Goal: Task Accomplishment & Management: Complete application form

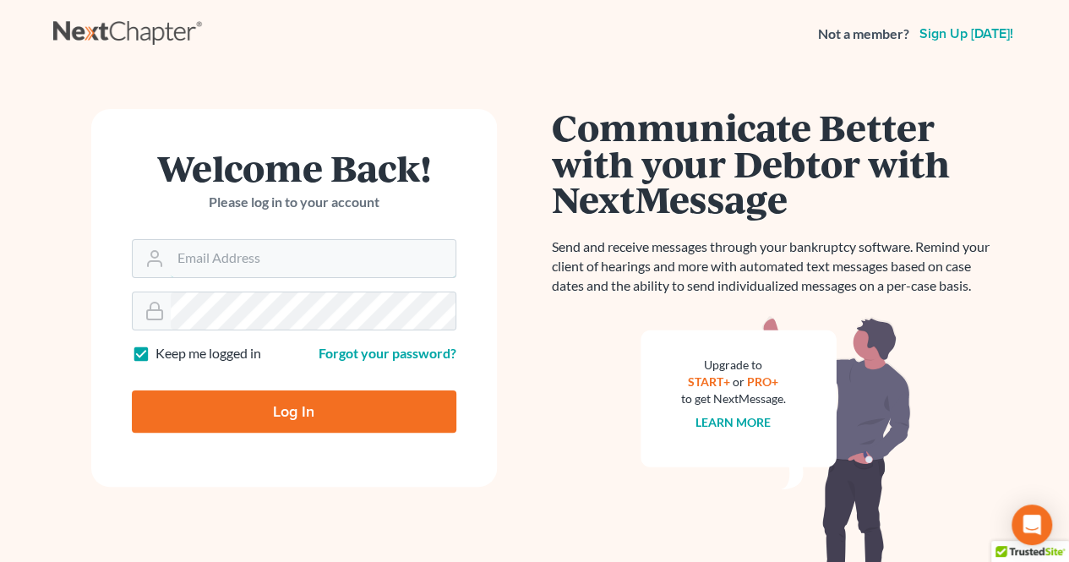
type input "[EMAIL_ADDRESS][DOMAIN_NAME]"
click at [292, 407] on input "Log In" at bounding box center [294, 412] width 325 height 42
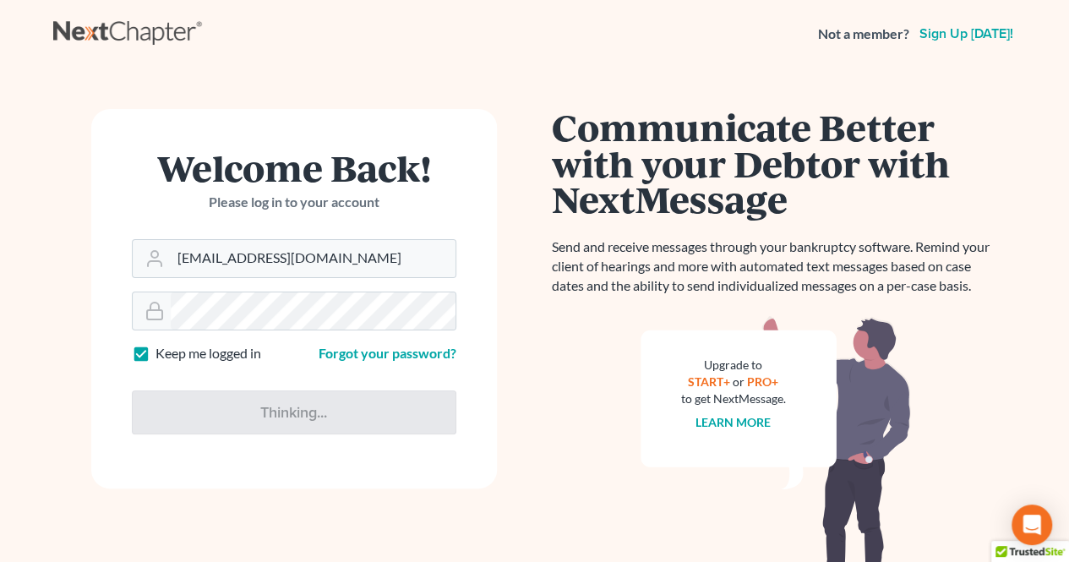
type input "Thinking..."
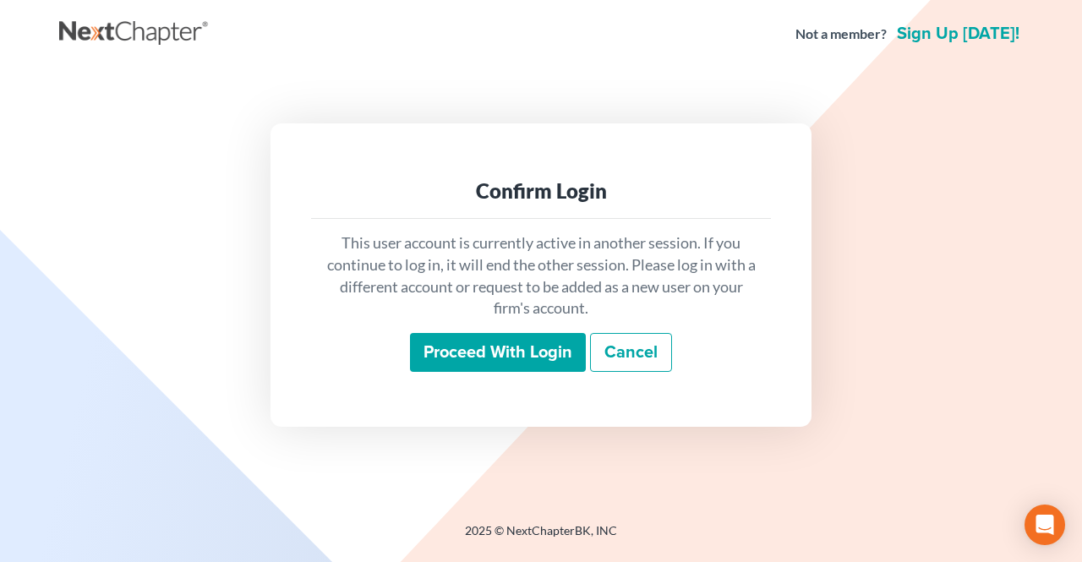
click at [514, 342] on input "Proceed with login" at bounding box center [498, 352] width 176 height 39
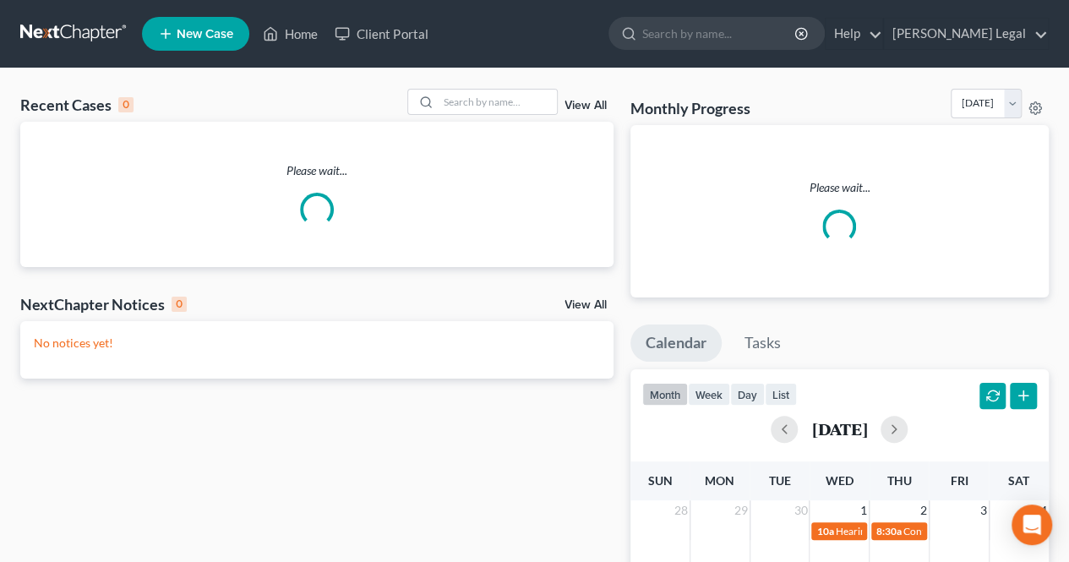
click at [231, 33] on span "New Case" at bounding box center [205, 34] width 57 height 13
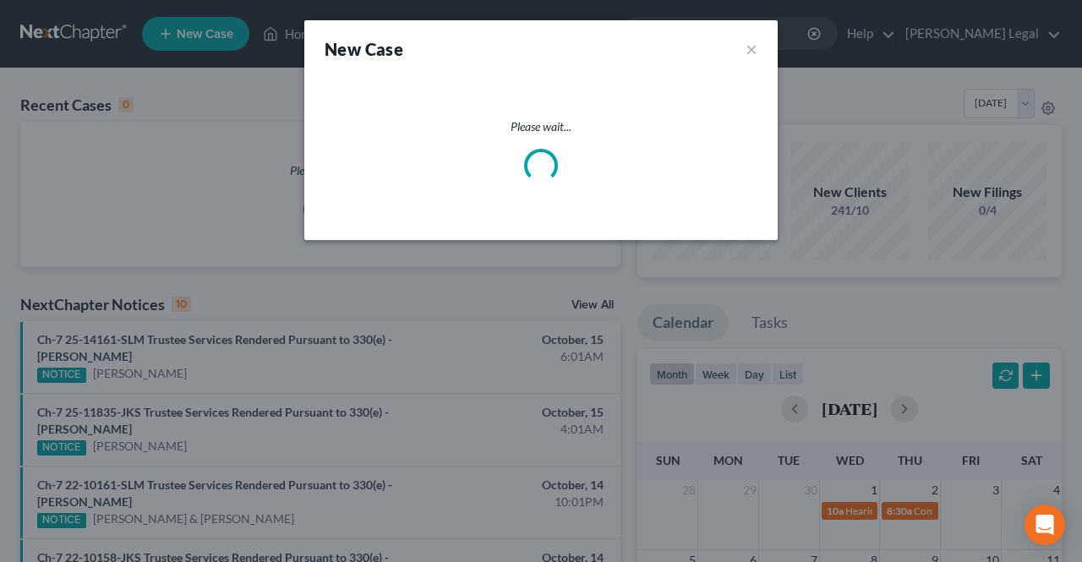
select select "51"
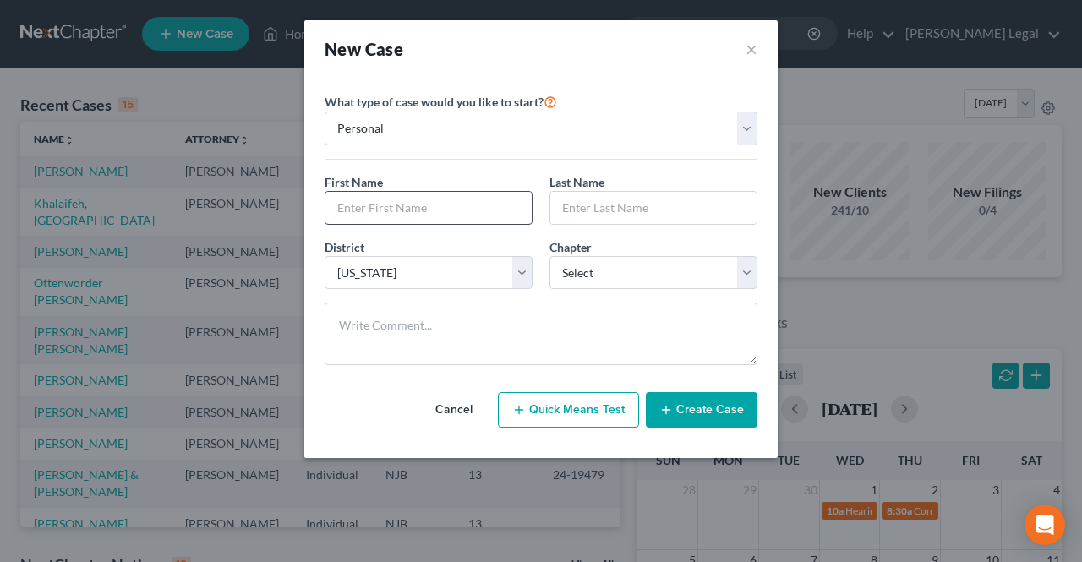
click at [414, 202] on input "text" at bounding box center [428, 208] width 206 height 32
type input "[PERSON_NAME]"
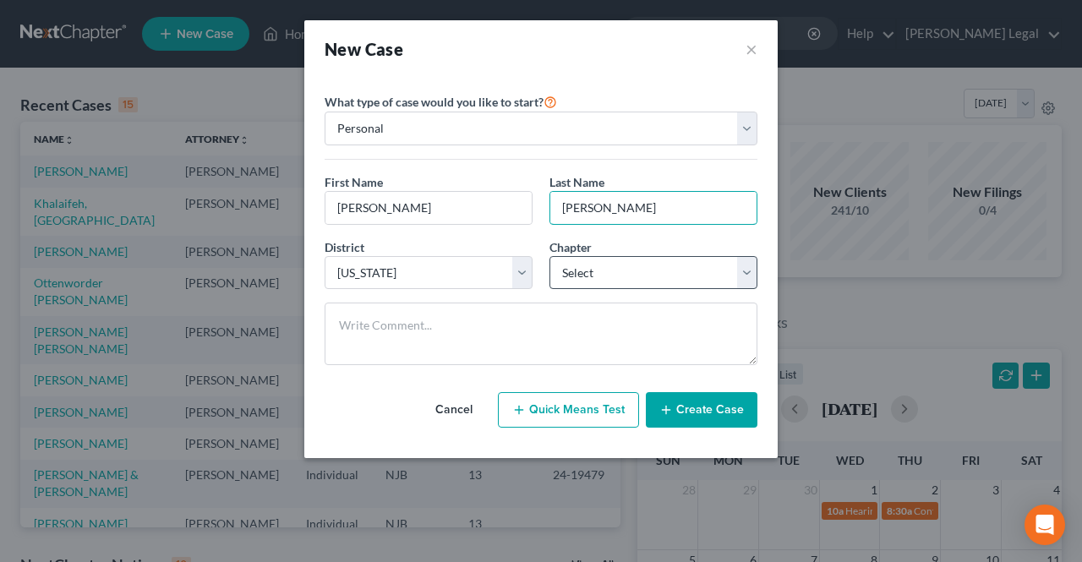
type input "[PERSON_NAME]"
click at [627, 276] on select "Select 7 11 12 13" at bounding box center [653, 273] width 208 height 34
select select "0"
click at [549, 256] on select "Select 7 11 12 13" at bounding box center [653, 273] width 208 height 34
click at [682, 413] on button "Create Case" at bounding box center [702, 410] width 112 height 36
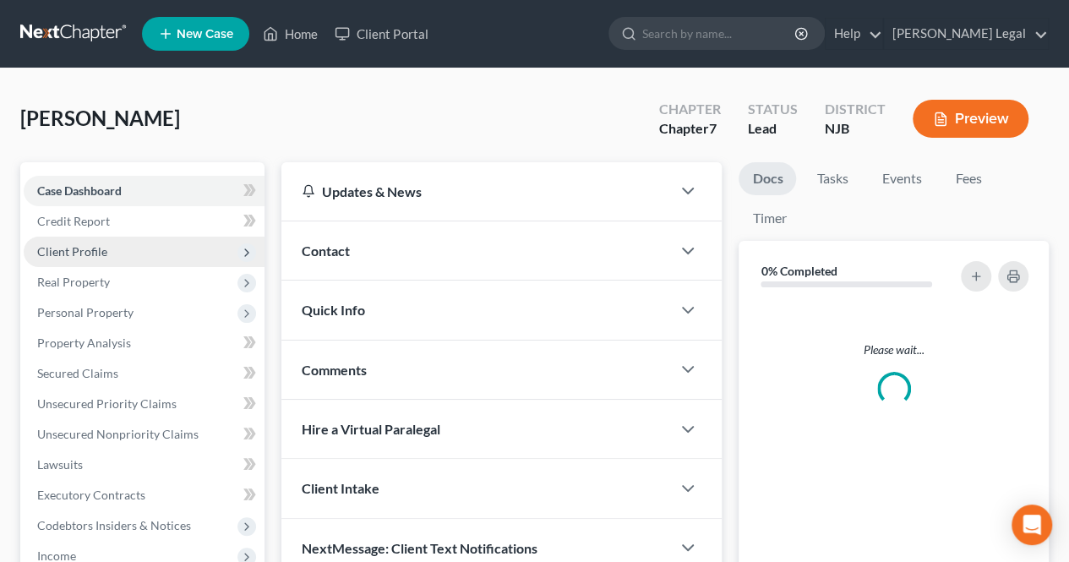
click at [142, 246] on span "Client Profile" at bounding box center [144, 252] width 241 height 30
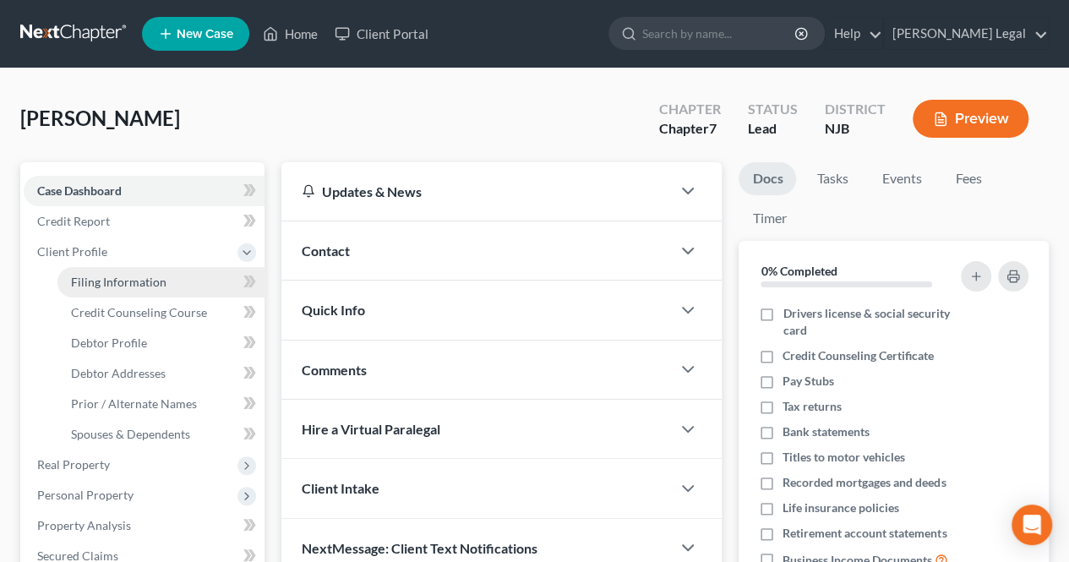
click at [121, 280] on span "Filing Information" at bounding box center [119, 282] width 96 height 14
select select "1"
select select "0"
select select "51"
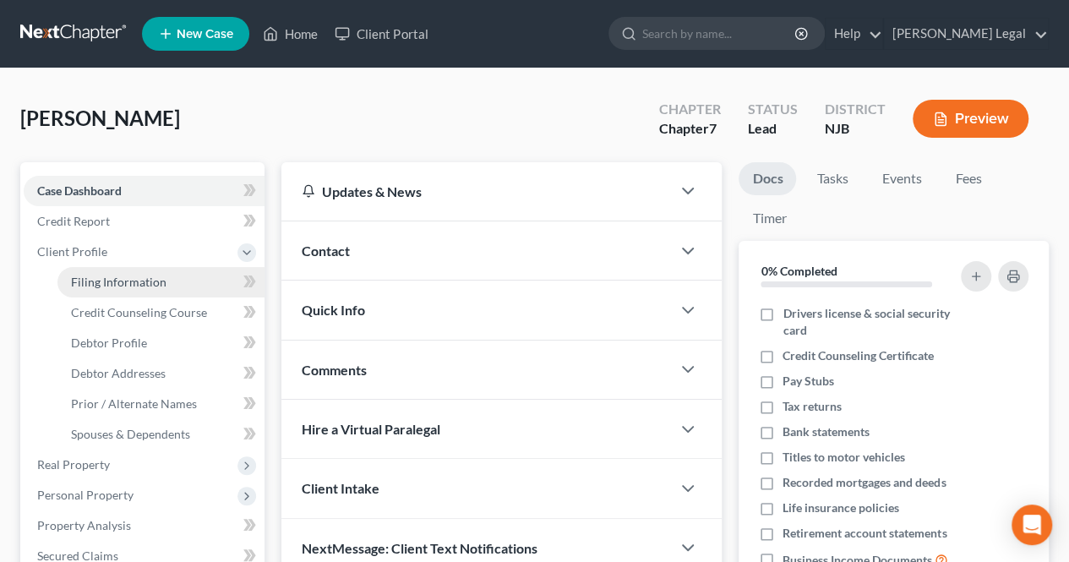
select select "33"
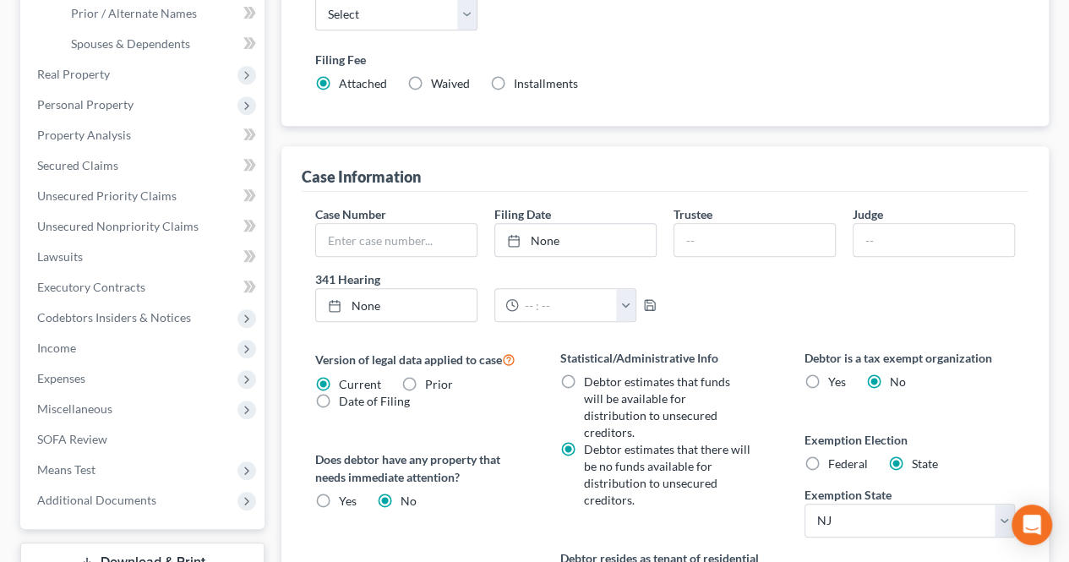
scroll to position [423, 0]
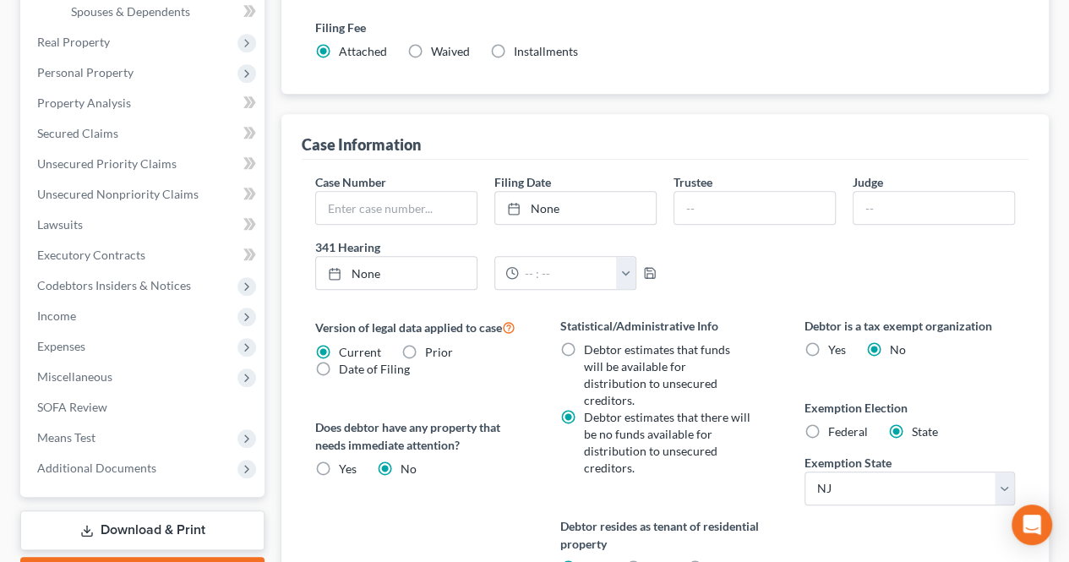
click at [846, 424] on span "Federal" at bounding box center [848, 431] width 40 height 14
click at [846, 424] on input "Federal" at bounding box center [840, 429] width 11 height 11
radio input "true"
radio input "false"
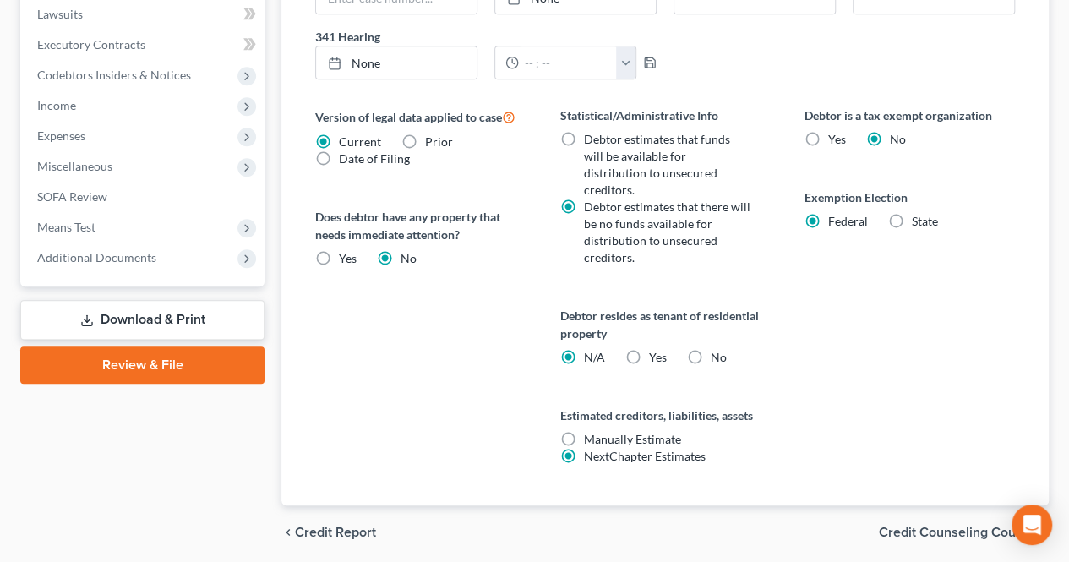
click at [910, 526] on span "Credit Counseling Course" at bounding box center [957, 533] width 156 height 14
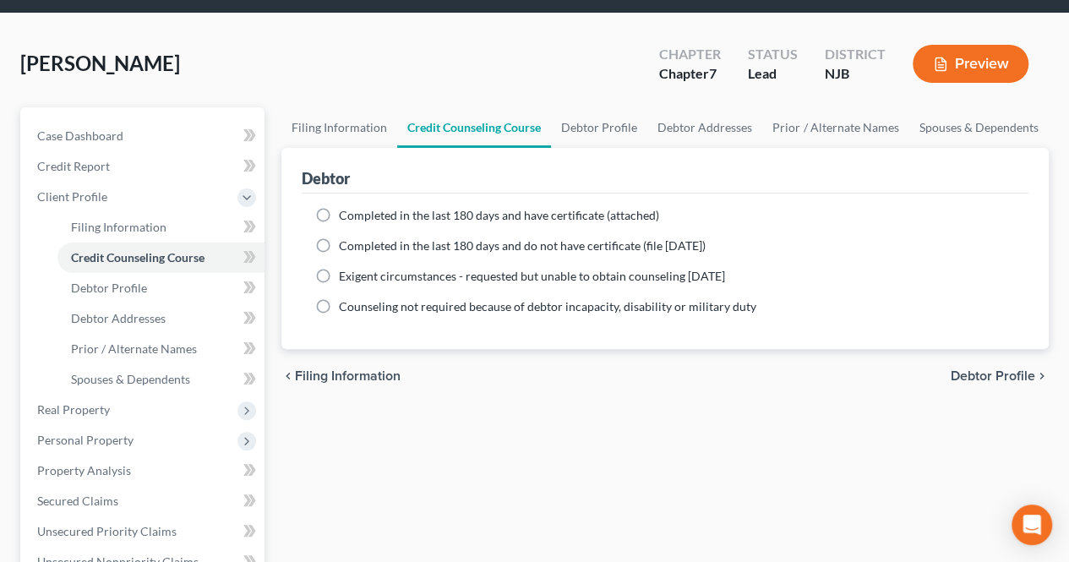
scroll to position [85, 0]
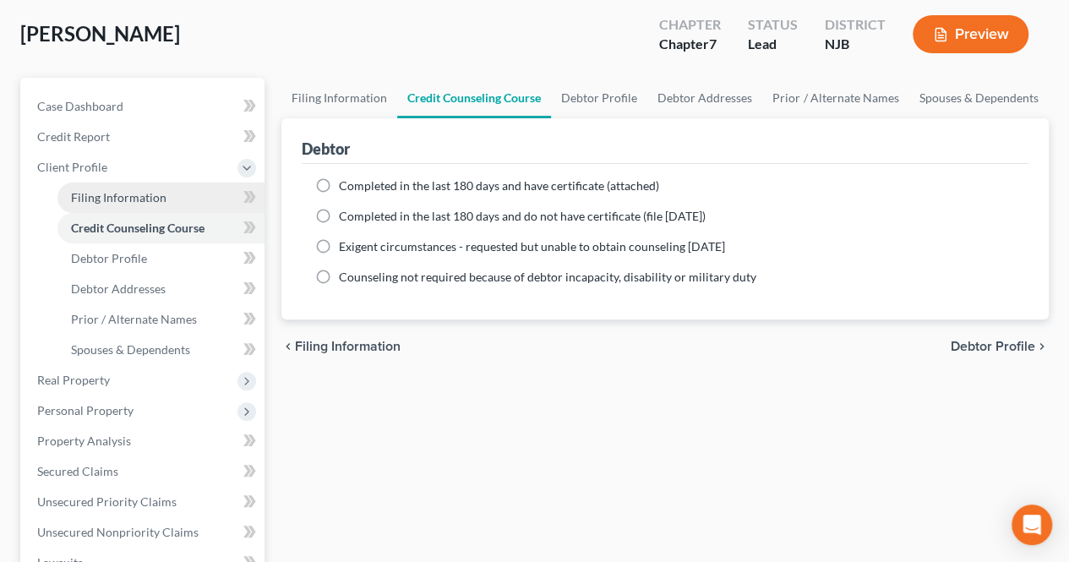
click at [143, 195] on span "Filing Information" at bounding box center [119, 197] width 96 height 14
select select "1"
select select "0"
select select "51"
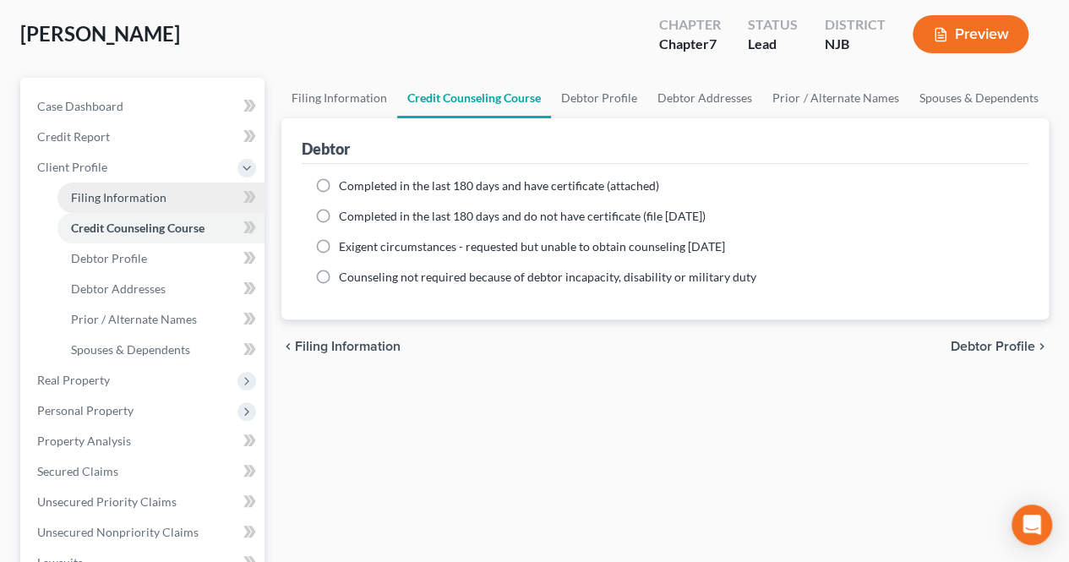
select select "0"
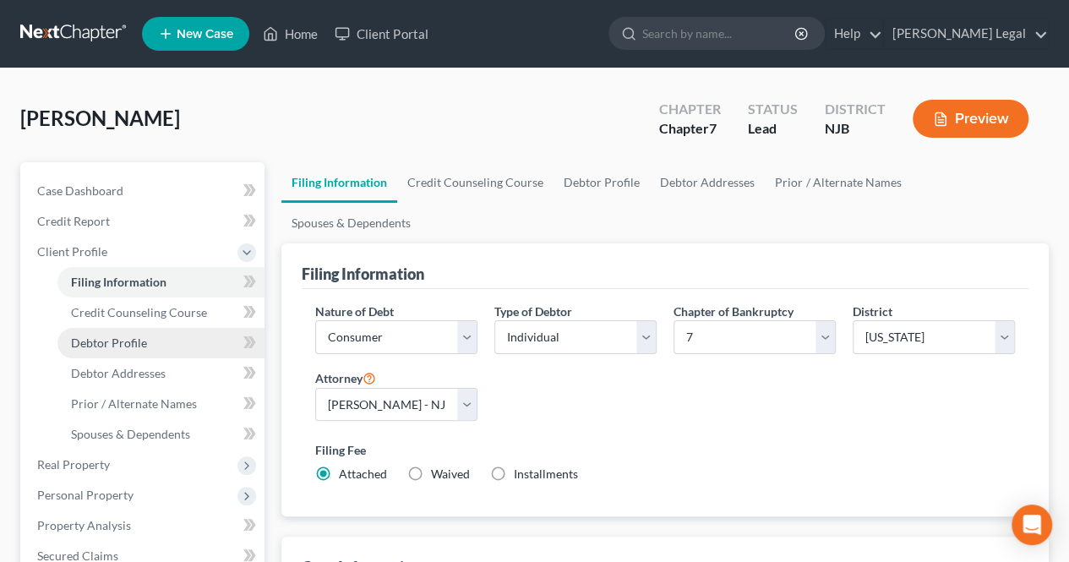
click at [159, 332] on link "Debtor Profile" at bounding box center [160, 343] width 207 height 30
select select "0"
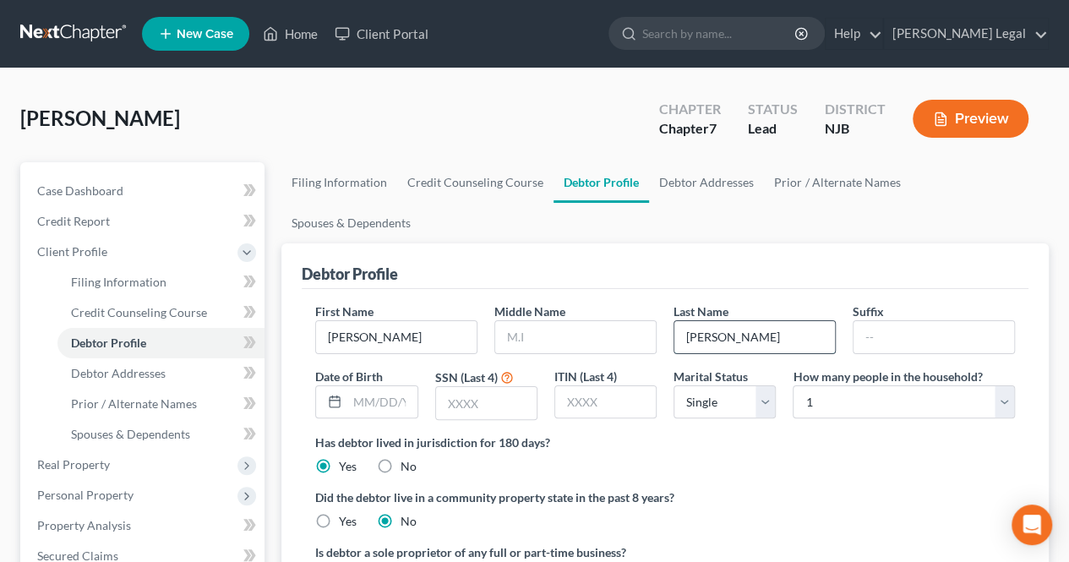
click at [779, 321] on input "[PERSON_NAME]" at bounding box center [755, 337] width 161 height 32
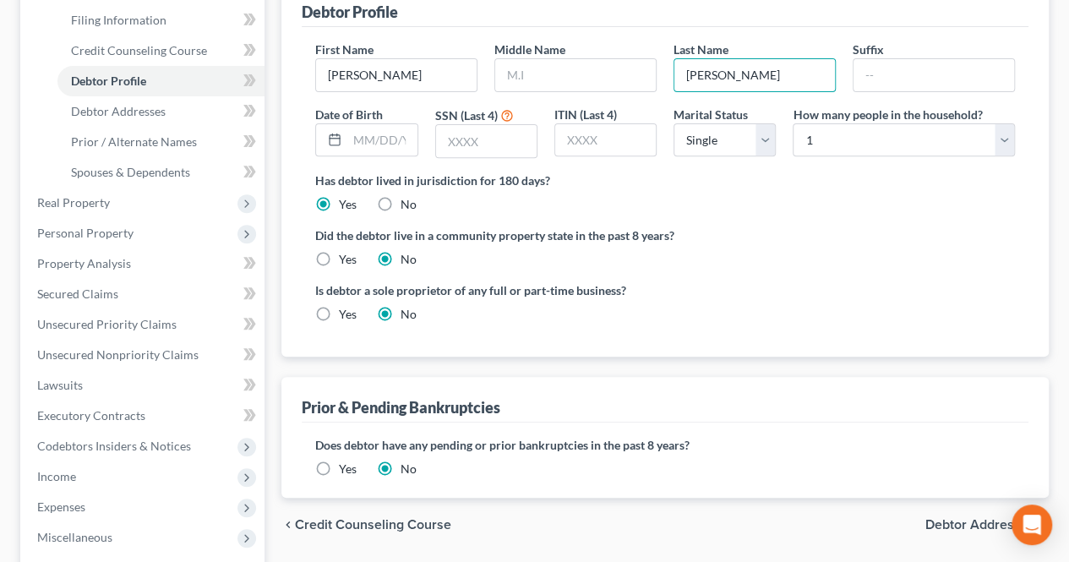
scroll to position [169, 0]
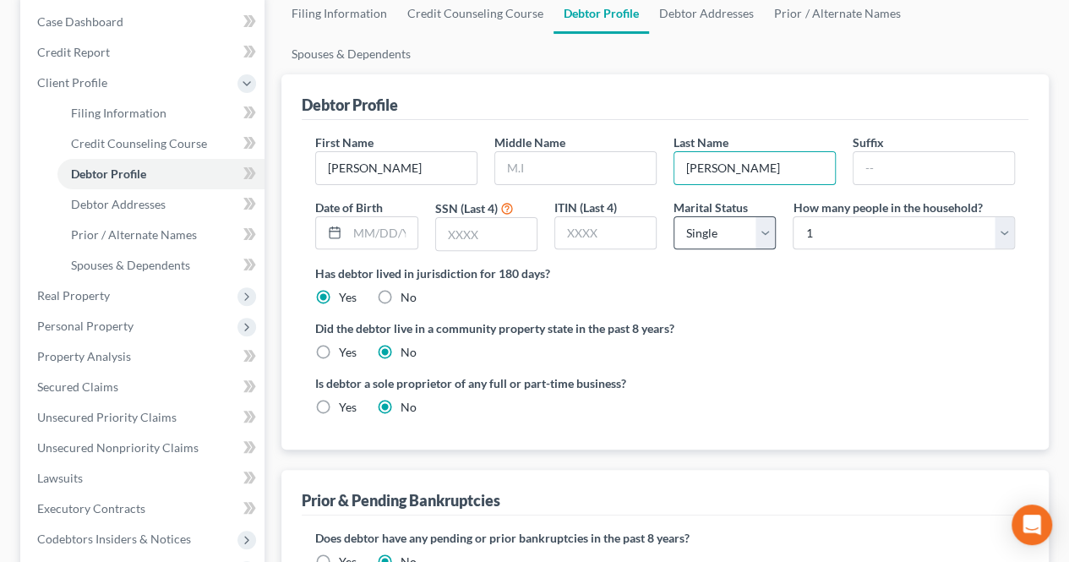
type input "[PERSON_NAME]"
click at [742, 216] on select "Select Single Married Separated Divorced Widowed" at bounding box center [725, 233] width 102 height 34
select select "1"
click at [674, 216] on select "Select Single Married Separated Divorced Widowed" at bounding box center [725, 233] width 102 height 34
click at [869, 212] on div "First Name [PERSON_NAME] Middle Name Last Name [PERSON_NAME] Suffix Date of Bir…" at bounding box center [665, 199] width 717 height 131
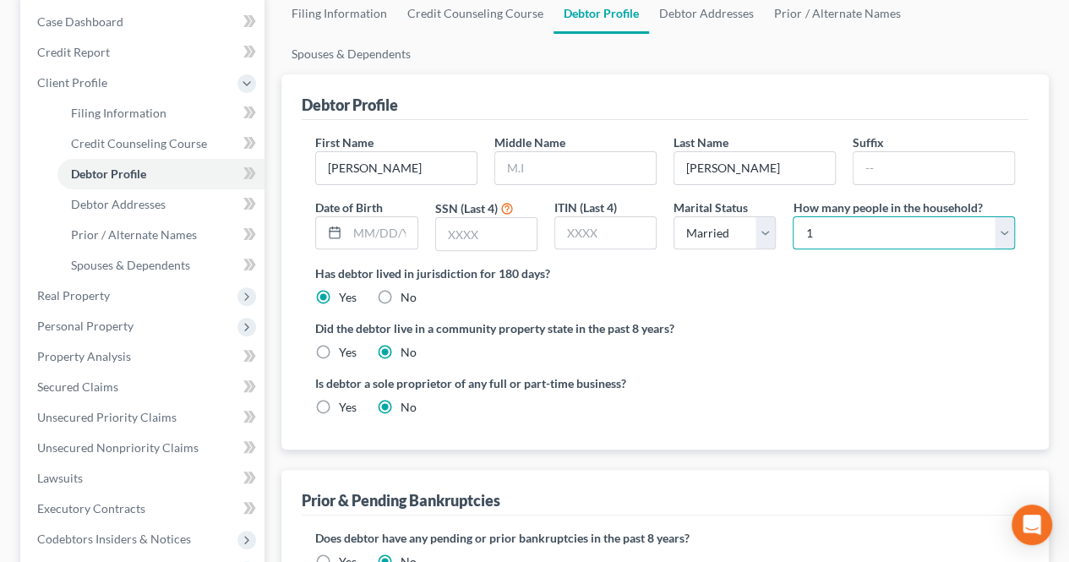
click at [854, 216] on select "Select 1 2 3 4 5 6 7 8 9 10 11 12 13 14 15 16 17 18 19 20" at bounding box center [904, 233] width 222 height 34
select select "1"
click at [793, 216] on select "Select 1 2 3 4 5 6 7 8 9 10 11 12 13 14 15 16 17 18 19 20" at bounding box center [904, 233] width 222 height 34
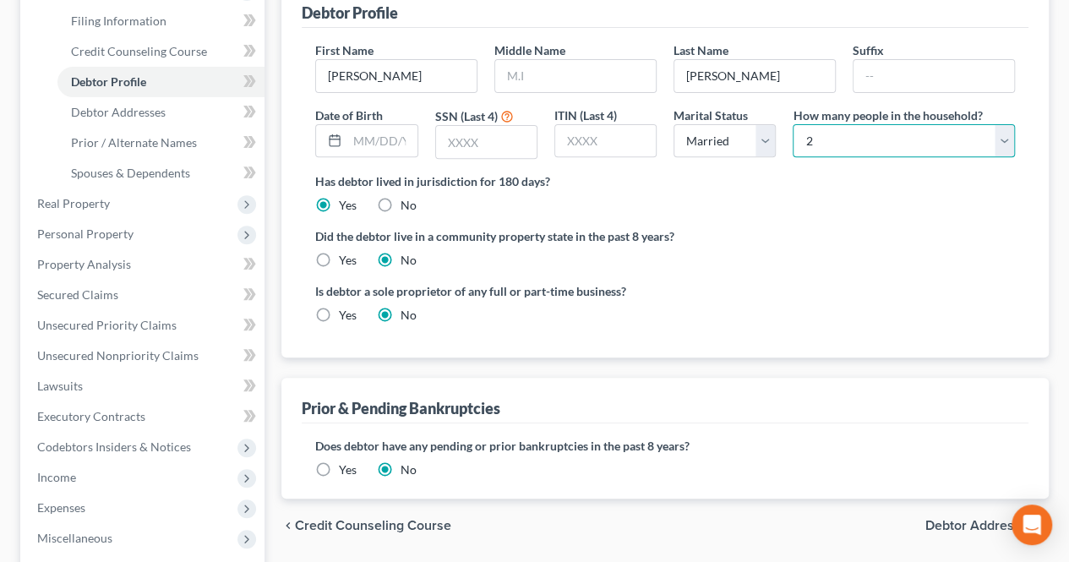
scroll to position [516, 0]
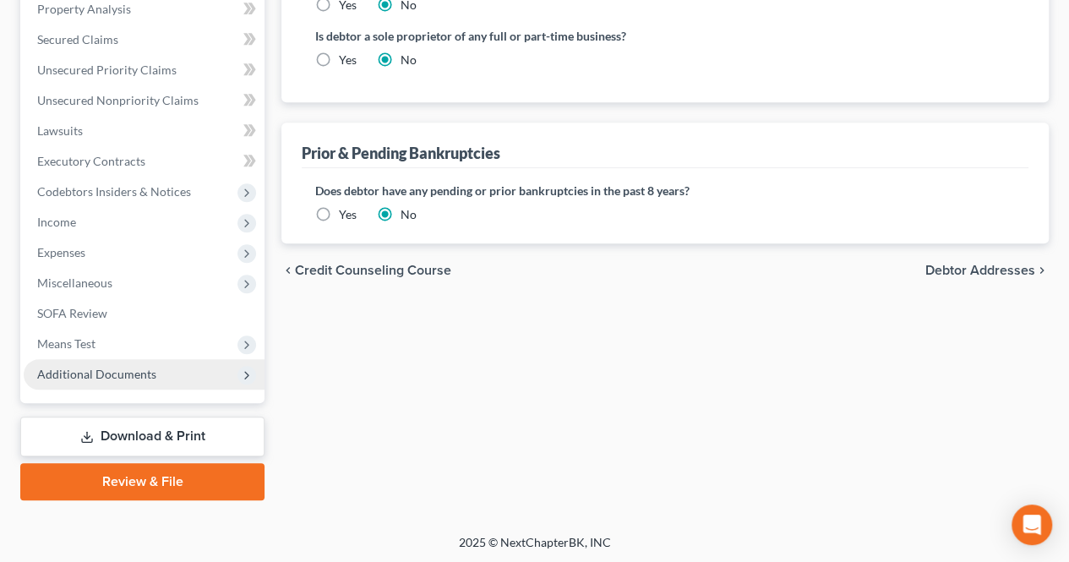
click at [155, 369] on span "Additional Documents" at bounding box center [144, 374] width 241 height 30
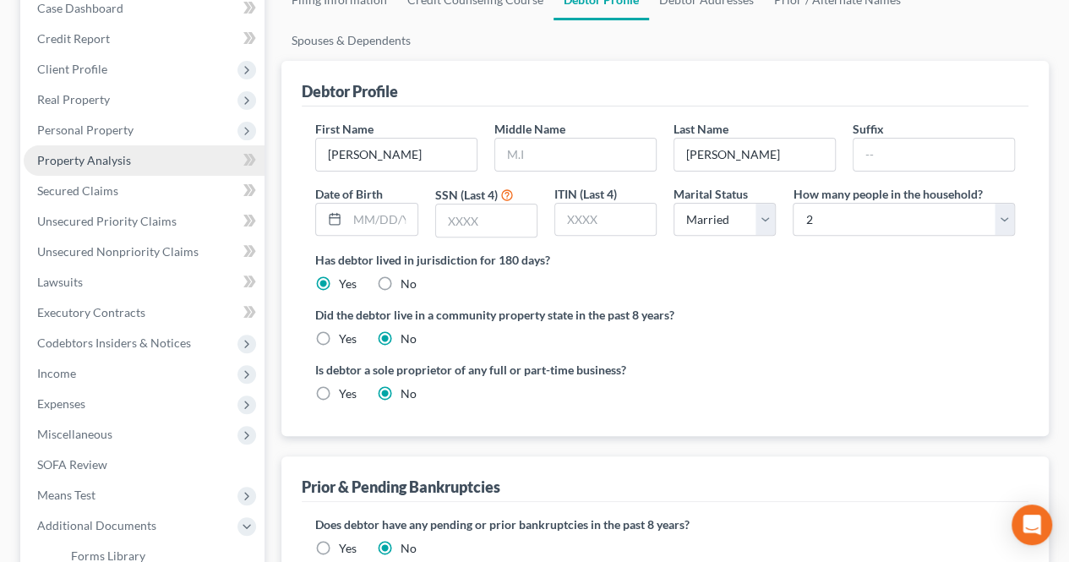
scroll to position [80, 0]
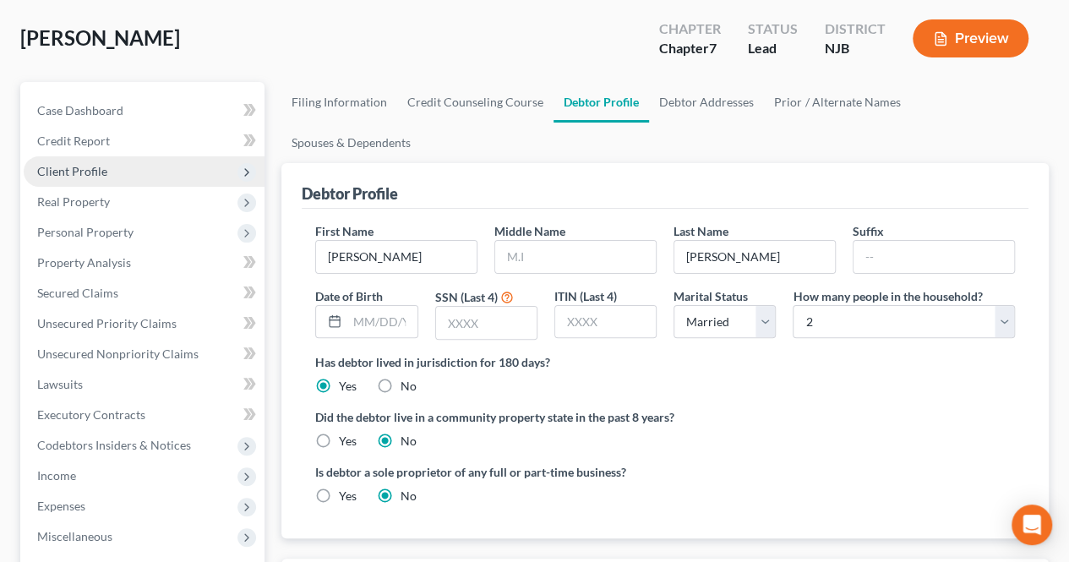
click at [107, 178] on span "Client Profile" at bounding box center [144, 171] width 241 height 30
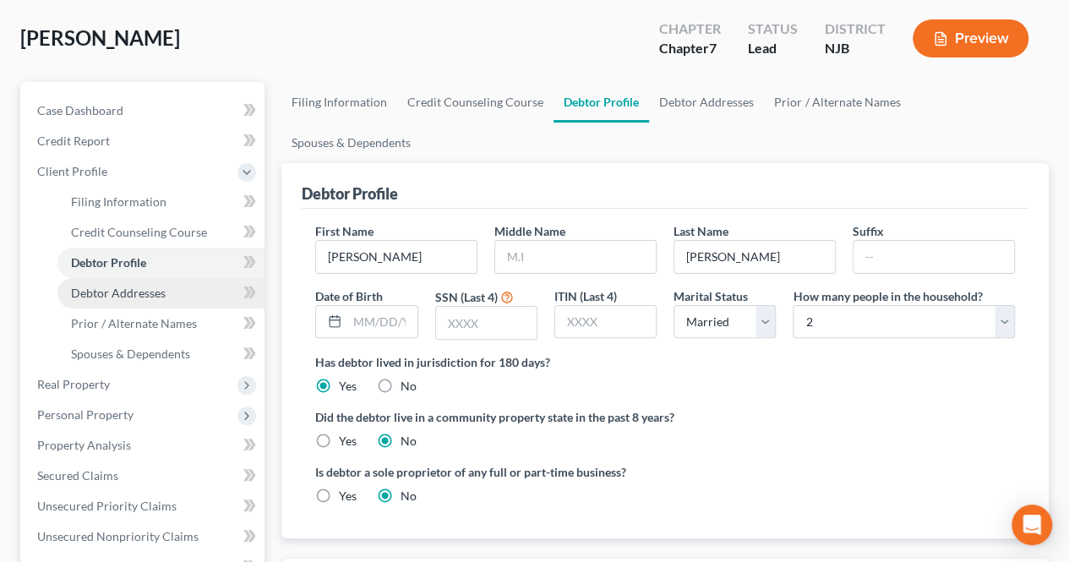
click at [115, 288] on span "Debtor Addresses" at bounding box center [118, 293] width 95 height 14
select select "0"
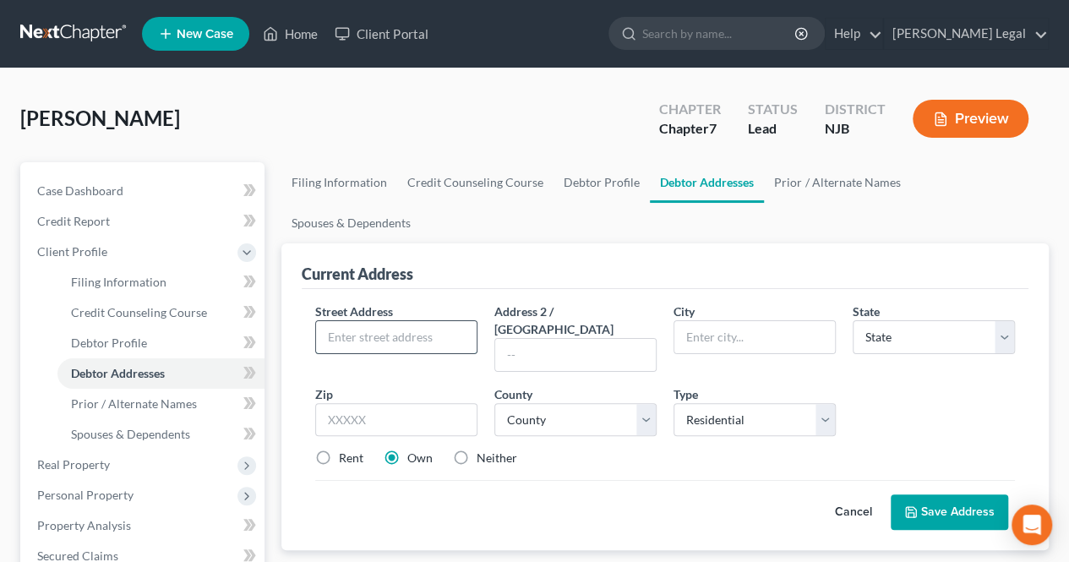
click at [348, 321] on input "text" at bounding box center [396, 337] width 161 height 32
type input "[STREET_ADDRESS]"
click at [726, 321] on input "text" at bounding box center [755, 337] width 161 height 32
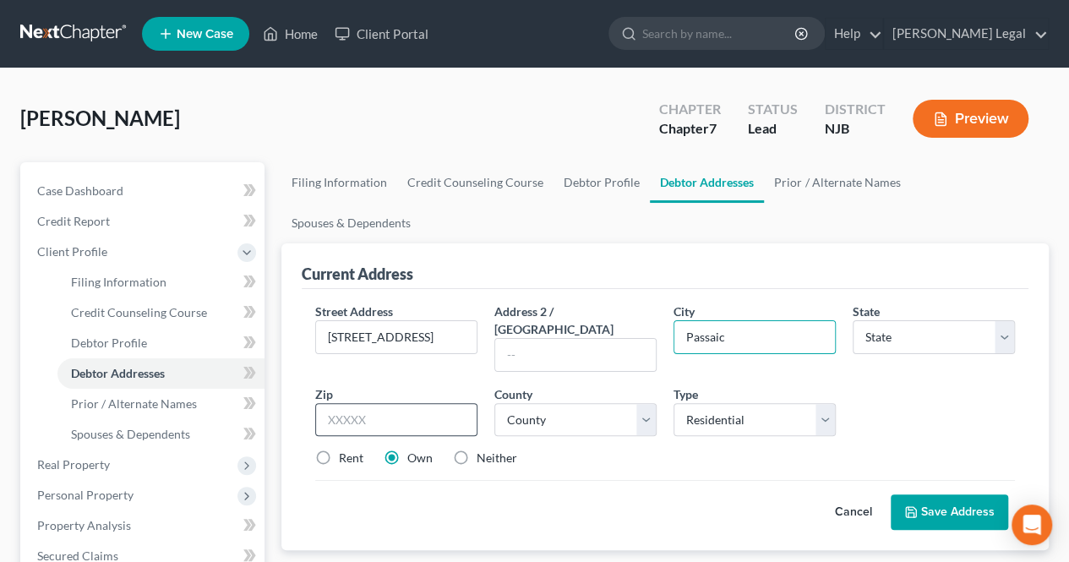
type input "Passaic"
click at [451, 403] on input "text" at bounding box center [396, 420] width 162 height 34
type input "07055"
click at [358, 450] on label "Rent" at bounding box center [351, 458] width 25 height 17
click at [357, 450] on input "Rent" at bounding box center [351, 455] width 11 height 11
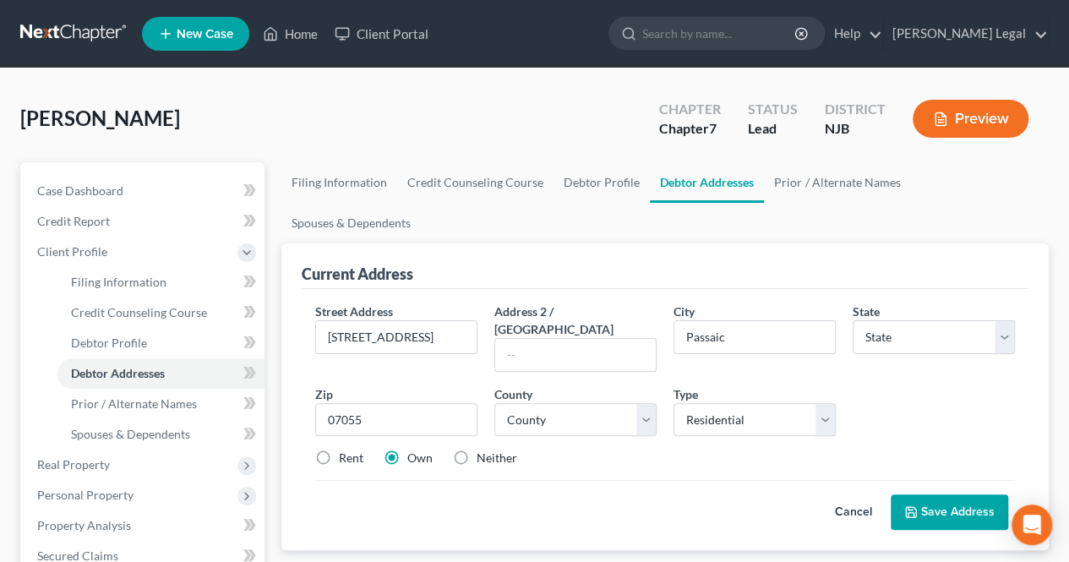
radio input "true"
select select "33"
click at [534, 403] on select "County" at bounding box center [576, 420] width 162 height 34
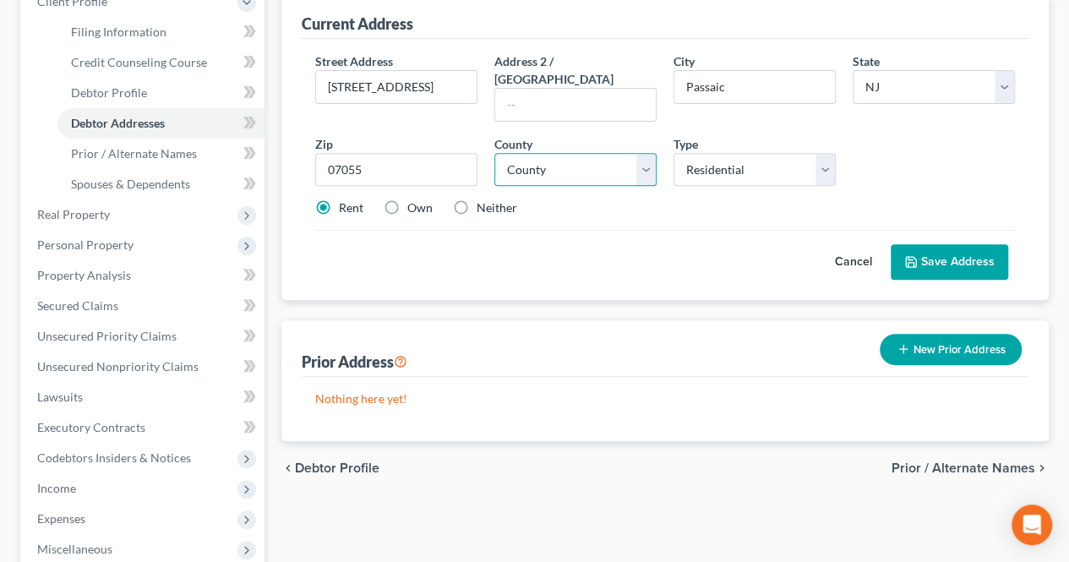
scroll to position [254, 0]
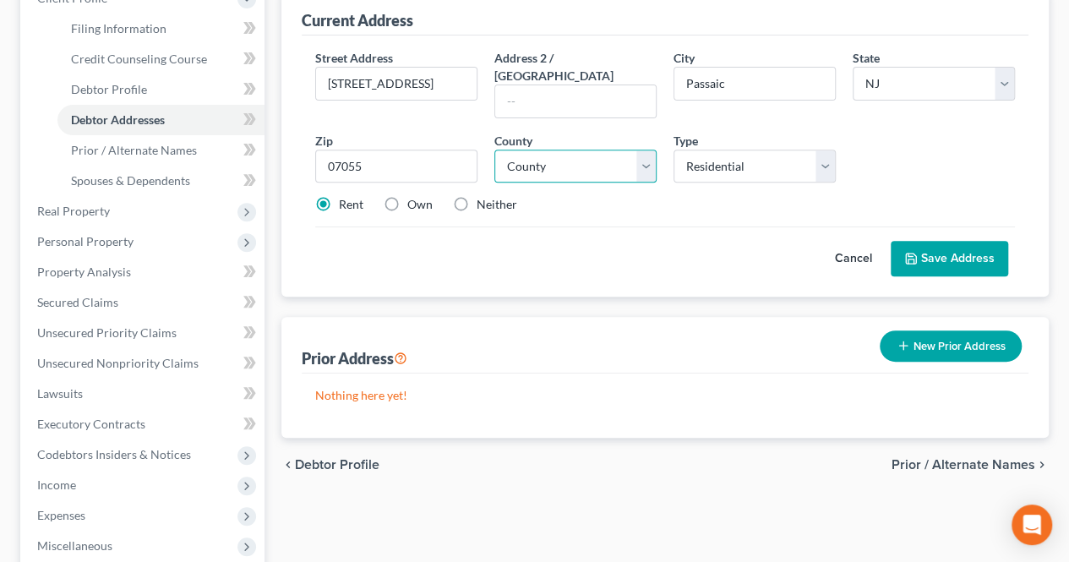
click at [607, 150] on select "County [GEOGRAPHIC_DATA] [GEOGRAPHIC_DATA] [GEOGRAPHIC_DATA] [GEOGRAPHIC_DATA] …" at bounding box center [576, 167] width 162 height 34
select select "15"
click at [495, 150] on select "County [GEOGRAPHIC_DATA] [GEOGRAPHIC_DATA] [GEOGRAPHIC_DATA] [GEOGRAPHIC_DATA] …" at bounding box center [576, 167] width 162 height 34
click at [943, 241] on button "Save Address" at bounding box center [950, 259] width 118 height 36
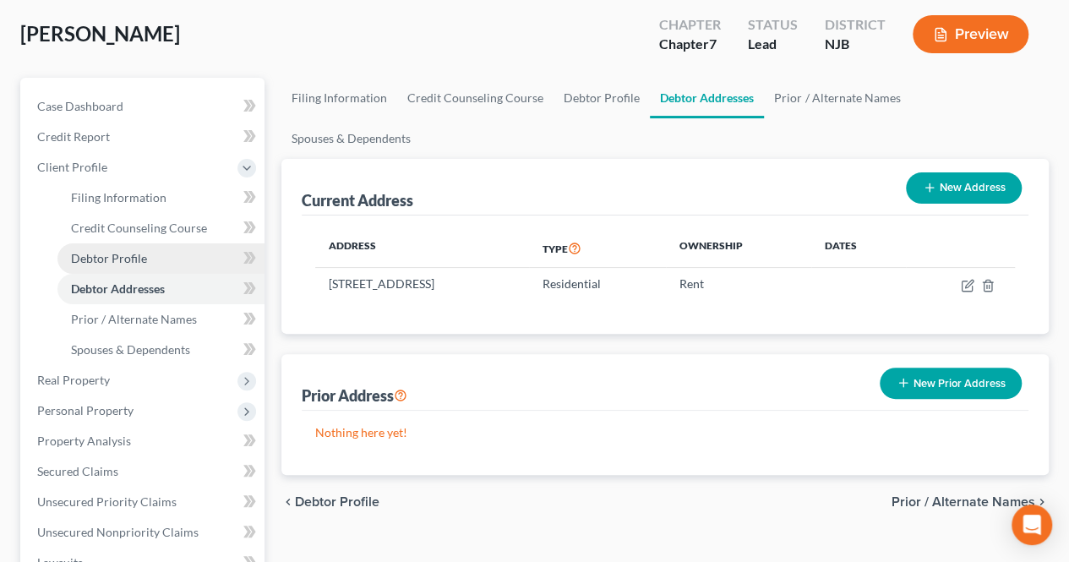
click at [169, 243] on link "Debtor Profile" at bounding box center [160, 258] width 207 height 30
select select "1"
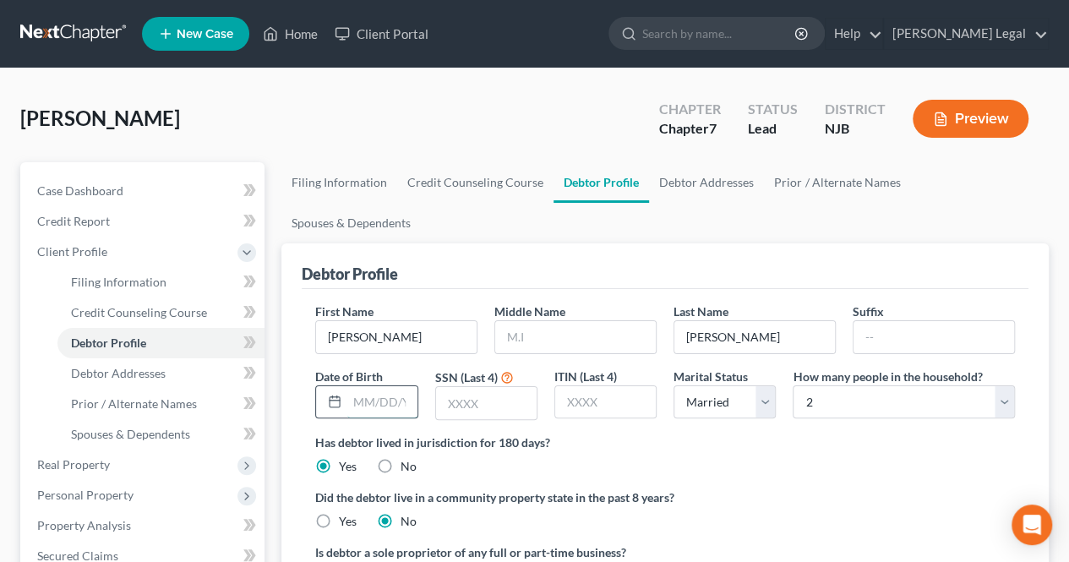
click at [363, 386] on input "text" at bounding box center [381, 402] width 69 height 32
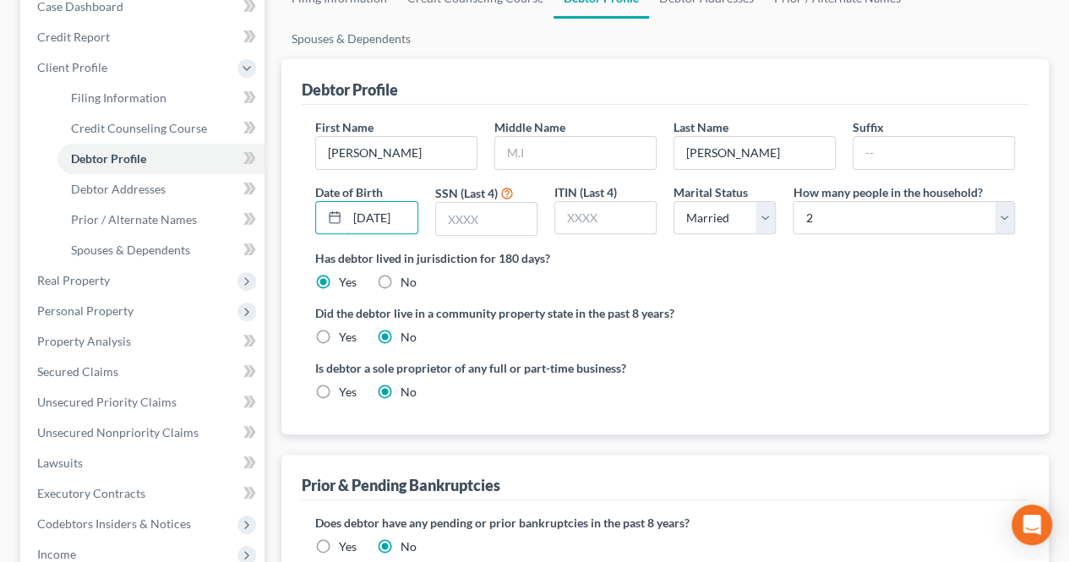
scroll to position [254, 0]
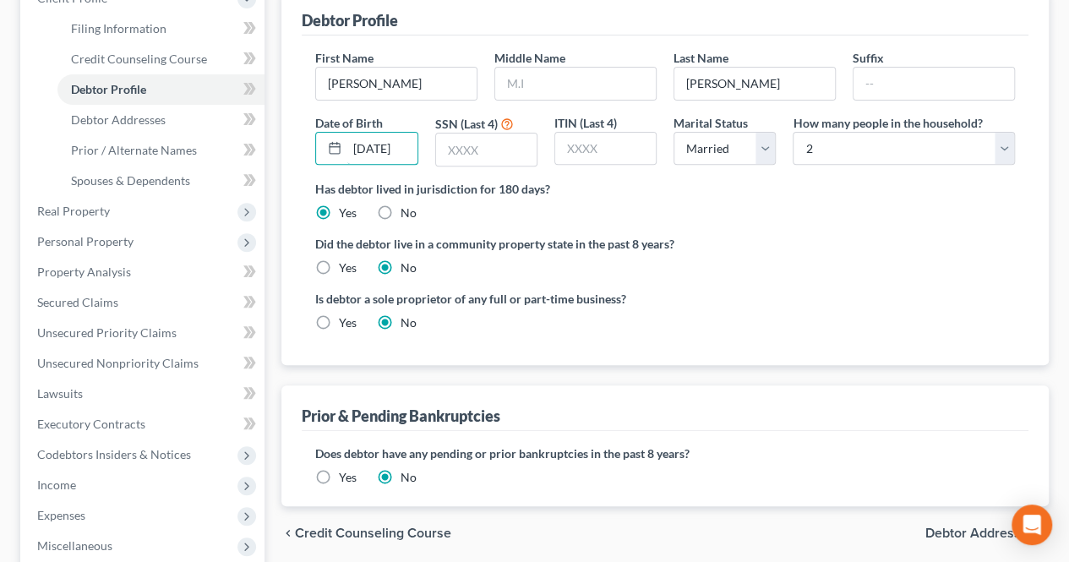
type input "[DATE]"
click at [946, 527] on span "Debtor Addresses" at bounding box center [981, 534] width 110 height 14
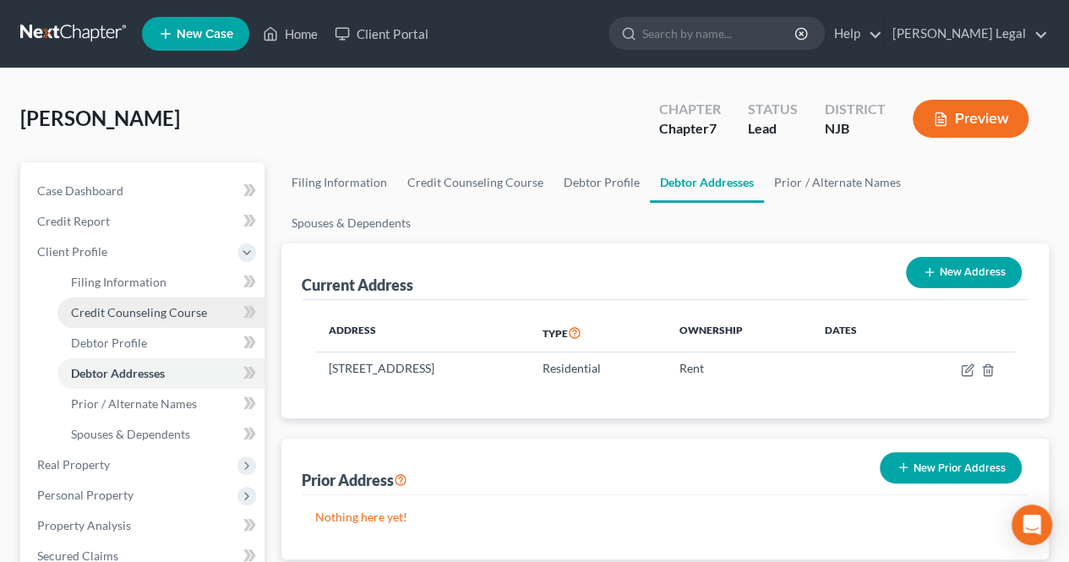
click at [153, 315] on span "Credit Counseling Course" at bounding box center [139, 312] width 136 height 14
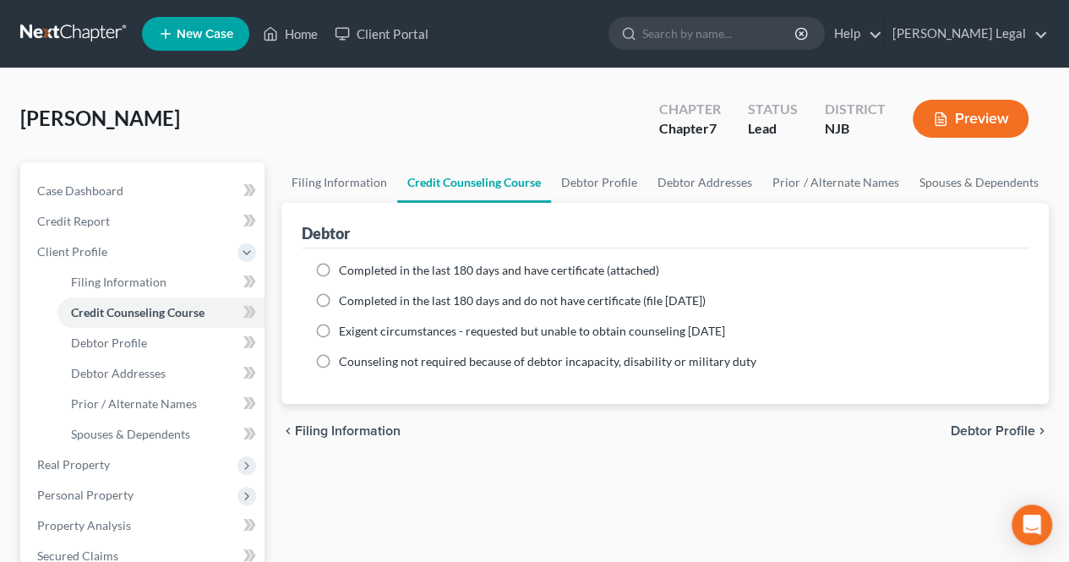
click at [374, 276] on label "Completed in the last 180 days and have certificate (attached)" at bounding box center [499, 270] width 320 height 17
click at [357, 273] on input "Completed in the last 180 days and have certificate (attached)" at bounding box center [351, 267] width 11 height 11
radio input "true"
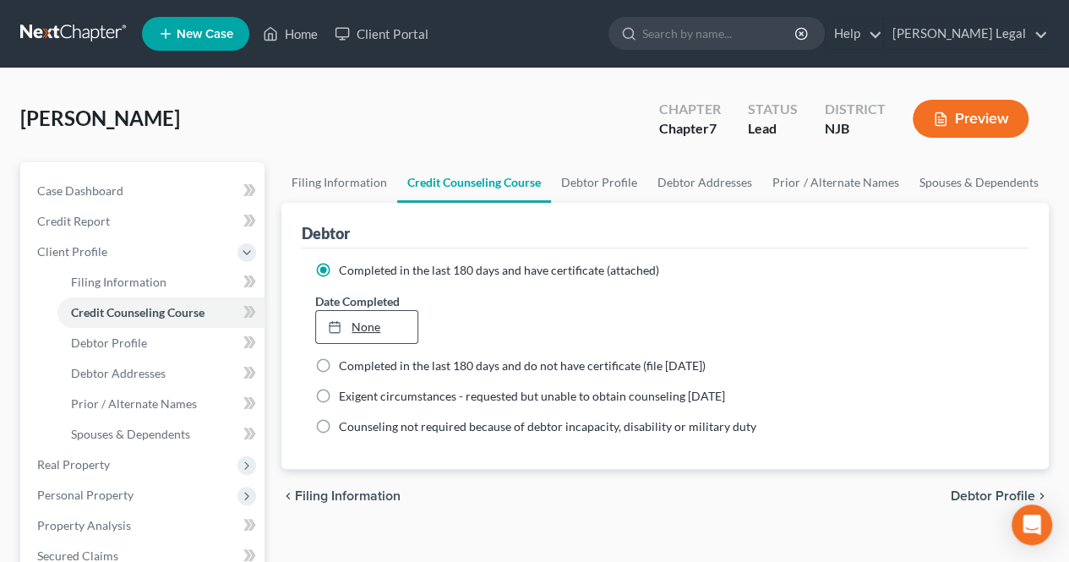
type input "[DATE]"
click at [397, 324] on link "None" at bounding box center [366, 327] width 101 height 32
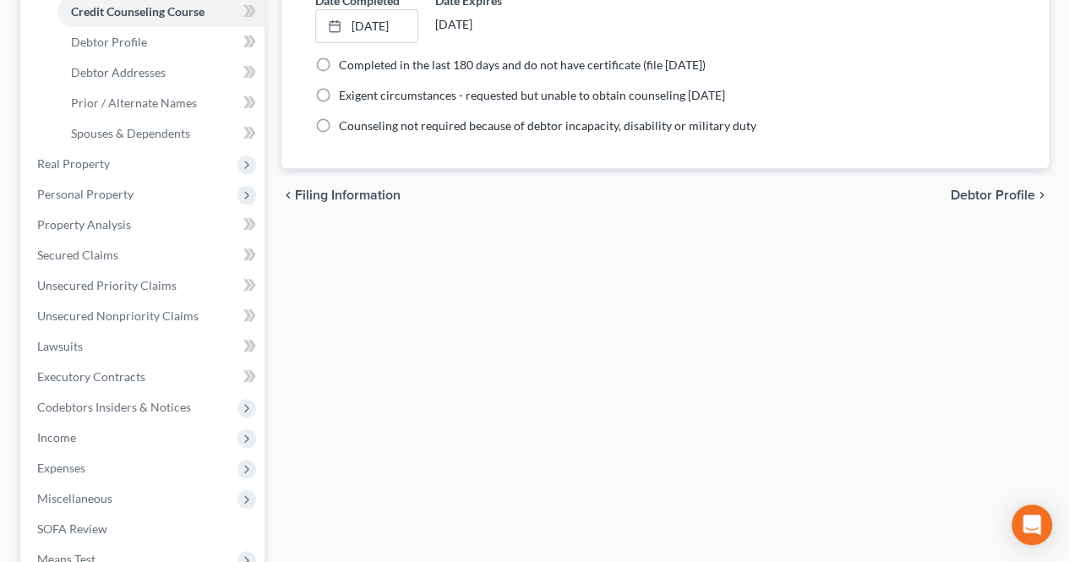
scroll to position [169, 0]
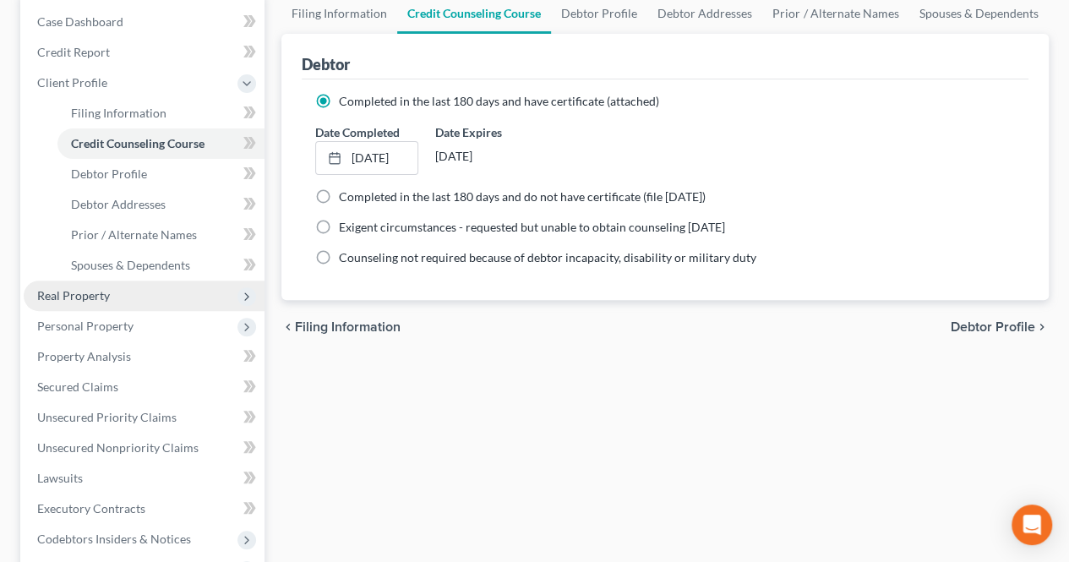
click at [150, 288] on span "Real Property" at bounding box center [144, 296] width 241 height 30
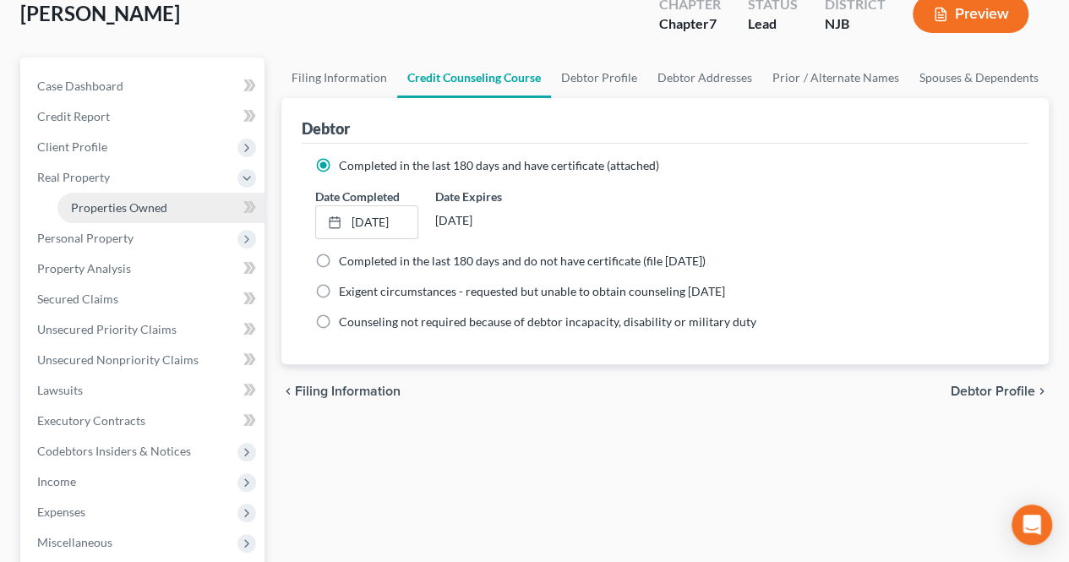
scroll to position [85, 0]
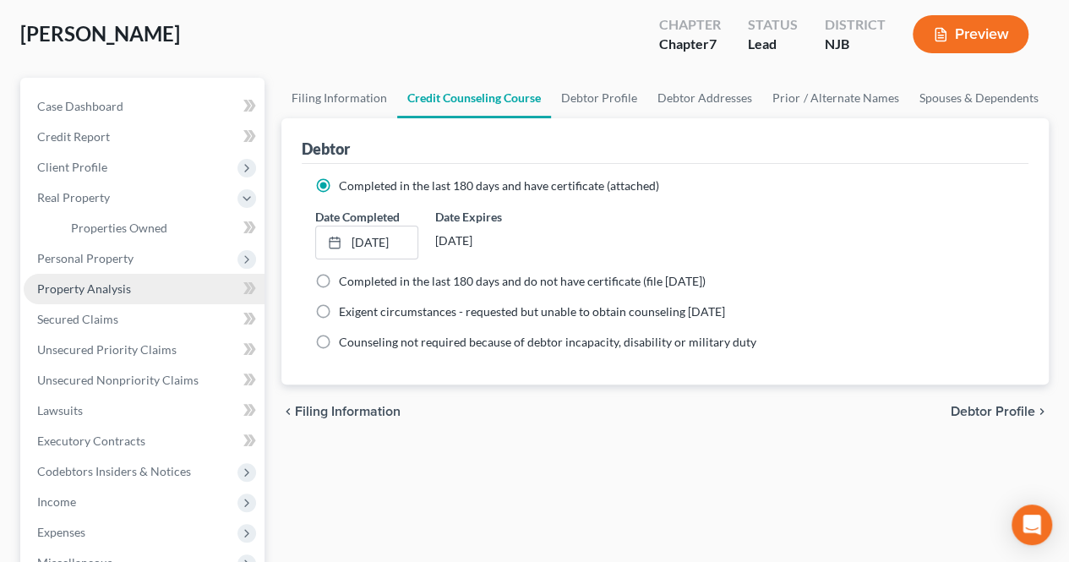
click at [108, 290] on span "Property Analysis" at bounding box center [84, 288] width 94 height 14
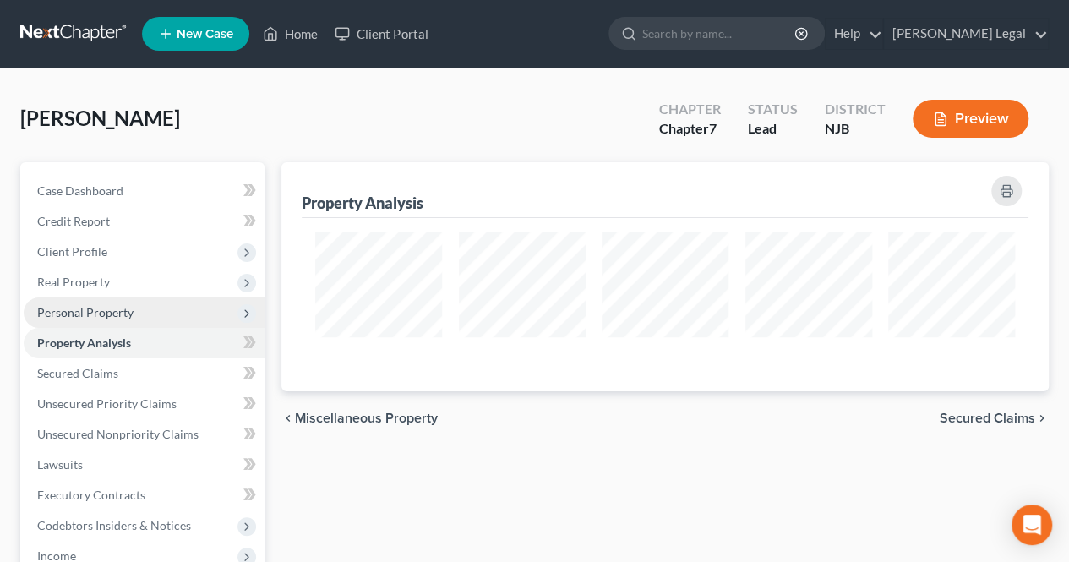
click at [140, 315] on span "Personal Property" at bounding box center [144, 313] width 241 height 30
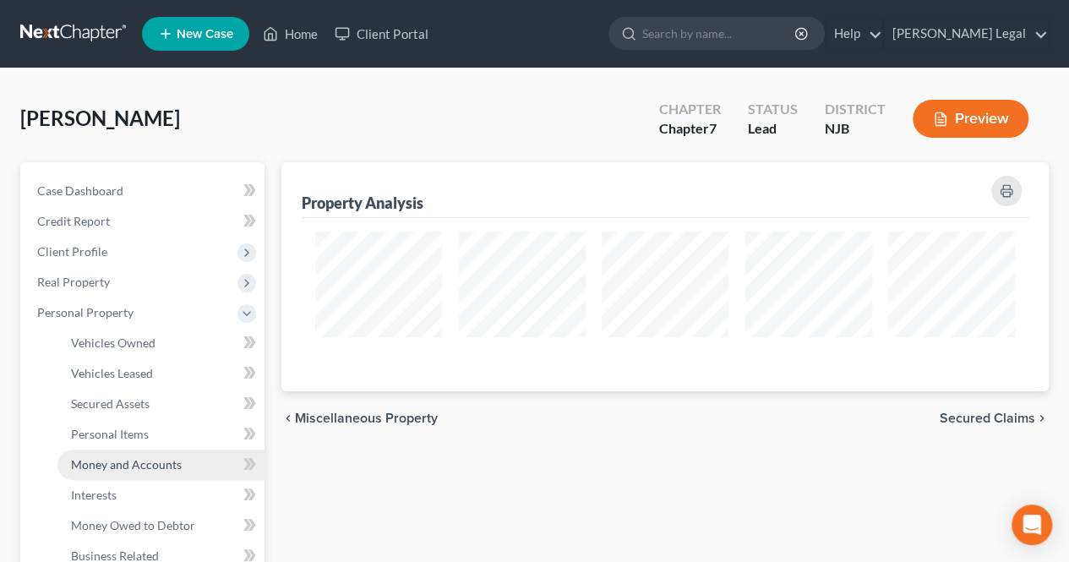
click at [143, 461] on span "Money and Accounts" at bounding box center [126, 464] width 111 height 14
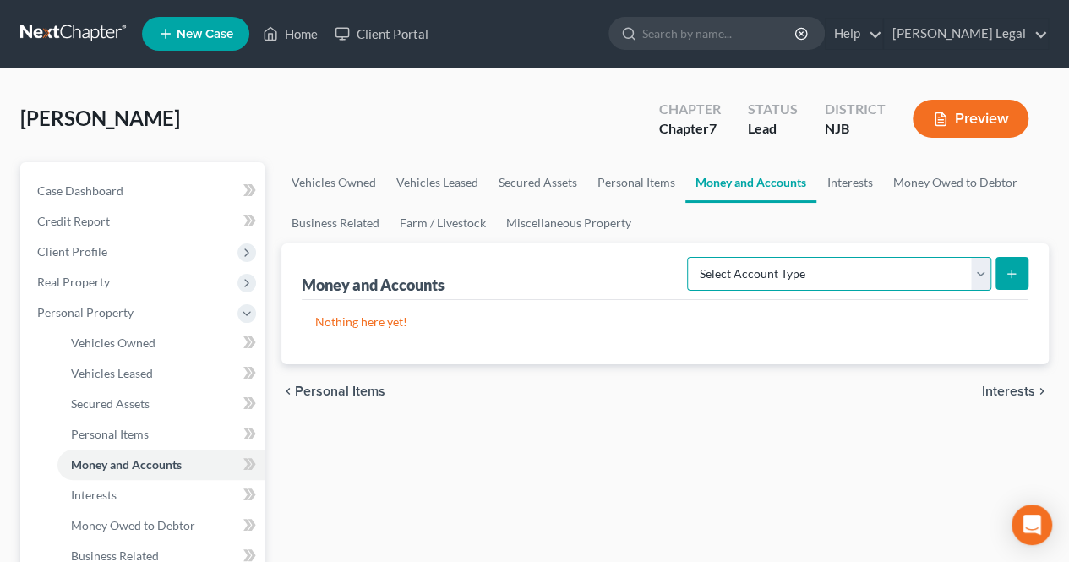
click at [739, 282] on select "Select Account Type Brokerage Cash on Hand Certificates of Deposit Checking Acc…" at bounding box center [839, 274] width 304 height 34
select select "checking"
click at [691, 257] on select "Select Account Type Brokerage Cash on Hand Certificates of Deposit Checking Acc…" at bounding box center [839, 274] width 304 height 34
click at [1010, 278] on icon "submit" at bounding box center [1012, 274] width 14 height 14
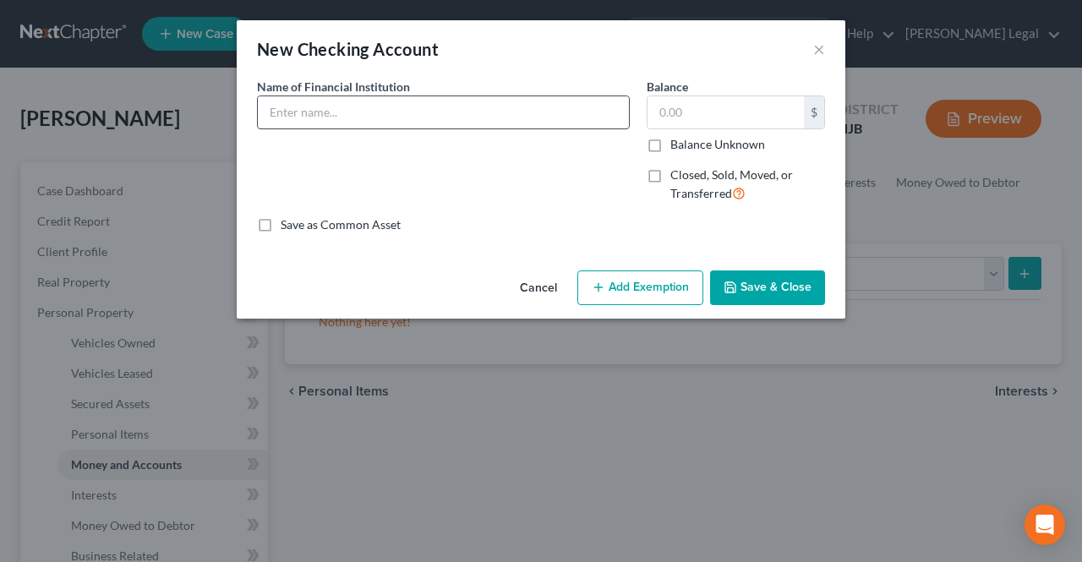
click at [448, 124] on input "text" at bounding box center [443, 112] width 371 height 32
type input "p"
type input "PNC Bank"
click at [693, 119] on input "text" at bounding box center [726, 112] width 156 height 32
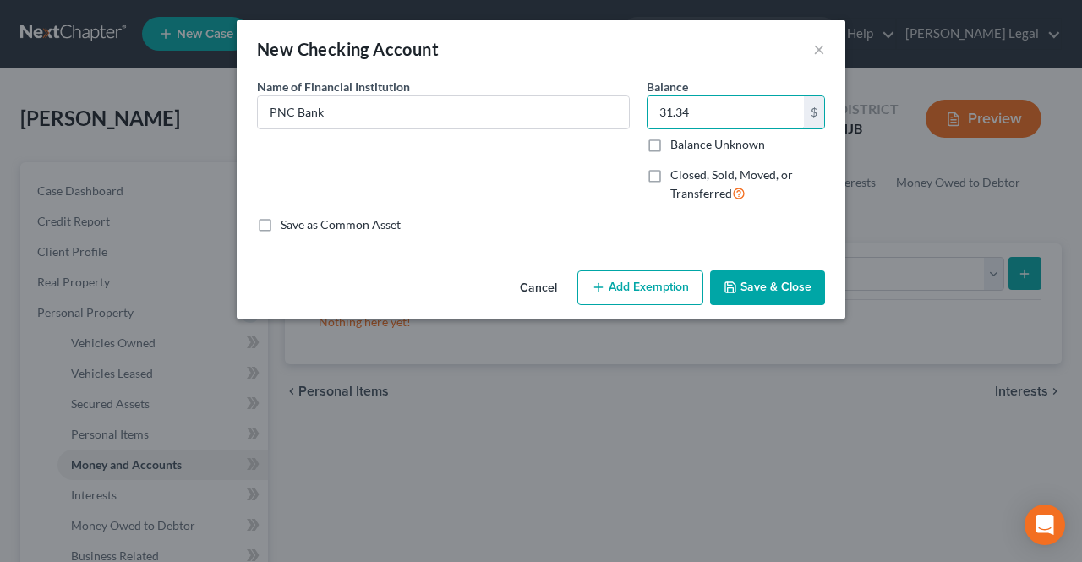
type input "31.34"
click at [662, 282] on button "Add Exemption" at bounding box center [640, 289] width 126 height 36
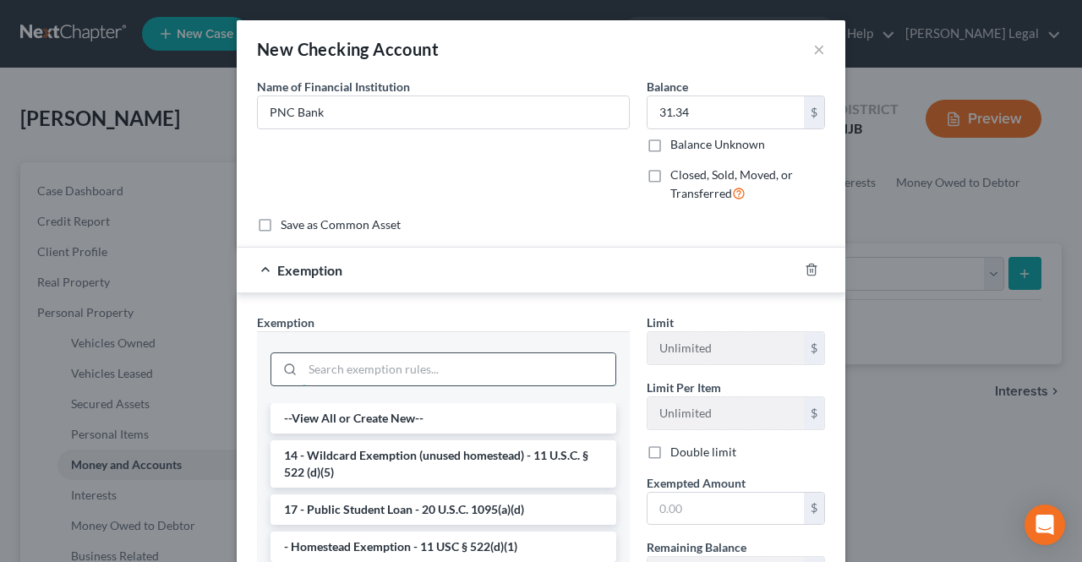
click at [458, 363] on input "search" at bounding box center [459, 369] width 313 height 32
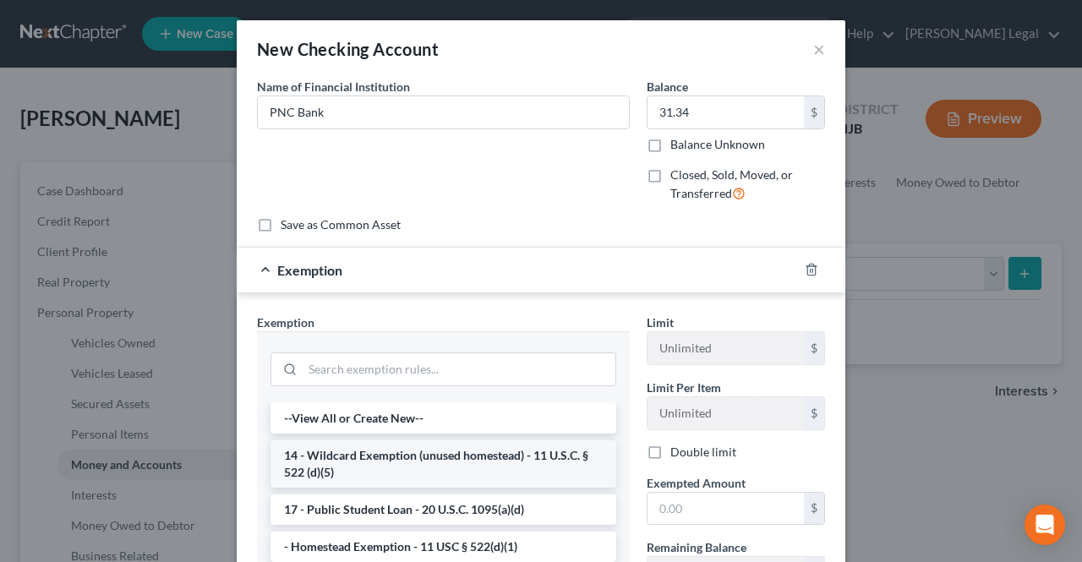
click at [458, 463] on li "14 - Wildcard Exemption (unused homestead) - 11 U.S.C. § 522 (d)(5)" at bounding box center [444, 463] width 346 height 47
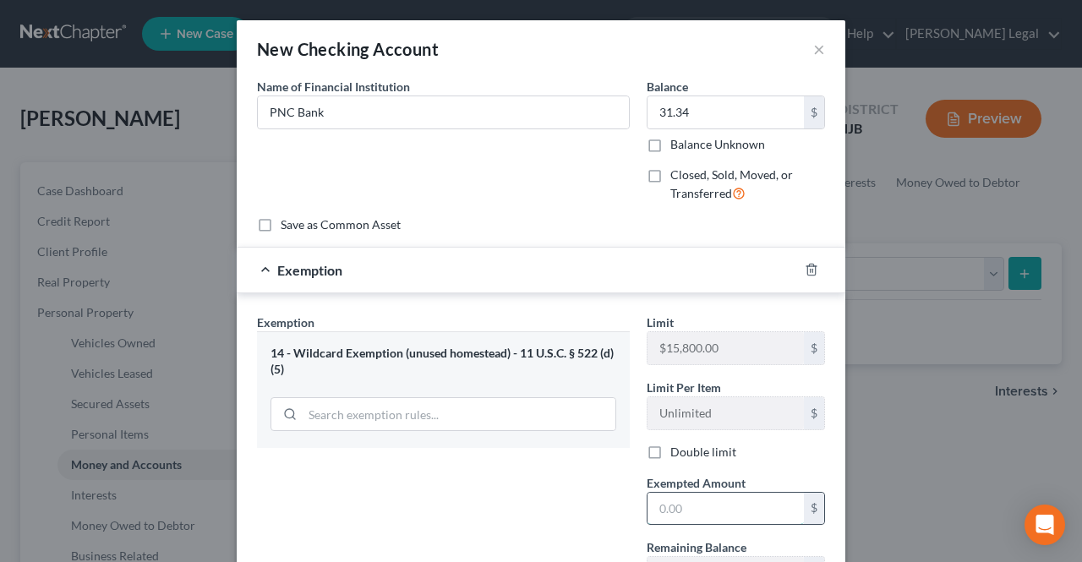
click at [685, 511] on input "text" at bounding box center [726, 509] width 156 height 32
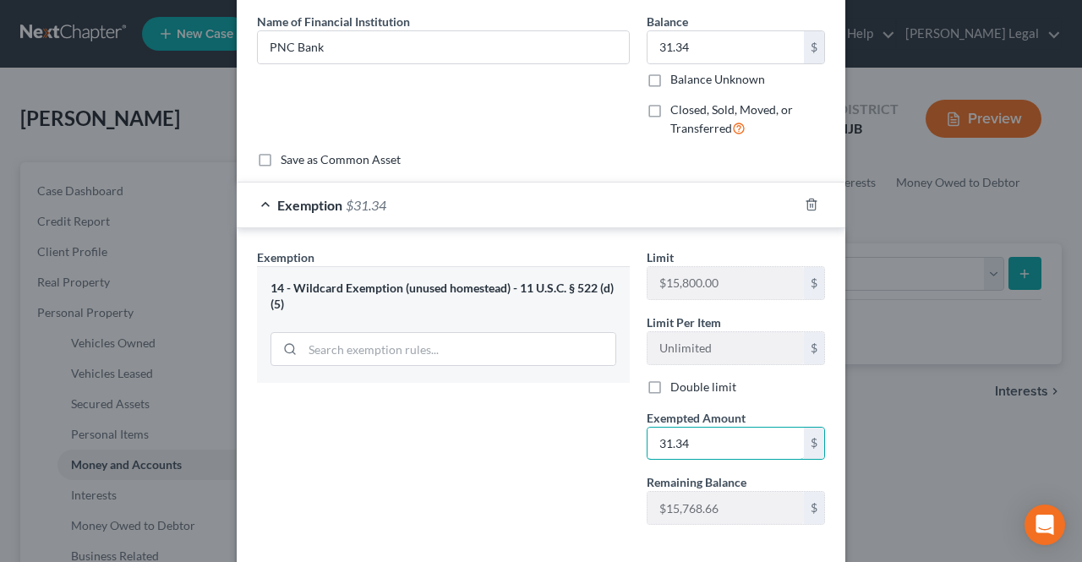
scroll to position [85, 0]
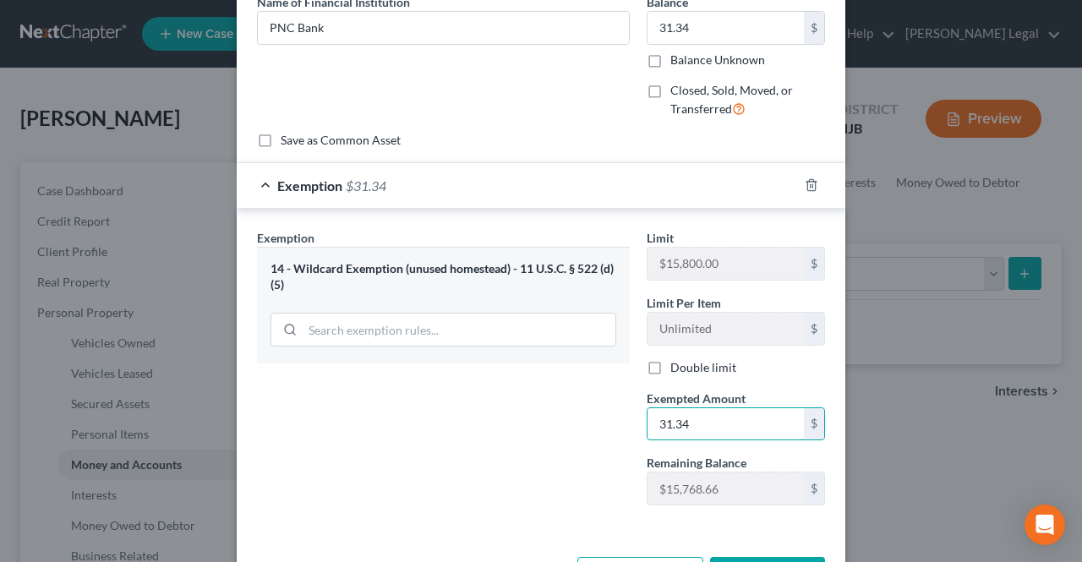
type input "31.34"
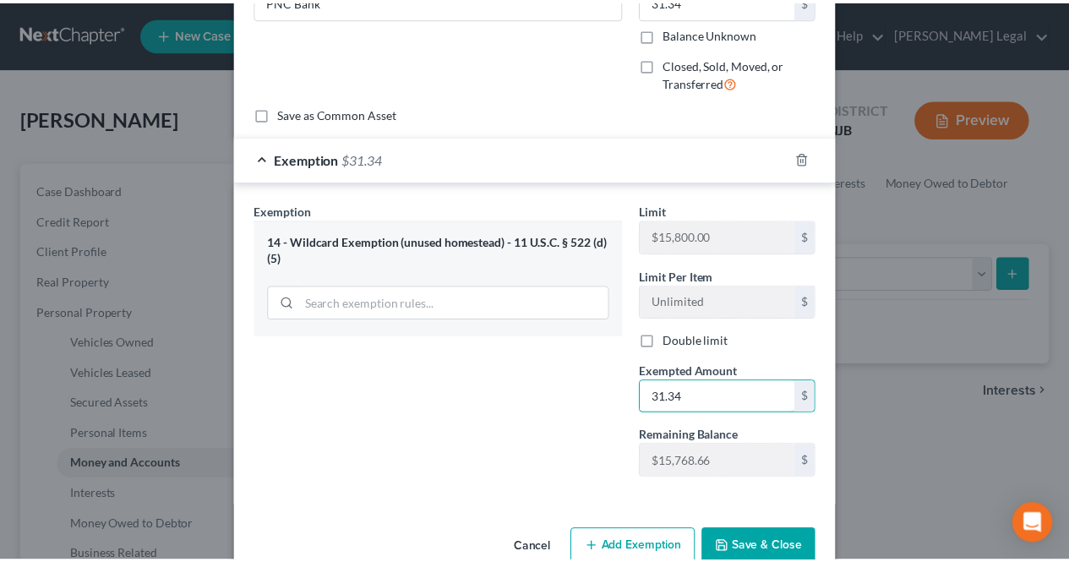
scroll to position [145, 0]
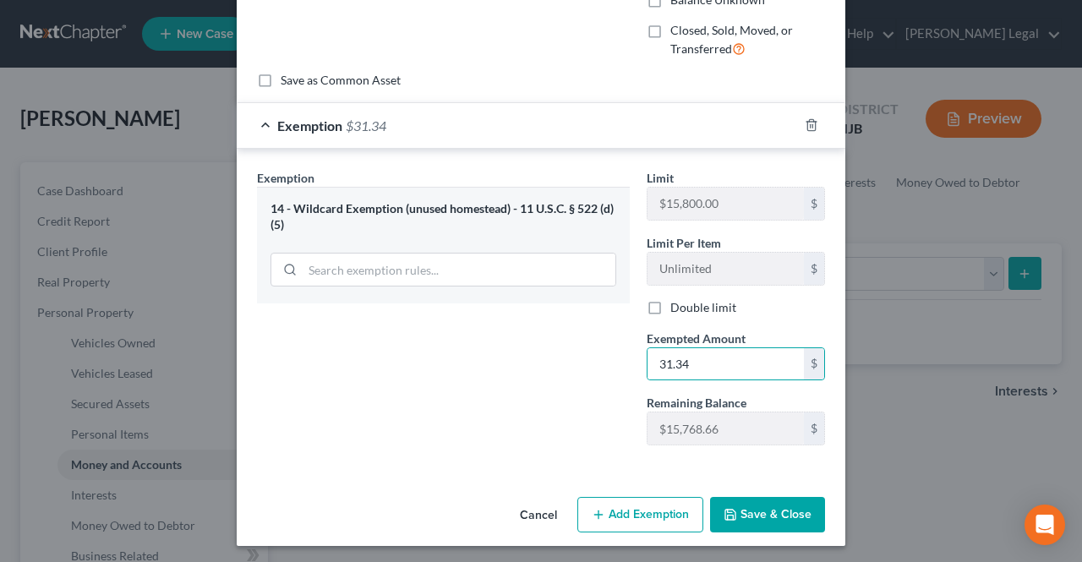
click at [751, 511] on button "Save & Close" at bounding box center [767, 515] width 115 height 36
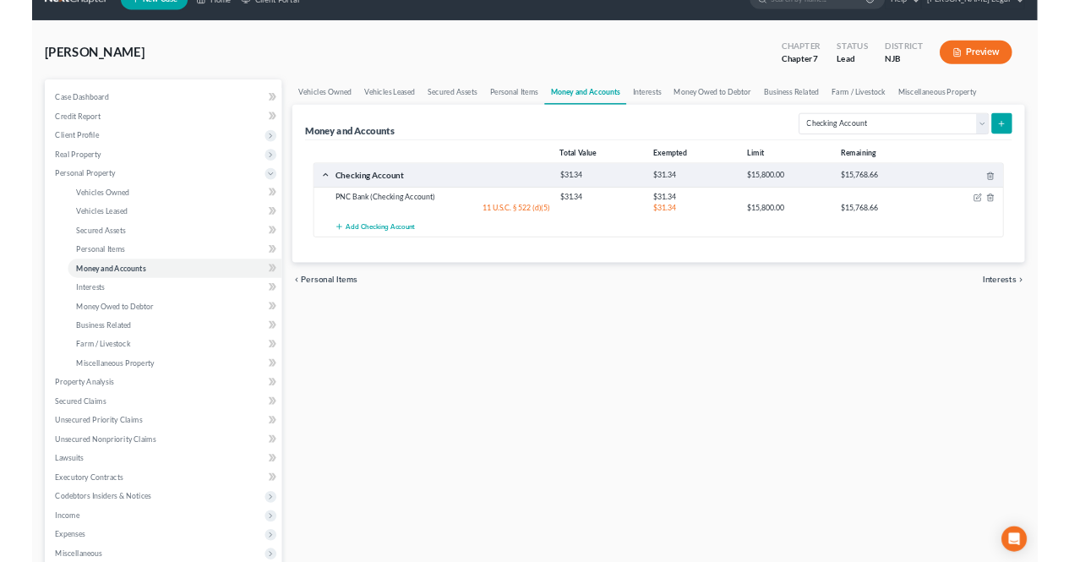
scroll to position [0, 0]
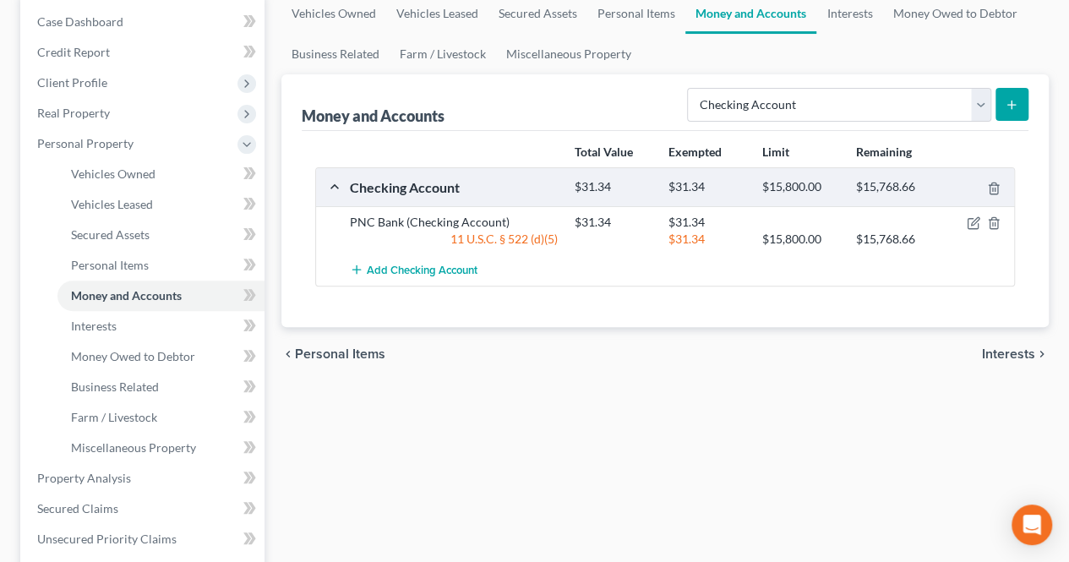
click at [1014, 358] on span "Interests" at bounding box center [1008, 354] width 53 height 14
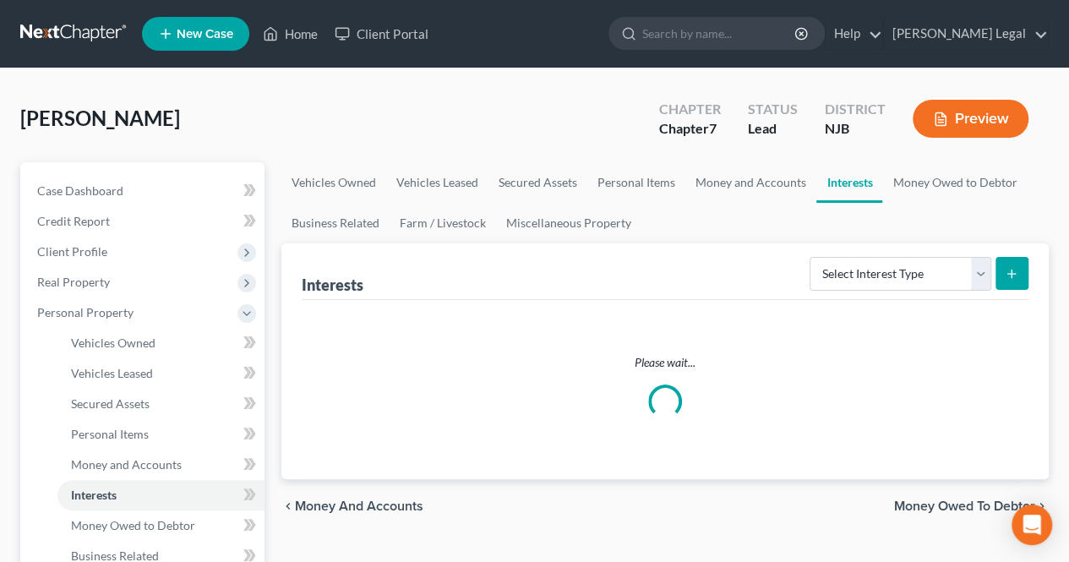
scroll to position [85, 0]
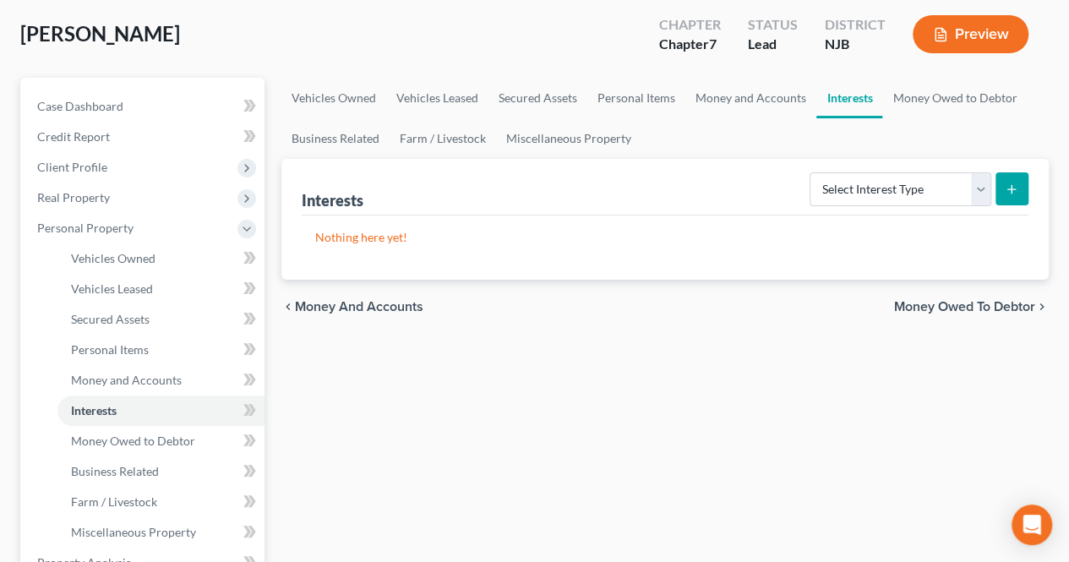
click at [921, 302] on span "Money Owed to Debtor" at bounding box center [964, 307] width 141 height 14
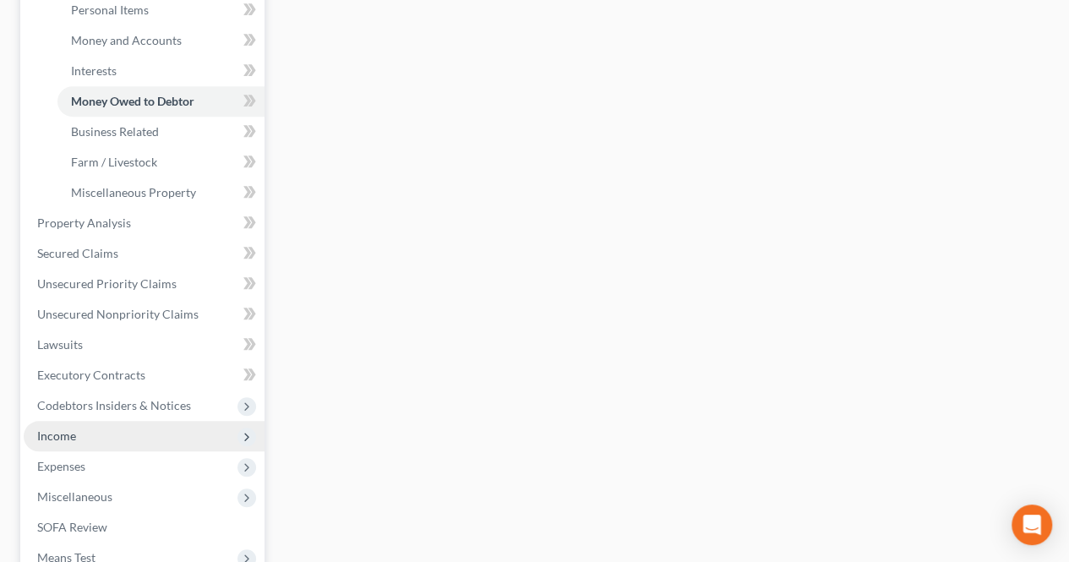
scroll to position [507, 0]
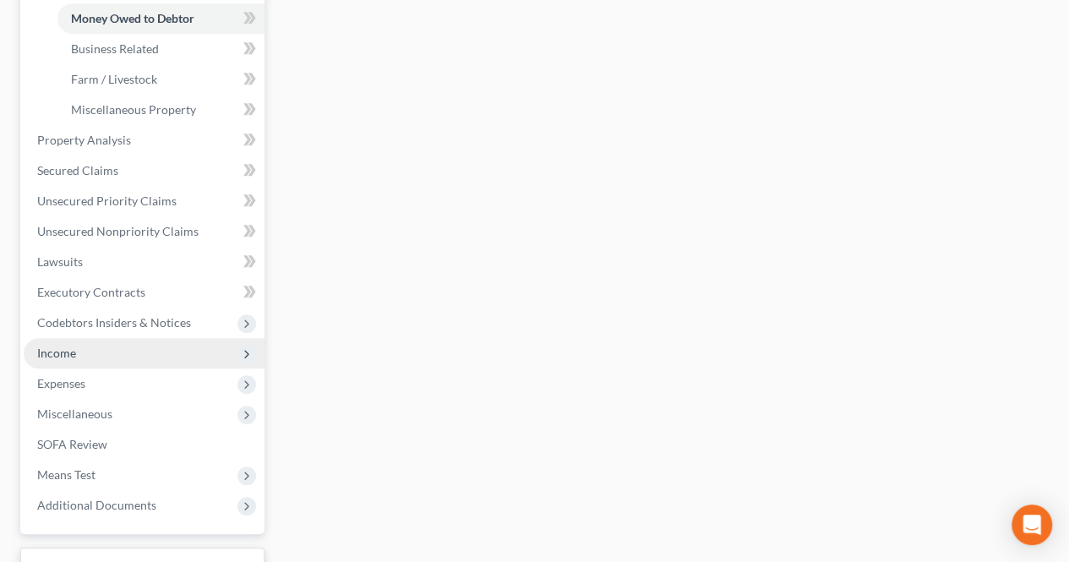
click at [156, 361] on span "Income" at bounding box center [144, 353] width 241 height 30
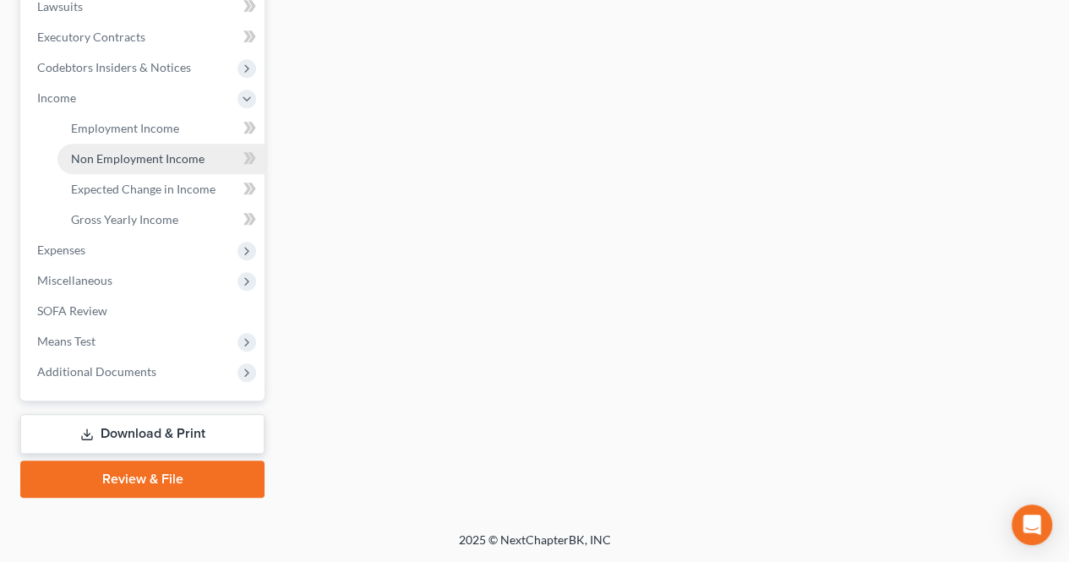
scroll to position [456, 0]
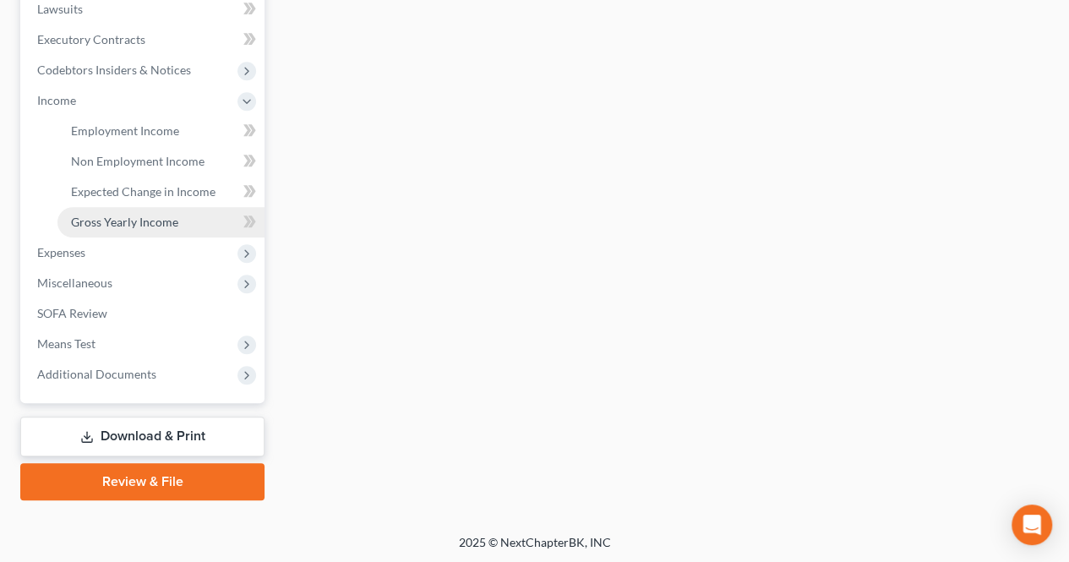
click at [155, 211] on link "Gross Yearly Income" at bounding box center [160, 222] width 207 height 30
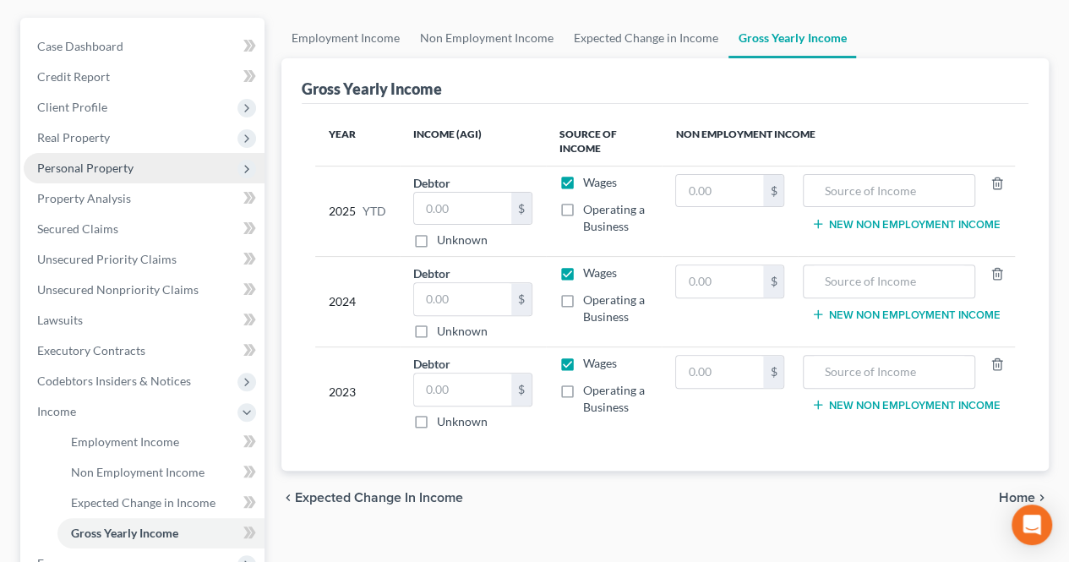
scroll to position [85, 0]
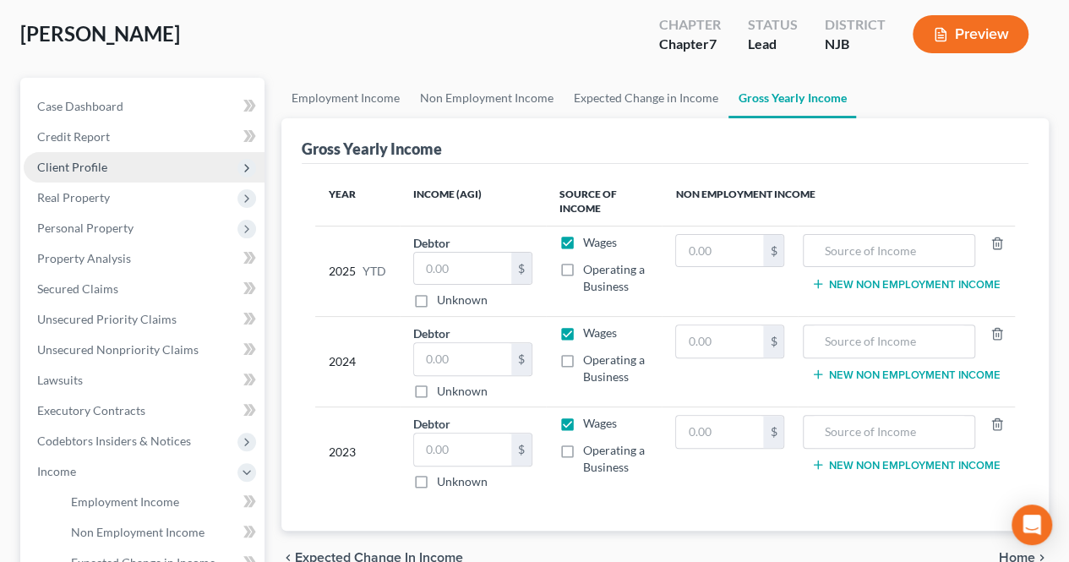
click at [68, 173] on span "Client Profile" at bounding box center [144, 167] width 241 height 30
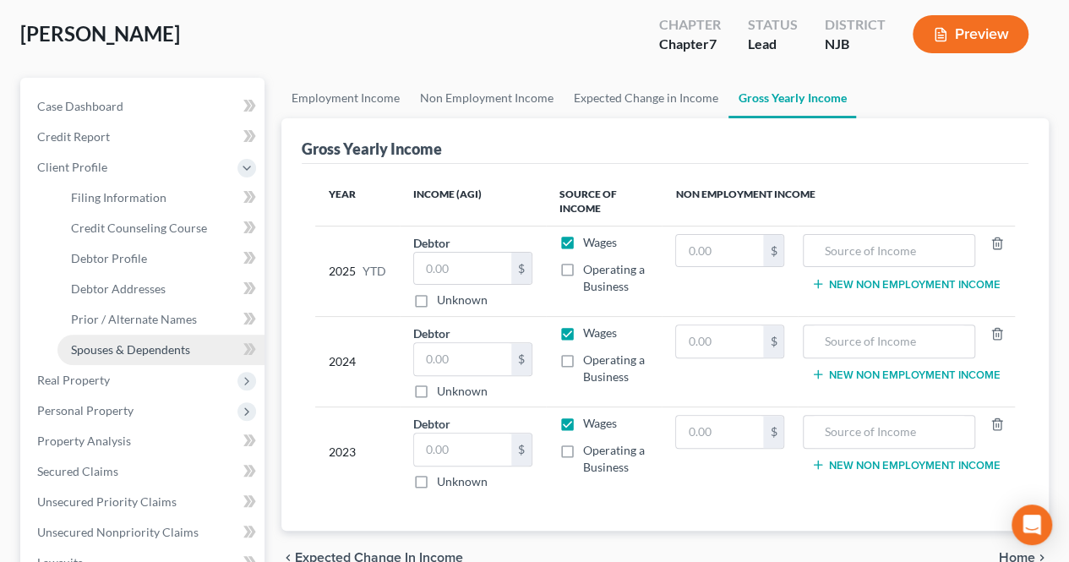
click at [150, 342] on span "Spouses & Dependents" at bounding box center [130, 349] width 119 height 14
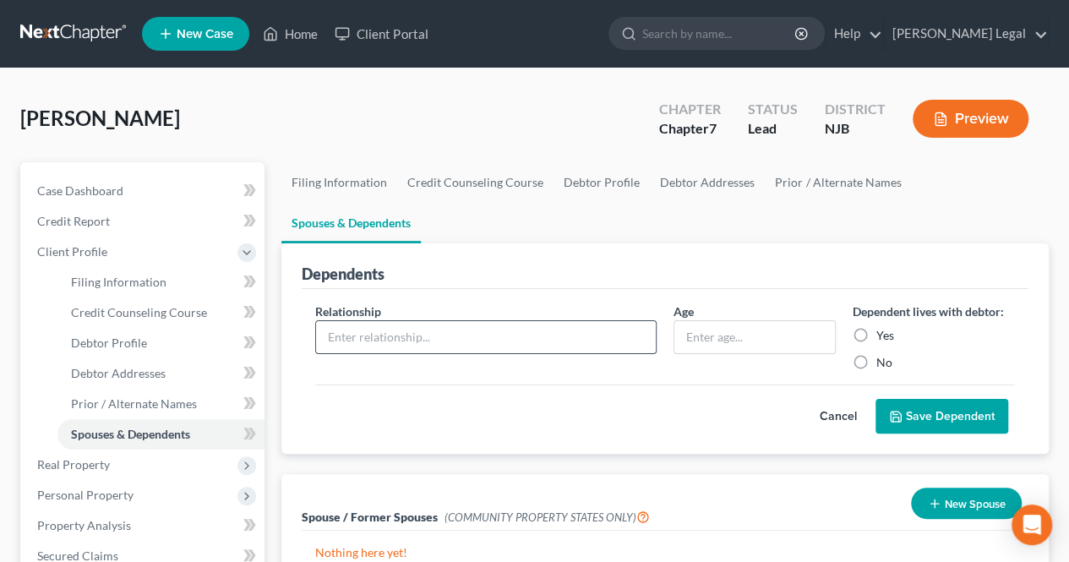
click at [580, 321] on input "text" at bounding box center [486, 337] width 340 height 32
type input "Son"
click at [877, 327] on label "Yes" at bounding box center [886, 335] width 18 height 17
click at [883, 327] on input "Yes" at bounding box center [888, 332] width 11 height 11
radio input "true"
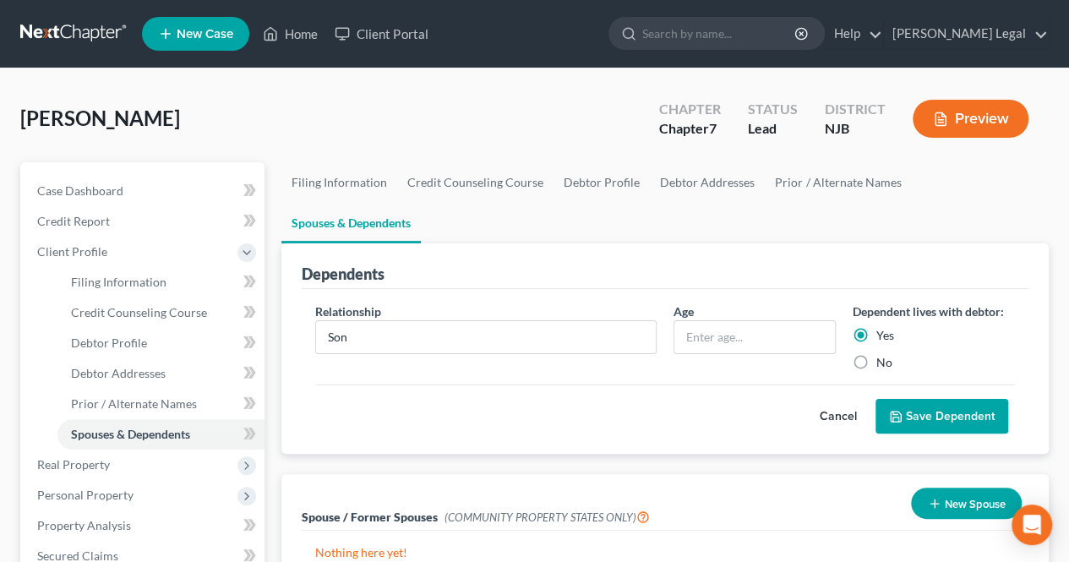
click at [889, 399] on button "Save Dependent" at bounding box center [942, 417] width 133 height 36
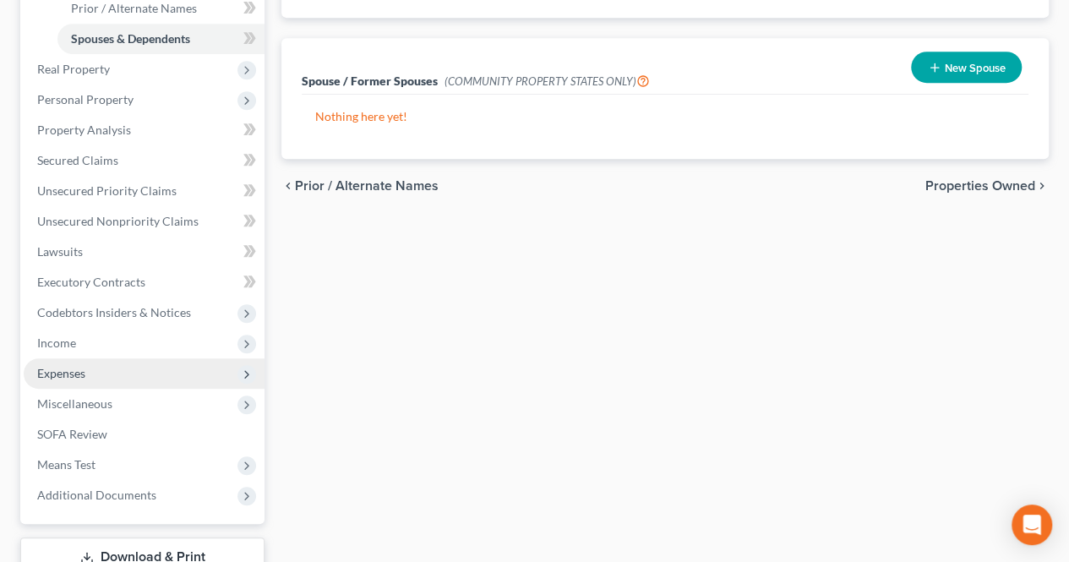
scroll to position [423, 0]
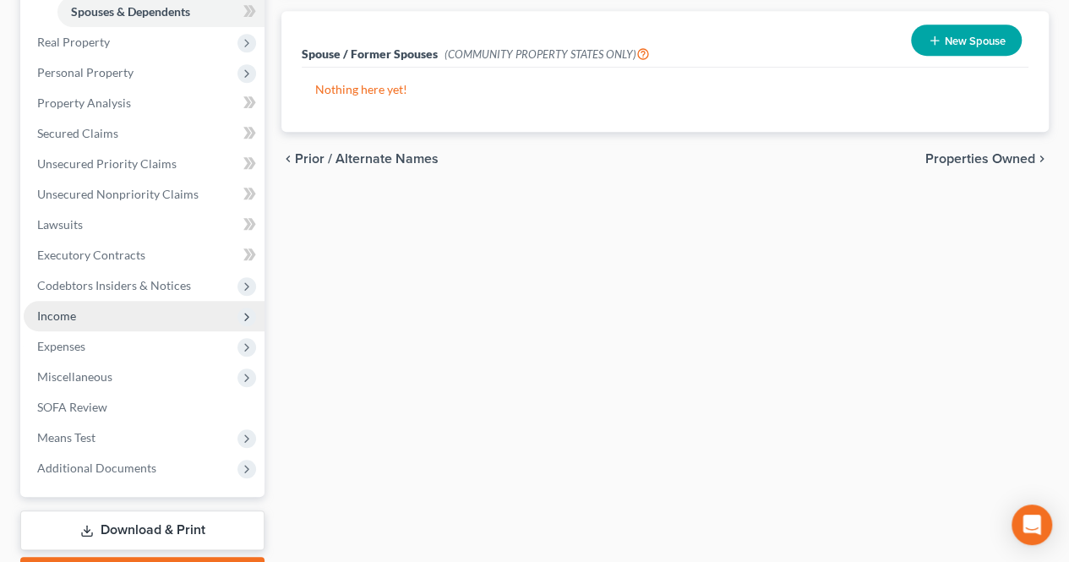
click at [115, 324] on span "Income" at bounding box center [144, 316] width 241 height 30
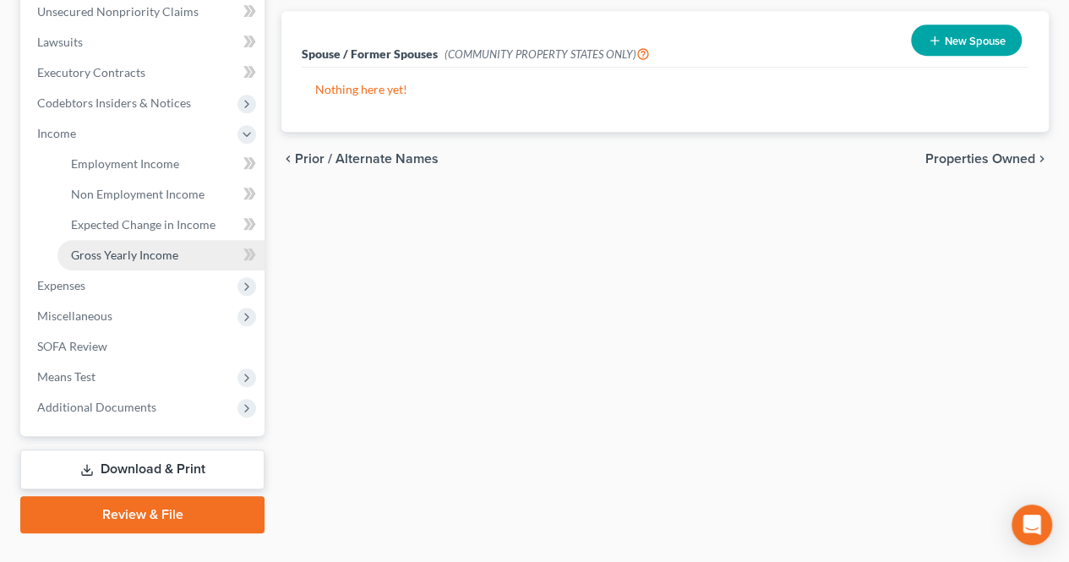
click at [142, 253] on span "Gross Yearly Income" at bounding box center [124, 255] width 107 height 14
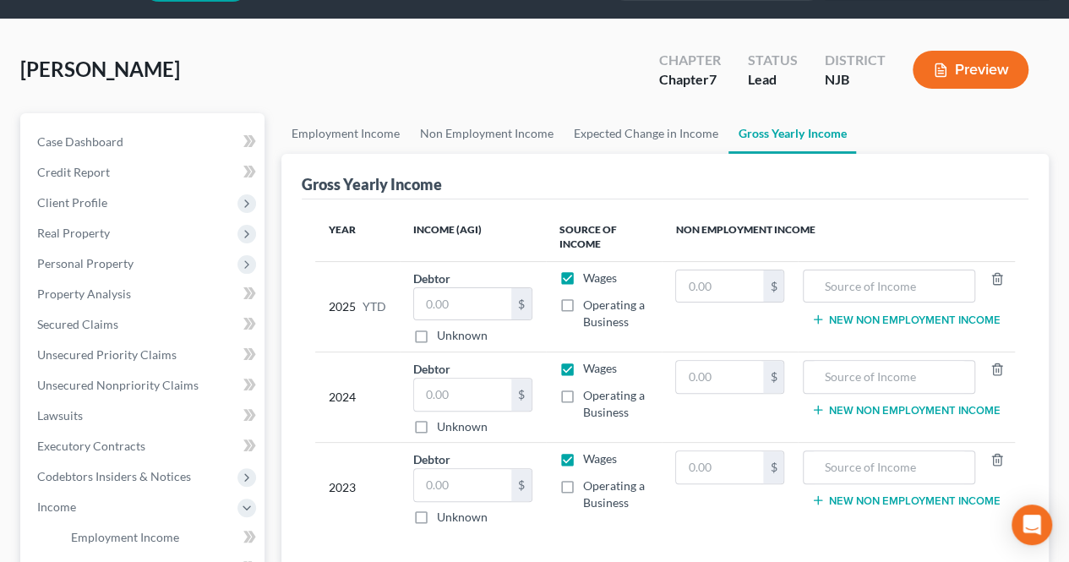
scroll to position [85, 0]
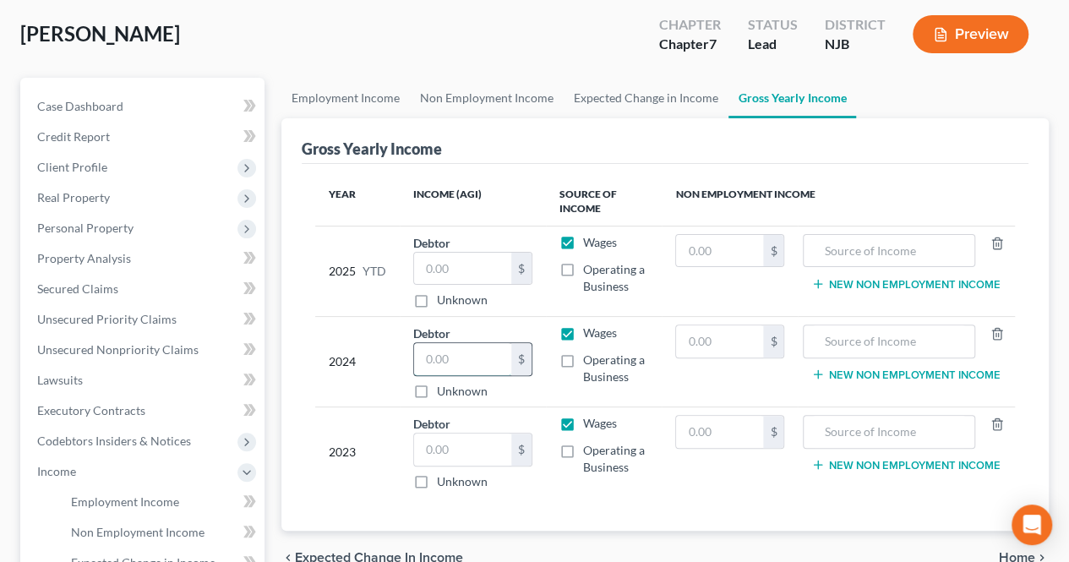
click at [436, 360] on input "text" at bounding box center [462, 359] width 96 height 32
type input "62,818.00"
click at [496, 459] on input "text" at bounding box center [462, 450] width 96 height 32
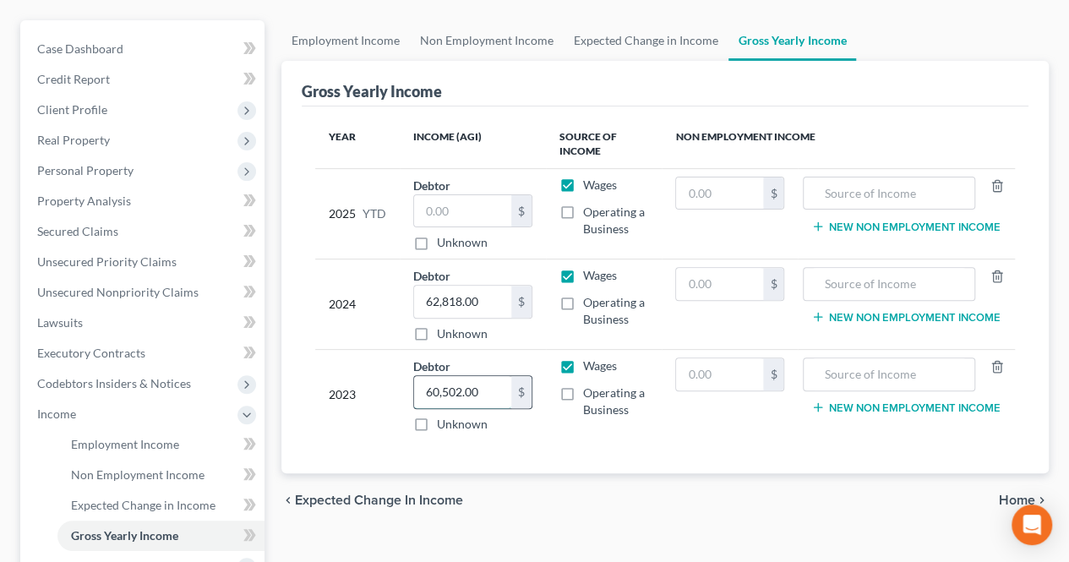
scroll to position [169, 0]
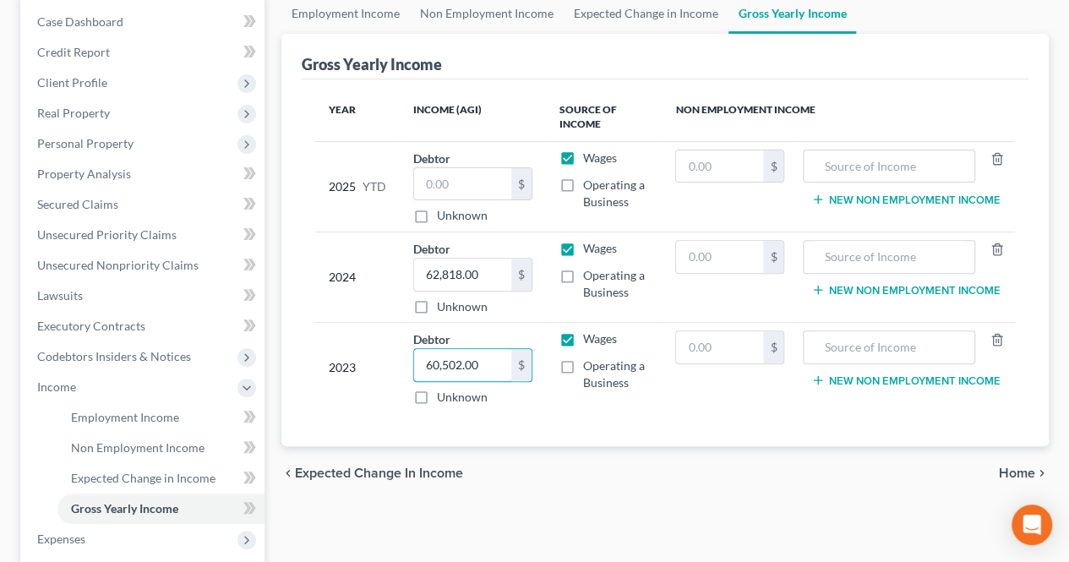
type input "60,502.00"
click at [1026, 475] on span "Home" at bounding box center [1017, 474] width 36 height 14
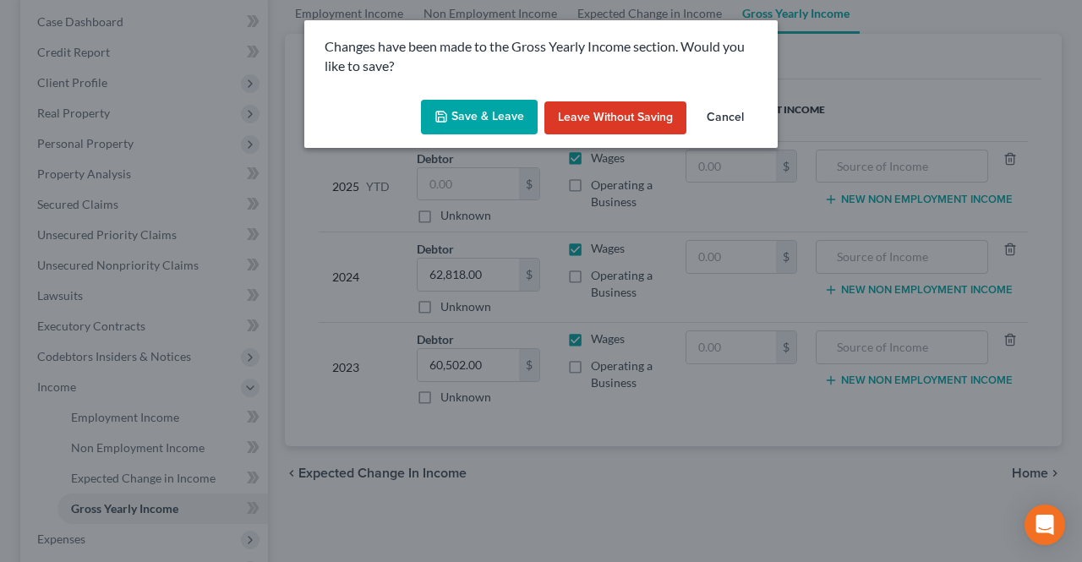
click at [510, 128] on button "Save & Leave" at bounding box center [479, 118] width 117 height 36
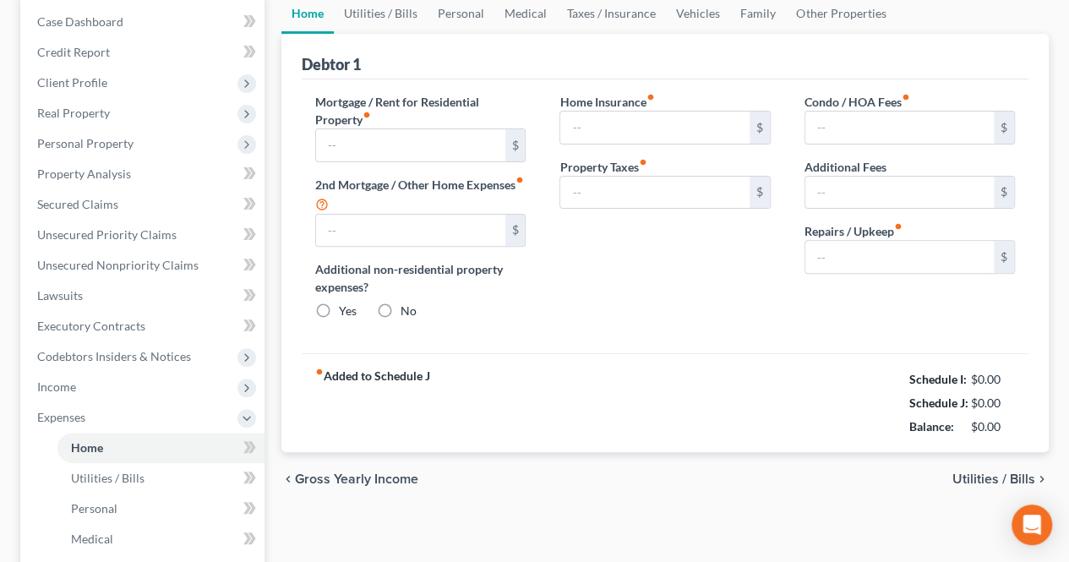
scroll to position [29, 0]
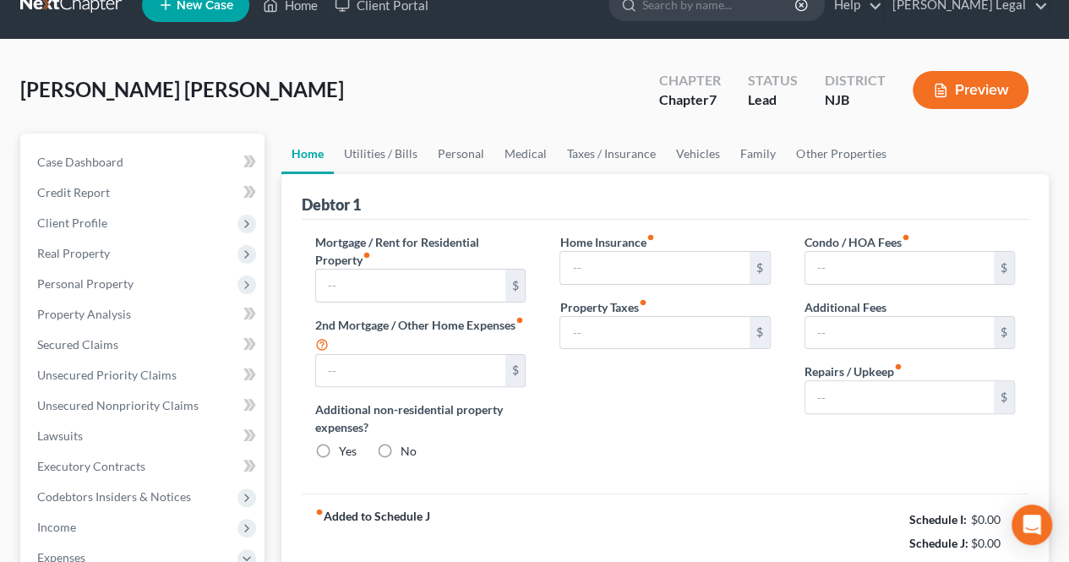
type input "0.00"
radio input "true"
type input "0.00"
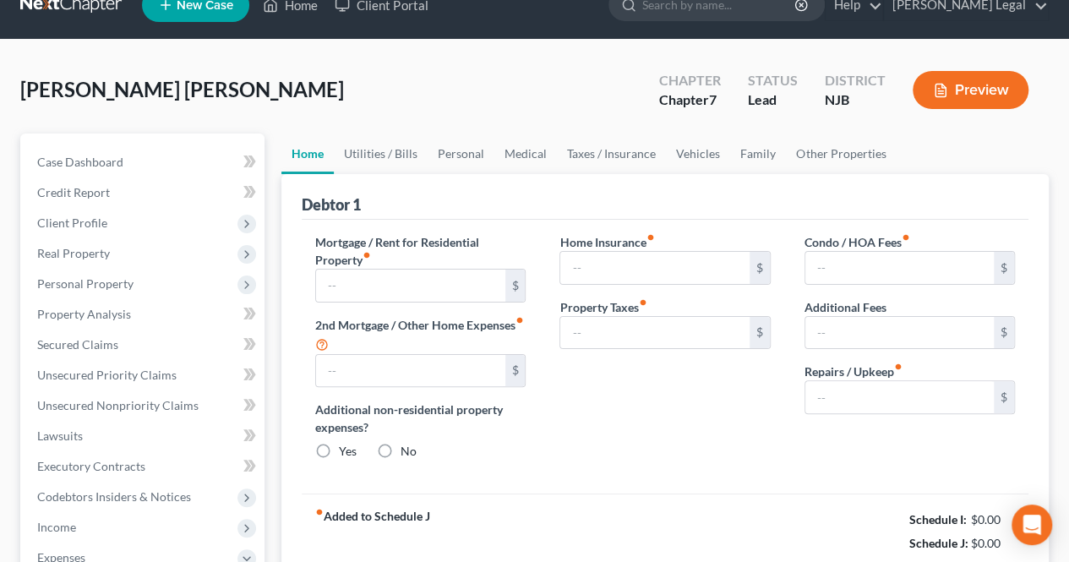
type input "0.00"
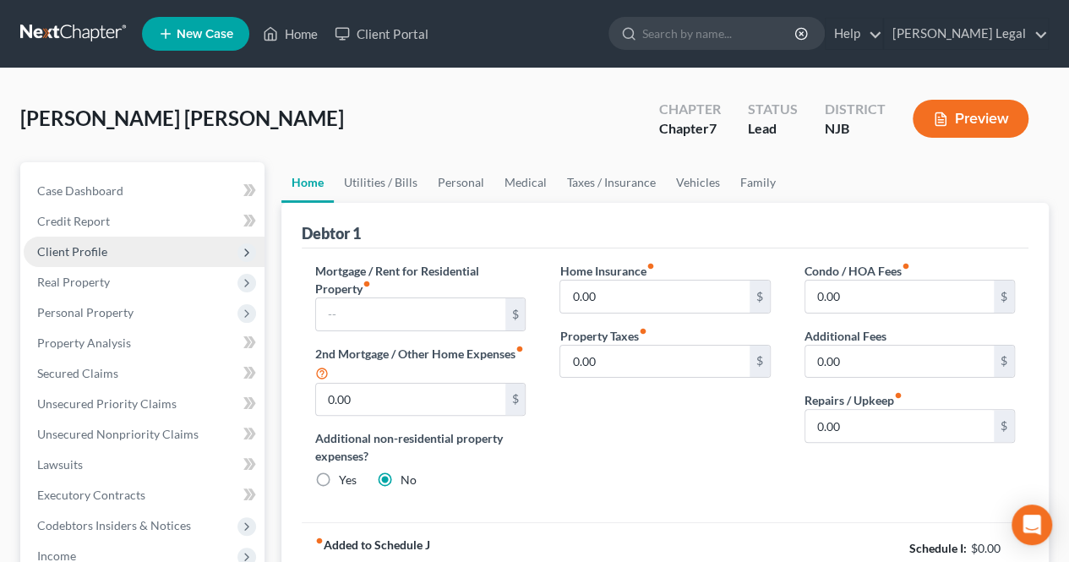
click at [101, 243] on span "Client Profile" at bounding box center [144, 252] width 241 height 30
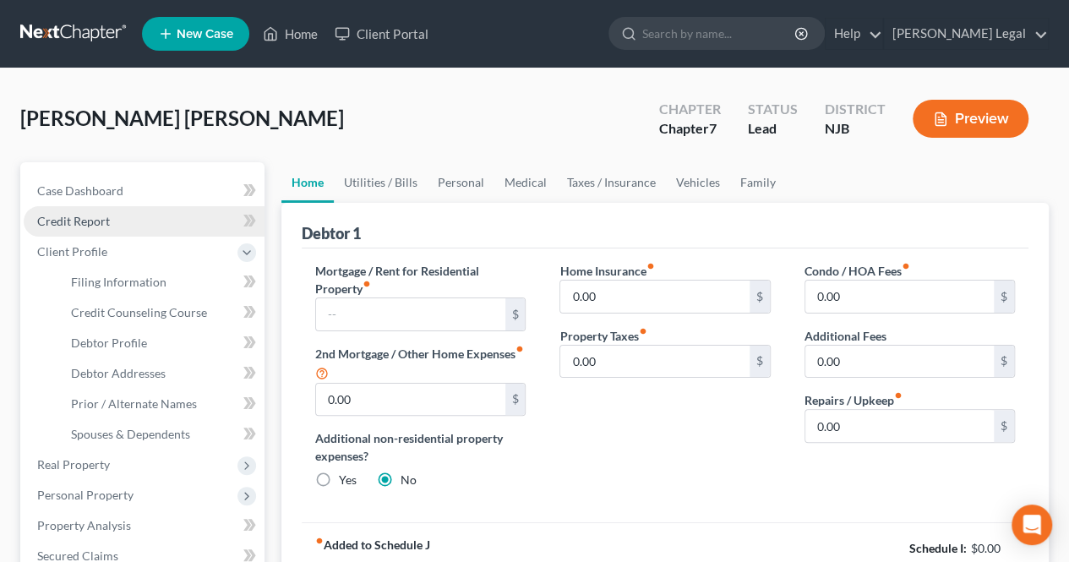
click at [98, 225] on span "Credit Report" at bounding box center [73, 221] width 73 height 14
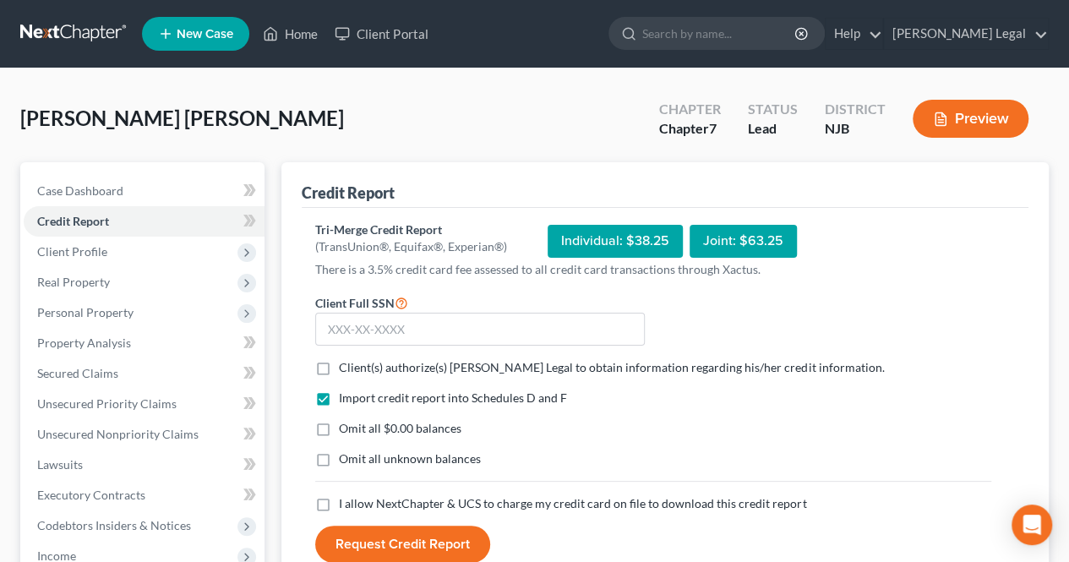
click at [419, 361] on span "Client(s) authorize(s) [PERSON_NAME] Legal to obtain information regarding his/…" at bounding box center [611, 367] width 545 height 14
click at [357, 361] on input "Client(s) authorize(s) [PERSON_NAME] Legal to obtain information regarding his/…" at bounding box center [351, 364] width 11 height 11
checkbox input "true"
click at [418, 500] on span "I allow NextChapter & UCS to charge my credit card on file to download this cre…" at bounding box center [572, 503] width 467 height 14
click at [357, 500] on input "I allow NextChapter & UCS to charge my credit card on file to download this cre…" at bounding box center [351, 500] width 11 height 11
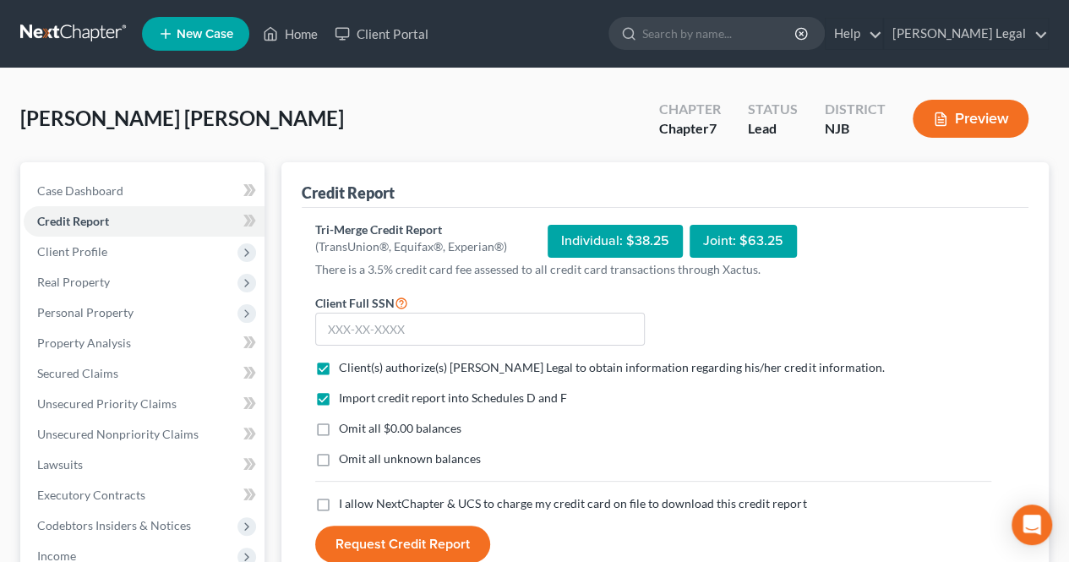
checkbox input "true"
click at [462, 327] on input "text" at bounding box center [480, 330] width 330 height 34
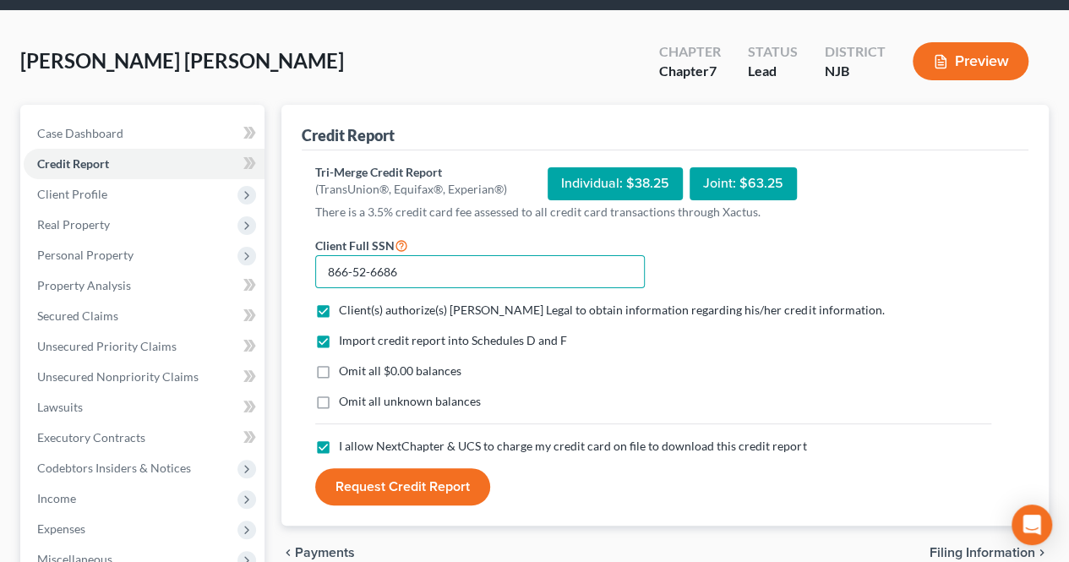
scroll to position [85, 0]
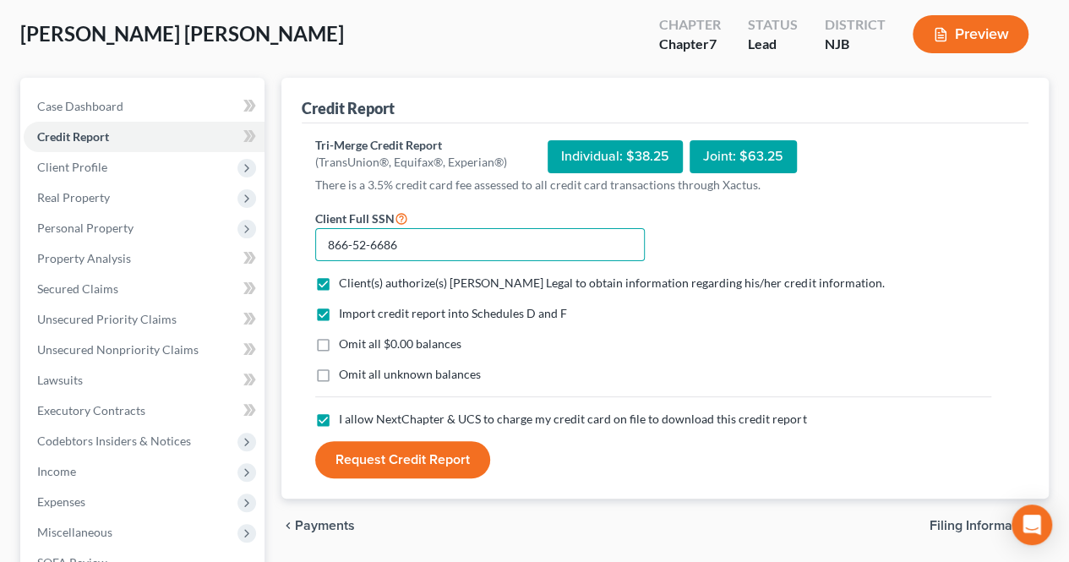
type input "866-52-6686"
click at [388, 457] on button "Request Credit Report" at bounding box center [402, 459] width 175 height 37
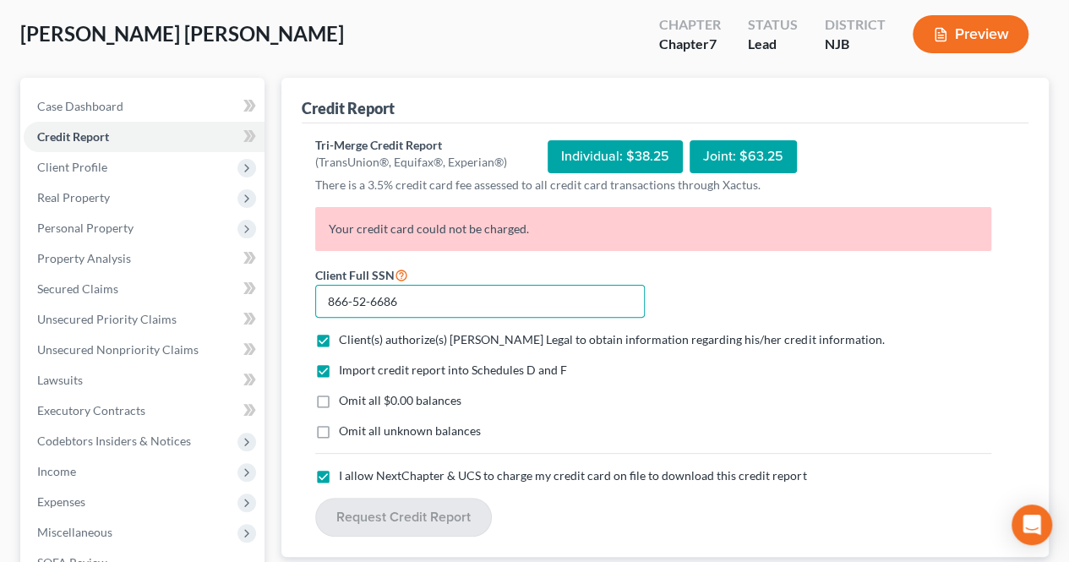
drag, startPoint x: 401, startPoint y: 290, endPoint x: 330, endPoint y: 301, distance: 71.9
click at [330, 301] on input "866-52-6686" at bounding box center [480, 302] width 330 height 34
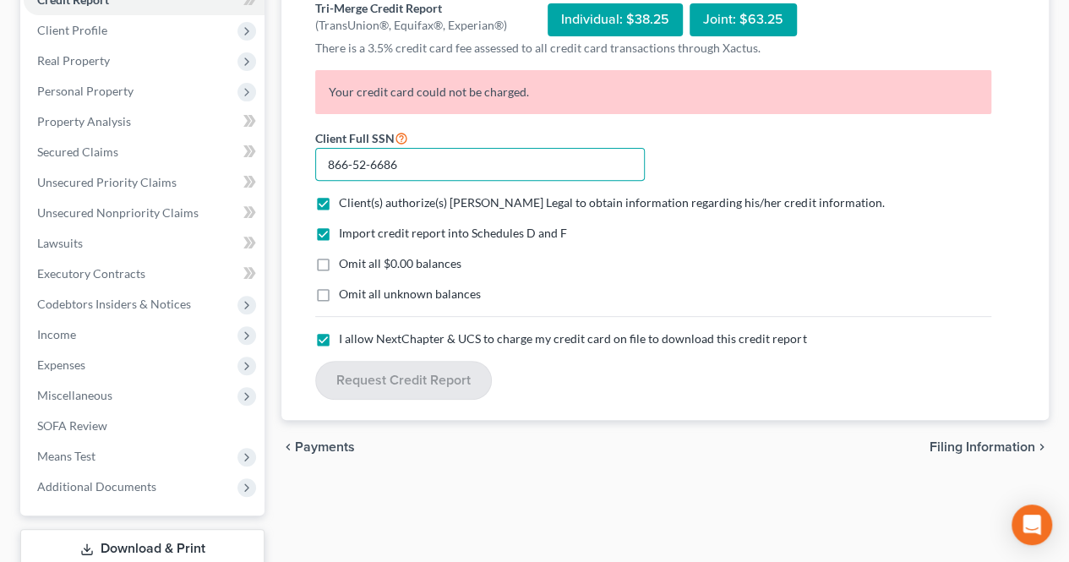
scroll to position [334, 0]
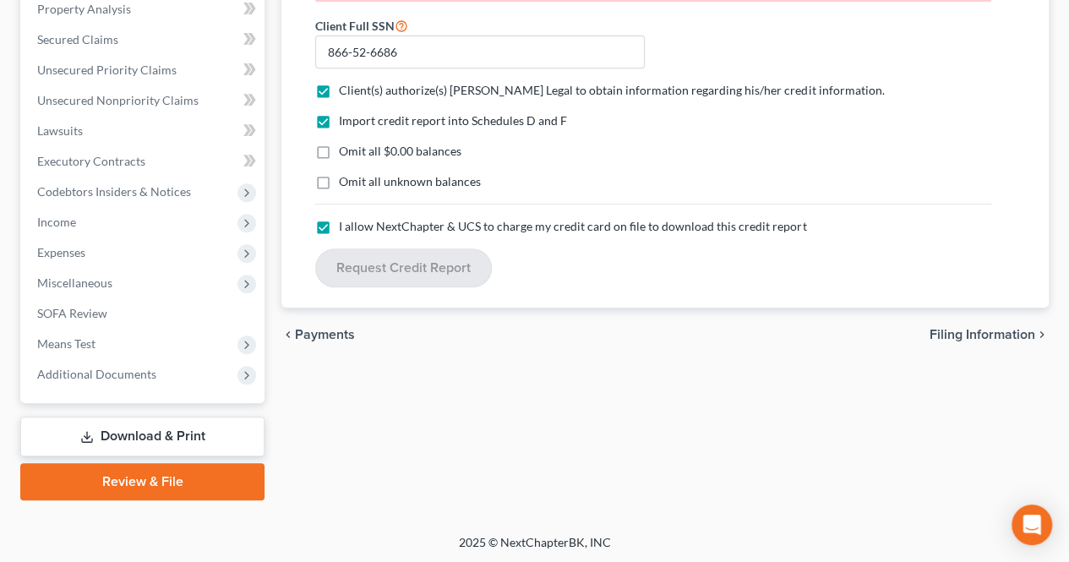
click at [161, 427] on link "Download & Print" at bounding box center [142, 437] width 244 height 40
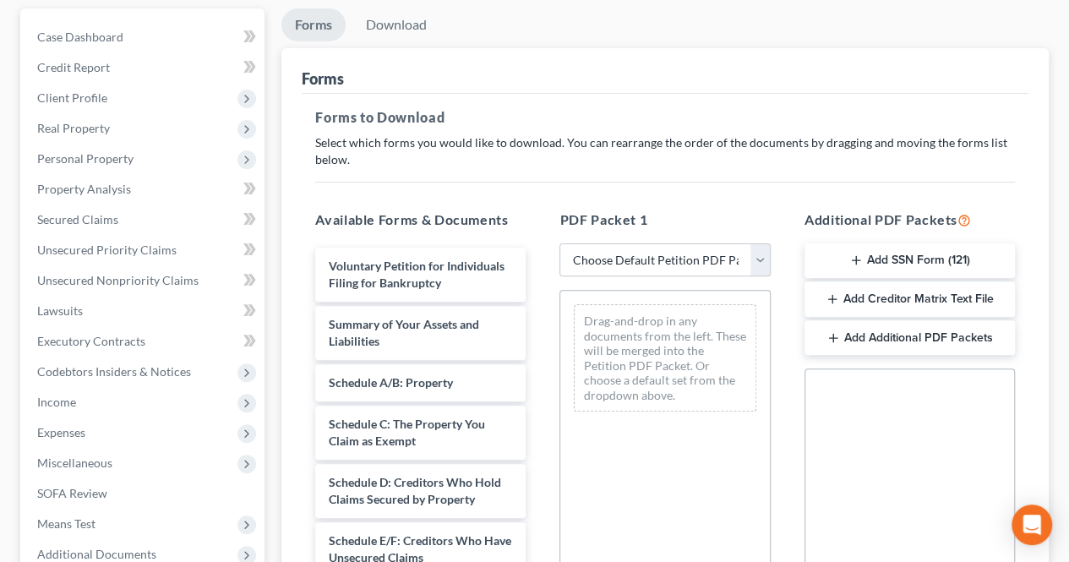
scroll to position [169, 0]
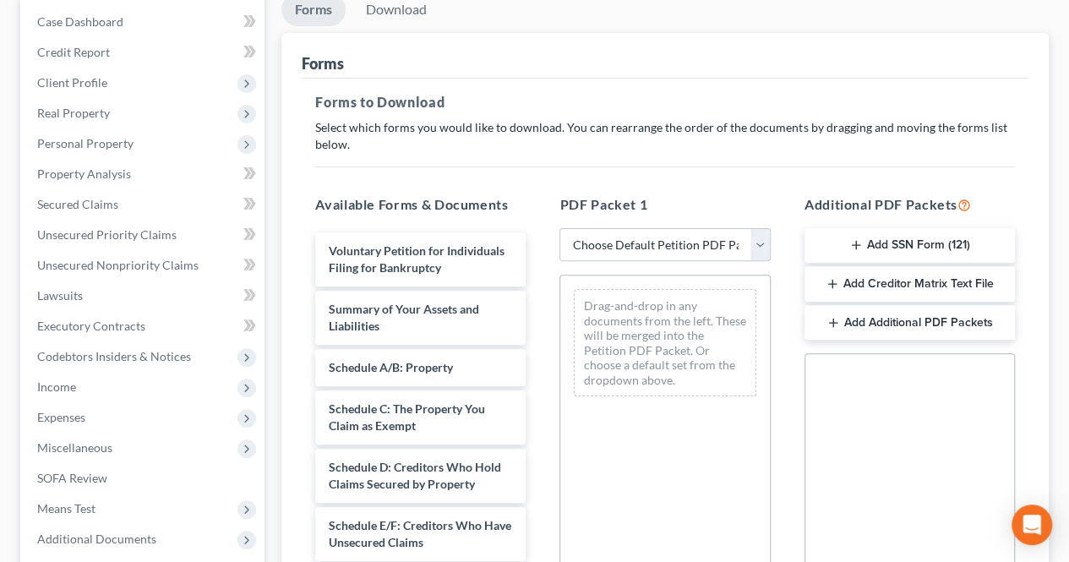
click at [877, 250] on button "Add SSN Form (121)" at bounding box center [910, 246] width 210 height 36
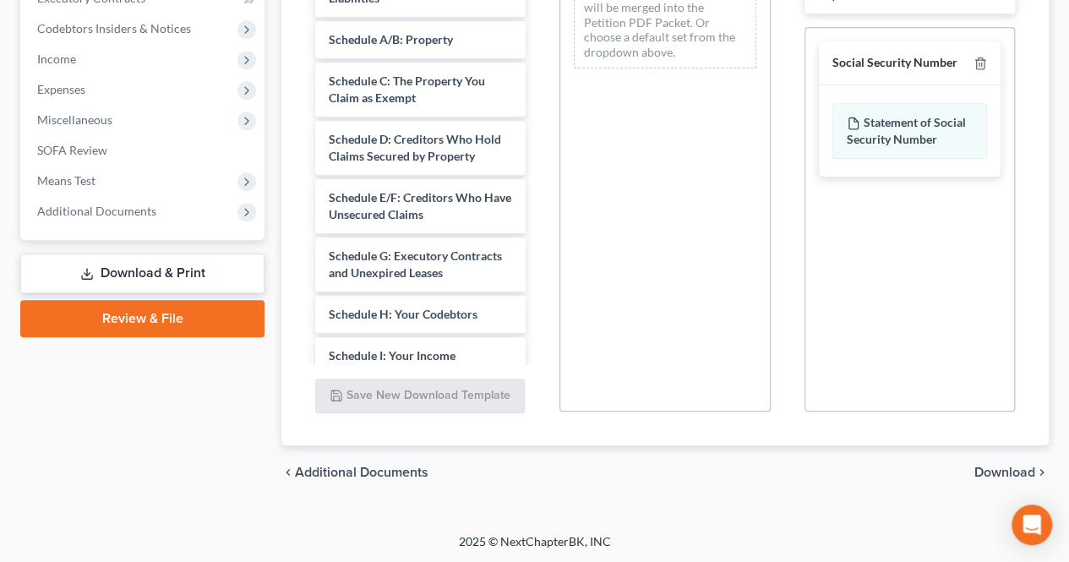
click at [985, 474] on span "Download" at bounding box center [1005, 473] width 61 height 14
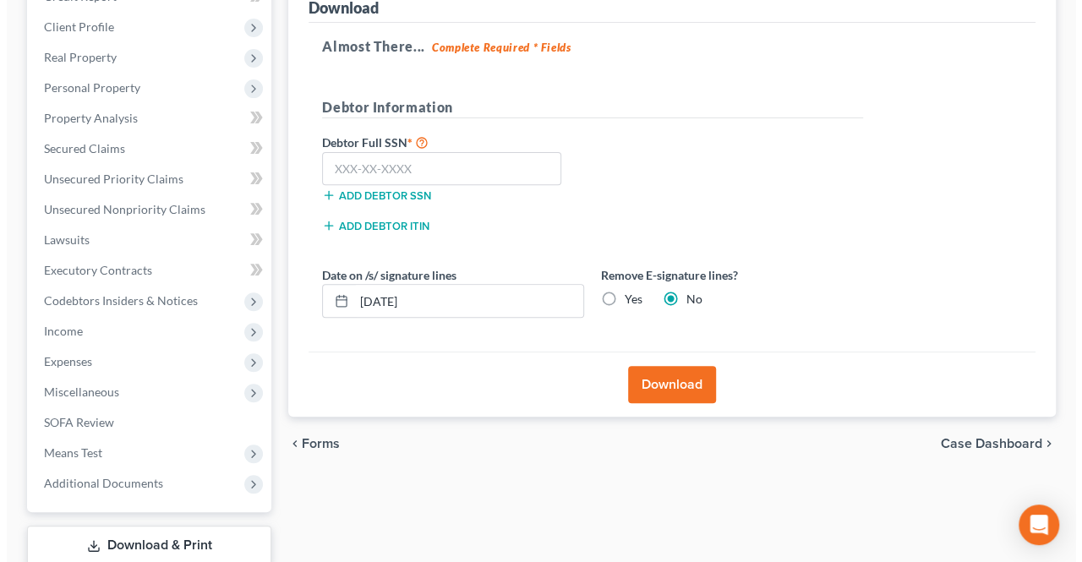
scroll to position [165, 0]
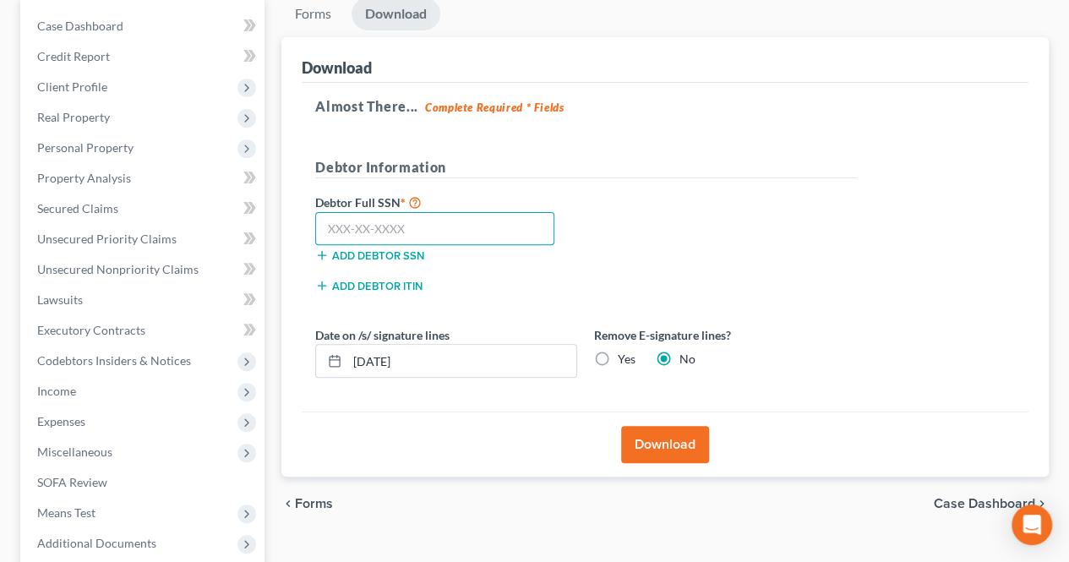
paste input "866-52-6686"
type input "866-52-6686"
click at [640, 440] on button "Download" at bounding box center [665, 444] width 88 height 37
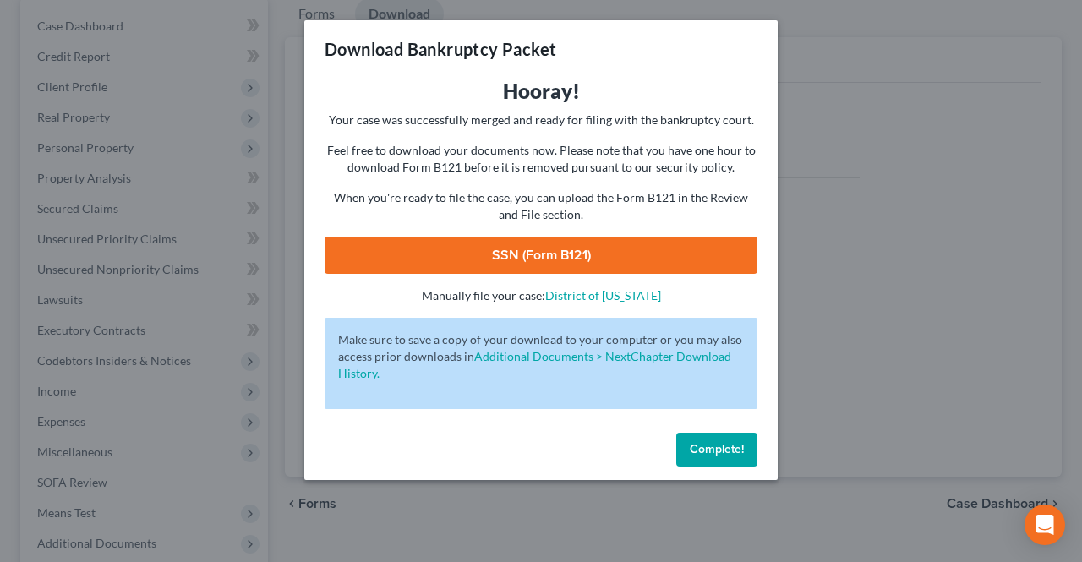
click at [588, 256] on link "SSN (Form B121)" at bounding box center [541, 255] width 433 height 37
click at [705, 447] on span "Complete!" at bounding box center [717, 449] width 54 height 14
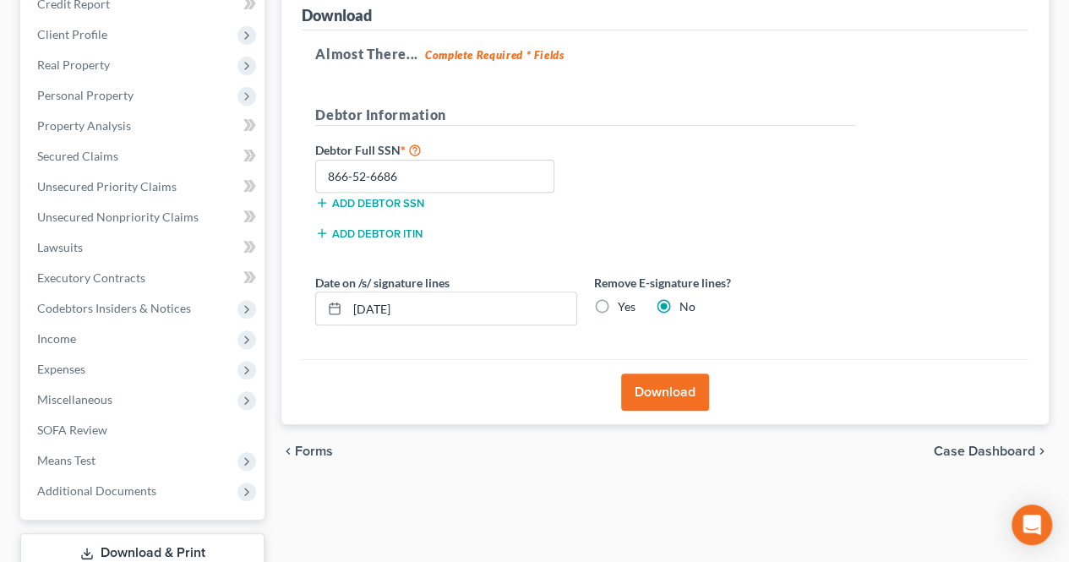
scroll to position [334, 0]
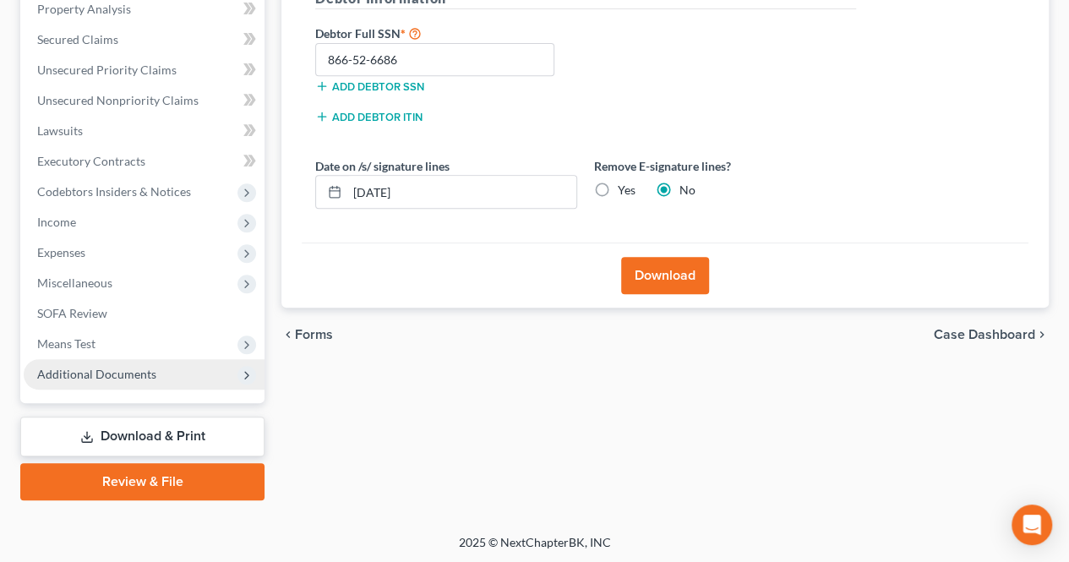
click at [140, 367] on span "Additional Documents" at bounding box center [96, 374] width 119 height 14
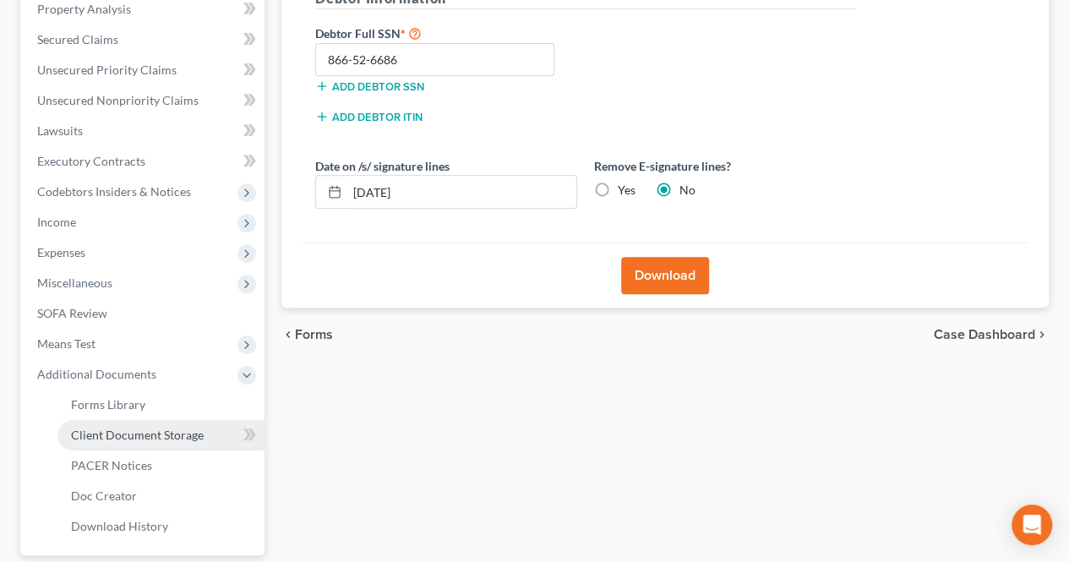
click at [171, 439] on span "Client Document Storage" at bounding box center [137, 435] width 133 height 14
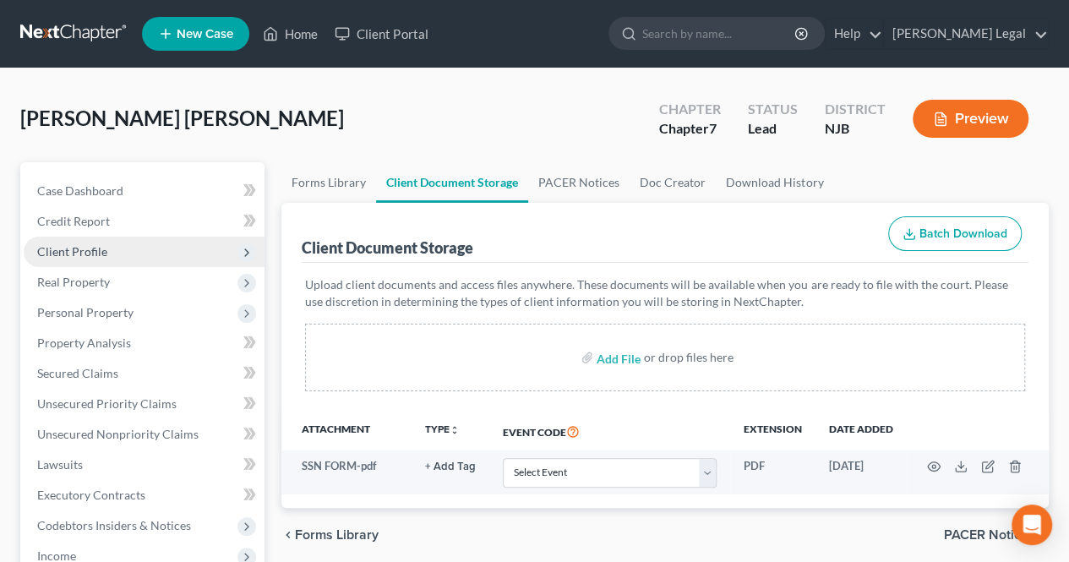
click at [184, 246] on span "Client Profile" at bounding box center [144, 252] width 241 height 30
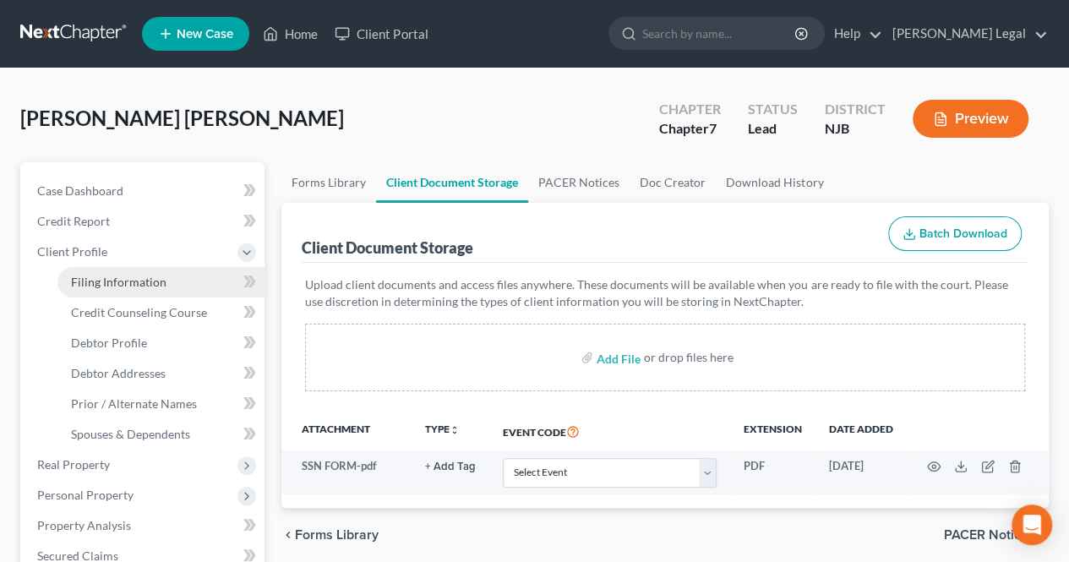
click at [178, 276] on link "Filing Information" at bounding box center [160, 282] width 207 height 30
select select "1"
select select "0"
select select "51"
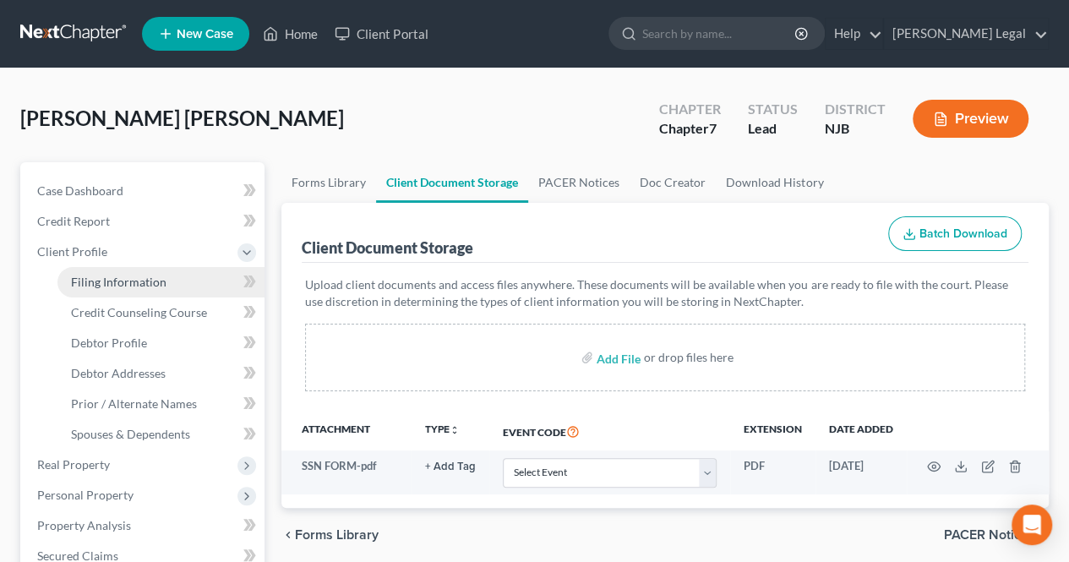
select select "0"
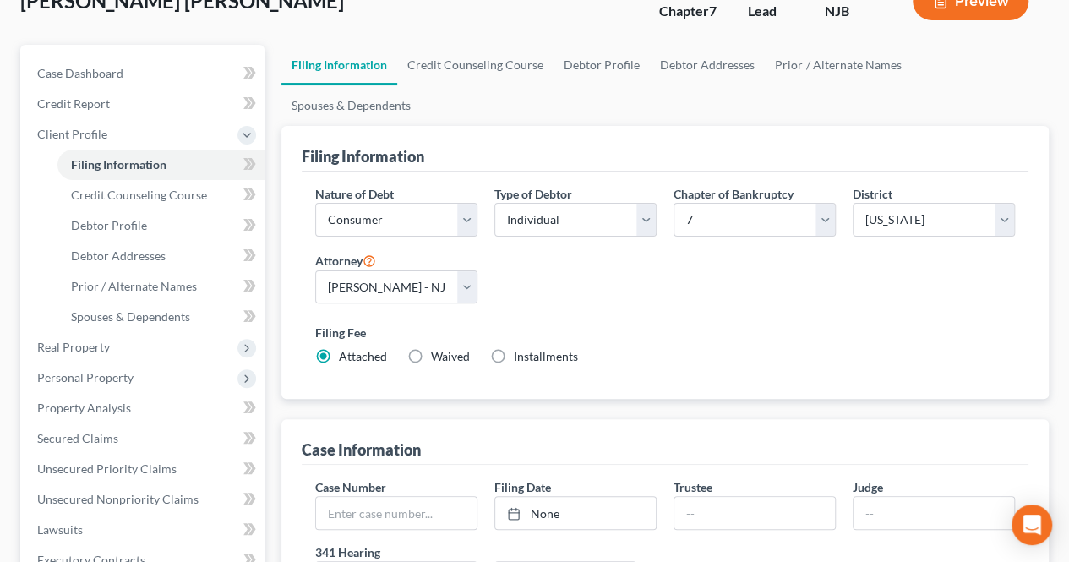
scroll to position [169, 0]
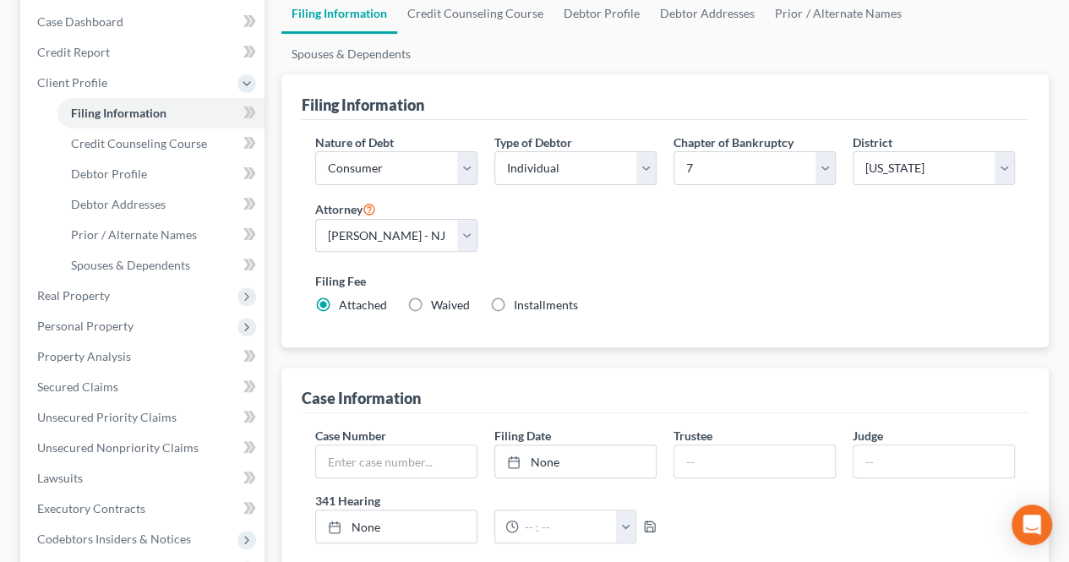
click at [506, 368] on div "Case Information" at bounding box center [665, 391] width 727 height 46
click at [187, 136] on span "Credit Counseling Course" at bounding box center [139, 143] width 136 height 14
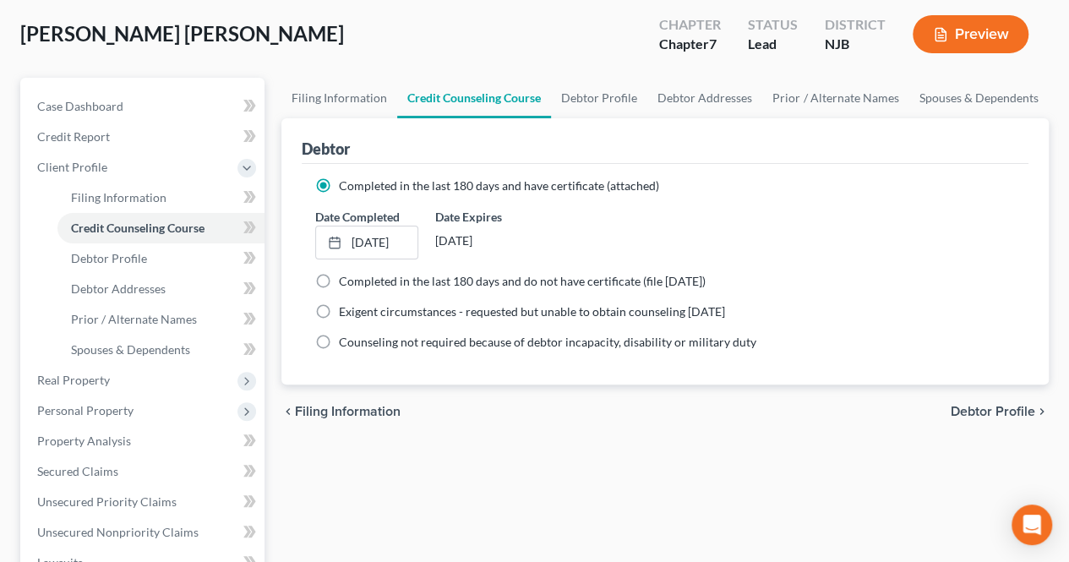
scroll to position [169, 0]
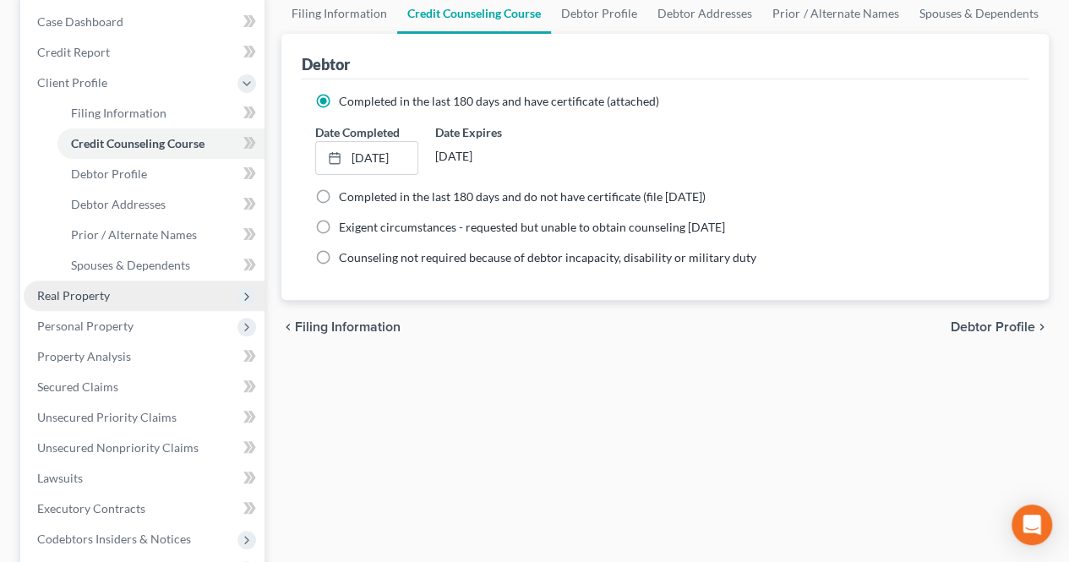
click at [215, 303] on span "Real Property" at bounding box center [144, 296] width 241 height 30
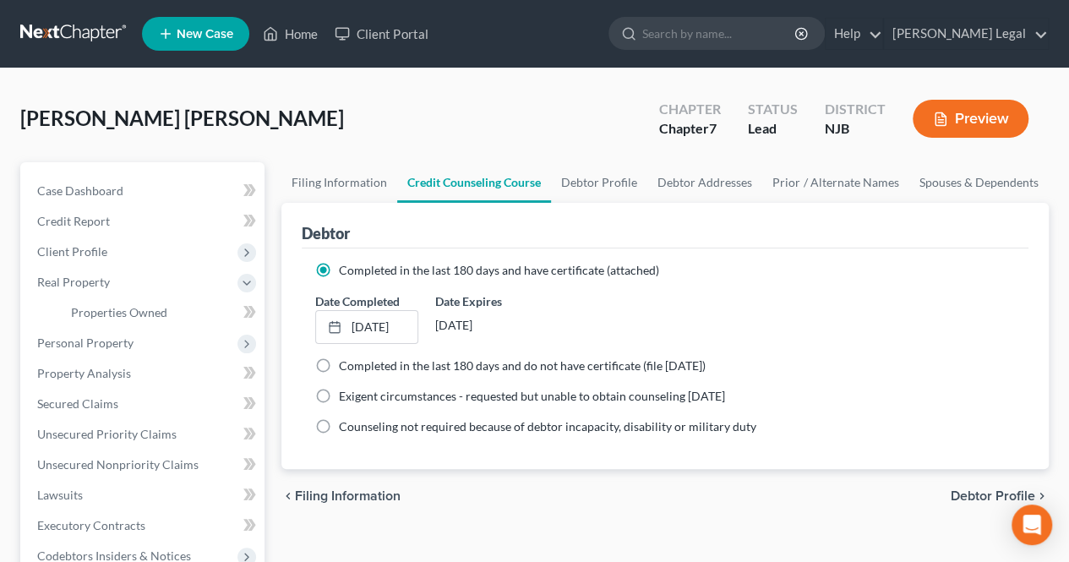
scroll to position [85, 0]
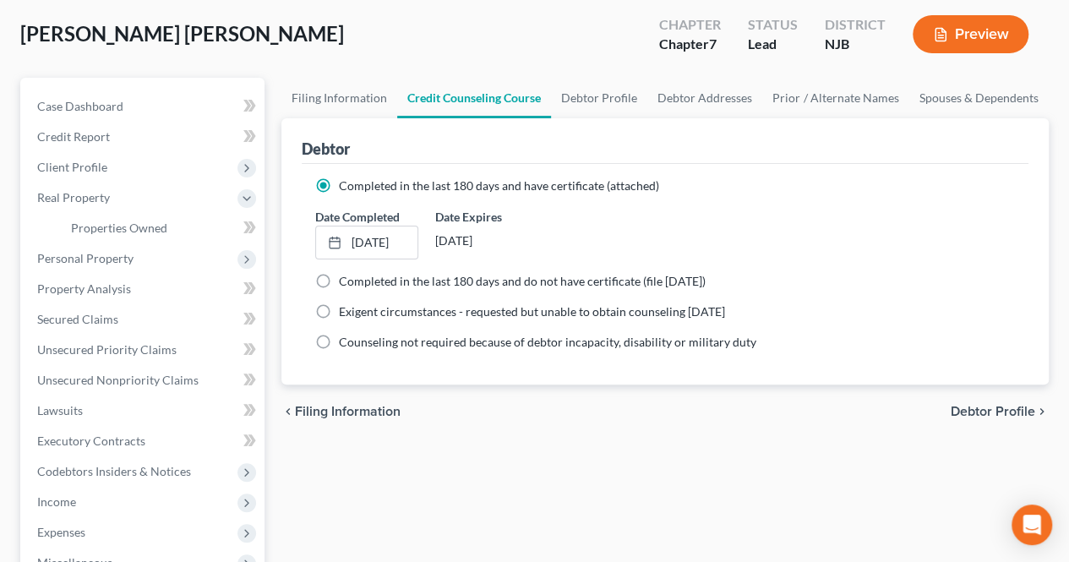
click at [964, 409] on span "Debtor Profile" at bounding box center [993, 412] width 85 height 14
select select "1"
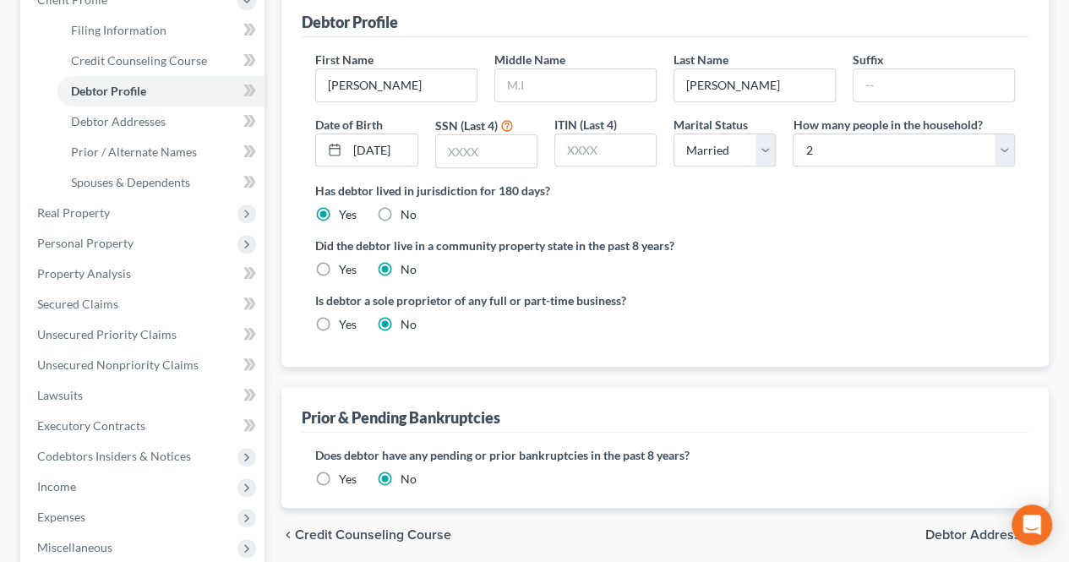
scroll to position [169, 0]
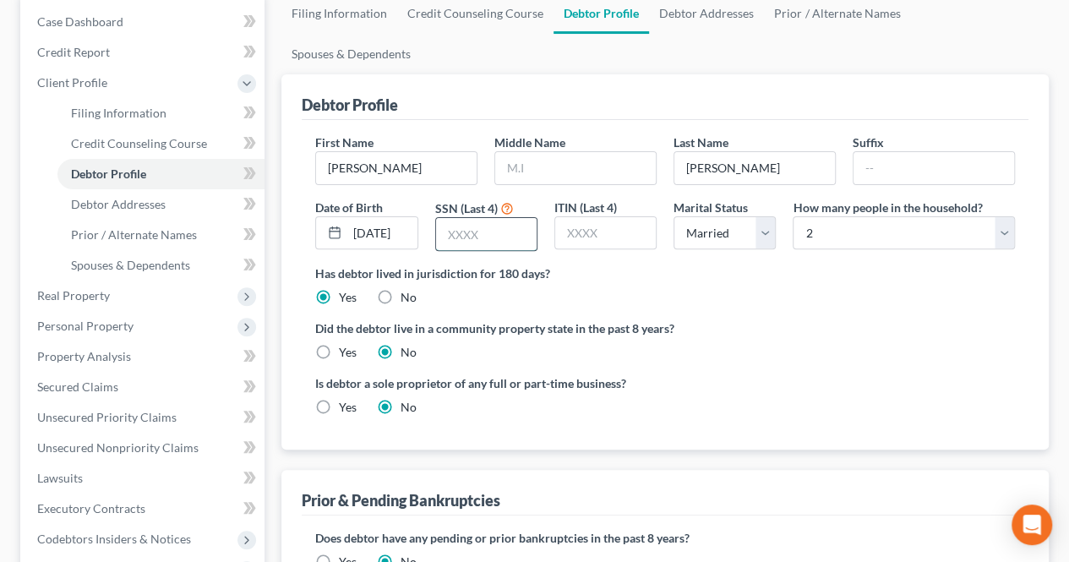
click at [465, 218] on input "text" at bounding box center [486, 234] width 101 height 32
click at [485, 218] on input "text" at bounding box center [486, 234] width 101 height 32
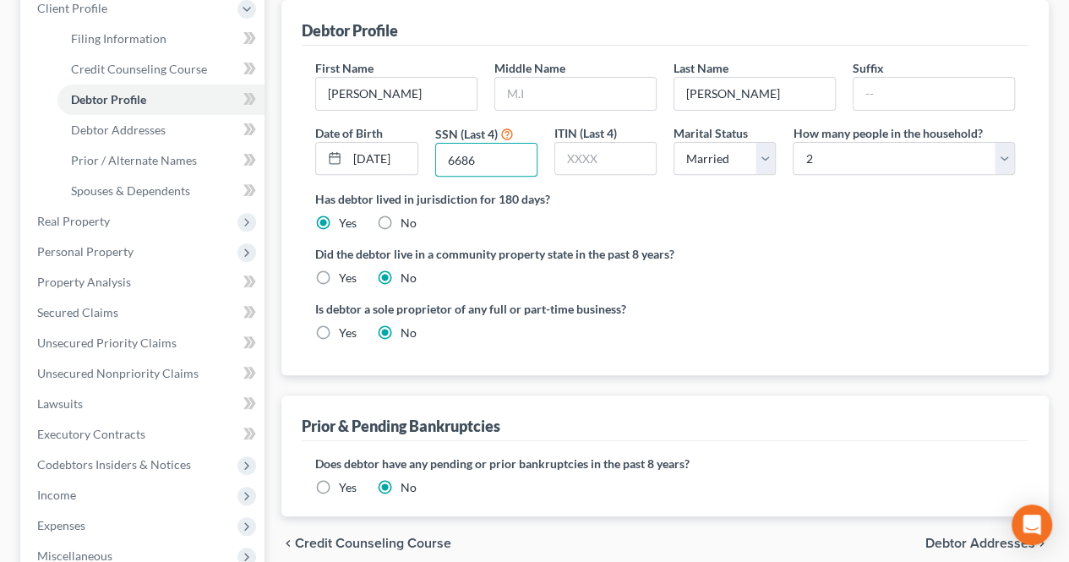
scroll to position [338, 0]
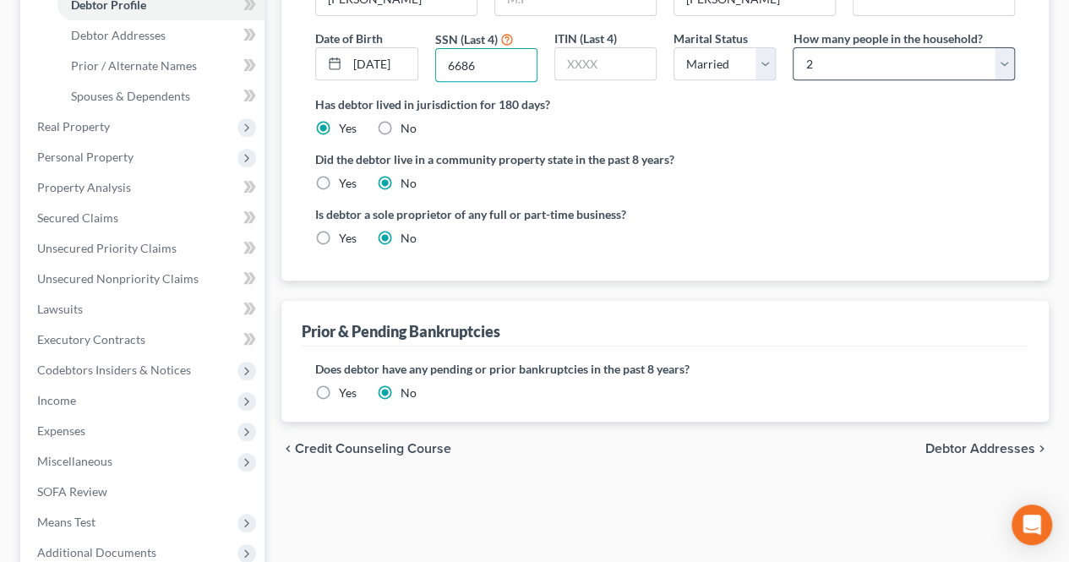
type input "6686"
drag, startPoint x: 844, startPoint y: 25, endPoint x: 842, endPoint y: 36, distance: 12.0
click at [844, 47] on select "Select 1 2 3 4 5 6 7 8 9 10 11 12 13 14 15 16 17 18 19 20" at bounding box center [904, 64] width 222 height 34
select select "2"
click at [793, 47] on select "Select 1 2 3 4 5 6 7 8 9 10 11 12 13 14 15 16 17 18 19 20" at bounding box center [904, 64] width 222 height 34
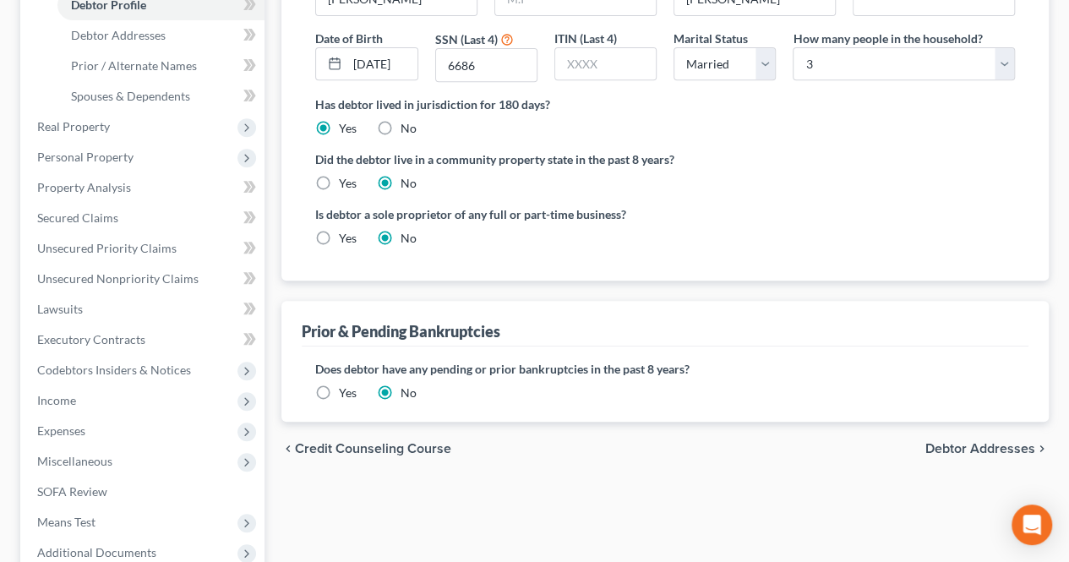
click at [954, 442] on span "Debtor Addresses" at bounding box center [981, 449] width 110 height 14
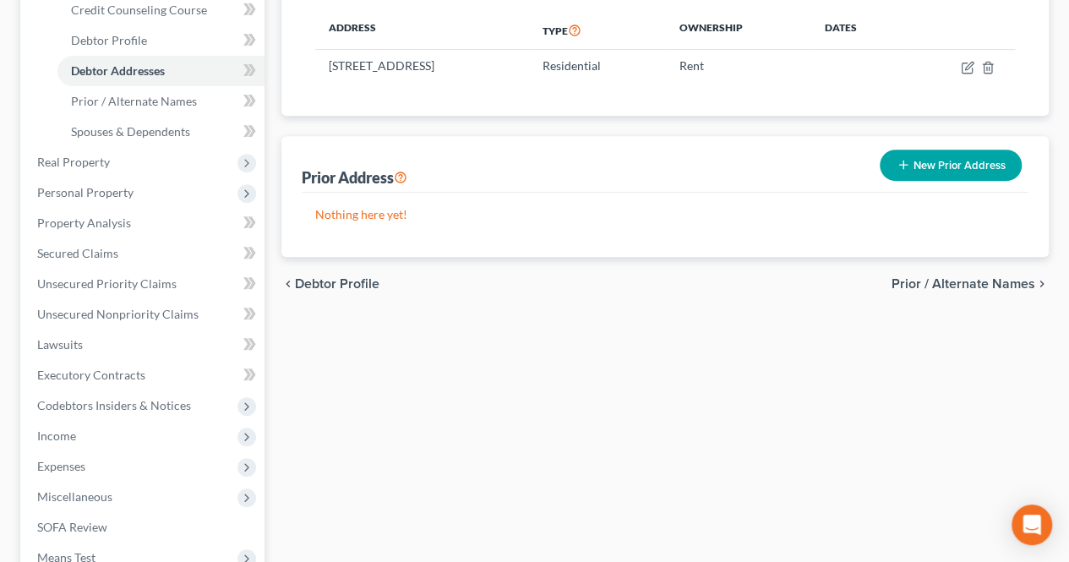
scroll to position [507, 0]
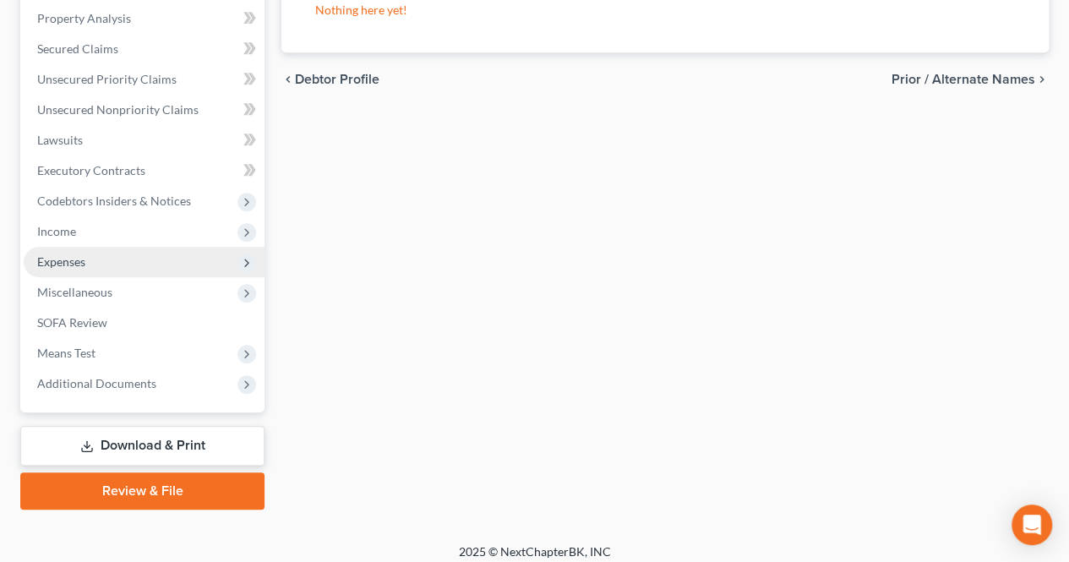
click at [120, 268] on span "Expenses" at bounding box center [144, 262] width 241 height 30
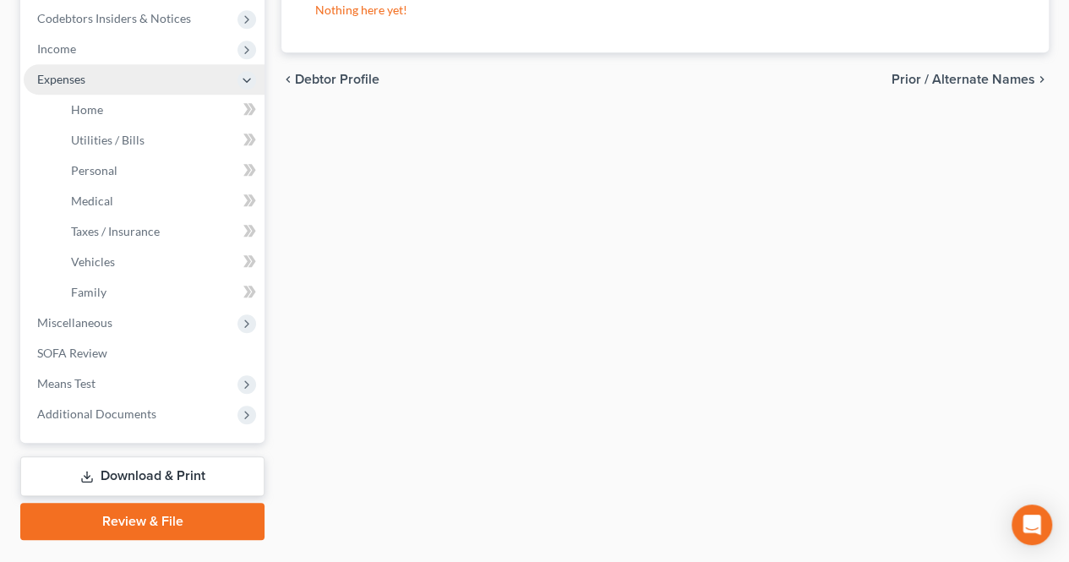
scroll to position [325, 0]
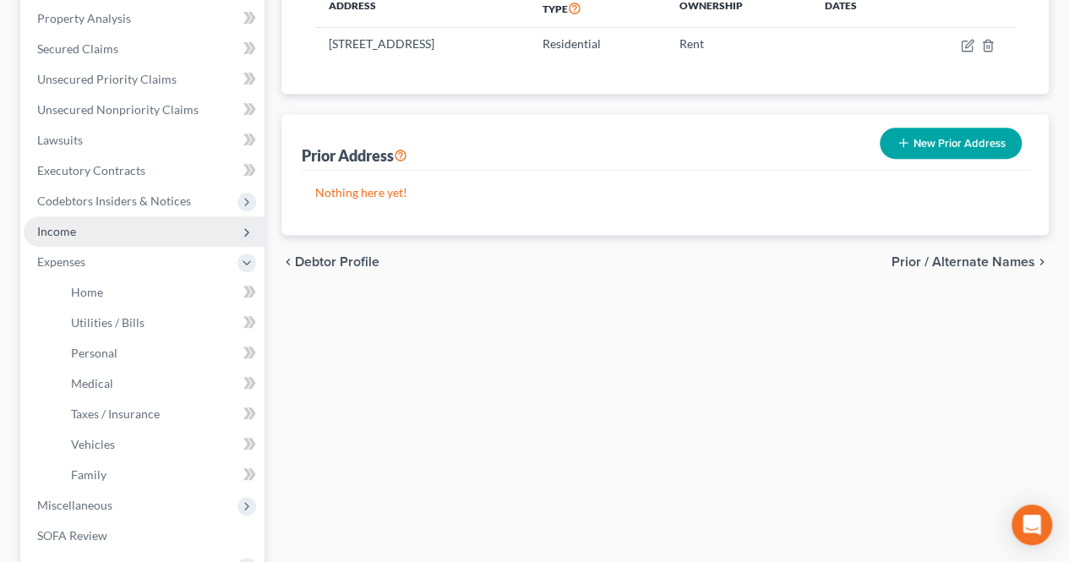
click at [121, 235] on span "Income" at bounding box center [144, 231] width 241 height 30
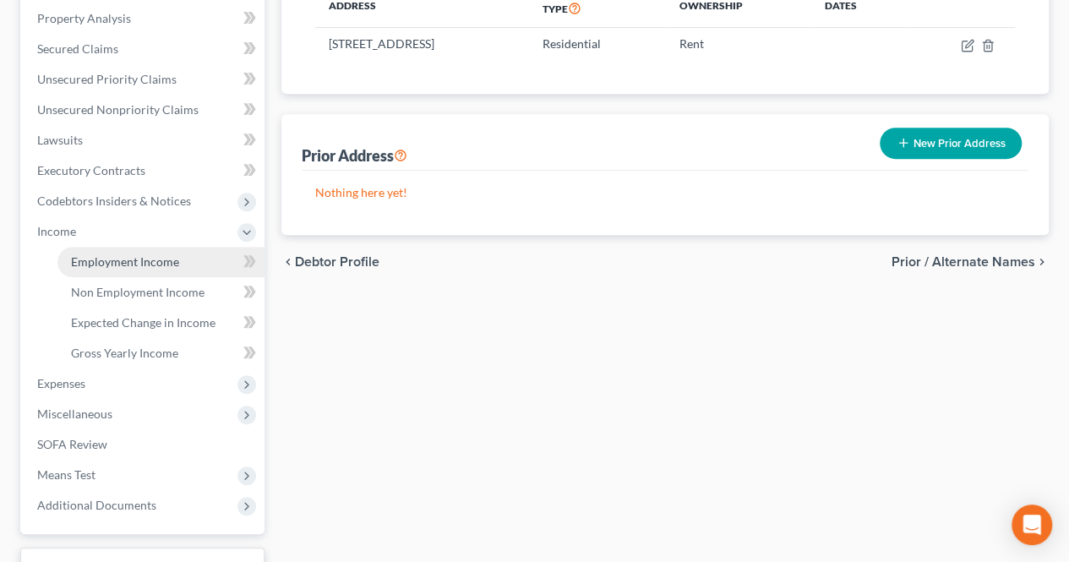
click at [145, 268] on span "Employment Income" at bounding box center [125, 261] width 108 height 14
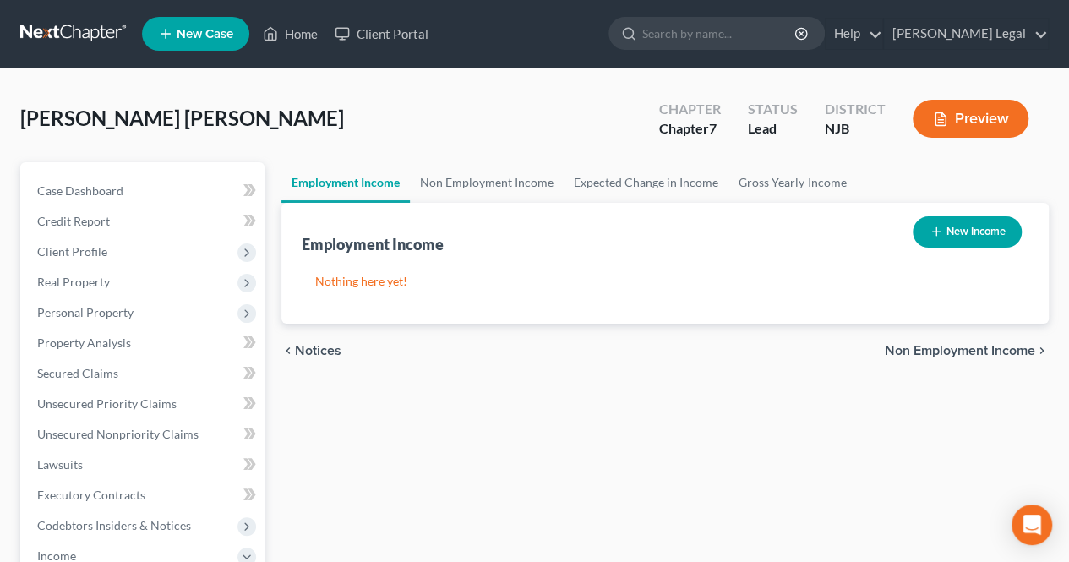
click at [1006, 227] on button "New Income" at bounding box center [967, 231] width 109 height 31
select select "0"
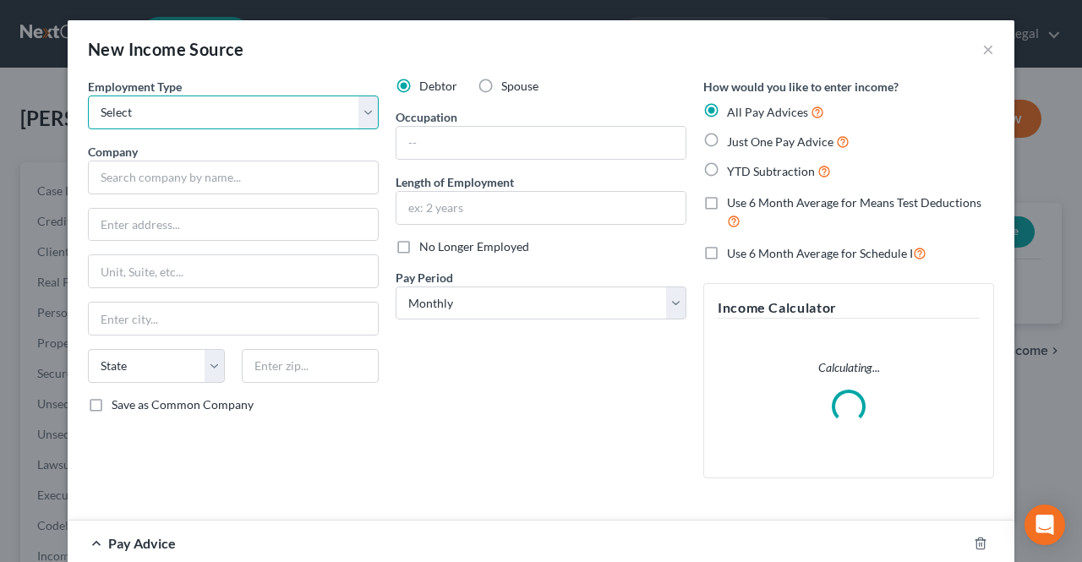
click at [298, 114] on select "Select Full or [DEMOGRAPHIC_DATA] Employment Self Employment" at bounding box center [233, 113] width 291 height 34
select select "0"
click at [88, 96] on select "Select Full or [DEMOGRAPHIC_DATA] Employment Self Employment" at bounding box center [233, 113] width 291 height 34
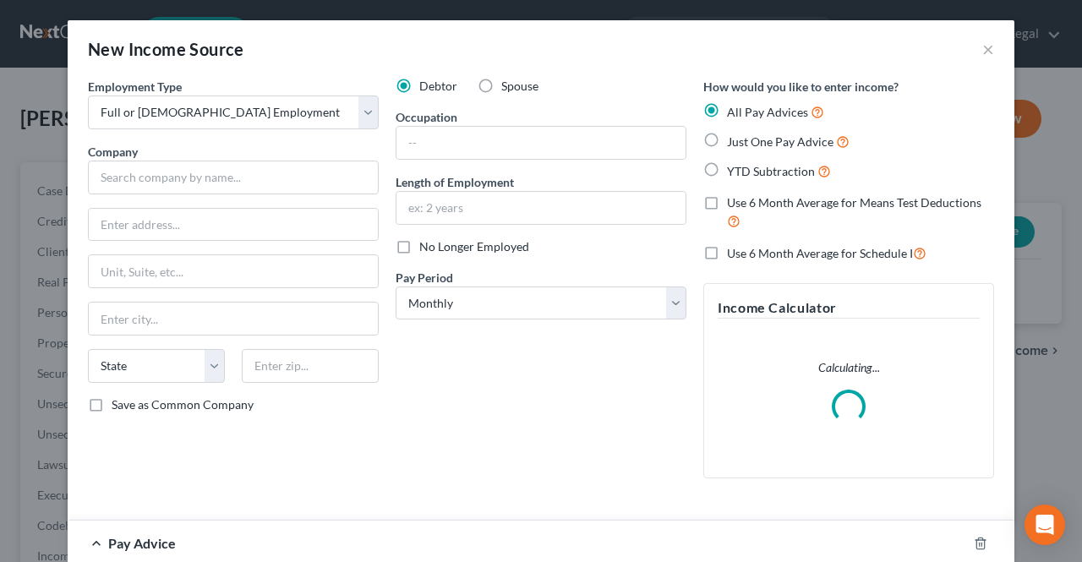
click at [504, 89] on span "Spouse" at bounding box center [519, 86] width 37 height 14
click at [508, 89] on input "Spouse" at bounding box center [513, 83] width 11 height 11
radio input "true"
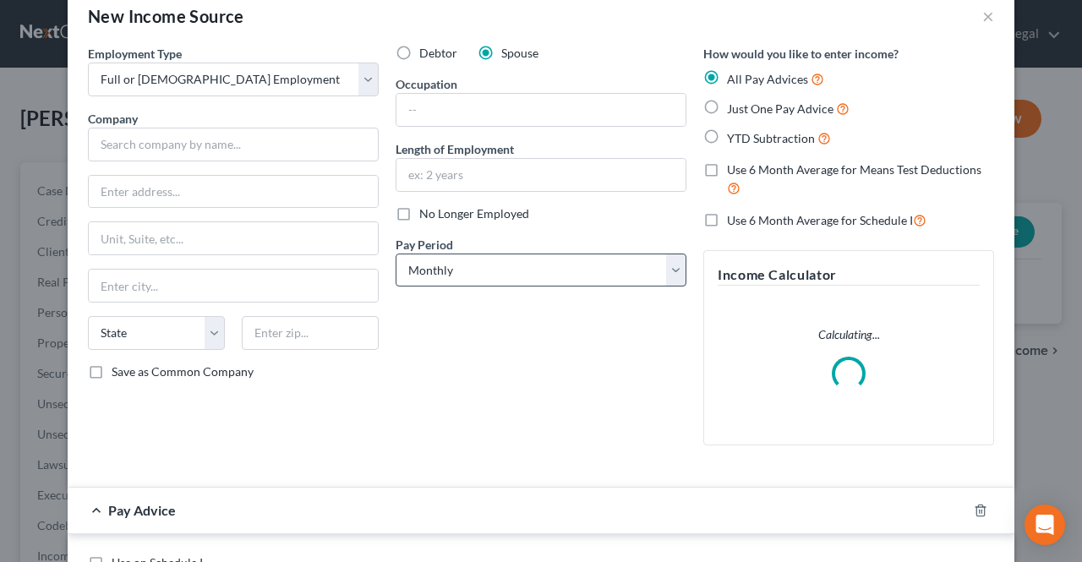
scroll to position [85, 0]
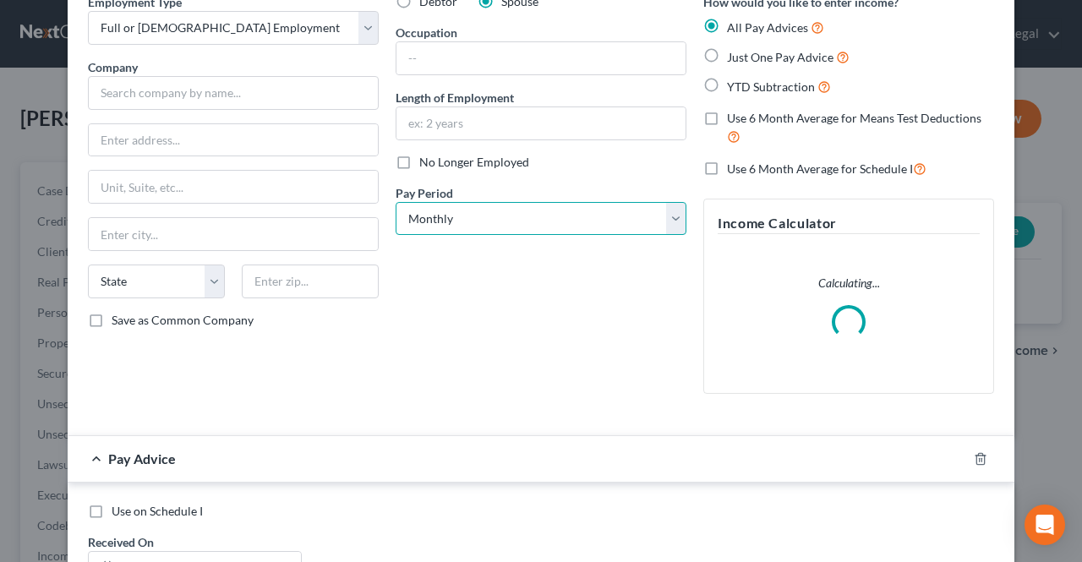
click at [448, 211] on select "Select Monthly Twice Monthly Every Other Week Weekly" at bounding box center [541, 219] width 291 height 34
click at [443, 226] on select "Select Monthly Twice Monthly Every Other Week Weekly" at bounding box center [541, 219] width 291 height 34
select select "1"
click at [396, 202] on select "Select Monthly Twice Monthly Every Other Week Weekly" at bounding box center [541, 219] width 291 height 34
click at [223, 82] on input "text" at bounding box center [233, 93] width 291 height 34
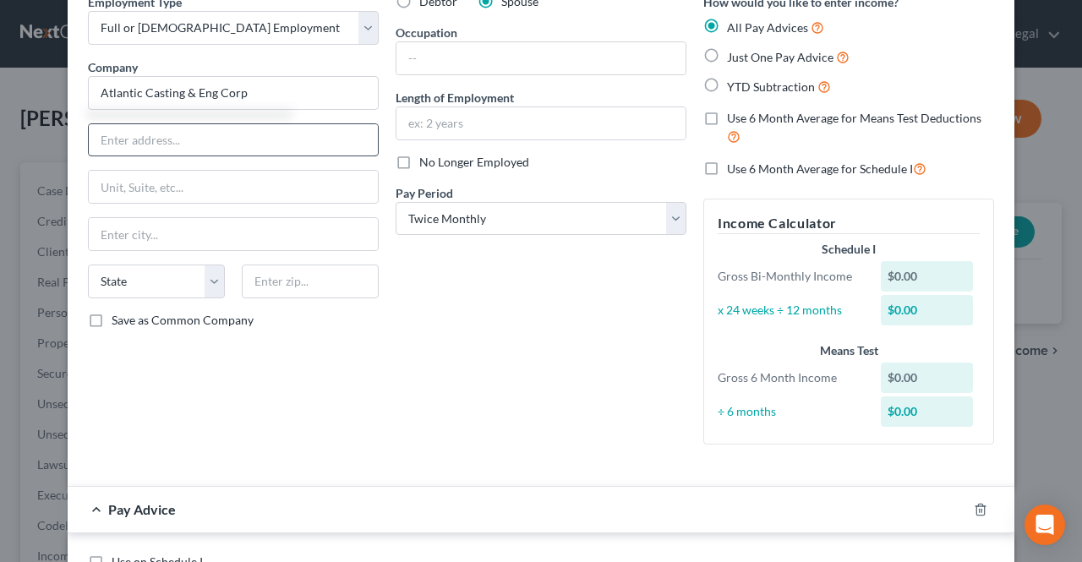
click at [243, 119] on div "Employment Type * Select Full or [DEMOGRAPHIC_DATA] Employment Self Employment …" at bounding box center [233, 225] width 308 height 465
type input "Atlantic Casting & Eng Corp"
click at [237, 146] on input "text" at bounding box center [233, 140] width 289 height 32
type input "[STREET_ADDRESS]"
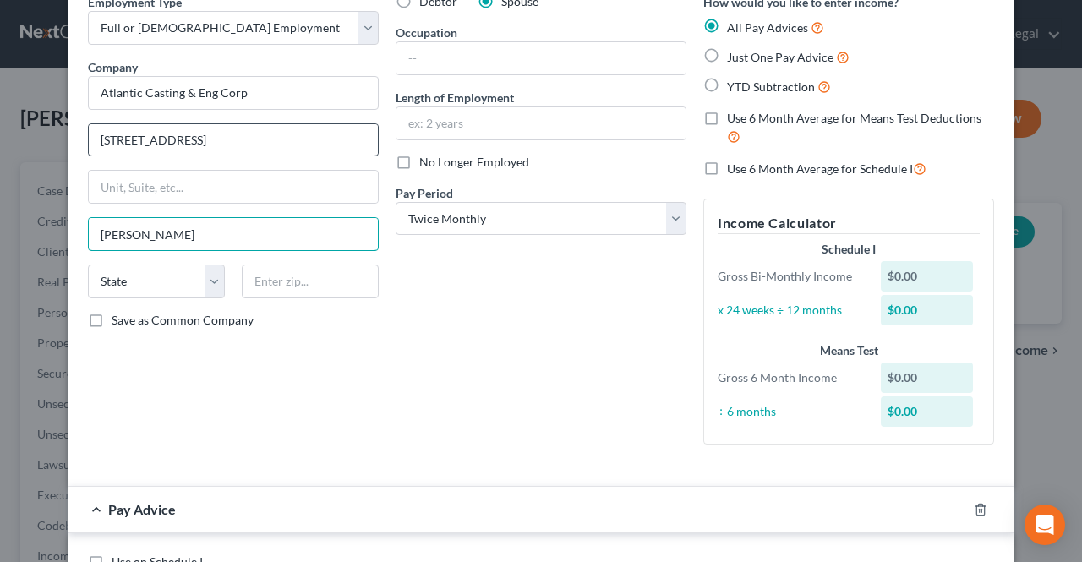
type input "[PERSON_NAME]"
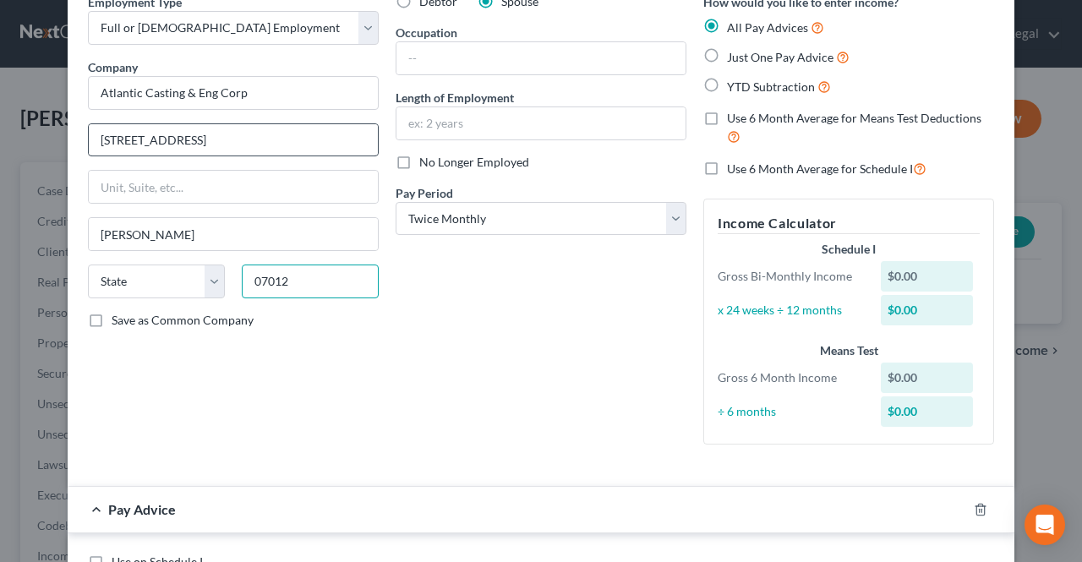
type input "07012"
select select "33"
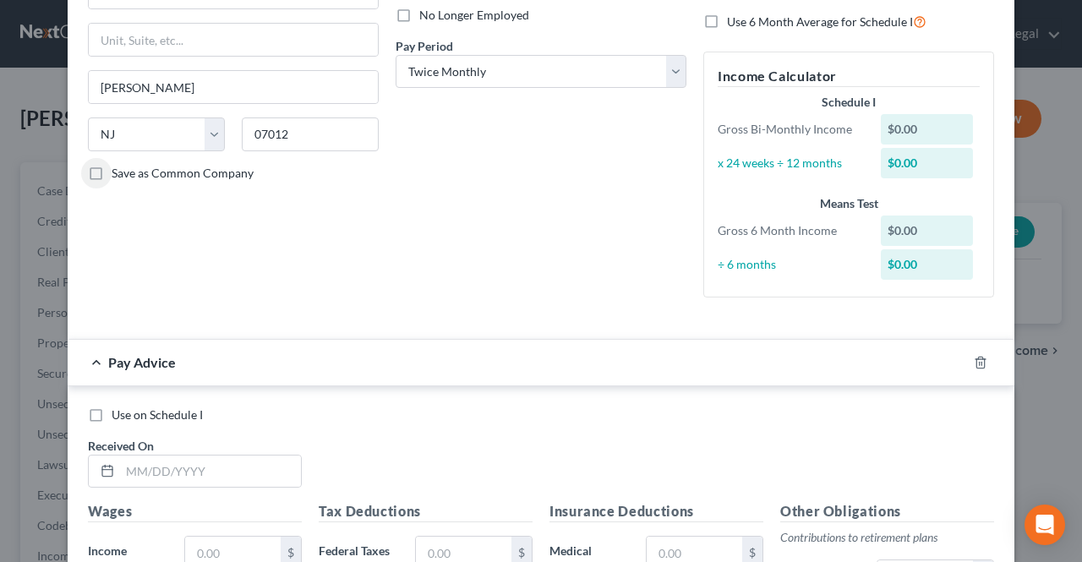
scroll to position [338, 0]
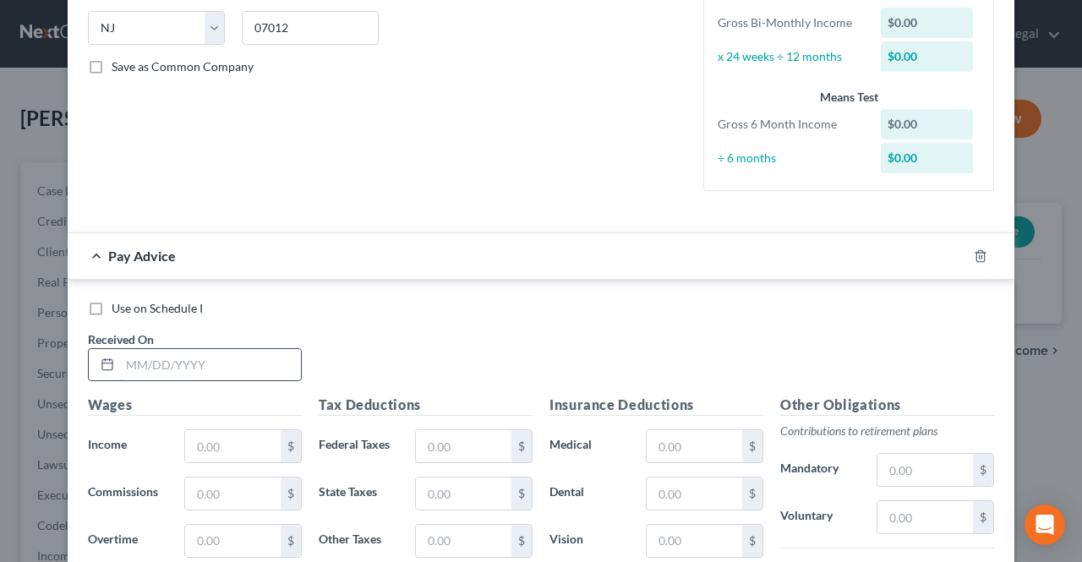
click at [189, 367] on input "text" at bounding box center [210, 365] width 181 height 32
type input "[DATE]"
click at [201, 444] on input "text" at bounding box center [233, 446] width 96 height 32
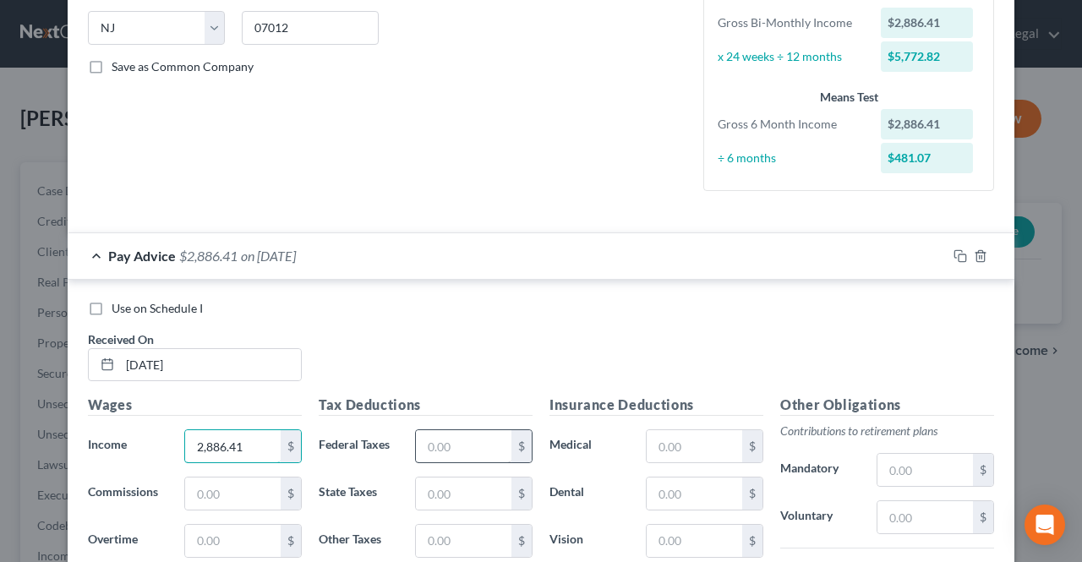
type input "2,886.41"
click at [443, 456] on input "text" at bounding box center [464, 446] width 96 height 32
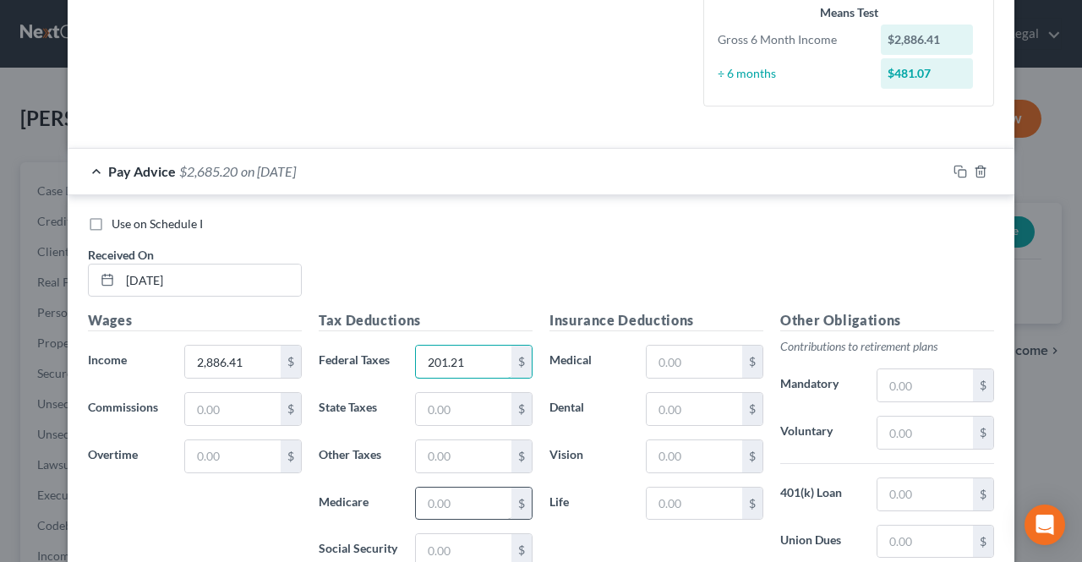
type input "201.21"
click at [446, 500] on input "text" at bounding box center [464, 504] width 96 height 32
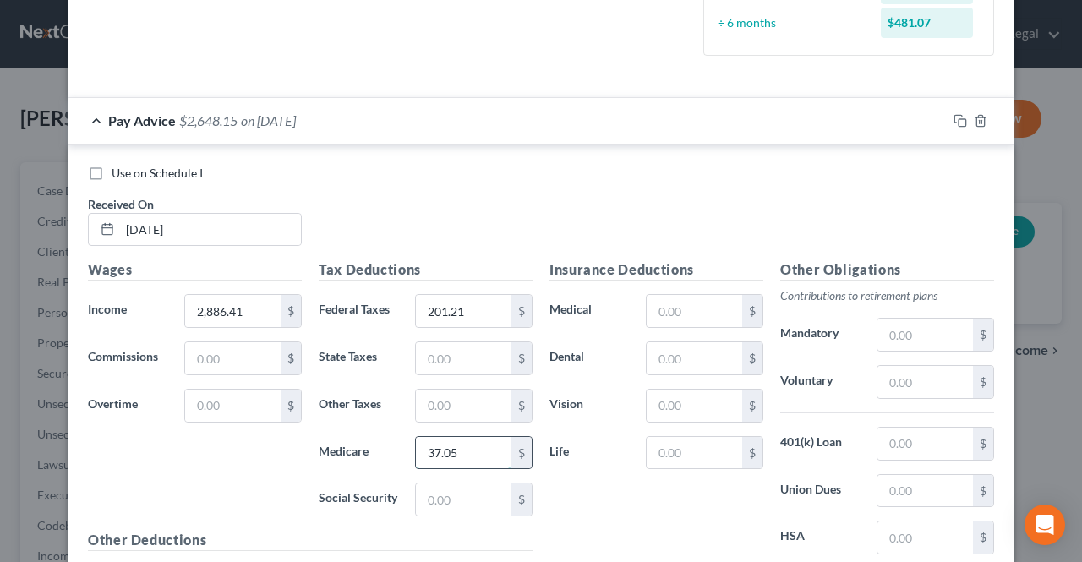
scroll to position [507, 0]
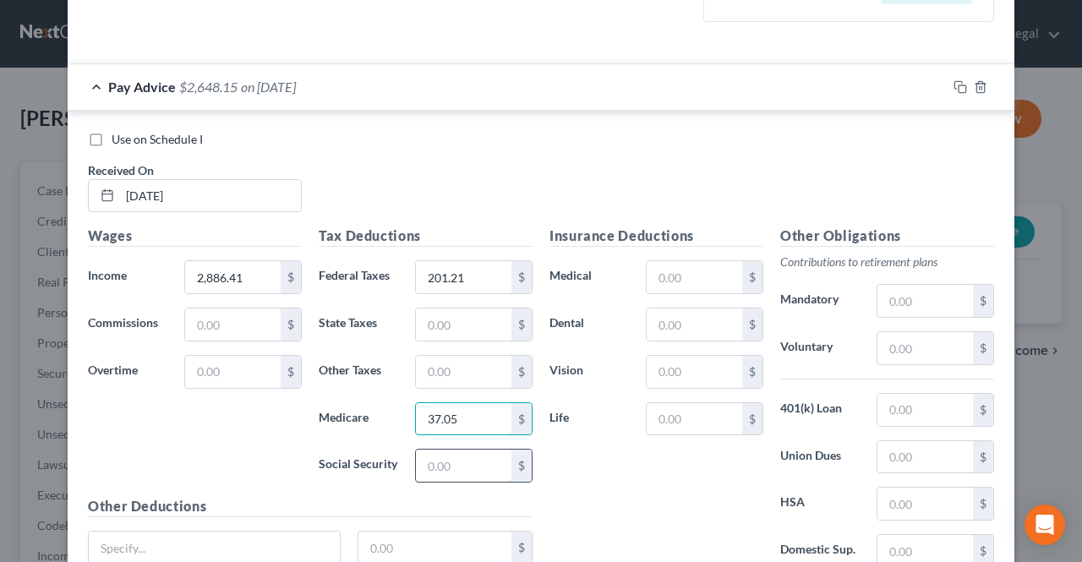
type input "37.05"
click at [448, 463] on input "text" at bounding box center [464, 466] width 96 height 32
type input "158.40"
click at [459, 319] on input "text" at bounding box center [464, 325] width 96 height 32
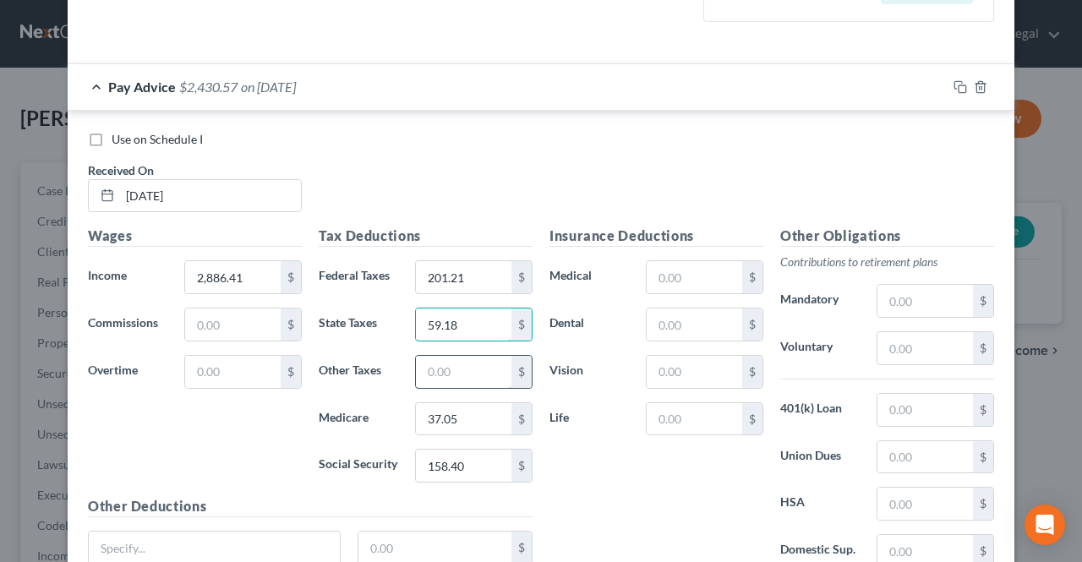
type input "59.18"
click at [479, 368] on input "text" at bounding box center [464, 372] width 96 height 32
type input "28.43"
click at [882, 410] on input "text" at bounding box center [925, 410] width 96 height 32
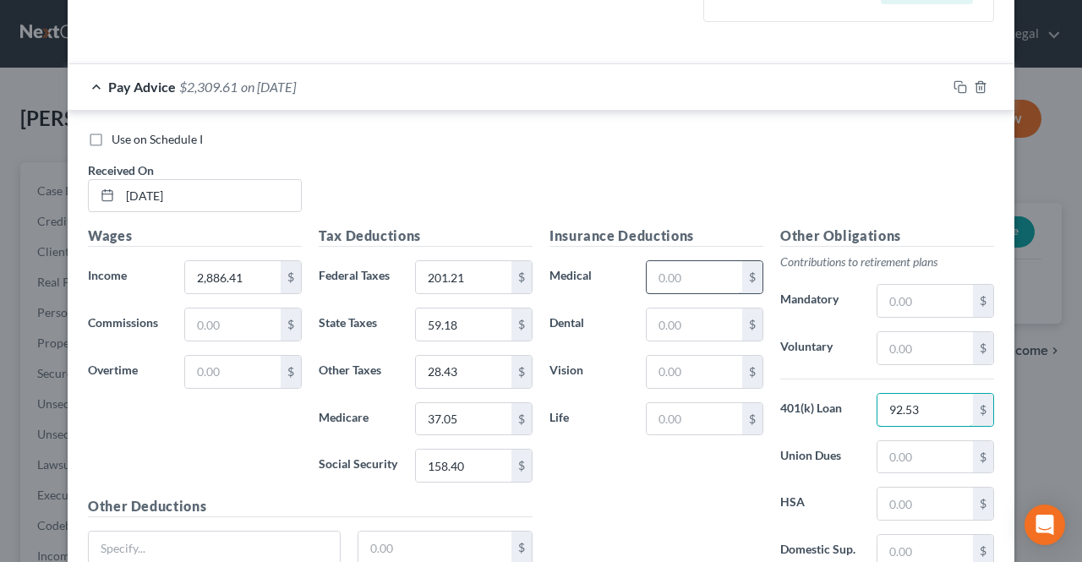
type input "92.53"
click at [712, 278] on input "text" at bounding box center [695, 277] width 96 height 32
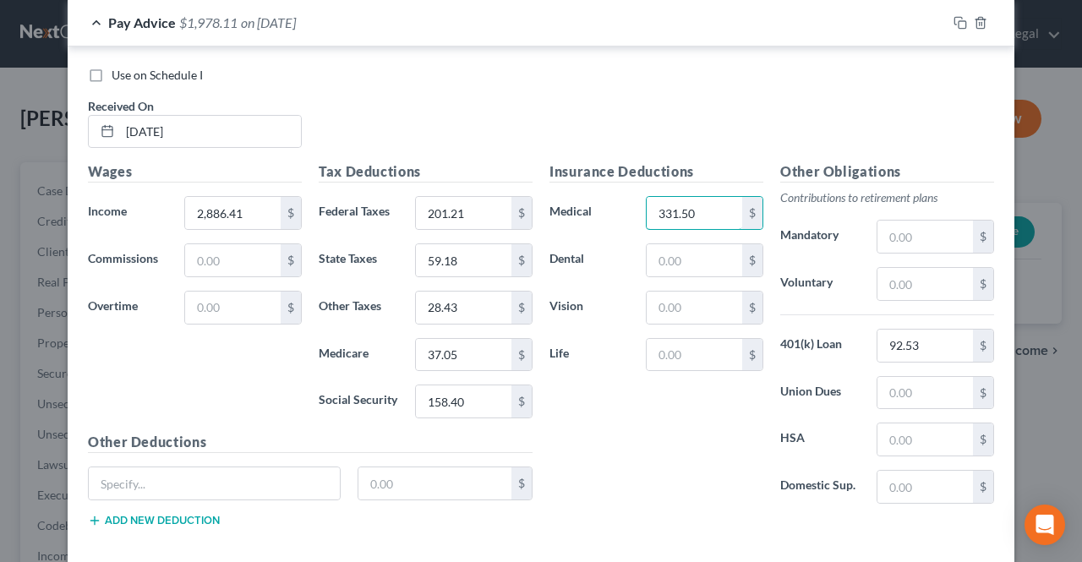
scroll to position [650, 0]
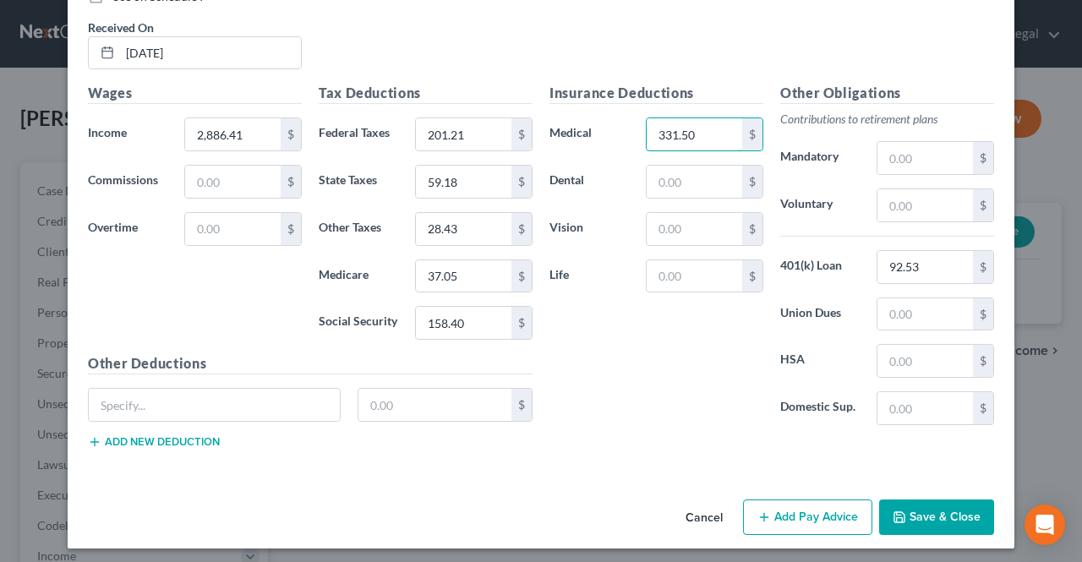
type input "331.50"
click at [762, 511] on icon "button" at bounding box center [764, 518] width 14 height 14
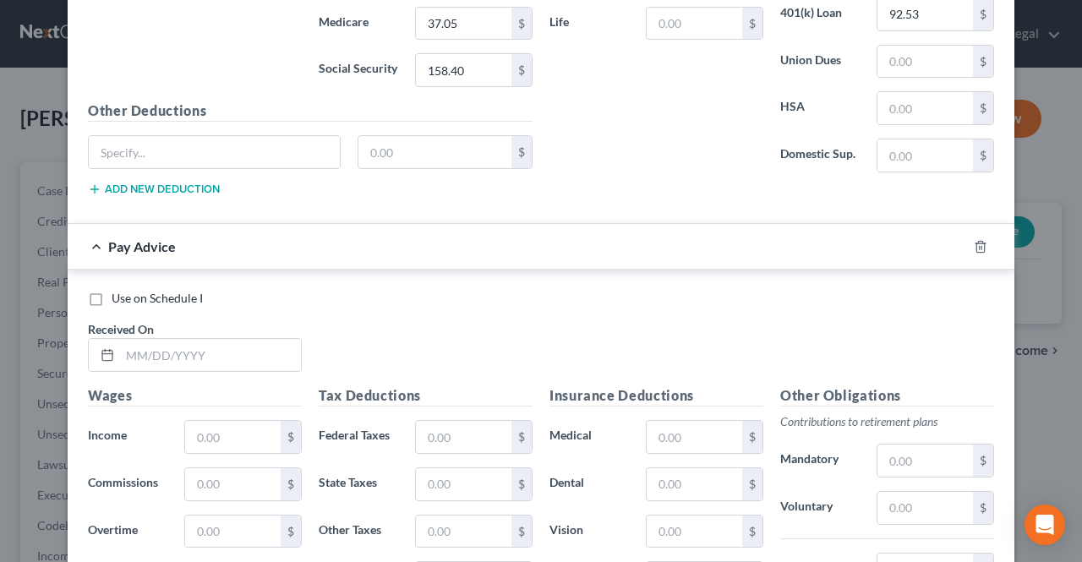
scroll to position [904, 0]
click at [244, 347] on input "text" at bounding box center [210, 354] width 181 height 32
type input "[DATE]"
click at [231, 420] on input "text" at bounding box center [233, 436] width 96 height 32
type input "2"
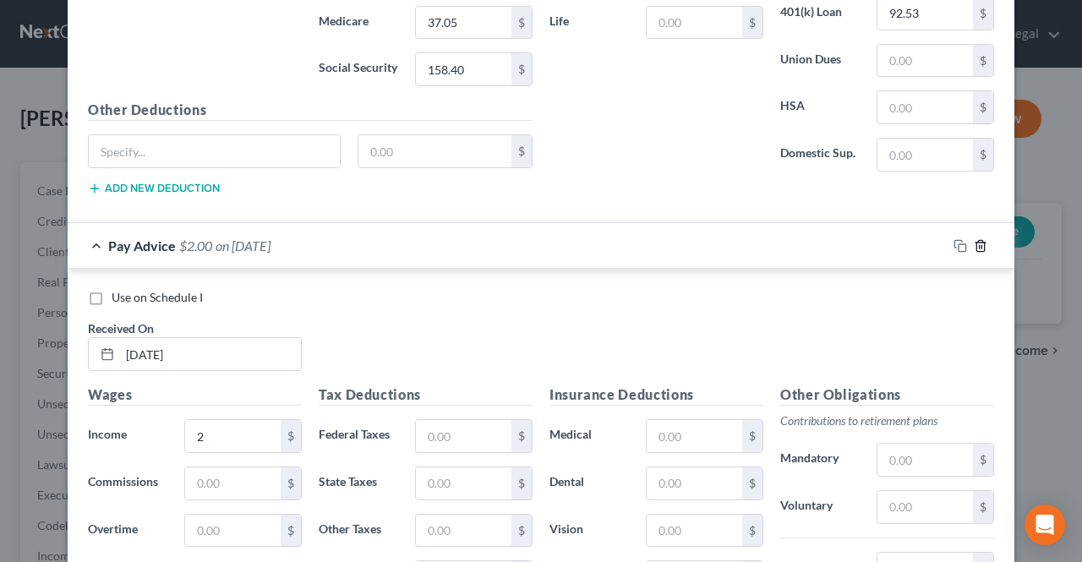
click at [980, 245] on line "button" at bounding box center [980, 246] width 0 height 3
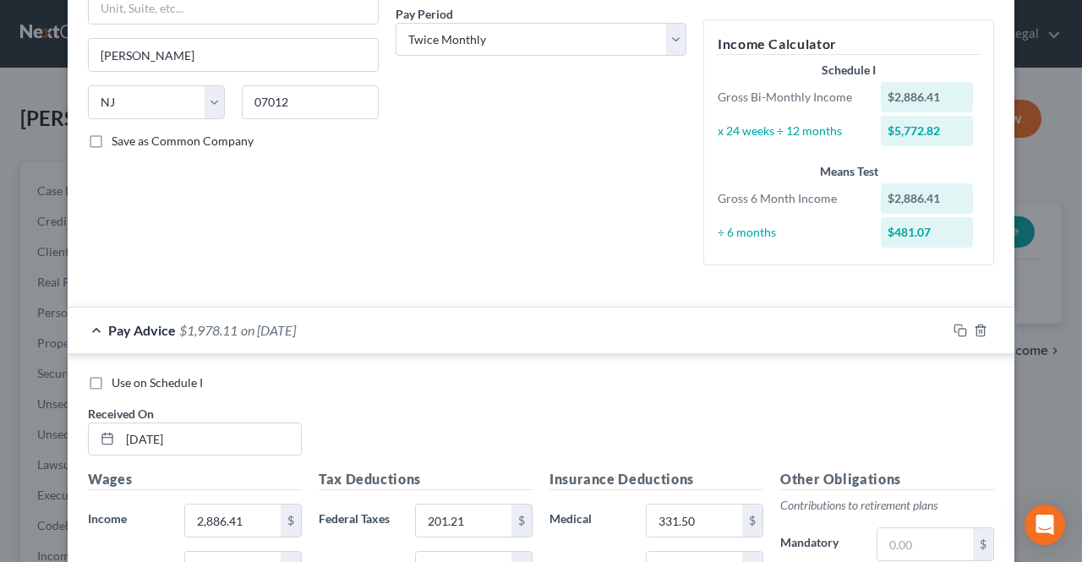
scroll to position [312, 0]
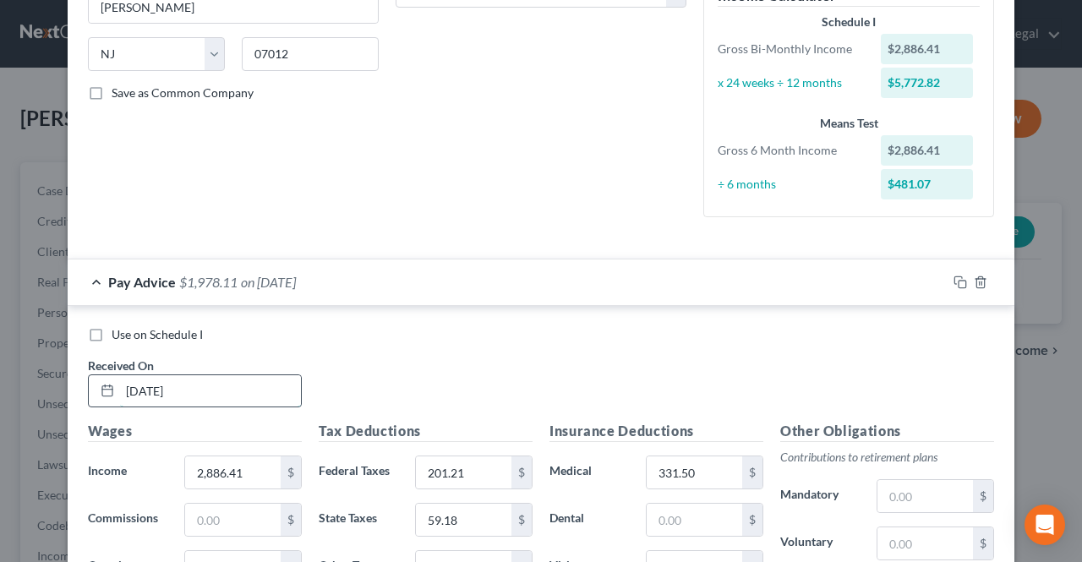
drag, startPoint x: 213, startPoint y: 397, endPoint x: 233, endPoint y: 379, distance: 27.5
click at [211, 396] on input "[DATE]" at bounding box center [210, 391] width 181 height 32
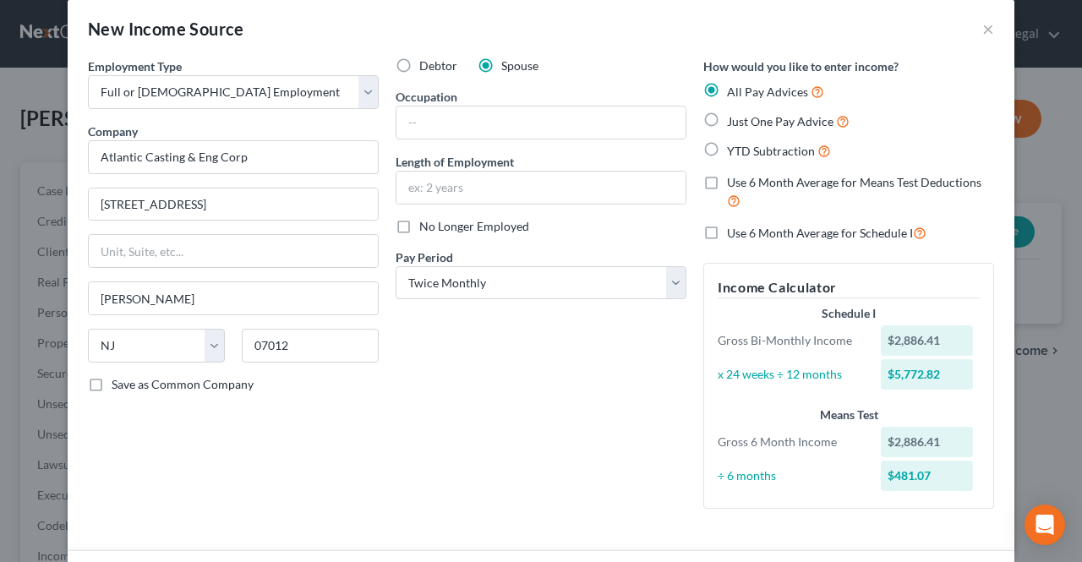
scroll to position [0, 0]
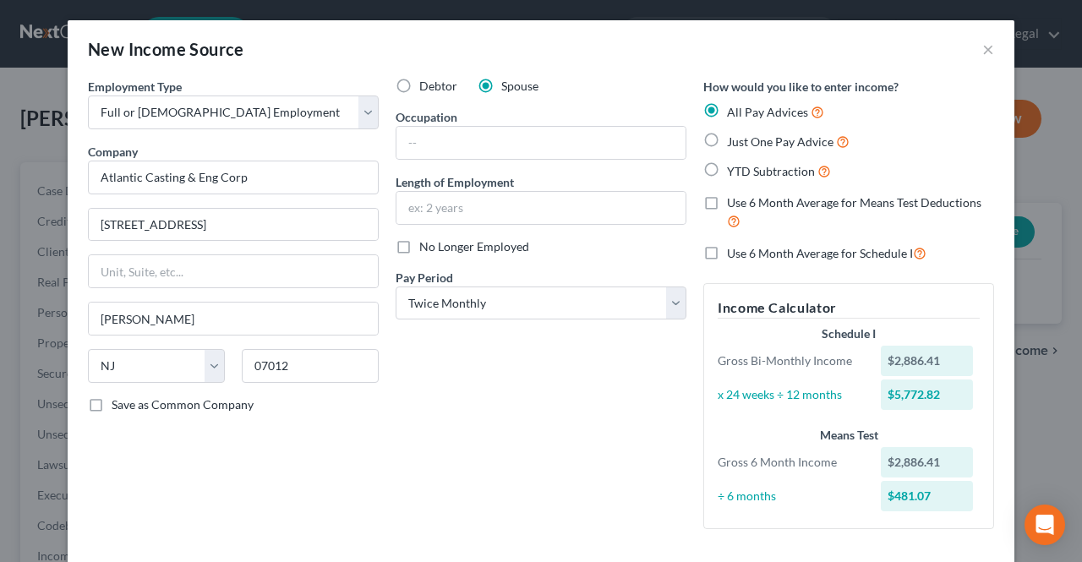
click at [739, 141] on span "Just One Pay Advice" at bounding box center [780, 141] width 107 height 14
click at [739, 141] on input "Just One Pay Advice" at bounding box center [739, 137] width 11 height 11
radio input "true"
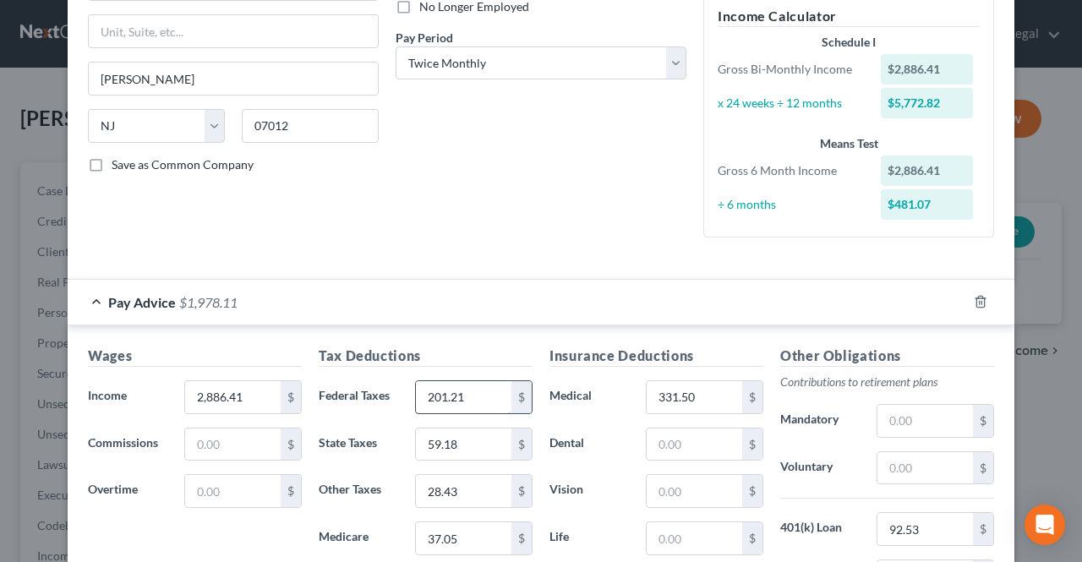
scroll to position [338, 0]
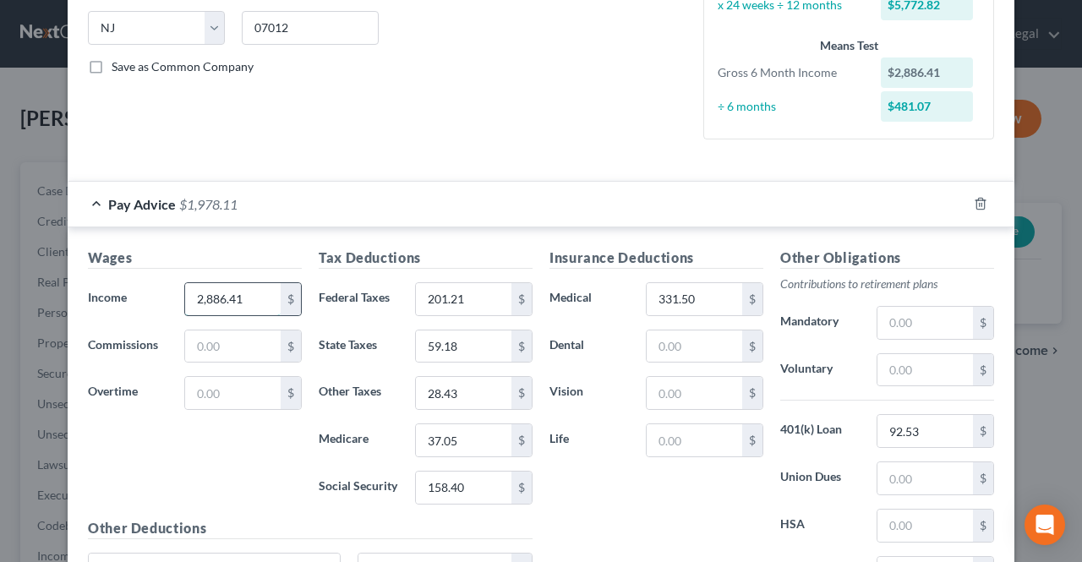
click at [255, 306] on input "2,886.41" at bounding box center [233, 299] width 96 height 32
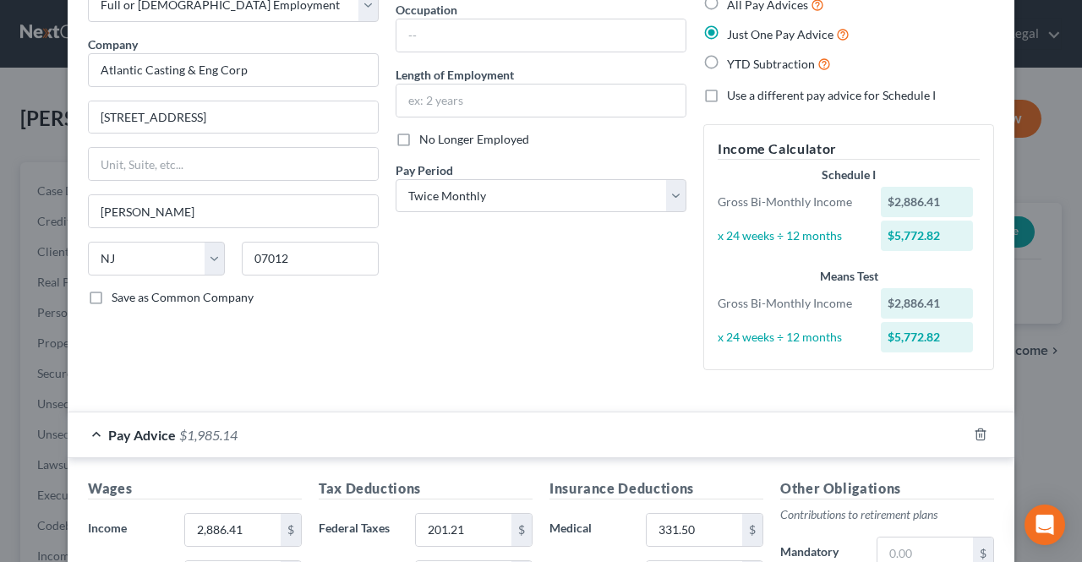
scroll to position [85, 0]
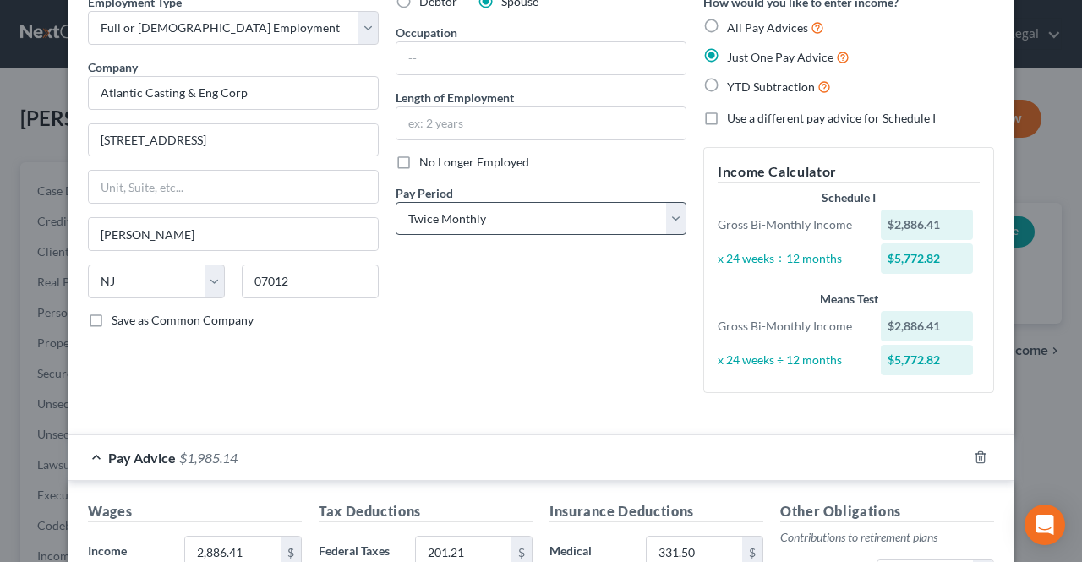
type input "21.40"
click at [470, 216] on select "Select Monthly Twice Monthly Every Other Week Weekly" at bounding box center [541, 219] width 291 height 34
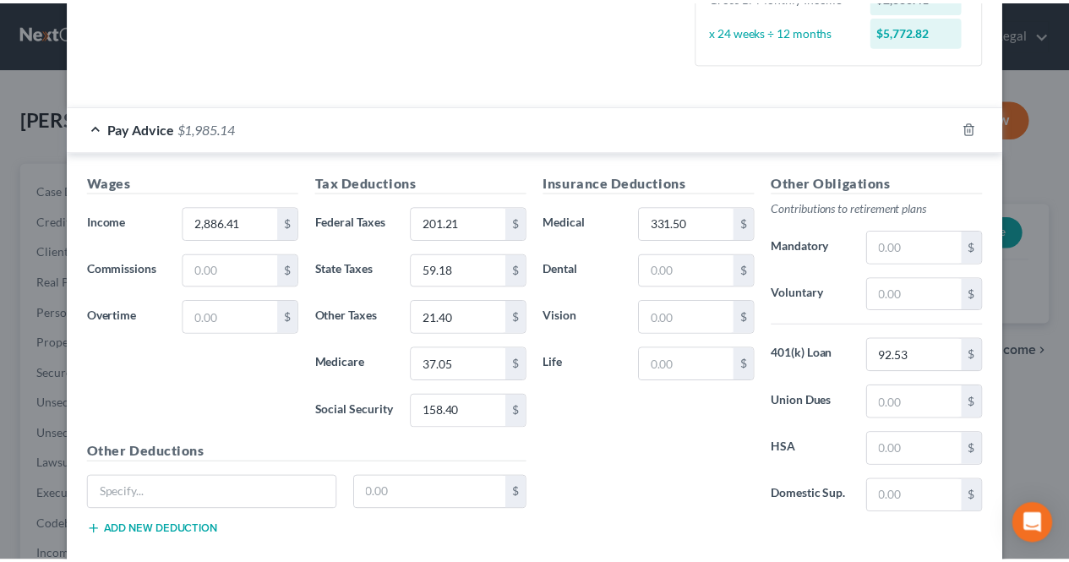
scroll to position [503, 0]
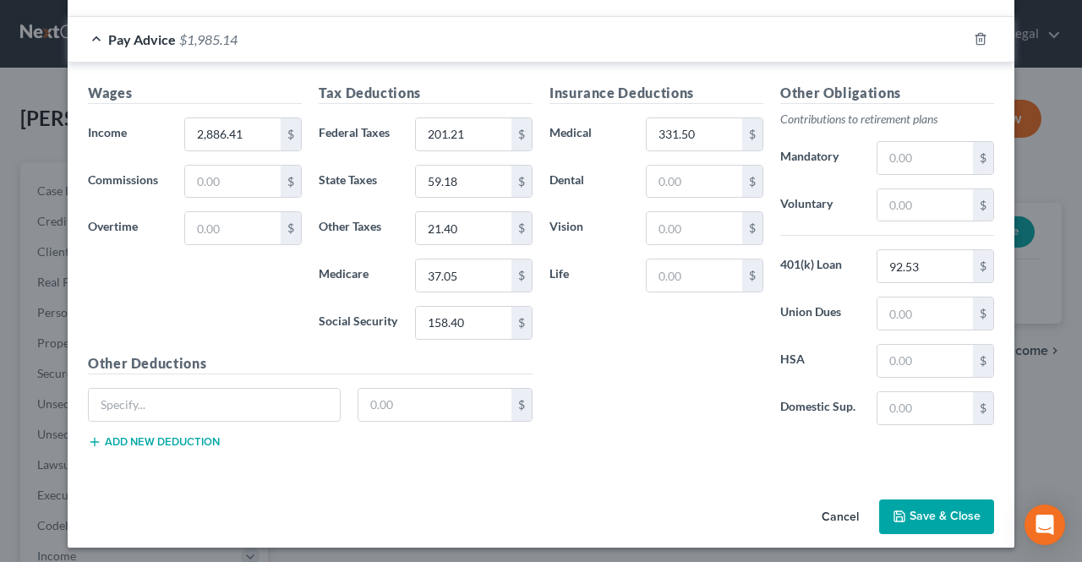
click at [898, 502] on button "Save & Close" at bounding box center [936, 518] width 115 height 36
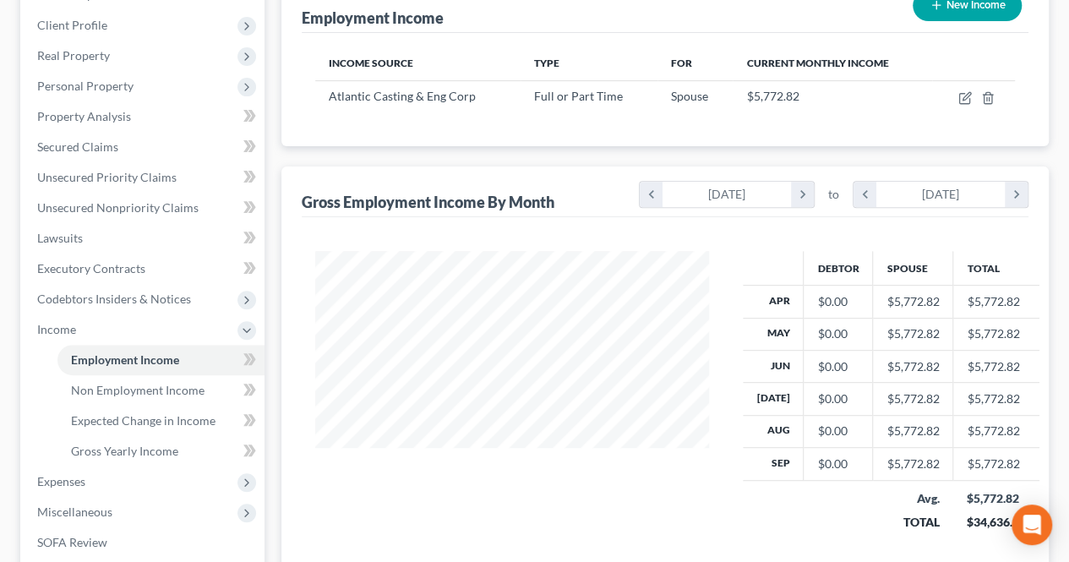
scroll to position [254, 0]
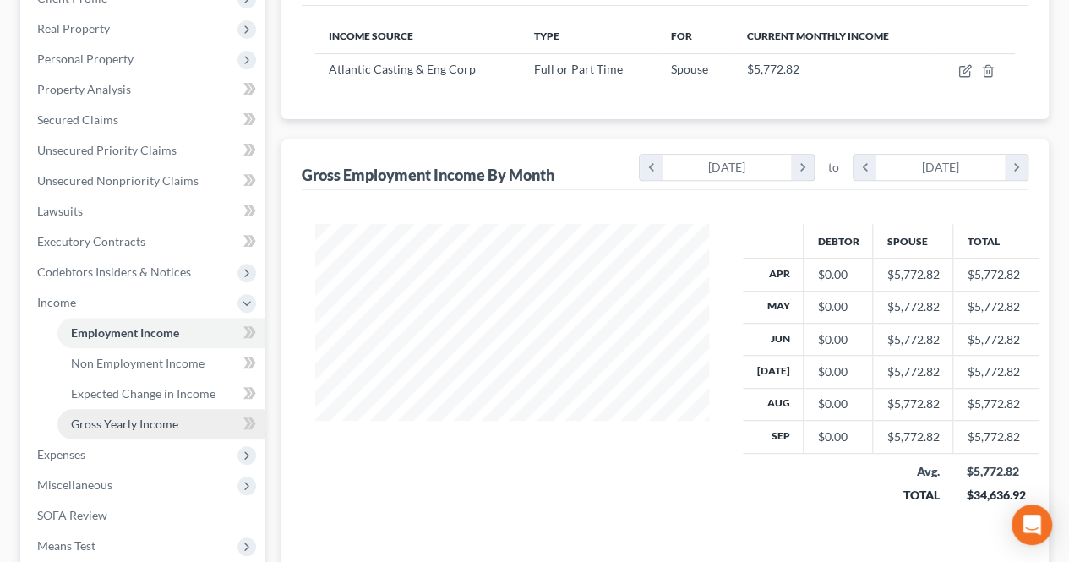
click at [157, 425] on span "Gross Yearly Income" at bounding box center [124, 424] width 107 height 14
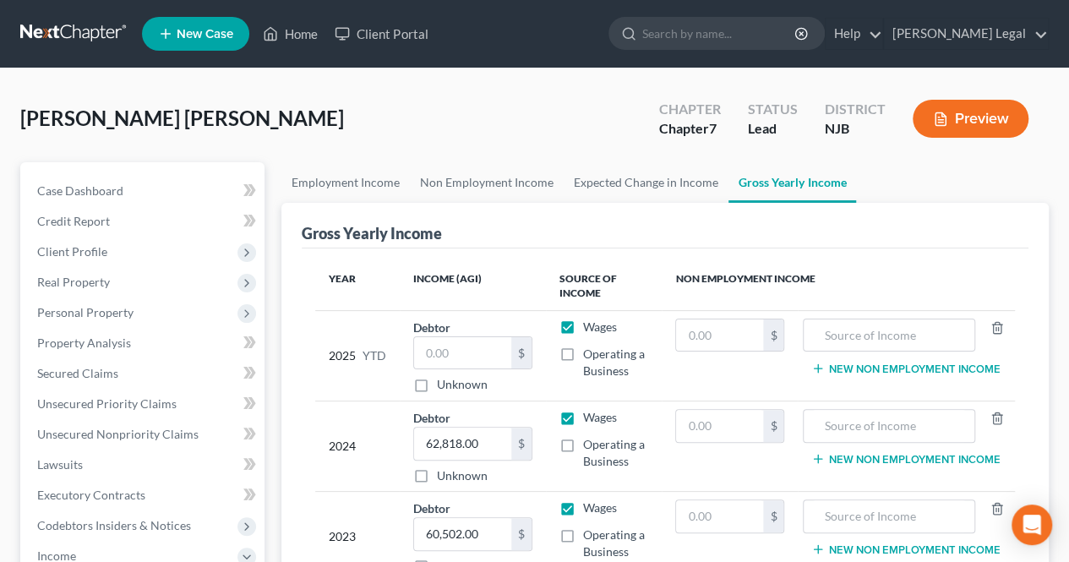
click at [962, 107] on button "Preview" at bounding box center [971, 119] width 116 height 38
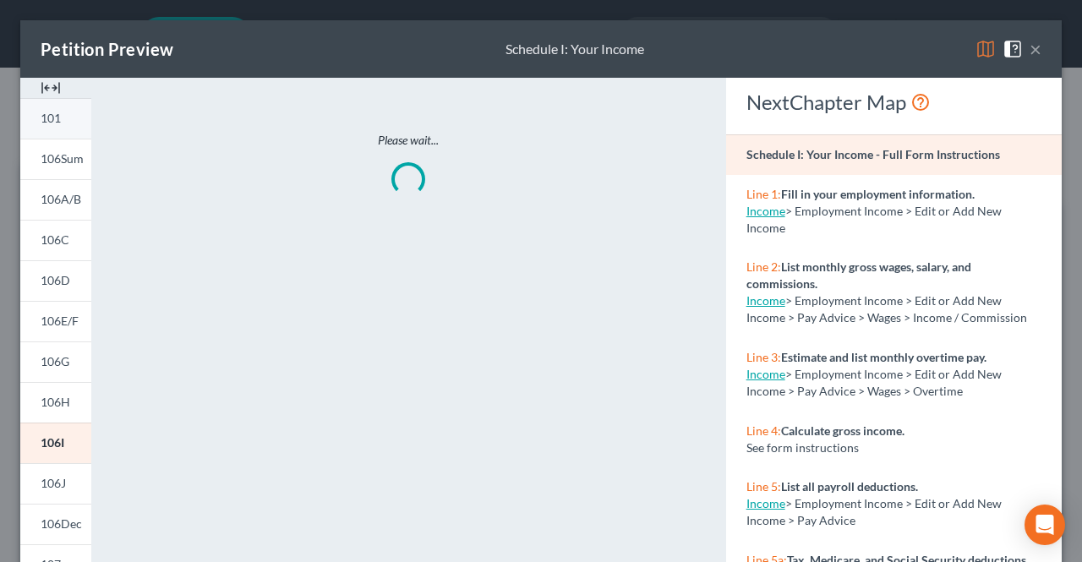
click at [37, 111] on link "101" at bounding box center [55, 118] width 71 height 41
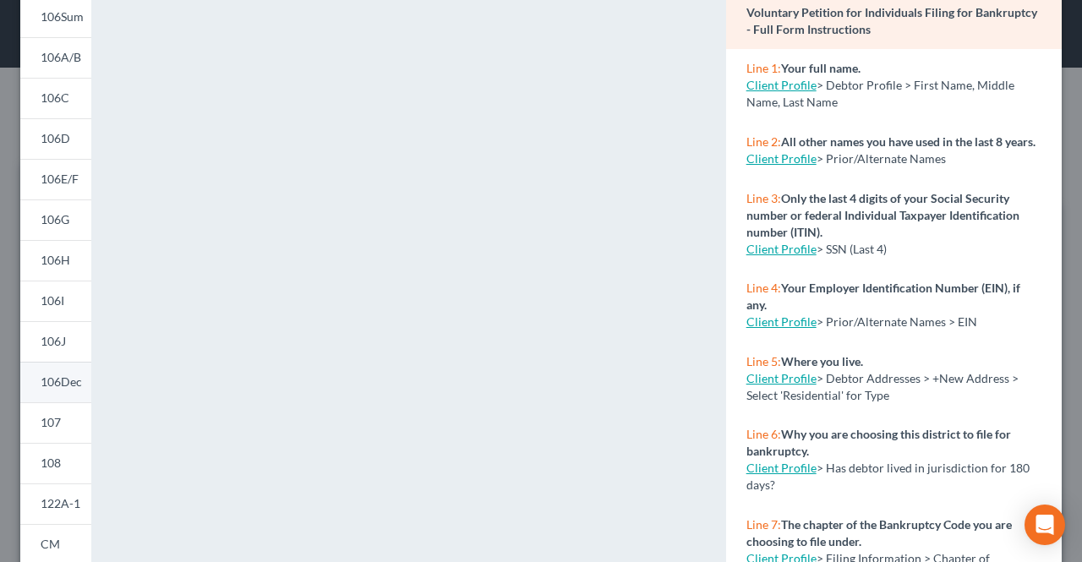
scroll to position [169, 0]
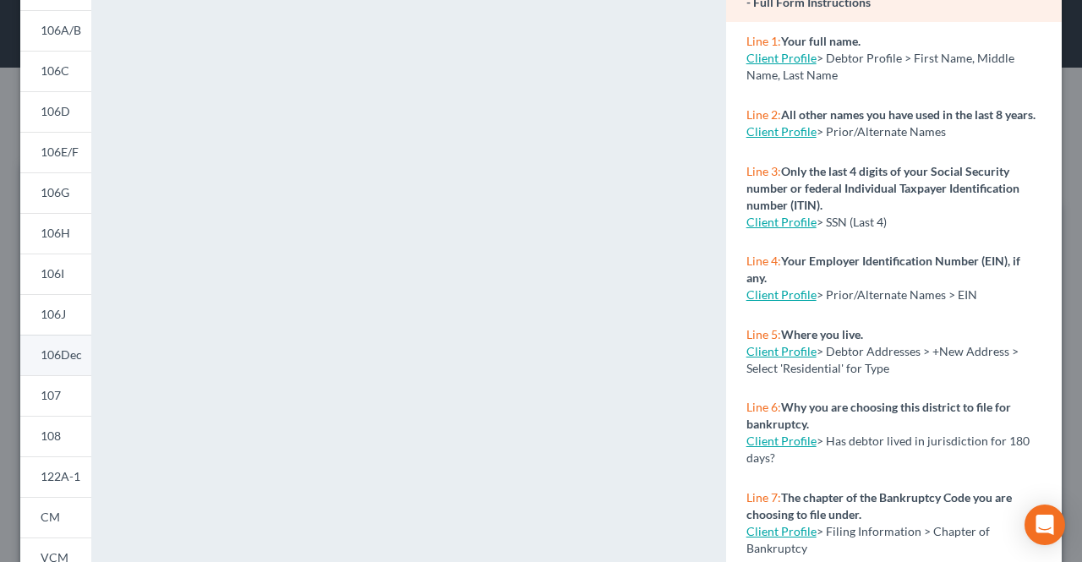
drag, startPoint x: 91, startPoint y: 365, endPoint x: 78, endPoint y: 364, distance: 13.6
click at [91, 365] on div "101 106Sum 106A/B 106C 106D 106E/F 106G 106H 106I 106J 106Dec 107 108 122A-1 CM…" at bounding box center [56, 336] width 88 height 855
click at [78, 363] on link "106Dec" at bounding box center [55, 355] width 71 height 41
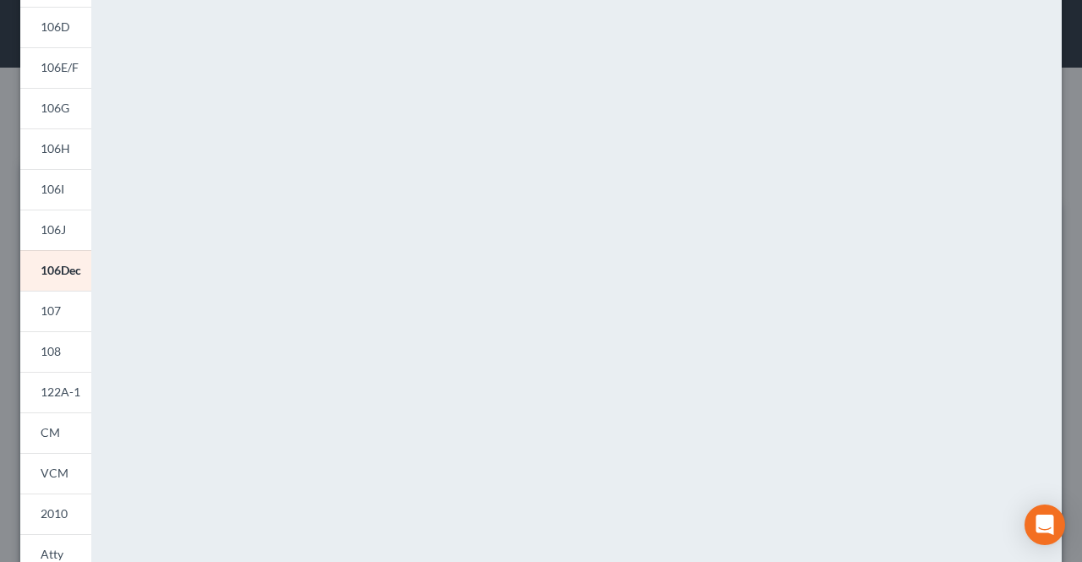
scroll to position [338, 0]
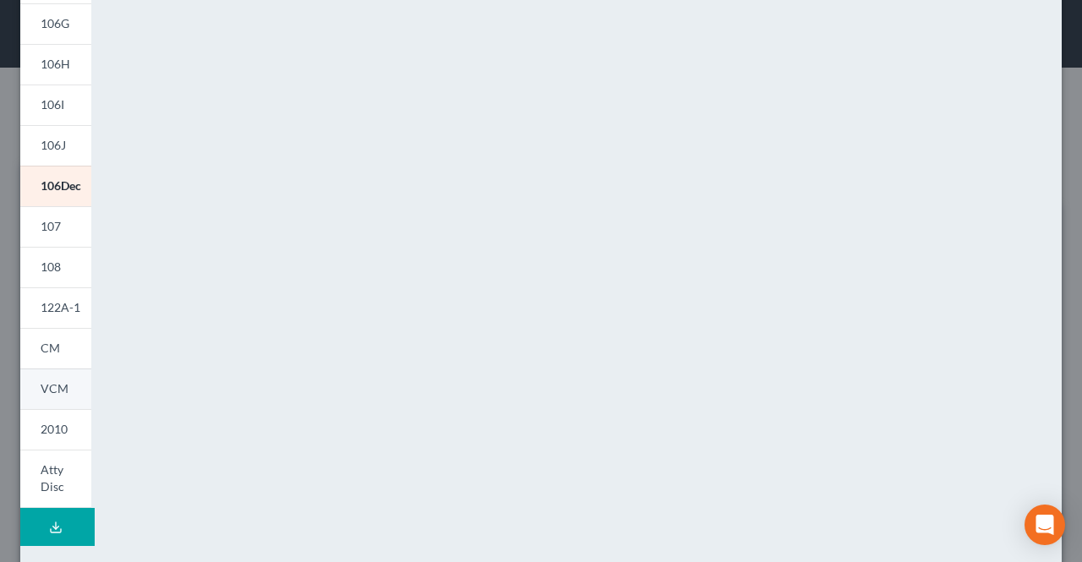
click at [68, 392] on link "VCM" at bounding box center [55, 389] width 71 height 41
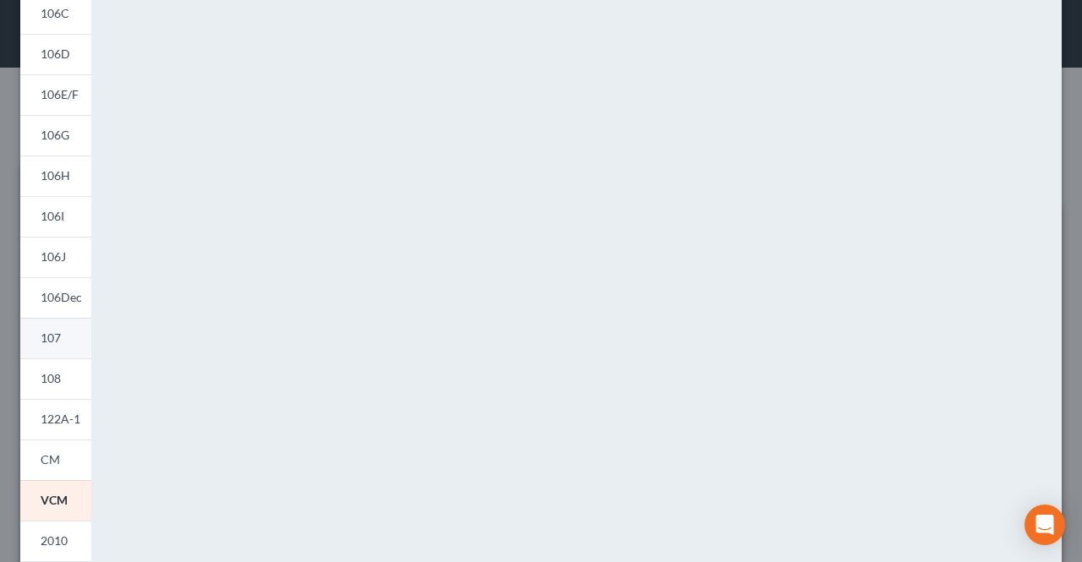
scroll to position [254, 0]
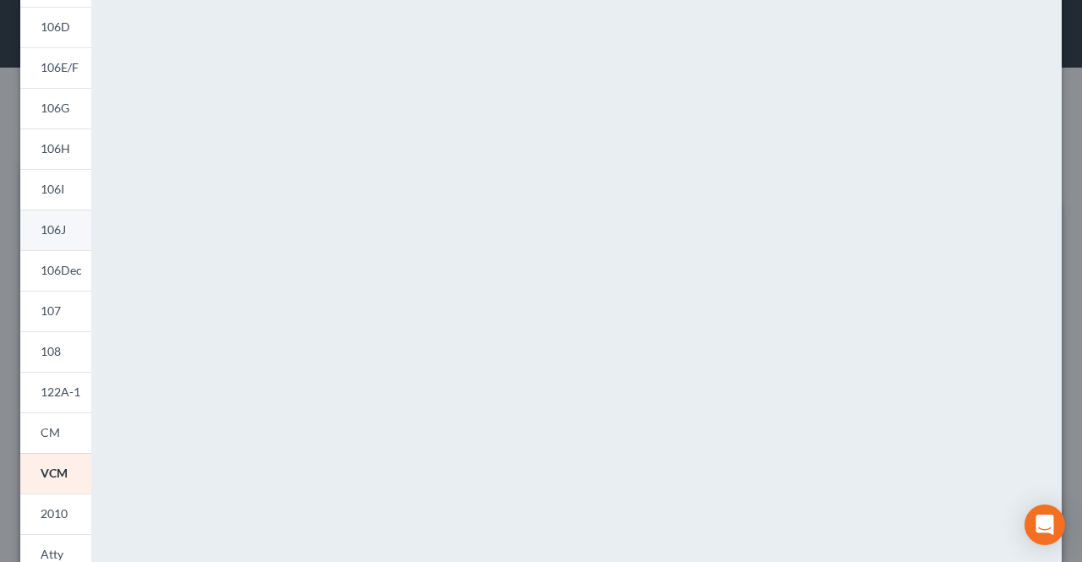
click at [75, 227] on link "106J" at bounding box center [55, 230] width 71 height 41
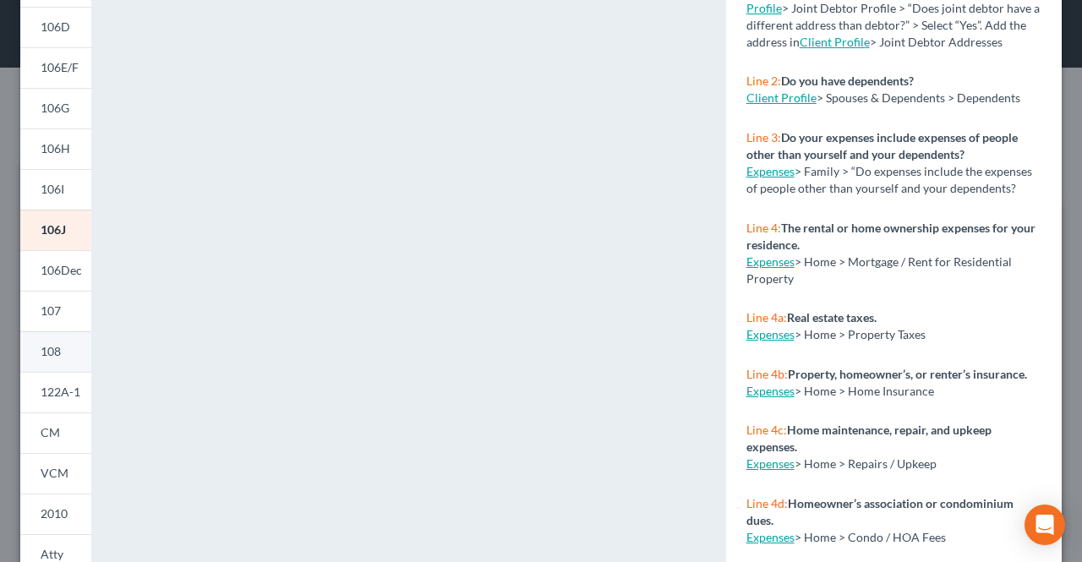
click at [74, 354] on link "108" at bounding box center [55, 351] width 71 height 41
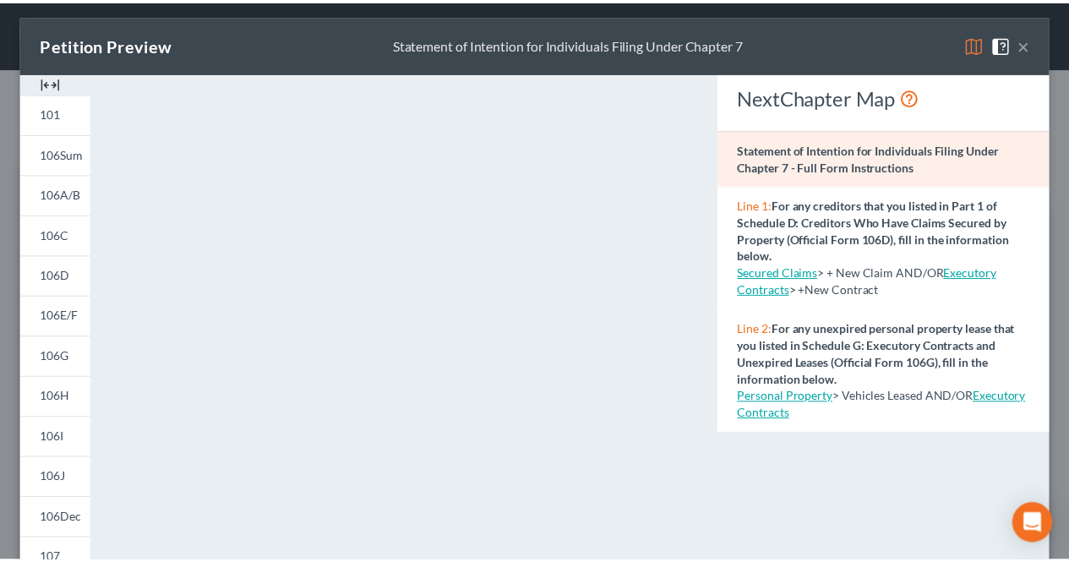
scroll to position [0, 0]
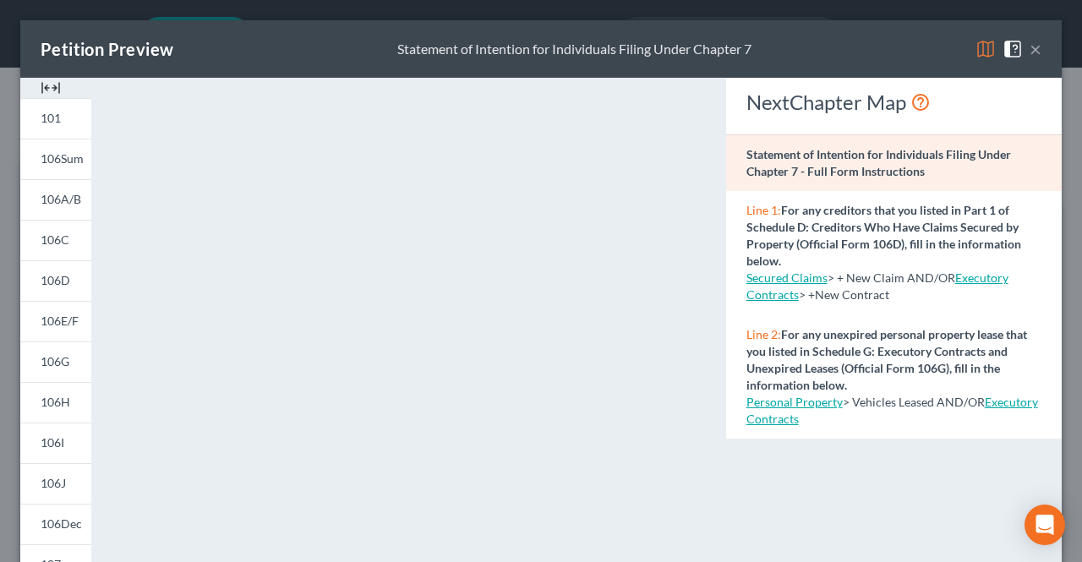
click at [1030, 46] on button "×" at bounding box center [1036, 49] width 12 height 20
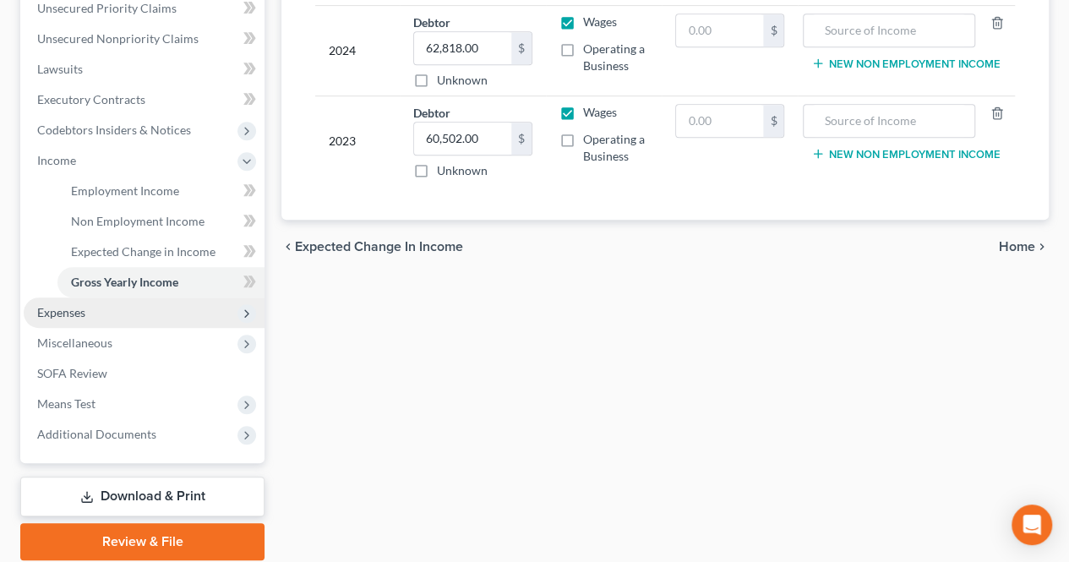
scroll to position [423, 0]
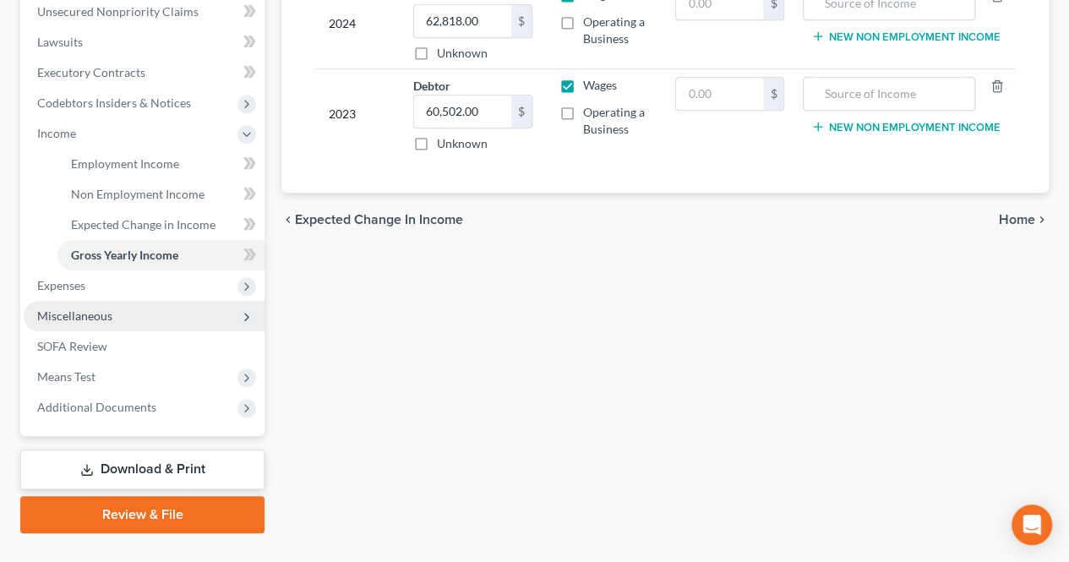
click at [126, 305] on span "Miscellaneous" at bounding box center [144, 316] width 241 height 30
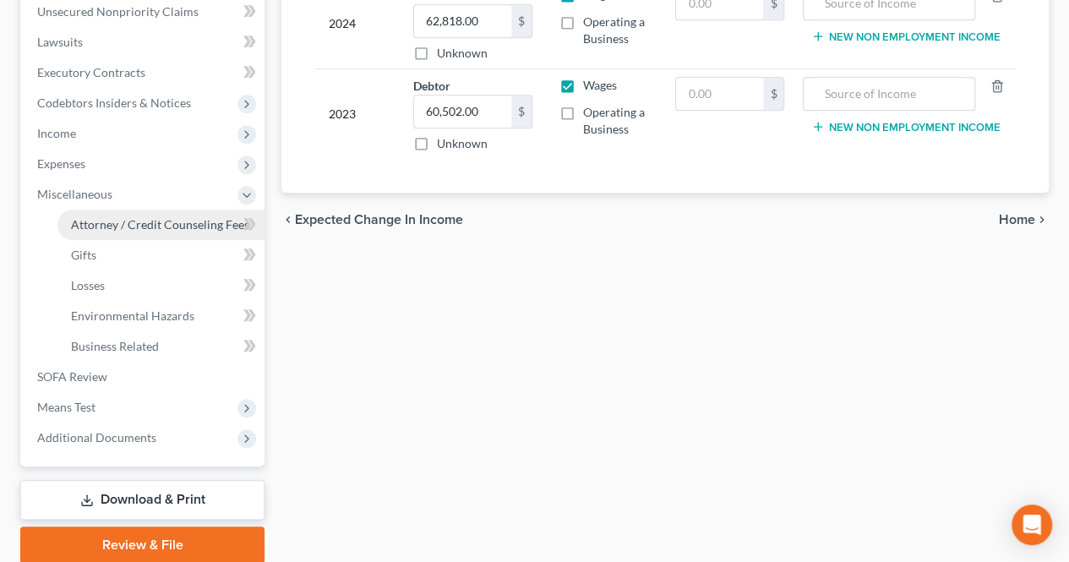
click at [130, 234] on link "Attorney / Credit Counseling Fees" at bounding box center [160, 225] width 207 height 30
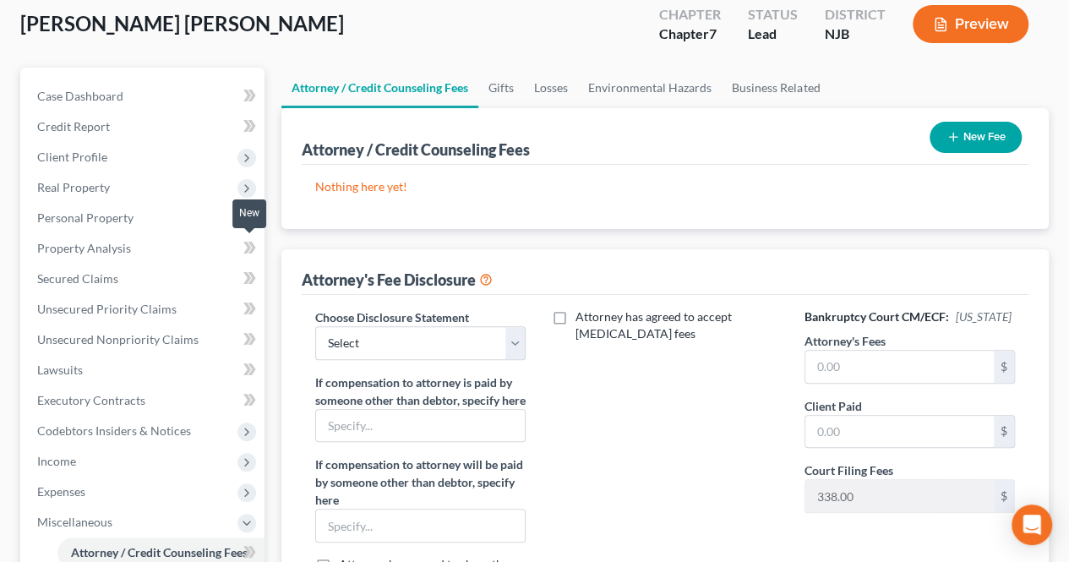
scroll to position [97, 0]
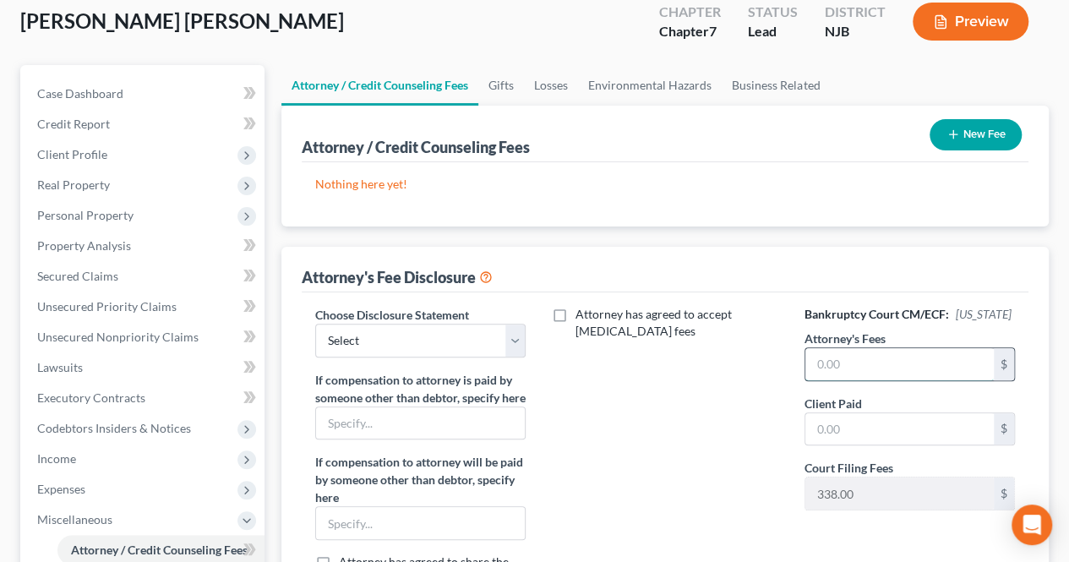
click at [840, 371] on input "text" at bounding box center [900, 364] width 189 height 32
type input "2,000.00"
click at [849, 433] on input "text" at bounding box center [900, 429] width 189 height 32
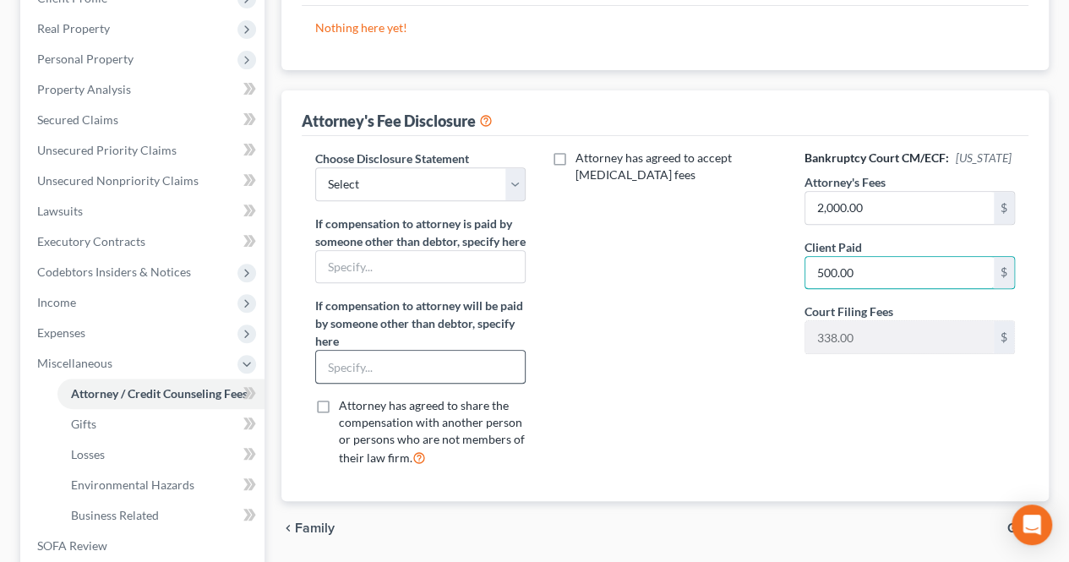
scroll to position [351, 0]
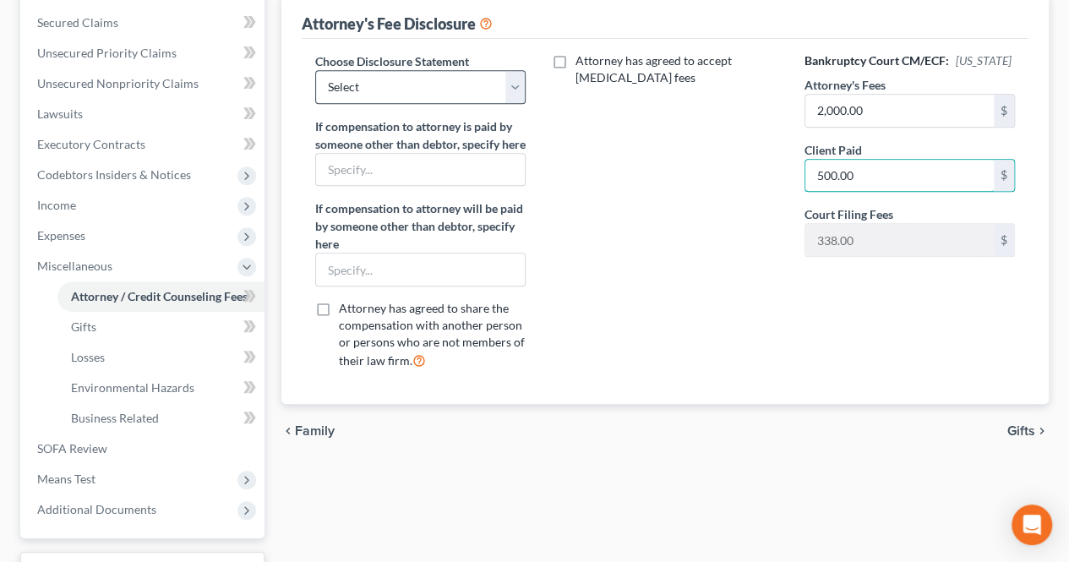
type input "500.00"
click at [389, 75] on select "Select Fee Disclosure" at bounding box center [420, 87] width 210 height 34
select select "0"
click at [315, 70] on select "Select Fee Disclosure" at bounding box center [420, 87] width 210 height 34
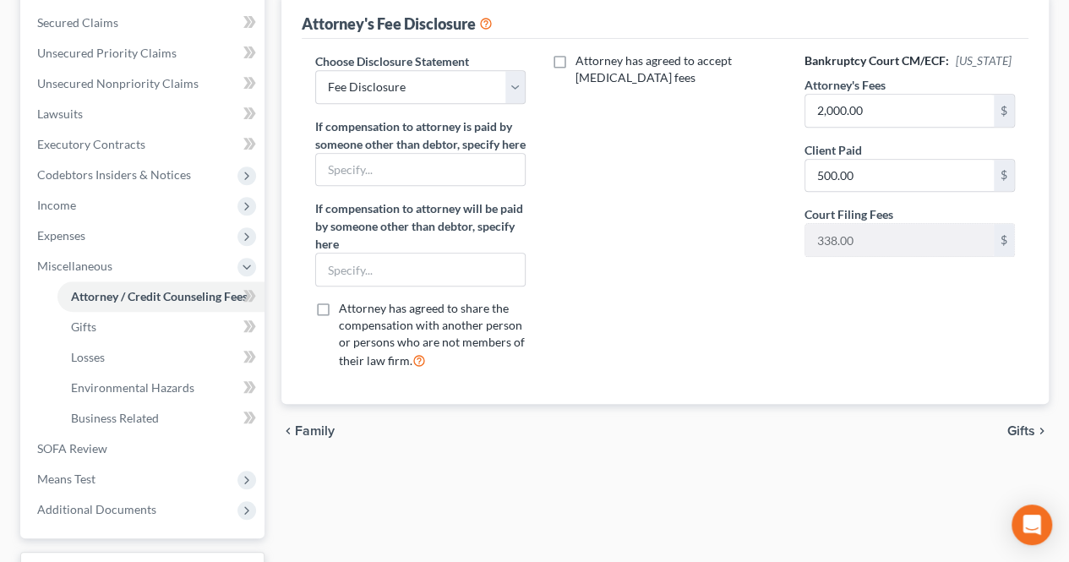
click at [1021, 438] on span "Gifts" at bounding box center [1022, 431] width 28 height 14
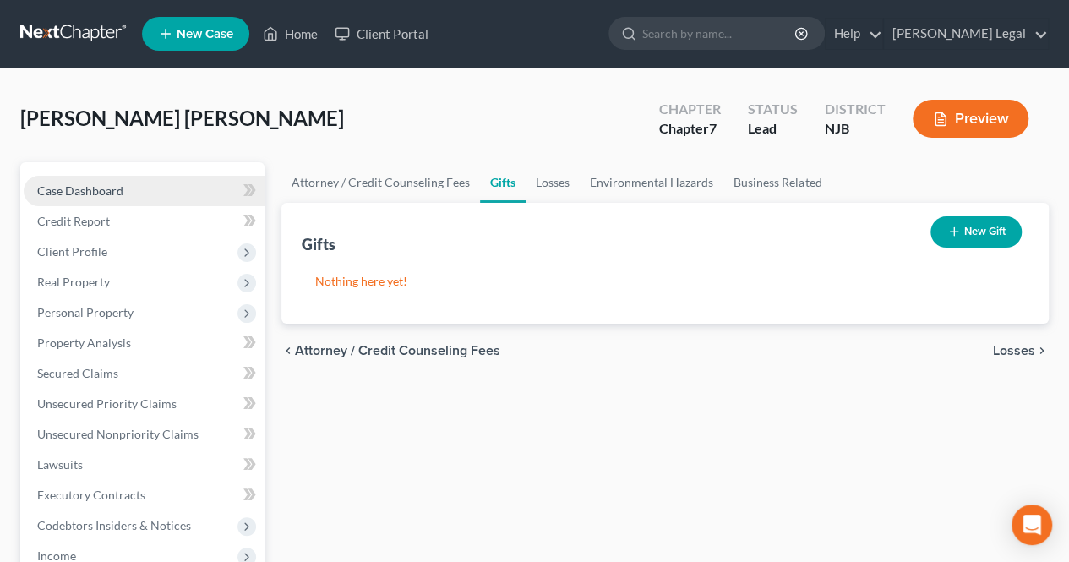
click at [157, 203] on link "Case Dashboard" at bounding box center [144, 191] width 241 height 30
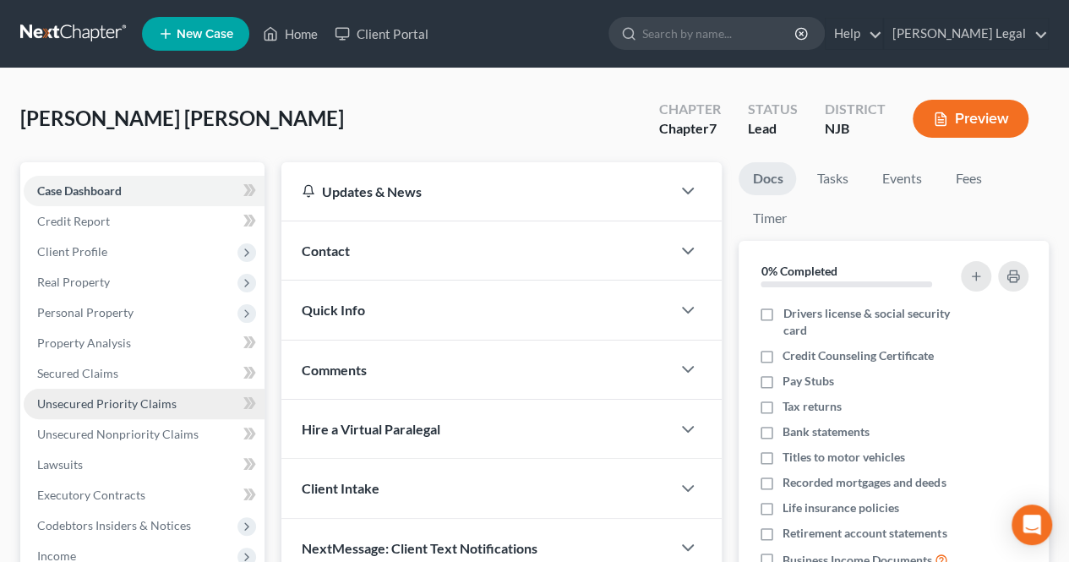
click at [189, 409] on link "Unsecured Priority Claims" at bounding box center [144, 404] width 241 height 30
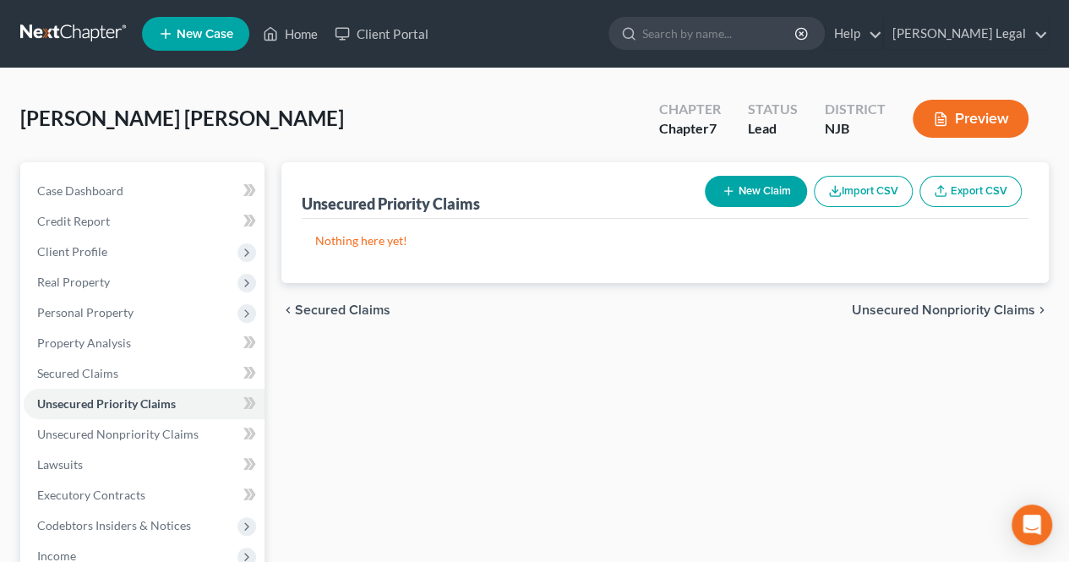
click at [709, 190] on button "New Claim" at bounding box center [756, 191] width 102 height 31
select select "0"
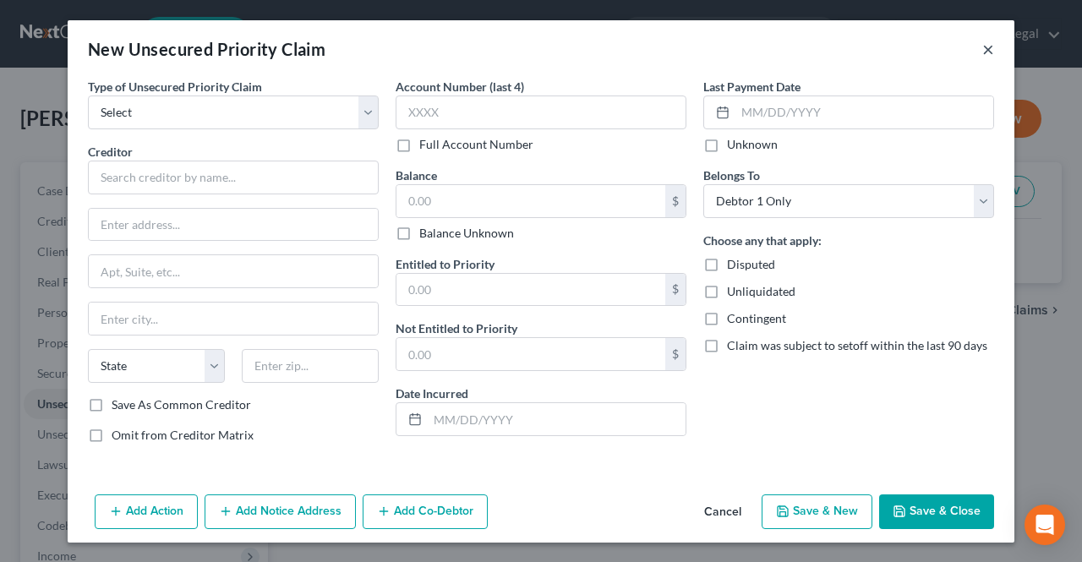
click at [982, 52] on button "×" at bounding box center [988, 49] width 12 height 20
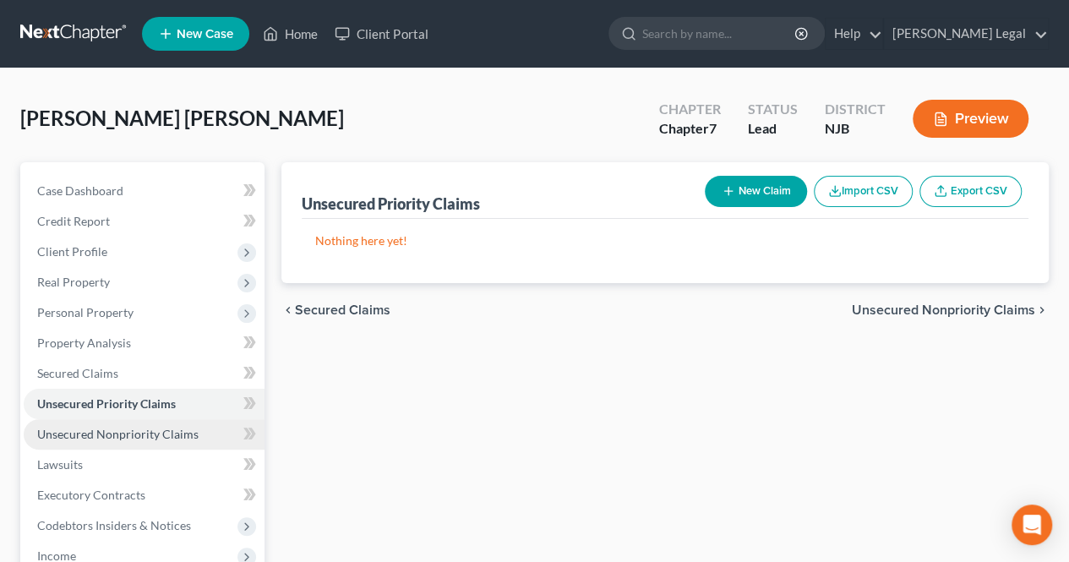
click at [230, 430] on link "Unsecured Nonpriority Claims" at bounding box center [144, 434] width 241 height 30
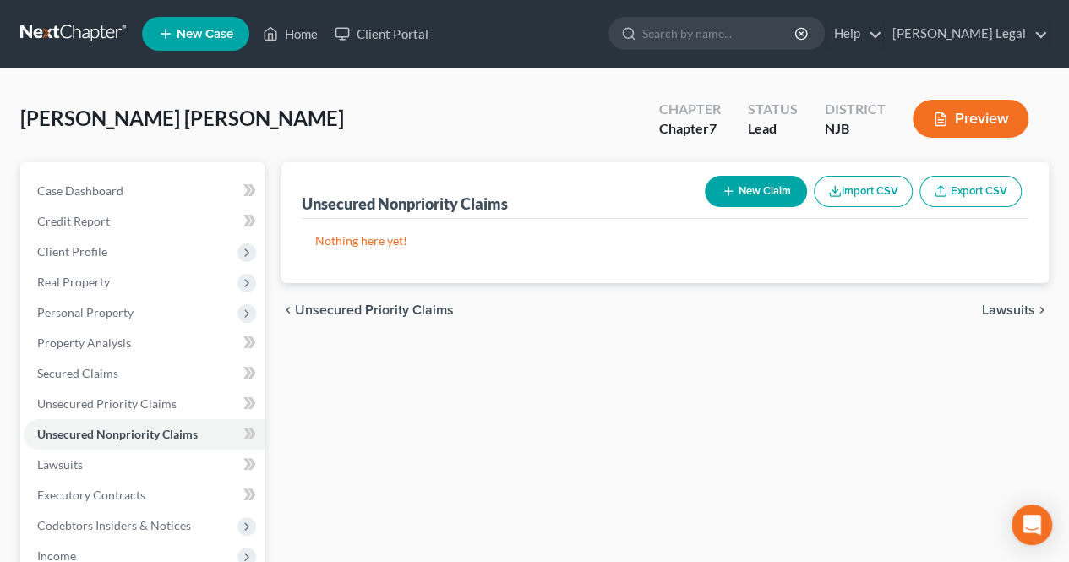
click at [728, 187] on icon "button" at bounding box center [729, 191] width 14 height 14
select select "0"
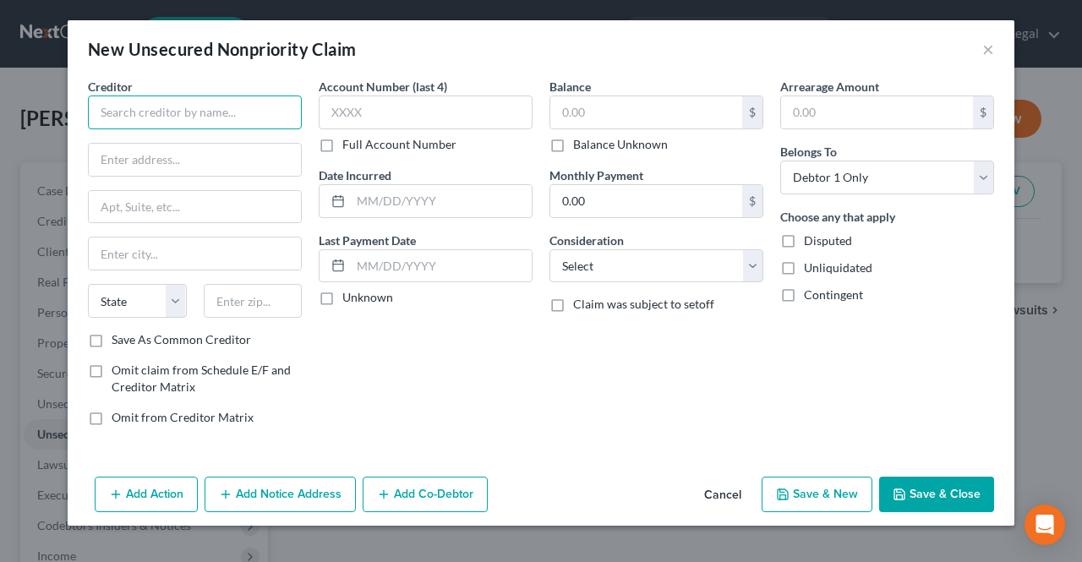
click at [214, 116] on input "text" at bounding box center [195, 113] width 214 height 34
type input "P"
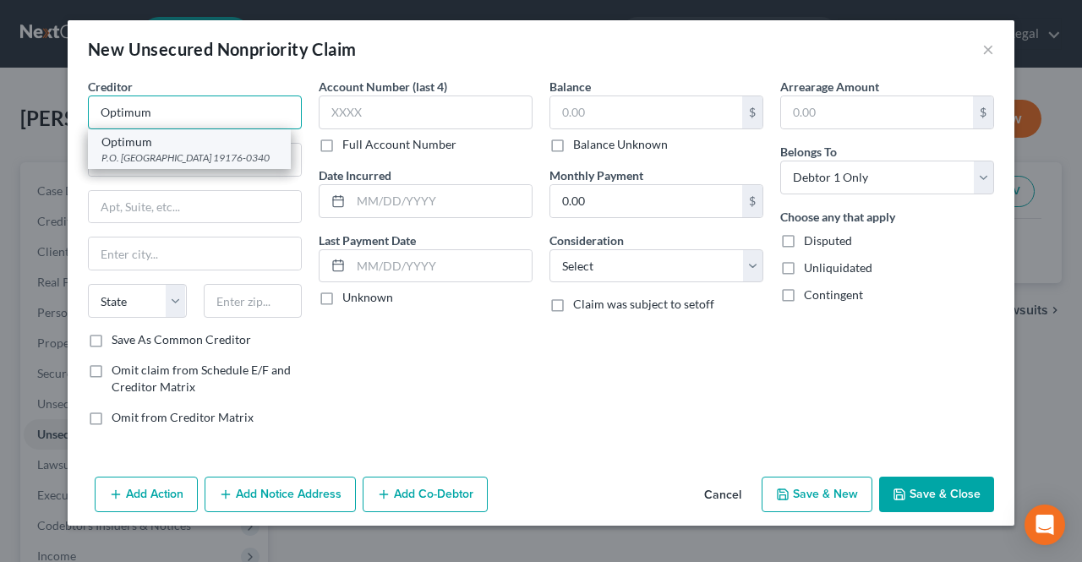
type input "Optimum"
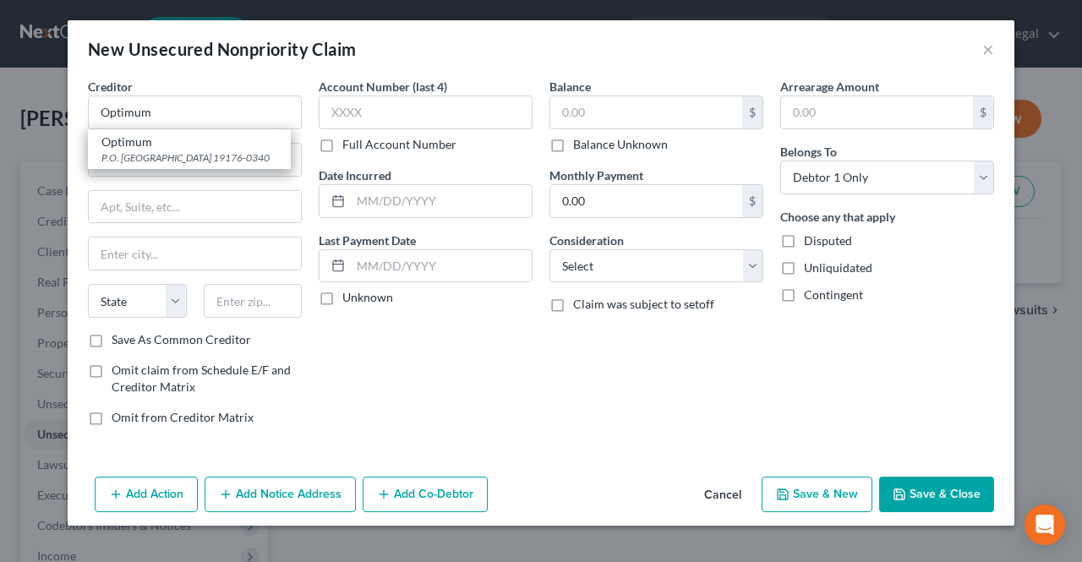
click at [190, 165] on div "P.O. [GEOGRAPHIC_DATA] 19176-0340" at bounding box center [189, 157] width 176 height 14
type input "P.O. Box 70340"
type input "[GEOGRAPHIC_DATA]"
select select "39"
type input "19176-0340"
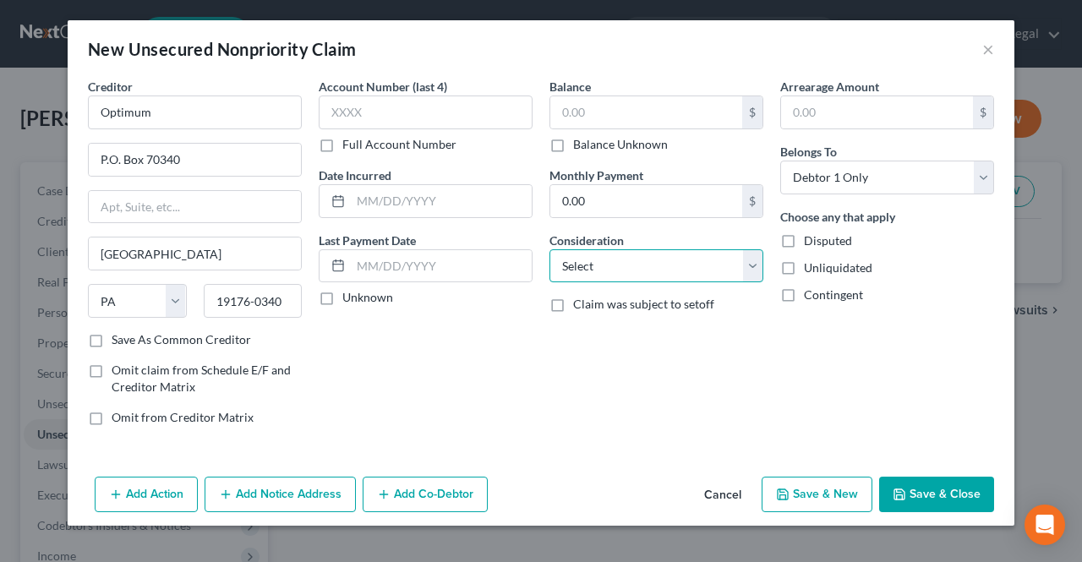
click at [608, 254] on select "Select Cable / Satellite Services Collection Agency Credit Card Debt Debt Couns…" at bounding box center [656, 266] width 214 height 34
select select "20"
click at [549, 249] on select "Select Cable / Satellite Services Collection Agency Credit Card Debt Debt Couns…" at bounding box center [656, 266] width 214 height 34
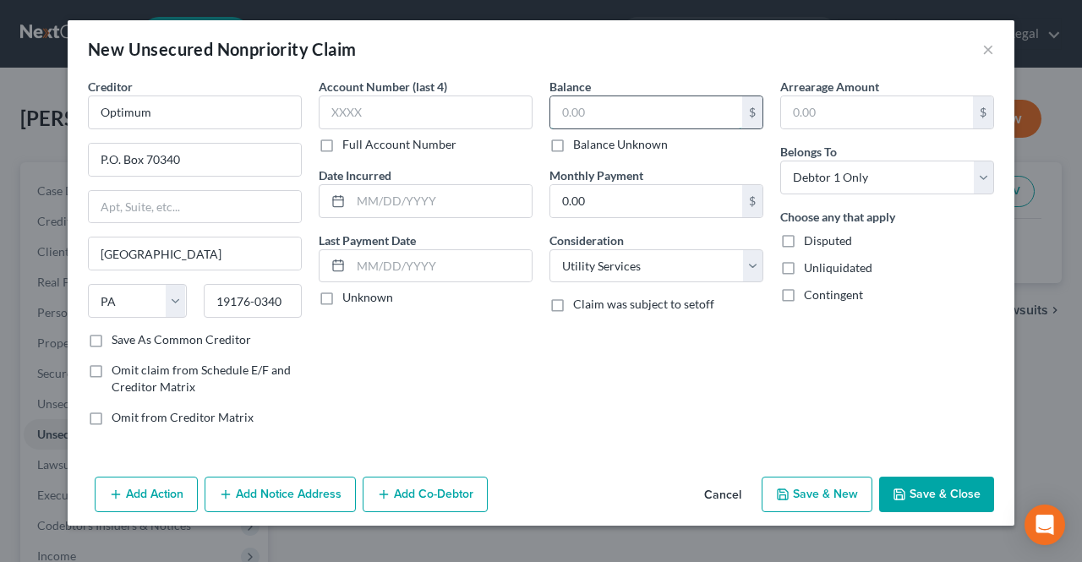
click at [614, 122] on input "text" at bounding box center [646, 112] width 192 height 32
type input "40.00"
click at [344, 99] on input "text" at bounding box center [426, 113] width 214 height 34
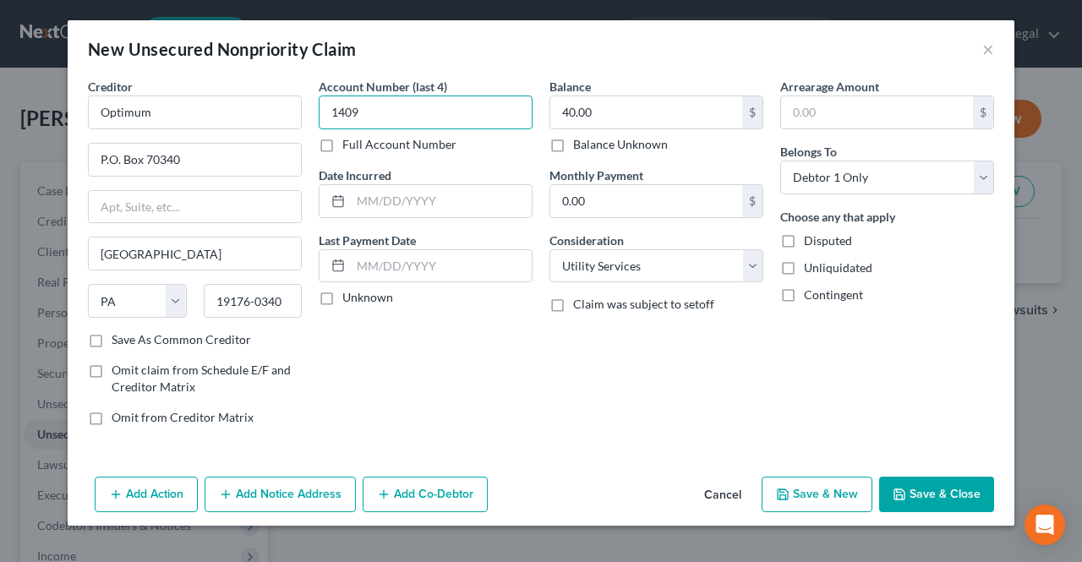
type input "1409"
click at [911, 488] on button "Save & Close" at bounding box center [936, 495] width 115 height 36
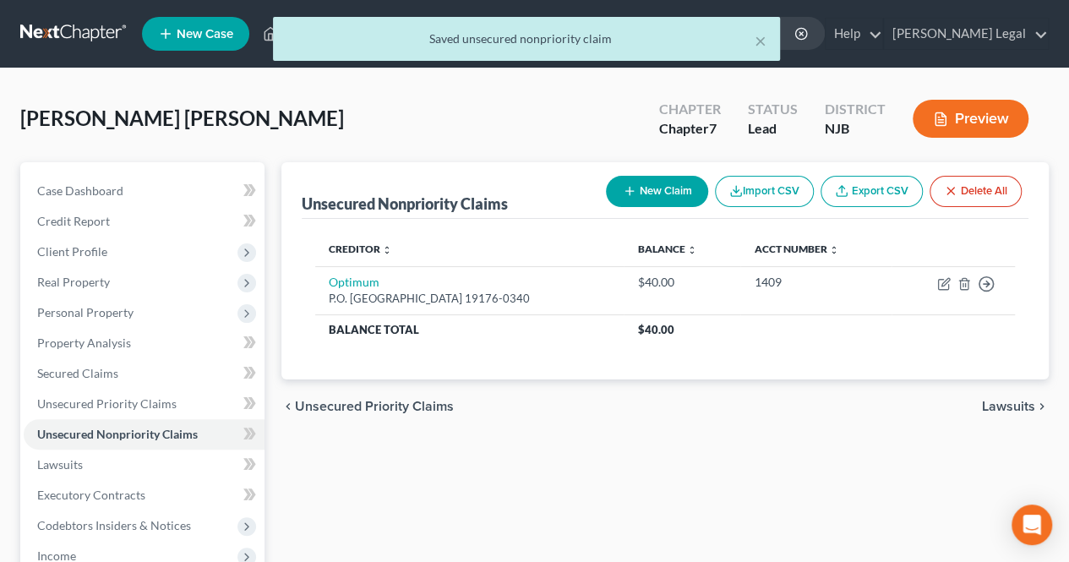
click at [646, 194] on button "New Claim" at bounding box center [657, 191] width 102 height 31
select select "0"
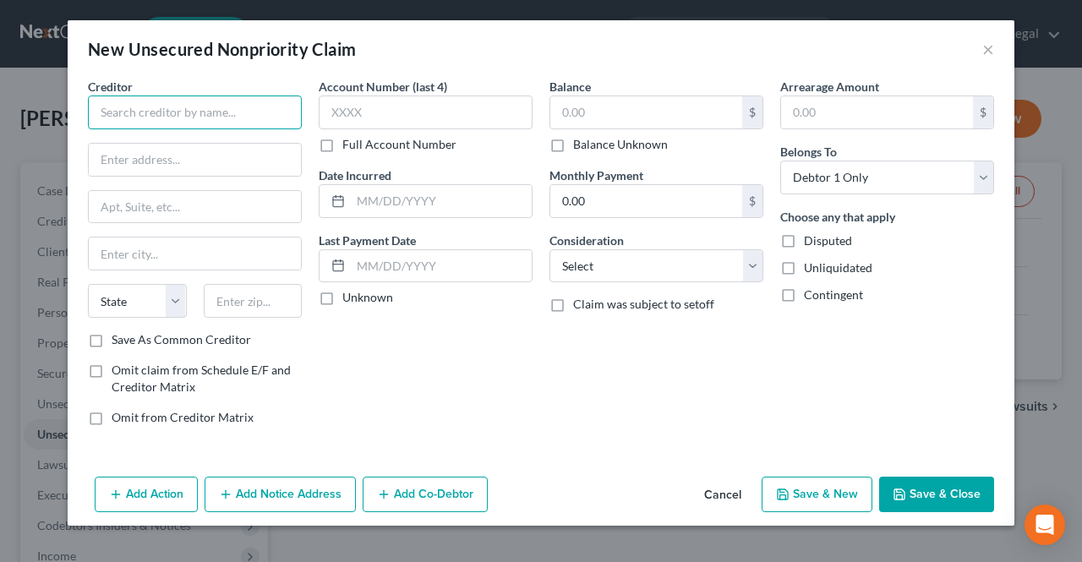
click at [261, 109] on input "text" at bounding box center [195, 113] width 214 height 34
click at [602, 267] on select "Select Cable / Satellite Services Collection Agency Credit Card Debt Debt Couns…" at bounding box center [656, 266] width 214 height 34
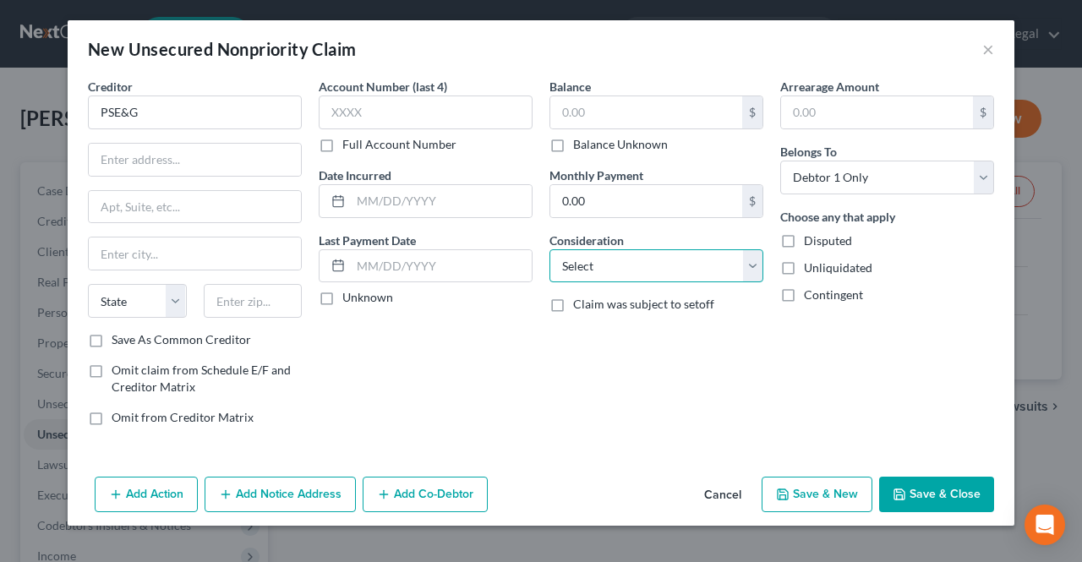
type input "PSE&G"
select select "20"
click at [549, 249] on select "Select Cable / Satellite Services Collection Agency Credit Card Debt Debt Couns…" at bounding box center [656, 266] width 214 height 34
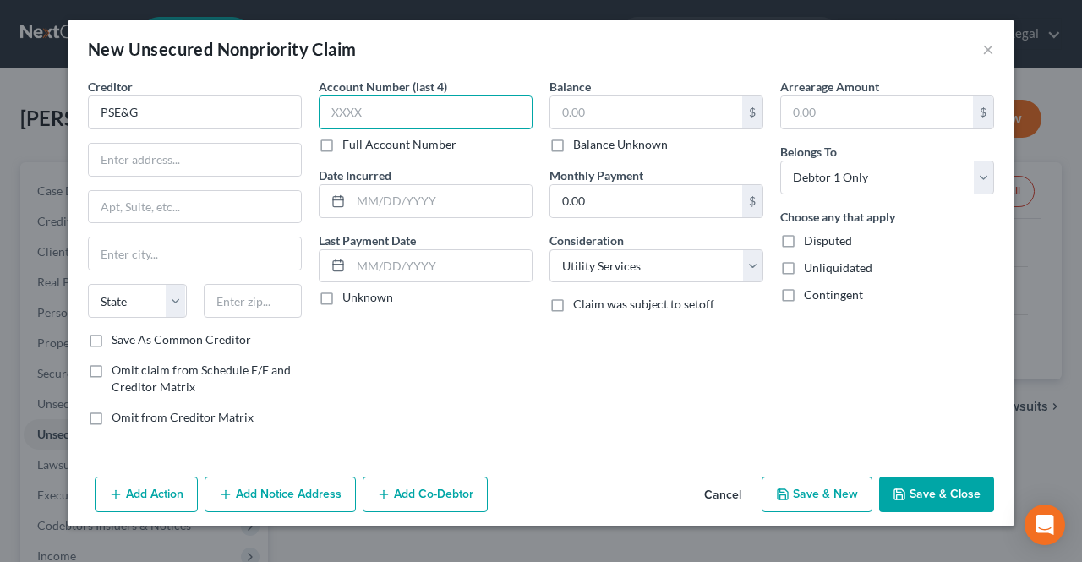
click at [343, 111] on input "text" at bounding box center [426, 113] width 214 height 34
type input "1901"
click at [176, 167] on input "text" at bounding box center [195, 160] width 212 height 32
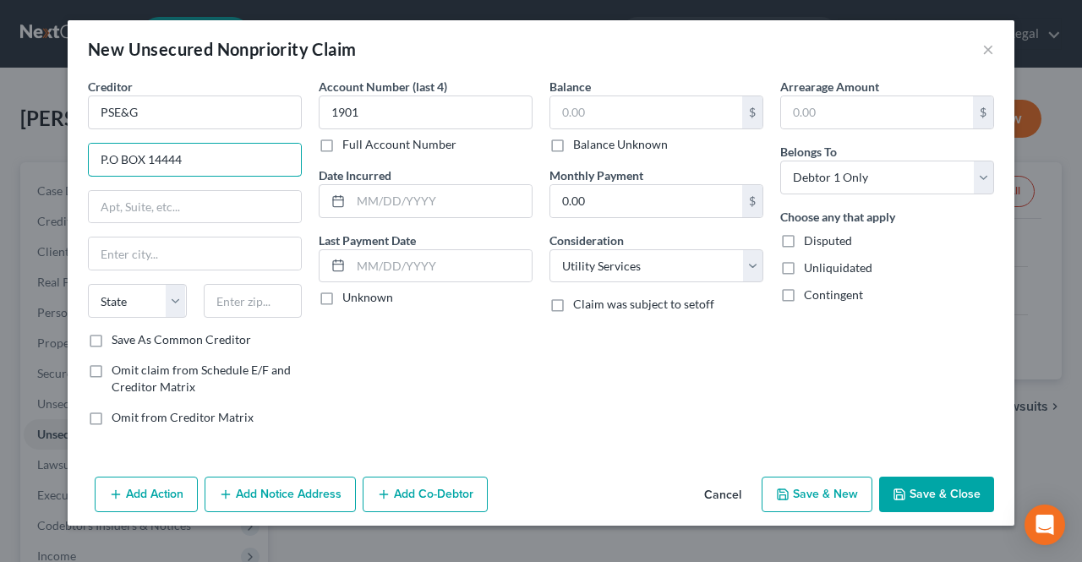
type input "P.O BOX 14444"
click at [227, 297] on input "text" at bounding box center [253, 301] width 99 height 34
type input "08906"
type input "[GEOGRAPHIC_DATA]"
select select "33"
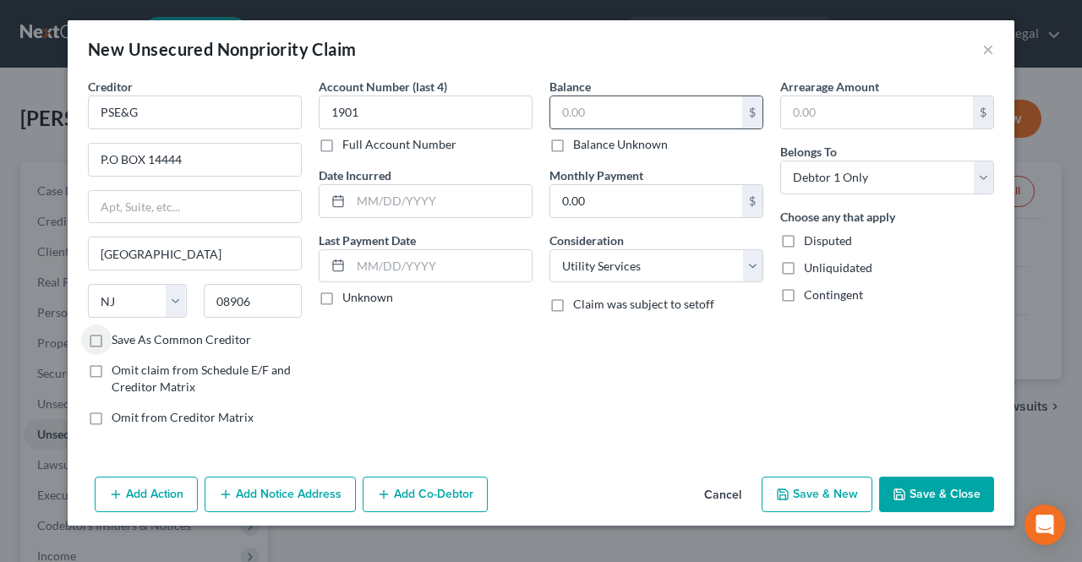
click at [643, 117] on input "text" at bounding box center [646, 112] width 192 height 32
type input "2,724.80"
click at [941, 500] on button "Save & Close" at bounding box center [936, 495] width 115 height 36
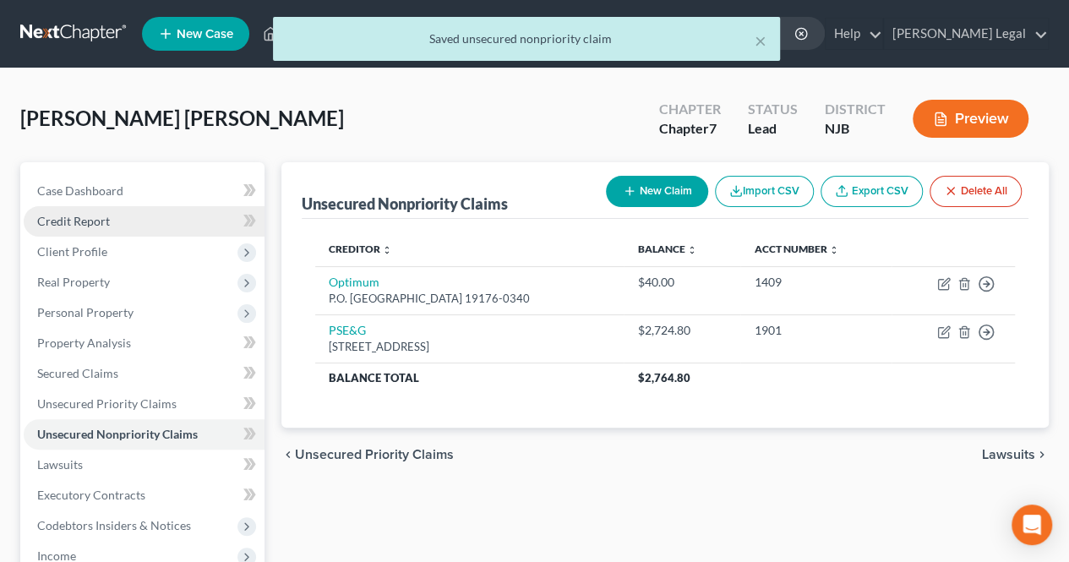
click at [166, 233] on link "Credit Report" at bounding box center [144, 221] width 241 height 30
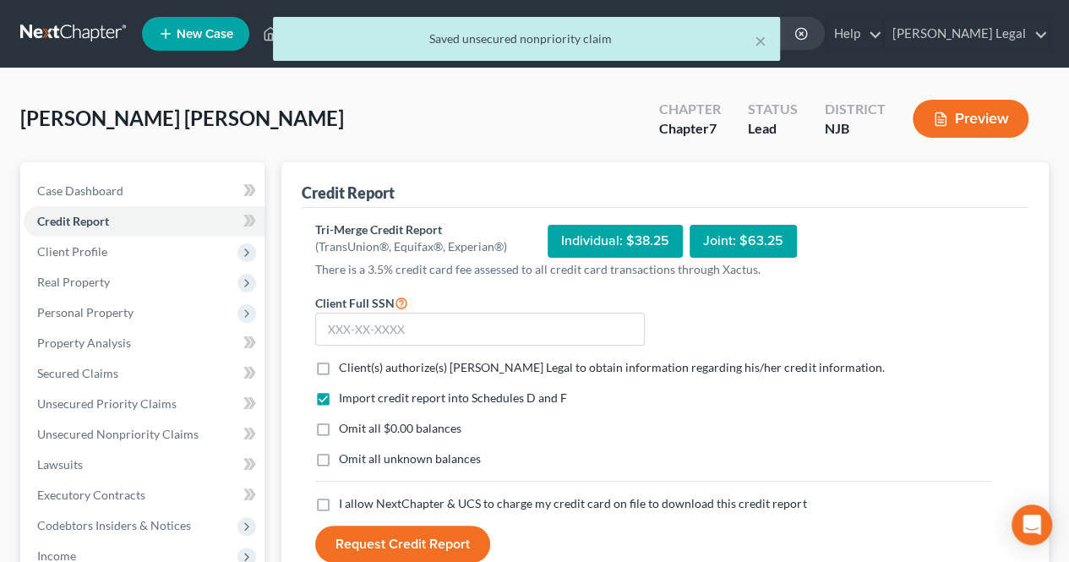
click at [339, 363] on span "Client(s) authorize(s) [PERSON_NAME] Legal to obtain information regarding his/…" at bounding box center [611, 367] width 545 height 14
click at [346, 363] on input "Client(s) authorize(s) [PERSON_NAME] Legal to obtain information regarding his/…" at bounding box center [351, 364] width 11 height 11
checkbox input "true"
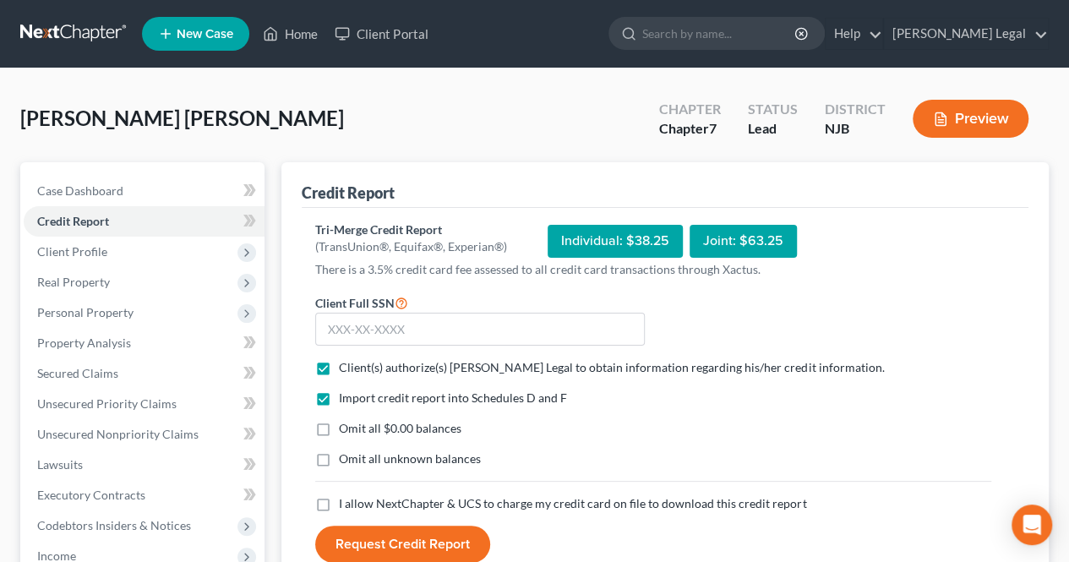
click at [352, 504] on span "I allow NextChapter & UCS to charge my credit card on file to download this cre…" at bounding box center [572, 503] width 467 height 14
click at [352, 504] on input "I allow NextChapter & UCS to charge my credit card on file to download this cre…" at bounding box center [351, 500] width 11 height 11
checkbox input "true"
click at [370, 329] on input "text" at bounding box center [480, 330] width 330 height 34
paste input "866-52-6686"
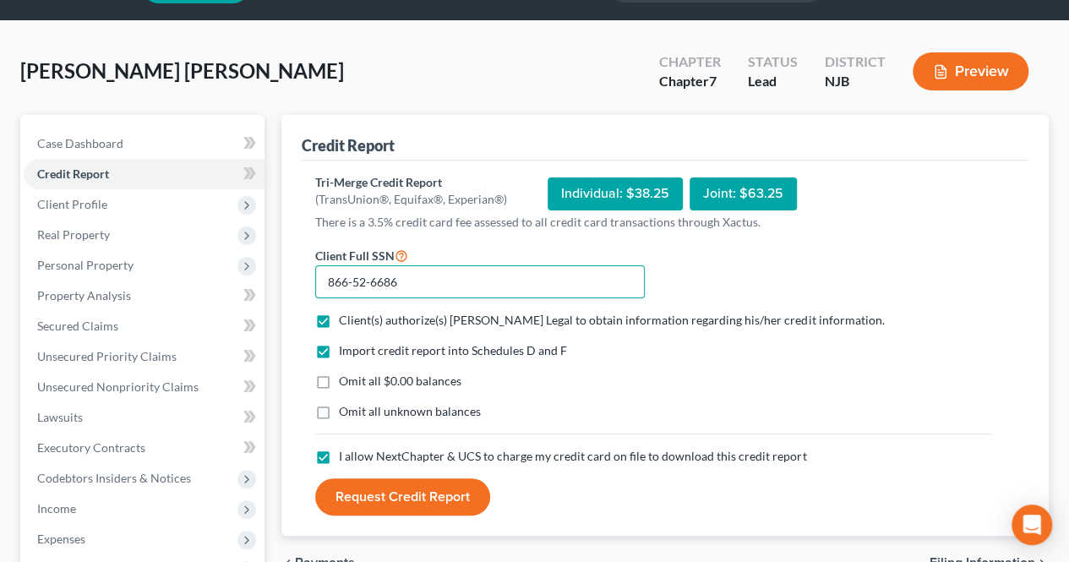
scroll to position [85, 0]
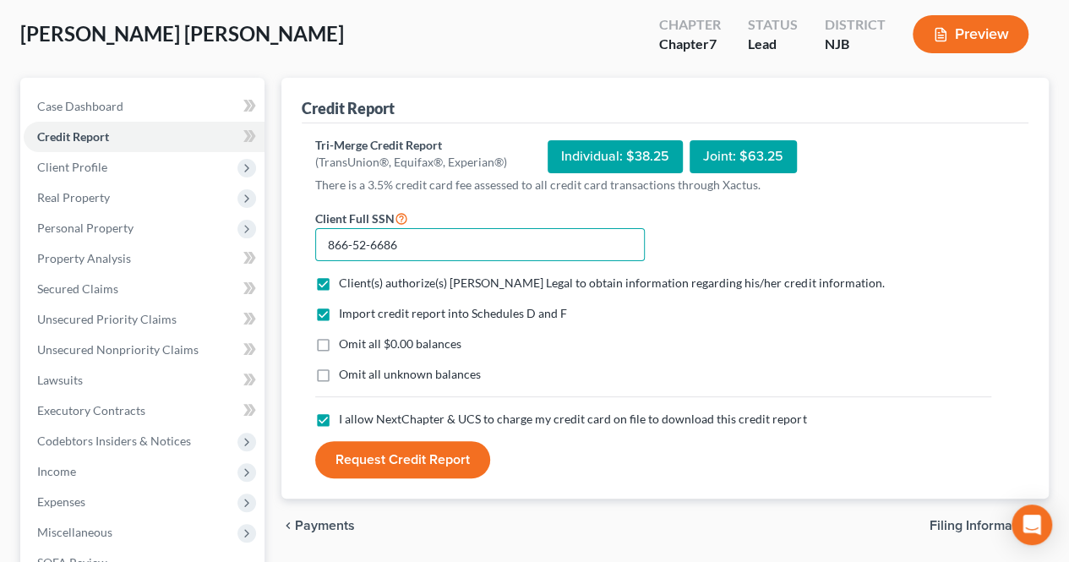
type input "866-52-6686"
click at [453, 449] on button "Request Credit Report" at bounding box center [402, 459] width 175 height 37
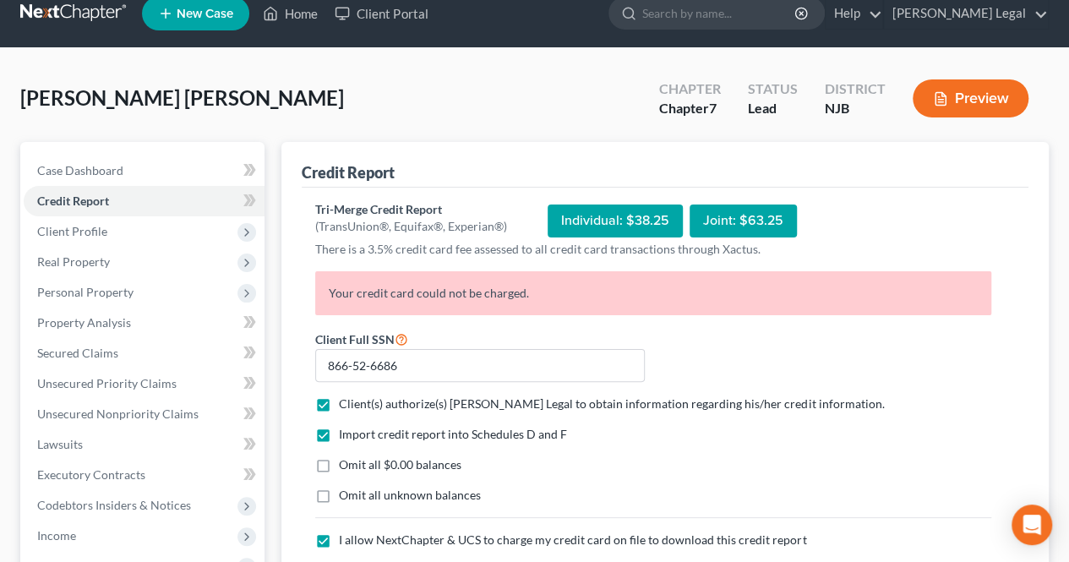
scroll to position [0, 0]
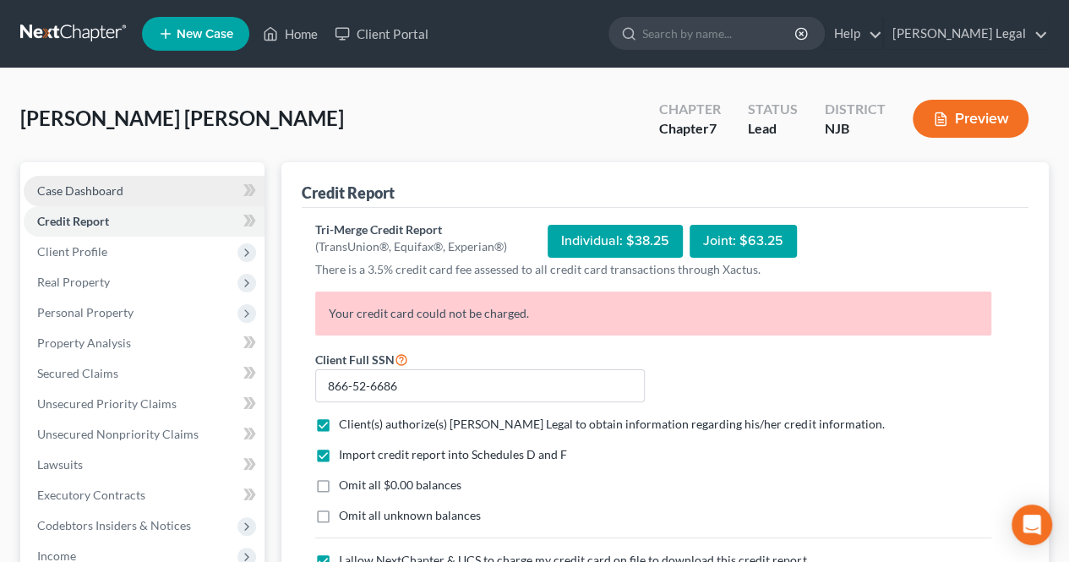
click at [179, 200] on link "Case Dashboard" at bounding box center [144, 191] width 241 height 30
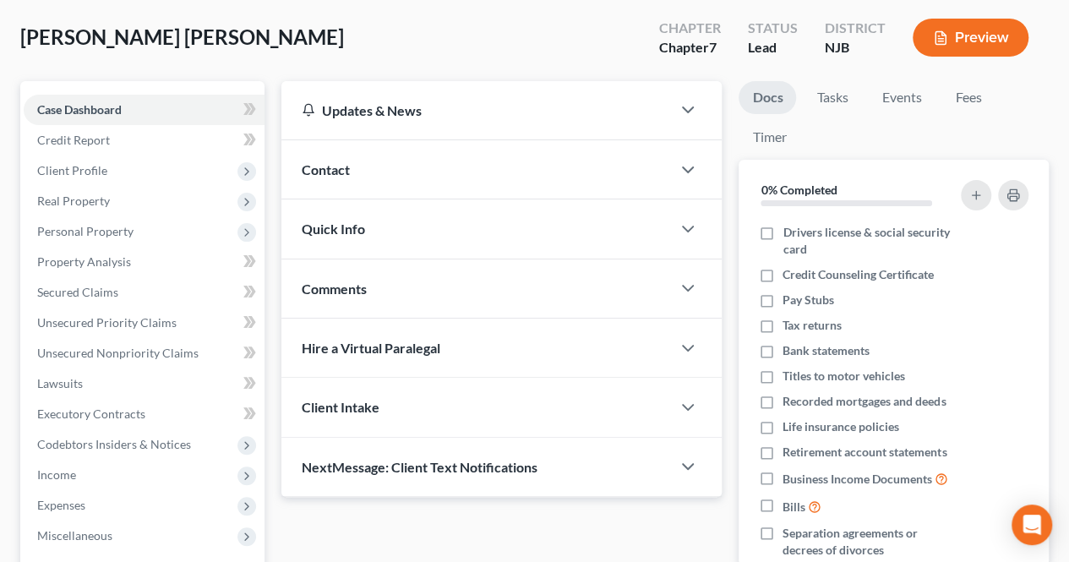
scroll to position [85, 0]
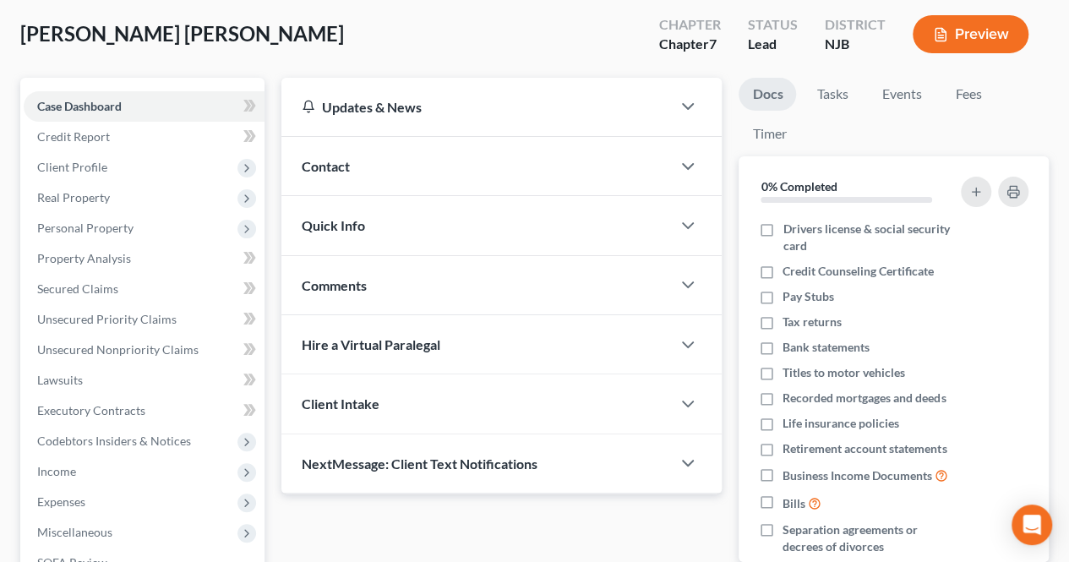
click at [429, 231] on div "Quick Info" at bounding box center [476, 225] width 390 height 58
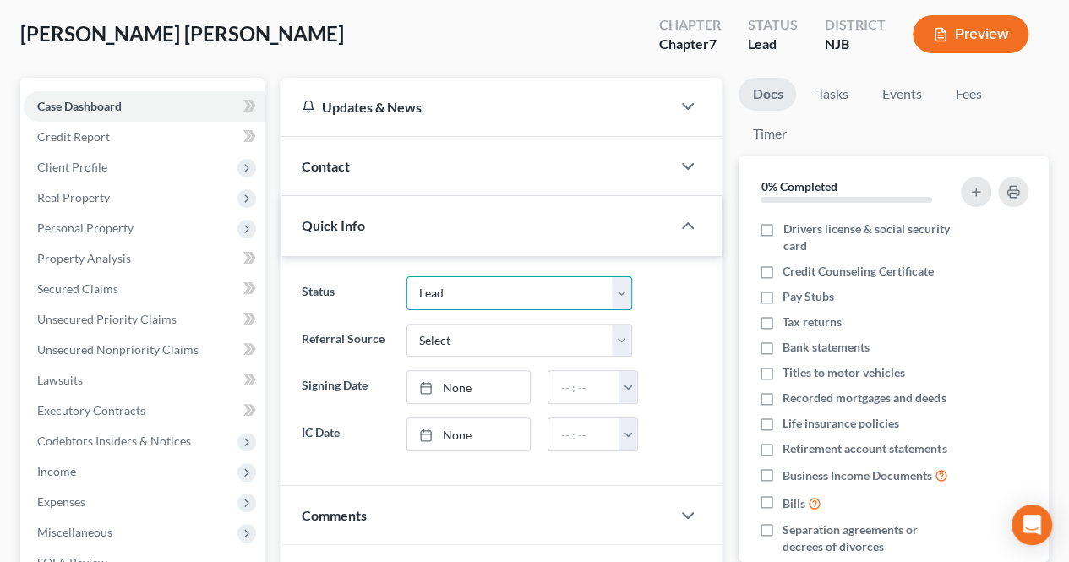
drag, startPoint x: 440, startPoint y: 293, endPoint x: 449, endPoint y: 305, distance: 15.1
click at [440, 293] on select "Confirmation Issues Confirmed Confirmed/Dismissed Didn't file Discharged Dismis…" at bounding box center [520, 293] width 227 height 34
select select "11"
click at [407, 276] on select "Confirmation Issues Confirmed Confirmed/Dismissed Didn't file Discharged Dismis…" at bounding box center [520, 293] width 227 height 34
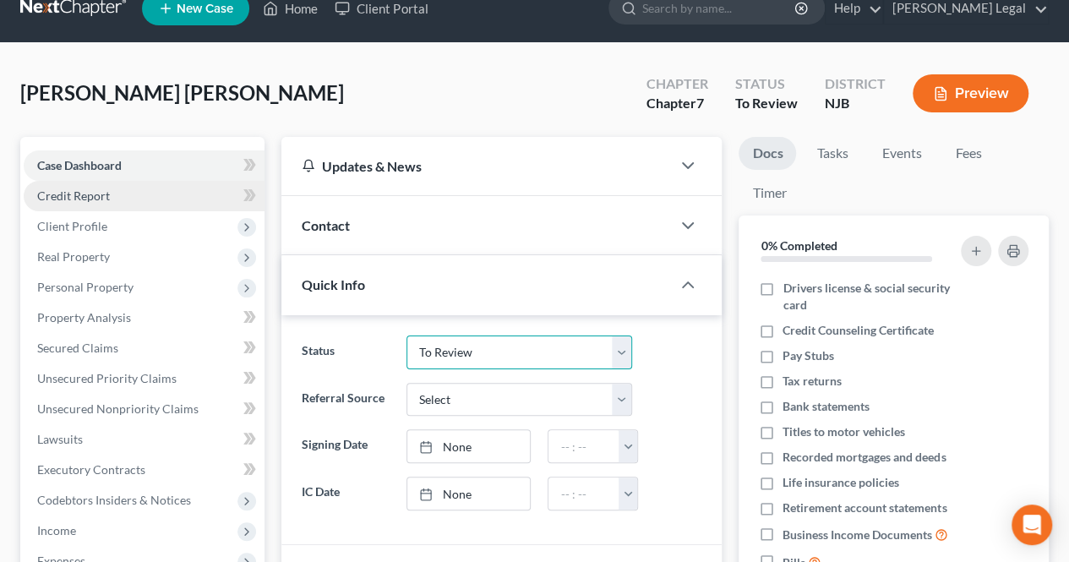
scroll to position [0, 0]
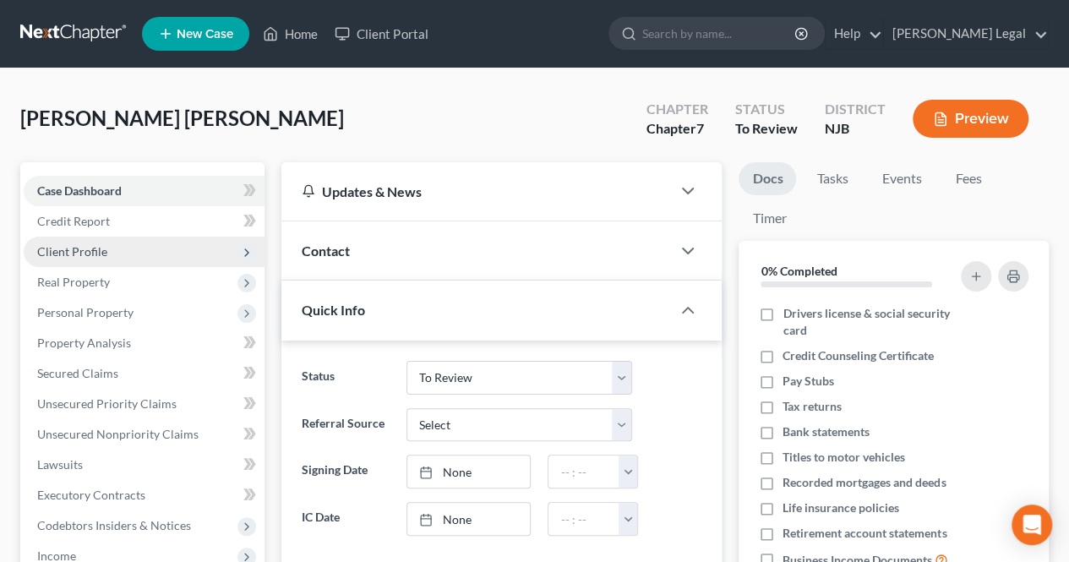
click at [126, 242] on span "Client Profile" at bounding box center [144, 252] width 241 height 30
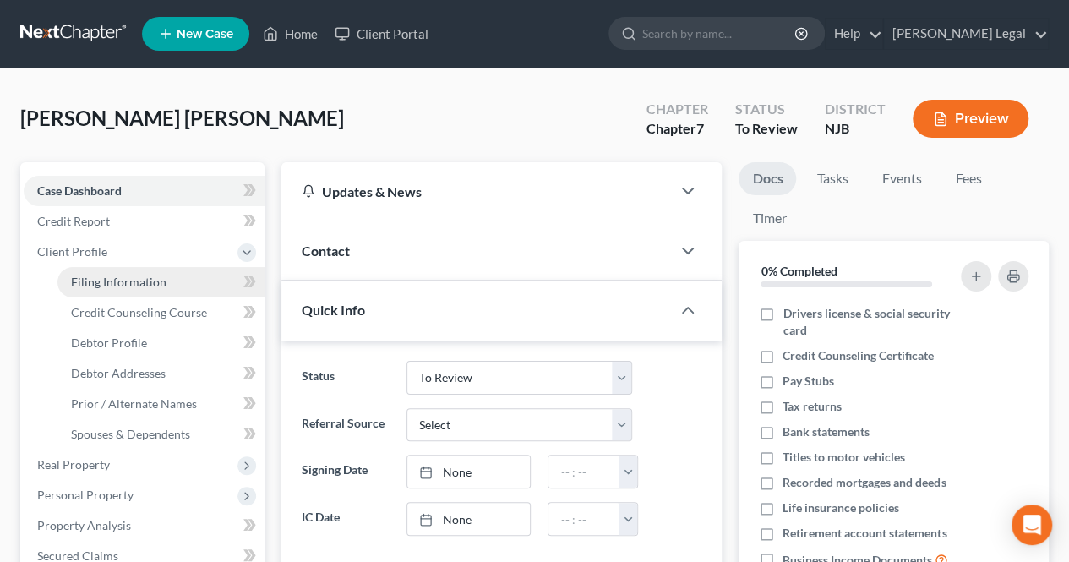
click at [135, 283] on span "Filing Information" at bounding box center [119, 282] width 96 height 14
select select "1"
select select "0"
select select "51"
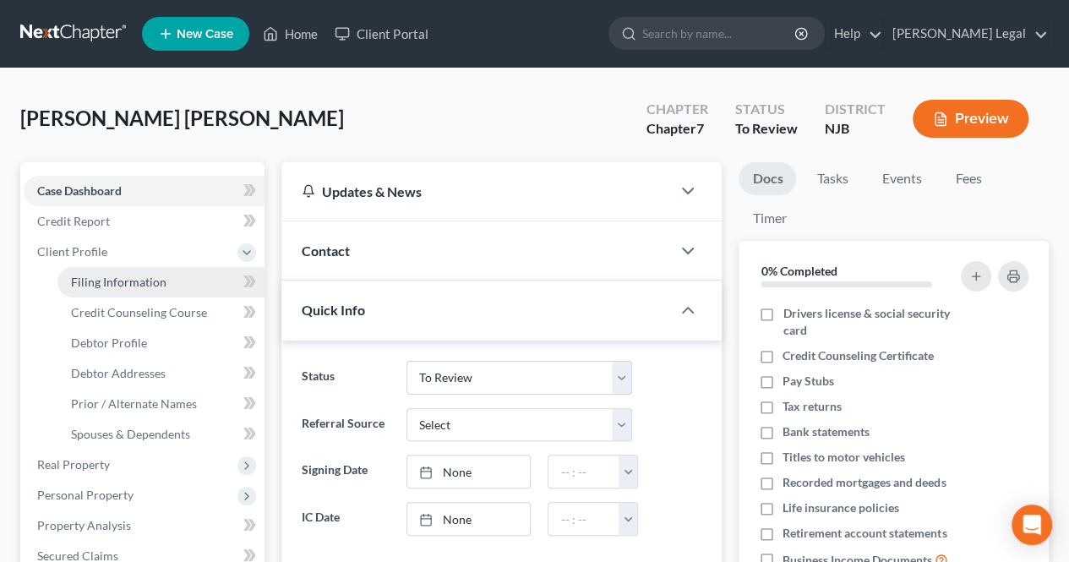
select select "0"
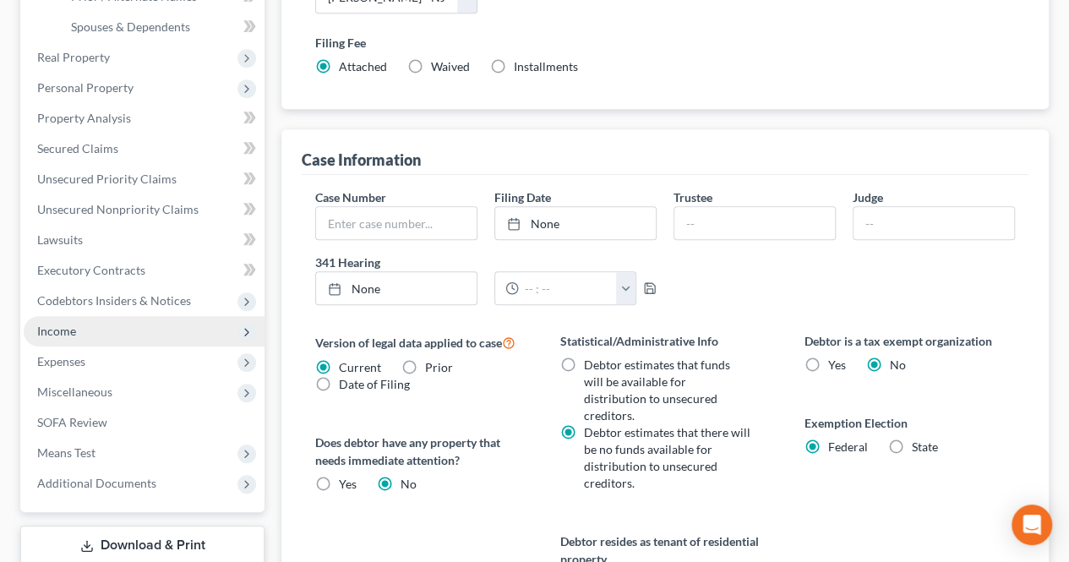
scroll to position [423, 0]
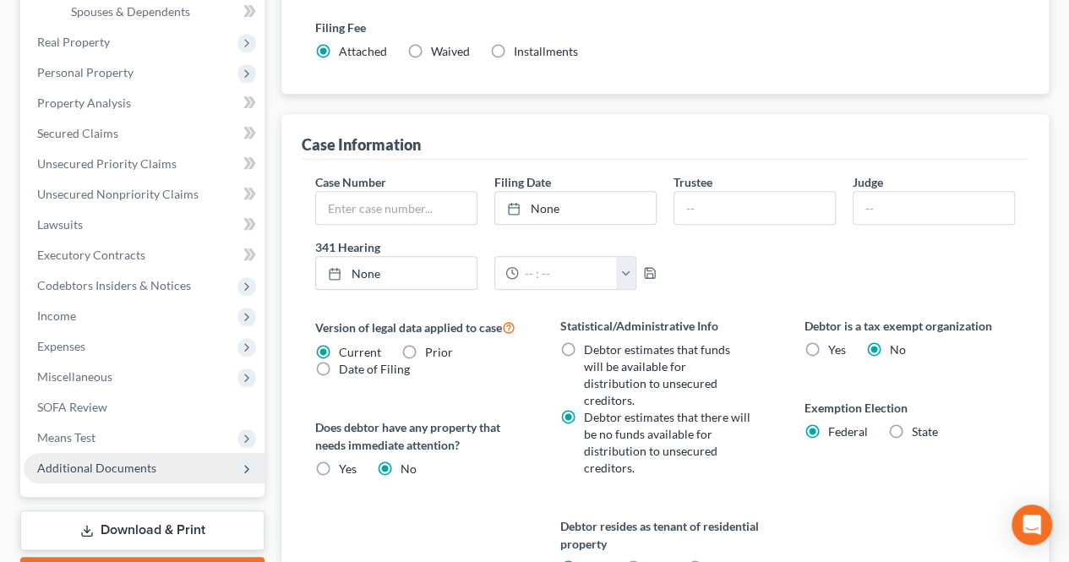
click at [117, 469] on span "Additional Documents" at bounding box center [96, 468] width 119 height 14
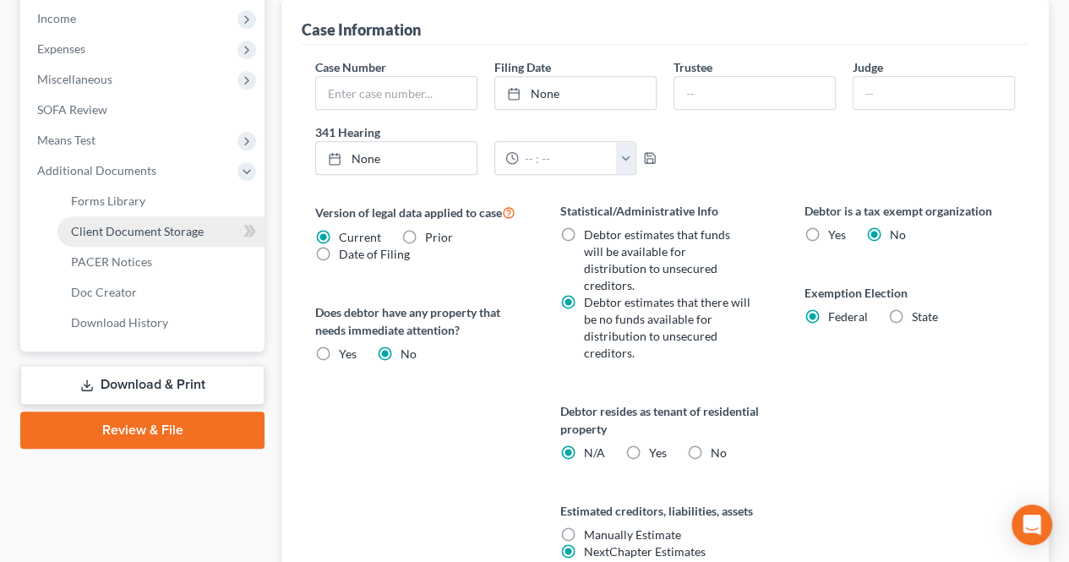
click at [146, 241] on link "Client Document Storage" at bounding box center [160, 231] width 207 height 30
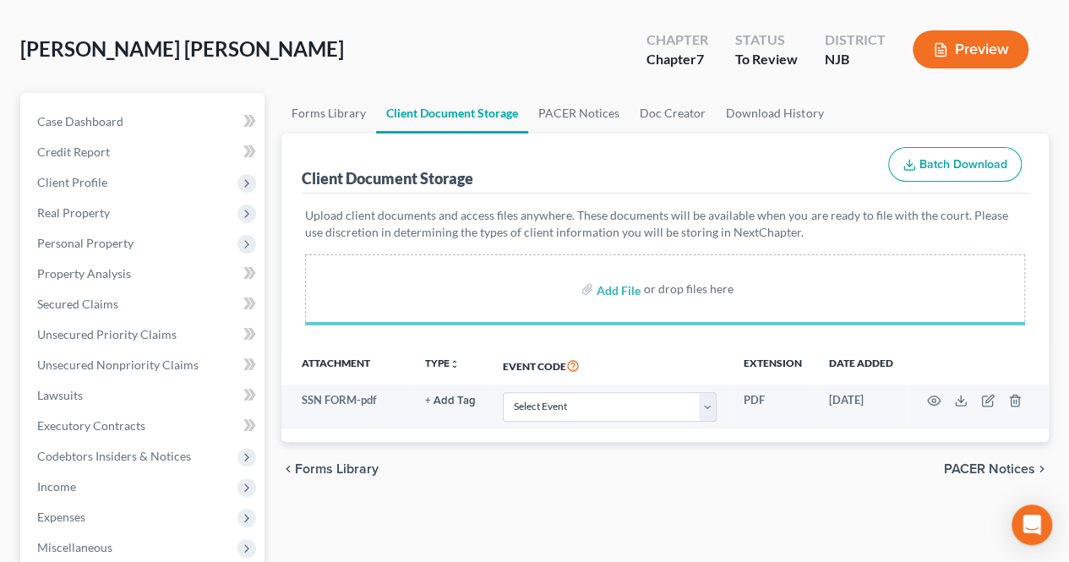
scroll to position [85, 0]
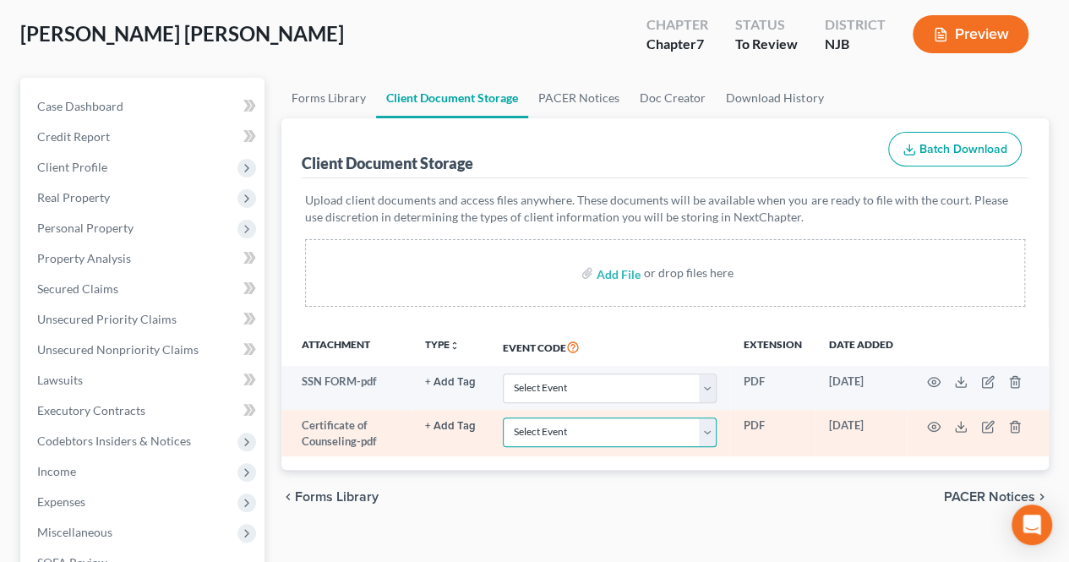
click at [546, 426] on select "Select Event 20 Largest Unsecured Creditors Amended Attorney Compensation State…" at bounding box center [610, 433] width 214 height 30
select select "9"
click at [503, 418] on select "Select Event 20 Largest Unsecured Creditors Amended Attorney Compensation State…" at bounding box center [610, 433] width 214 height 30
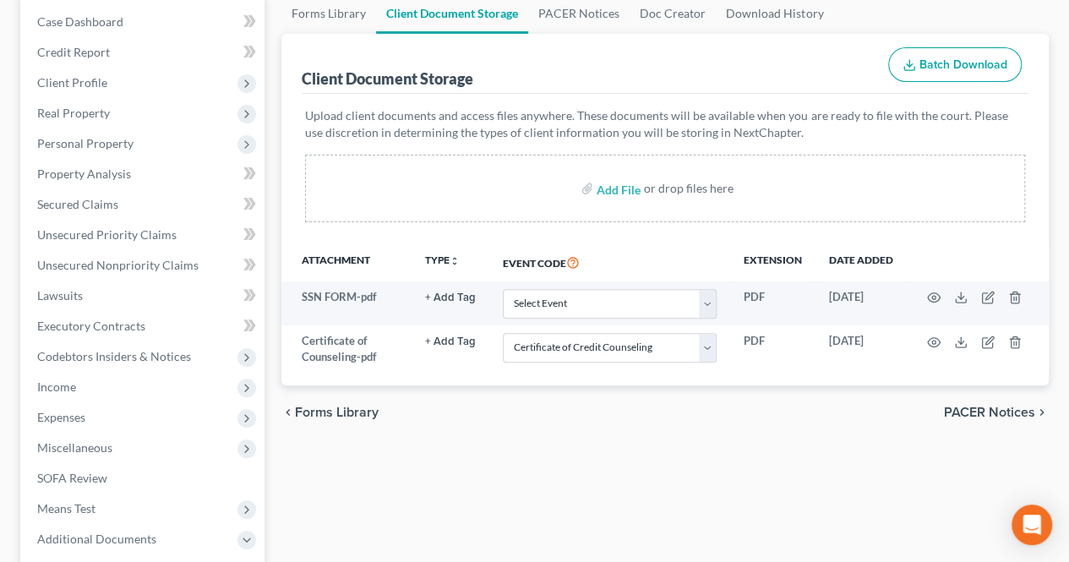
click at [975, 407] on span "PACER Notices" at bounding box center [989, 413] width 91 height 14
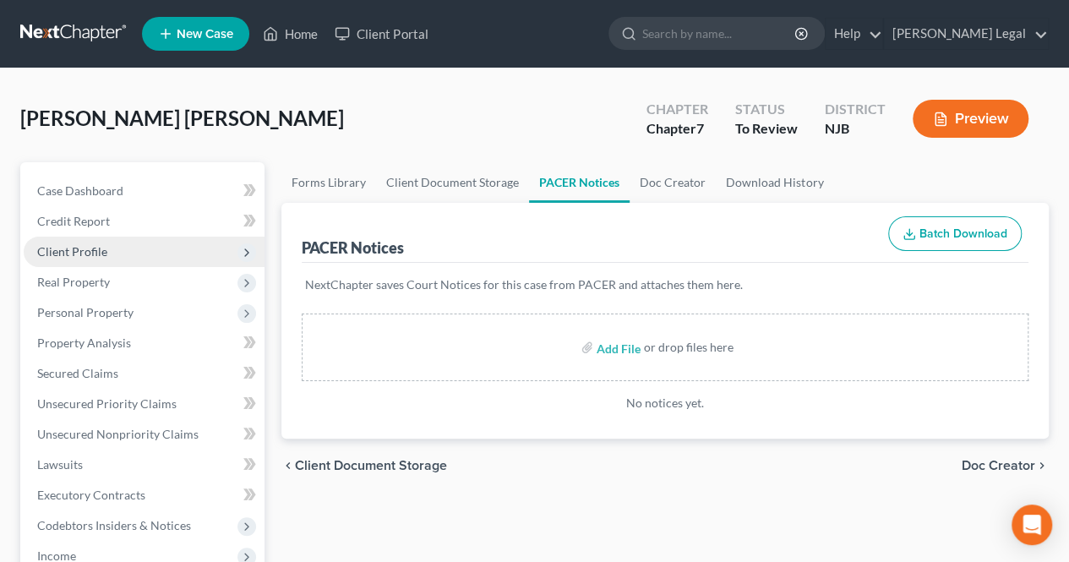
click at [149, 251] on span "Client Profile" at bounding box center [144, 252] width 241 height 30
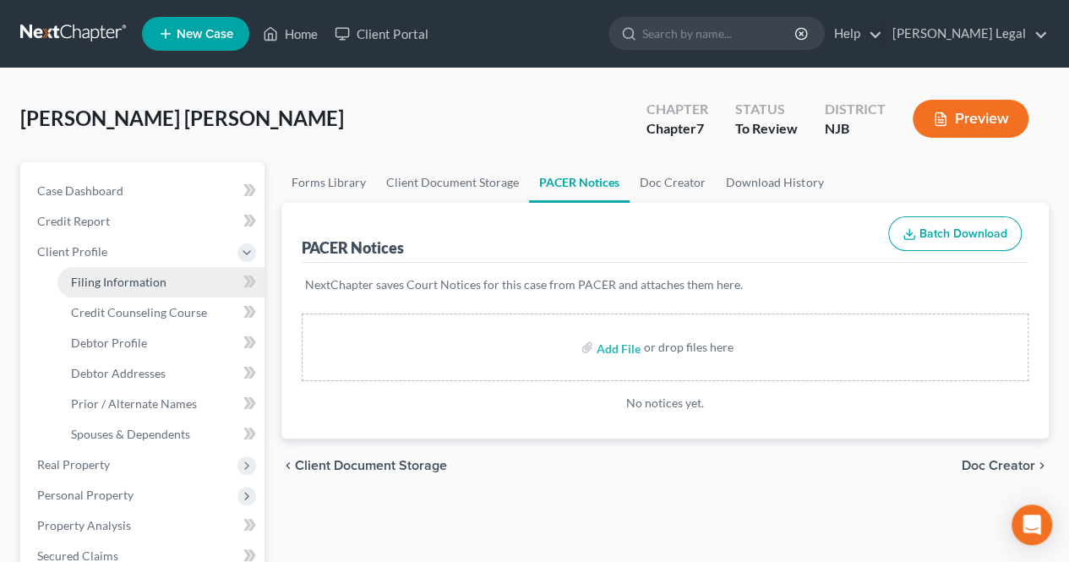
click at [152, 276] on span "Filing Information" at bounding box center [119, 282] width 96 height 14
select select "1"
select select "0"
select select "51"
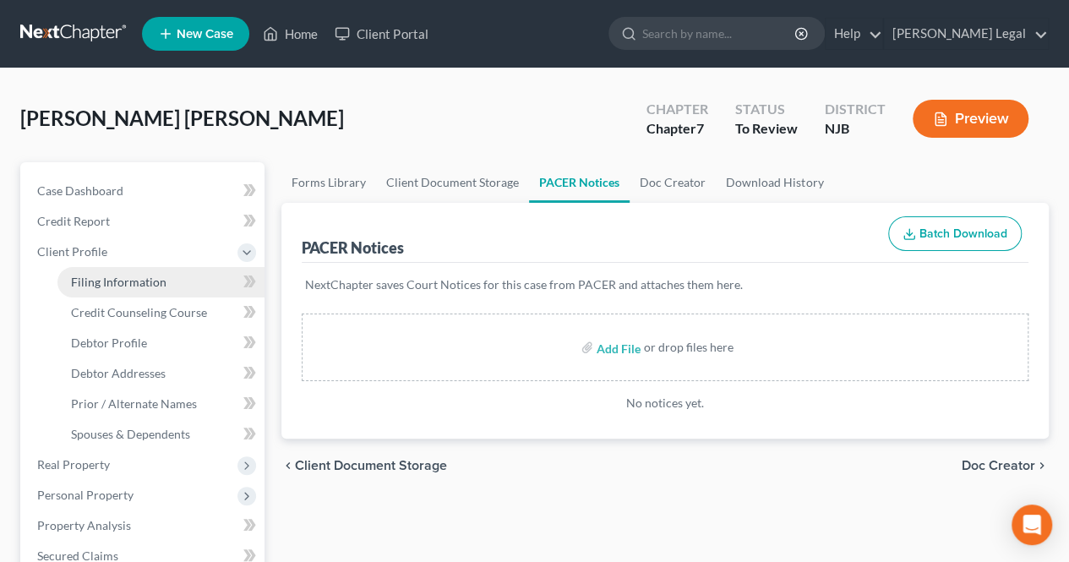
select select "0"
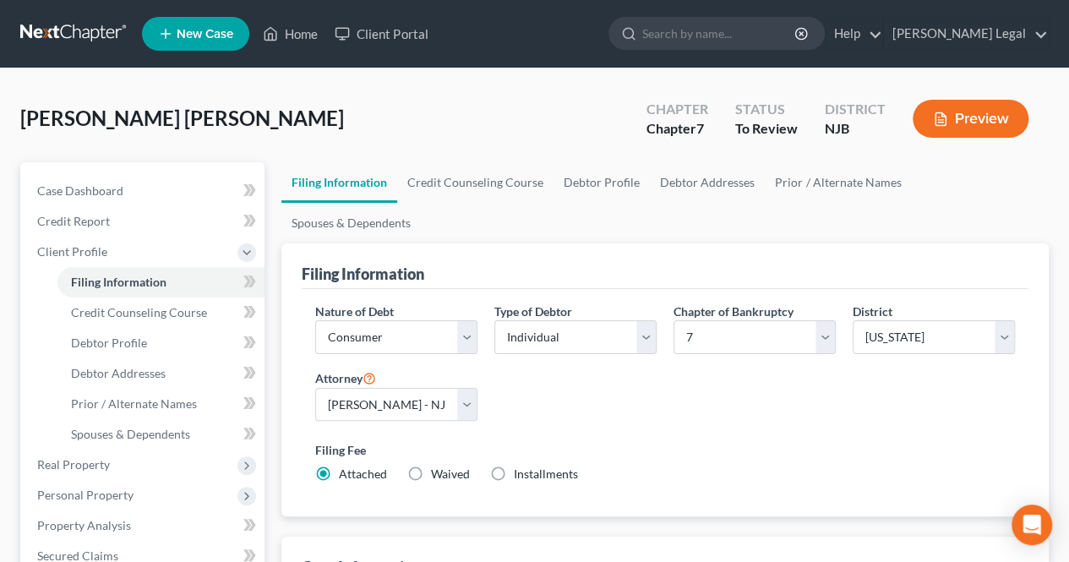
scroll to position [85, 0]
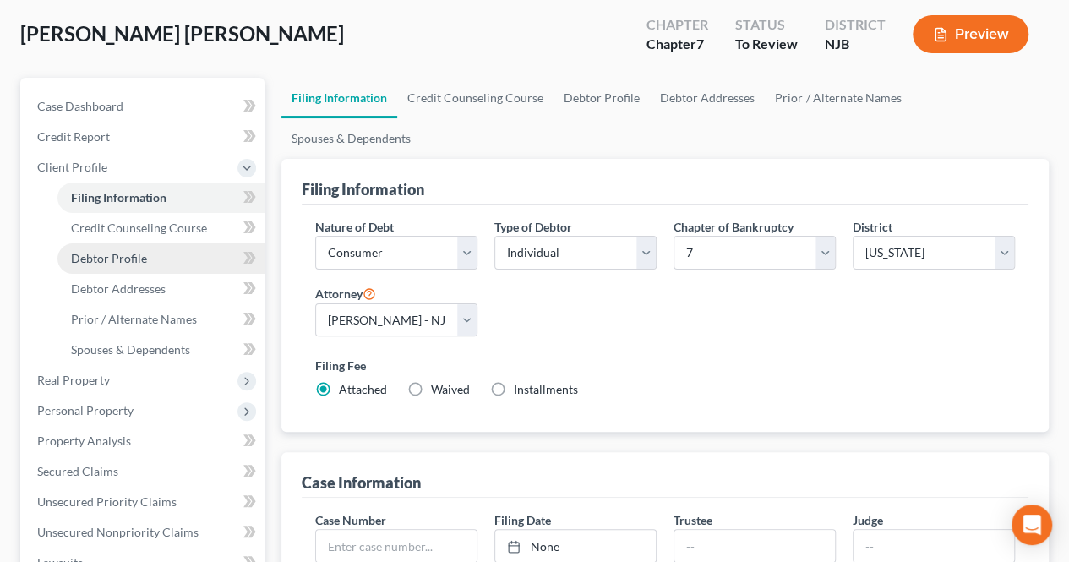
click at [199, 267] on link "Debtor Profile" at bounding box center [160, 258] width 207 height 30
select select "1"
select select "2"
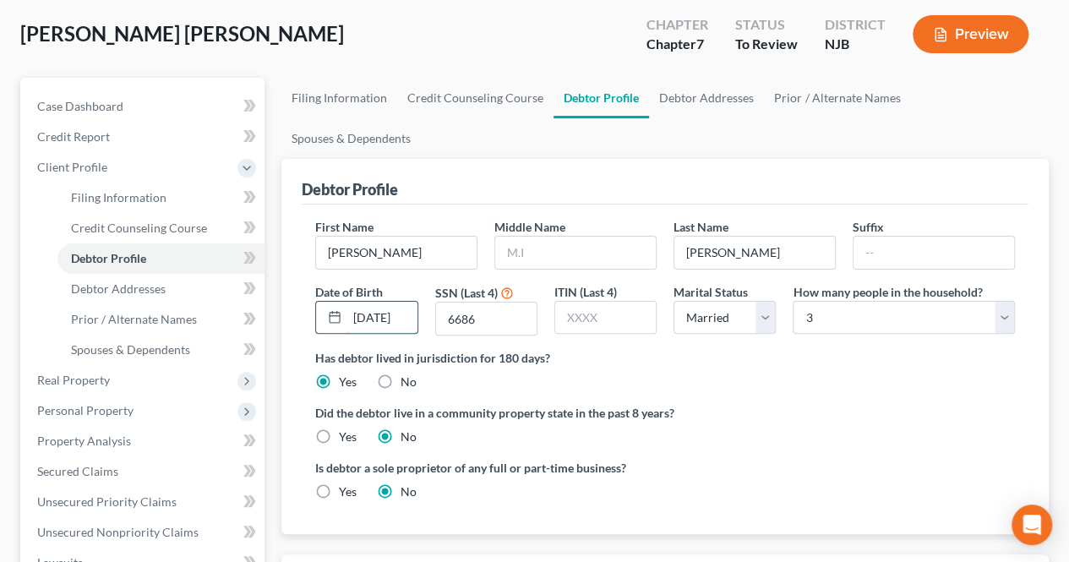
scroll to position [0, 11]
drag, startPoint x: 366, startPoint y: 275, endPoint x: 411, endPoint y: 275, distance: 44.8
click at [411, 302] on input "[DATE]" at bounding box center [381, 318] width 69 height 32
click at [410, 302] on input "[DATE]" at bounding box center [381, 318] width 69 height 32
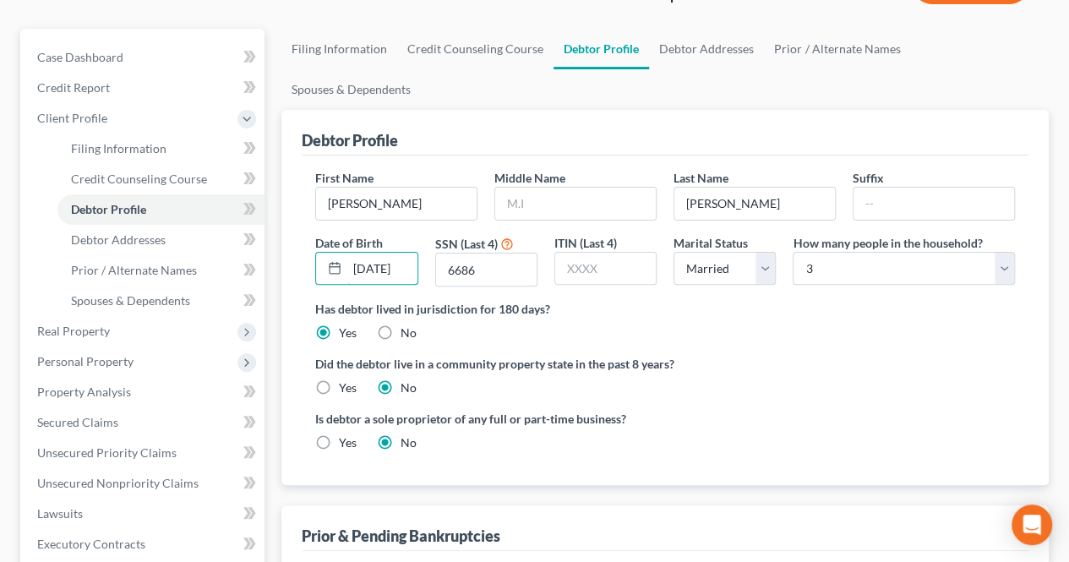
scroll to position [169, 0]
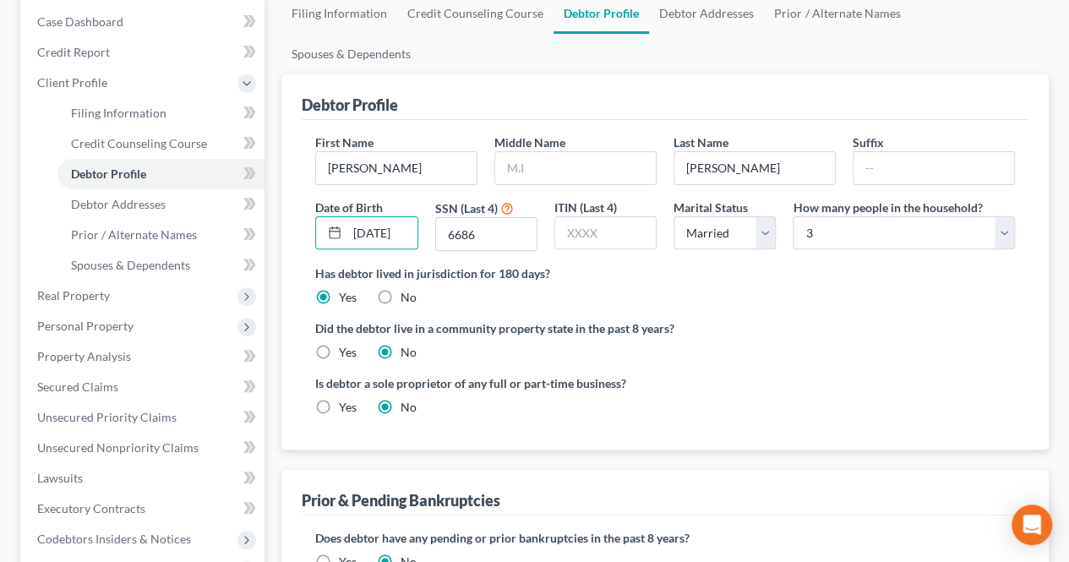
click at [730, 374] on div "Is debtor a sole proprietor of any full or part-time business? Yes No" at bounding box center [665, 401] width 717 height 55
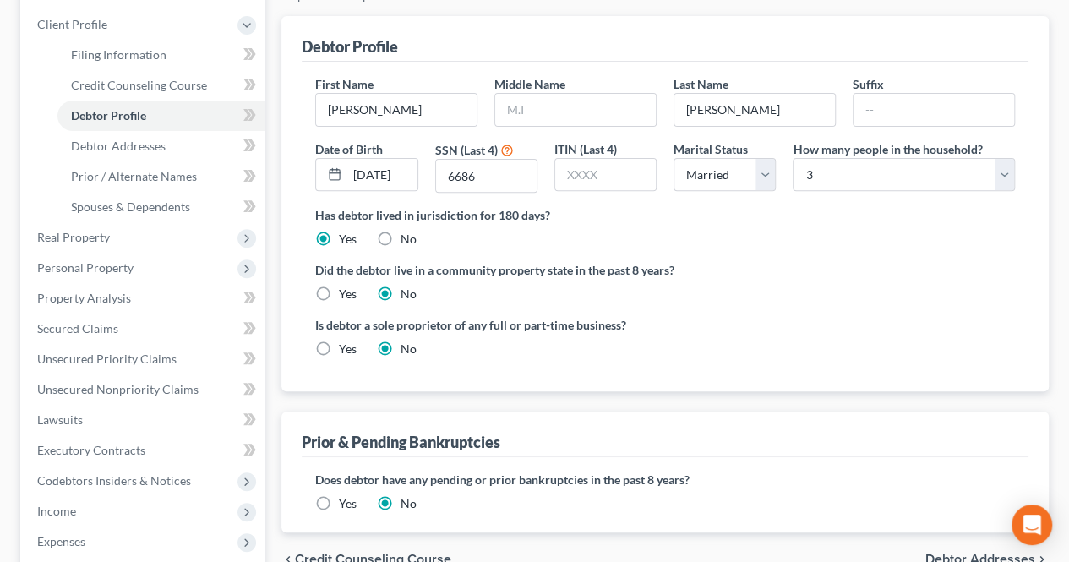
scroll to position [254, 0]
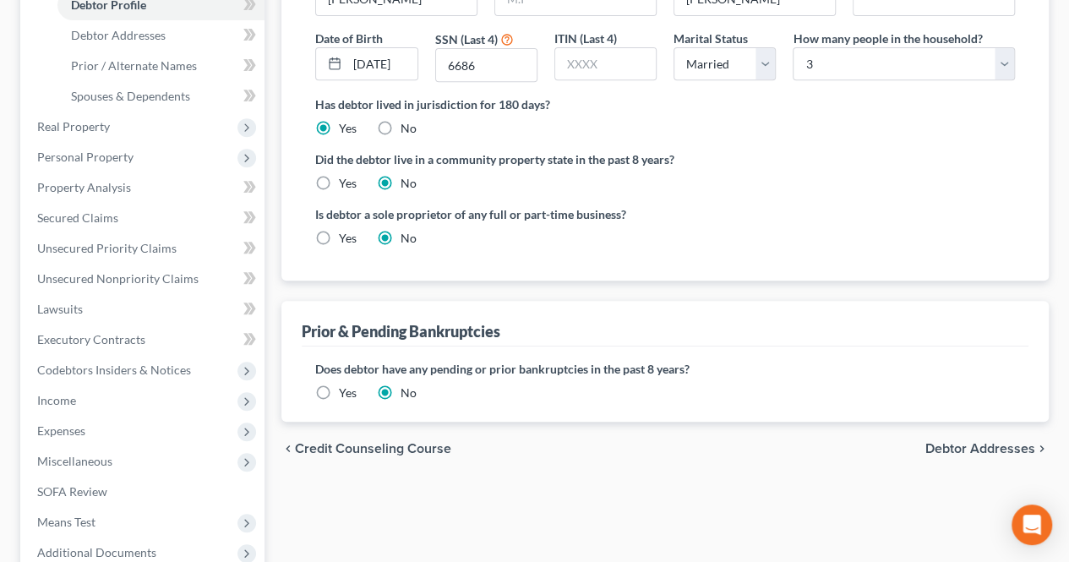
click at [937, 442] on span "Debtor Addresses" at bounding box center [981, 449] width 110 height 14
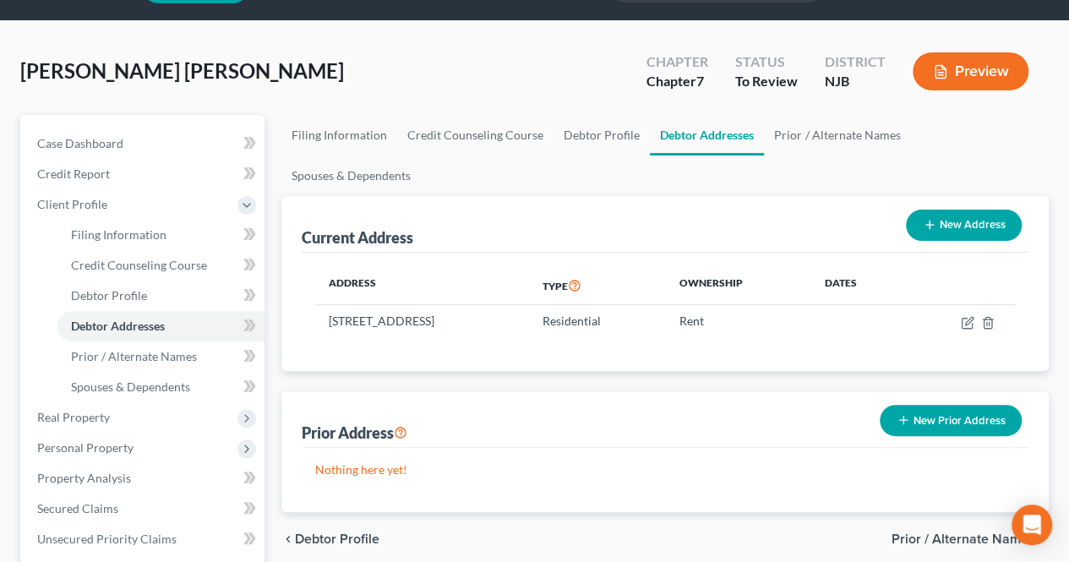
scroll to position [85, 0]
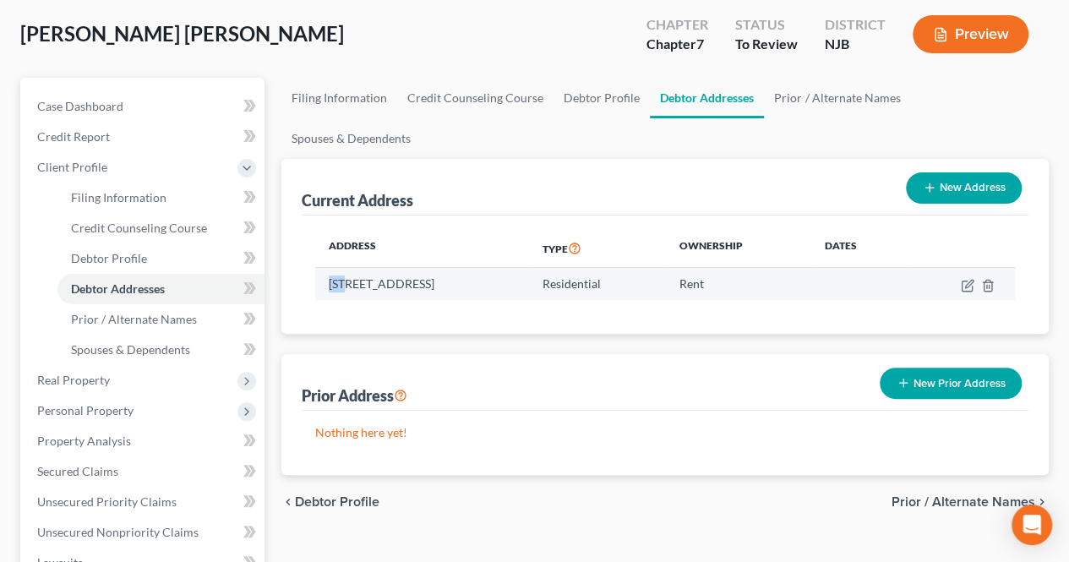
drag, startPoint x: 325, startPoint y: 243, endPoint x: 349, endPoint y: 241, distance: 23.8
click at [349, 268] on td "[STREET_ADDRESS]" at bounding box center [421, 284] width 213 height 32
drag, startPoint x: 612, startPoint y: 243, endPoint x: 703, endPoint y: 243, distance: 91.3
click at [666, 268] on td "Residential" at bounding box center [597, 284] width 137 height 32
drag, startPoint x: 746, startPoint y: 243, endPoint x: 783, endPoint y: 244, distance: 37.2
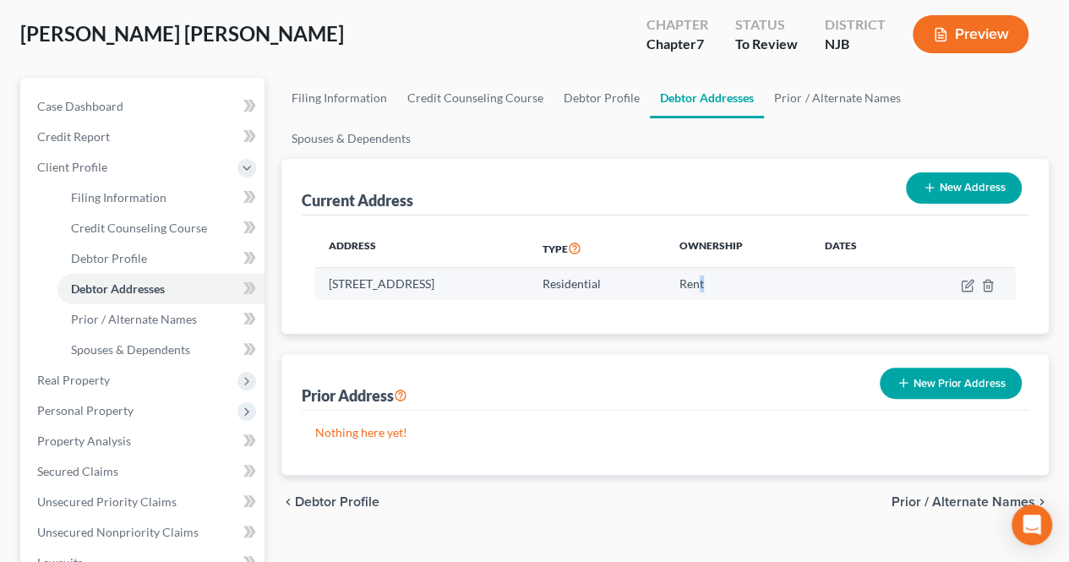
click at [783, 268] on td "Rent" at bounding box center [738, 284] width 145 height 32
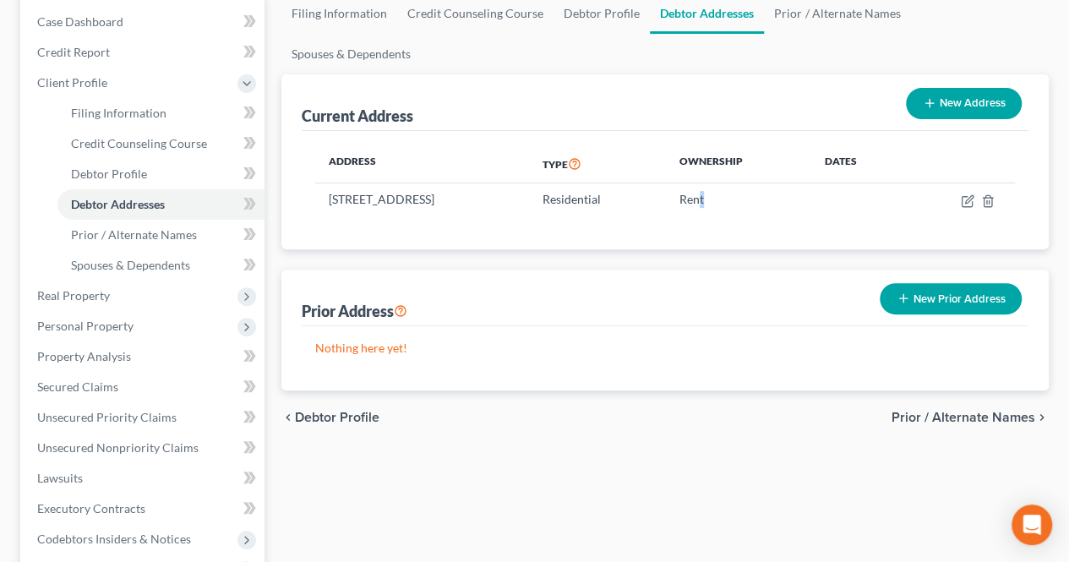
click at [940, 411] on span "Prior / Alternate Names" at bounding box center [964, 418] width 144 height 14
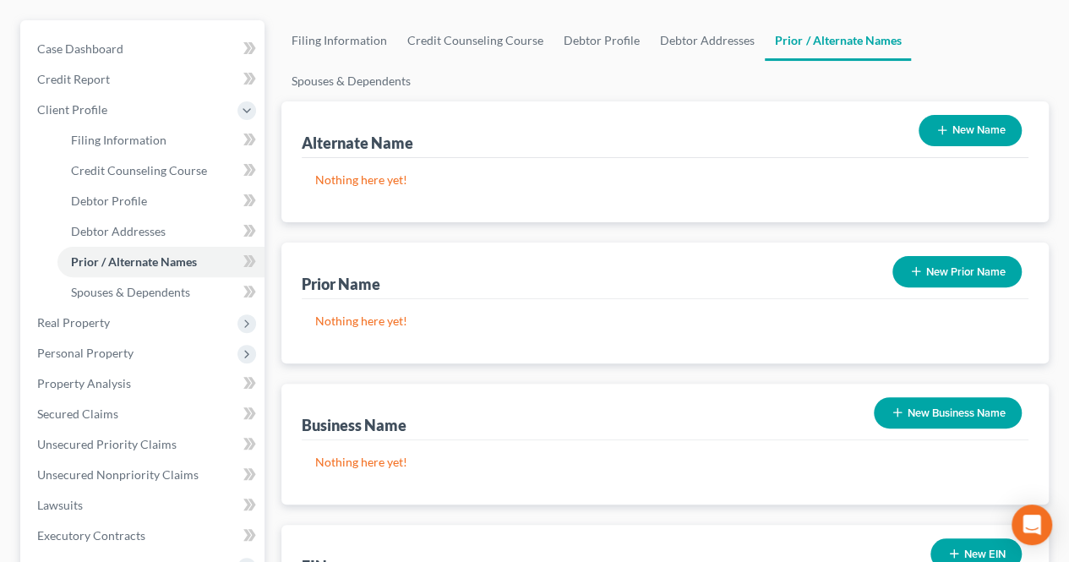
scroll to position [169, 0]
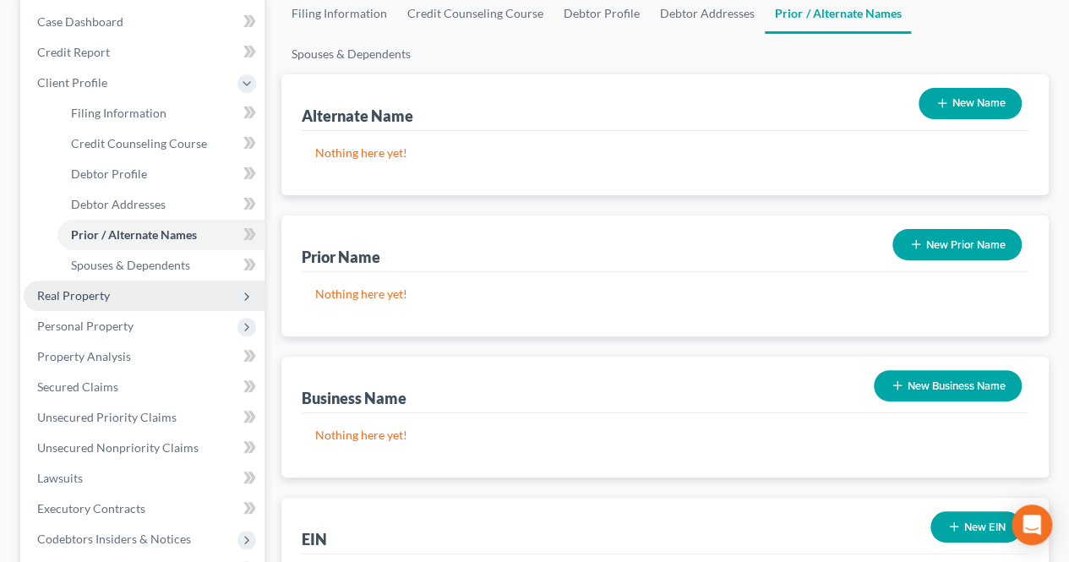
click at [154, 299] on span "Real Property" at bounding box center [144, 296] width 241 height 30
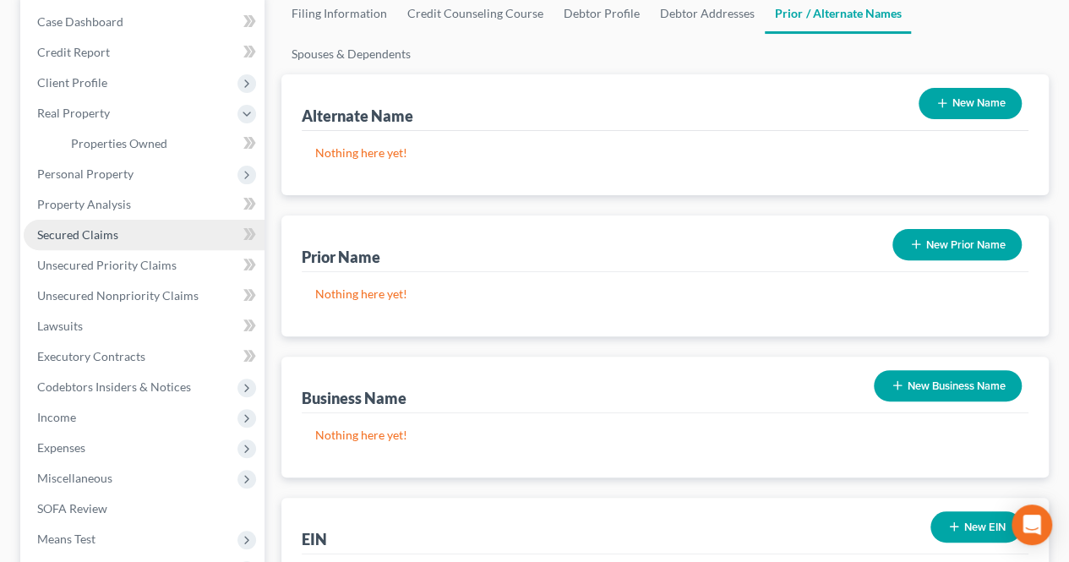
click at [122, 240] on link "Secured Claims" at bounding box center [144, 235] width 241 height 30
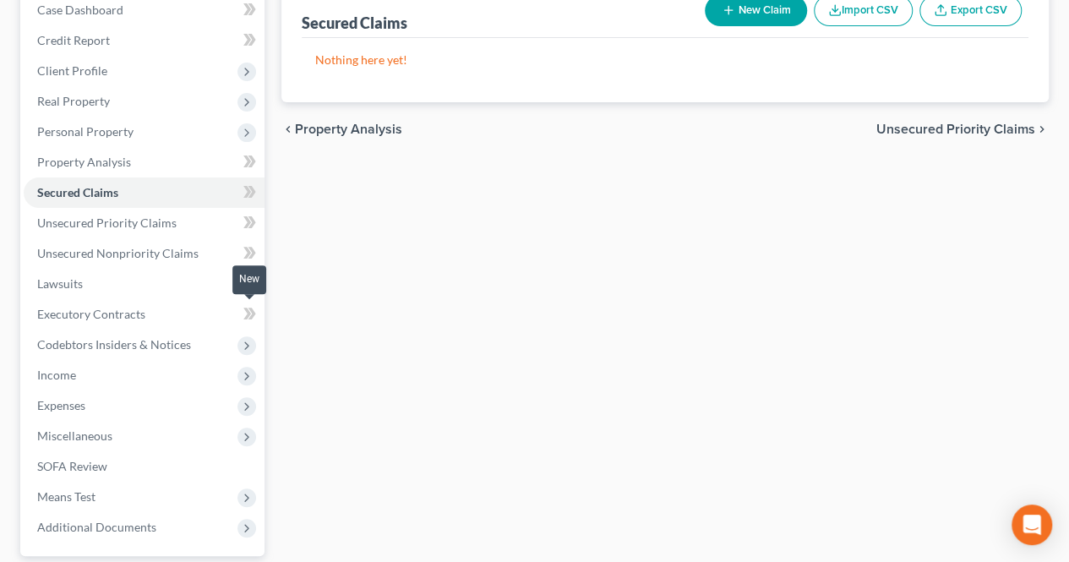
scroll to position [254, 0]
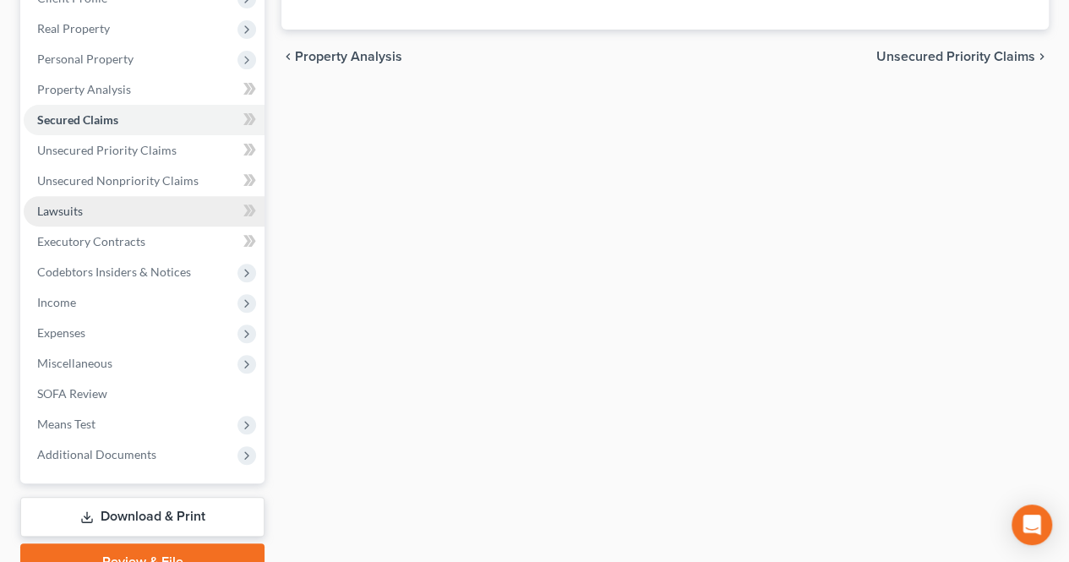
click at [112, 214] on link "Lawsuits" at bounding box center [144, 211] width 241 height 30
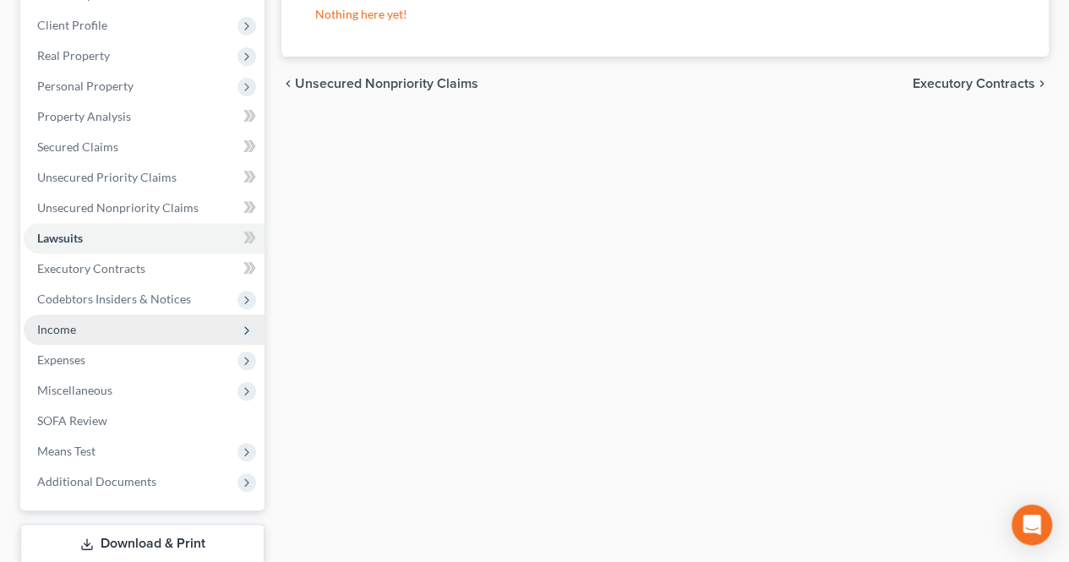
scroll to position [254, 0]
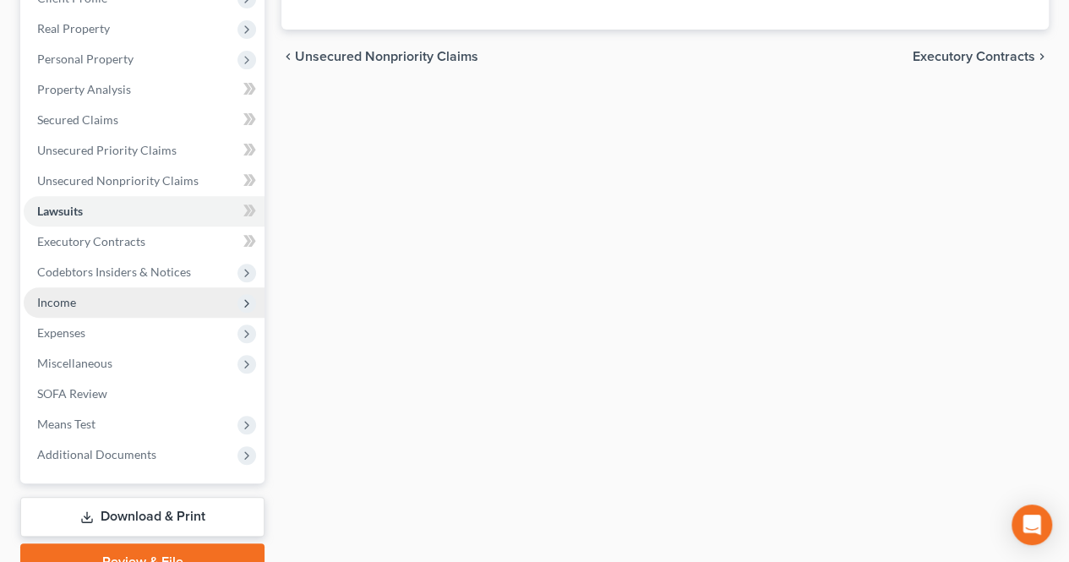
click at [203, 299] on span "Income" at bounding box center [144, 302] width 241 height 30
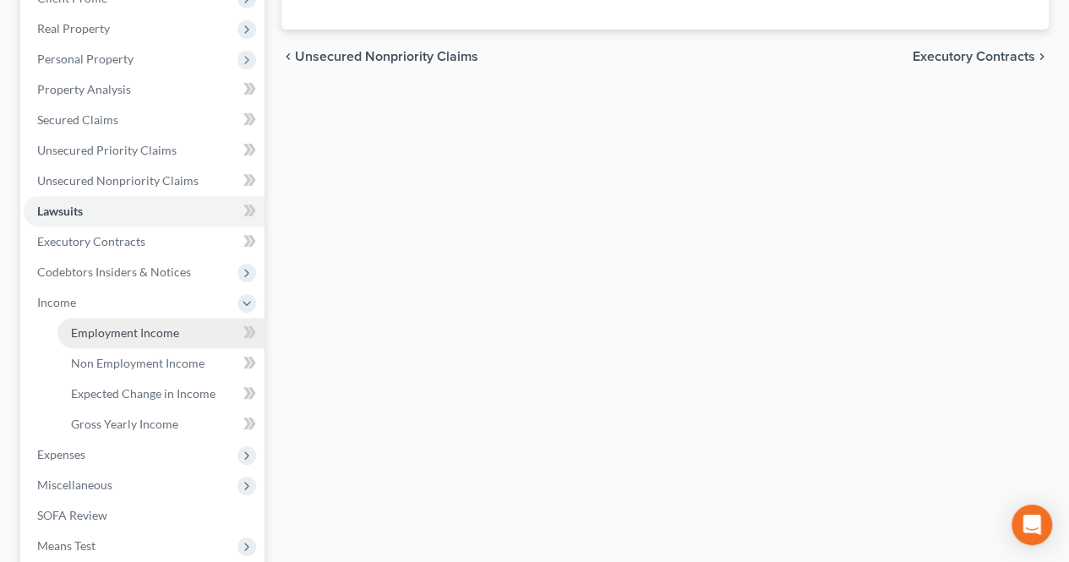
click at [177, 329] on span "Employment Income" at bounding box center [125, 332] width 108 height 14
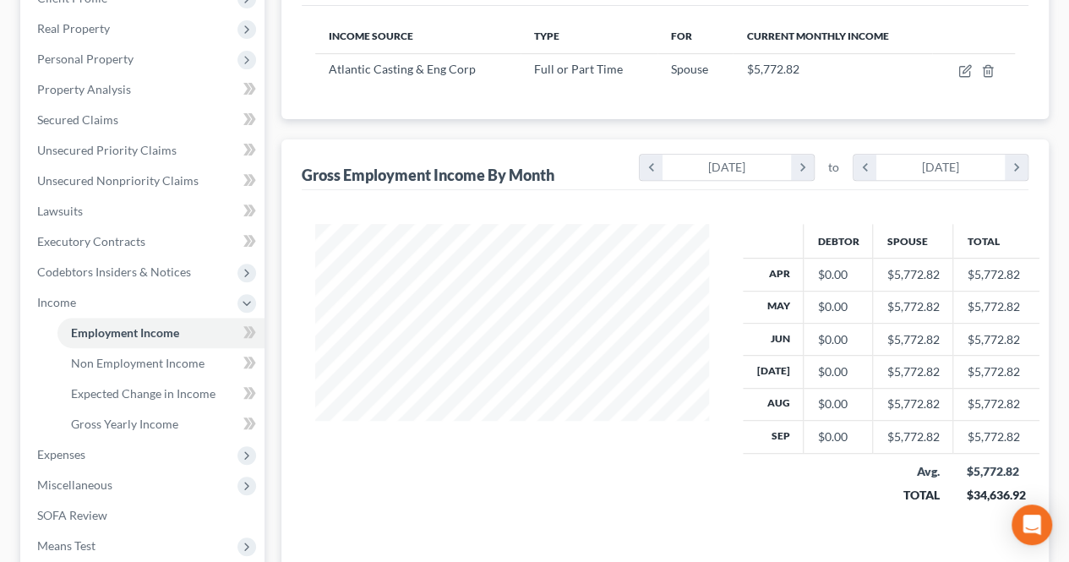
scroll to position [338, 0]
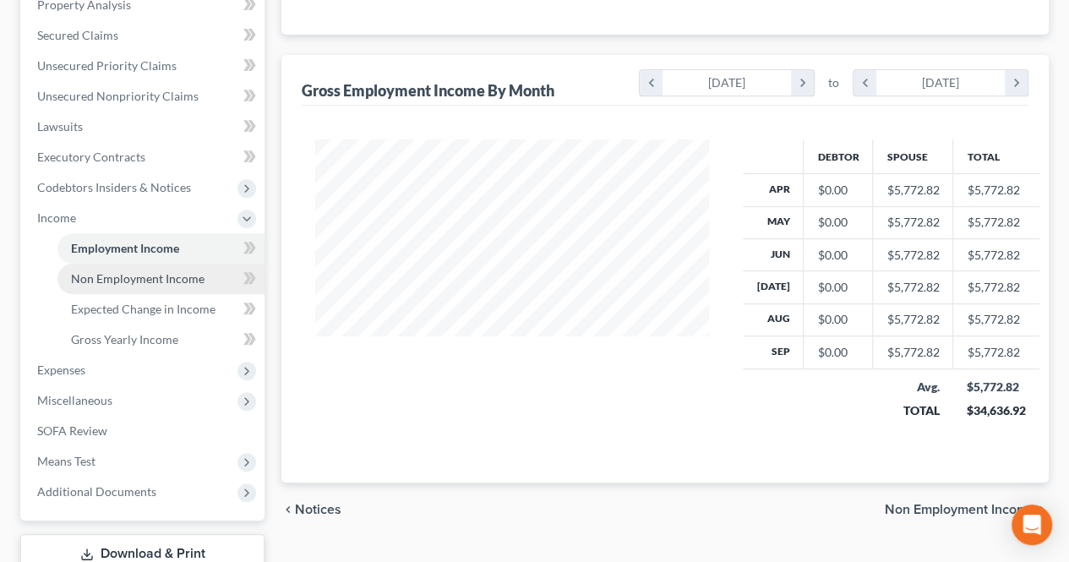
click at [211, 281] on link "Non Employment Income" at bounding box center [160, 279] width 207 height 30
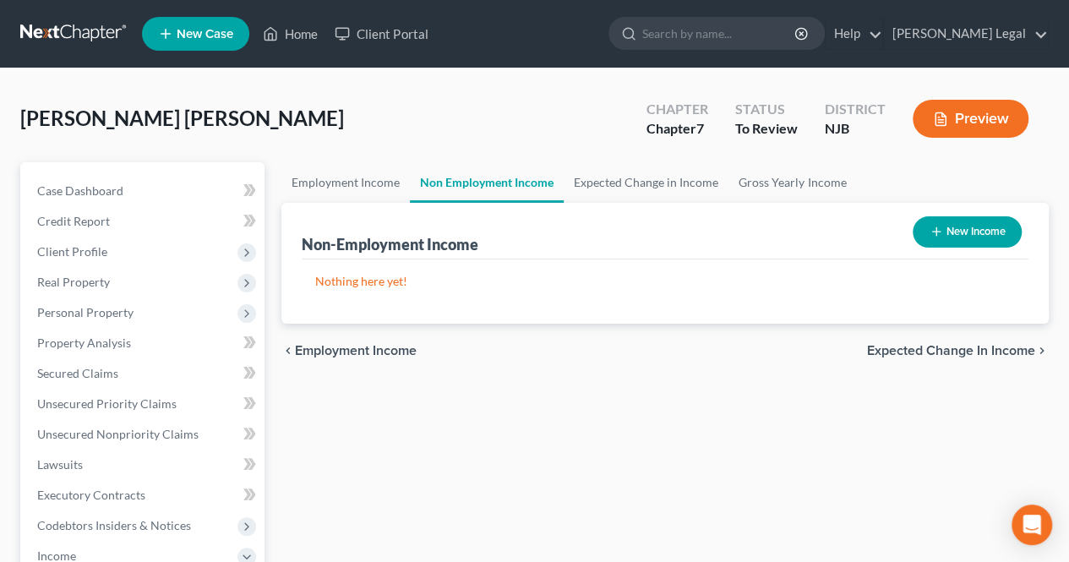
click at [930, 237] on icon "button" at bounding box center [937, 232] width 14 height 14
select select "0"
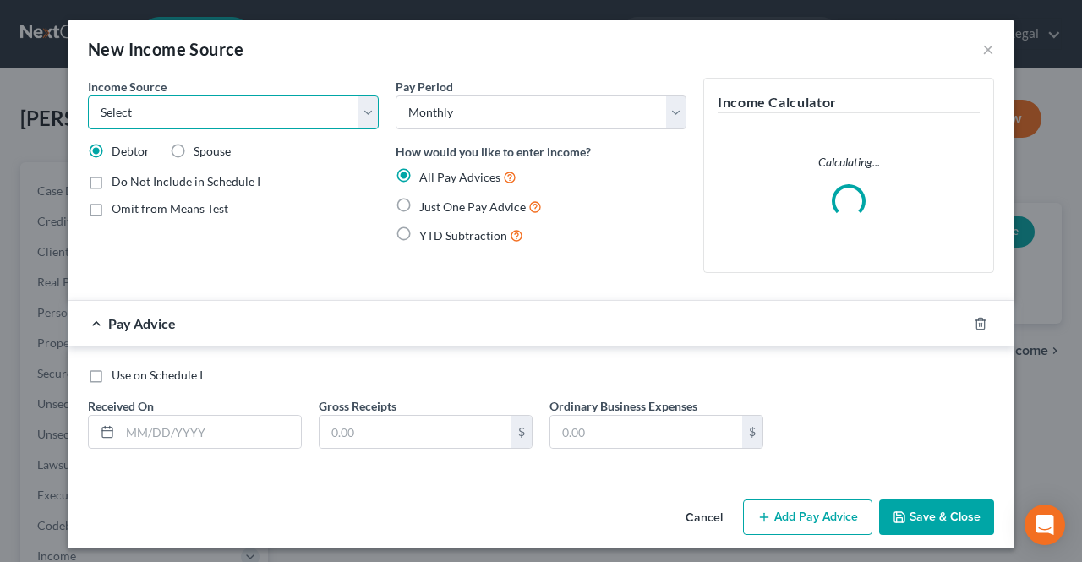
click at [298, 108] on select "Select Unemployment Disability (from employer) Pension Retirement Social Securi…" at bounding box center [233, 113] width 291 height 34
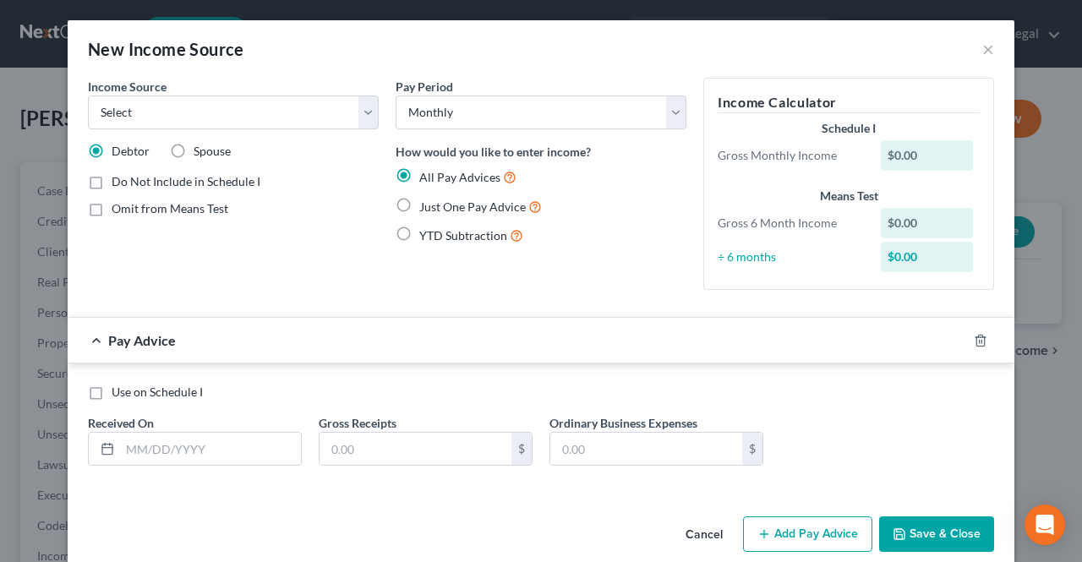
click at [478, 299] on div "Pay Period Select Monthly Twice Monthly Every Other Week Weekly How would you l…" at bounding box center [541, 191] width 308 height 226
click at [419, 210] on span "Just One Pay Advice" at bounding box center [472, 206] width 107 height 14
click at [426, 208] on input "Just One Pay Advice" at bounding box center [431, 202] width 11 height 11
radio input "true"
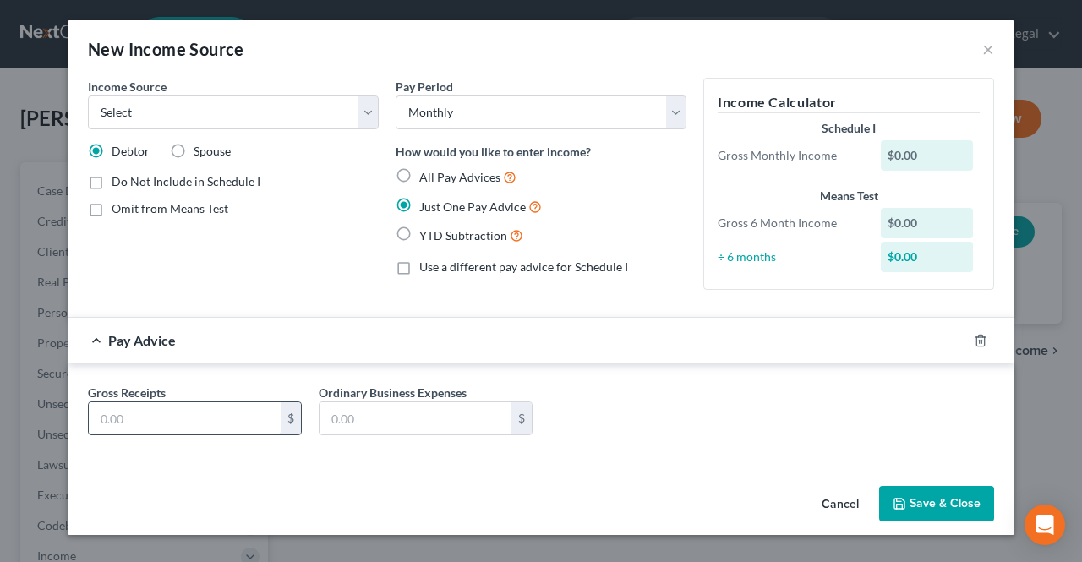
click at [229, 422] on input "text" at bounding box center [185, 418] width 192 height 32
type input "75.00"
click at [226, 104] on select "Select Unemployment Disability (from employer) Pension Retirement Social Securi…" at bounding box center [233, 113] width 291 height 34
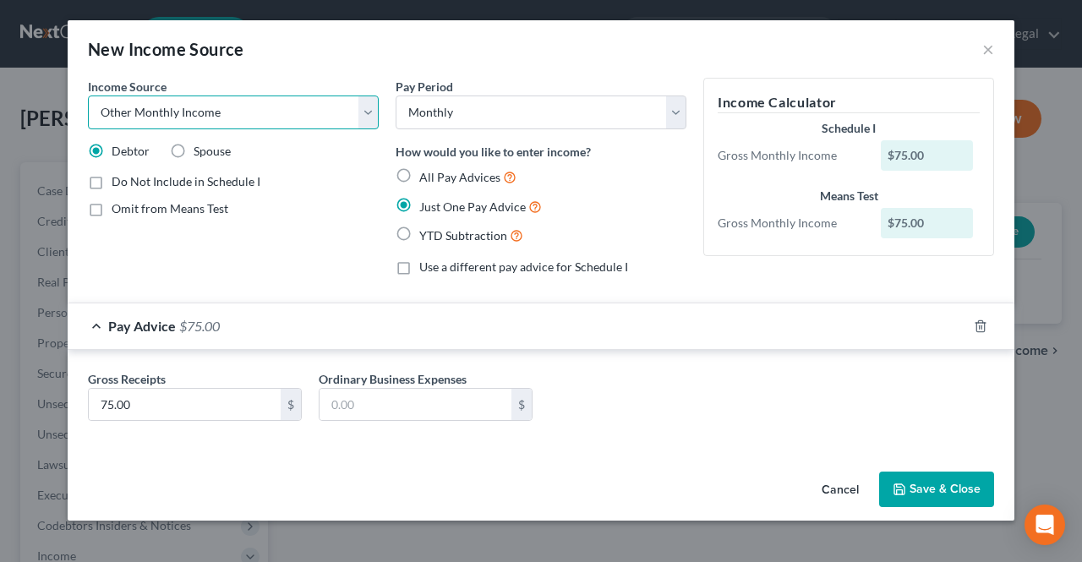
click at [88, 96] on select "Select Unemployment Disability (from employer) Pension Retirement Social Securi…" at bounding box center [233, 113] width 291 height 34
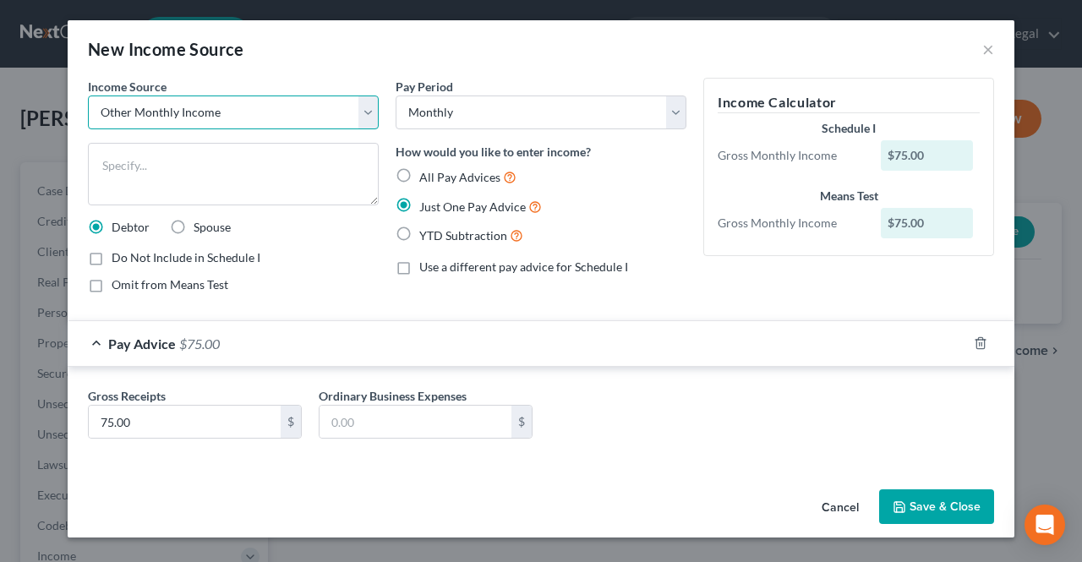
click at [224, 108] on select "Select Unemployment Disability (from employer) Pension Retirement Social Securi…" at bounding box center [233, 113] width 291 height 34
select select "5"
click at [88, 96] on select "Select Unemployment Disability (from employer) Pension Retirement Social Securi…" at bounding box center [233, 113] width 291 height 34
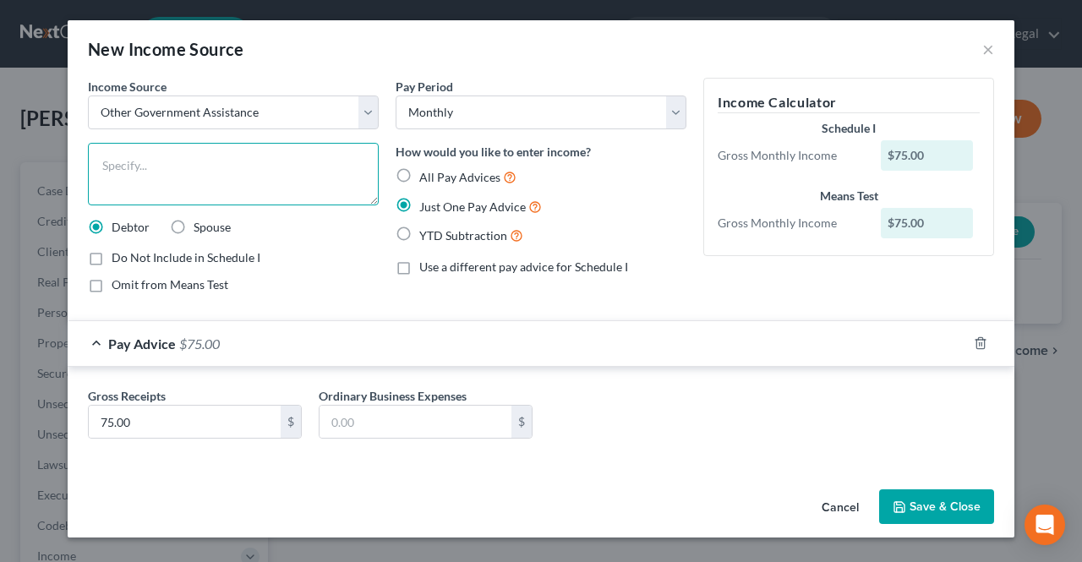
click at [222, 196] on textarea at bounding box center [233, 174] width 291 height 63
type textarea "EBT"
click at [904, 516] on button "Save & Close" at bounding box center [936, 507] width 115 height 36
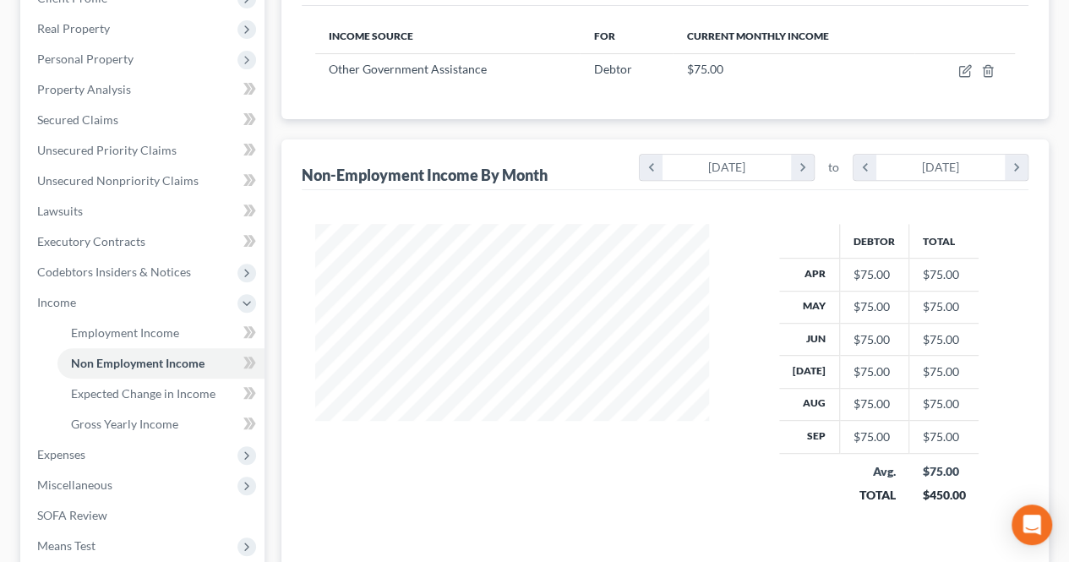
scroll to position [338, 0]
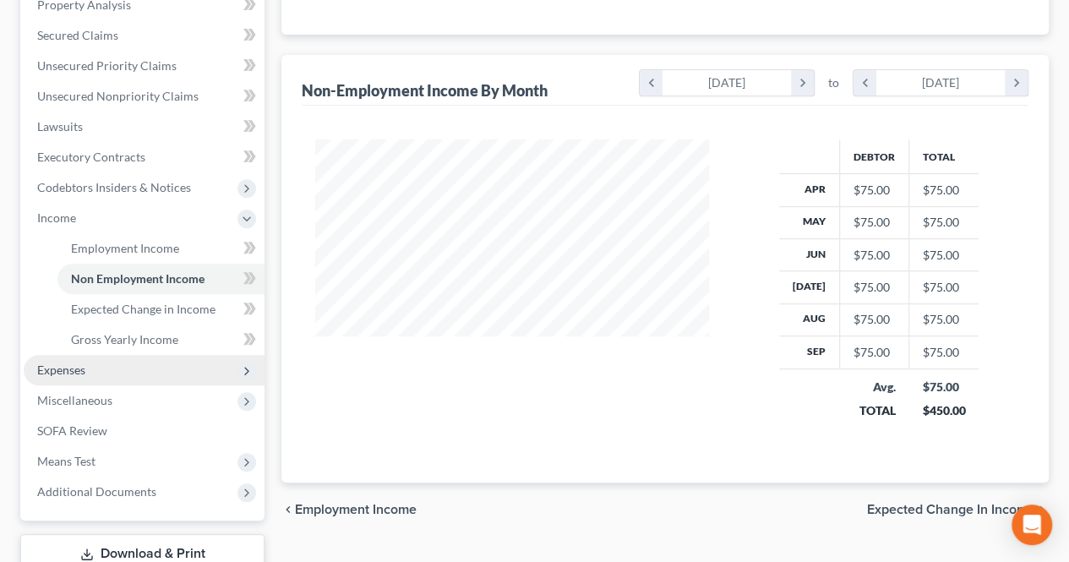
click at [210, 361] on span "Expenses" at bounding box center [144, 370] width 241 height 30
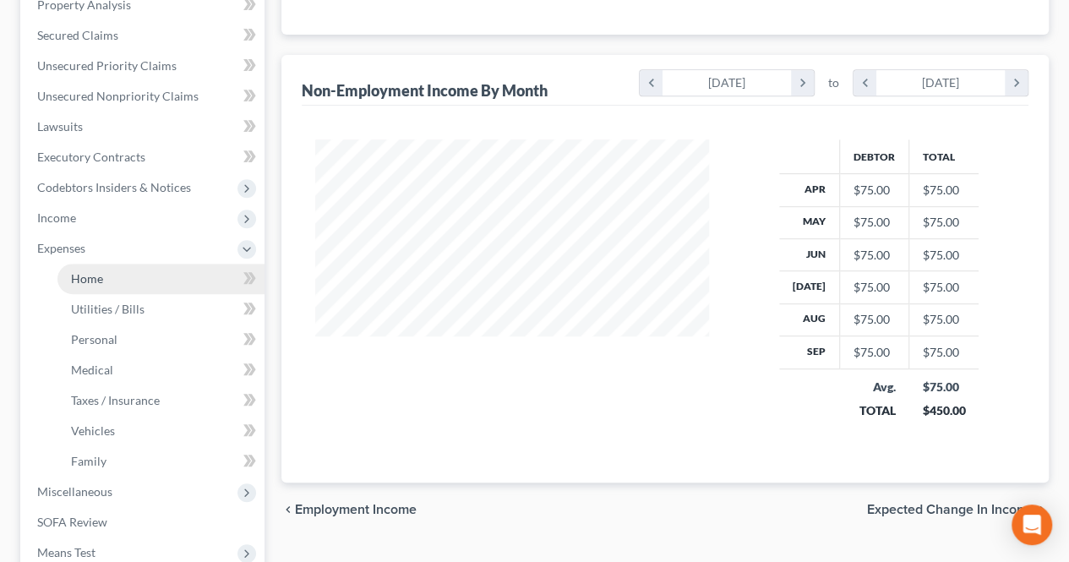
click at [178, 285] on link "Home" at bounding box center [160, 279] width 207 height 30
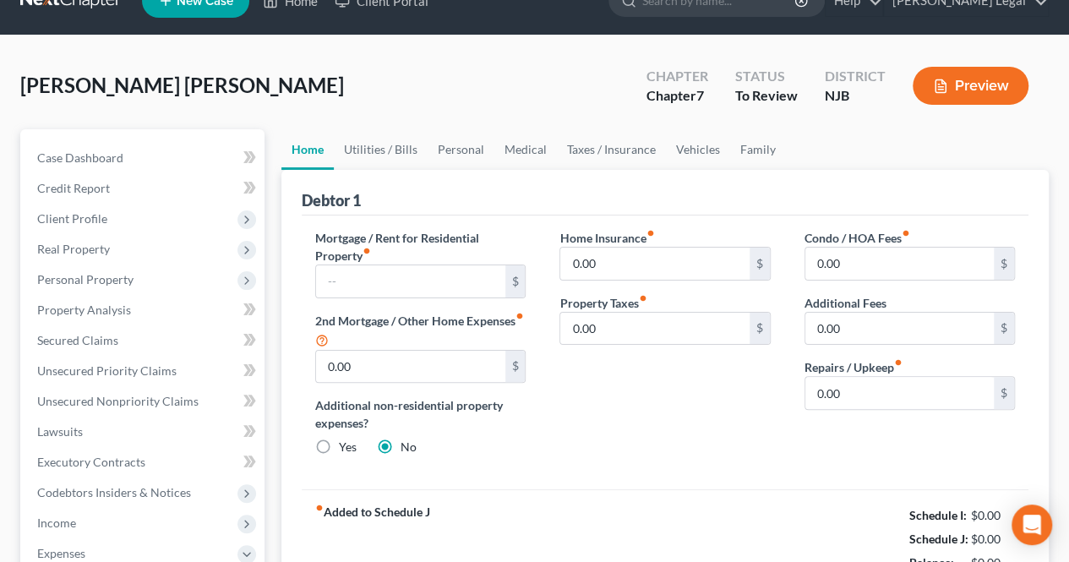
scroll to position [85, 0]
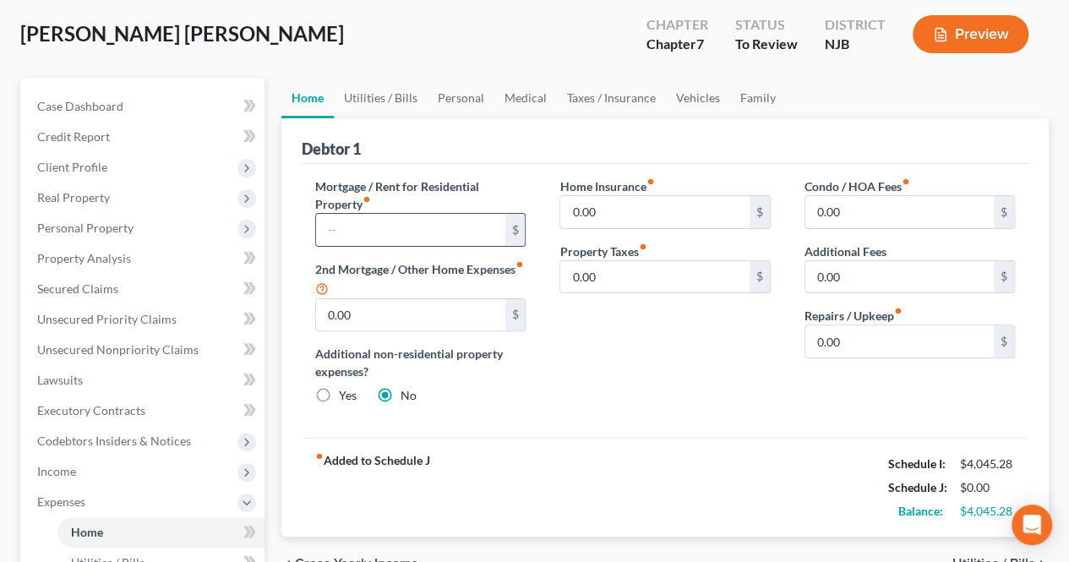
click at [436, 216] on input "text" at bounding box center [410, 230] width 189 height 32
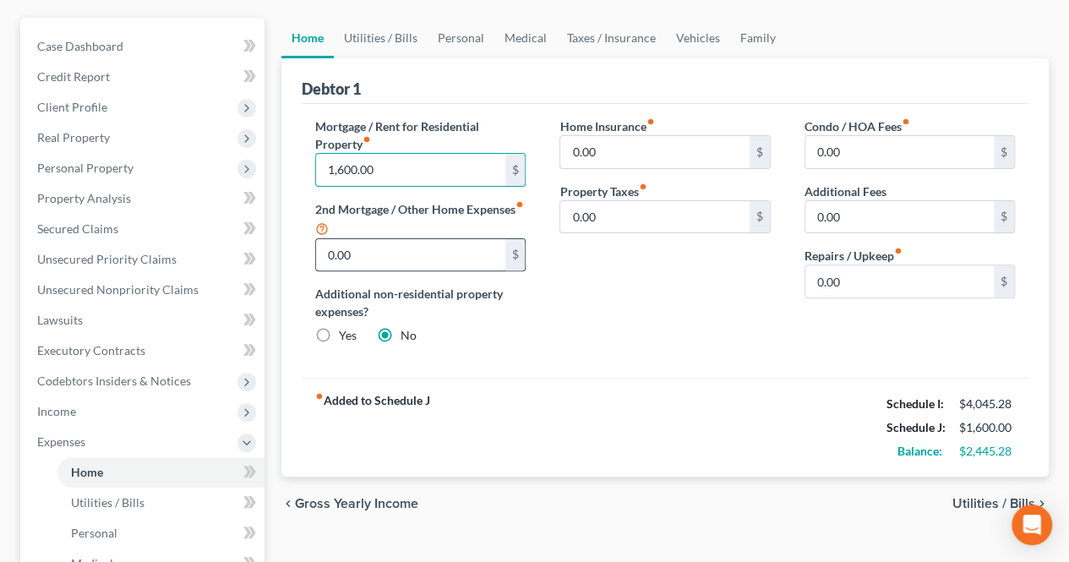
scroll to position [169, 0]
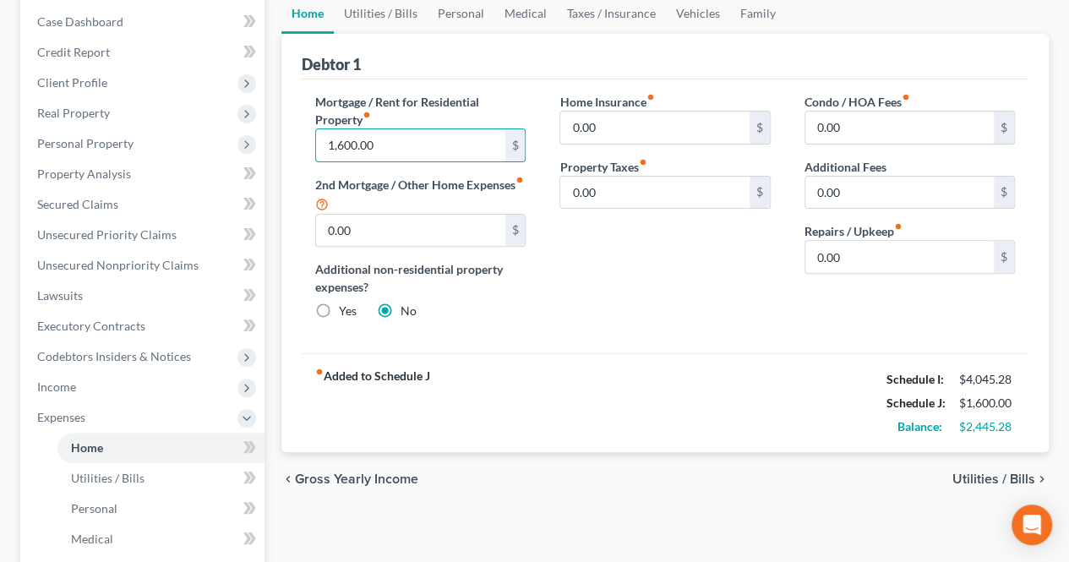
type input "1,600.00"
click at [1029, 476] on span "Utilities / Bills" at bounding box center [994, 480] width 83 height 14
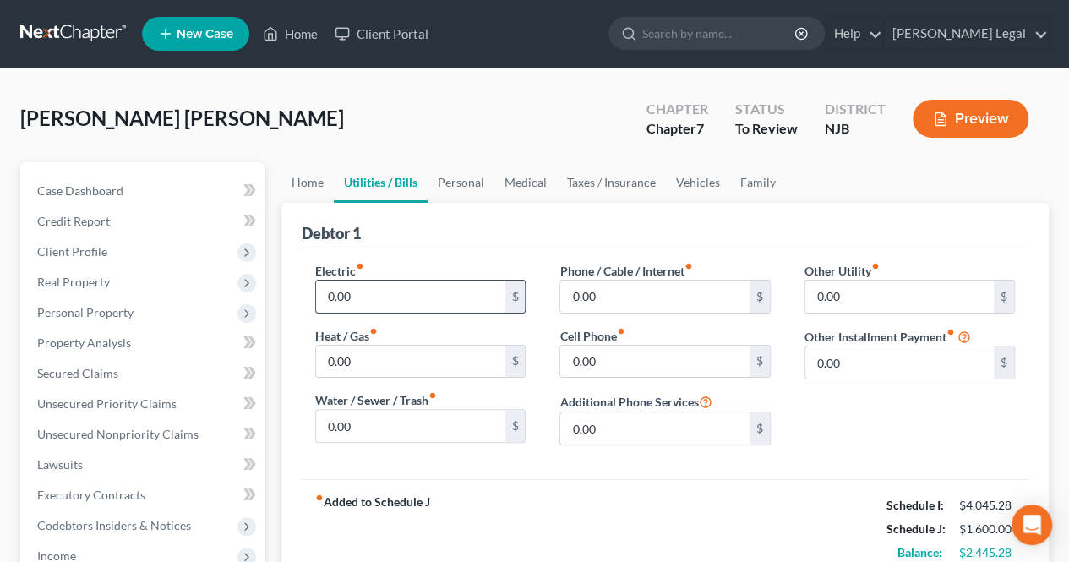
click at [428, 303] on input "0.00" at bounding box center [410, 297] width 189 height 32
type input "2"
click at [649, 356] on input "0.00" at bounding box center [654, 362] width 189 height 32
click at [467, 305] on input "180.00" at bounding box center [410, 297] width 189 height 32
type input "200.00"
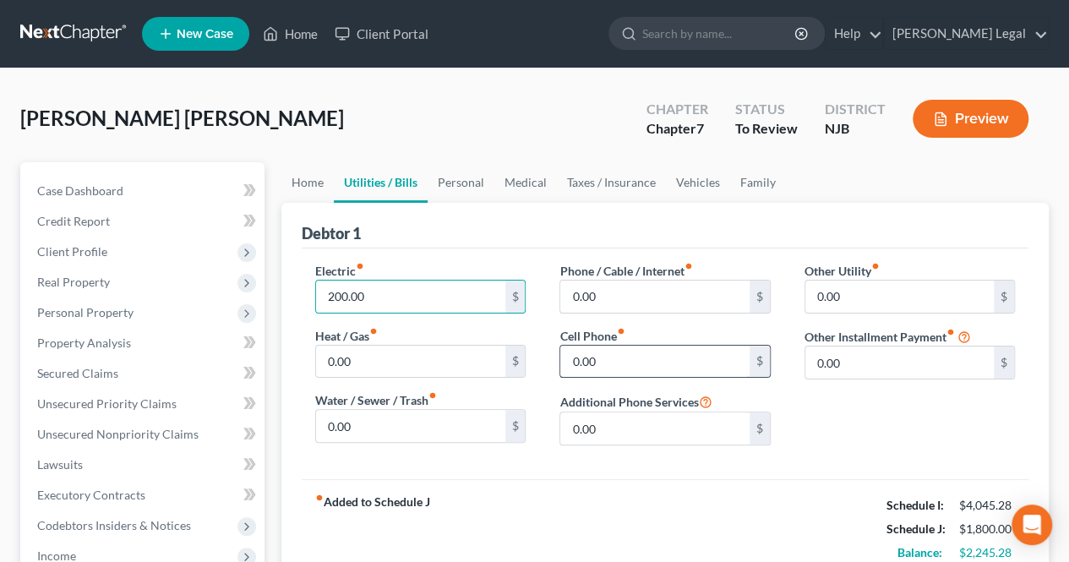
click at [602, 369] on input "0.00" at bounding box center [654, 362] width 189 height 32
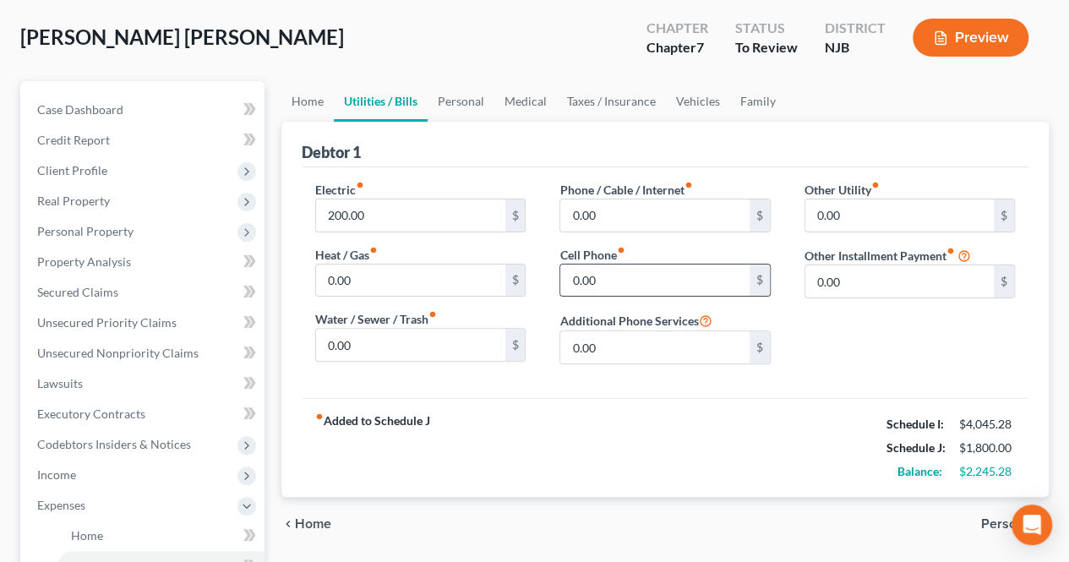
scroll to position [85, 0]
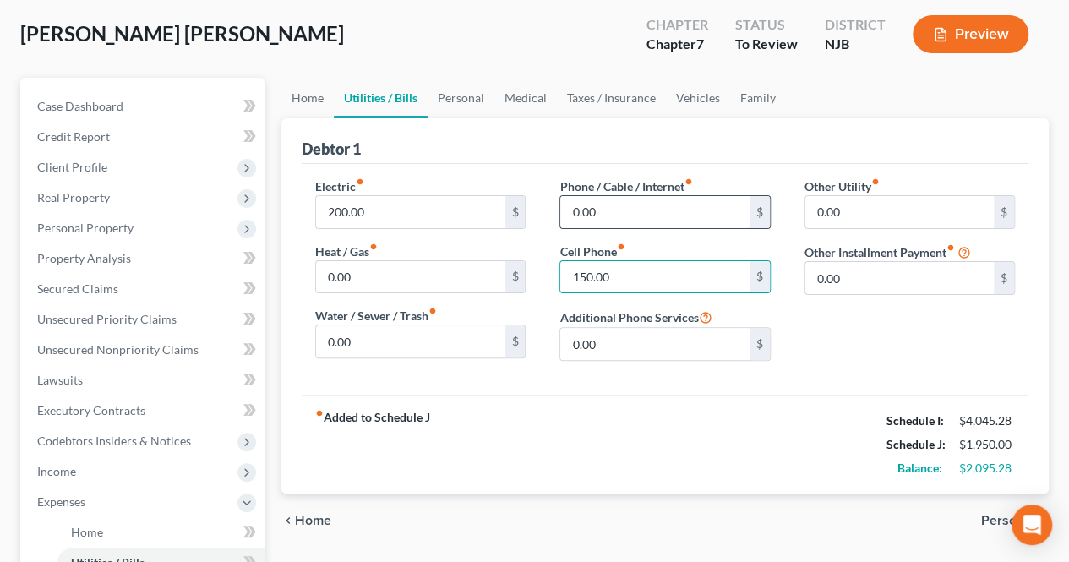
type input "150.00"
click at [620, 210] on input "0.00" at bounding box center [654, 212] width 189 height 32
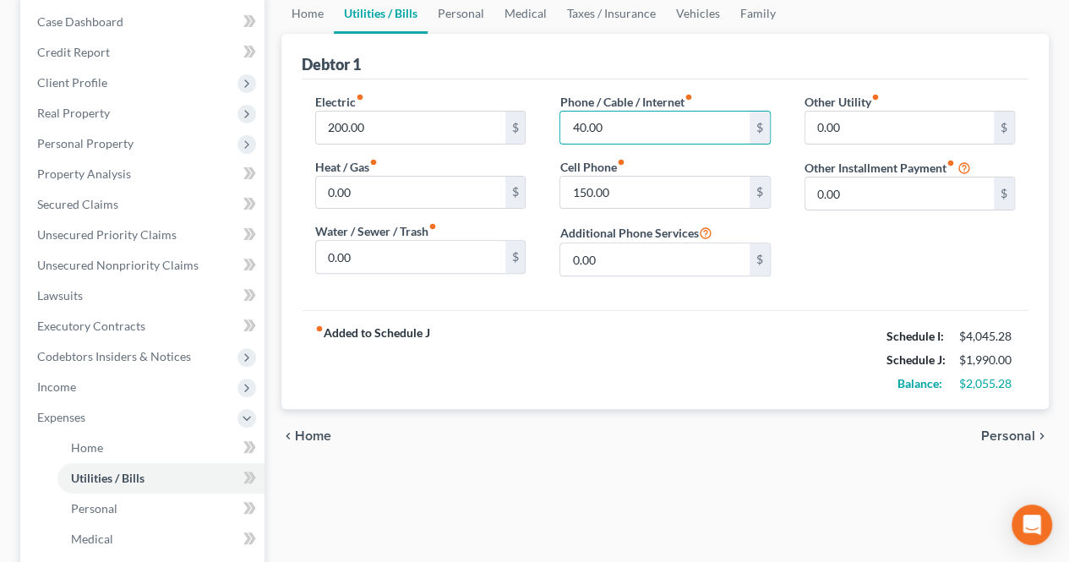
type input "40.00"
click at [996, 429] on span "Personal" at bounding box center [1008, 436] width 54 height 14
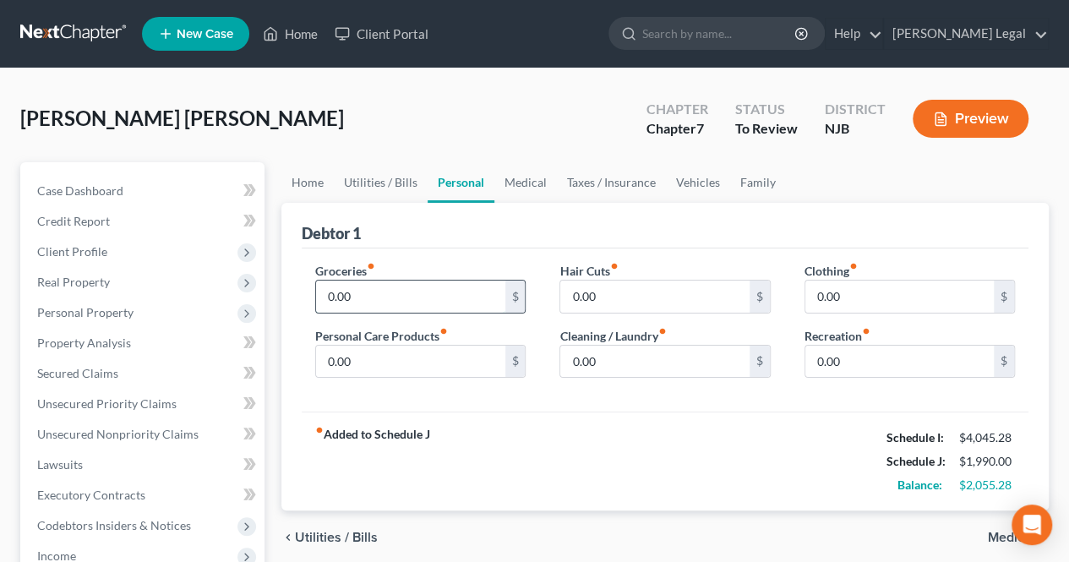
click at [481, 298] on input "0.00" at bounding box center [410, 297] width 189 height 32
type input "600.00"
click at [607, 373] on input "0.00" at bounding box center [654, 362] width 189 height 32
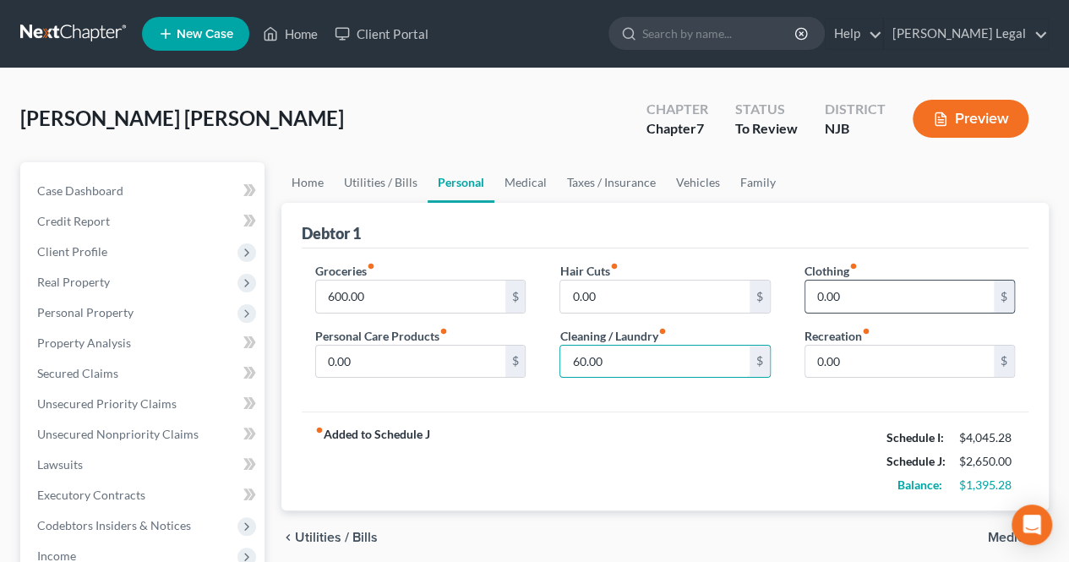
type input "60.00"
click at [842, 302] on input "0.00" at bounding box center [900, 297] width 189 height 32
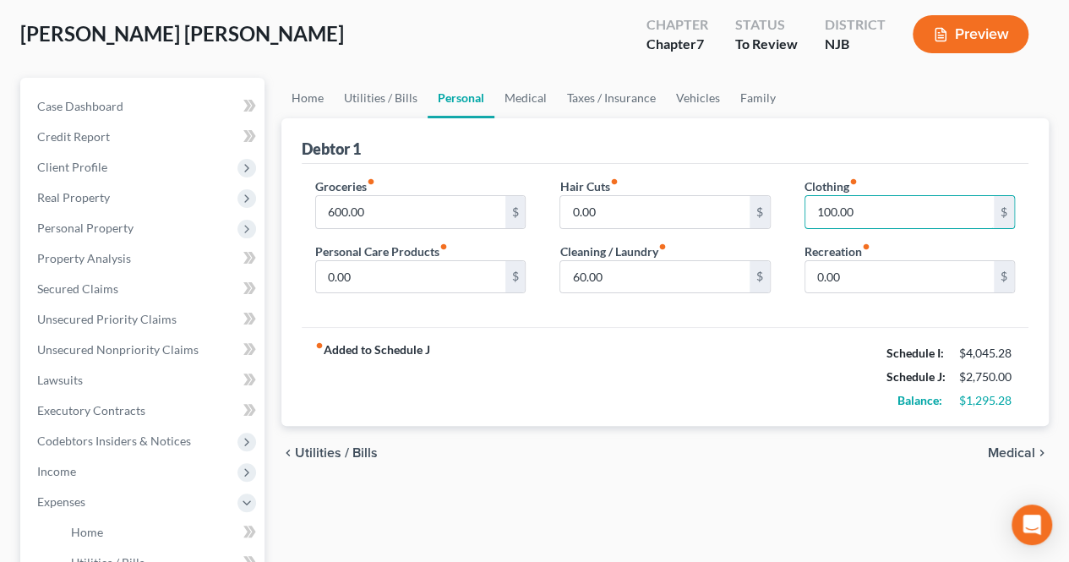
type input "100.00"
click at [999, 452] on span "Medical" at bounding box center [1011, 453] width 47 height 14
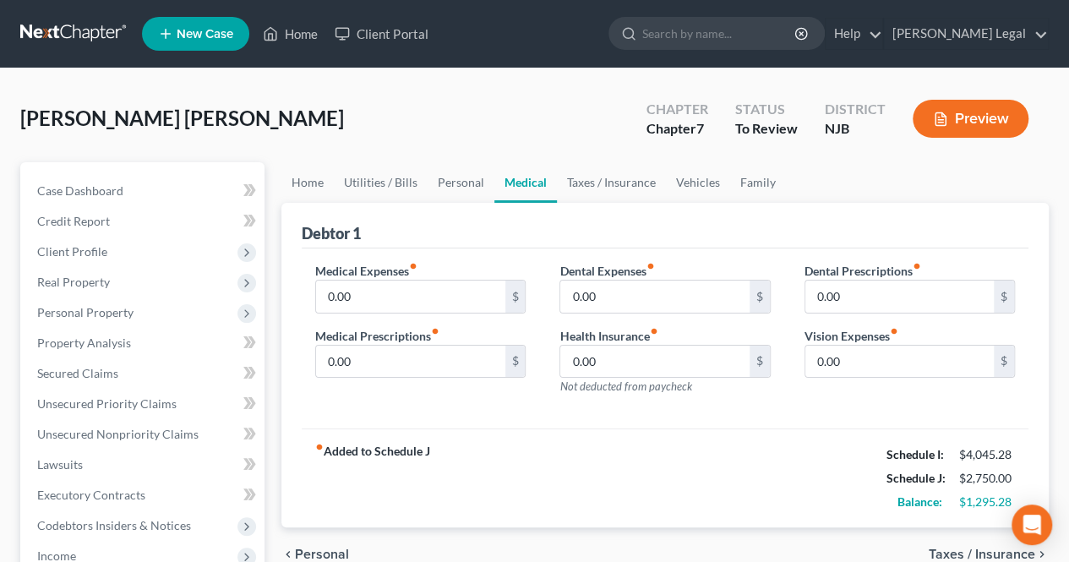
scroll to position [85, 0]
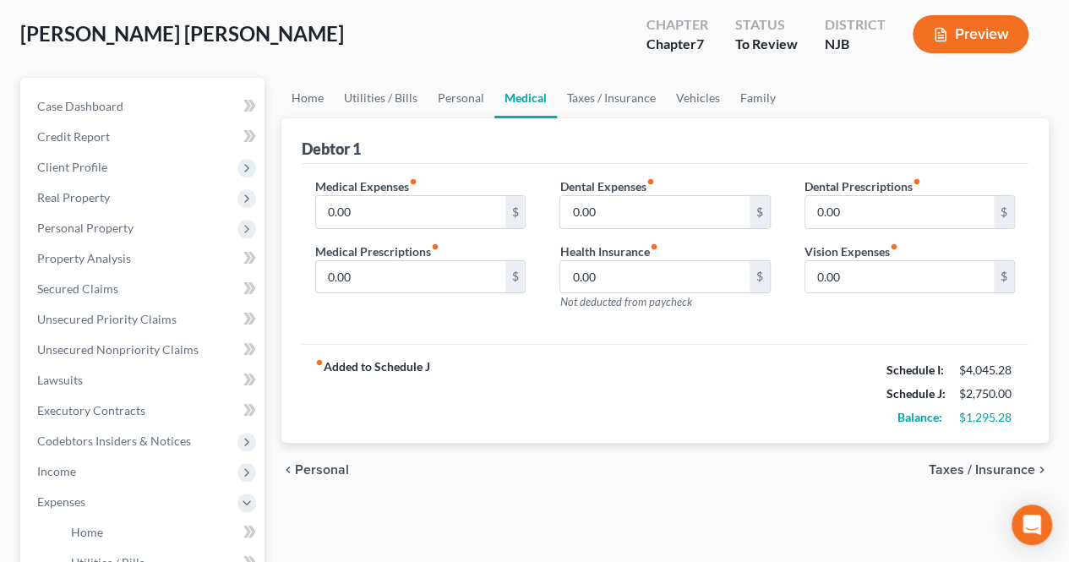
click at [337, 465] on span "Personal" at bounding box center [322, 470] width 54 height 14
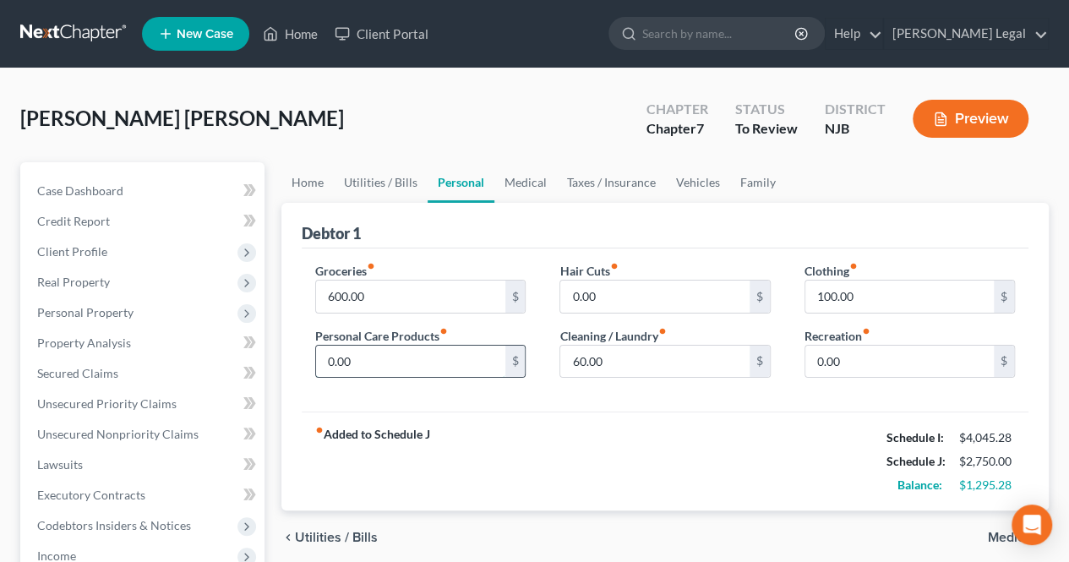
click at [353, 369] on input "0.00" at bounding box center [410, 362] width 189 height 32
type input "85.00"
click at [608, 297] on input "0.00" at bounding box center [654, 297] width 189 height 32
type input "6"
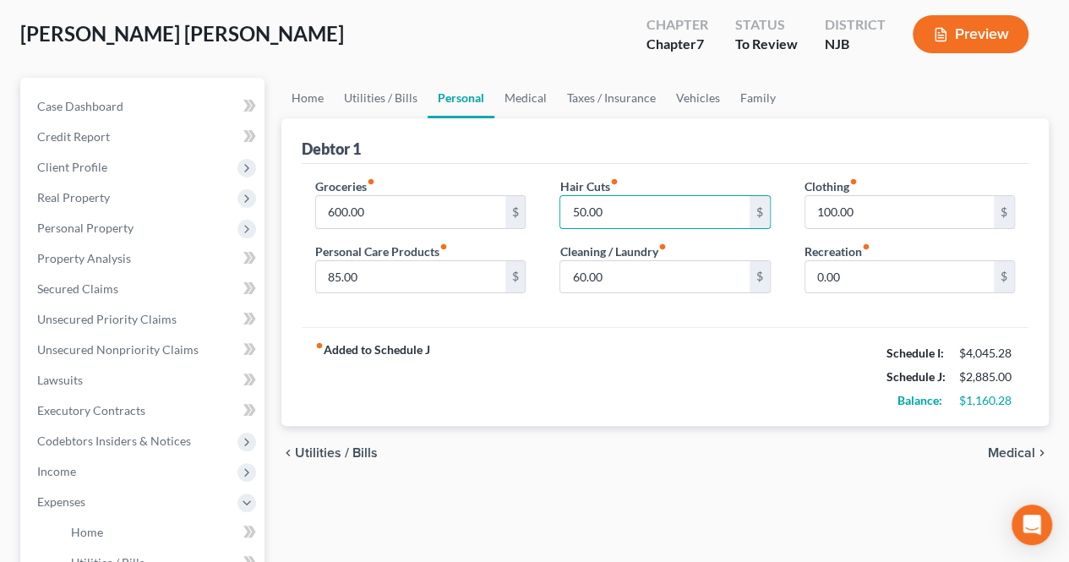
type input "50.00"
click at [1003, 446] on span "Medical" at bounding box center [1011, 453] width 47 height 14
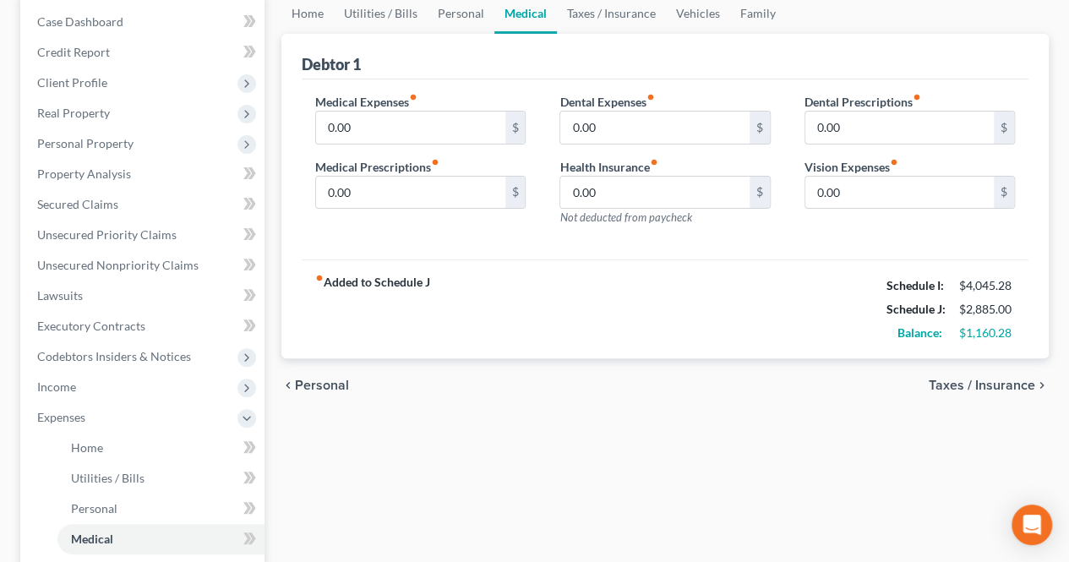
click at [1003, 383] on span "Taxes / Insurance" at bounding box center [982, 386] width 107 height 14
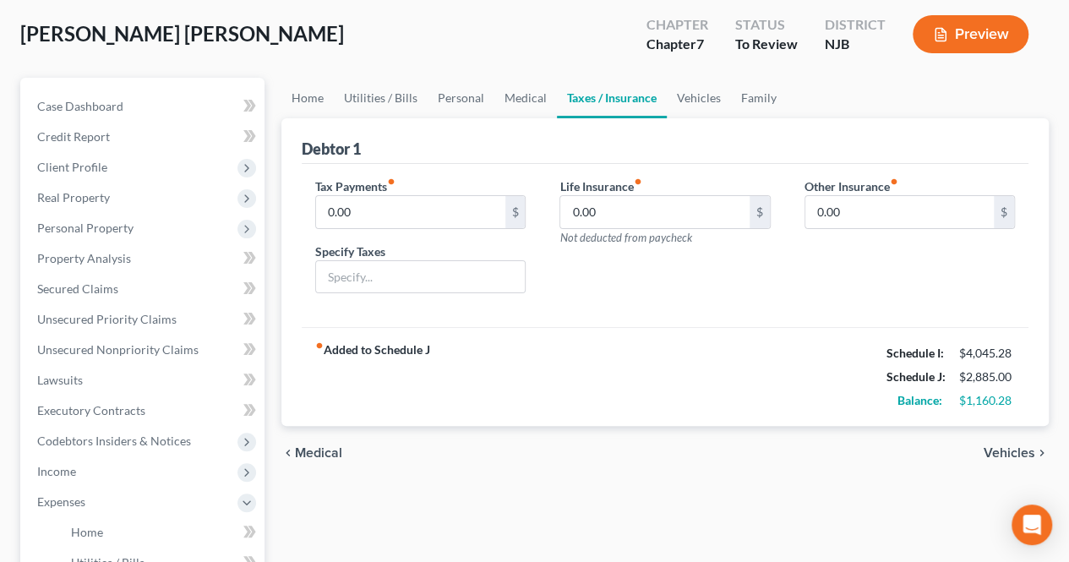
click at [325, 447] on span "Medical" at bounding box center [318, 453] width 47 height 14
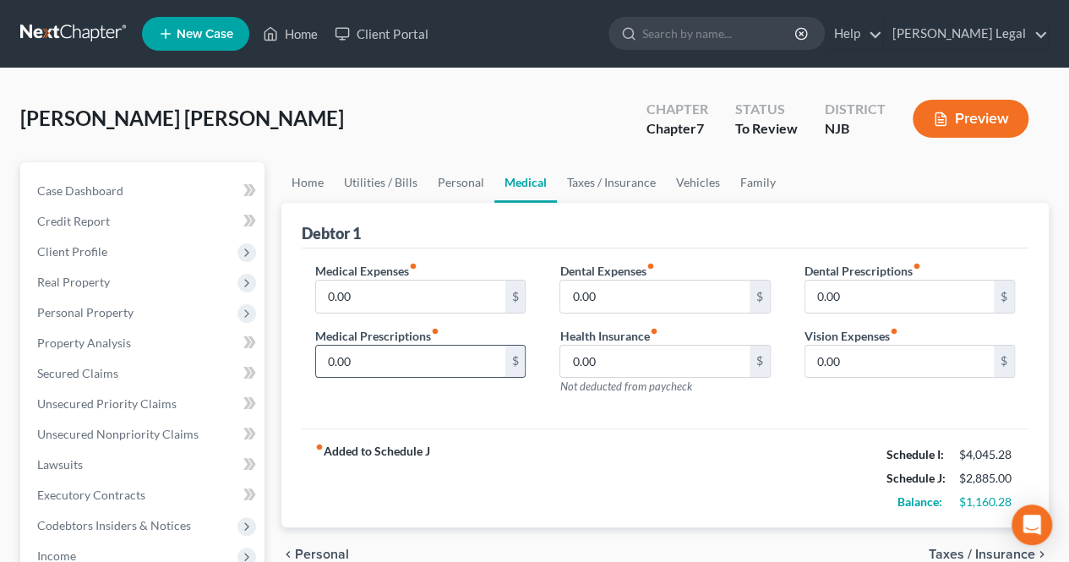
click at [394, 363] on input "0.00" at bounding box center [410, 362] width 189 height 32
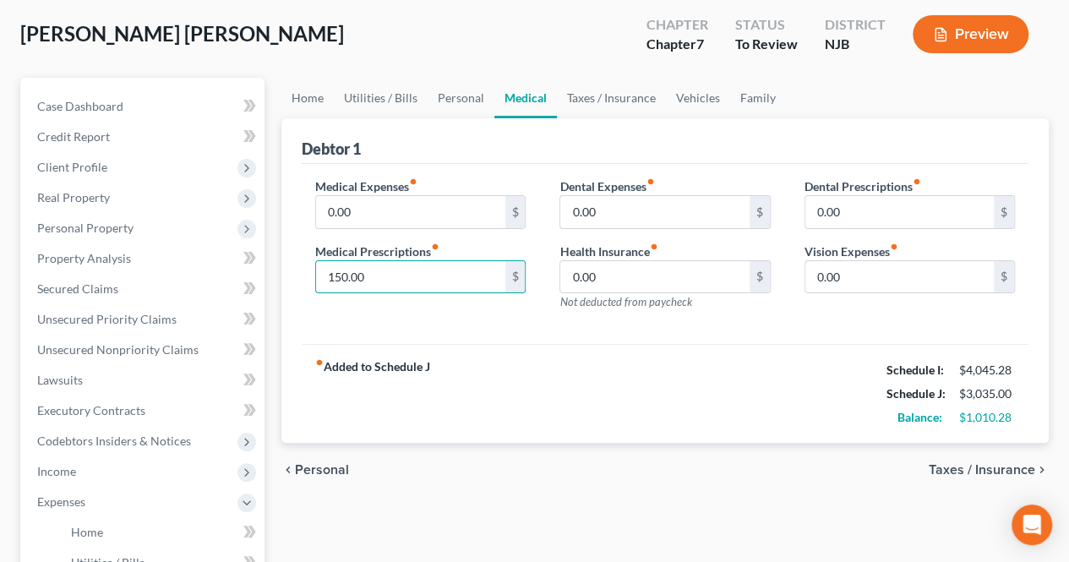
type input "150.00"
click at [946, 463] on span "Taxes / Insurance" at bounding box center [982, 470] width 107 height 14
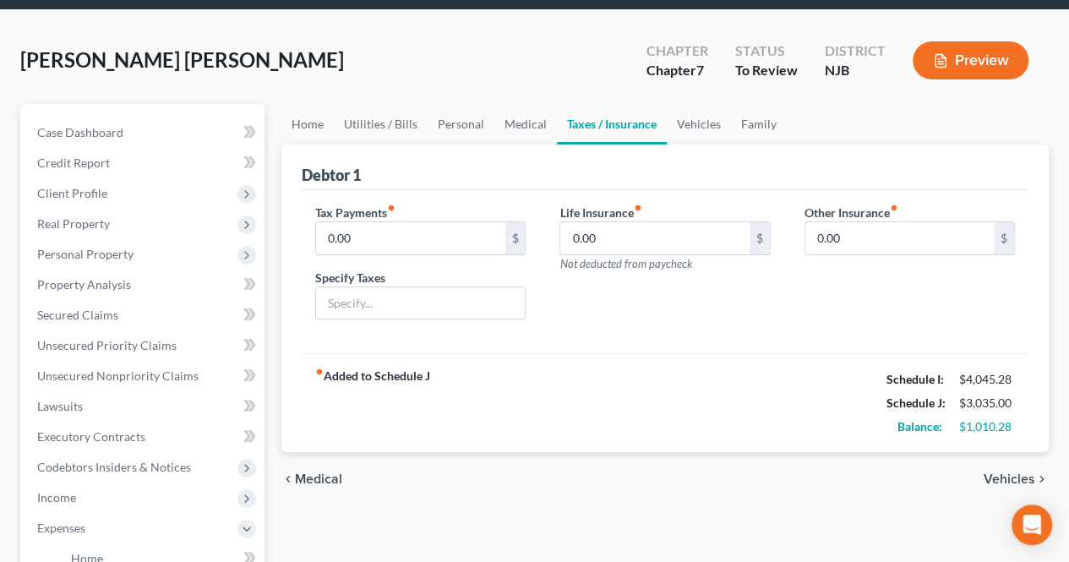
scroll to position [85, 0]
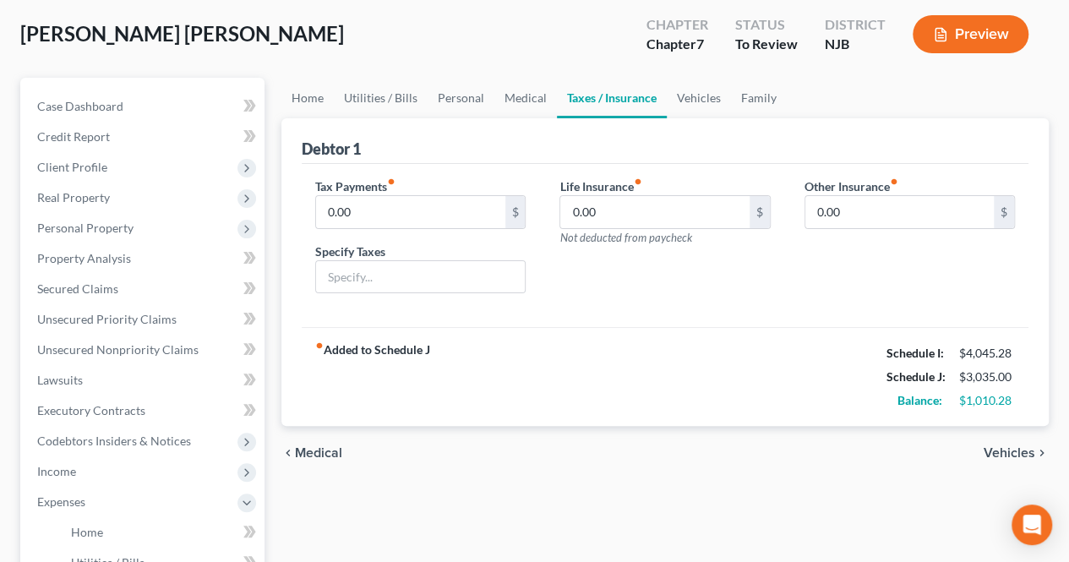
click at [1003, 440] on div "chevron_left Medical Vehicles chevron_right" at bounding box center [665, 453] width 768 height 54
click at [1003, 447] on span "Vehicles" at bounding box center [1010, 453] width 52 height 14
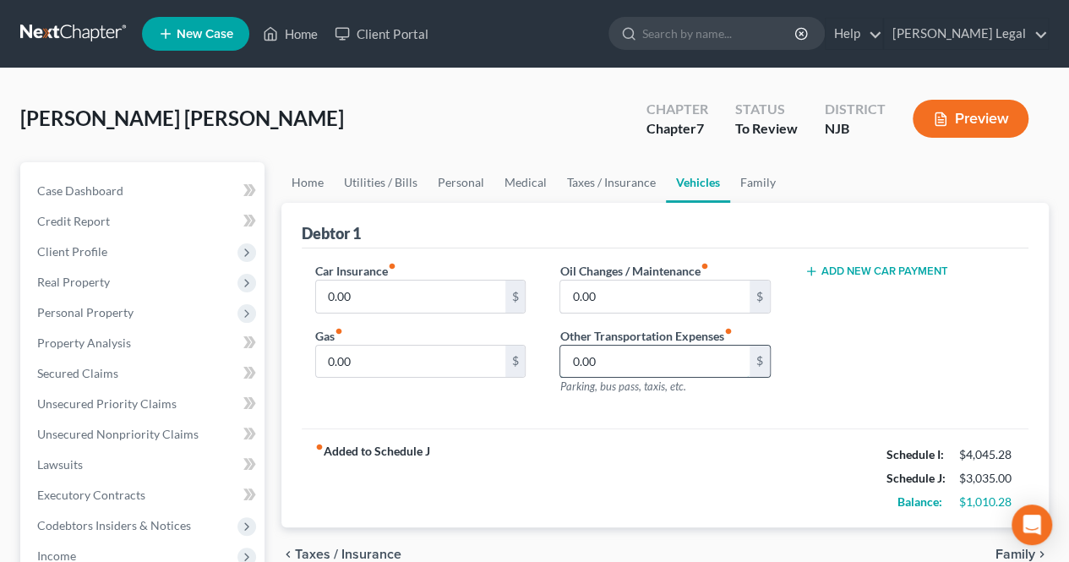
click at [639, 368] on input "0.00" at bounding box center [654, 362] width 189 height 32
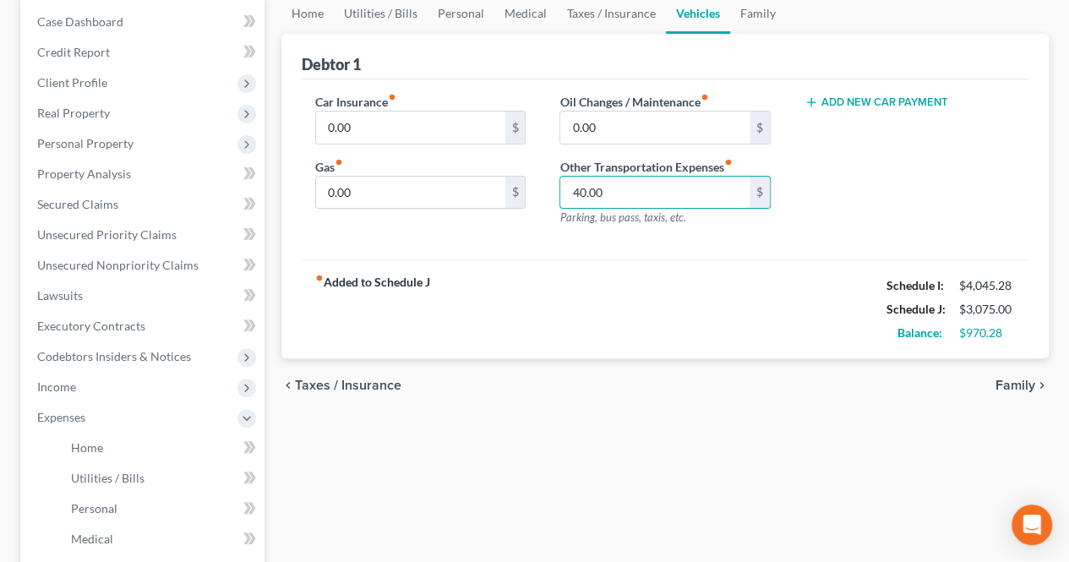
type input "40.00"
click at [1008, 387] on span "Family" at bounding box center [1016, 386] width 40 height 14
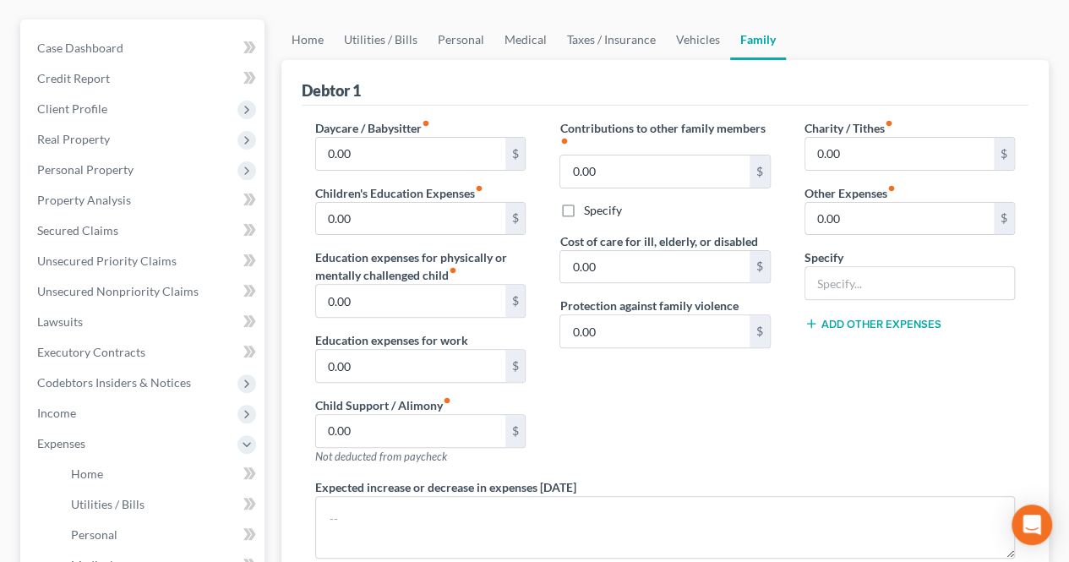
scroll to position [169, 0]
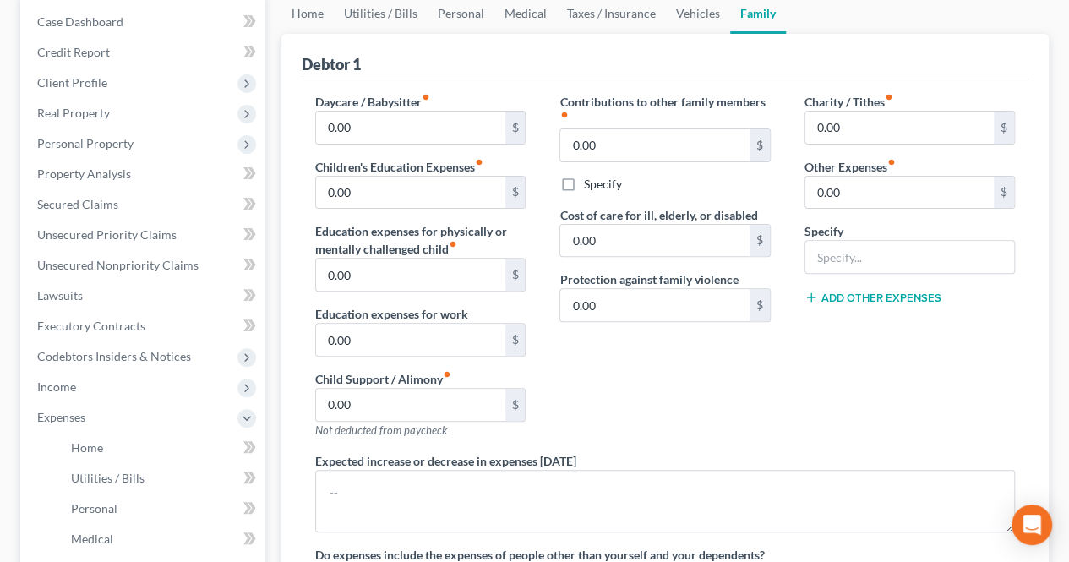
click at [622, 406] on div "Contributions to other family members fiber_manual_record 0.00 $ Specify Cost o…" at bounding box center [665, 272] width 244 height 359
click at [632, 358] on div "Contributions to other family members fiber_manual_record 0.00 $ Specify Cost o…" at bounding box center [665, 272] width 244 height 359
click at [518, 226] on label "Education expenses for physically or mentally challenged child fiber_manual_rec…" at bounding box center [420, 240] width 210 height 36
drag, startPoint x: 455, startPoint y: 222, endPoint x: 510, endPoint y: 241, distance: 58.0
click at [500, 234] on label "Education expenses for physically or mentally challenged child fiber_manual_rec…" at bounding box center [420, 240] width 210 height 36
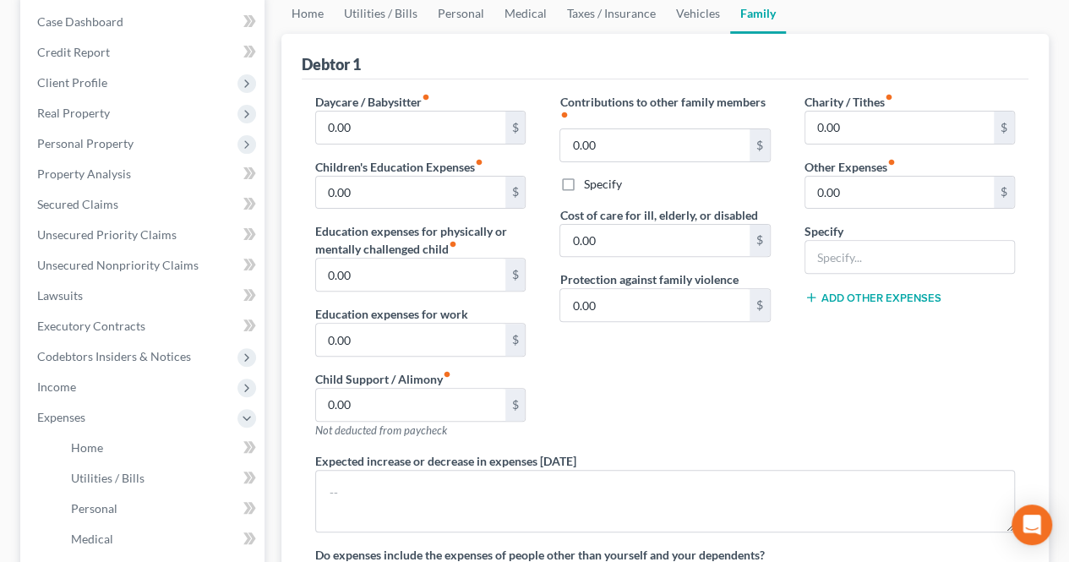
click at [627, 434] on div "Contributions to other family members fiber_manual_record 0.00 $ Specify Cost o…" at bounding box center [665, 272] width 244 height 359
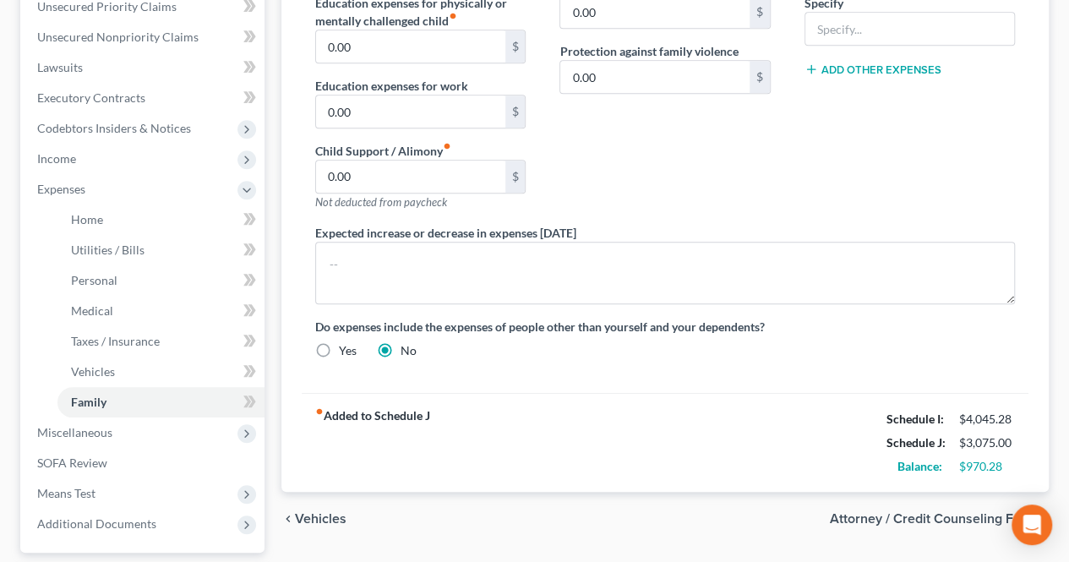
scroll to position [423, 0]
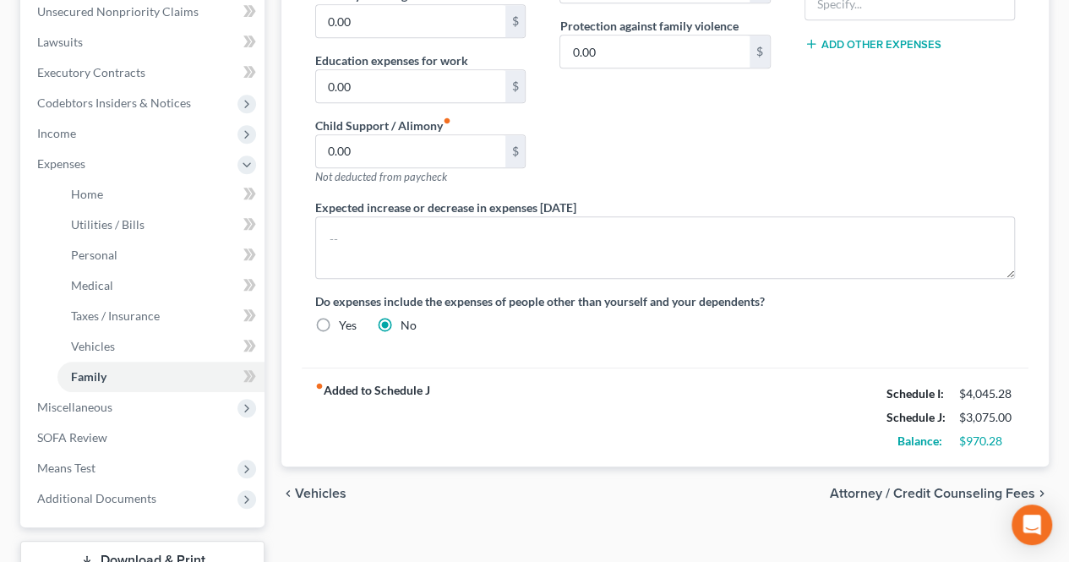
click at [892, 489] on span "Attorney / Credit Counseling Fees" at bounding box center [932, 494] width 205 height 14
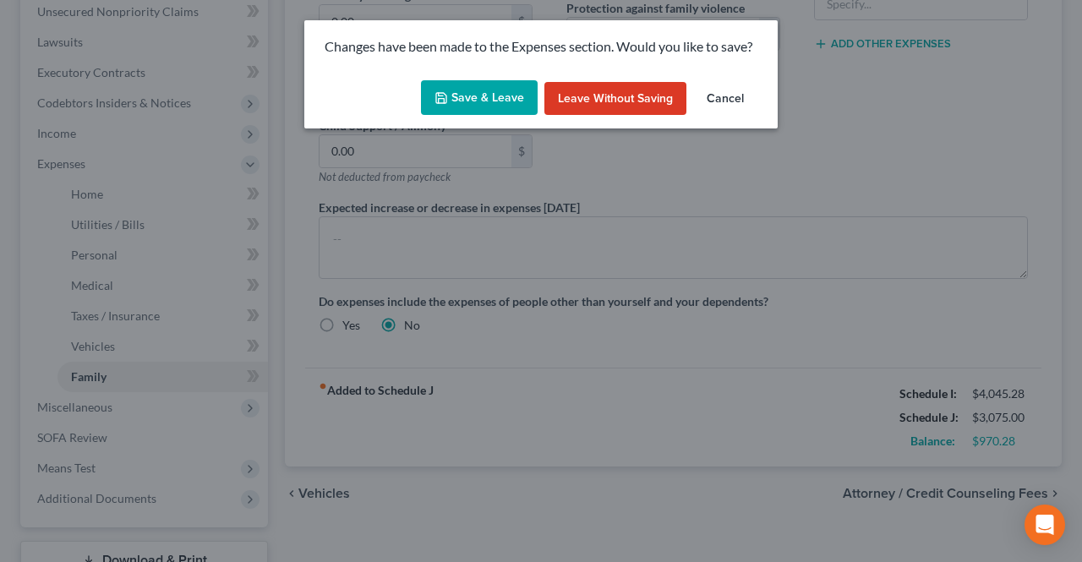
click at [484, 106] on button "Save & Leave" at bounding box center [479, 98] width 117 height 36
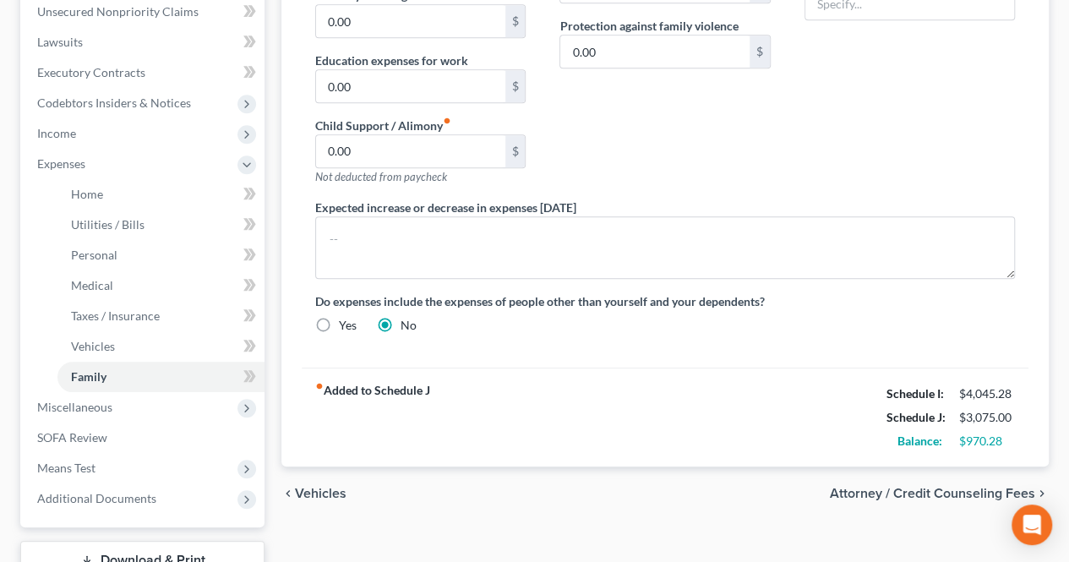
select select "0"
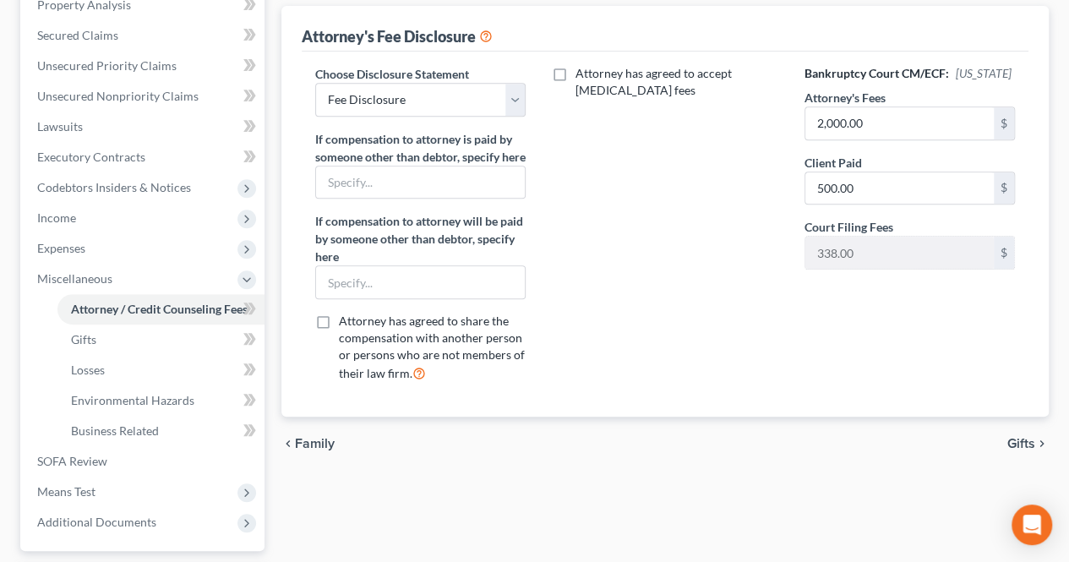
drag, startPoint x: 652, startPoint y: 398, endPoint x: 609, endPoint y: 396, distance: 43.2
click at [652, 396] on div "Attorney has agreed to accept [MEDICAL_DATA] fees" at bounding box center [665, 230] width 244 height 331
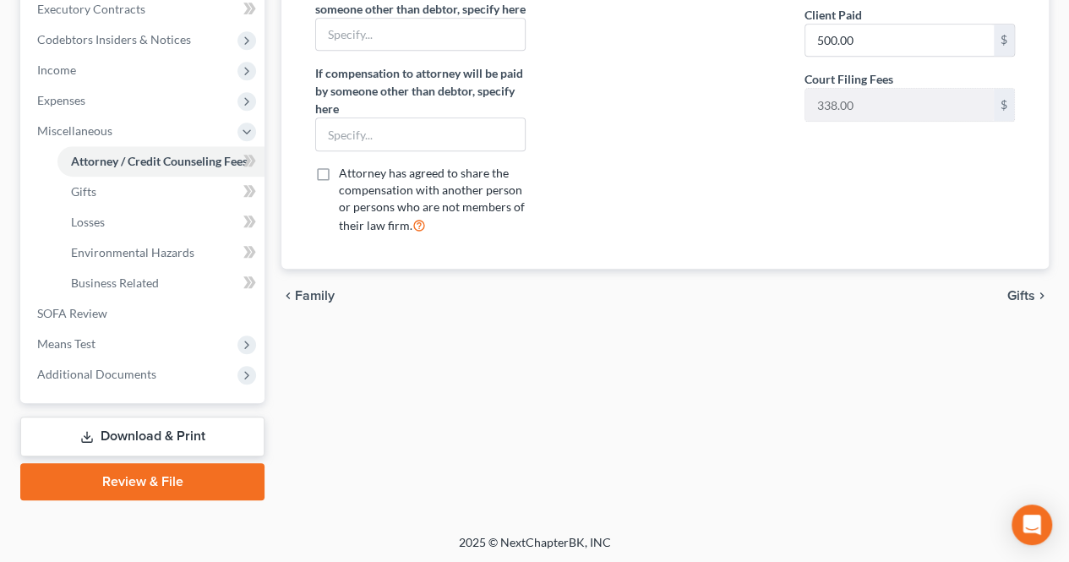
click at [395, 390] on div "Attorney / Credit Counseling Fees Gifts Losses Environmental Hazards Business R…" at bounding box center [665, 88] width 784 height 824
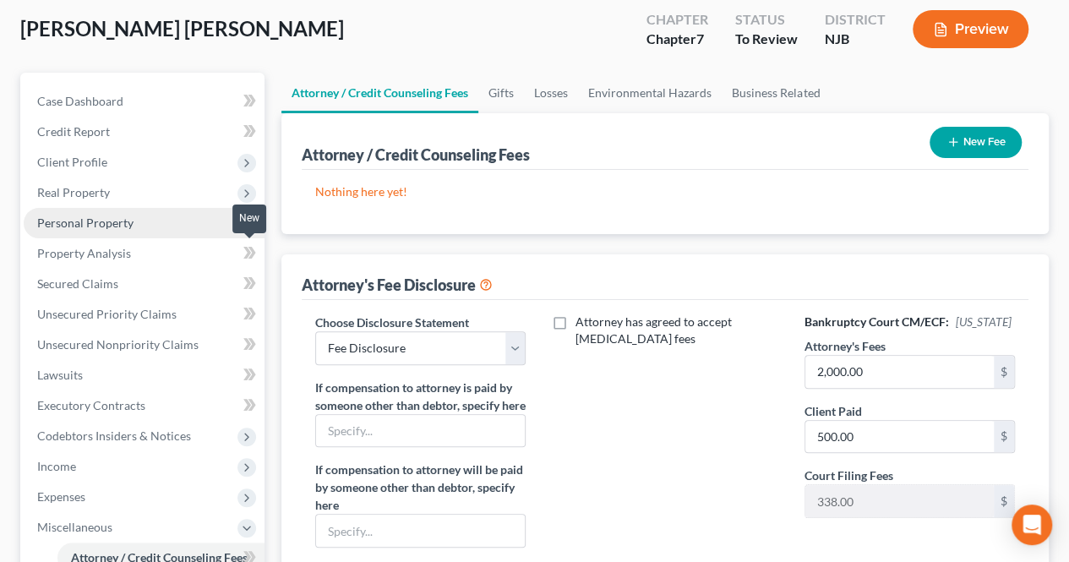
scroll to position [63, 0]
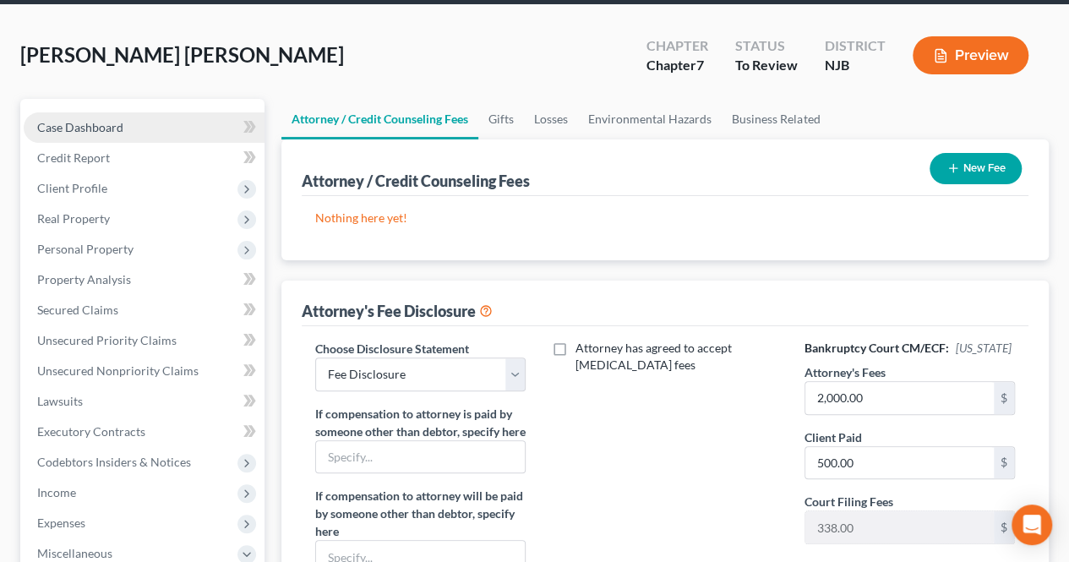
click at [155, 128] on link "Case Dashboard" at bounding box center [144, 127] width 241 height 30
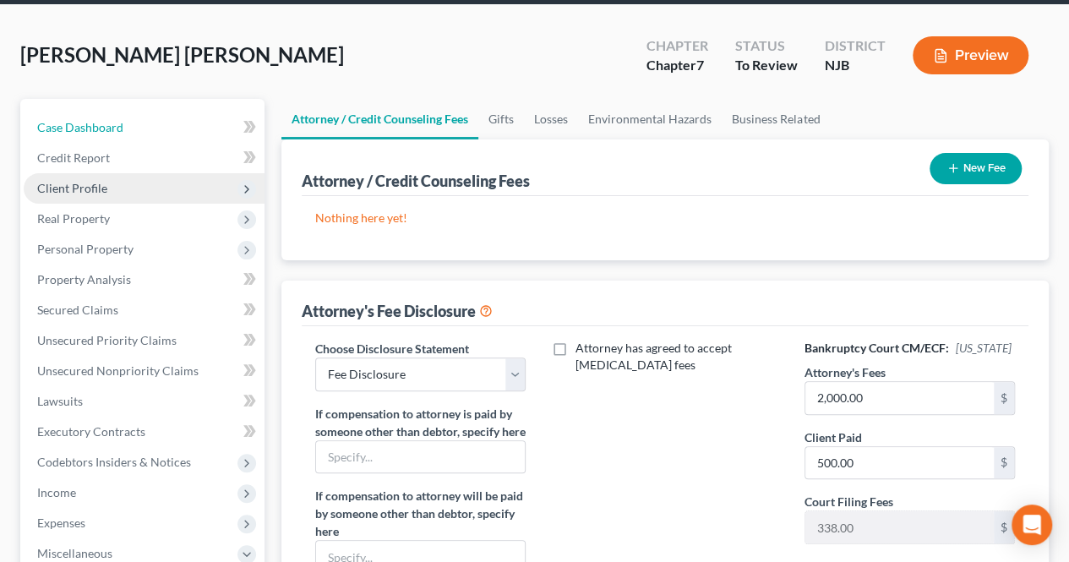
select select "11"
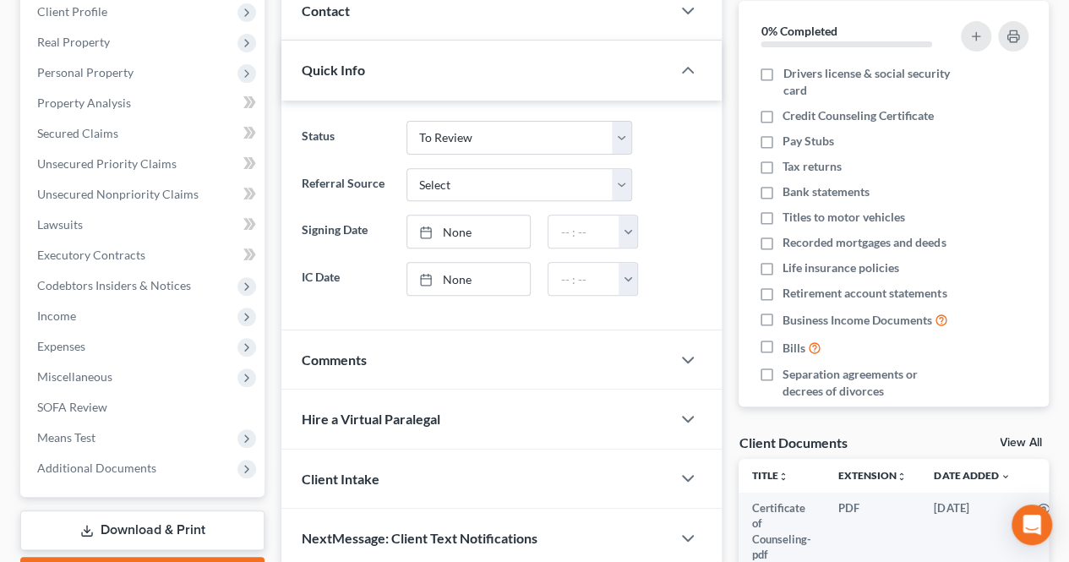
scroll to position [338, 0]
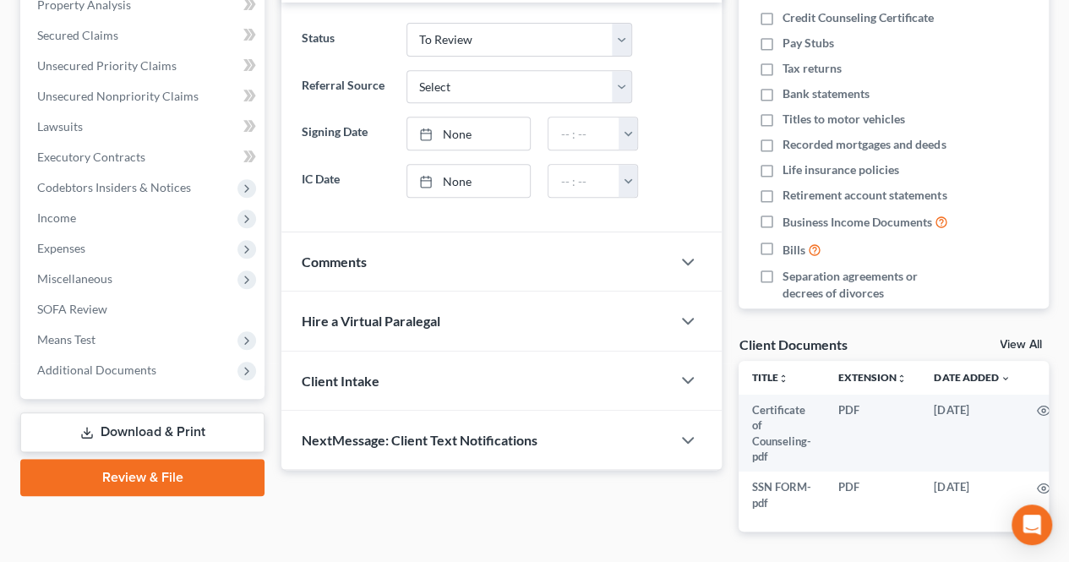
drag, startPoint x: 419, startPoint y: 238, endPoint x: 405, endPoint y: 291, distance: 54.3
click at [419, 238] on div "Comments" at bounding box center [476, 261] width 390 height 58
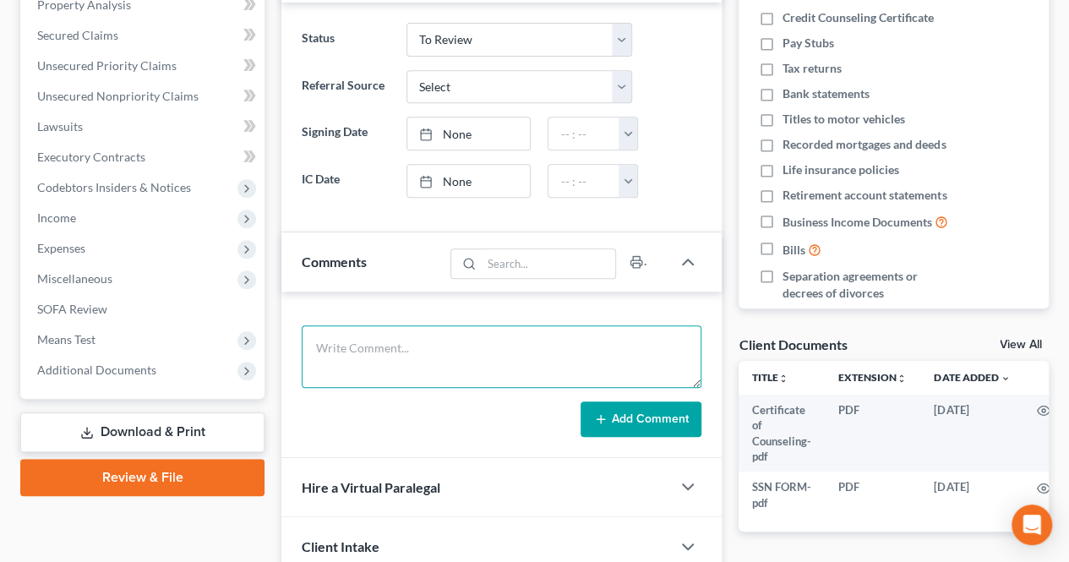
click at [392, 336] on textarea at bounding box center [502, 356] width 400 height 63
click at [588, 358] on textarea "Missing SSC and stubs for husband... Lives right in [GEOGRAPHIC_DATA] not emplo…" at bounding box center [502, 356] width 400 height 63
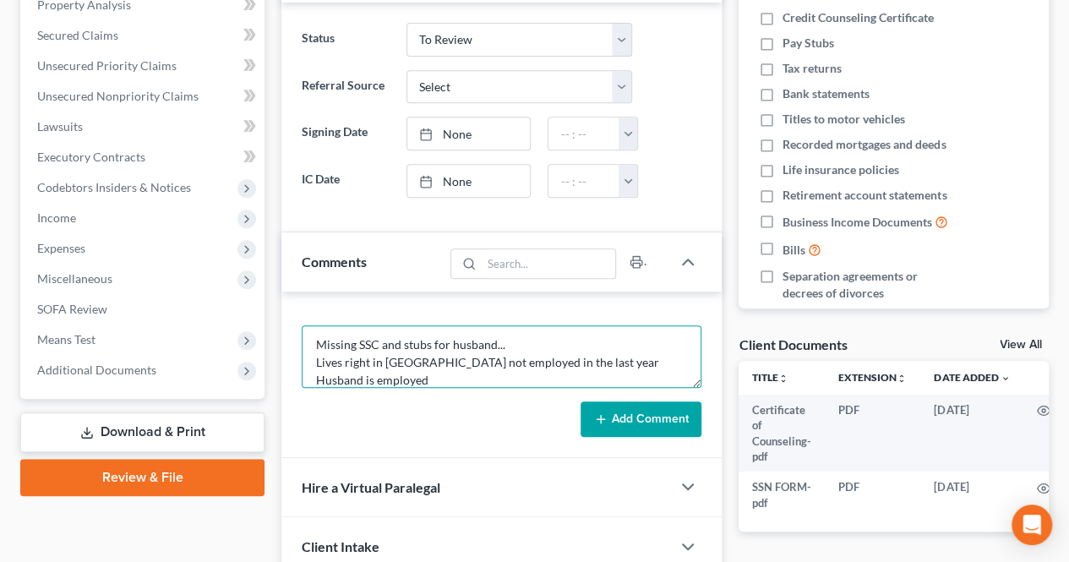
click at [584, 350] on textarea "Missing SSC and stubs for husband... Lives right in [GEOGRAPHIC_DATA] not emplo…" at bounding box center [502, 356] width 400 height 63
click at [555, 376] on textarea "Missing SSC and stubs for husband... Lives right in [GEOGRAPHIC_DATA] not emplo…" at bounding box center [502, 356] width 400 height 63
click at [593, 366] on textarea "Missing SSC and stubs for husband... Lives right in [GEOGRAPHIC_DATA] not emplo…" at bounding box center [502, 356] width 400 height 63
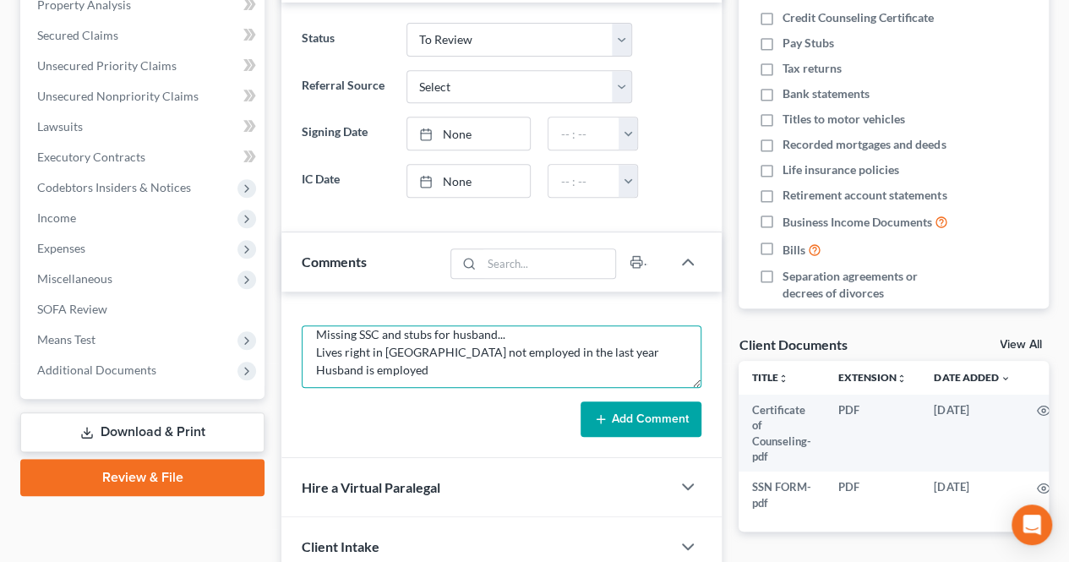
scroll to position [18, 0]
drag, startPoint x: 456, startPoint y: 361, endPoint x: 443, endPoint y: 367, distance: 14.8
click at [456, 361] on textarea "Missing SSC and stubs for husband... Lives right in [GEOGRAPHIC_DATA] not emplo…" at bounding box center [502, 356] width 400 height 63
click at [452, 355] on textarea "Missing SSC and stubs for husband... Lives right in [GEOGRAPHIC_DATA] not emplo…" at bounding box center [502, 356] width 400 height 63
click at [600, 351] on textarea "Missing SSC and stubs for husband... Lives right in [GEOGRAPHIC_DATA] not emplo…" at bounding box center [502, 356] width 400 height 63
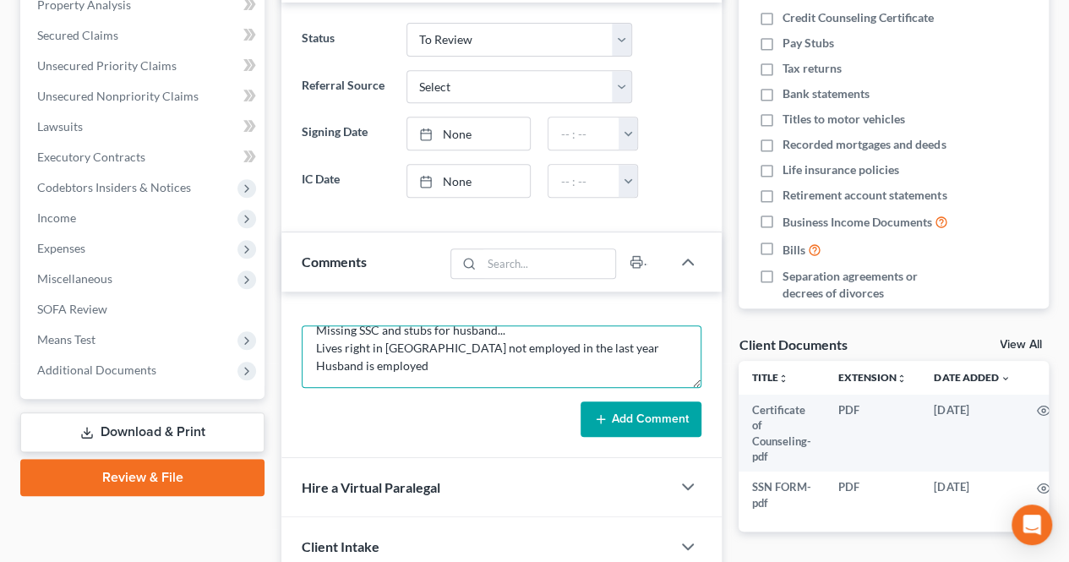
drag, startPoint x: 365, startPoint y: 342, endPoint x: 382, endPoint y: 354, distance: 20.6
click at [369, 342] on textarea "Missing SSC and stubs for husband... Lives right in [GEOGRAPHIC_DATA] not emplo…" at bounding box center [502, 356] width 400 height 63
click at [637, 356] on textarea "Missing SSC and stubs for husband... Lives right here in [GEOGRAPHIC_DATA] not …" at bounding box center [502, 356] width 400 height 63
click at [639, 355] on textarea "Missing SSC and stubs for husband... Lives right here in [GEOGRAPHIC_DATA] not …" at bounding box center [502, 356] width 400 height 63
click at [632, 342] on textarea "Missing SSC and stubs for husband... Lives right here in [GEOGRAPHIC_DATA] not …" at bounding box center [502, 356] width 400 height 63
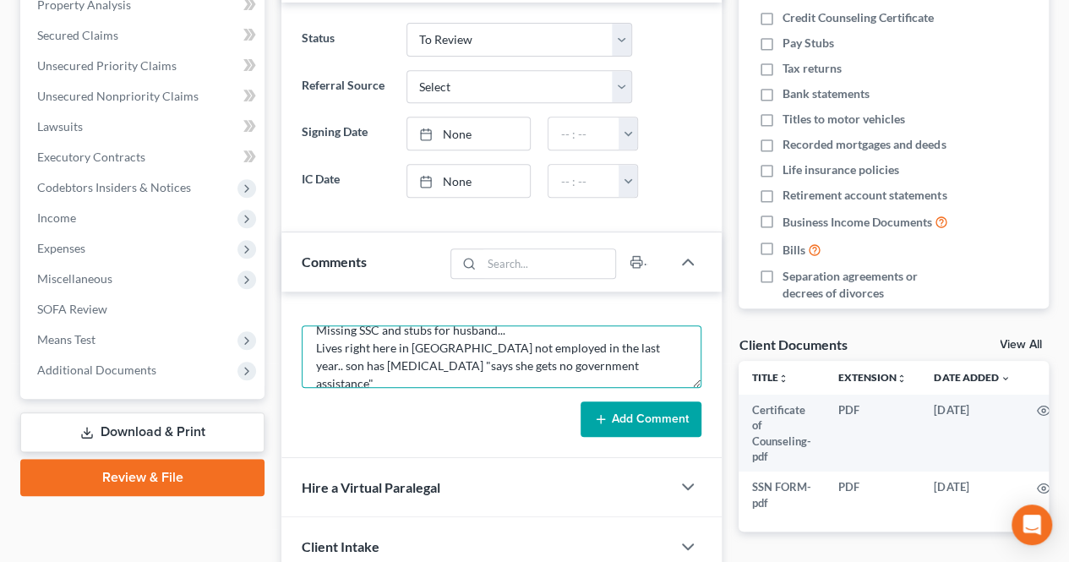
click at [588, 355] on textarea "Missing SSC and stubs for husband... Lives right here in [GEOGRAPHIC_DATA] not …" at bounding box center [502, 356] width 400 height 63
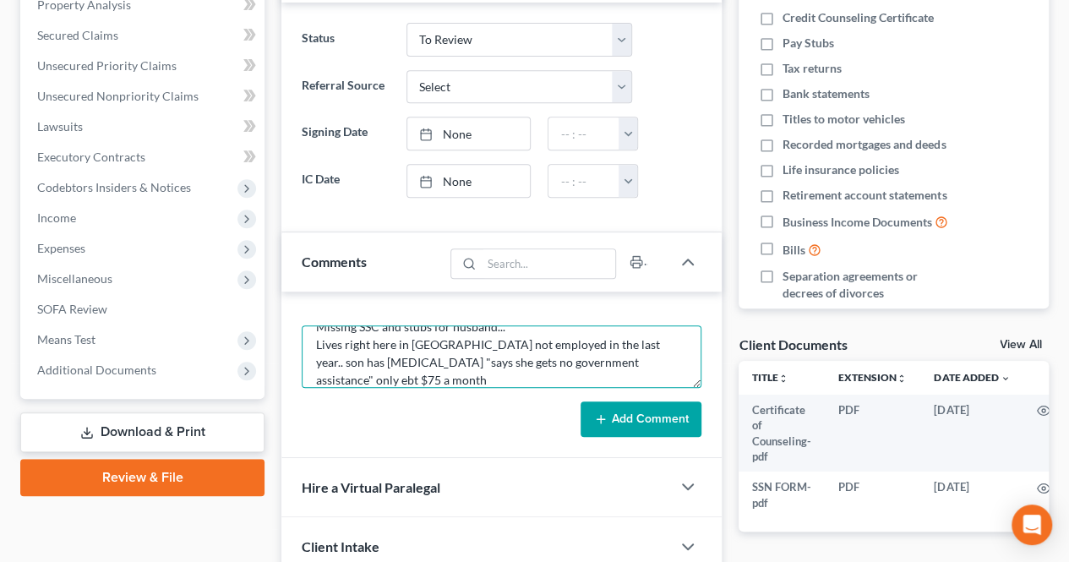
click at [605, 361] on textarea "Missing SSC and stubs for husband... Lives right here in [GEOGRAPHIC_DATA] not …" at bounding box center [502, 356] width 400 height 63
click at [423, 368] on textarea "Missing SSC and stubs for husband... Lives right here in [GEOGRAPHIC_DATA] not …" at bounding box center [502, 356] width 400 height 63
type textarea "Missing SSC and stubs for husband... Lives right here in [GEOGRAPHIC_DATA] not …"
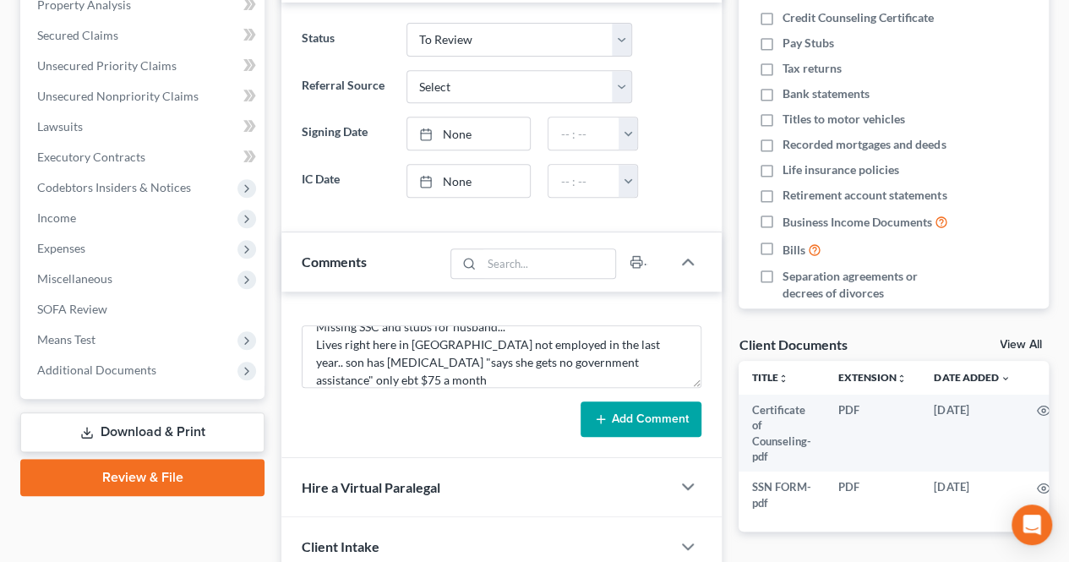
click at [612, 430] on button "Add Comment" at bounding box center [641, 420] width 121 height 36
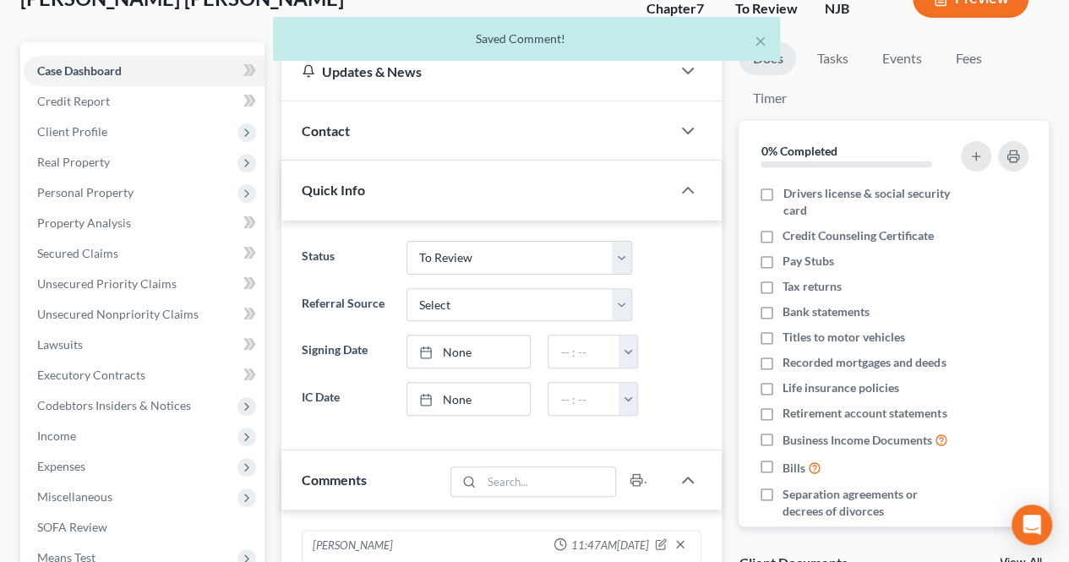
scroll to position [85, 0]
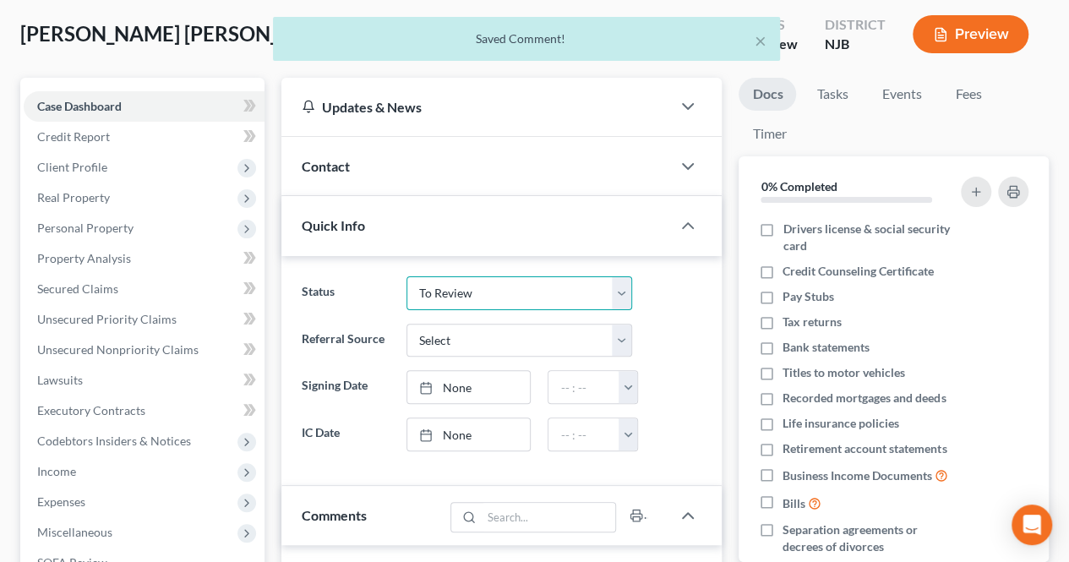
click at [538, 300] on select "Confirmation Issues Confirmed Confirmed/Dismissed Didn't file Discharged Dismis…" at bounding box center [520, 293] width 227 height 34
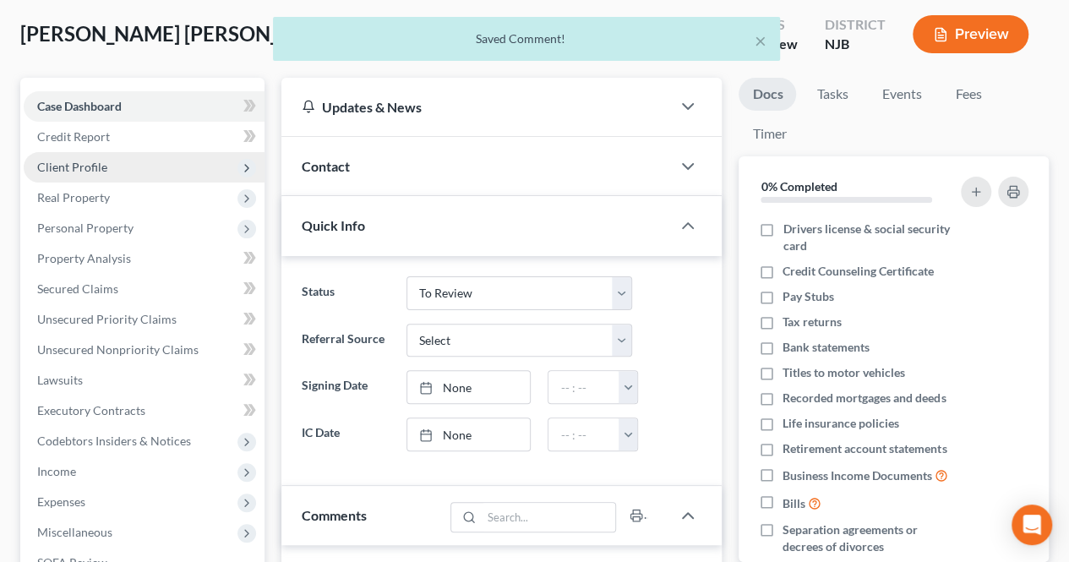
click at [66, 170] on span "Client Profile" at bounding box center [72, 167] width 70 height 14
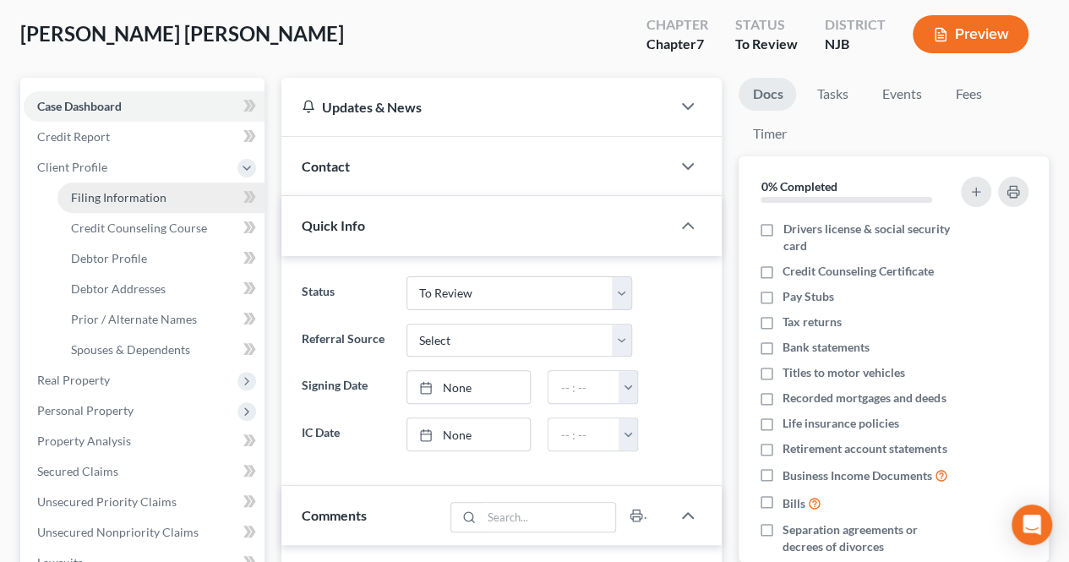
click at [85, 189] on link "Filing Information" at bounding box center [160, 198] width 207 height 30
select select "1"
select select "0"
select select "51"
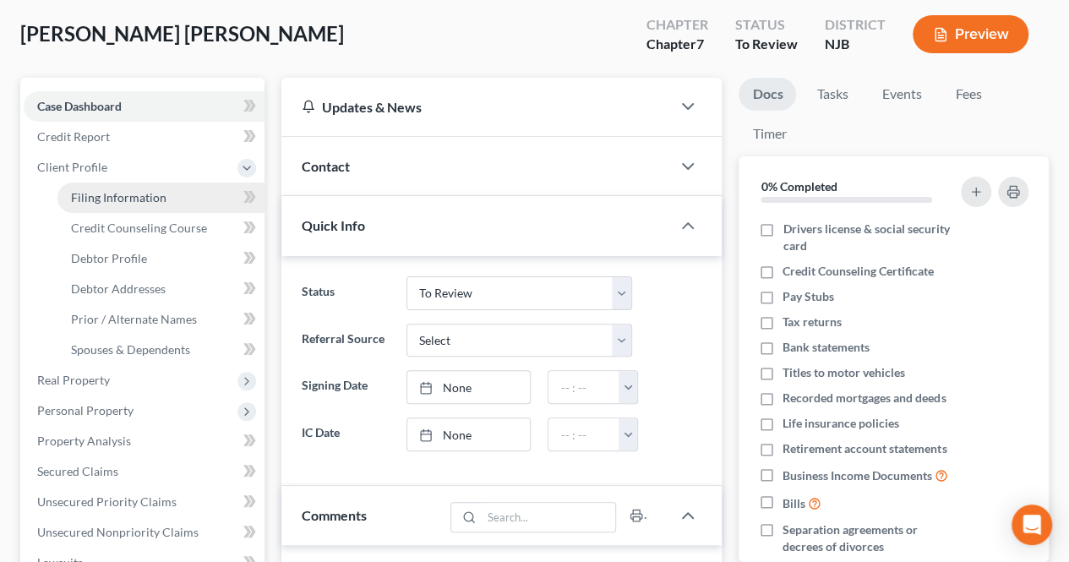
select select "0"
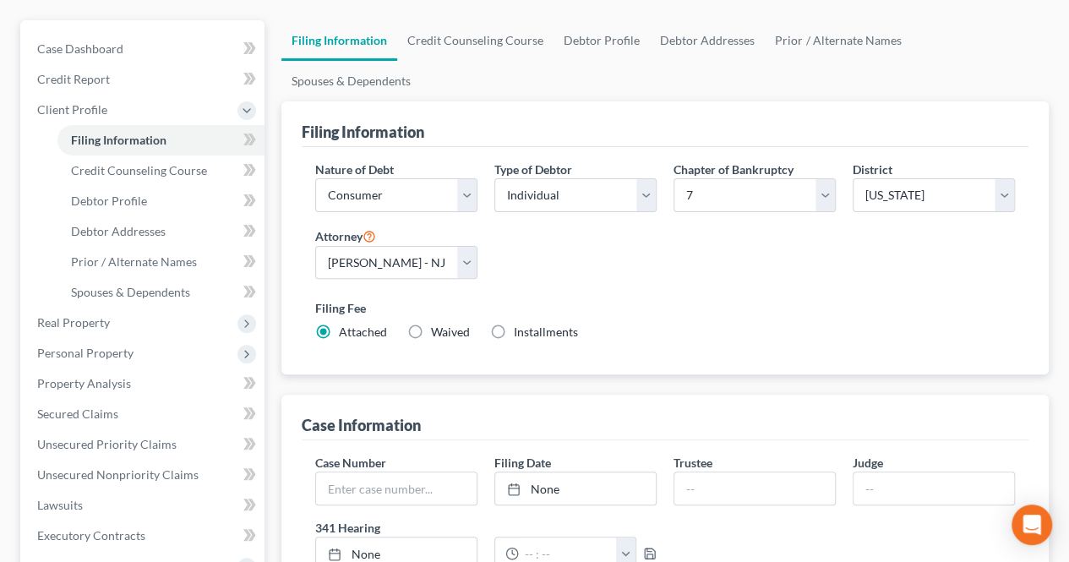
scroll to position [169, 0]
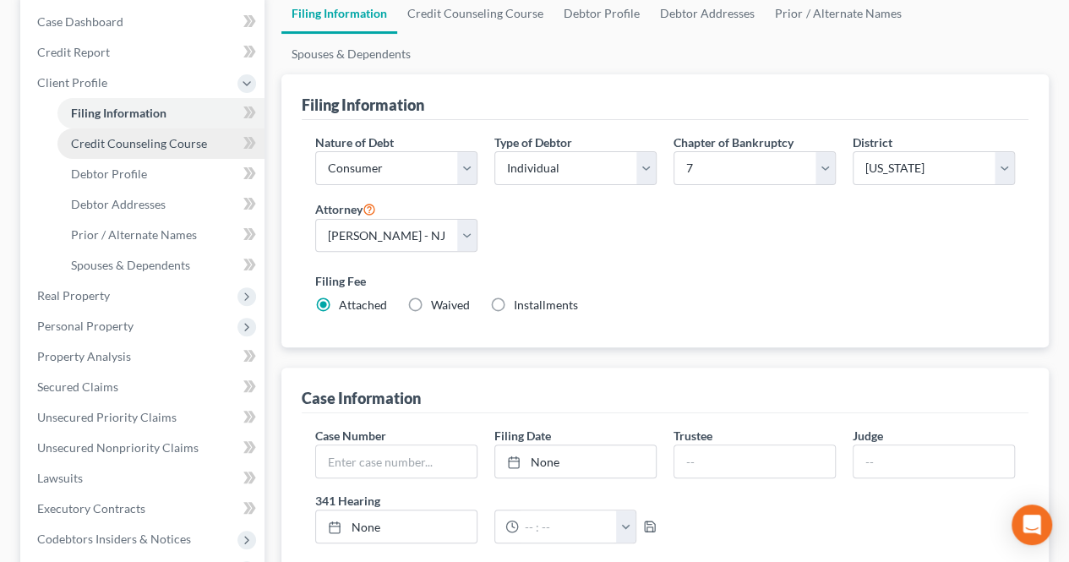
click at [193, 134] on link "Credit Counseling Course" at bounding box center [160, 143] width 207 height 30
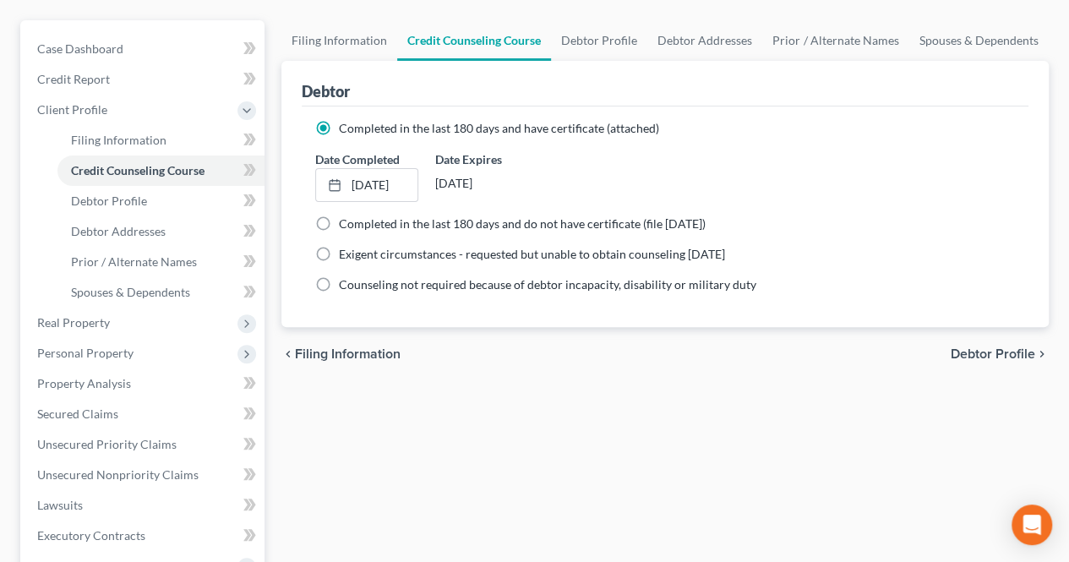
scroll to position [169, 0]
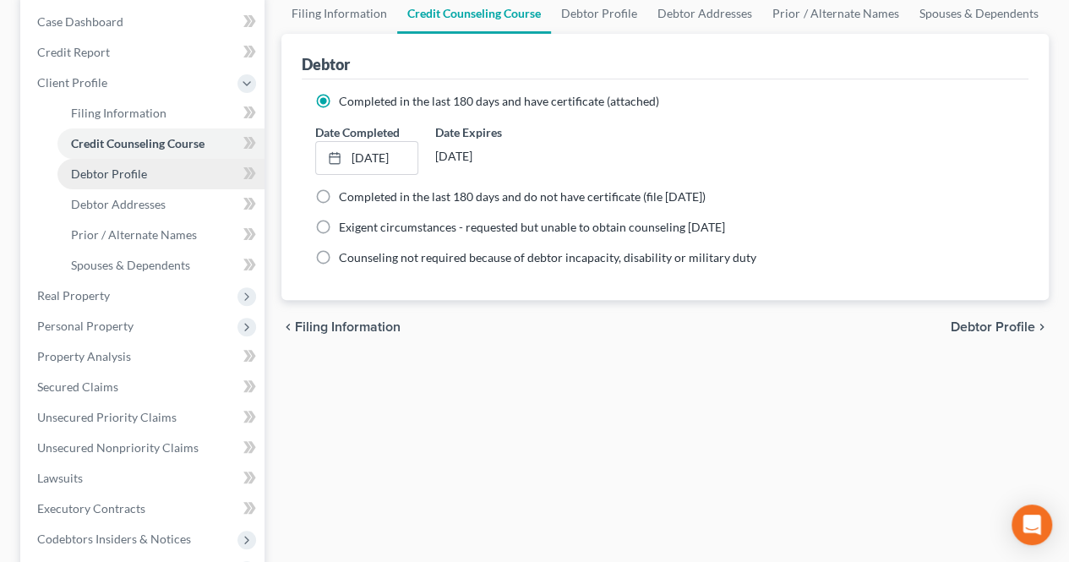
click at [205, 183] on link "Debtor Profile" at bounding box center [160, 174] width 207 height 30
select select "1"
select select "2"
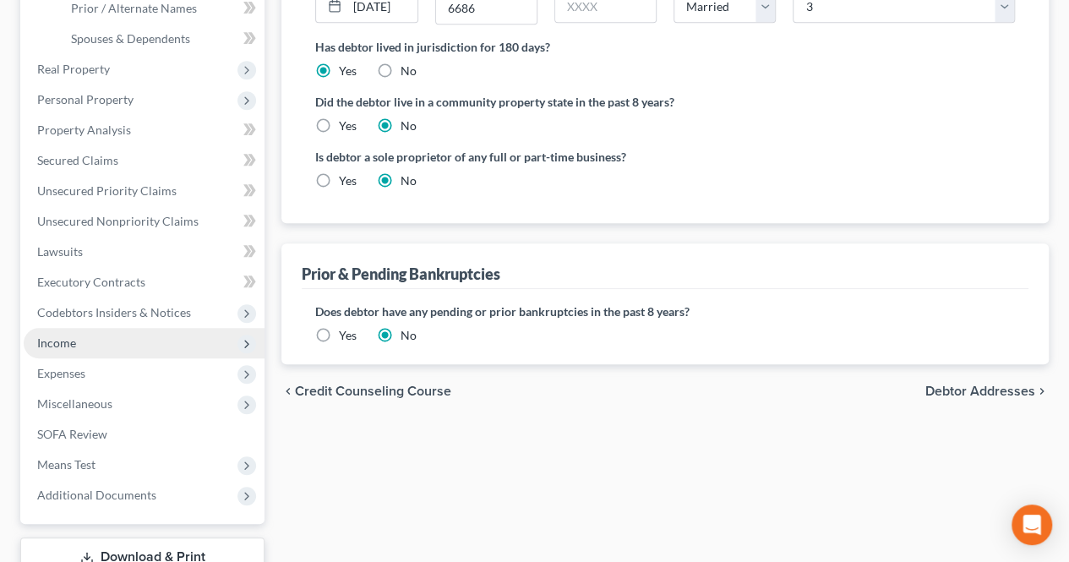
scroll to position [423, 0]
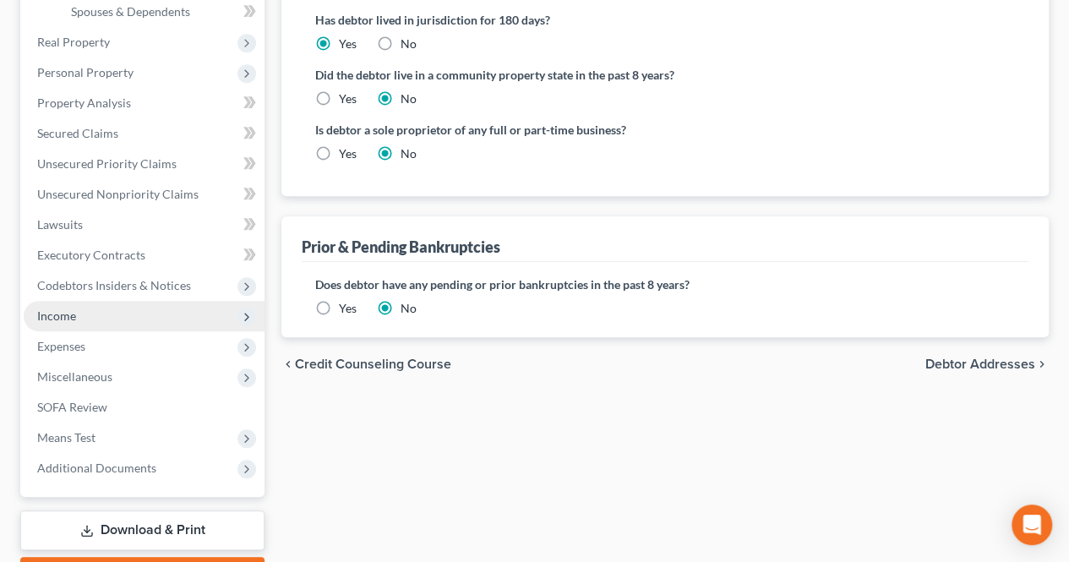
click at [162, 324] on span "Income" at bounding box center [144, 316] width 241 height 30
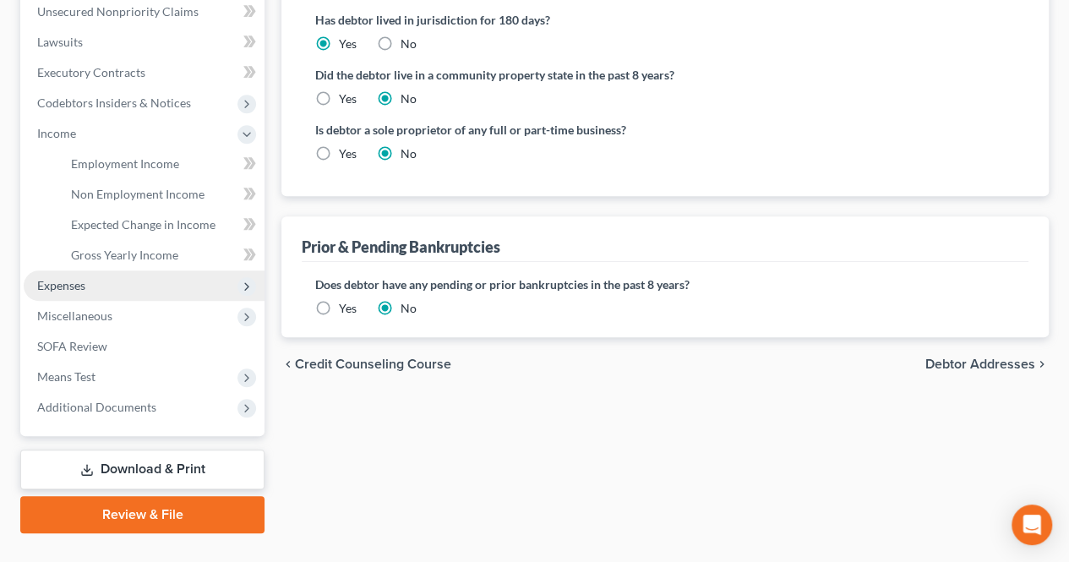
click at [88, 281] on span "Expenses" at bounding box center [144, 286] width 241 height 30
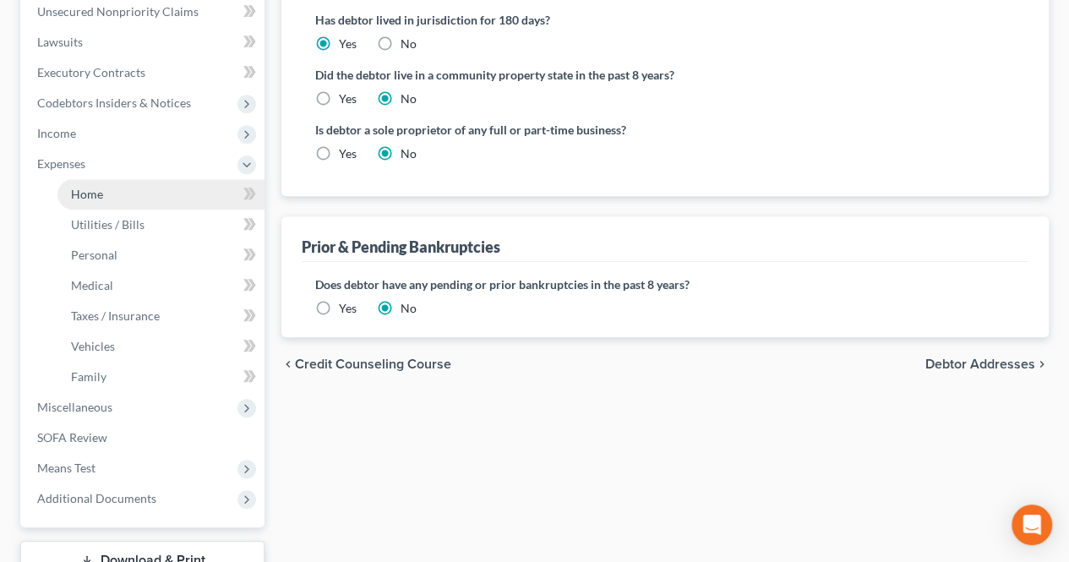
click at [121, 190] on link "Home" at bounding box center [160, 194] width 207 height 30
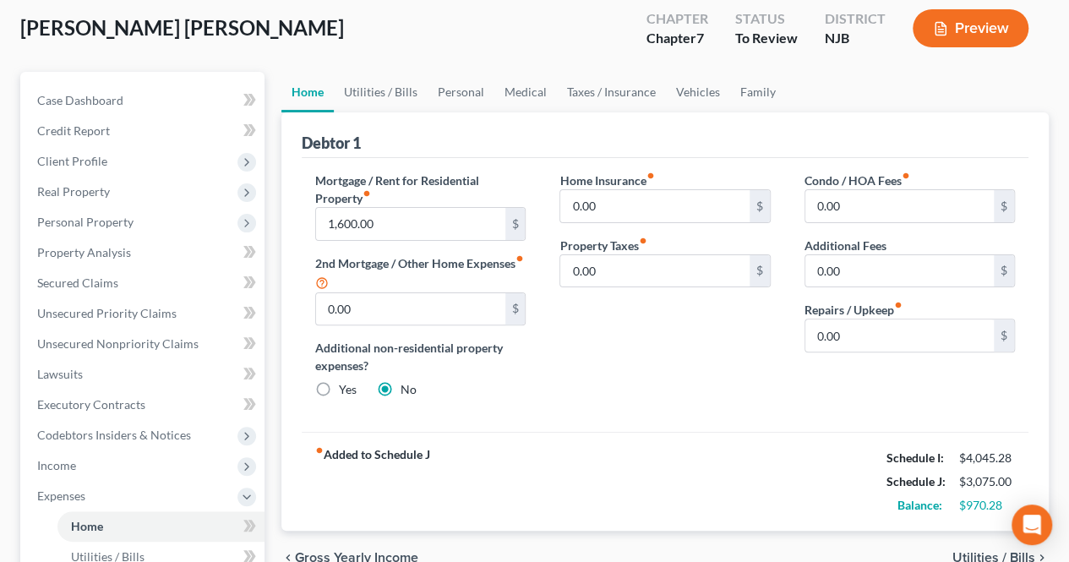
scroll to position [175, 0]
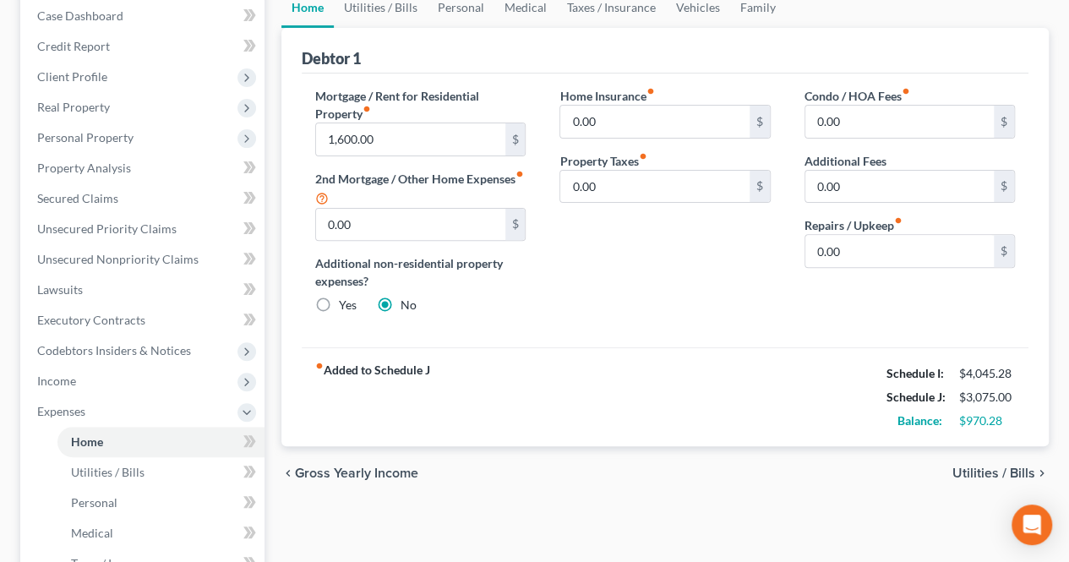
click at [972, 467] on span "Utilities / Bills" at bounding box center [994, 474] width 83 height 14
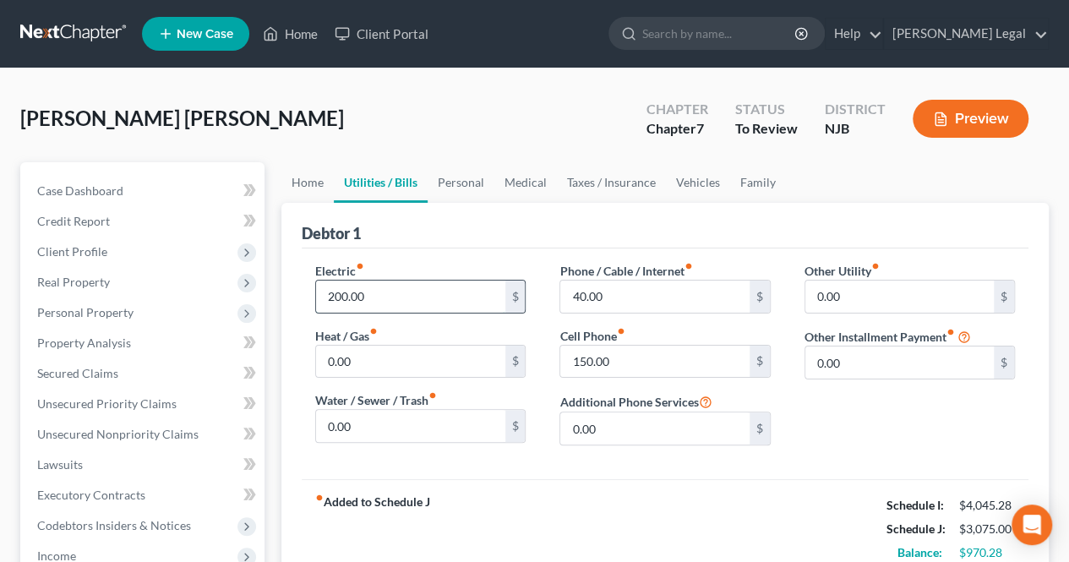
click at [440, 303] on input "200.00" at bounding box center [410, 297] width 189 height 32
type input "280.00"
click at [713, 292] on input "40.00" at bounding box center [654, 297] width 189 height 32
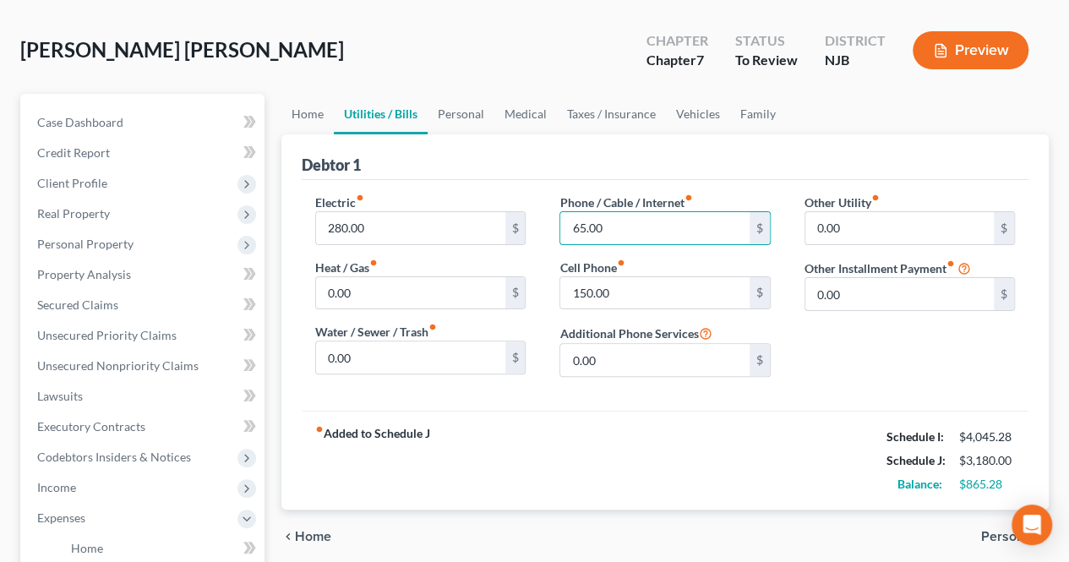
scroll to position [85, 0]
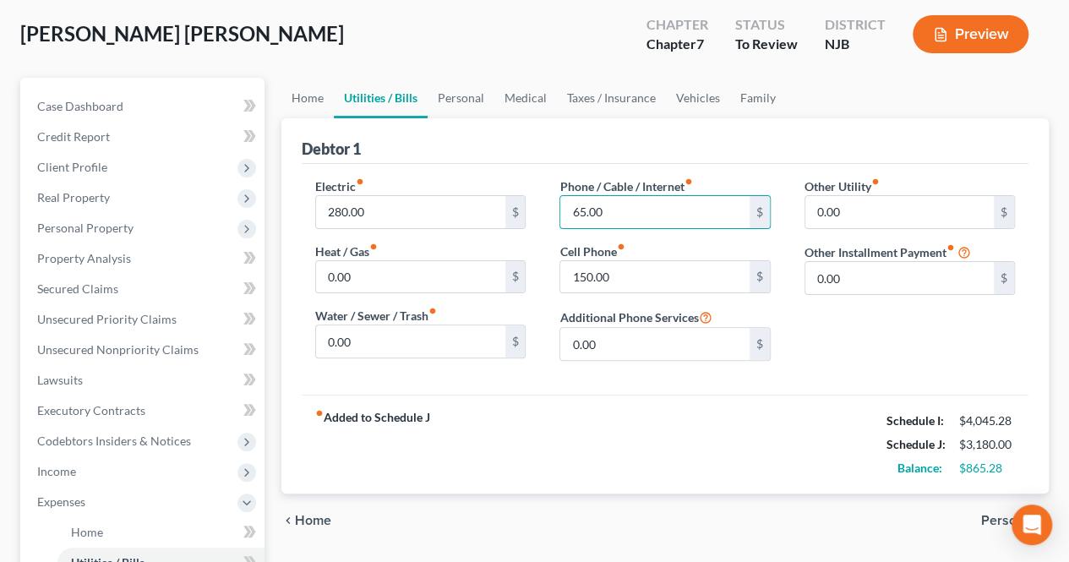
type input "65.00"
click at [985, 514] on span "Personal" at bounding box center [1008, 521] width 54 height 14
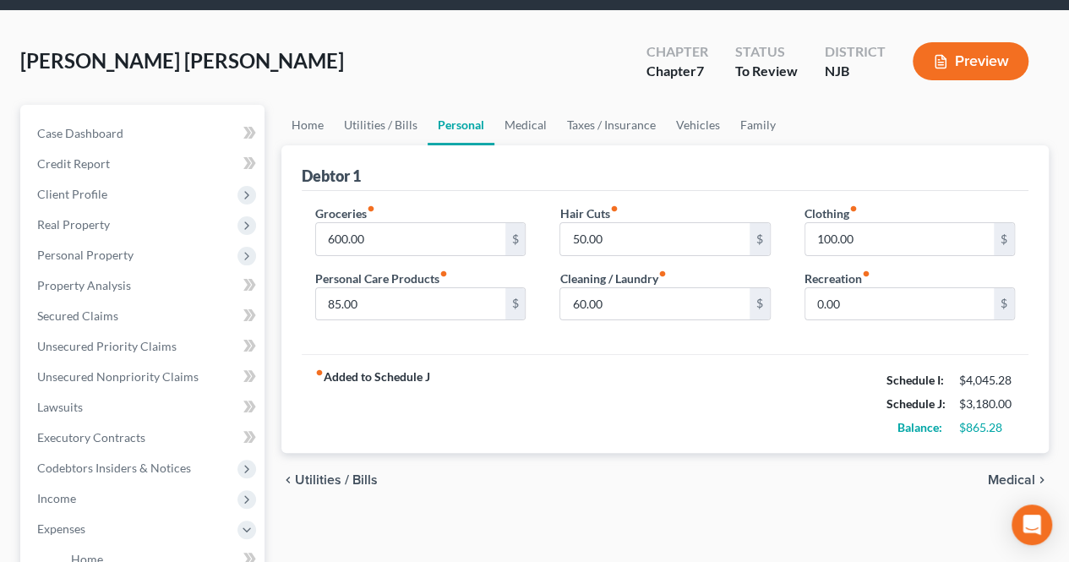
scroll to position [85, 0]
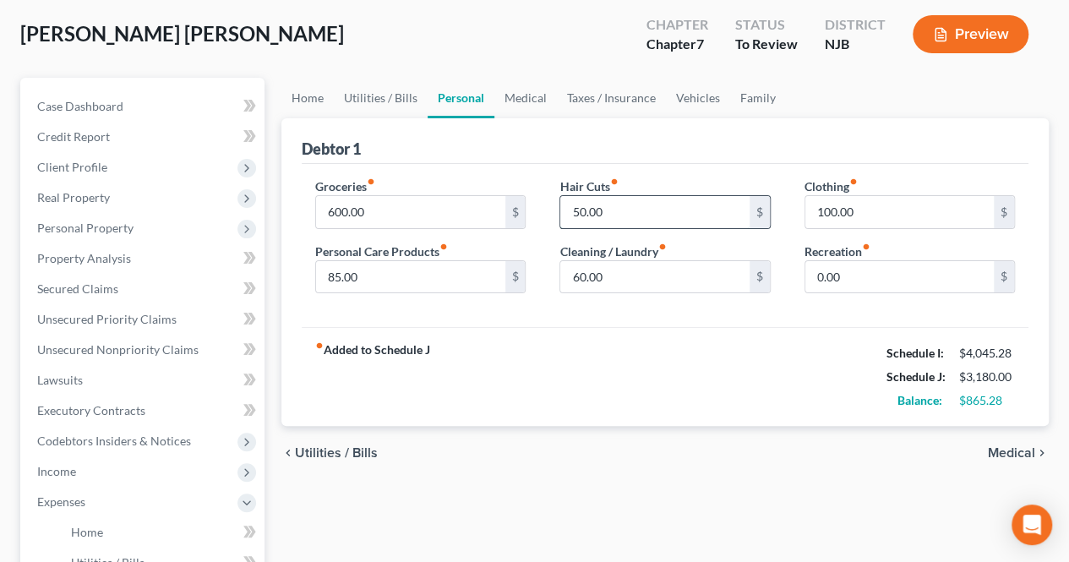
click at [614, 216] on input "50.00" at bounding box center [654, 212] width 189 height 32
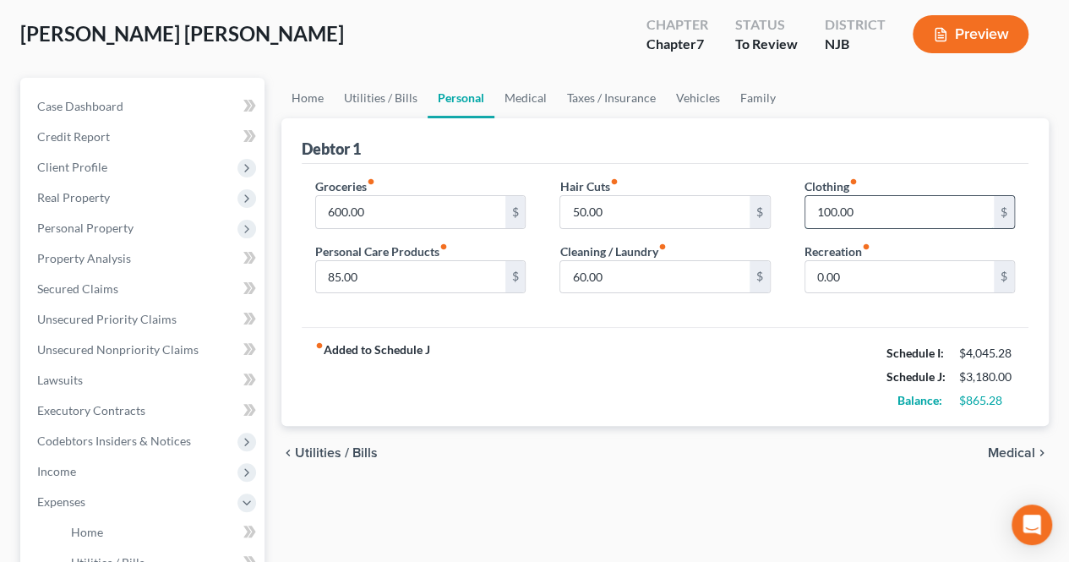
click at [858, 205] on input "100.00" at bounding box center [900, 212] width 189 height 32
type input "150.00"
click at [410, 219] on input "600.00" at bounding box center [410, 212] width 189 height 32
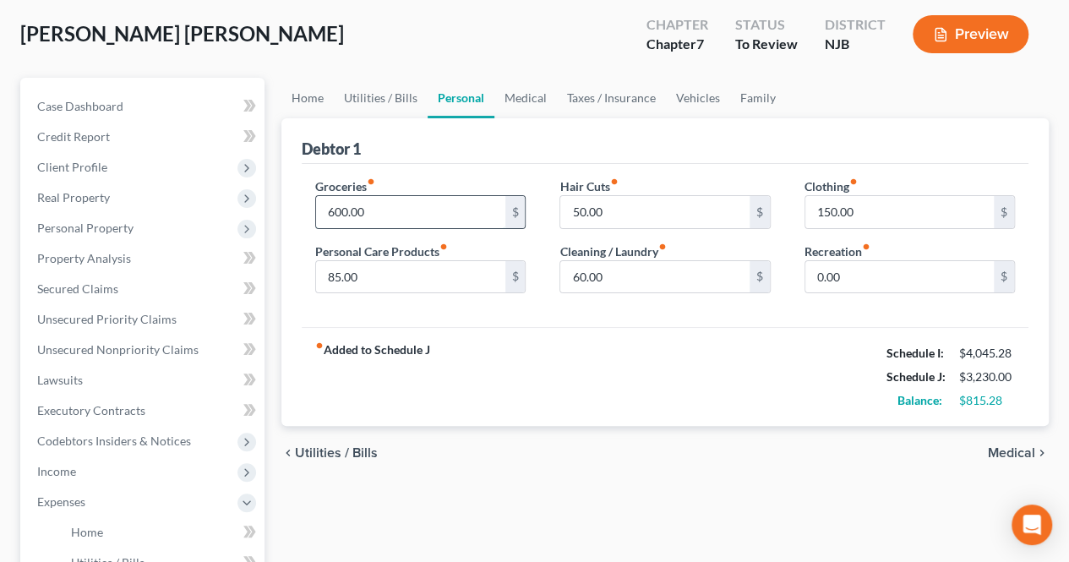
type input "7"
type input "800.00"
click at [653, 304] on div "Hair Cuts fiber_manual_record 50.00 $ Cleaning / Laundry fiber_manual_record 60…" at bounding box center [665, 243] width 244 height 130
click at [841, 273] on input "0.00" at bounding box center [900, 277] width 189 height 32
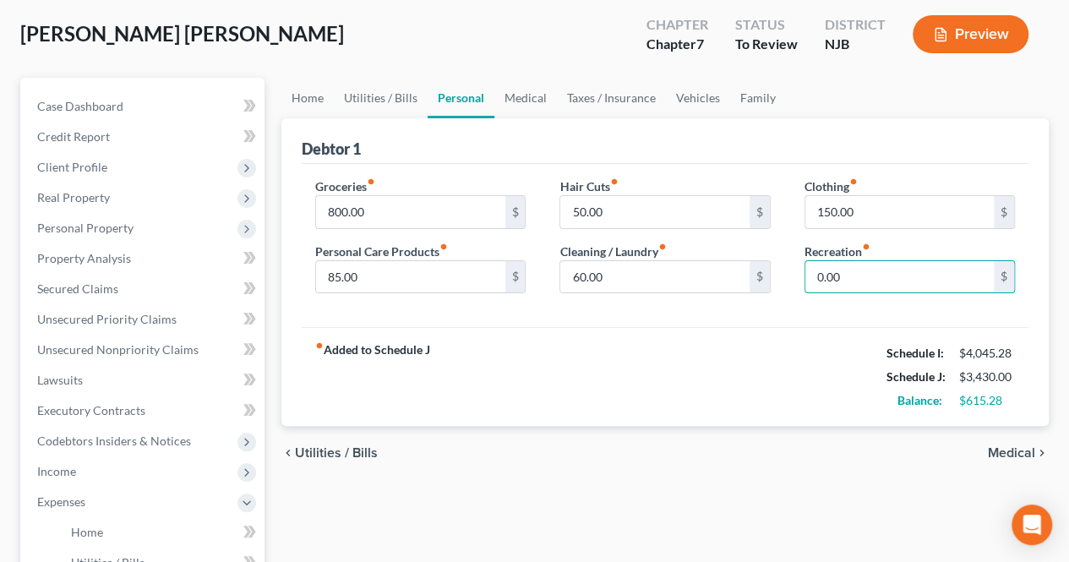
scroll to position [169, 0]
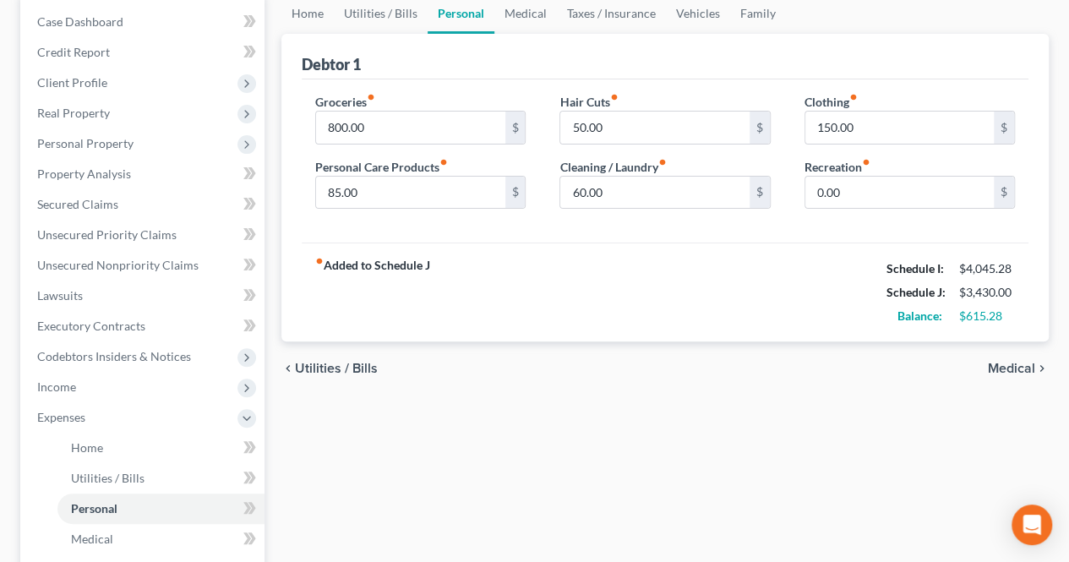
click at [999, 363] on span "Medical" at bounding box center [1011, 369] width 47 height 14
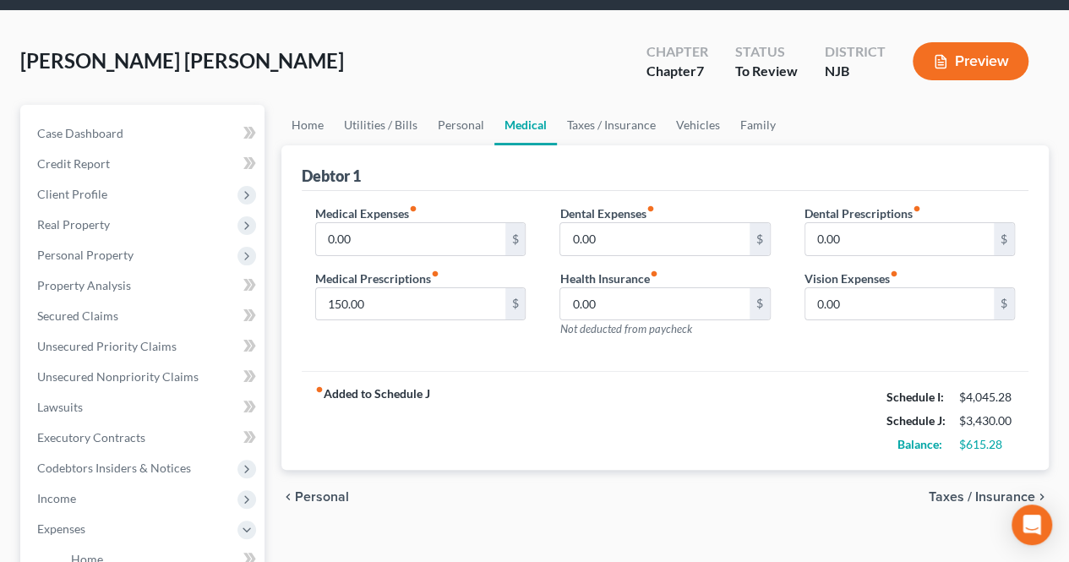
scroll to position [85, 0]
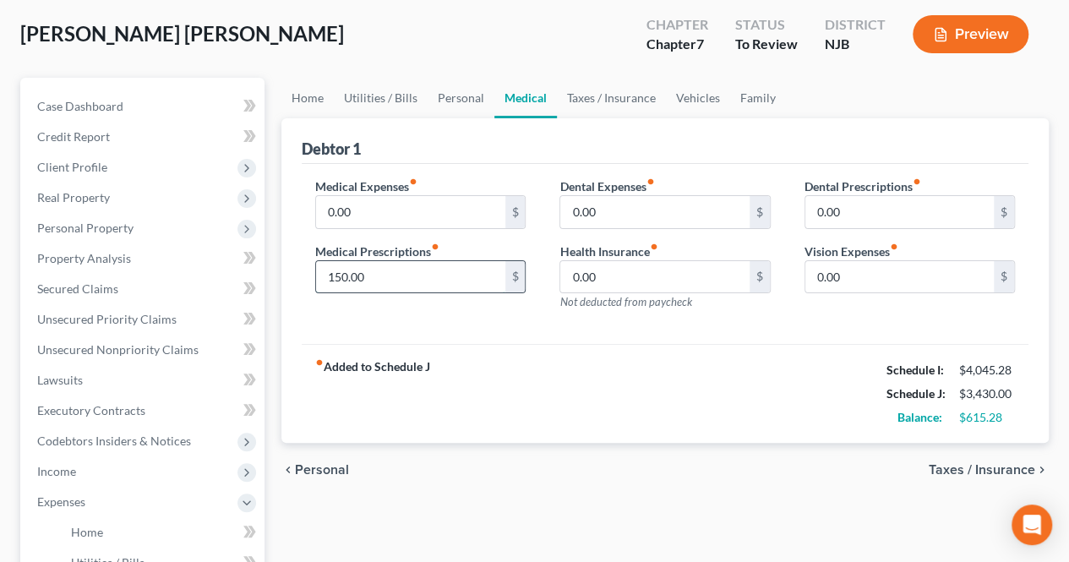
click at [481, 285] on input "150.00" at bounding box center [410, 277] width 189 height 32
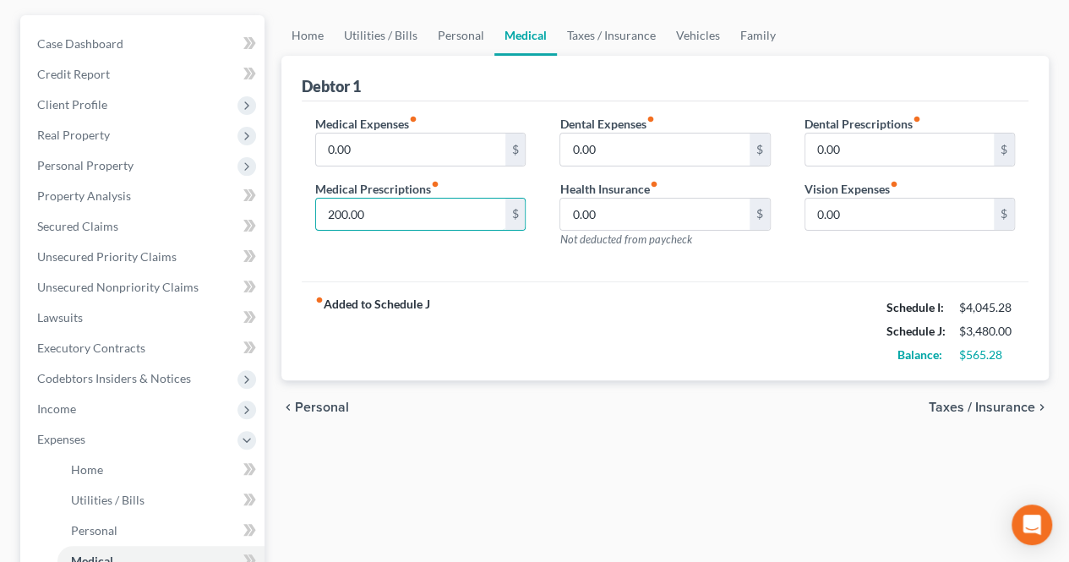
scroll to position [169, 0]
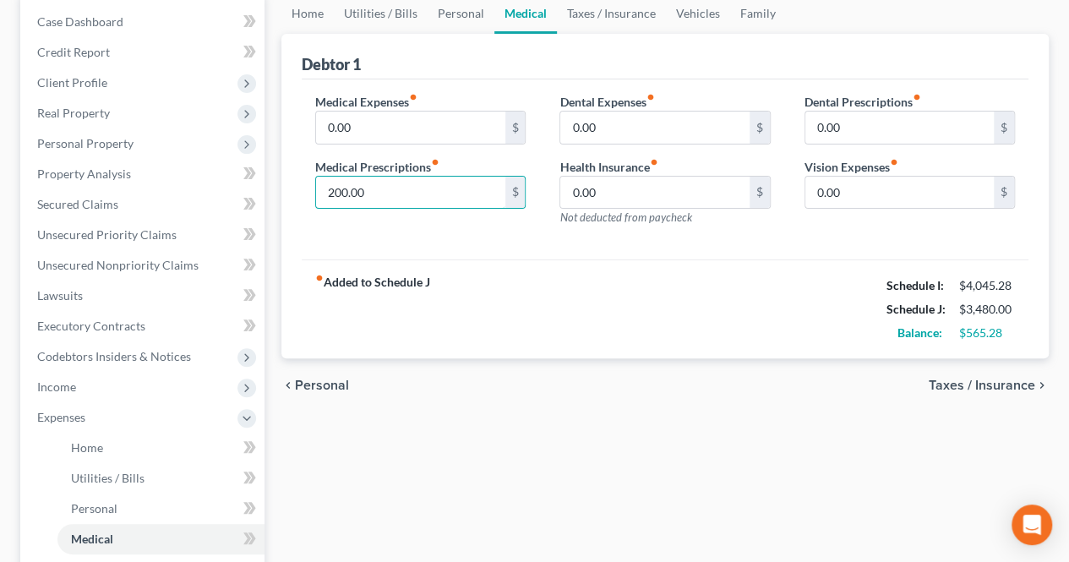
type input "200.00"
click at [963, 390] on span "Taxes / Insurance" at bounding box center [982, 386] width 107 height 14
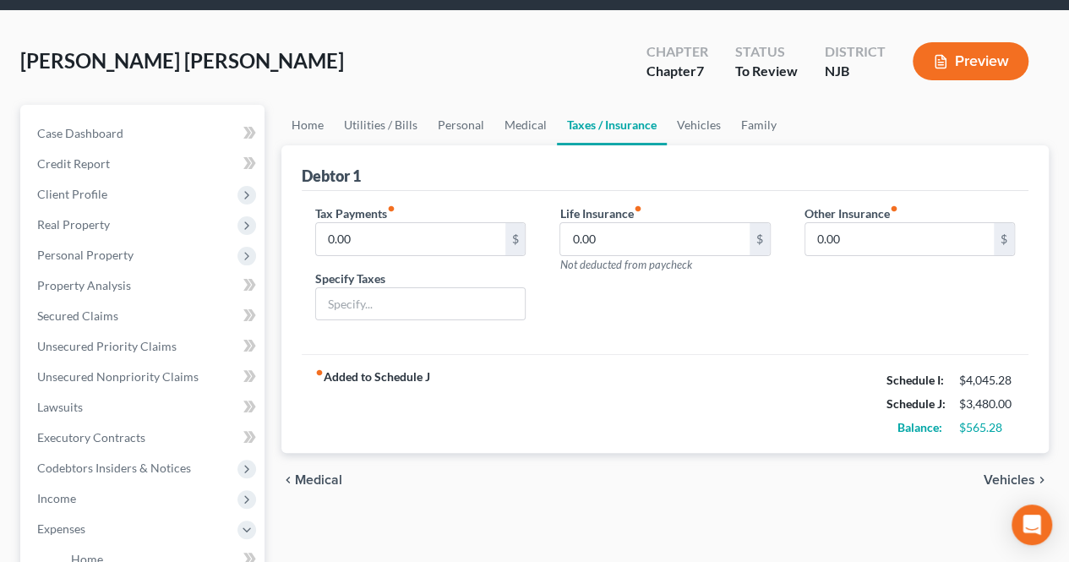
scroll to position [85, 0]
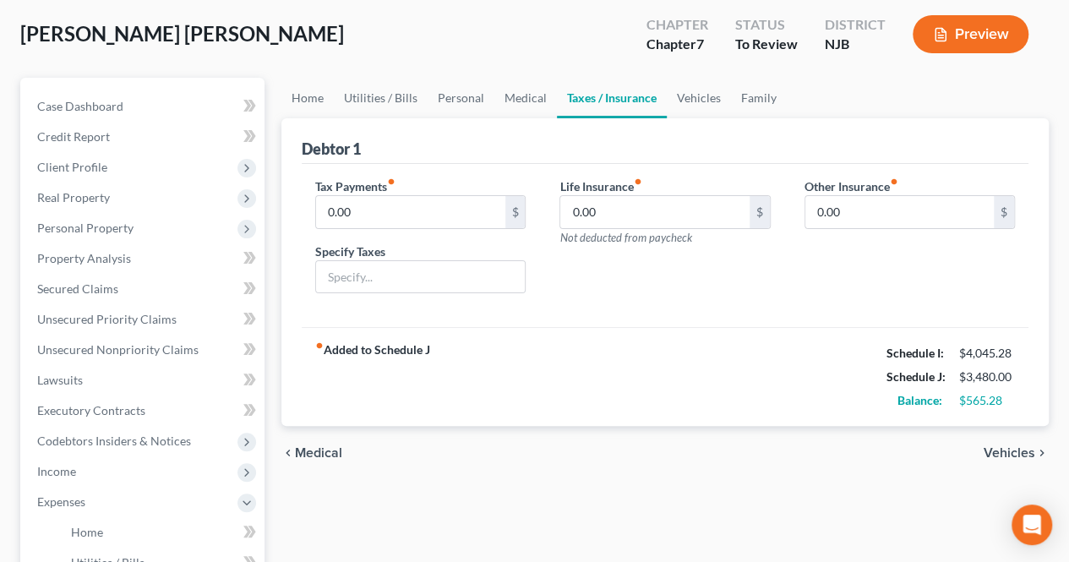
click at [1017, 448] on span "Vehicles" at bounding box center [1010, 453] width 52 height 14
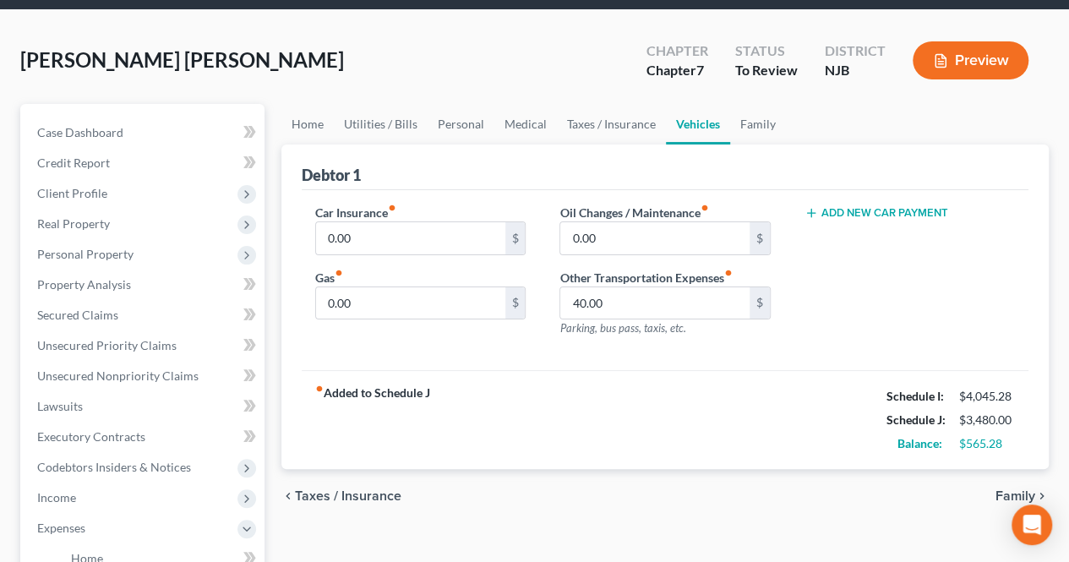
scroll to position [85, 0]
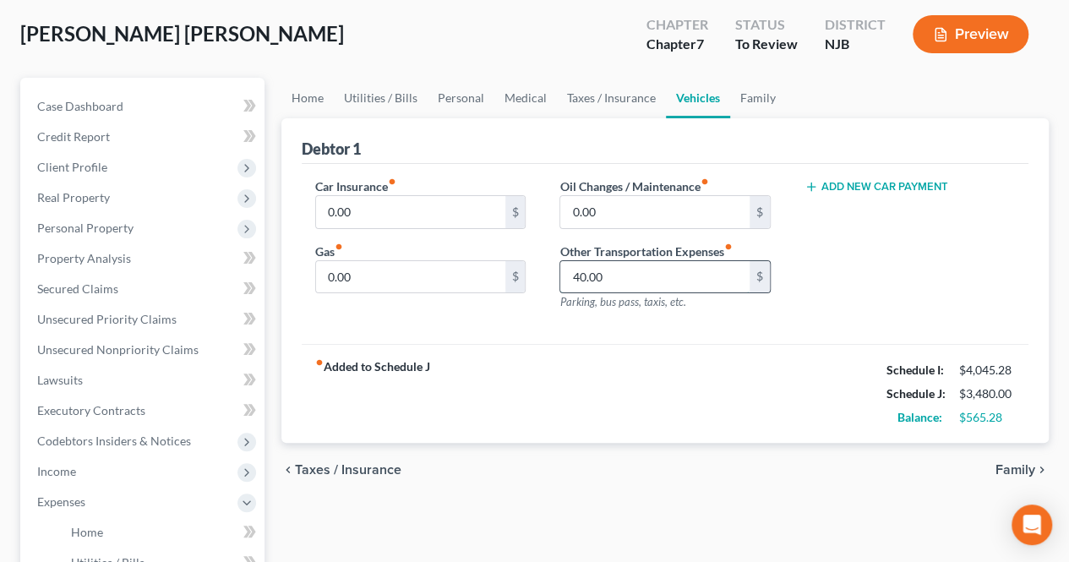
click at [649, 270] on input "40.00" at bounding box center [654, 277] width 189 height 32
type input "45.00"
click at [1032, 469] on span "Family" at bounding box center [1016, 470] width 40 height 14
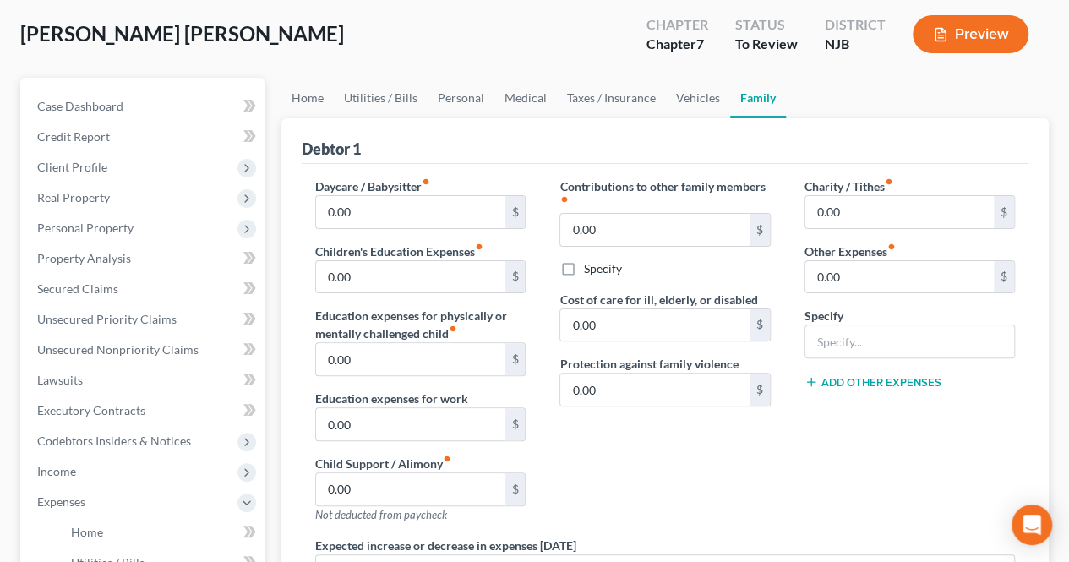
scroll to position [169, 0]
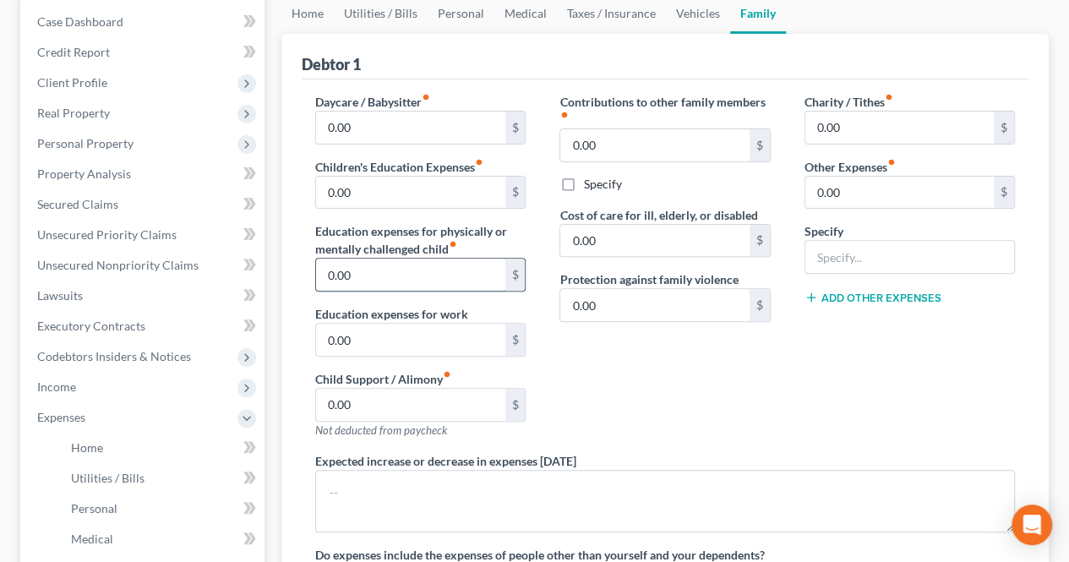
click at [426, 280] on input "0.00" at bounding box center [410, 275] width 189 height 32
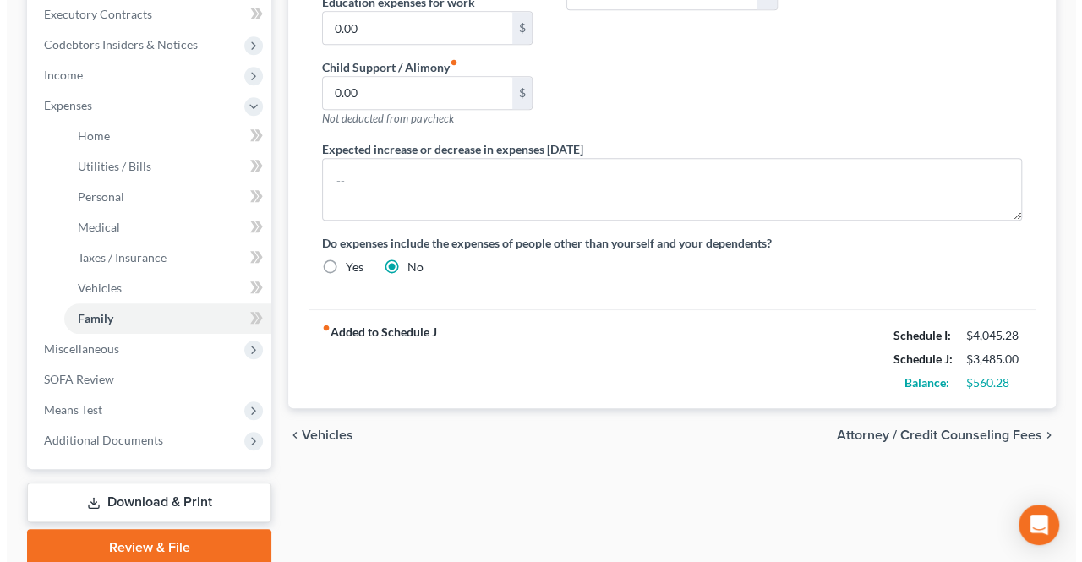
scroll to position [507, 0]
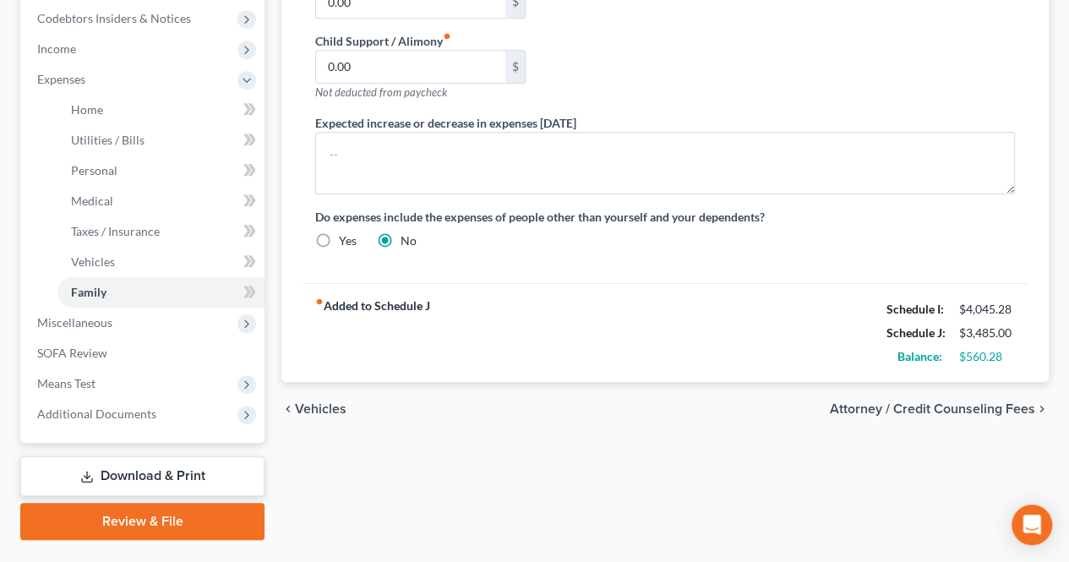
click at [846, 402] on span "Attorney / Credit Counseling Fees" at bounding box center [932, 409] width 205 height 14
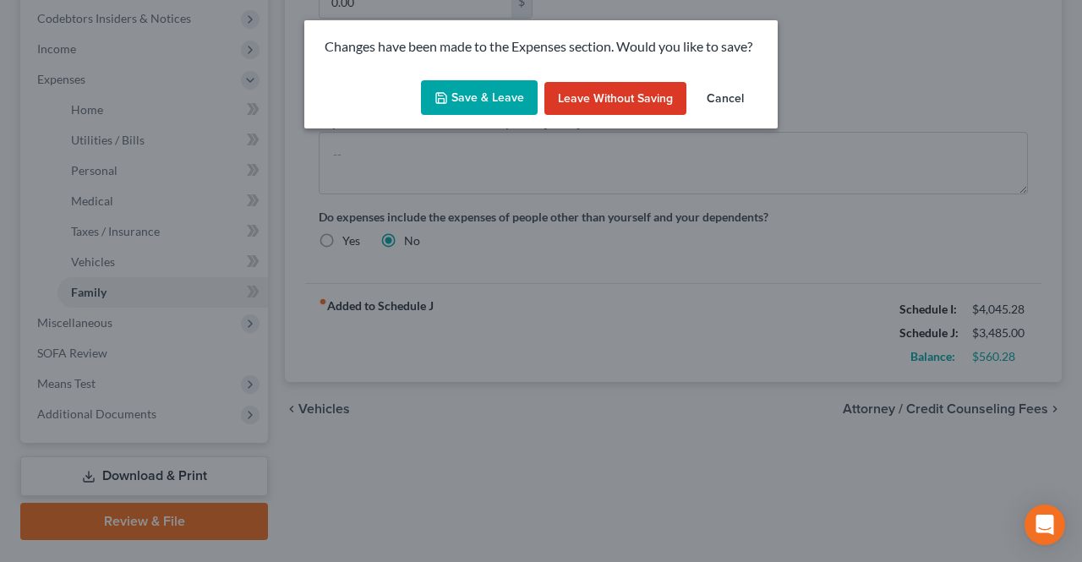
click at [470, 102] on button "Save & Leave" at bounding box center [479, 98] width 117 height 36
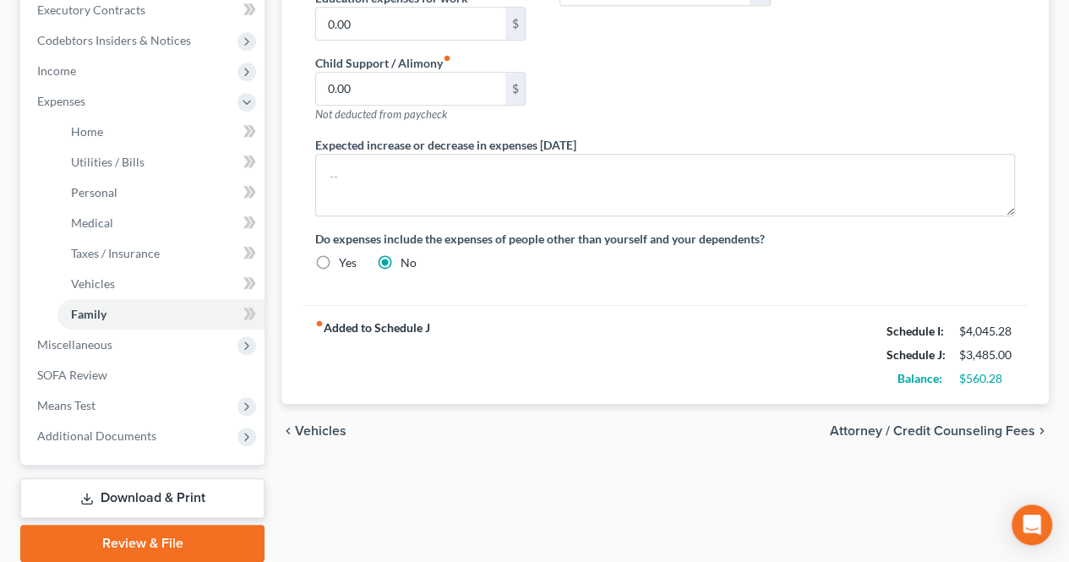
select select "0"
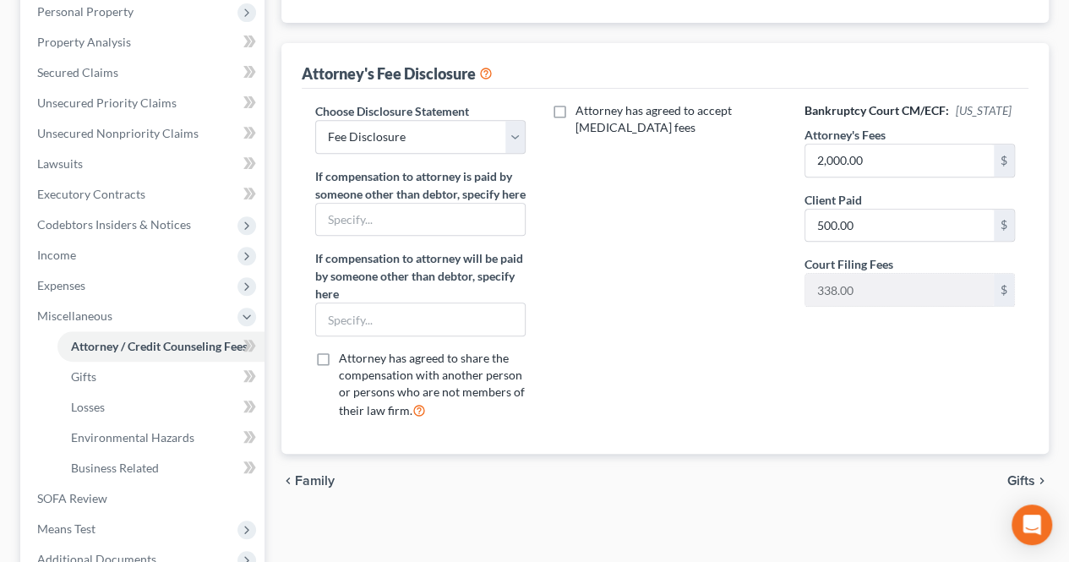
scroll to position [338, 0]
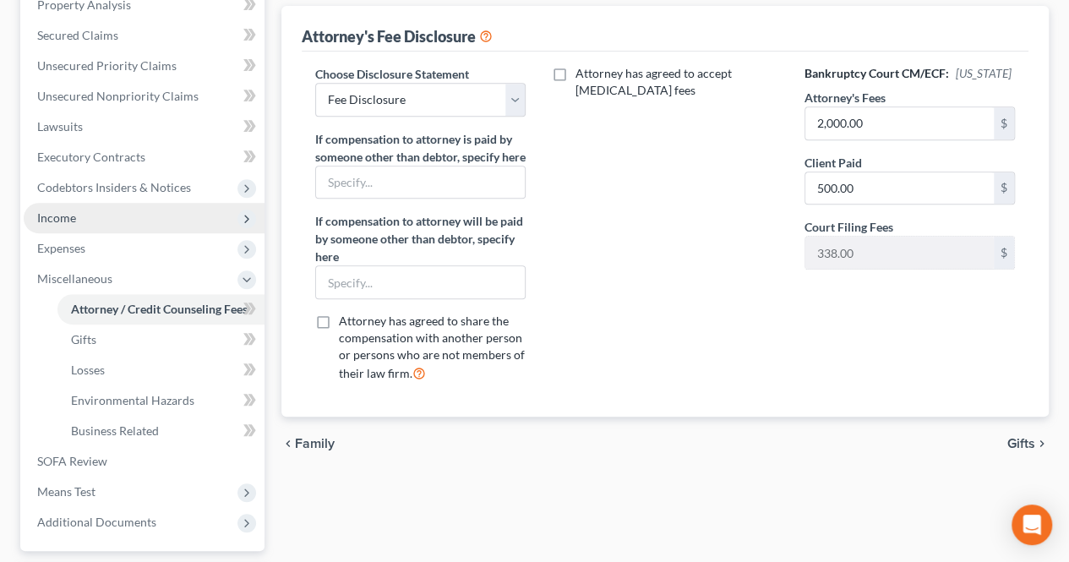
click at [164, 222] on span "Income" at bounding box center [144, 218] width 241 height 30
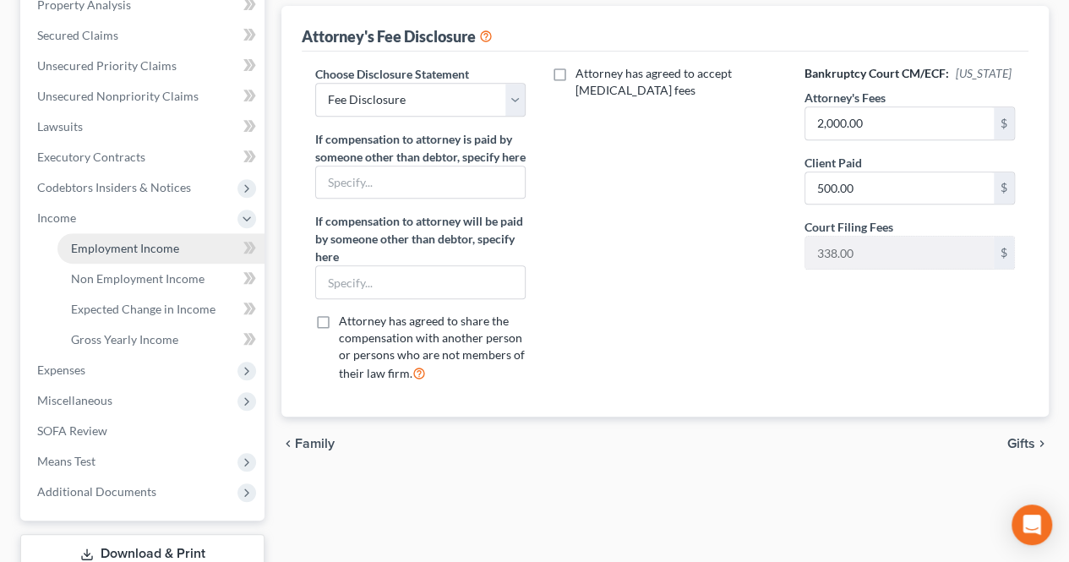
click at [149, 241] on span "Employment Income" at bounding box center [125, 248] width 108 height 14
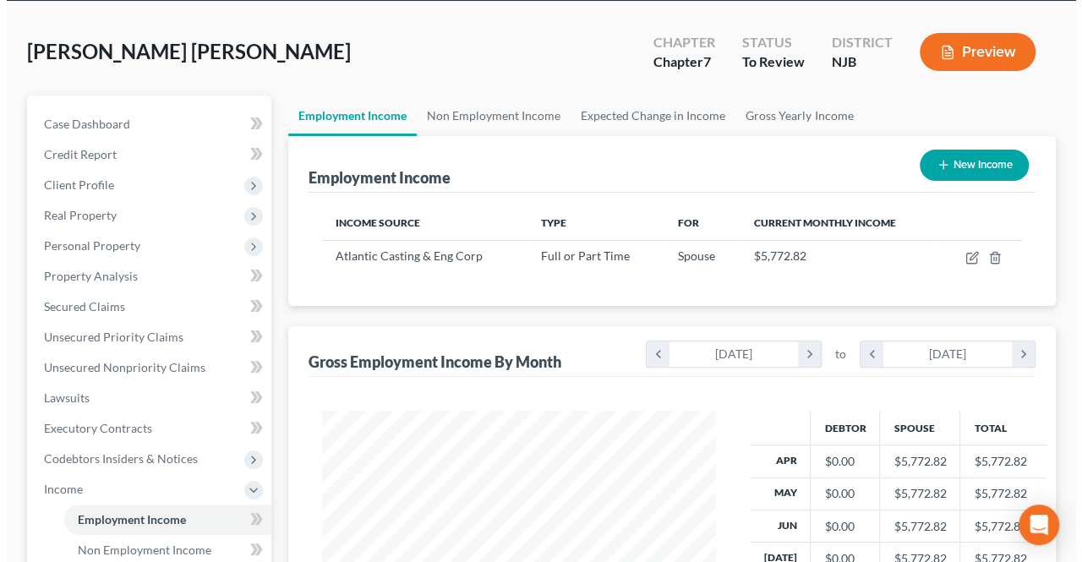
scroll to position [169, 0]
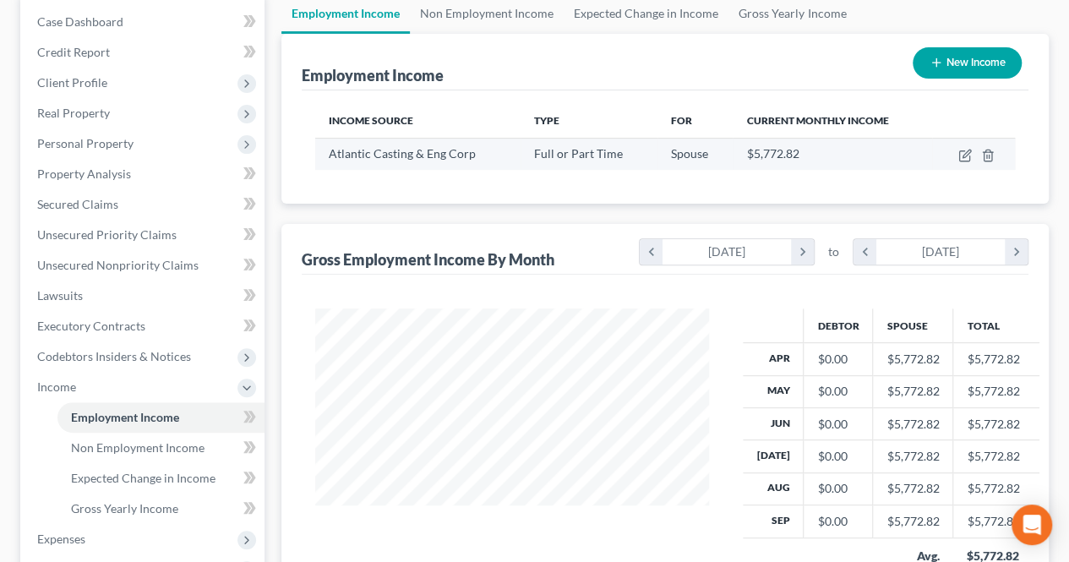
click at [957, 155] on td at bounding box center [973, 154] width 83 height 32
click at [965, 154] on icon "button" at bounding box center [966, 156] width 14 height 14
select select "0"
select select "33"
select select "1"
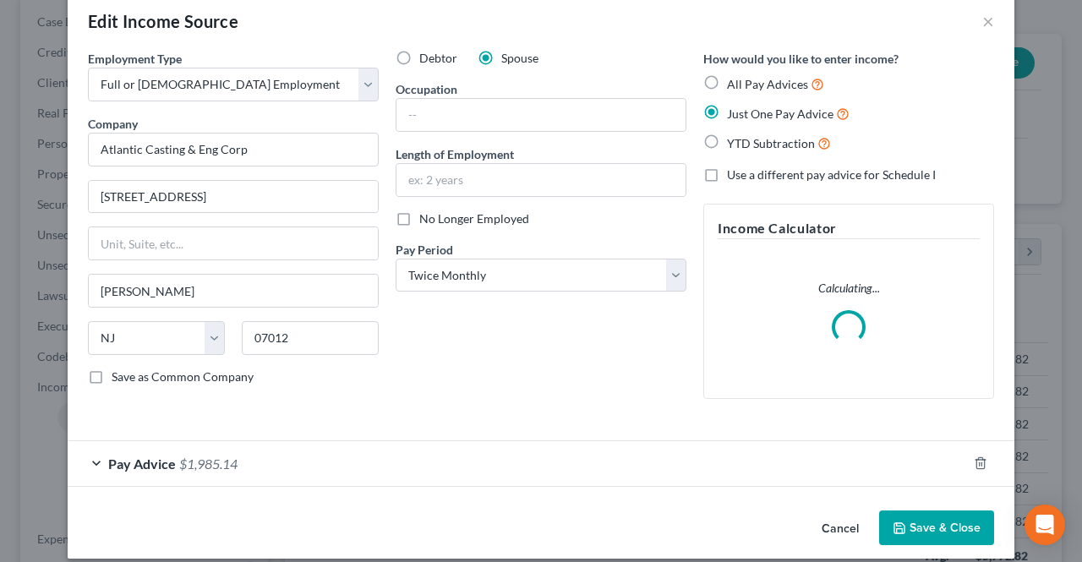
scroll to position [43, 0]
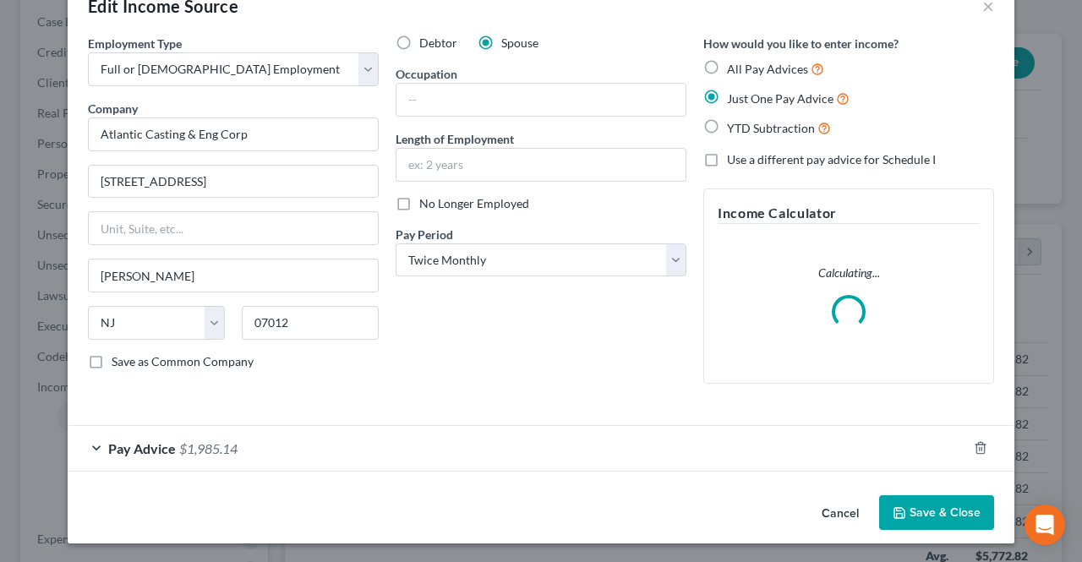
click at [548, 449] on div "Pay Advice $1,985.14" at bounding box center [517, 448] width 899 height 45
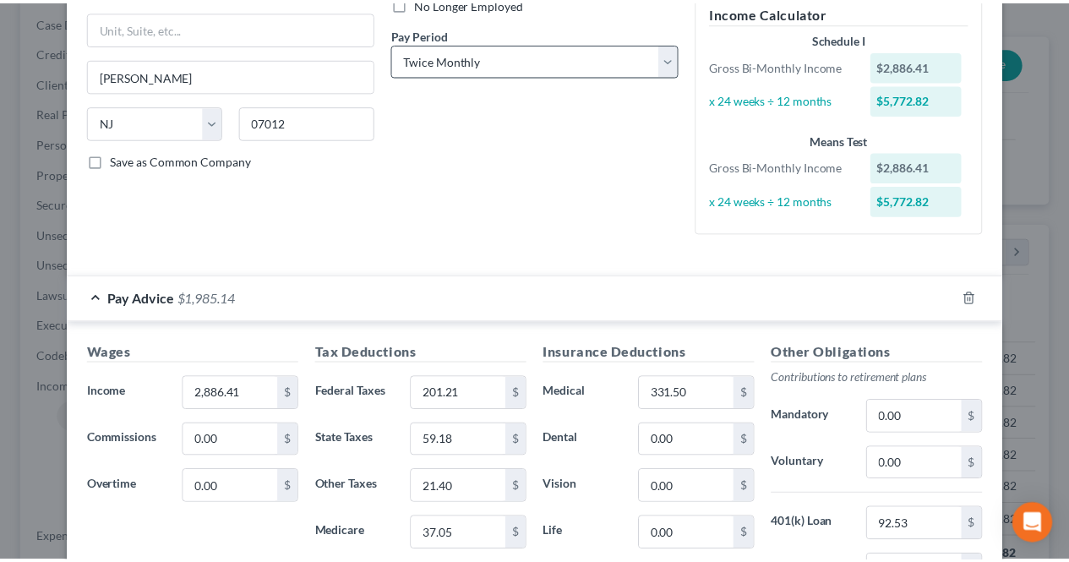
scroll to position [0, 0]
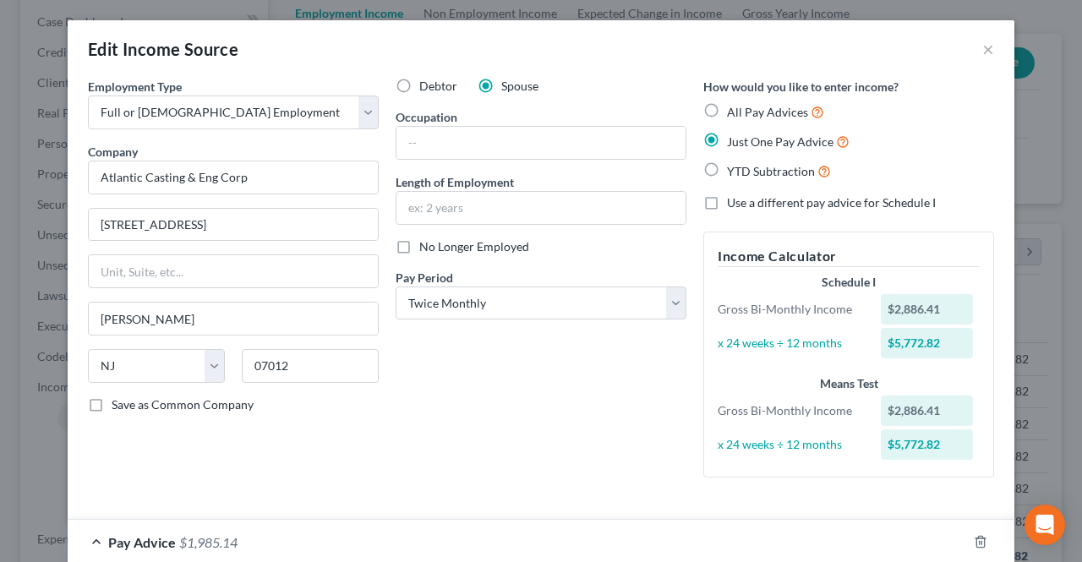
click at [989, 52] on div "Edit Income Source ×" at bounding box center [541, 48] width 947 height 57
click at [982, 52] on button "×" at bounding box center [988, 49] width 12 height 20
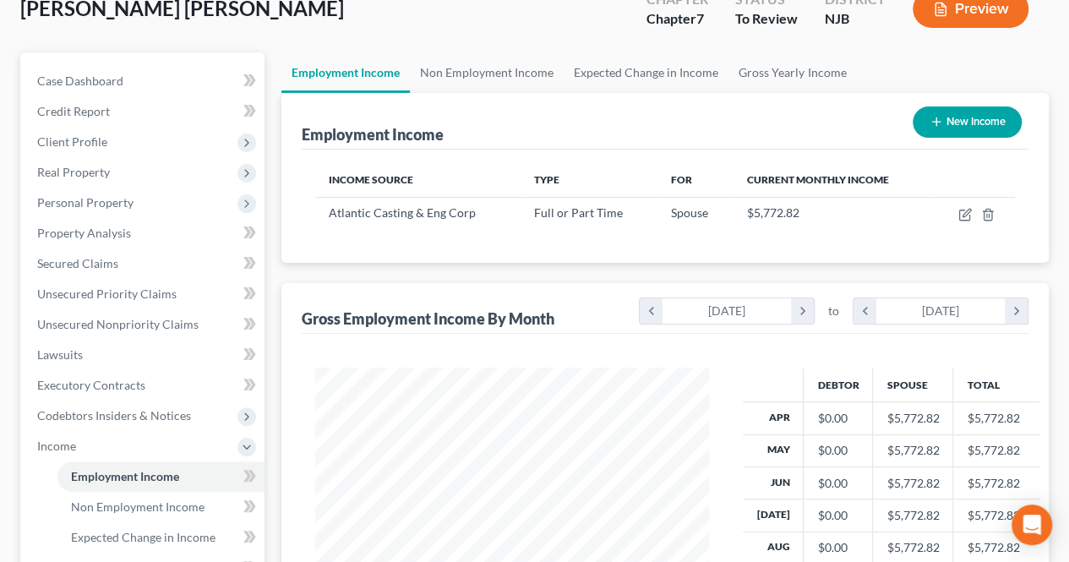
scroll to position [85, 0]
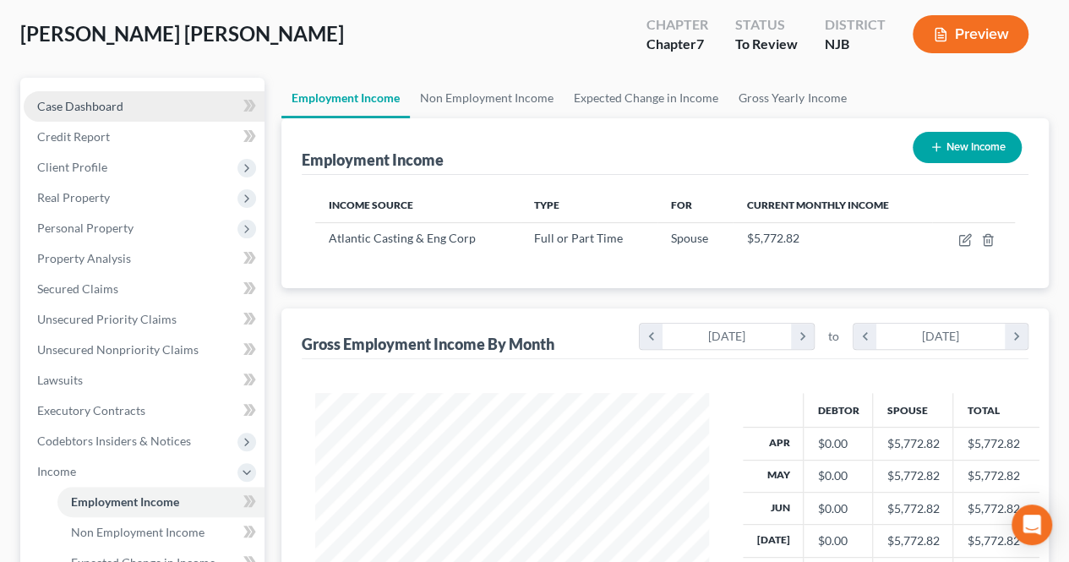
click at [145, 112] on link "Case Dashboard" at bounding box center [144, 106] width 241 height 30
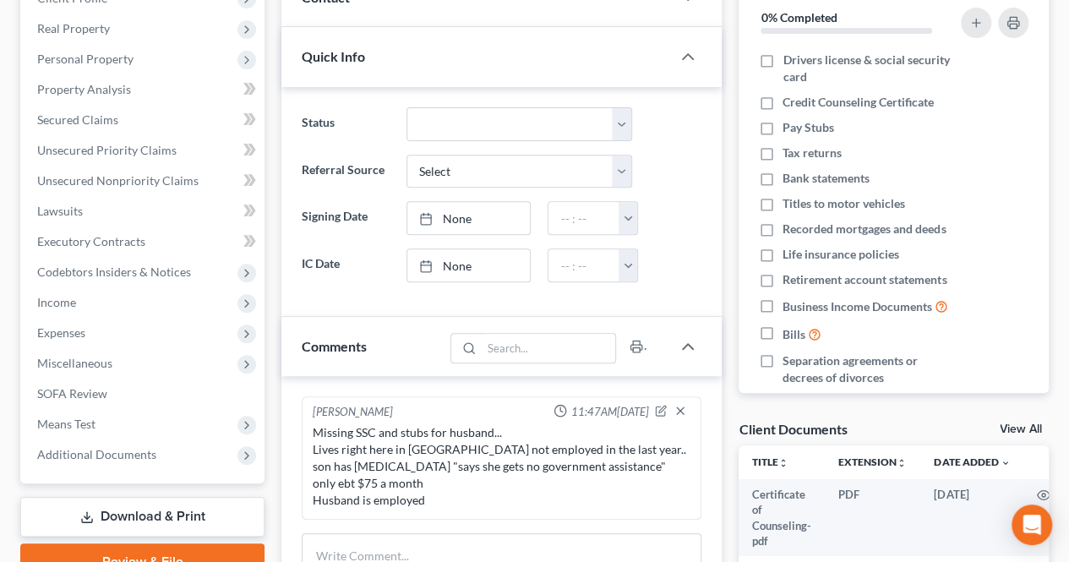
scroll to position [338, 0]
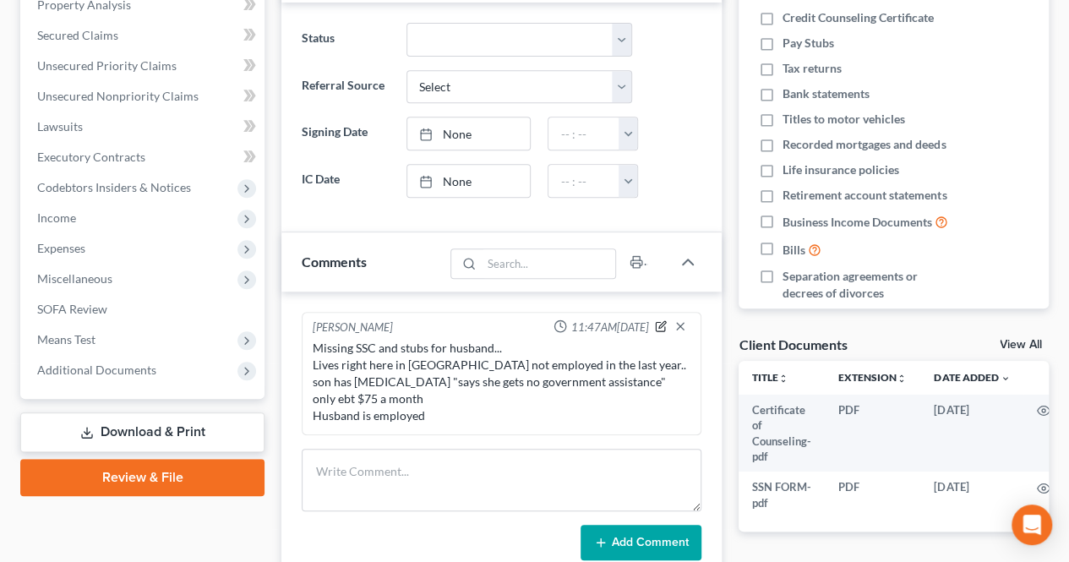
click at [661, 324] on icon "button" at bounding box center [661, 326] width 12 height 12
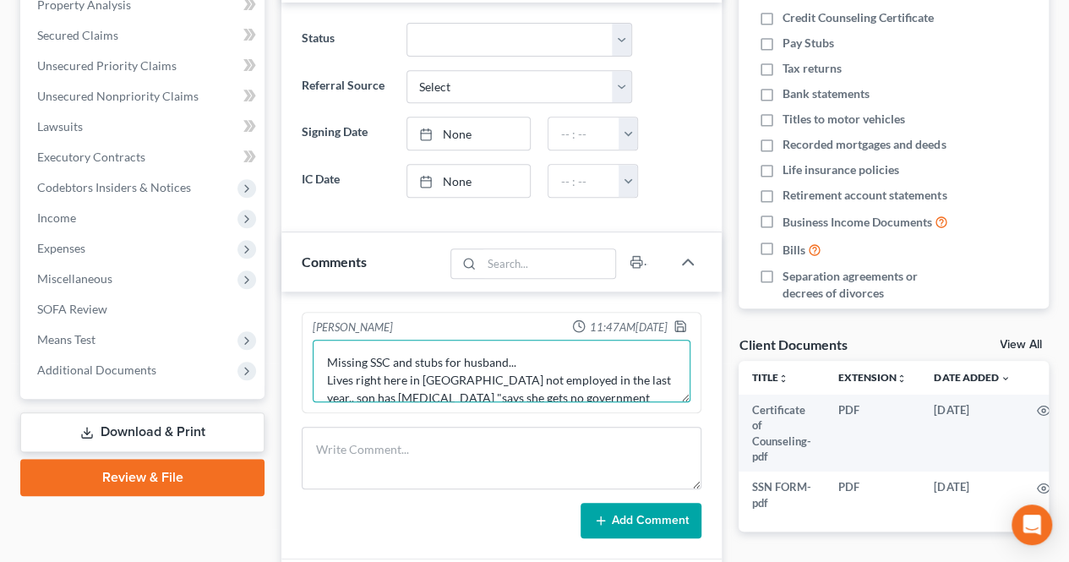
drag, startPoint x: 391, startPoint y: 354, endPoint x: 473, endPoint y: 388, distance: 88.7
click at [391, 353] on textarea "Missing SSC and stubs for husband... Lives right here in [GEOGRAPHIC_DATA] not …" at bounding box center [502, 371] width 378 height 63
type textarea "Missing SSC (RECEIVED)and stubs for husband... Lives right here in [GEOGRAPHIC_…"
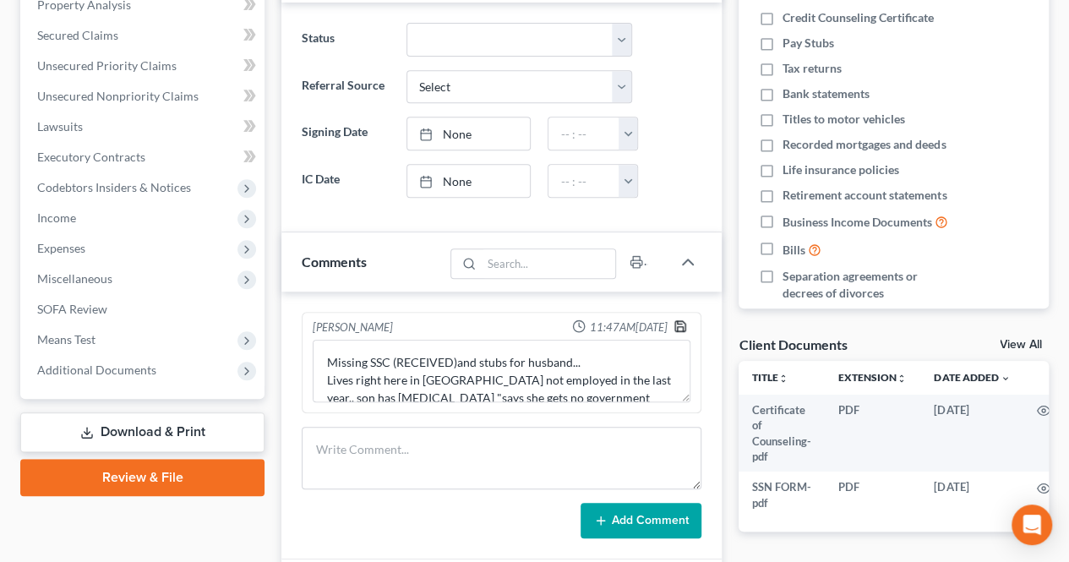
click at [681, 321] on icon "button" at bounding box center [681, 327] width 14 height 14
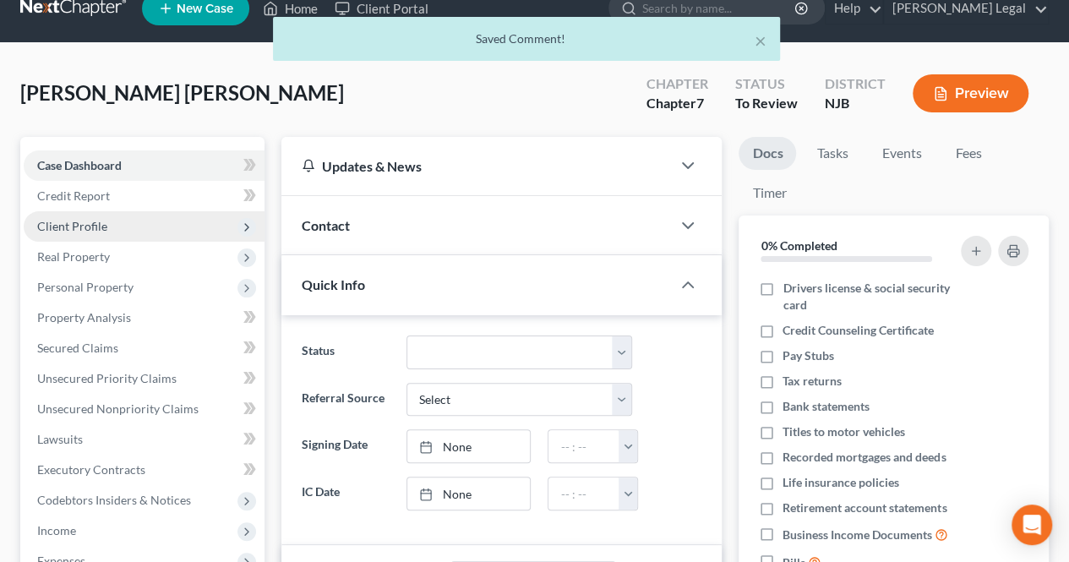
scroll to position [0, 0]
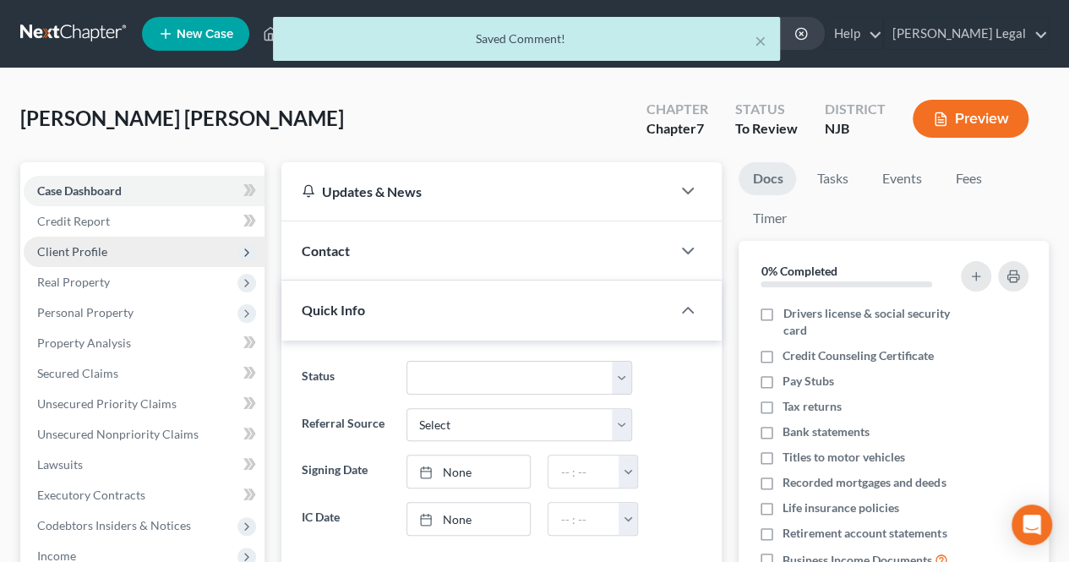
click at [138, 263] on span "Client Profile" at bounding box center [144, 252] width 241 height 30
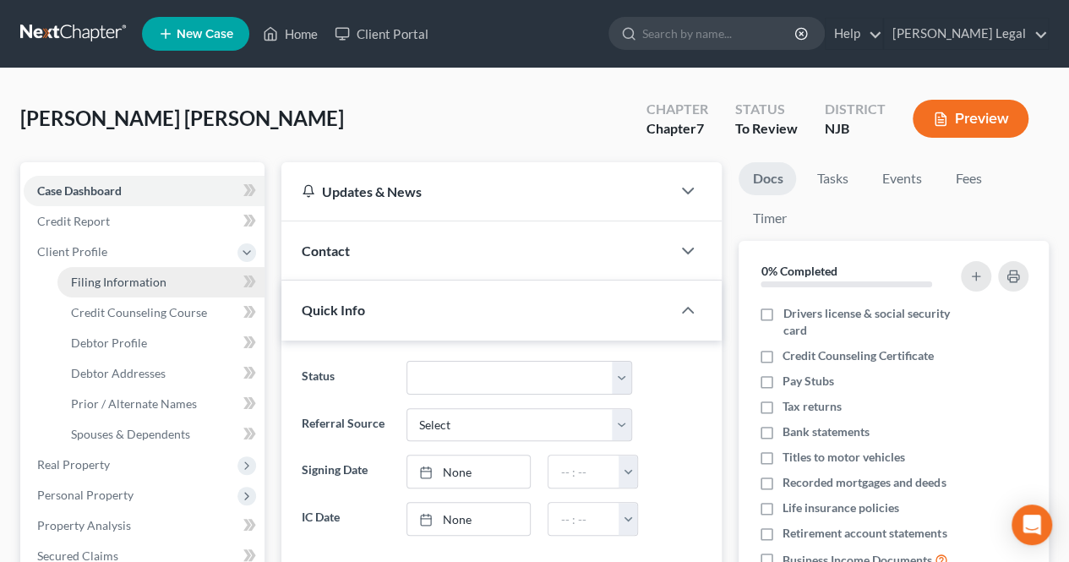
click at [123, 287] on span "Filing Information" at bounding box center [119, 282] width 96 height 14
select select "1"
select select "0"
select select "51"
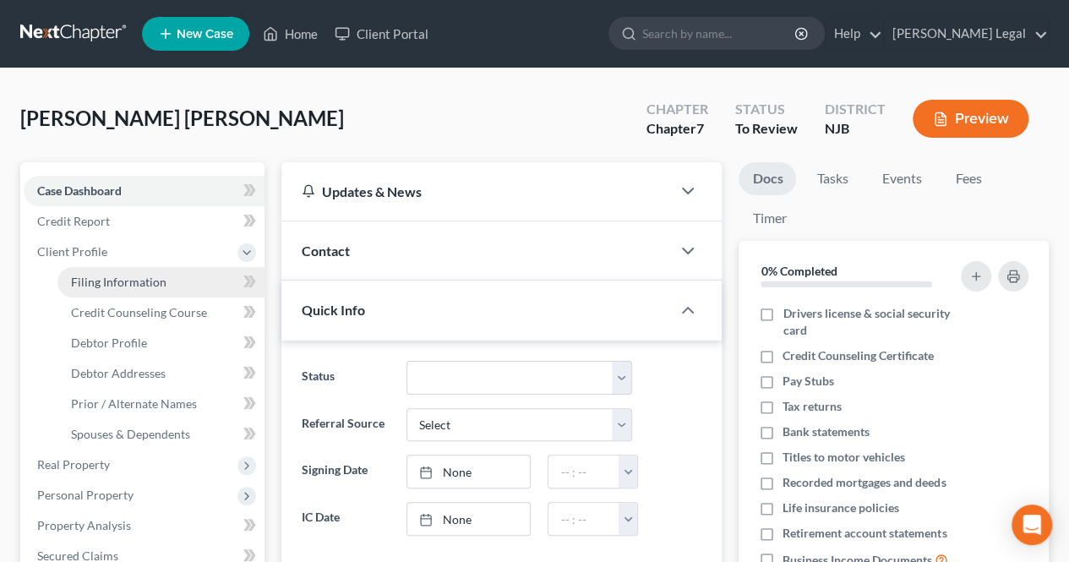
select select "0"
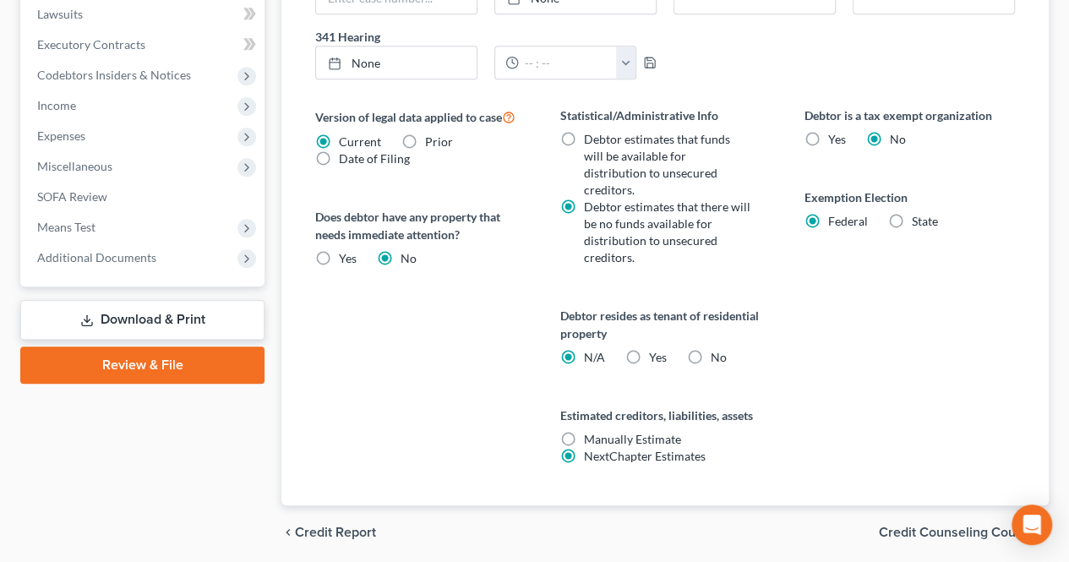
click at [911, 526] on span "Credit Counseling Course" at bounding box center [957, 533] width 156 height 14
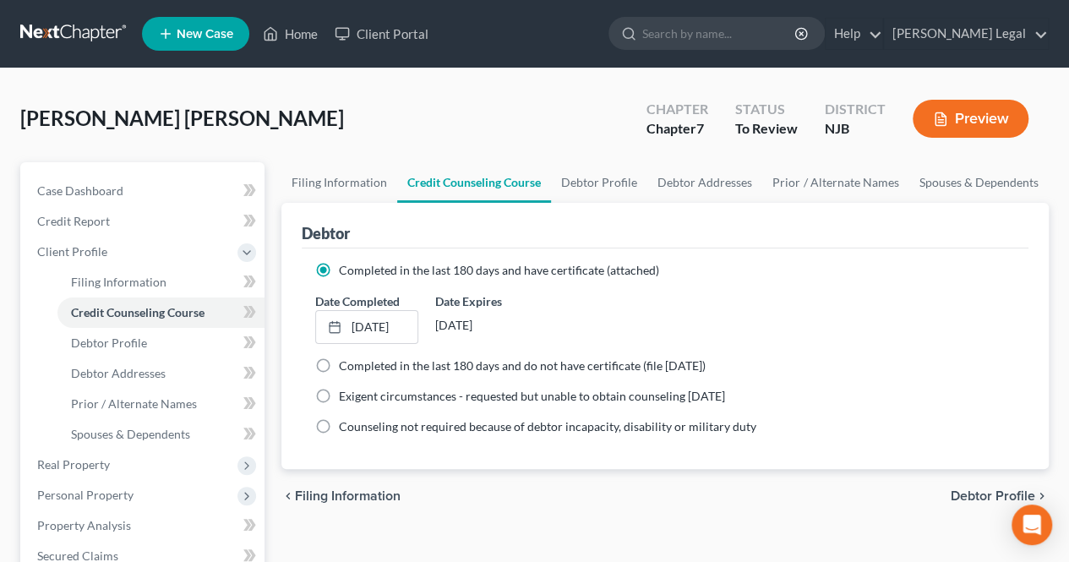
click at [967, 491] on span "Debtor Profile" at bounding box center [993, 496] width 85 height 14
select select "1"
select select "2"
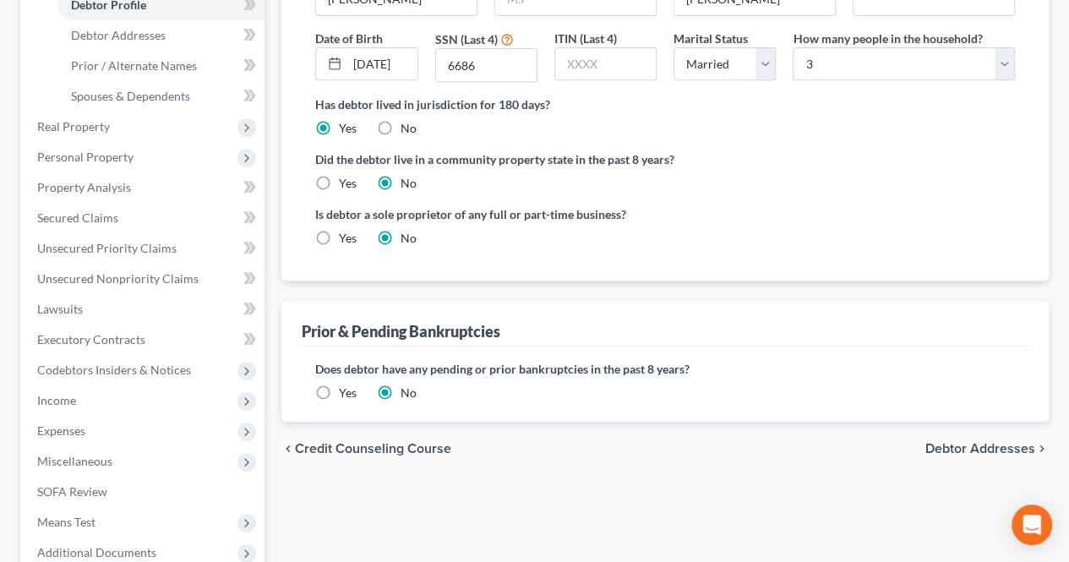
click at [978, 442] on span "Debtor Addresses" at bounding box center [981, 449] width 110 height 14
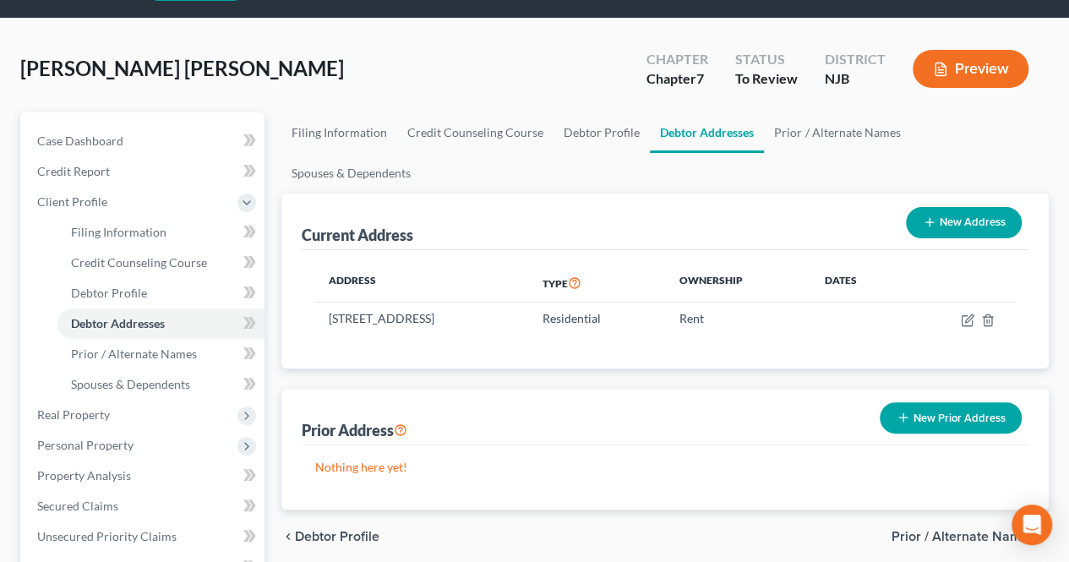
scroll to position [89, 0]
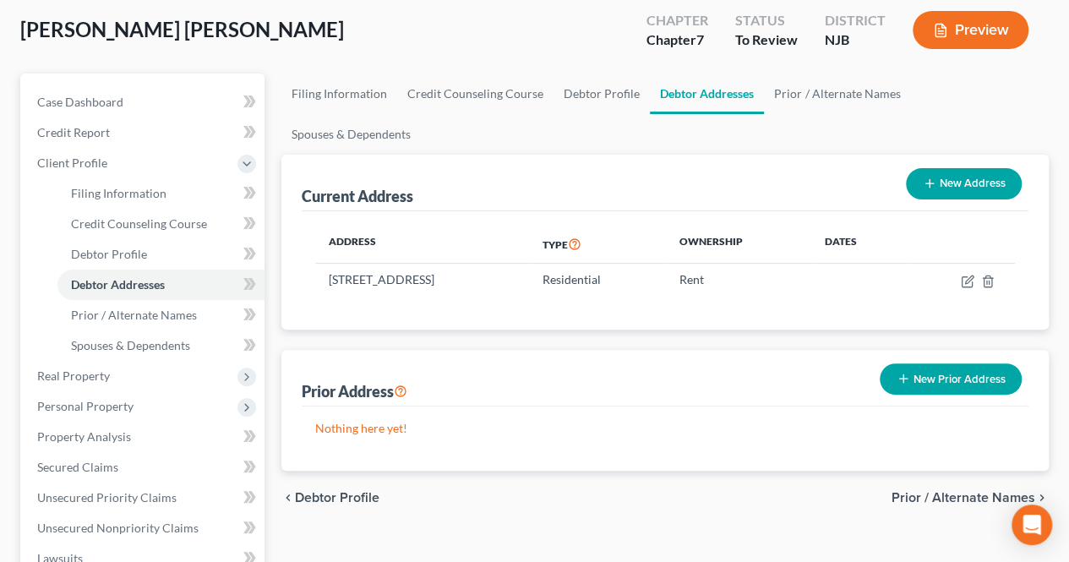
click at [921, 491] on span "Prior / Alternate Names" at bounding box center [964, 498] width 144 height 14
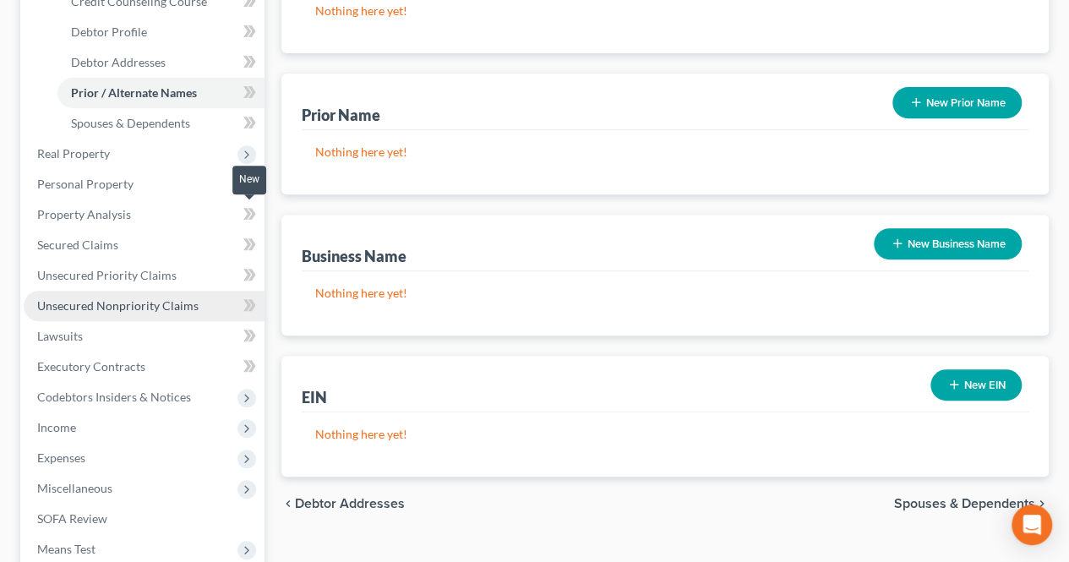
scroll to position [338, 0]
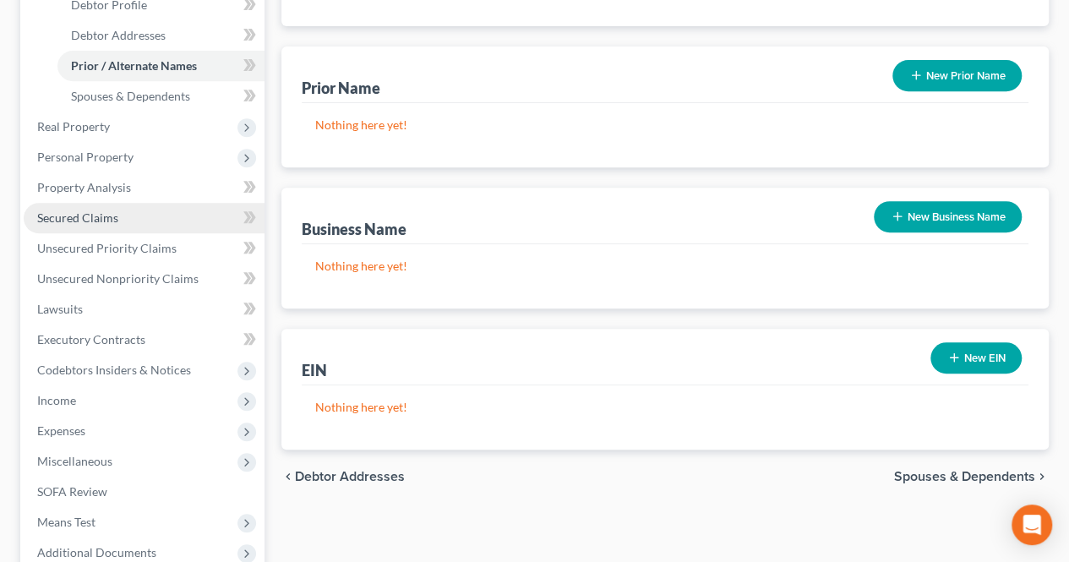
click at [123, 210] on link "Secured Claims" at bounding box center [144, 218] width 241 height 30
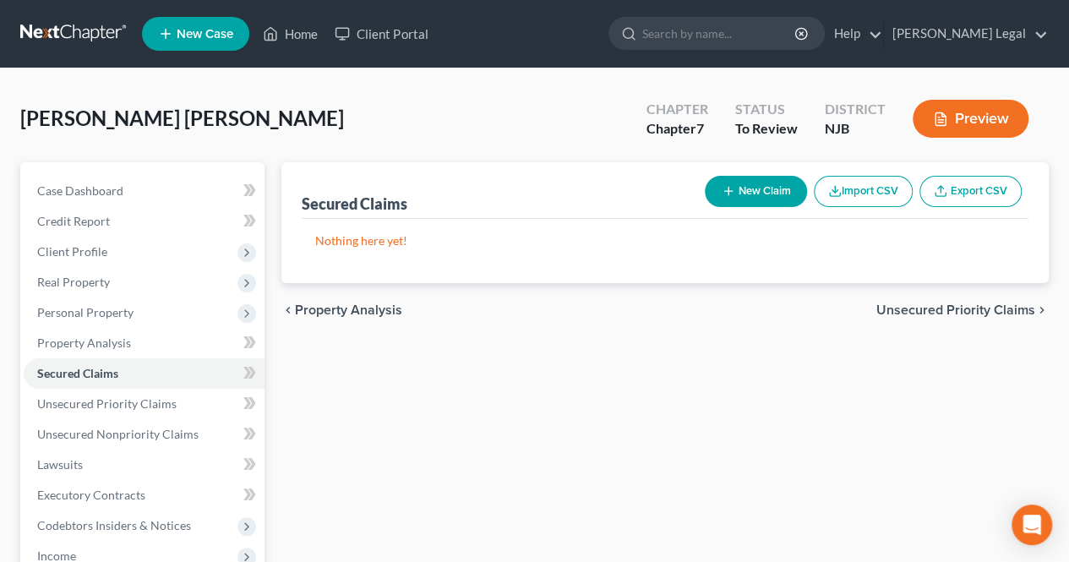
click at [894, 309] on span "Unsecured Priority Claims" at bounding box center [956, 310] width 159 height 14
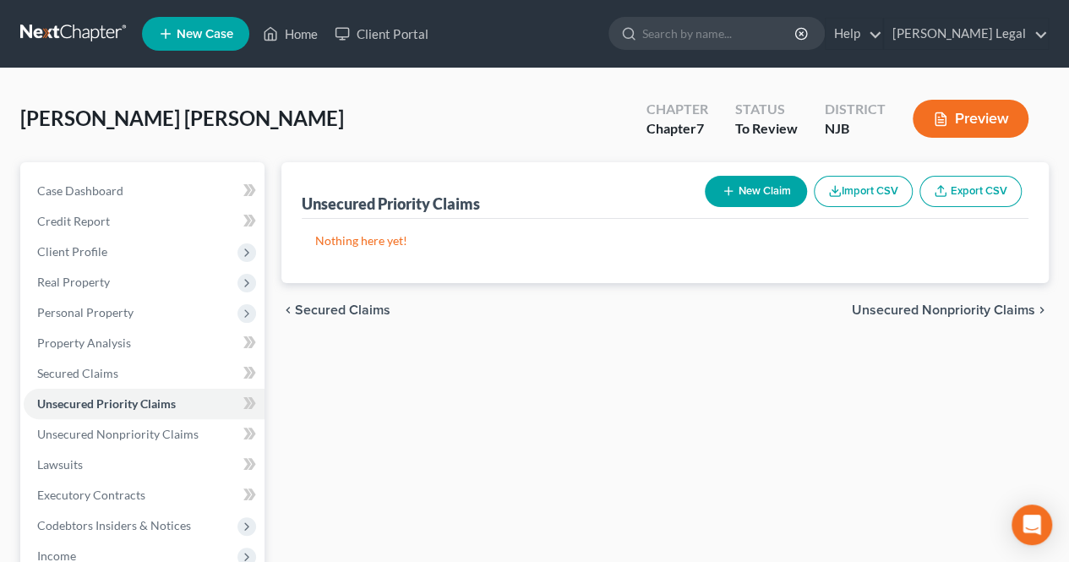
click at [893, 303] on span "Unsecured Nonpriority Claims" at bounding box center [943, 310] width 183 height 14
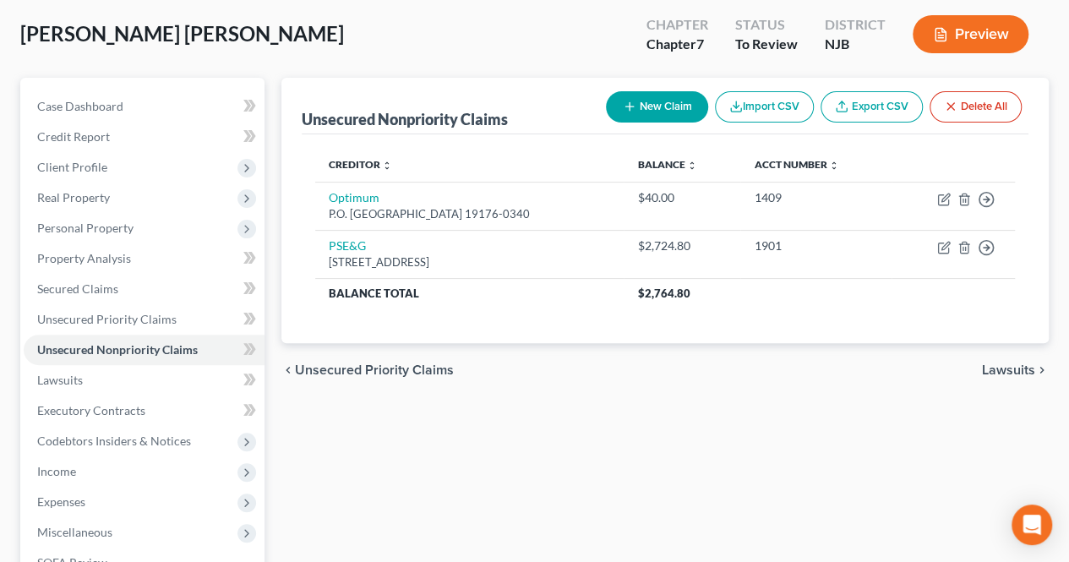
click at [992, 369] on span "Lawsuits" at bounding box center [1008, 370] width 53 height 14
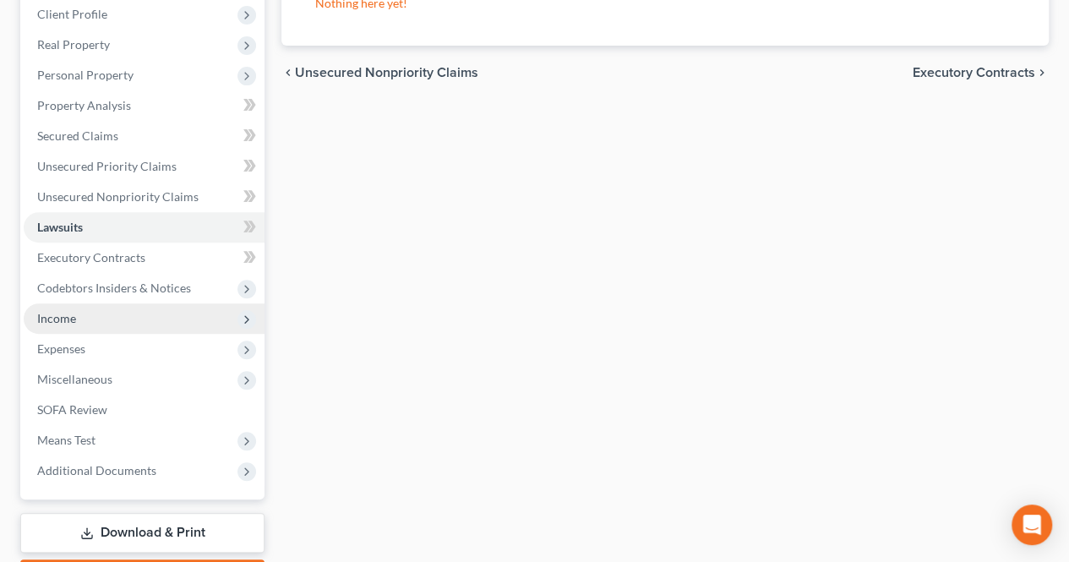
scroll to position [254, 0]
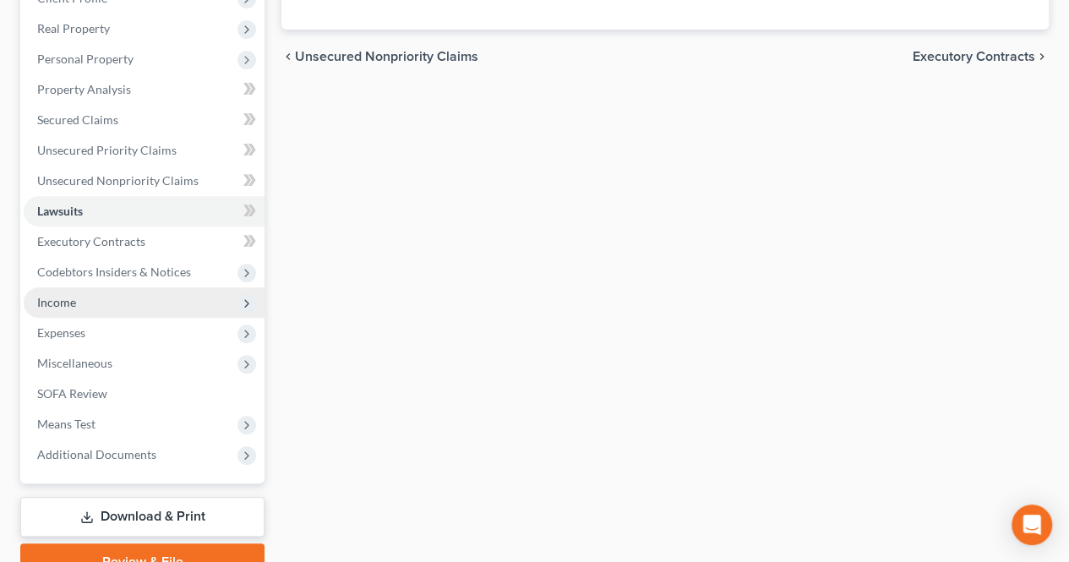
click at [79, 289] on span "Income" at bounding box center [144, 302] width 241 height 30
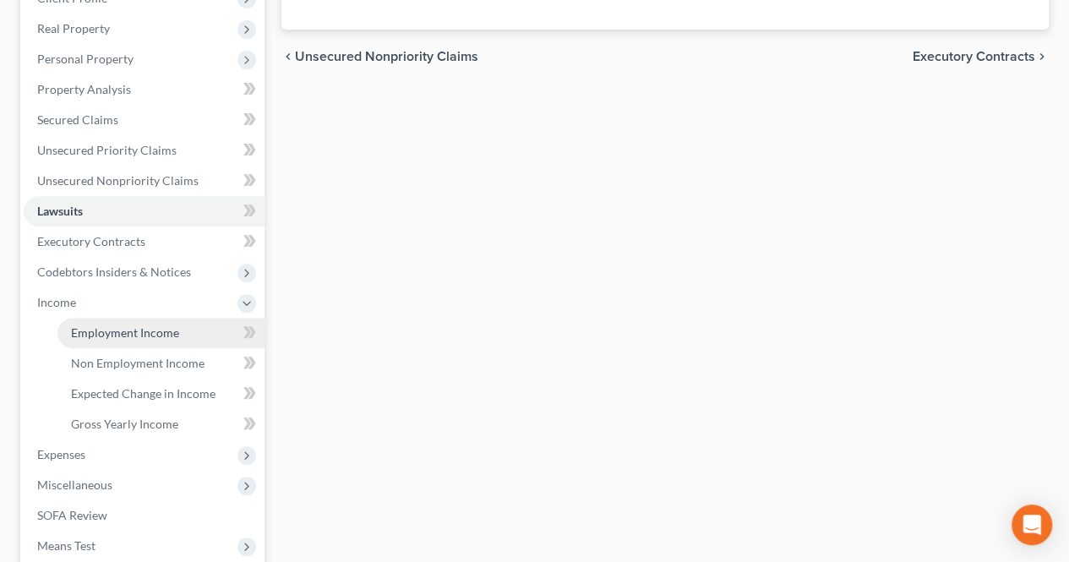
click at [94, 329] on span "Employment Income" at bounding box center [125, 332] width 108 height 14
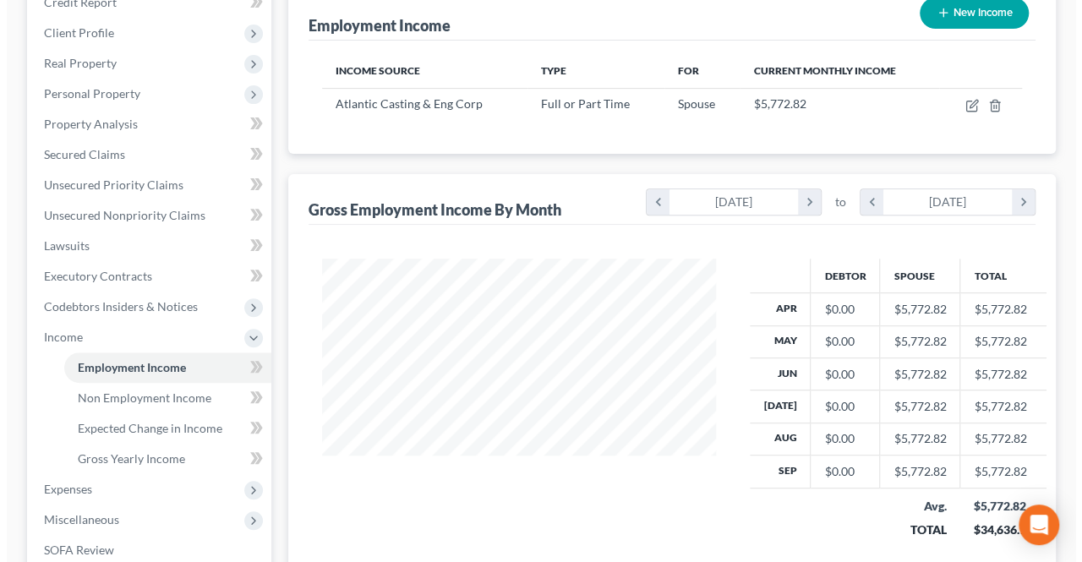
scroll to position [254, 0]
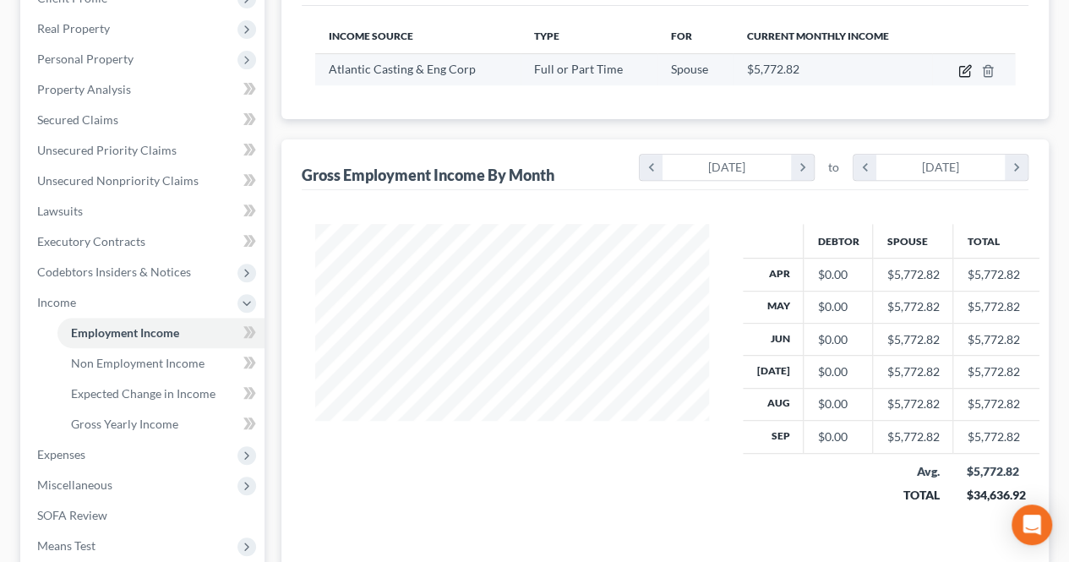
click at [960, 73] on icon "button" at bounding box center [966, 71] width 14 height 14
select select "0"
select select "33"
select select "1"
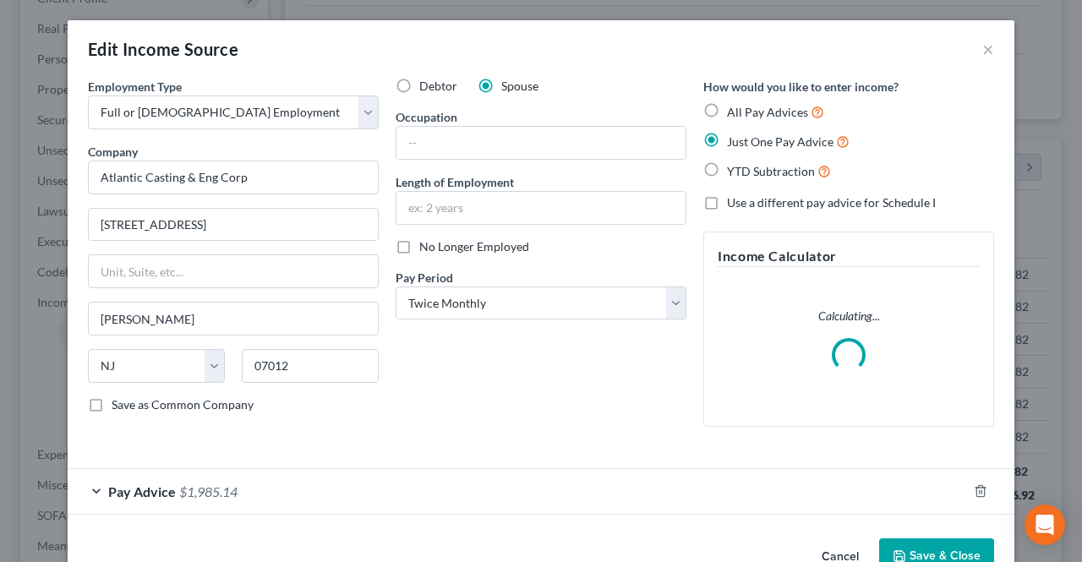
scroll to position [43, 0]
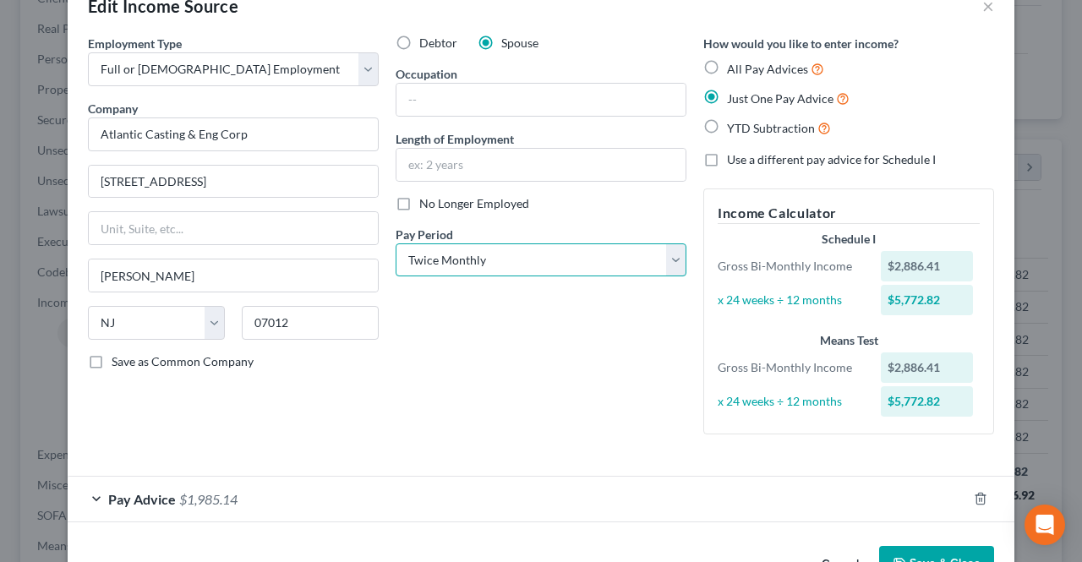
click at [487, 251] on select "Select Monthly Twice Monthly Every Other Week Weekly" at bounding box center [541, 260] width 291 height 34
click at [487, 250] on select "Select Monthly Twice Monthly Every Other Week Weekly" at bounding box center [541, 260] width 291 height 34
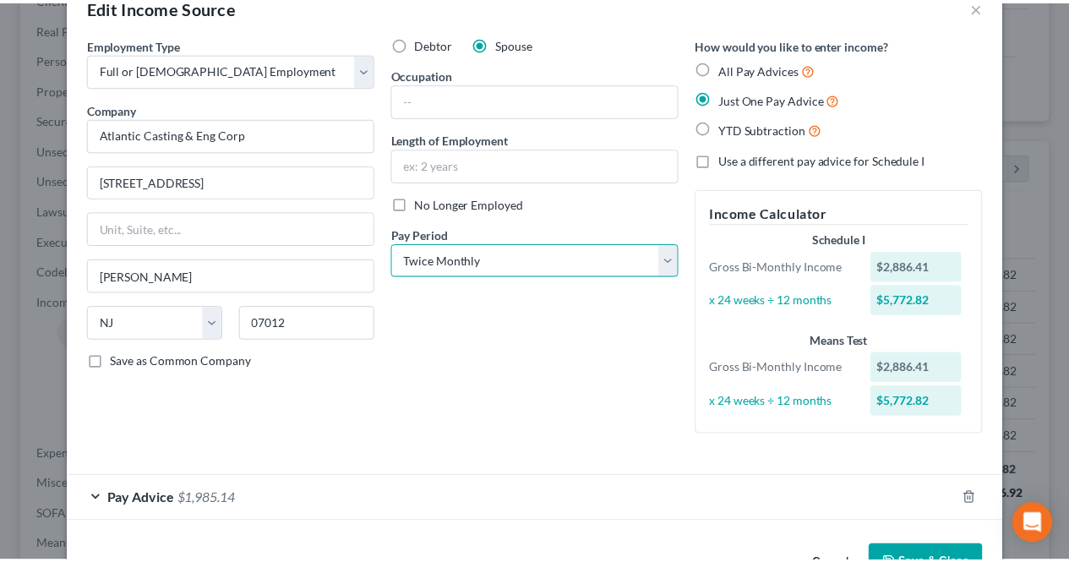
scroll to position [94, 0]
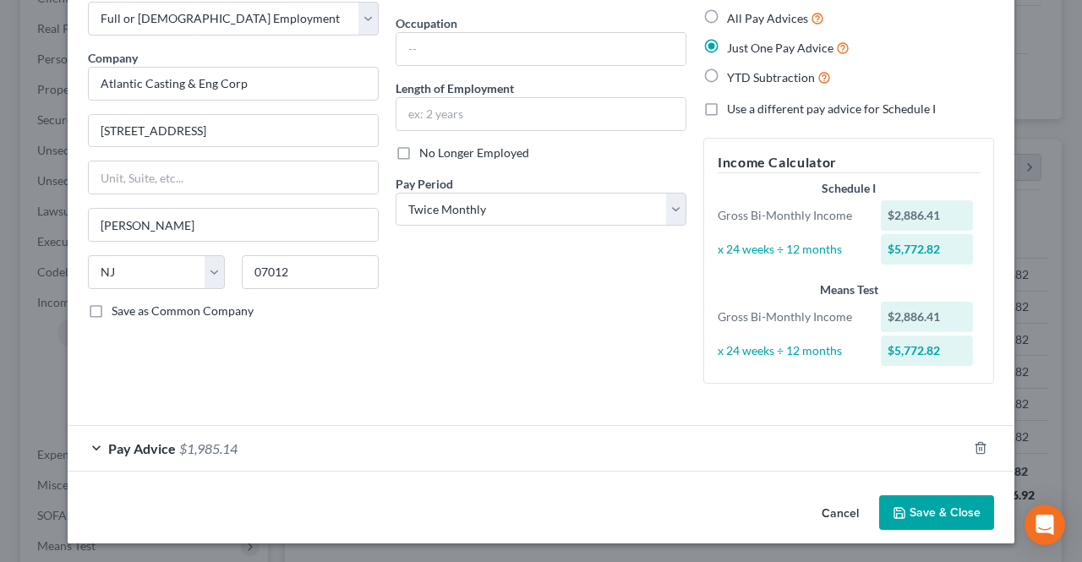
click at [904, 510] on button "Save & Close" at bounding box center [936, 513] width 115 height 36
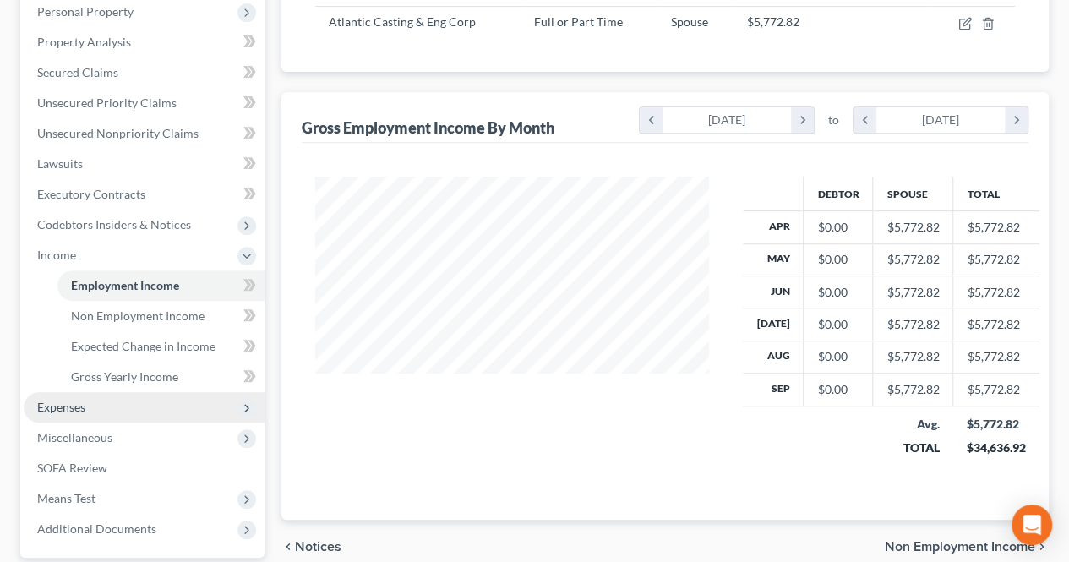
scroll to position [338, 0]
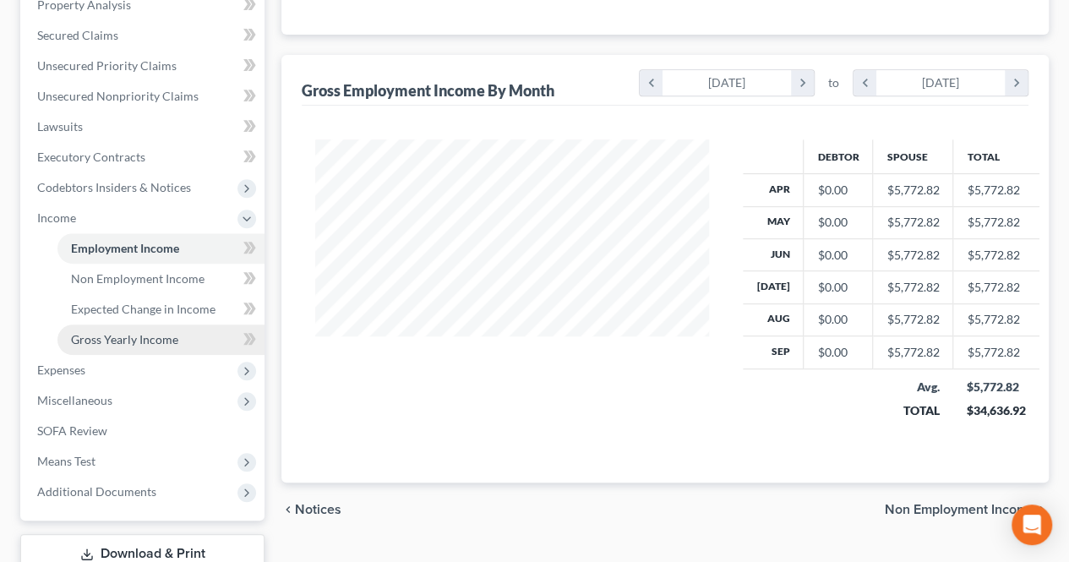
click at [171, 346] on link "Gross Yearly Income" at bounding box center [160, 340] width 207 height 30
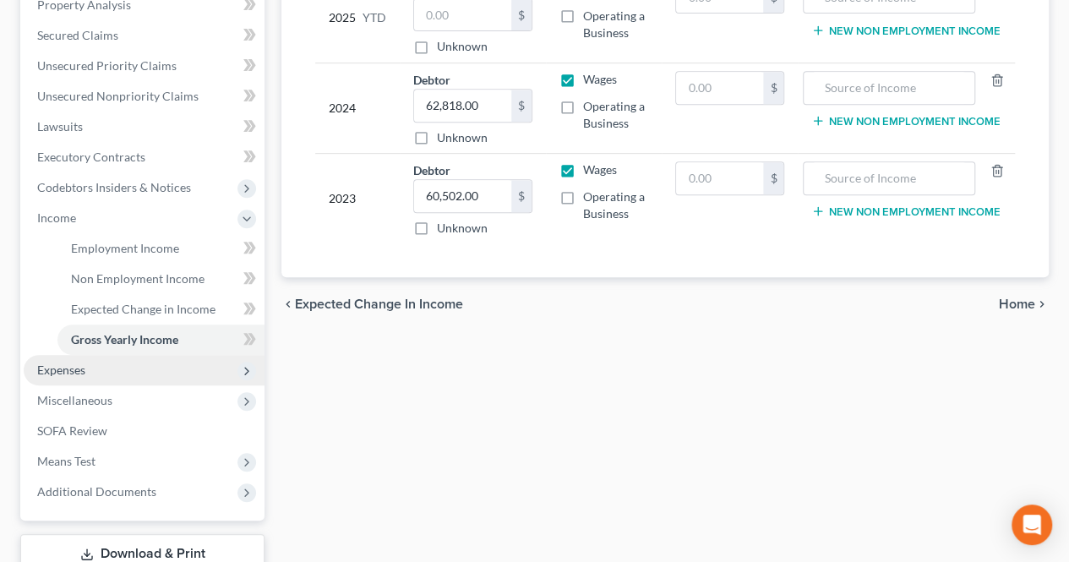
click at [110, 368] on span "Expenses" at bounding box center [144, 370] width 241 height 30
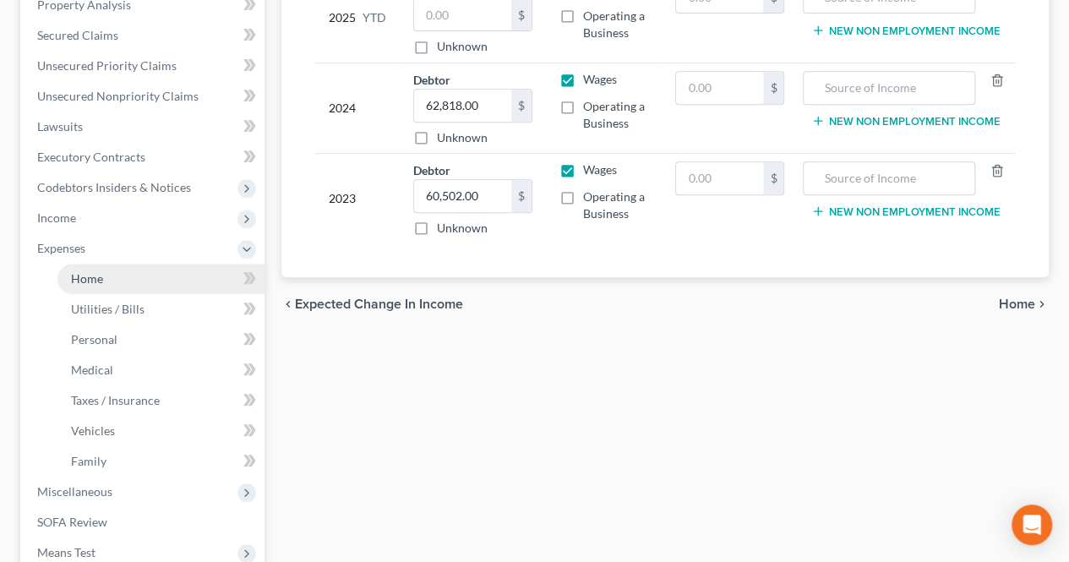
click at [96, 285] on span "Home" at bounding box center [87, 278] width 32 height 14
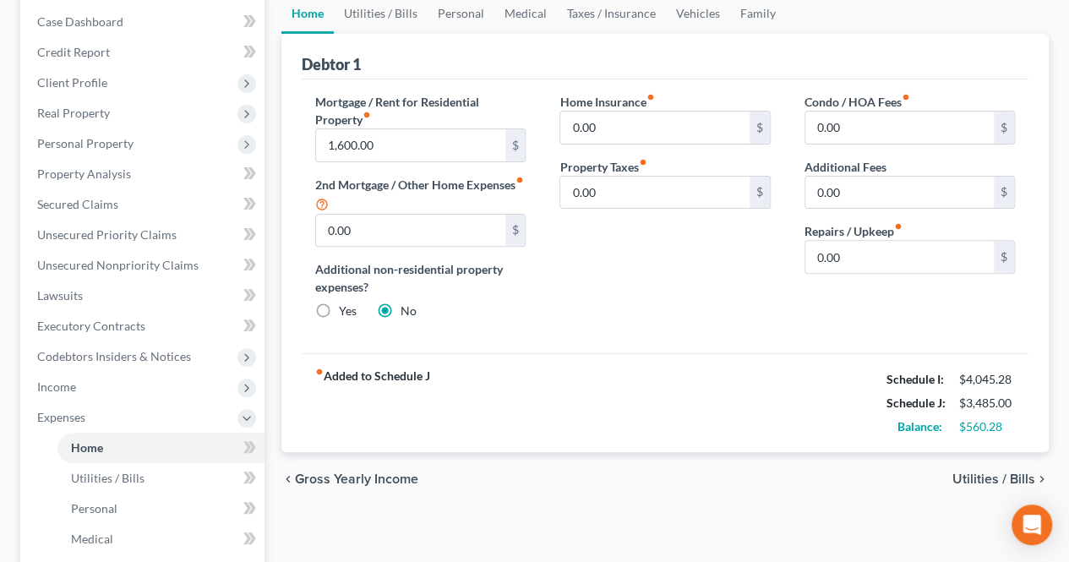
click at [1000, 478] on span "Utilities / Bills" at bounding box center [994, 480] width 83 height 14
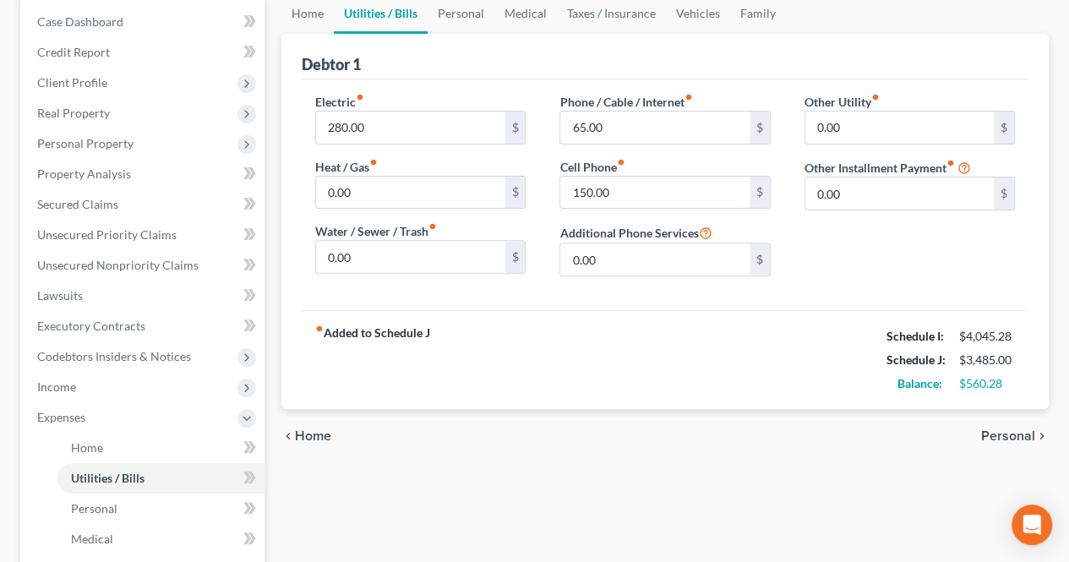
click at [1008, 435] on span "Personal" at bounding box center [1008, 436] width 54 height 14
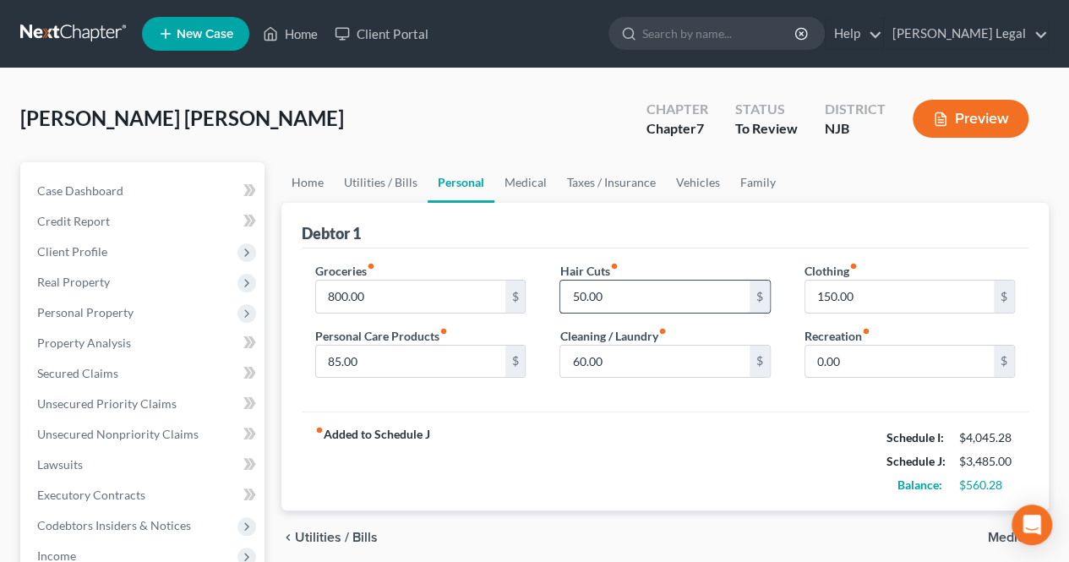
click at [637, 300] on input "50.00" at bounding box center [654, 297] width 189 height 32
click at [448, 342] on label "Personal Care Products fiber_manual_record" at bounding box center [381, 336] width 133 height 18
click at [434, 353] on input "85.00" at bounding box center [410, 362] width 189 height 32
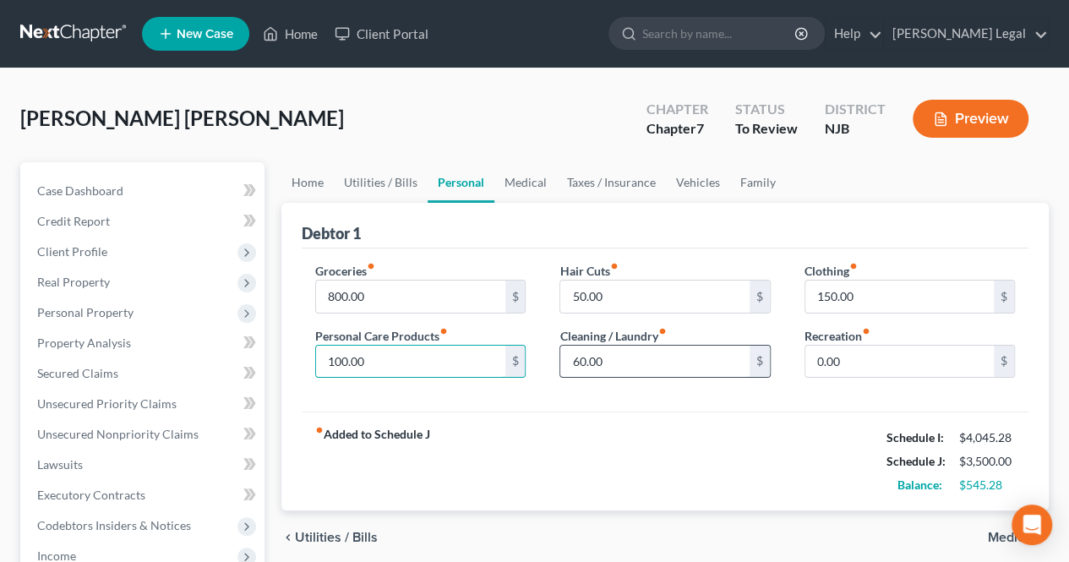
type input "100.00"
click at [693, 366] on input "60.00" at bounding box center [654, 362] width 189 height 32
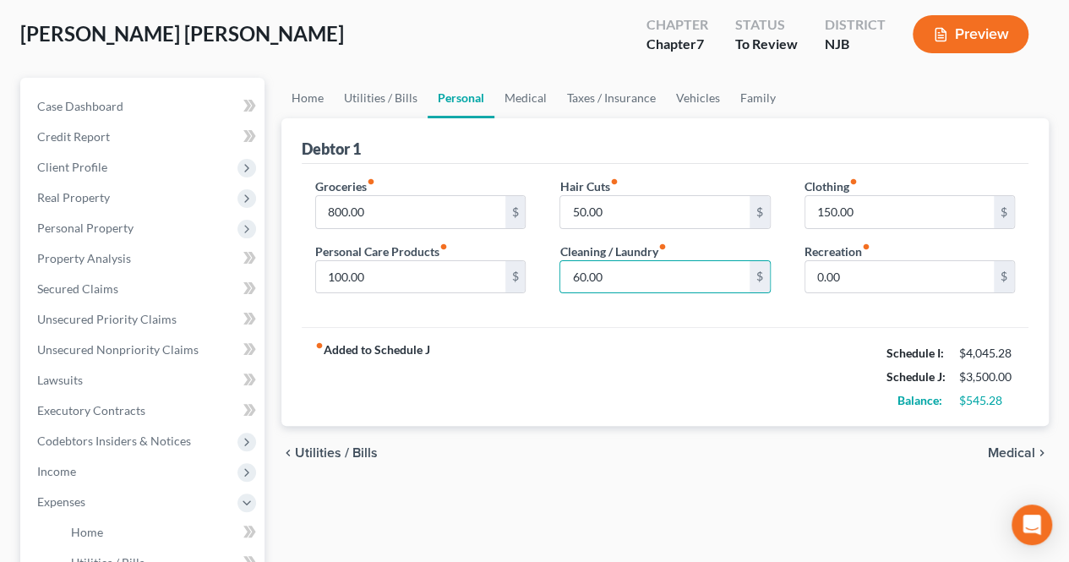
click at [810, 385] on div "fiber_manual_record Added to Schedule J Schedule I: $4,045.28 Schedule J: $3,50…" at bounding box center [665, 376] width 727 height 99
click at [662, 281] on input "60.00" at bounding box center [654, 277] width 189 height 32
click at [998, 449] on span "Medical" at bounding box center [1011, 453] width 47 height 14
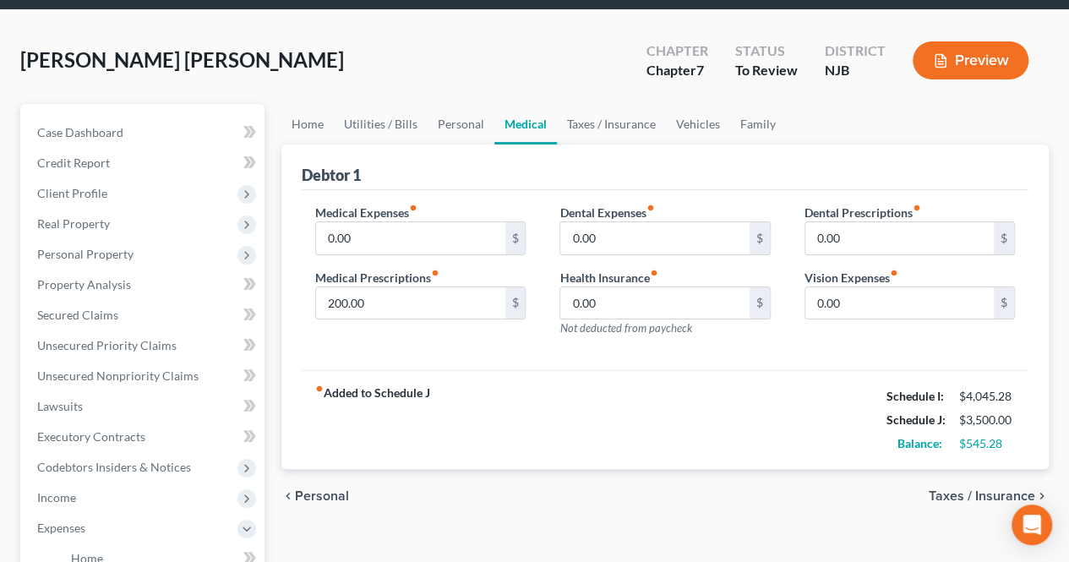
scroll to position [85, 0]
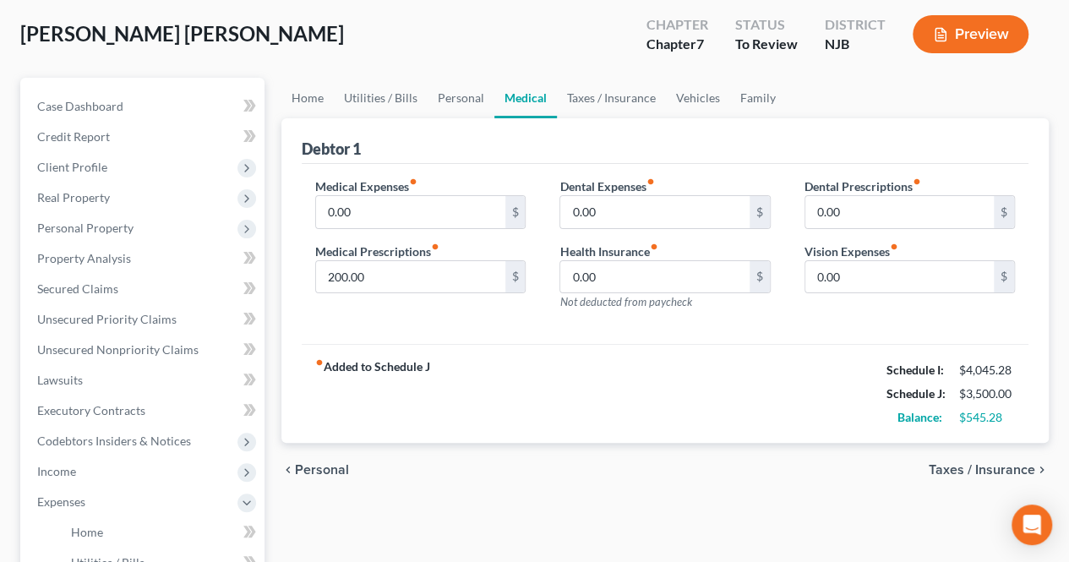
click at [948, 465] on span "Taxes / Insurance" at bounding box center [982, 470] width 107 height 14
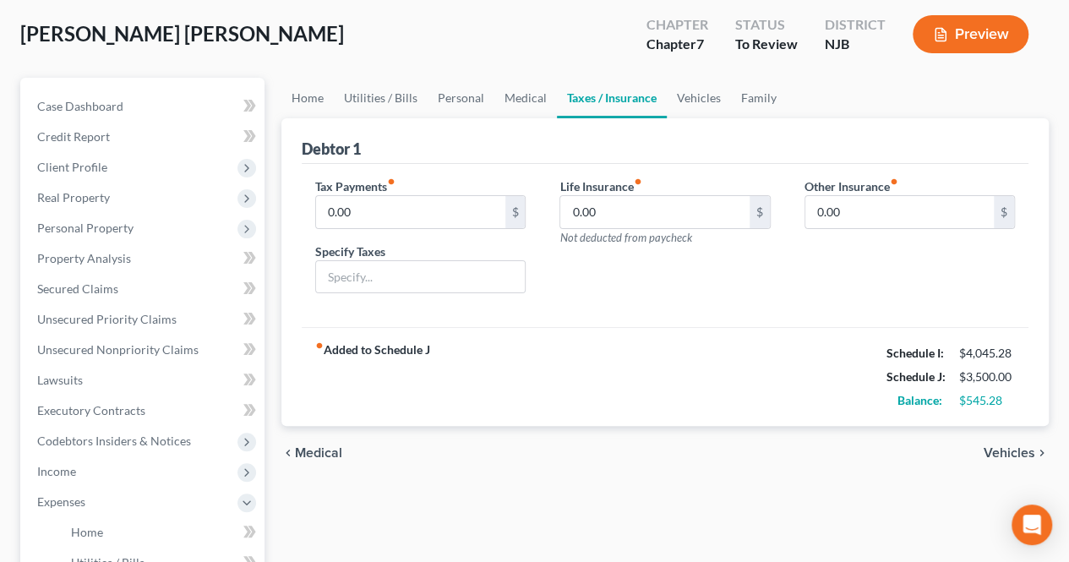
drag, startPoint x: 1002, startPoint y: 451, endPoint x: 978, endPoint y: 446, distance: 24.0
click at [1002, 450] on span "Vehicles" at bounding box center [1010, 453] width 52 height 14
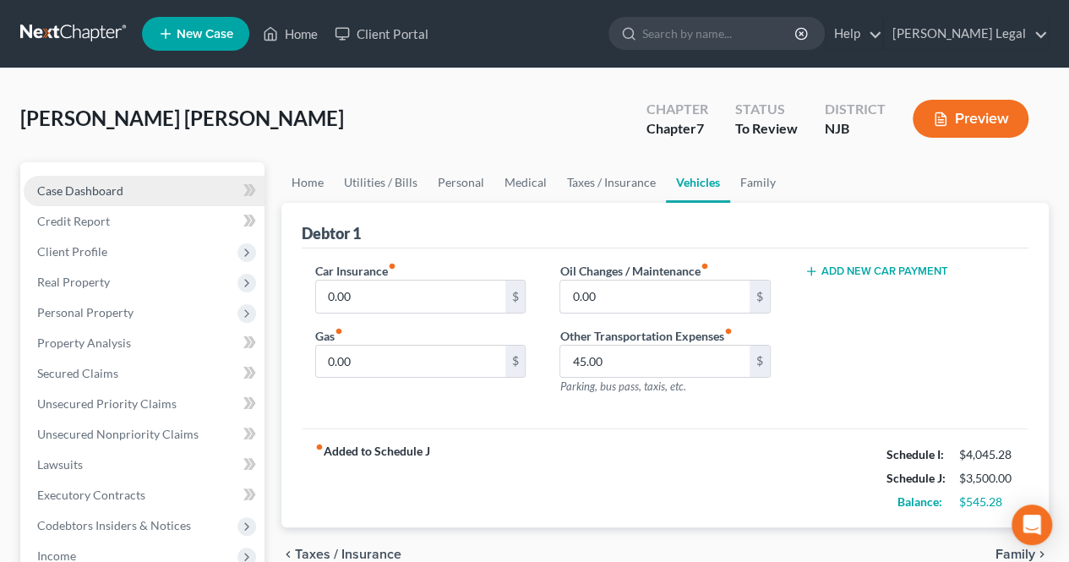
click at [194, 189] on link "Case Dashboard" at bounding box center [144, 191] width 241 height 30
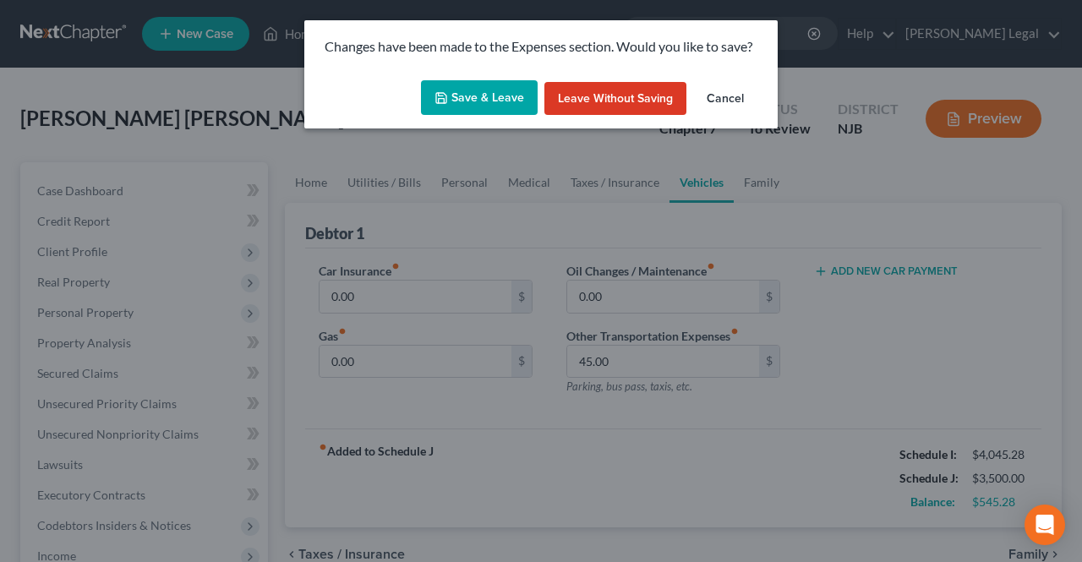
click at [438, 96] on icon "button" at bounding box center [441, 98] width 10 height 10
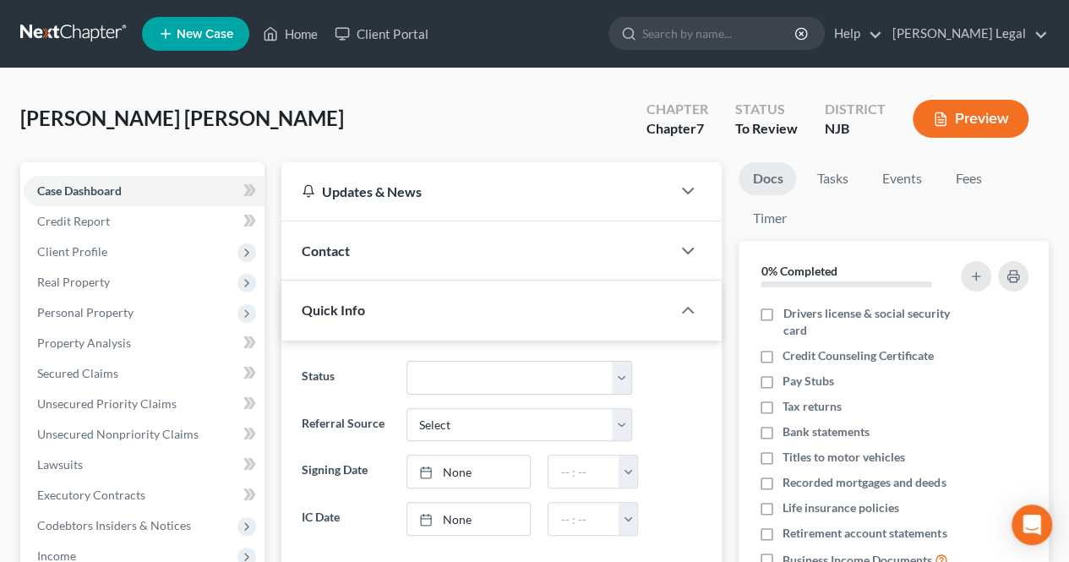
click at [458, 259] on div "Contact" at bounding box center [476, 250] width 390 height 58
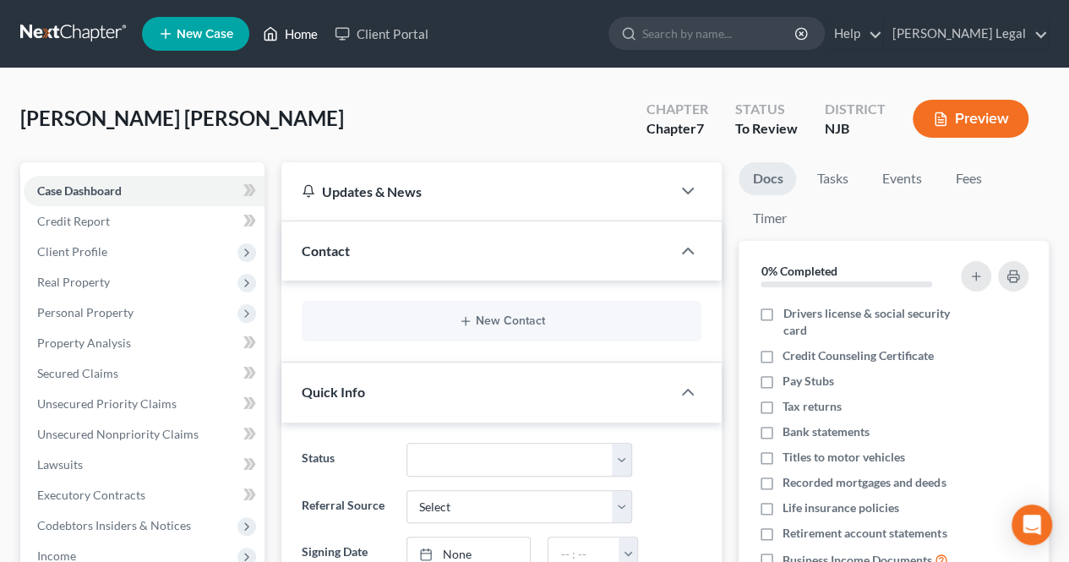
click at [294, 42] on link "Home" at bounding box center [290, 34] width 72 height 30
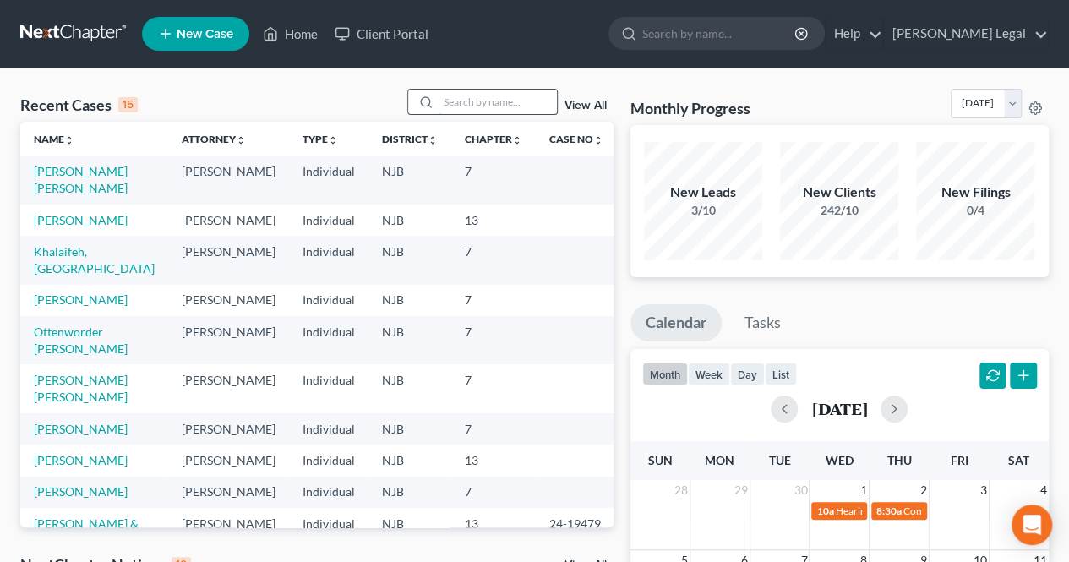
click at [500, 112] on input "search" at bounding box center [498, 102] width 118 height 25
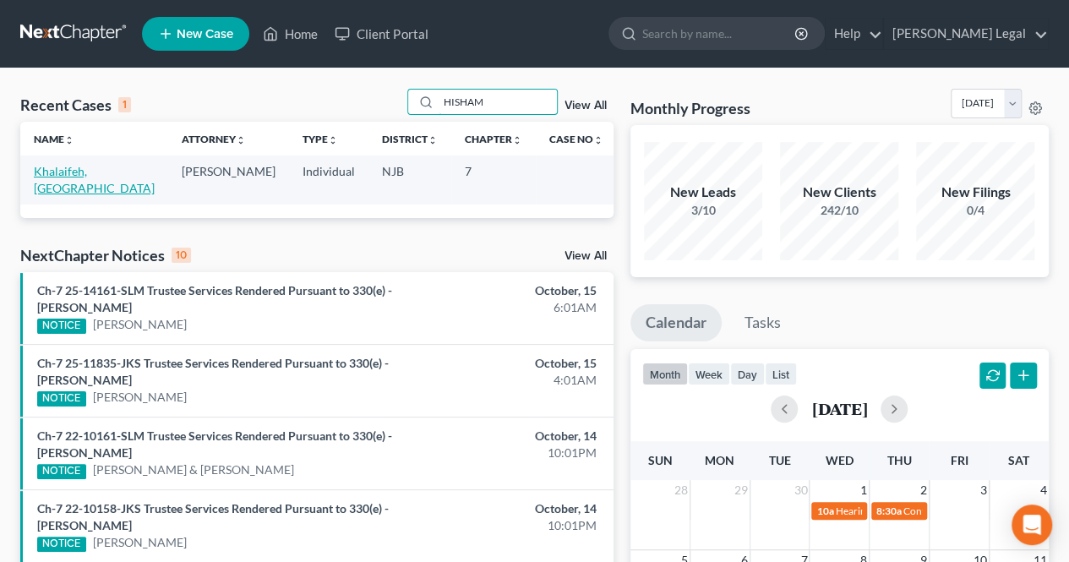
type input "HISHAM"
click at [91, 175] on link "Khalaifeh, [GEOGRAPHIC_DATA]" at bounding box center [94, 179] width 121 height 31
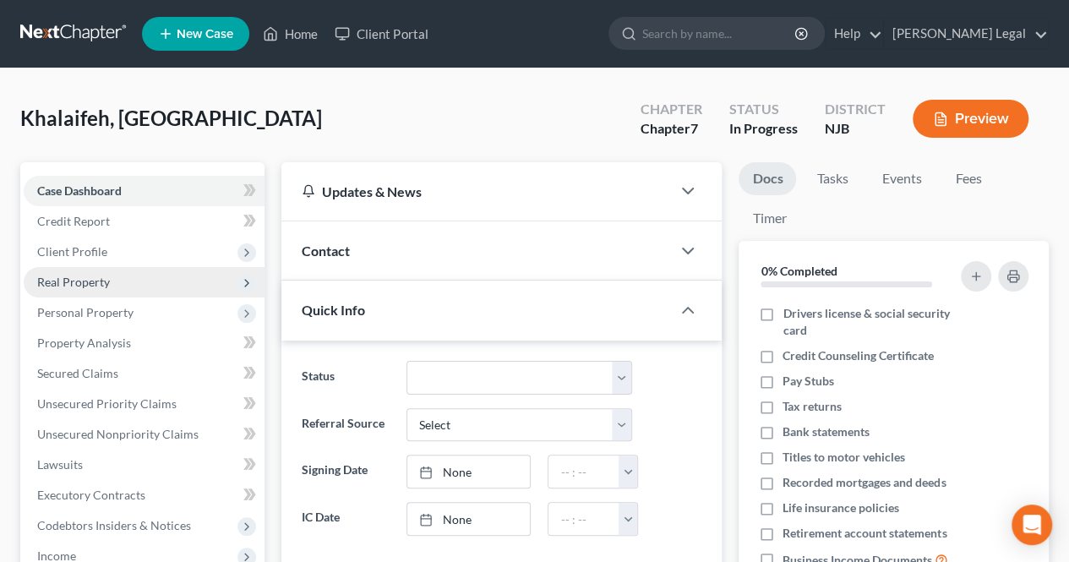
click at [189, 257] on span "Client Profile" at bounding box center [144, 252] width 241 height 30
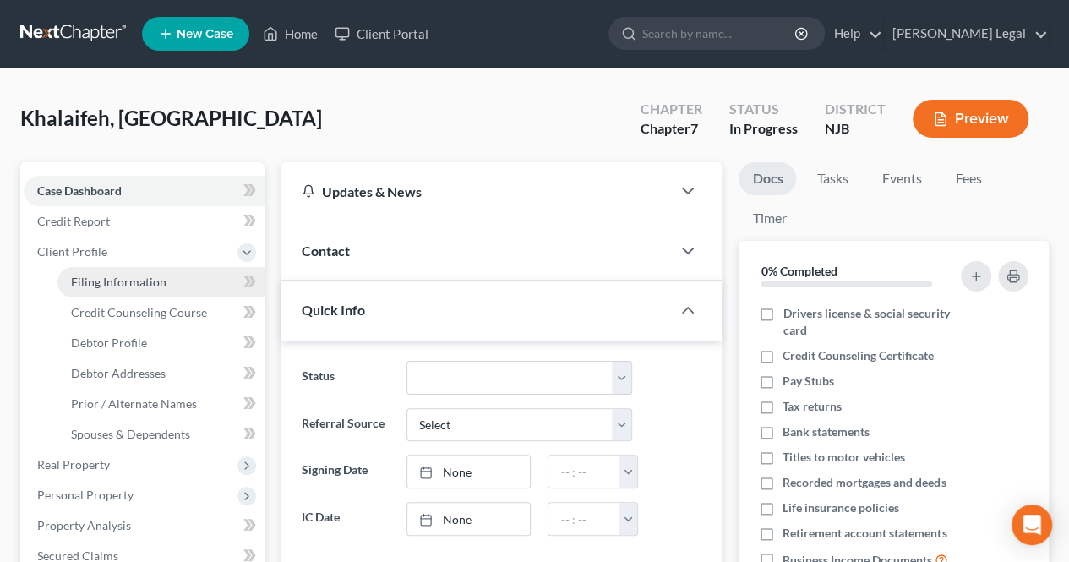
click at [139, 272] on link "Filing Information" at bounding box center [160, 282] width 207 height 30
select select "1"
select select "0"
select select "51"
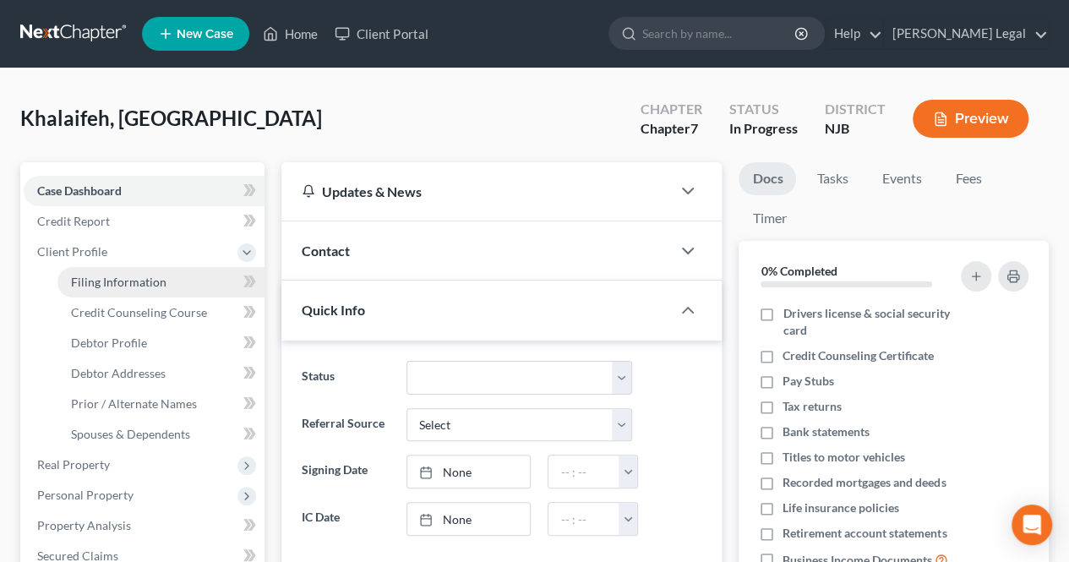
select select "0"
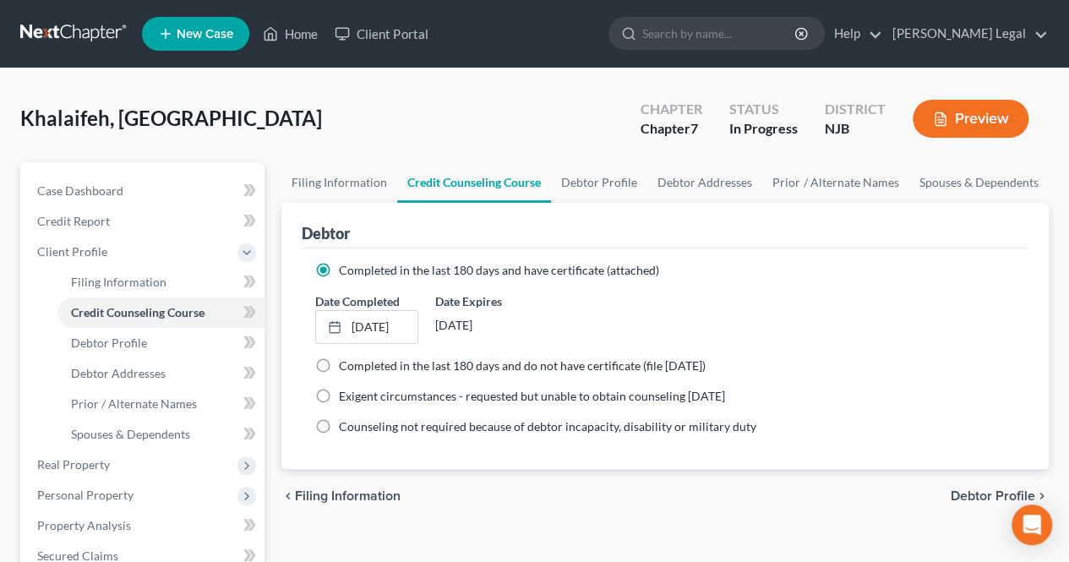
scroll to position [85, 0]
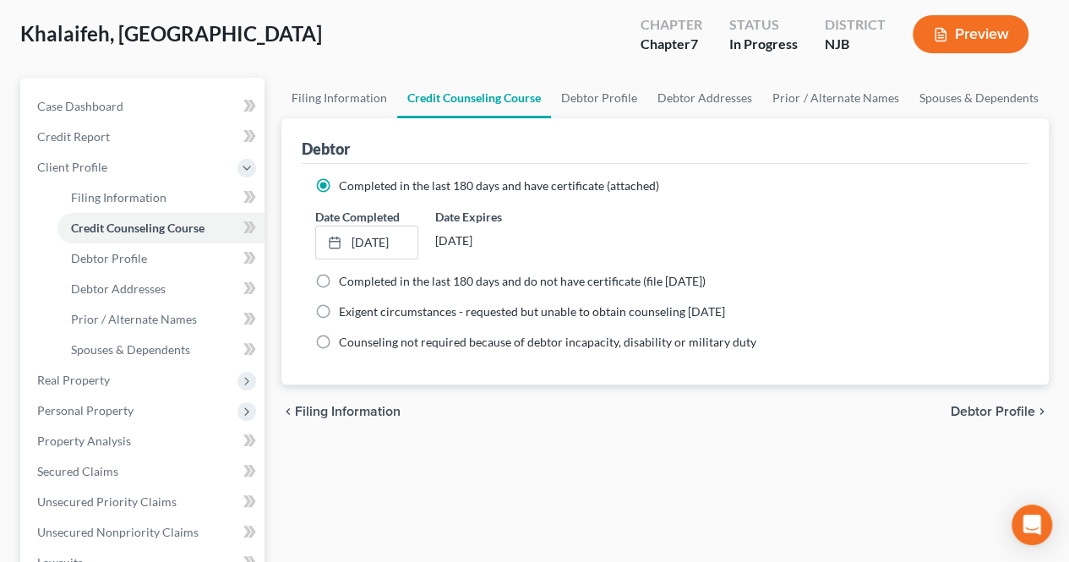
click at [965, 408] on span "Debtor Profile" at bounding box center [993, 412] width 85 height 14
select select "3"
select select "0"
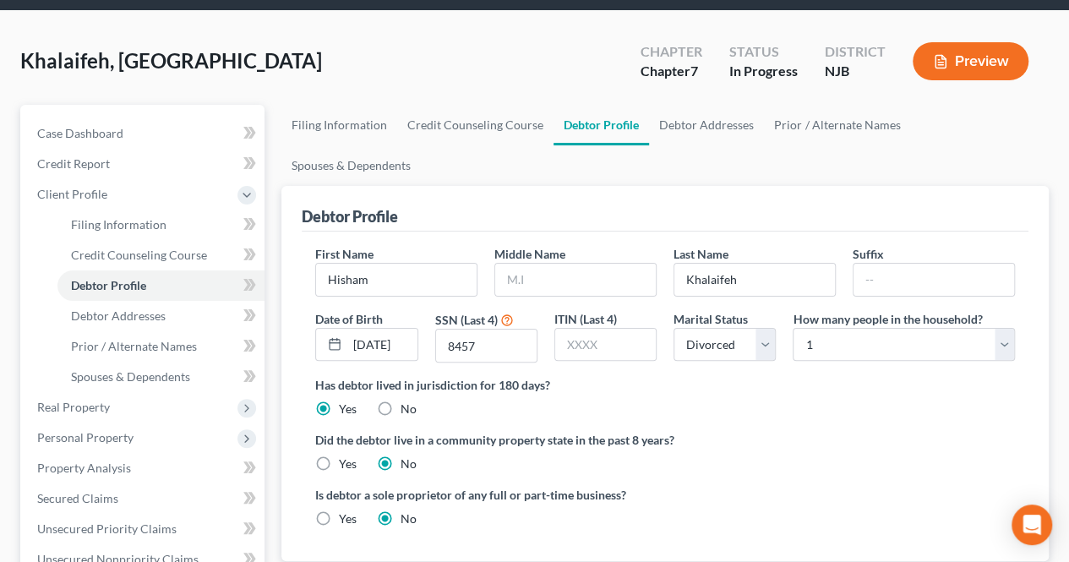
scroll to position [85, 0]
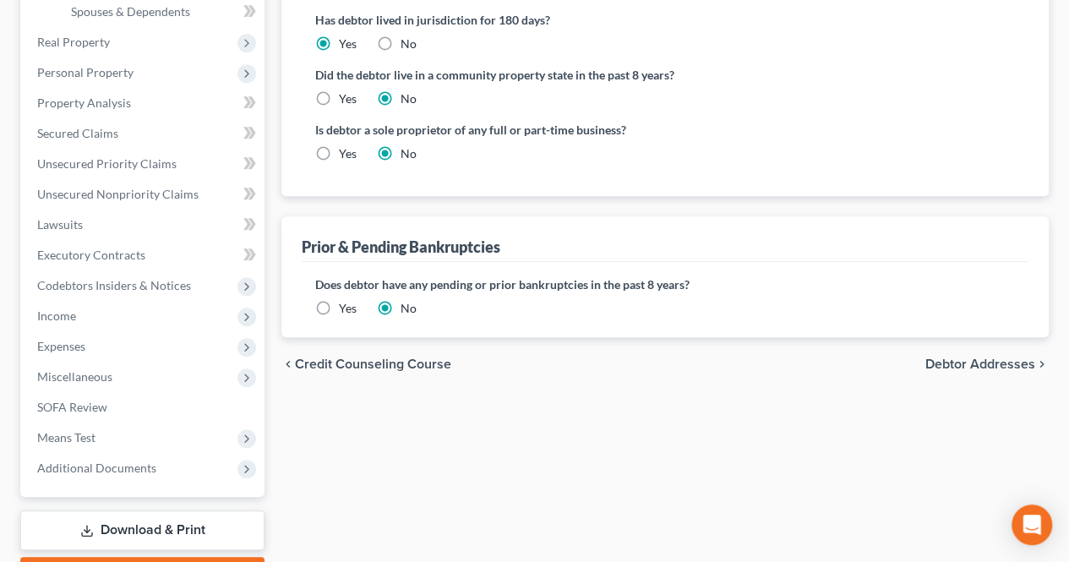
click at [940, 358] on span "Debtor Addresses" at bounding box center [981, 365] width 110 height 14
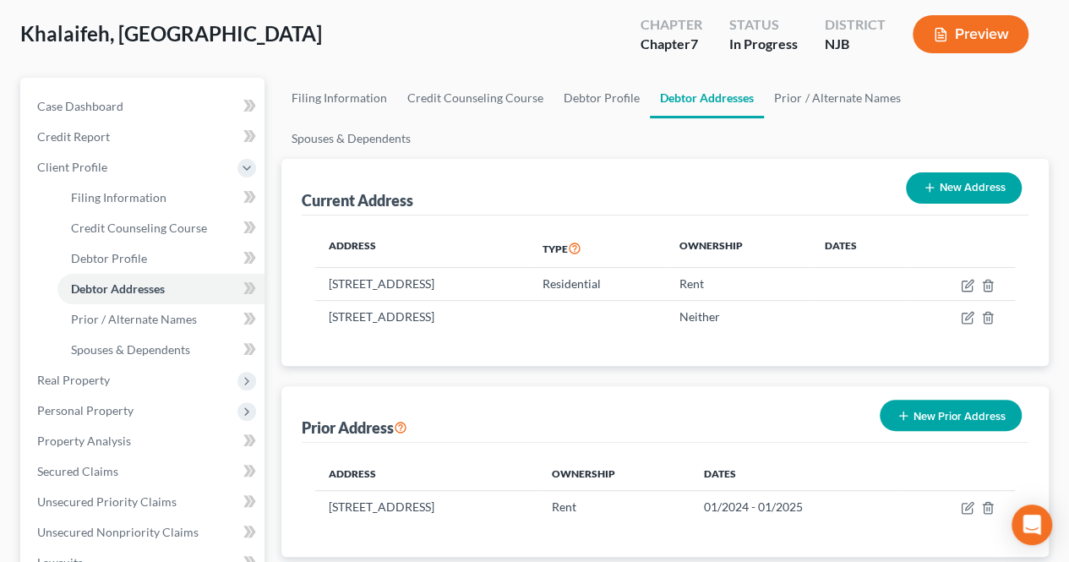
scroll to position [169, 0]
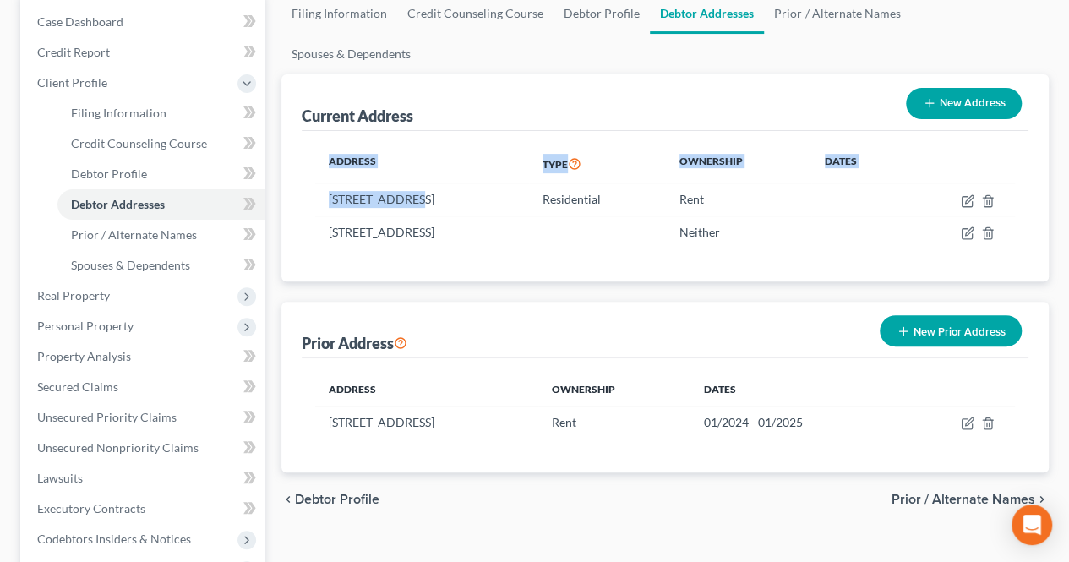
drag, startPoint x: 411, startPoint y: 157, endPoint x: 580, endPoint y: 209, distance: 176.8
click at [580, 209] on div "Address Type Ownership Dates [STREET_ADDRESS] Residential Rent [STREET_ADDRESS]…" at bounding box center [665, 206] width 727 height 151
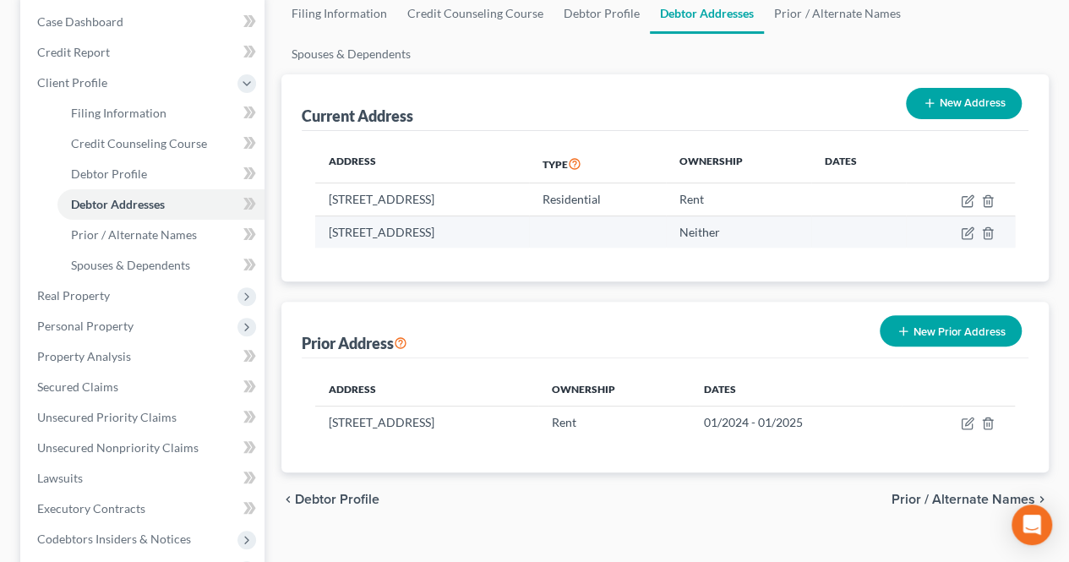
click at [528, 216] on td "[STREET_ADDRESS]" at bounding box center [421, 232] width 213 height 32
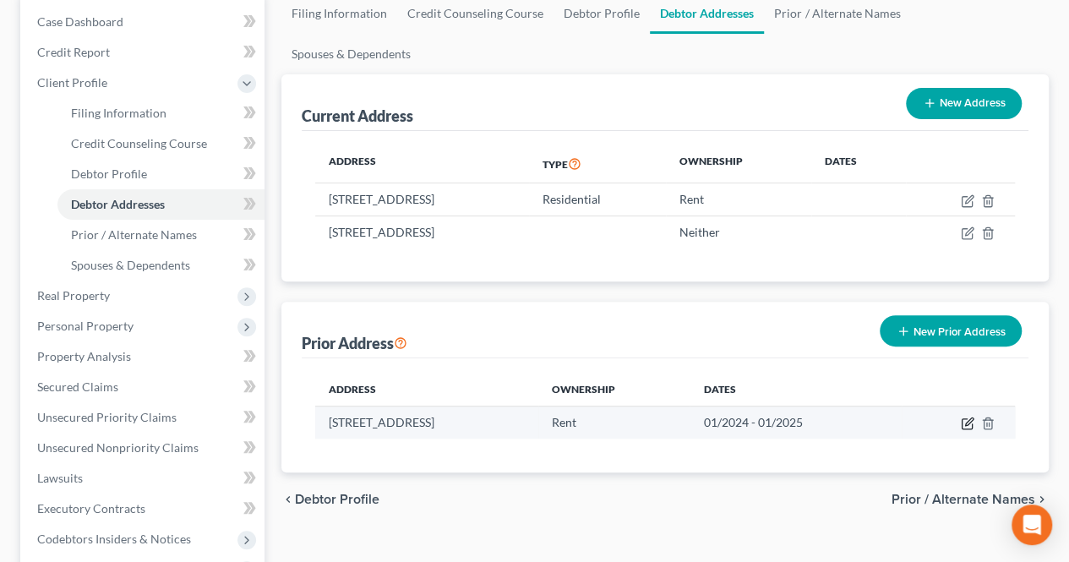
click at [973, 417] on icon "button" at bounding box center [968, 424] width 14 height 14
select select "33"
select select "15"
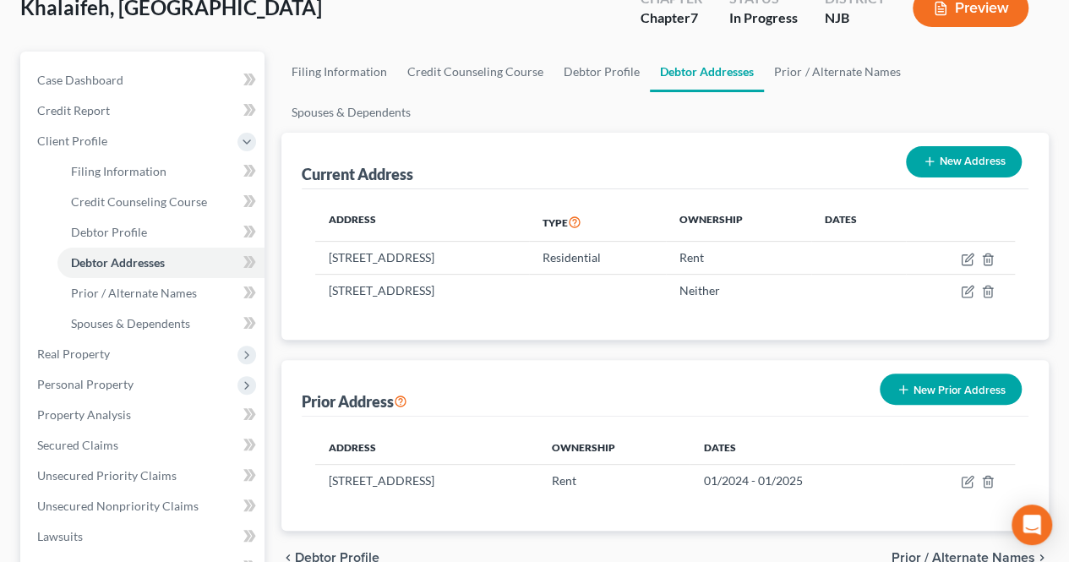
scroll to position [85, 0]
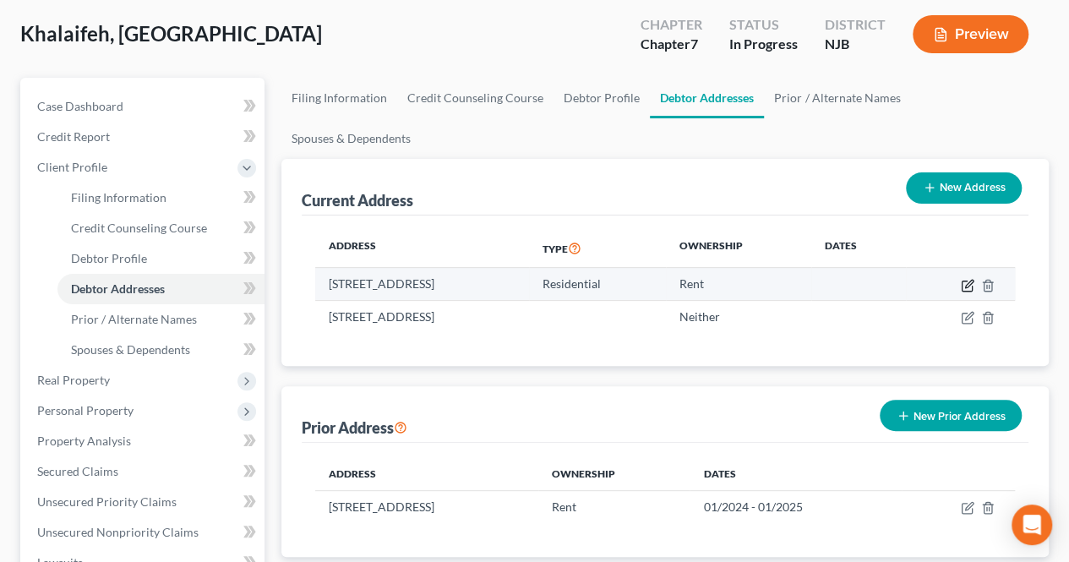
click at [970, 279] on icon "button" at bounding box center [968, 286] width 14 height 14
select select "33"
select select "15"
select select "0"
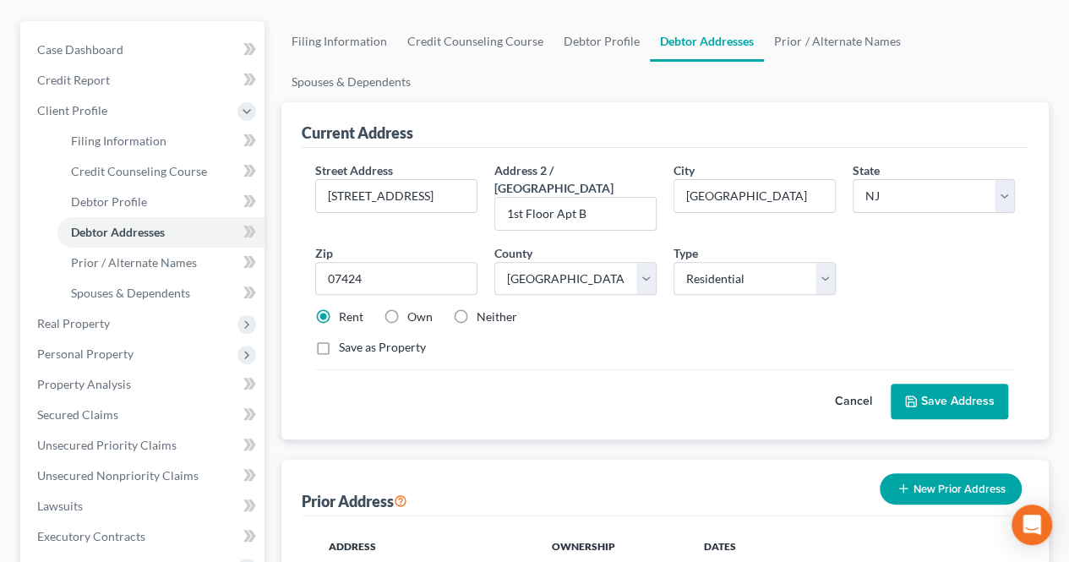
scroll to position [169, 0]
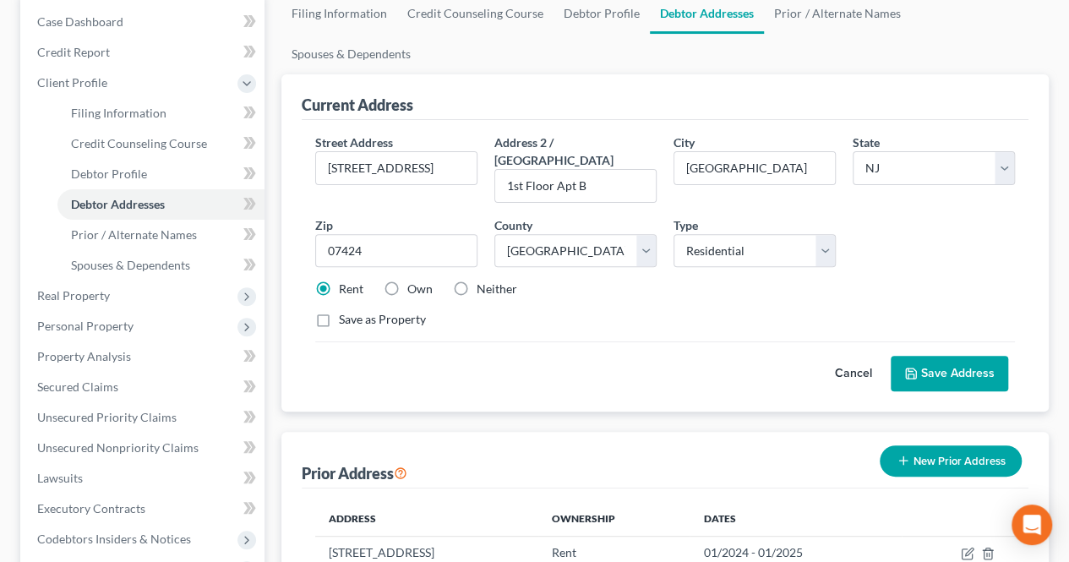
click at [845, 357] on button "Cancel" at bounding box center [854, 374] width 74 height 34
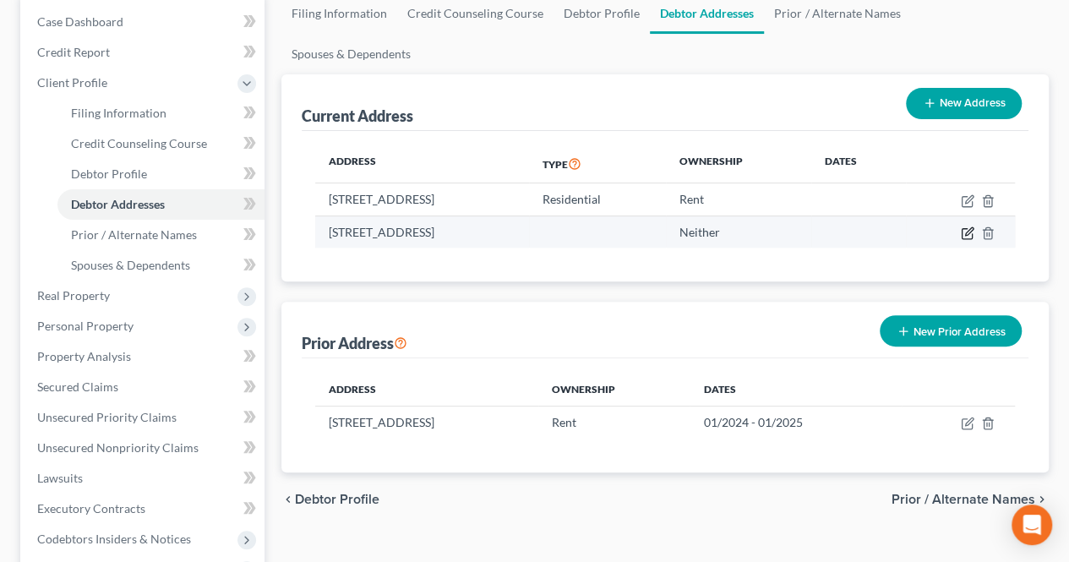
click at [964, 227] on icon "button" at bounding box center [968, 234] width 14 height 14
select select "33"
select select "15"
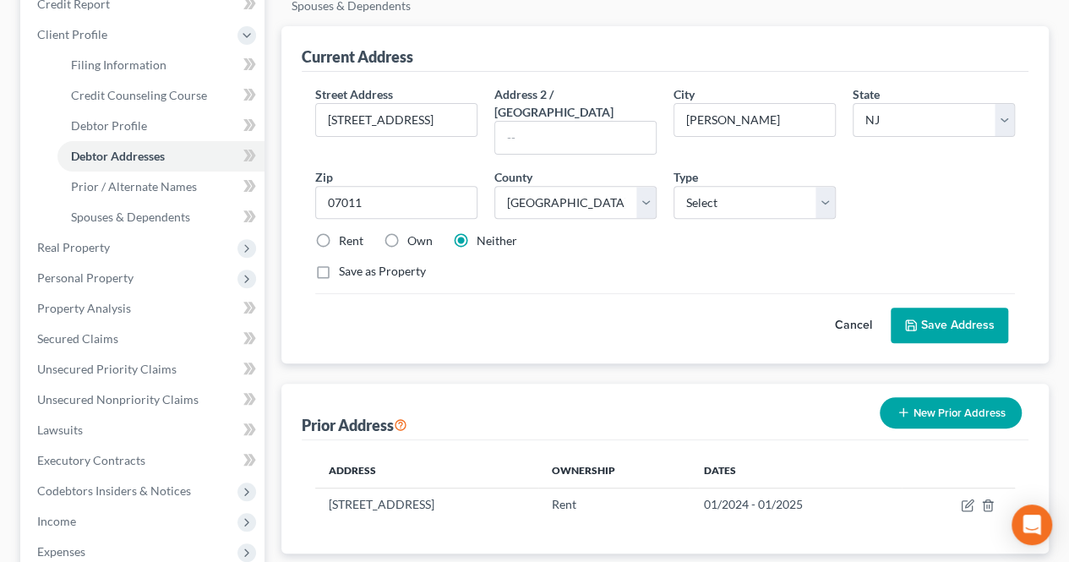
scroll to position [254, 0]
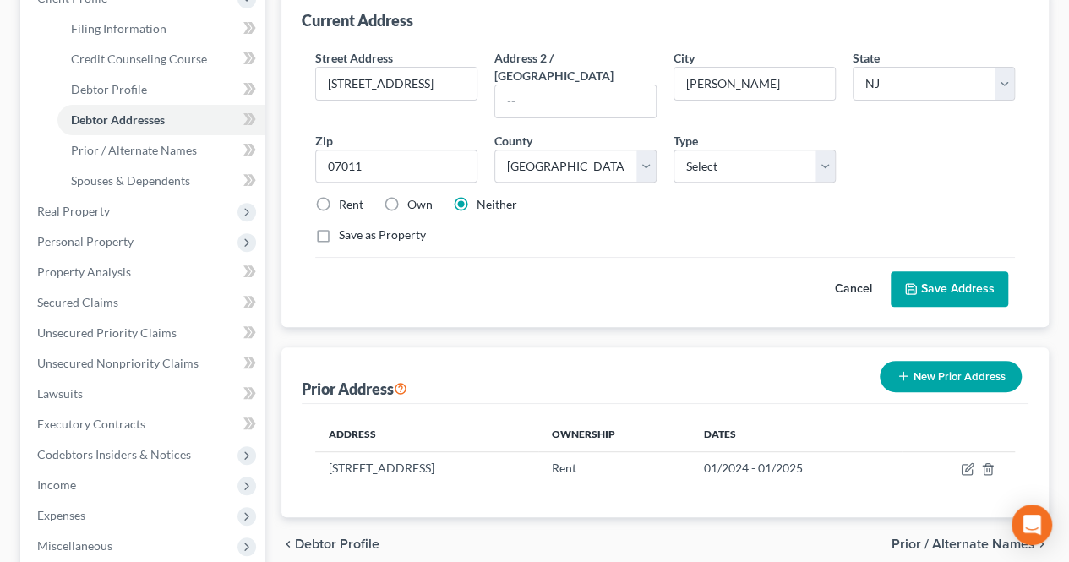
click at [862, 272] on button "Cancel" at bounding box center [854, 289] width 74 height 34
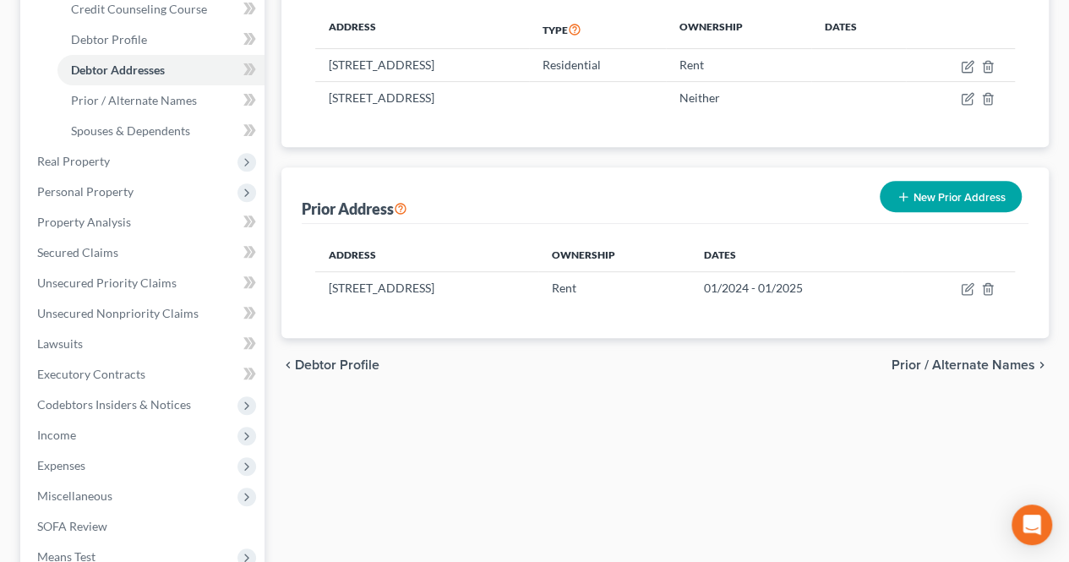
scroll to position [338, 0]
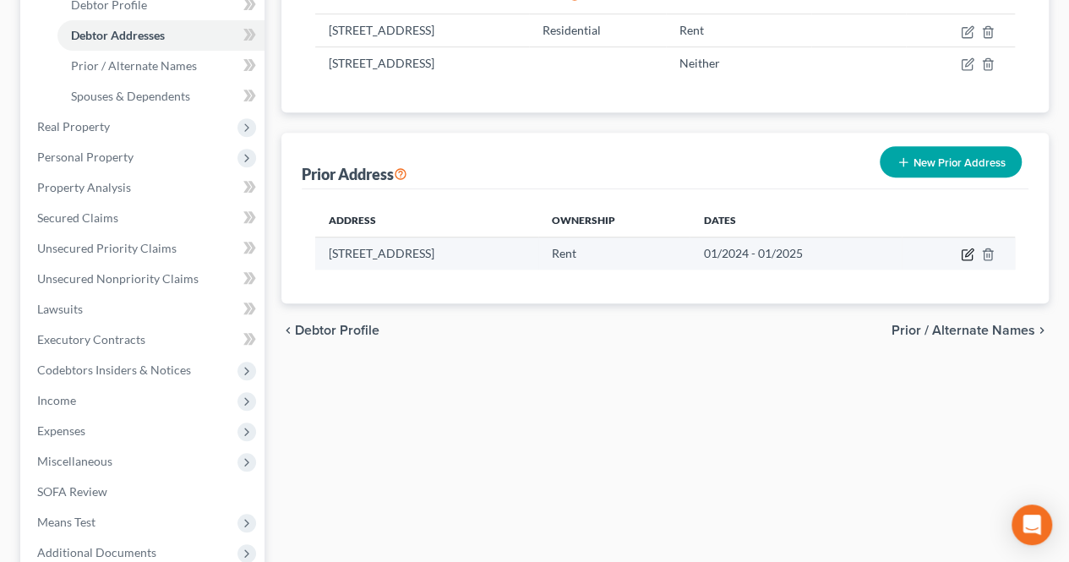
click at [970, 248] on icon "button" at bounding box center [968, 255] width 14 height 14
select select "33"
select select "15"
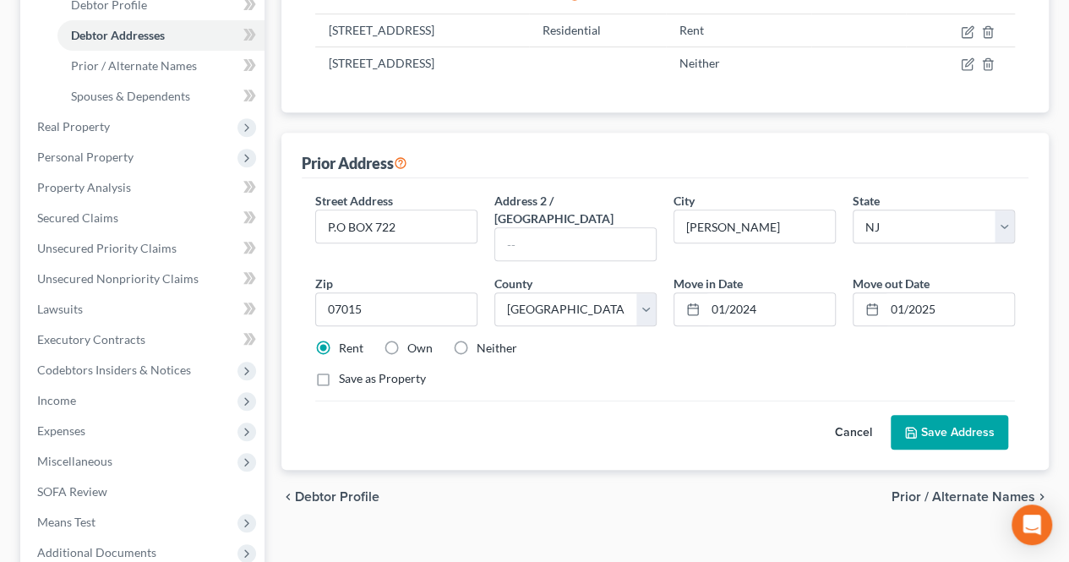
click at [504, 340] on label "Neither" at bounding box center [497, 348] width 41 height 17
click at [495, 340] on input "Neither" at bounding box center [489, 345] width 11 height 11
radio input "true"
click at [905, 426] on icon at bounding box center [911, 433] width 14 height 14
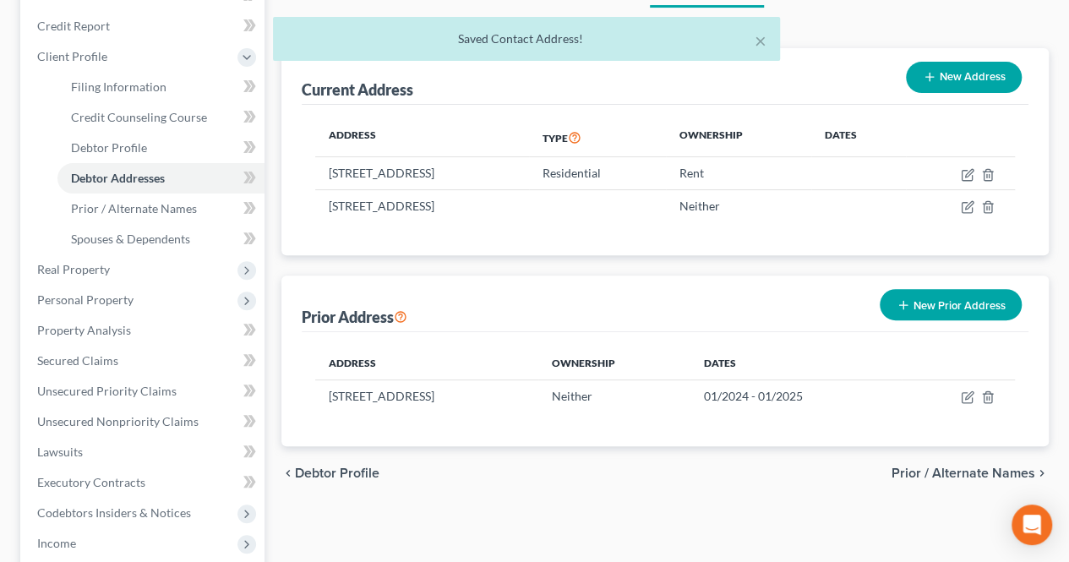
scroll to position [169, 0]
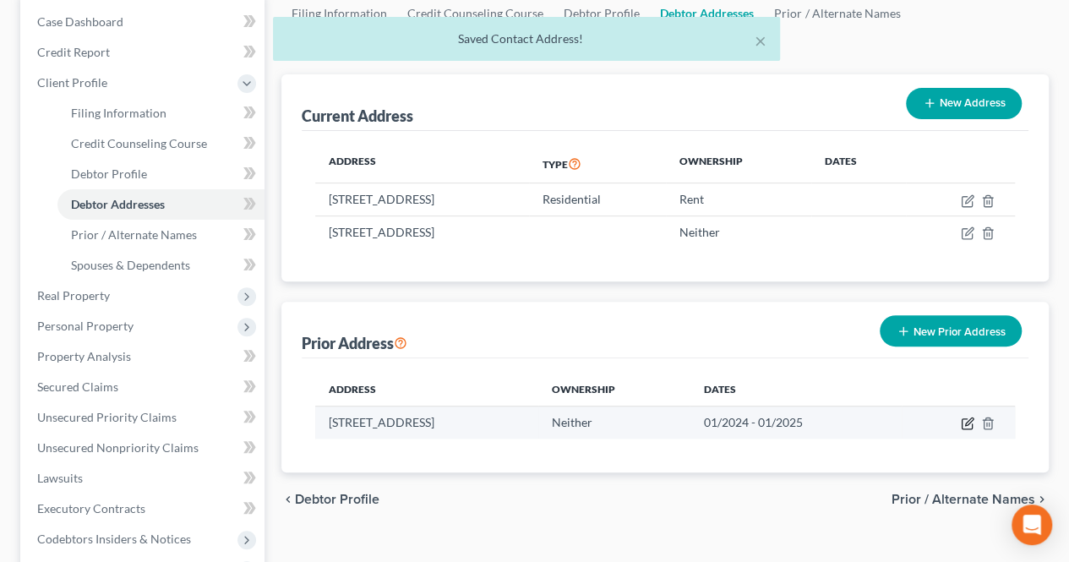
click at [961, 417] on icon "button" at bounding box center [968, 424] width 14 height 14
select select "33"
select select "15"
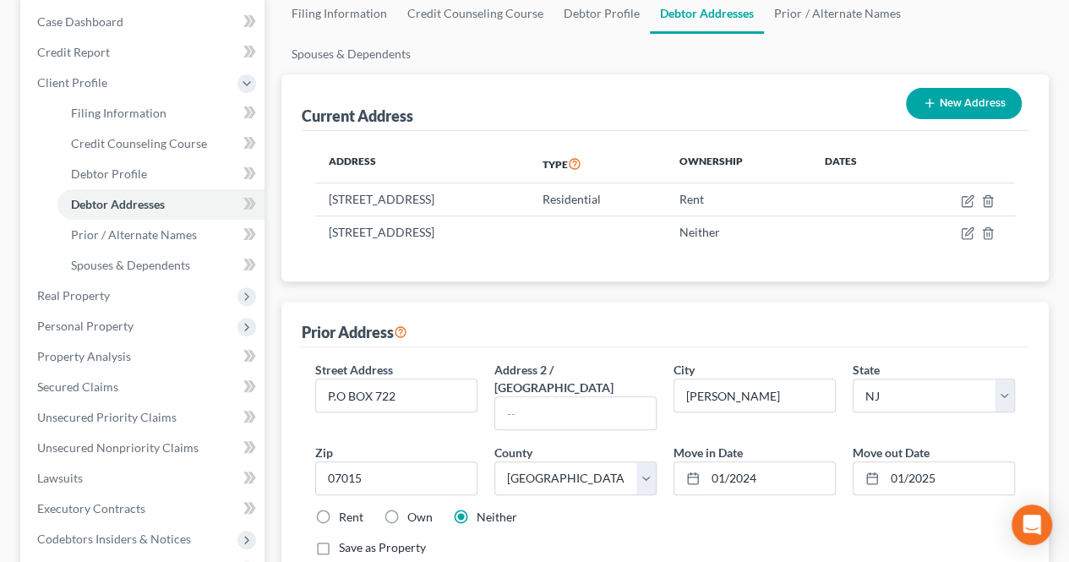
scroll to position [254, 0]
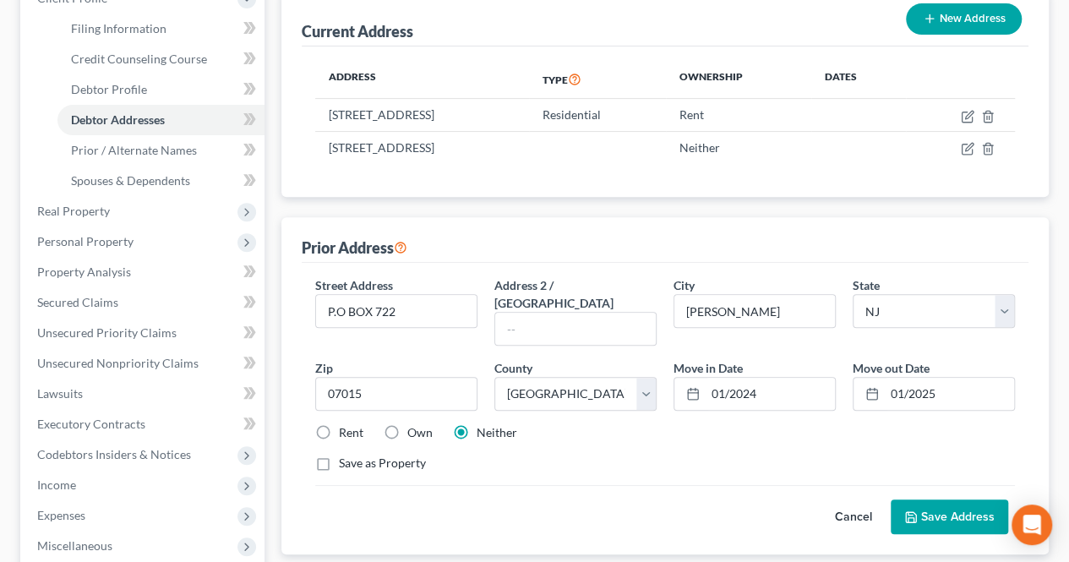
click at [901, 500] on button "Save Address" at bounding box center [950, 518] width 118 height 36
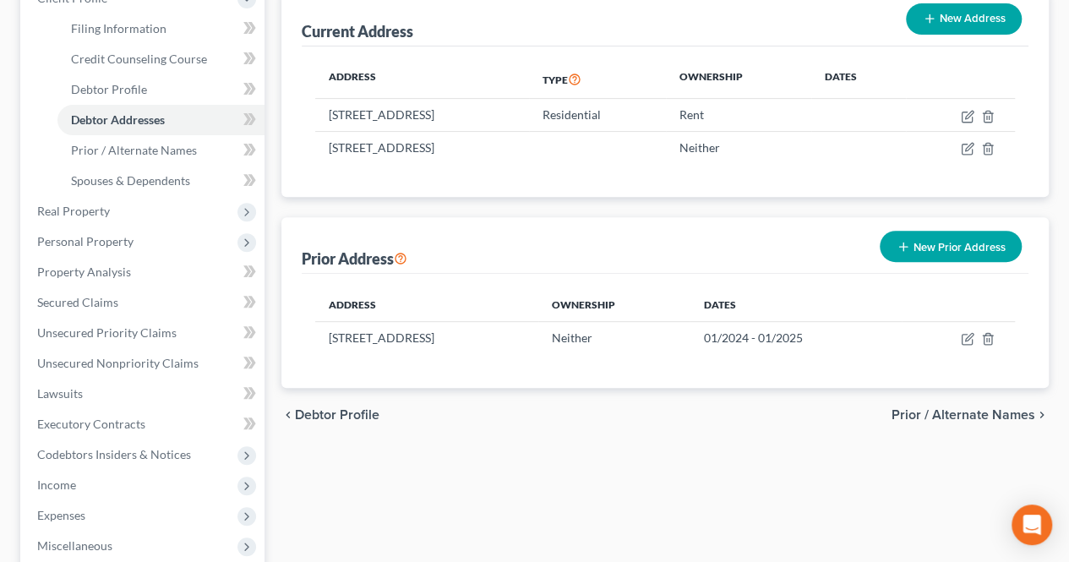
click at [937, 408] on span "Prior / Alternate Names" at bounding box center [964, 415] width 144 height 14
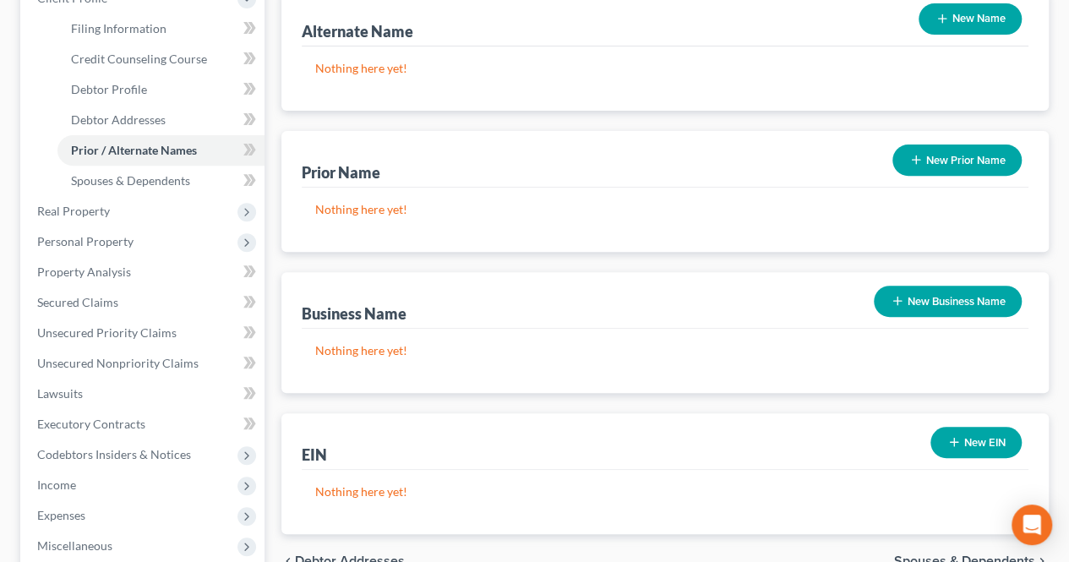
click at [907, 555] on span "Spouses & Dependents" at bounding box center [964, 562] width 141 height 14
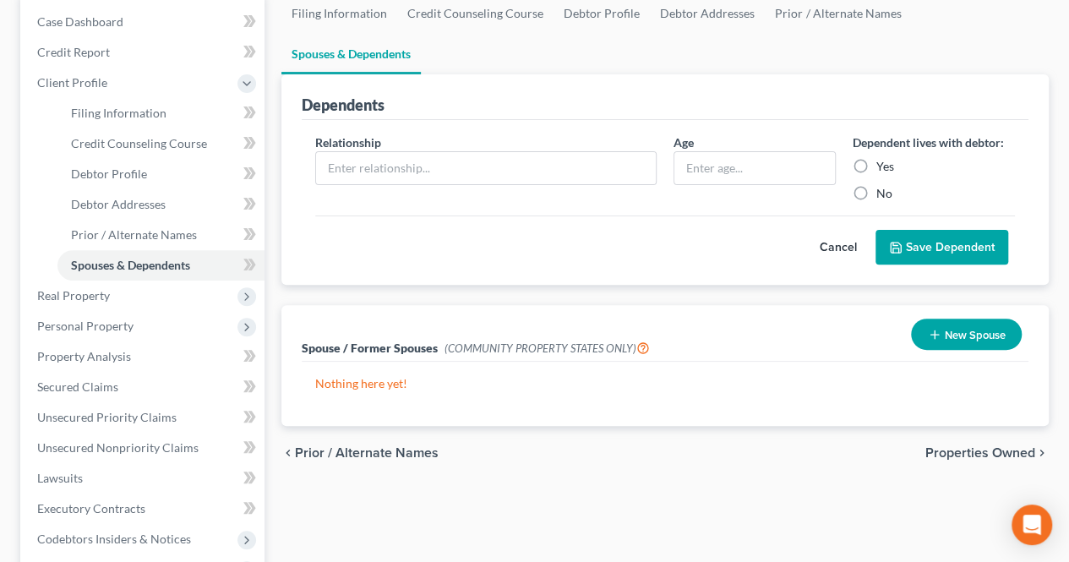
click at [934, 446] on span "Properties Owned" at bounding box center [981, 453] width 110 height 14
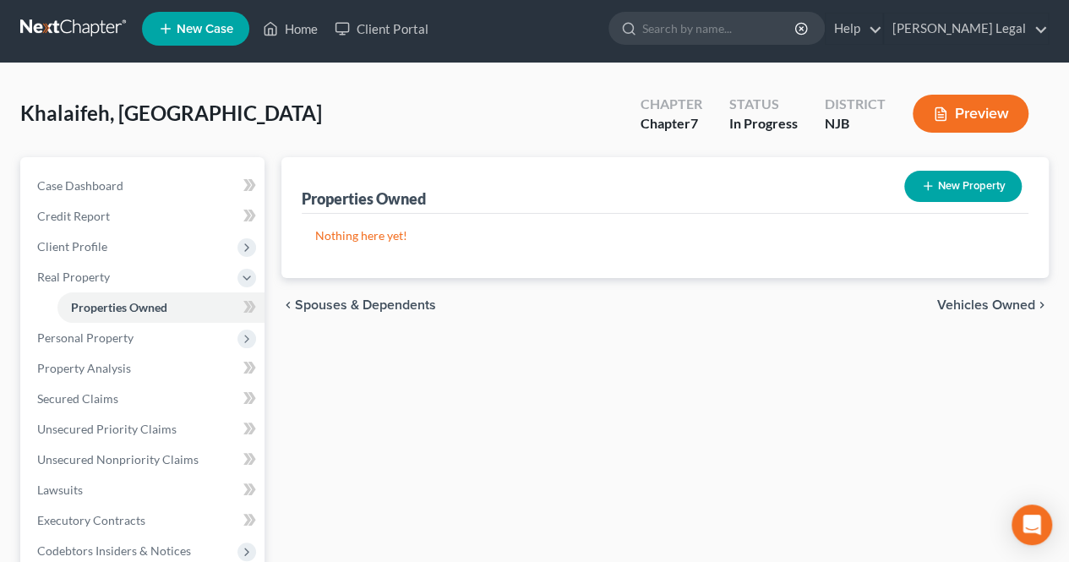
scroll to position [85, 0]
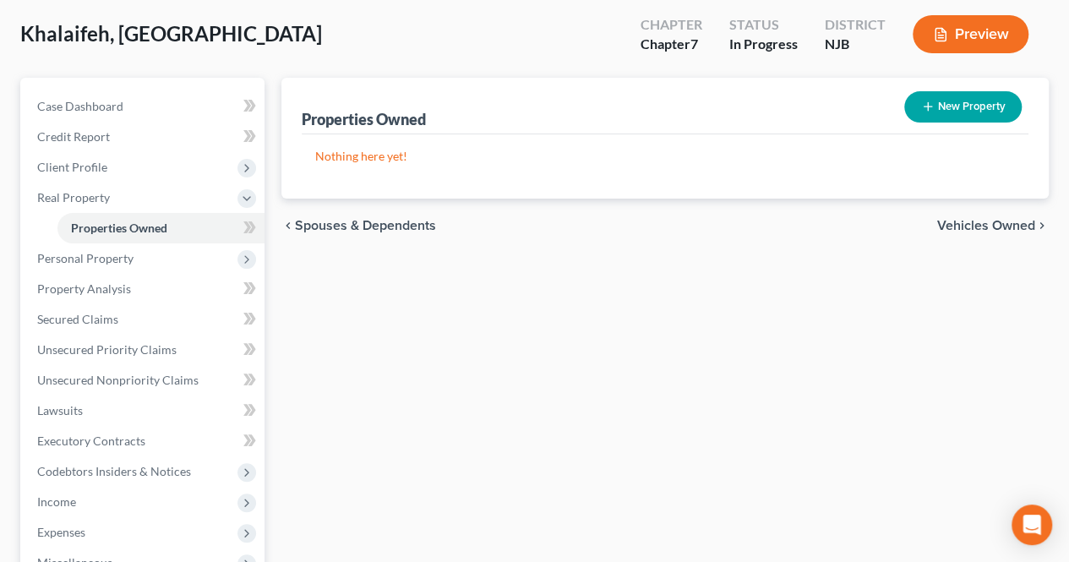
click at [979, 216] on div "chevron_left Spouses & Dependents Vehicles Owned chevron_right" at bounding box center [665, 226] width 768 height 54
click at [979, 219] on span "Vehicles Owned" at bounding box center [986, 226] width 98 height 14
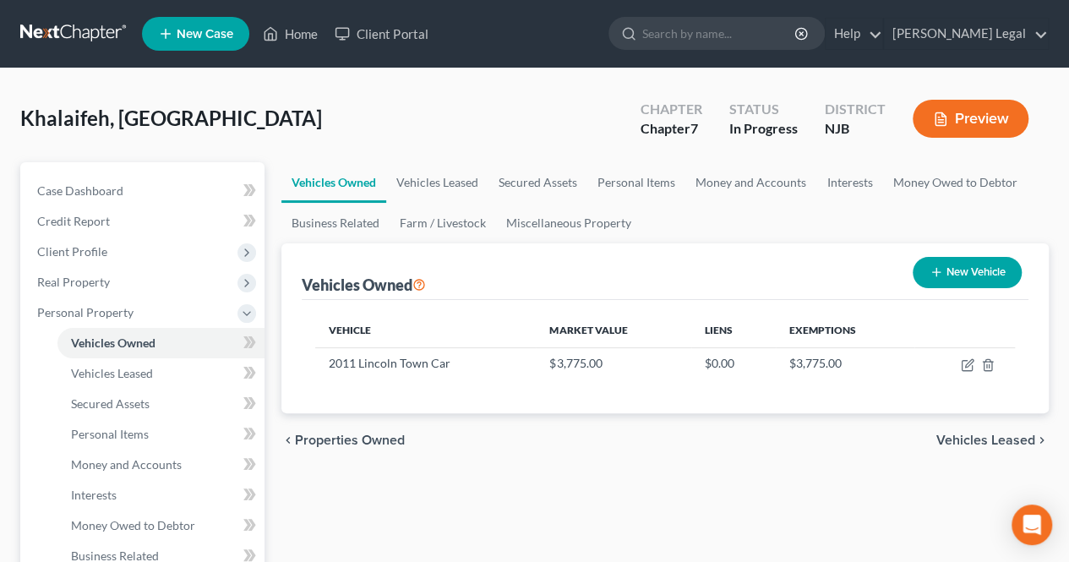
scroll to position [85, 0]
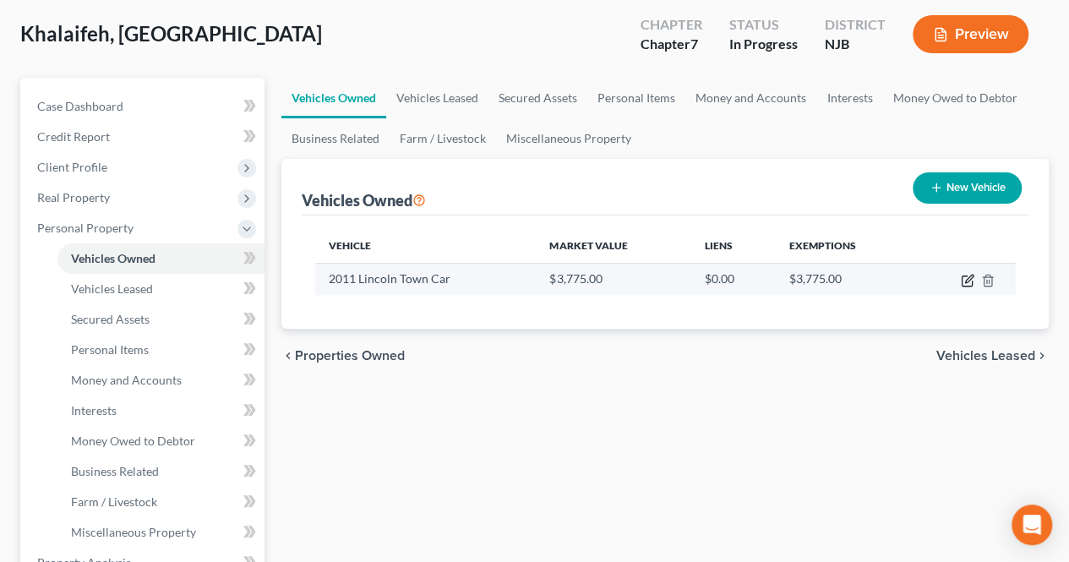
click at [969, 280] on icon "button" at bounding box center [969, 279] width 8 height 8
select select "0"
select select "15"
select select "0"
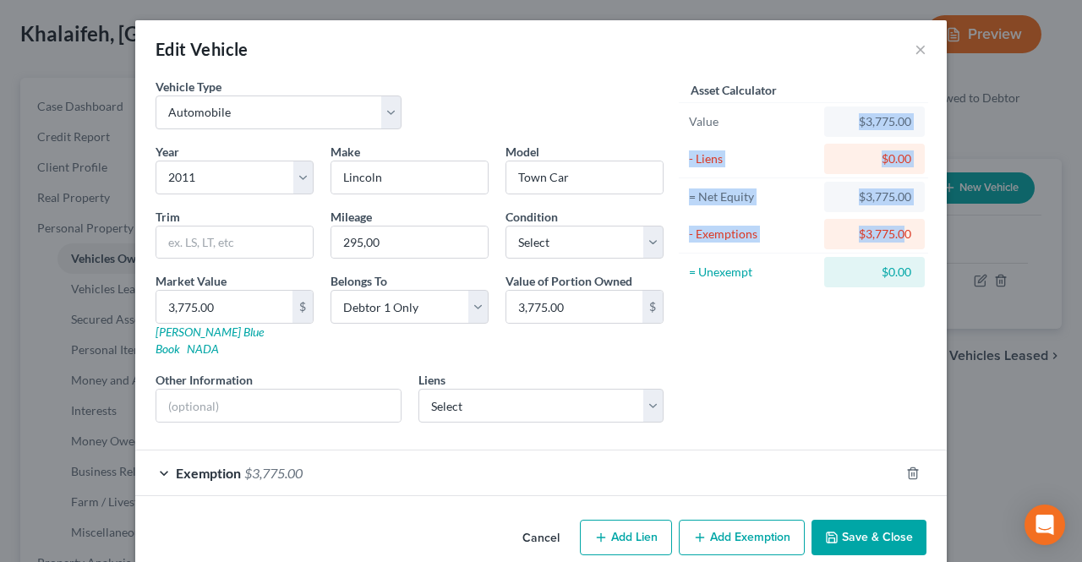
drag, startPoint x: 847, startPoint y: 128, endPoint x: 872, endPoint y: 412, distance: 284.3
click at [897, 233] on div "Asset Calculator Value $3,775.00 - Liens $0.00 = Net Equity $3,775.00 - Exempti…" at bounding box center [803, 184] width 246 height 213
click at [871, 530] on button "Save & Close" at bounding box center [869, 538] width 115 height 36
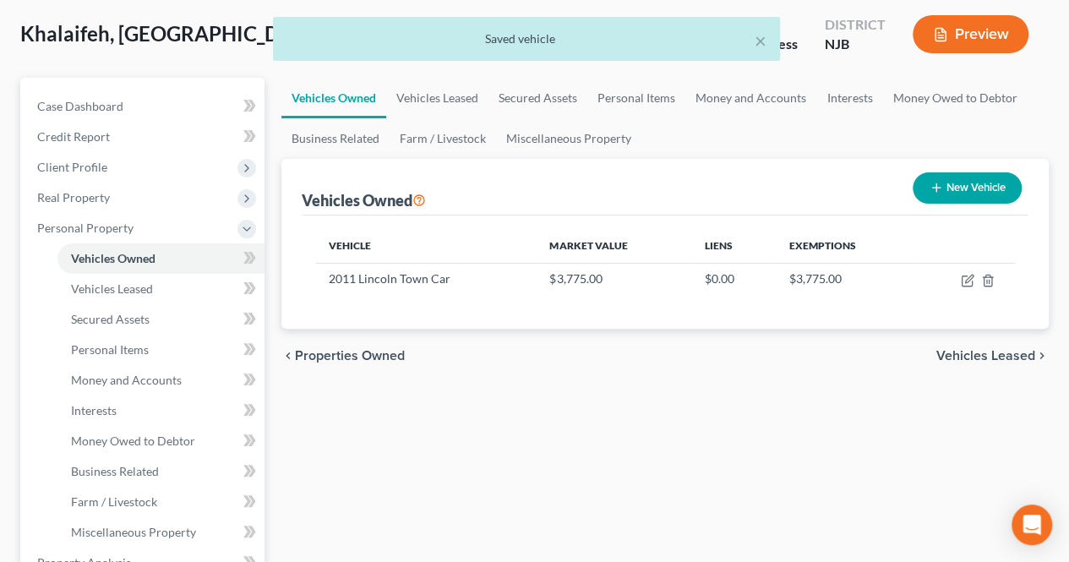
click at [1004, 351] on span "Vehicles Leased" at bounding box center [986, 356] width 99 height 14
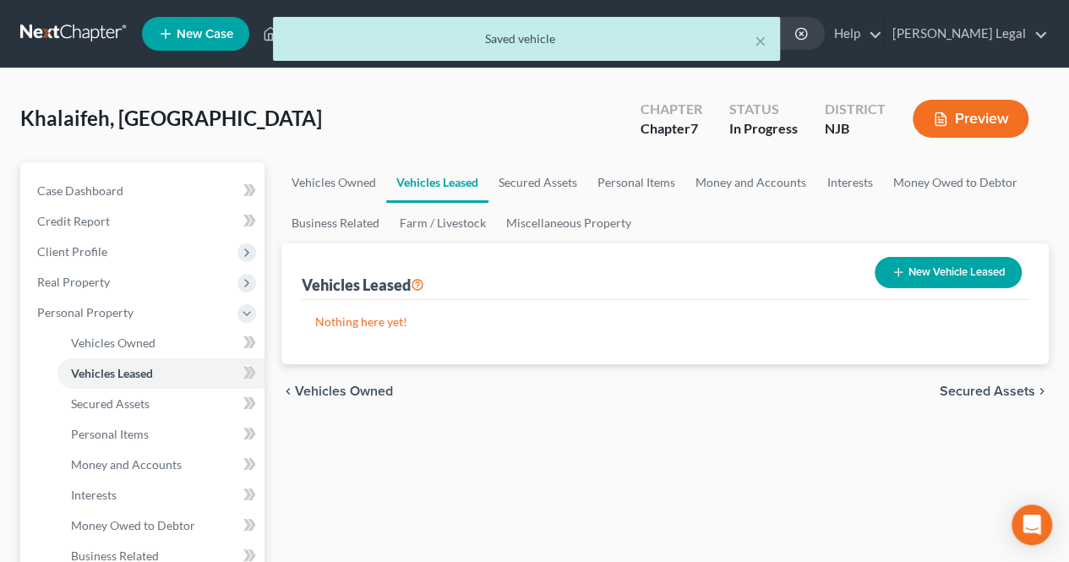
click at [965, 392] on span "Secured Assets" at bounding box center [988, 392] width 96 height 14
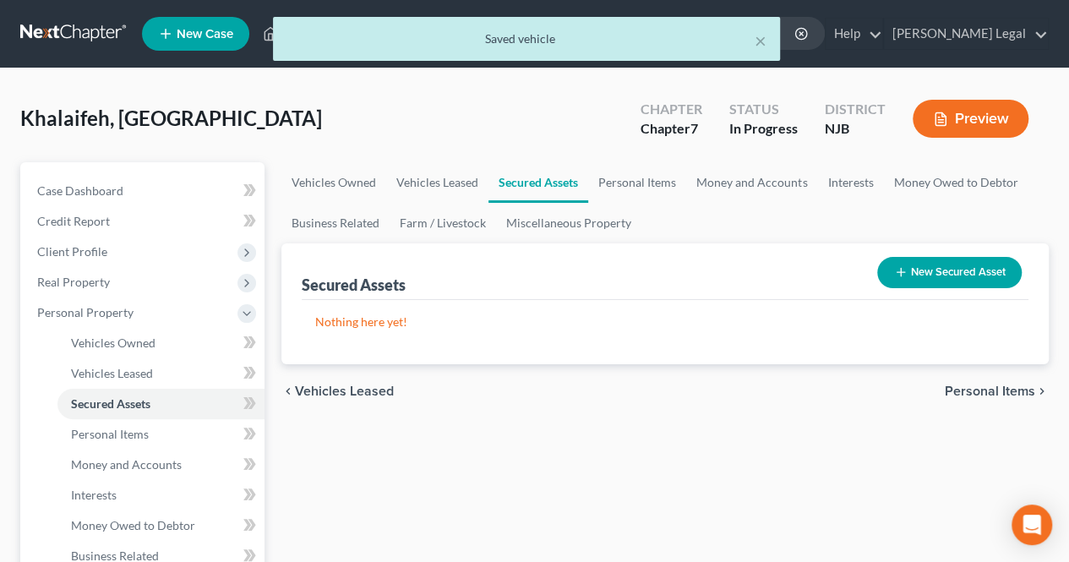
click at [965, 386] on span "Personal Items" at bounding box center [990, 392] width 90 height 14
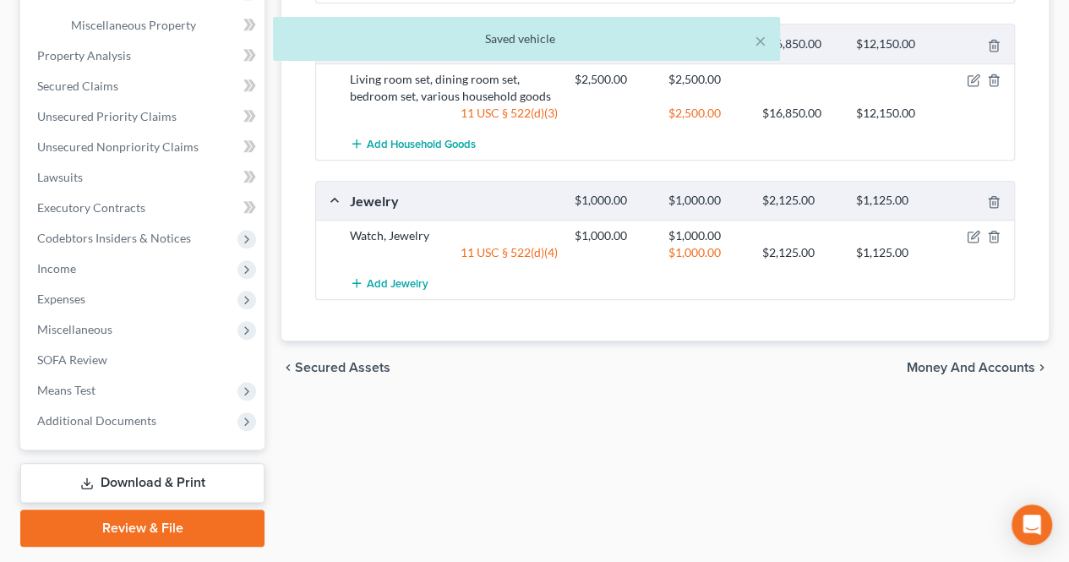
click at [976, 368] on span "Money and Accounts" at bounding box center [971, 368] width 128 height 14
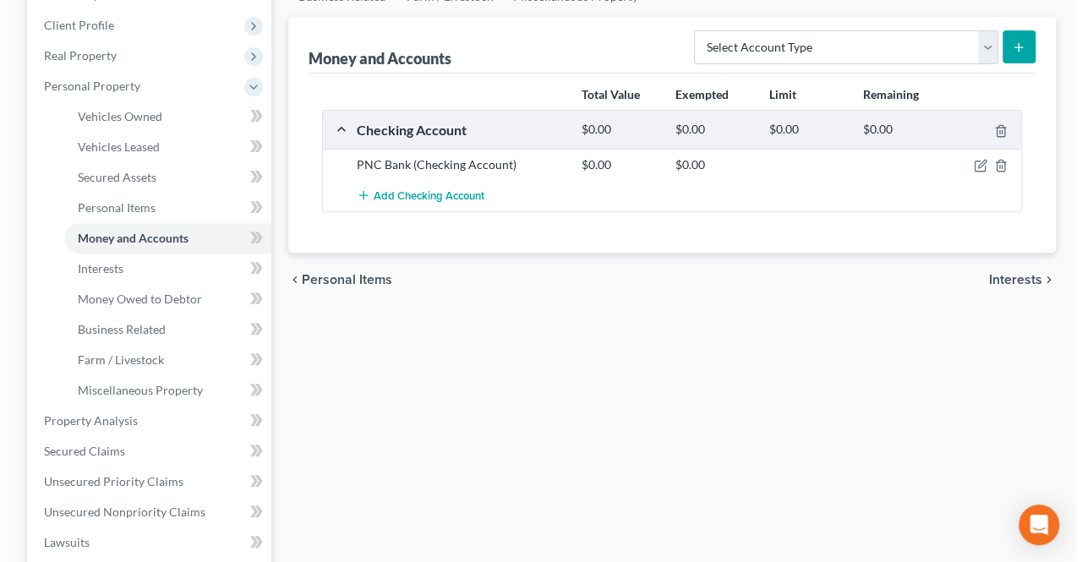
scroll to position [254, 0]
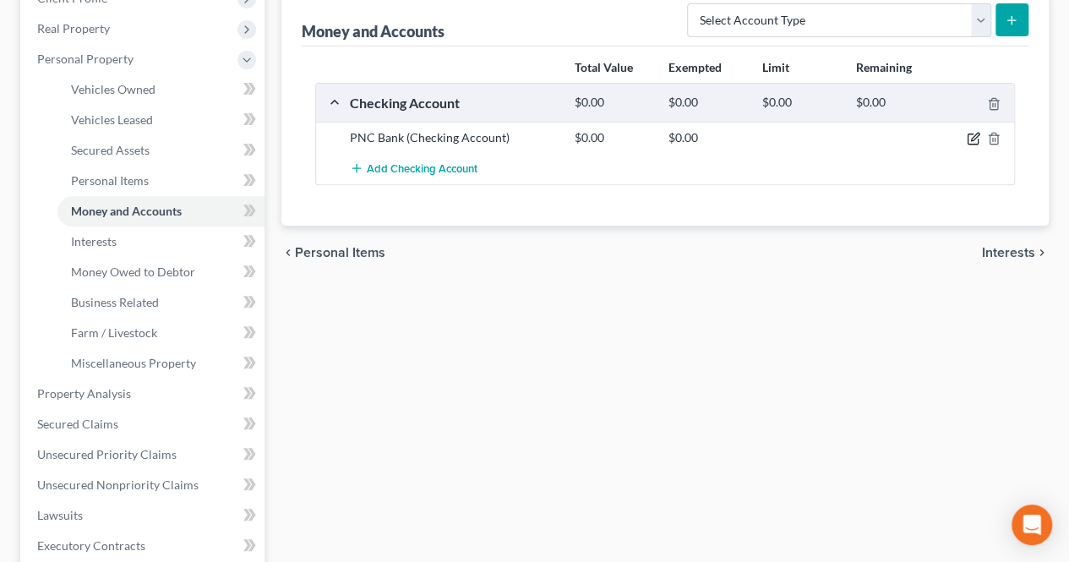
click at [975, 141] on icon "button" at bounding box center [974, 139] width 14 height 14
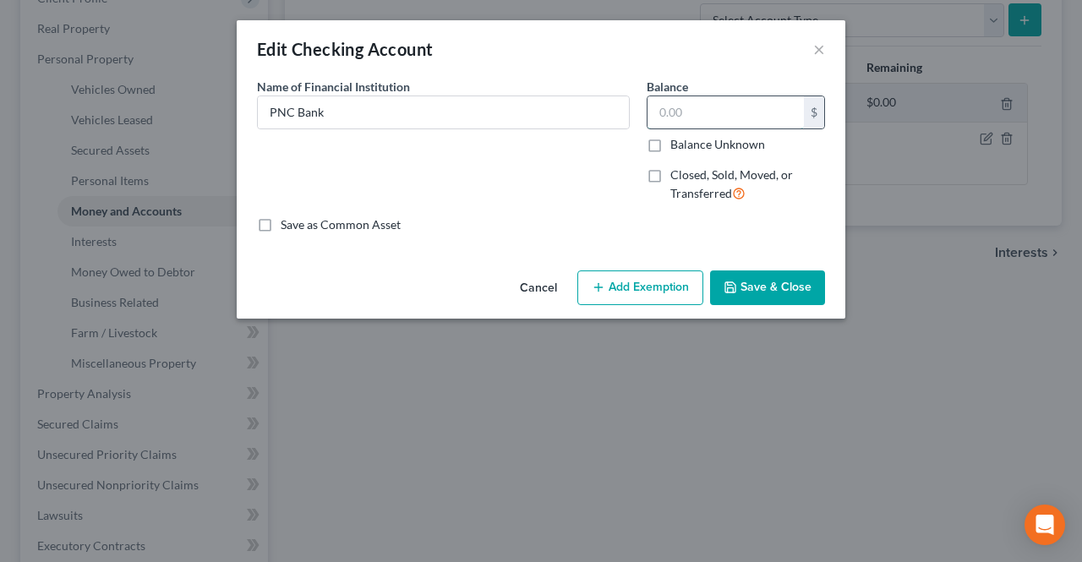
paste input "28.67"
type input "28.67"
click at [653, 283] on button "Add Exemption" at bounding box center [640, 289] width 126 height 36
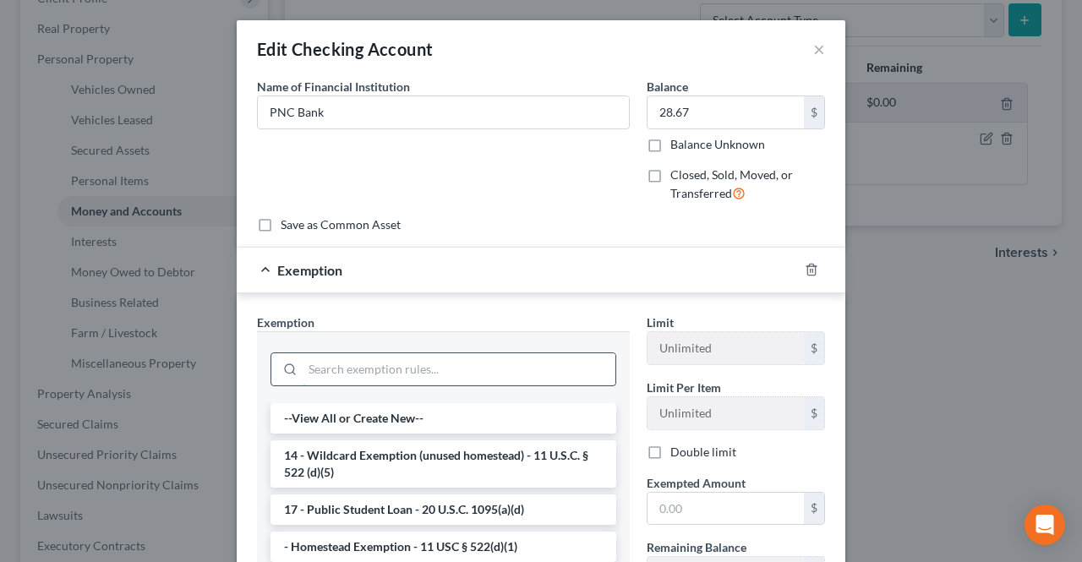
click at [384, 363] on input "search" at bounding box center [459, 369] width 313 height 32
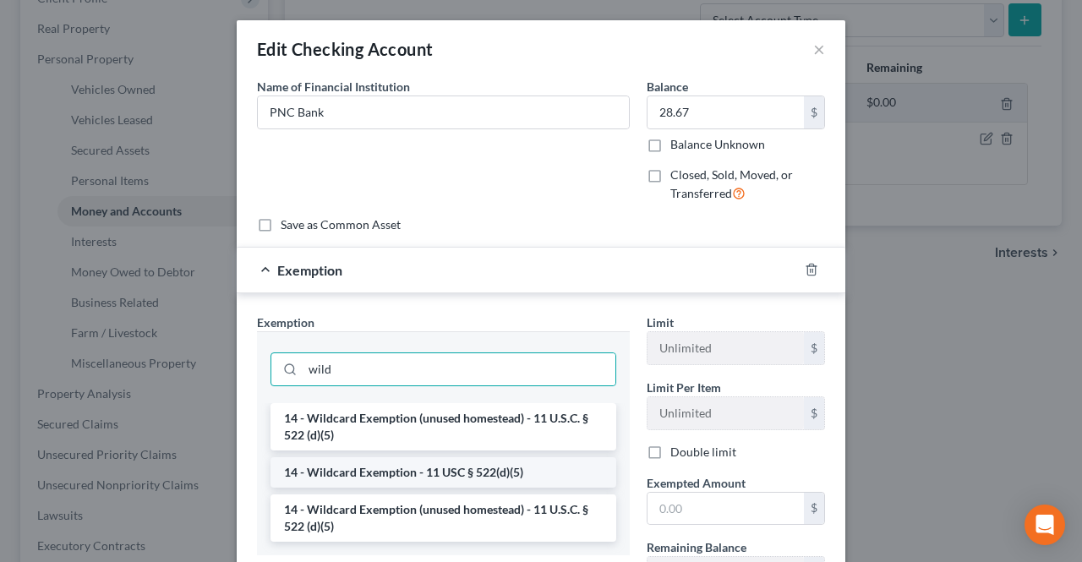
click at [504, 476] on li "14 - Wildcard Exemption - 11 USC § 522(d)(5)" at bounding box center [444, 472] width 346 height 30
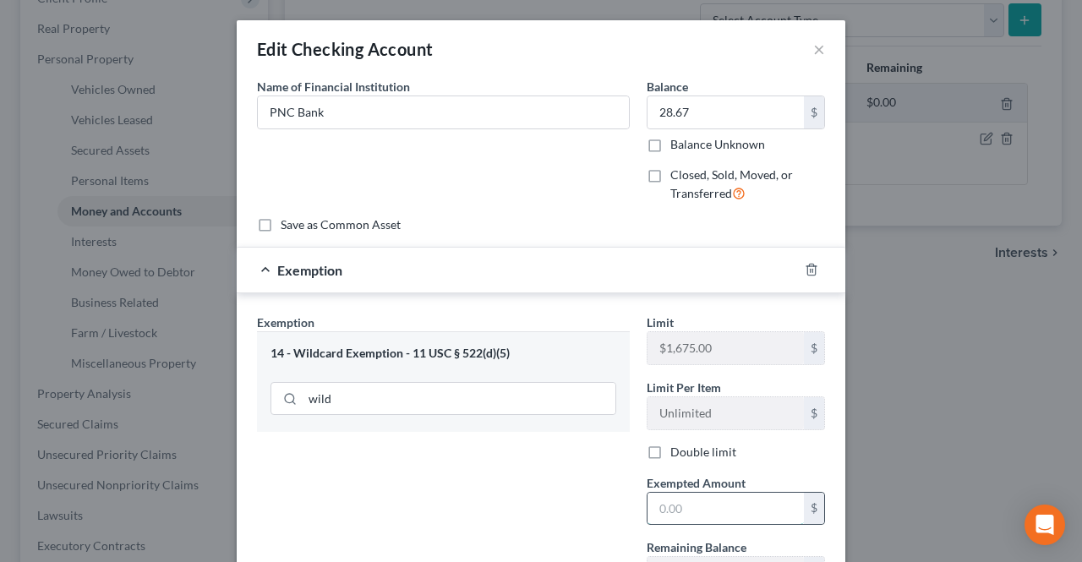
paste input "28.67"
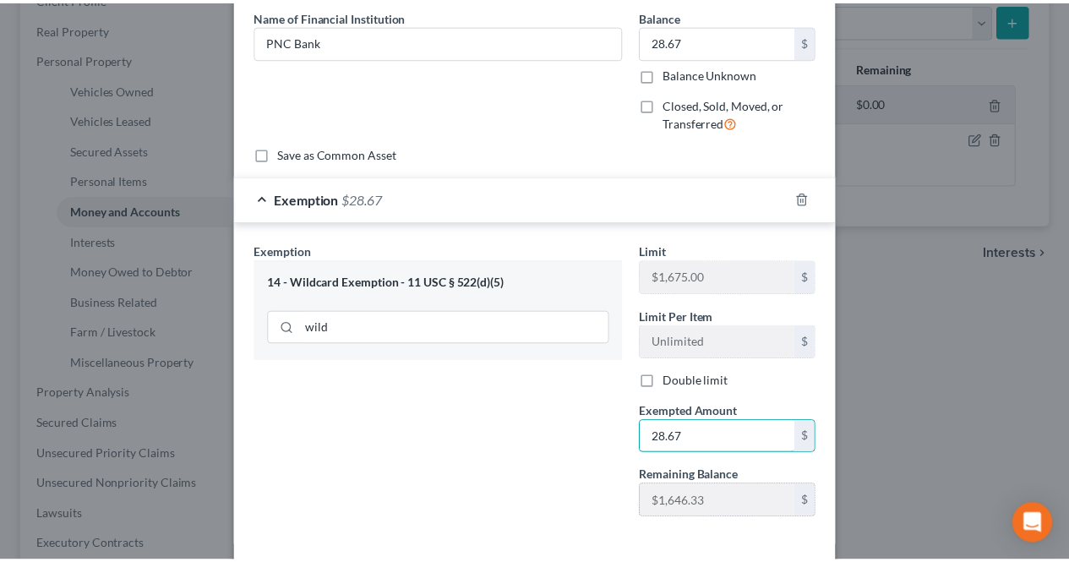
scroll to position [145, 0]
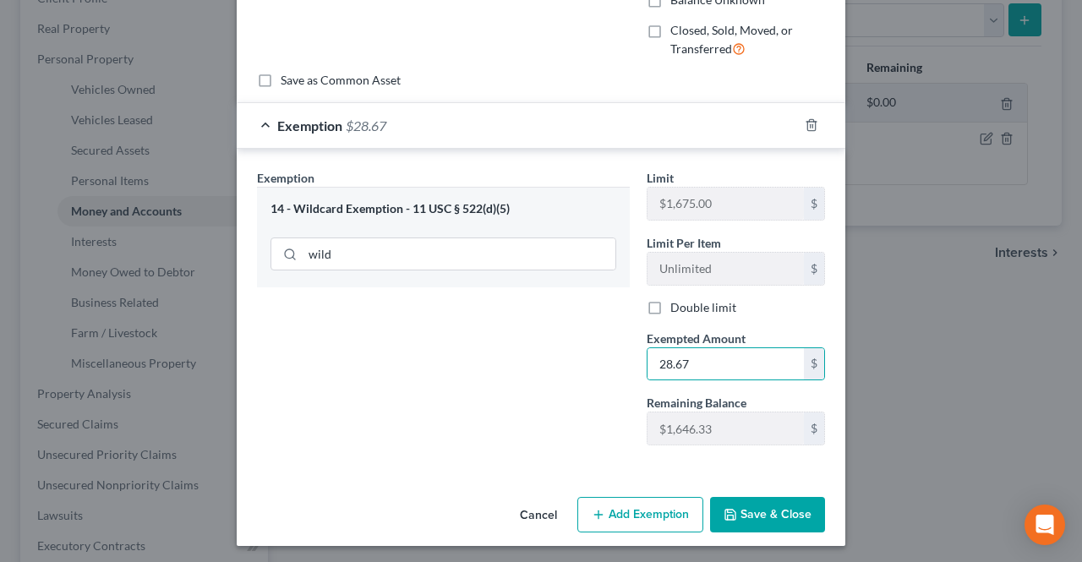
click at [752, 505] on button "Save & Close" at bounding box center [767, 515] width 115 height 36
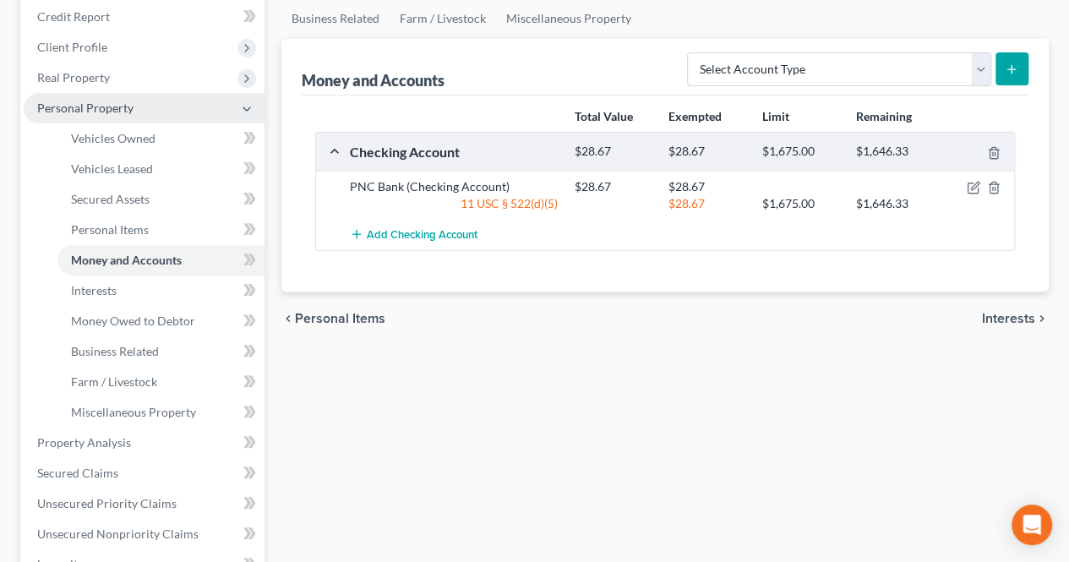
scroll to position [169, 0]
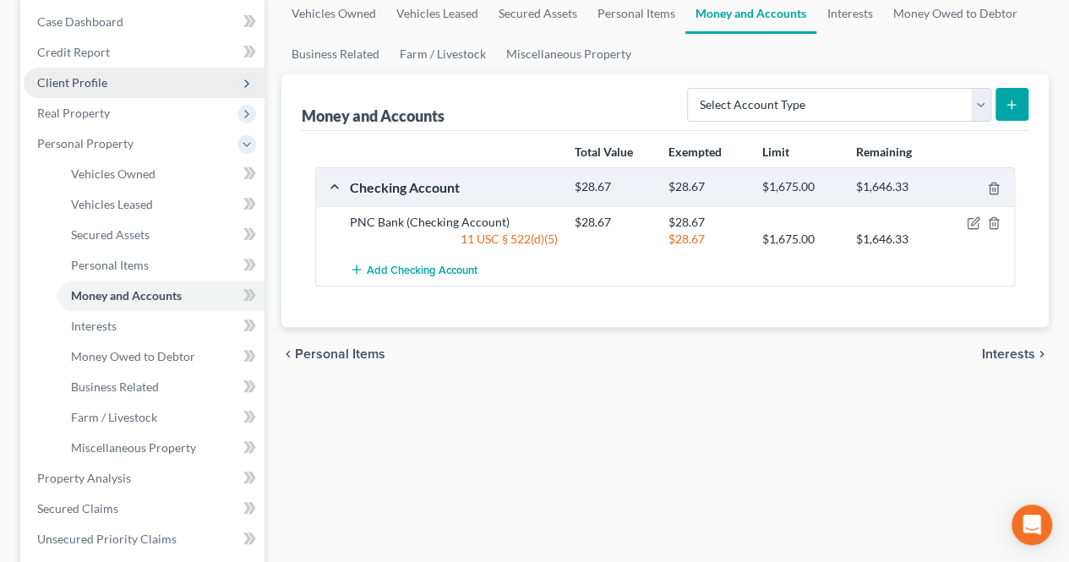
click at [139, 74] on span "Client Profile" at bounding box center [144, 83] width 241 height 30
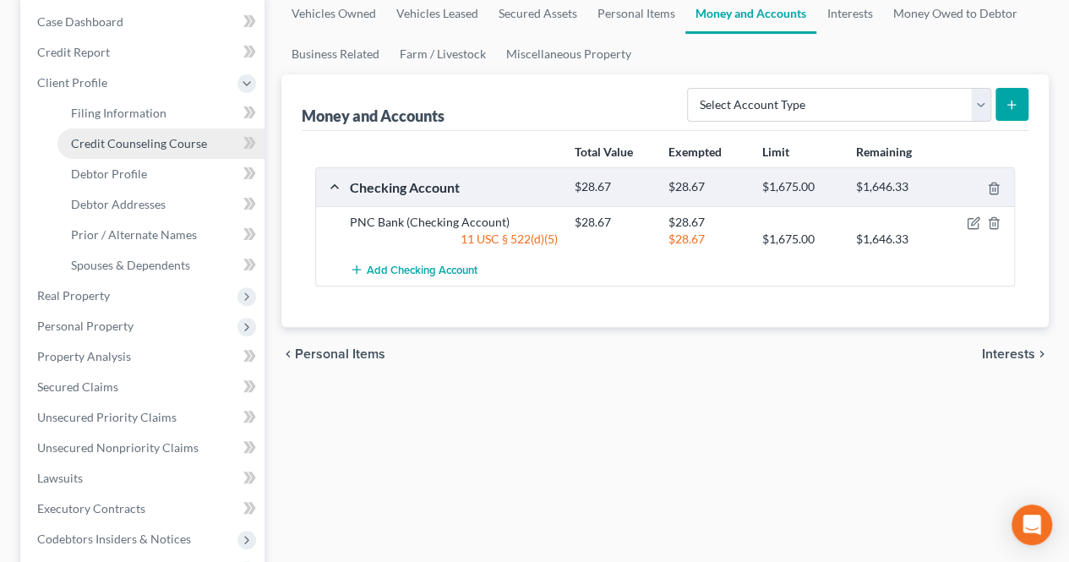
click at [166, 138] on span "Credit Counseling Course" at bounding box center [139, 143] width 136 height 14
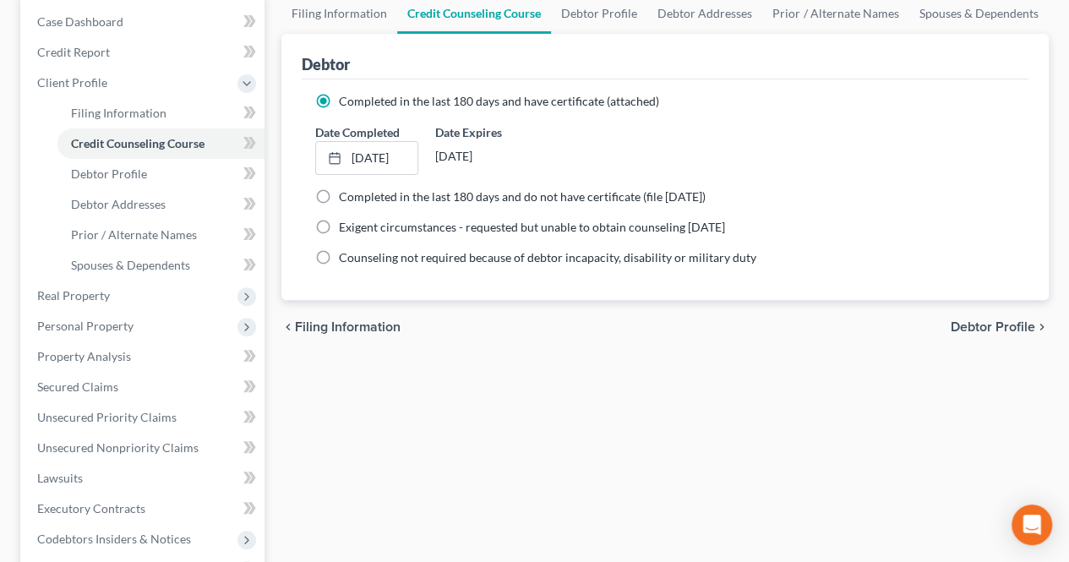
click at [964, 324] on span "Debtor Profile" at bounding box center [993, 327] width 85 height 14
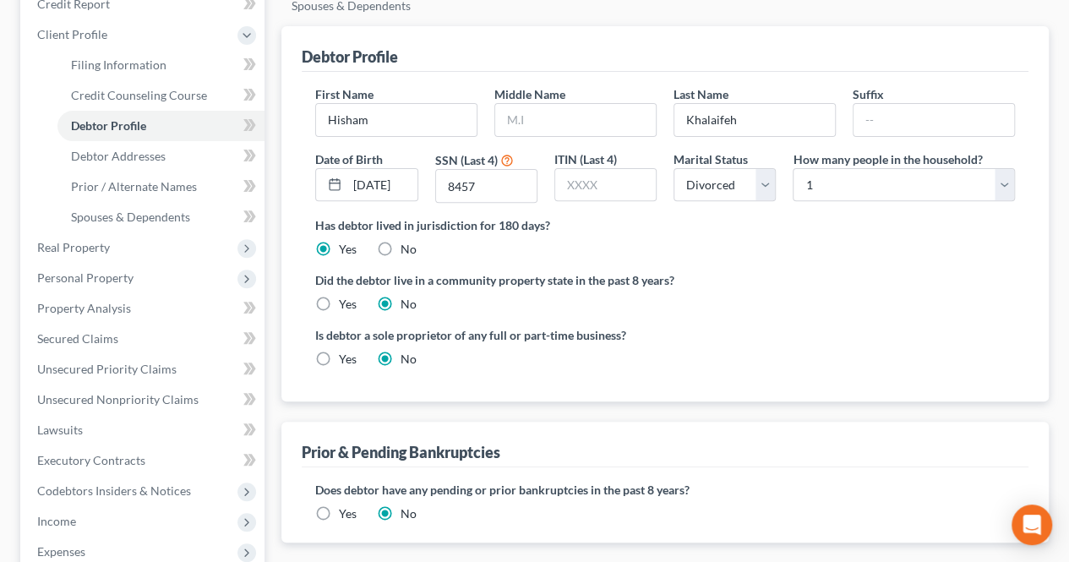
scroll to position [254, 0]
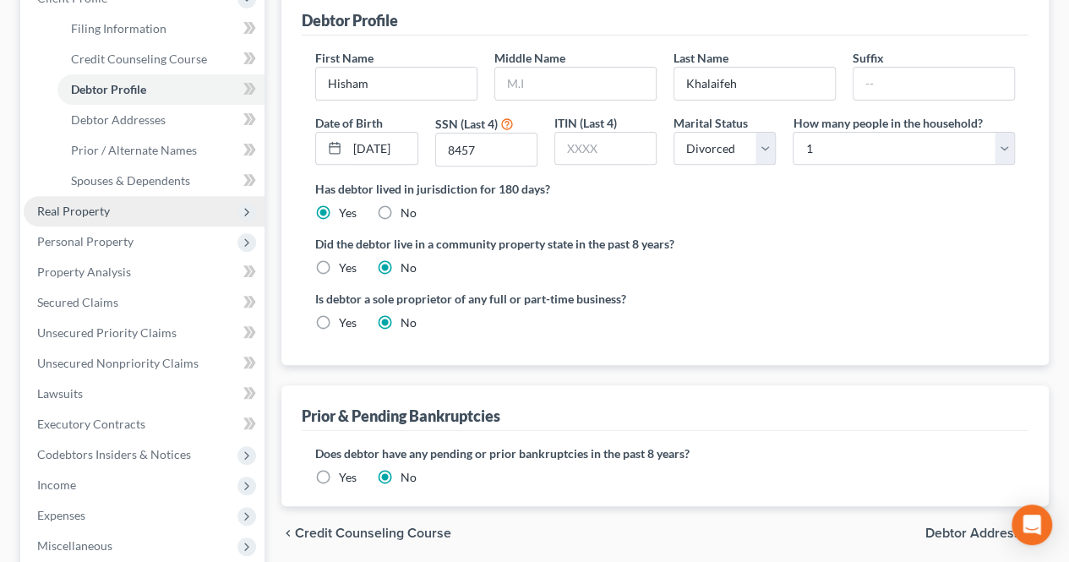
click at [108, 215] on span "Real Property" at bounding box center [73, 211] width 73 height 14
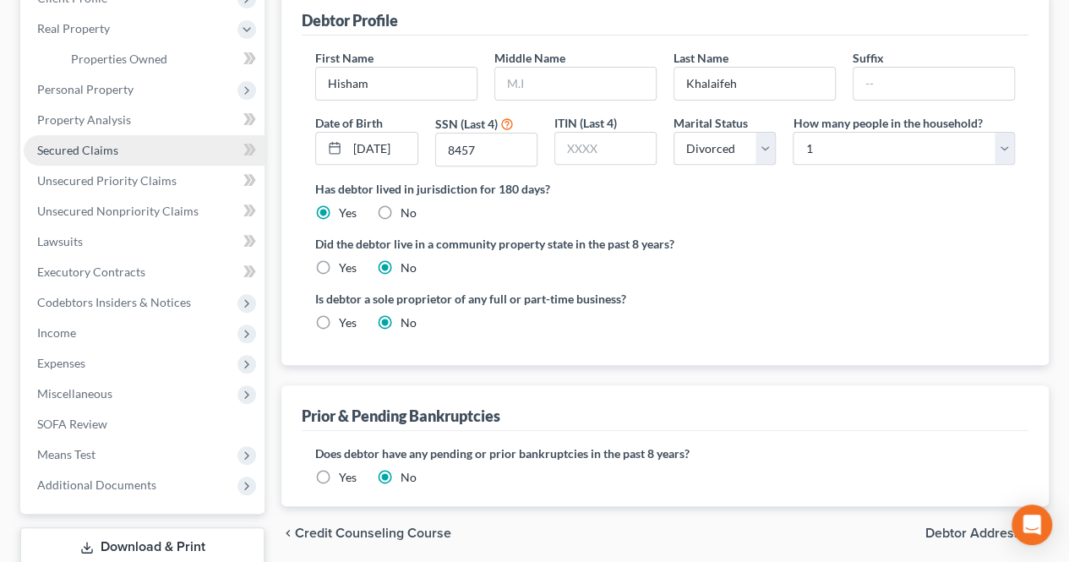
click at [145, 159] on link "Secured Claims" at bounding box center [144, 150] width 241 height 30
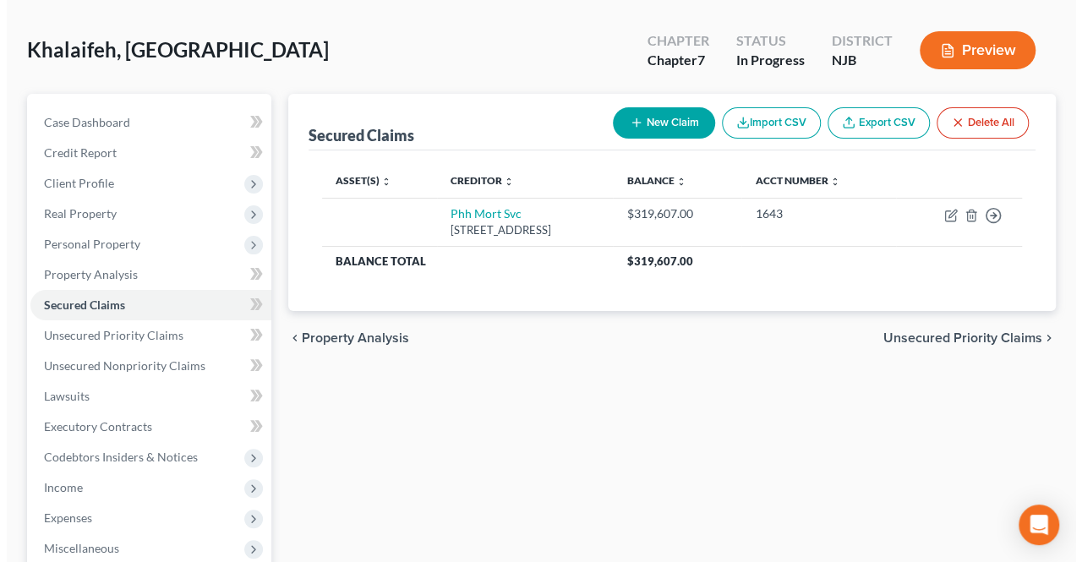
scroll to position [85, 0]
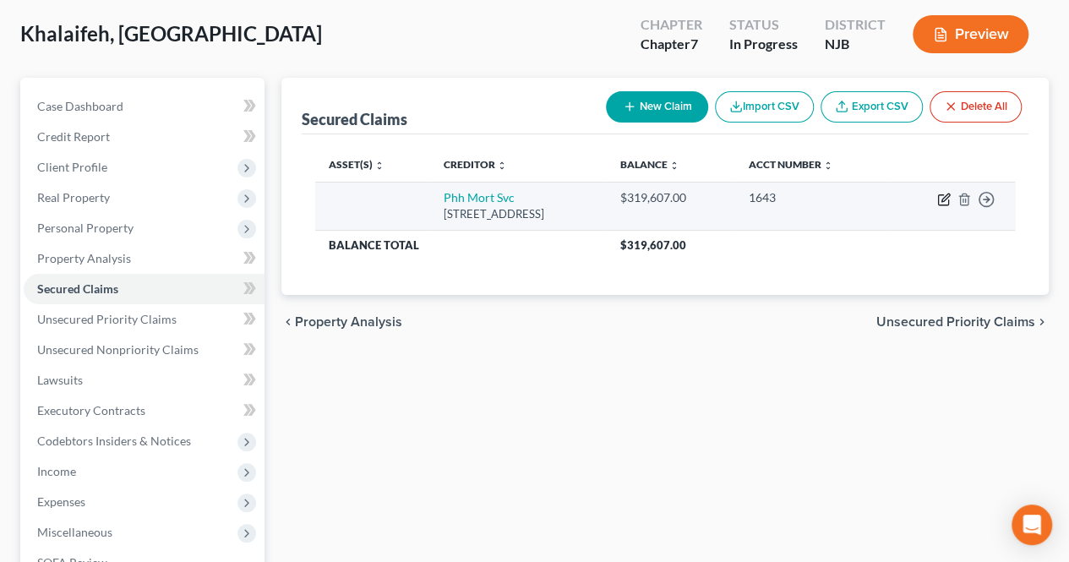
click at [942, 195] on icon "button" at bounding box center [944, 200] width 14 height 14
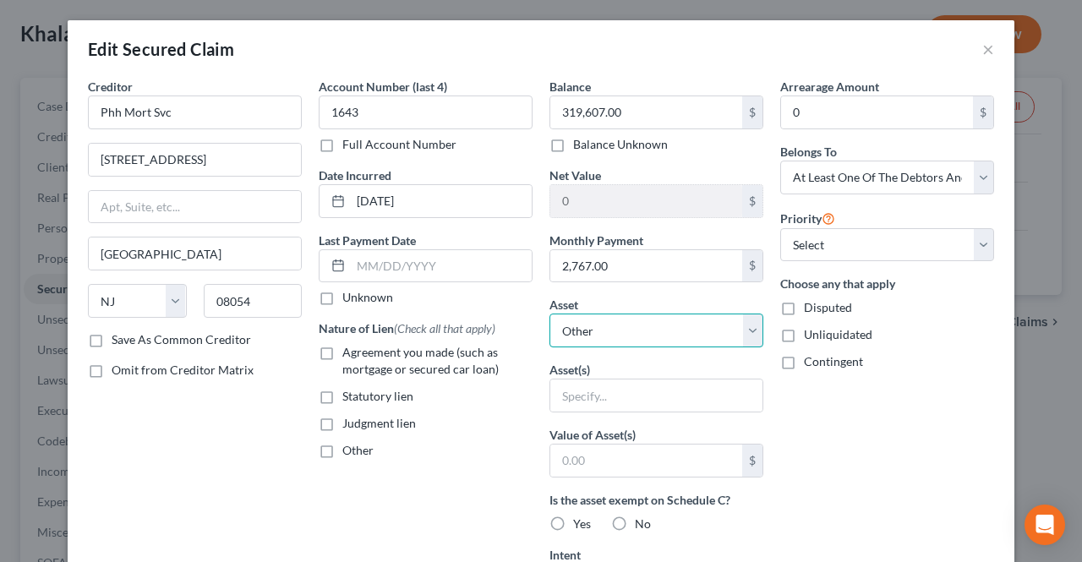
click at [664, 320] on select "Select Other Multiple Assets Electronics - Television, laptop computer, cellpho…" at bounding box center [656, 331] width 214 height 34
click at [662, 324] on select "Select Other Multiple Assets Electronics - Television, laptop computer, cellpho…" at bounding box center [656, 331] width 214 height 34
click at [661, 324] on select "Select Other Multiple Assets Electronics - Television, laptop computer, cellpho…" at bounding box center [656, 331] width 214 height 34
click at [660, 324] on select "Select Other Multiple Assets Electronics - Television, laptop computer, cellpho…" at bounding box center [656, 331] width 214 height 34
click at [657, 324] on select "Select Other Multiple Assets Electronics - Television, laptop computer, cellpho…" at bounding box center [656, 331] width 214 height 34
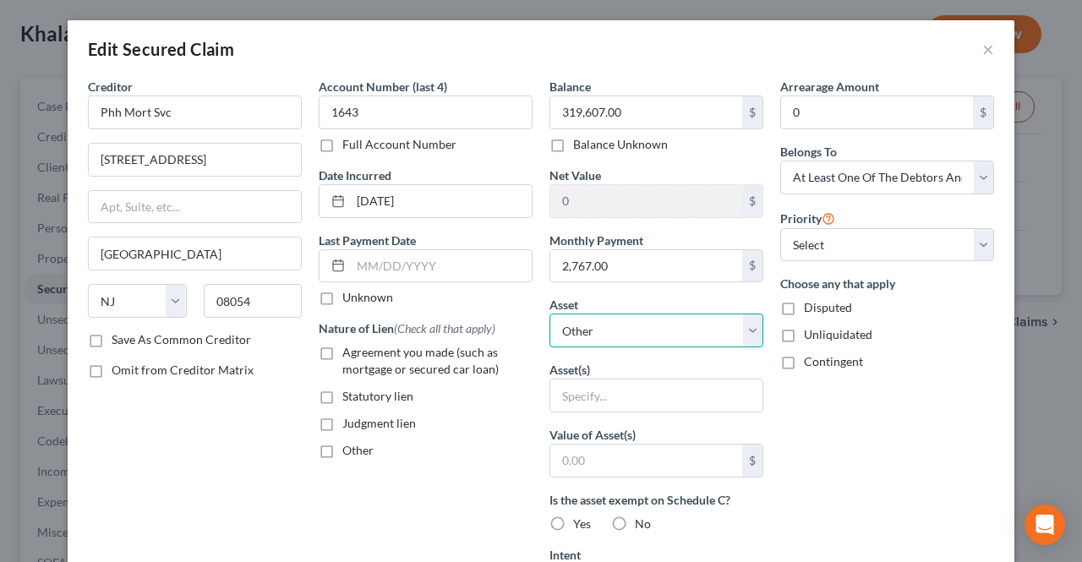
click at [656, 325] on select "Select Other Multiple Assets Electronics - Television, laptop computer, cellpho…" at bounding box center [656, 331] width 214 height 34
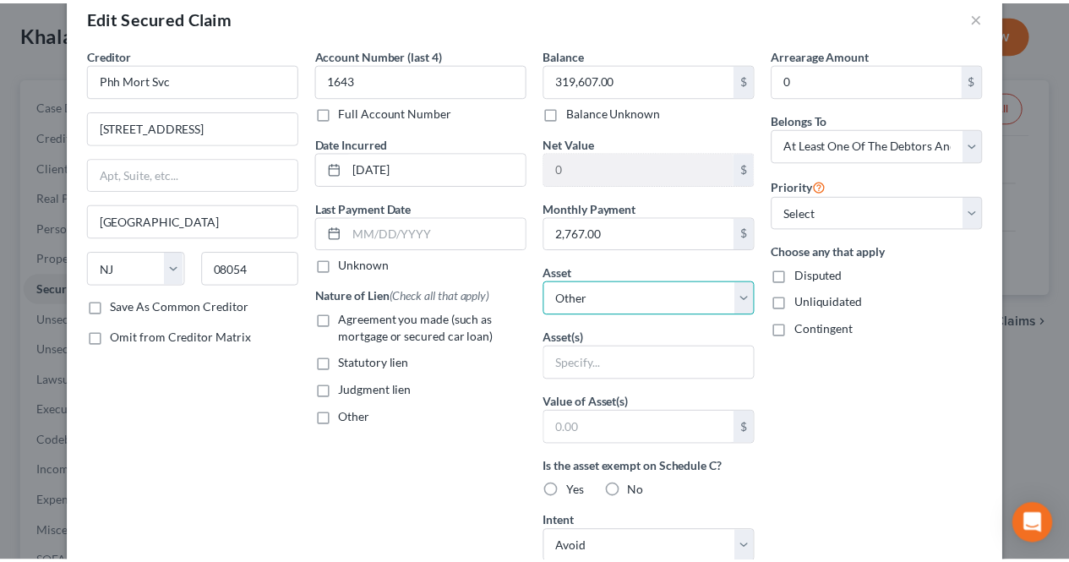
scroll to position [0, 0]
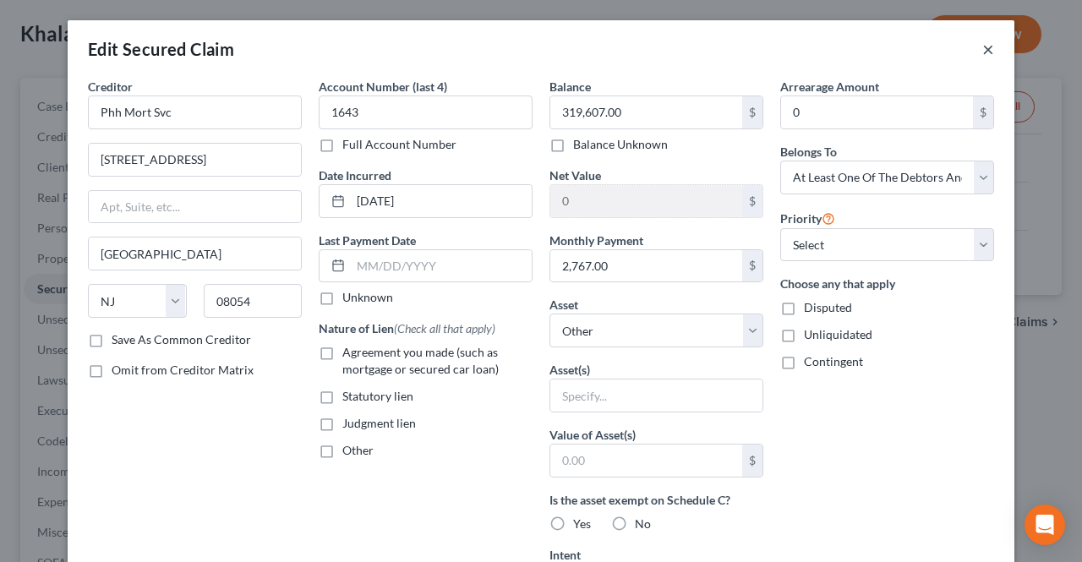
click at [982, 51] on button "×" at bounding box center [988, 49] width 12 height 20
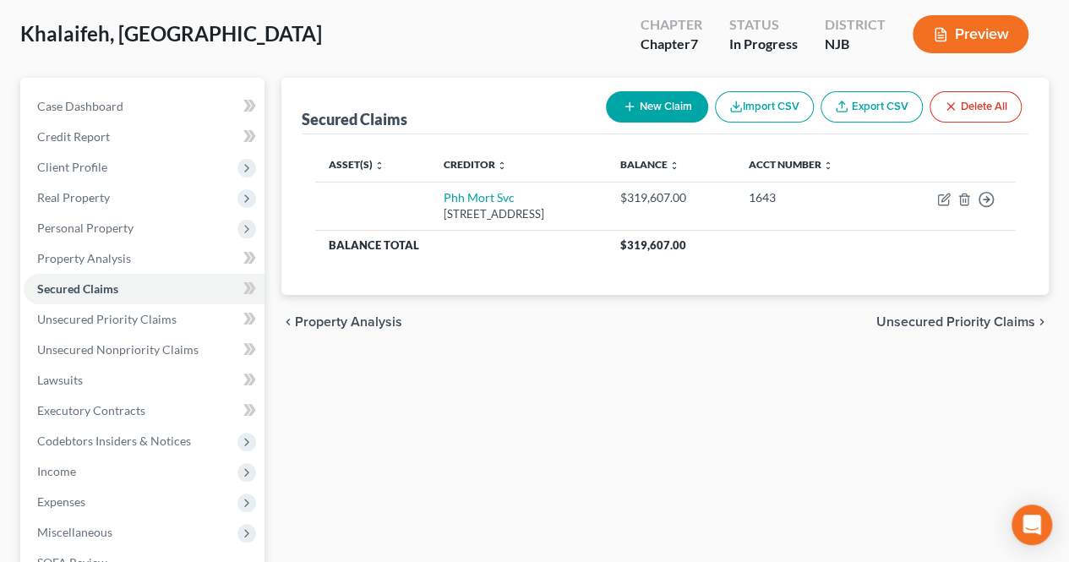
click at [986, 320] on span "Unsecured Priority Claims" at bounding box center [956, 322] width 159 height 14
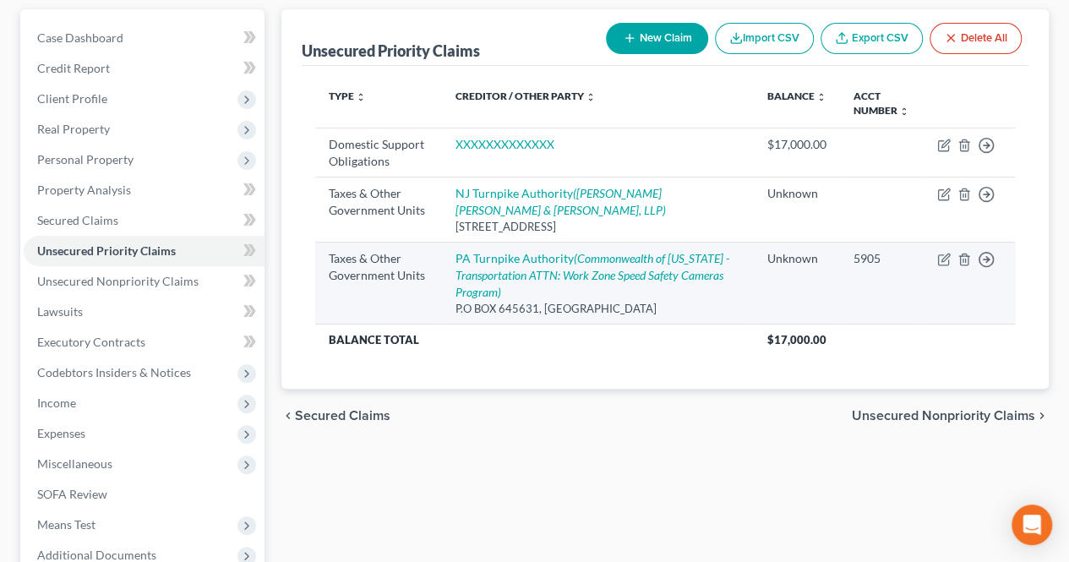
scroll to position [169, 0]
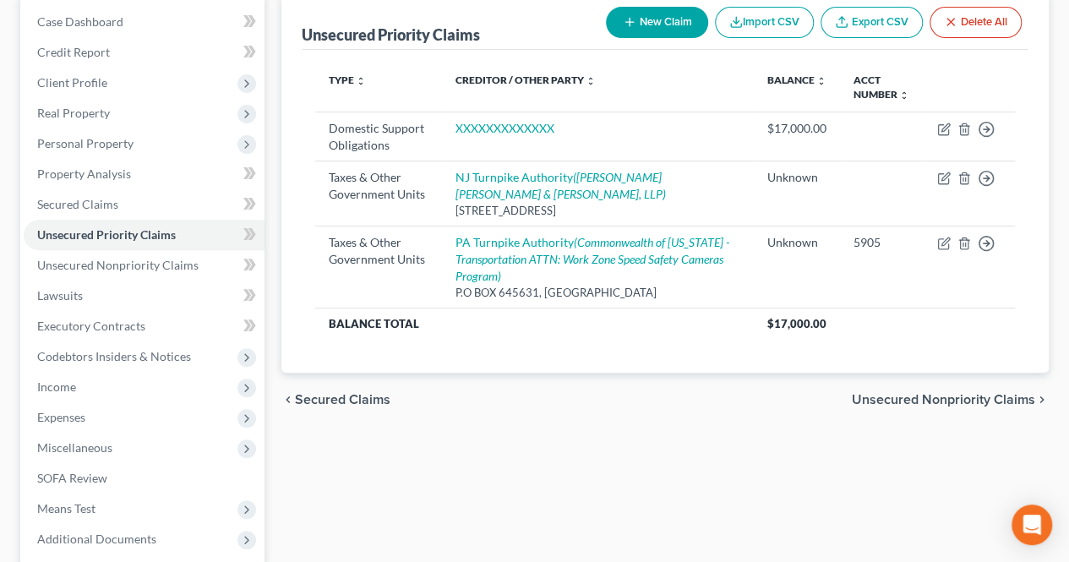
click at [869, 397] on span "Unsecured Nonpriority Claims" at bounding box center [943, 400] width 183 height 14
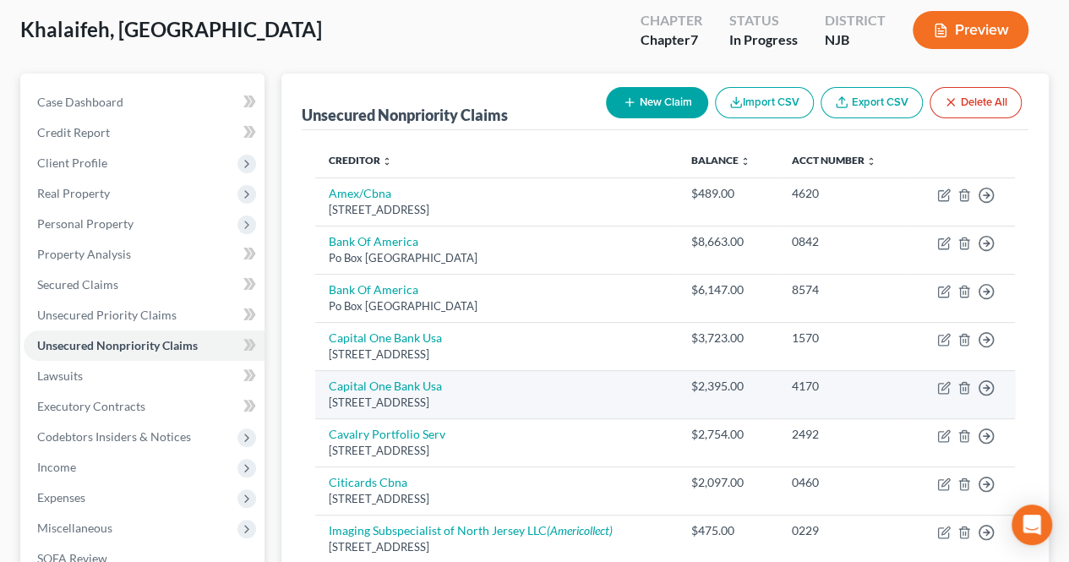
scroll to position [169, 0]
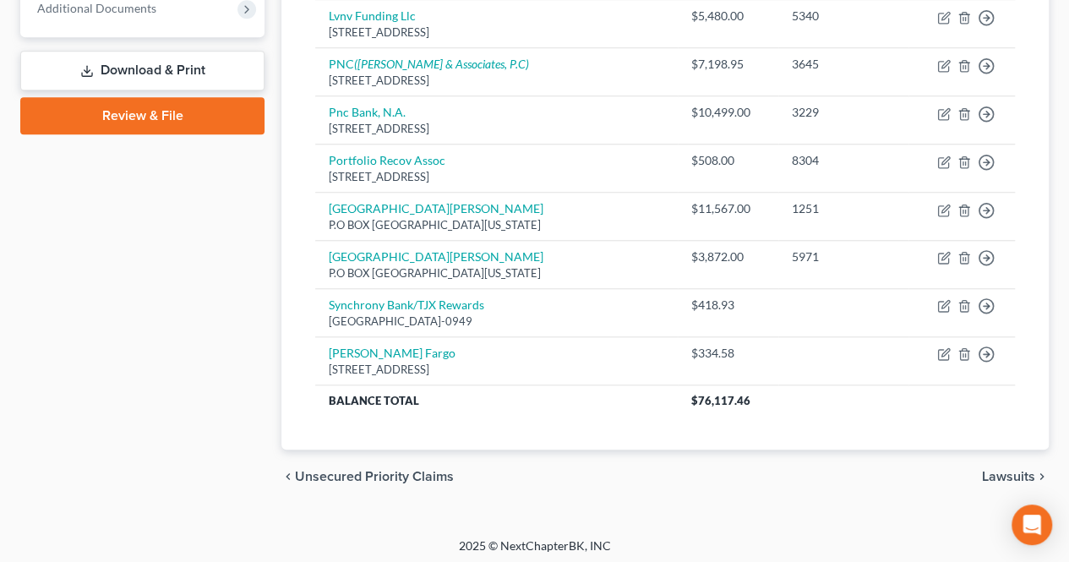
click at [992, 473] on span "Lawsuits" at bounding box center [1008, 477] width 53 height 14
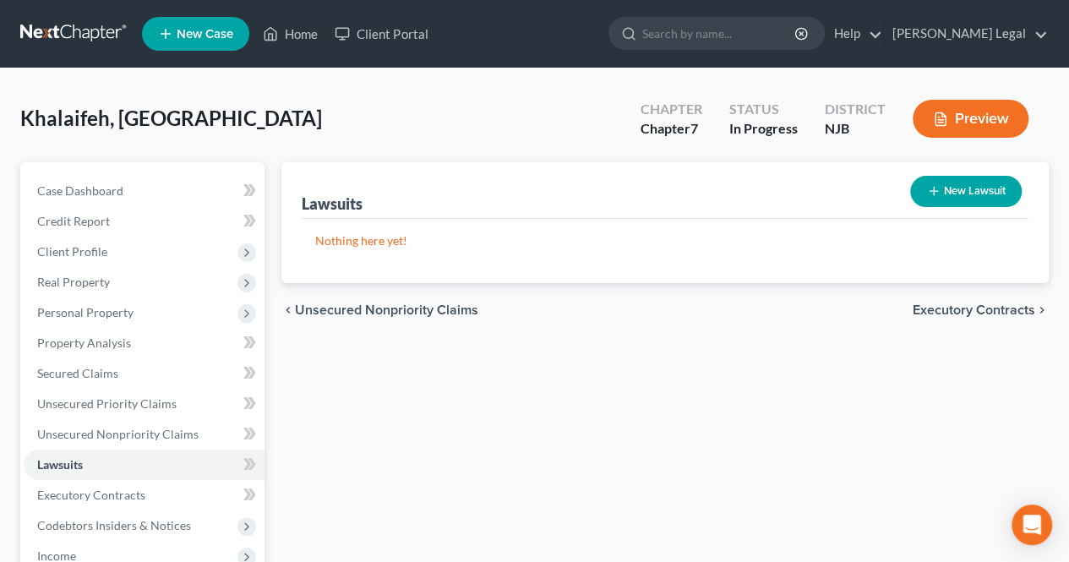
click at [991, 305] on span "Executory Contracts" at bounding box center [974, 310] width 123 height 14
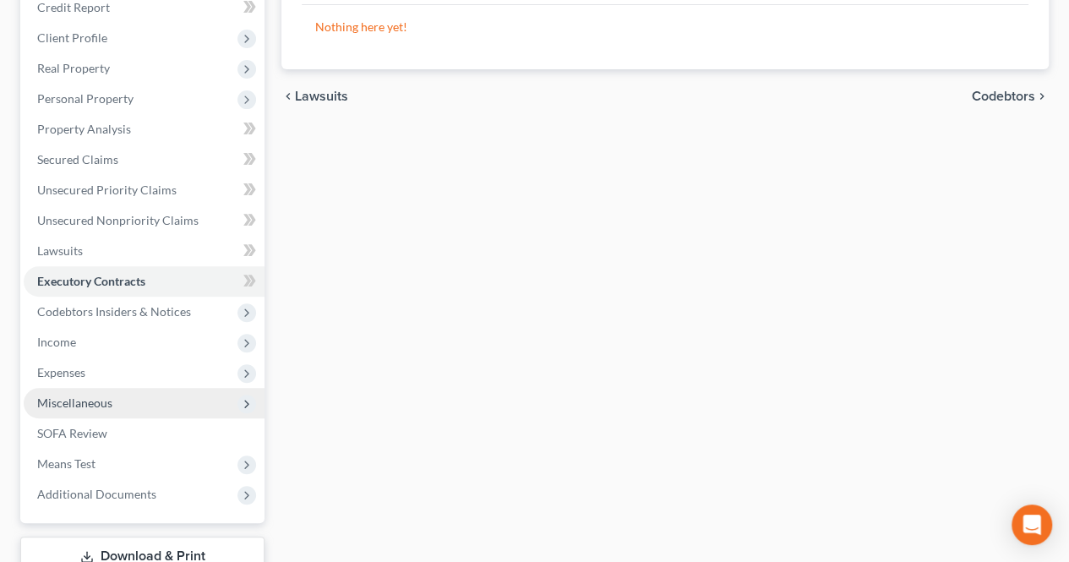
scroll to position [254, 0]
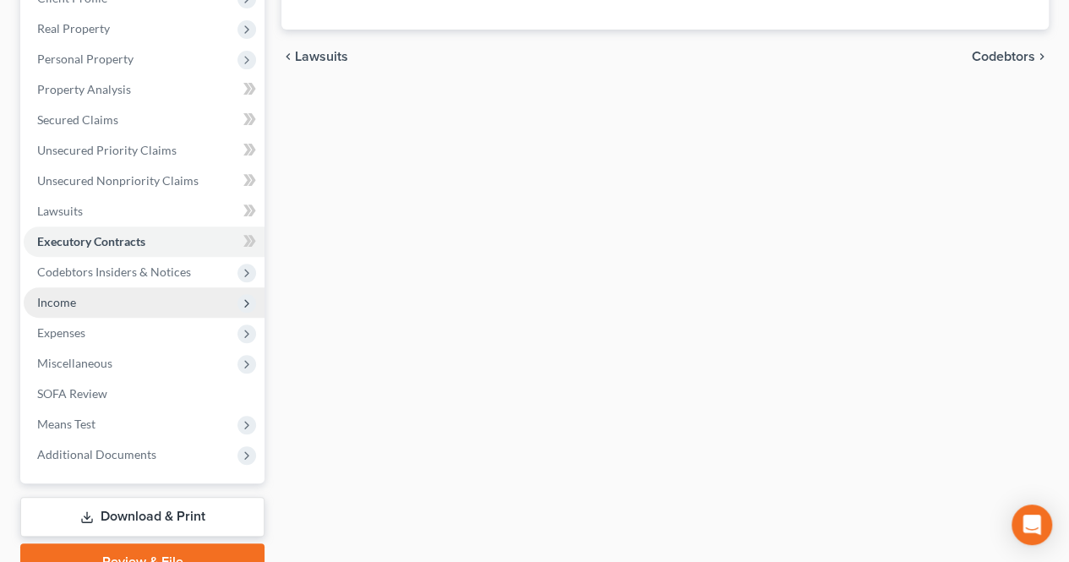
click at [107, 302] on span "Income" at bounding box center [144, 302] width 241 height 30
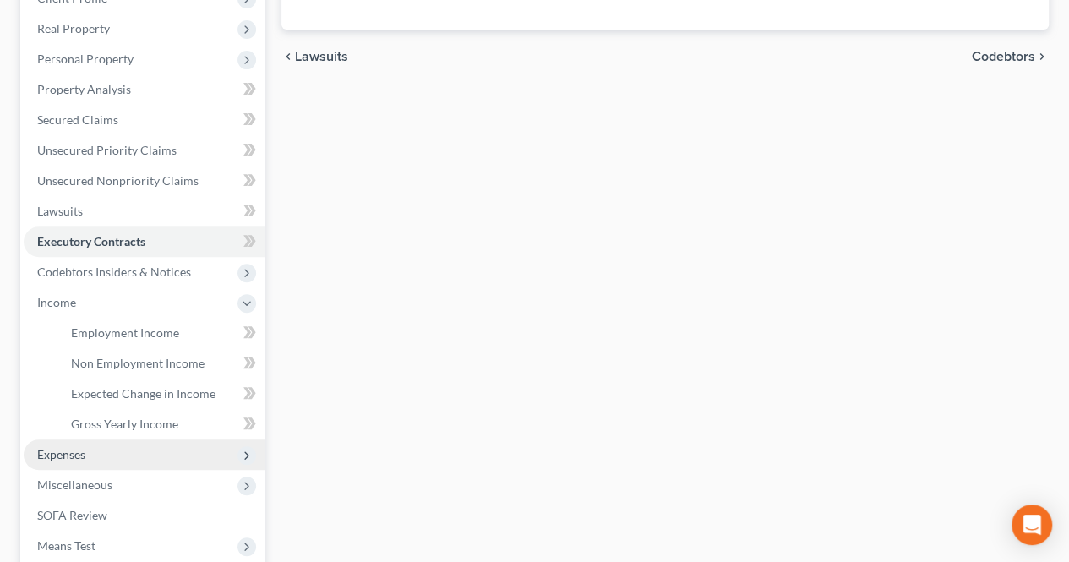
click at [96, 457] on span "Expenses" at bounding box center [144, 455] width 241 height 30
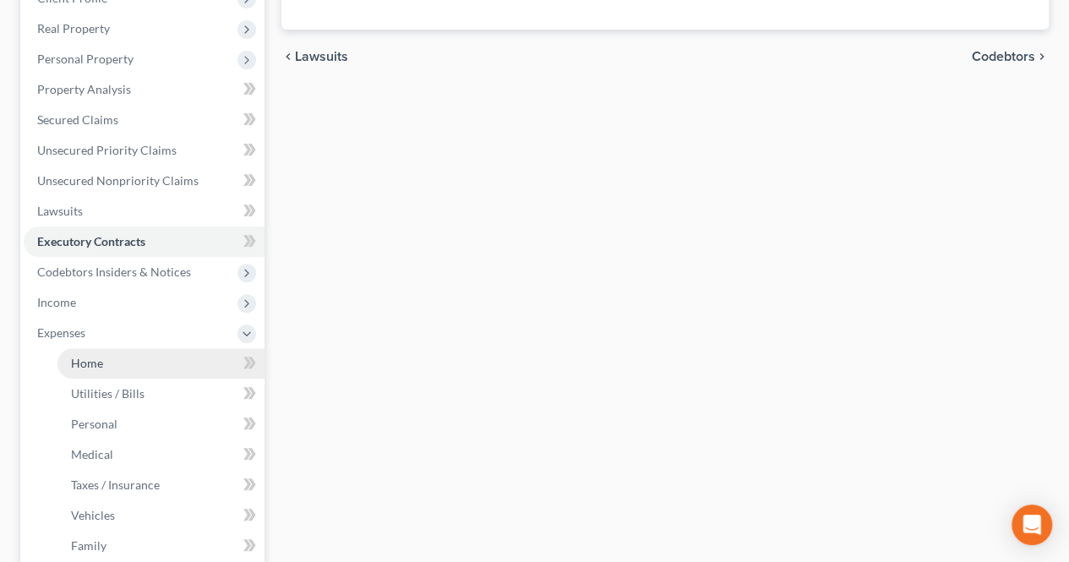
click at [133, 369] on link "Home" at bounding box center [160, 363] width 207 height 30
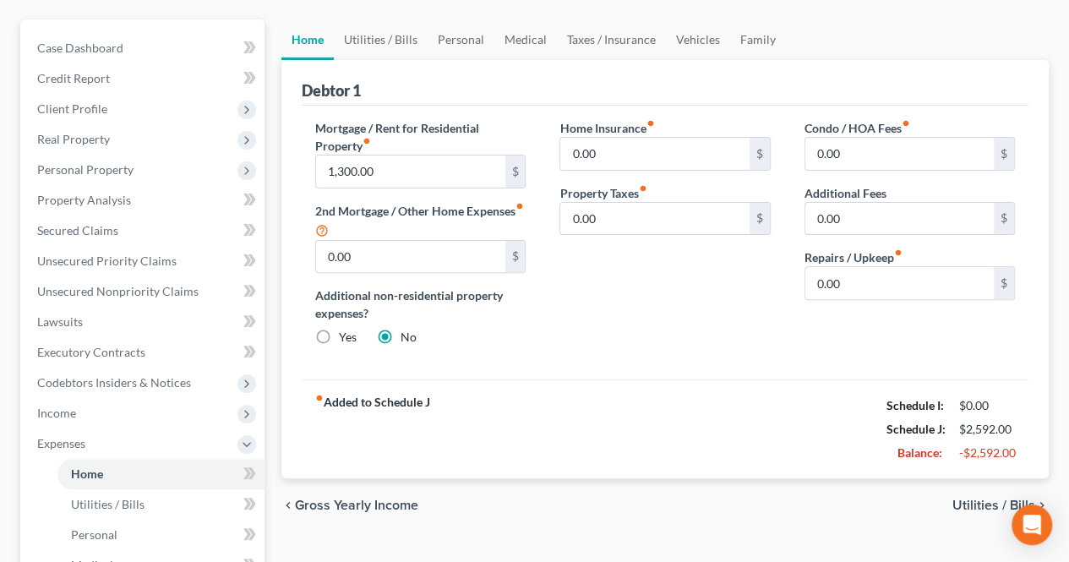
scroll to position [169, 0]
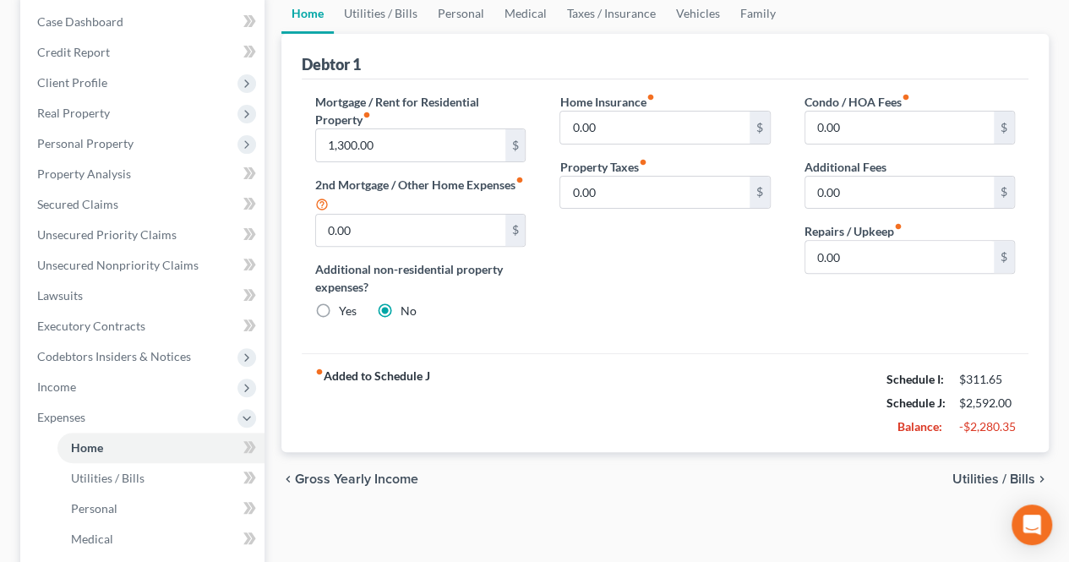
click at [970, 476] on span "Utilities / Bills" at bounding box center [994, 480] width 83 height 14
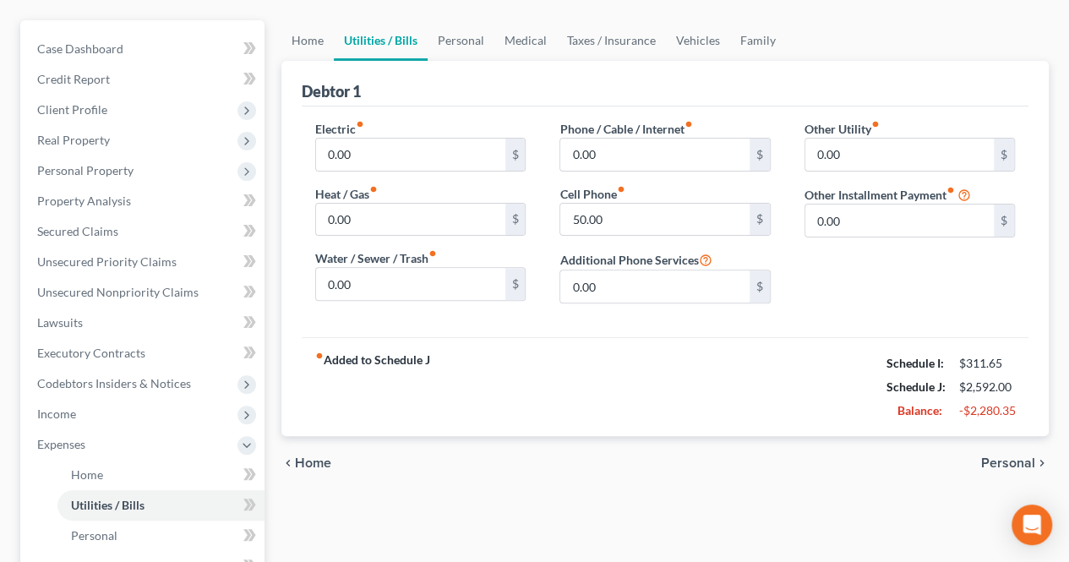
scroll to position [169, 0]
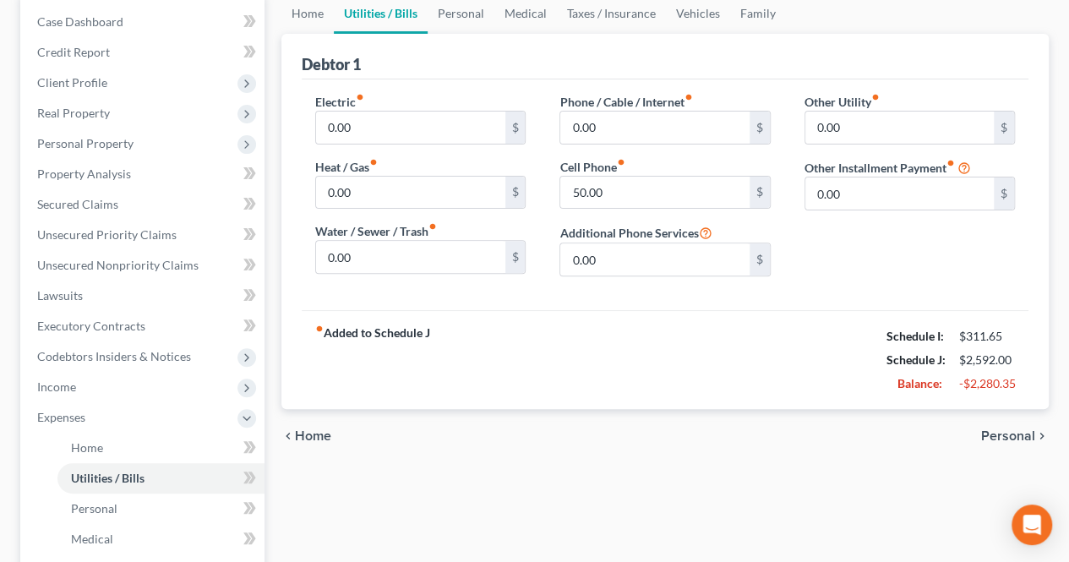
click at [1005, 434] on span "Personal" at bounding box center [1008, 436] width 54 height 14
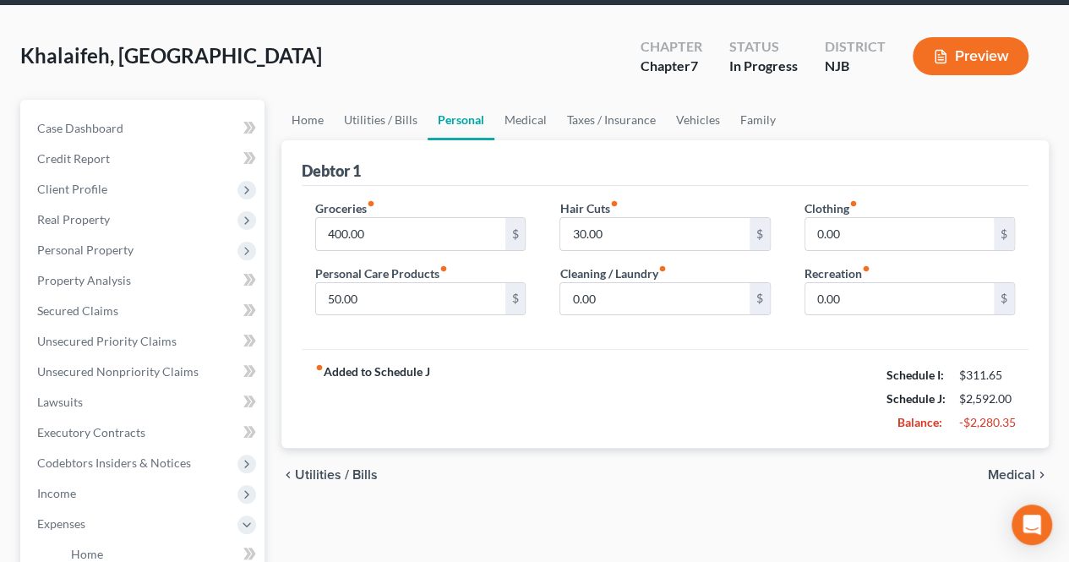
scroll to position [85, 0]
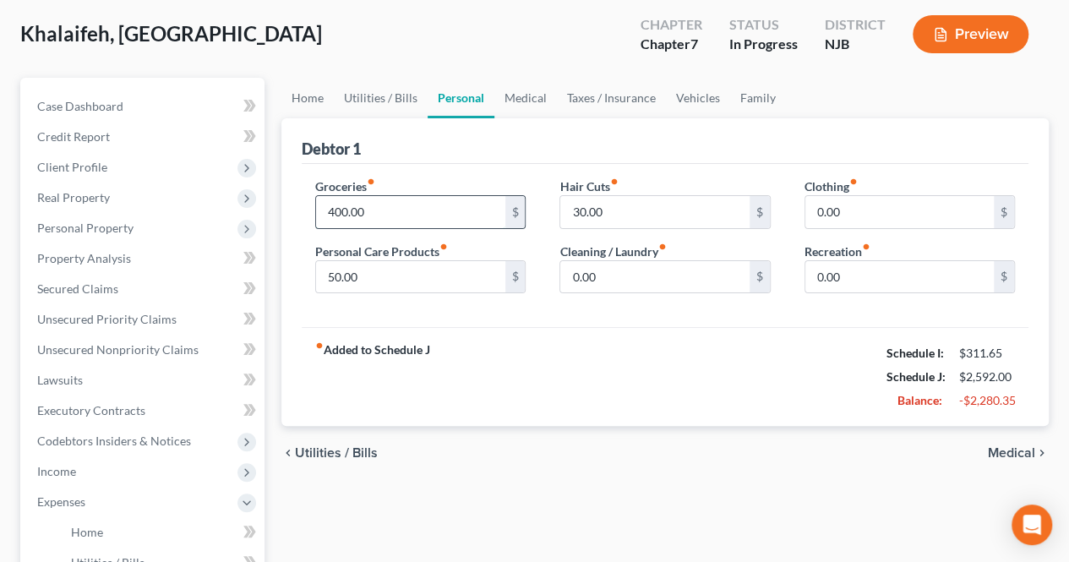
click at [382, 217] on input "400.00" at bounding box center [410, 212] width 189 height 32
click at [719, 276] on input "0.00" at bounding box center [654, 277] width 189 height 32
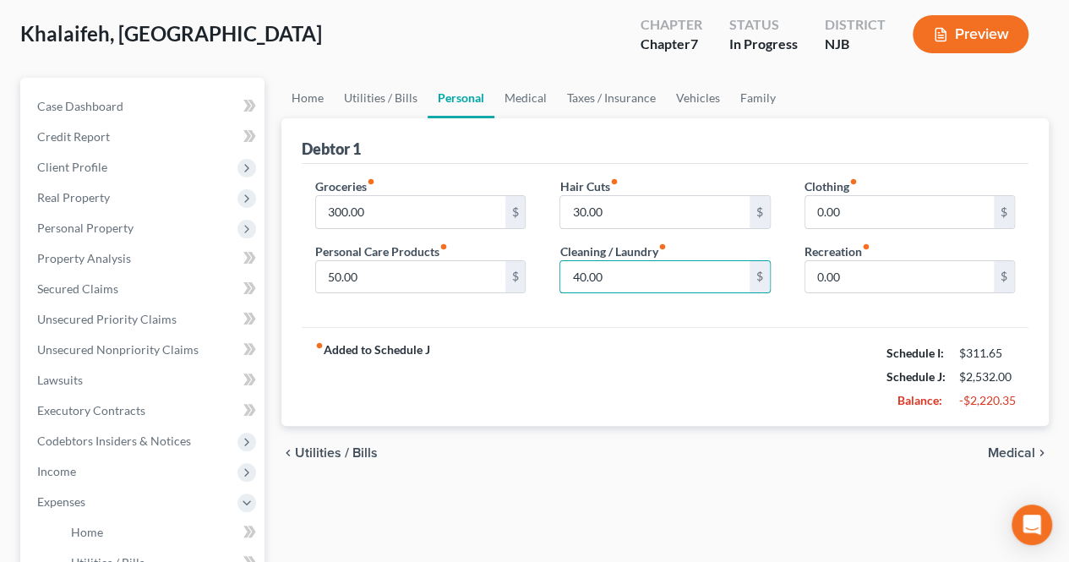
click at [997, 454] on span "Medical" at bounding box center [1011, 453] width 47 height 14
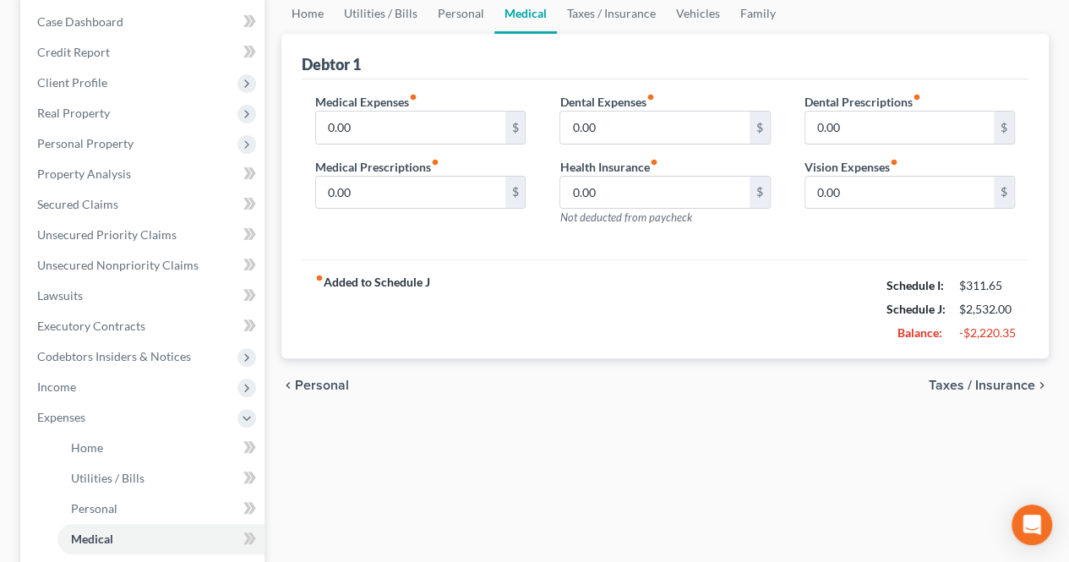
click at [993, 391] on span "Taxes / Insurance" at bounding box center [982, 386] width 107 height 14
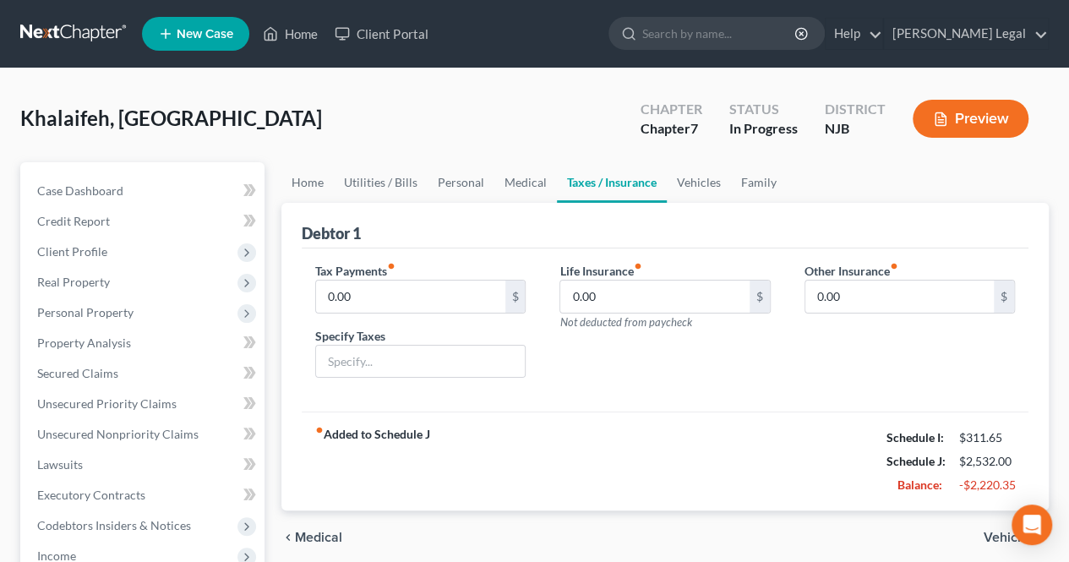
scroll to position [85, 0]
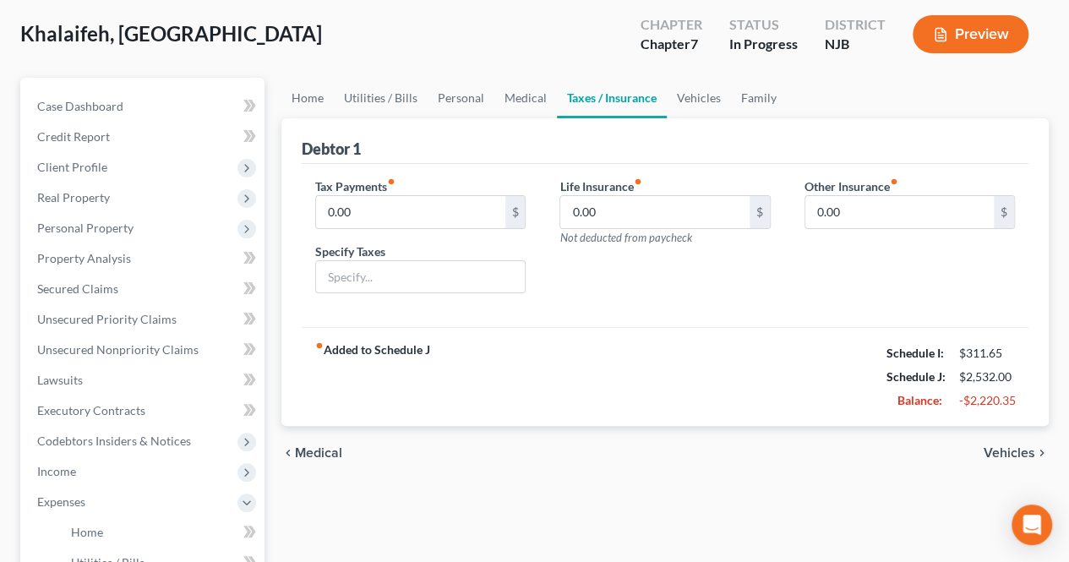
click at [997, 446] on span "Vehicles" at bounding box center [1010, 453] width 52 height 14
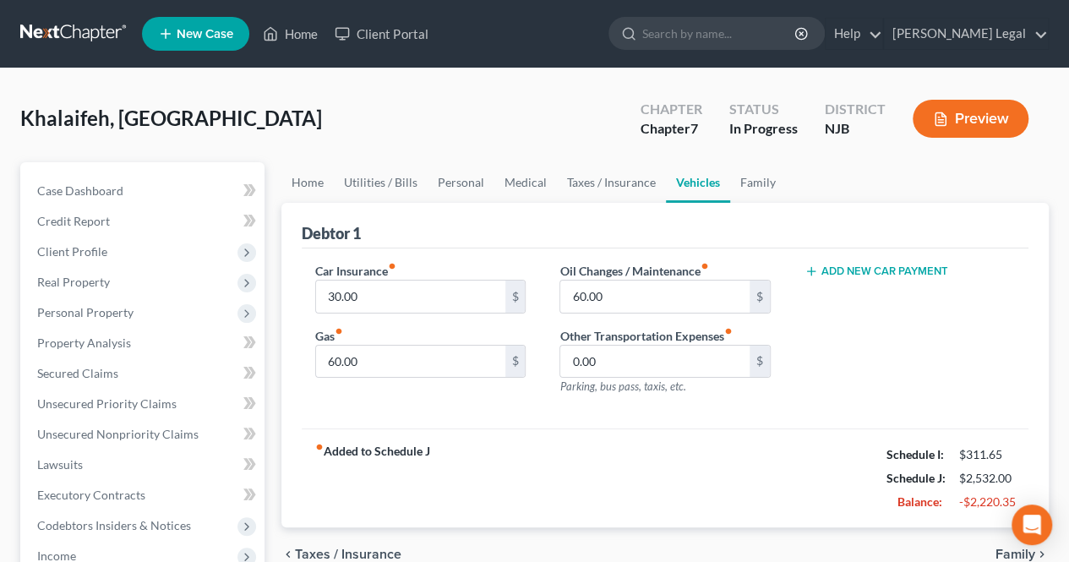
scroll to position [85, 0]
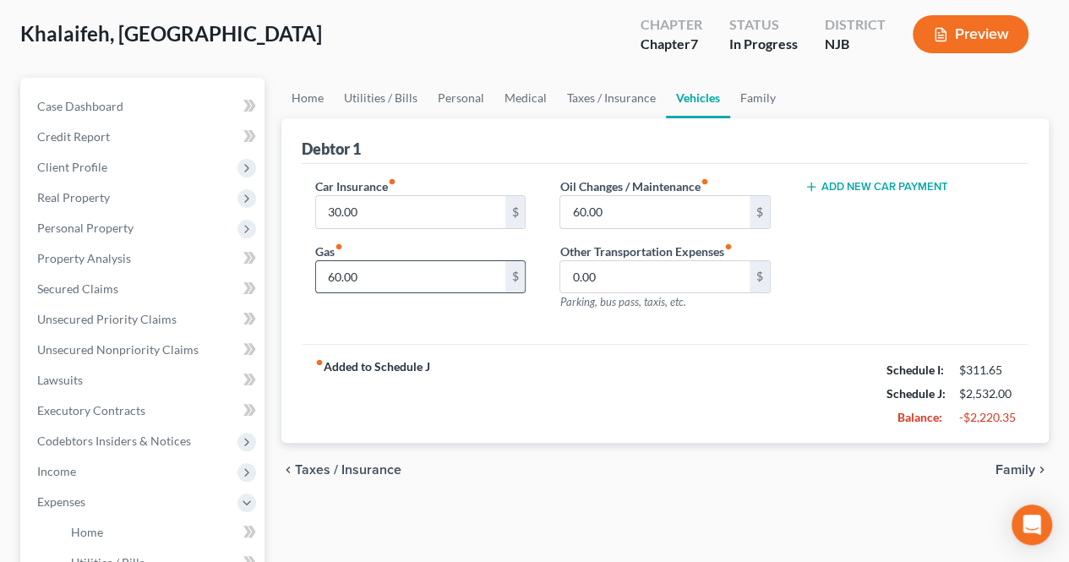
click at [402, 283] on input "60.00" at bounding box center [410, 277] width 189 height 32
click at [1023, 469] on span "Family" at bounding box center [1016, 470] width 40 height 14
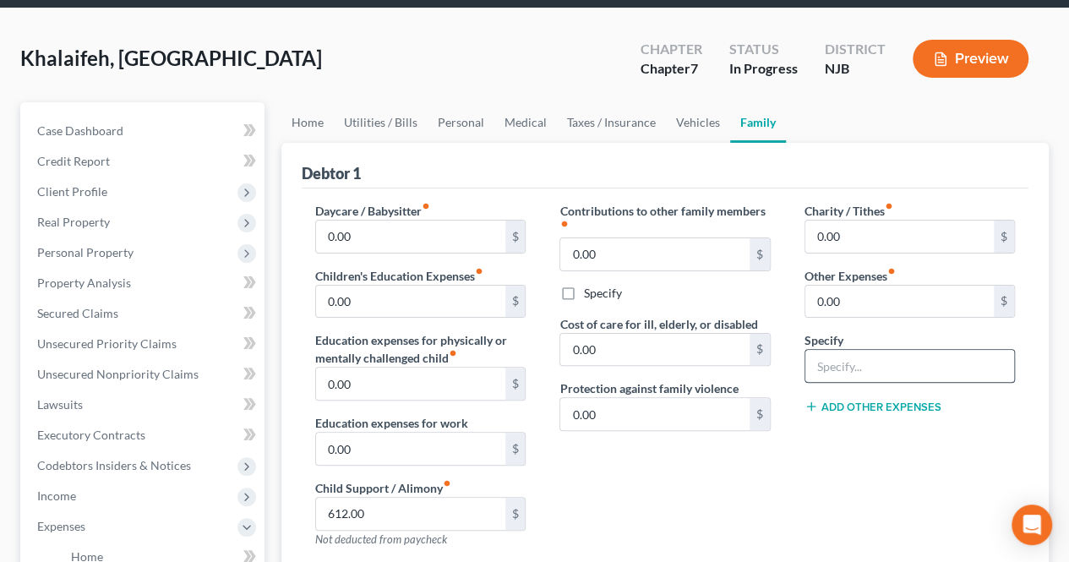
scroll to position [169, 0]
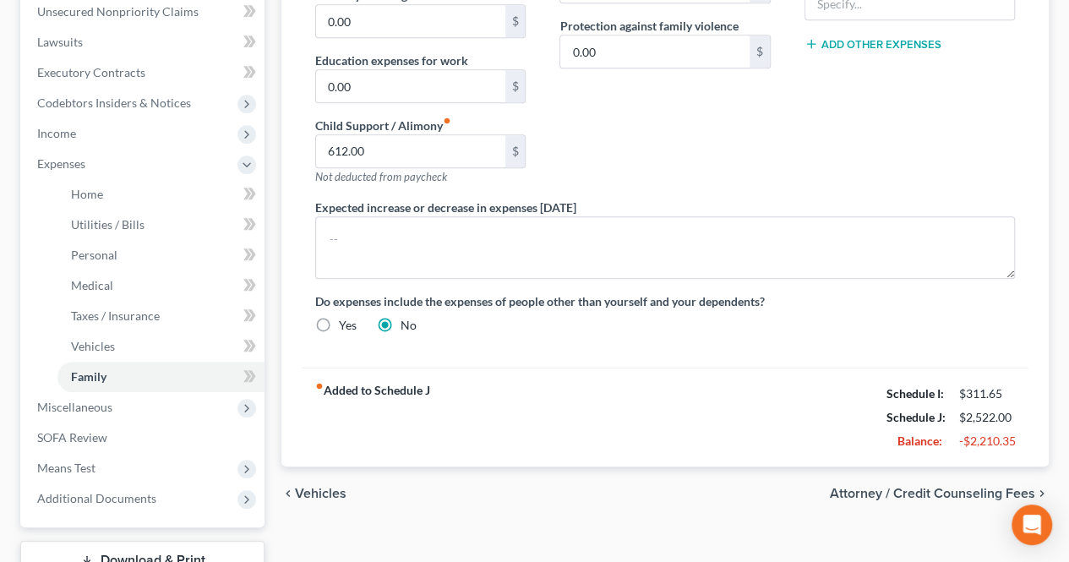
click at [874, 488] on span "Attorney / Credit Counseling Fees" at bounding box center [932, 494] width 205 height 14
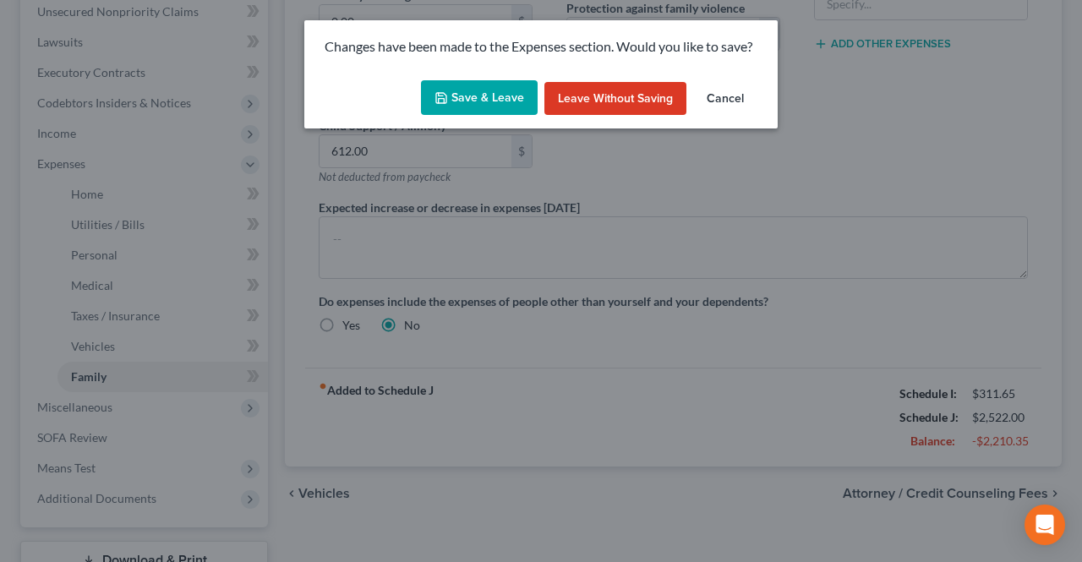
click at [504, 107] on button "Save & Leave" at bounding box center [479, 98] width 117 height 36
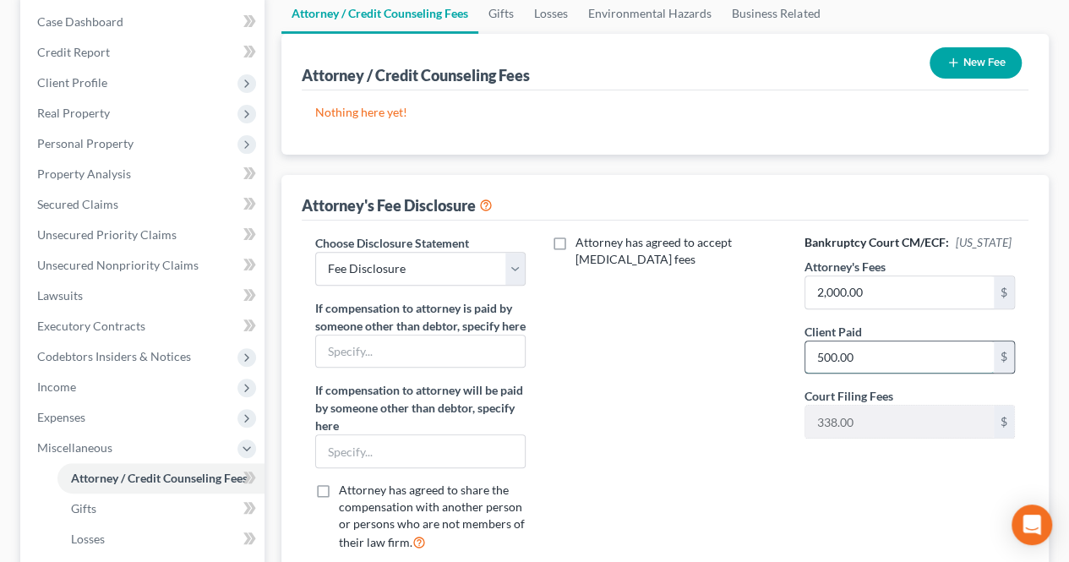
click at [870, 357] on input "500.00" at bounding box center [900, 358] width 189 height 32
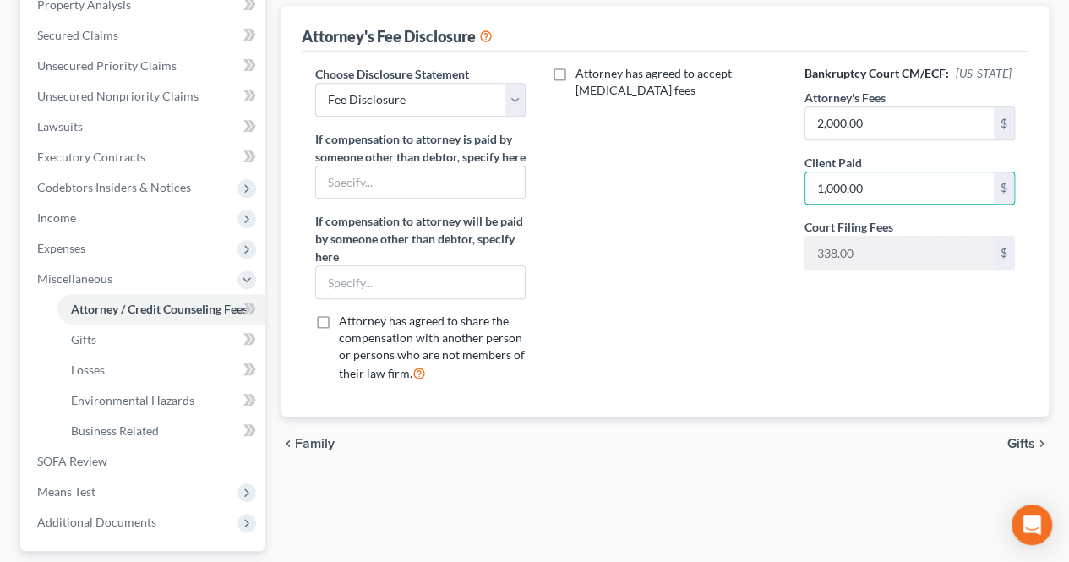
drag, startPoint x: 1014, startPoint y: 457, endPoint x: 992, endPoint y: 403, distance: 58.4
click at [1014, 451] on span "Gifts" at bounding box center [1022, 444] width 28 height 14
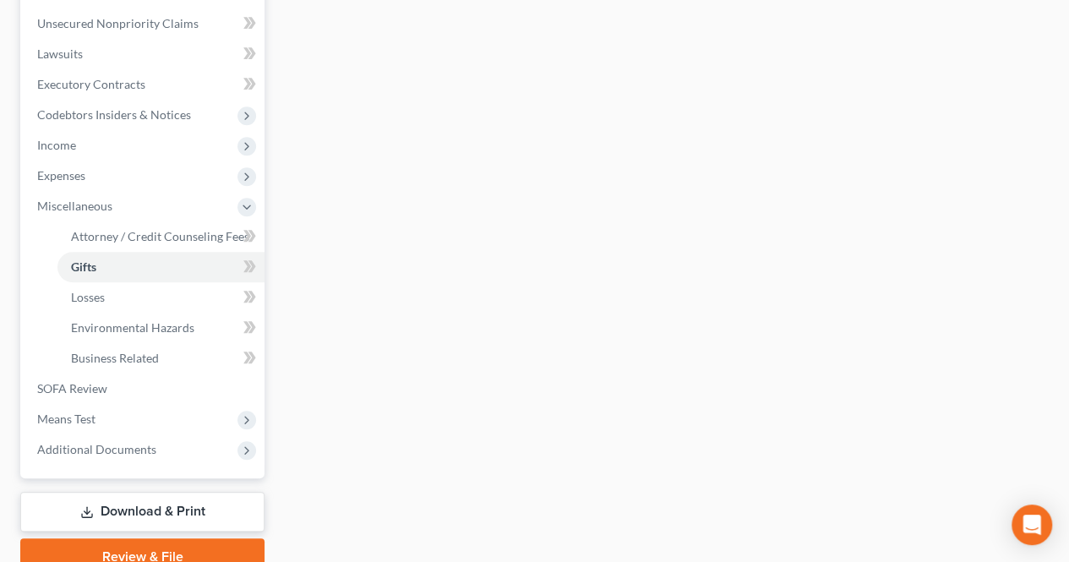
scroll to position [486, 0]
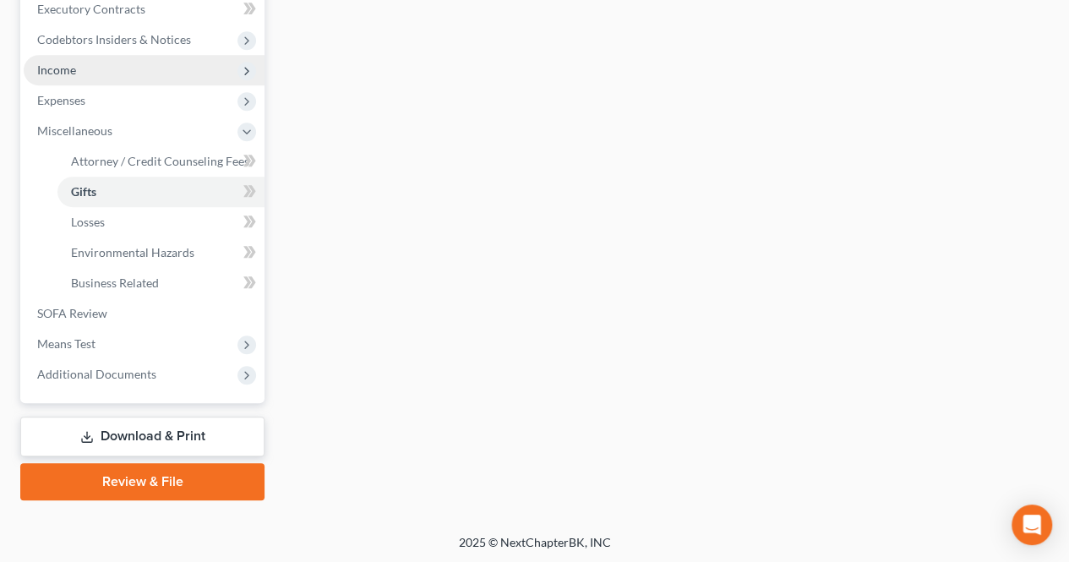
click at [79, 79] on span "Income" at bounding box center [144, 70] width 241 height 30
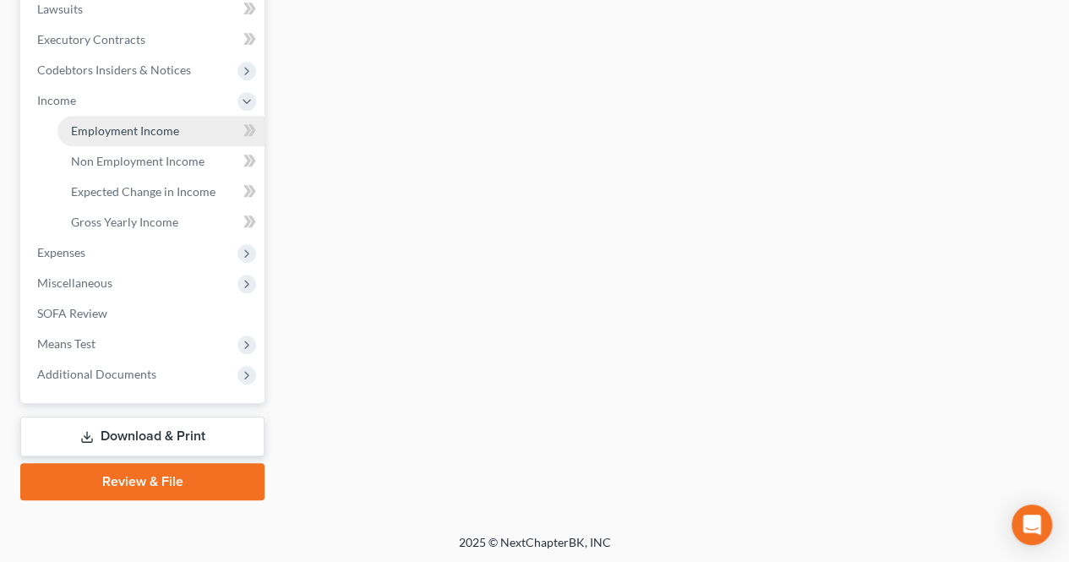
click at [113, 141] on link "Employment Income" at bounding box center [160, 131] width 207 height 30
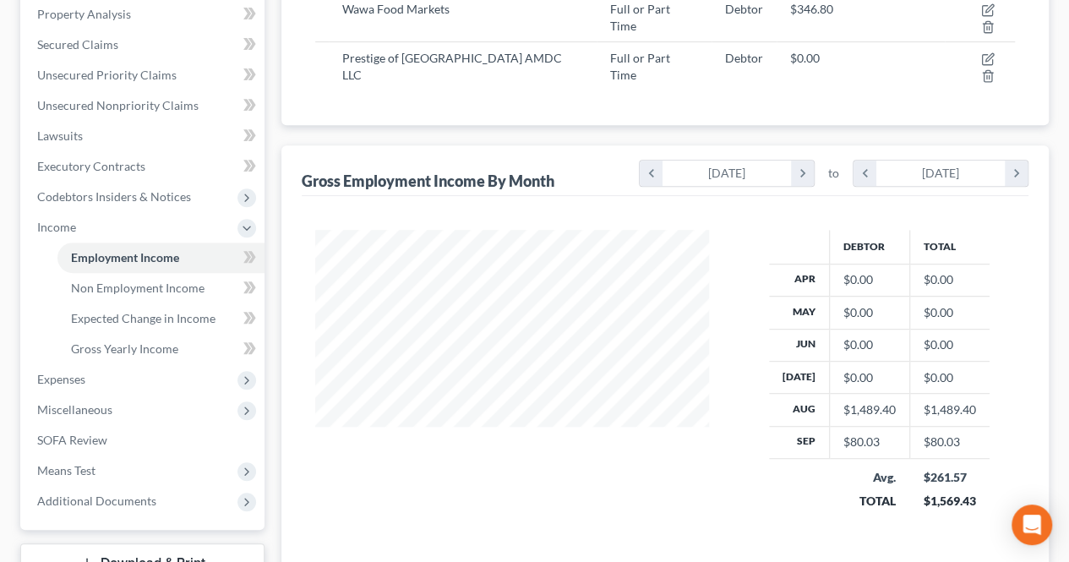
scroll to position [338, 0]
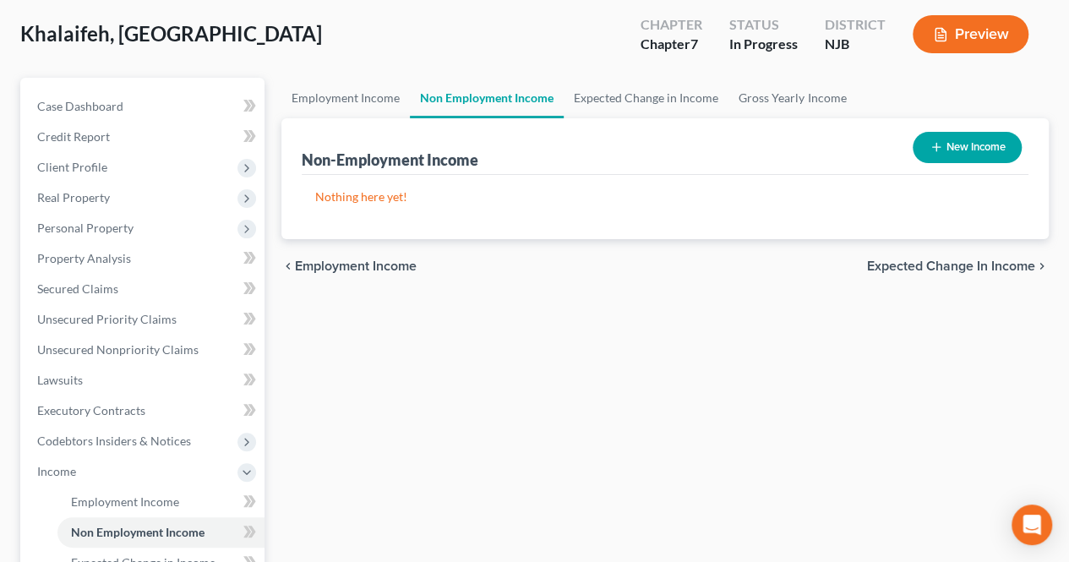
click at [371, 271] on span "Employment Income" at bounding box center [356, 267] width 122 height 14
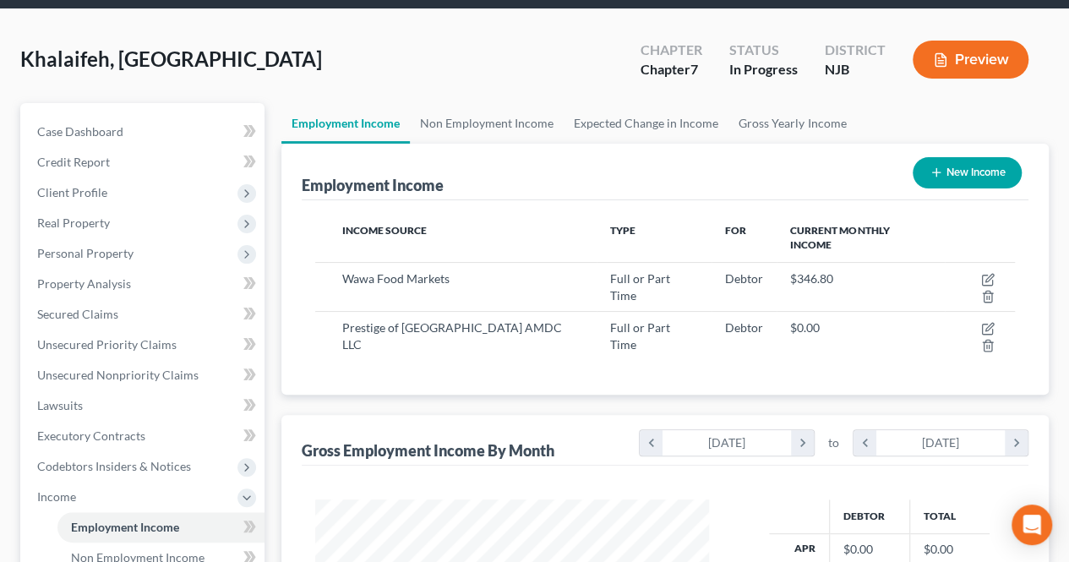
scroll to position [33, 0]
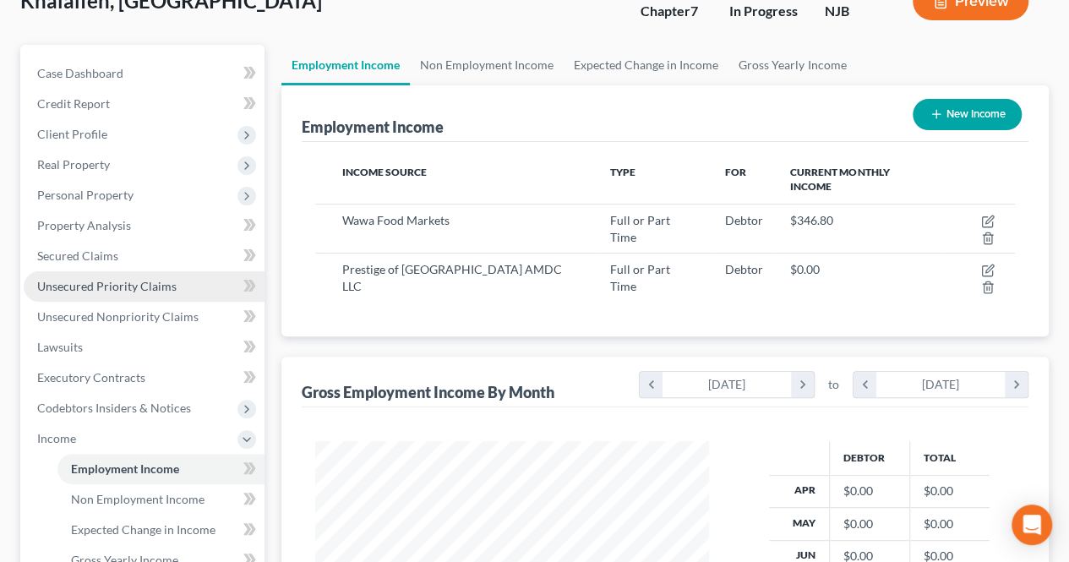
click at [164, 289] on span "Unsecured Priority Claims" at bounding box center [106, 286] width 139 height 14
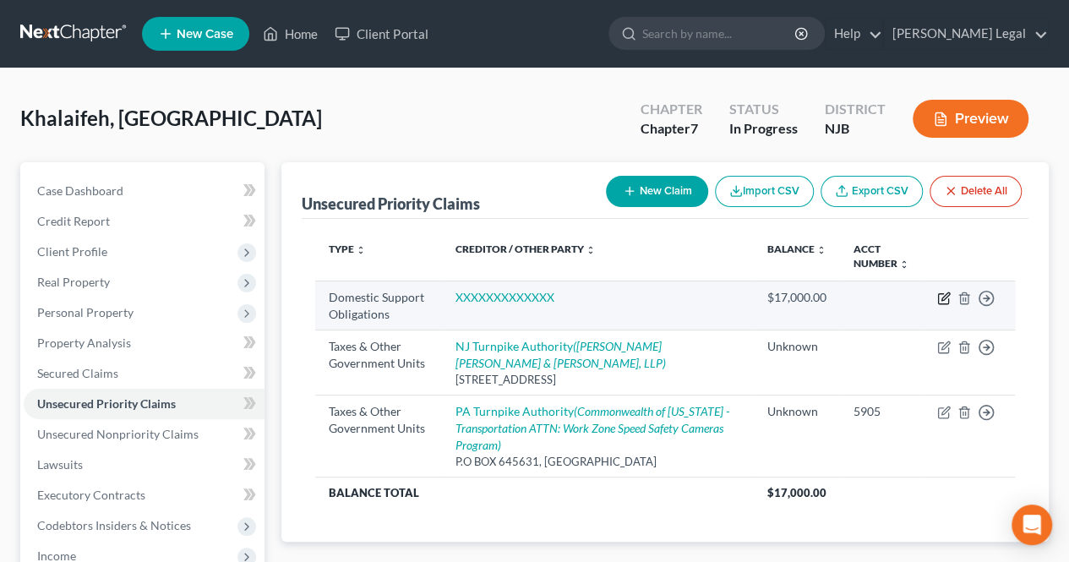
click at [938, 294] on icon "button" at bounding box center [943, 299] width 10 height 10
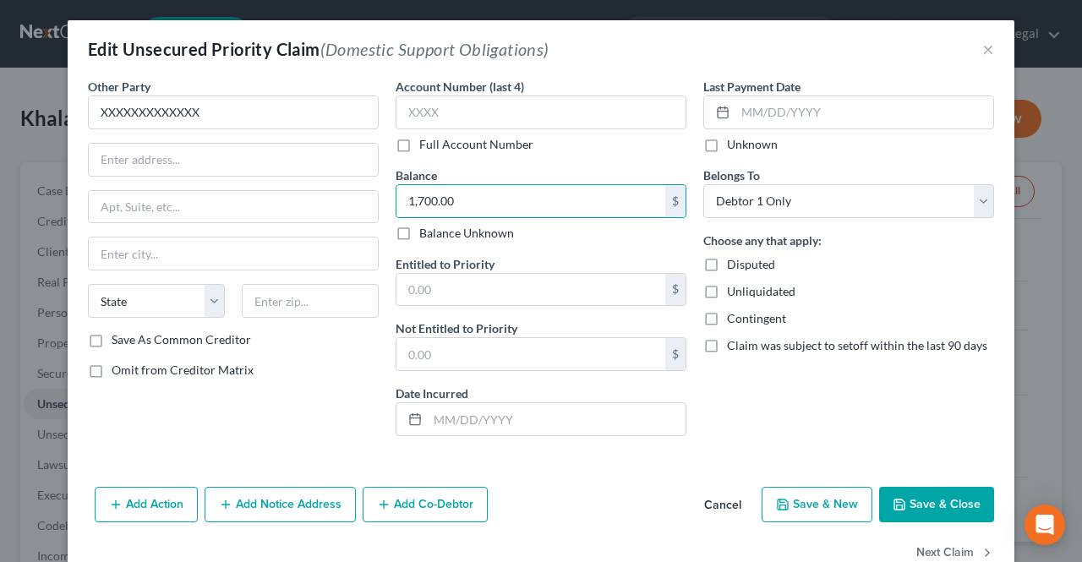
click at [924, 507] on button "Save & Close" at bounding box center [936, 505] width 115 height 36
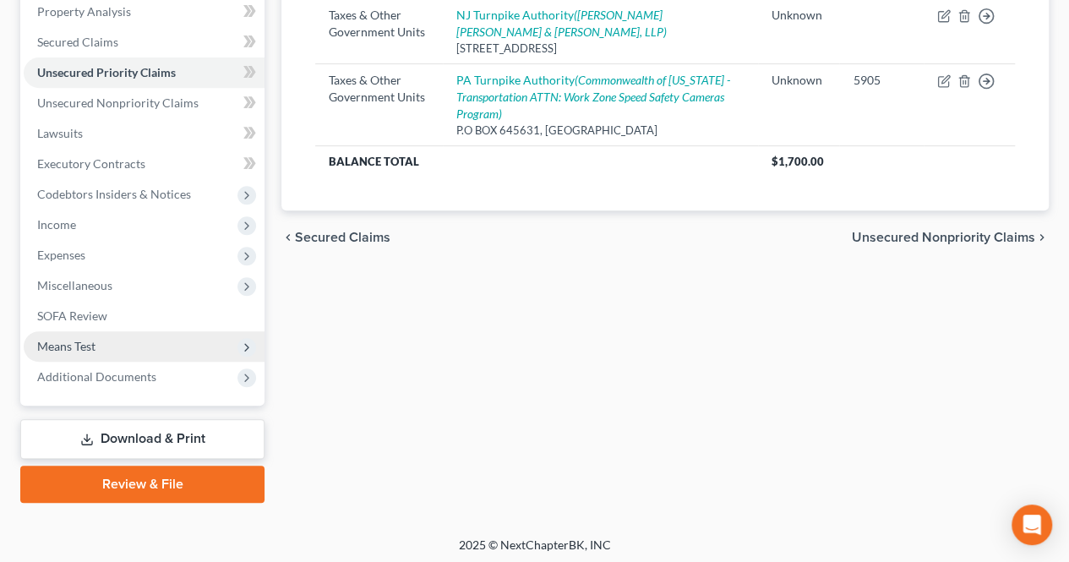
scroll to position [334, 0]
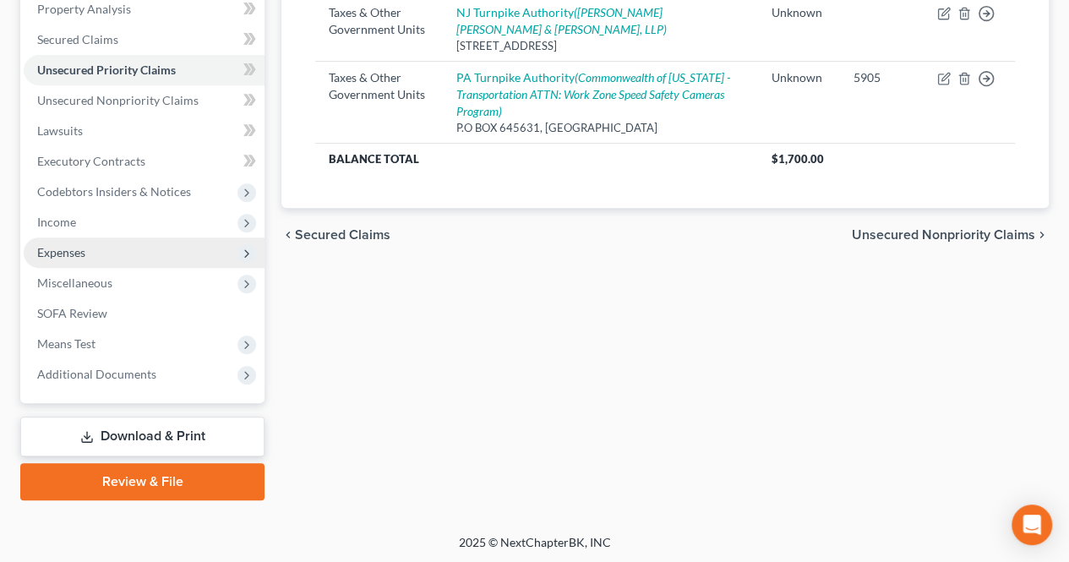
click at [112, 249] on span "Expenses" at bounding box center [144, 253] width 241 height 30
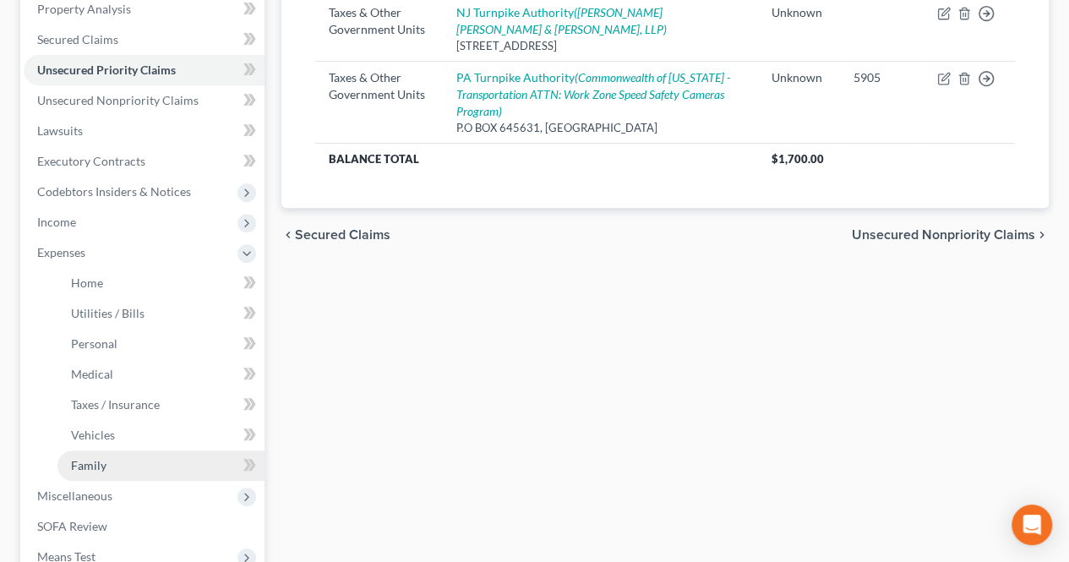
click at [127, 462] on link "Family" at bounding box center [160, 466] width 207 height 30
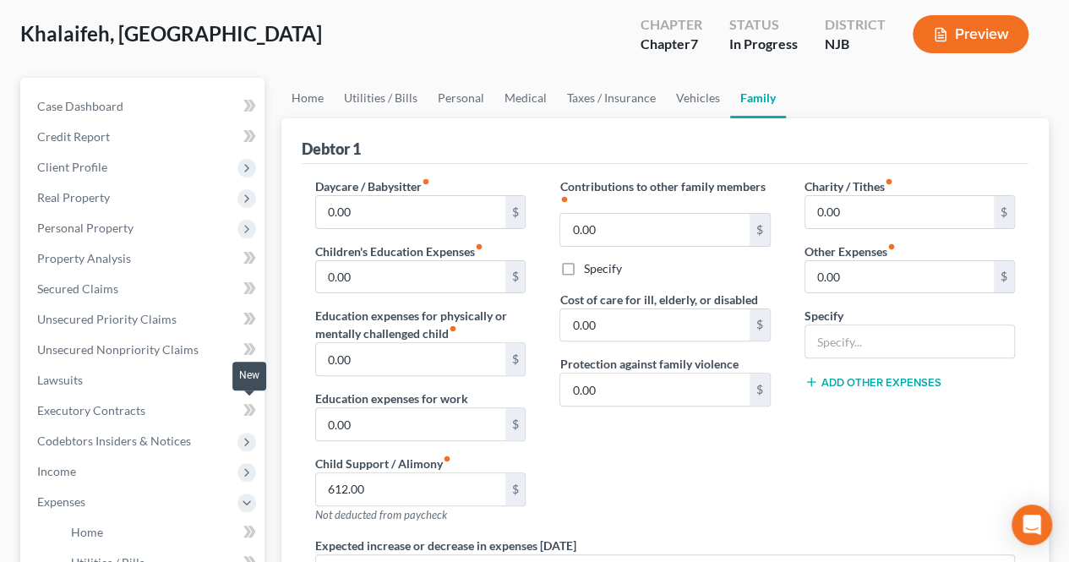
scroll to position [169, 0]
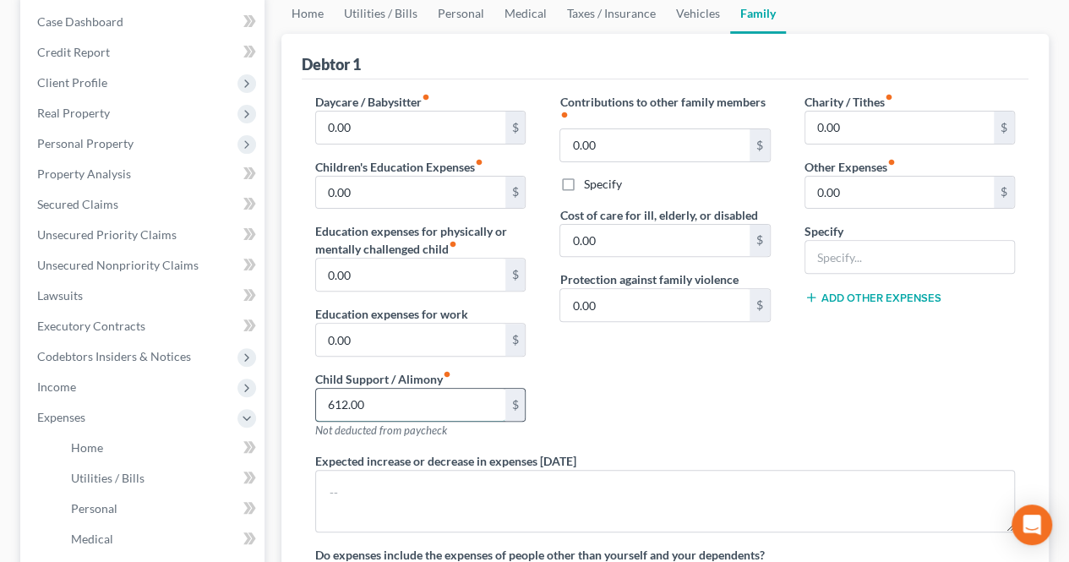
click at [384, 412] on input "612.00" at bounding box center [410, 405] width 189 height 32
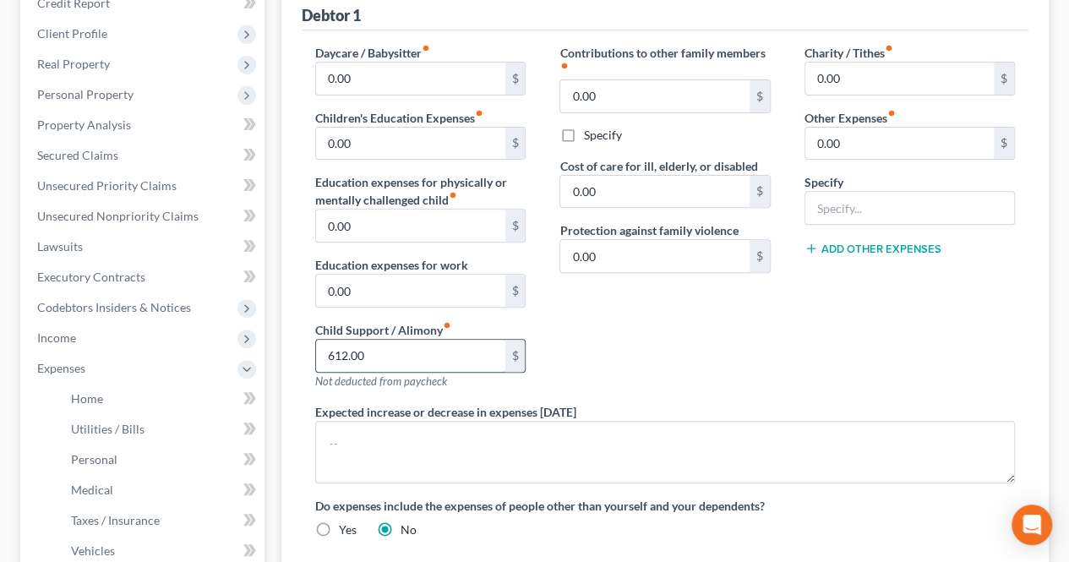
scroll to position [254, 0]
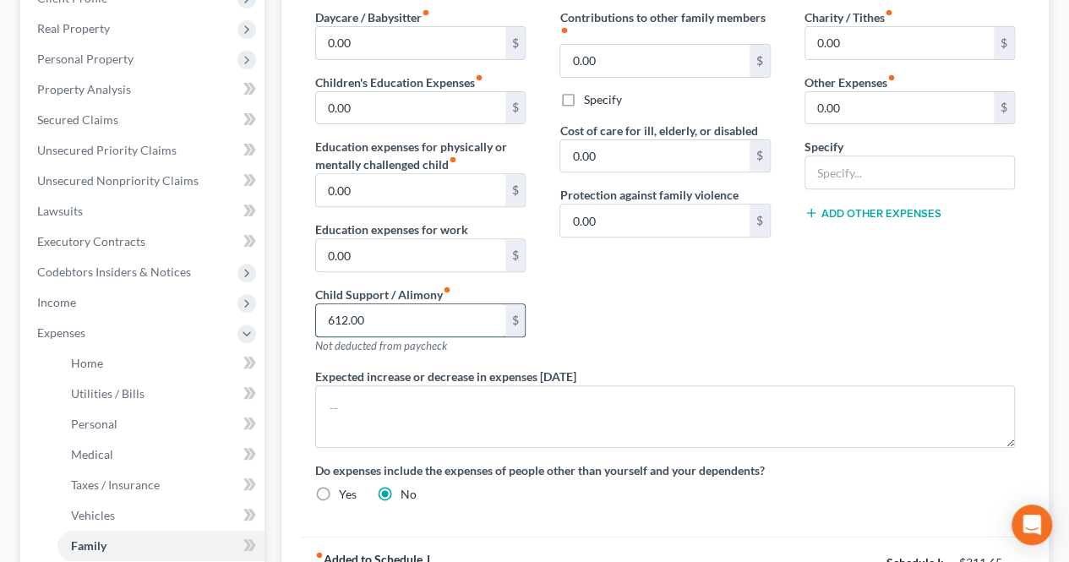
drag, startPoint x: 377, startPoint y: 325, endPoint x: 451, endPoint y: 328, distance: 74.4
click at [377, 325] on input "612.00" at bounding box center [410, 320] width 189 height 32
drag, startPoint x: 421, startPoint y: 322, endPoint x: 277, endPoint y: 303, distance: 144.9
click at [277, 303] on div "Home Utilities / Bills Personal Medical Taxes / Insurance Vehicles Family Debto…" at bounding box center [665, 351] width 784 height 885
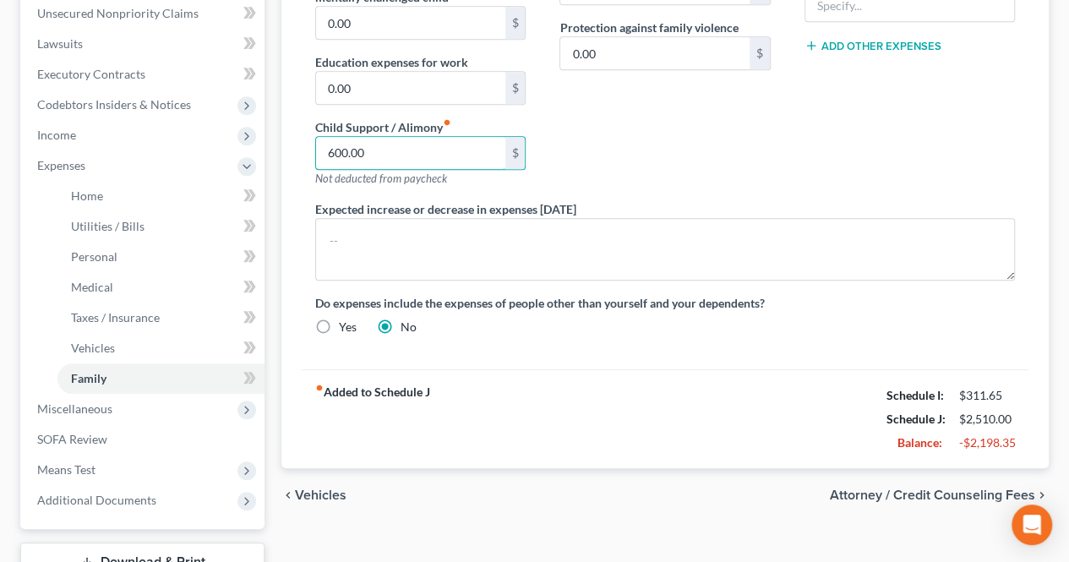
scroll to position [423, 0]
click at [897, 487] on span "Attorney / Credit Counseling Fees" at bounding box center [932, 494] width 205 height 14
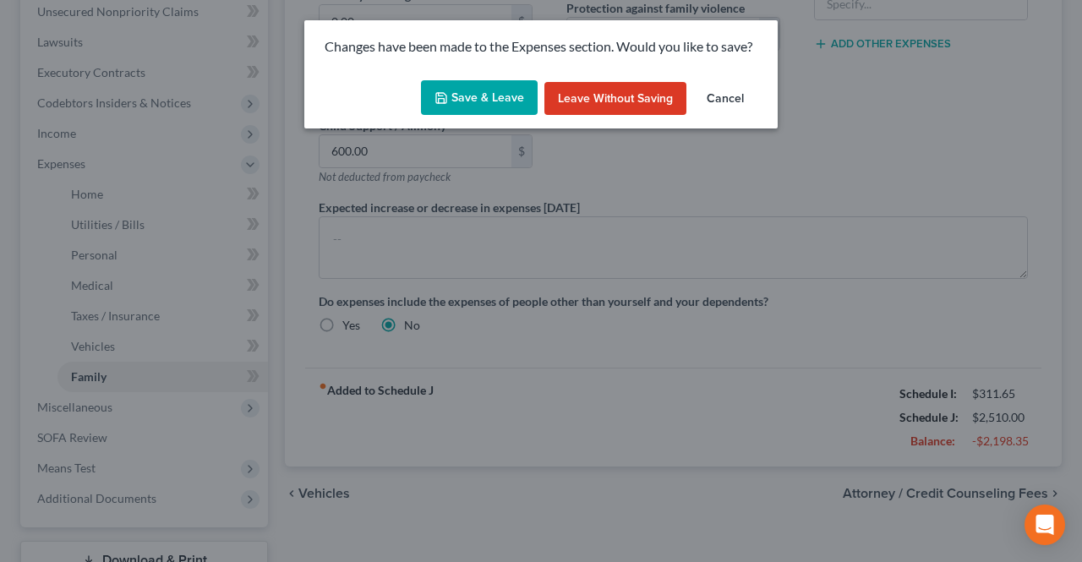
click at [494, 109] on button "Save & Leave" at bounding box center [479, 98] width 117 height 36
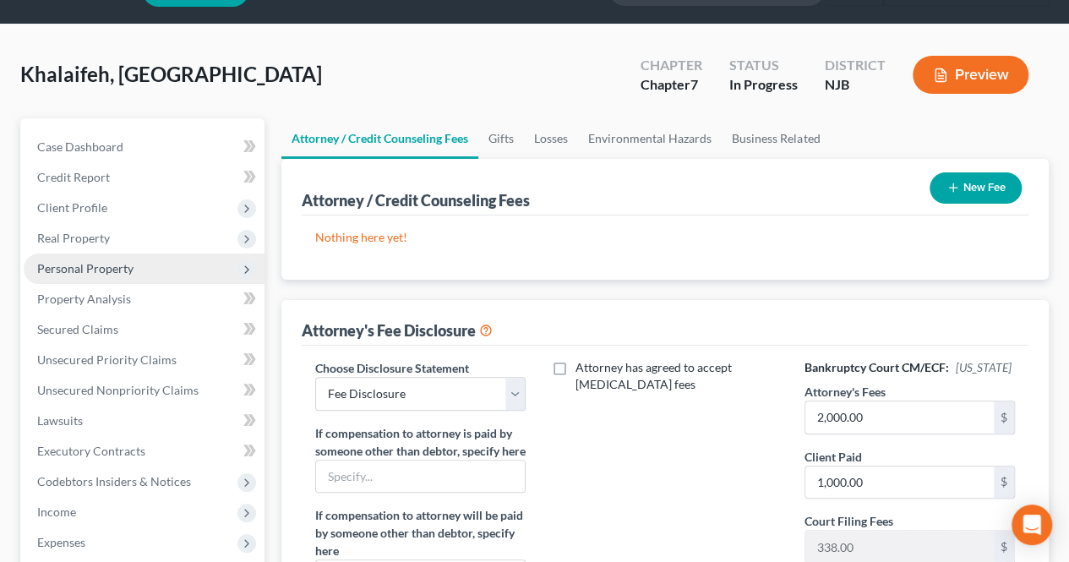
drag, startPoint x: 172, startPoint y: 199, endPoint x: 136, endPoint y: 270, distance: 79.8
click at [172, 199] on ul "Case Dashboard Payments Invoices Payments Payments Credit Report Client Profile" at bounding box center [144, 482] width 241 height 700
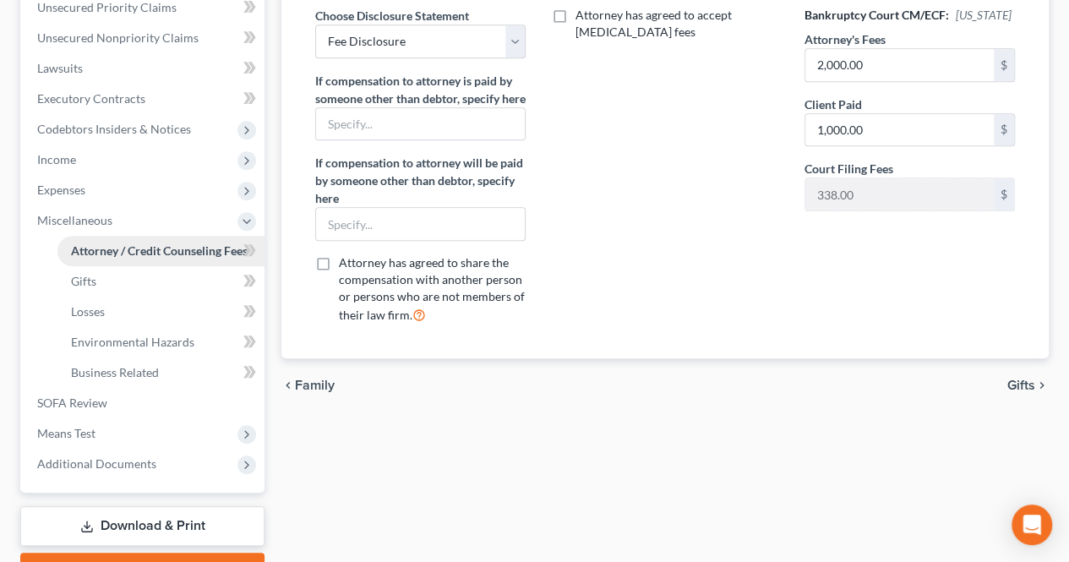
scroll to position [423, 0]
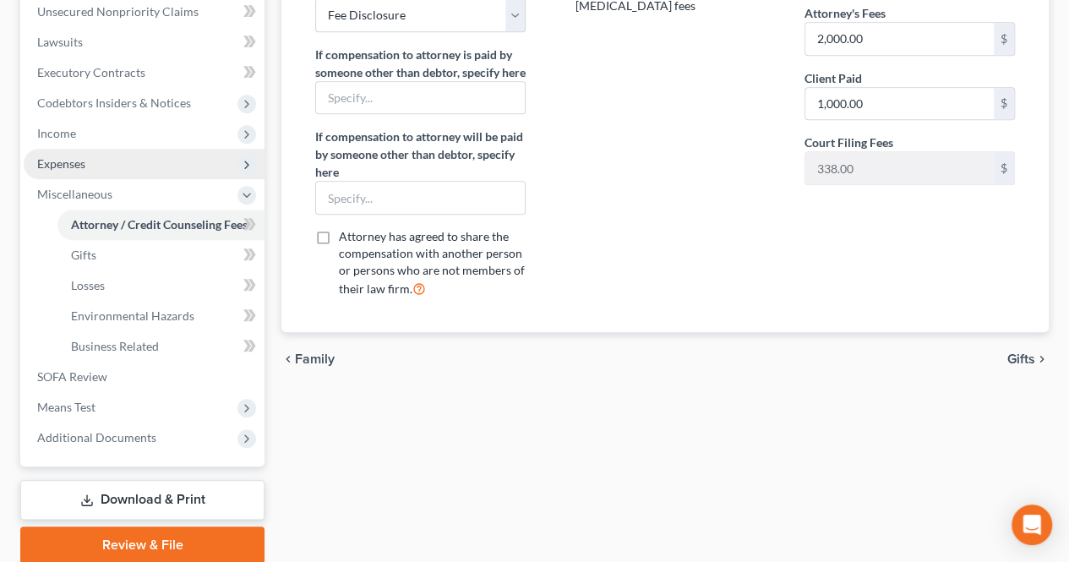
click at [91, 152] on span "Expenses" at bounding box center [144, 164] width 241 height 30
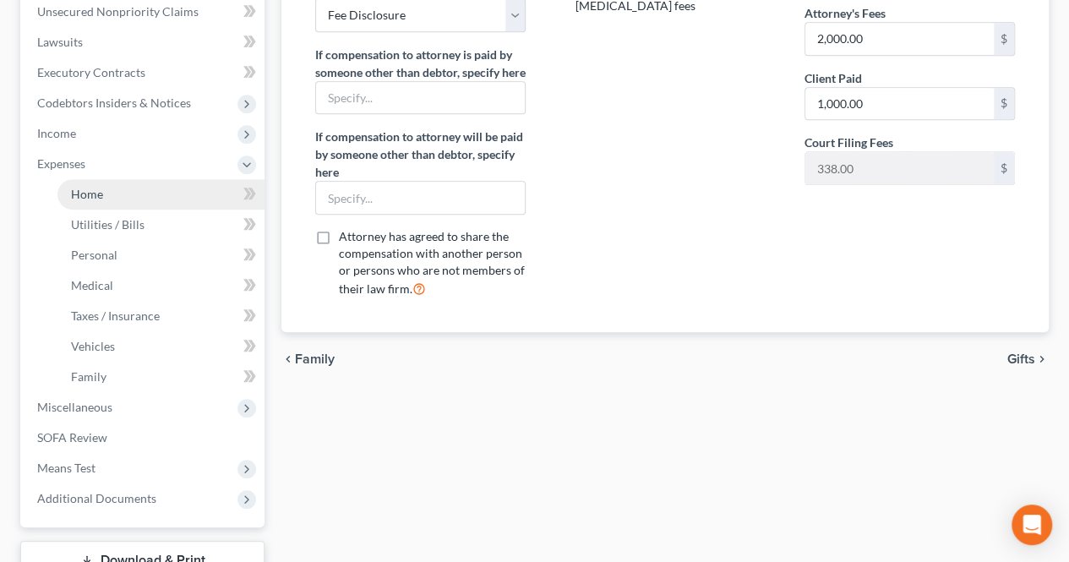
click at [95, 190] on span "Home" at bounding box center [87, 194] width 32 height 14
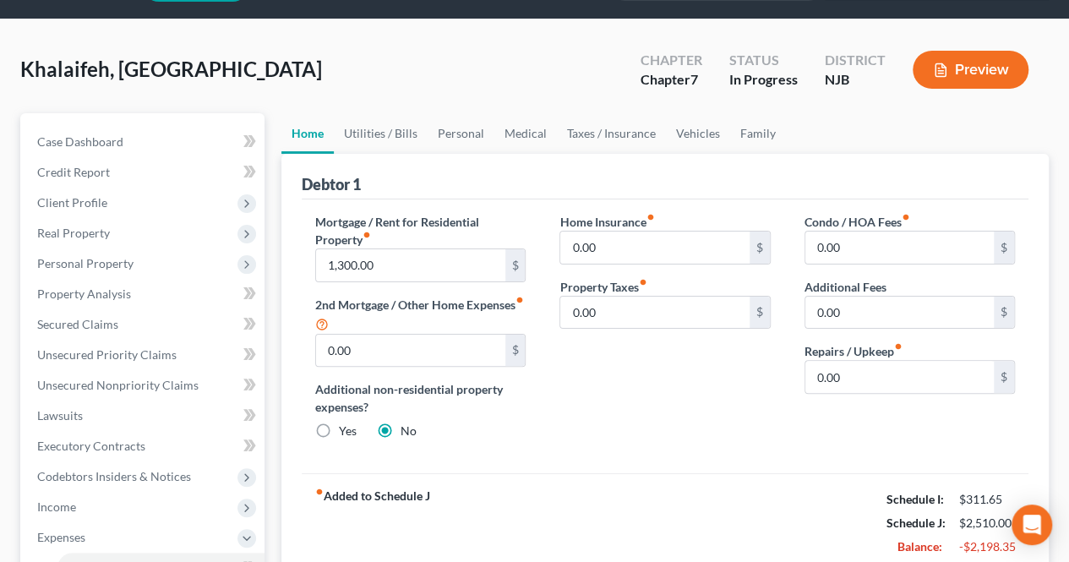
scroll to position [85, 0]
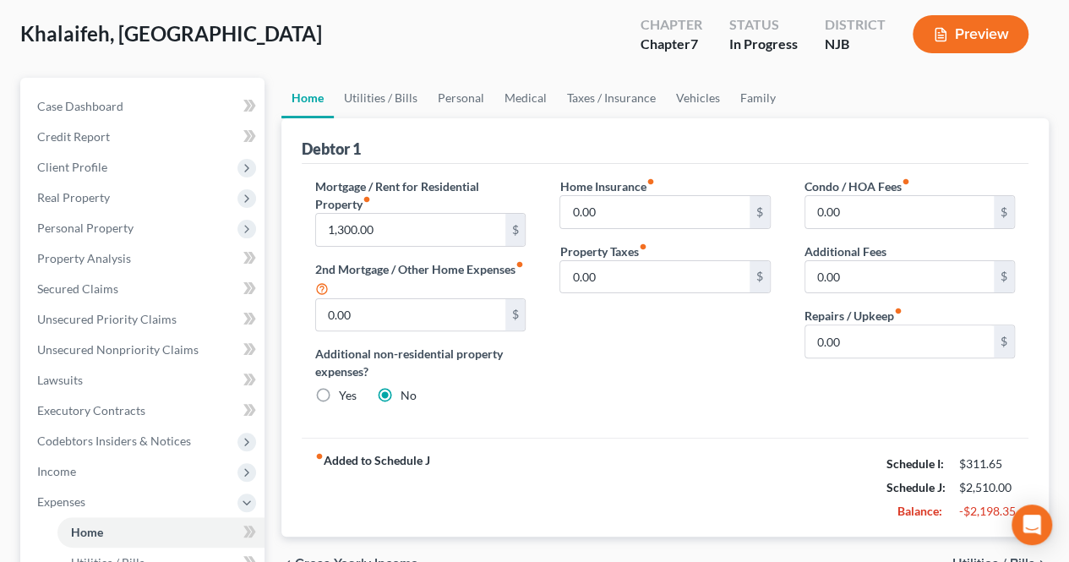
click at [961, 557] on span "Utilities / Bills" at bounding box center [994, 564] width 83 height 14
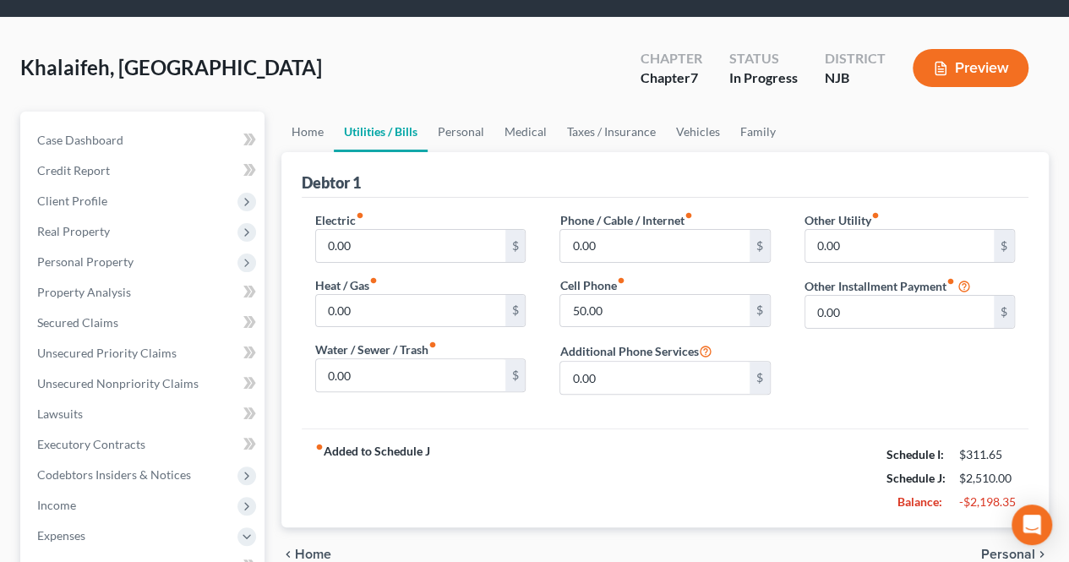
scroll to position [85, 0]
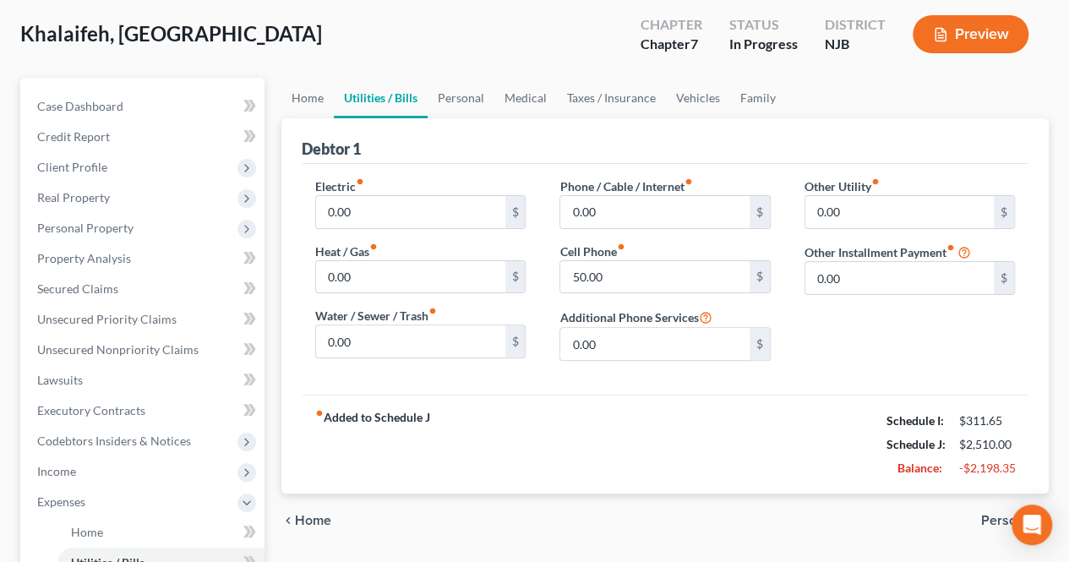
click at [1003, 515] on span "Personal" at bounding box center [1008, 521] width 54 height 14
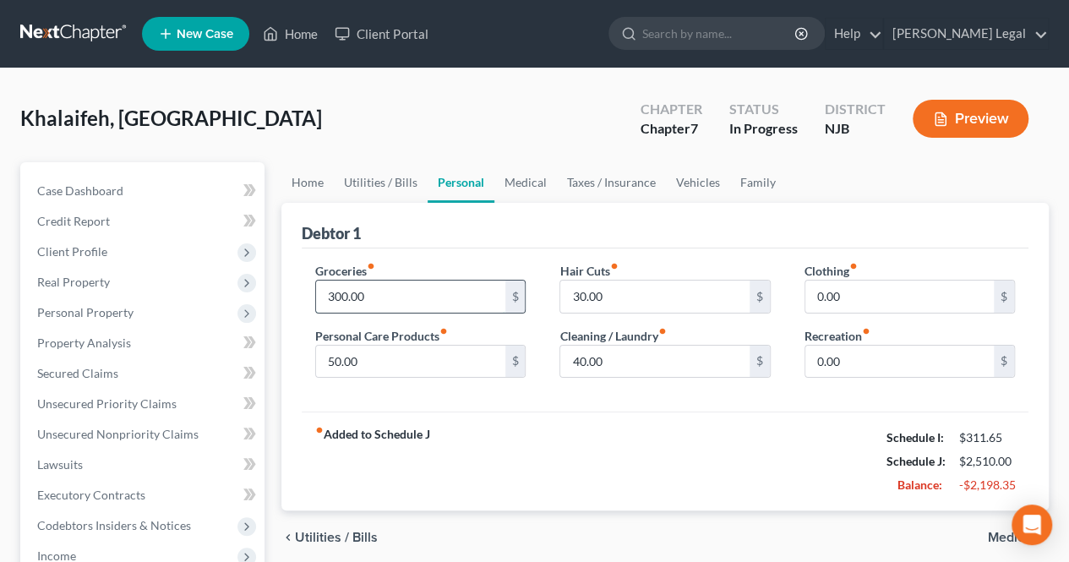
click at [406, 305] on input "300.00" at bounding box center [410, 297] width 189 height 32
click at [426, 360] on input "50.00" at bounding box center [410, 362] width 189 height 32
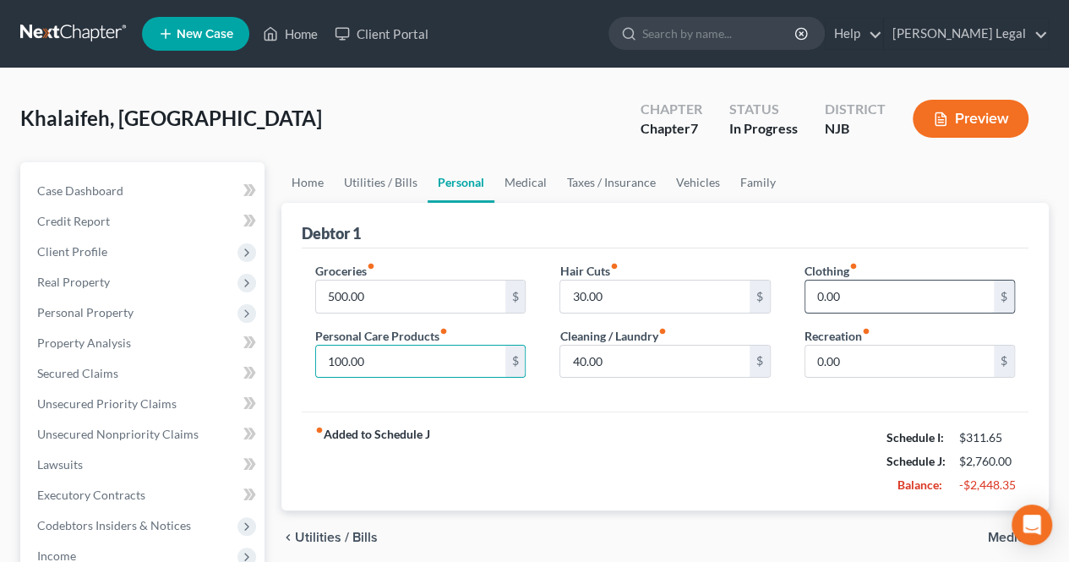
click at [866, 281] on input "0.00" at bounding box center [900, 297] width 189 height 32
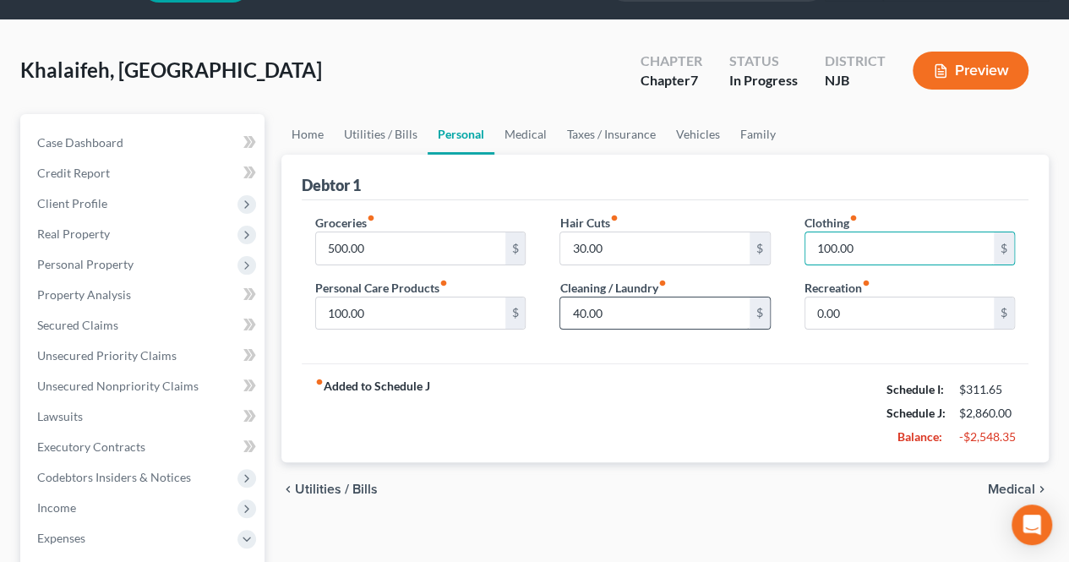
scroll to position [85, 0]
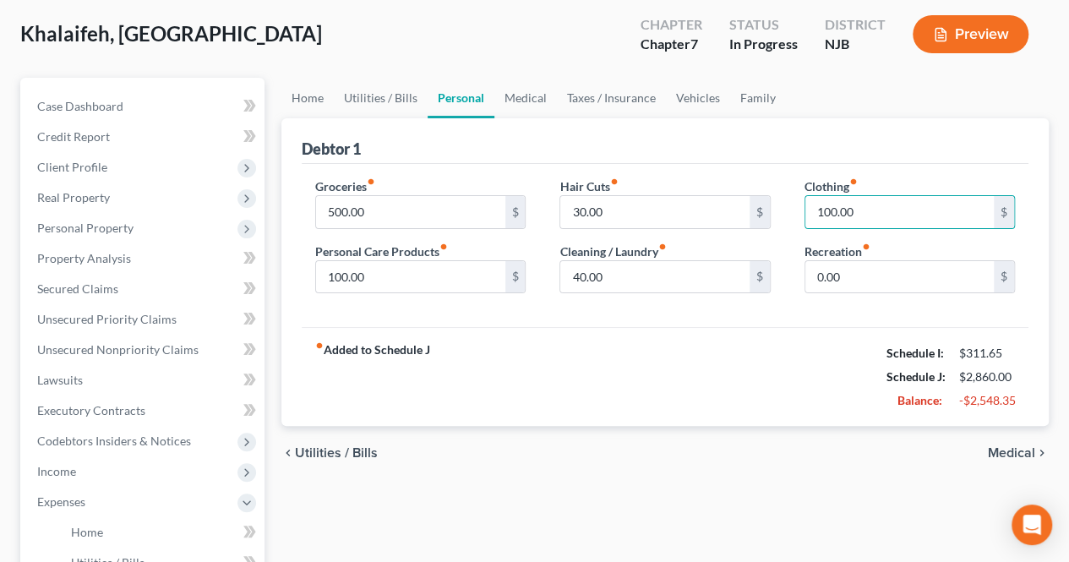
click at [996, 451] on span "Medical" at bounding box center [1011, 453] width 47 height 14
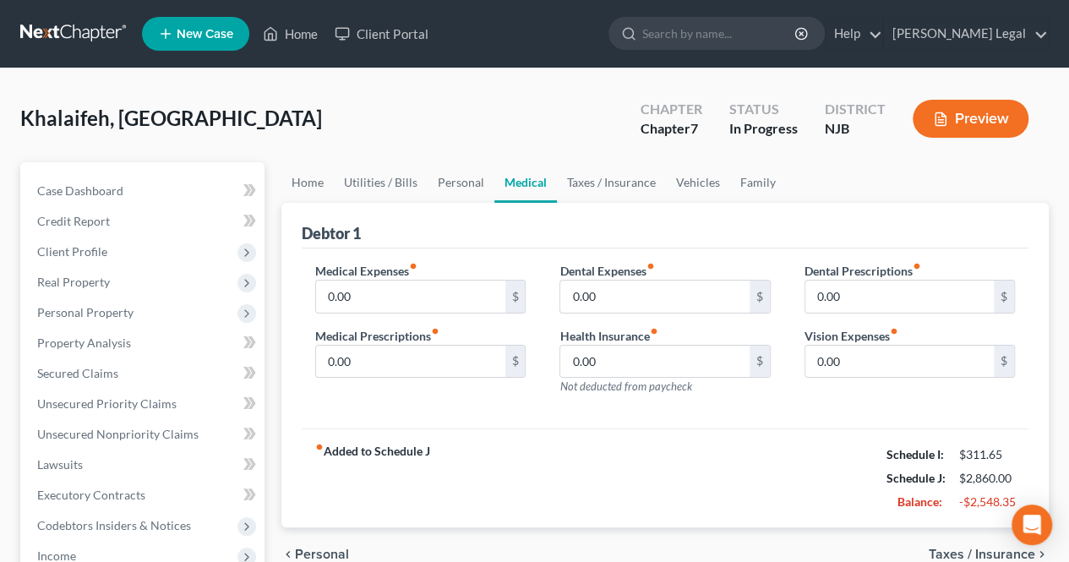
scroll to position [85, 0]
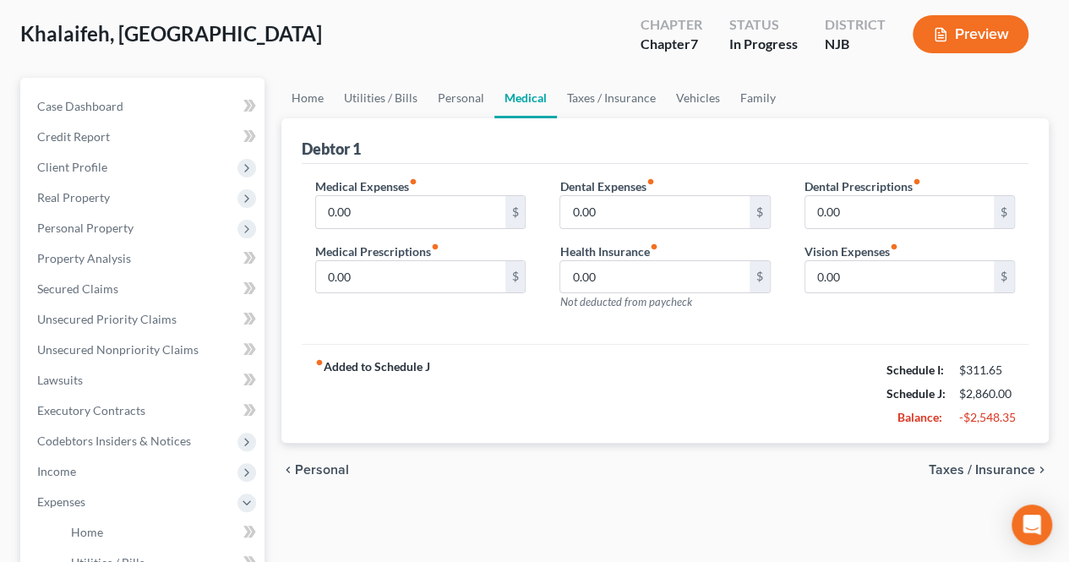
click at [976, 468] on span "Taxes / Insurance" at bounding box center [982, 470] width 107 height 14
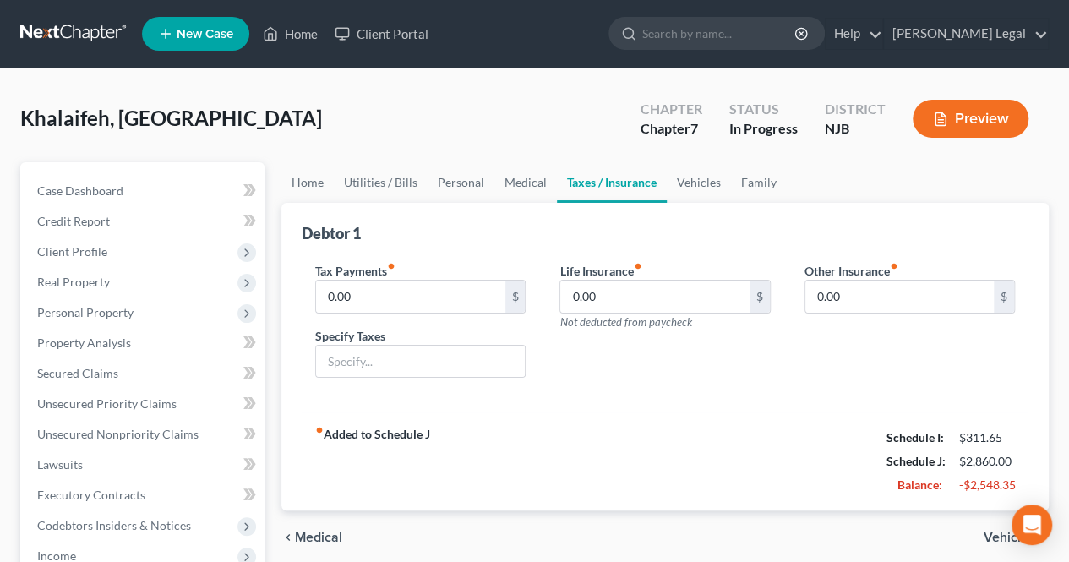
scroll to position [85, 0]
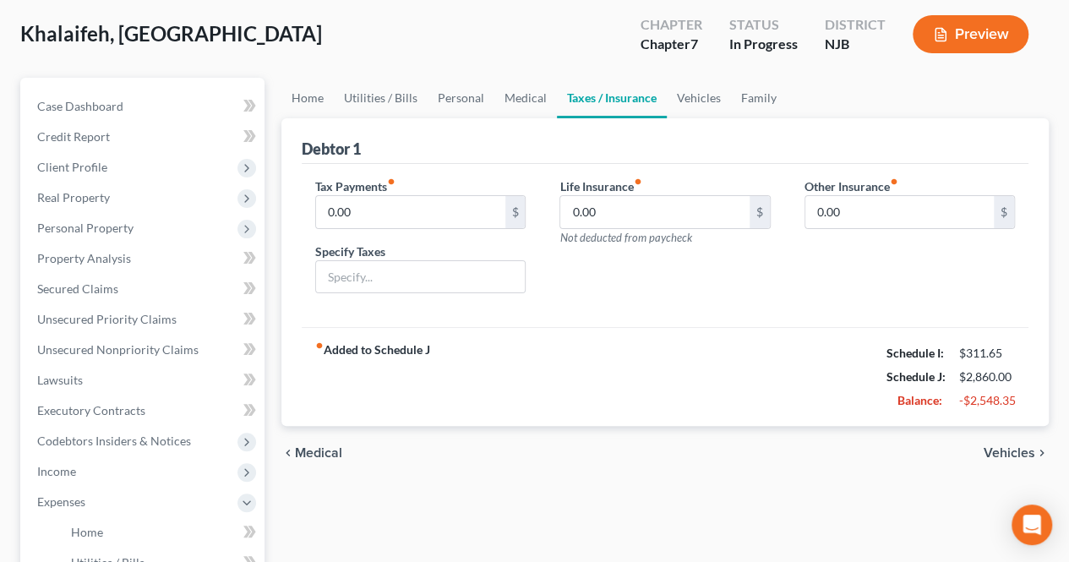
click at [1000, 456] on span "Vehicles" at bounding box center [1010, 453] width 52 height 14
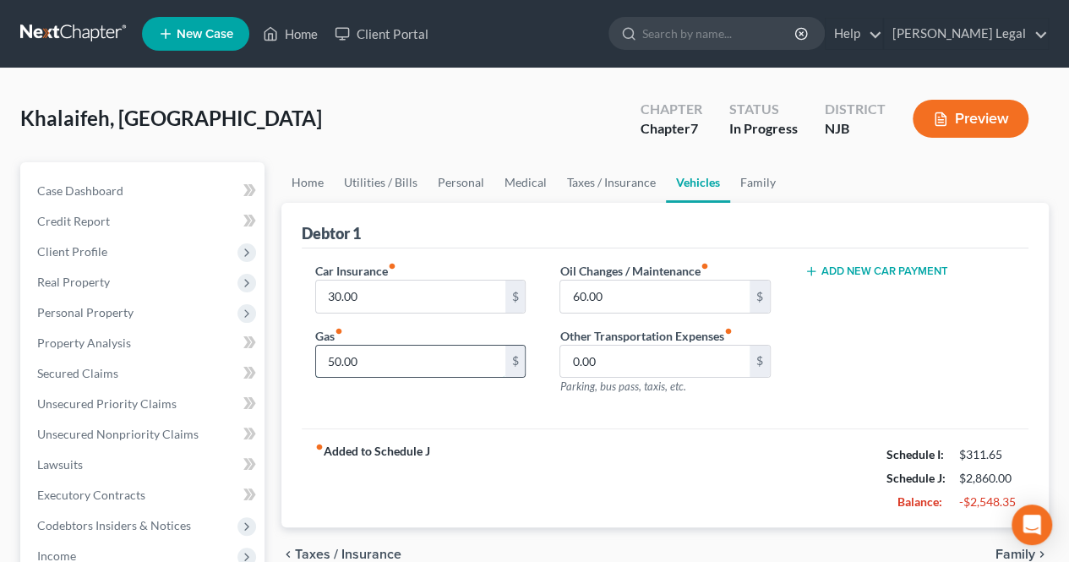
click at [504, 363] on input "50.00" at bounding box center [410, 362] width 189 height 32
click at [424, 303] on input "30.00" at bounding box center [410, 297] width 189 height 32
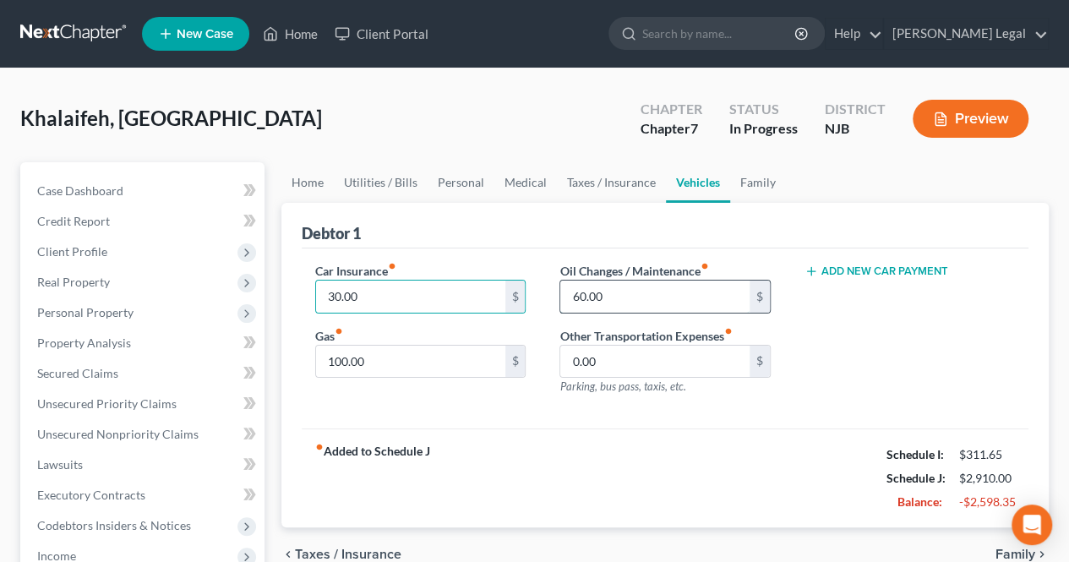
click at [615, 292] on input "60.00" at bounding box center [654, 297] width 189 height 32
drag, startPoint x: 615, startPoint y: 292, endPoint x: 560, endPoint y: 292, distance: 55.0
click at [560, 292] on input "60.00" at bounding box center [654, 297] width 189 height 32
click at [387, 302] on input "30.00" at bounding box center [410, 297] width 189 height 32
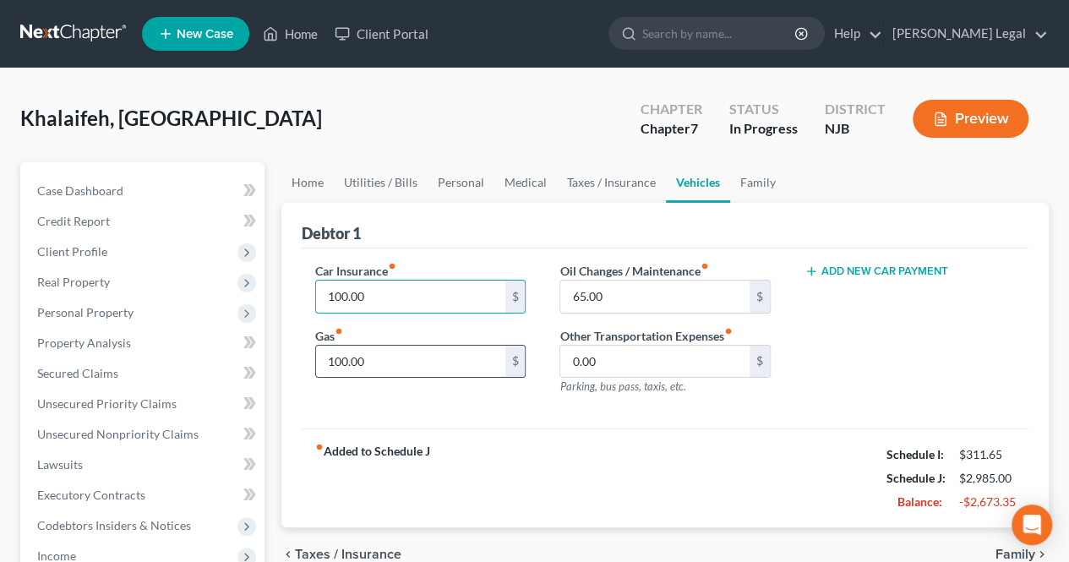
click at [387, 349] on input "100.00" at bounding box center [410, 362] width 189 height 32
click at [559, 429] on div "fiber_manual_record Added to Schedule J Schedule I: $311.65 Schedule J: $3,005.…" at bounding box center [665, 478] width 727 height 99
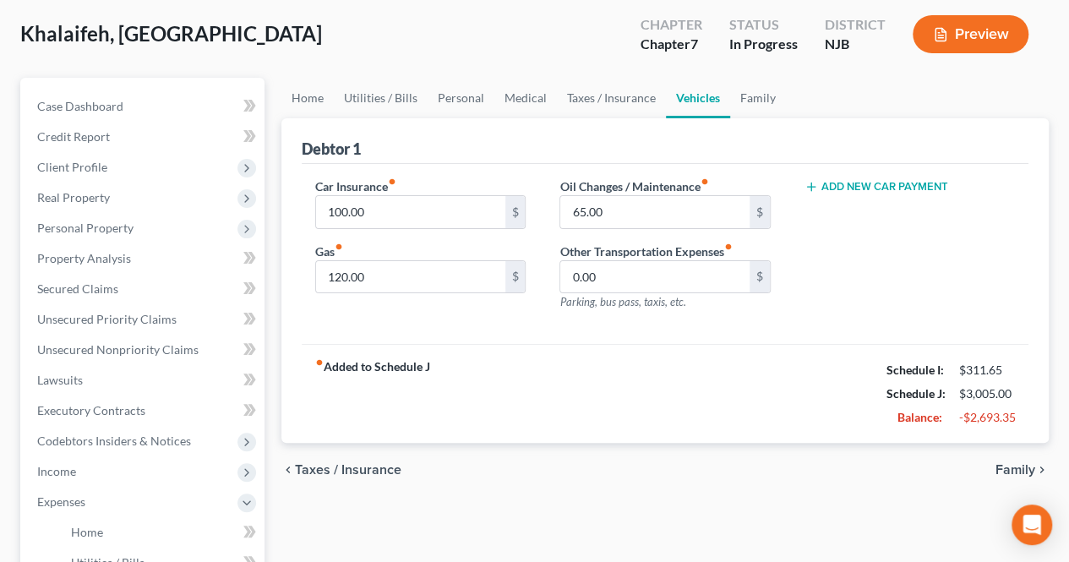
click at [1028, 464] on span "Family" at bounding box center [1016, 470] width 40 height 14
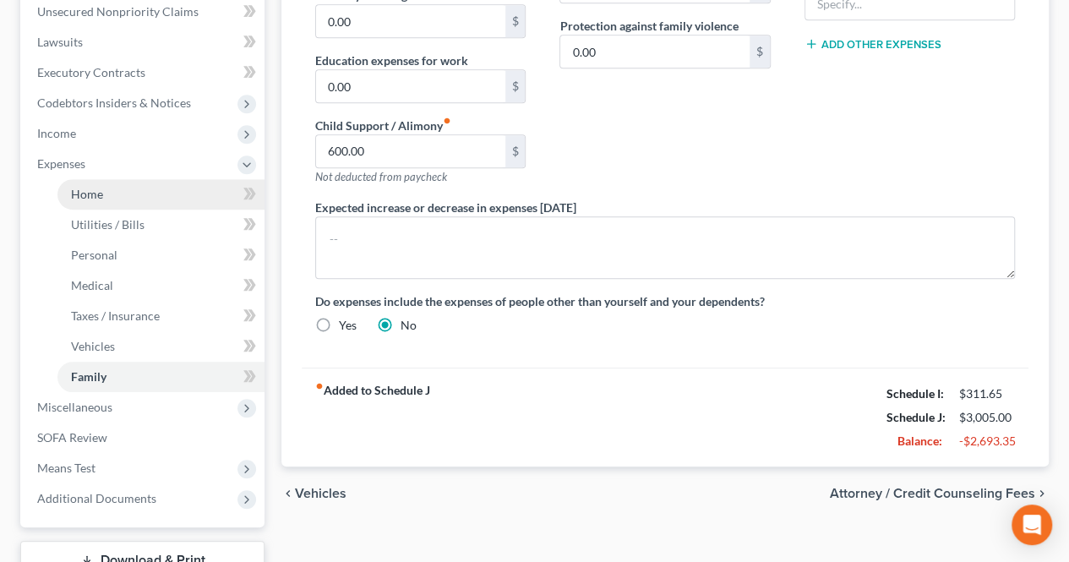
click at [115, 199] on link "Home" at bounding box center [160, 194] width 207 height 30
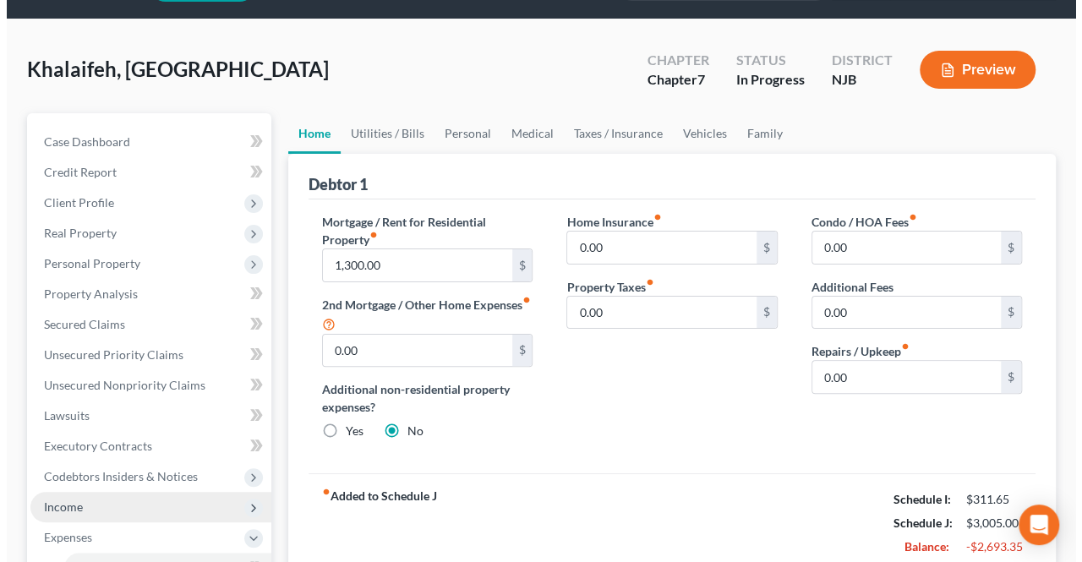
scroll to position [85, 0]
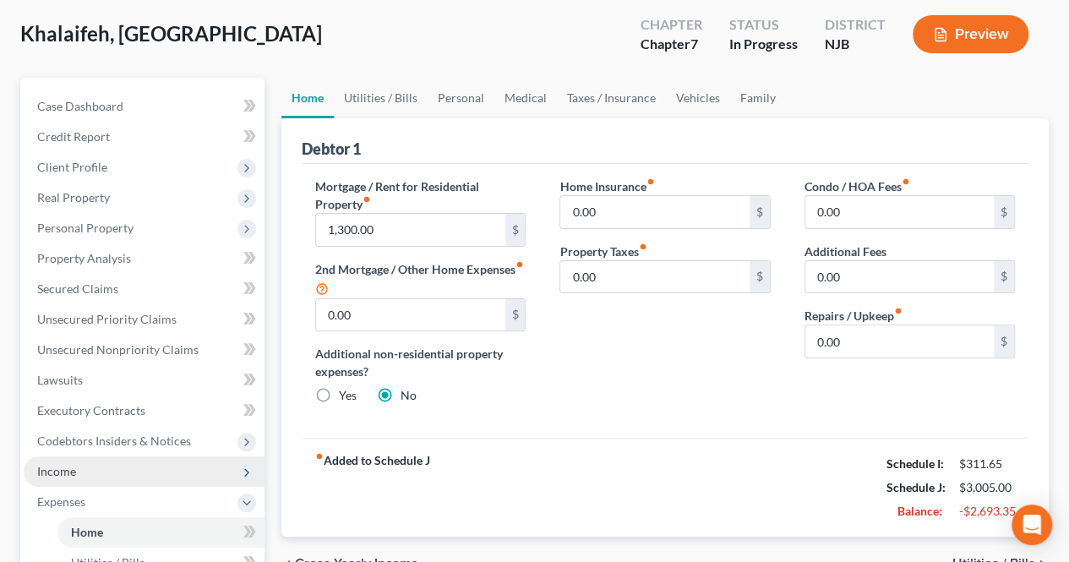
click at [92, 467] on span "Income" at bounding box center [144, 471] width 241 height 30
drag, startPoint x: 123, startPoint y: 495, endPoint x: 130, endPoint y: 485, distance: 11.5
click at [123, 495] on span "Employment Income" at bounding box center [125, 502] width 108 height 14
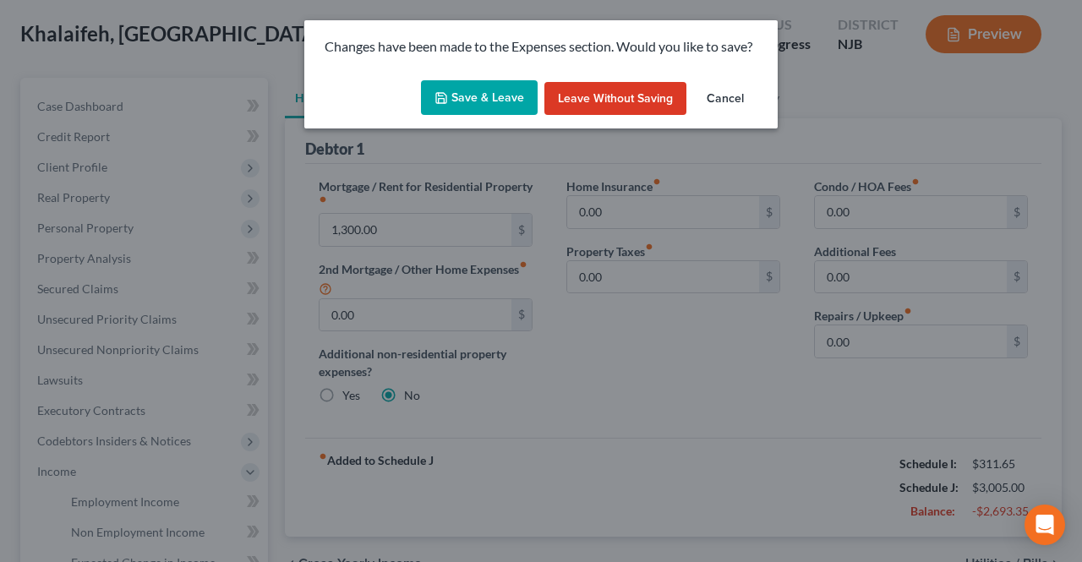
click at [473, 99] on button "Save & Leave" at bounding box center [479, 98] width 117 height 36
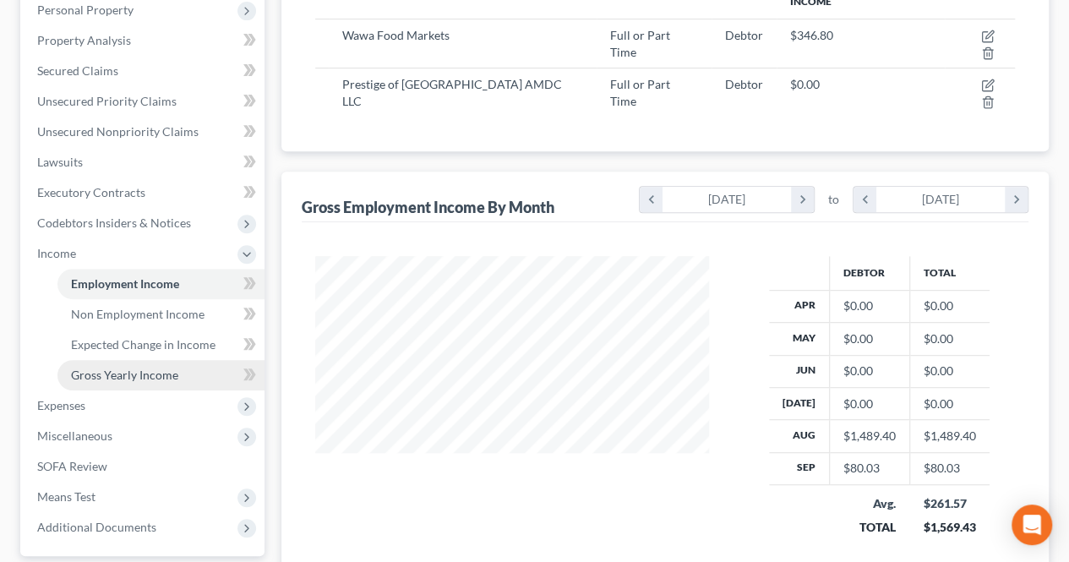
scroll to position [338, 0]
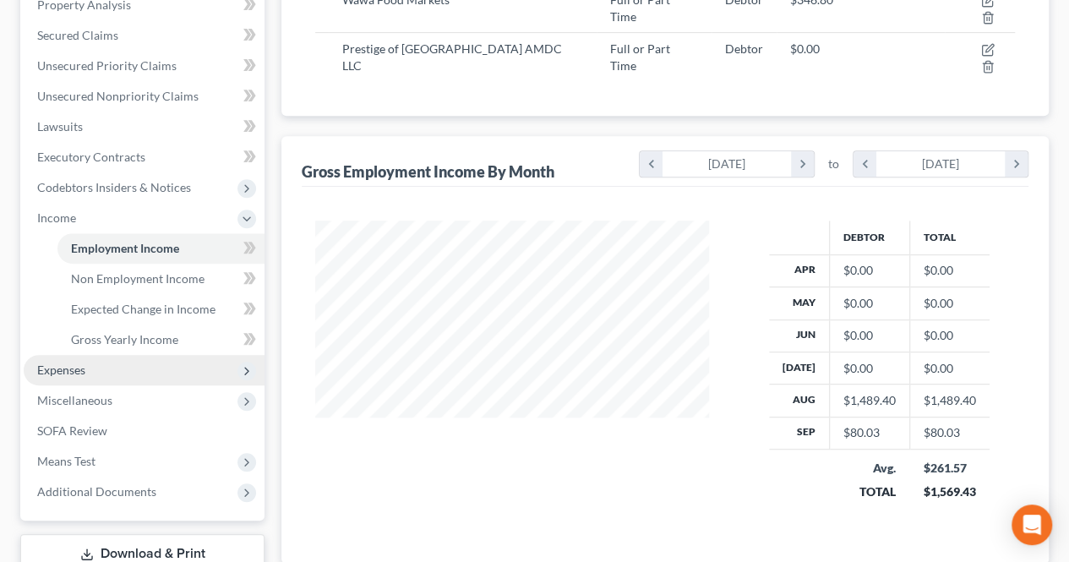
click at [167, 363] on span "Expenses" at bounding box center [144, 370] width 241 height 30
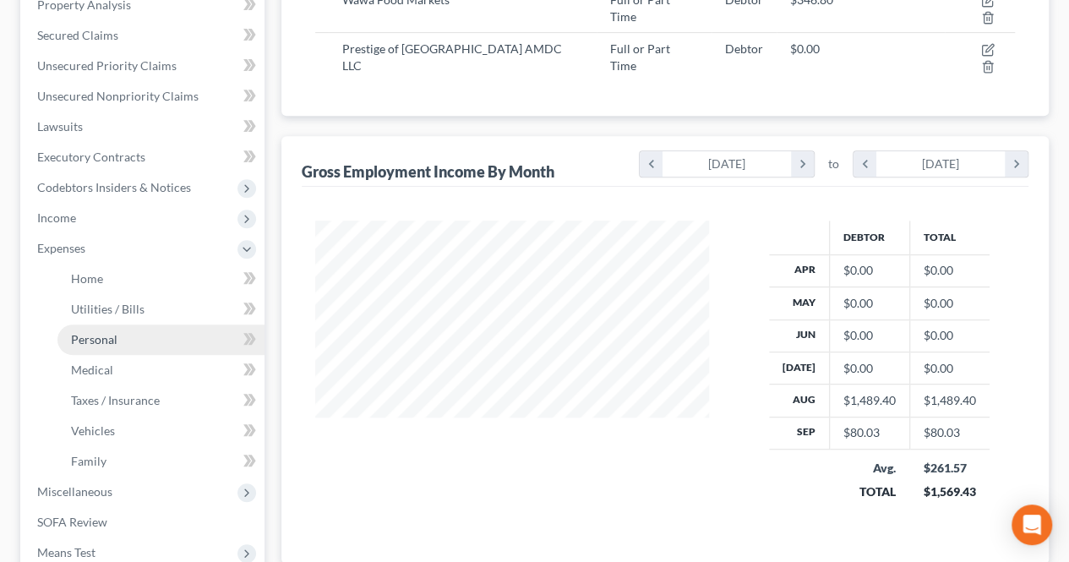
click at [117, 339] on link "Personal" at bounding box center [160, 340] width 207 height 30
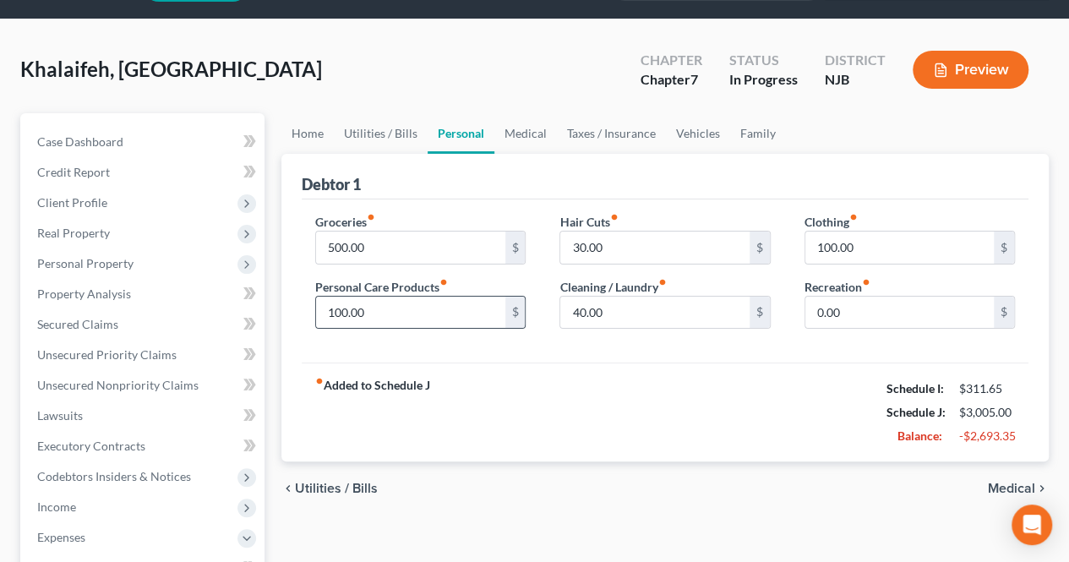
scroll to position [85, 0]
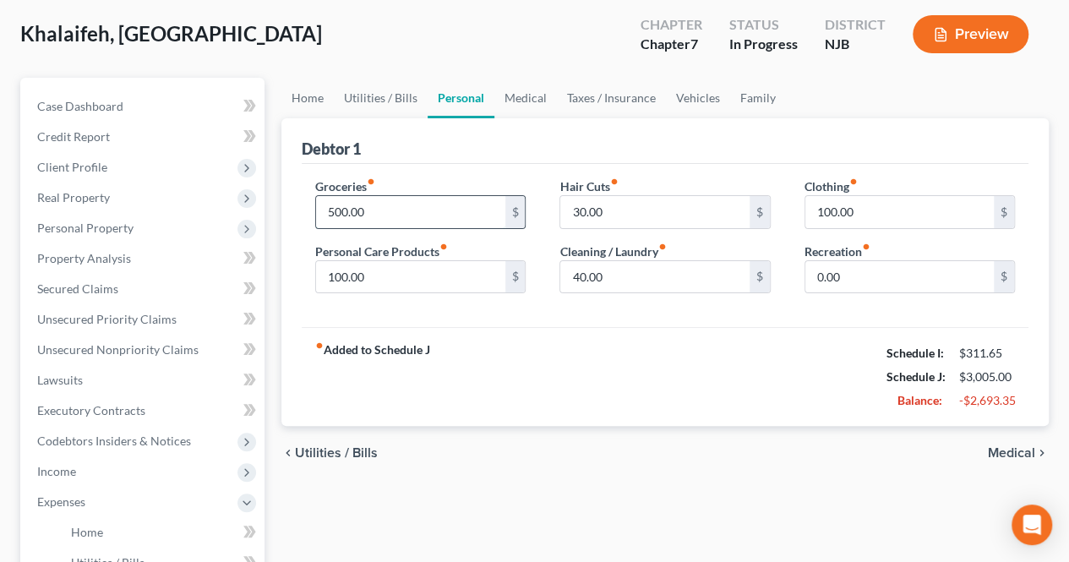
click at [418, 205] on input "500.00" at bounding box center [410, 212] width 189 height 32
click at [365, 446] on span "Utilities / Bills" at bounding box center [336, 453] width 83 height 14
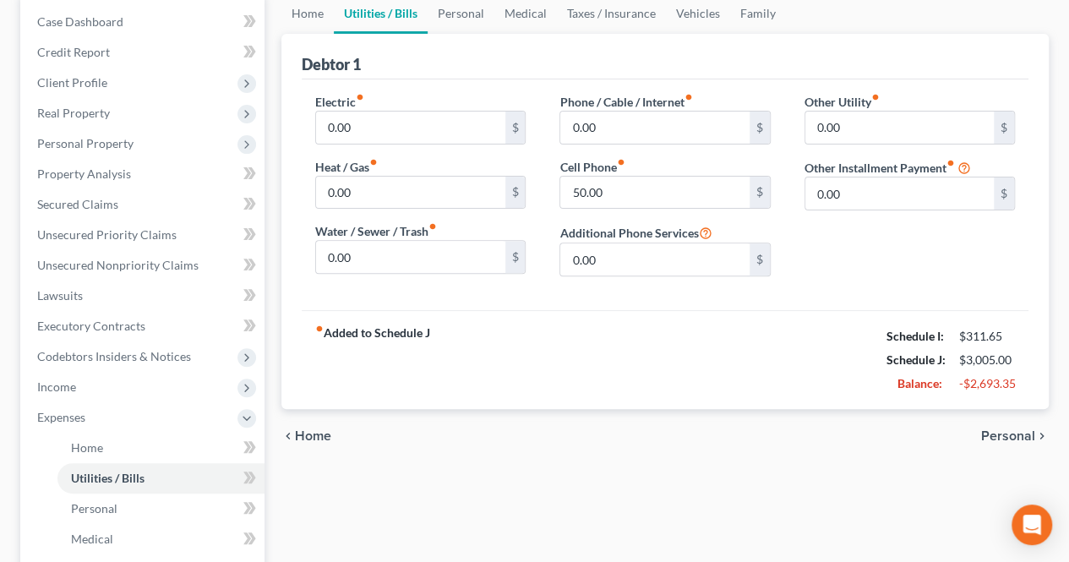
click at [327, 439] on span "Home" at bounding box center [313, 436] width 36 height 14
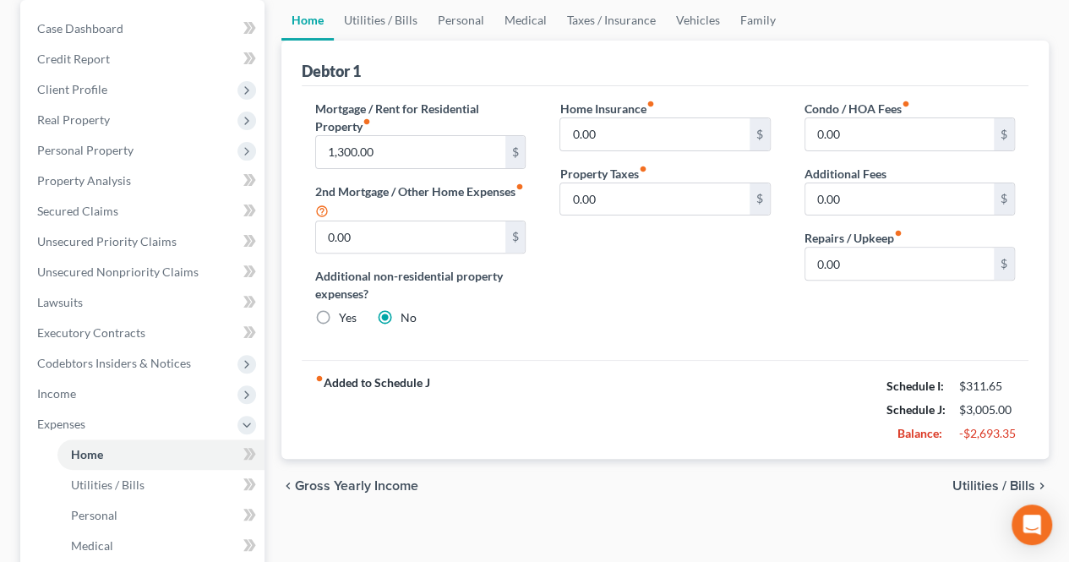
scroll to position [169, 0]
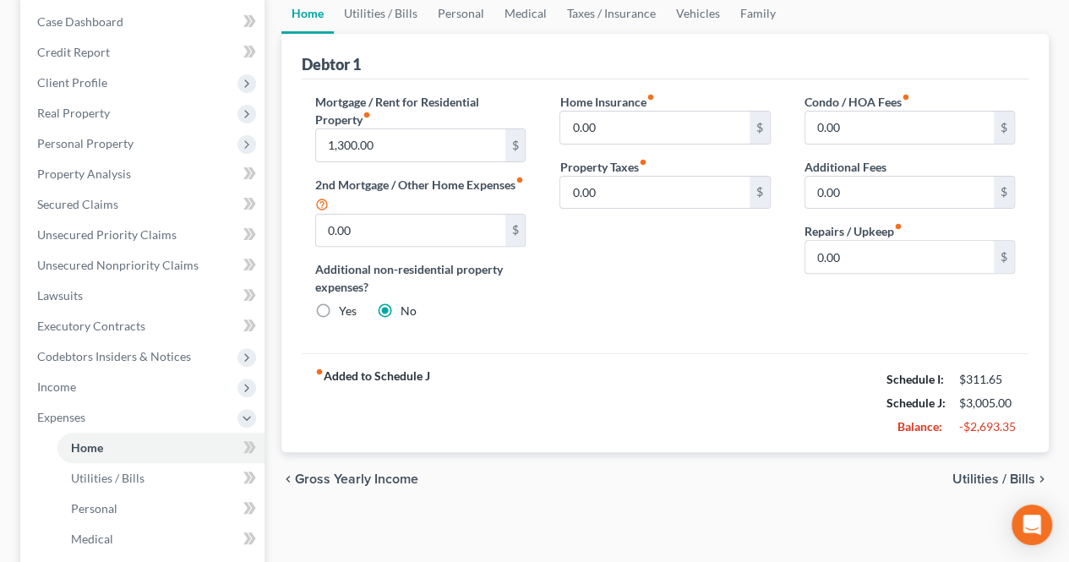
click at [981, 473] on span "Utilities / Bills" at bounding box center [994, 480] width 83 height 14
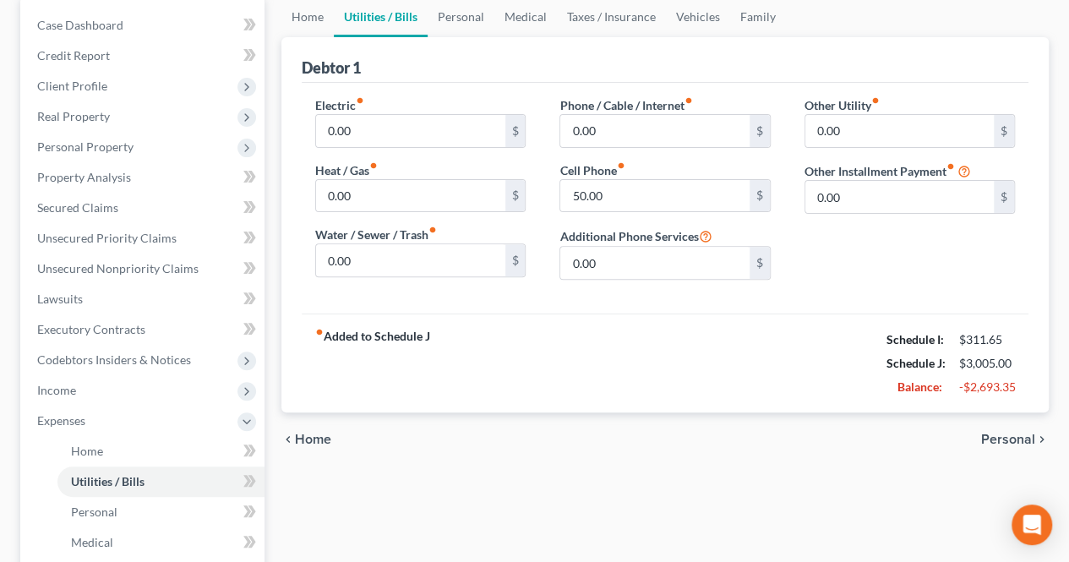
scroll to position [169, 0]
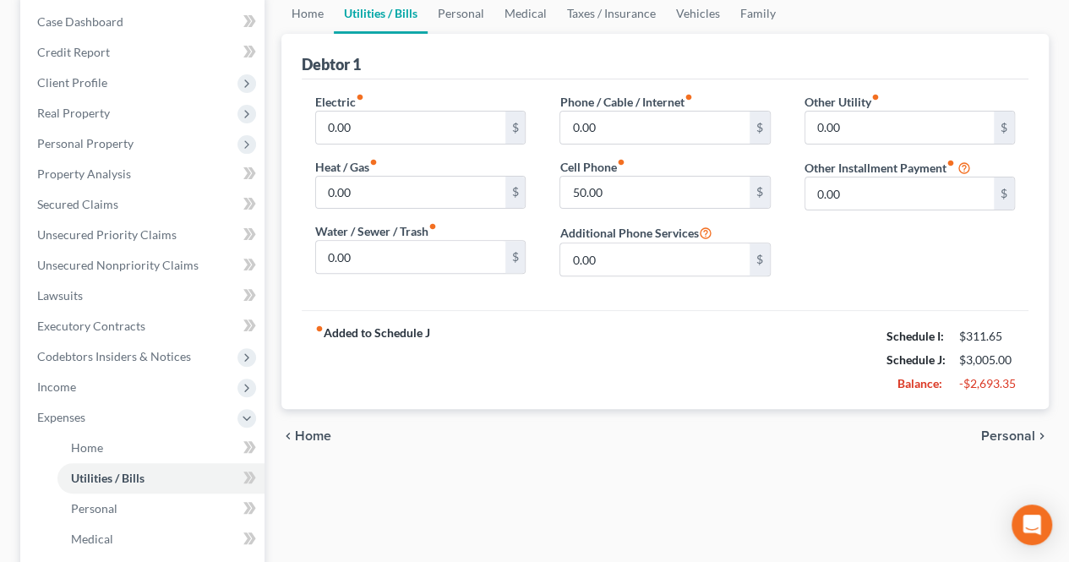
click at [1011, 435] on span "Personal" at bounding box center [1008, 436] width 54 height 14
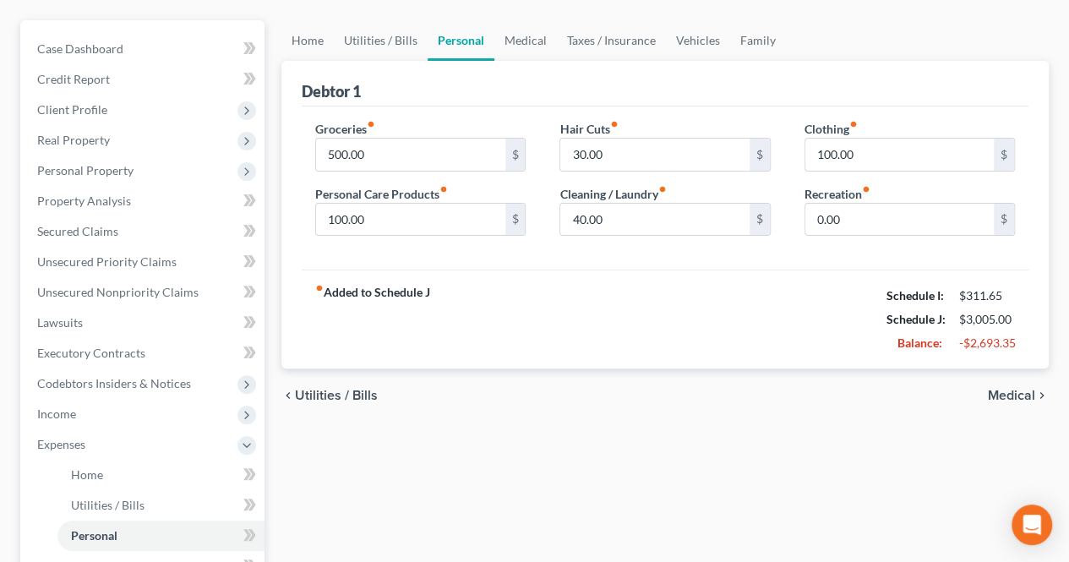
scroll to position [169, 0]
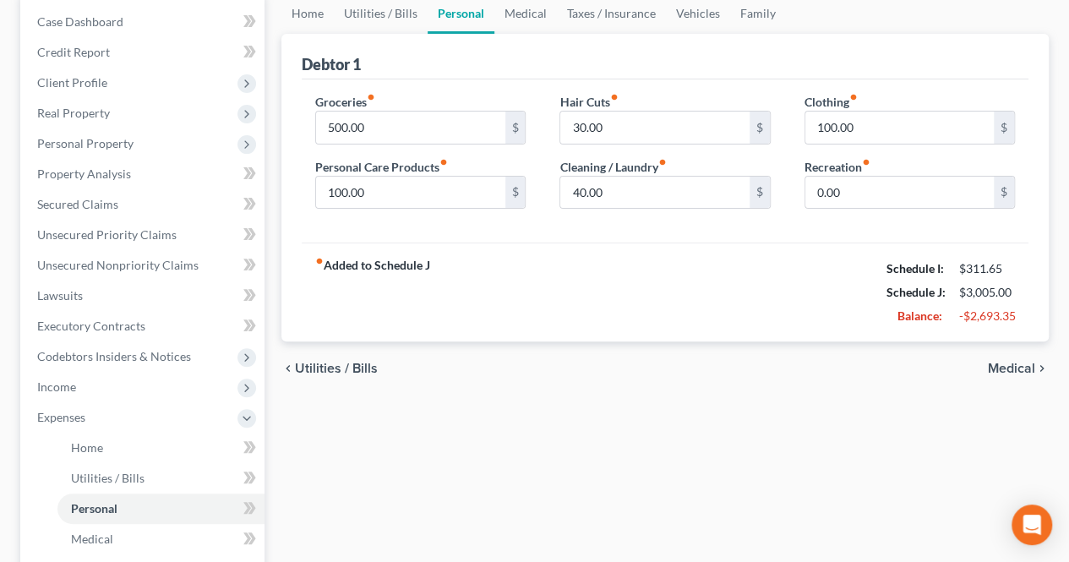
click at [1023, 365] on span "Medical" at bounding box center [1011, 369] width 47 height 14
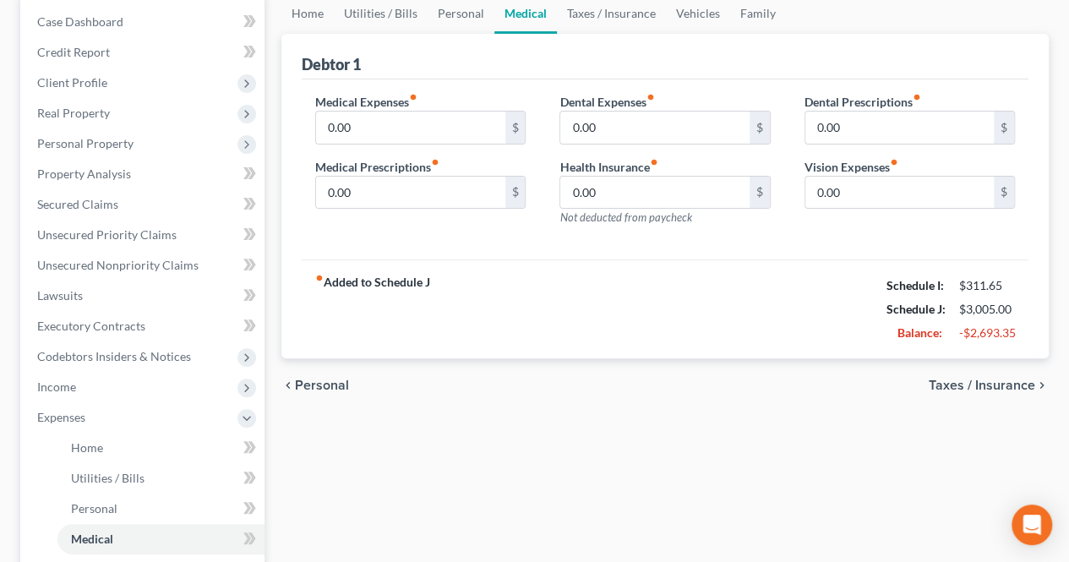
click at [327, 386] on span "Personal" at bounding box center [322, 386] width 54 height 14
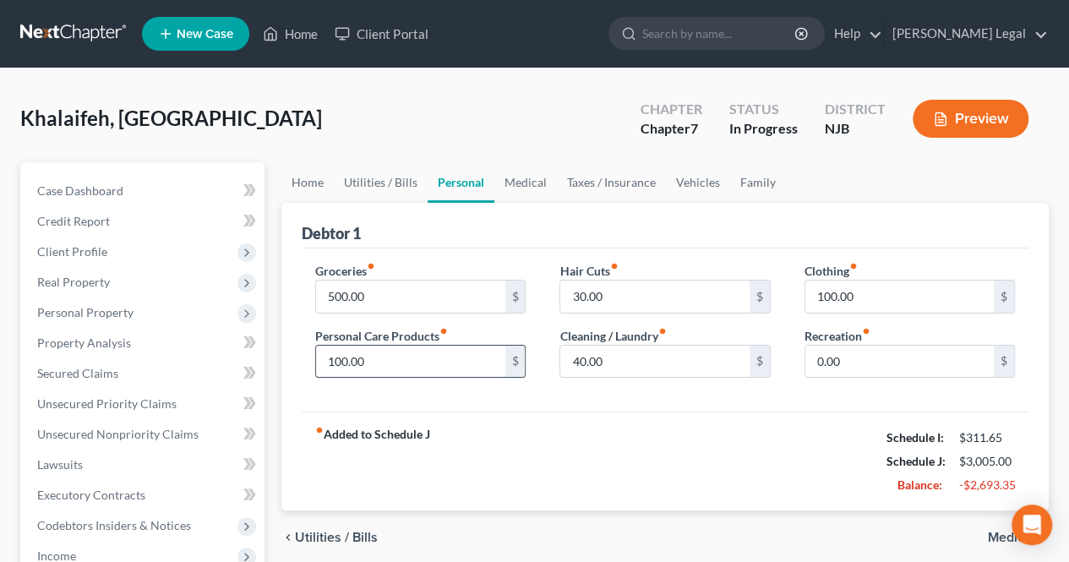
click at [377, 369] on input "100.00" at bounding box center [410, 362] width 189 height 32
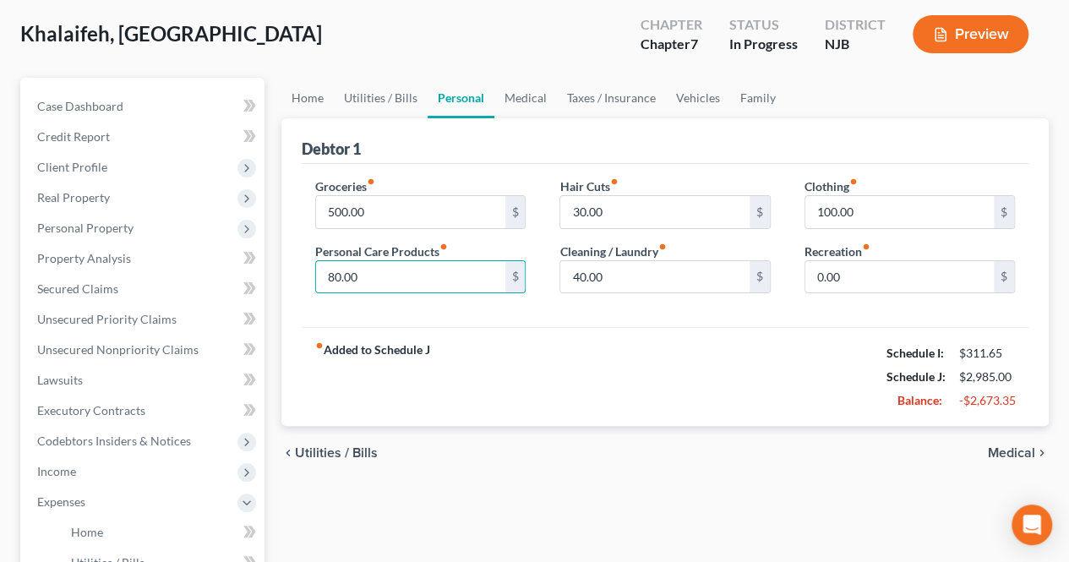
click at [1031, 453] on span "Medical" at bounding box center [1011, 453] width 47 height 14
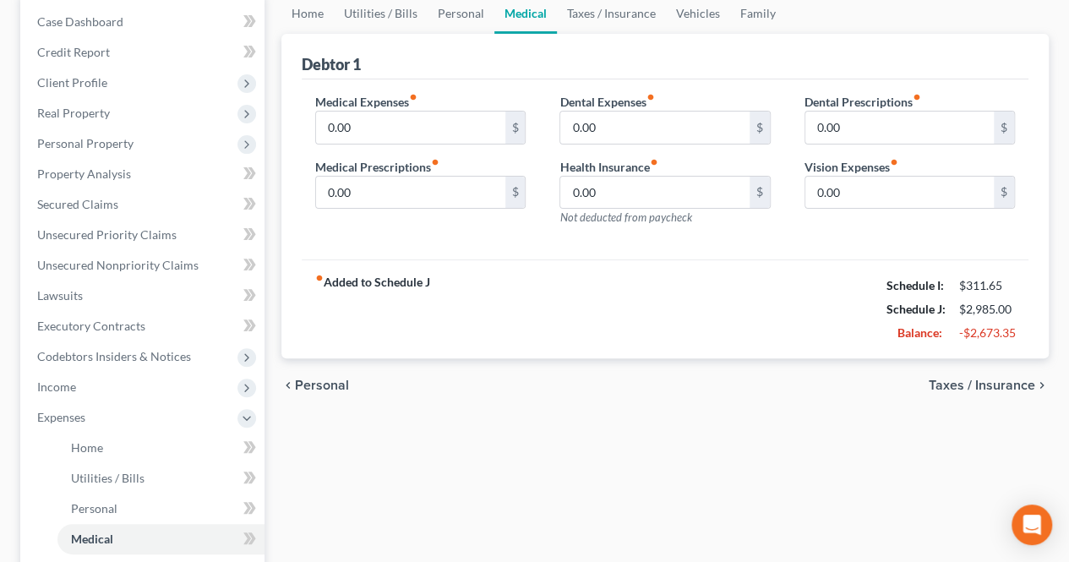
click at [985, 389] on span "Taxes / Insurance" at bounding box center [982, 386] width 107 height 14
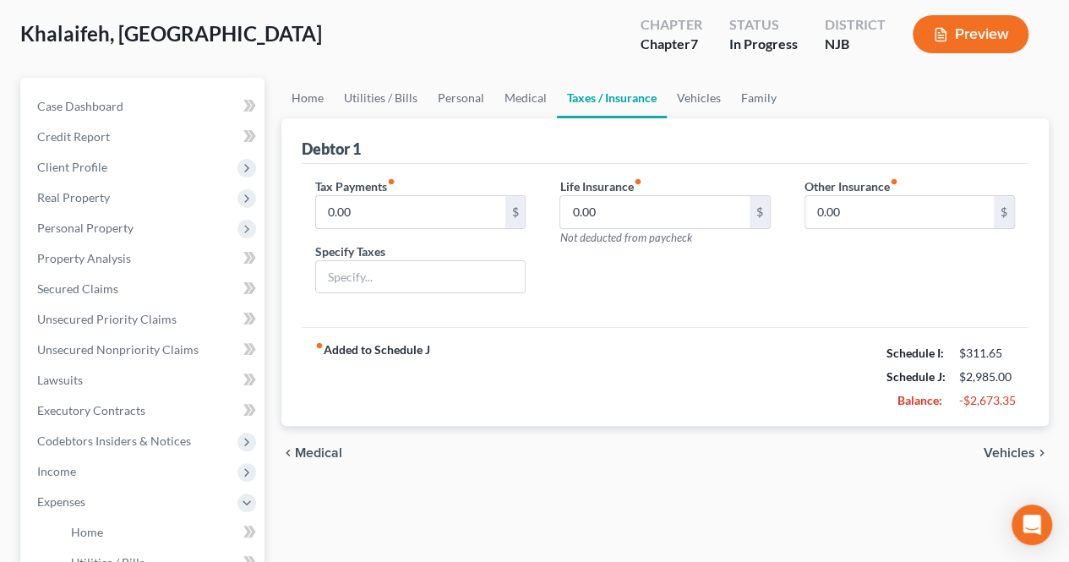
click at [1003, 454] on span "Vehicles" at bounding box center [1010, 453] width 52 height 14
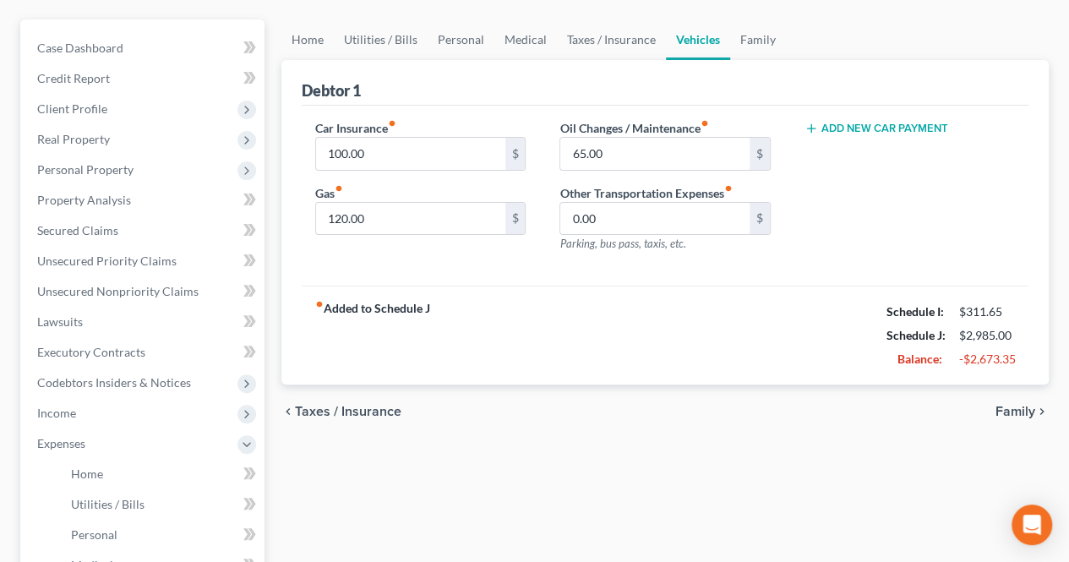
scroll to position [169, 0]
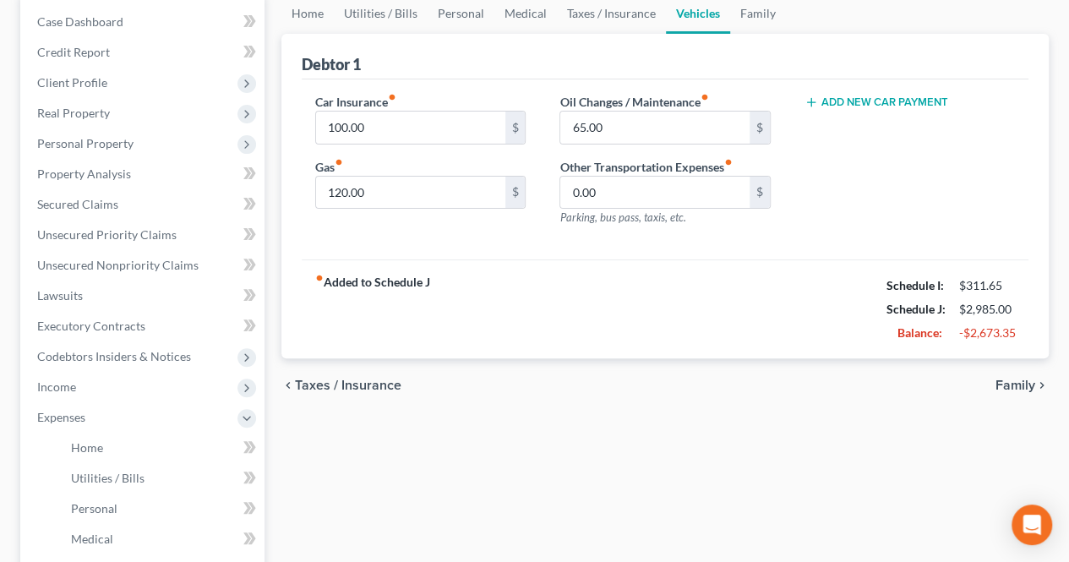
click at [1003, 379] on span "Family" at bounding box center [1016, 386] width 40 height 14
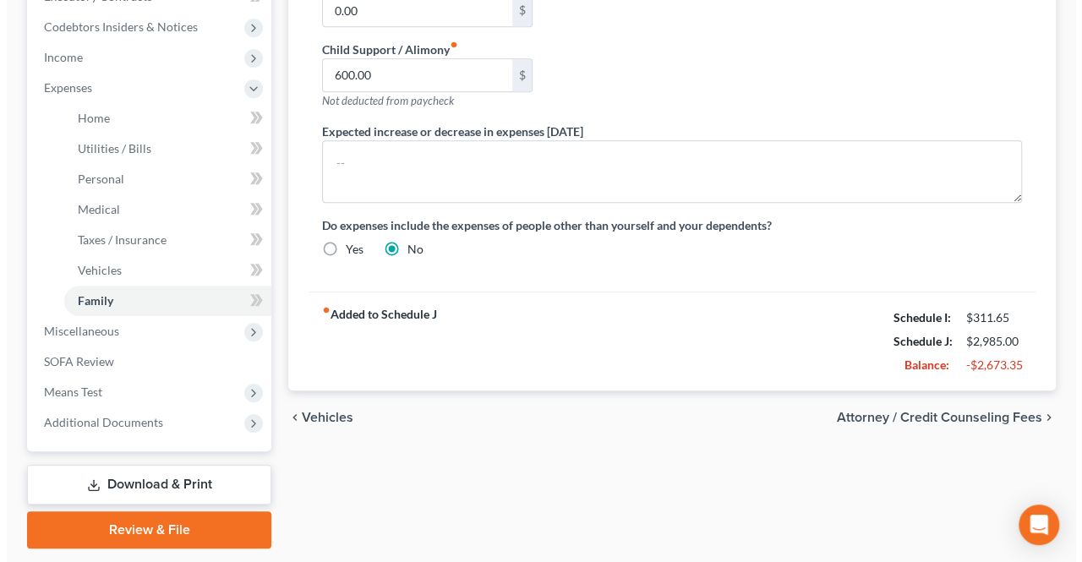
scroll to position [507, 0]
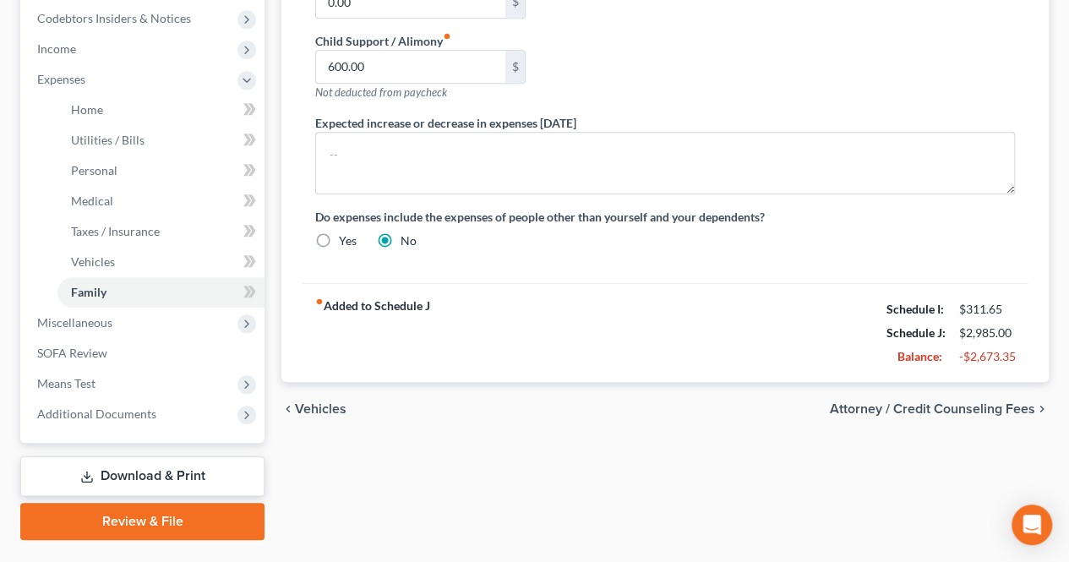
click at [976, 402] on span "Attorney / Credit Counseling Fees" at bounding box center [932, 409] width 205 height 14
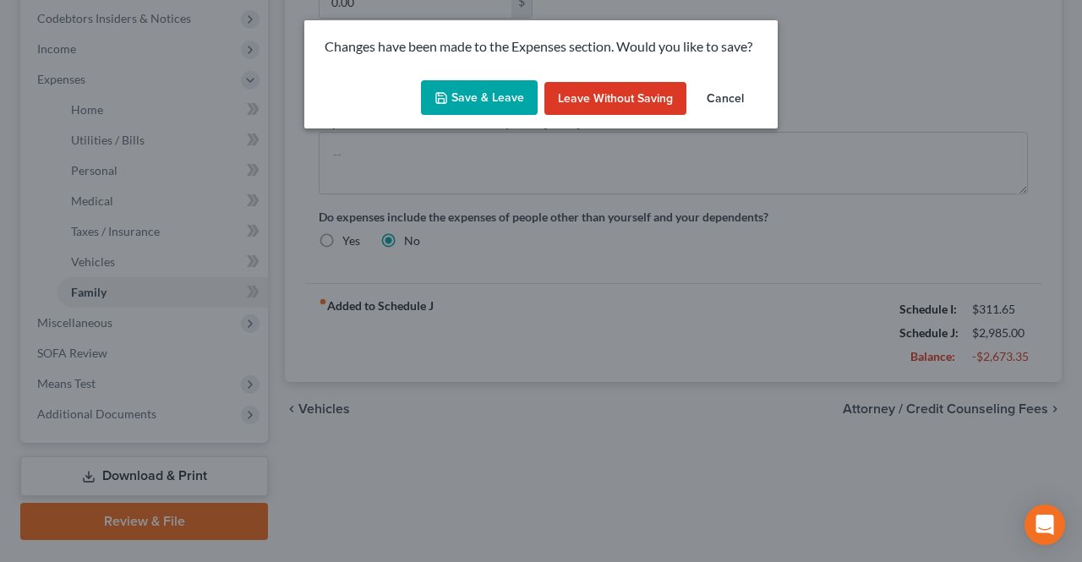
click at [504, 106] on button "Save & Leave" at bounding box center [479, 98] width 117 height 36
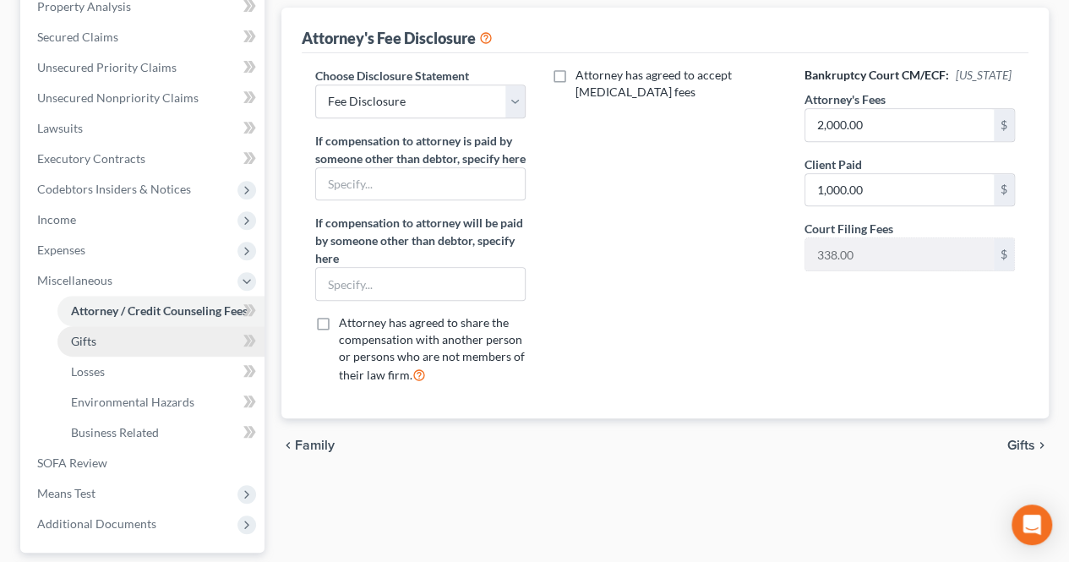
scroll to position [338, 0]
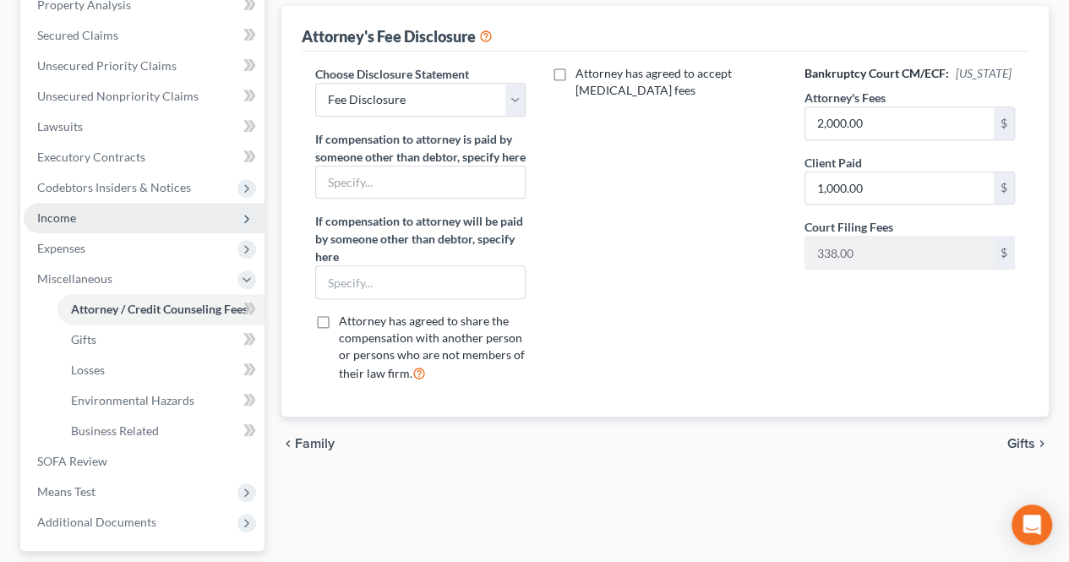
click at [78, 226] on span "Income" at bounding box center [144, 218] width 241 height 30
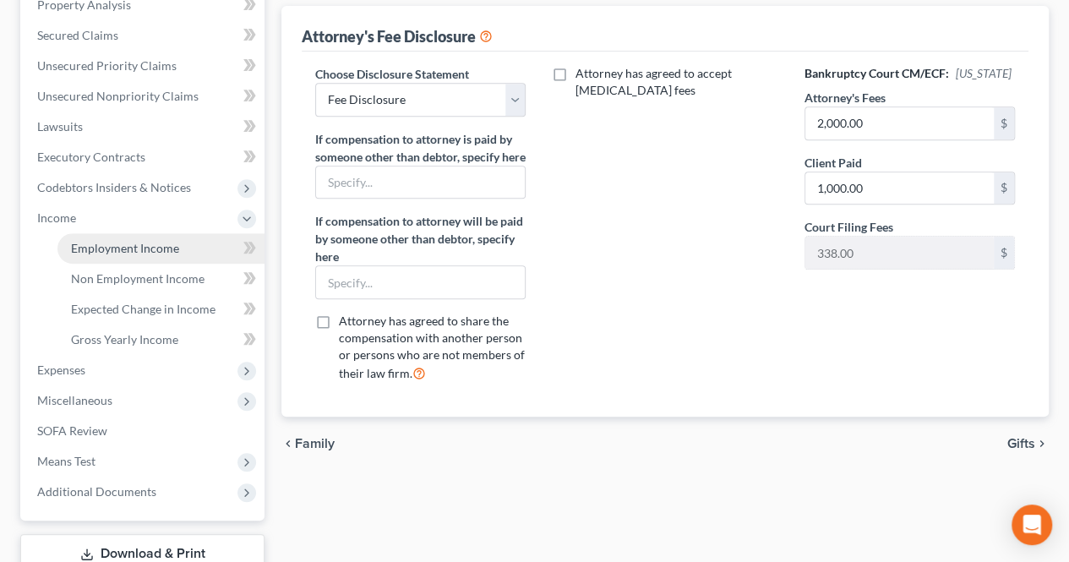
click at [90, 248] on span "Employment Income" at bounding box center [125, 248] width 108 height 14
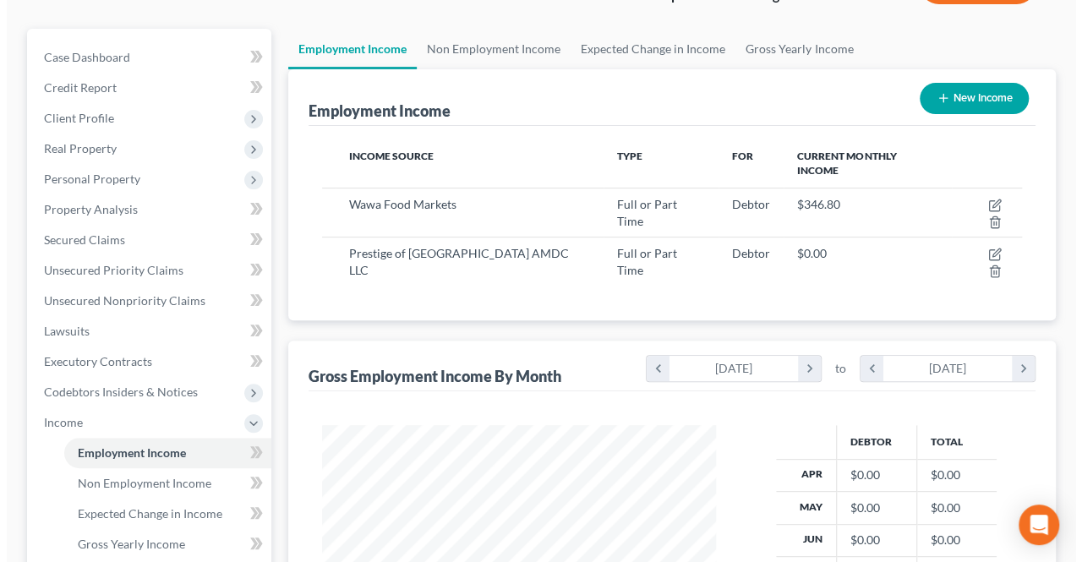
scroll to position [169, 0]
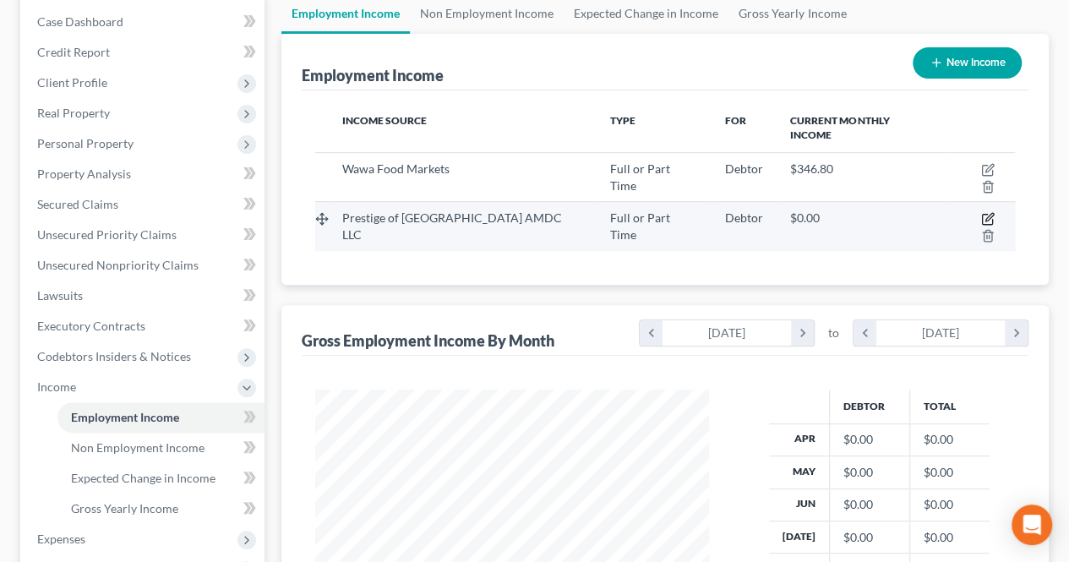
click at [981, 212] on icon "button" at bounding box center [988, 219] width 14 height 14
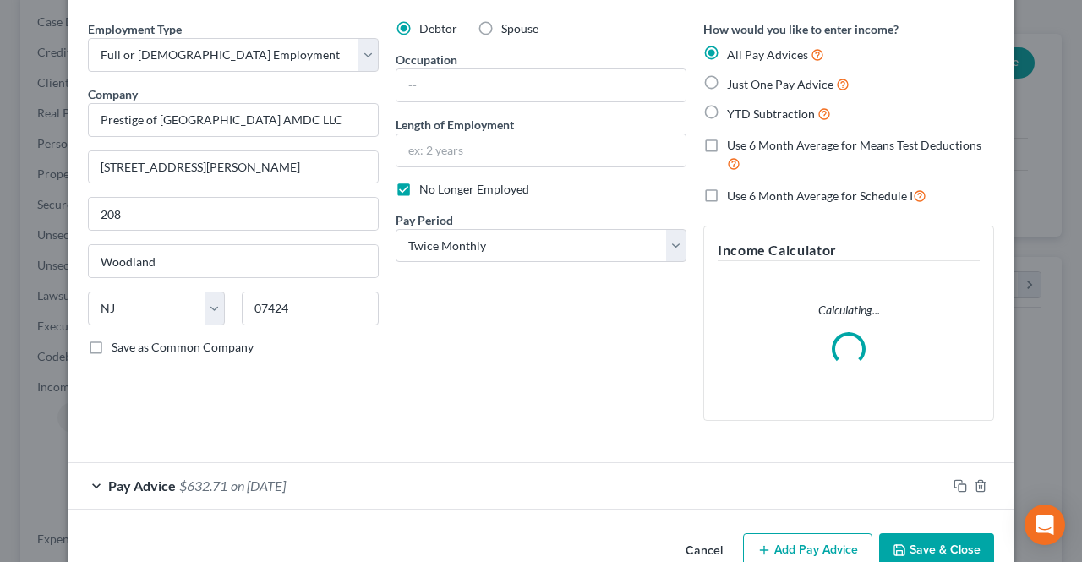
scroll to position [85, 0]
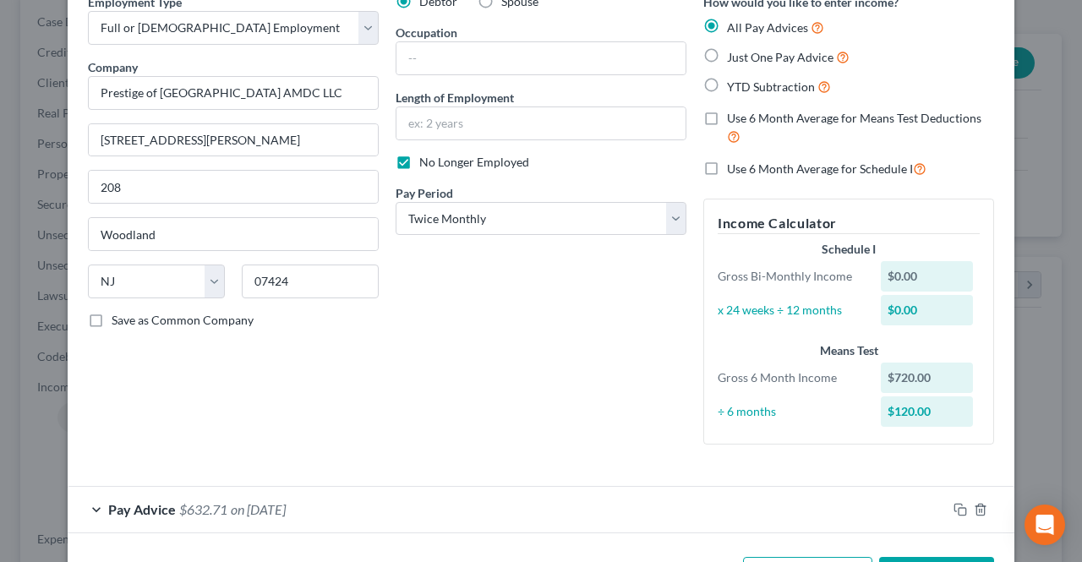
click at [467, 155] on span "No Longer Employed" at bounding box center [474, 162] width 110 height 14
click at [437, 155] on input "No Longer Employed" at bounding box center [431, 159] width 11 height 11
click at [498, 226] on select "Select Monthly Twice Monthly Every Other Week Weekly" at bounding box center [541, 219] width 291 height 34
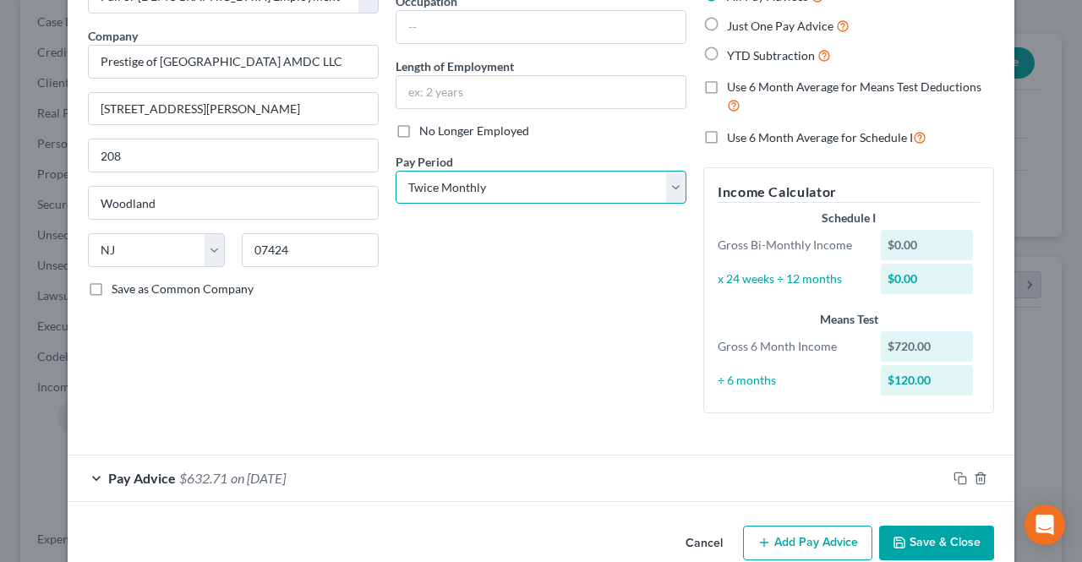
scroll to position [146, 0]
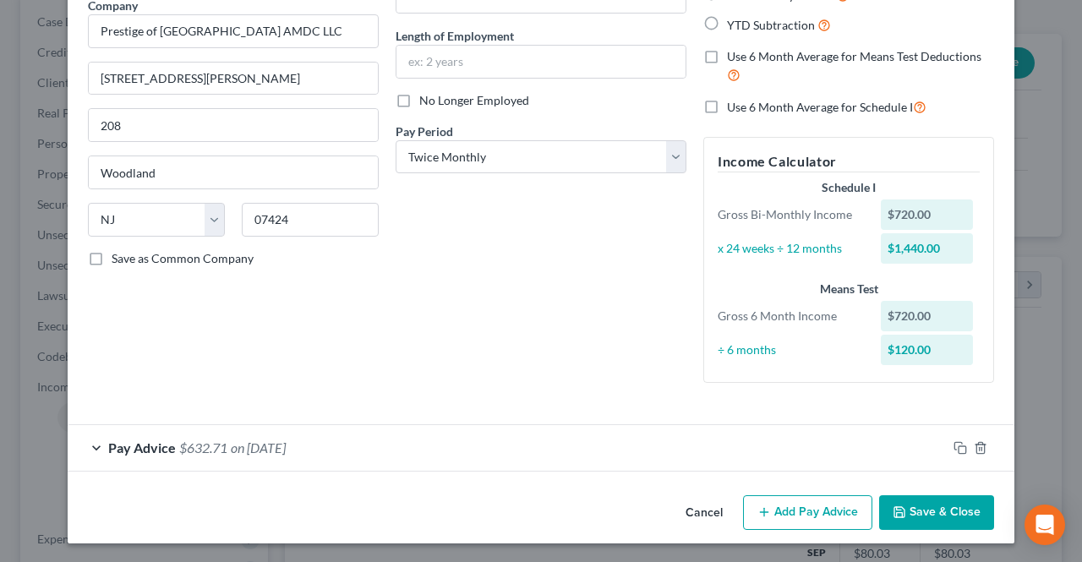
click at [434, 438] on div "Pay Advice $632.71 on [DATE]" at bounding box center [507, 447] width 879 height 45
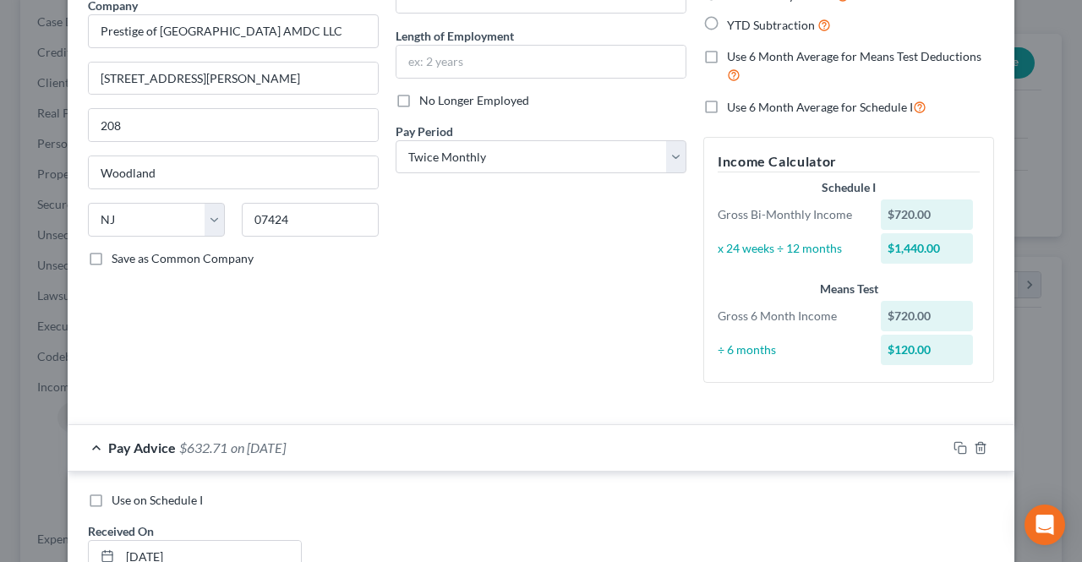
scroll to position [231, 0]
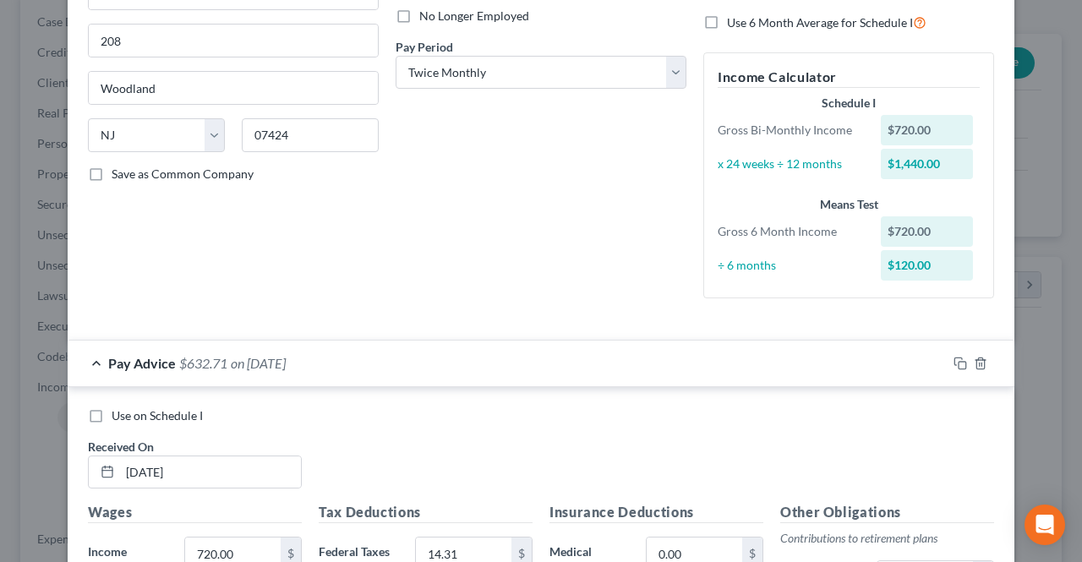
click at [413, 377] on div "Pay Advice $632.71 on [DATE]" at bounding box center [507, 363] width 879 height 45
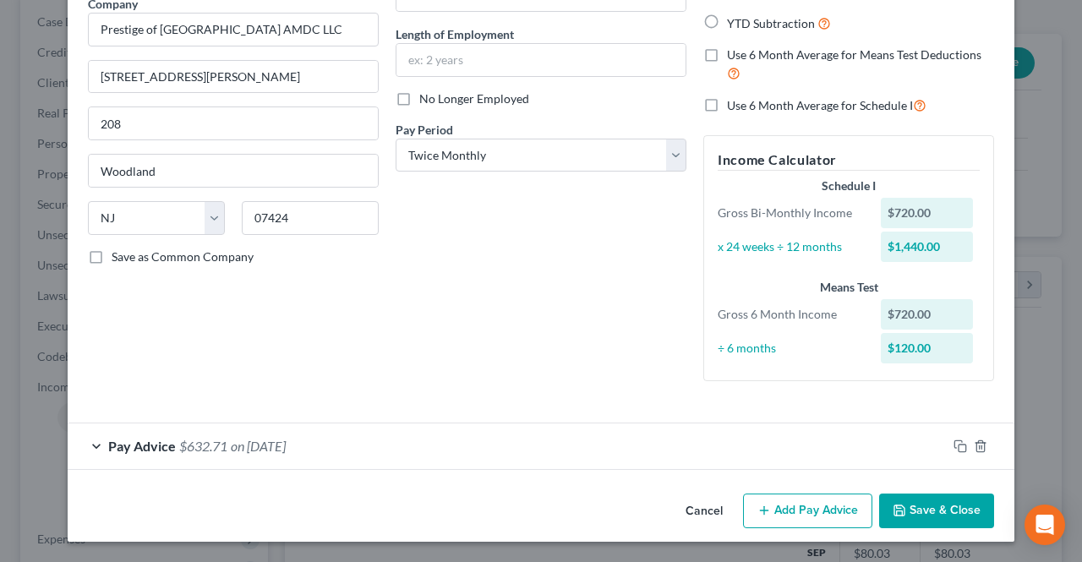
scroll to position [146, 0]
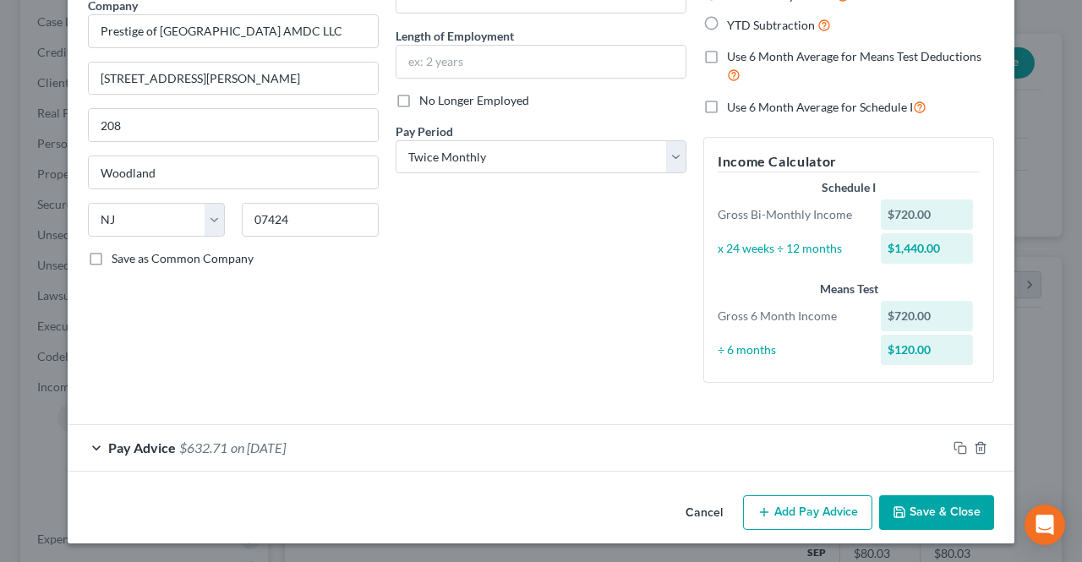
click at [798, 513] on button "Add Pay Advice" at bounding box center [807, 513] width 129 height 36
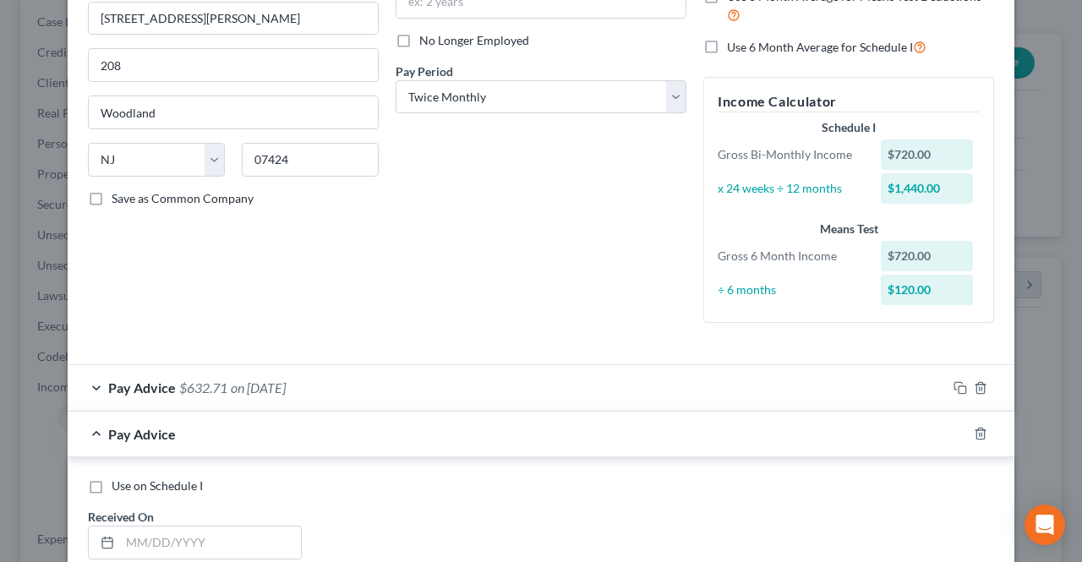
scroll to position [315, 0]
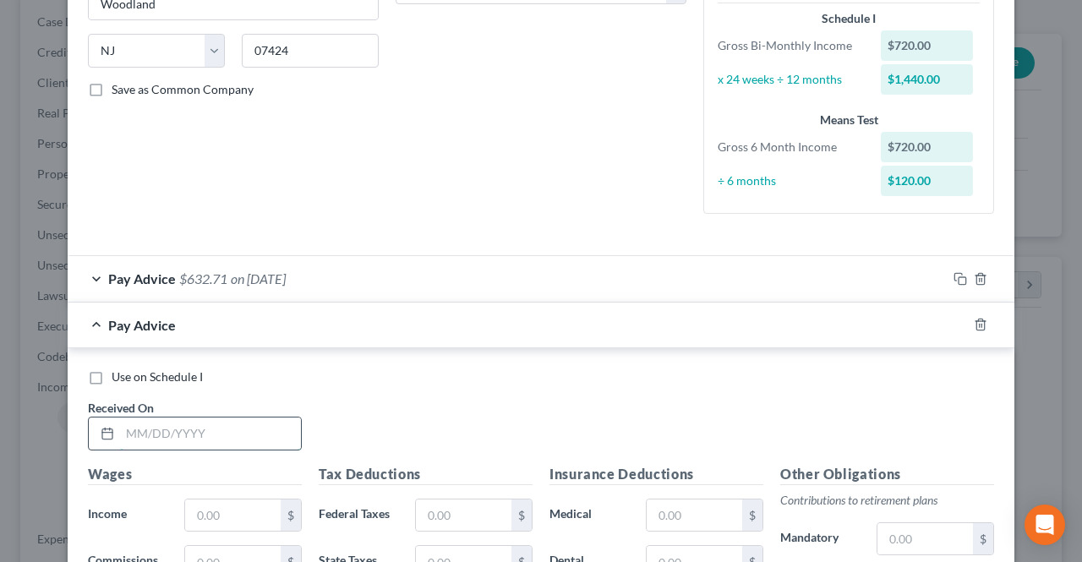
click at [283, 435] on input "text" at bounding box center [210, 434] width 181 height 32
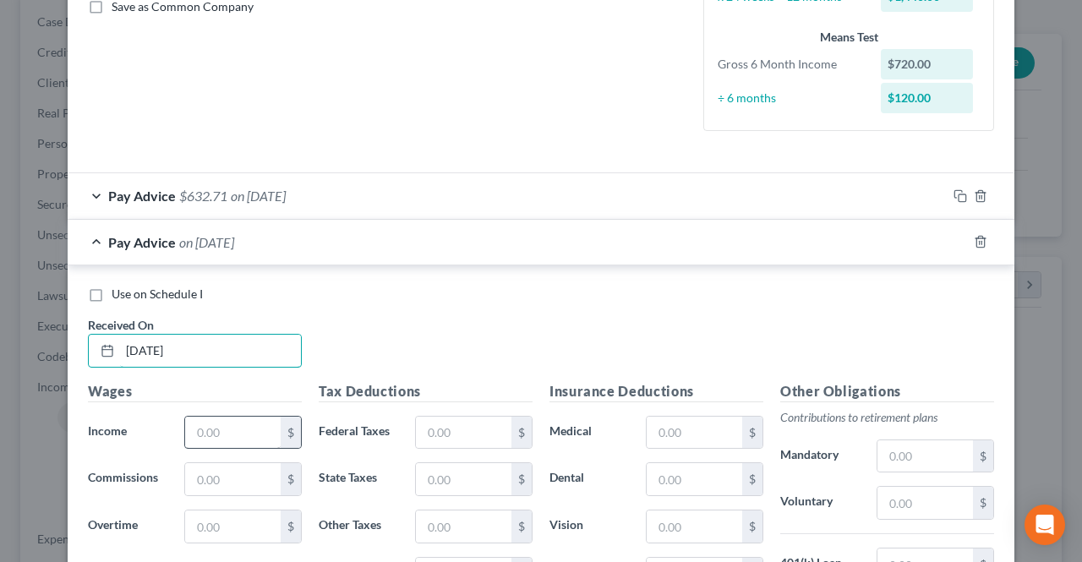
scroll to position [400, 0]
click at [259, 434] on input "text" at bounding box center [233, 431] width 96 height 32
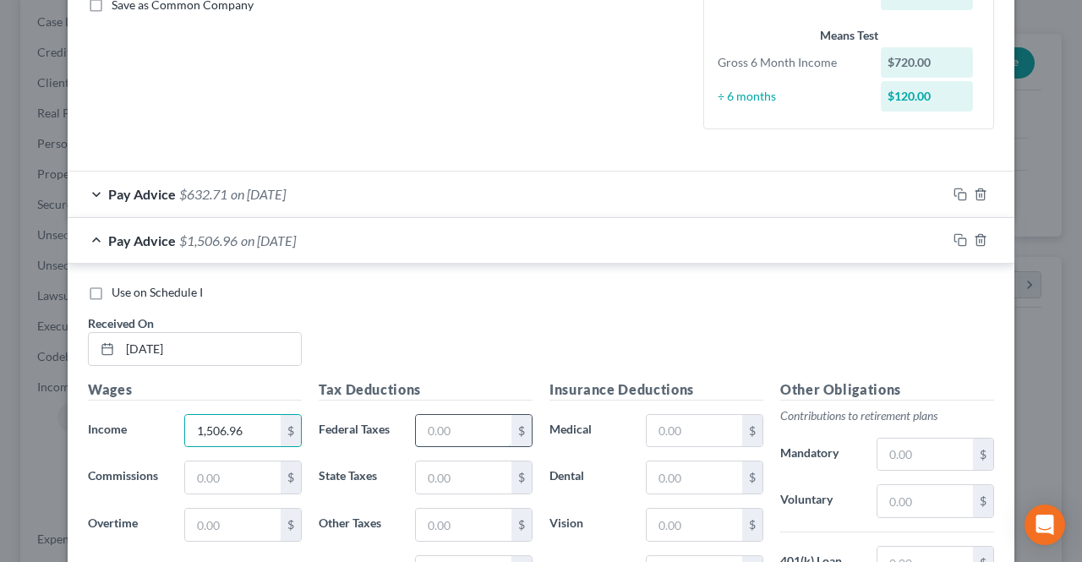
click at [453, 432] on input "text" at bounding box center [464, 431] width 96 height 32
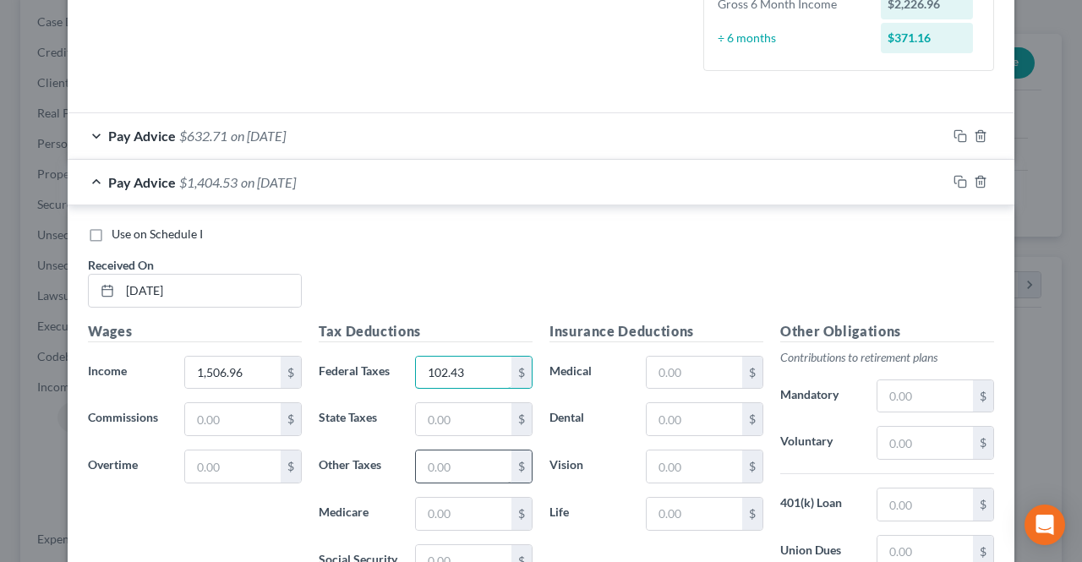
scroll to position [484, 0]
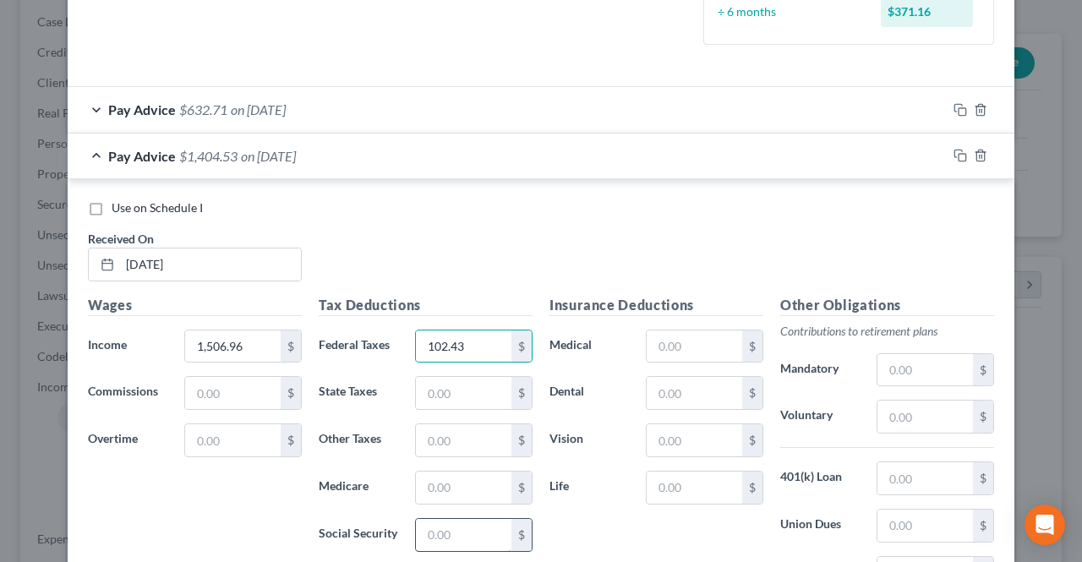
click at [441, 523] on input "text" at bounding box center [464, 535] width 96 height 32
click at [443, 492] on input "text" at bounding box center [464, 488] width 96 height 32
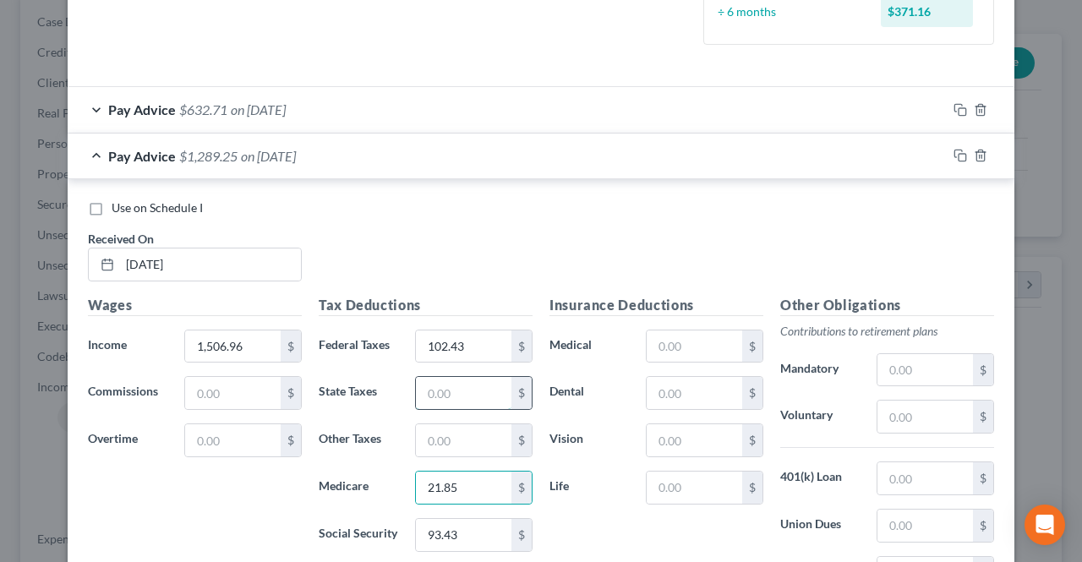
click at [440, 401] on input "text" at bounding box center [464, 393] width 96 height 32
click at [423, 442] on input "text" at bounding box center [464, 440] width 96 height 32
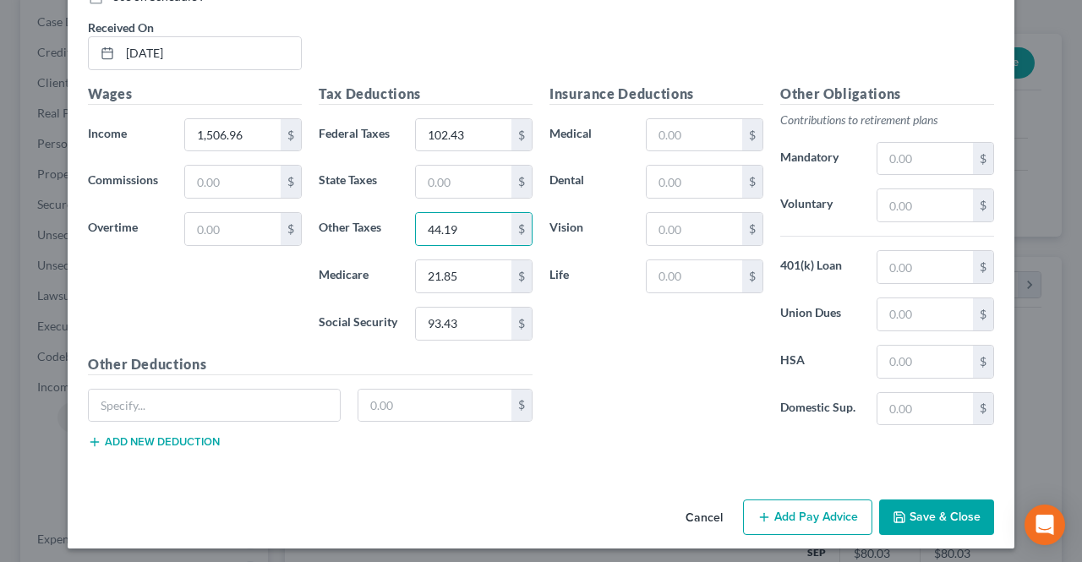
click at [801, 508] on button "Add Pay Advice" at bounding box center [807, 518] width 129 height 36
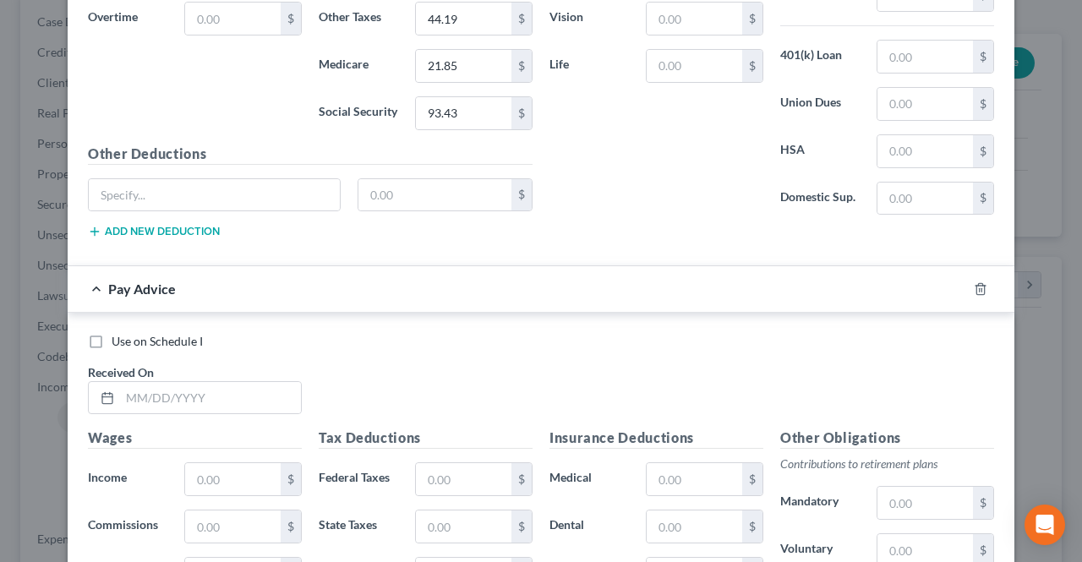
scroll to position [996, 0]
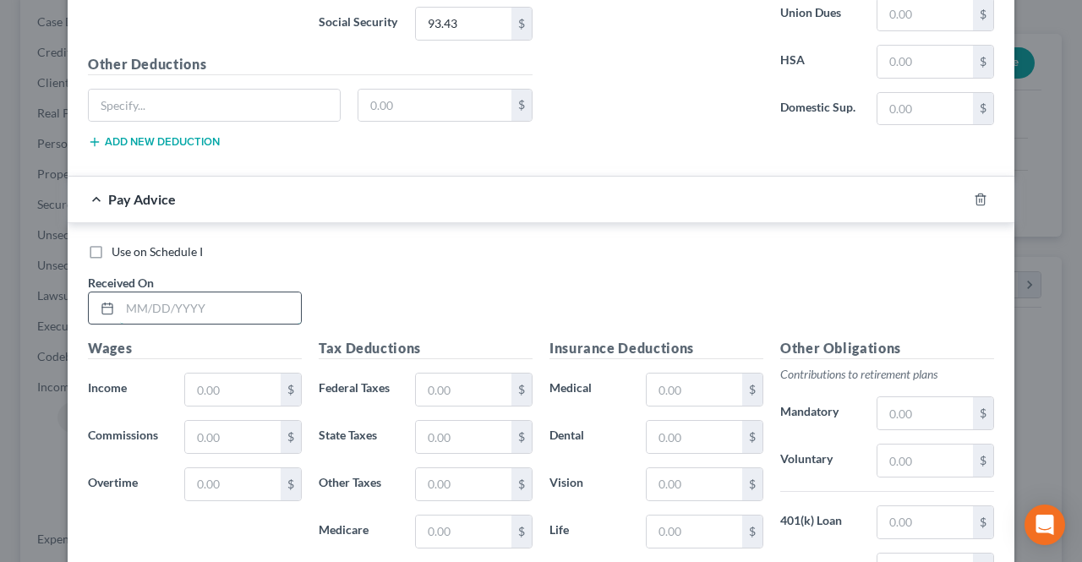
click at [216, 303] on input "text" at bounding box center [210, 308] width 181 height 32
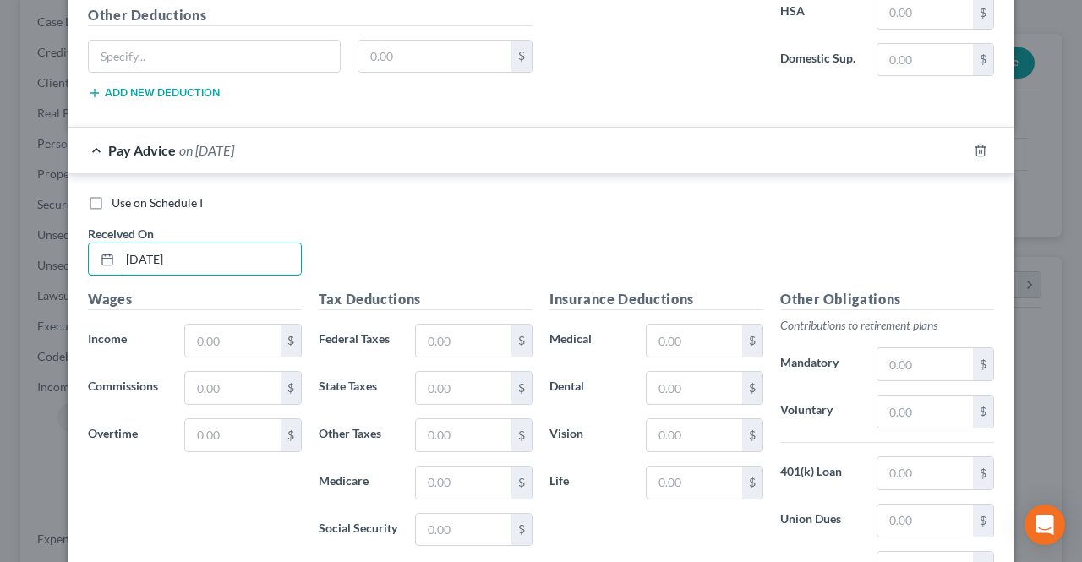
scroll to position [1080, 0]
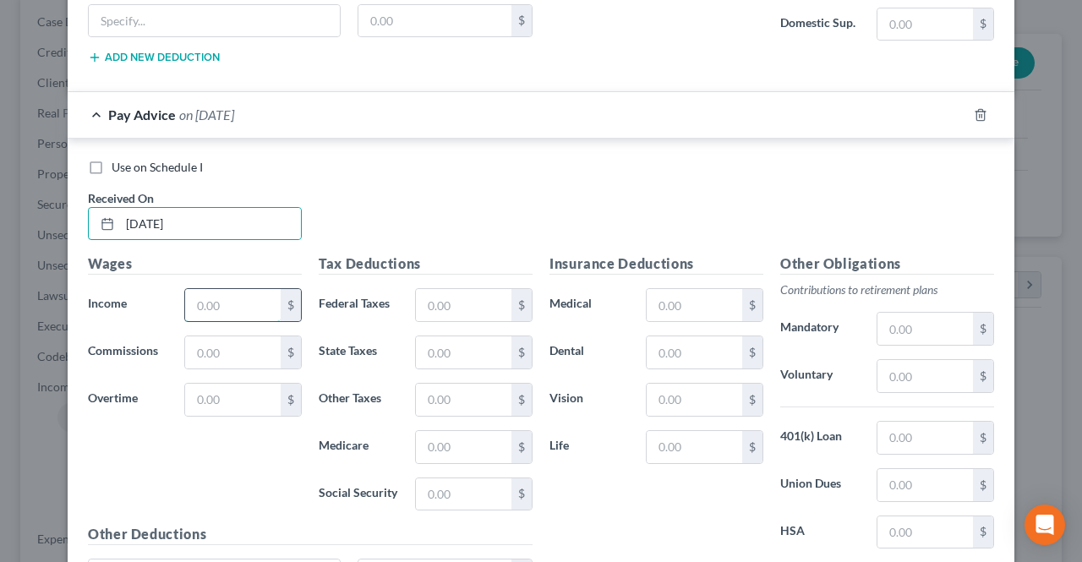
click at [221, 289] on input "text" at bounding box center [233, 305] width 96 height 32
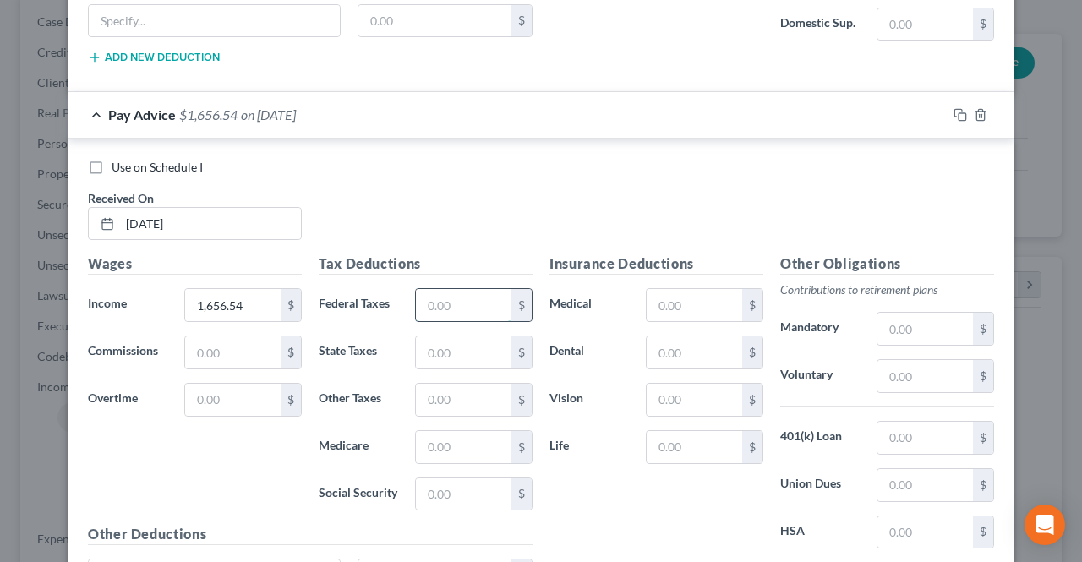
click at [416, 305] on input "text" at bounding box center [464, 305] width 96 height 32
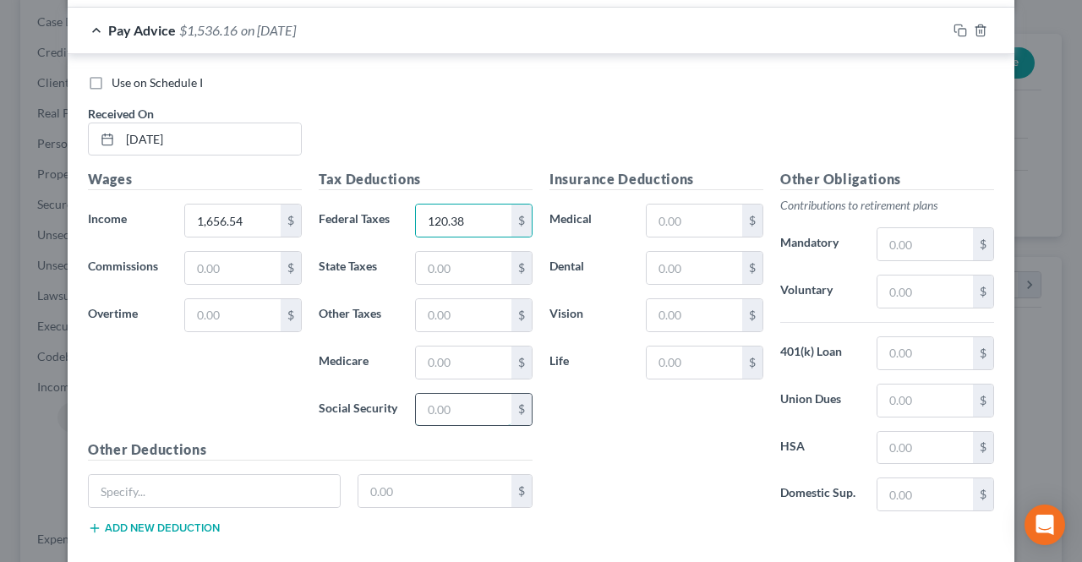
click at [445, 394] on input "text" at bounding box center [464, 410] width 96 height 32
click at [443, 351] on input "text" at bounding box center [464, 363] width 96 height 32
click at [445, 299] on input "text" at bounding box center [464, 315] width 96 height 32
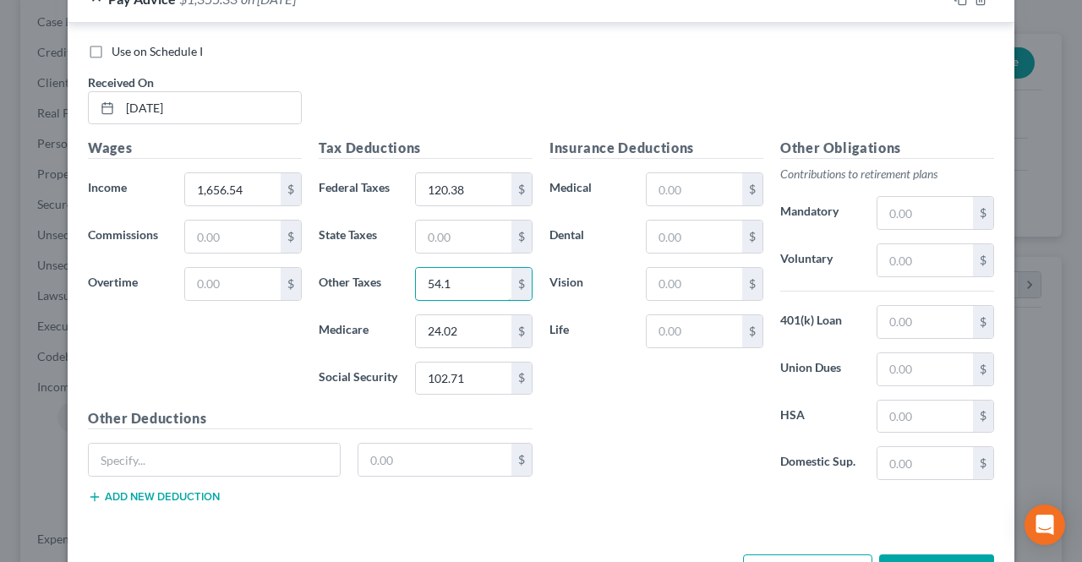
scroll to position [1246, 0]
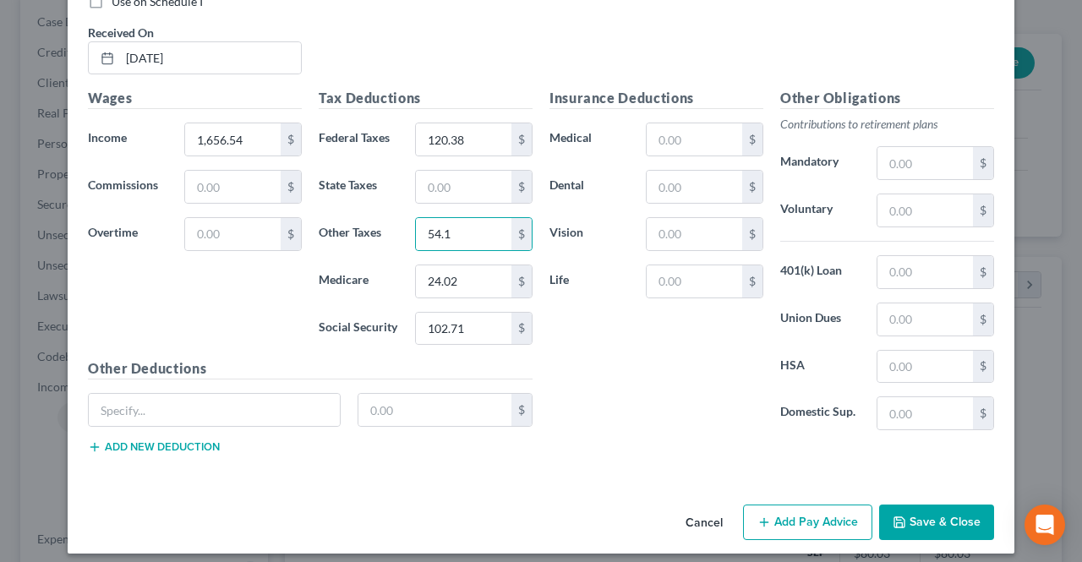
click at [791, 505] on button "Add Pay Advice" at bounding box center [807, 523] width 129 height 36
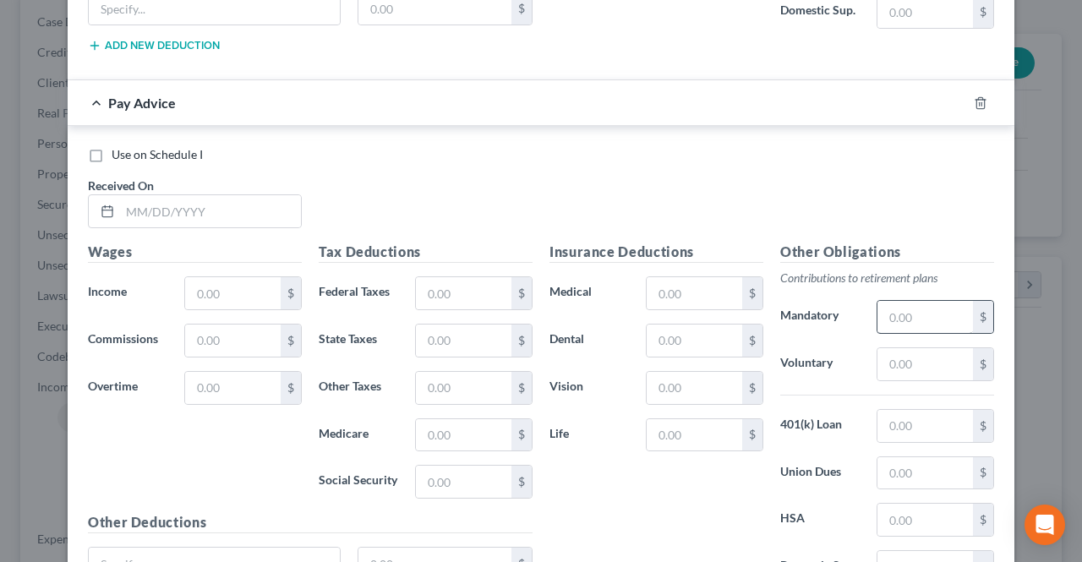
scroll to position [1543, 0]
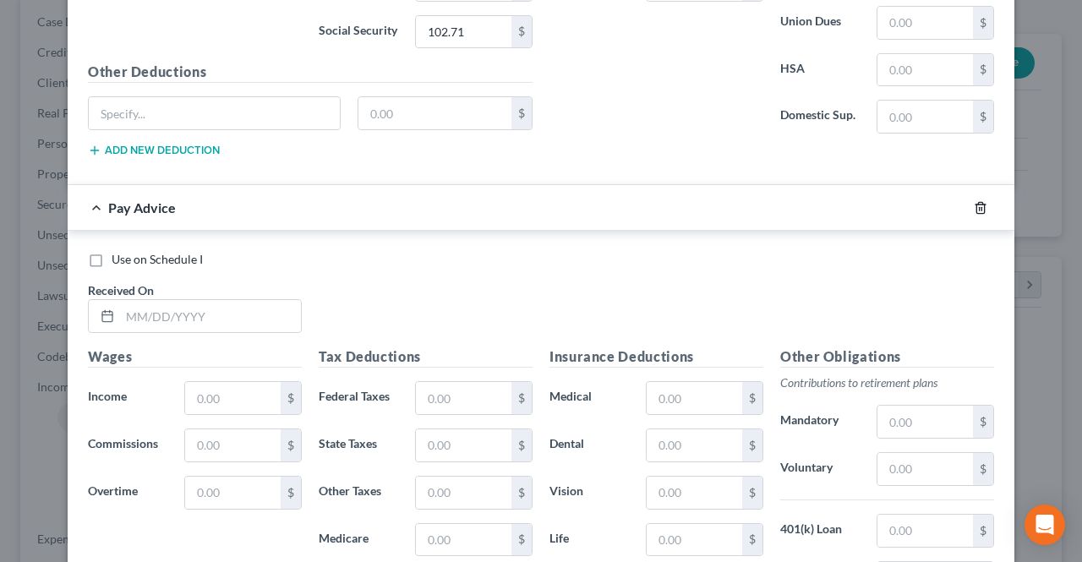
click at [974, 201] on icon "button" at bounding box center [981, 208] width 14 height 14
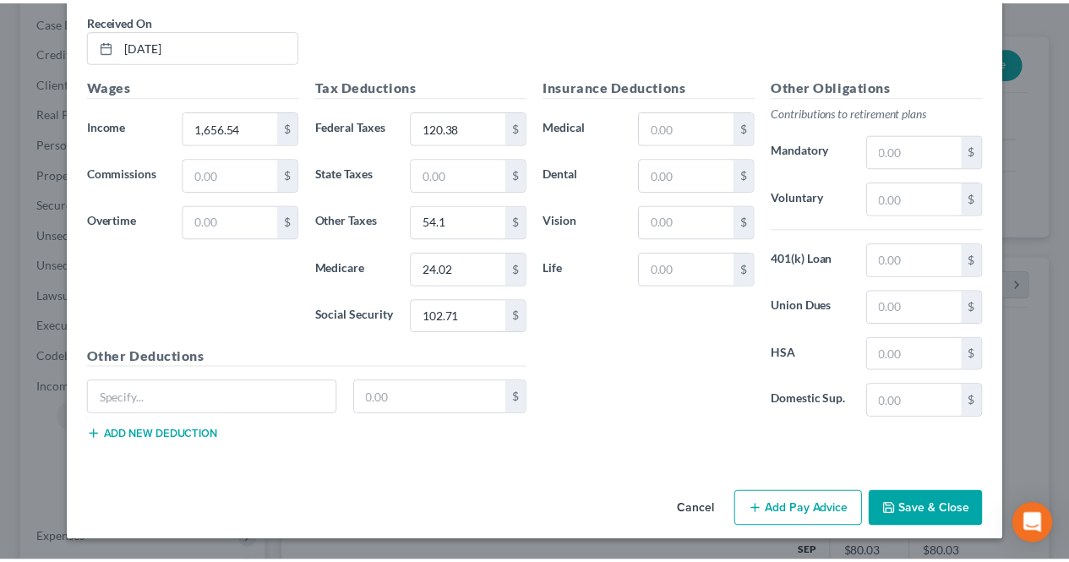
scroll to position [1246, 0]
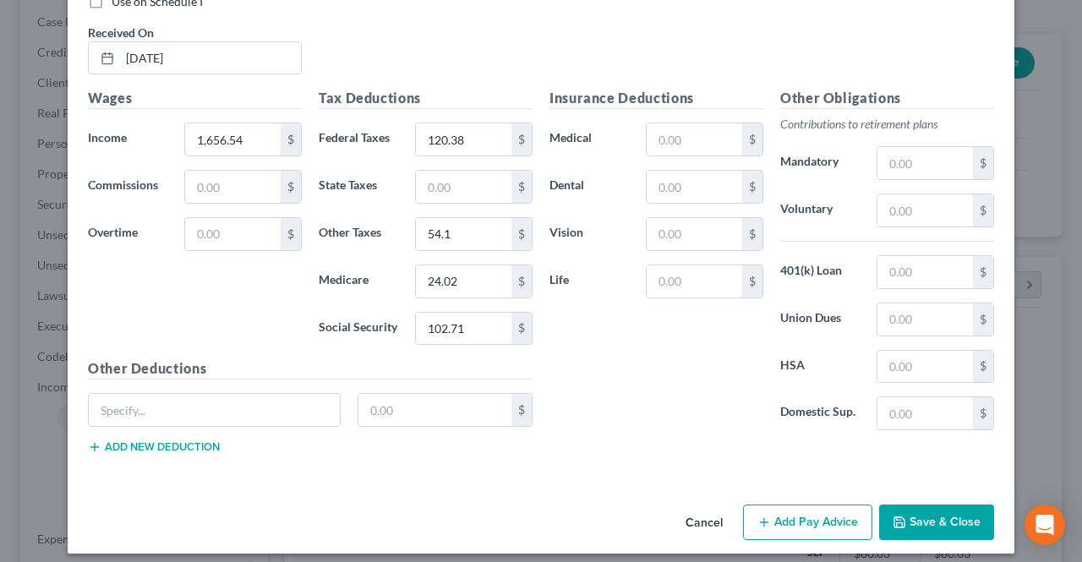
click at [937, 516] on button "Save & Close" at bounding box center [936, 523] width 115 height 36
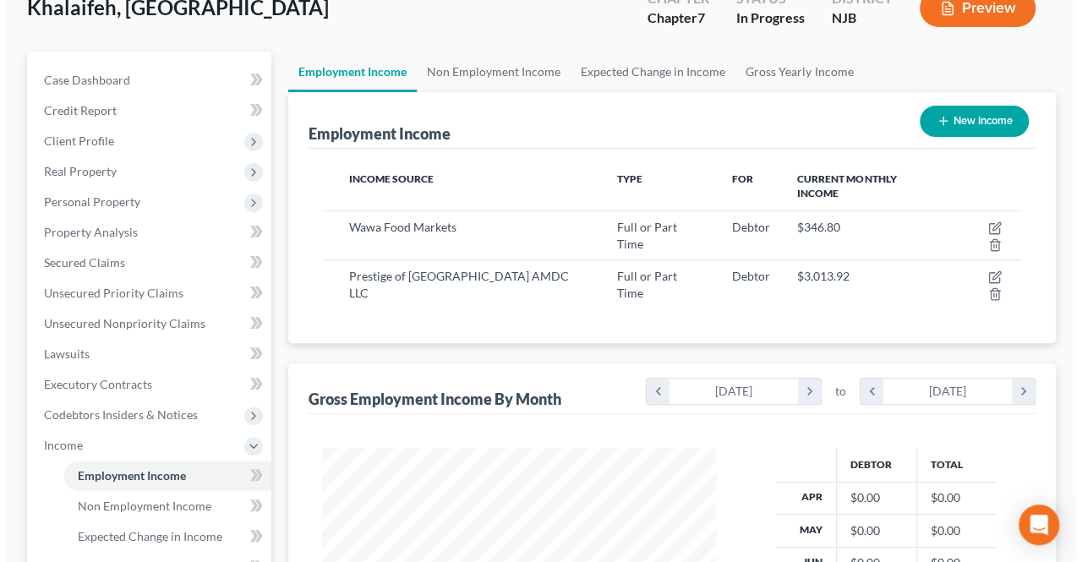
scroll to position [85, 0]
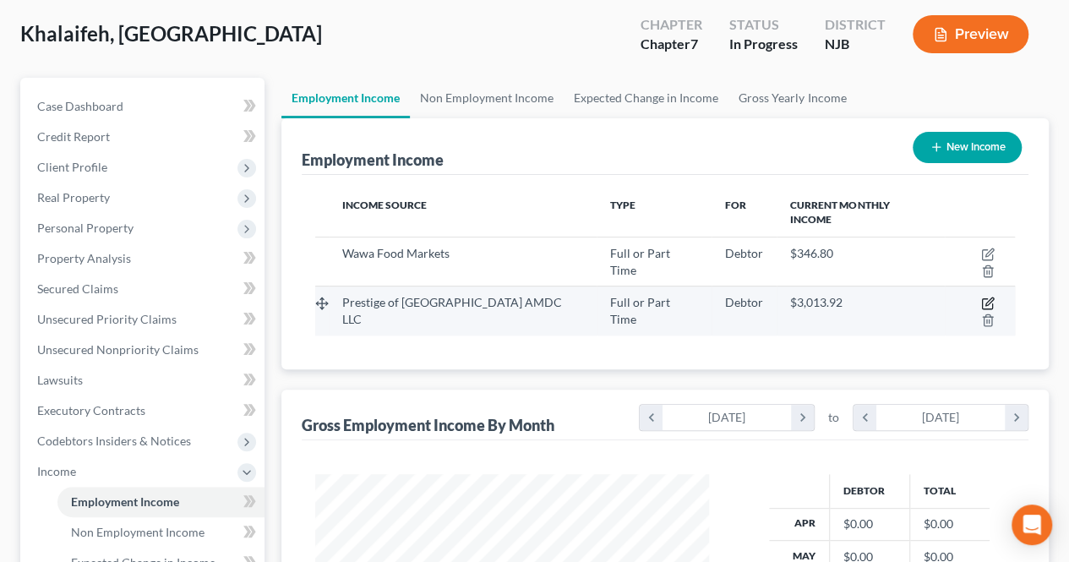
click at [981, 297] on icon "button" at bounding box center [988, 304] width 14 height 14
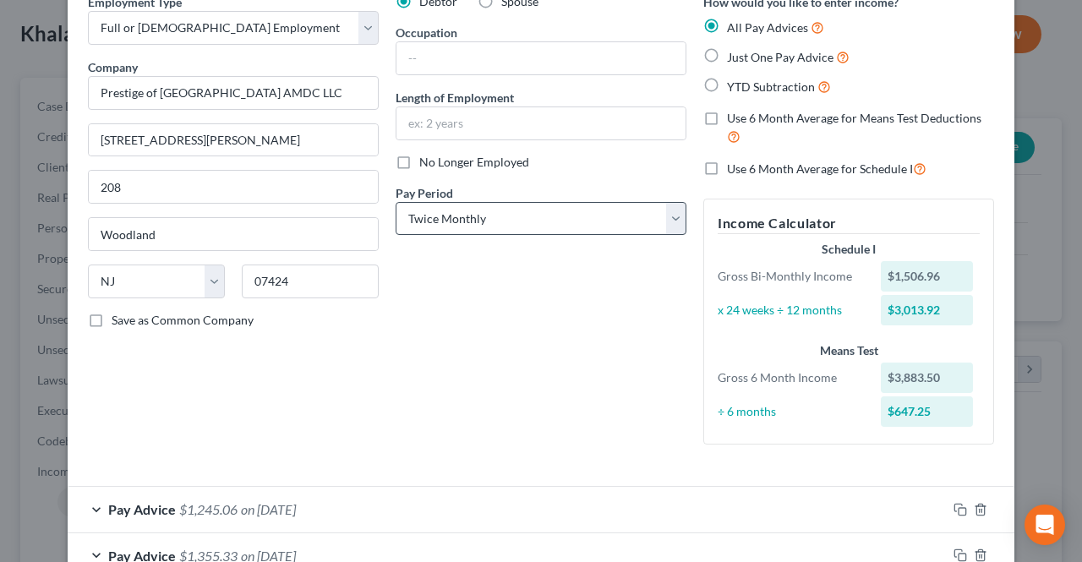
scroll to position [68, 0]
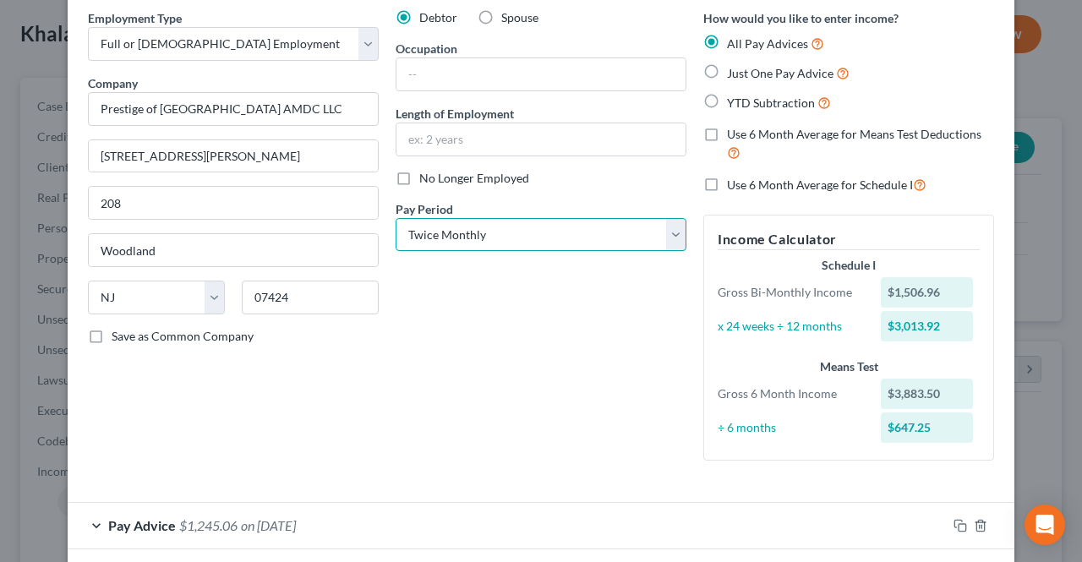
click at [504, 231] on select "Select Monthly Twice Monthly Every Other Week Weekly" at bounding box center [541, 235] width 291 height 34
drag, startPoint x: 503, startPoint y: 231, endPoint x: 537, endPoint y: 270, distance: 51.5
click at [503, 231] on select "Select Monthly Twice Monthly Every Other Week Weekly" at bounding box center [541, 235] width 291 height 34
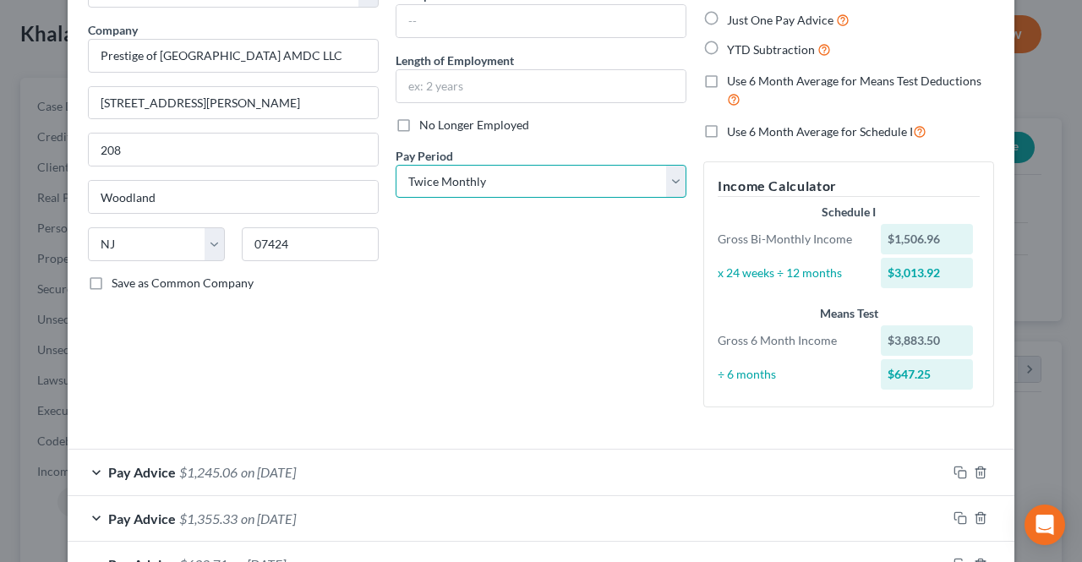
scroll to position [0, 0]
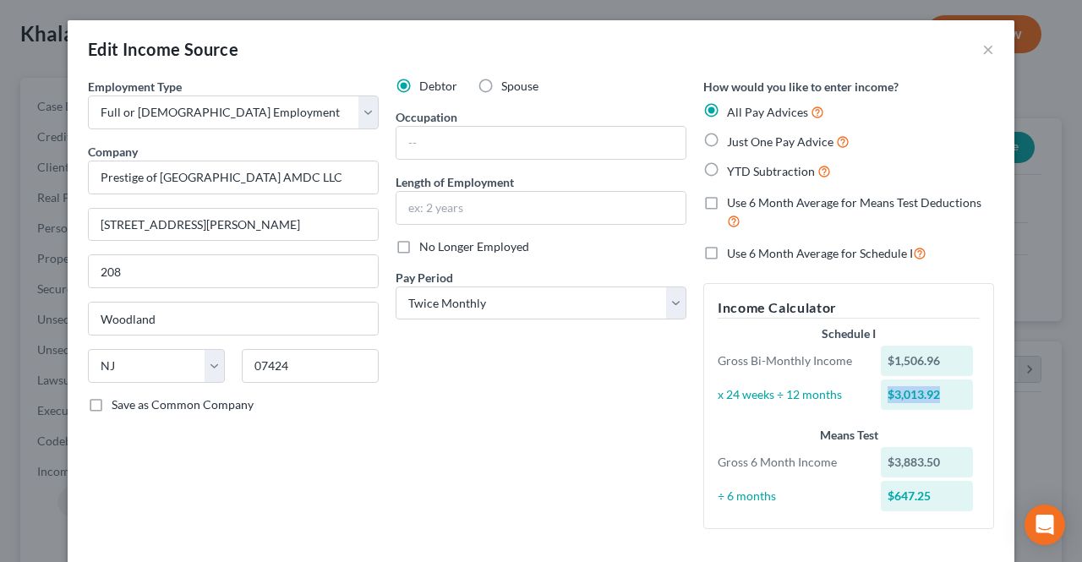
drag, startPoint x: 874, startPoint y: 376, endPoint x: 945, endPoint y: 364, distance: 72.0
click at [943, 376] on div "Schedule I Gross Bi-Monthly Income $1,506.96 x 24 weeks ÷ 12 months $3,013.92" at bounding box center [848, 369] width 279 height 88
click at [945, 364] on div "$1,506.96" at bounding box center [927, 361] width 93 height 30
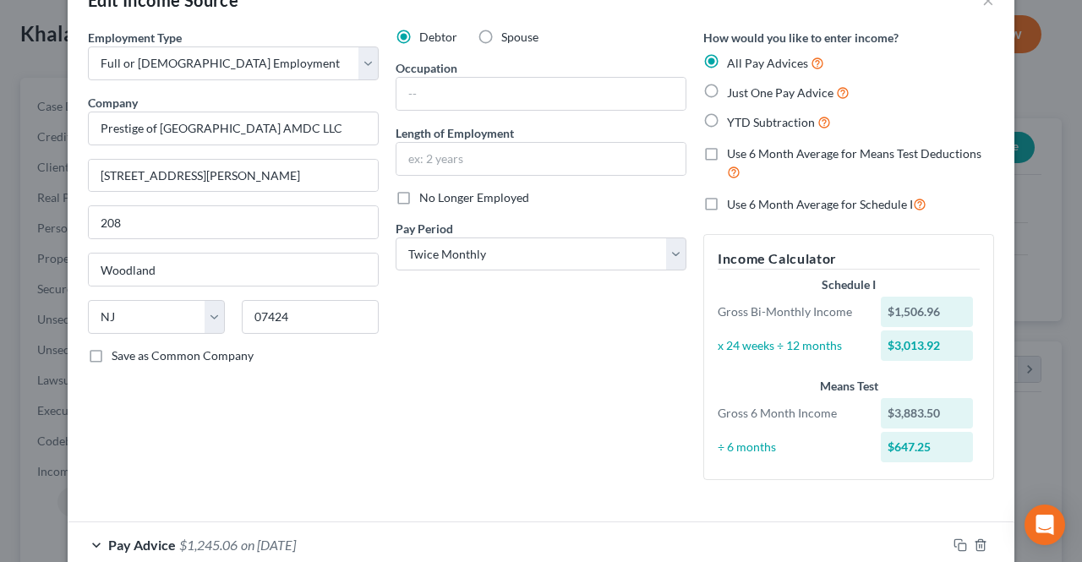
scroll to position [85, 0]
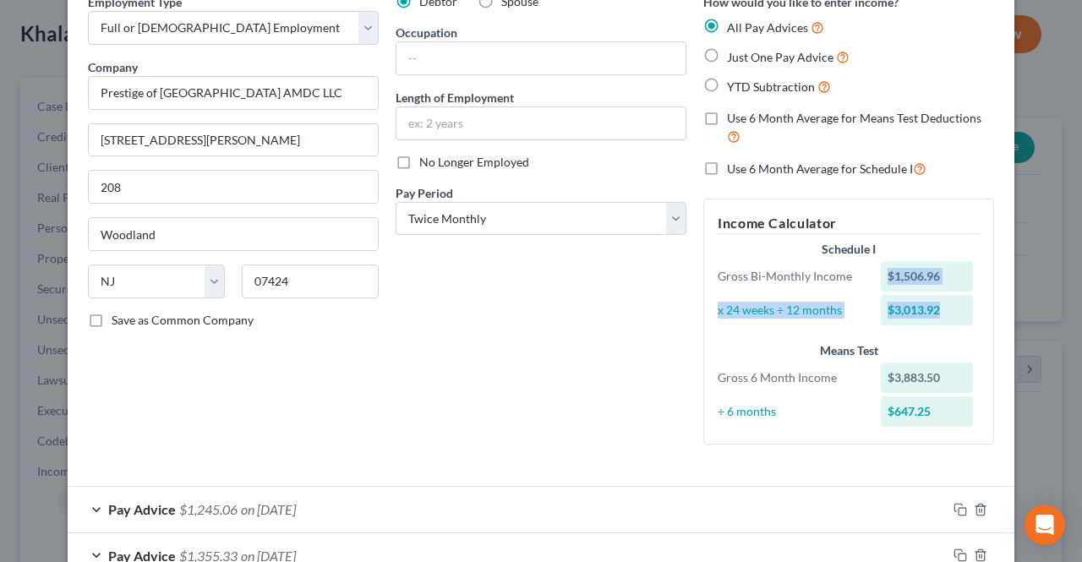
drag, startPoint x: 866, startPoint y: 271, endPoint x: 945, endPoint y: 299, distance: 83.4
click at [947, 297] on div "Schedule I Gross Bi-Monthly Income $1,506.96 x 24 weeks ÷ 12 months $3,013.92" at bounding box center [848, 285] width 279 height 88
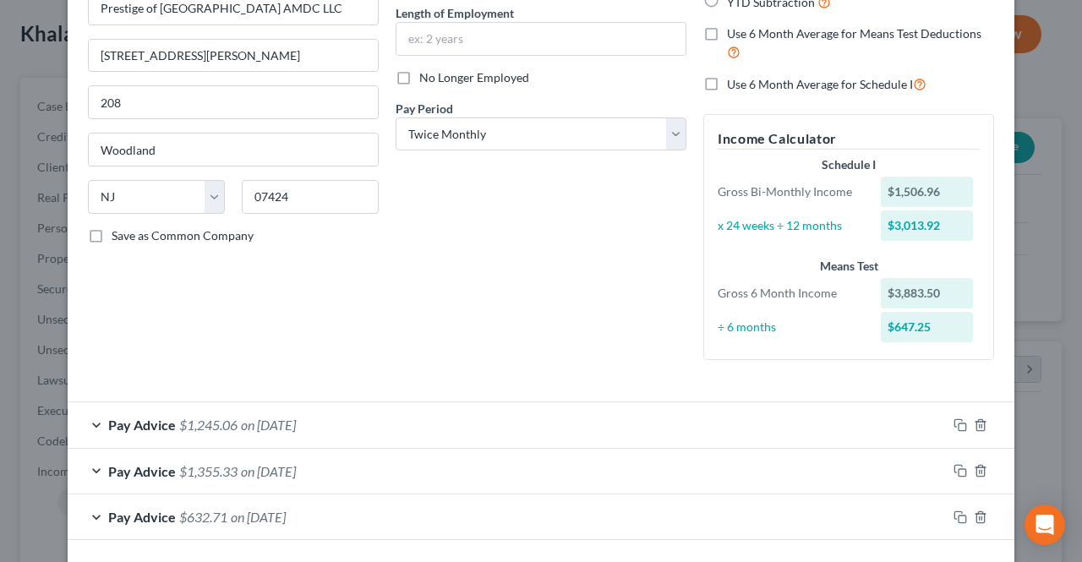
click at [922, 271] on div "Means Test" at bounding box center [849, 266] width 262 height 17
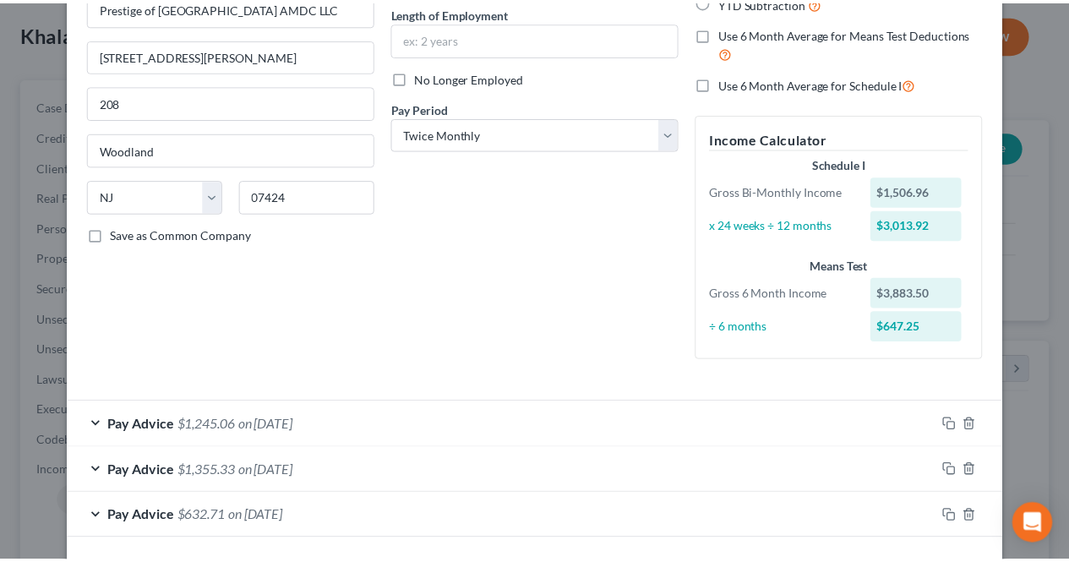
scroll to position [0, 0]
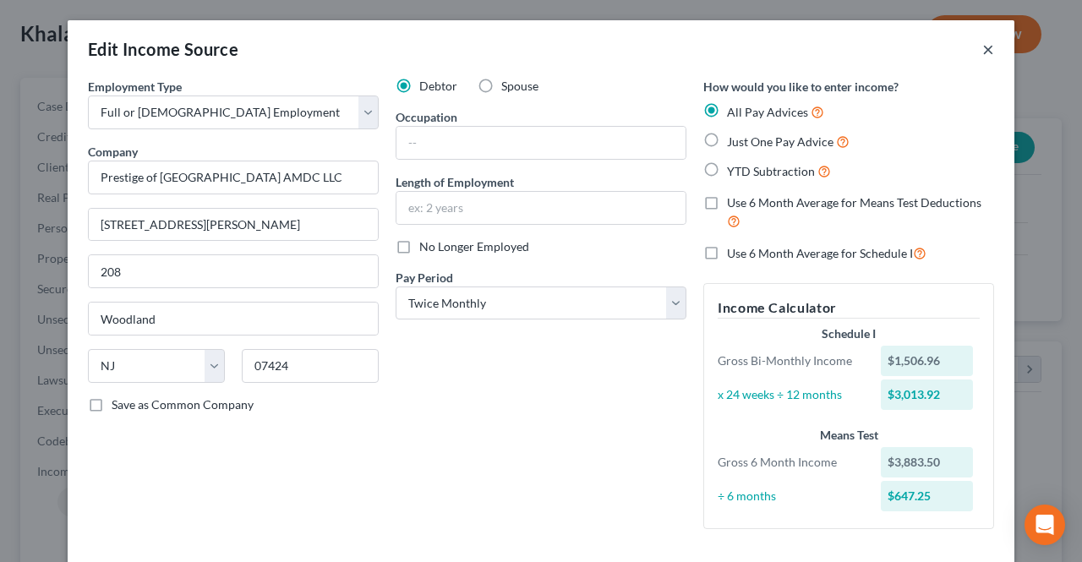
click at [986, 51] on button "×" at bounding box center [988, 49] width 12 height 20
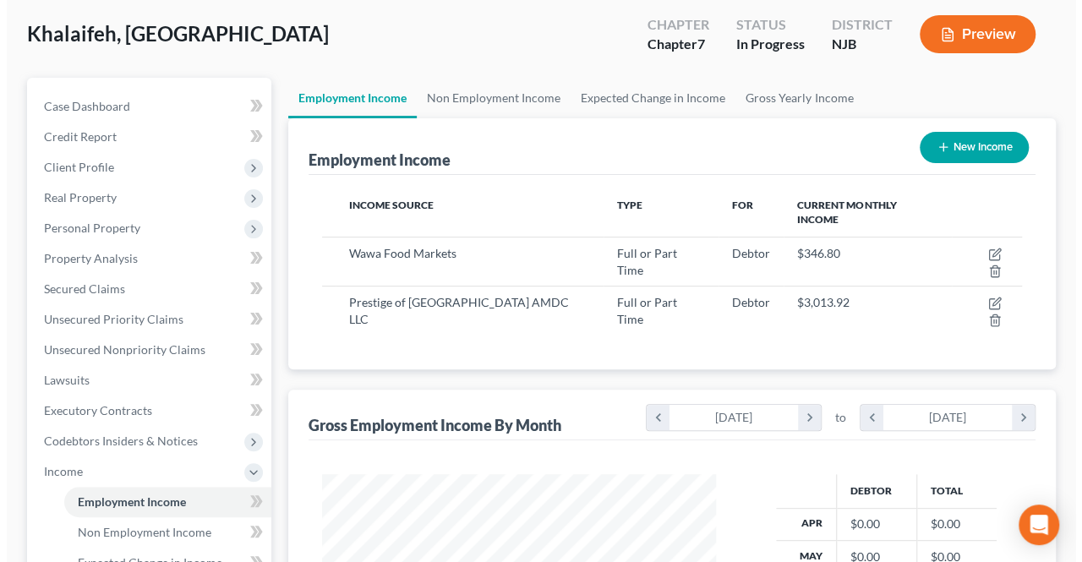
scroll to position [845024, 844897]
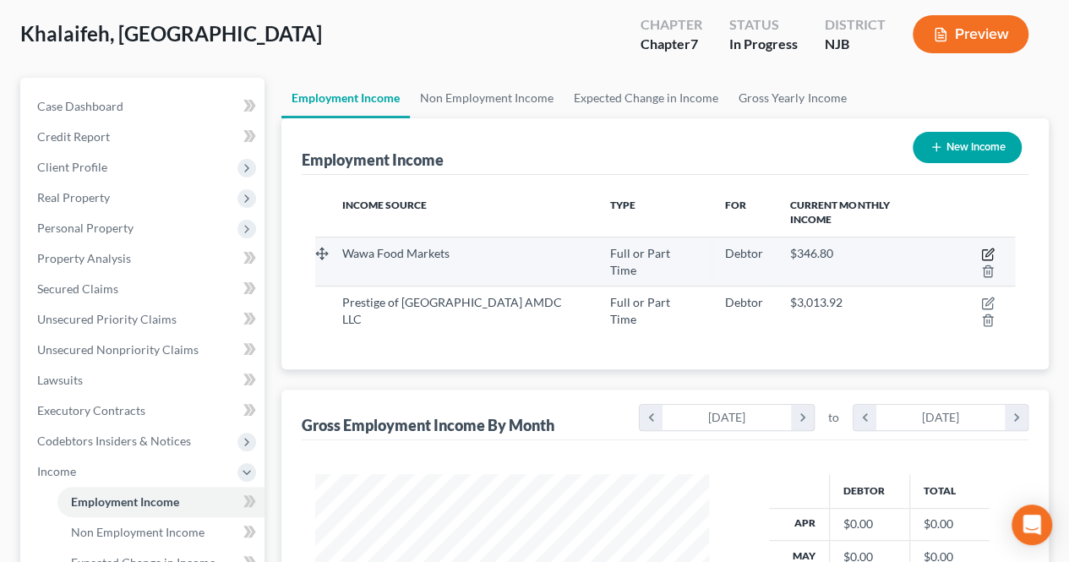
click at [982, 250] on icon "button" at bounding box center [987, 255] width 10 height 10
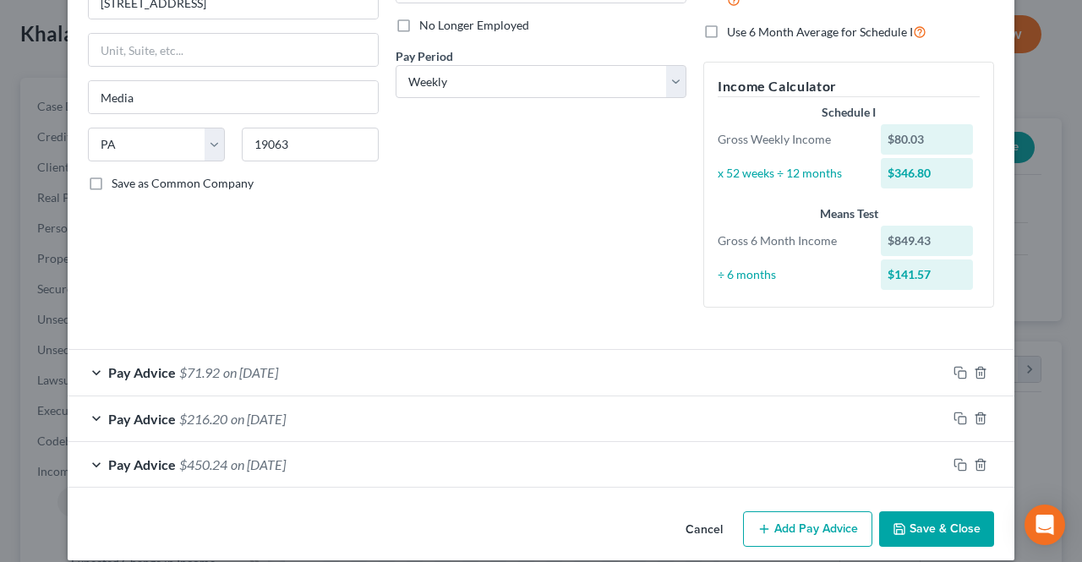
scroll to position [238, 0]
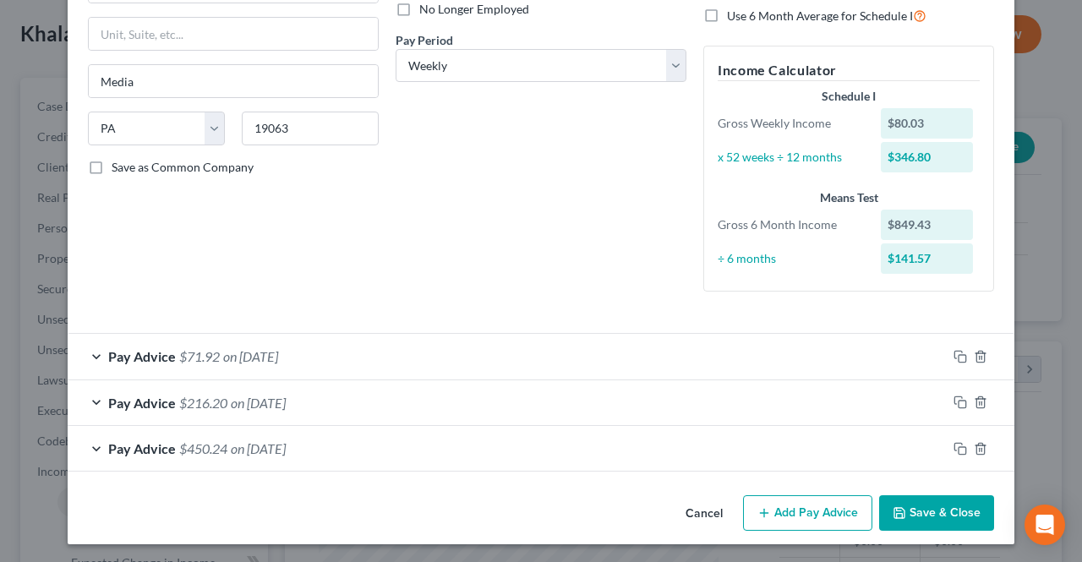
click at [765, 500] on button "Add Pay Advice" at bounding box center [807, 513] width 129 height 36
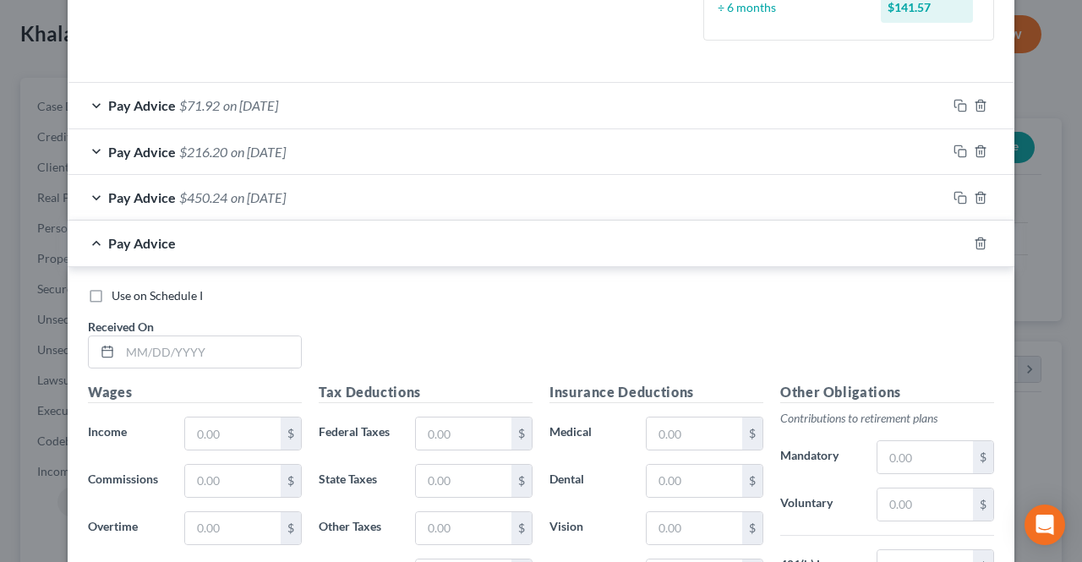
scroll to position [491, 0]
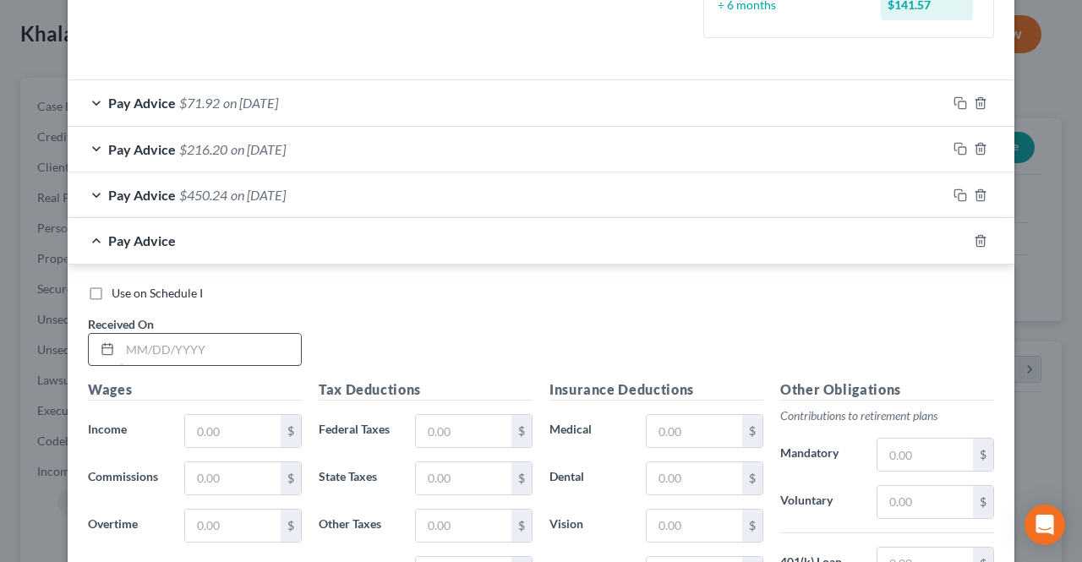
click at [253, 353] on input "text" at bounding box center [210, 350] width 181 height 32
click at [228, 421] on input "text" at bounding box center [233, 431] width 96 height 32
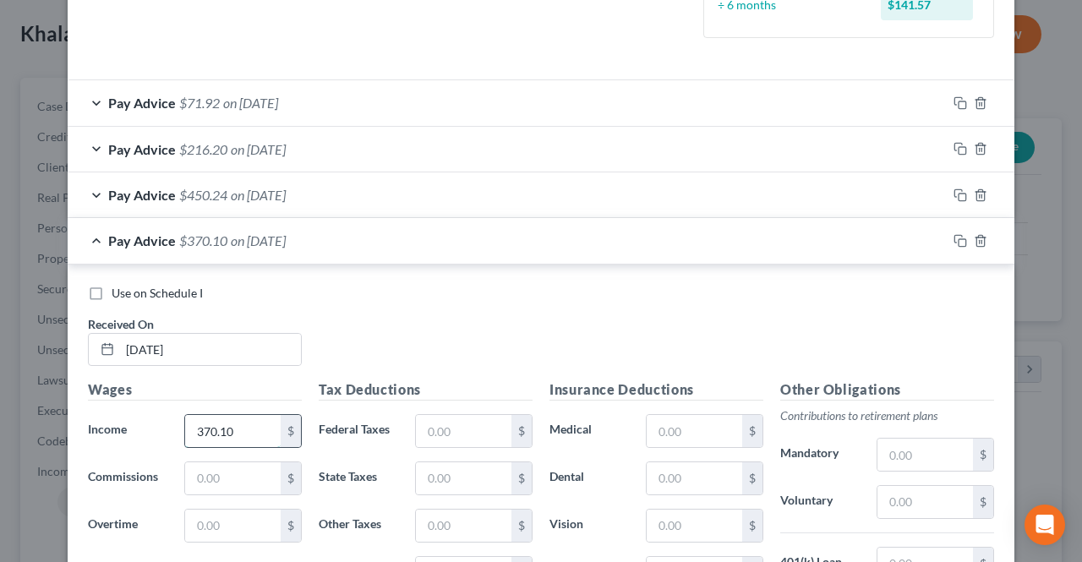
scroll to position [576, 0]
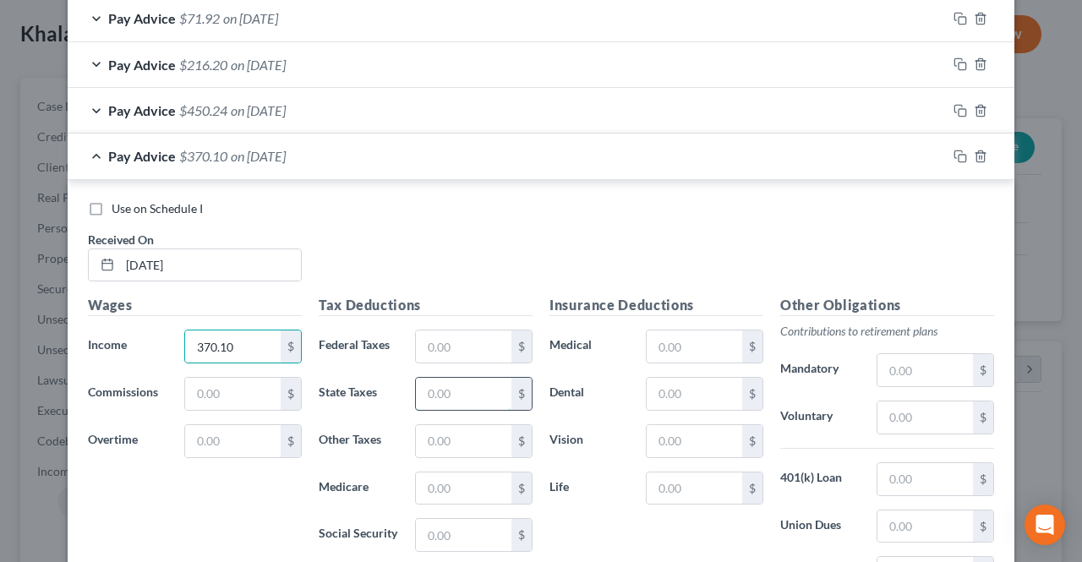
click at [416, 402] on input "text" at bounding box center [464, 394] width 96 height 32
click at [462, 483] on input "text" at bounding box center [464, 489] width 96 height 32
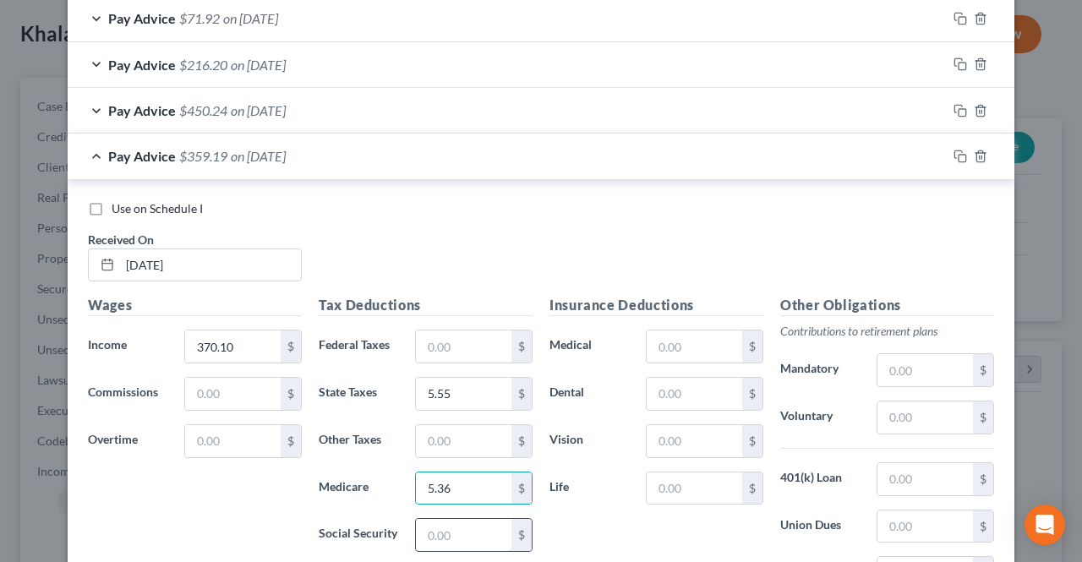
click at [471, 523] on input "text" at bounding box center [464, 535] width 96 height 32
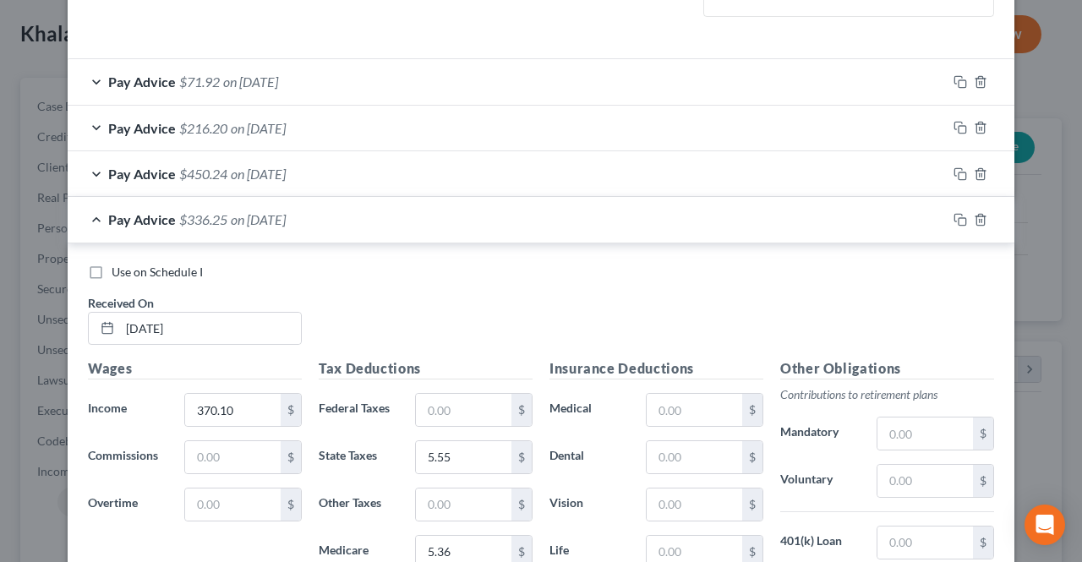
scroll to position [407, 0]
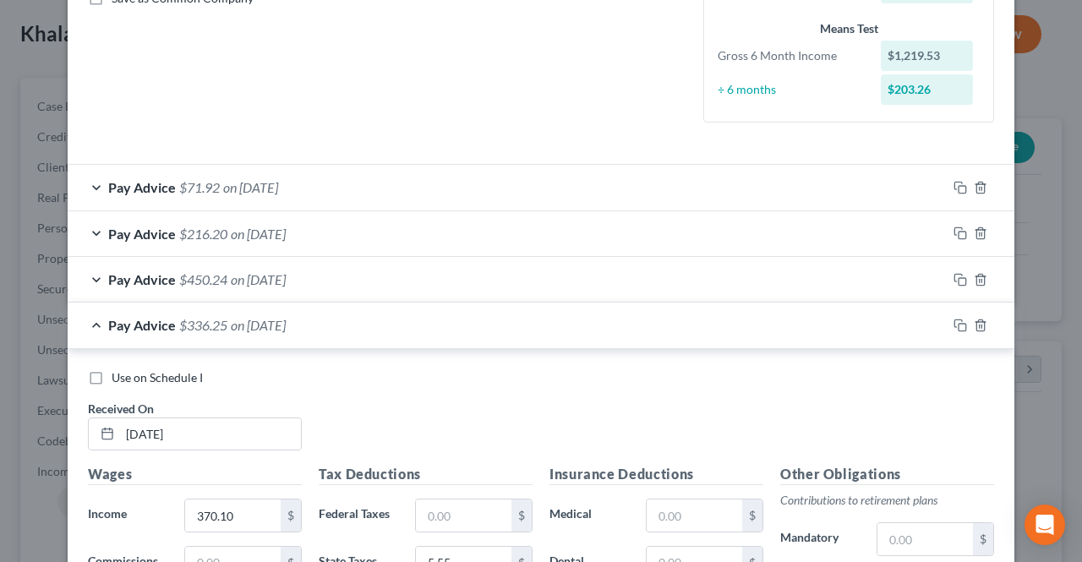
click at [318, 283] on div "Pay Advice $450.24 on [DATE]" at bounding box center [507, 279] width 879 height 45
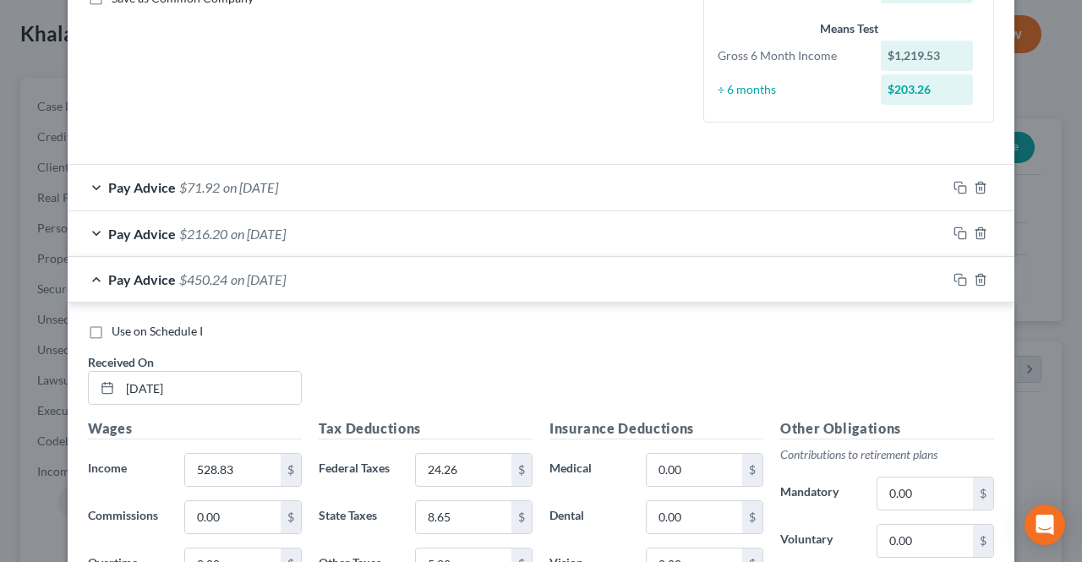
click at [318, 283] on div "Pay Advice $450.24 on [DATE]" at bounding box center [507, 279] width 879 height 45
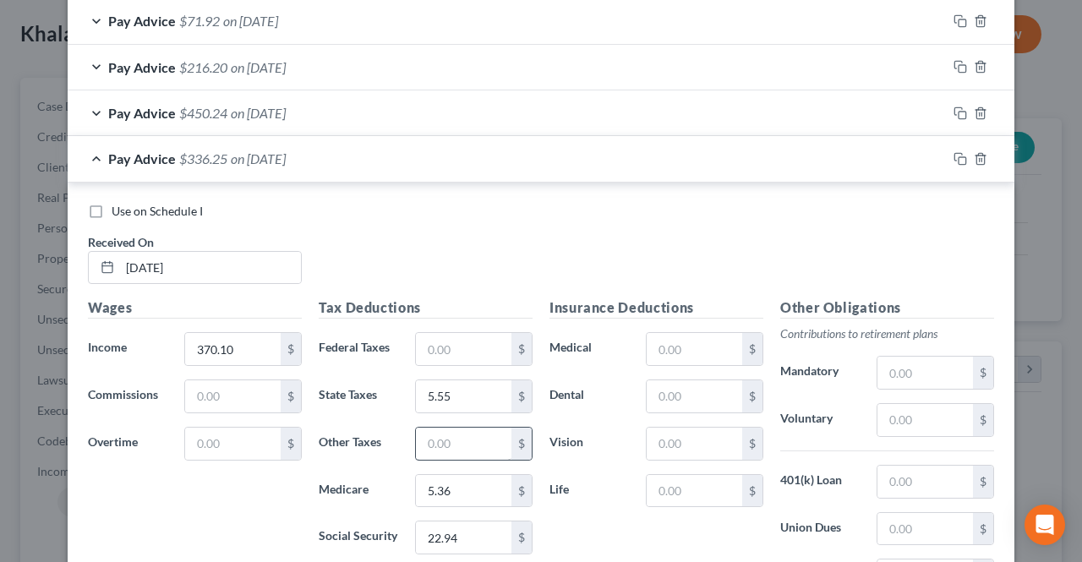
scroll to position [660, 0]
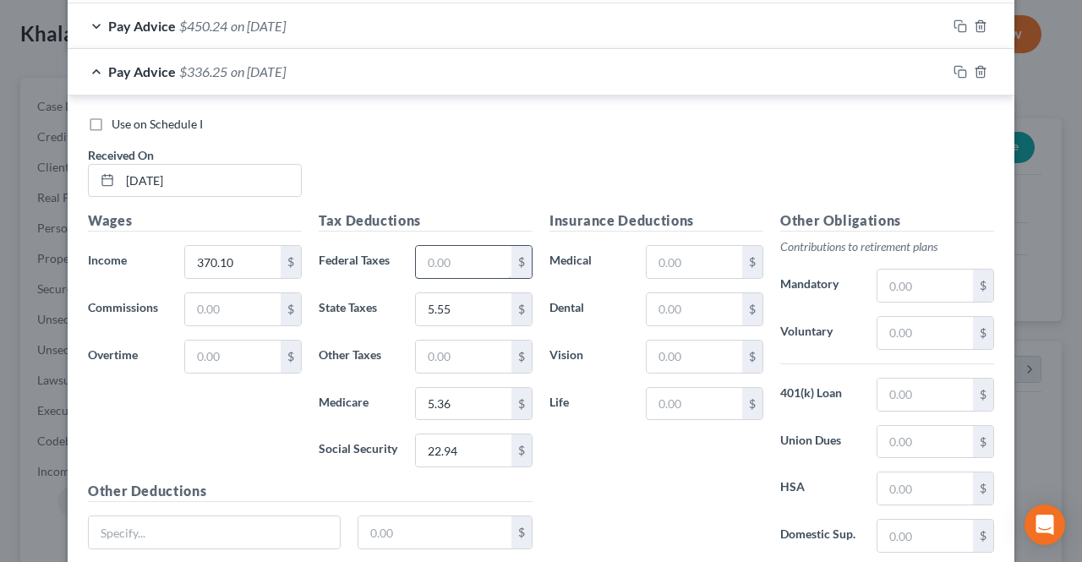
click at [445, 254] on input "text" at bounding box center [464, 262] width 96 height 32
drag, startPoint x: 445, startPoint y: 254, endPoint x: 386, endPoint y: 260, distance: 58.6
click at [386, 260] on div "Federal Taxes 1.22 $" at bounding box center [425, 262] width 231 height 34
click at [421, 341] on input "text" at bounding box center [464, 357] width 96 height 32
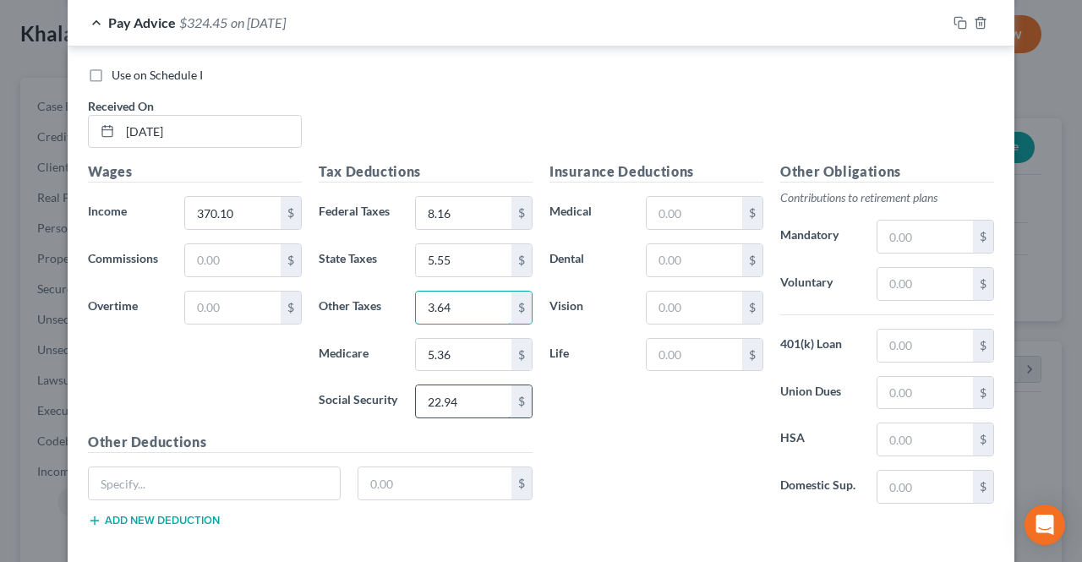
scroll to position [745, 0]
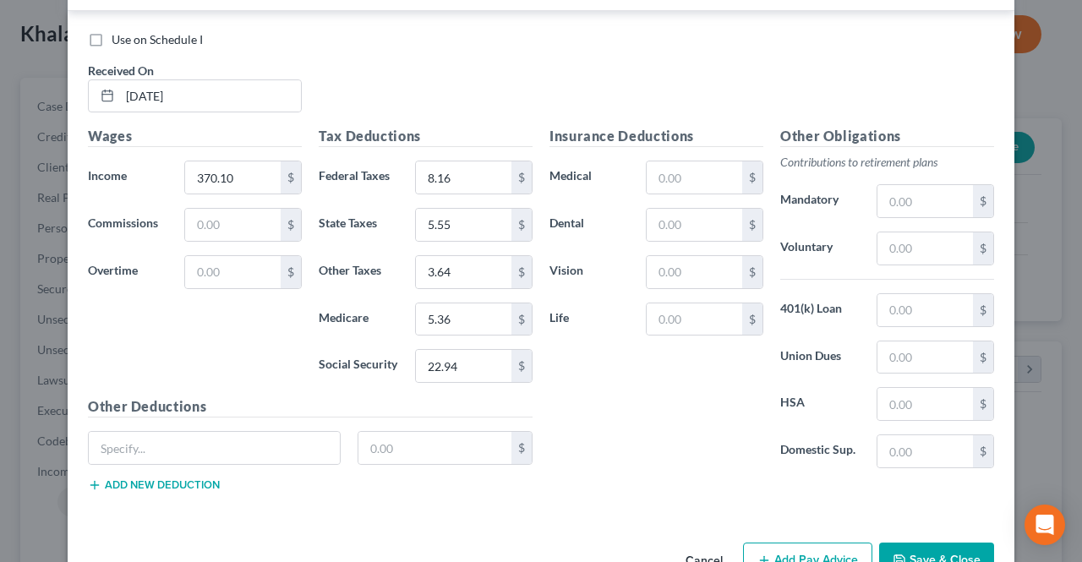
click at [761, 543] on button "Add Pay Advice" at bounding box center [807, 561] width 129 height 36
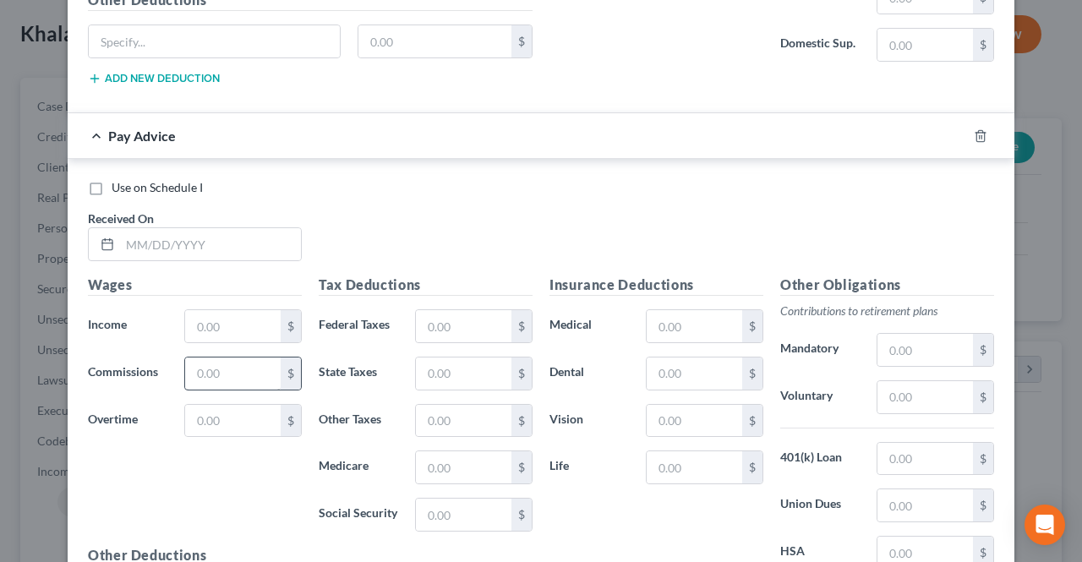
scroll to position [1167, 0]
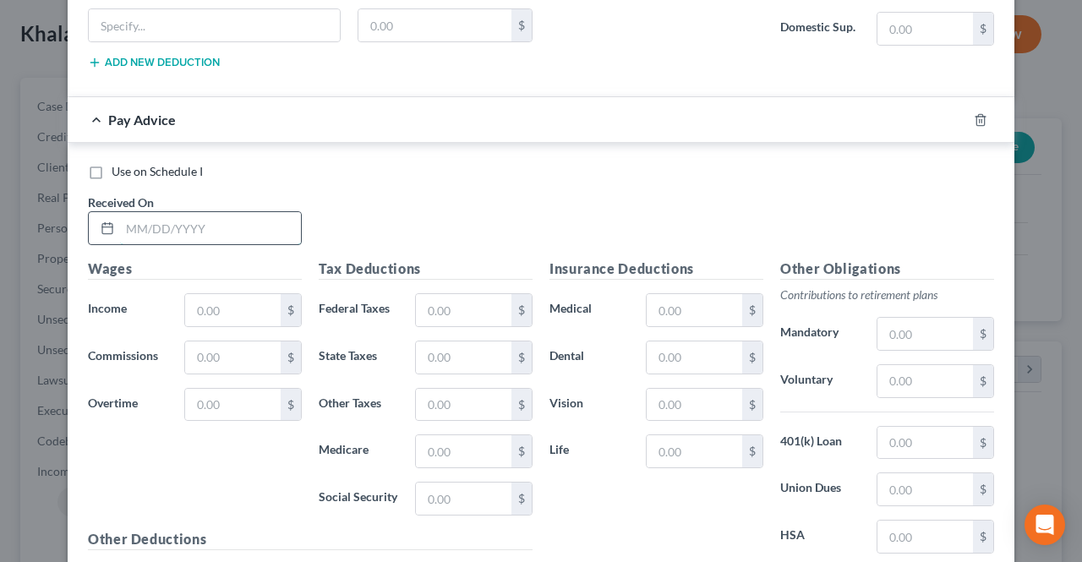
click at [203, 232] on input "text" at bounding box center [210, 228] width 181 height 32
click at [205, 297] on input "text" at bounding box center [233, 310] width 96 height 32
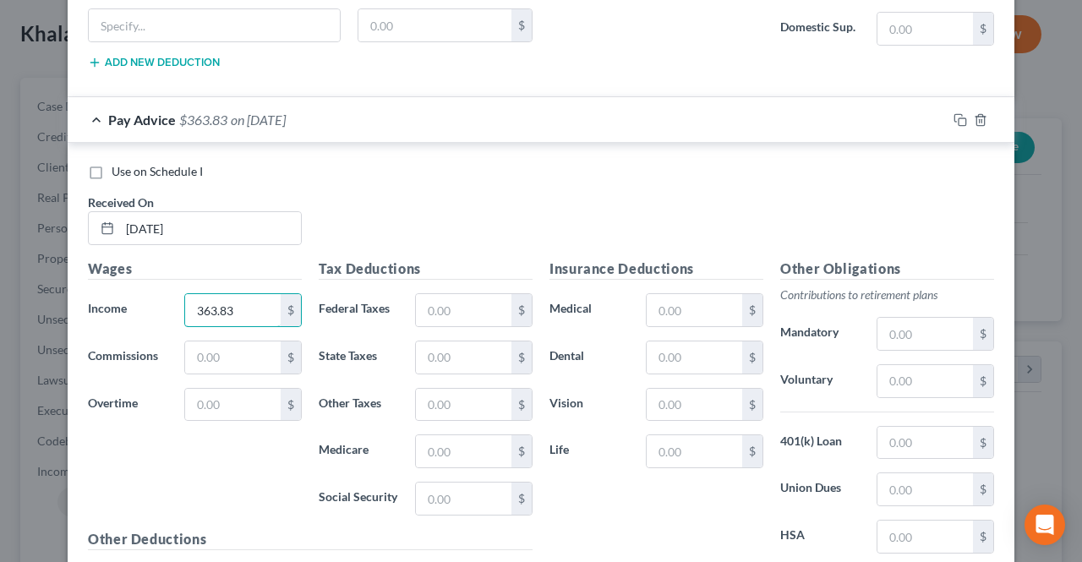
scroll to position [1252, 0]
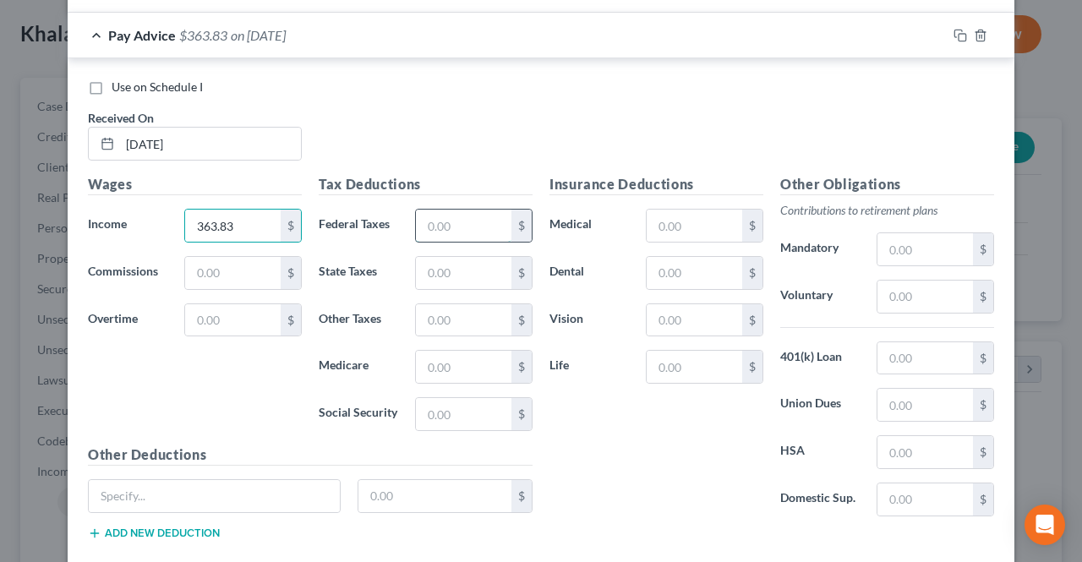
click at [472, 226] on input "text" at bounding box center [464, 226] width 96 height 32
click at [438, 364] on input "text" at bounding box center [464, 367] width 96 height 32
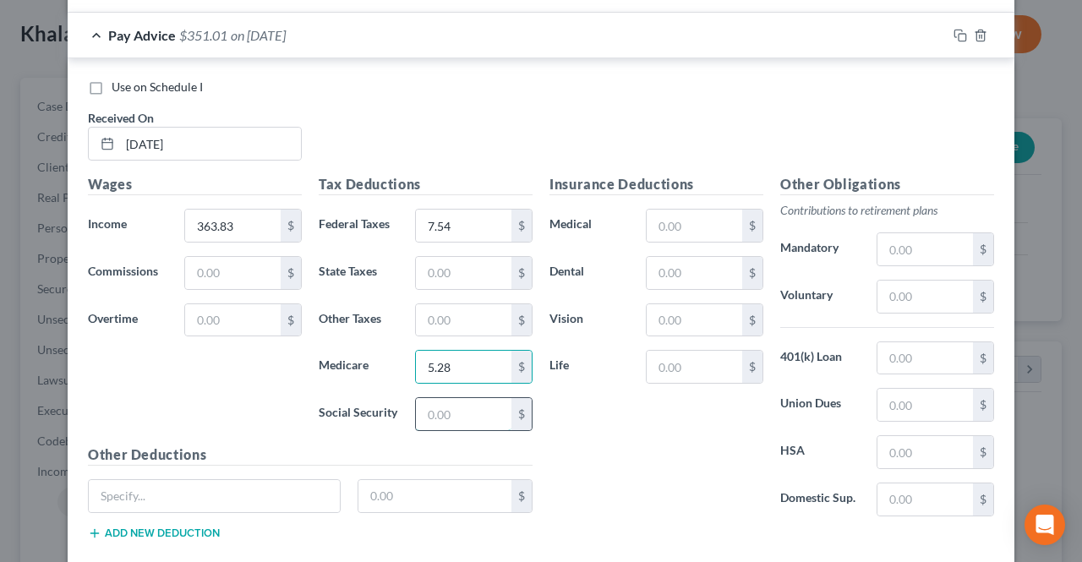
click at [441, 398] on input "text" at bounding box center [464, 414] width 96 height 32
click at [458, 271] on input "text" at bounding box center [464, 273] width 96 height 32
click at [470, 310] on input "text" at bounding box center [464, 320] width 96 height 32
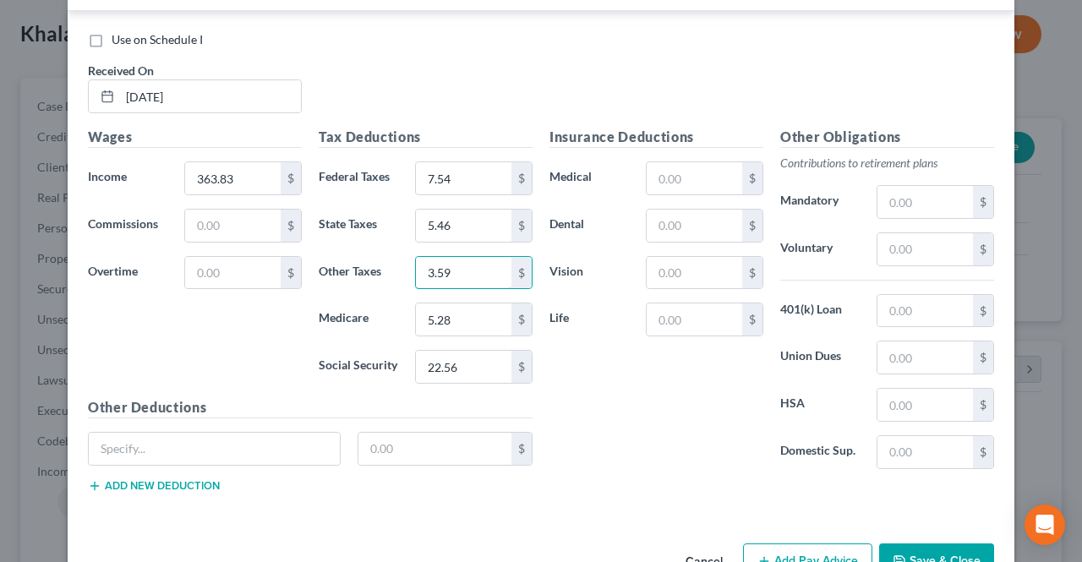
scroll to position [1337, 0]
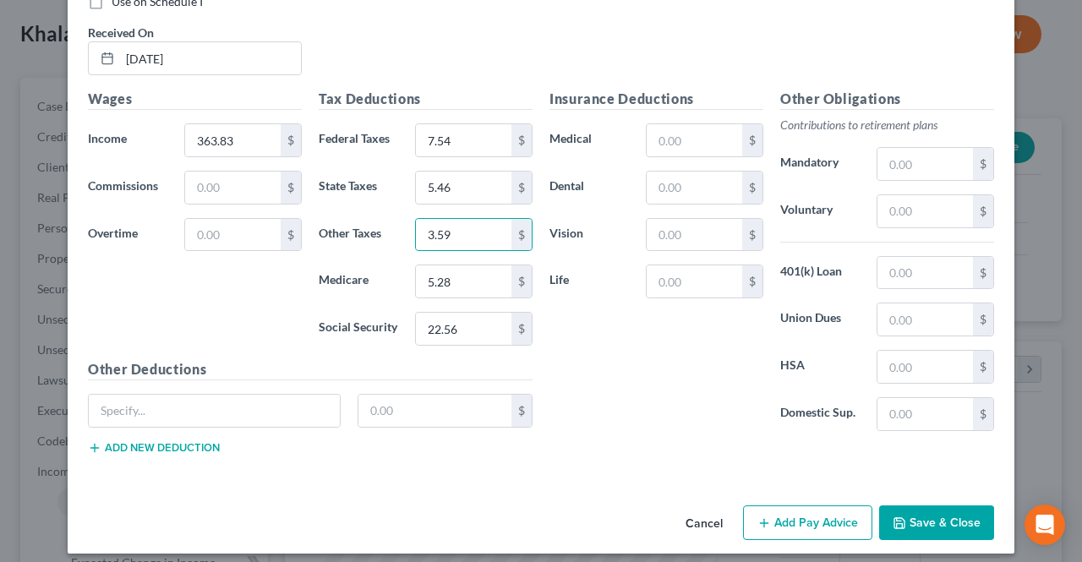
click at [801, 506] on button "Add Pay Advice" at bounding box center [807, 524] width 129 height 36
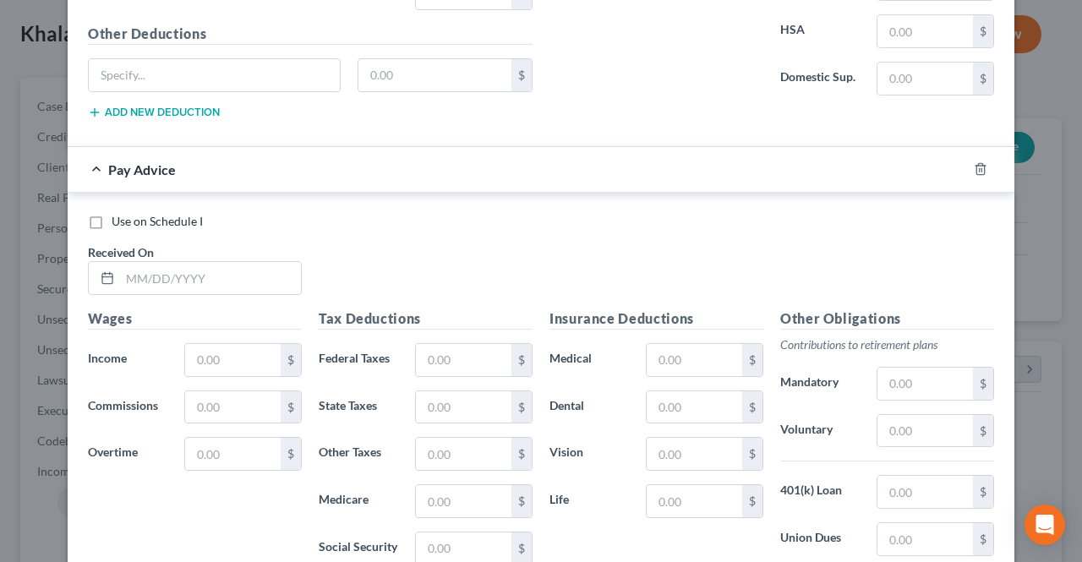
scroll to position [1675, 0]
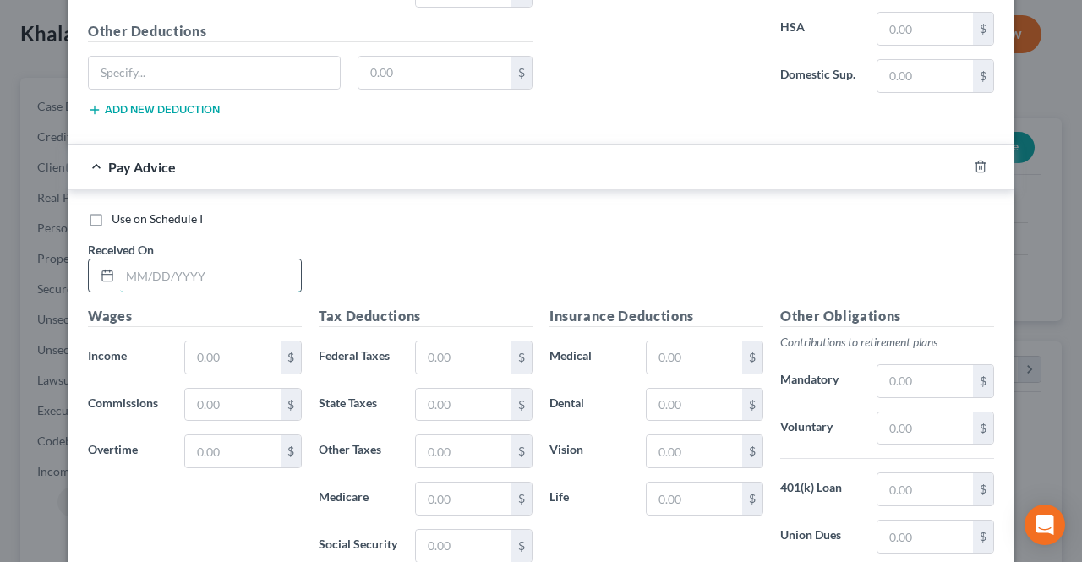
click at [211, 271] on input "text" at bounding box center [210, 276] width 181 height 32
click at [202, 347] on input "text" at bounding box center [233, 358] width 96 height 32
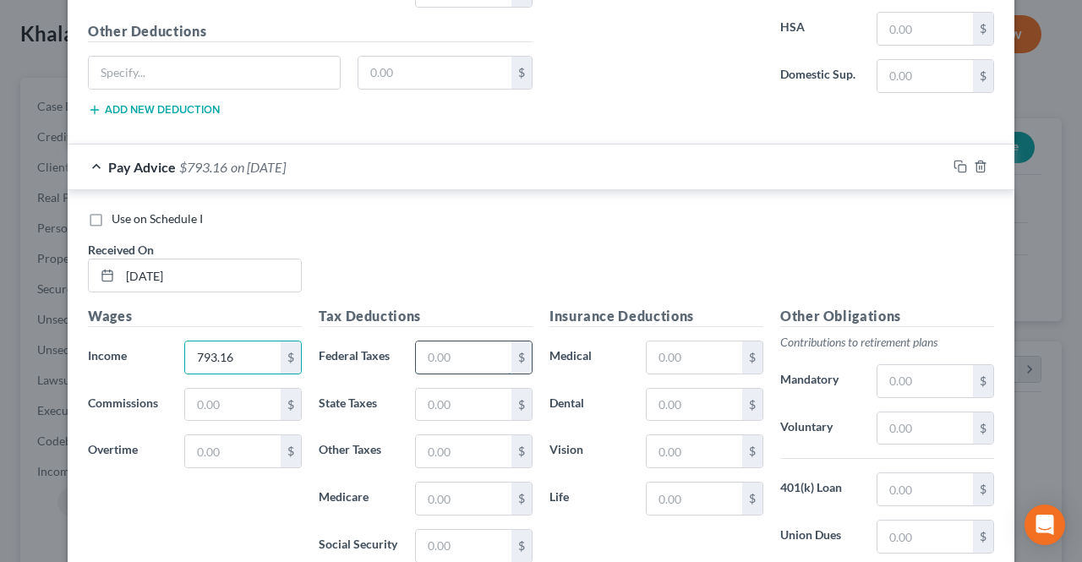
click at [440, 342] on input "text" at bounding box center [464, 358] width 96 height 32
click at [431, 483] on input "text" at bounding box center [464, 499] width 96 height 32
click at [460, 396] on input "text" at bounding box center [464, 405] width 96 height 32
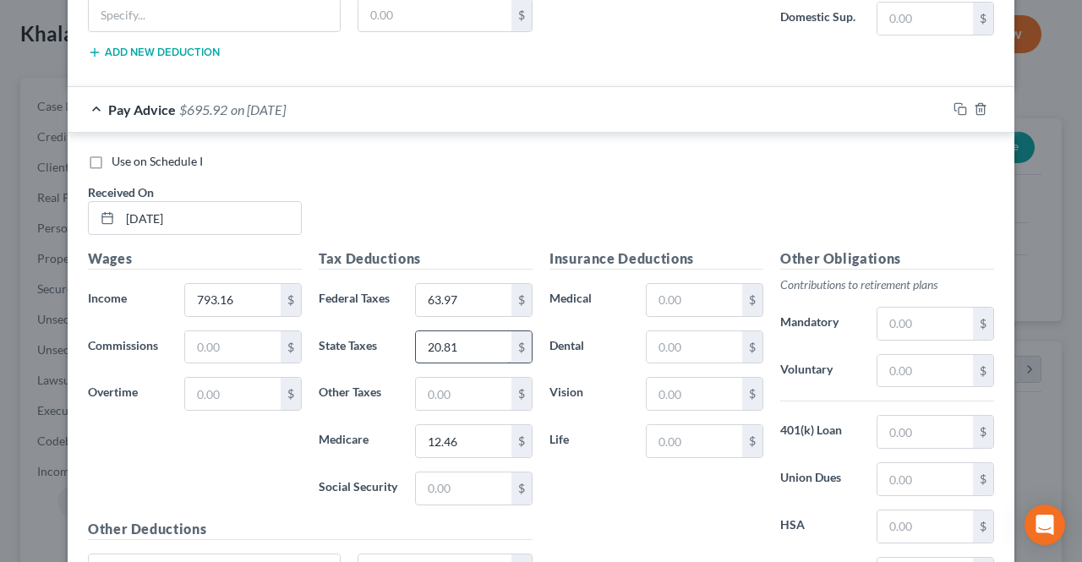
scroll to position [1760, 0]
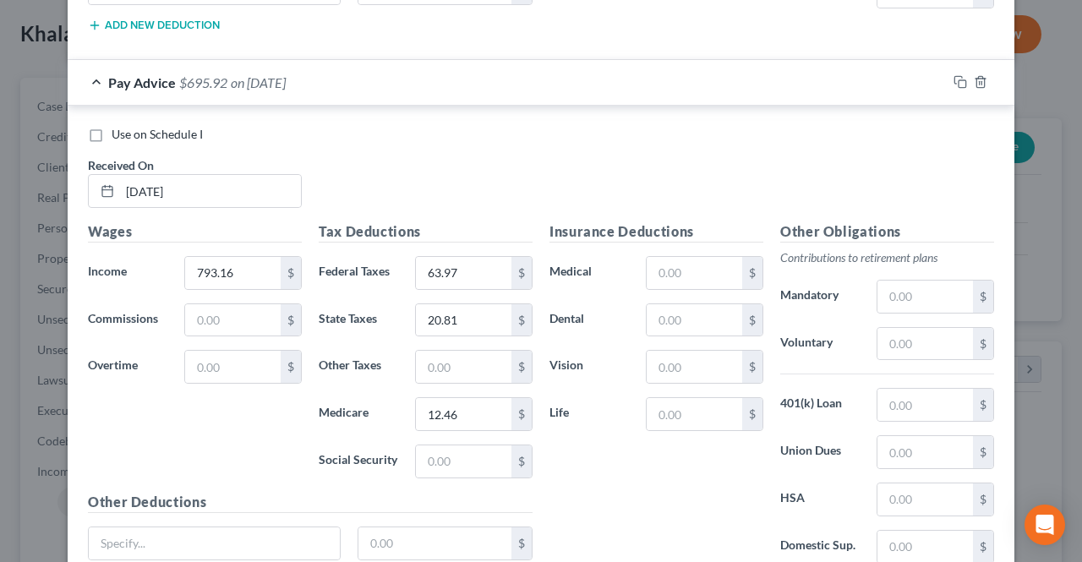
click at [453, 445] on div "$" at bounding box center [474, 462] width 118 height 34
click at [451, 445] on input "text" at bounding box center [464, 461] width 96 height 32
click at [447, 351] on input "text" at bounding box center [464, 367] width 96 height 32
click at [256, 359] on input "text" at bounding box center [233, 367] width 96 height 32
click at [215, 351] on input "8.07" at bounding box center [233, 367] width 96 height 32
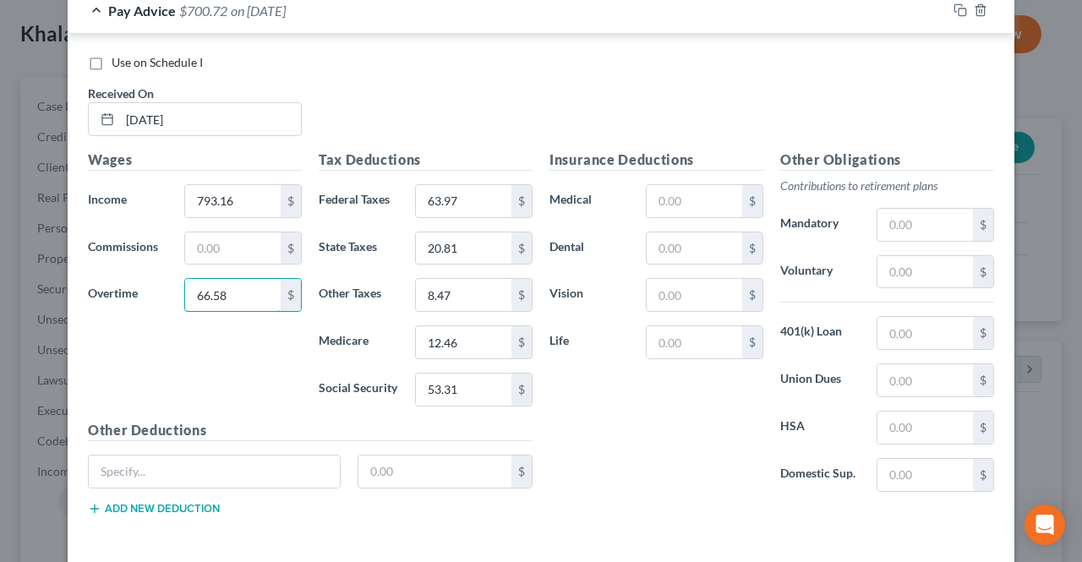
scroll to position [1888, 0]
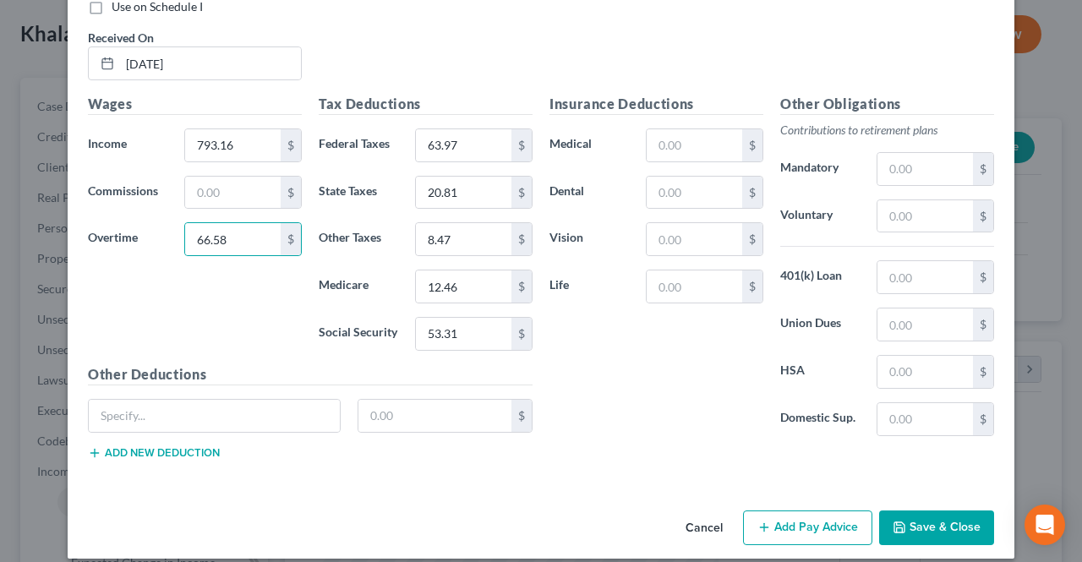
click at [832, 518] on button "Add Pay Advice" at bounding box center [807, 529] width 129 height 36
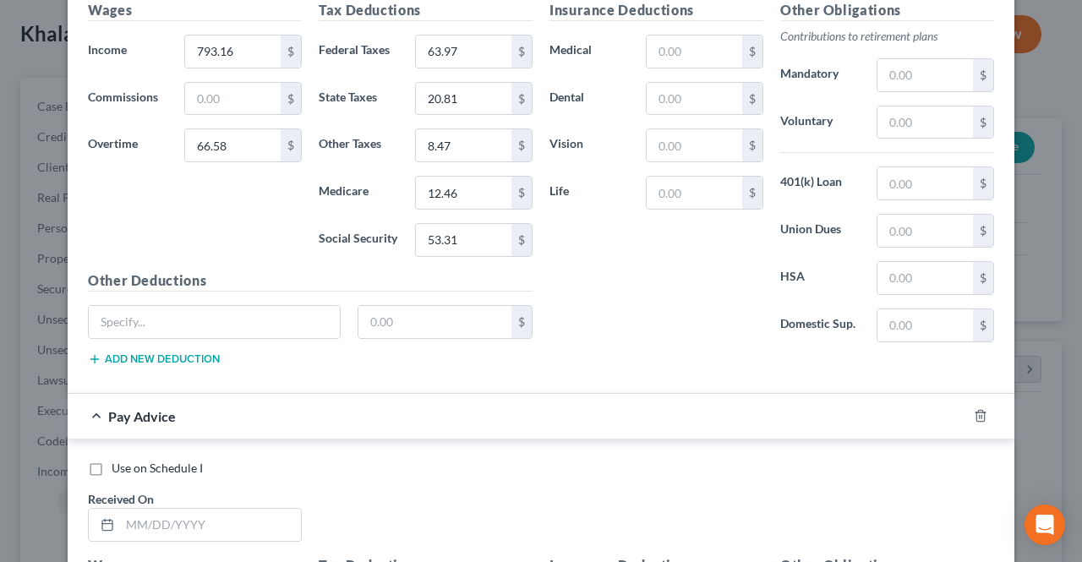
scroll to position [2141, 0]
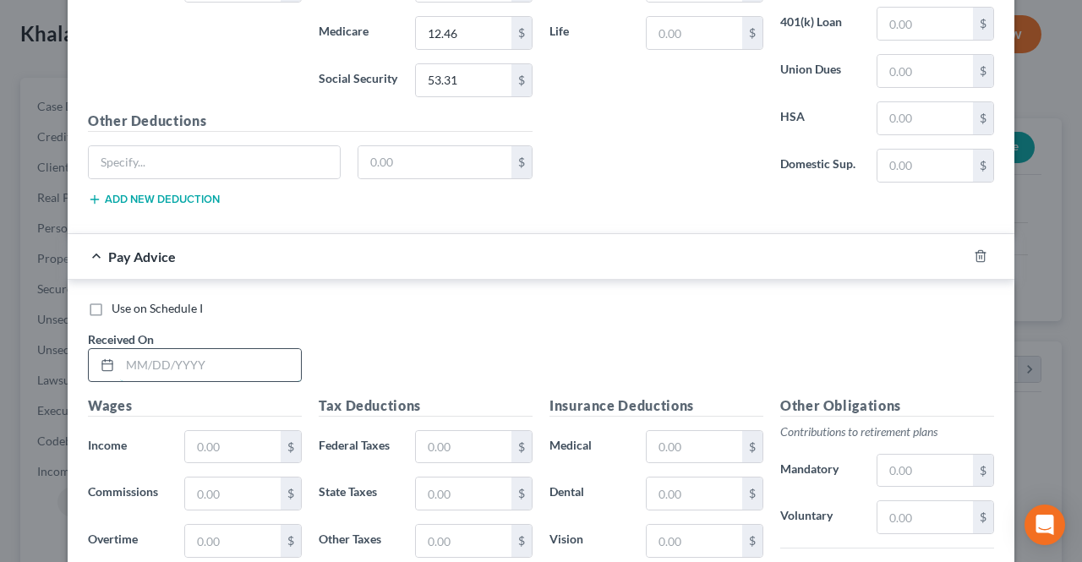
click at [234, 349] on input "text" at bounding box center [210, 365] width 181 height 32
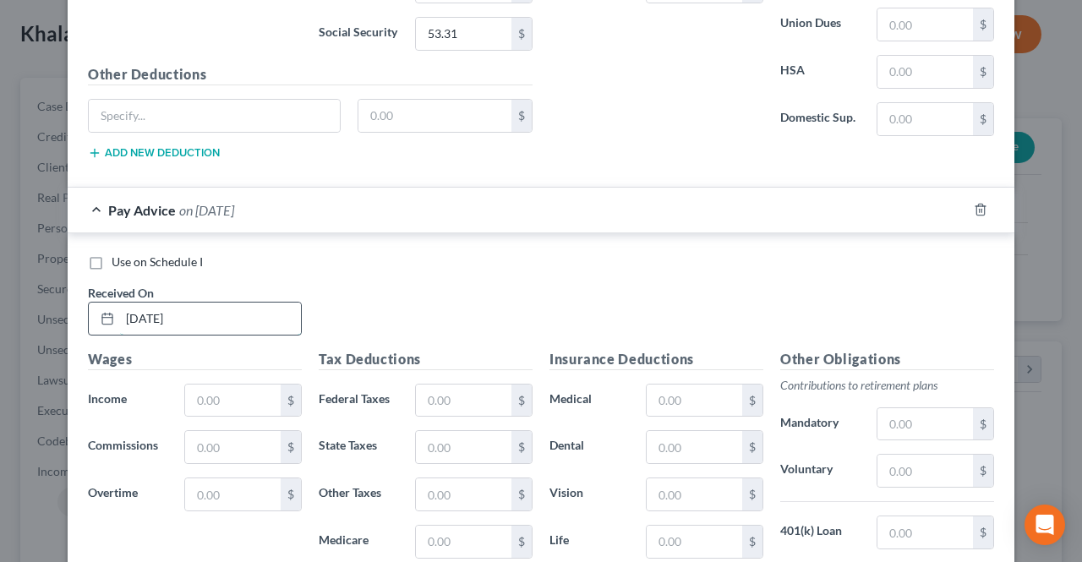
scroll to position [2226, 0]
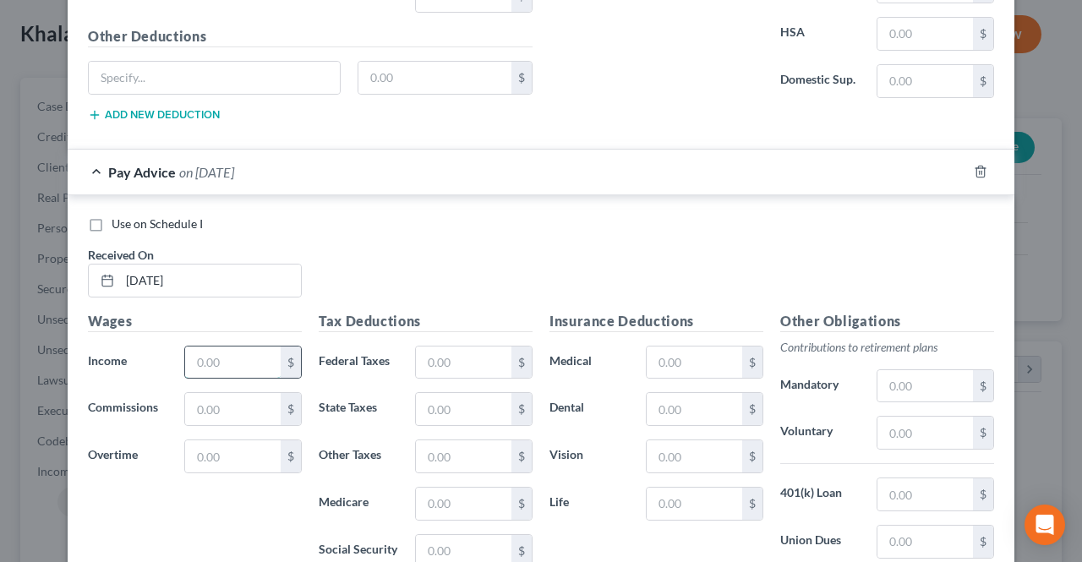
click at [243, 347] on input "text" at bounding box center [233, 363] width 96 height 32
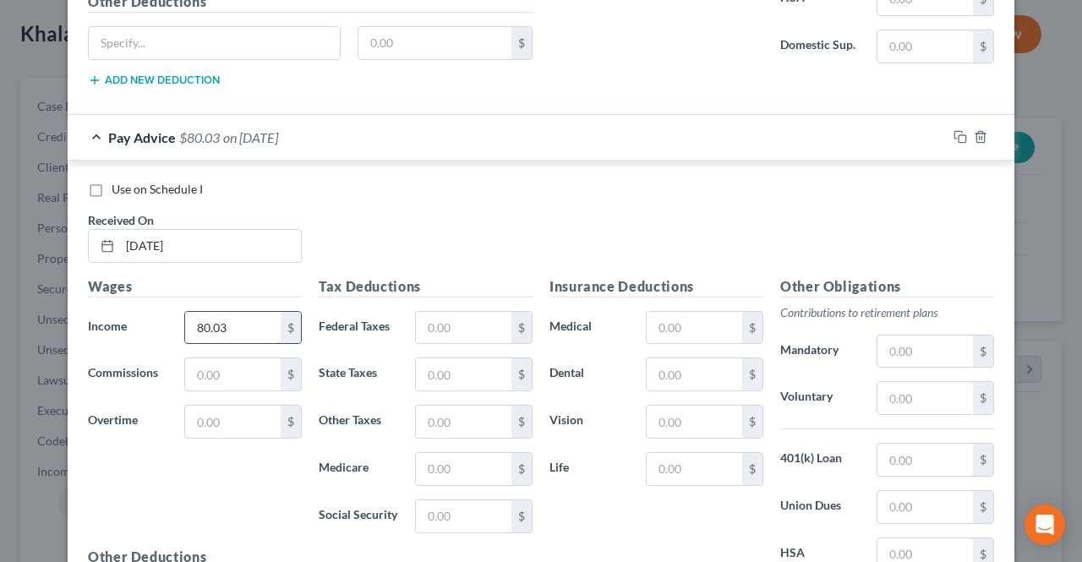
scroll to position [2310, 0]
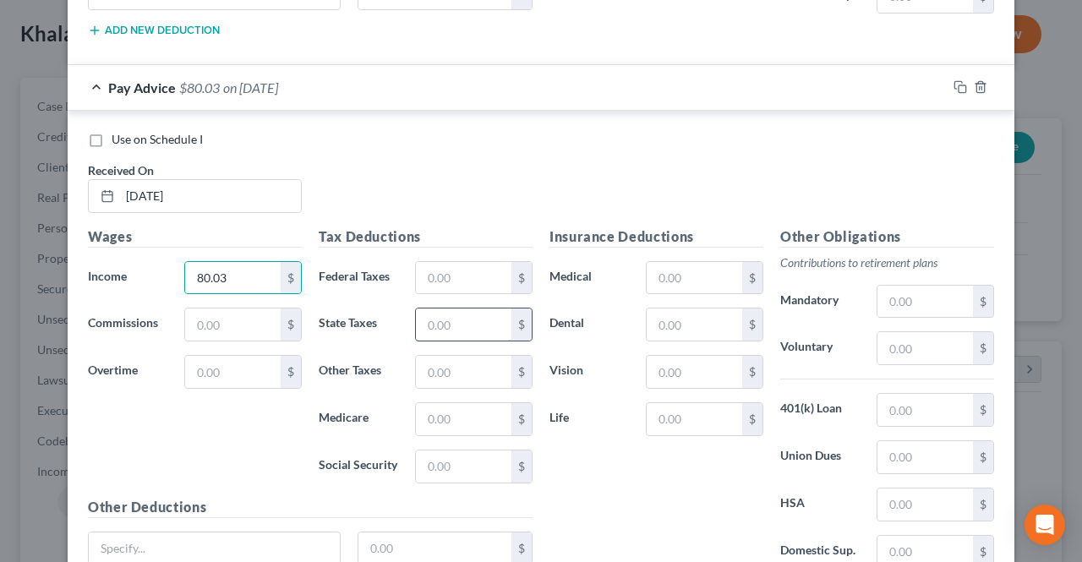
click at [440, 309] on input "text" at bounding box center [464, 325] width 96 height 32
click at [436, 451] on input "text" at bounding box center [464, 467] width 96 height 32
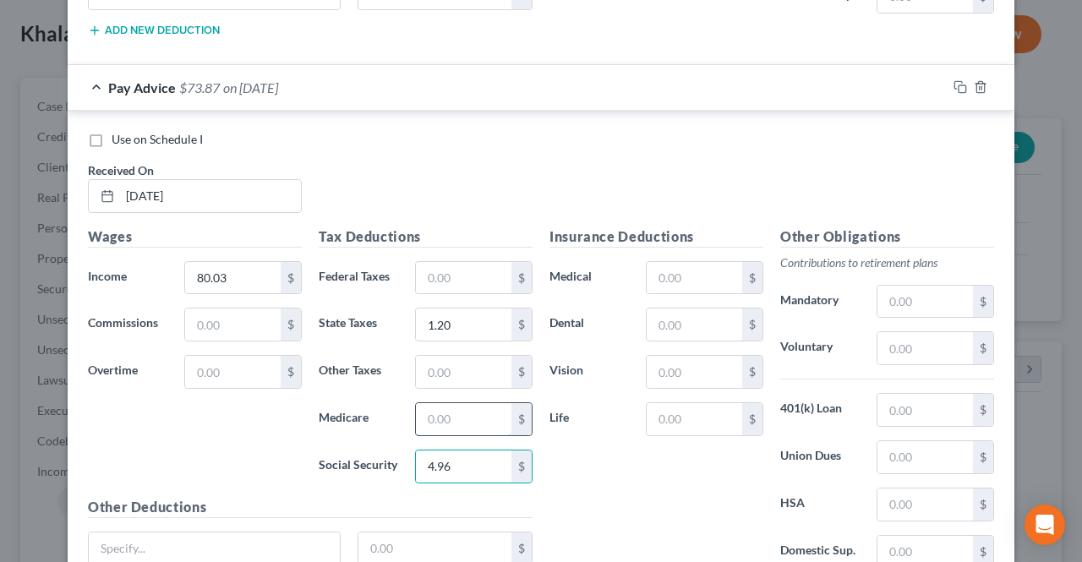
click at [419, 403] on input "text" at bounding box center [464, 419] width 96 height 32
click at [445, 356] on input "text" at bounding box center [464, 372] width 96 height 32
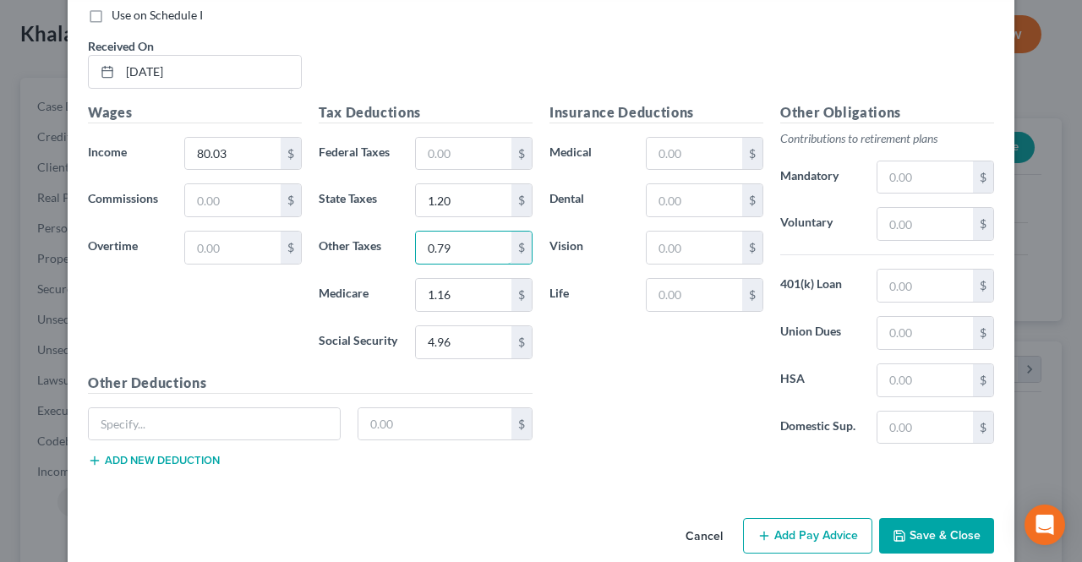
scroll to position [2438, 0]
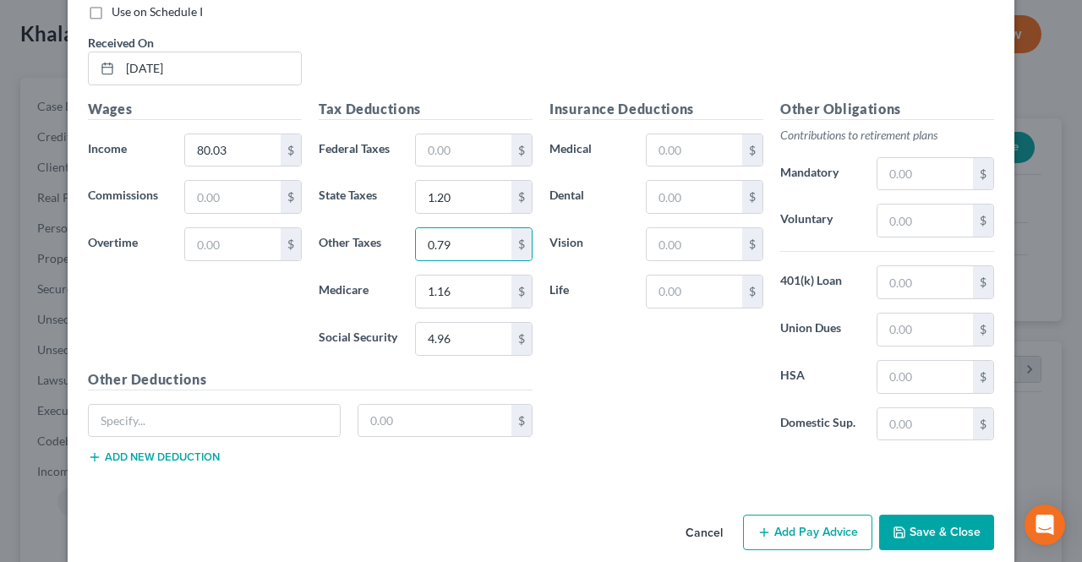
click at [847, 528] on div "Cancel Add Pay Advice Save & Close" at bounding box center [541, 536] width 947 height 56
click at [828, 515] on button "Add Pay Advice" at bounding box center [807, 533] width 129 height 36
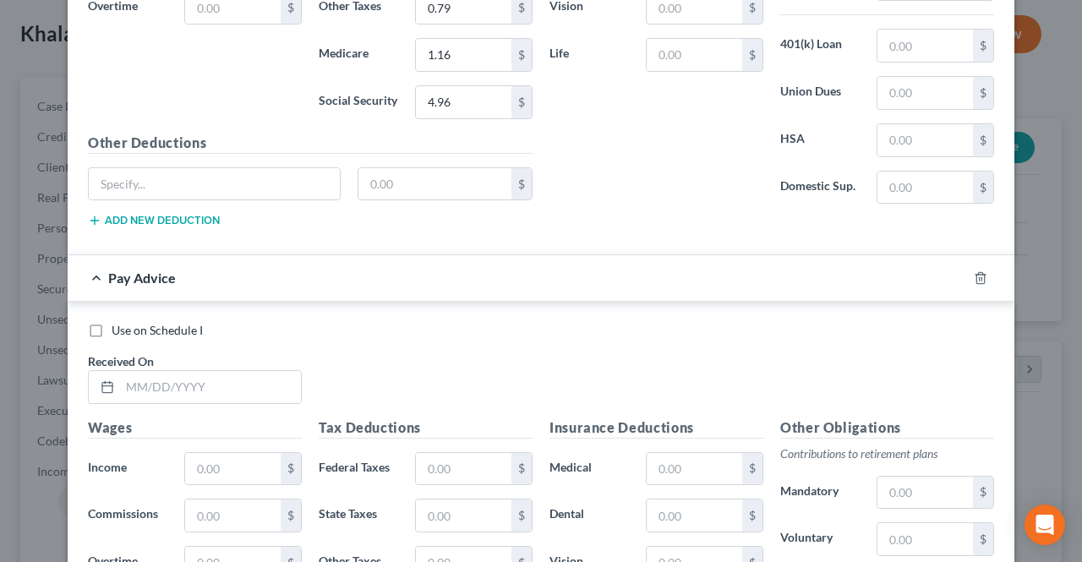
scroll to position [2692, 0]
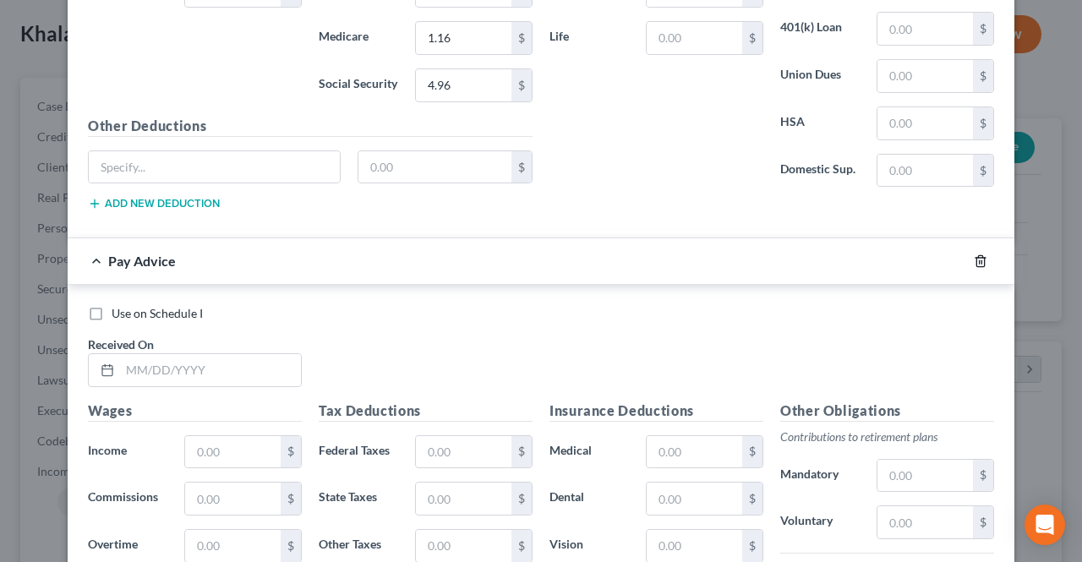
click at [976, 255] on icon "button" at bounding box center [980, 260] width 8 height 11
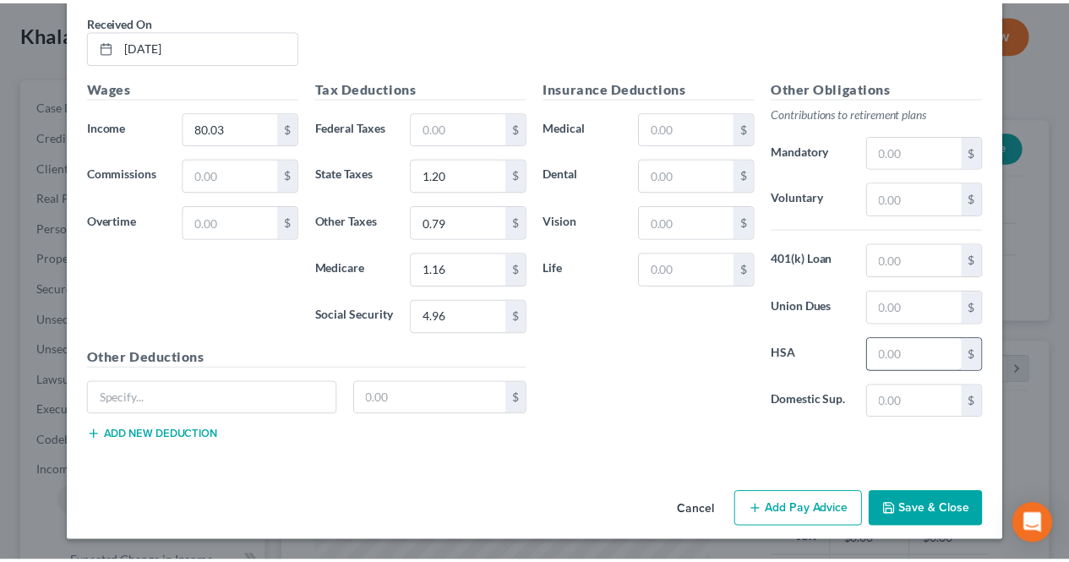
scroll to position [2438, 0]
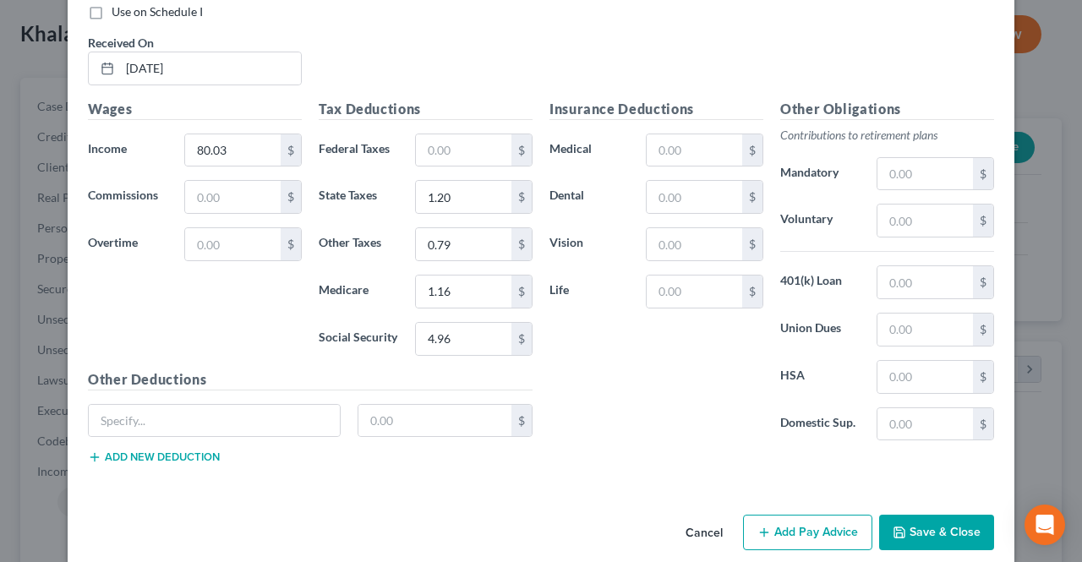
click at [899, 515] on button "Save & Close" at bounding box center [936, 533] width 115 height 36
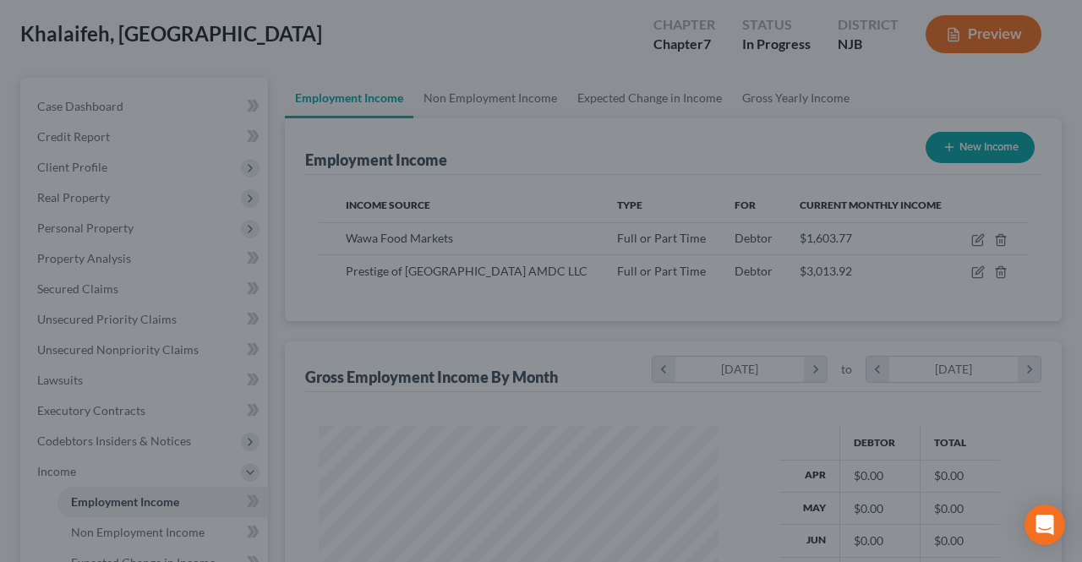
scroll to position [845024, 844897]
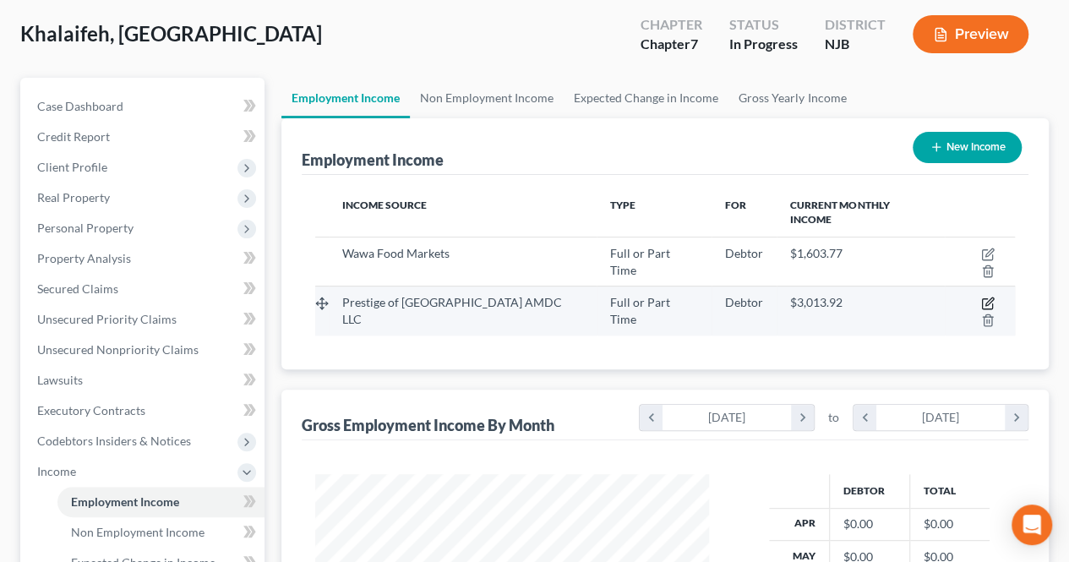
click at [981, 297] on icon "button" at bounding box center [988, 304] width 14 height 14
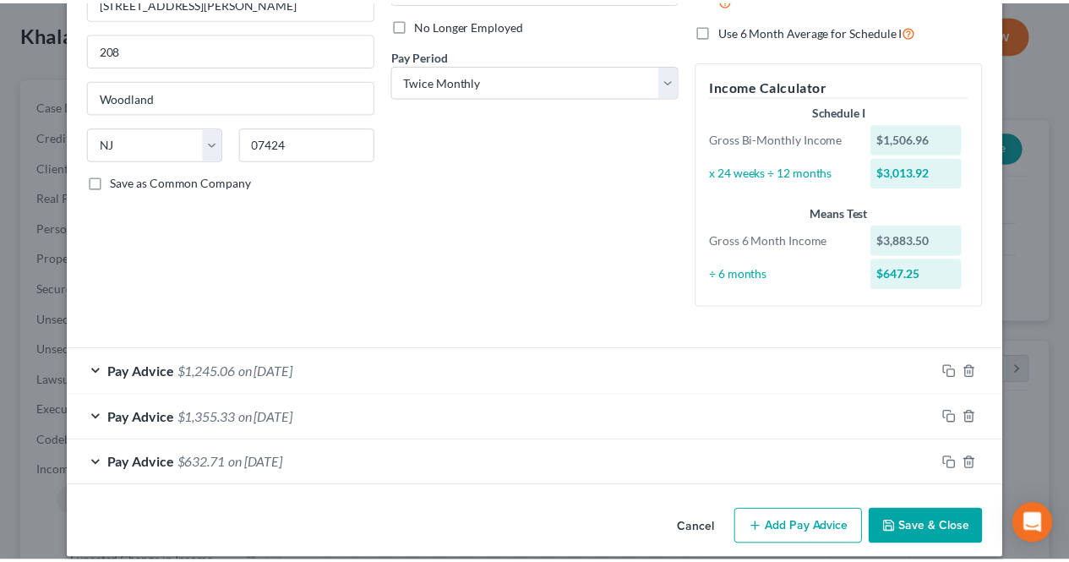
scroll to position [238, 0]
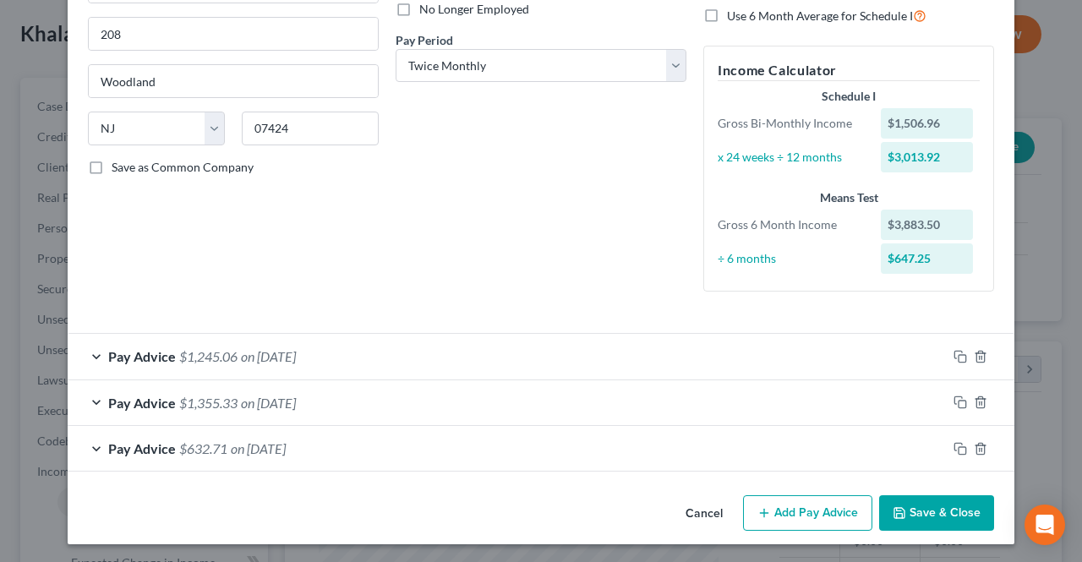
click at [913, 524] on button "Save & Close" at bounding box center [936, 513] width 115 height 36
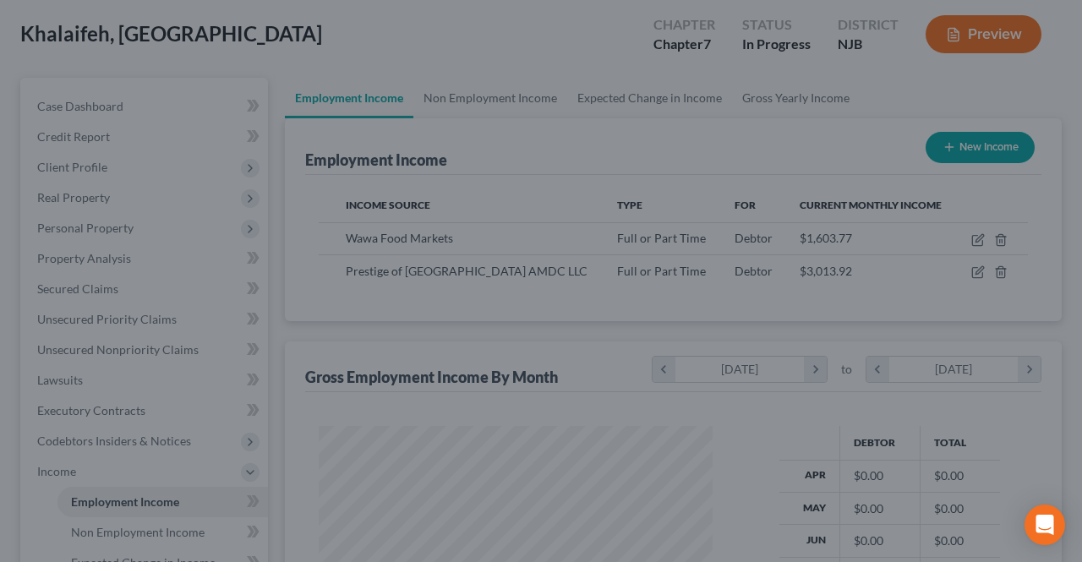
scroll to position [845024, 844897]
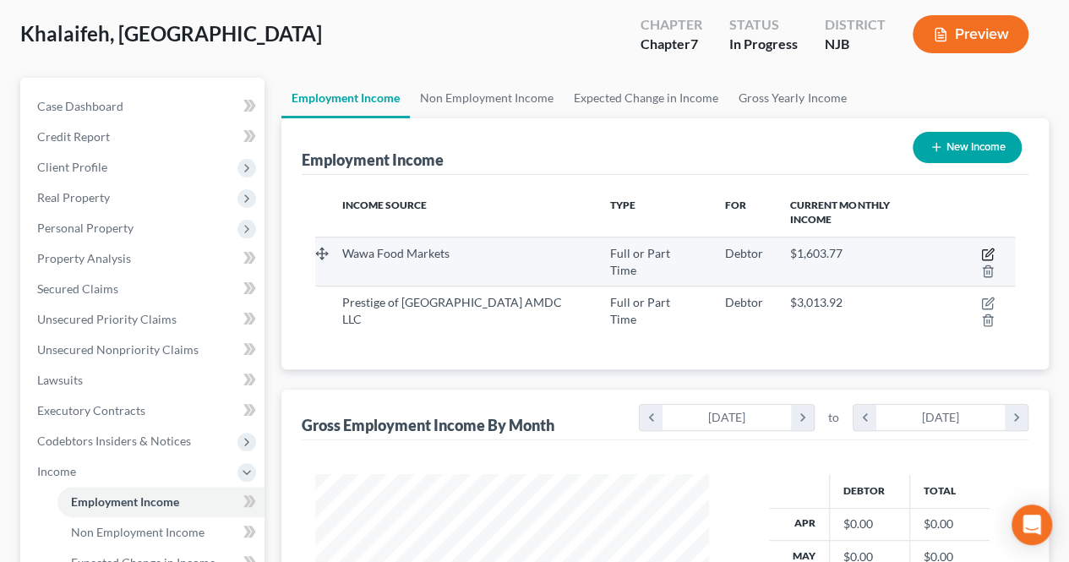
click at [986, 249] on icon "button" at bounding box center [990, 253] width 8 height 8
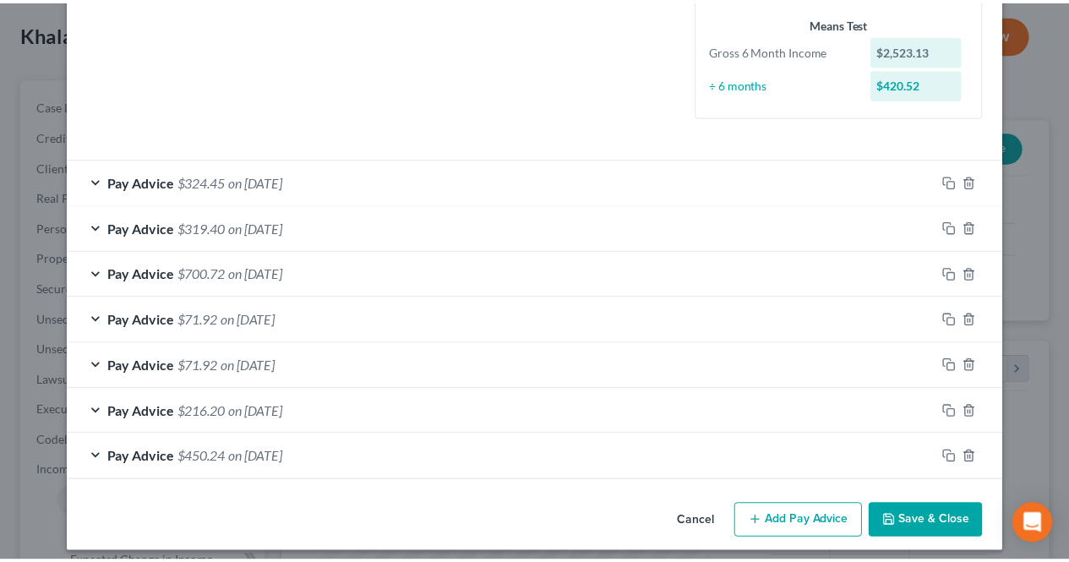
scroll to position [420, 0]
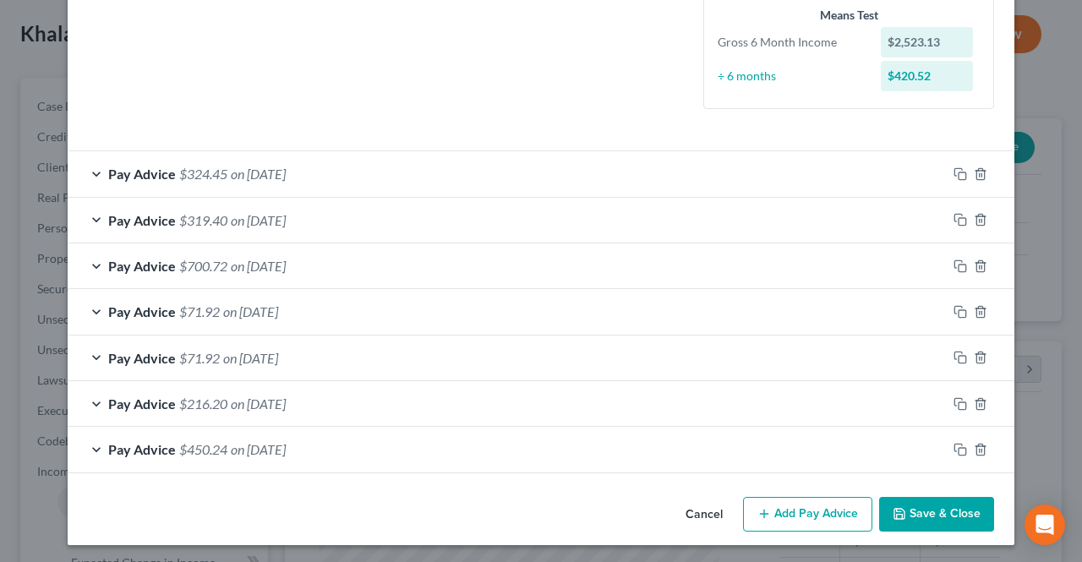
click at [910, 508] on button "Save & Close" at bounding box center [936, 515] width 115 height 36
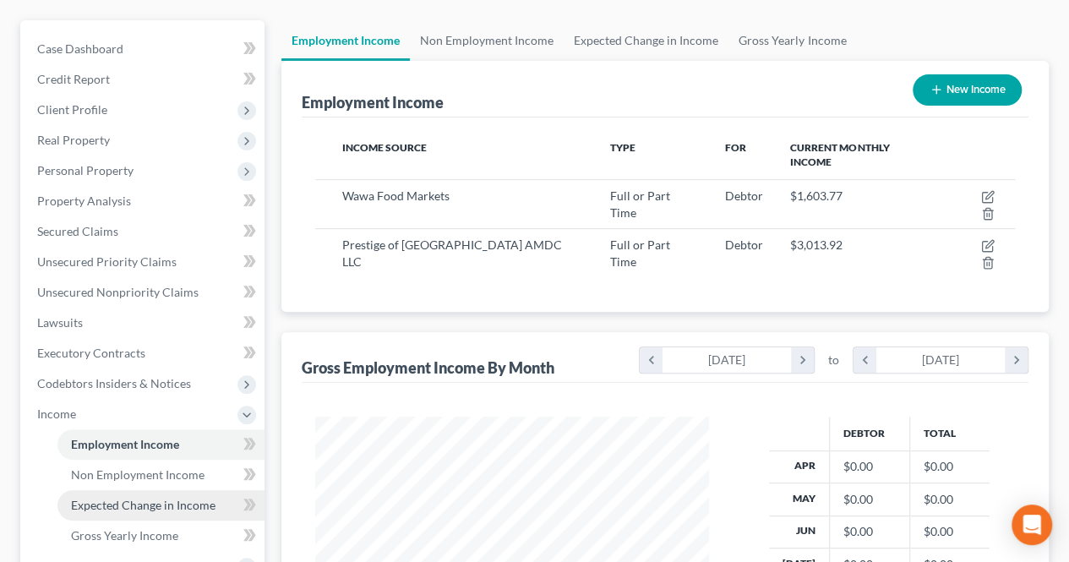
scroll to position [254, 0]
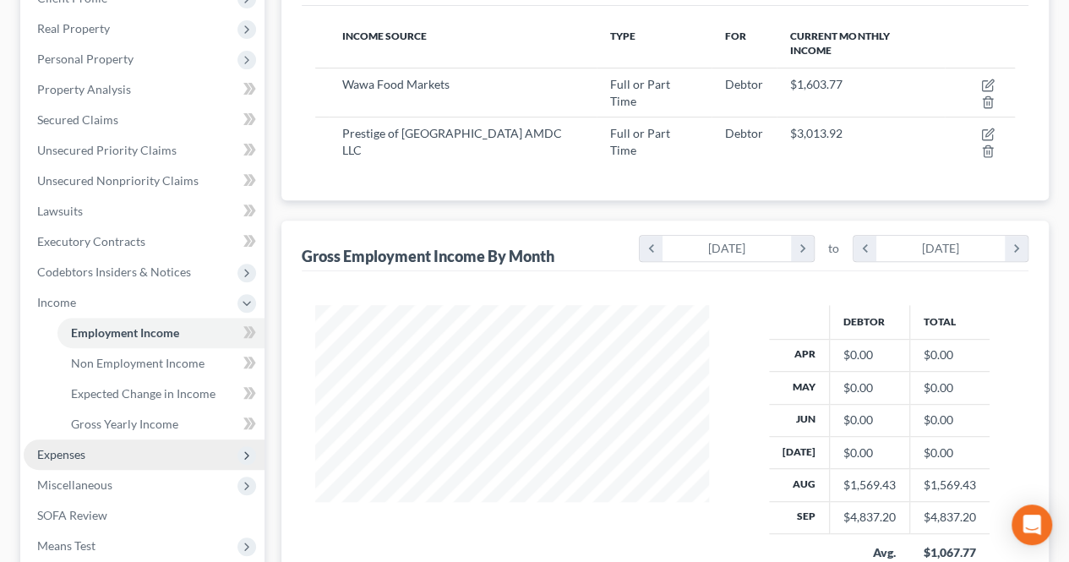
click at [148, 455] on span "Expenses" at bounding box center [144, 455] width 241 height 30
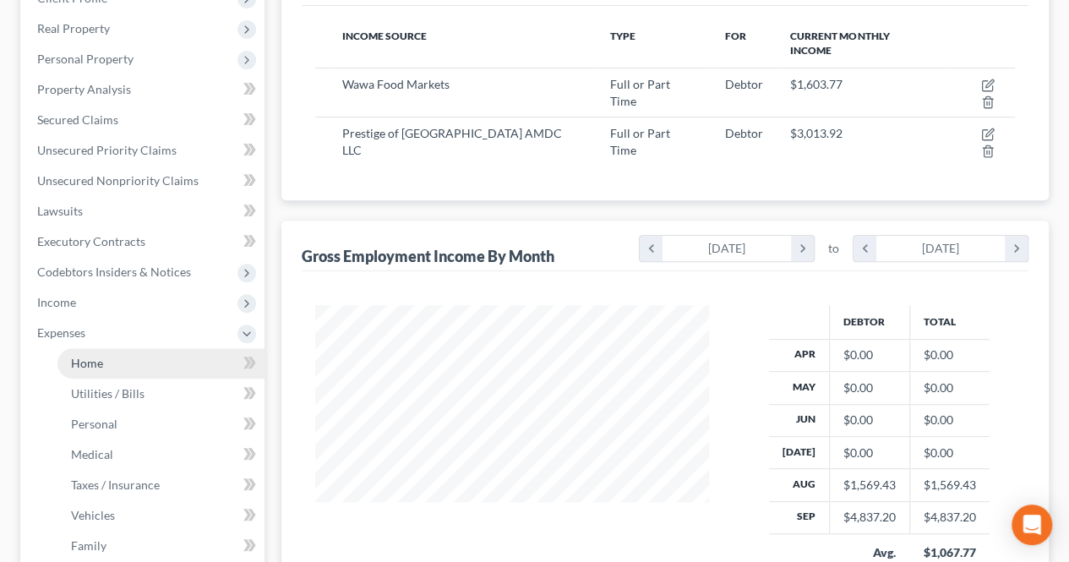
click at [110, 368] on link "Home" at bounding box center [160, 363] width 207 height 30
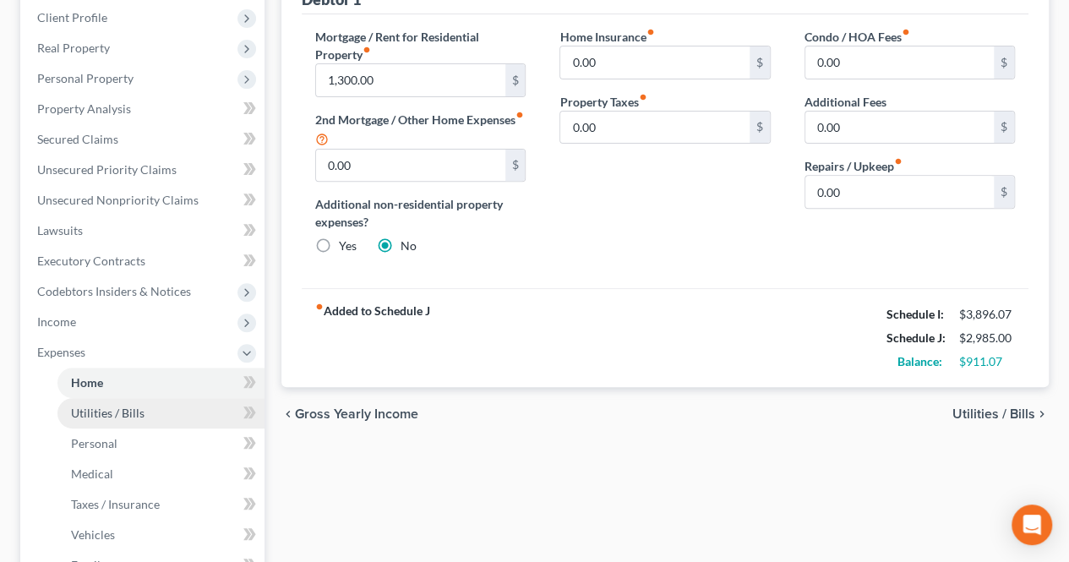
scroll to position [257, 0]
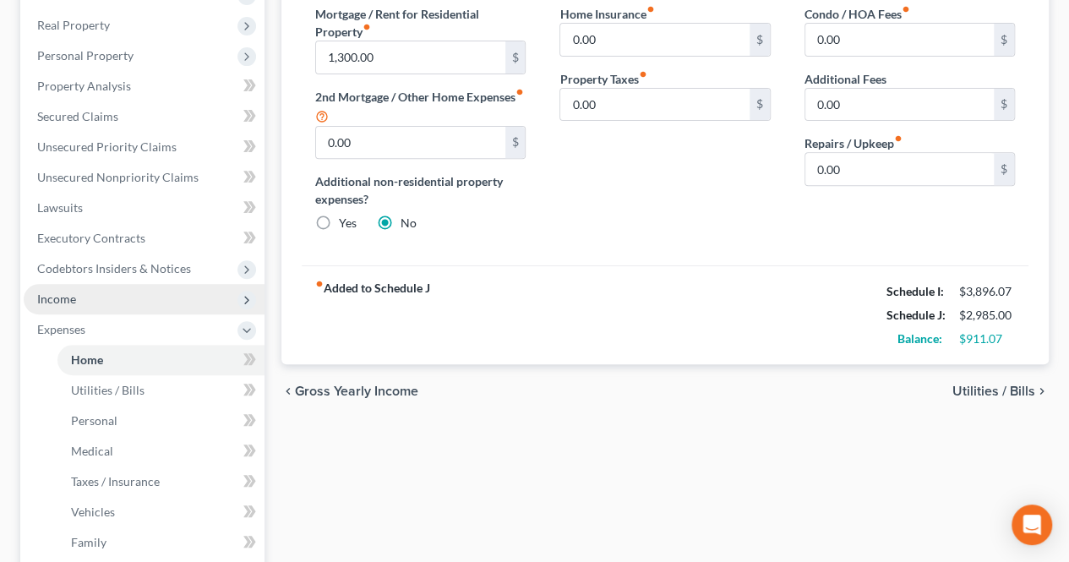
click at [85, 293] on span "Income" at bounding box center [144, 299] width 241 height 30
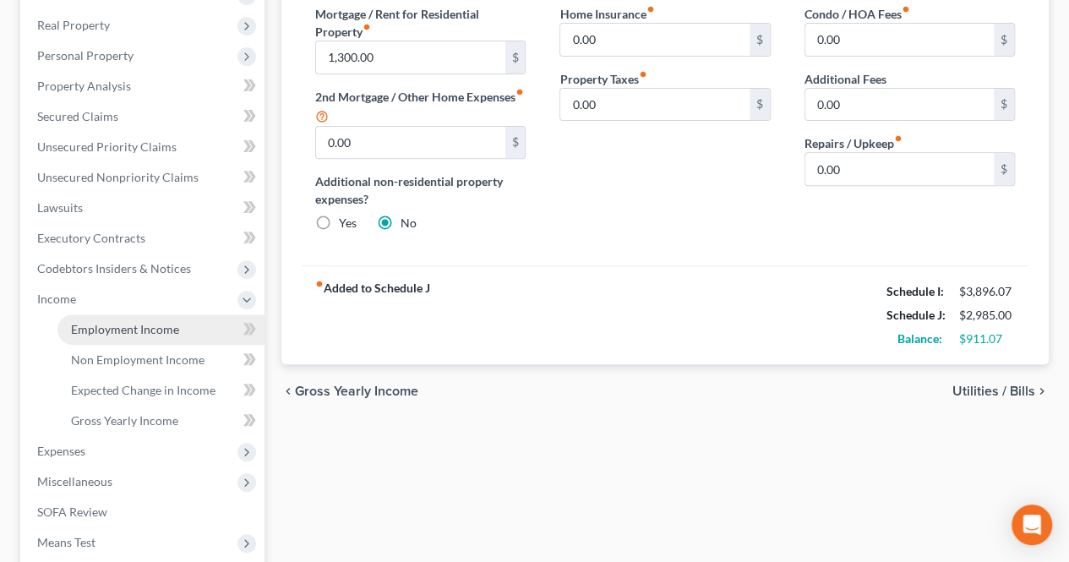
click at [85, 324] on span "Employment Income" at bounding box center [125, 329] width 108 height 14
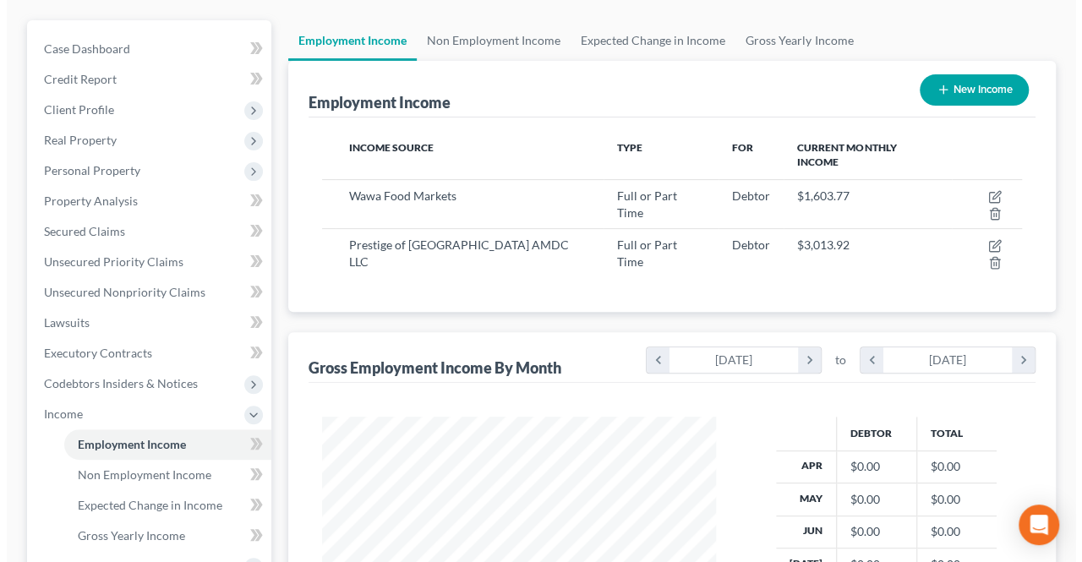
scroll to position [169, 0]
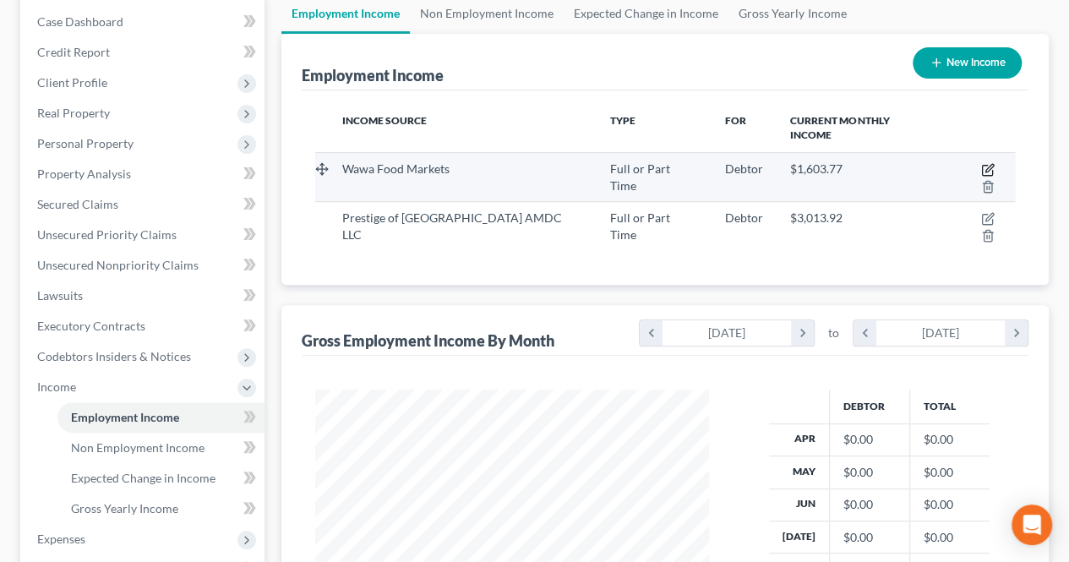
click at [986, 164] on icon "button" at bounding box center [990, 168] width 8 height 8
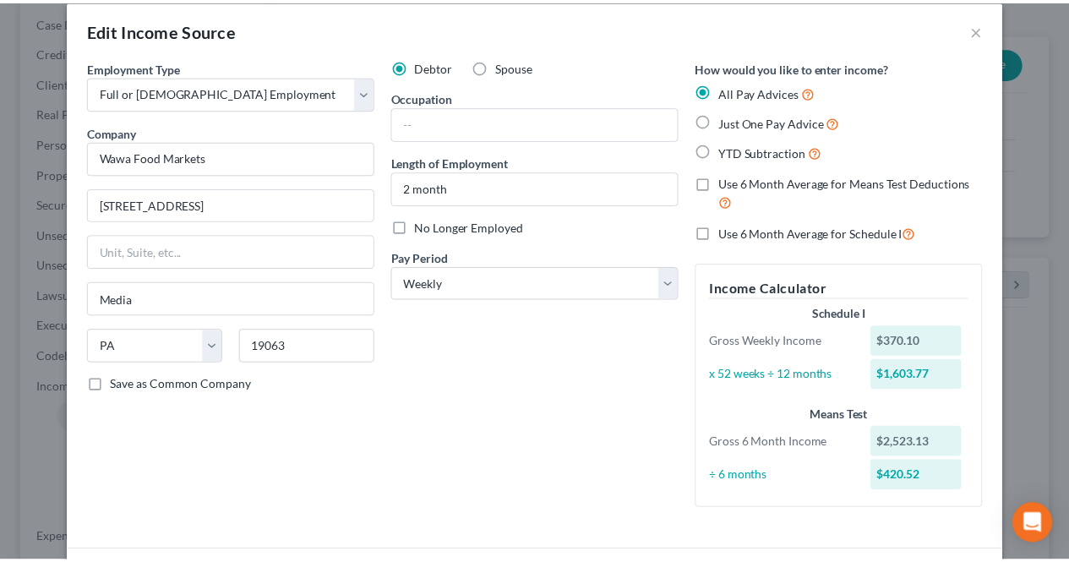
scroll to position [0, 0]
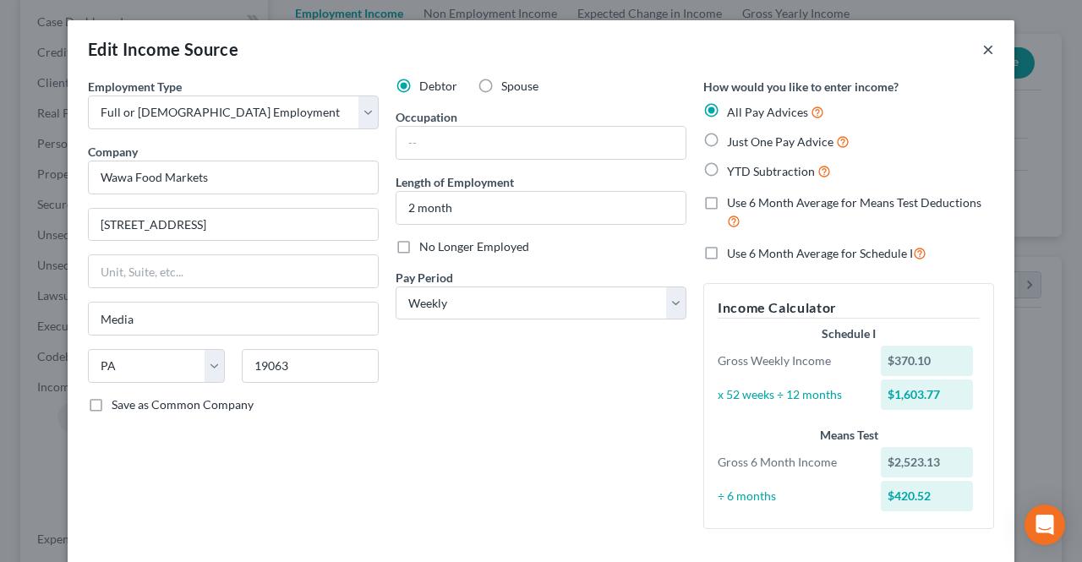
click at [982, 52] on button "×" at bounding box center [988, 49] width 12 height 20
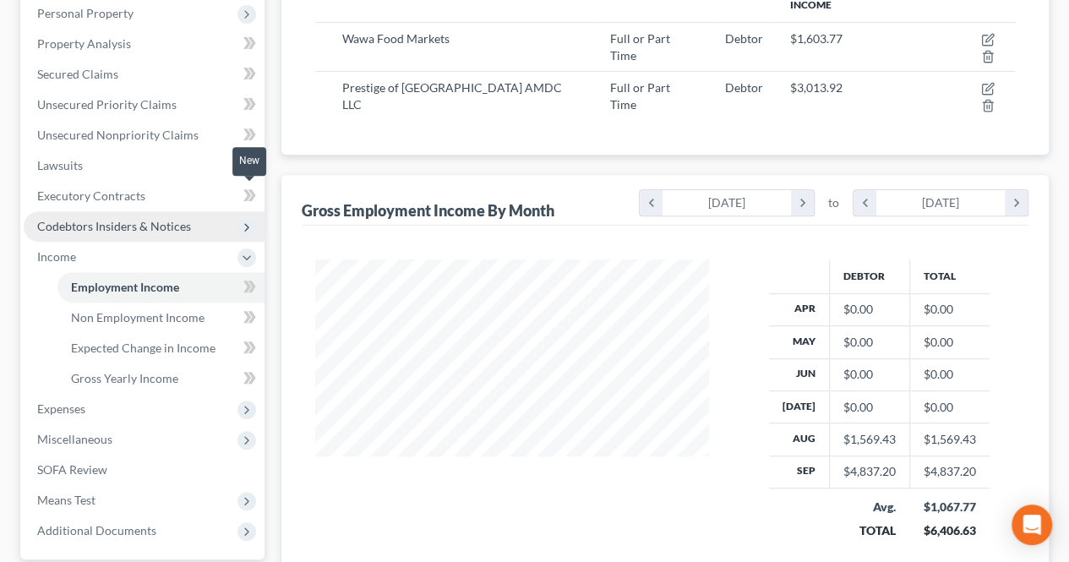
scroll to position [338, 0]
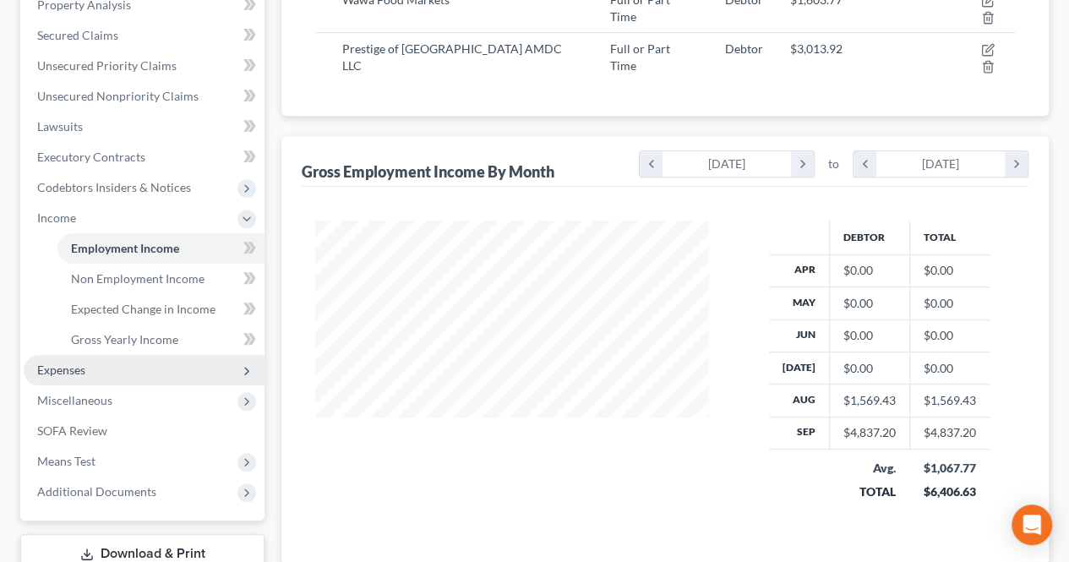
click at [128, 358] on span "Expenses" at bounding box center [144, 370] width 241 height 30
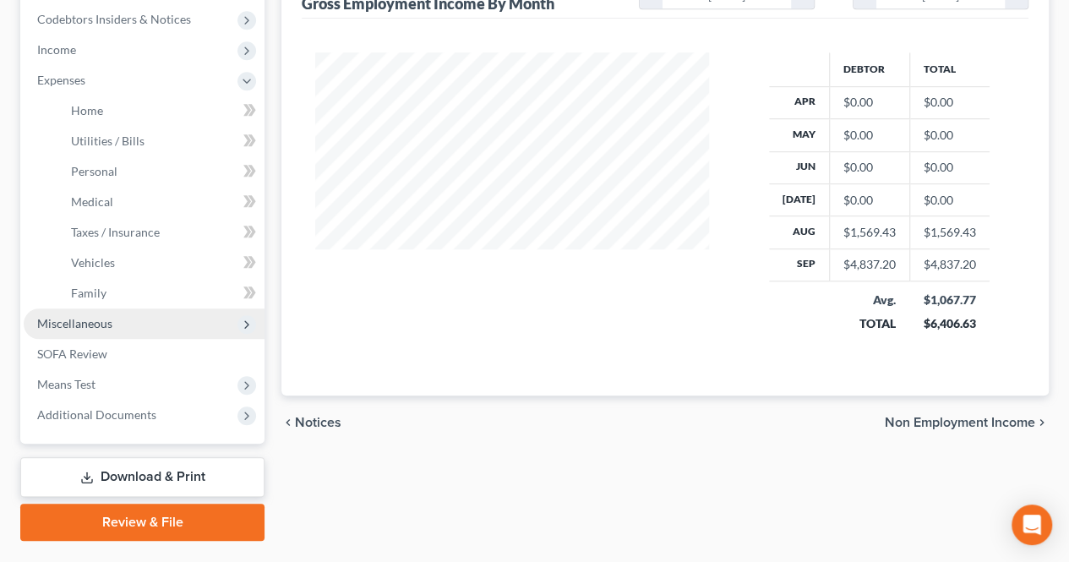
scroll to position [507, 0]
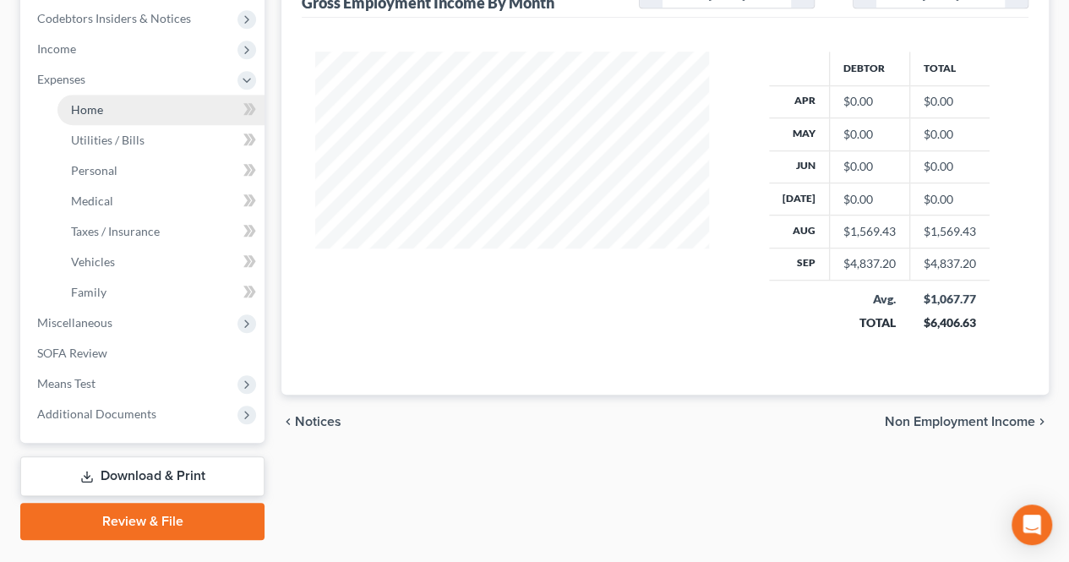
click at [150, 111] on link "Home" at bounding box center [160, 110] width 207 height 30
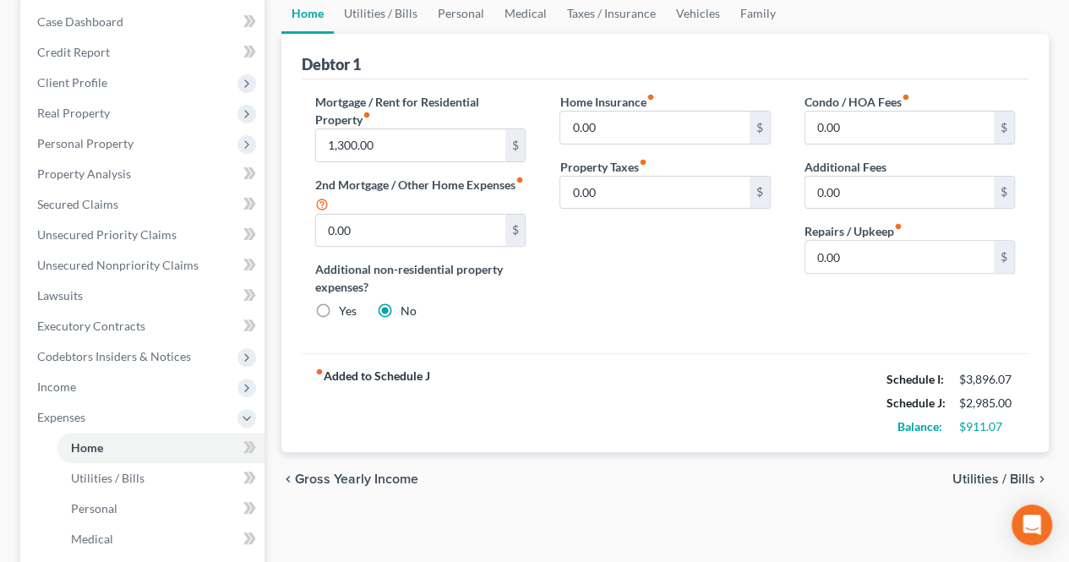
scroll to position [254, 0]
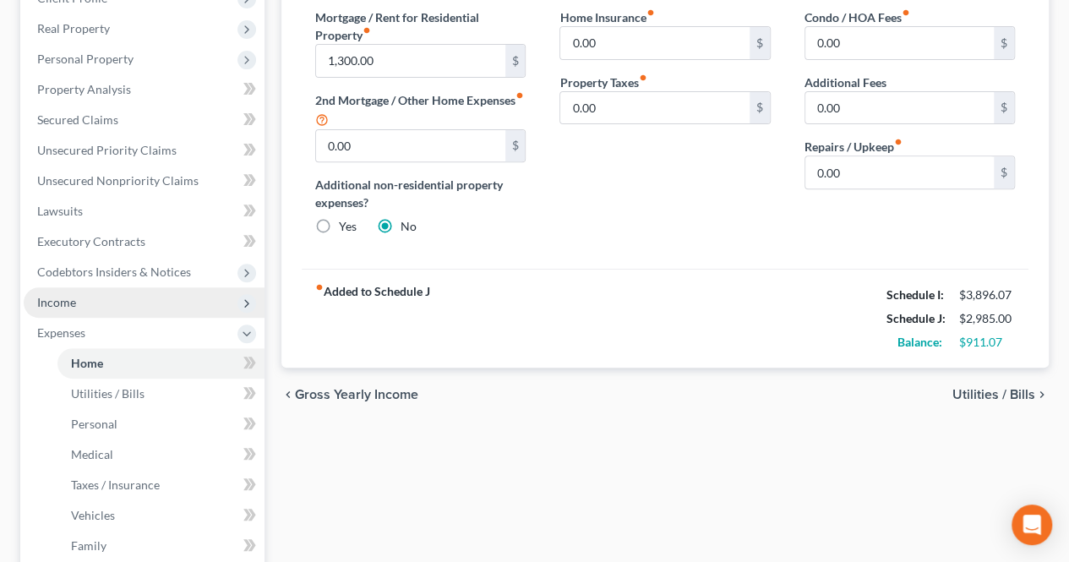
click at [183, 298] on span "Income" at bounding box center [144, 302] width 241 height 30
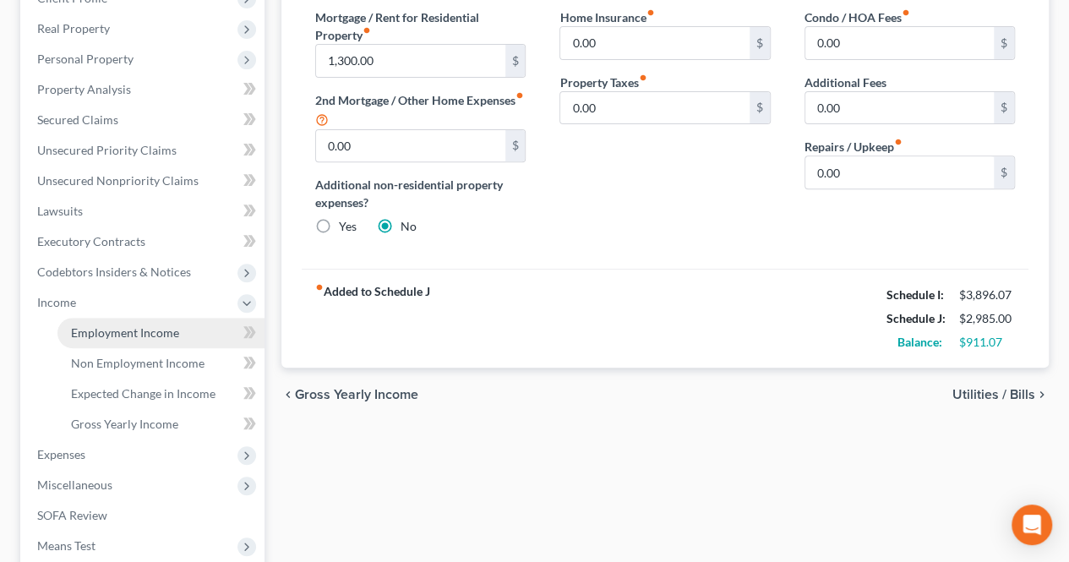
click at [164, 339] on link "Employment Income" at bounding box center [160, 333] width 207 height 30
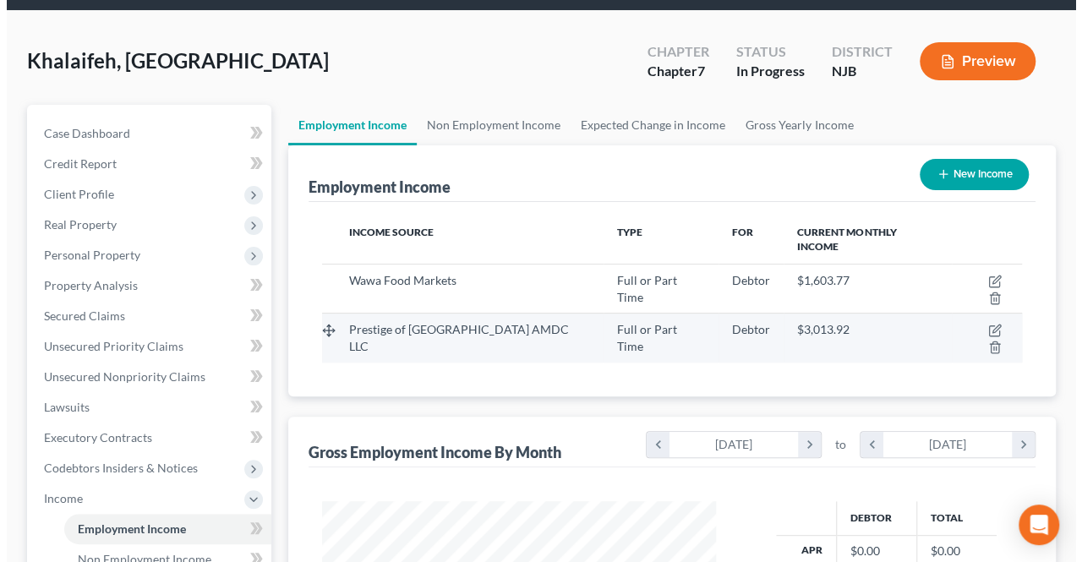
scroll to position [85, 0]
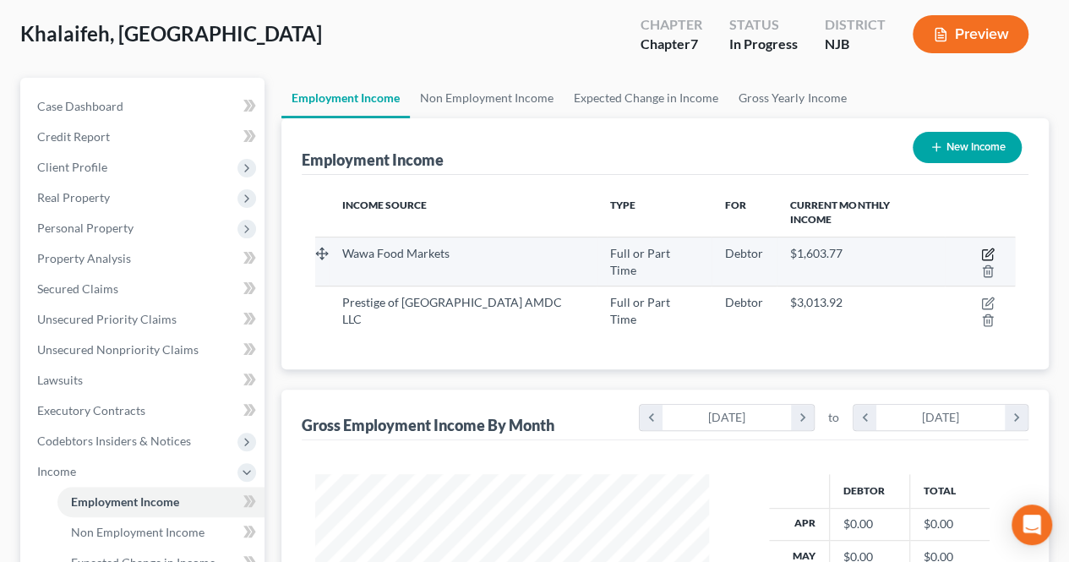
click at [981, 248] on icon "button" at bounding box center [988, 255] width 14 height 14
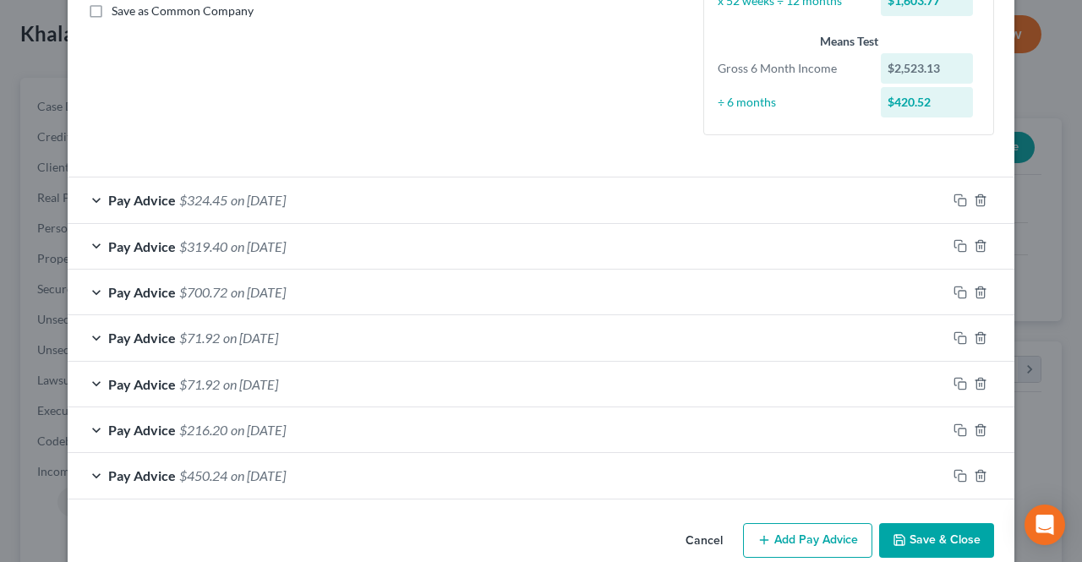
scroll to position [420, 0]
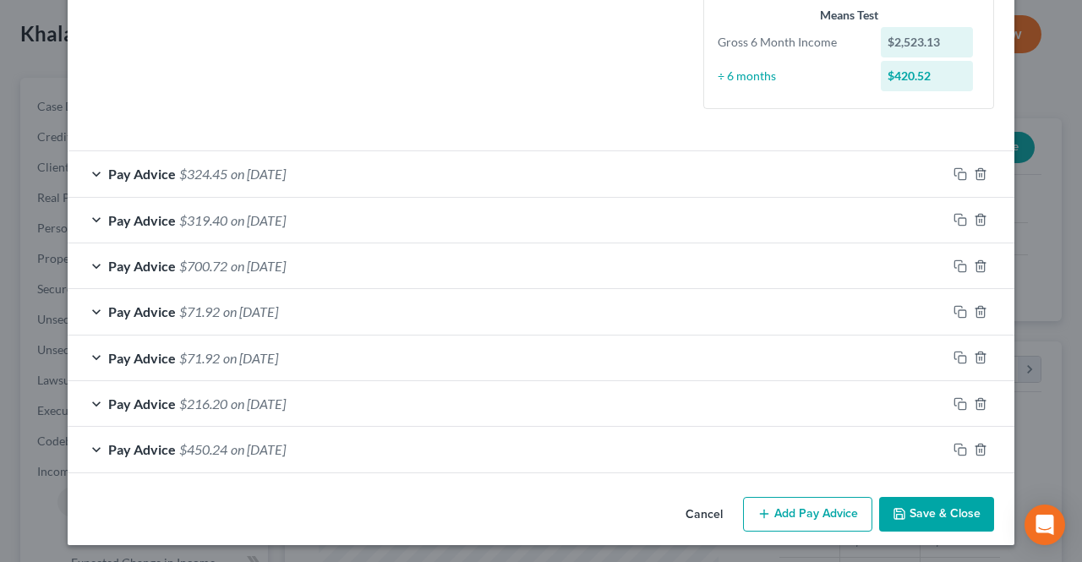
click at [243, 227] on div "Pay Advice $319.40 on [DATE]" at bounding box center [507, 220] width 879 height 45
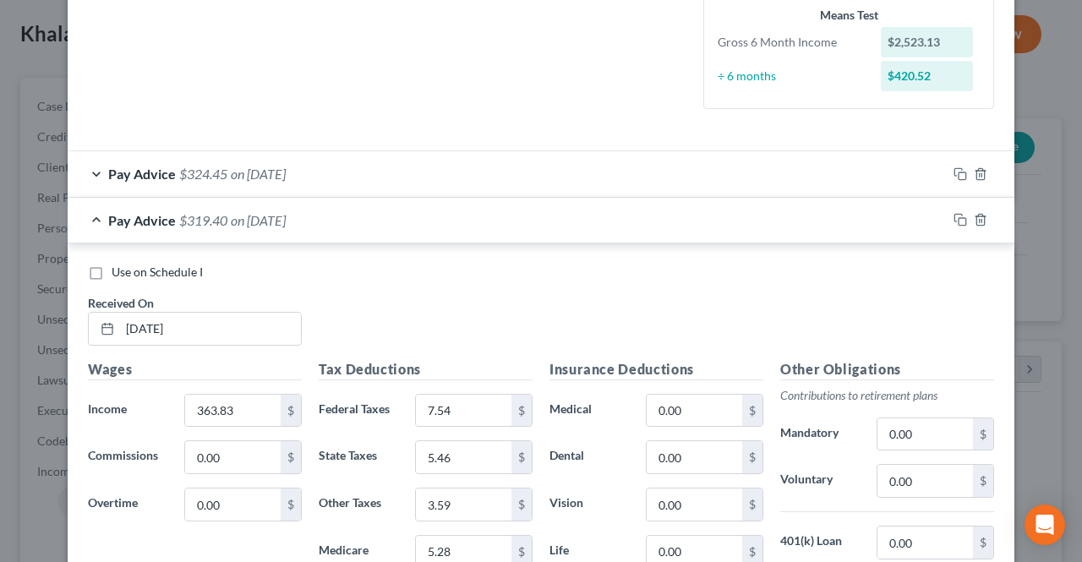
click at [123, 268] on span "Use on Schedule I" at bounding box center [157, 272] width 91 height 14
click at [123, 268] on input "Use on Schedule I" at bounding box center [123, 269] width 11 height 11
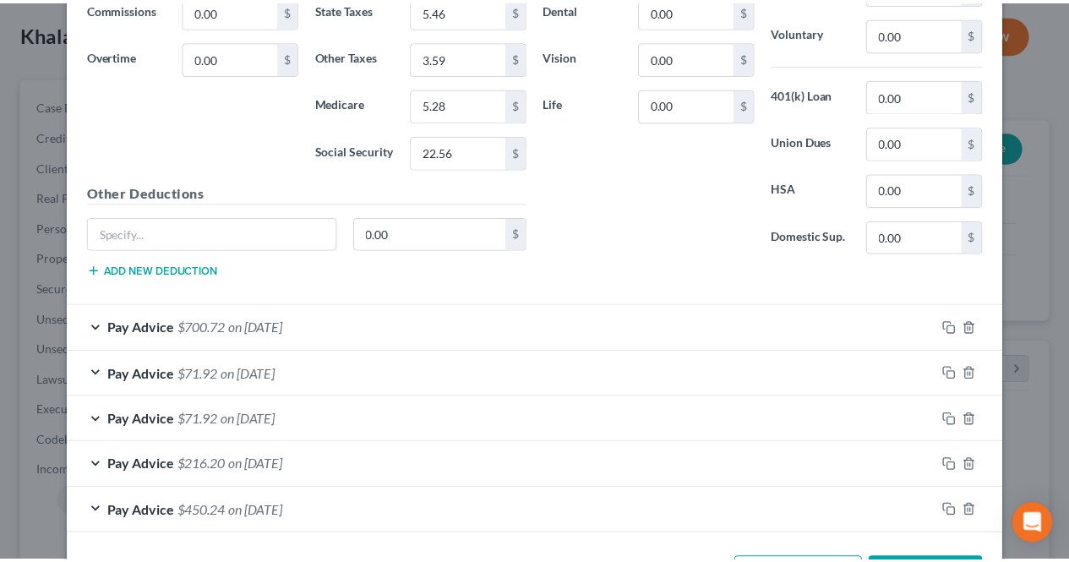
scroll to position [925, 0]
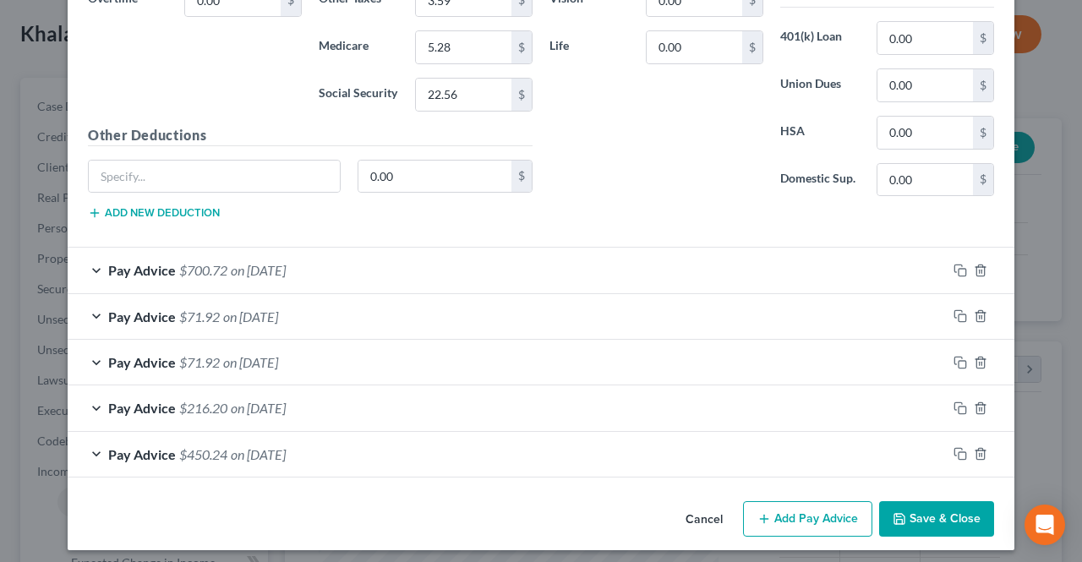
click at [899, 517] on icon "button" at bounding box center [900, 519] width 14 height 14
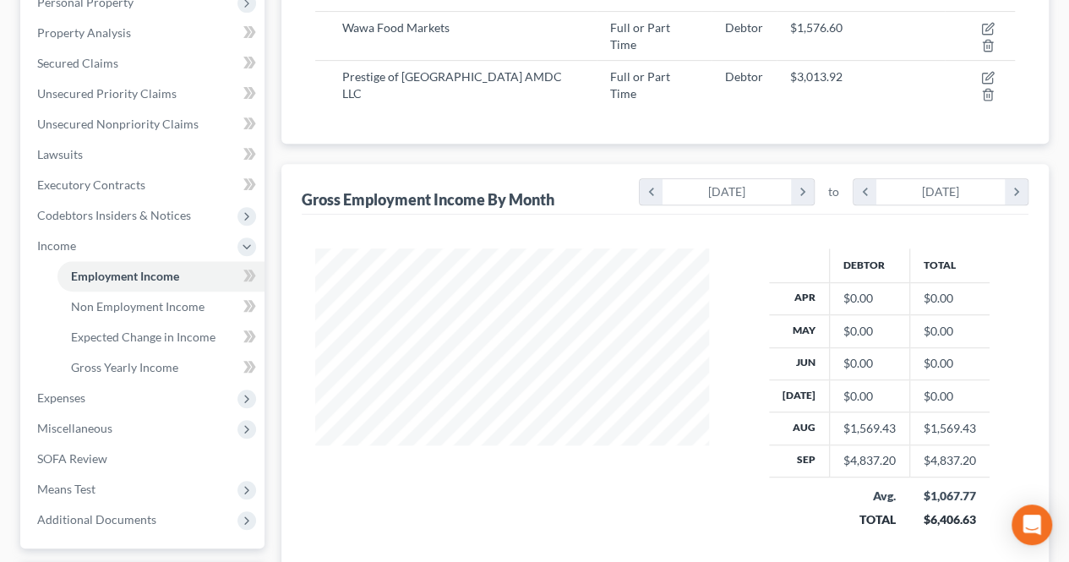
scroll to position [338, 0]
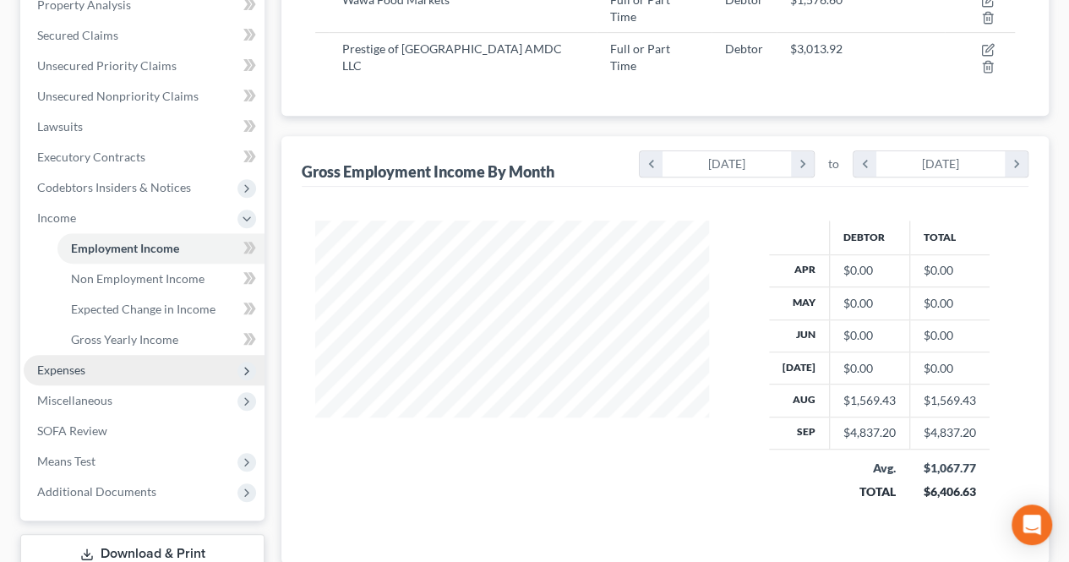
click at [157, 363] on span "Expenses" at bounding box center [144, 370] width 241 height 30
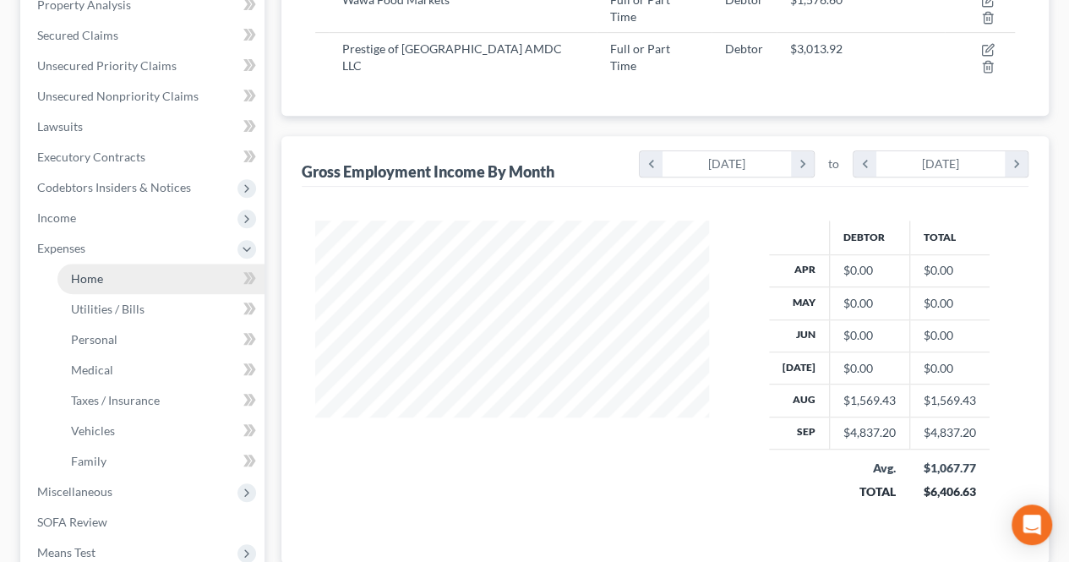
click at [118, 281] on link "Home" at bounding box center [160, 279] width 207 height 30
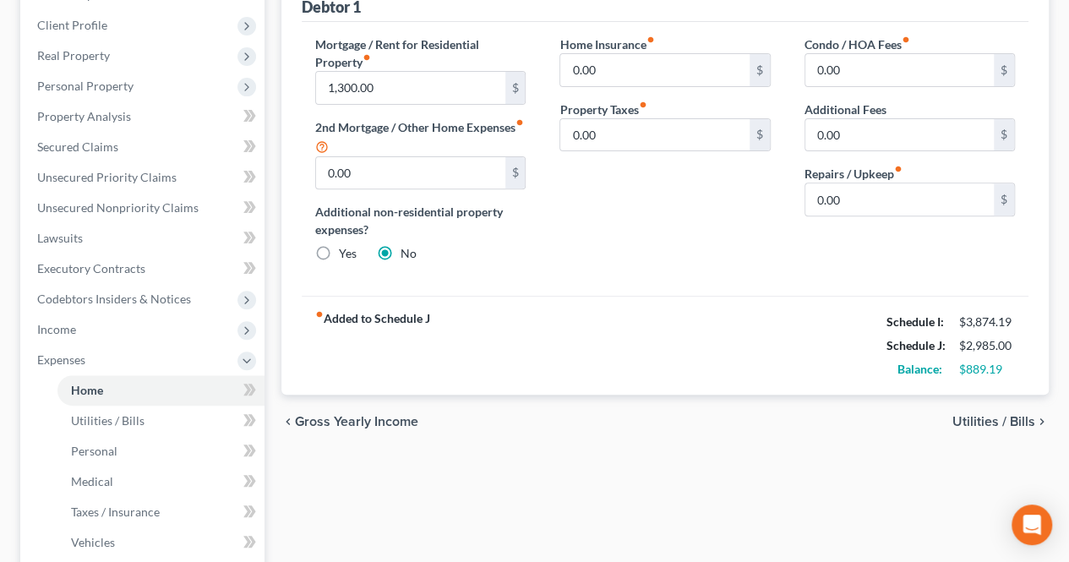
scroll to position [254, 0]
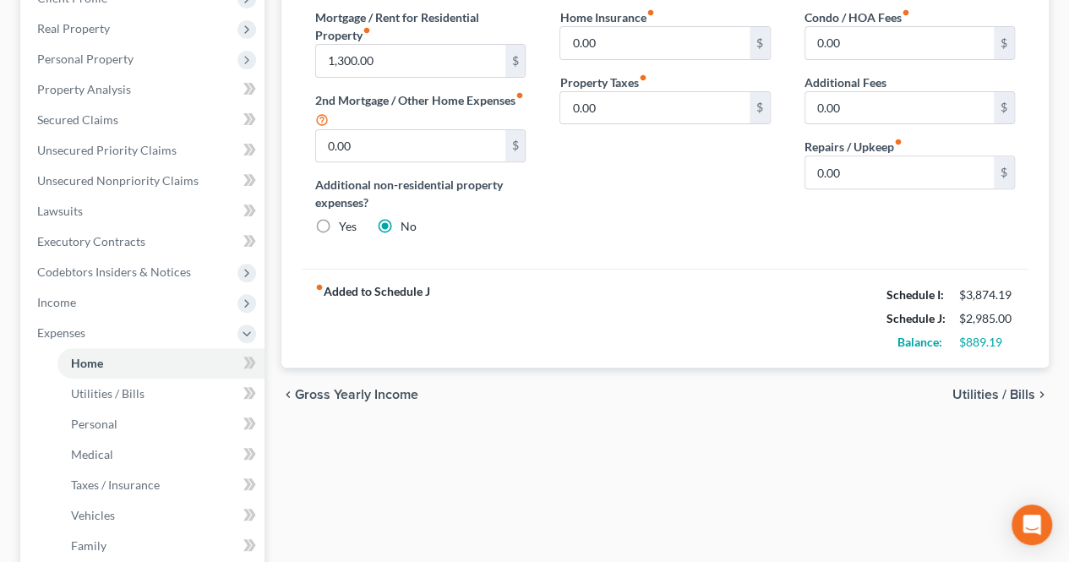
click at [488, 446] on div "Home Utilities / Bills Personal Medical Taxes / Insurance Vehicles Family Debto…" at bounding box center [665, 351] width 784 height 885
click at [109, 304] on span "Income" at bounding box center [144, 302] width 241 height 30
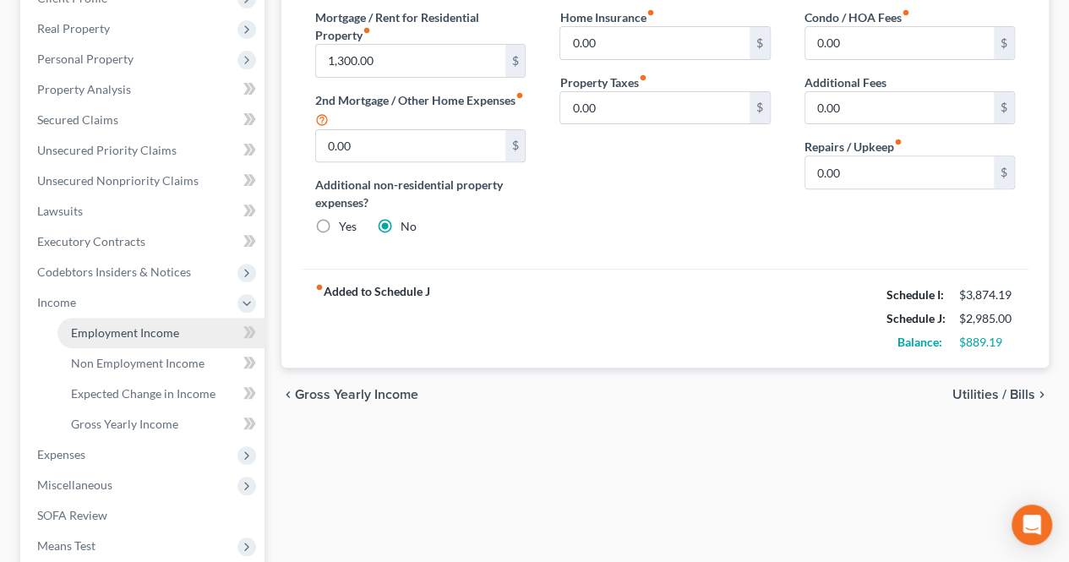
click at [118, 336] on span "Employment Income" at bounding box center [125, 332] width 108 height 14
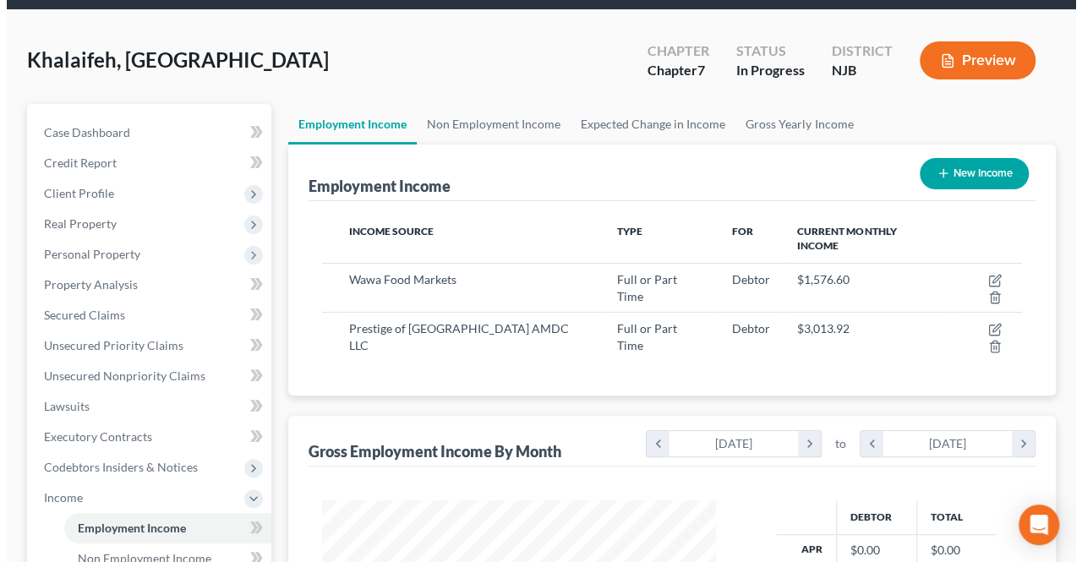
scroll to position [85, 0]
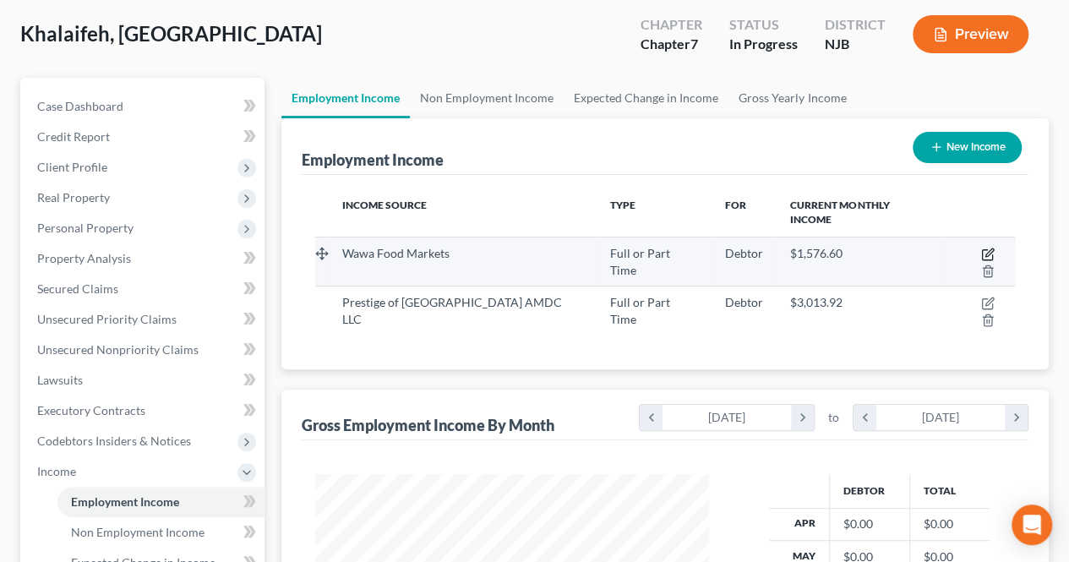
click at [981, 248] on icon "button" at bounding box center [988, 255] width 14 height 14
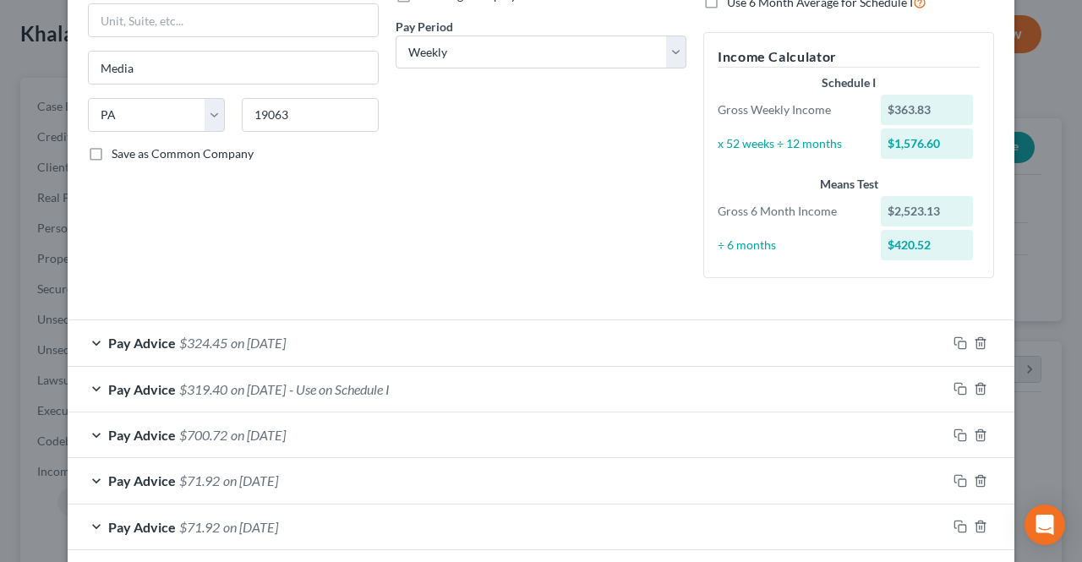
scroll to position [420, 0]
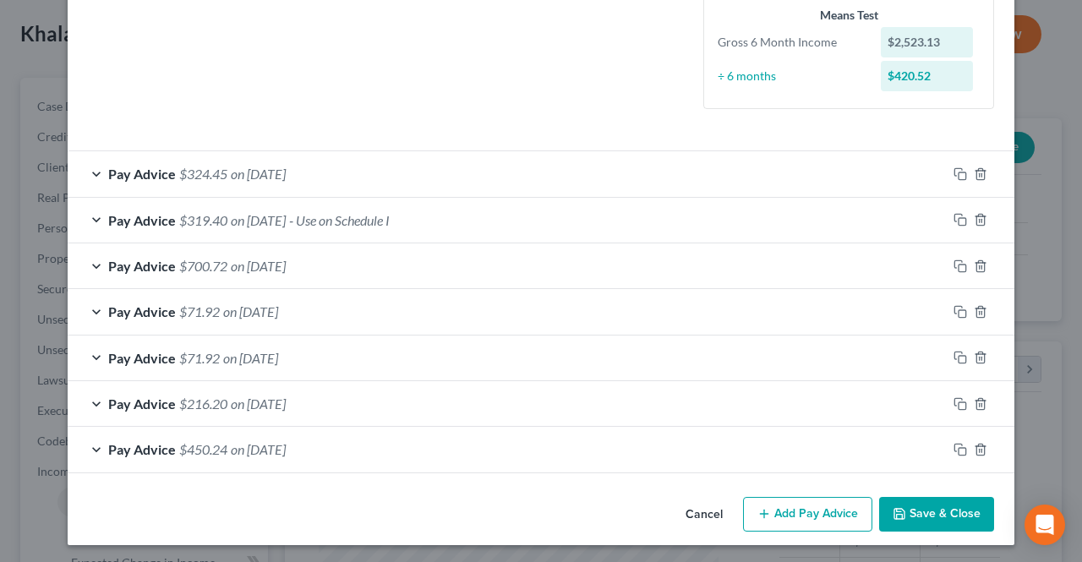
click at [243, 396] on span "on [DATE]" at bounding box center [258, 404] width 55 height 16
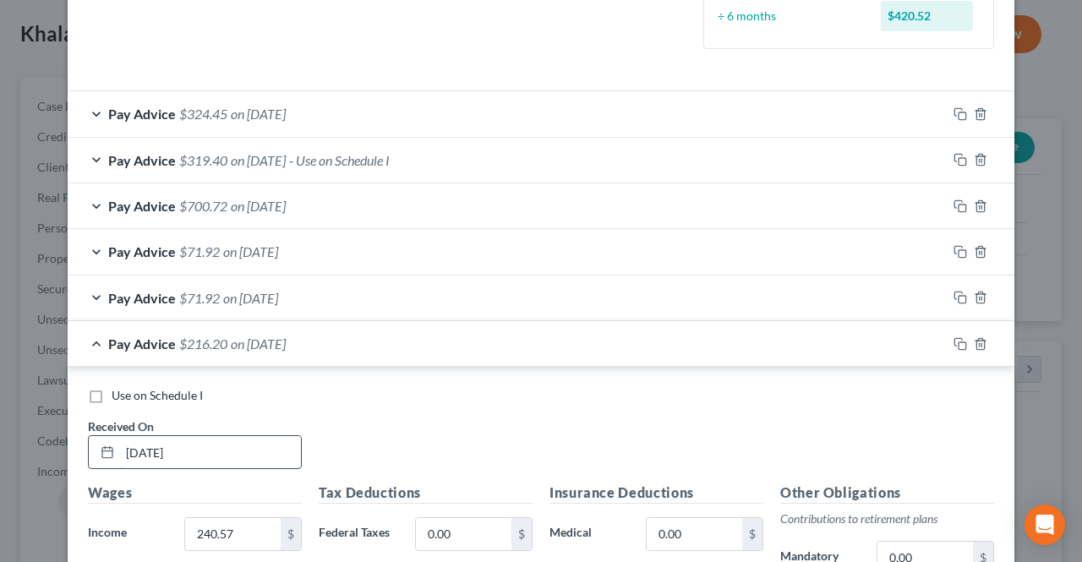
scroll to position [505, 0]
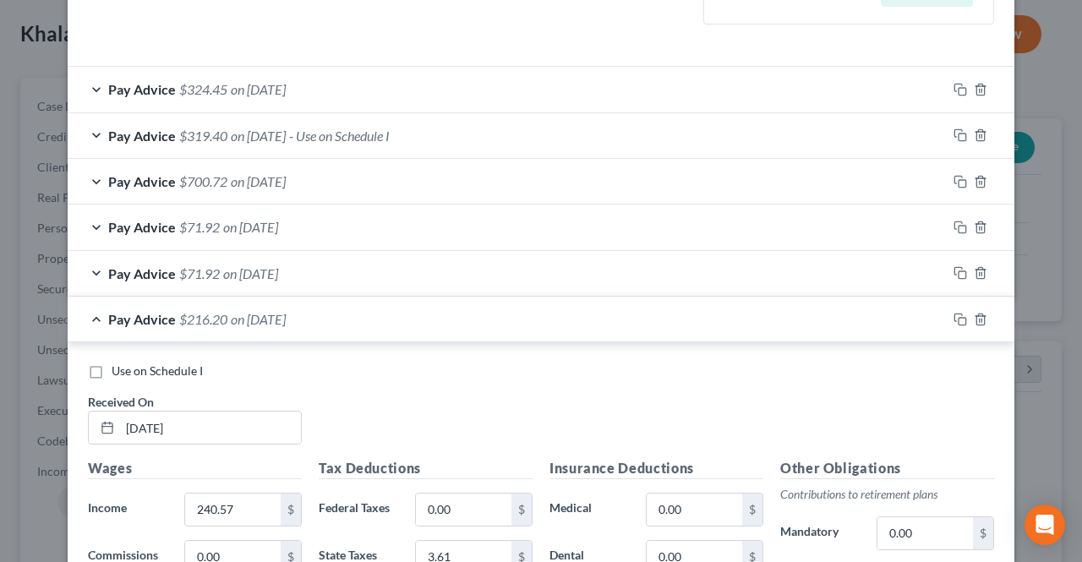
click at [112, 371] on label "Use on Schedule I" at bounding box center [157, 371] width 91 height 17
click at [118, 371] on input "Use on Schedule I" at bounding box center [123, 368] width 11 height 11
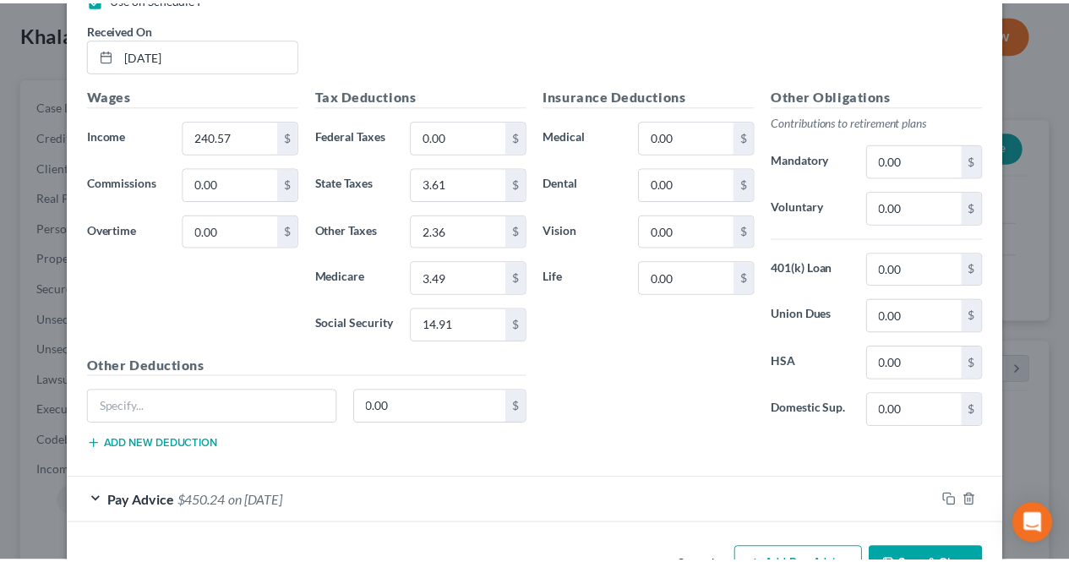
scroll to position [925, 0]
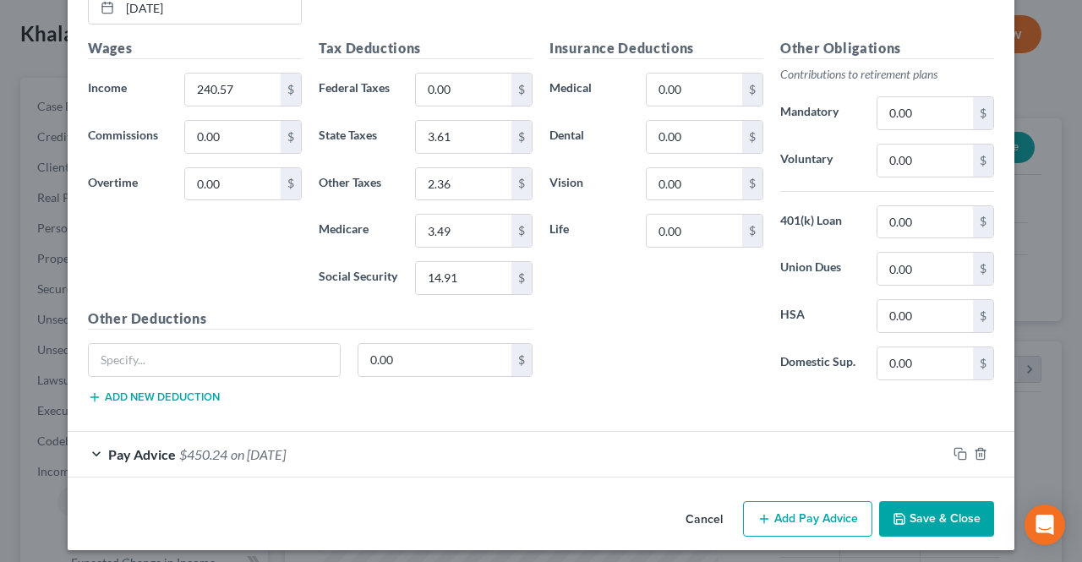
click at [903, 512] on button "Save & Close" at bounding box center [936, 519] width 115 height 36
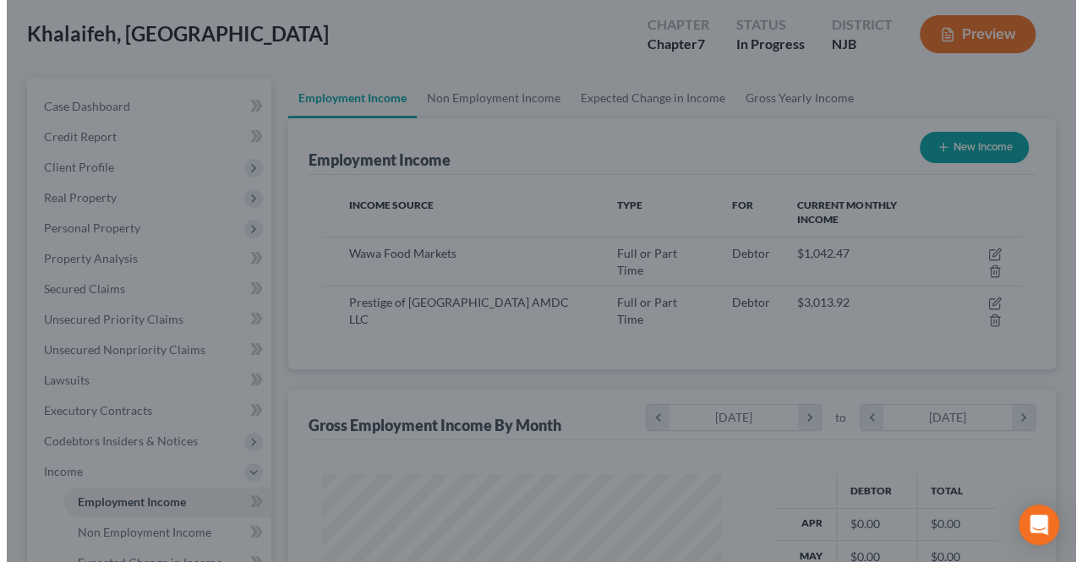
scroll to position [845024, 844897]
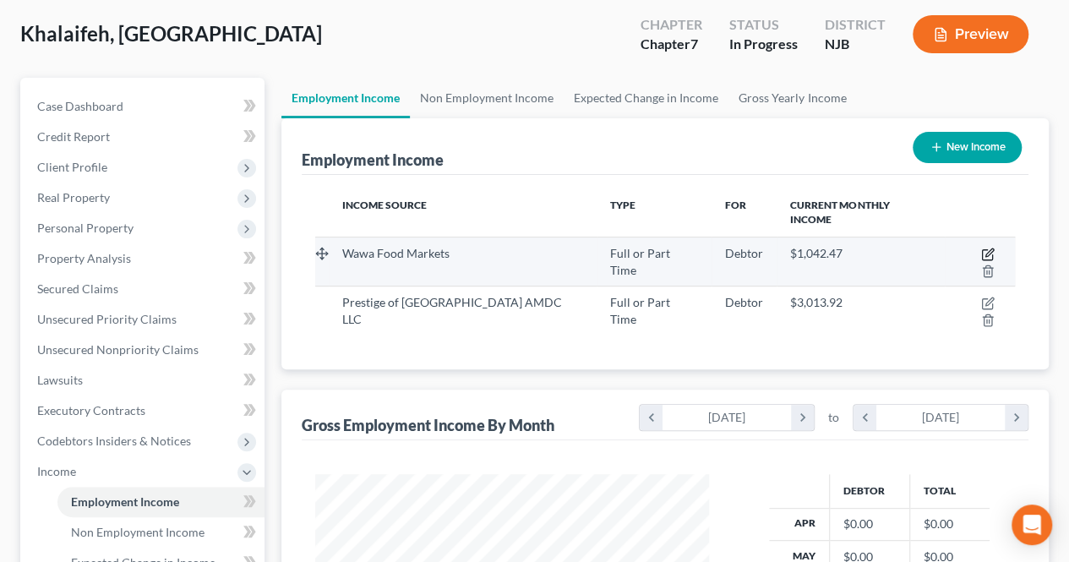
click at [986, 249] on icon "button" at bounding box center [990, 253] width 8 height 8
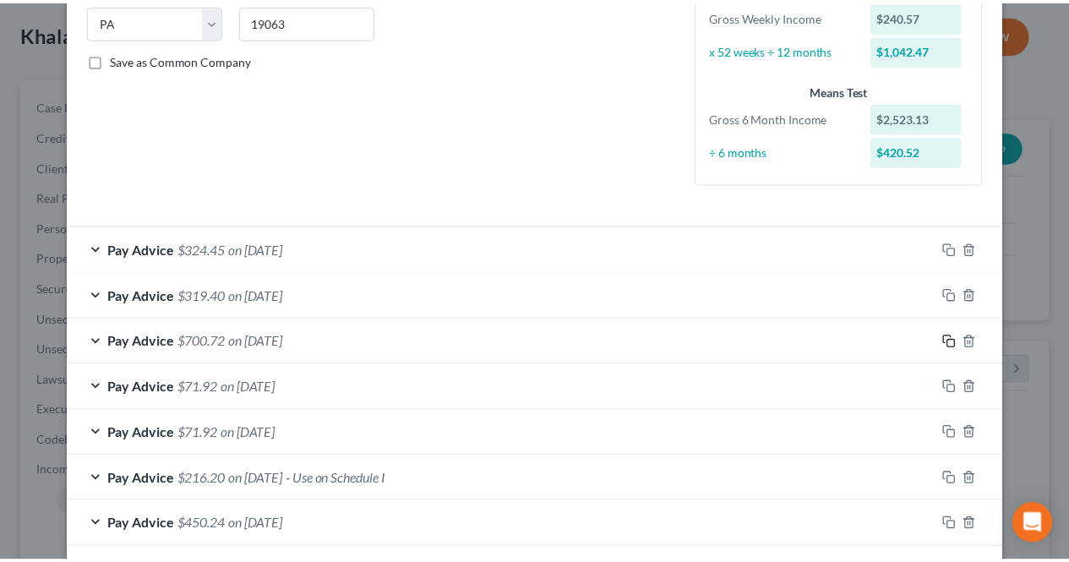
scroll to position [420, 0]
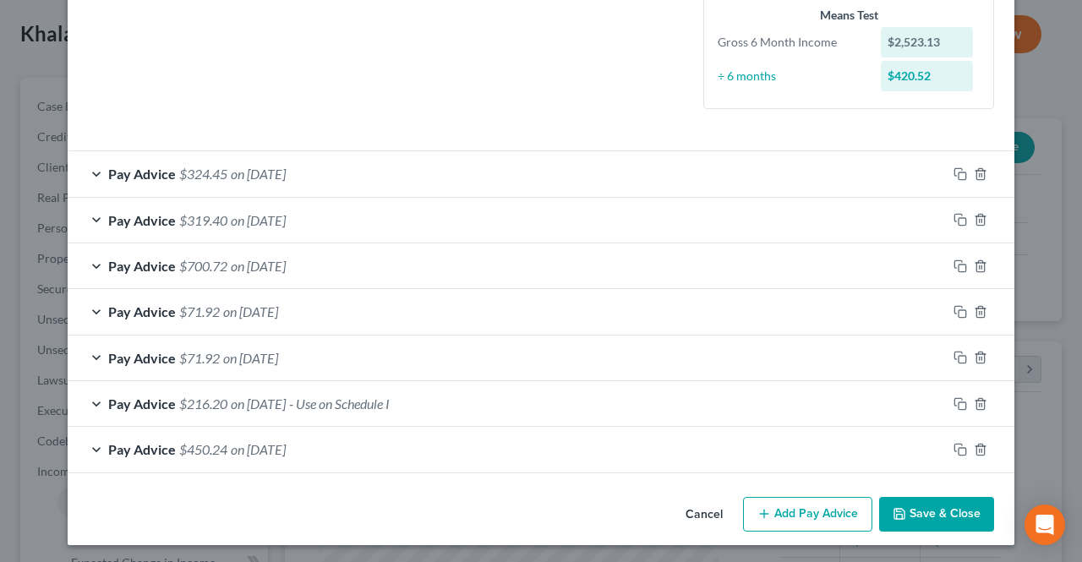
click at [930, 515] on button "Save & Close" at bounding box center [936, 515] width 115 height 36
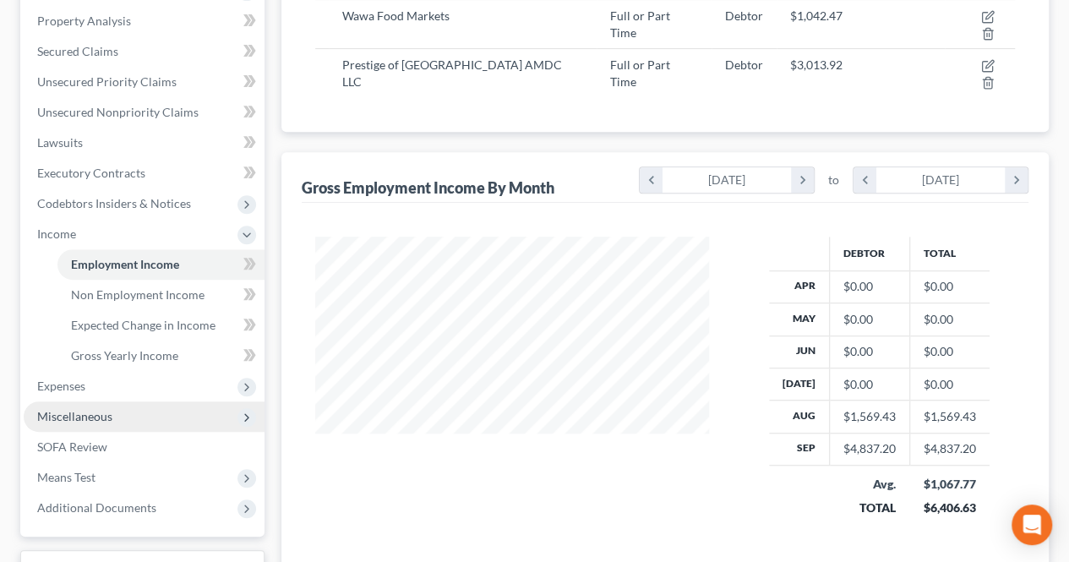
scroll to position [338, 0]
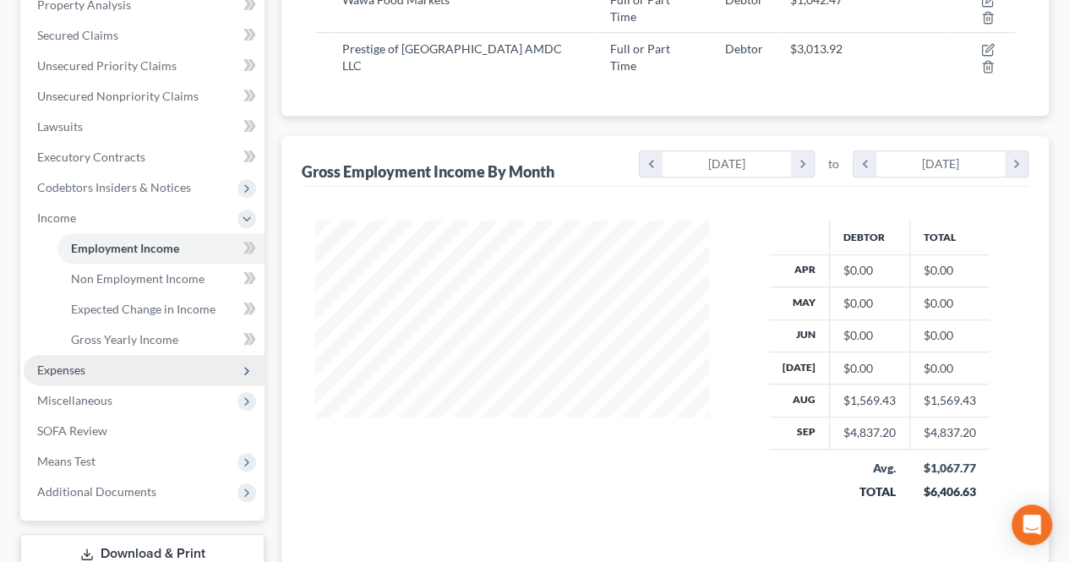
click at [144, 374] on span "Expenses" at bounding box center [144, 370] width 241 height 30
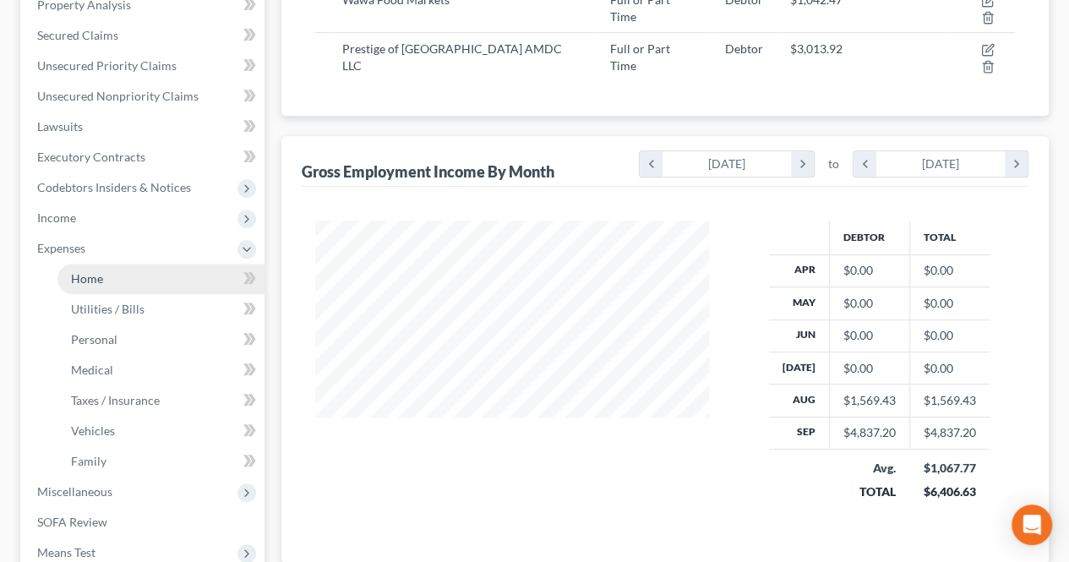
click at [130, 292] on link "Home" at bounding box center [160, 279] width 207 height 30
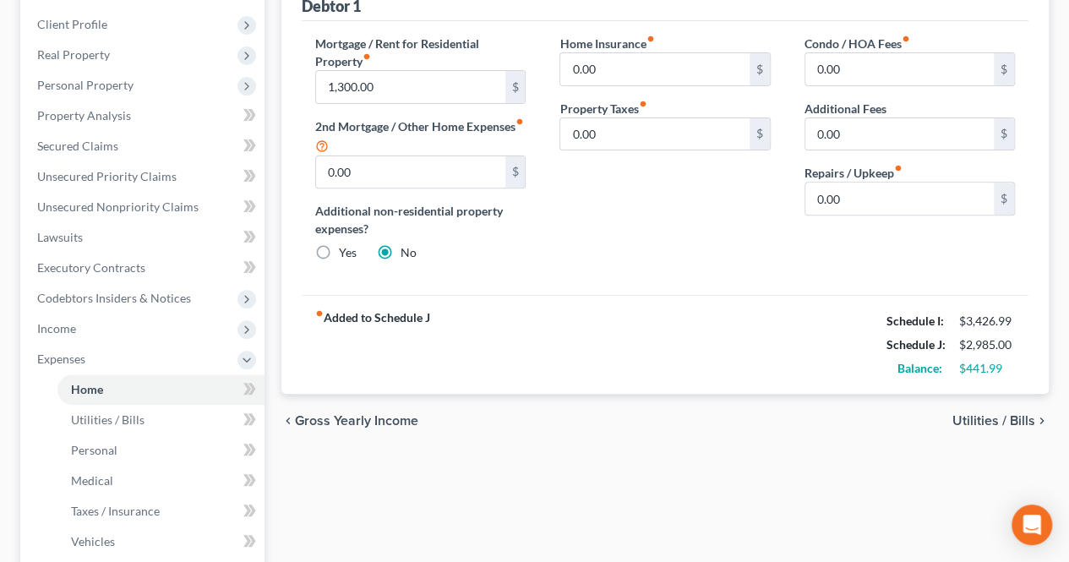
scroll to position [254, 0]
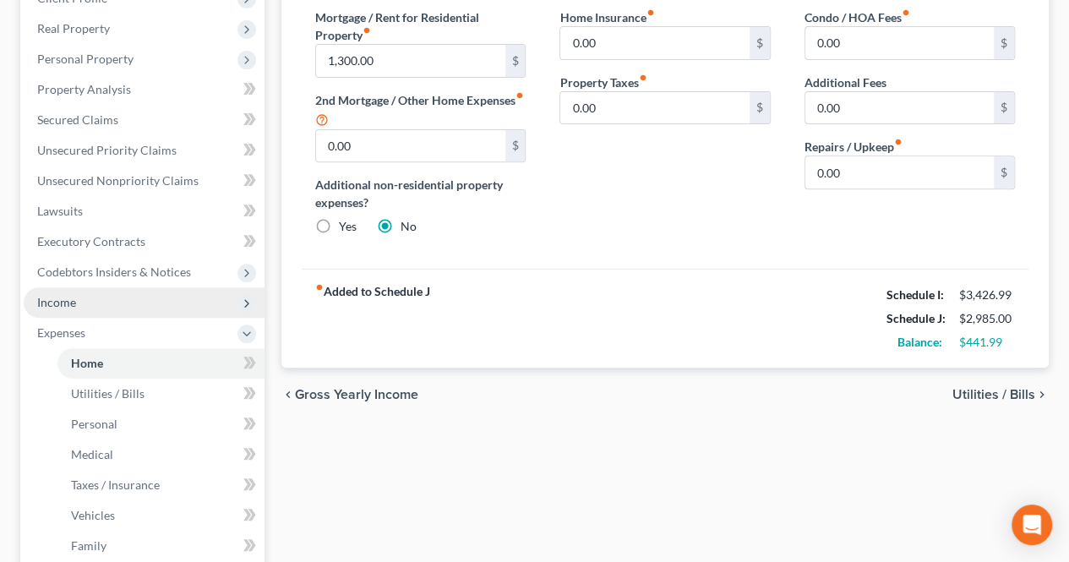
click at [147, 309] on span "Income" at bounding box center [144, 302] width 241 height 30
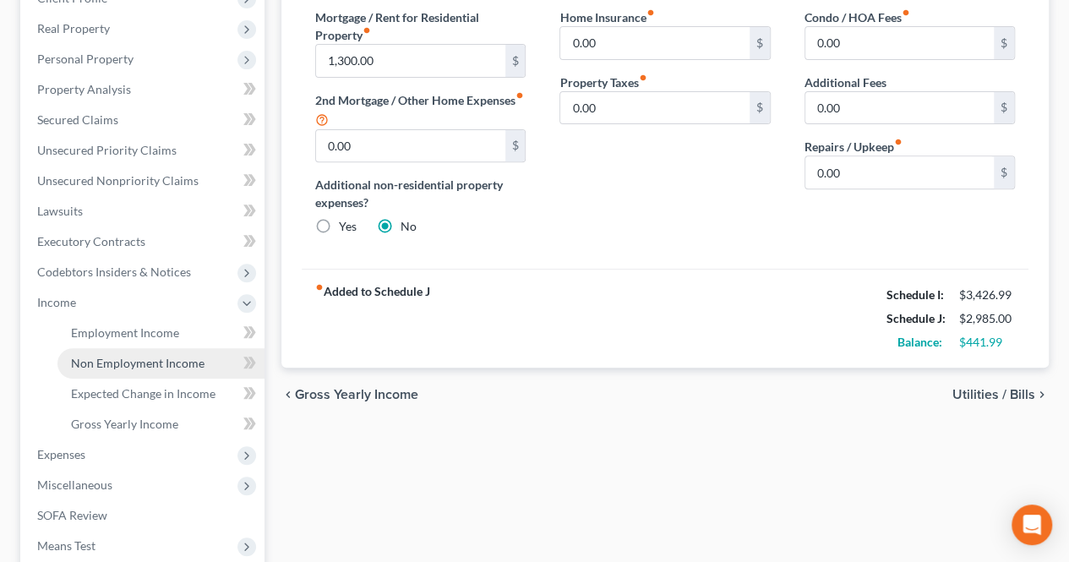
click at [150, 357] on span "Non Employment Income" at bounding box center [138, 363] width 134 height 14
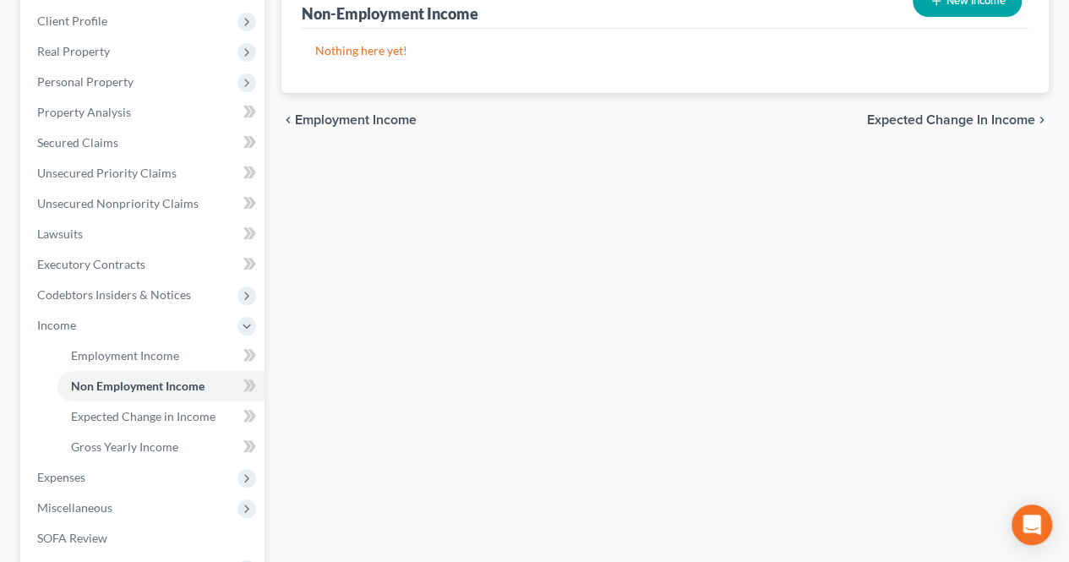
scroll to position [254, 0]
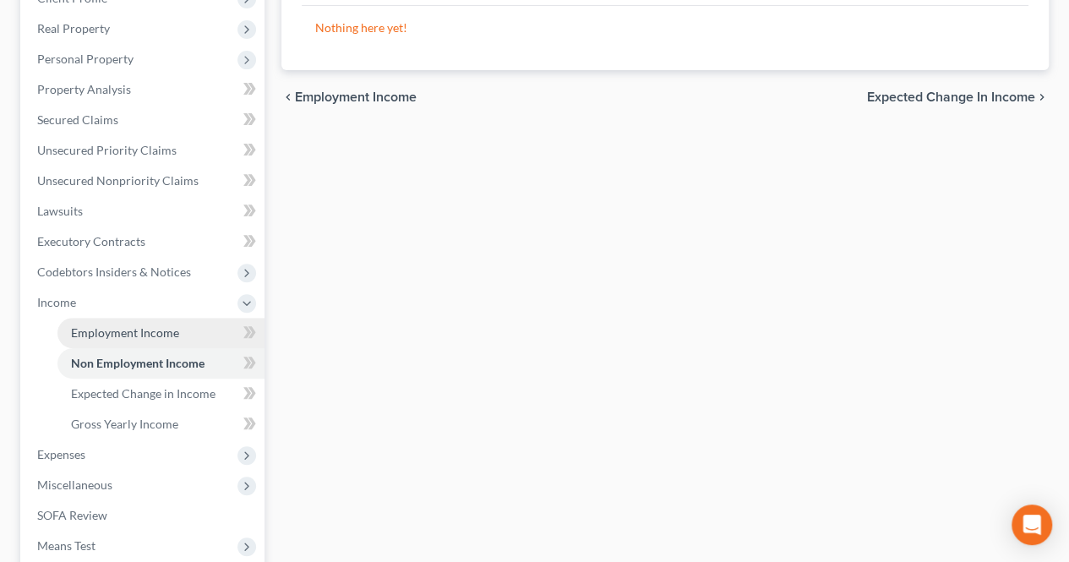
click at [192, 334] on link "Employment Income" at bounding box center [160, 333] width 207 height 30
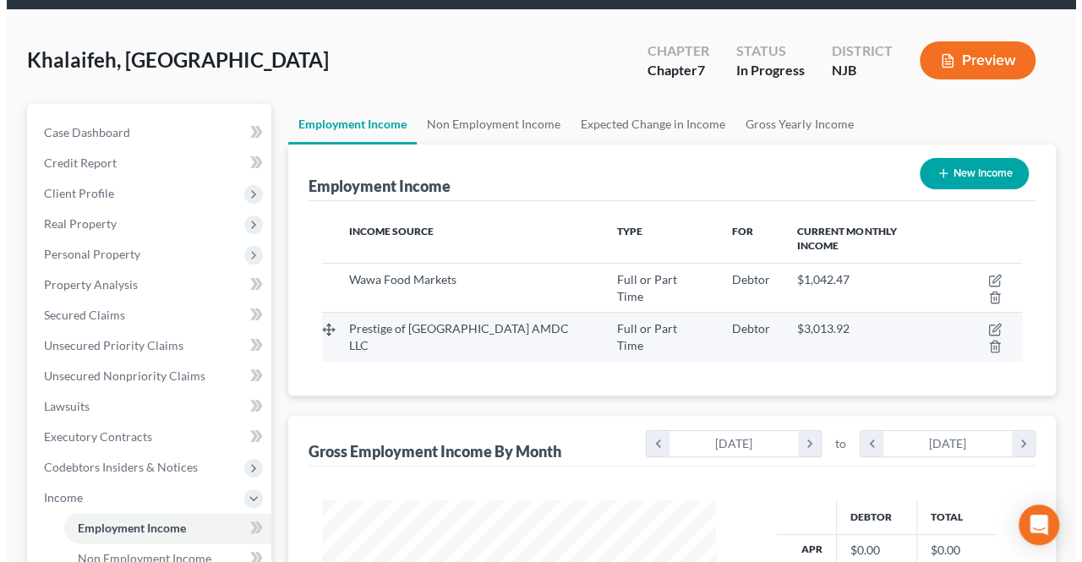
scroll to position [85, 0]
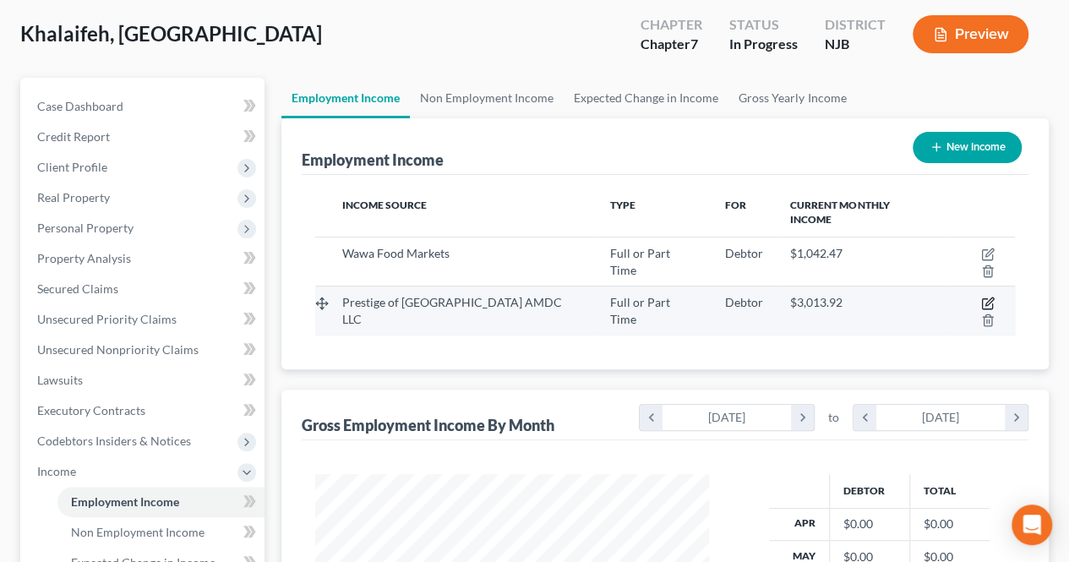
click at [982, 299] on icon "button" at bounding box center [987, 304] width 10 height 10
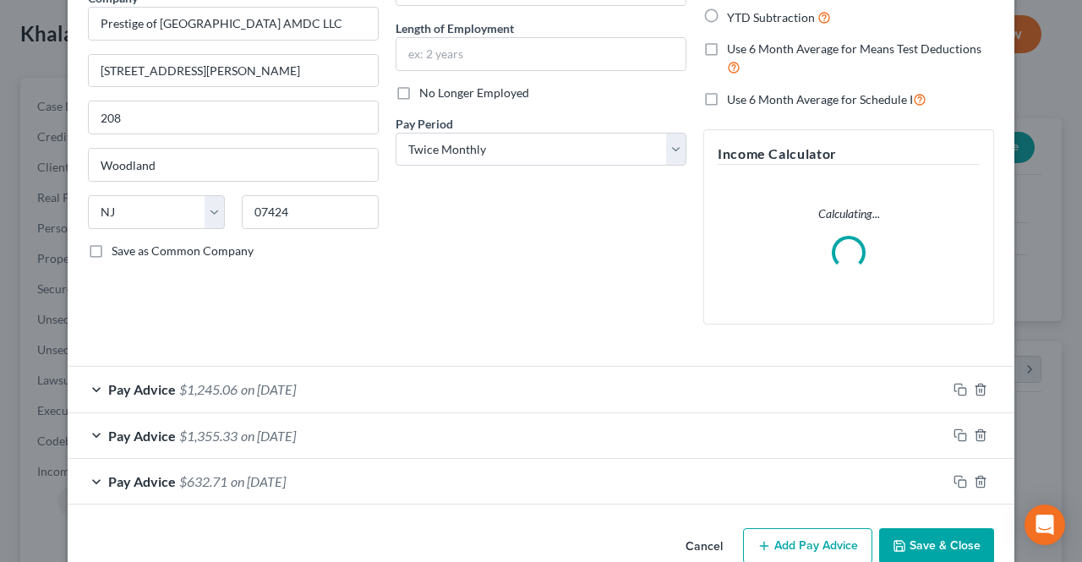
scroll to position [187, 0]
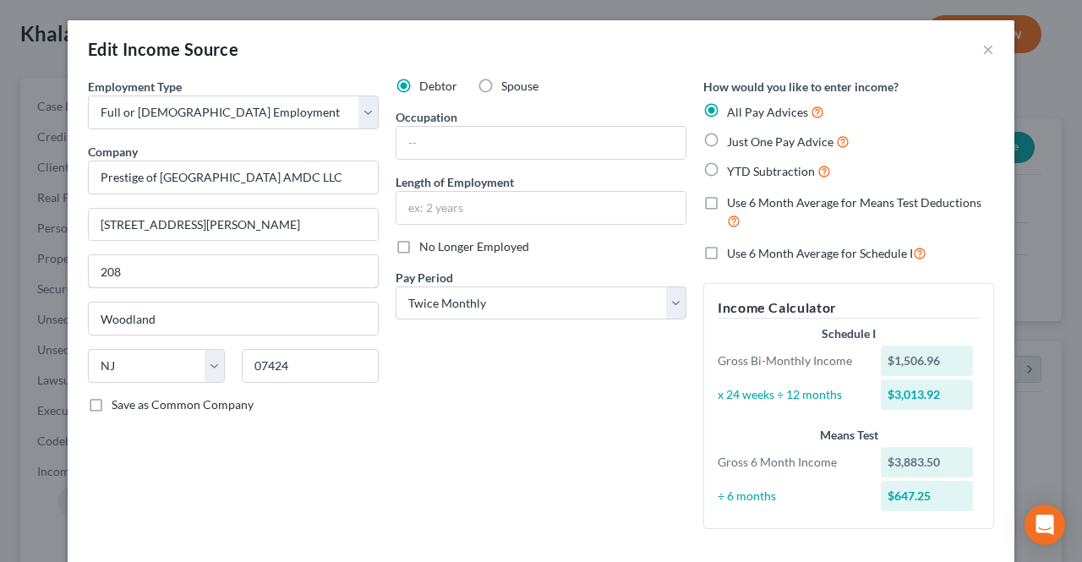
drag, startPoint x: 88, startPoint y: 264, endPoint x: 152, endPoint y: 298, distance: 73.0
click at [89, 264] on input "208" at bounding box center [233, 271] width 289 height 32
click at [93, 271] on input "e208" at bounding box center [233, 271] width 289 height 32
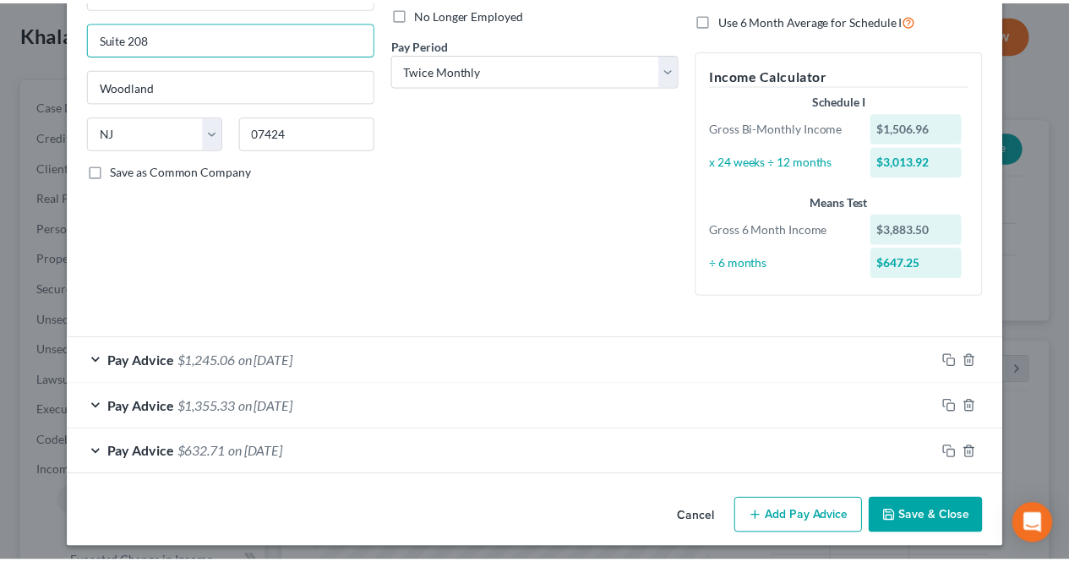
scroll to position [238, 0]
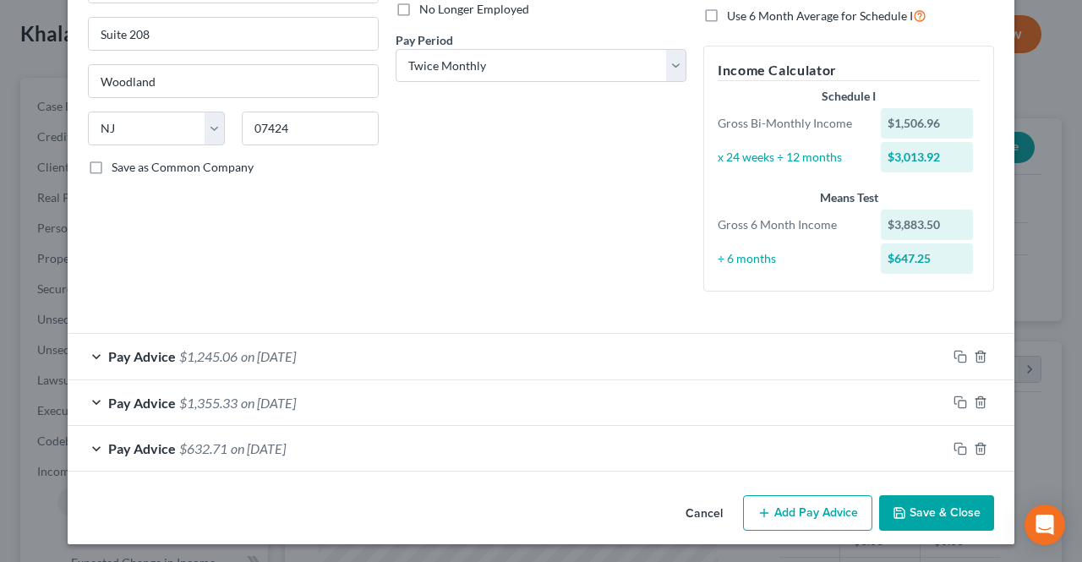
click at [884, 509] on button "Save & Close" at bounding box center [936, 513] width 115 height 36
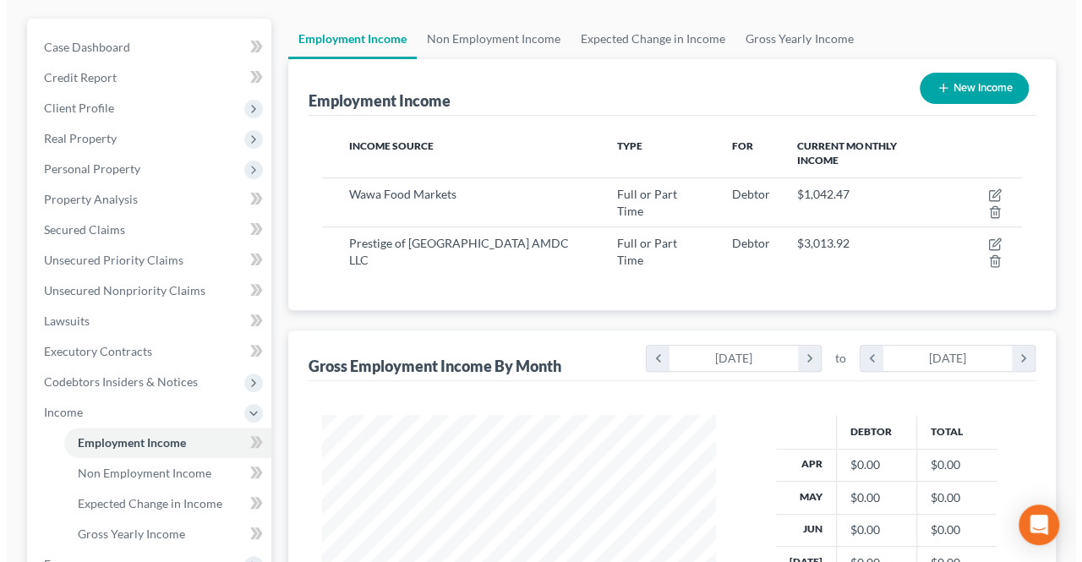
scroll to position [169, 0]
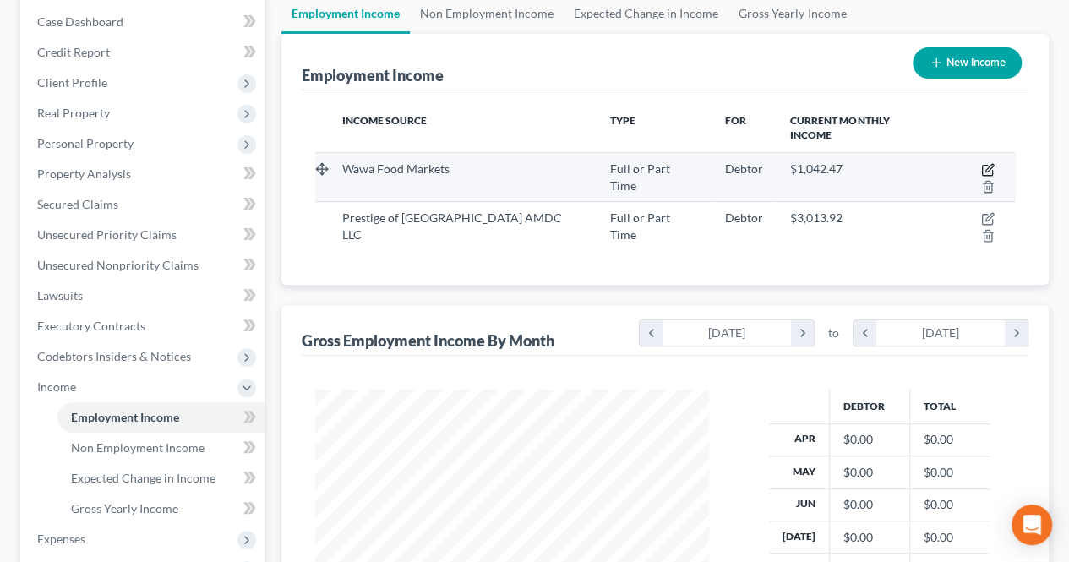
click at [981, 163] on icon "button" at bounding box center [988, 170] width 14 height 14
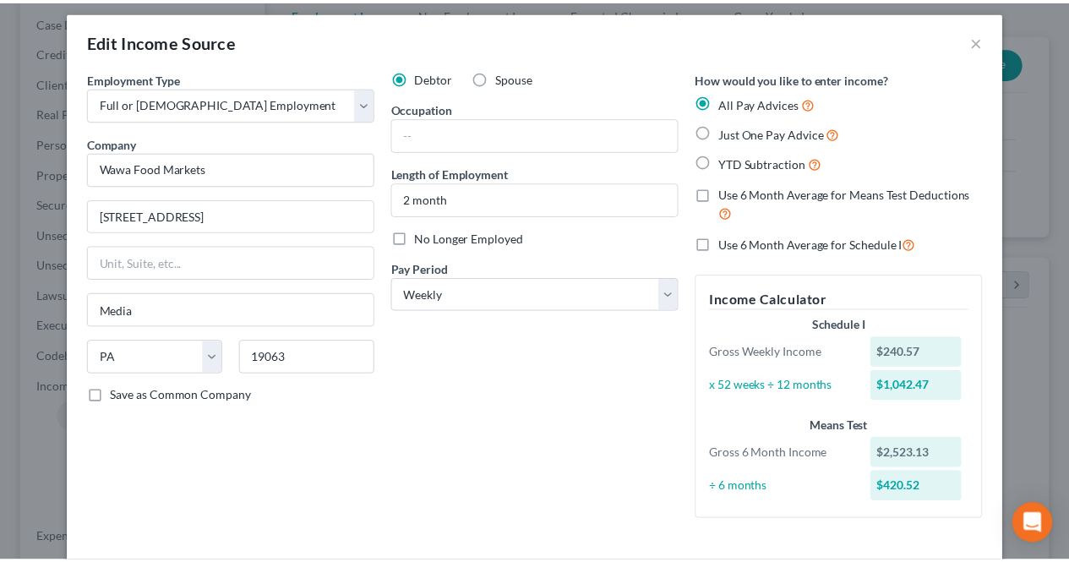
scroll to position [0, 0]
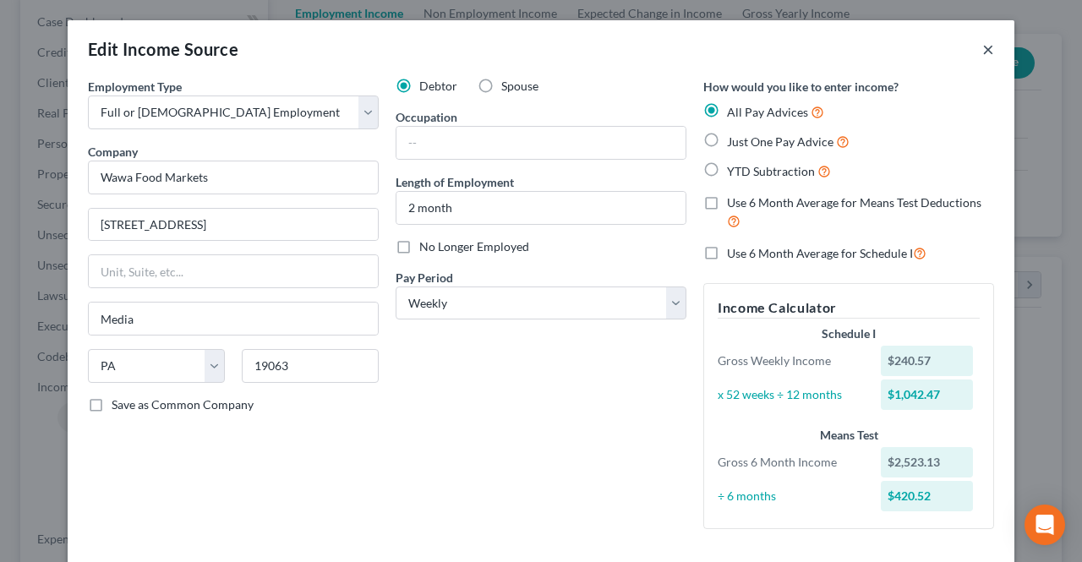
click at [982, 52] on button "×" at bounding box center [988, 49] width 12 height 20
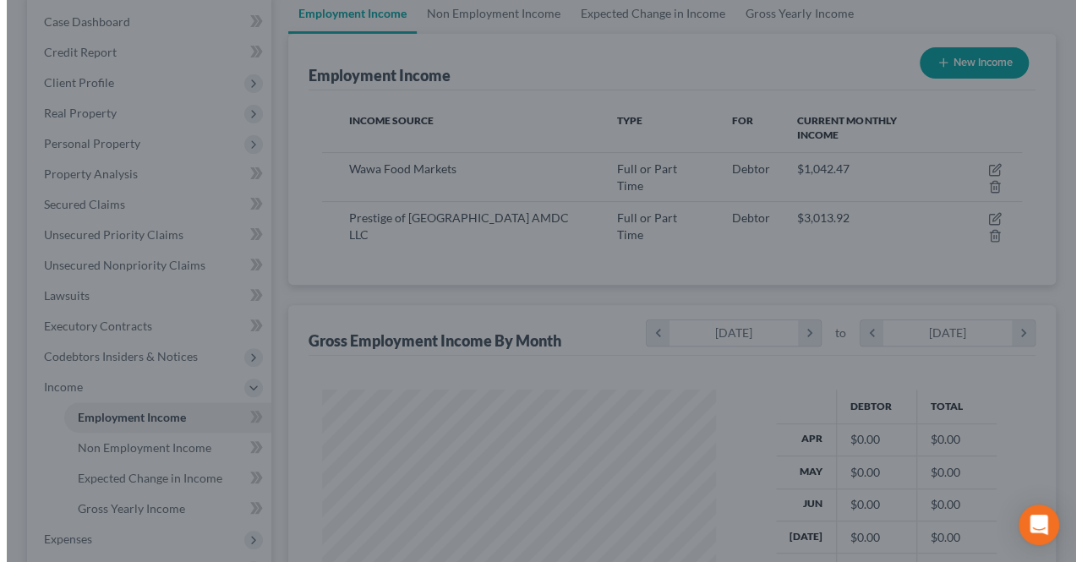
scroll to position [845024, 844897]
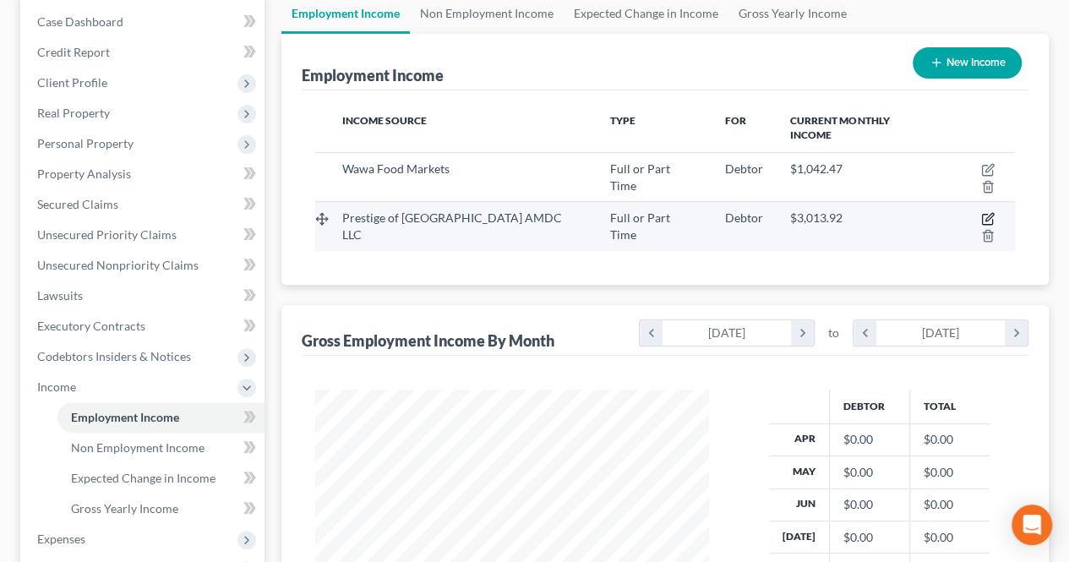
click at [981, 212] on icon "button" at bounding box center [988, 219] width 14 height 14
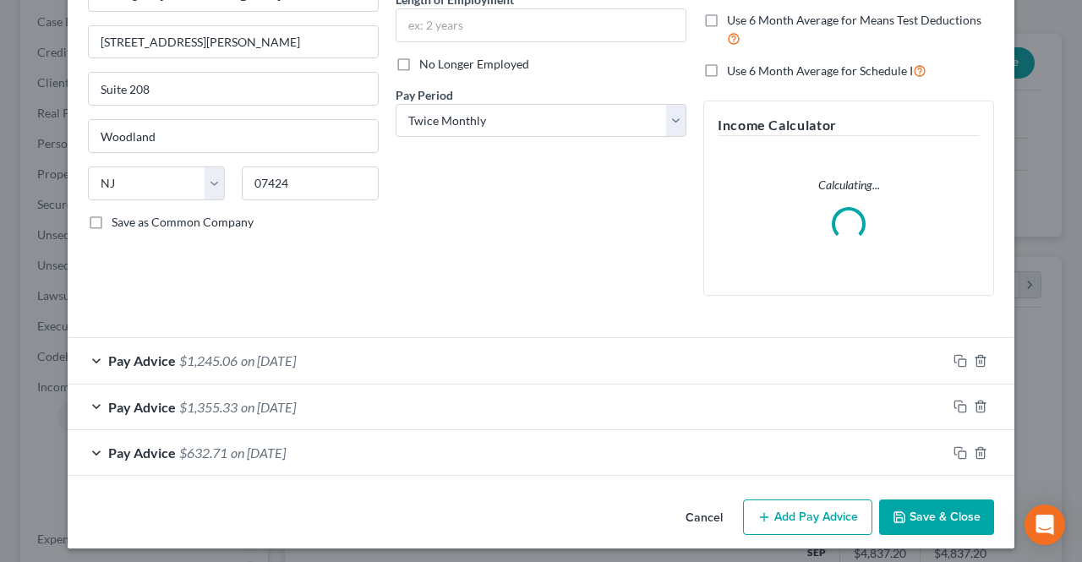
scroll to position [187, 0]
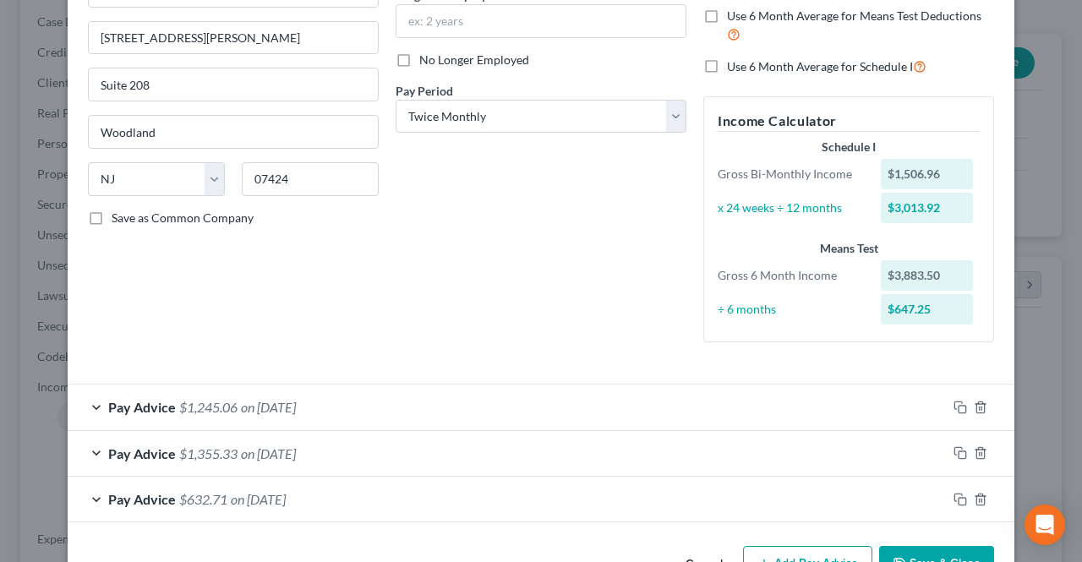
click at [331, 493] on div "Pay Advice $632.71 on [DATE]" at bounding box center [507, 499] width 879 height 45
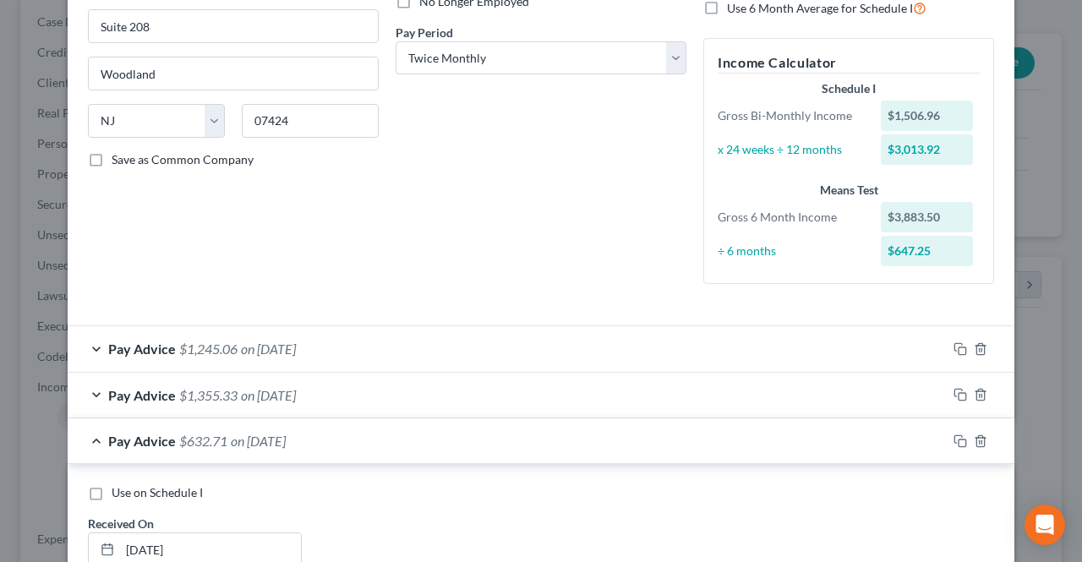
scroll to position [271, 0]
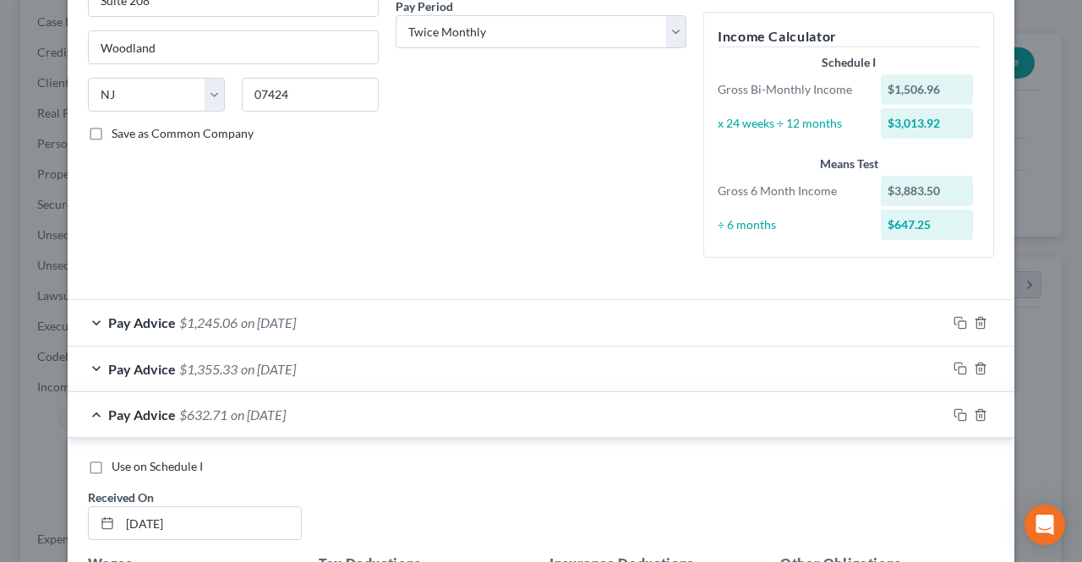
click at [123, 464] on span "Use on Schedule I" at bounding box center [157, 466] width 91 height 14
click at [123, 464] on input "Use on Schedule I" at bounding box center [123, 463] width 11 height 11
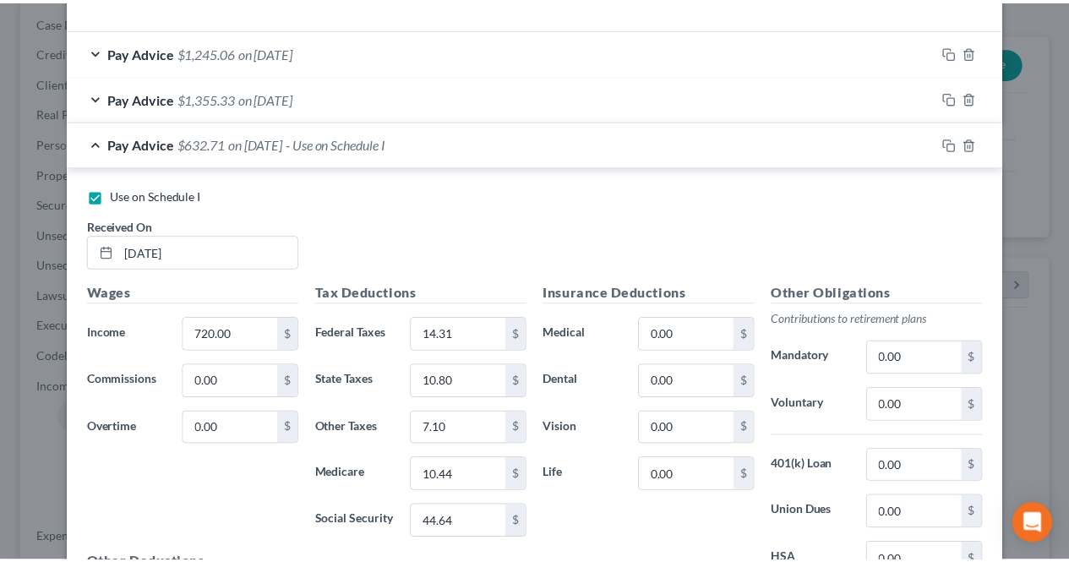
scroll to position [741, 0]
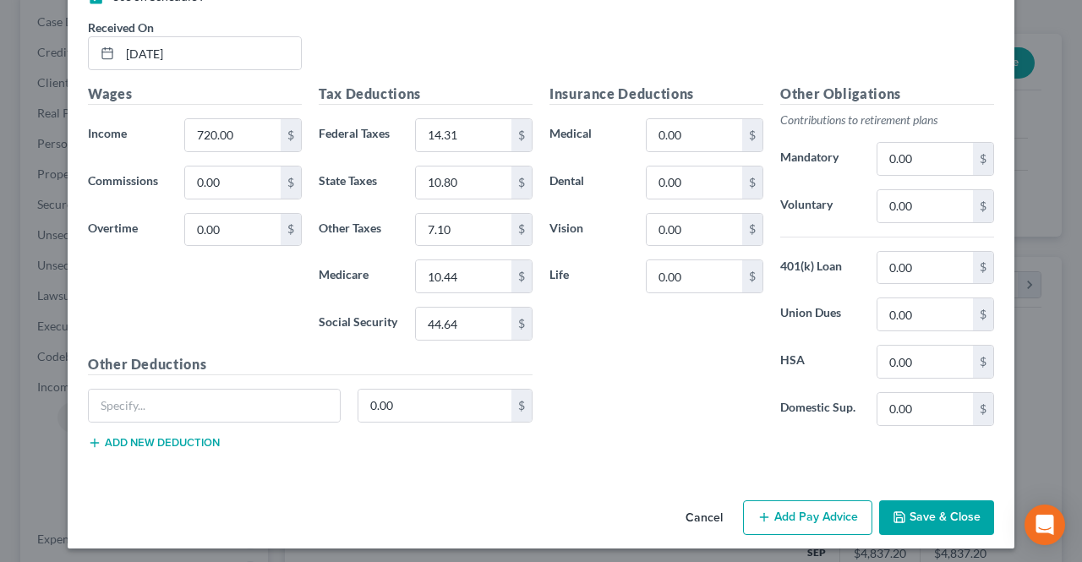
click at [896, 511] on icon "button" at bounding box center [900, 518] width 14 height 14
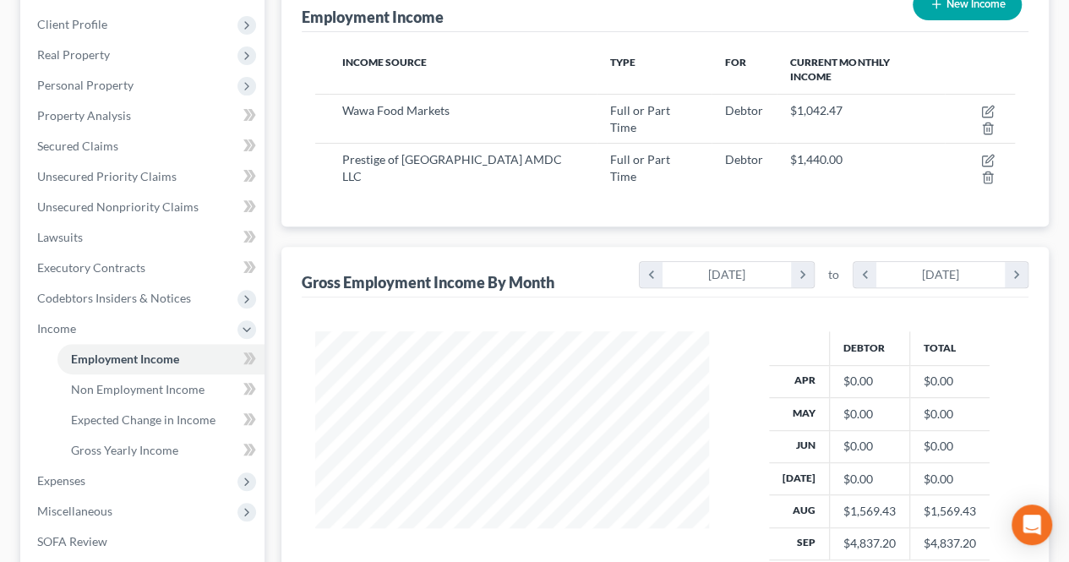
scroll to position [254, 0]
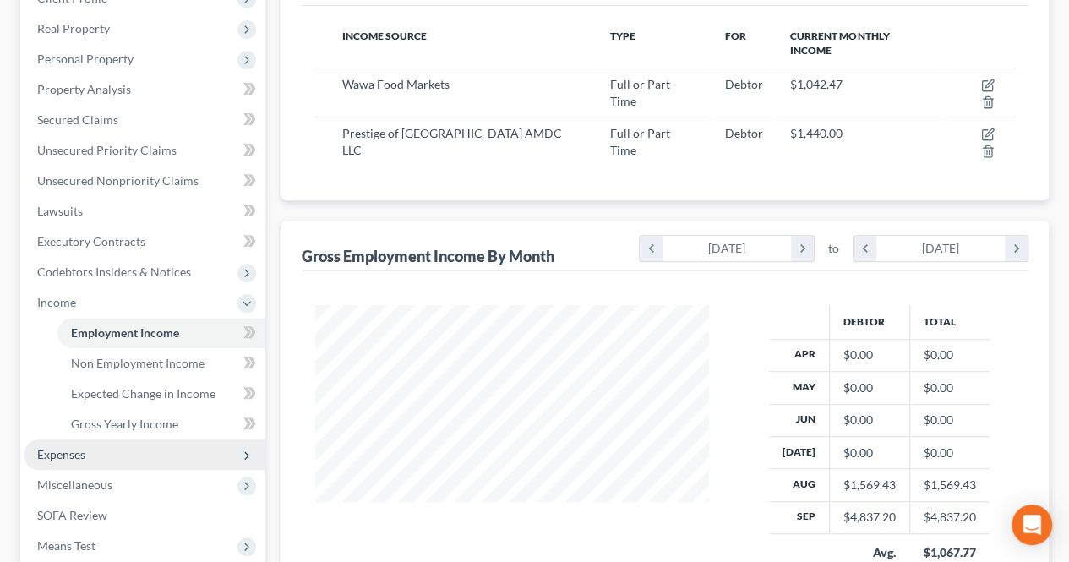
click at [140, 452] on span "Expenses" at bounding box center [144, 455] width 241 height 30
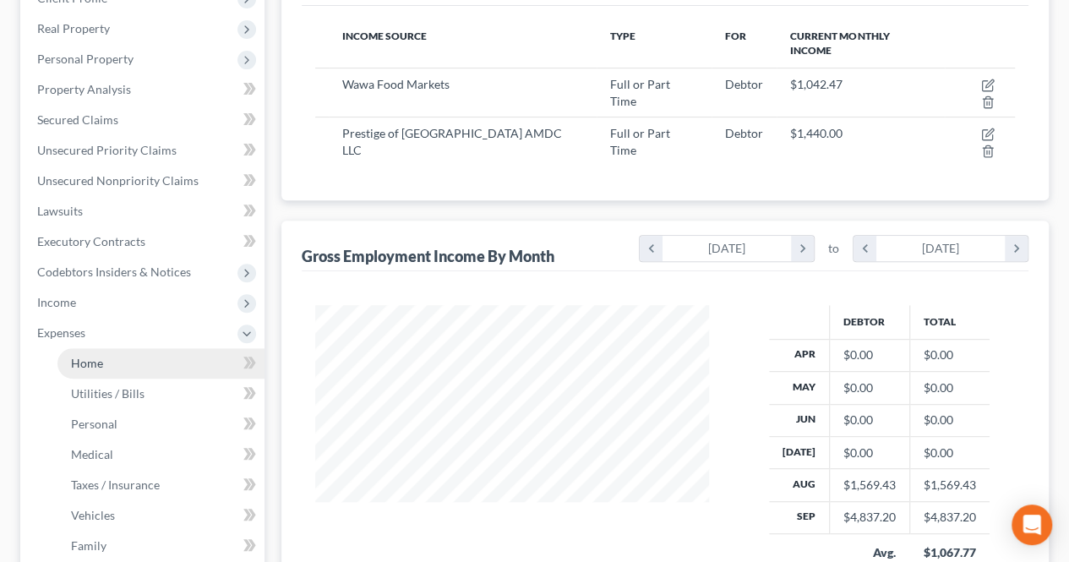
click at [120, 361] on link "Home" at bounding box center [160, 363] width 207 height 30
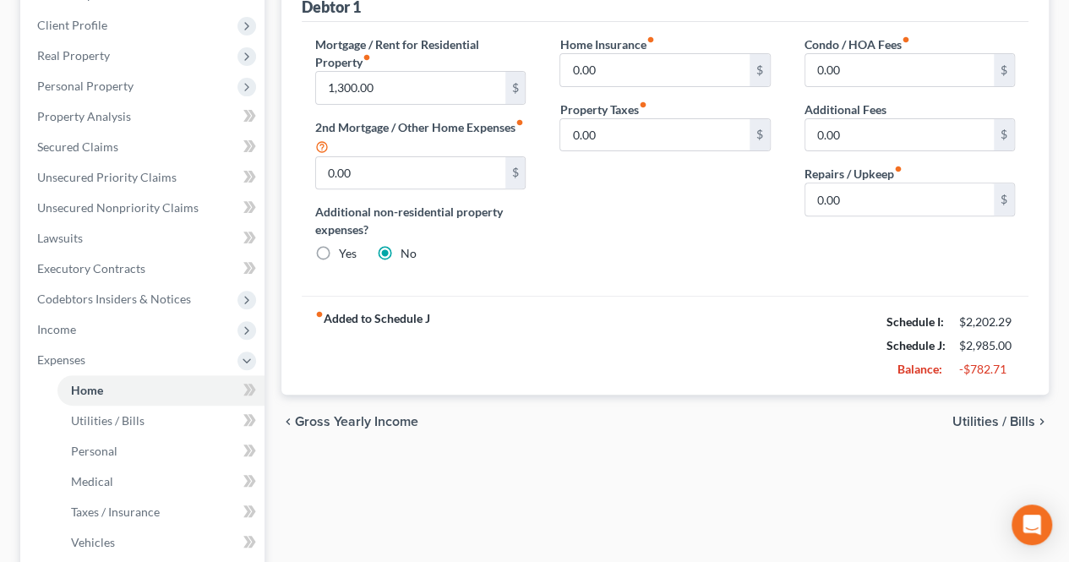
scroll to position [254, 0]
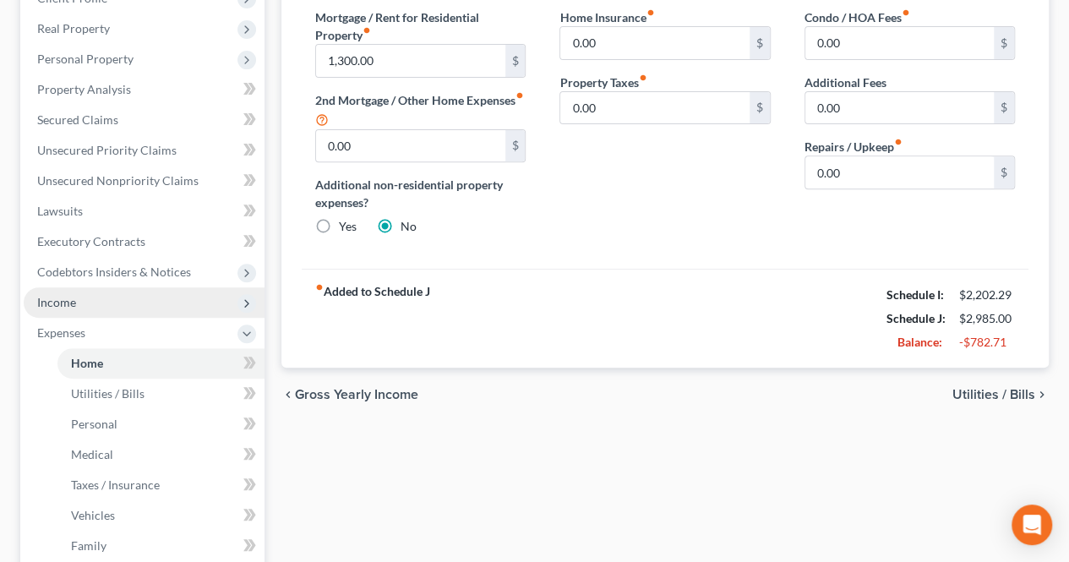
click at [134, 302] on span "Income" at bounding box center [144, 302] width 241 height 30
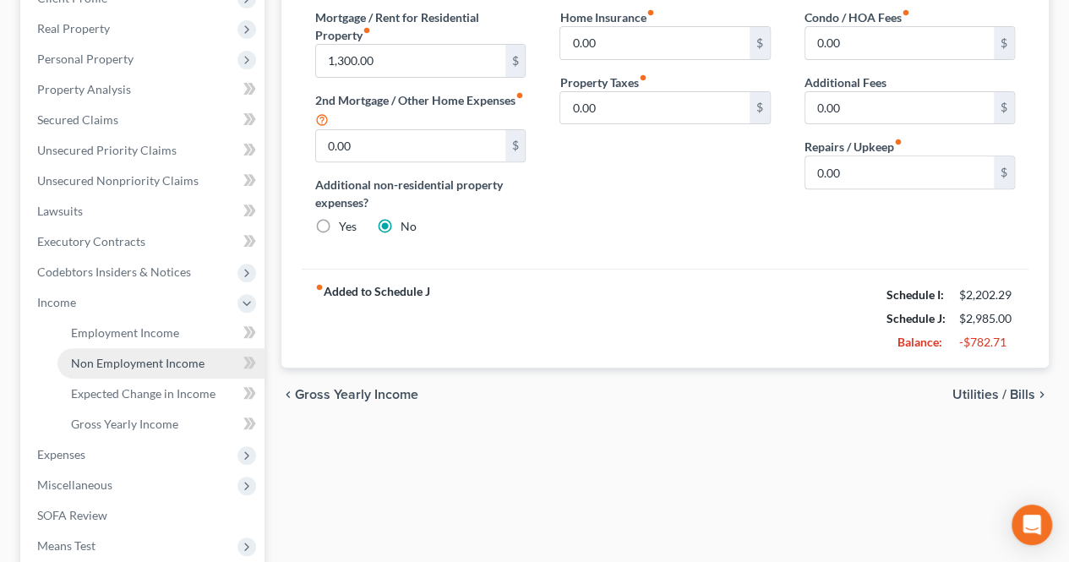
click at [140, 363] on span "Non Employment Income" at bounding box center [138, 363] width 134 height 14
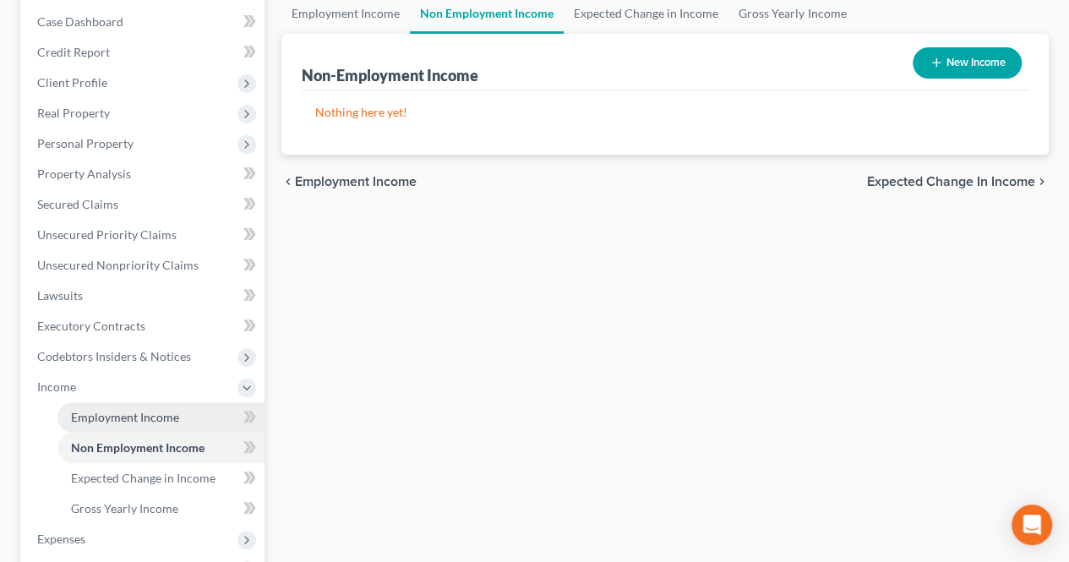
click at [171, 412] on span "Employment Income" at bounding box center [125, 417] width 108 height 14
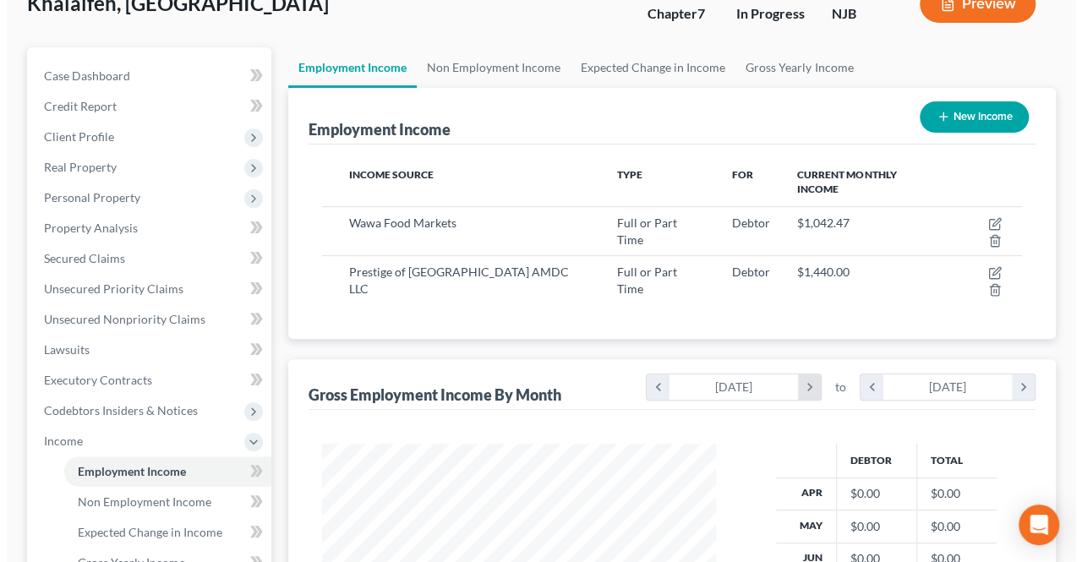
scroll to position [169, 0]
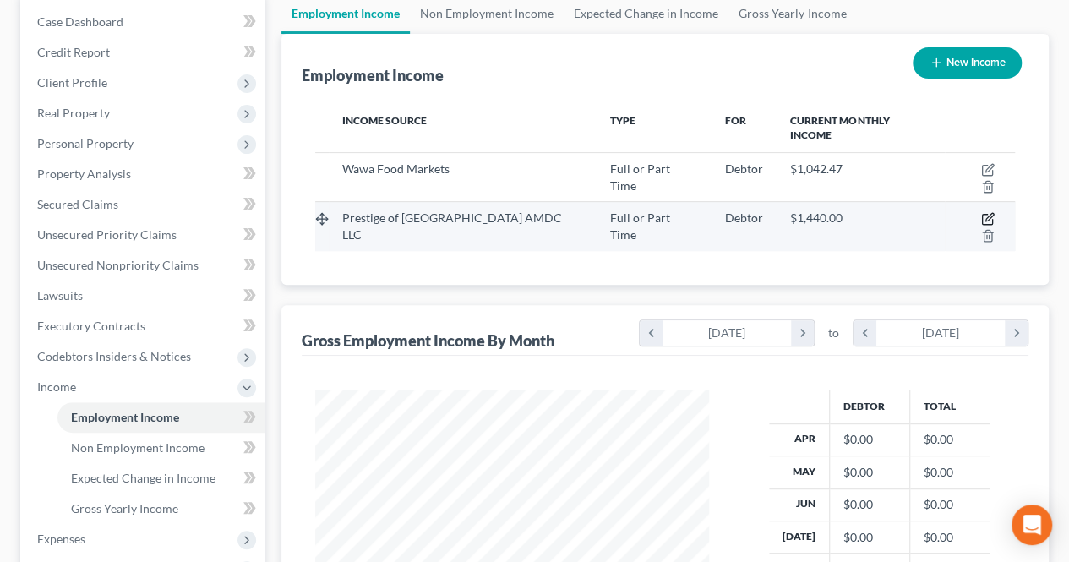
click at [981, 212] on icon "button" at bounding box center [988, 219] width 14 height 14
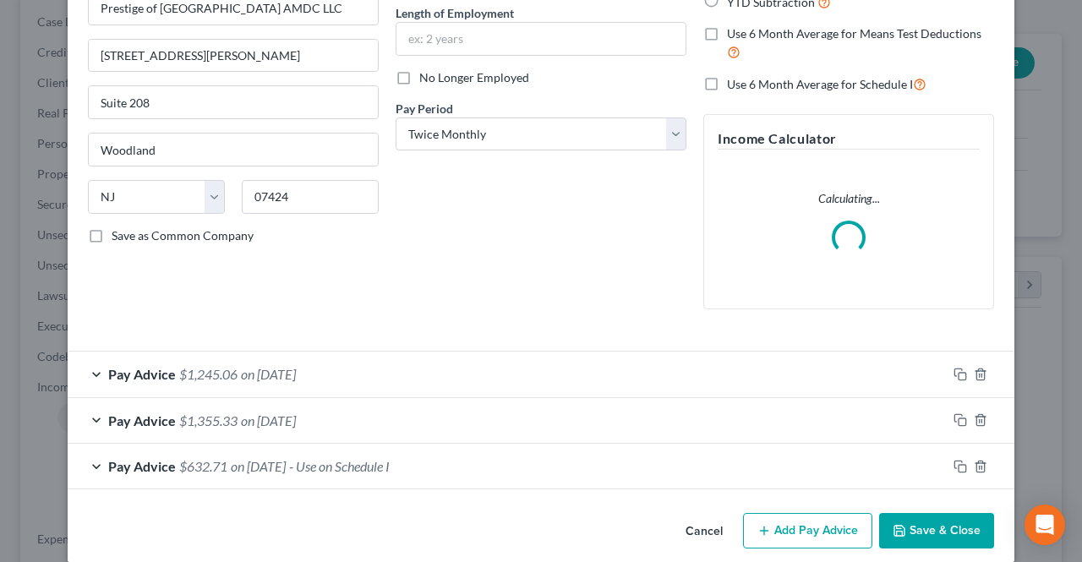
click at [252, 461] on span "on [DATE]" at bounding box center [258, 466] width 55 height 16
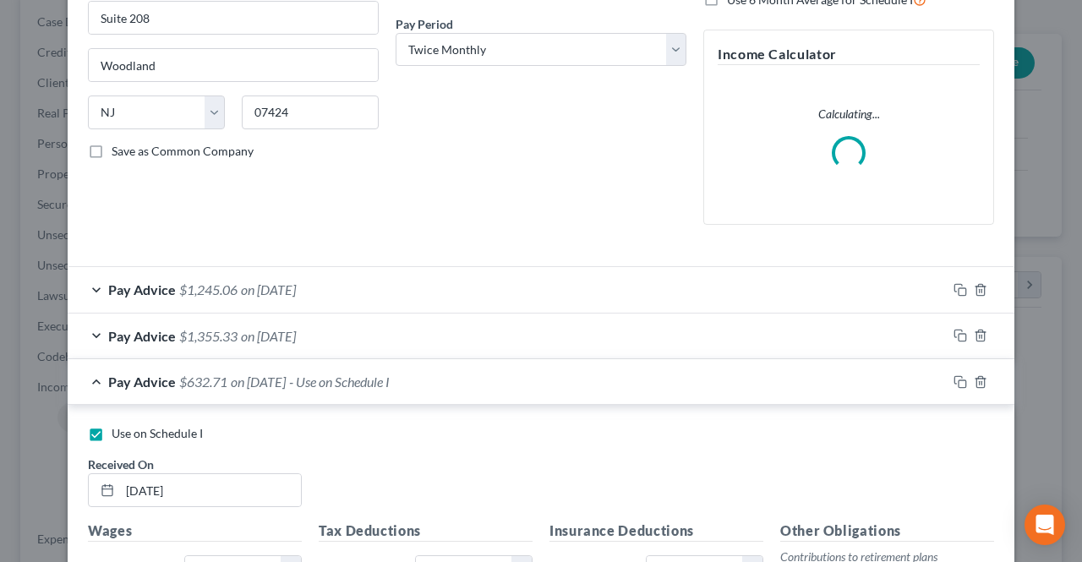
click at [174, 438] on span "Use on Schedule I" at bounding box center [157, 433] width 91 height 14
click at [129, 436] on input "Use on Schedule I" at bounding box center [123, 430] width 11 height 11
click at [268, 298] on div "Pay Advice $1,245.06 on [DATE]" at bounding box center [507, 289] width 879 height 45
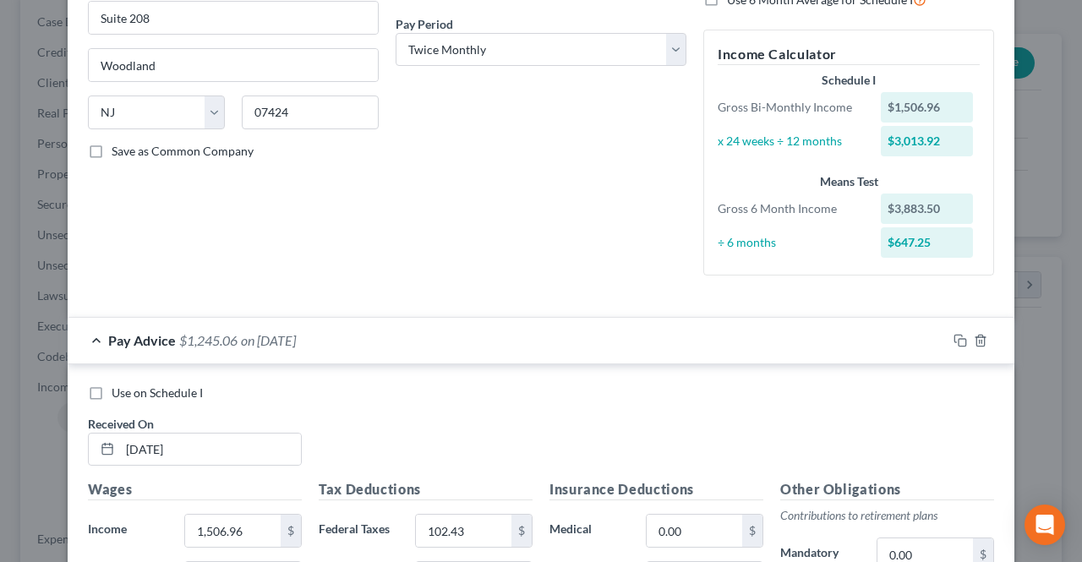
drag, startPoint x: 96, startPoint y: 396, endPoint x: 68, endPoint y: 387, distance: 30.2
click at [112, 396] on label "Use on Schedule I" at bounding box center [157, 393] width 91 height 17
click at [118, 396] on input "Use on Schedule I" at bounding box center [123, 390] width 11 height 11
click at [112, 391] on label "Use on Schedule I" at bounding box center [157, 393] width 91 height 17
click at [118, 391] on input "Use on Schedule I" at bounding box center [123, 390] width 11 height 11
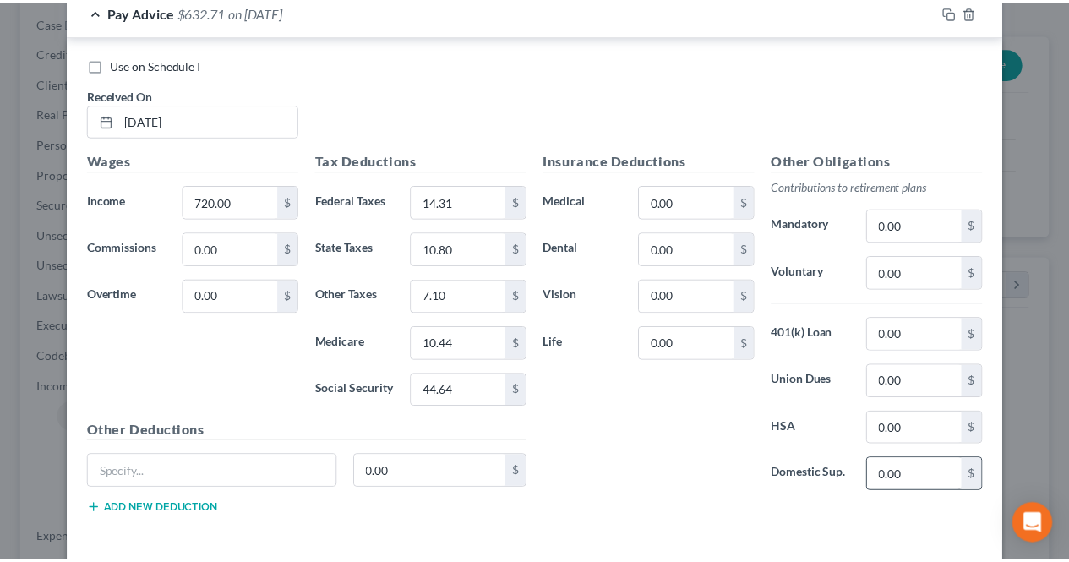
scroll to position [1246, 0]
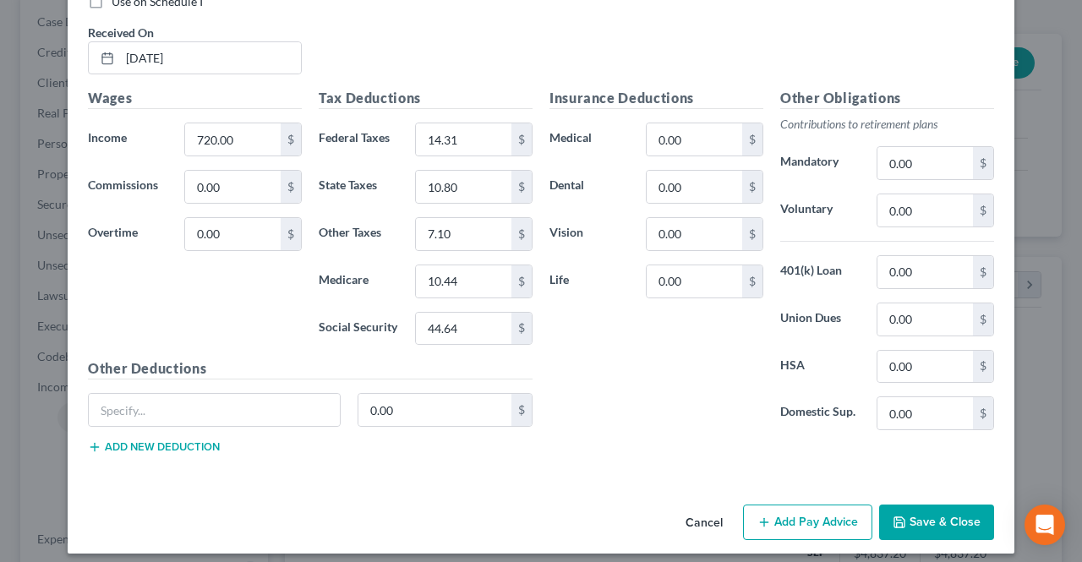
drag, startPoint x: 935, startPoint y: 516, endPoint x: 884, endPoint y: 486, distance: 59.1
click at [935, 516] on button "Save & Close" at bounding box center [936, 523] width 115 height 36
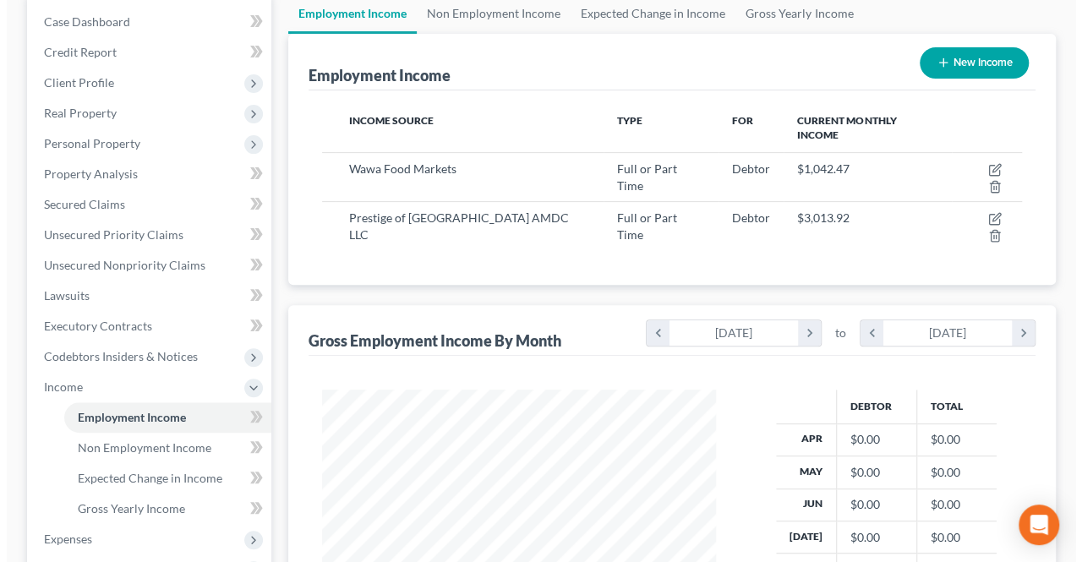
scroll to position [85, 0]
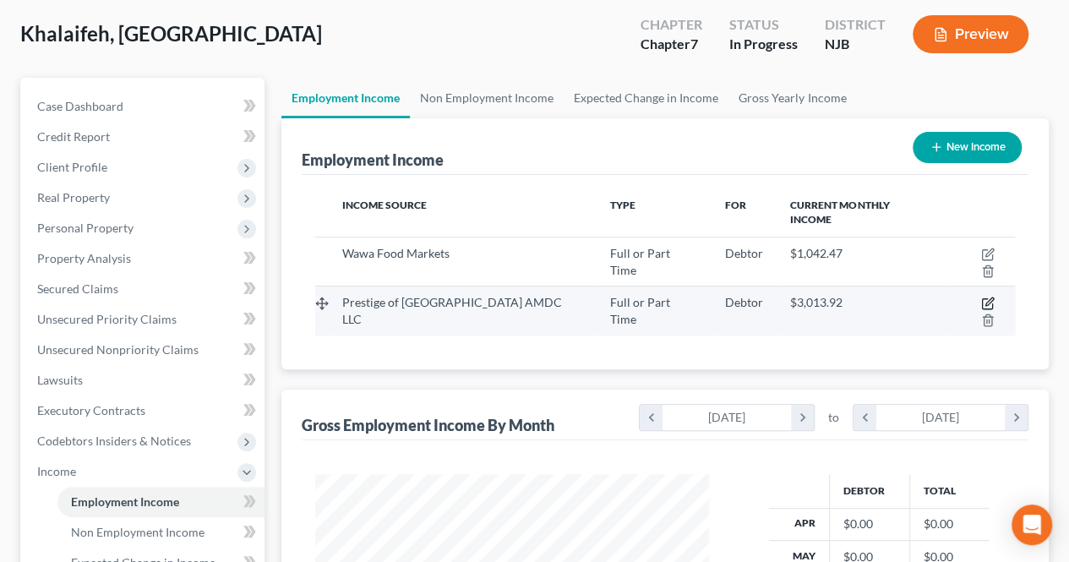
click at [981, 297] on icon "button" at bounding box center [988, 304] width 14 height 14
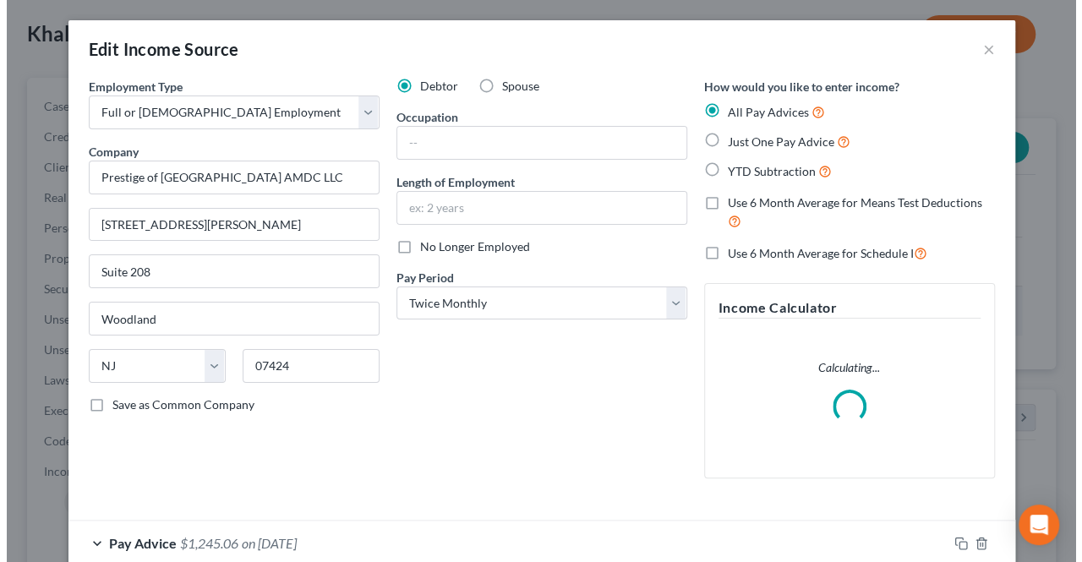
scroll to position [301, 433]
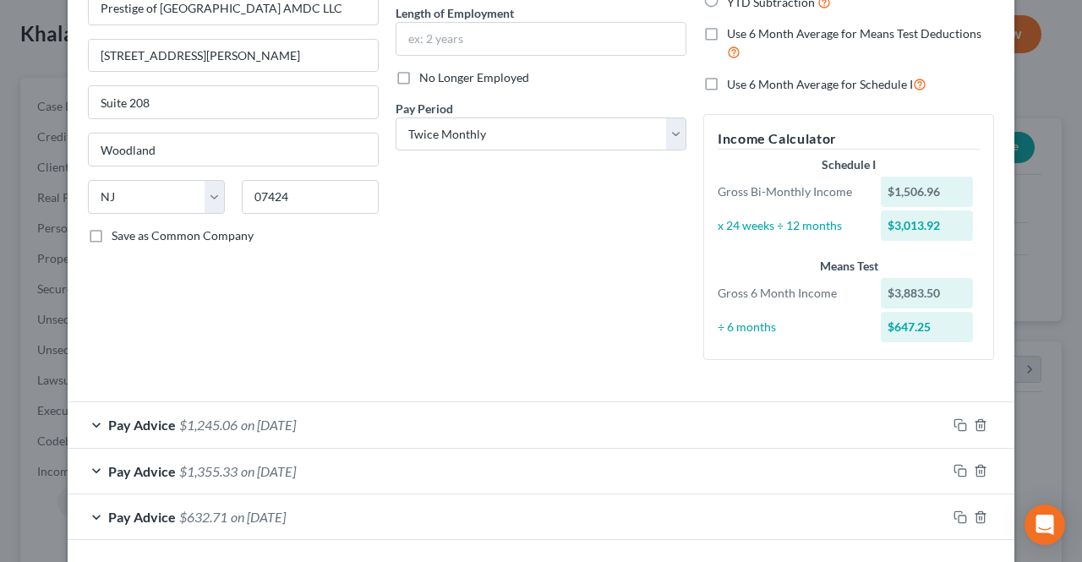
click at [259, 428] on span "on [DATE]" at bounding box center [268, 425] width 55 height 16
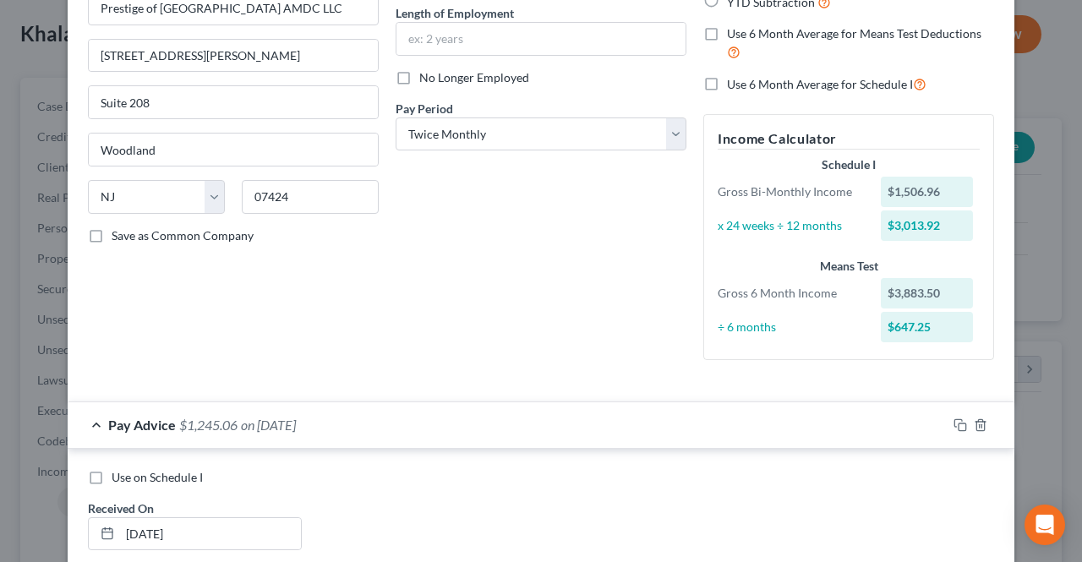
drag, startPoint x: 90, startPoint y: 476, endPoint x: 296, endPoint y: 415, distance: 215.1
click at [112, 475] on label "Use on Schedule I" at bounding box center [157, 477] width 91 height 17
click at [118, 475] on input "Use on Schedule I" at bounding box center [123, 474] width 11 height 11
click at [112, 473] on label "Use on Schedule I" at bounding box center [157, 477] width 91 height 17
click at [118, 473] on input "Use on Schedule I" at bounding box center [123, 474] width 11 height 11
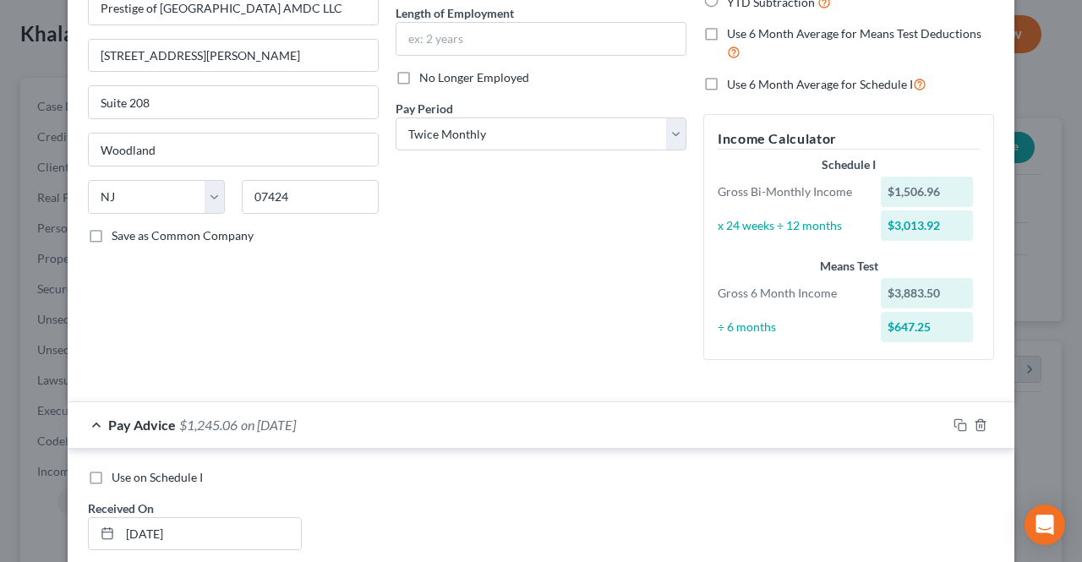
click at [179, 418] on span "$1,245.06" at bounding box center [208, 425] width 58 height 16
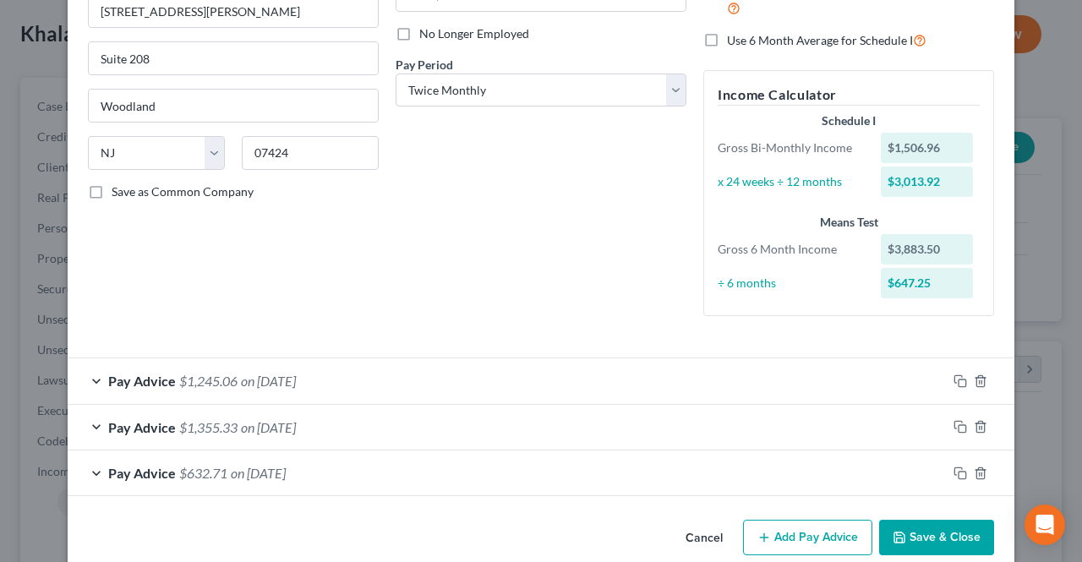
scroll to position [238, 0]
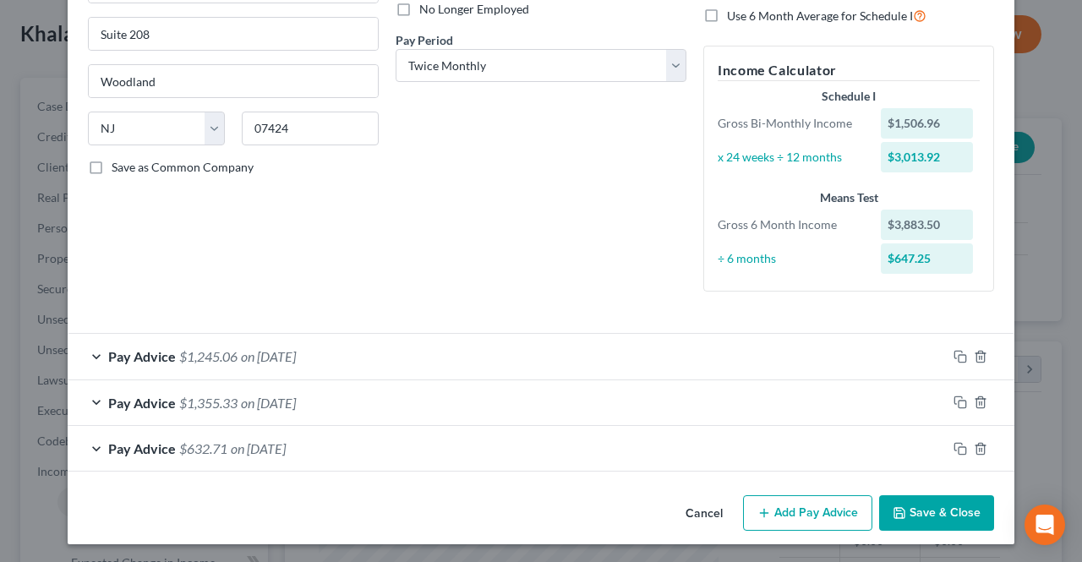
click at [179, 449] on span "$632.71" at bounding box center [203, 448] width 48 height 16
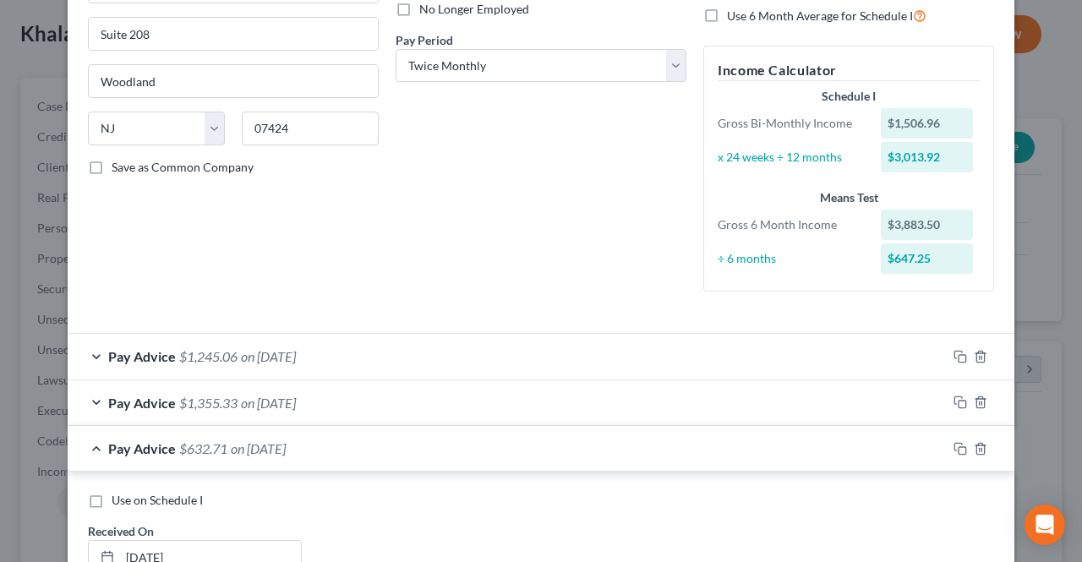
click at [112, 498] on span "Use on Schedule I" at bounding box center [157, 500] width 91 height 14
click at [118, 498] on input "Use on Schedule I" at bounding box center [123, 497] width 11 height 11
click at [112, 498] on label "Use on Schedule I" at bounding box center [157, 500] width 91 height 17
click at [118, 498] on input "Use on Schedule I" at bounding box center [123, 497] width 11 height 11
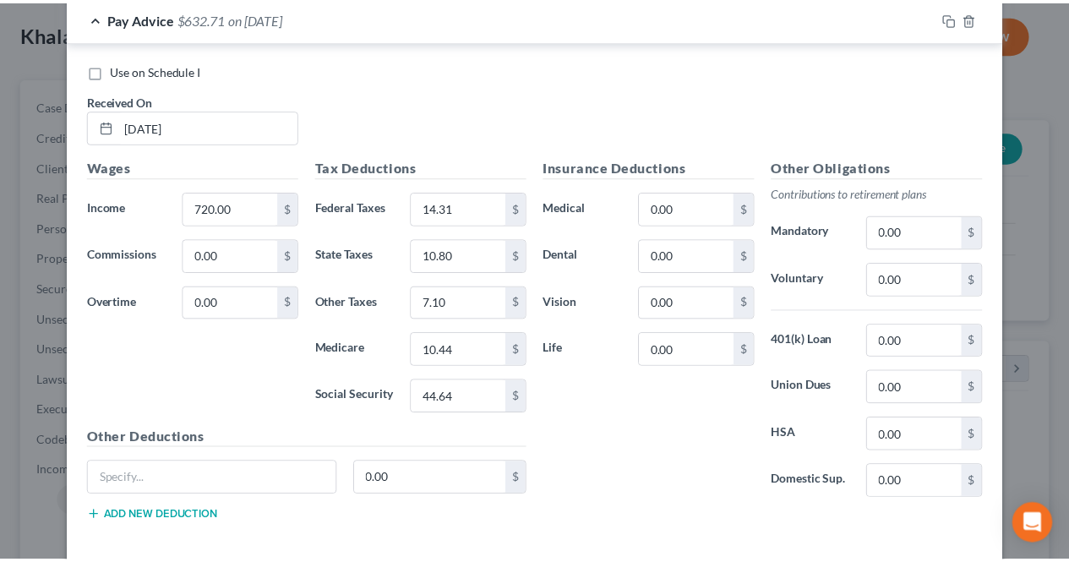
scroll to position [741, 0]
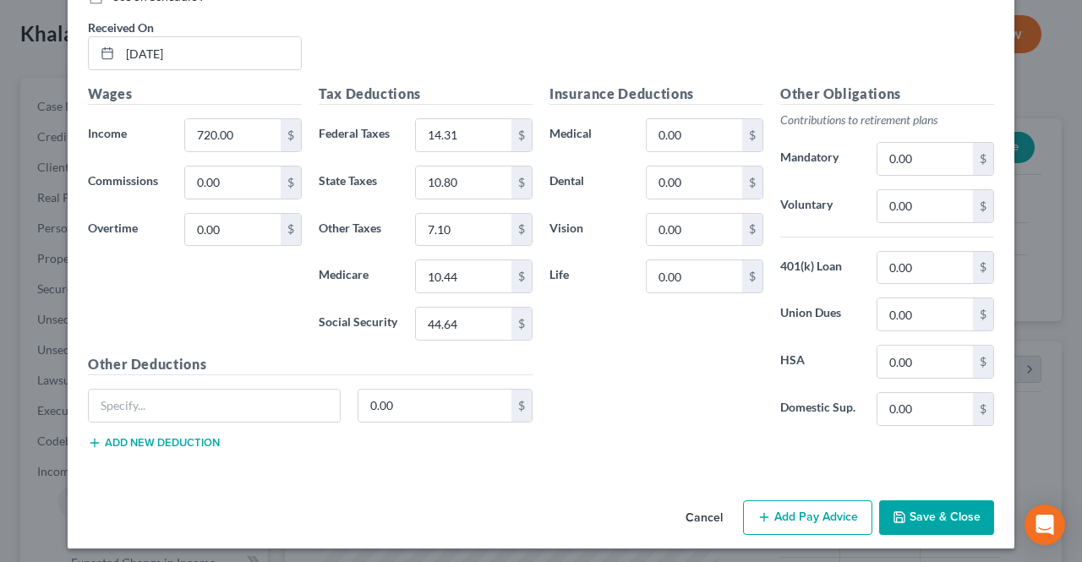
click at [926, 510] on button "Save & Close" at bounding box center [936, 518] width 115 height 36
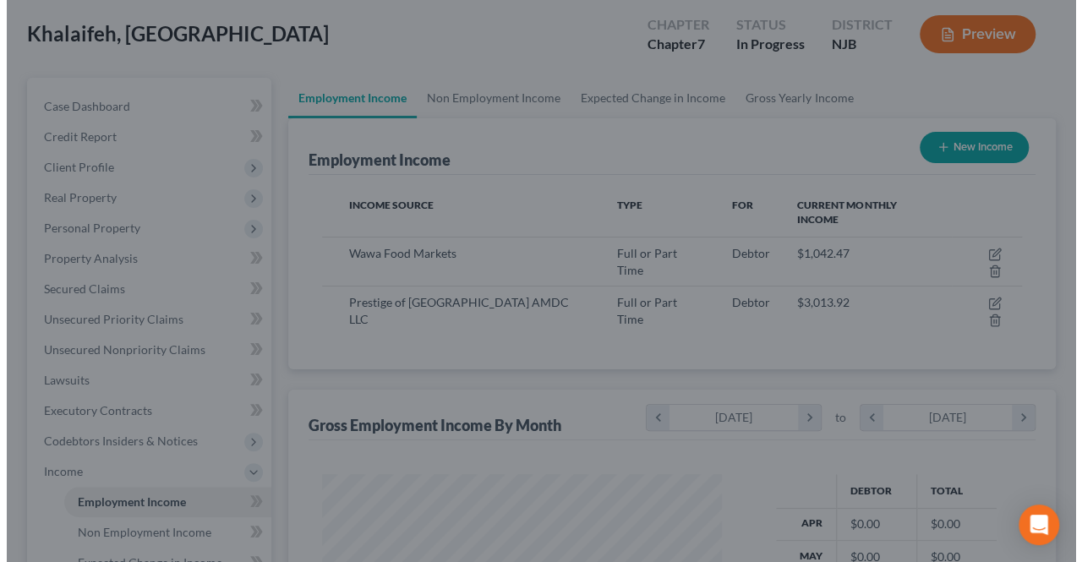
scroll to position [845024, 844897]
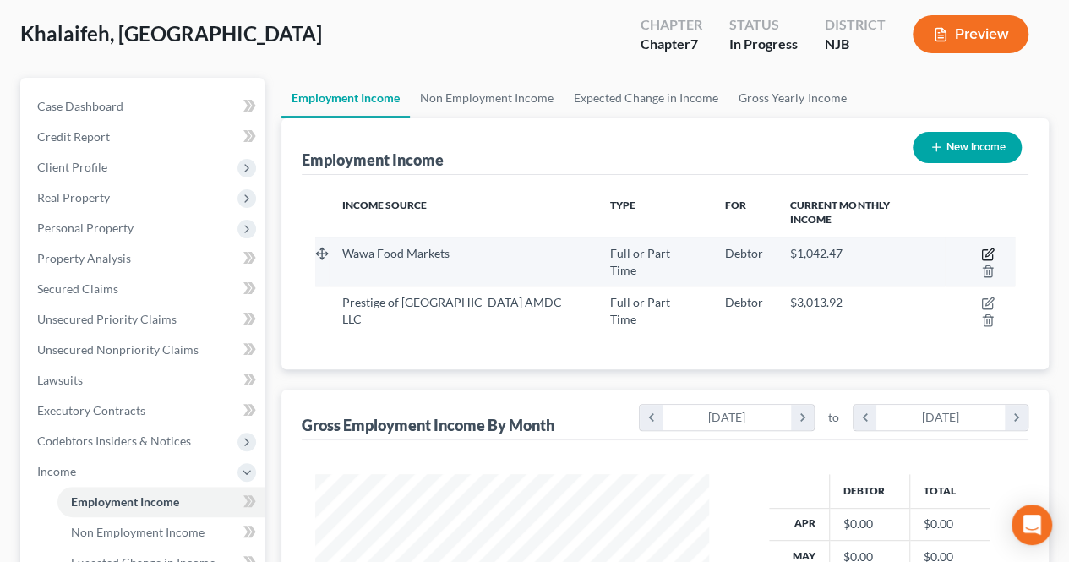
click at [982, 250] on icon "button" at bounding box center [987, 255] width 10 height 10
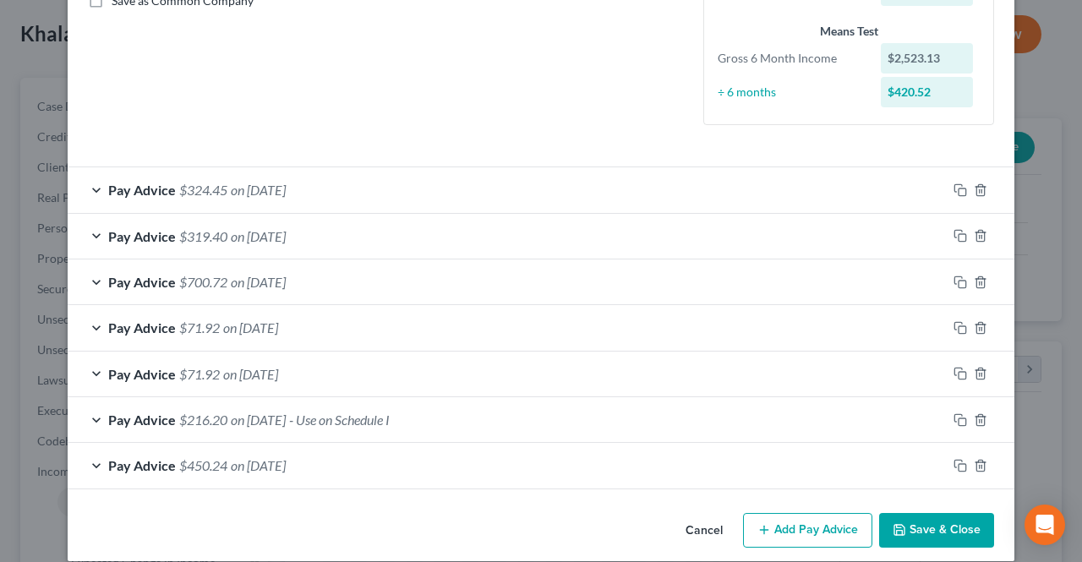
scroll to position [420, 0]
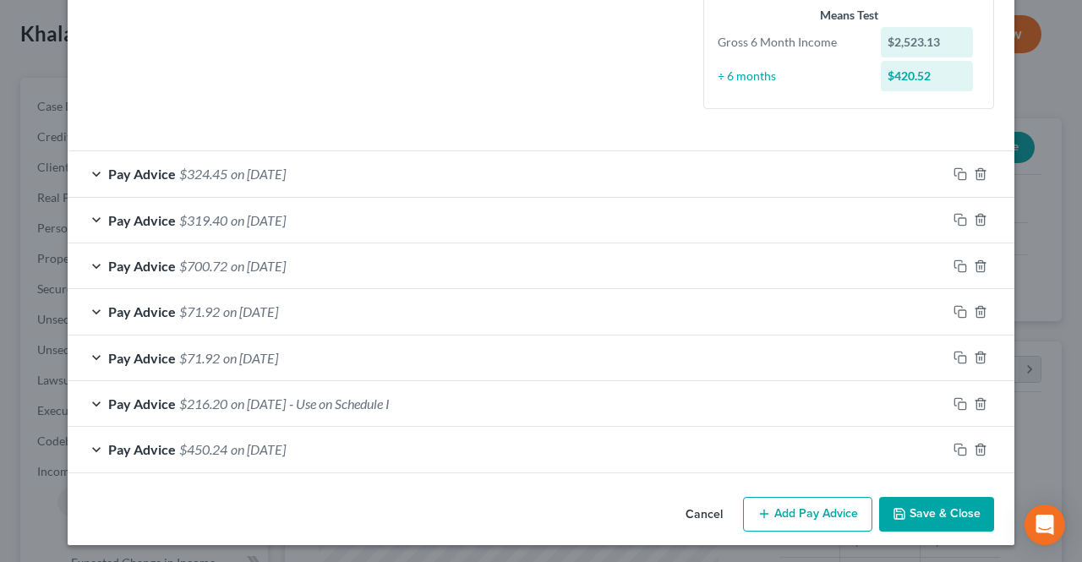
click at [909, 520] on button "Save & Close" at bounding box center [936, 515] width 115 height 36
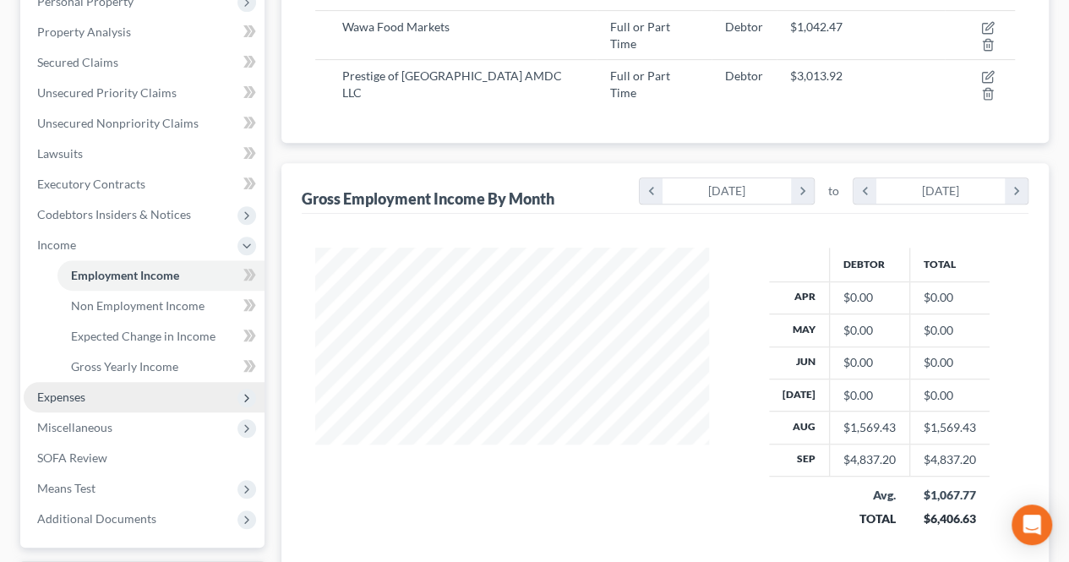
scroll to position [338, 0]
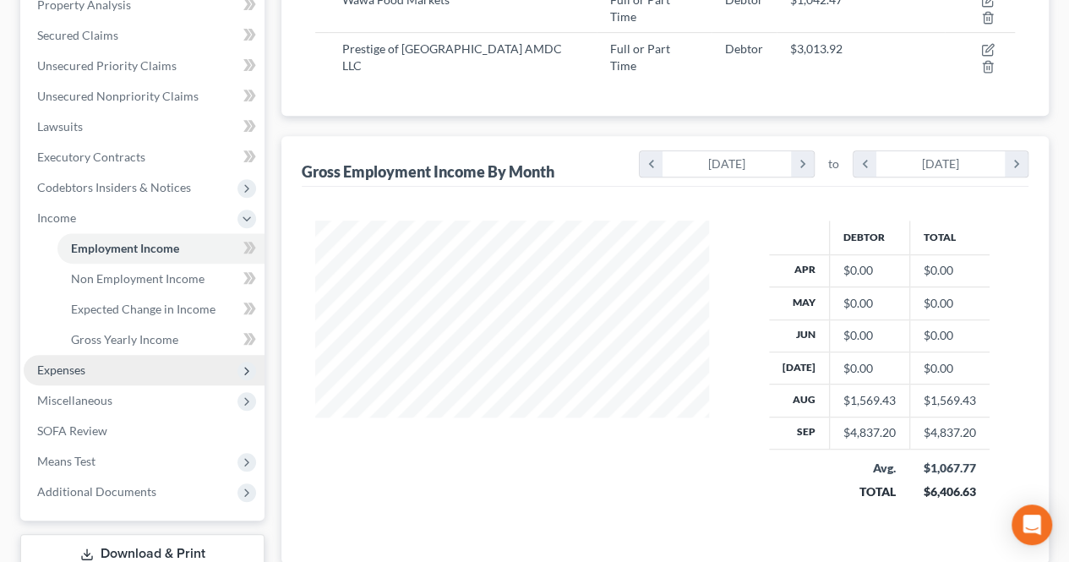
click at [134, 355] on span "Expenses" at bounding box center [144, 370] width 241 height 30
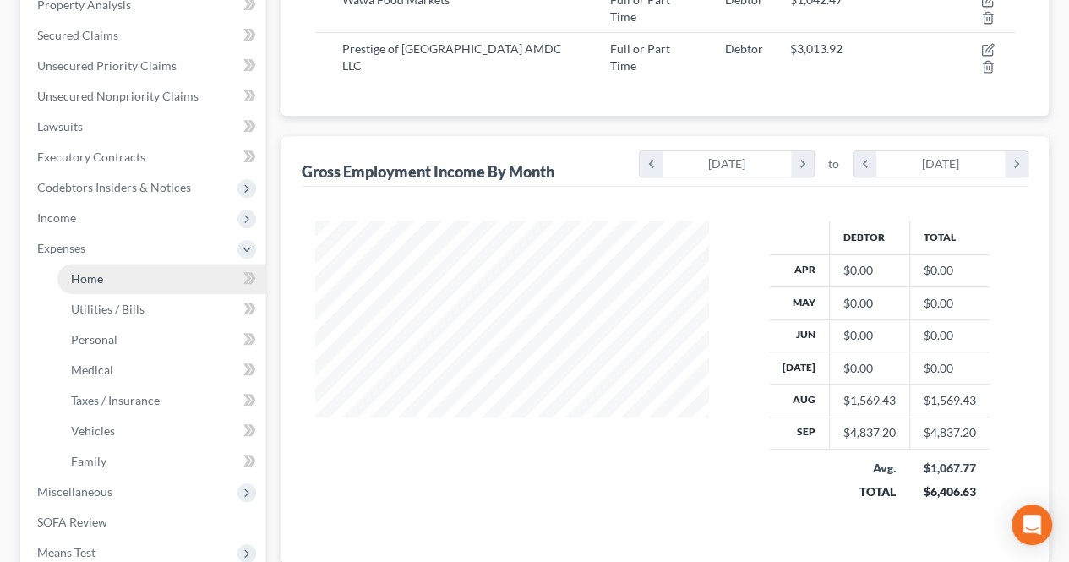
click at [108, 286] on link "Home" at bounding box center [160, 279] width 207 height 30
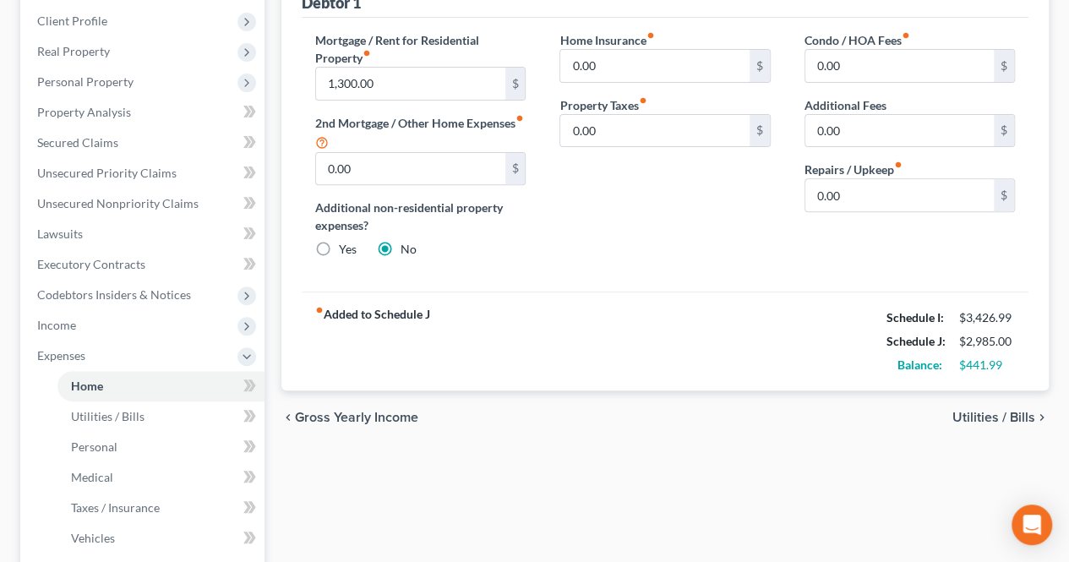
scroll to position [254, 0]
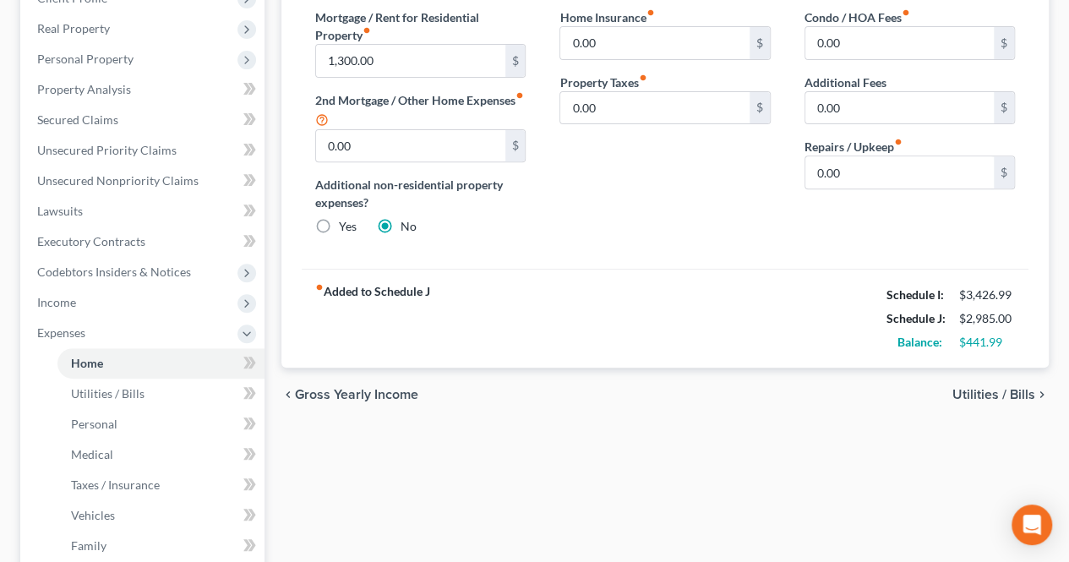
click at [1046, 359] on div "Debtor 1 Mortgage / Rent for Residential Property fiber_manual_record 1,300.00 …" at bounding box center [665, 158] width 768 height 419
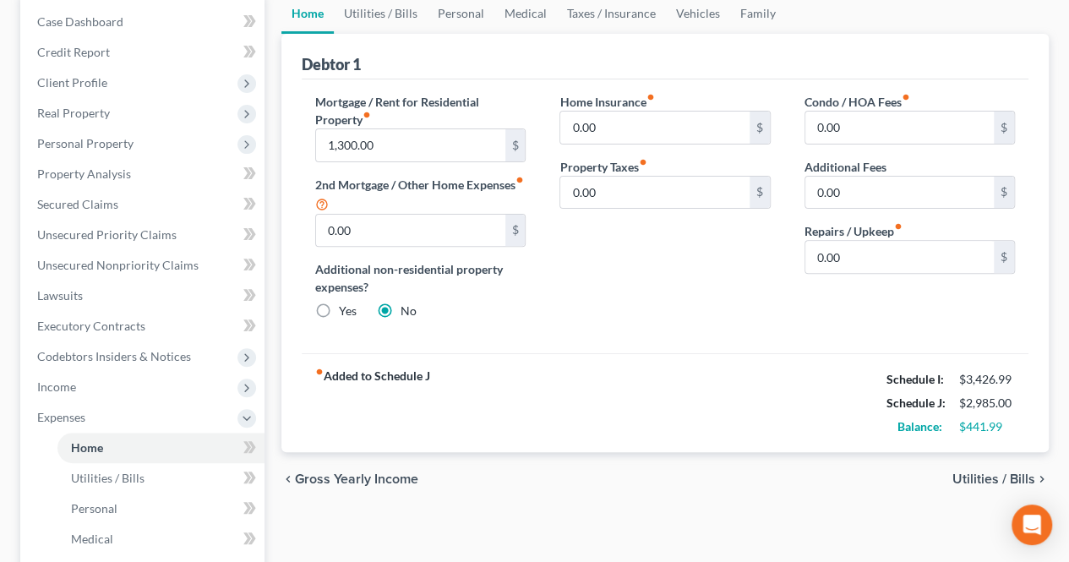
click at [969, 479] on span "Utilities / Bills" at bounding box center [994, 480] width 83 height 14
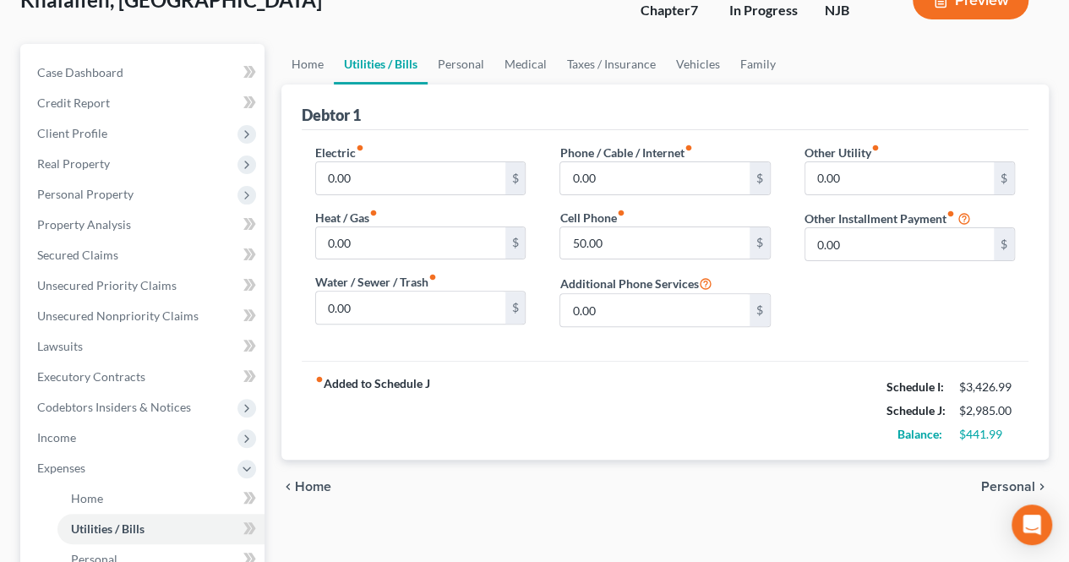
scroll to position [169, 0]
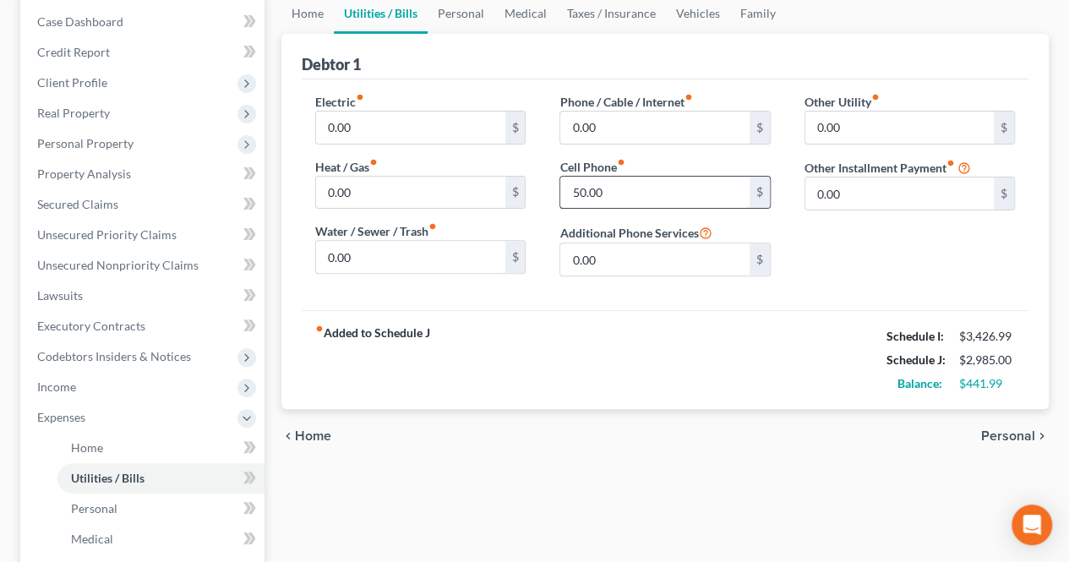
click at [686, 191] on input "50.00" at bounding box center [654, 193] width 189 height 32
click at [993, 435] on span "Personal" at bounding box center [1008, 436] width 54 height 14
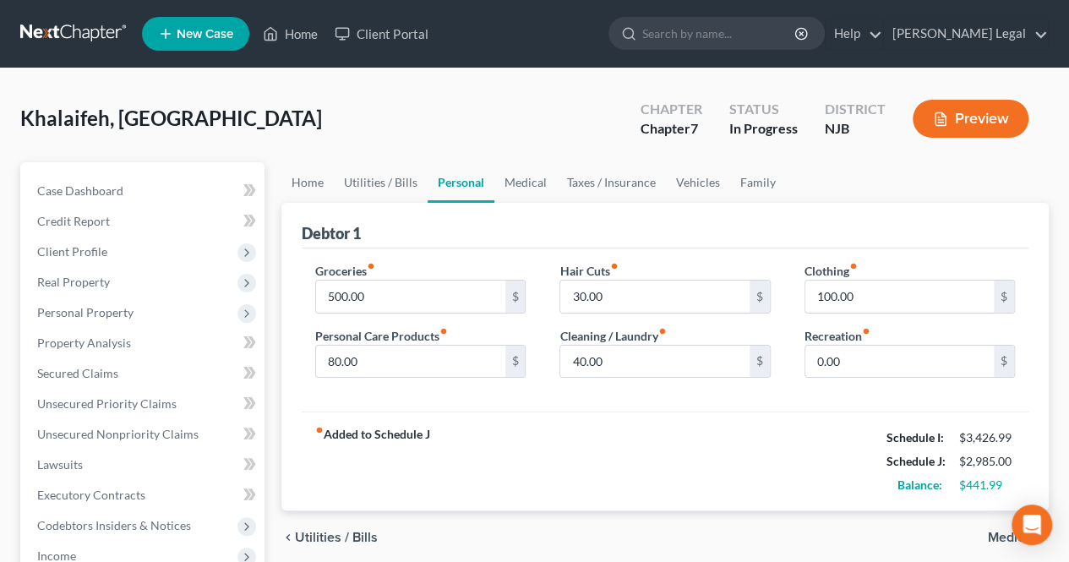
scroll to position [85, 0]
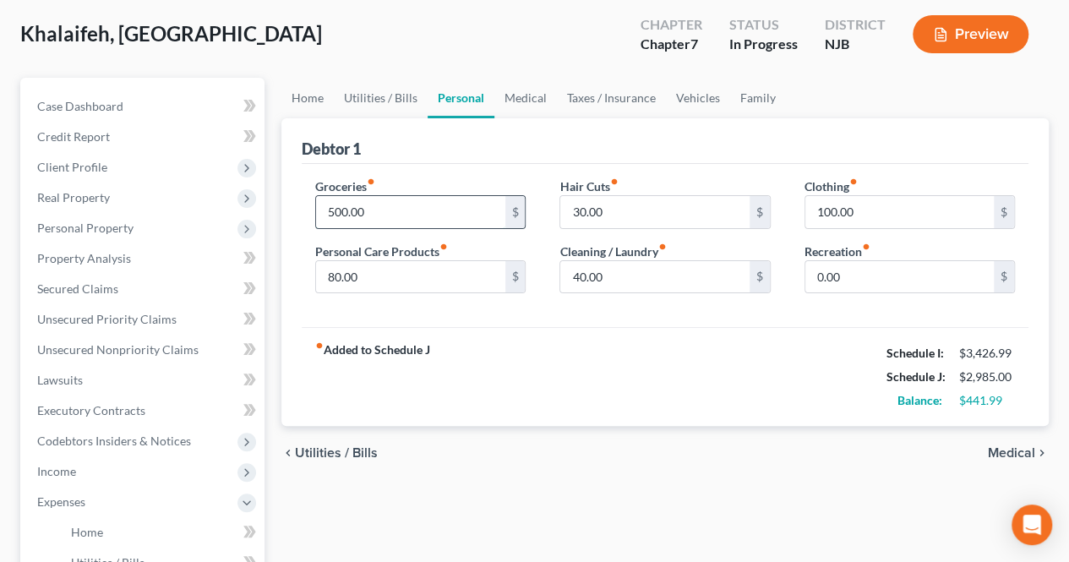
click at [382, 200] on input "500.00" at bounding box center [410, 212] width 189 height 32
click at [600, 266] on input "40.00" at bounding box center [654, 277] width 189 height 32
click at [730, 364] on div "fiber_manual_record Added to Schedule J Schedule I: $3,426.99 Schedule J: $3,08…" at bounding box center [665, 376] width 727 height 99
click at [664, 280] on input "40.00" at bounding box center [654, 277] width 189 height 32
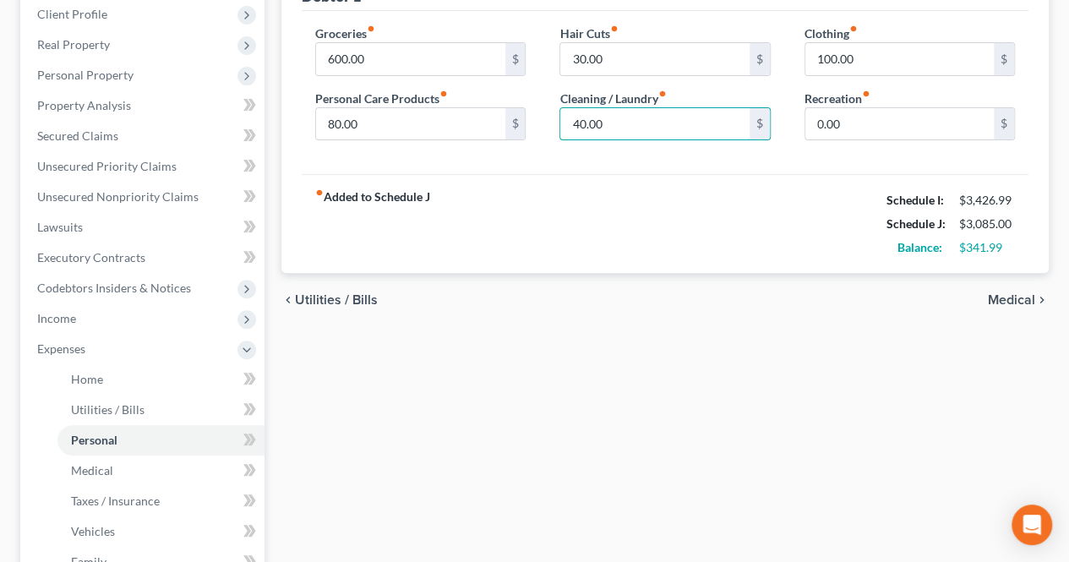
scroll to position [254, 0]
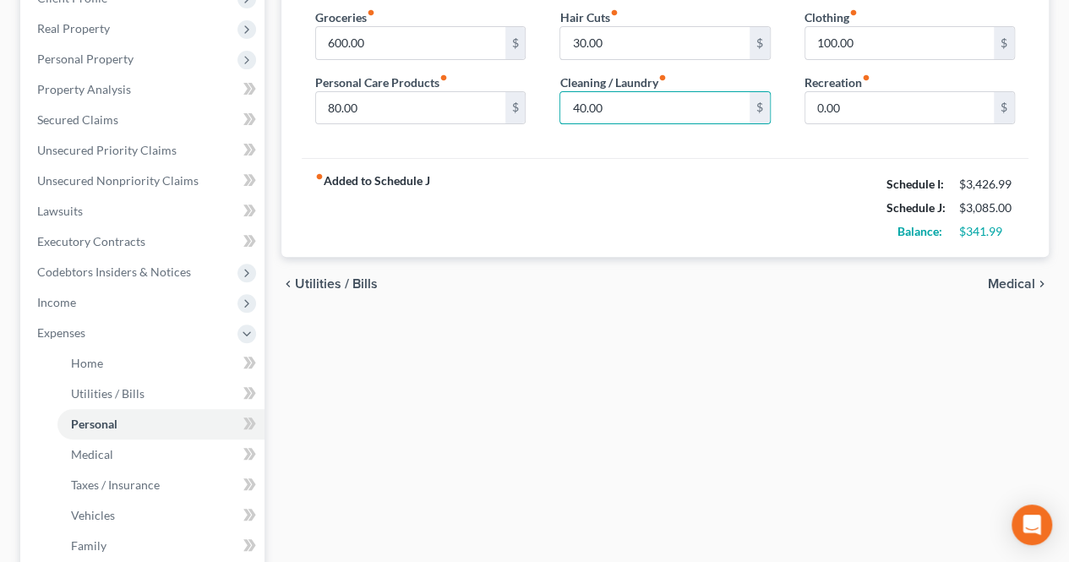
click at [697, 315] on div "Home Utilities / Bills Personal Medical Taxes / Insurance Vehicles Family Debto…" at bounding box center [665, 351] width 784 height 885
click at [996, 278] on span "Medical" at bounding box center [1011, 284] width 47 height 14
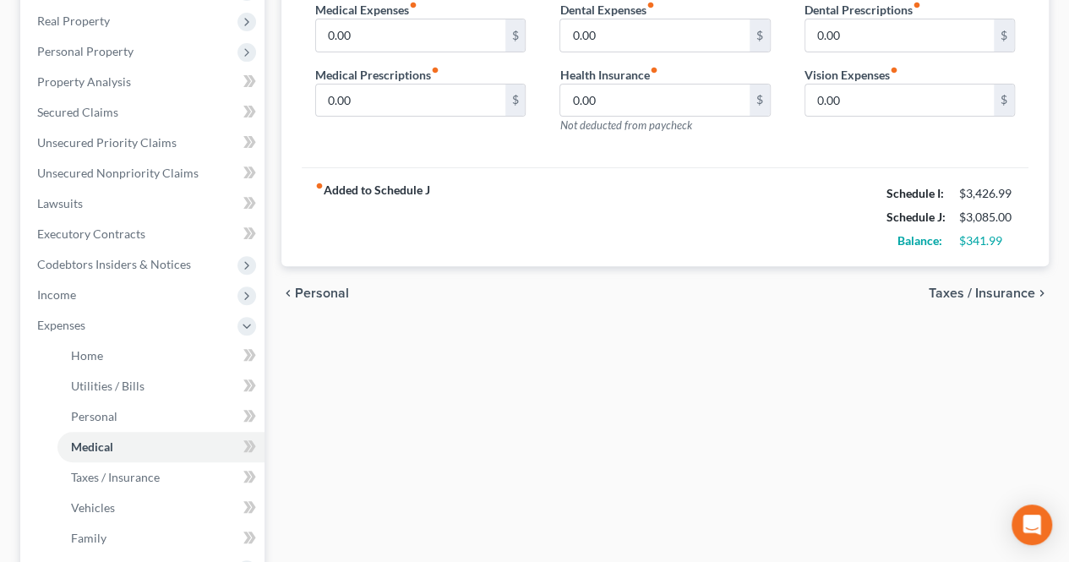
scroll to position [338, 0]
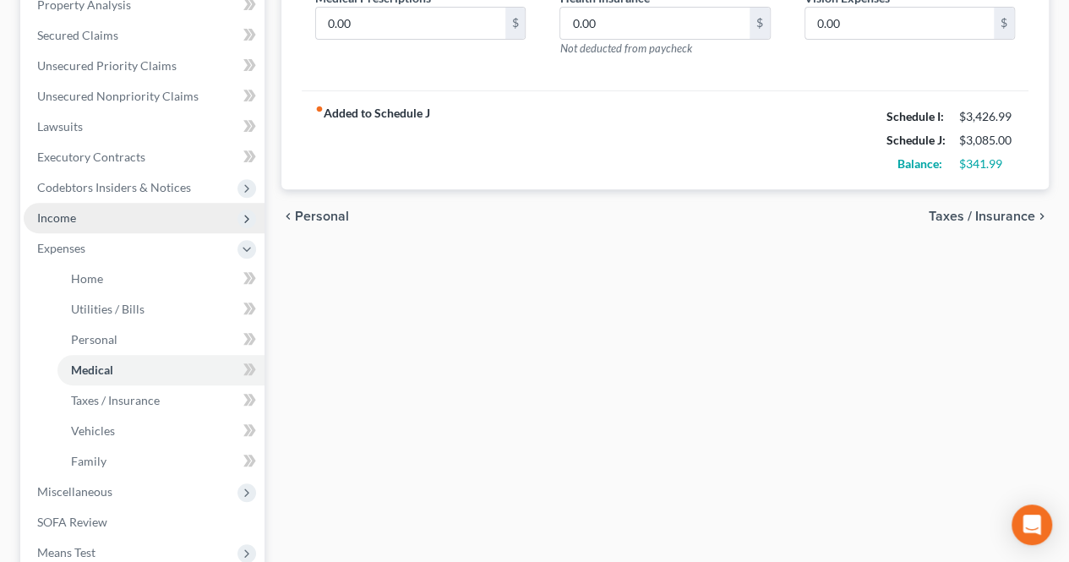
click at [119, 231] on span "Income" at bounding box center [144, 218] width 241 height 30
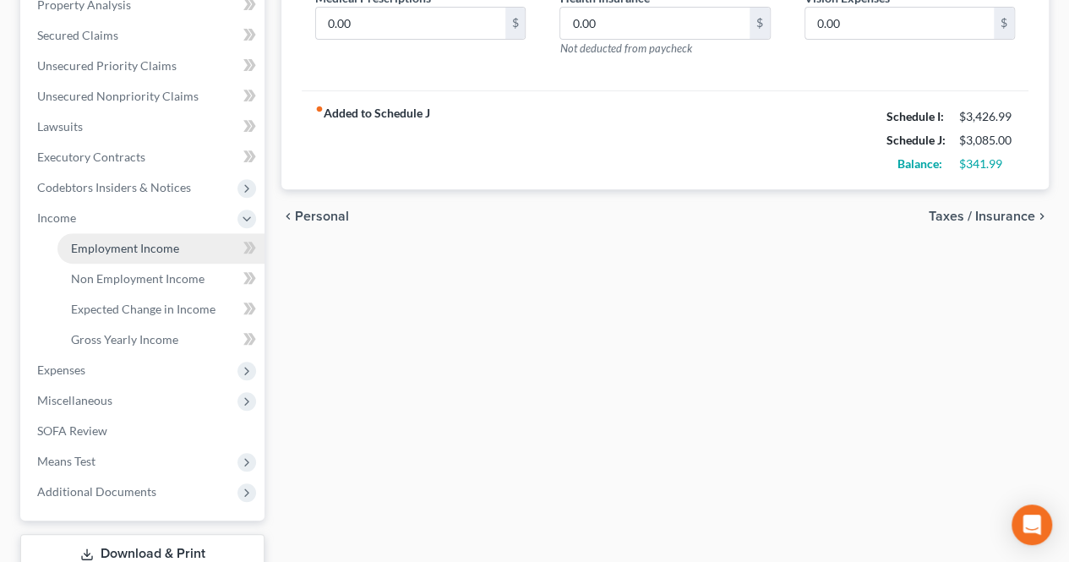
click at [118, 251] on span "Employment Income" at bounding box center [125, 248] width 108 height 14
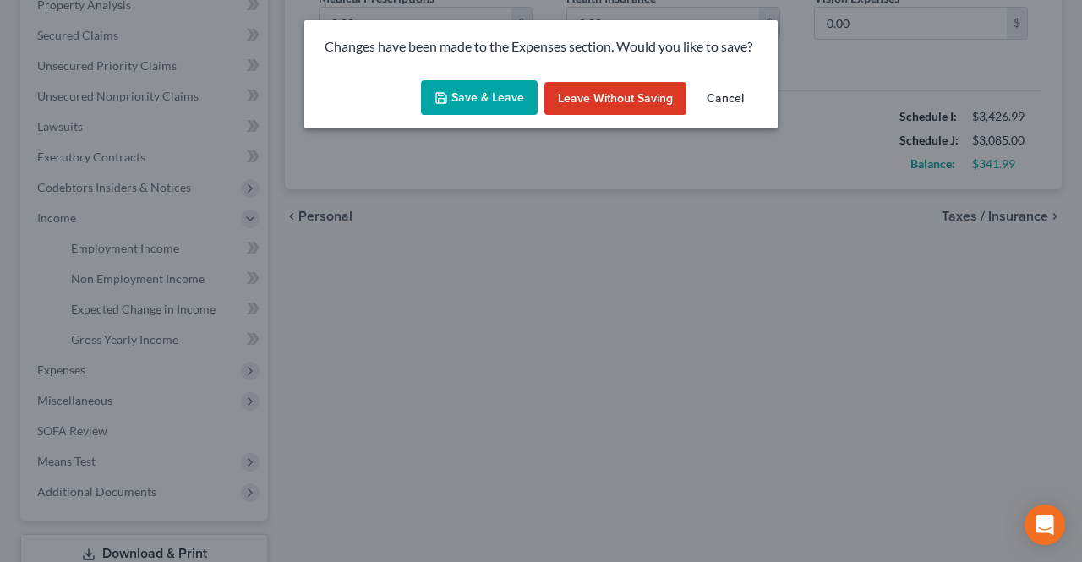
click at [508, 110] on button "Save & Leave" at bounding box center [479, 98] width 117 height 36
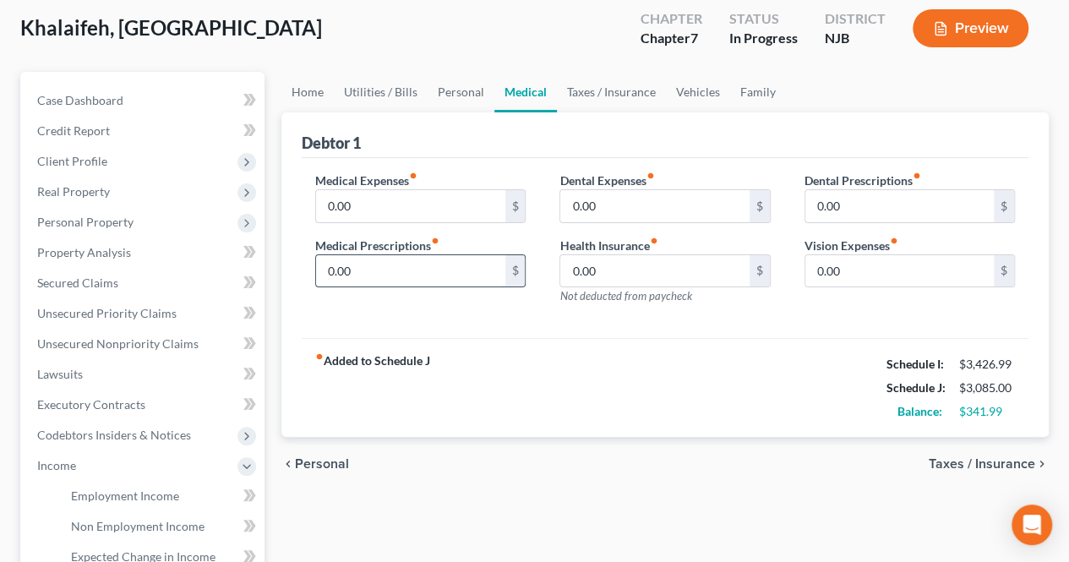
scroll to position [85, 0]
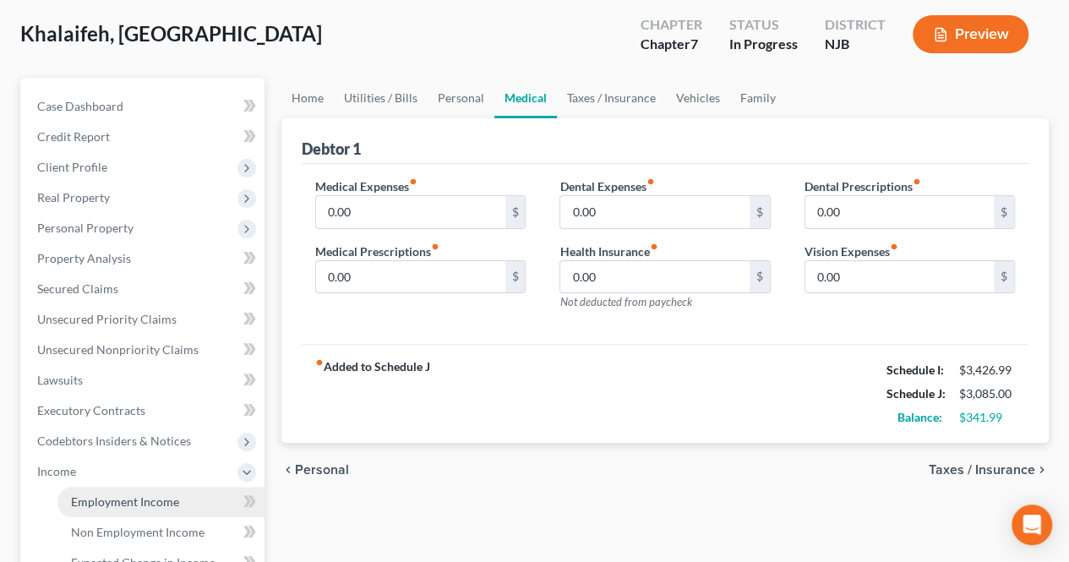
click at [167, 515] on link "Employment Income" at bounding box center [160, 502] width 207 height 30
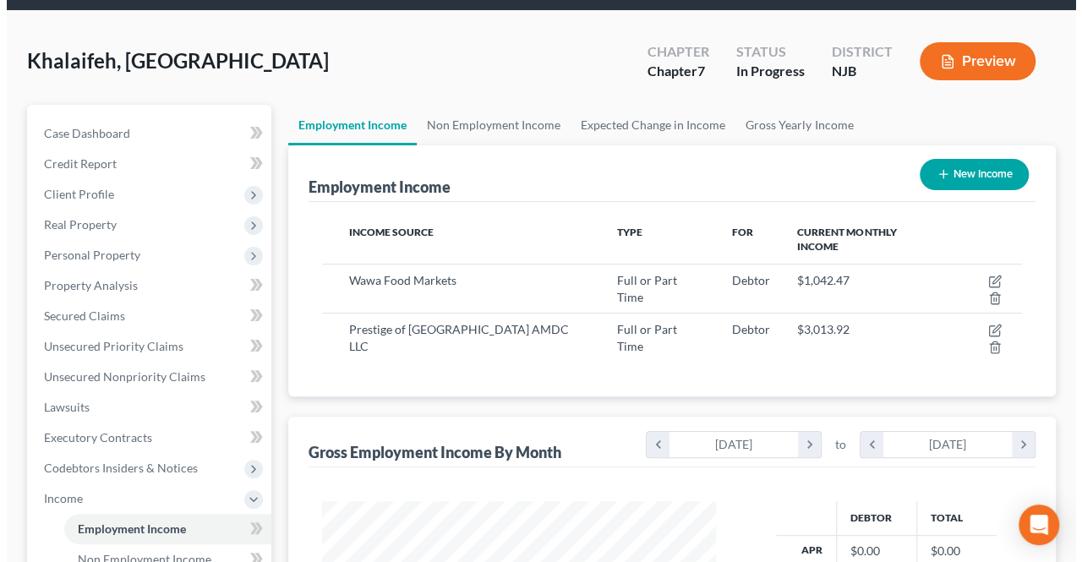
scroll to position [85, 0]
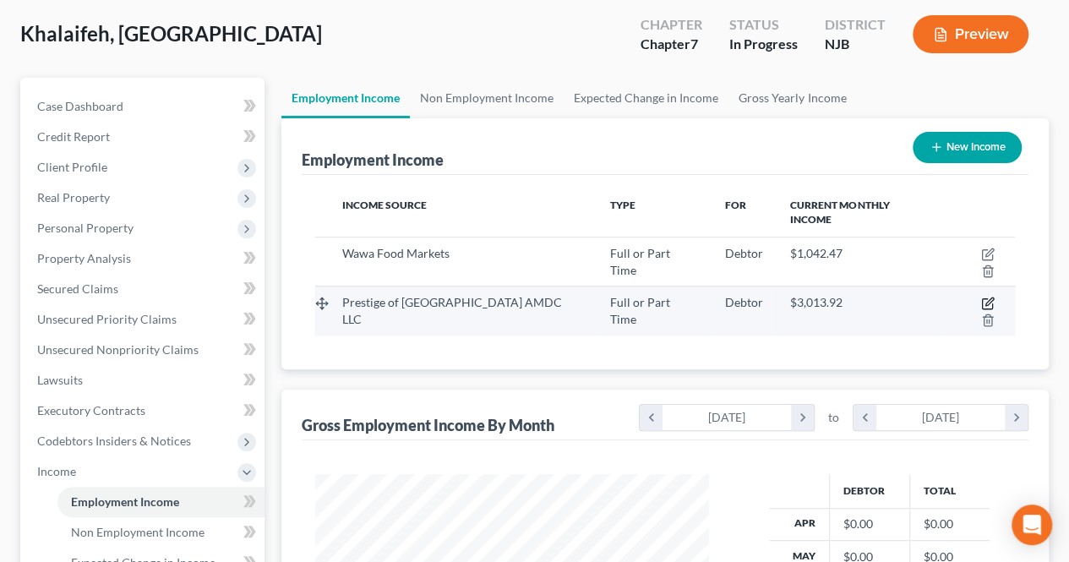
click at [981, 297] on icon "button" at bounding box center [988, 304] width 14 height 14
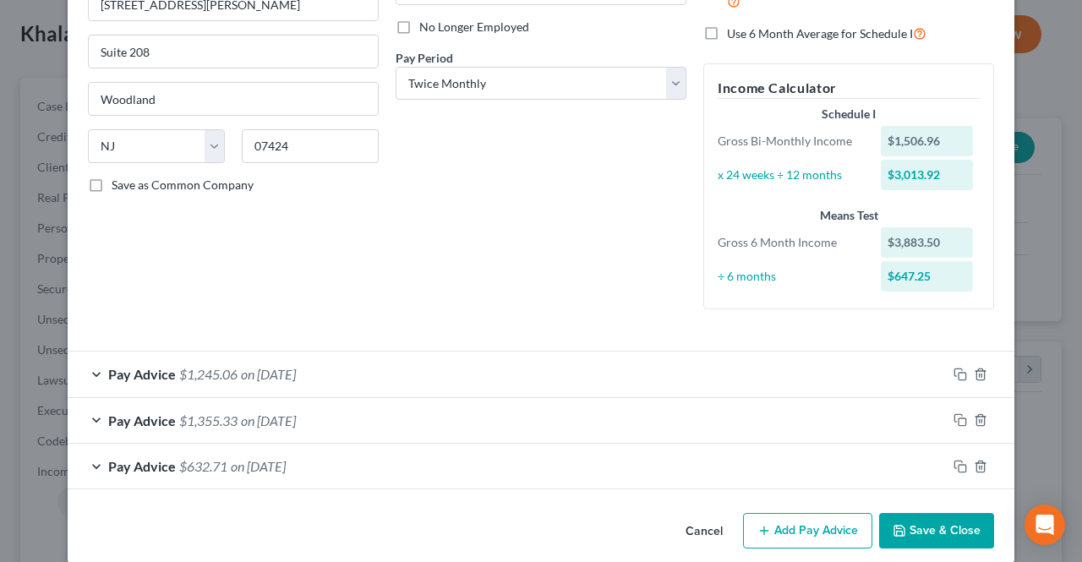
scroll to position [238, 0]
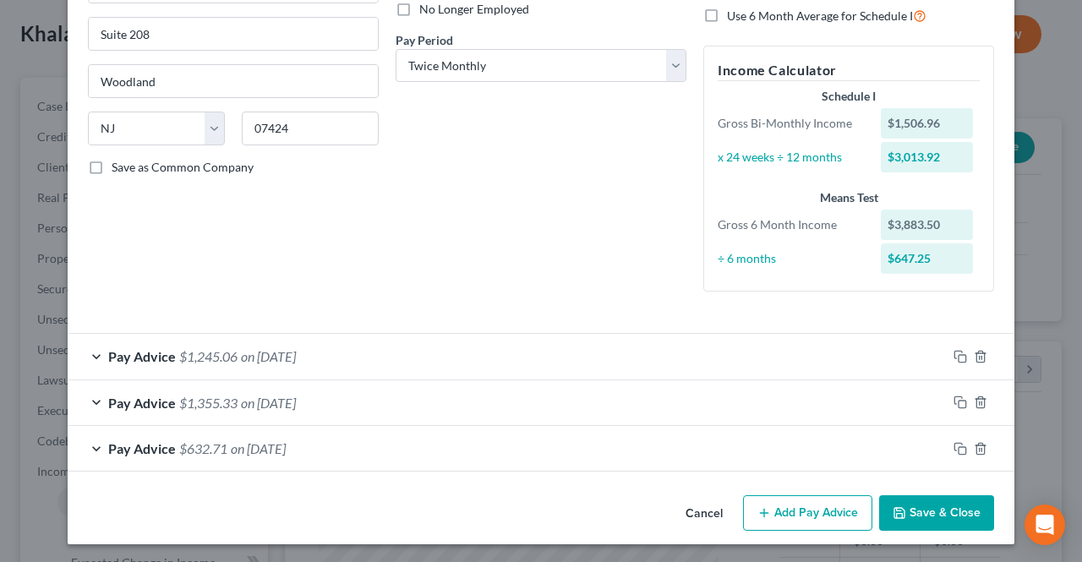
click at [920, 495] on button "Save & Close" at bounding box center [936, 513] width 115 height 36
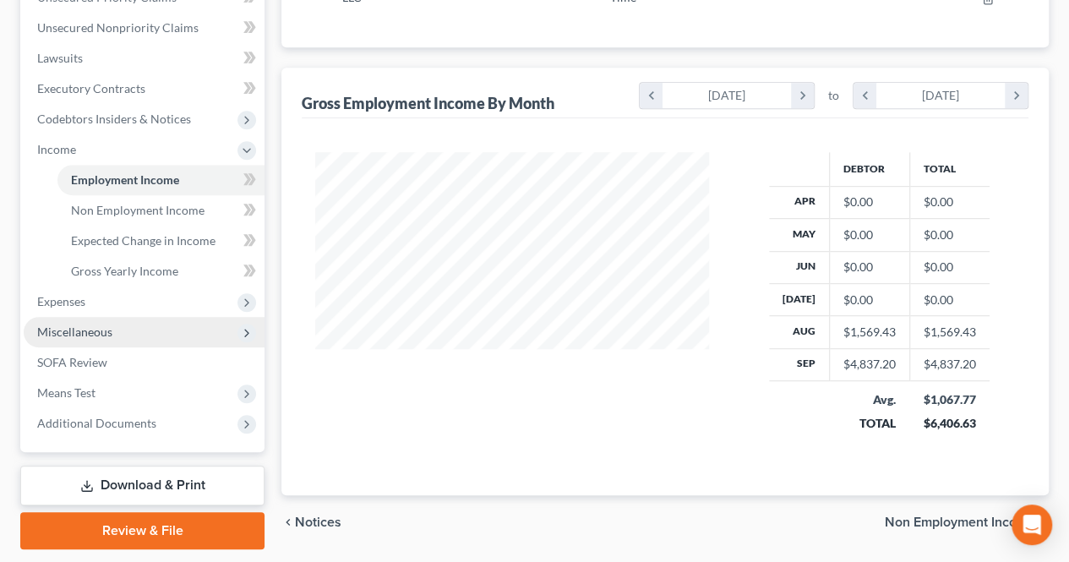
scroll to position [423, 0]
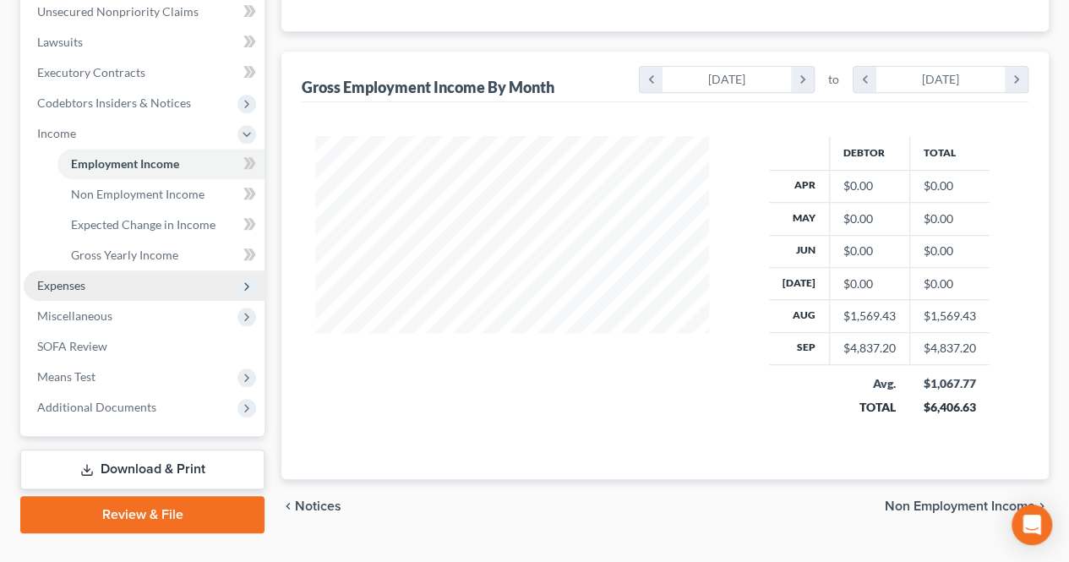
click at [107, 276] on span "Expenses" at bounding box center [144, 286] width 241 height 30
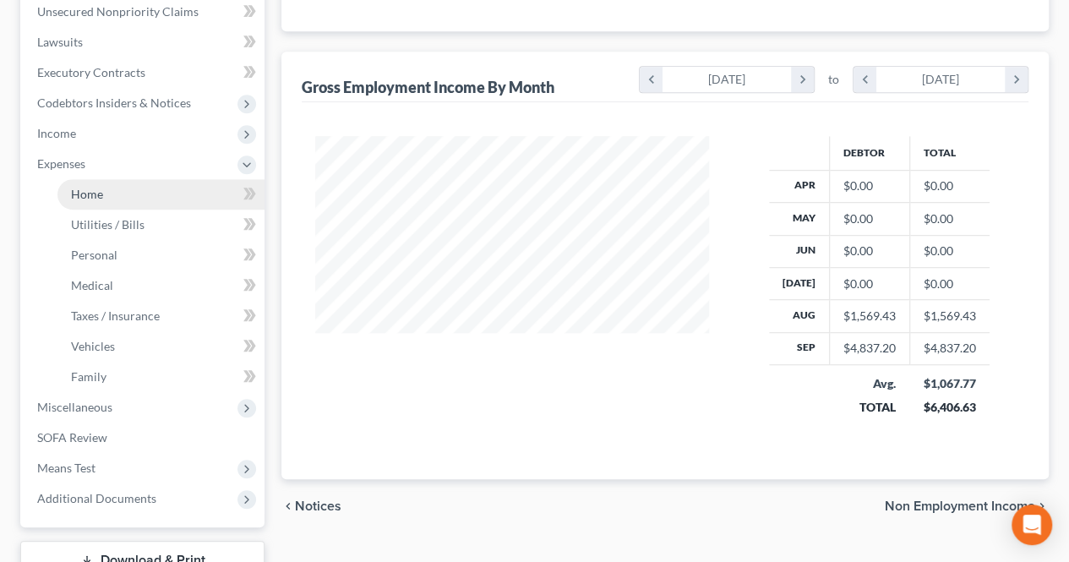
click at [112, 200] on link "Home" at bounding box center [160, 194] width 207 height 30
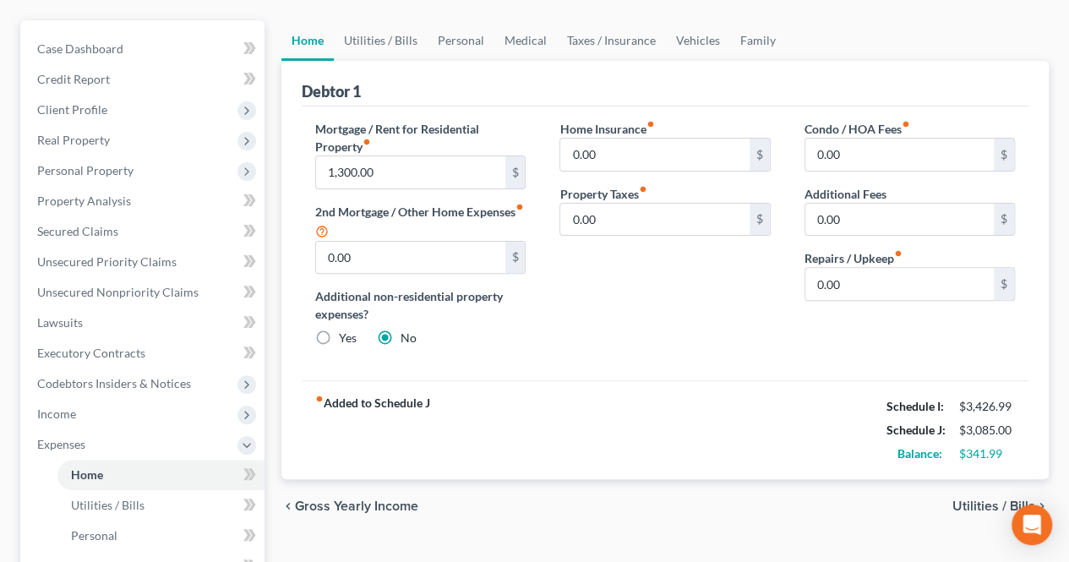
scroll to position [169, 0]
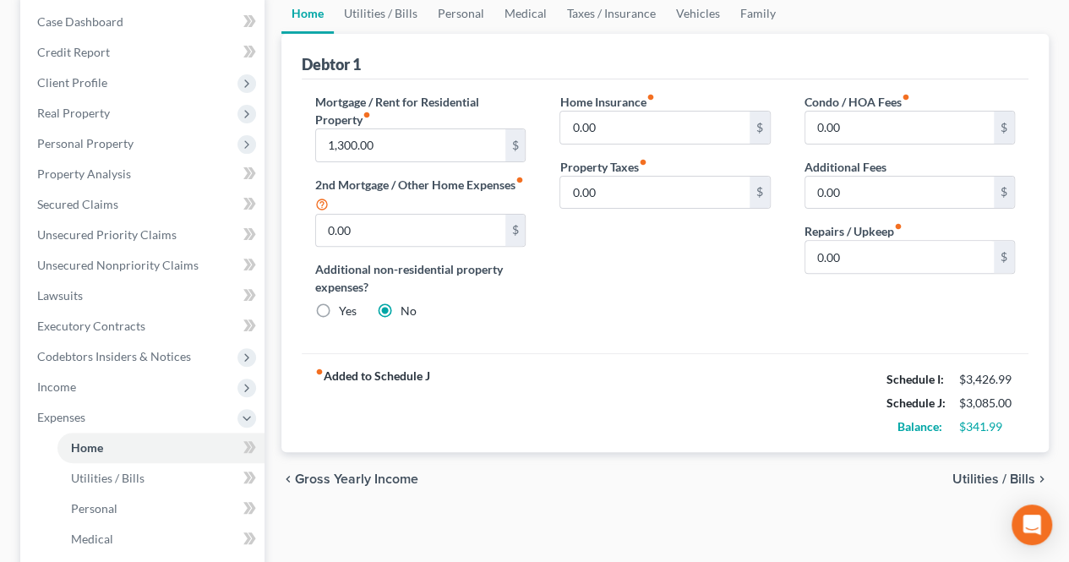
click at [970, 474] on span "Utilities / Bills" at bounding box center [994, 480] width 83 height 14
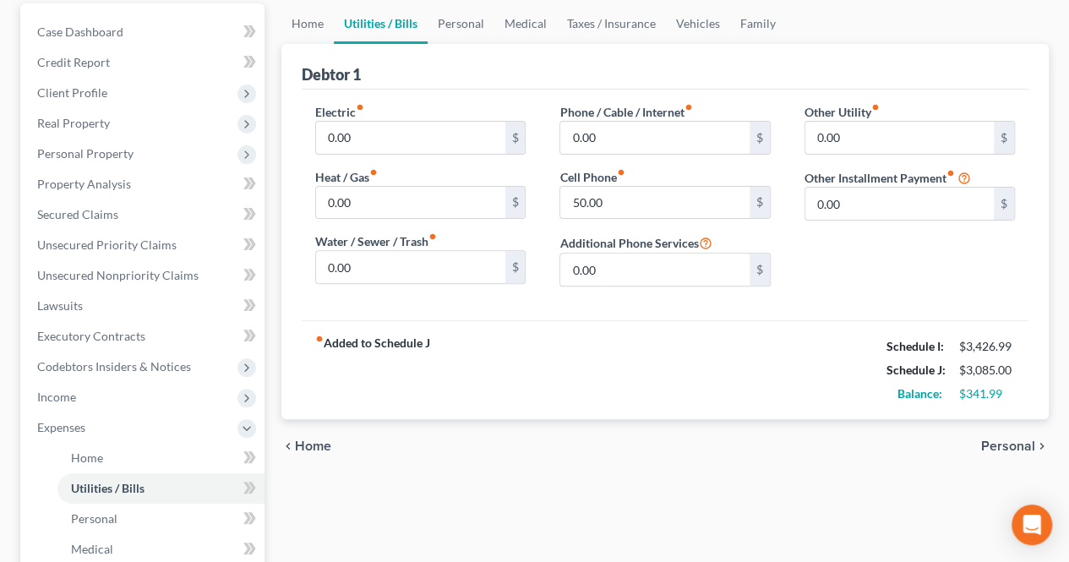
scroll to position [169, 0]
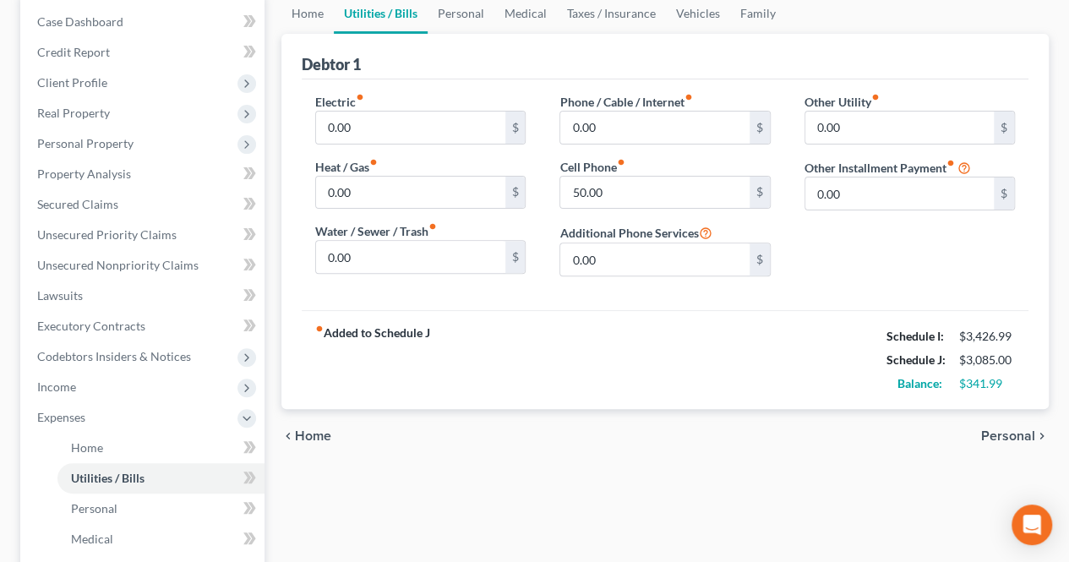
click at [1008, 436] on span "Personal" at bounding box center [1008, 436] width 54 height 14
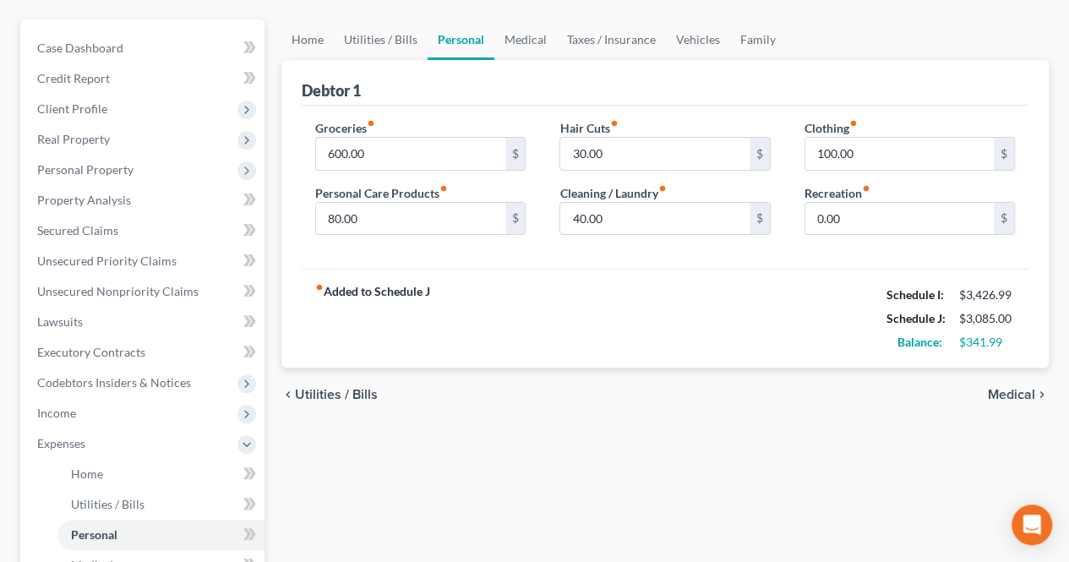
scroll to position [169, 0]
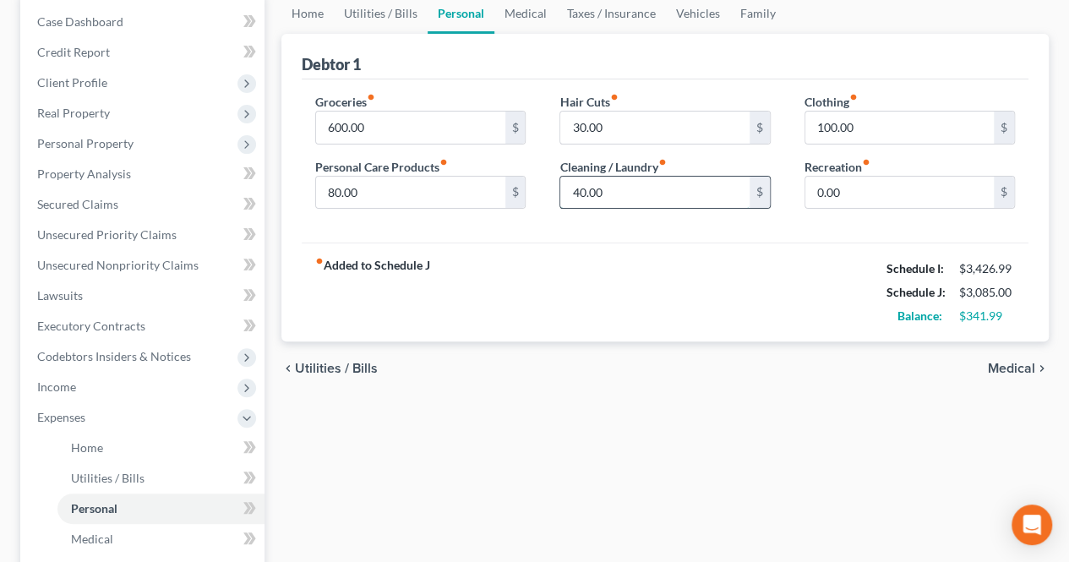
click at [671, 198] on input "40.00" at bounding box center [654, 193] width 189 height 32
click at [1021, 366] on span "Medical" at bounding box center [1011, 369] width 47 height 14
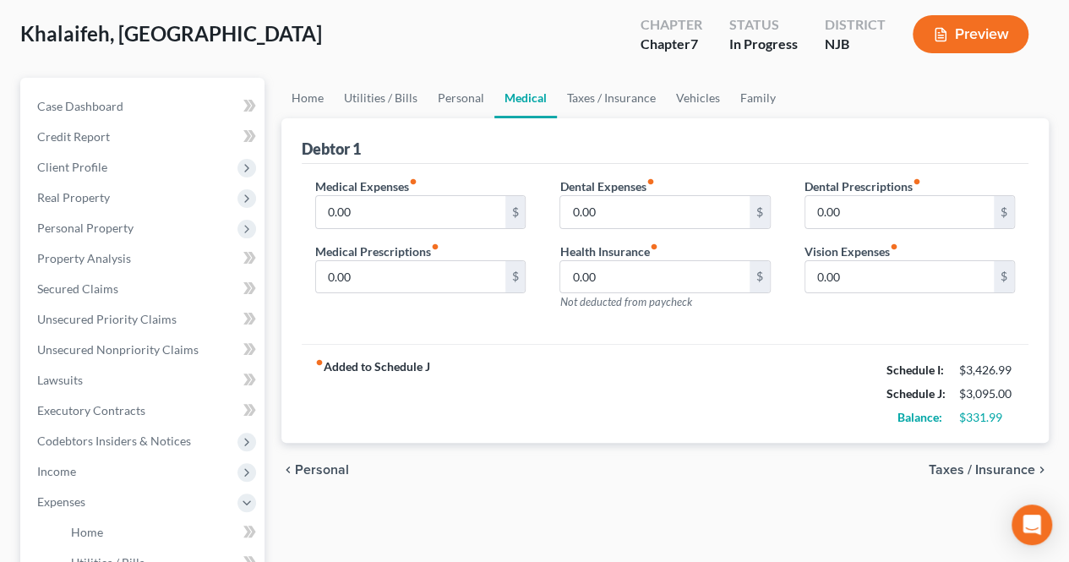
click at [967, 465] on span "Taxes / Insurance" at bounding box center [982, 470] width 107 height 14
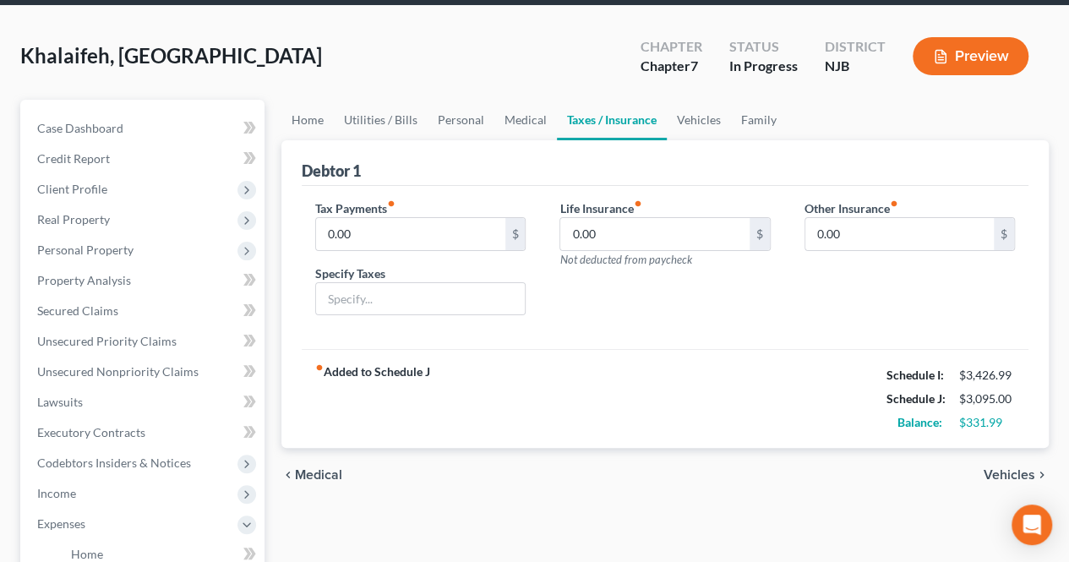
scroll to position [169, 0]
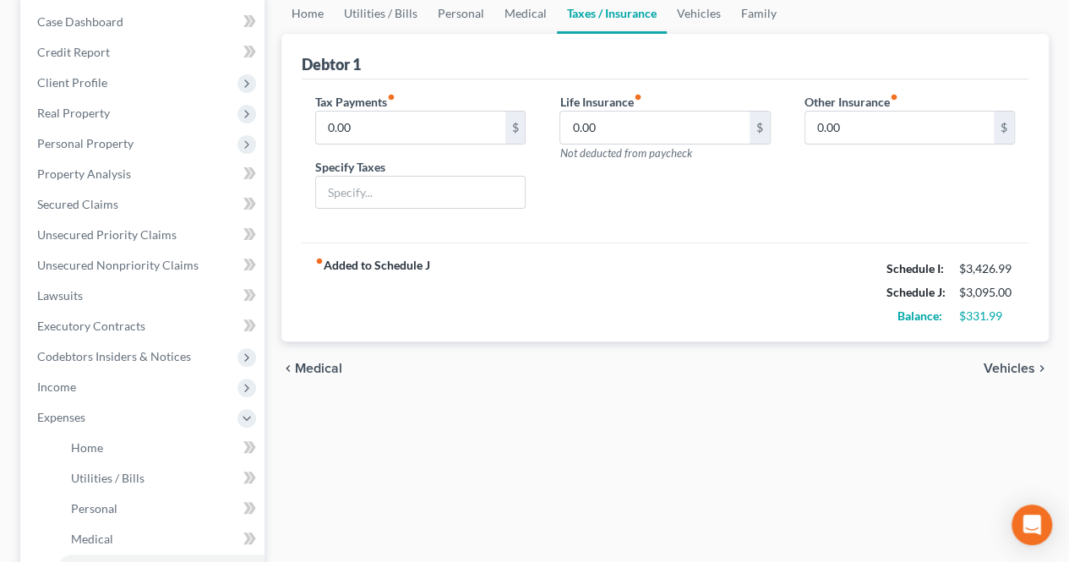
click at [1011, 369] on span "Vehicles" at bounding box center [1010, 369] width 52 height 14
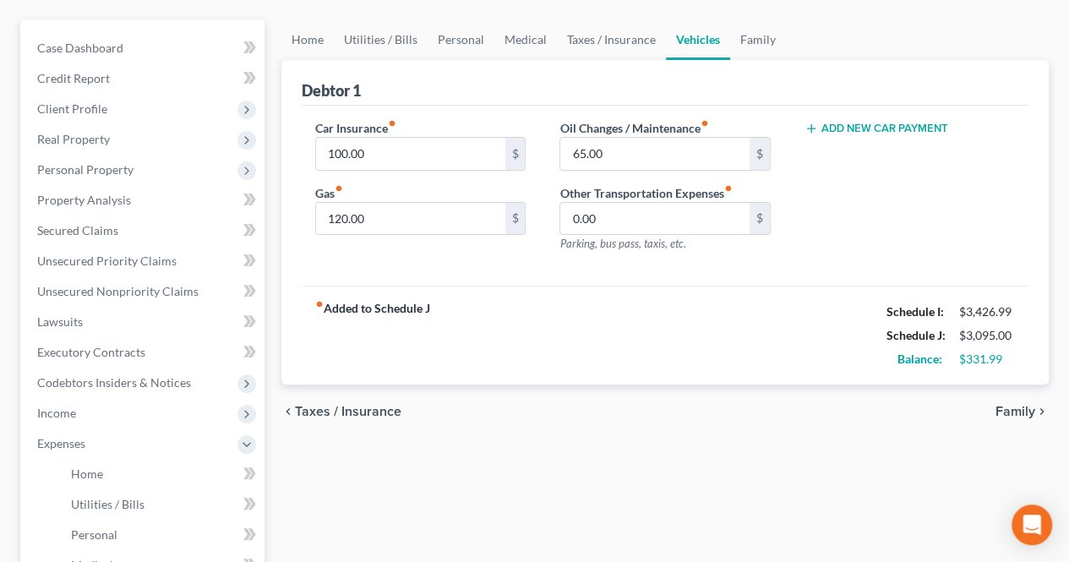
scroll to position [169, 0]
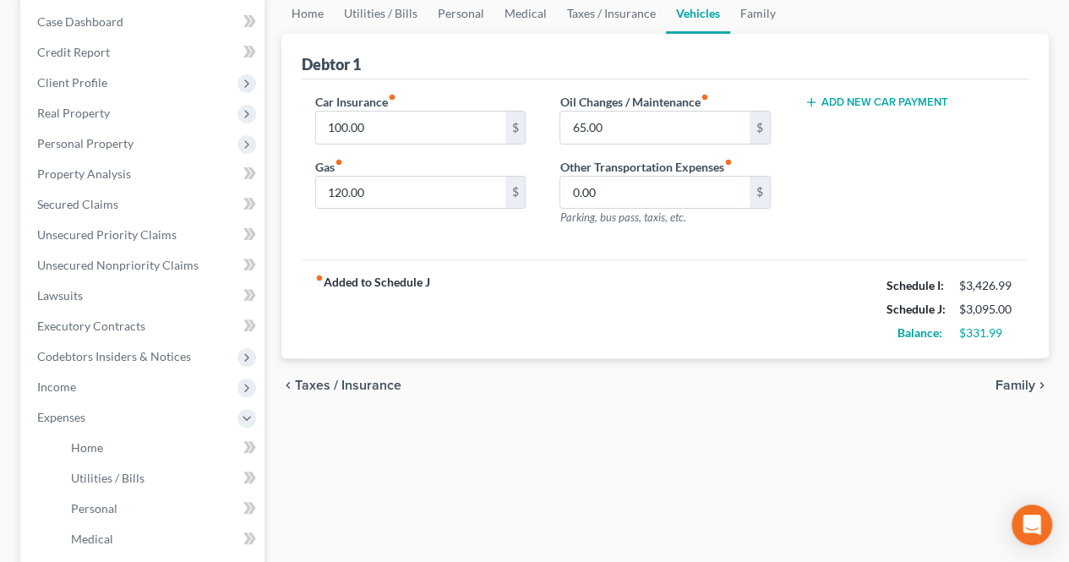
click at [1010, 388] on span "Family" at bounding box center [1016, 386] width 40 height 14
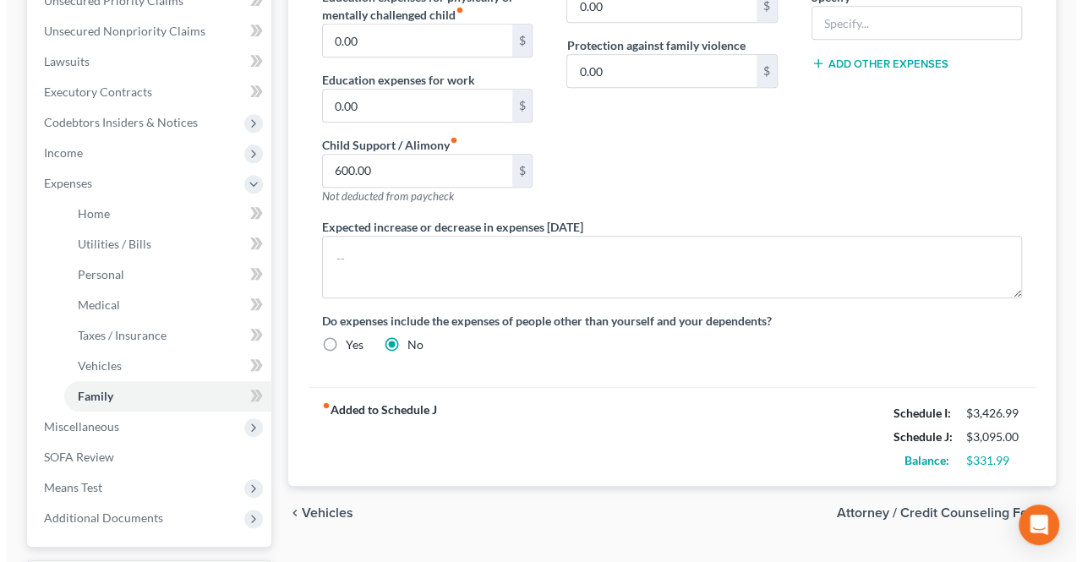
scroll to position [423, 0]
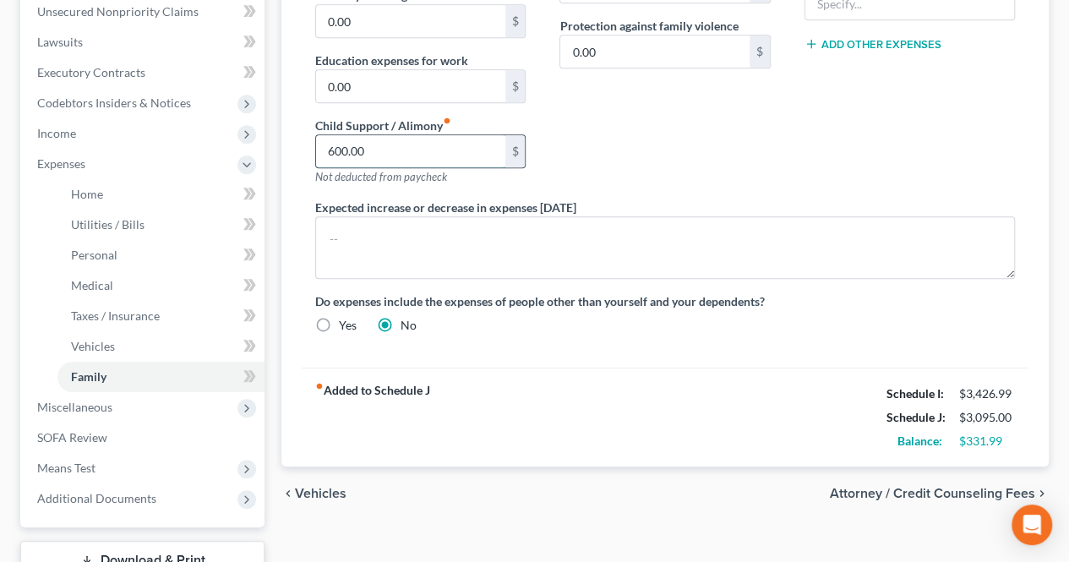
click at [434, 153] on input "600.00" at bounding box center [410, 151] width 189 height 32
click at [940, 487] on span "Attorney / Credit Counseling Fees" at bounding box center [932, 494] width 205 height 14
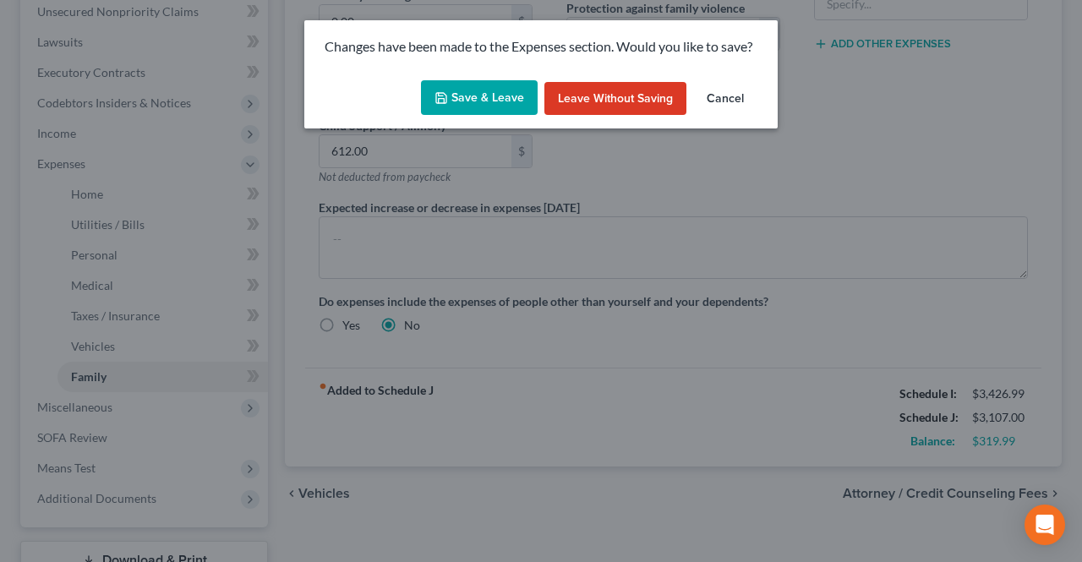
click at [517, 112] on button "Save & Leave" at bounding box center [479, 98] width 117 height 36
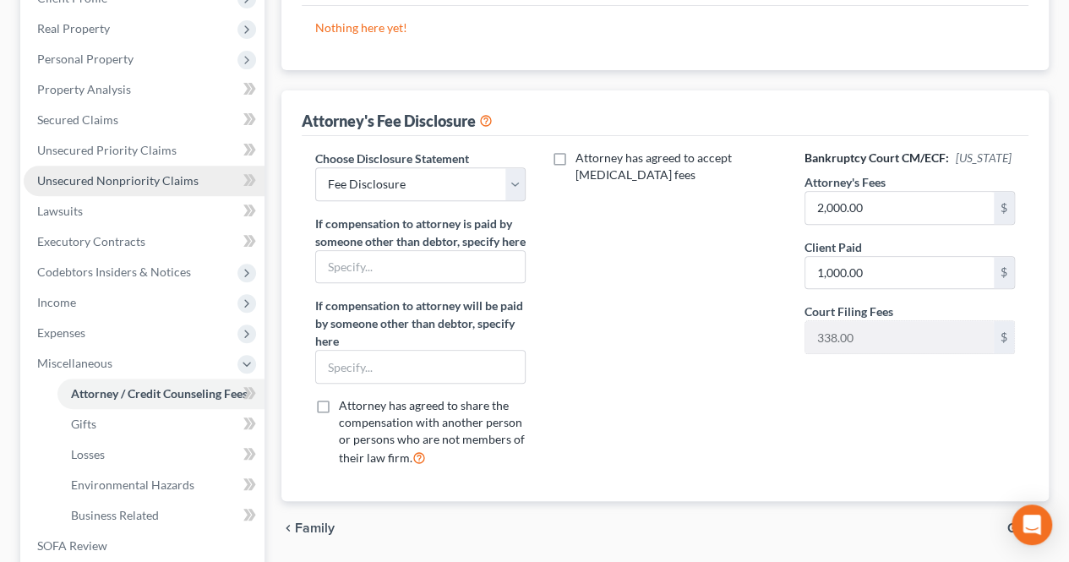
click at [208, 172] on link "Unsecured Nonpriority Claims" at bounding box center [144, 181] width 241 height 30
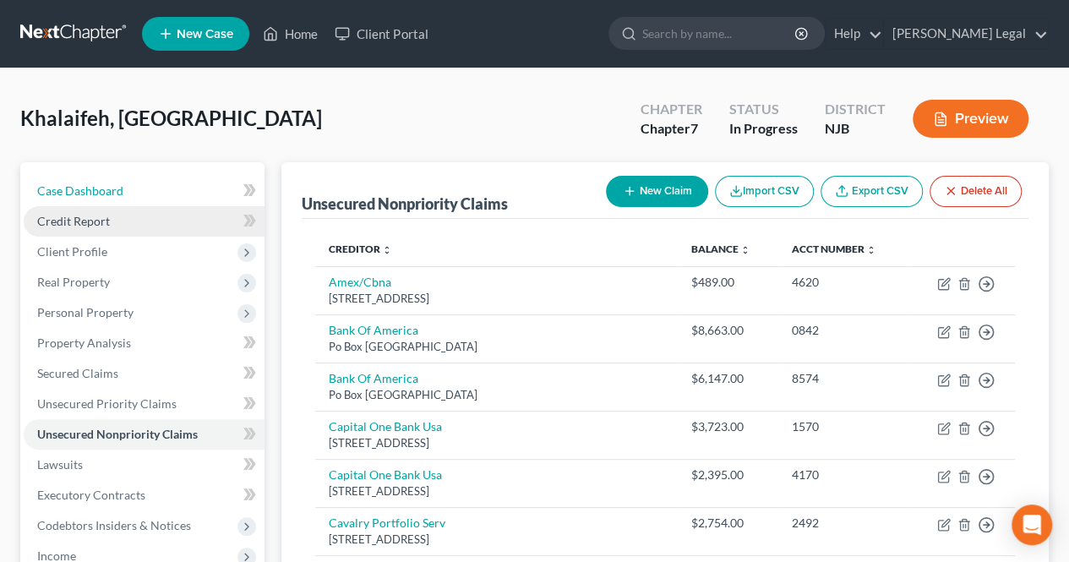
click at [184, 186] on link "Case Dashboard" at bounding box center [144, 191] width 241 height 30
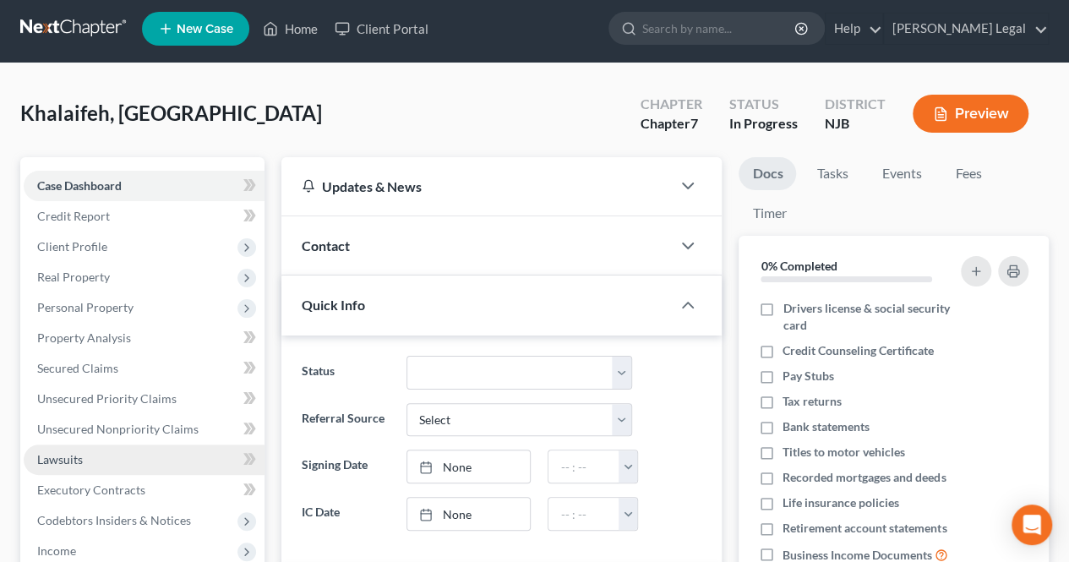
scroll to position [169, 0]
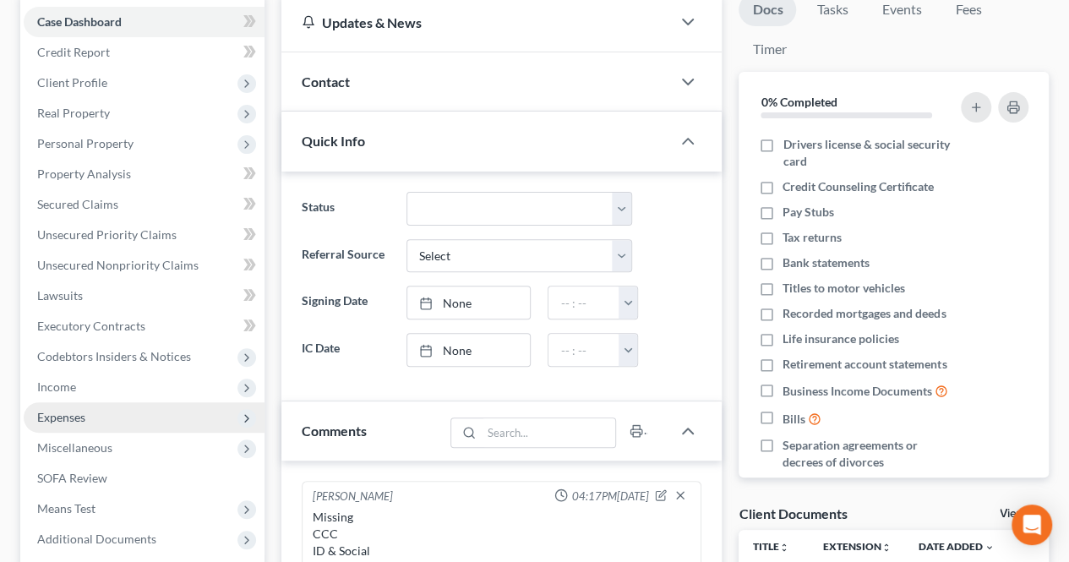
drag, startPoint x: 106, startPoint y: 381, endPoint x: 118, endPoint y: 416, distance: 36.9
click at [106, 381] on span "Income" at bounding box center [144, 387] width 241 height 30
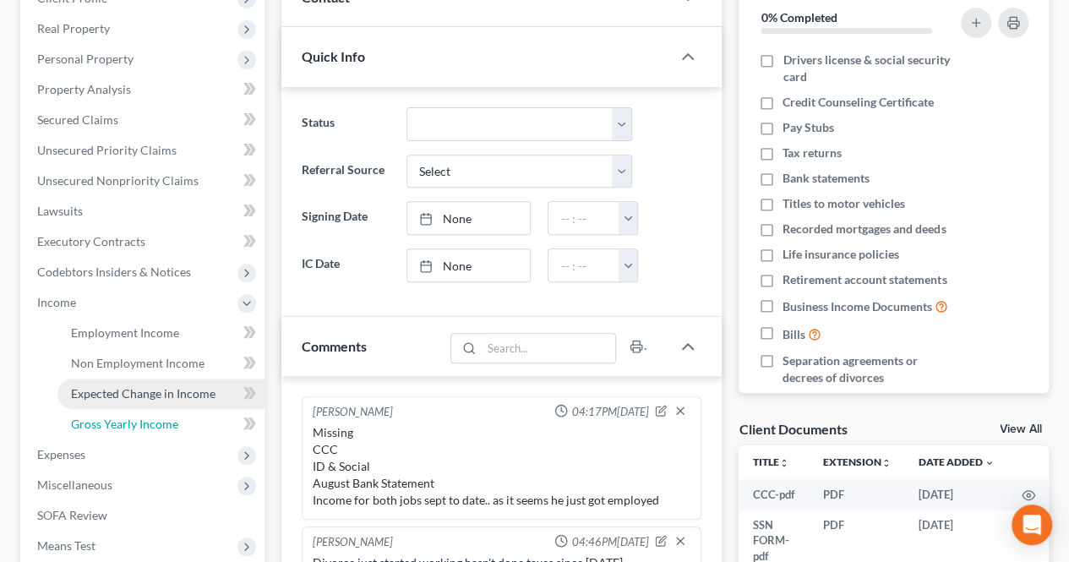
drag, startPoint x: 132, startPoint y: 418, endPoint x: 193, endPoint y: 382, distance: 70.9
click at [132, 418] on span "Gross Yearly Income" at bounding box center [124, 424] width 107 height 14
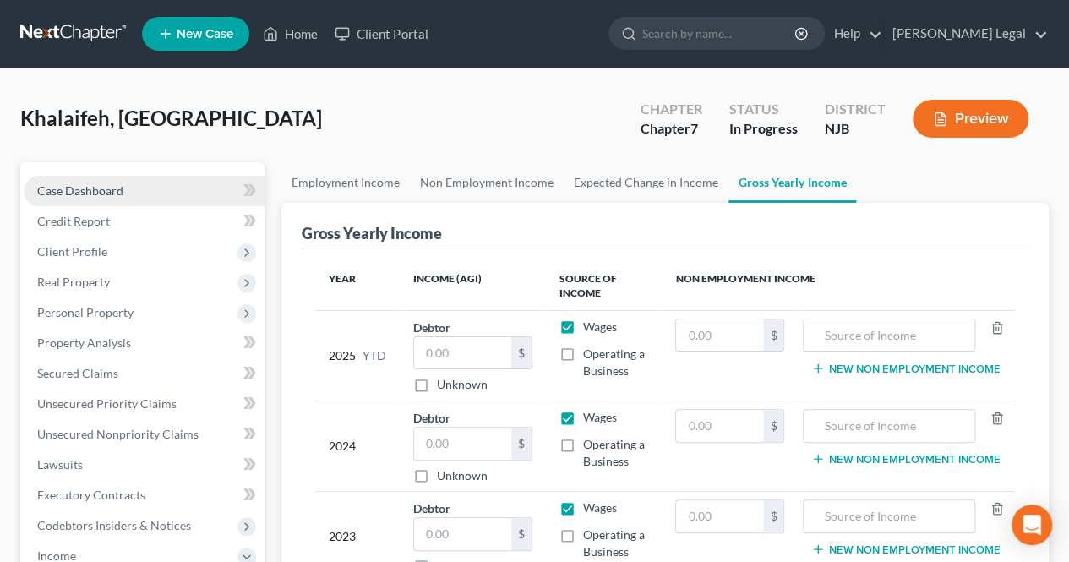
click at [154, 181] on link "Case Dashboard" at bounding box center [144, 191] width 241 height 30
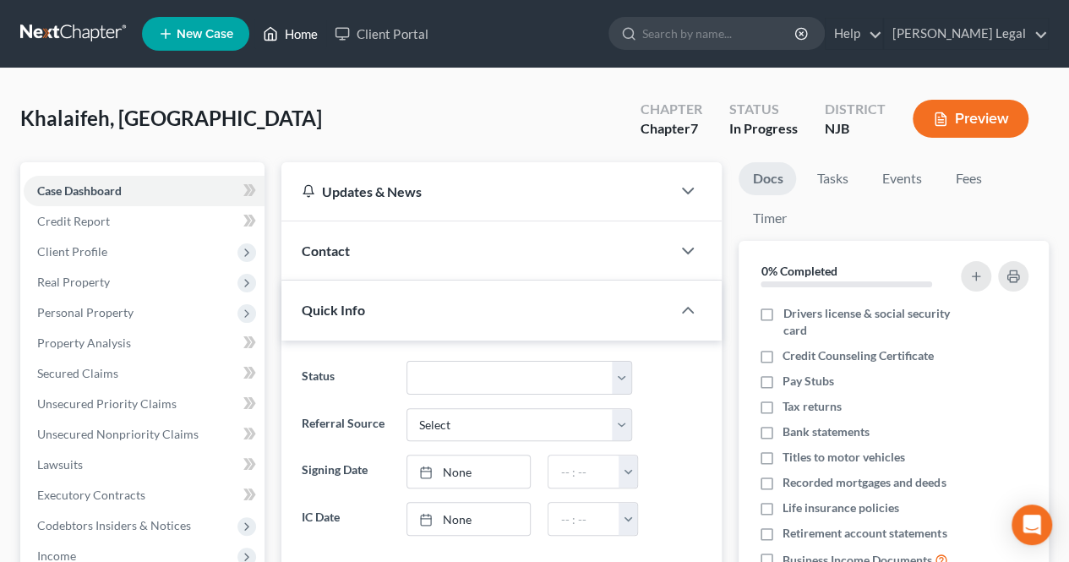
click at [316, 42] on link "Home" at bounding box center [290, 34] width 72 height 30
click at [306, 36] on link "Home" at bounding box center [290, 34] width 72 height 30
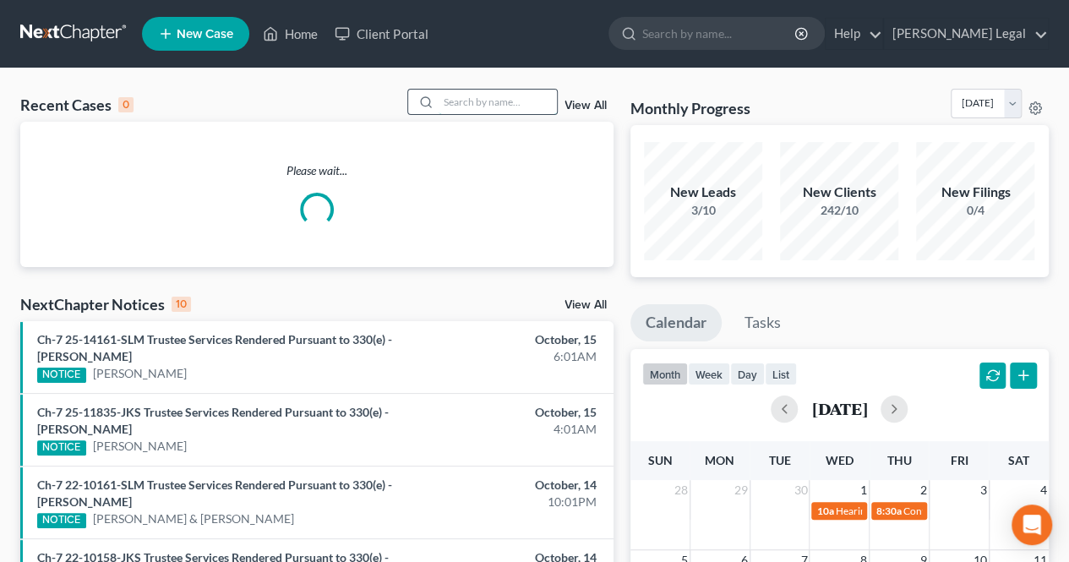
click at [495, 93] on input "search" at bounding box center [498, 102] width 118 height 25
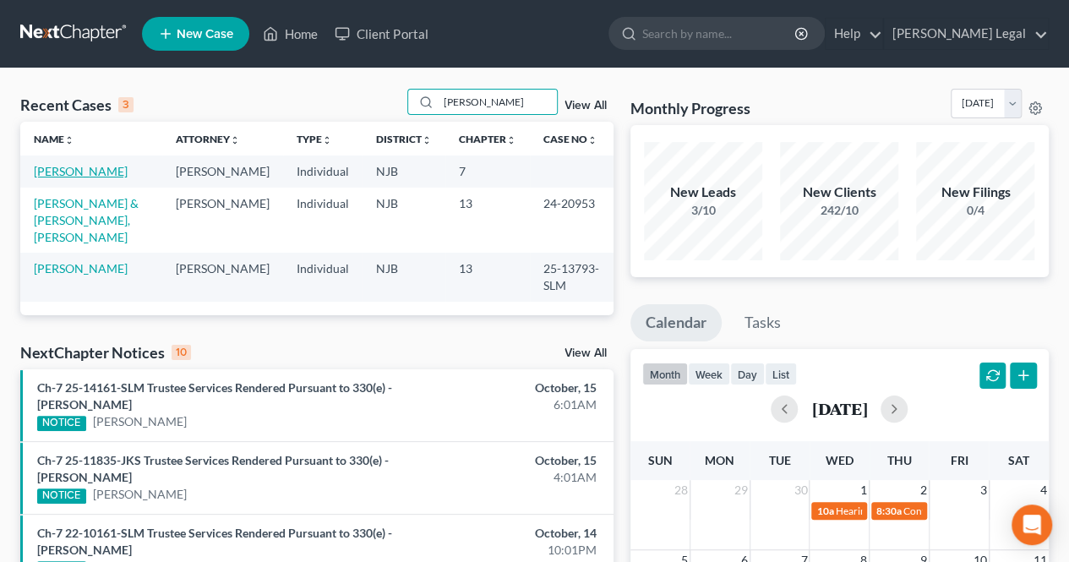
click at [78, 172] on link "[PERSON_NAME]" at bounding box center [81, 171] width 94 height 14
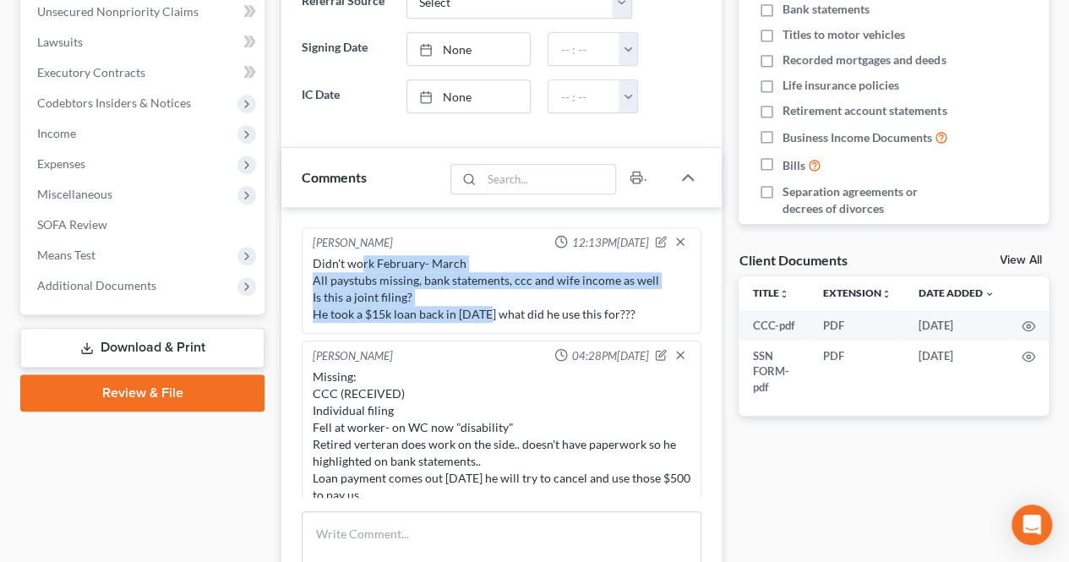
drag, startPoint x: 363, startPoint y: 266, endPoint x: 480, endPoint y: 305, distance: 123.0
click at [480, 305] on div "Didn't work February- March All paystubs missing, bank statements, ccc and wife…" at bounding box center [502, 289] width 378 height 68
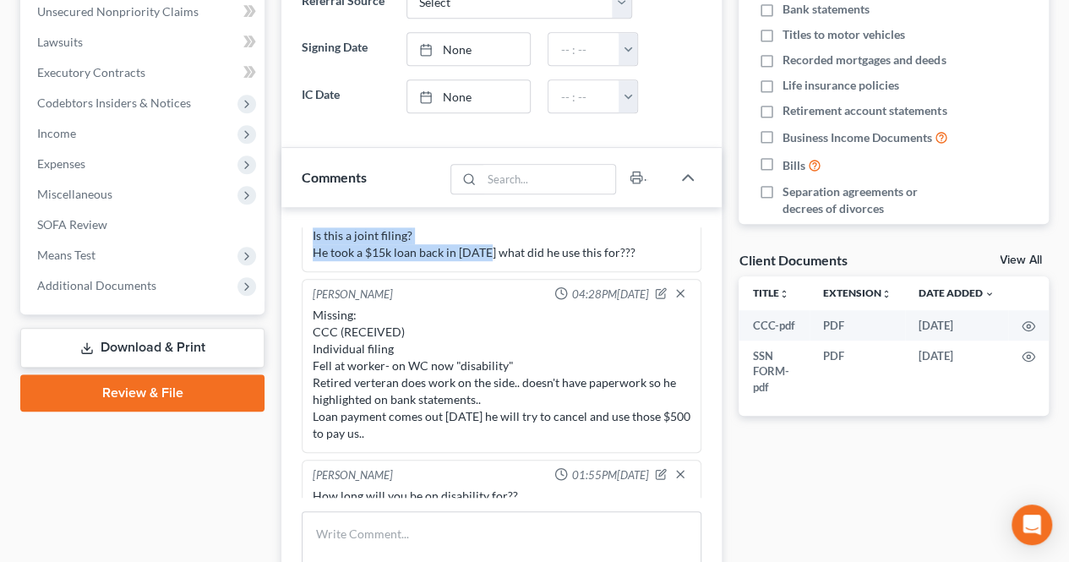
scroll to position [85, 0]
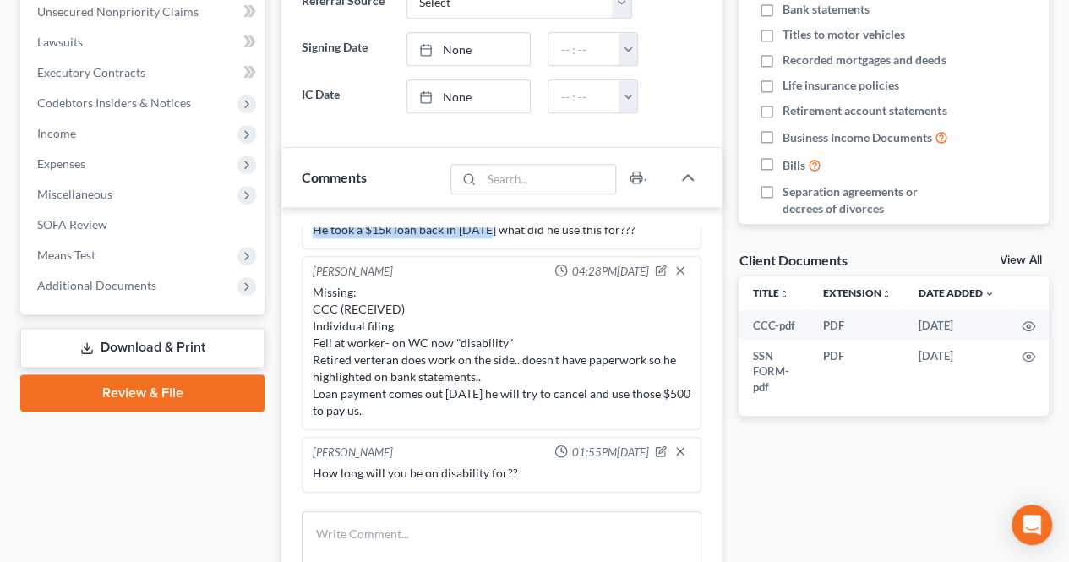
drag, startPoint x: 539, startPoint y: 352, endPoint x: 604, endPoint y: 406, distance: 84.0
click at [604, 406] on div "Missing: CCC (RECEIVED) Individual filing Fell at worker- on WC now "disability…" at bounding box center [502, 351] width 378 height 135
click at [468, 408] on div "Missing: CCC (RECEIVED) Individual filing Fell at worker- on WC now "disability…" at bounding box center [502, 351] width 378 height 135
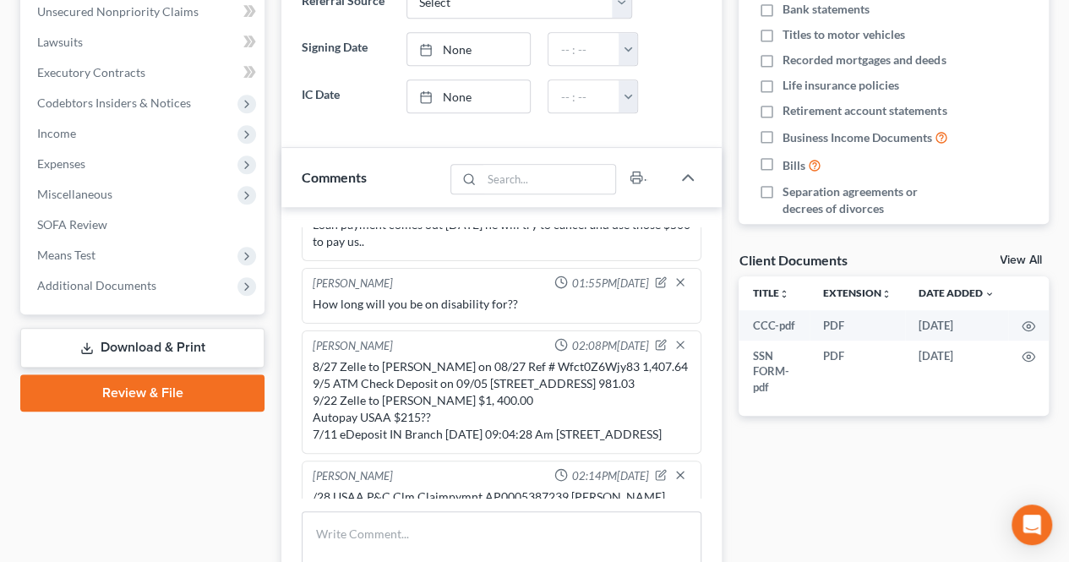
scroll to position [320, 0]
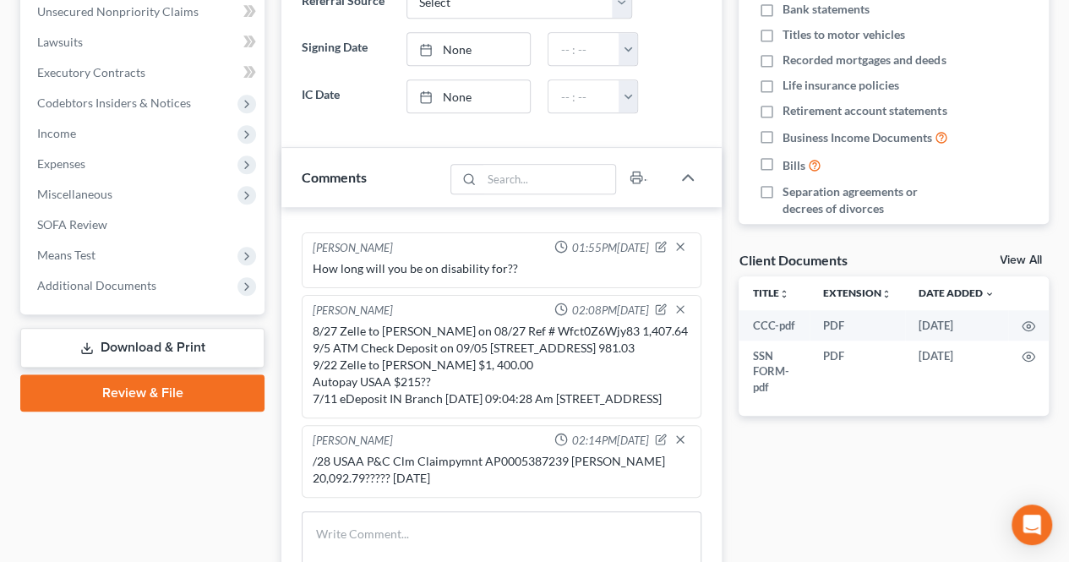
drag, startPoint x: 377, startPoint y: 344, endPoint x: 465, endPoint y: 473, distance: 155.7
click at [465, 473] on ng-include "[PERSON_NAME] 12:13PM[DATE] Didn't work February- March All paystubs missing, b…" at bounding box center [502, 218] width 400 height 560
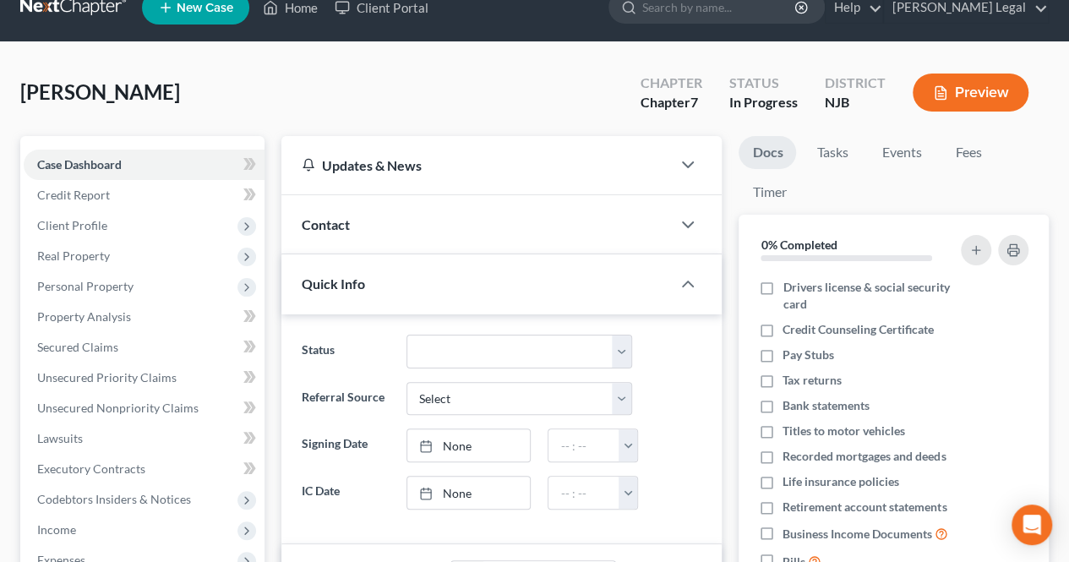
scroll to position [0, 0]
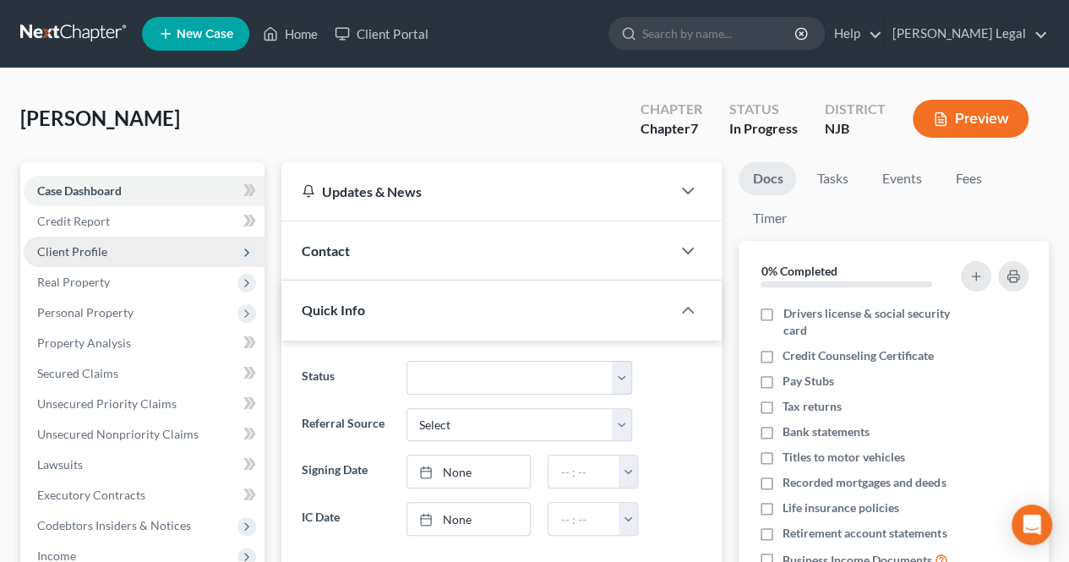
click at [110, 253] on span "Client Profile" at bounding box center [144, 252] width 241 height 30
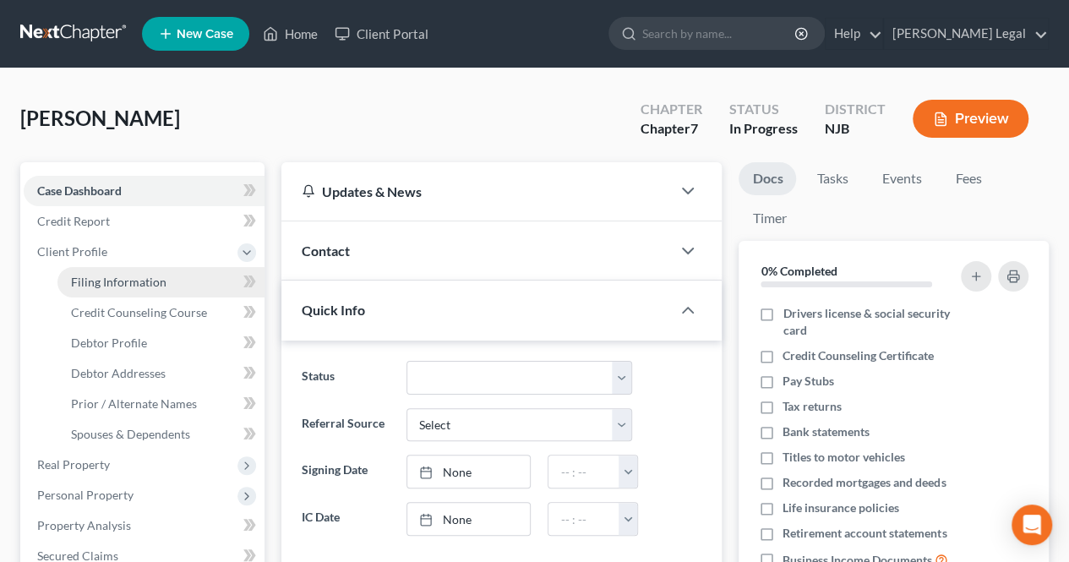
click at [119, 281] on span "Filing Information" at bounding box center [119, 282] width 96 height 14
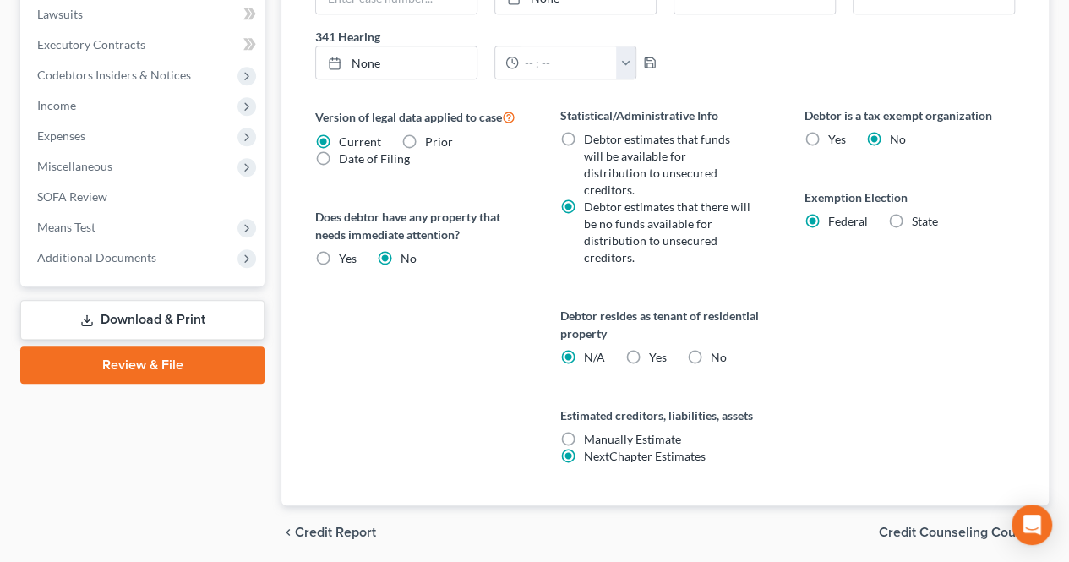
click at [911, 526] on span "Credit Counseling Course" at bounding box center [957, 533] width 156 height 14
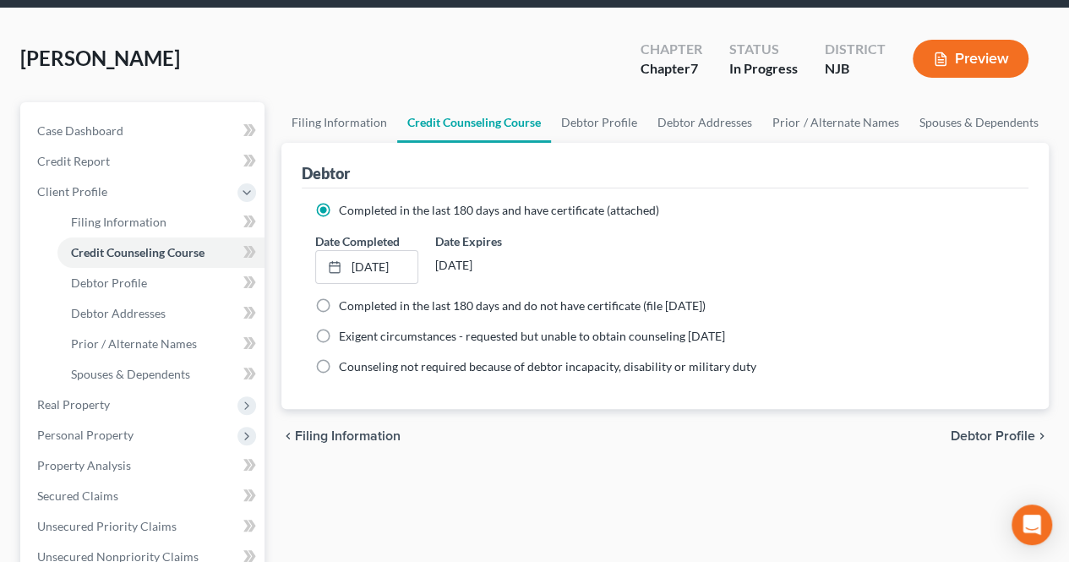
scroll to position [85, 0]
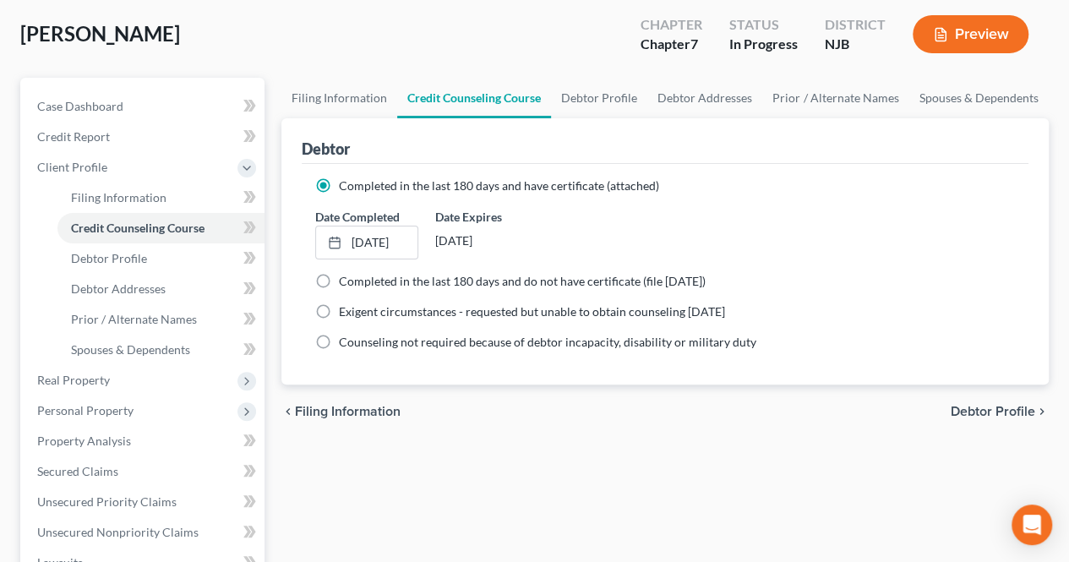
click at [965, 407] on span "Debtor Profile" at bounding box center [993, 412] width 85 height 14
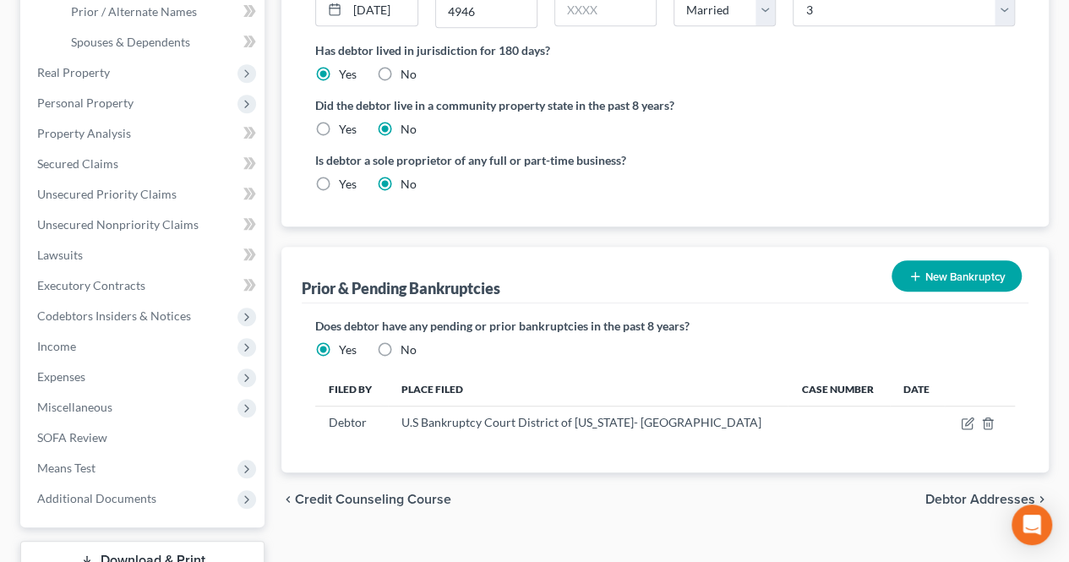
scroll to position [423, 0]
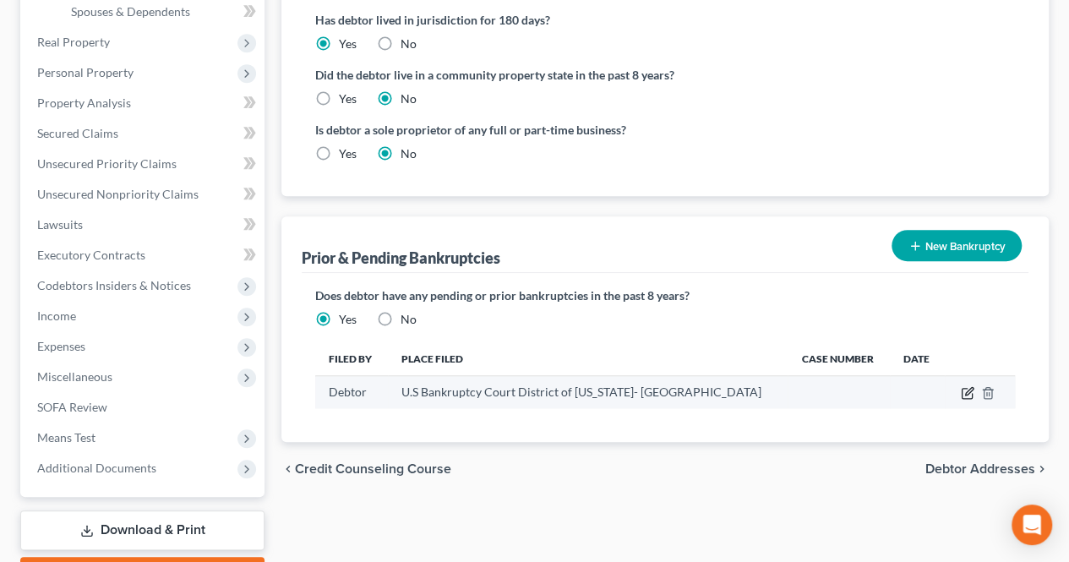
click at [964, 386] on icon "button" at bounding box center [968, 393] width 14 height 14
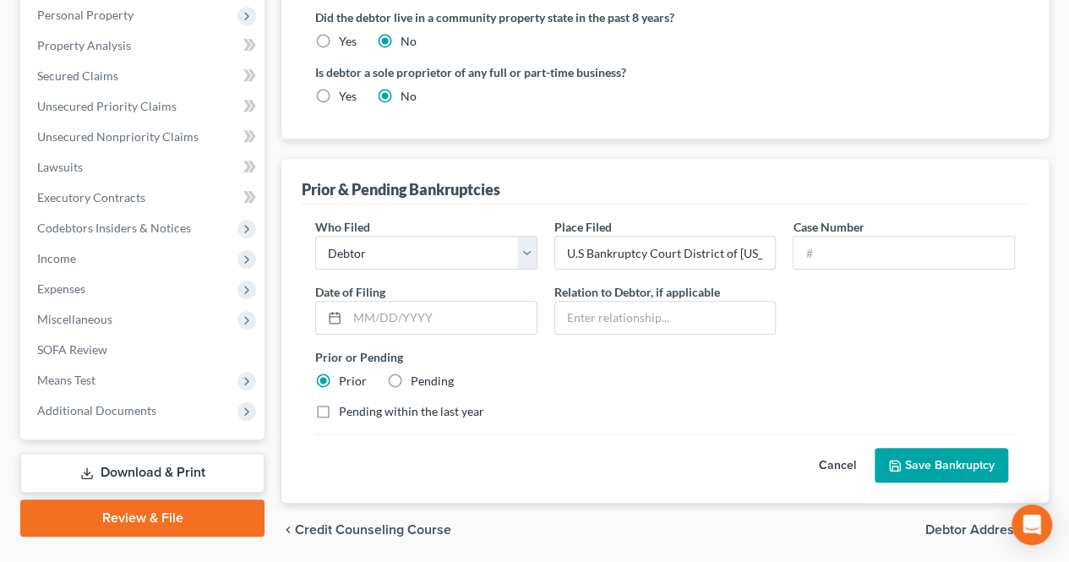
scroll to position [507, 0]
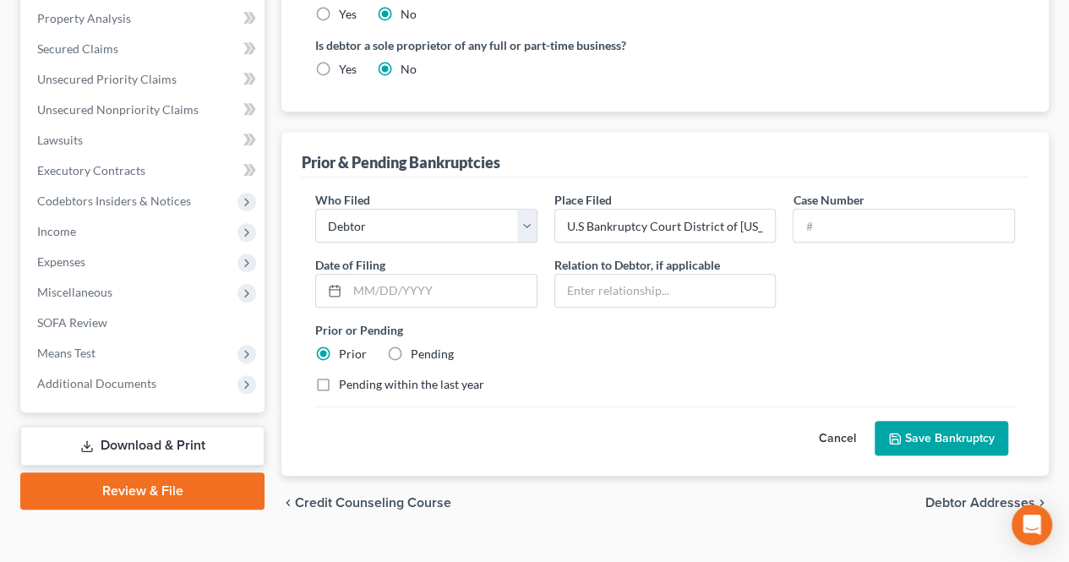
click at [956, 421] on button "Save Bankruptcy" at bounding box center [942, 439] width 134 height 36
click at [851, 422] on button "Cancel" at bounding box center [838, 439] width 74 height 34
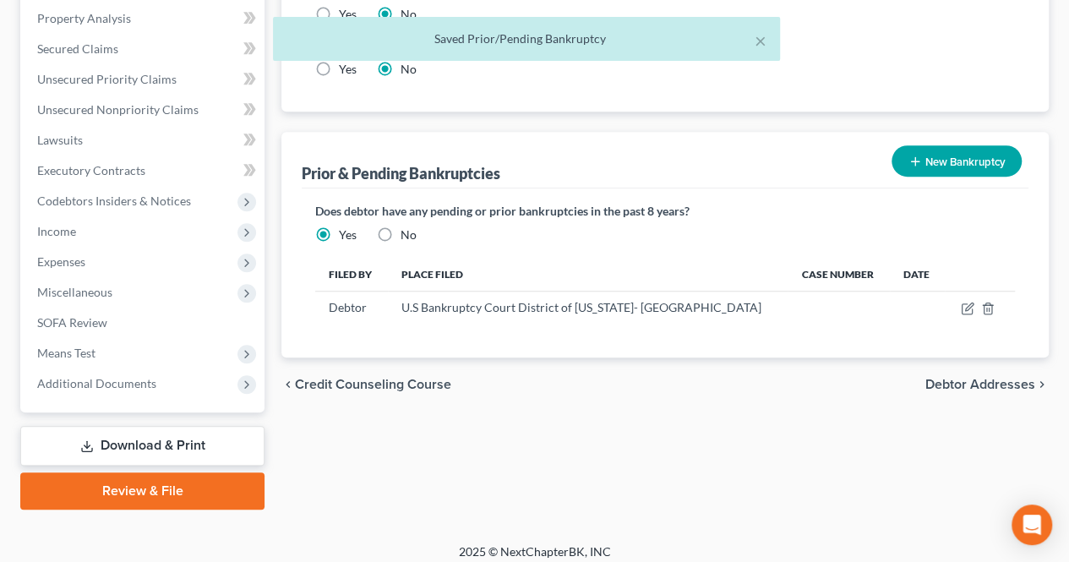
click at [958, 378] on span "Debtor Addresses" at bounding box center [981, 385] width 110 height 14
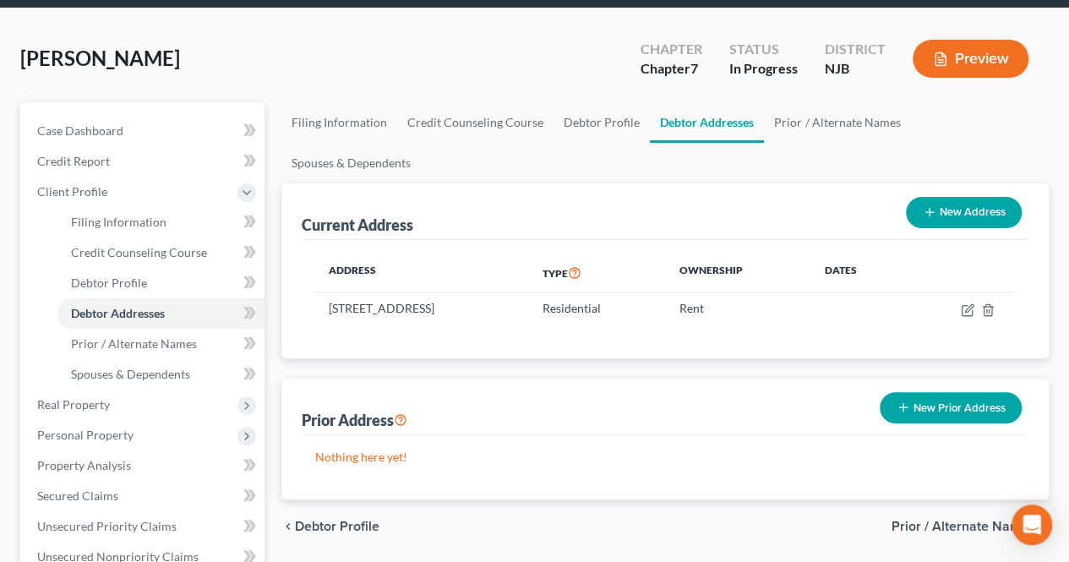
scroll to position [85, 0]
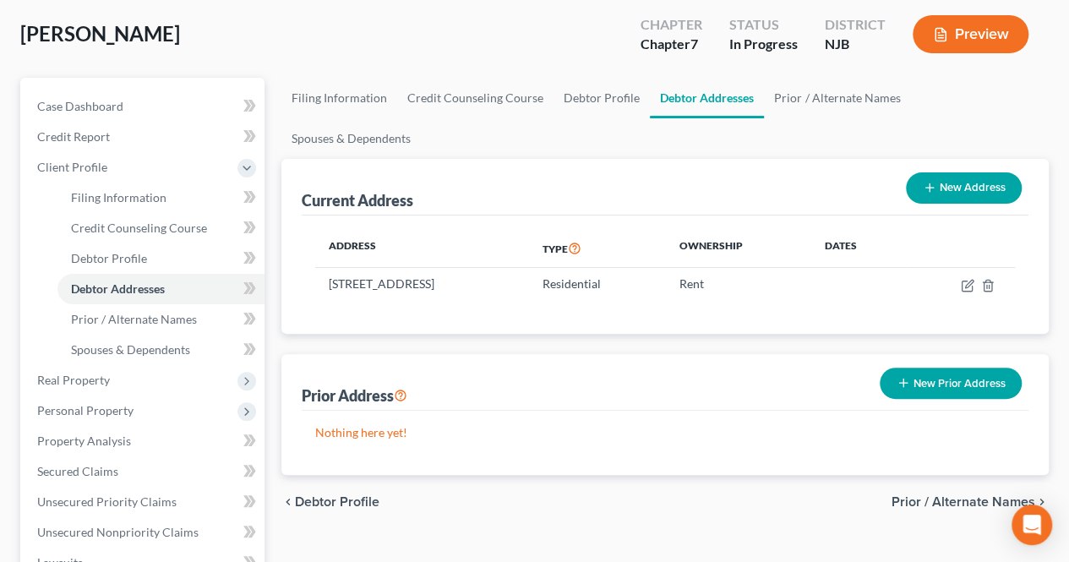
click at [914, 495] on span "Prior / Alternate Names" at bounding box center [964, 502] width 144 height 14
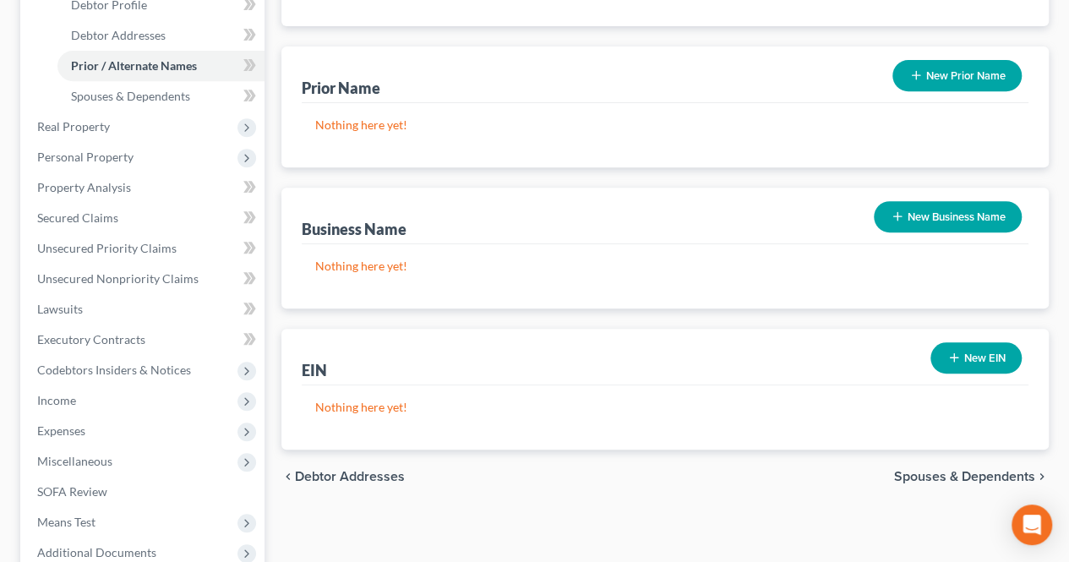
click at [924, 470] on span "Spouses & Dependents" at bounding box center [964, 477] width 141 height 14
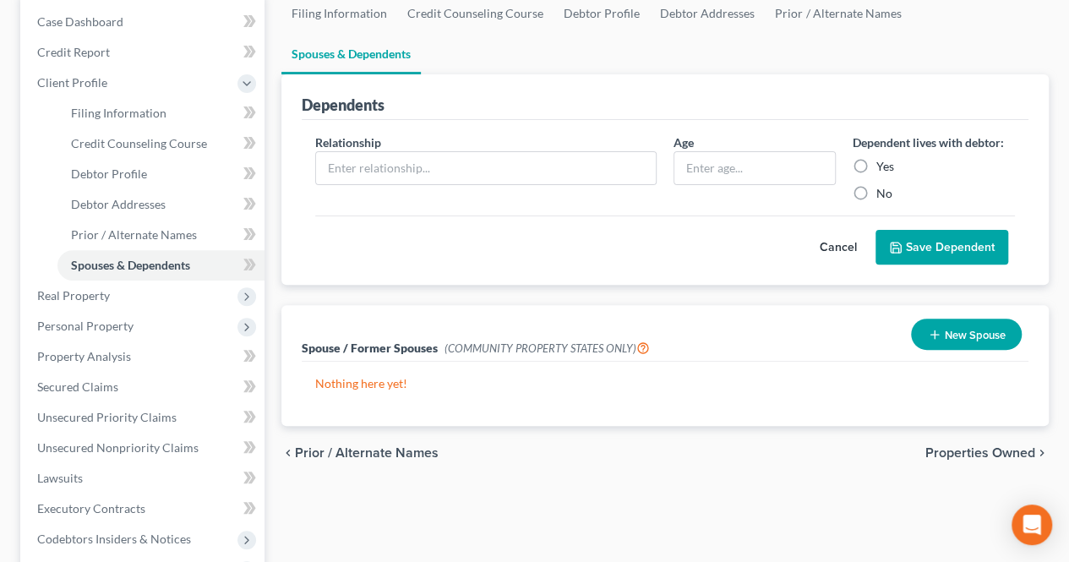
click at [967, 446] on span "Properties Owned" at bounding box center [981, 453] width 110 height 14
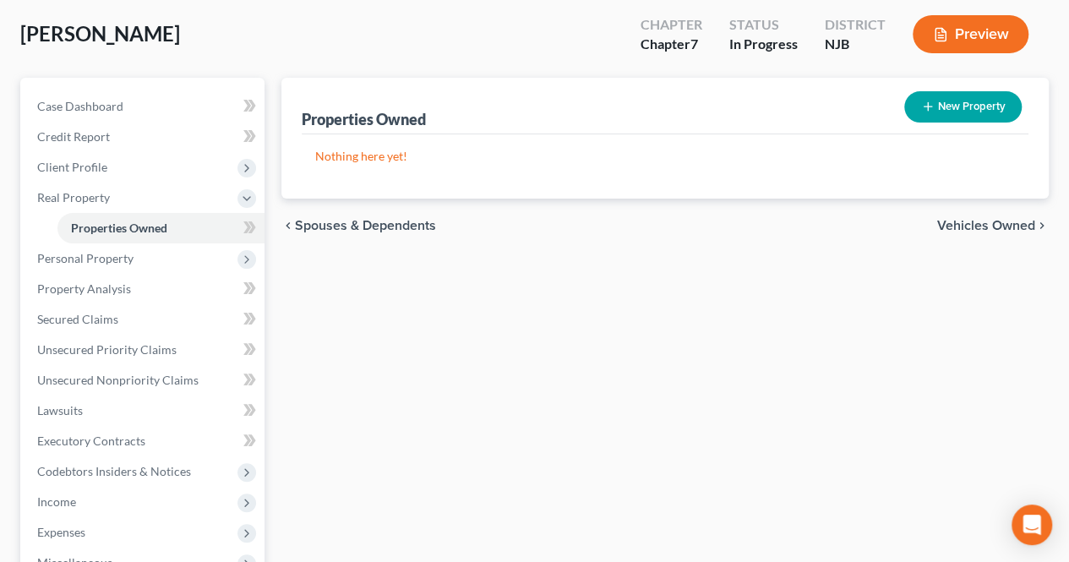
click at [985, 221] on span "Vehicles Owned" at bounding box center [986, 226] width 98 height 14
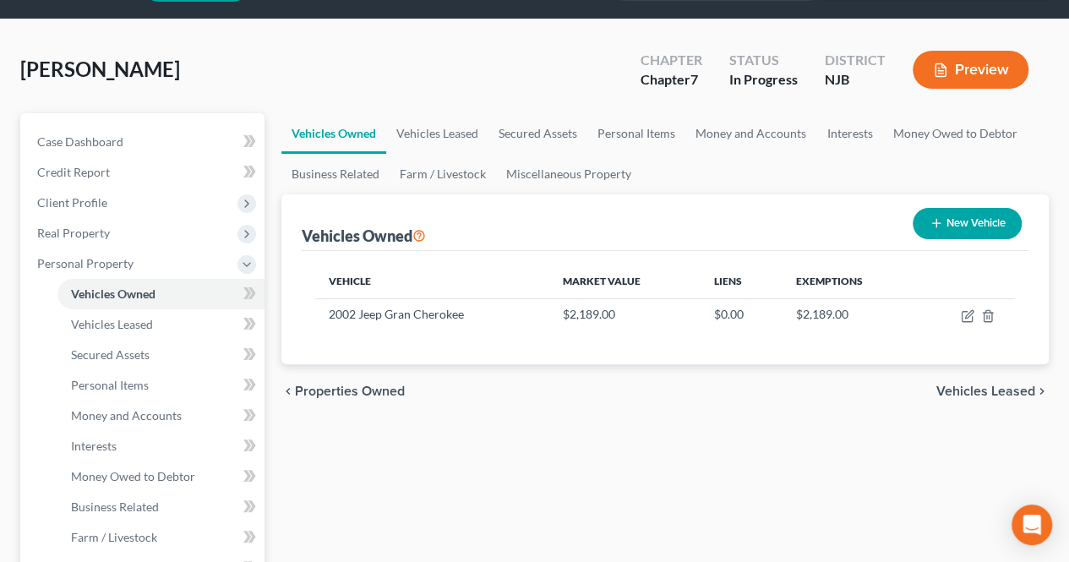
scroll to position [85, 0]
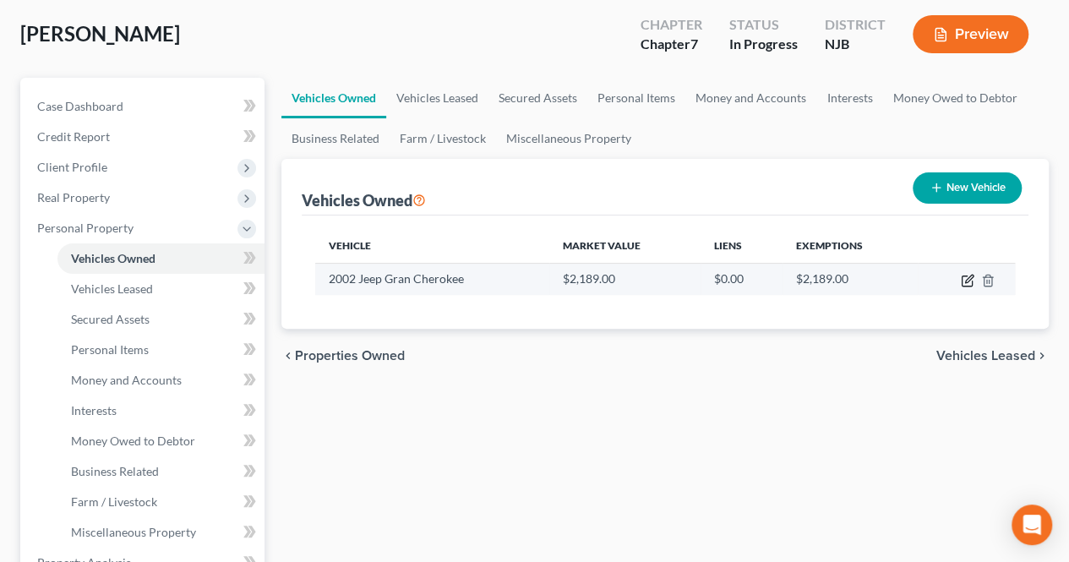
click at [965, 278] on icon "button" at bounding box center [968, 281] width 14 height 14
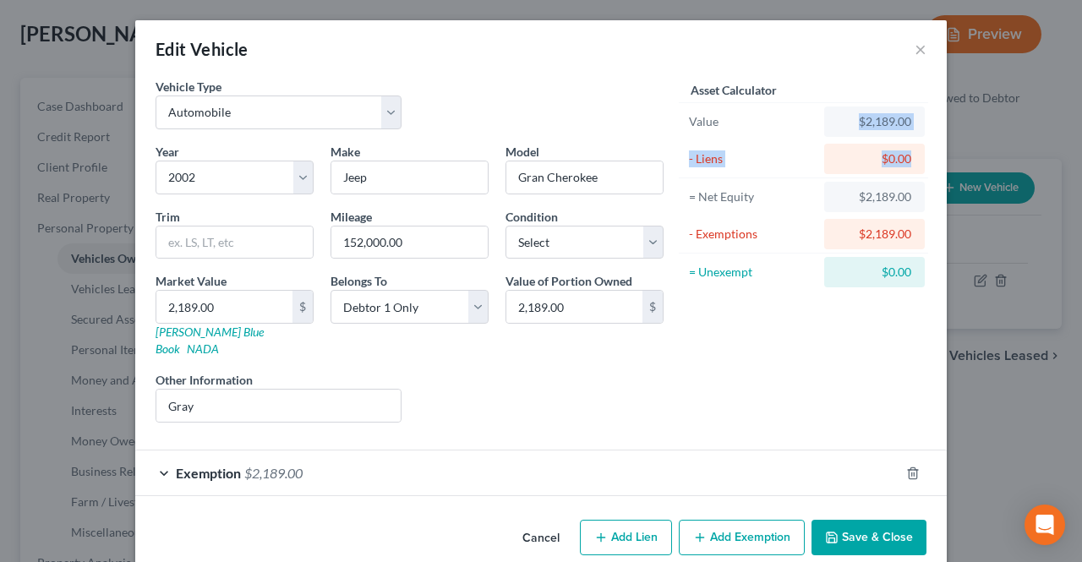
drag, startPoint x: 850, startPoint y: 128, endPoint x: 932, endPoint y: 143, distance: 84.2
click at [925, 141] on div "Asset Calculator Value $2,189.00 - Liens $0.00 = Net Equity $2,189.00 - Exempti…" at bounding box center [803, 257] width 263 height 358
click at [915, 49] on button "×" at bounding box center [921, 49] width 12 height 20
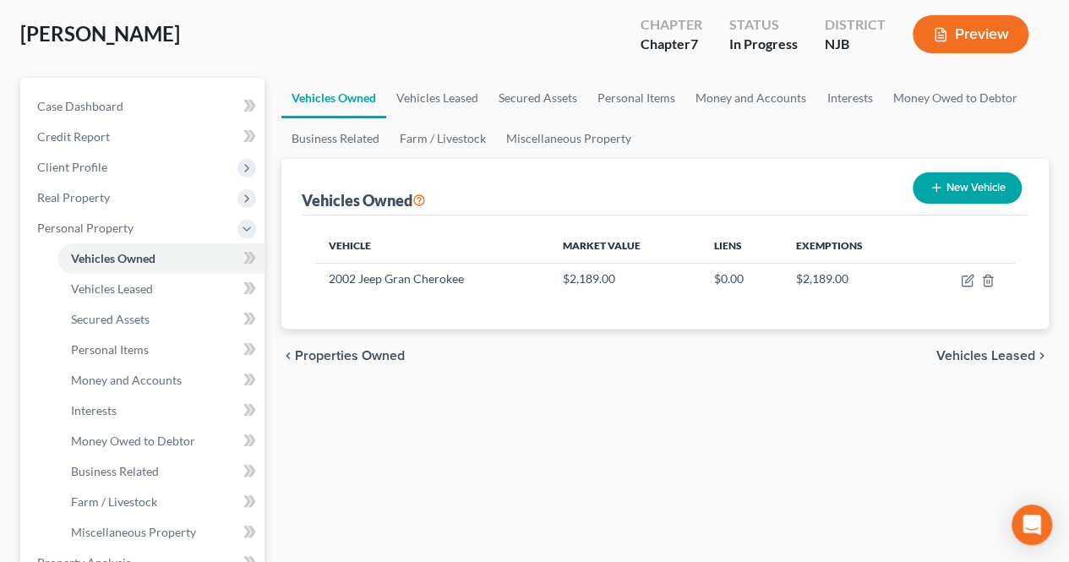
click at [967, 357] on span "Vehicles Leased" at bounding box center [986, 356] width 99 height 14
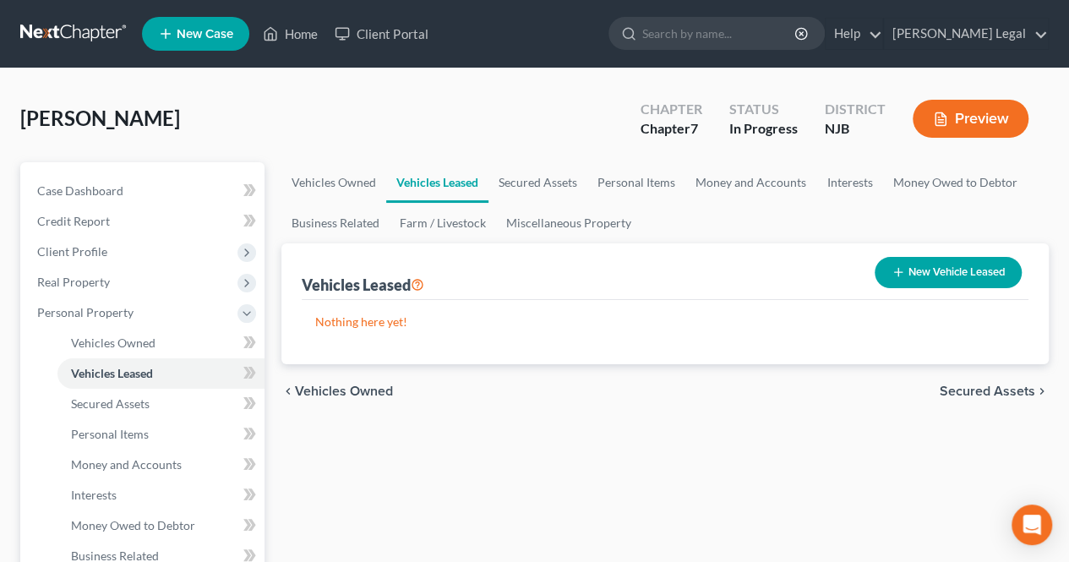
click at [965, 393] on span "Secured Assets" at bounding box center [988, 392] width 96 height 14
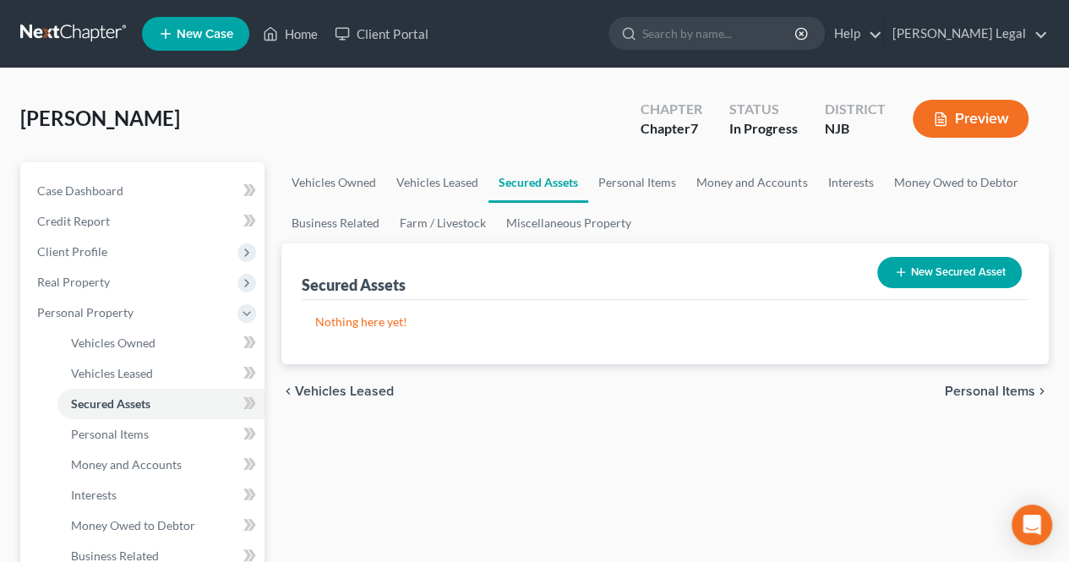
click at [970, 388] on span "Personal Items" at bounding box center [990, 392] width 90 height 14
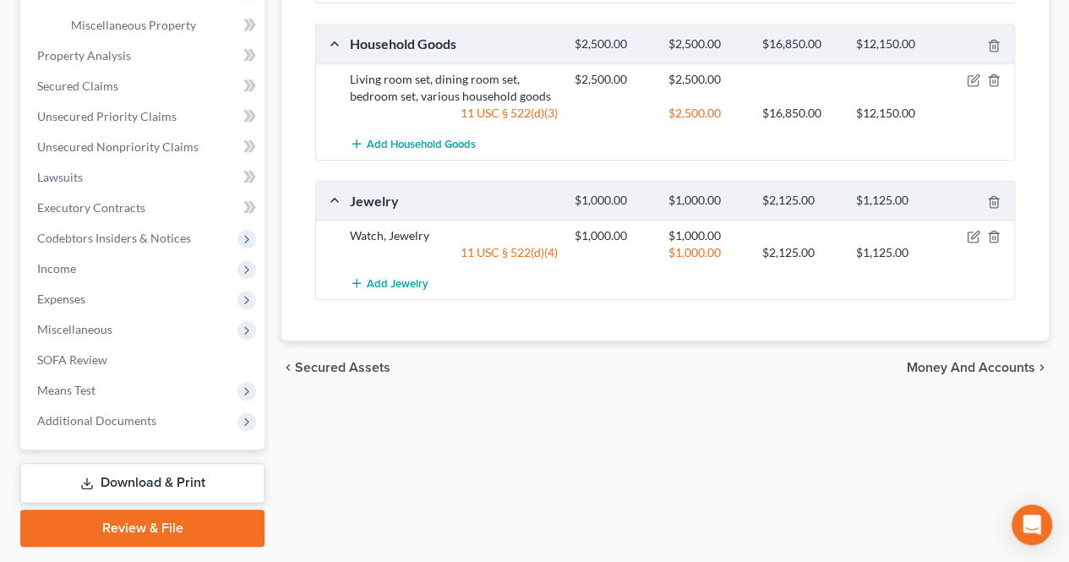
click at [972, 369] on span "Money and Accounts" at bounding box center [971, 368] width 128 height 14
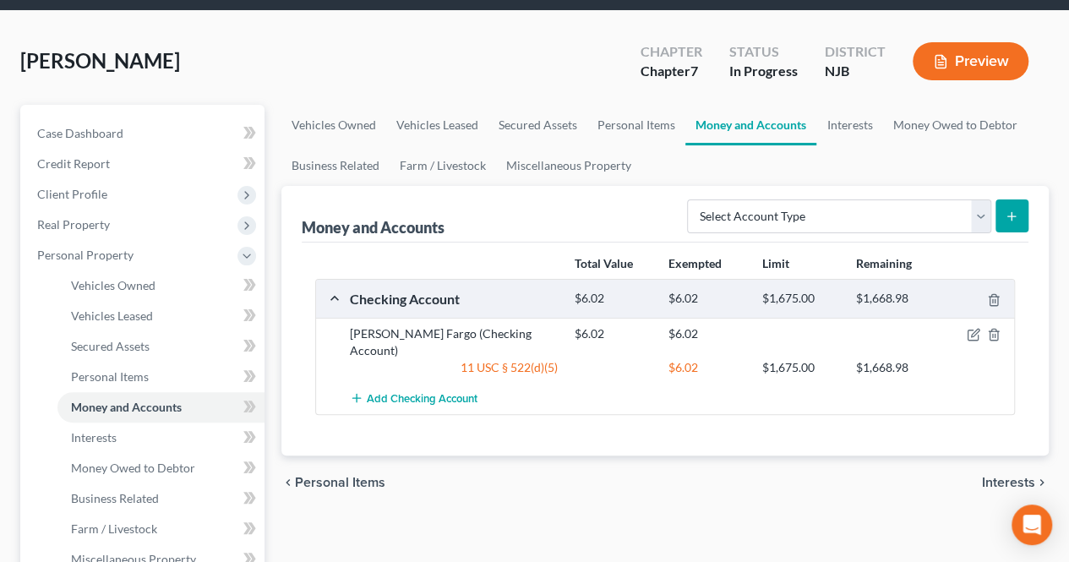
scroll to position [85, 0]
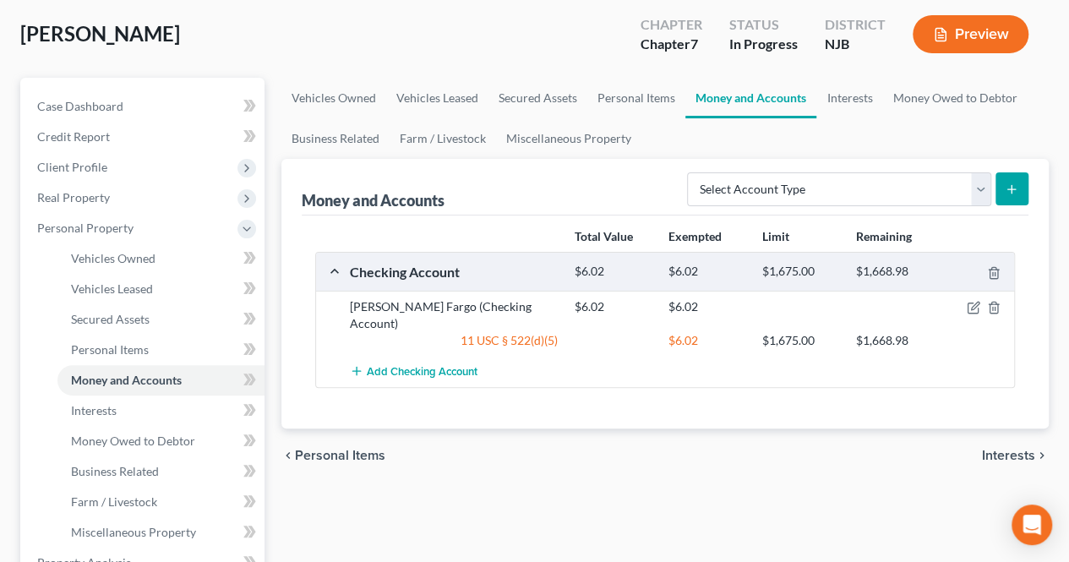
click at [992, 449] on span "Interests" at bounding box center [1008, 456] width 53 height 14
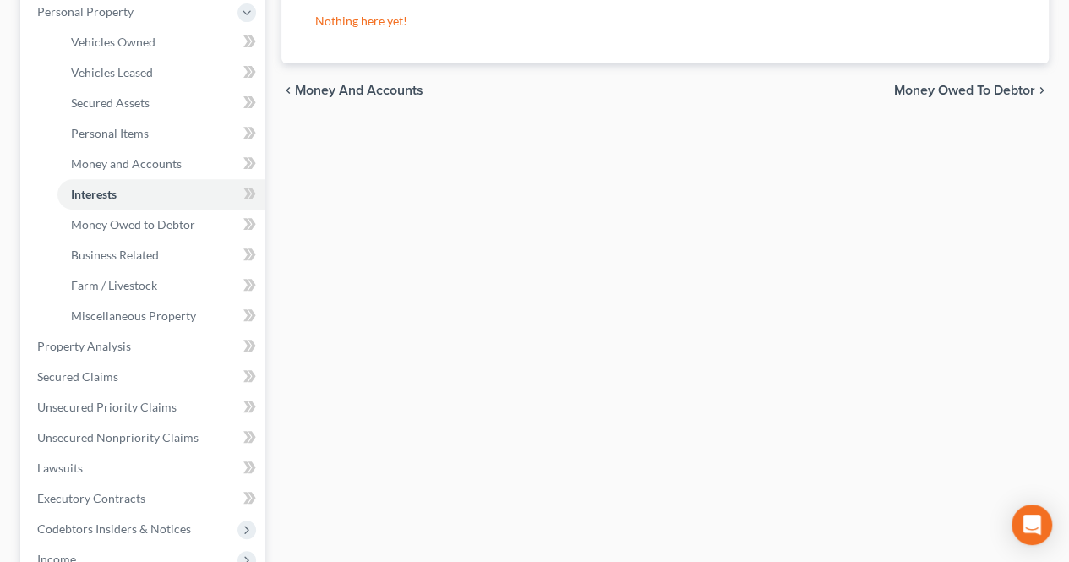
scroll to position [338, 0]
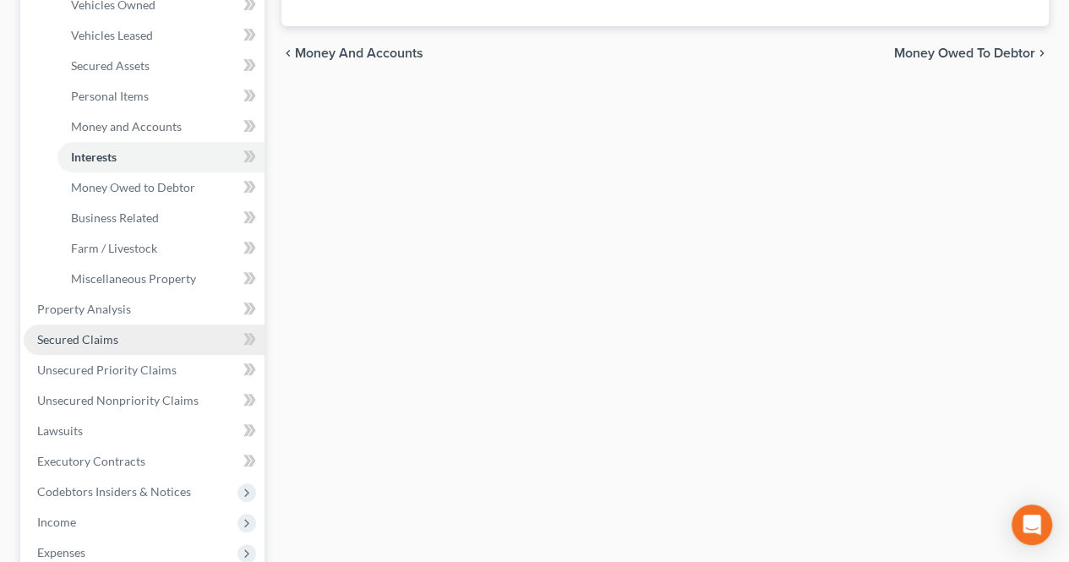
click at [145, 336] on link "Secured Claims" at bounding box center [144, 340] width 241 height 30
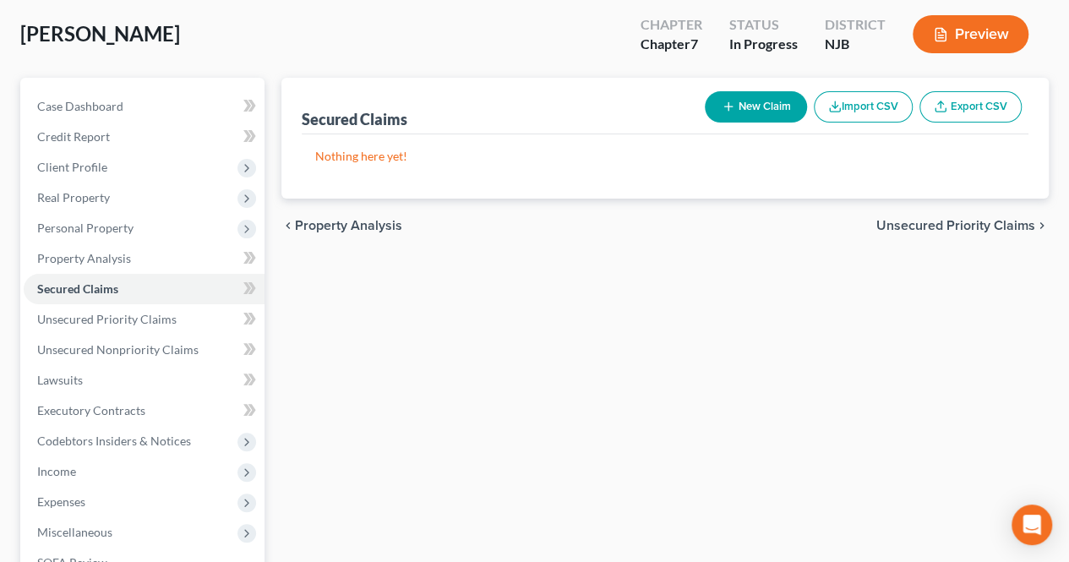
click at [926, 210] on div "chevron_left Property Analysis Unsecured Priority Claims chevron_right" at bounding box center [665, 226] width 768 height 54
click at [921, 225] on span "Unsecured Priority Claims" at bounding box center [956, 226] width 159 height 14
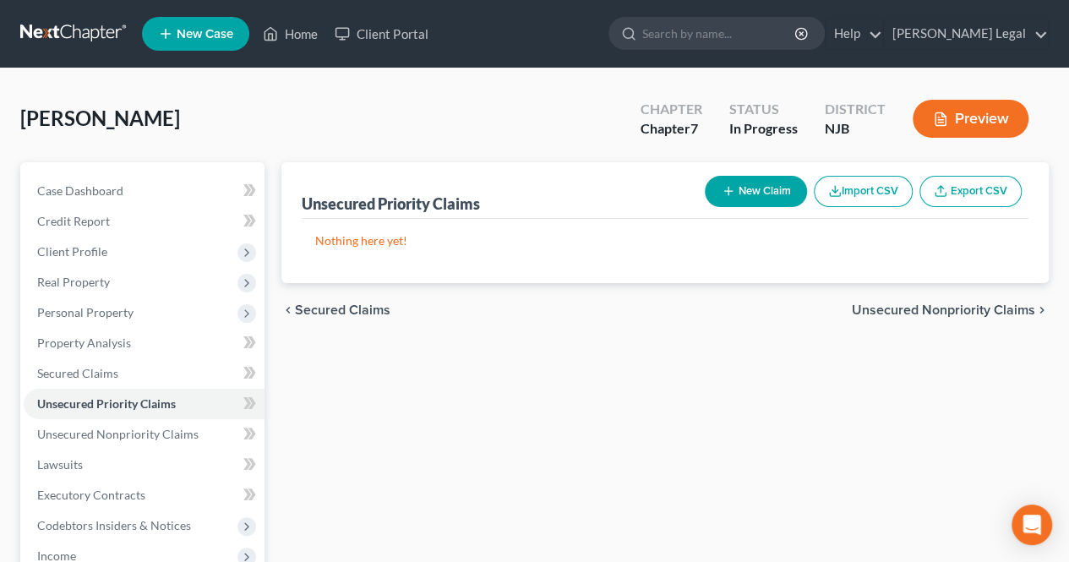
click at [894, 305] on span "Unsecured Nonpriority Claims" at bounding box center [943, 310] width 183 height 14
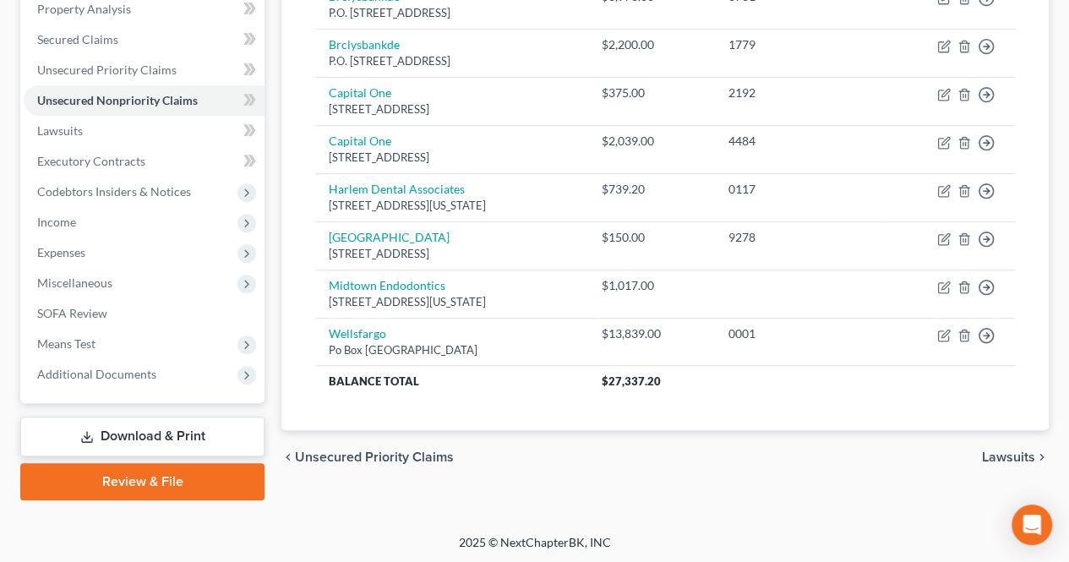
click at [1007, 451] on span "Lawsuits" at bounding box center [1008, 458] width 53 height 14
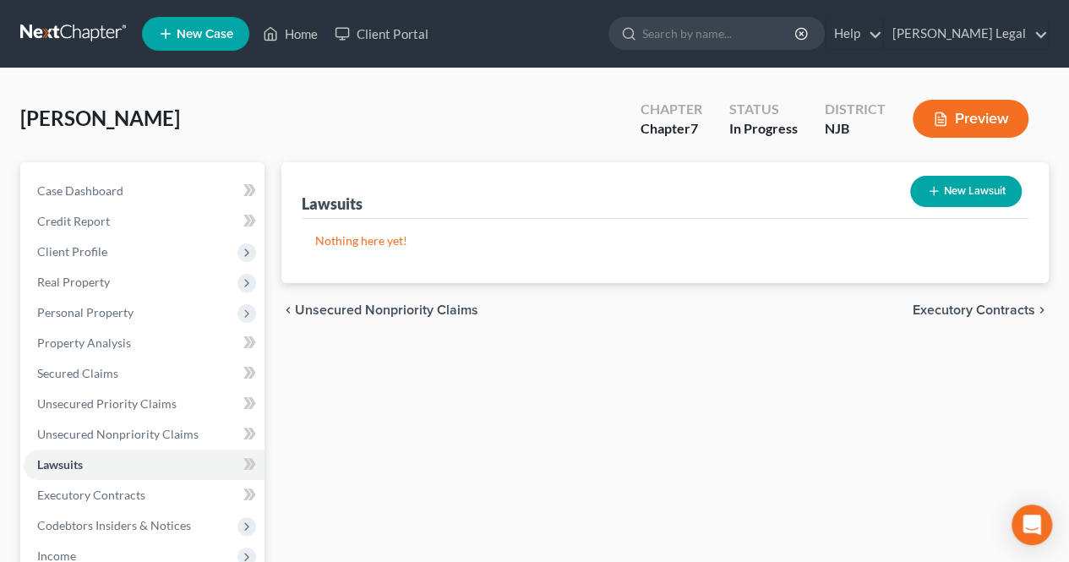
click at [937, 314] on span "Executory Contracts" at bounding box center [974, 310] width 123 height 14
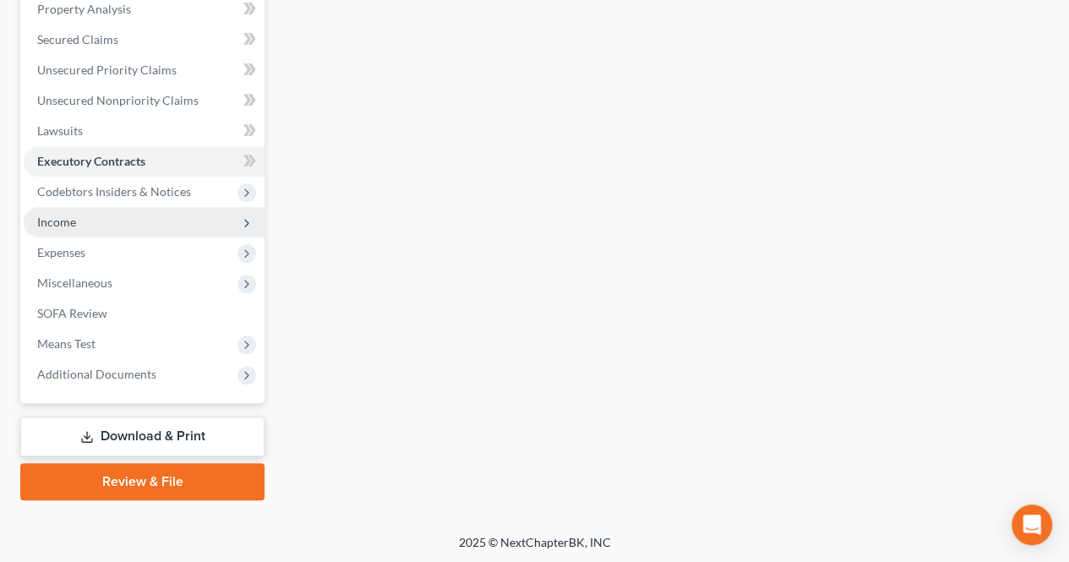
click at [139, 215] on span "Income" at bounding box center [144, 222] width 241 height 30
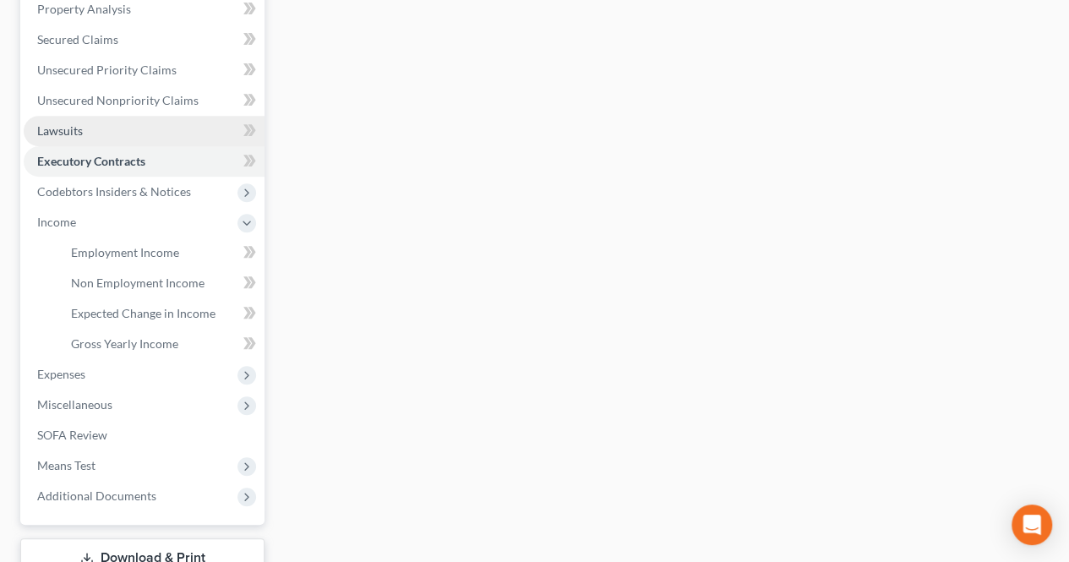
click at [116, 138] on link "Lawsuits" at bounding box center [144, 131] width 241 height 30
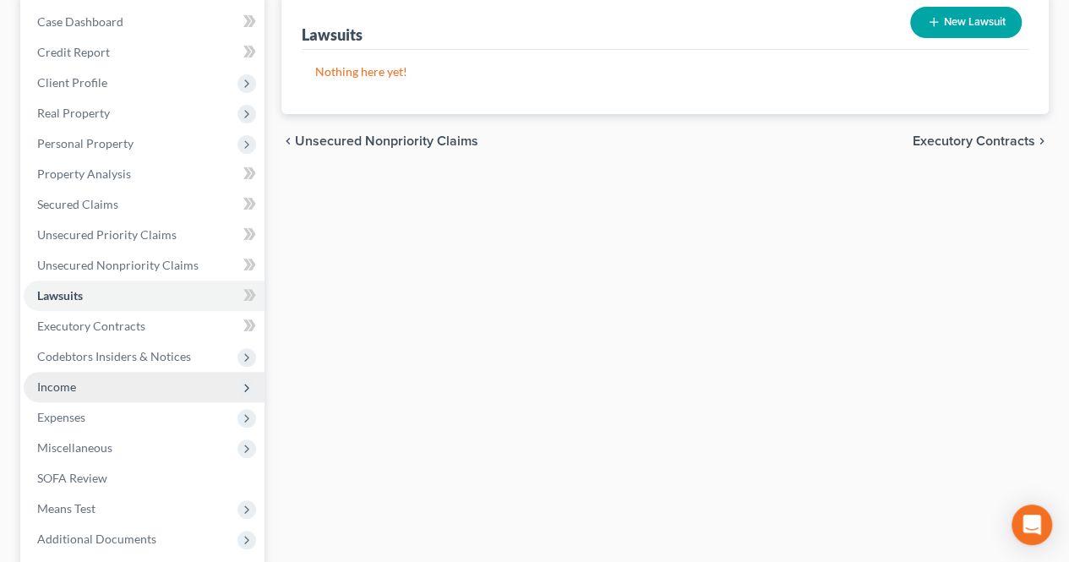
click at [144, 383] on span "Income" at bounding box center [144, 387] width 241 height 30
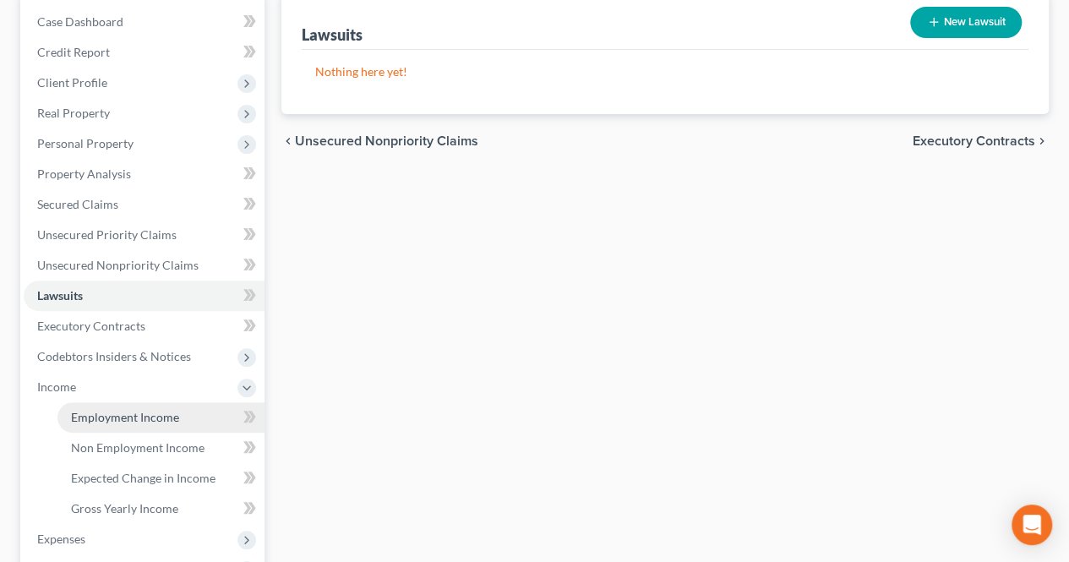
click at [136, 413] on span "Employment Income" at bounding box center [125, 417] width 108 height 14
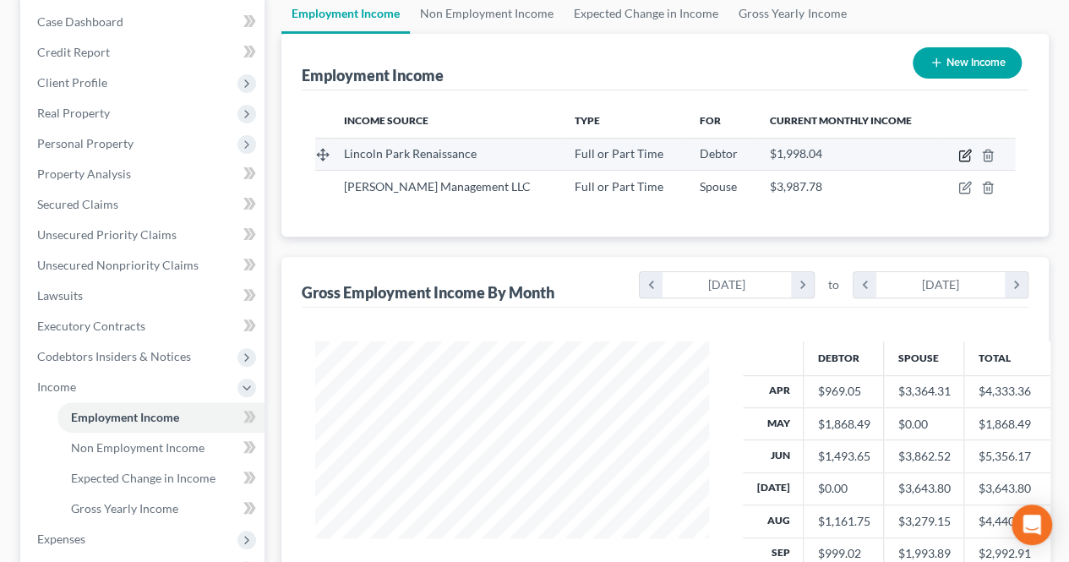
click at [960, 153] on icon "button" at bounding box center [966, 156] width 14 height 14
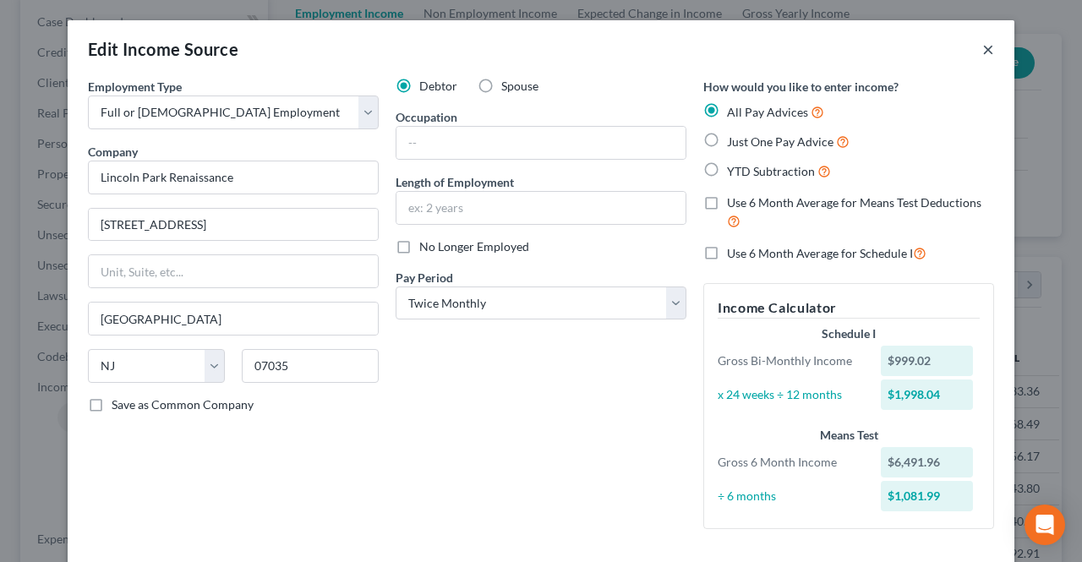
click at [982, 48] on button "×" at bounding box center [988, 49] width 12 height 20
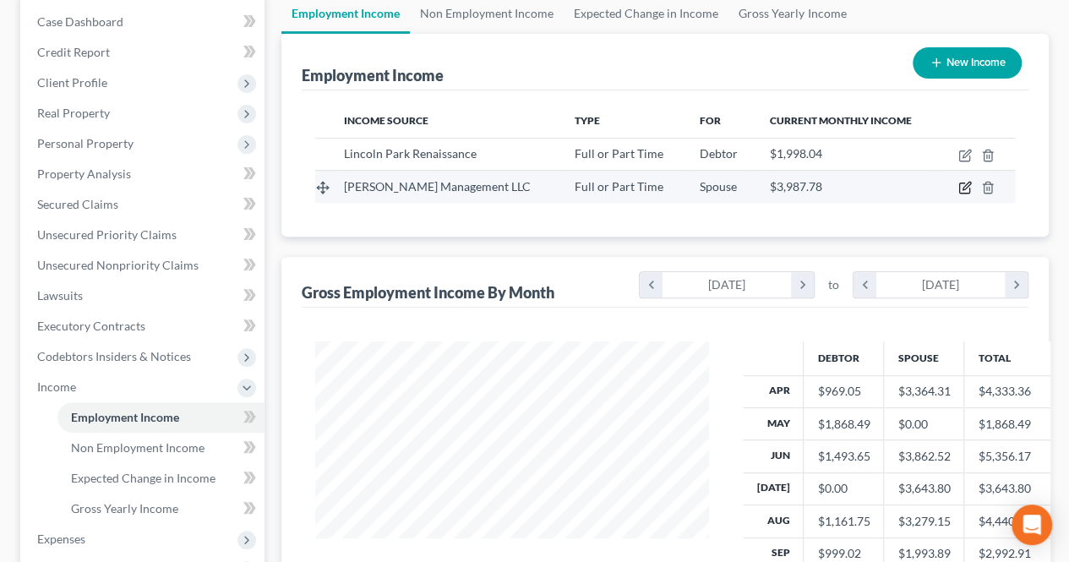
click at [970, 188] on icon "button" at bounding box center [966, 188] width 14 height 14
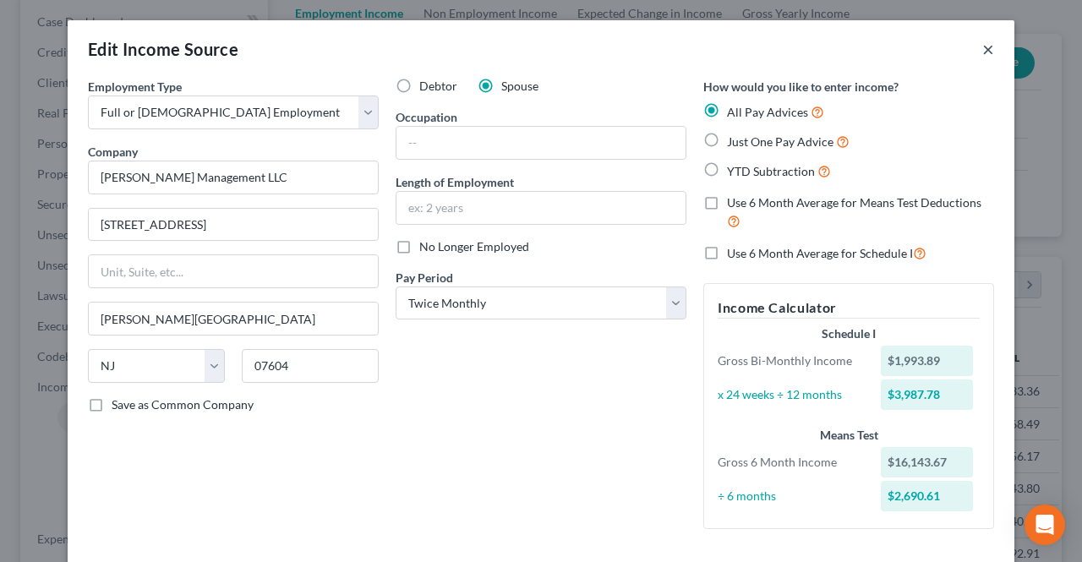
click at [986, 47] on button "×" at bounding box center [988, 49] width 12 height 20
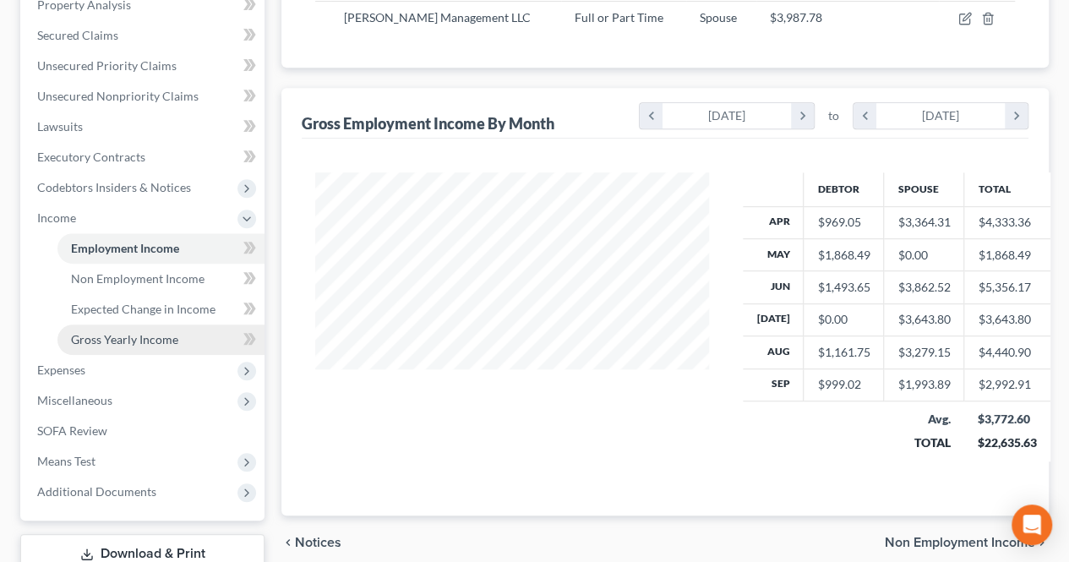
click at [172, 345] on span "Gross Yearly Income" at bounding box center [124, 339] width 107 height 14
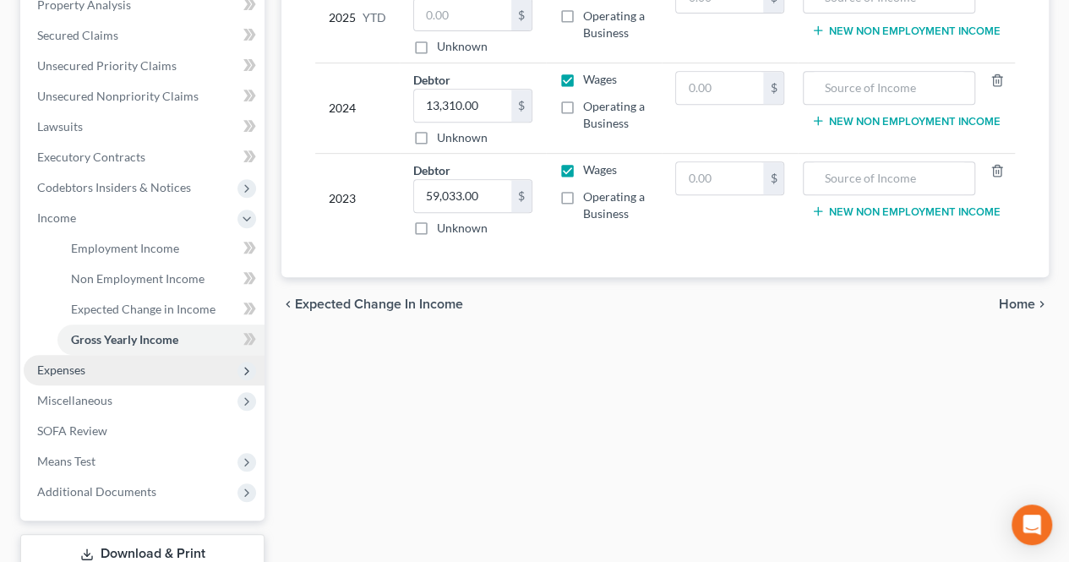
click at [172, 369] on span "Expenses" at bounding box center [144, 370] width 241 height 30
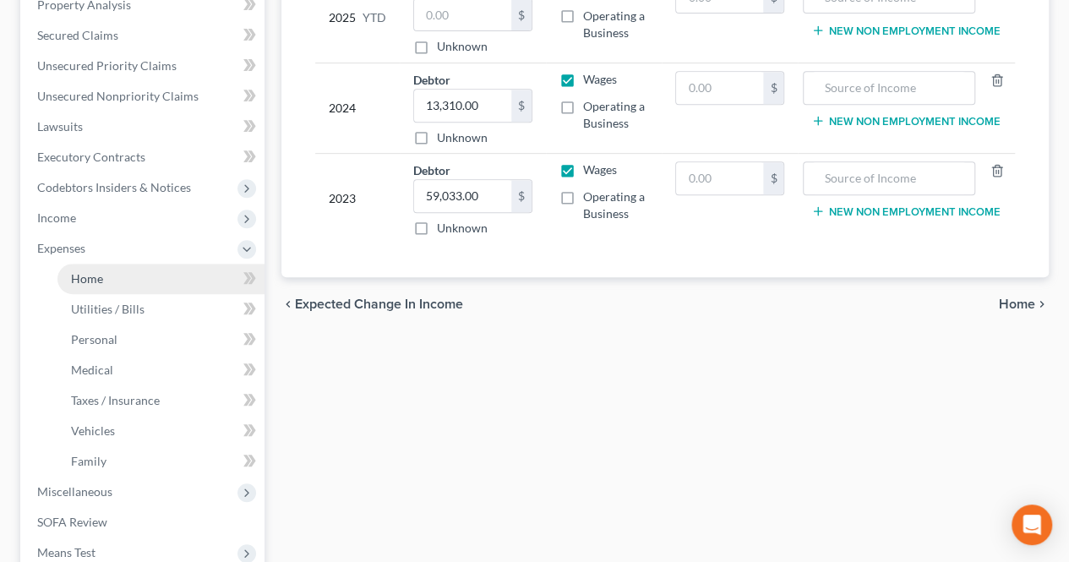
click at [137, 287] on link "Home" at bounding box center [160, 279] width 207 height 30
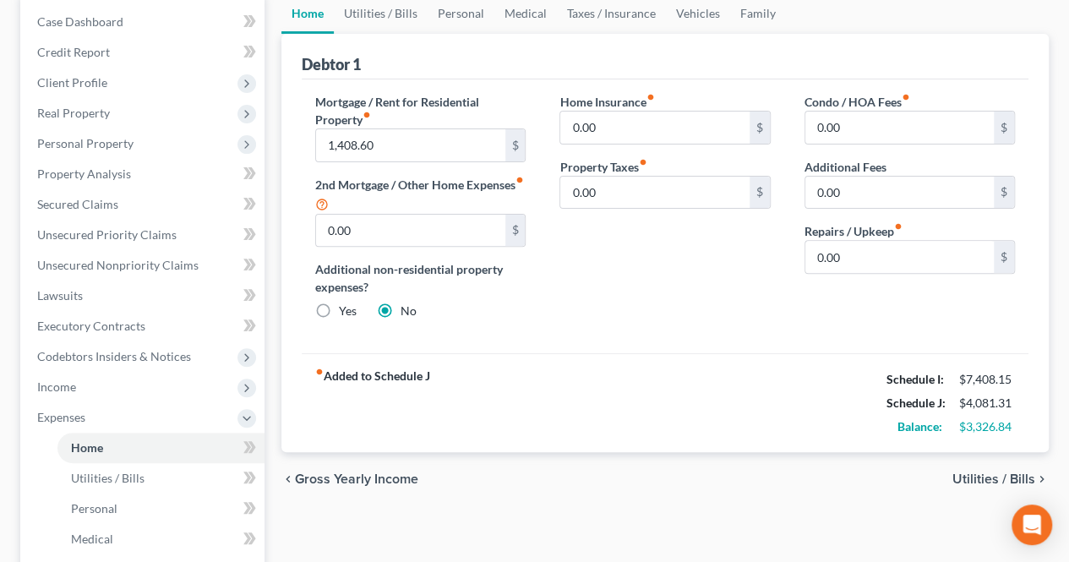
click at [966, 473] on span "Utilities / Bills" at bounding box center [994, 480] width 83 height 14
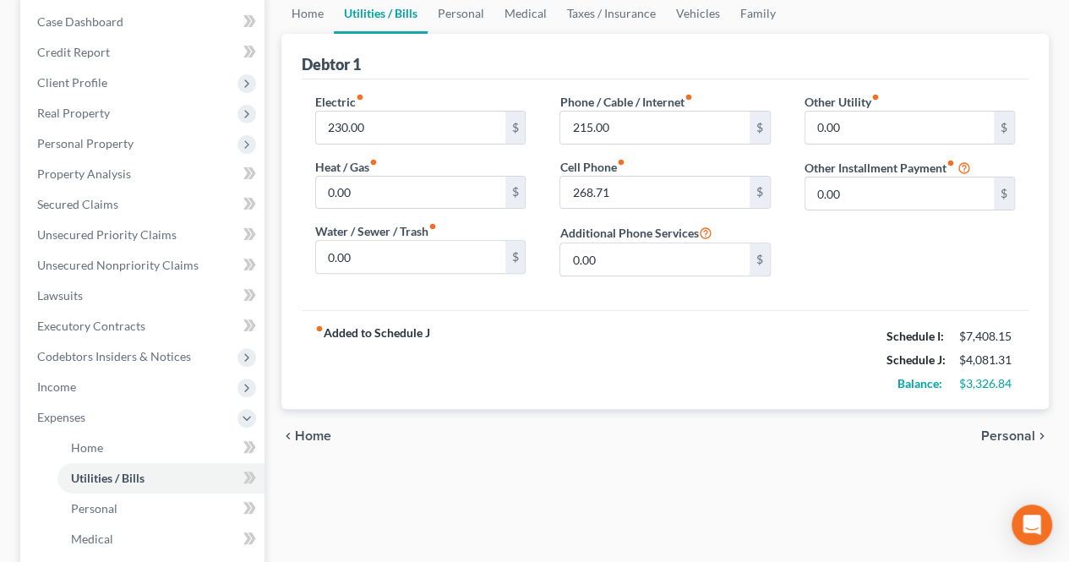
click at [997, 431] on span "Personal" at bounding box center [1008, 436] width 54 height 14
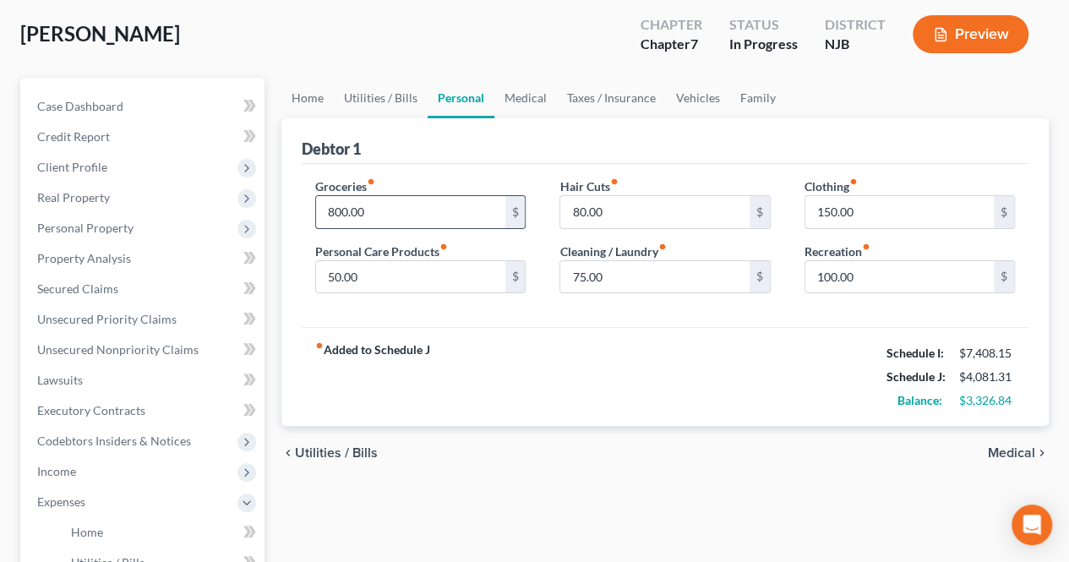
click at [419, 214] on input "800.00" at bounding box center [410, 212] width 189 height 32
click at [397, 291] on input "50.00" at bounding box center [410, 277] width 189 height 32
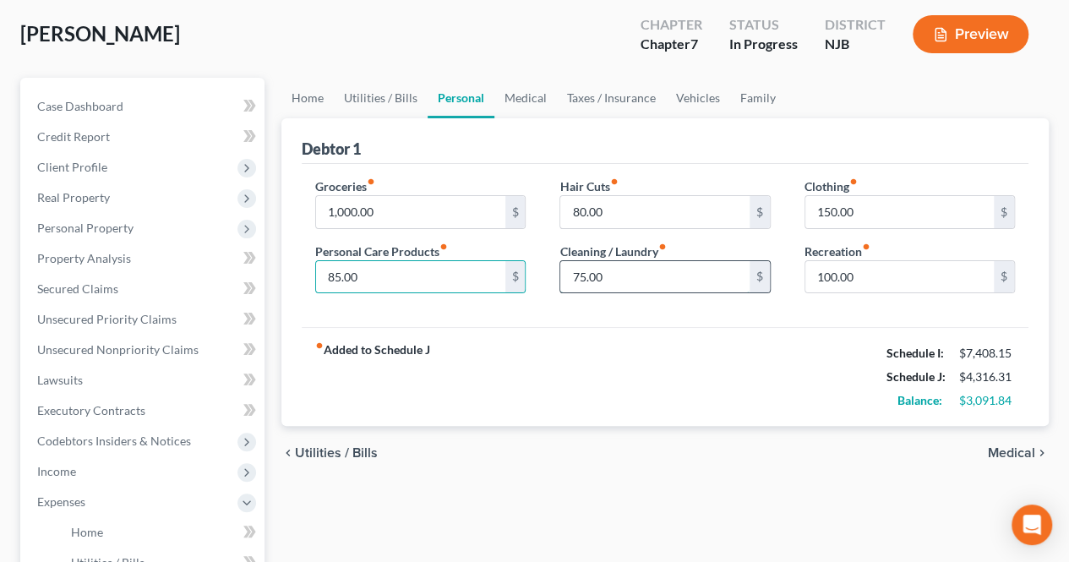
click at [626, 266] on input "75.00" at bounding box center [654, 277] width 189 height 32
click at [1003, 452] on span "Medical" at bounding box center [1011, 453] width 47 height 14
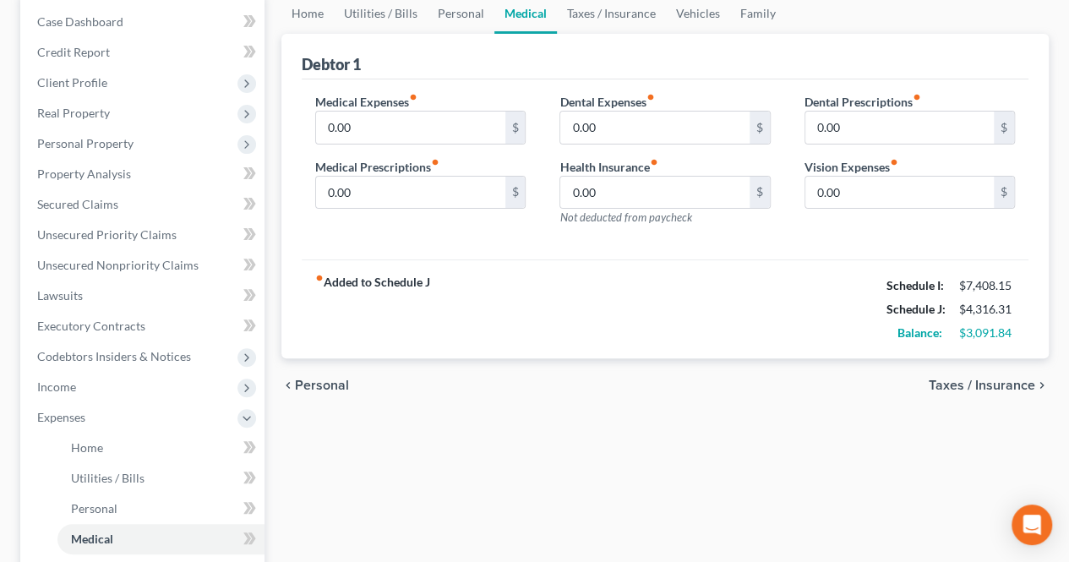
click at [1004, 388] on span "Taxes / Insurance" at bounding box center [982, 386] width 107 height 14
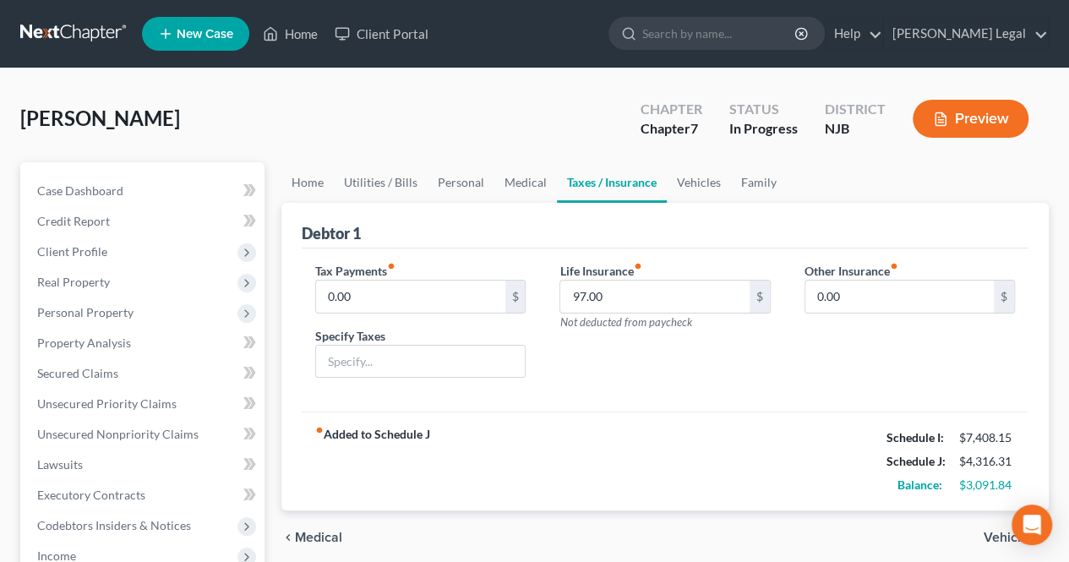
scroll to position [85, 0]
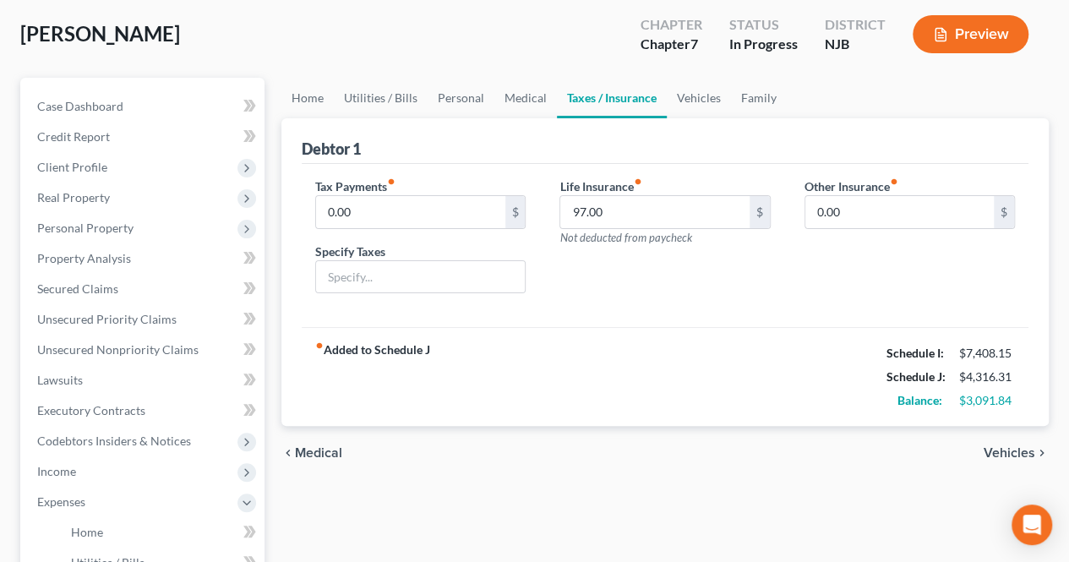
click at [1016, 448] on span "Vehicles" at bounding box center [1010, 453] width 52 height 14
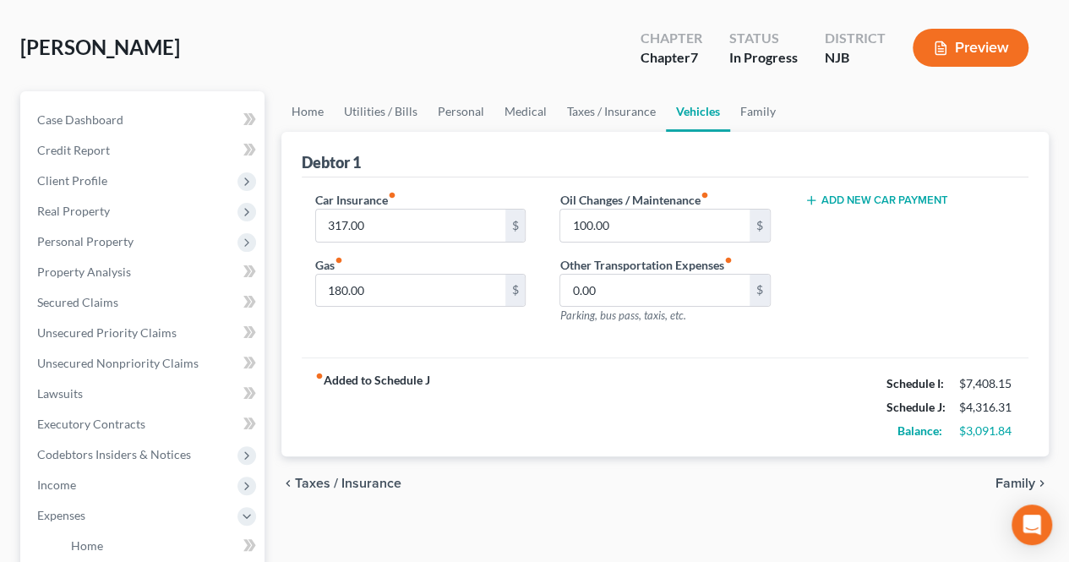
scroll to position [169, 0]
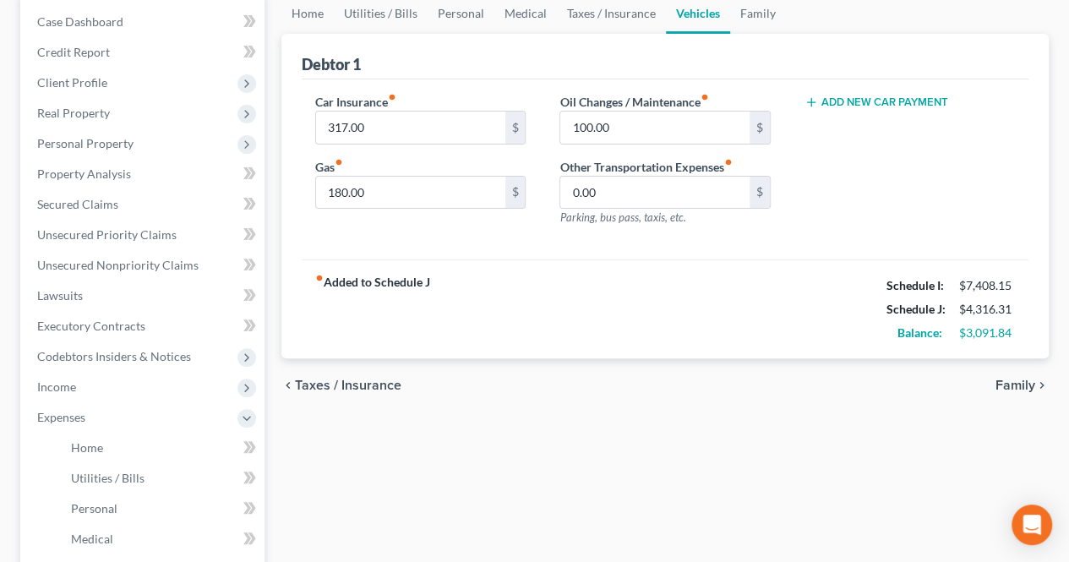
click at [1013, 384] on span "Family" at bounding box center [1016, 386] width 40 height 14
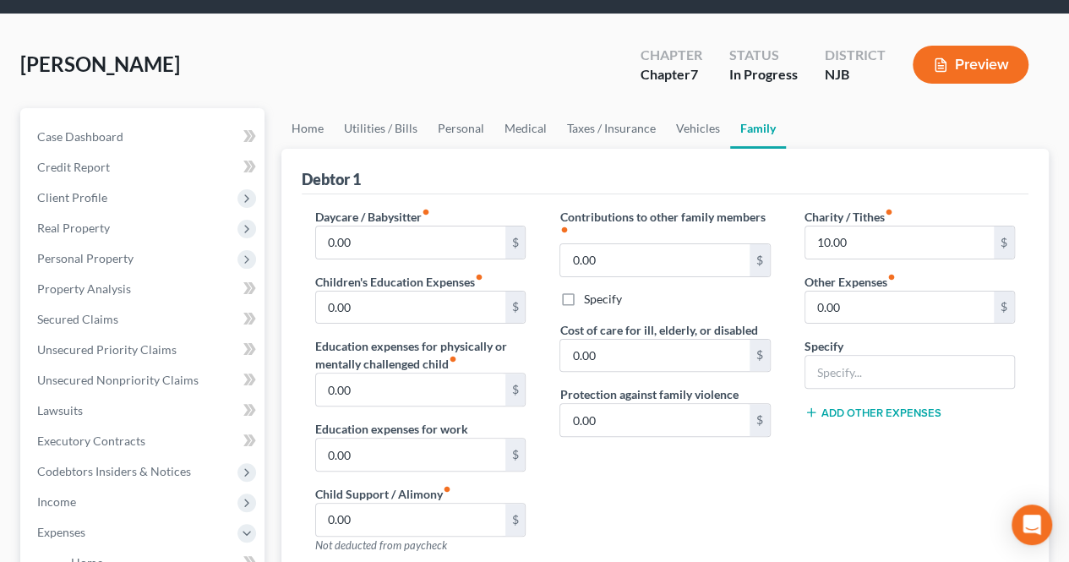
scroll to position [4, 0]
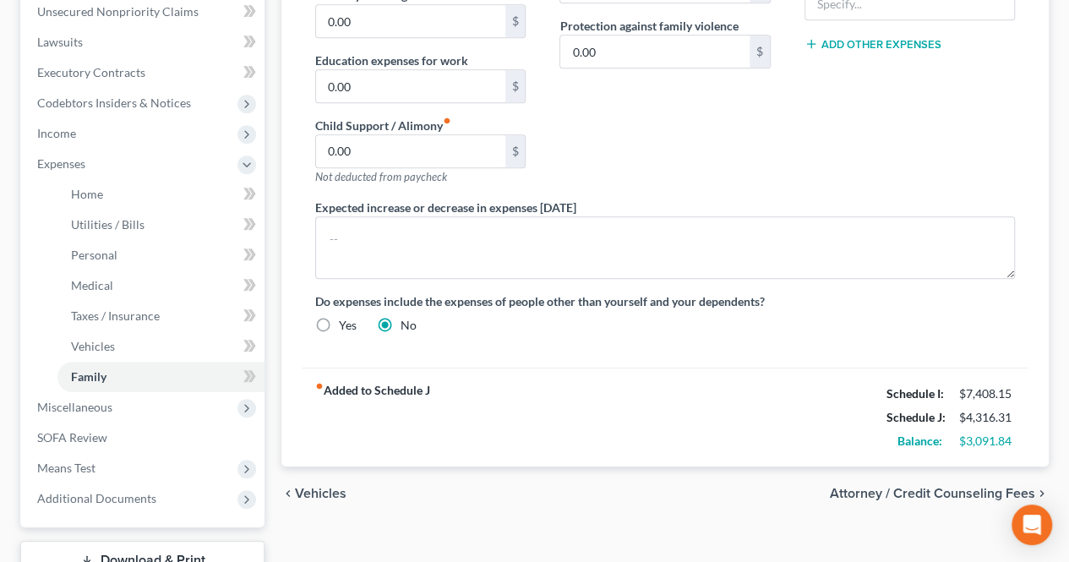
click at [888, 487] on span "Attorney / Credit Counseling Fees" at bounding box center [932, 494] width 205 height 14
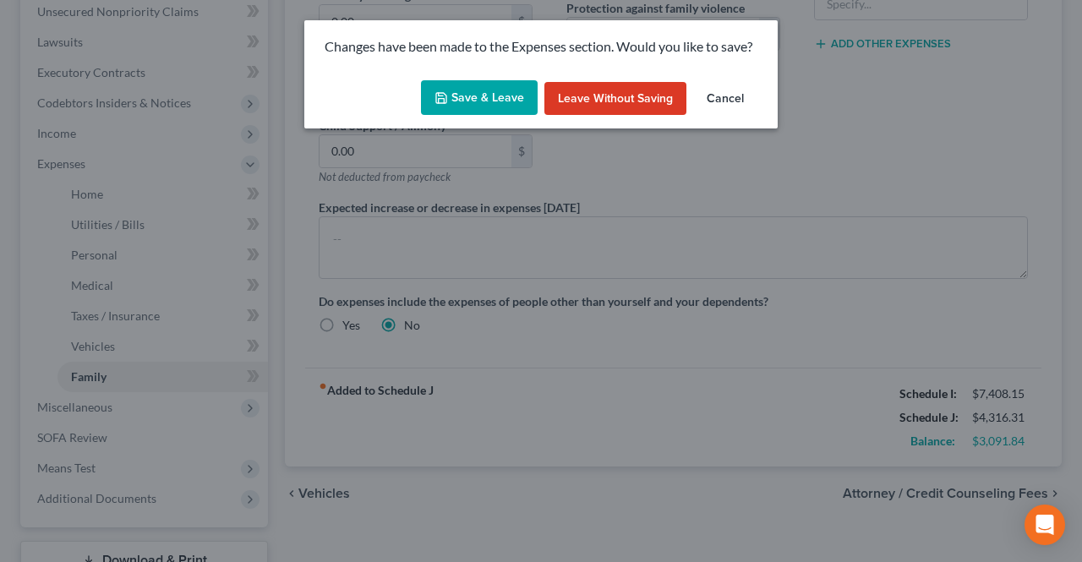
click at [497, 109] on button "Save & Leave" at bounding box center [479, 98] width 117 height 36
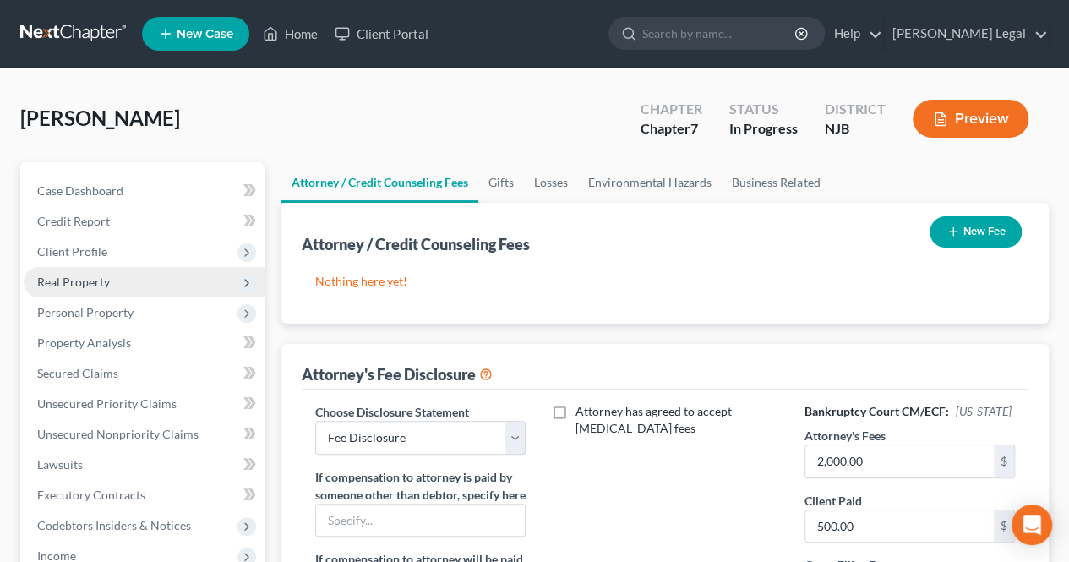
scroll to position [85, 0]
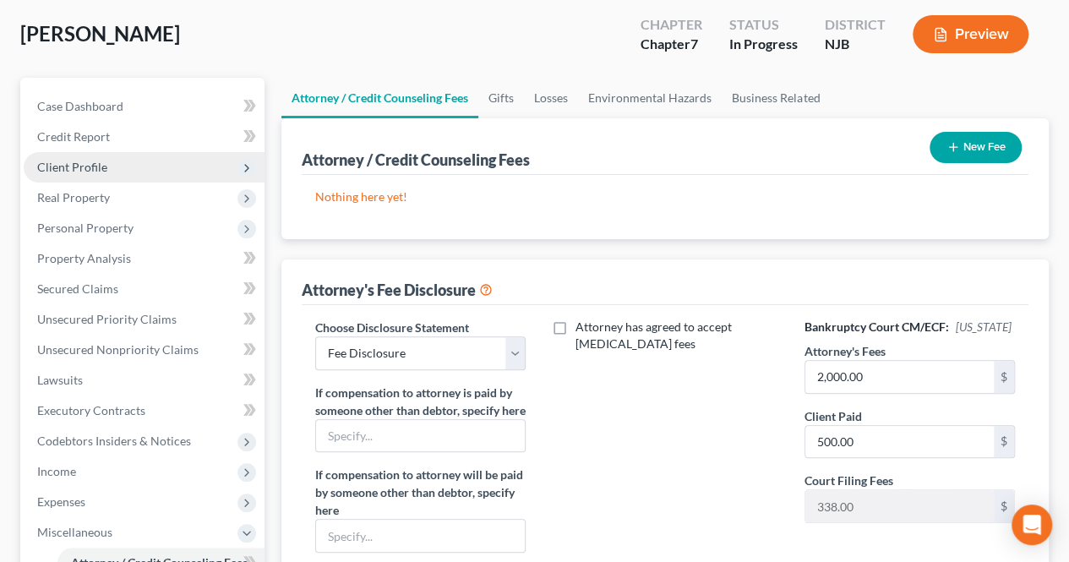
click at [135, 171] on span "Client Profile" at bounding box center [144, 167] width 241 height 30
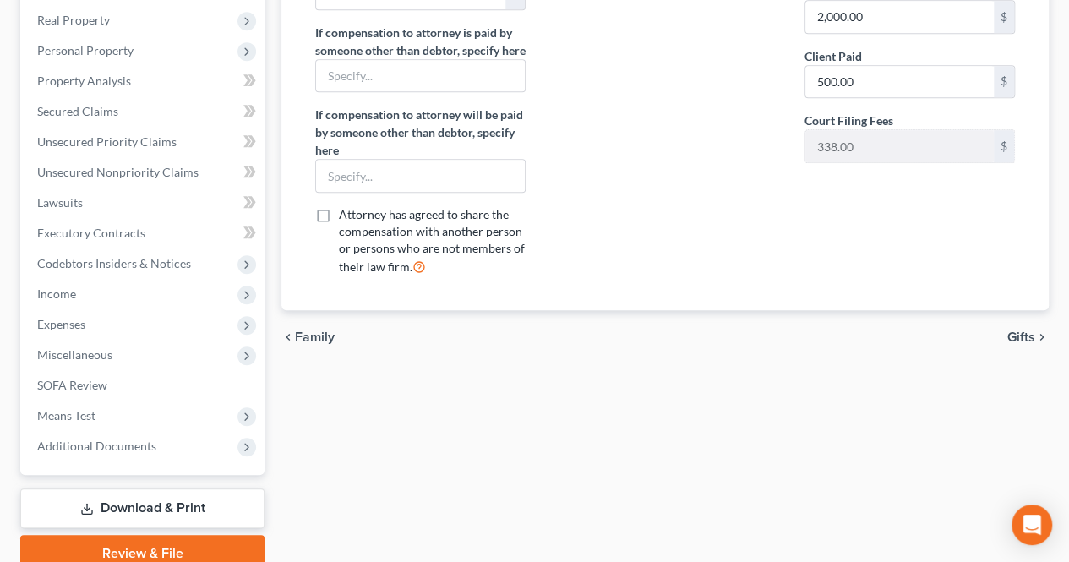
scroll to position [507, 0]
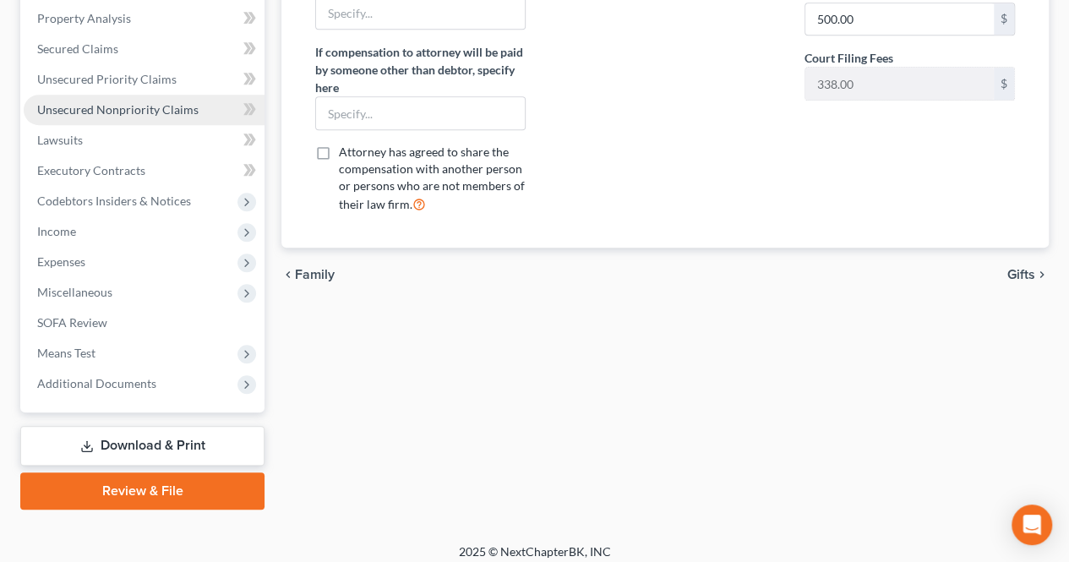
click at [145, 115] on span "Unsecured Nonpriority Claims" at bounding box center [117, 109] width 161 height 14
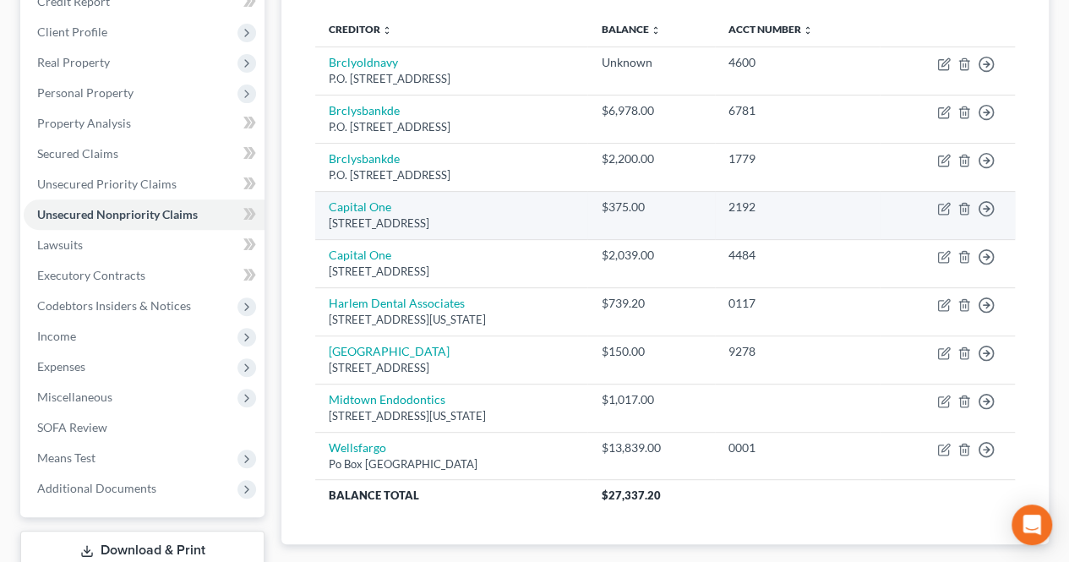
scroll to position [254, 0]
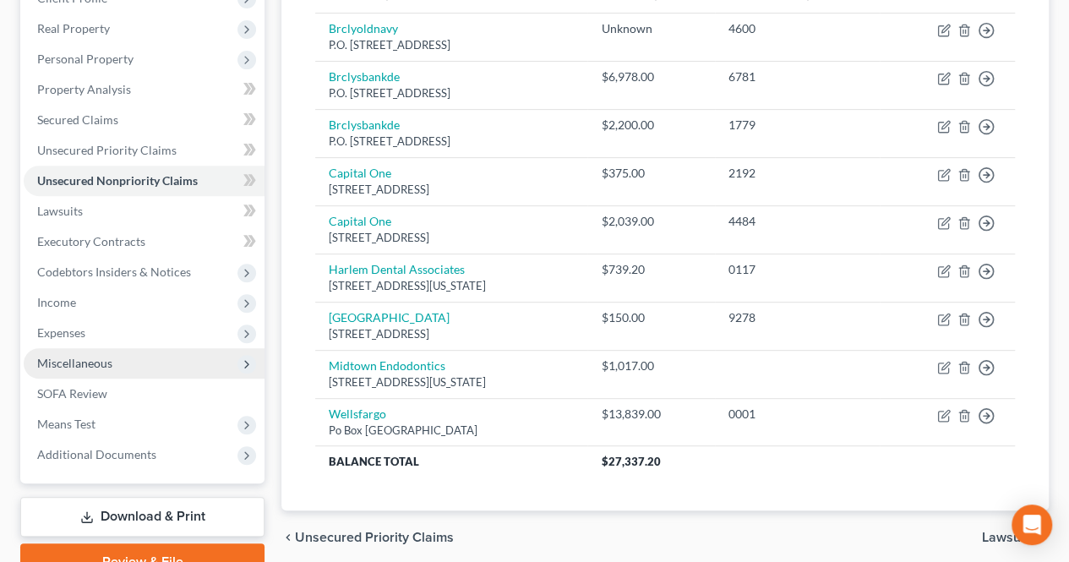
drag, startPoint x: 135, startPoint y: 305, endPoint x: 110, endPoint y: 349, distance: 50.7
click at [135, 305] on span "Income" at bounding box center [144, 302] width 241 height 30
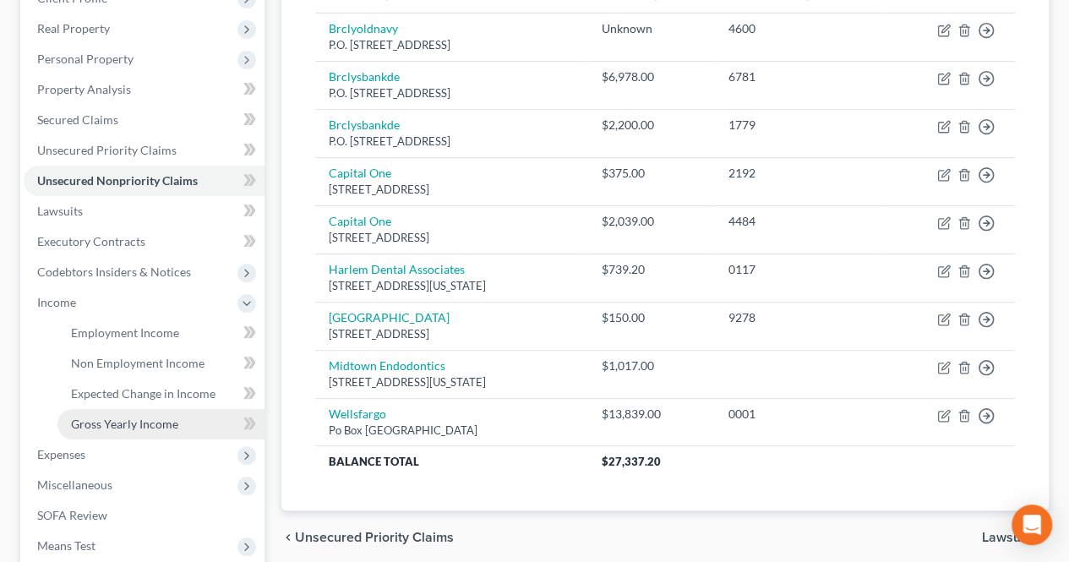
click at [103, 418] on span "Gross Yearly Income" at bounding box center [124, 424] width 107 height 14
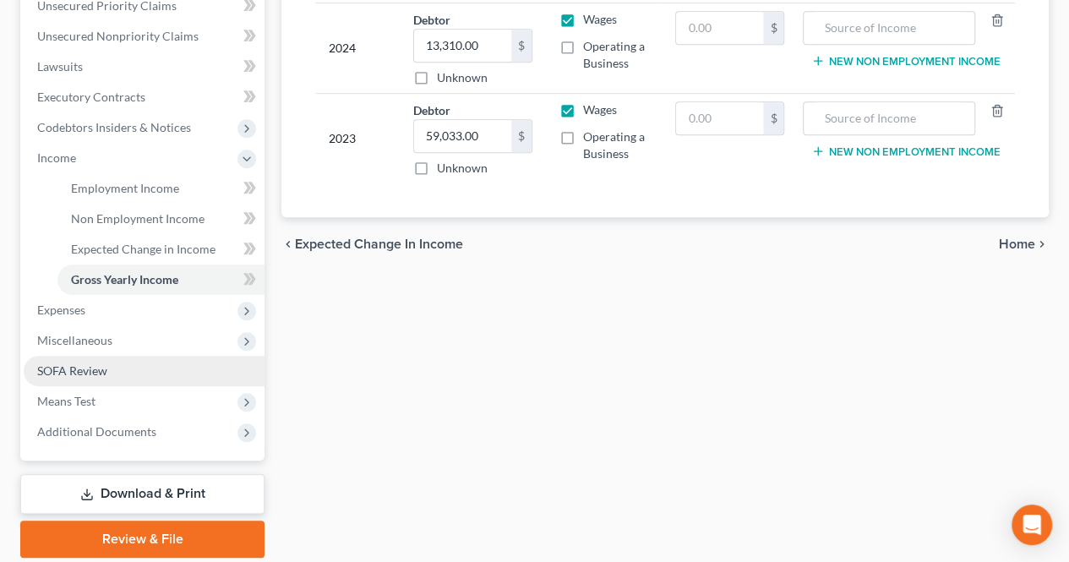
scroll to position [423, 0]
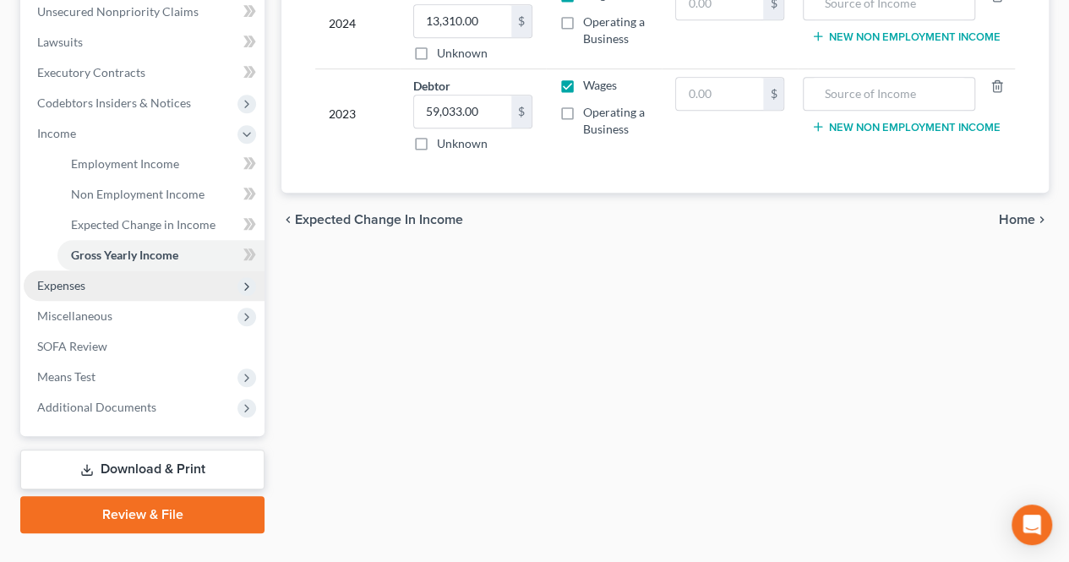
click at [145, 285] on span "Expenses" at bounding box center [144, 286] width 241 height 30
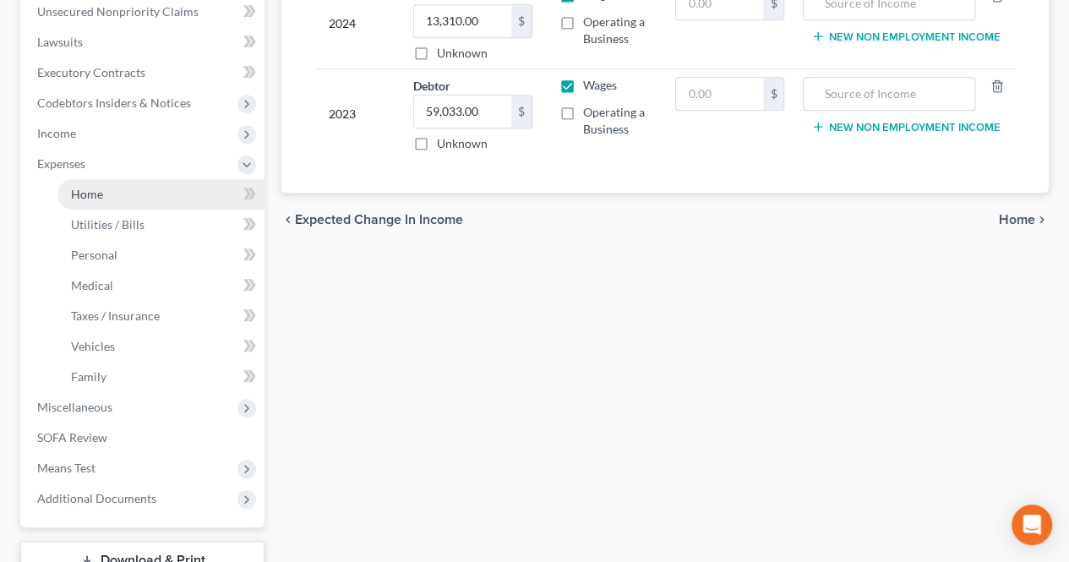
click at [163, 202] on link "Home" at bounding box center [160, 194] width 207 height 30
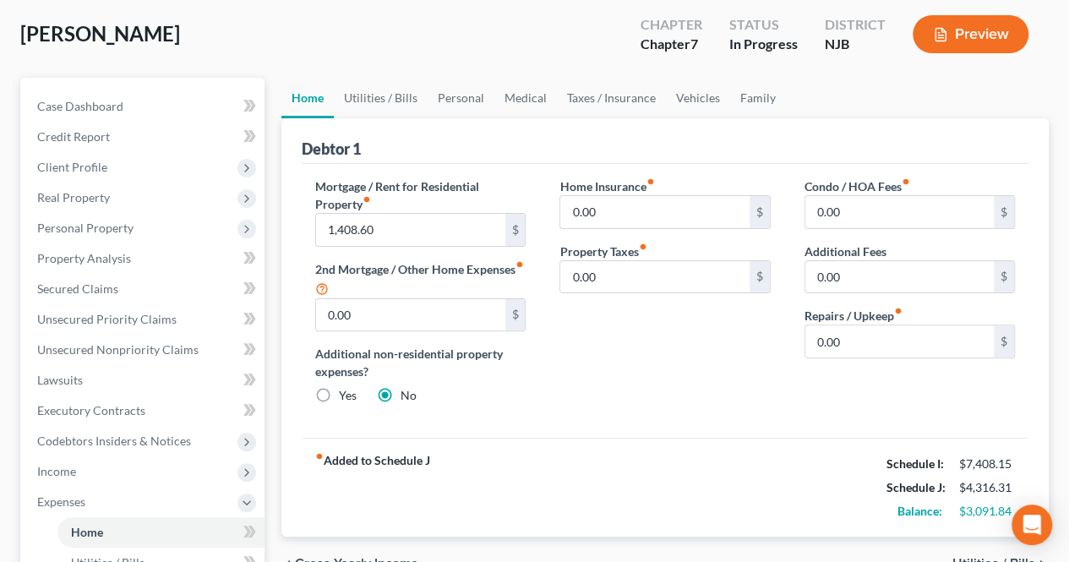
scroll to position [169, 0]
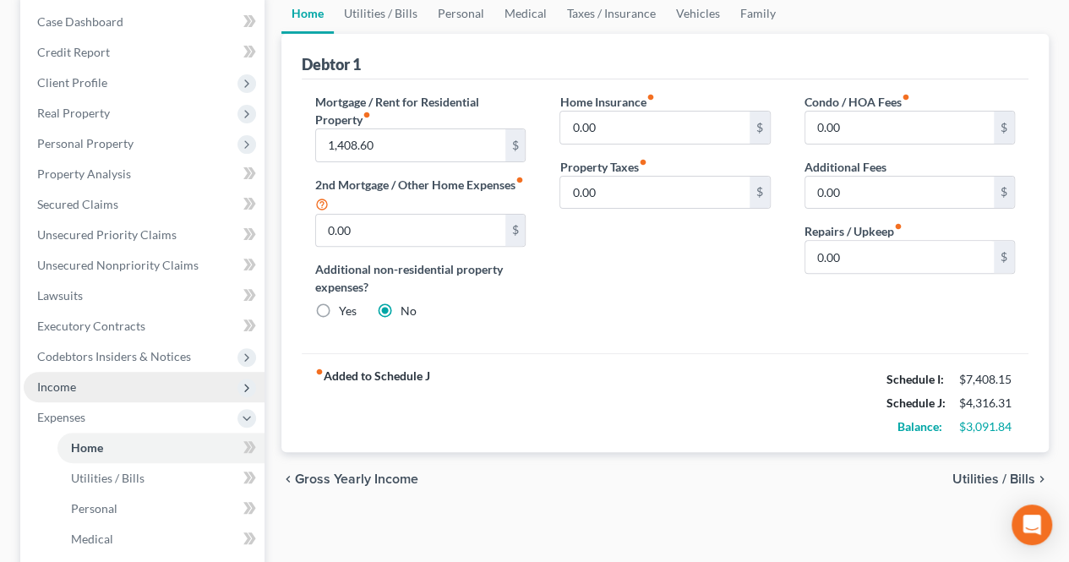
click at [81, 391] on span "Income" at bounding box center [144, 387] width 241 height 30
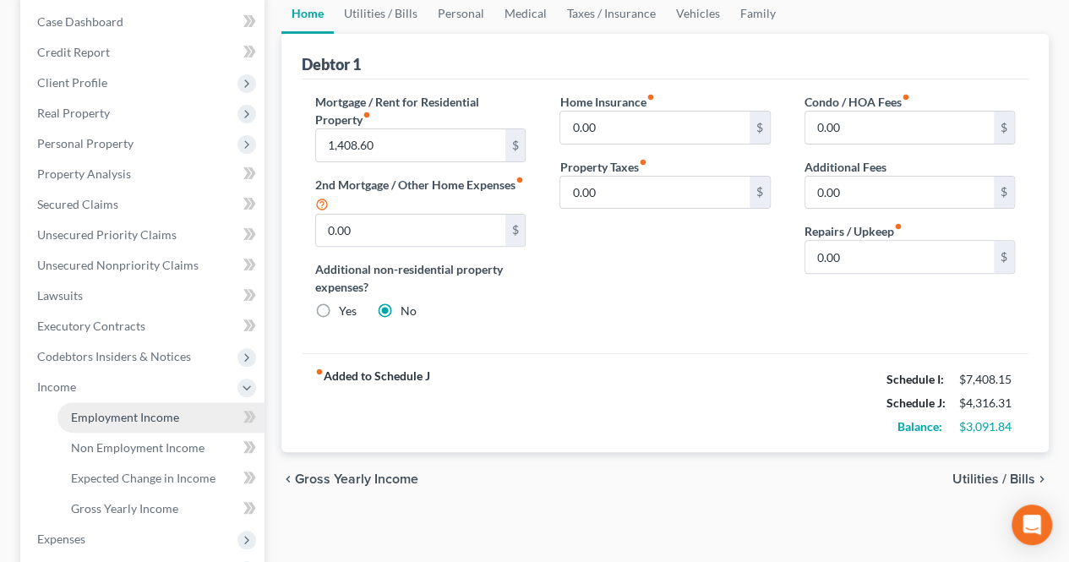
click at [98, 416] on span "Employment Income" at bounding box center [125, 417] width 108 height 14
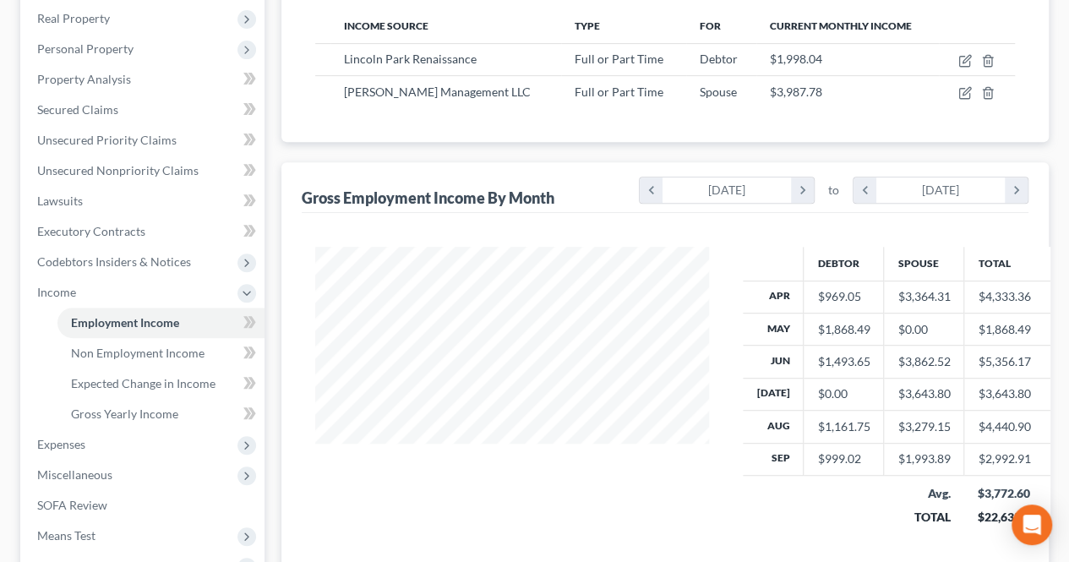
scroll to position [169, 0]
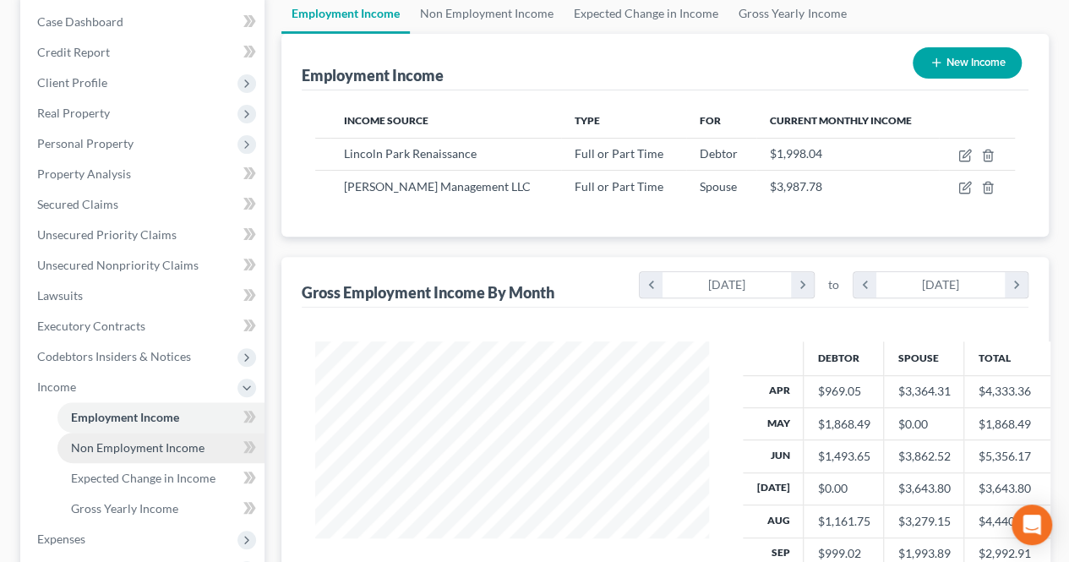
click at [179, 444] on span "Non Employment Income" at bounding box center [138, 447] width 134 height 14
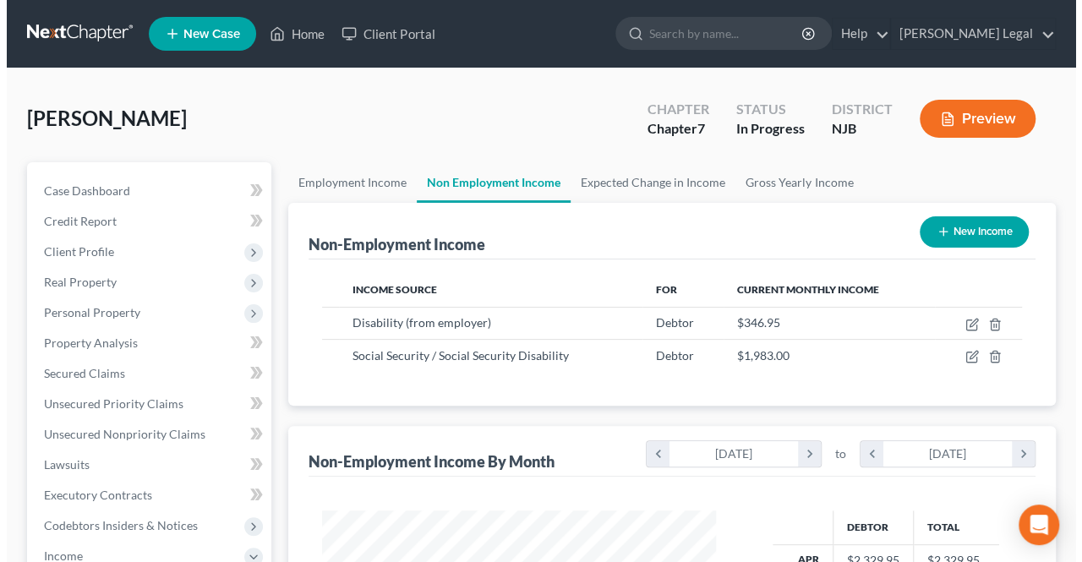
scroll to position [301, 428]
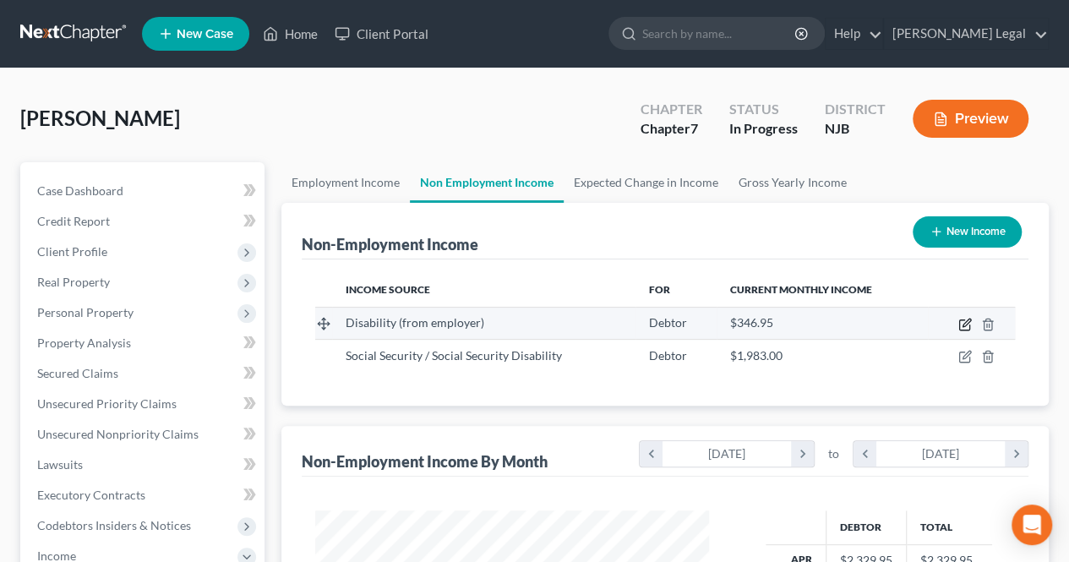
click at [961, 320] on icon "button" at bounding box center [966, 325] width 14 height 14
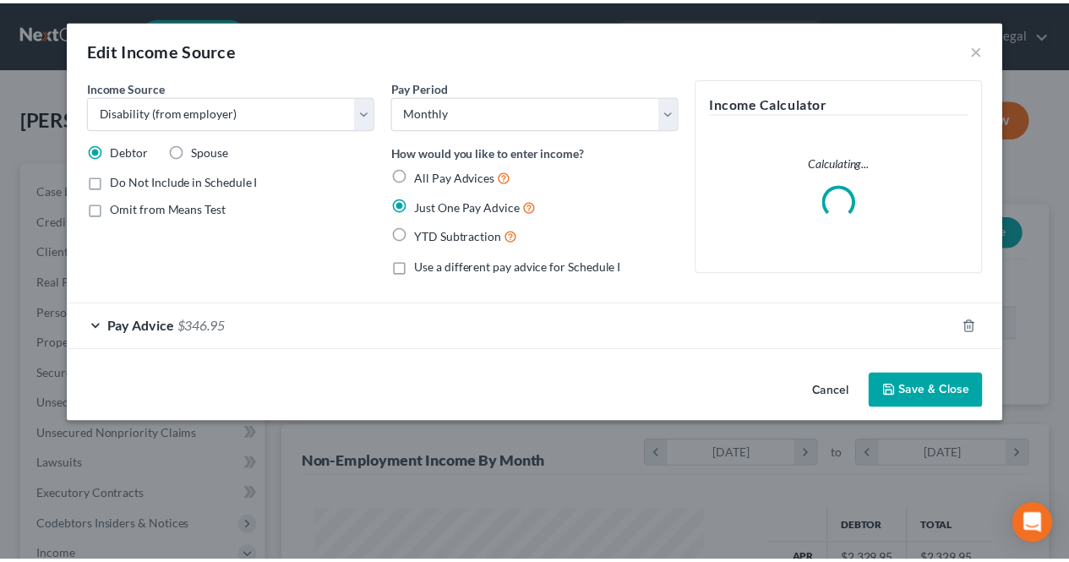
scroll to position [301, 433]
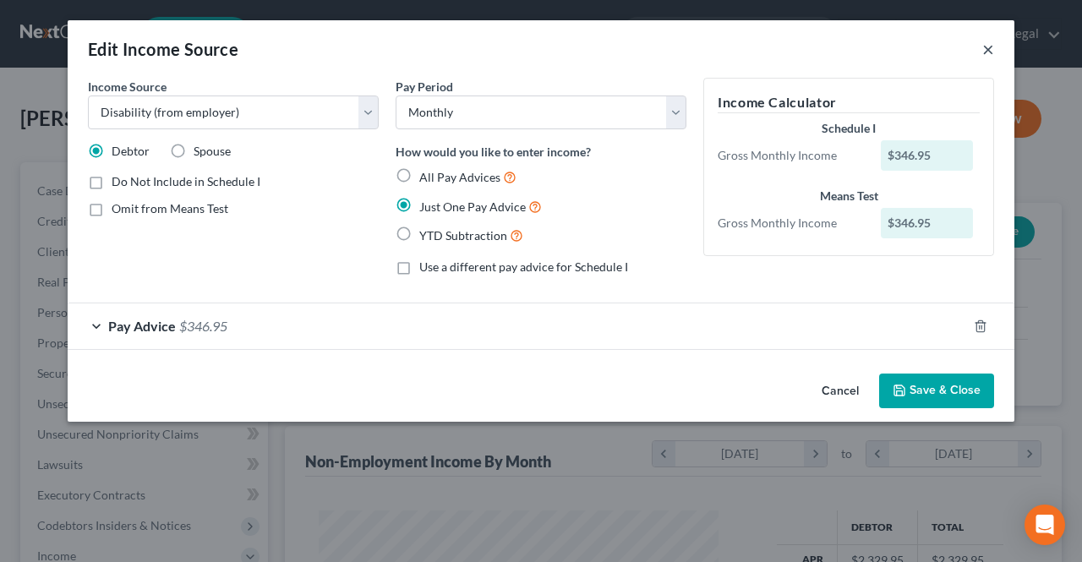
click at [991, 50] on button "×" at bounding box center [988, 49] width 12 height 20
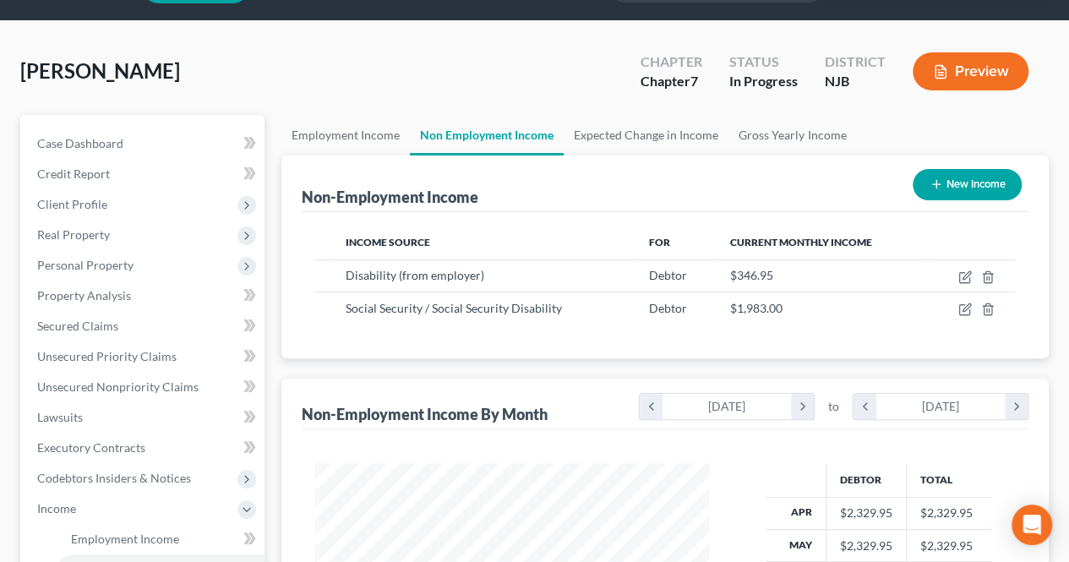
scroll to position [85, 0]
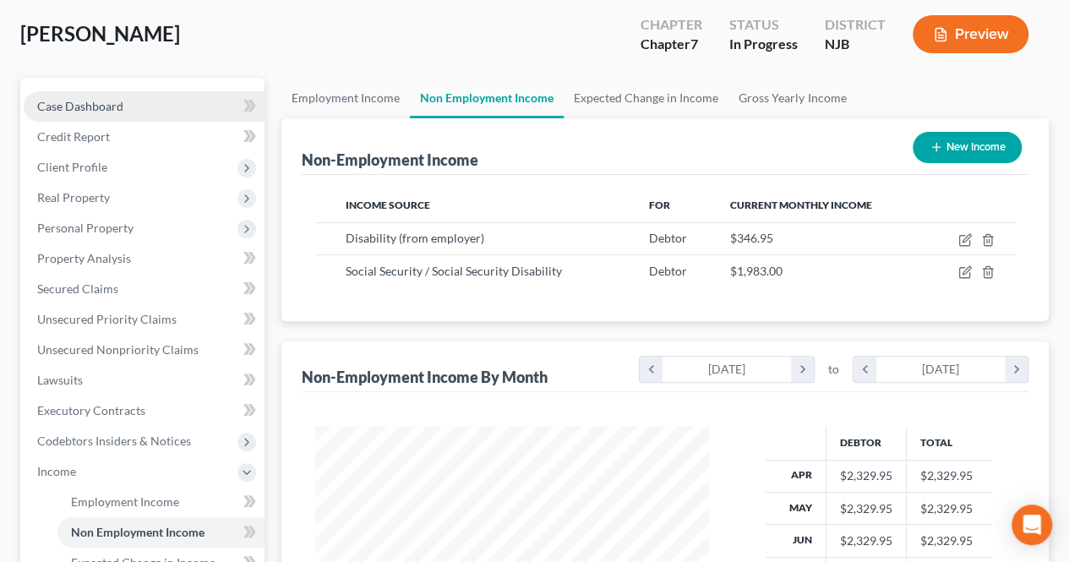
click at [159, 110] on link "Case Dashboard" at bounding box center [144, 106] width 241 height 30
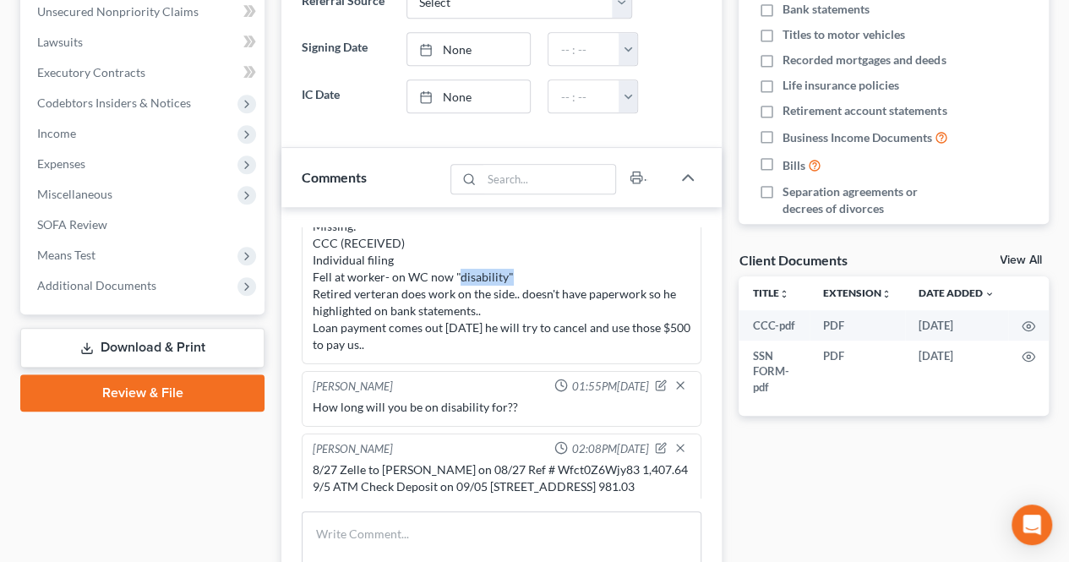
drag, startPoint x: 456, startPoint y: 269, endPoint x: 507, endPoint y: 275, distance: 51.1
click at [507, 275] on div "Missing: CCC (RECEIVED) Individual filing Fell at worker- on WC now "disability…" at bounding box center [502, 285] width 378 height 135
click at [505, 302] on div "Missing: CCC (RECEIVED) Individual filing Fell at worker- on WC now "disability…" at bounding box center [502, 285] width 378 height 135
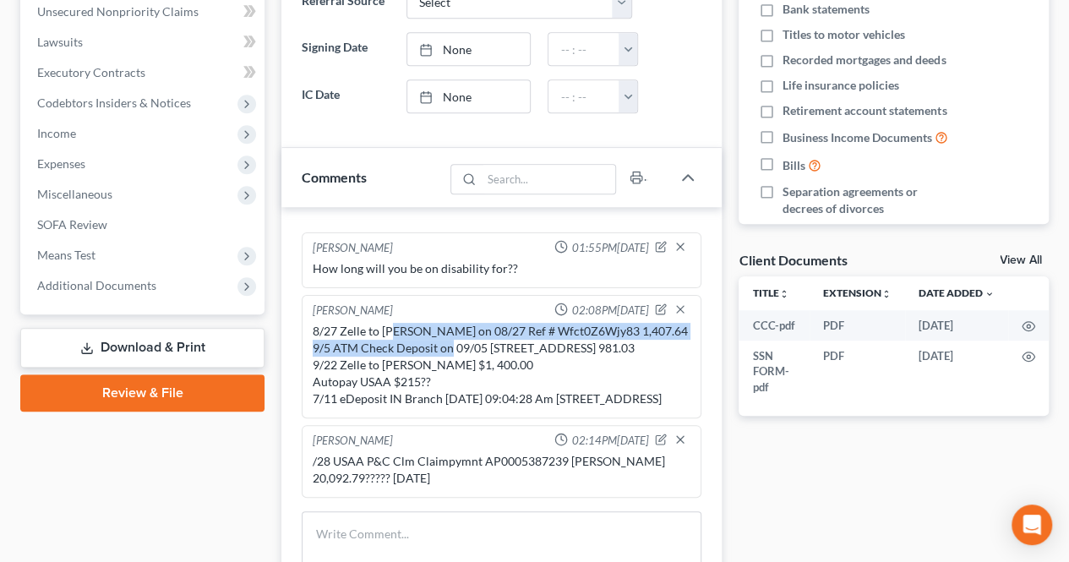
drag, startPoint x: 391, startPoint y: 292, endPoint x: 456, endPoint y: 305, distance: 66.5
click at [456, 323] on div "8/27 Zelle to [PERSON_NAME] on 08/27 Ref # Wfct0Z6Wjy83 1,407.64 9/5 ATM Check …" at bounding box center [502, 365] width 378 height 85
click at [463, 323] on div "8/27 Zelle to [PERSON_NAME] on 08/27 Ref # Wfct0Z6Wjy83 1,407.64 9/5 ATM Check …" at bounding box center [502, 365] width 378 height 85
click at [475, 327] on div "8/27 Zelle to [PERSON_NAME] on 08/27 Ref # Wfct0Z6Wjy83 1,407.64 9/5 ATM Check …" at bounding box center [502, 365] width 378 height 85
click at [451, 341] on div "8/27 Zelle to [PERSON_NAME] on 08/27 Ref # Wfct0Z6Wjy83 1,407.64 9/5 ATM Check …" at bounding box center [502, 365] width 378 height 85
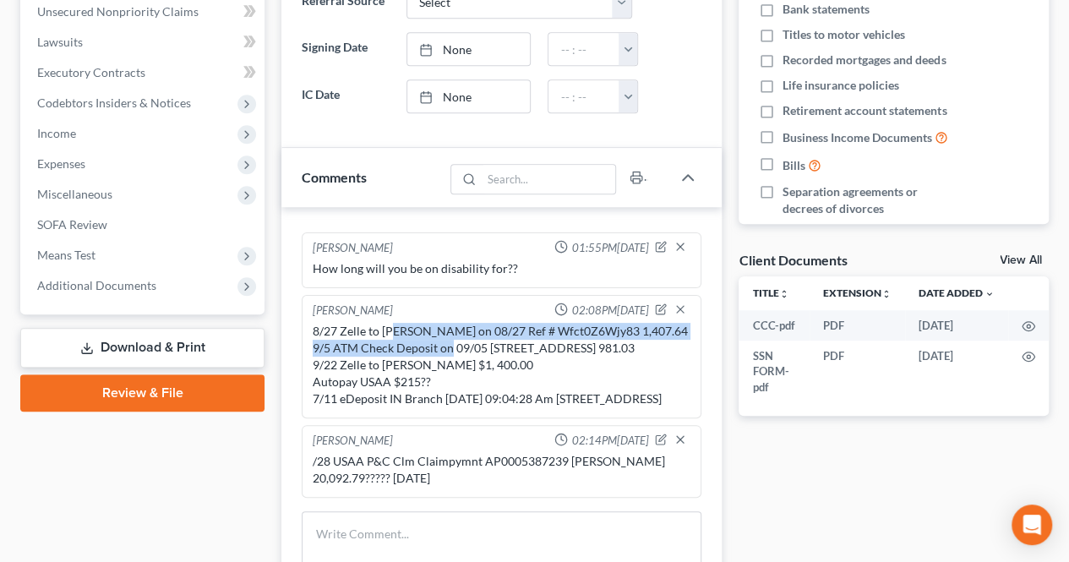
click at [387, 335] on div "8/27 Zelle to [PERSON_NAME] on 08/27 Ref # Wfct0Z6Wjy83 1,407.64 9/5 ATM Check …" at bounding box center [502, 365] width 378 height 85
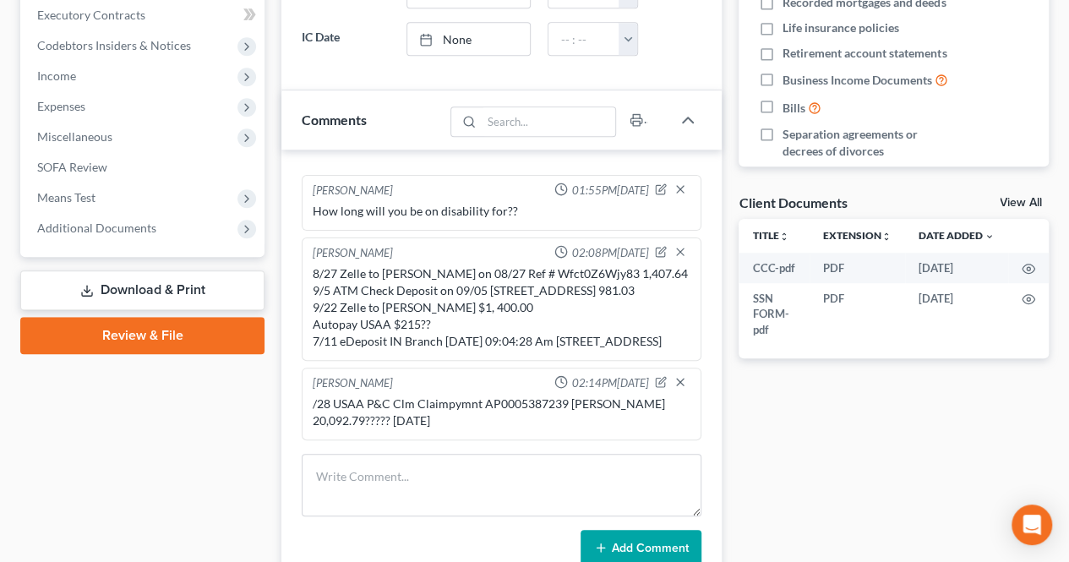
scroll to position [507, 0]
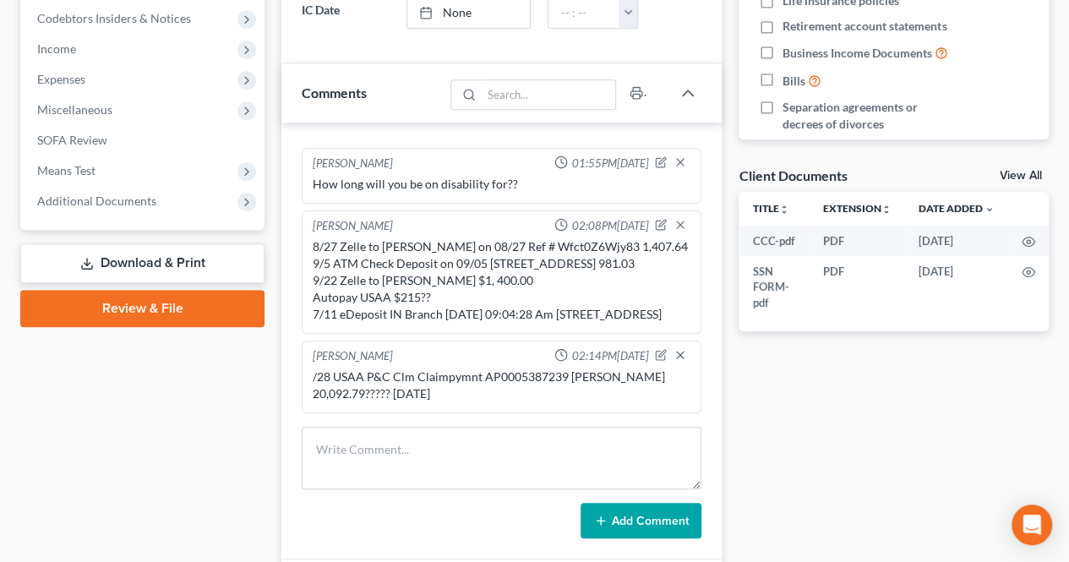
drag, startPoint x: 424, startPoint y: 376, endPoint x: 484, endPoint y: 391, distance: 61.1
click at [482, 385] on div "/28 USAA P&C Clm Claimpymnt AP0005387239 [PERSON_NAME] 20,092.79????? [DATE]" at bounding box center [502, 386] width 378 height 34
click at [484, 391] on div "/28 USAA P&C Clm Claimpymnt AP0005387239 [PERSON_NAME] 20,092.79????? [DATE]" at bounding box center [502, 386] width 378 height 34
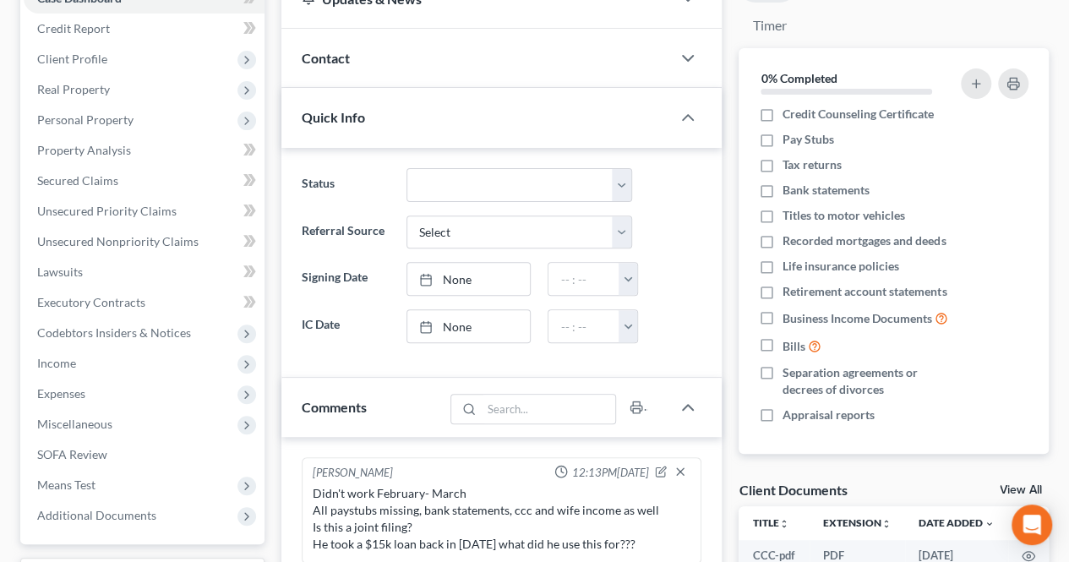
scroll to position [169, 0]
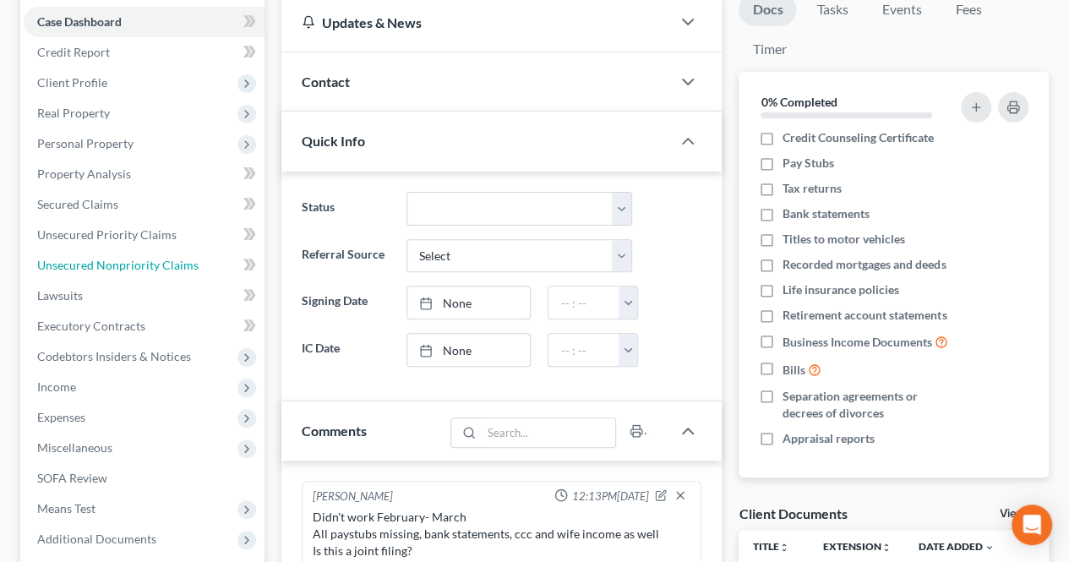
drag, startPoint x: 188, startPoint y: 271, endPoint x: 272, endPoint y: 286, distance: 85.9
click at [188, 271] on span "Unsecured Nonpriority Claims" at bounding box center [117, 265] width 161 height 14
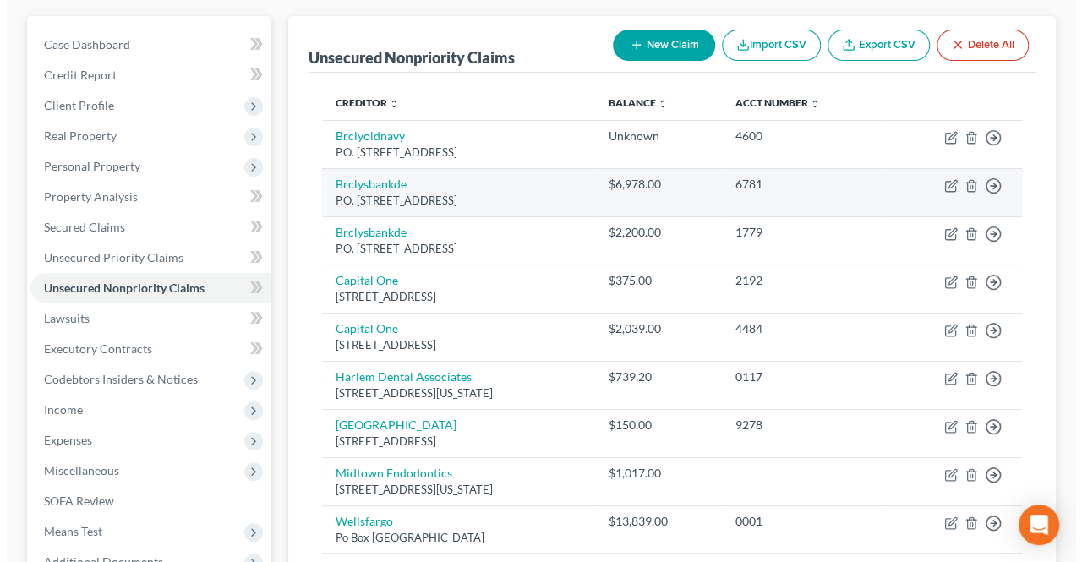
scroll to position [85, 0]
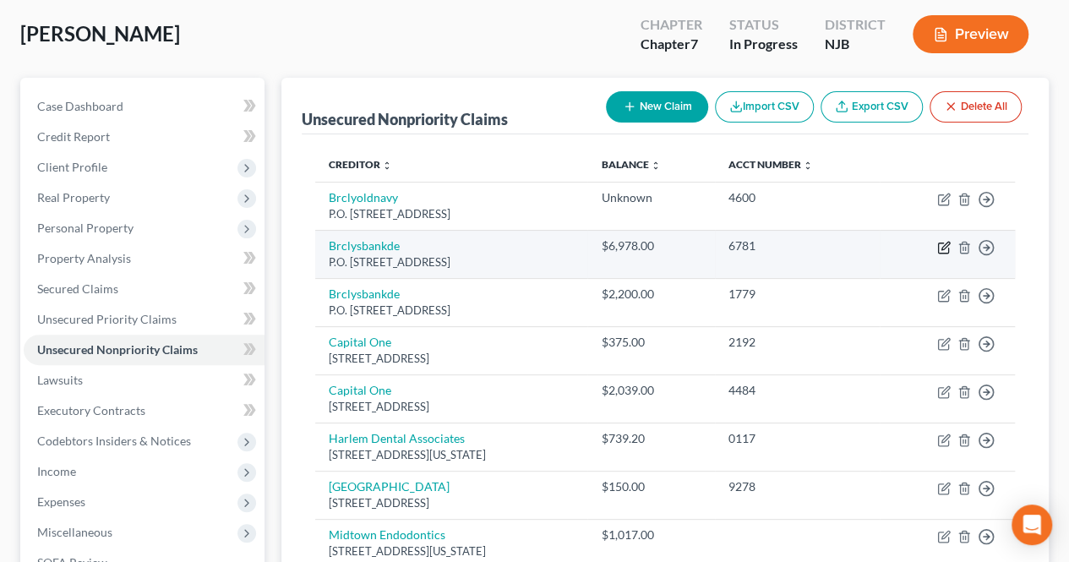
click at [945, 244] on icon "button" at bounding box center [944, 248] width 14 height 14
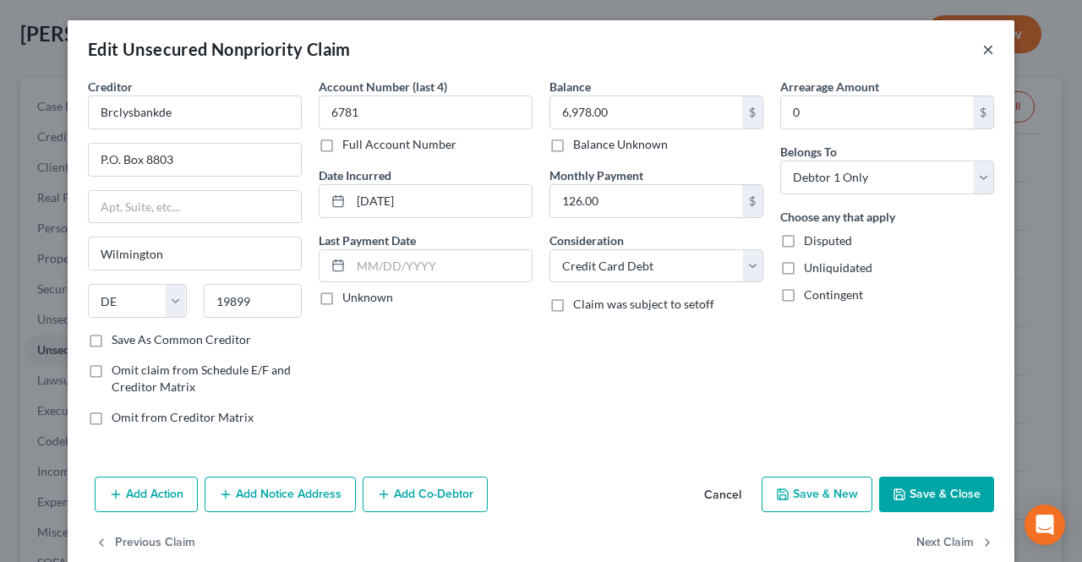
click at [982, 52] on button "×" at bounding box center [988, 49] width 12 height 20
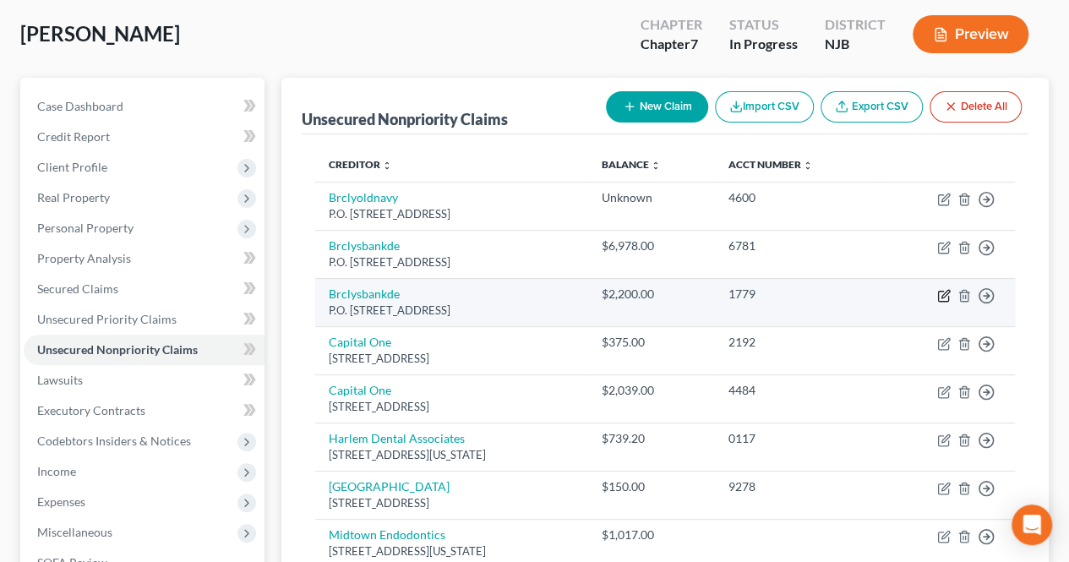
click at [948, 293] on icon "button" at bounding box center [944, 296] width 14 height 14
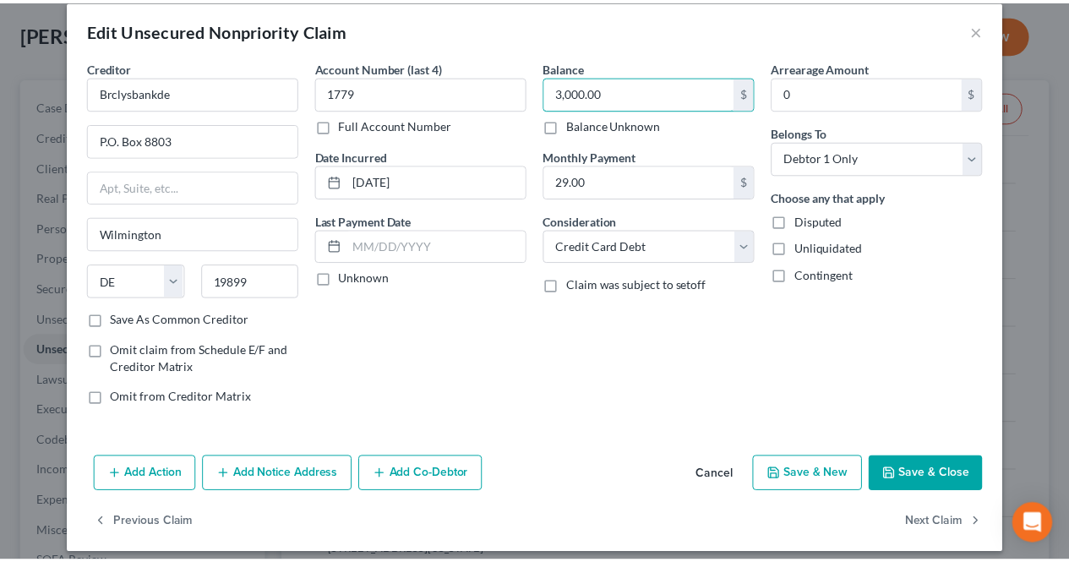
scroll to position [29, 0]
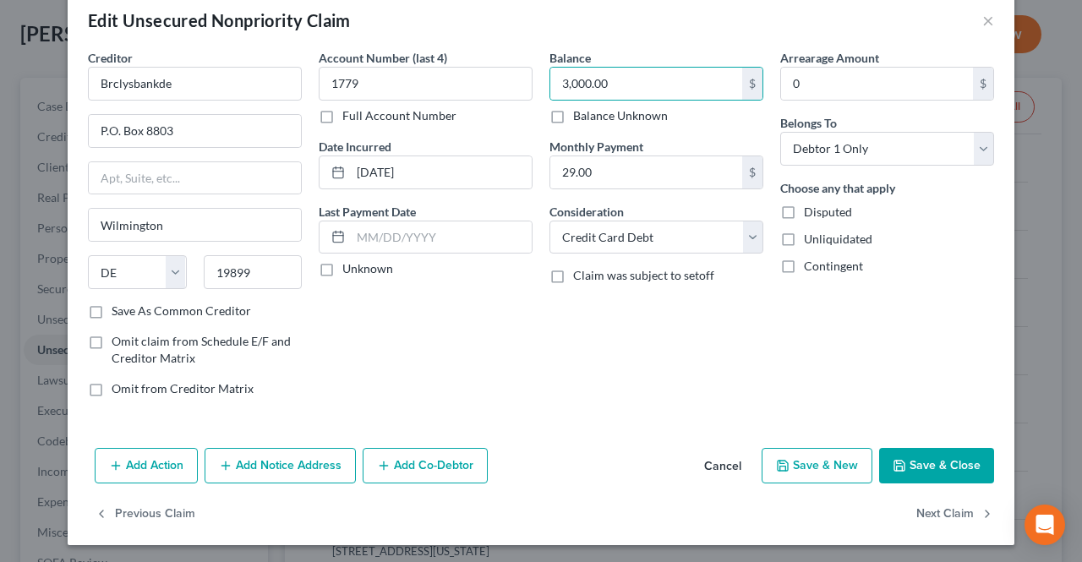
click at [893, 459] on icon "button" at bounding box center [900, 466] width 14 height 14
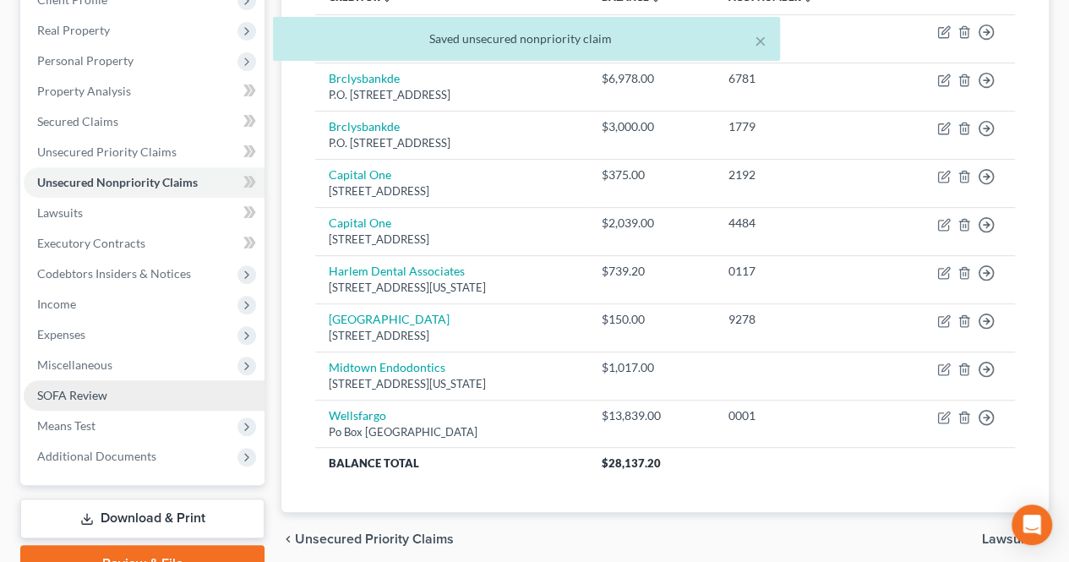
scroll to position [254, 0]
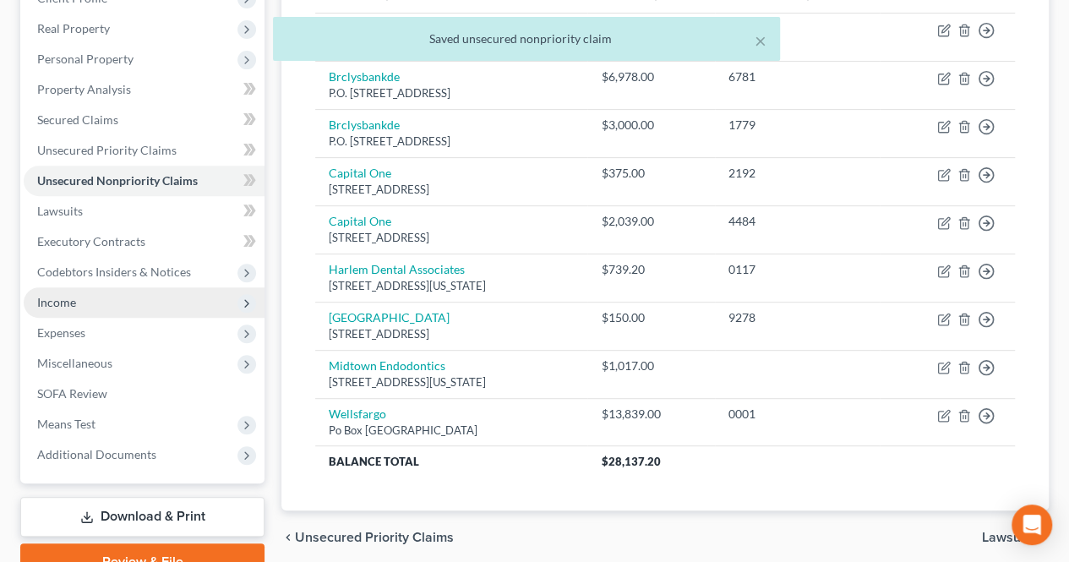
click at [96, 311] on span "Income" at bounding box center [144, 302] width 241 height 30
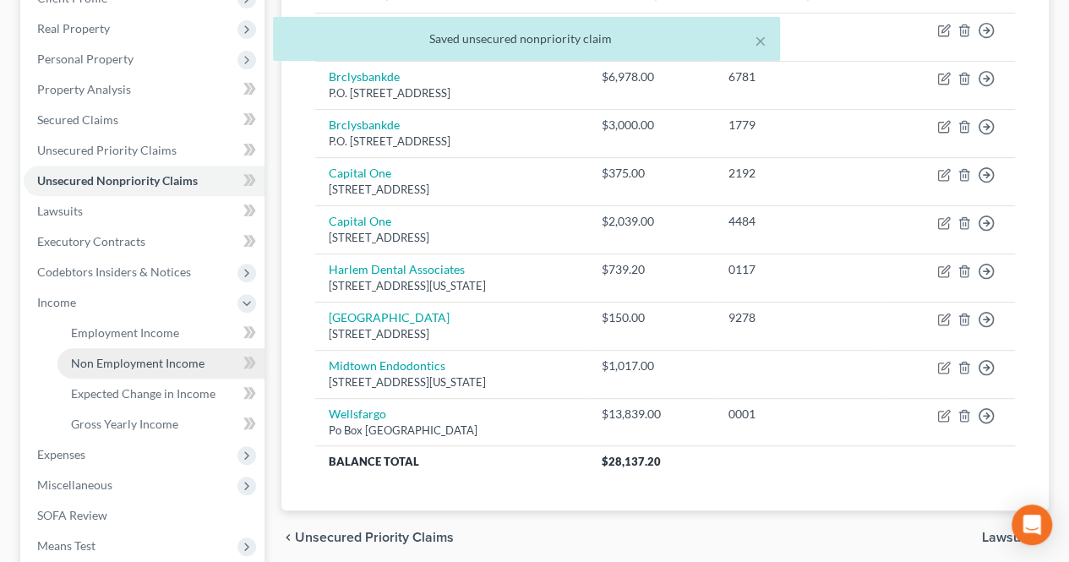
click at [98, 363] on span "Non Employment Income" at bounding box center [138, 363] width 134 height 14
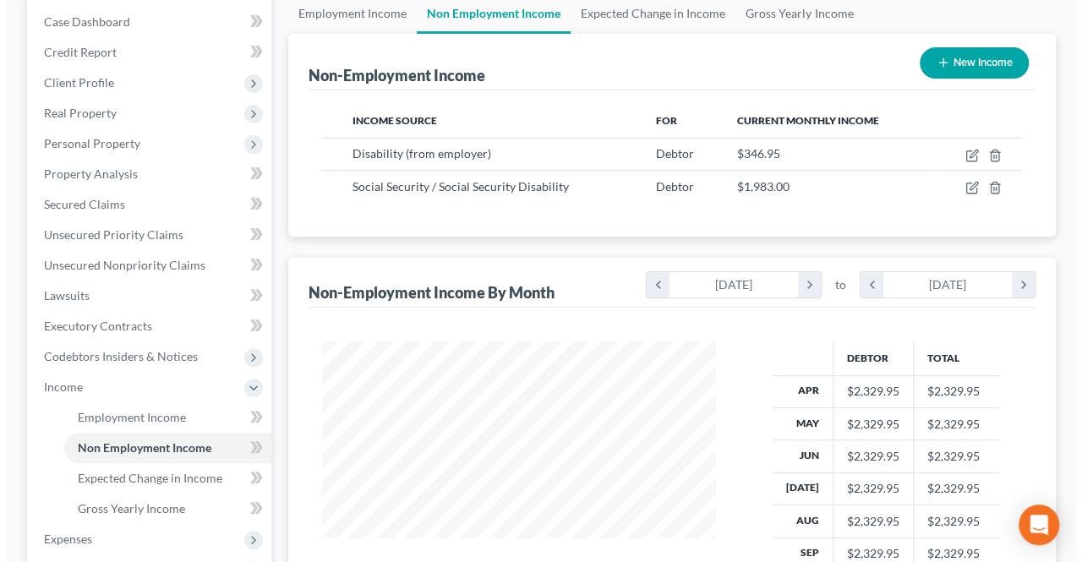
scroll to position [254, 0]
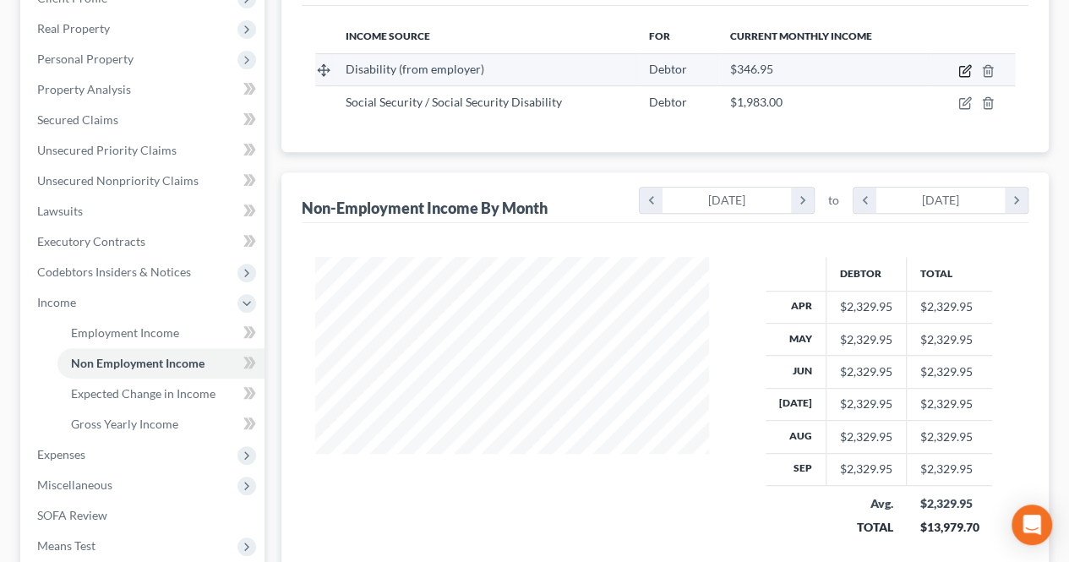
click at [965, 72] on icon "button" at bounding box center [967, 69] width 8 height 8
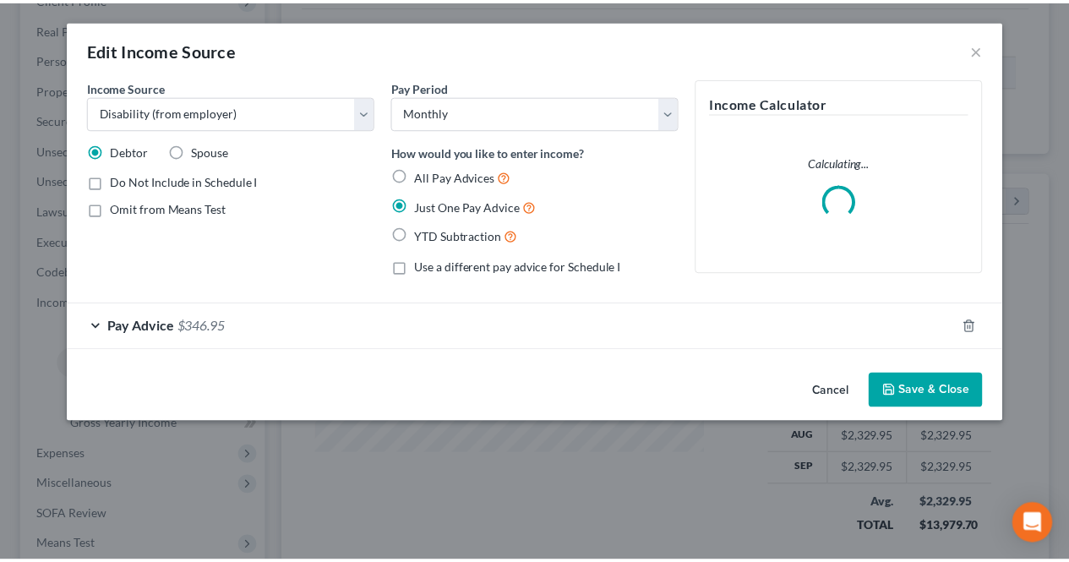
scroll to position [301, 433]
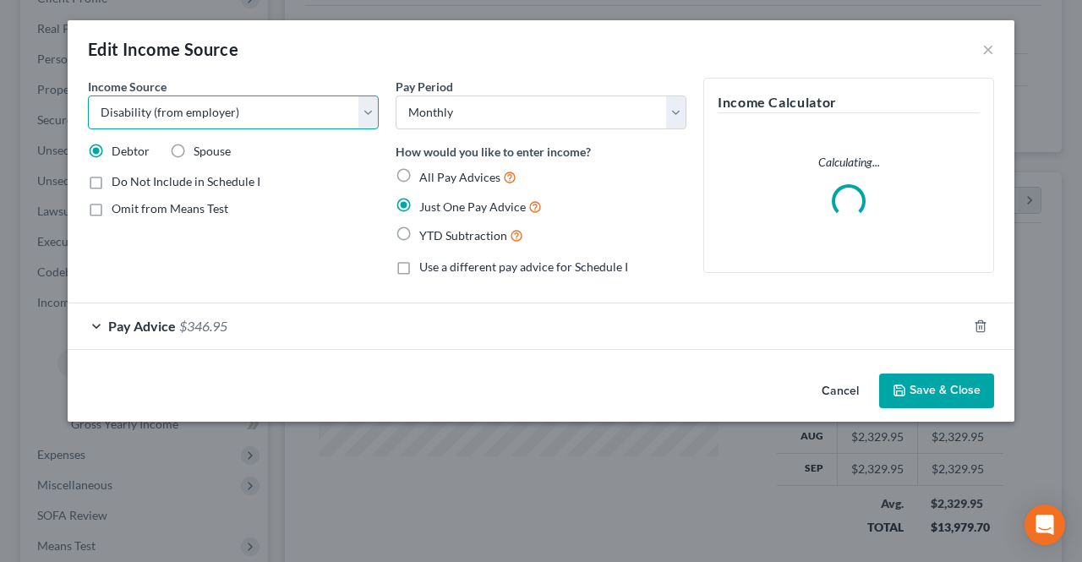
click at [292, 119] on select "Select Unemployment Disability (from employer) Pension Retirement Social Securi…" at bounding box center [233, 113] width 291 height 34
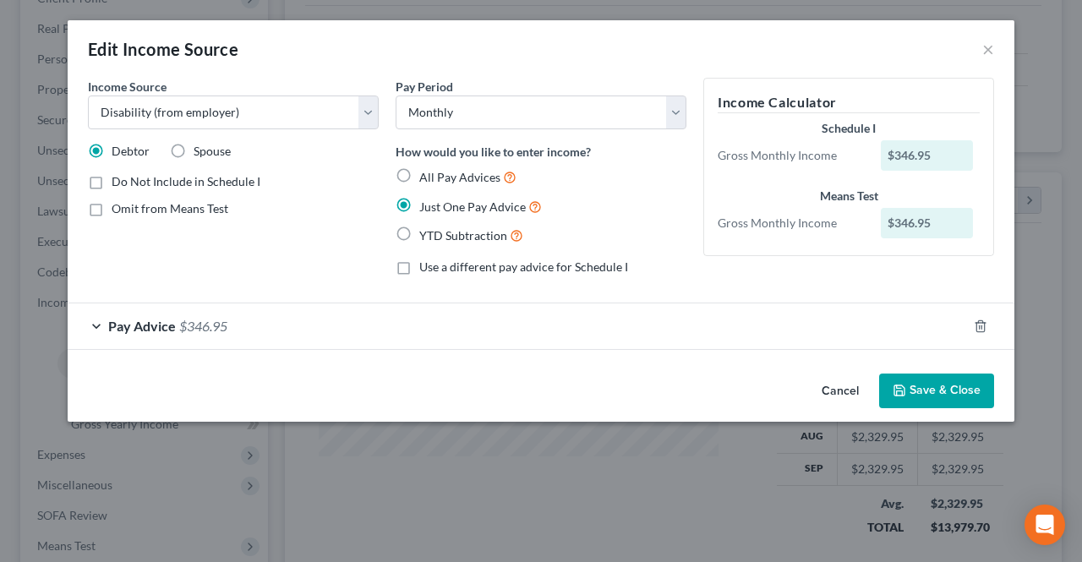
click at [413, 341] on div "Pay Advice $346.95" at bounding box center [517, 325] width 899 height 45
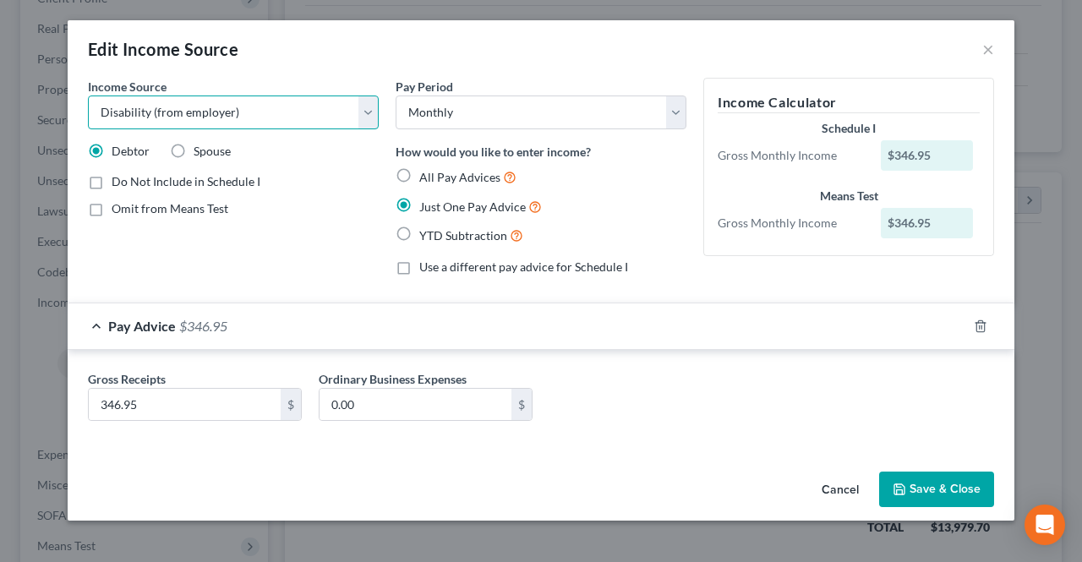
click at [276, 116] on select "Select Unemployment Disability (from employer) Pension Retirement Social Securi…" at bounding box center [233, 113] width 291 height 34
click at [88, 96] on select "Select Unemployment Disability (from employer) Pension Retirement Social Securi…" at bounding box center [233, 113] width 291 height 34
click at [952, 490] on button "Save & Close" at bounding box center [936, 490] width 115 height 36
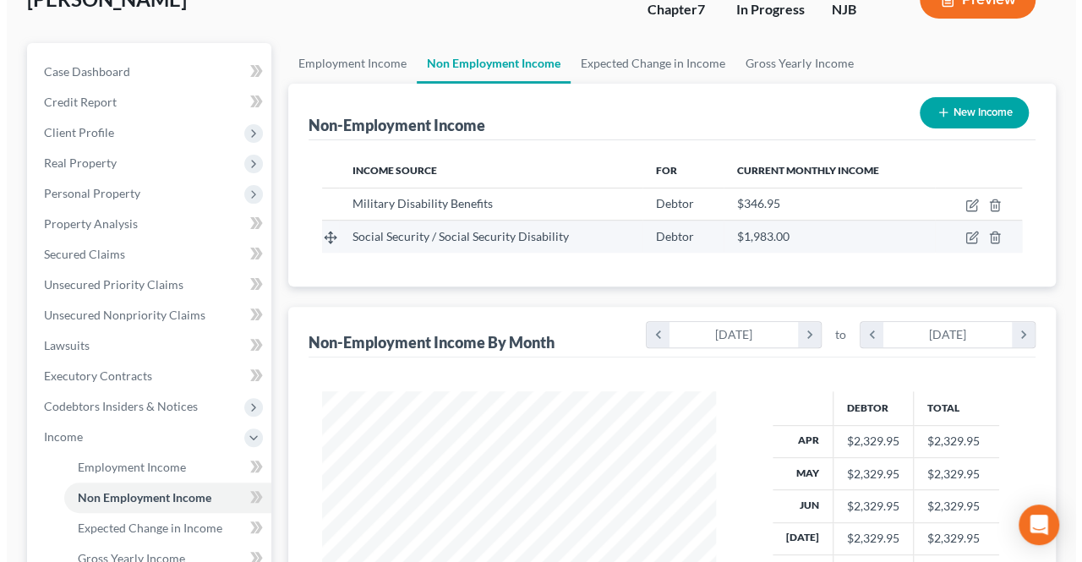
scroll to position [85, 0]
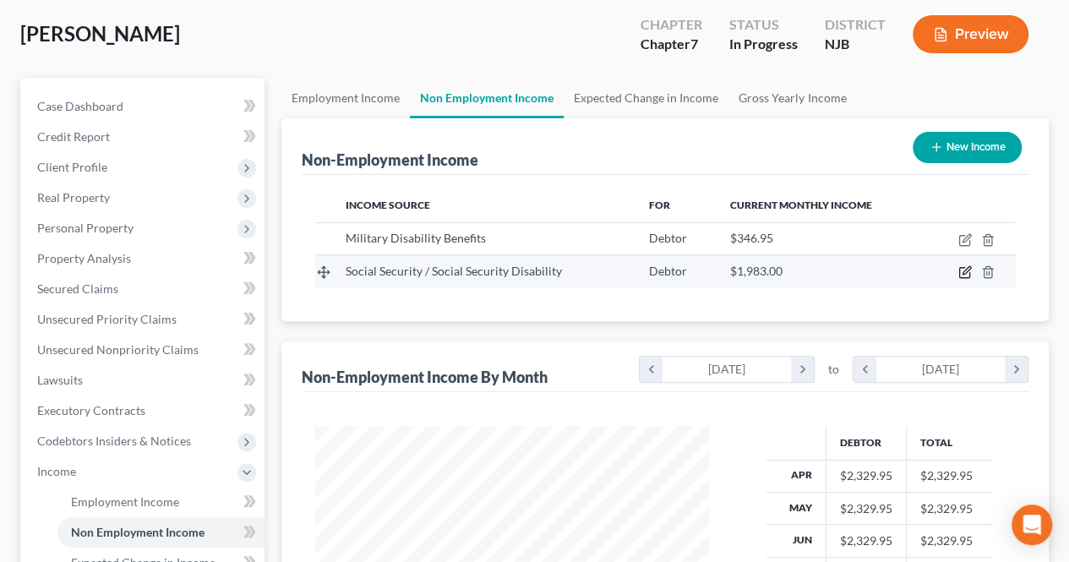
click at [961, 275] on icon "button" at bounding box center [966, 272] width 14 height 14
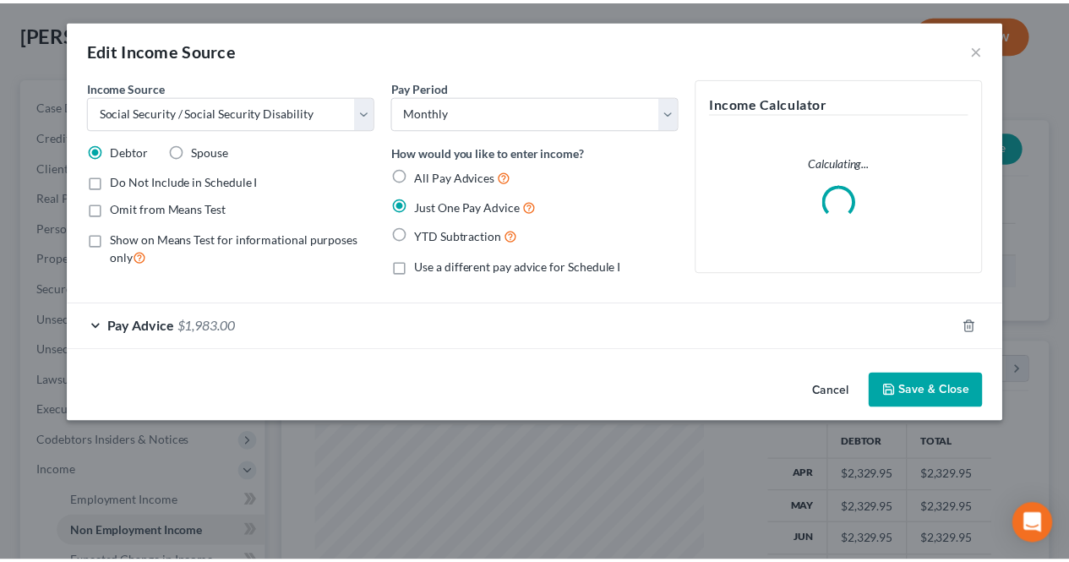
scroll to position [301, 433]
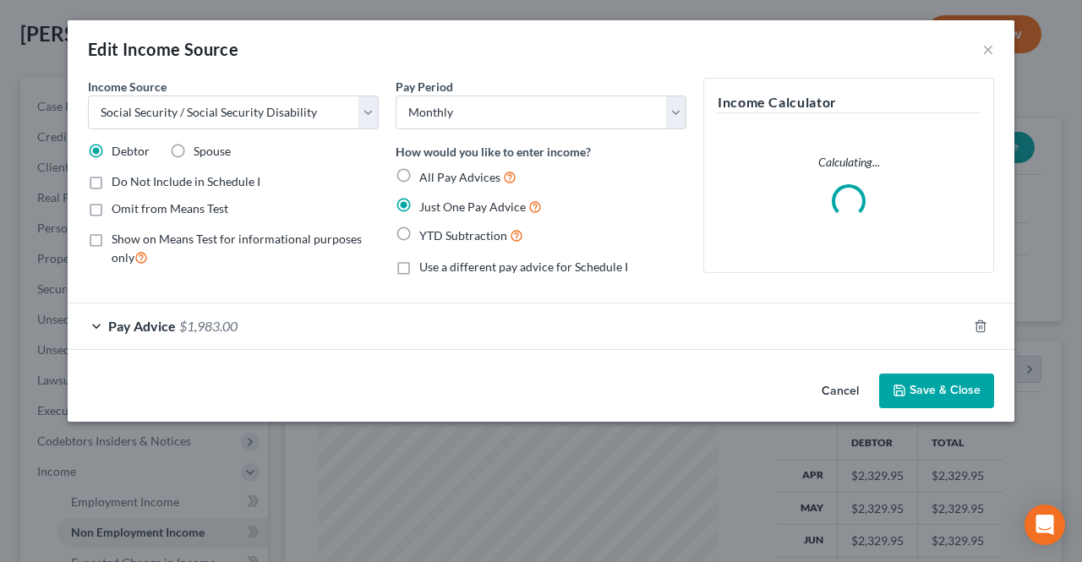
click at [490, 309] on div "Pay Advice $1,983.00" at bounding box center [517, 325] width 899 height 45
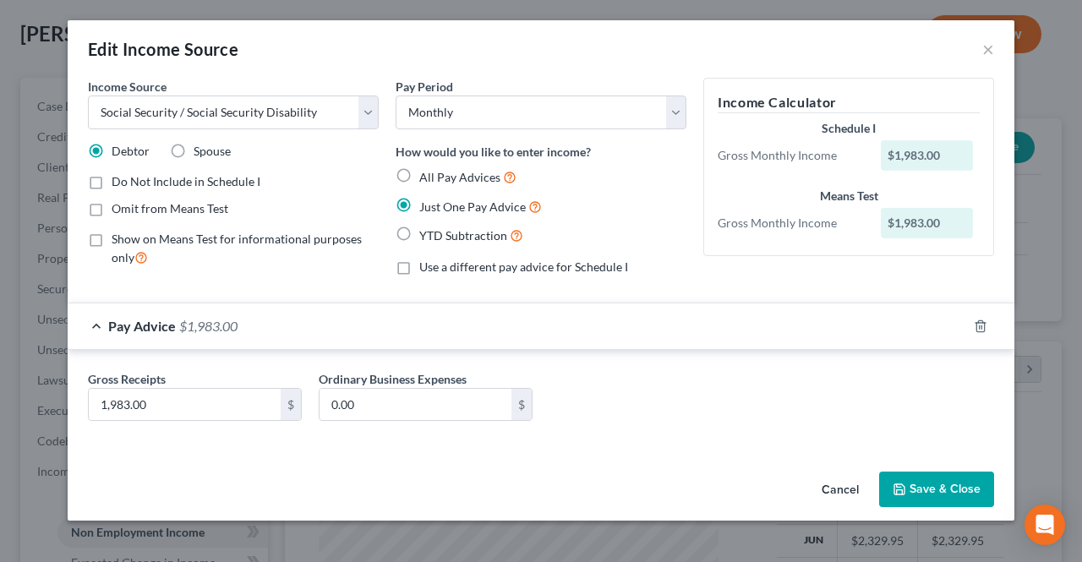
click at [930, 496] on button "Save & Close" at bounding box center [936, 490] width 115 height 36
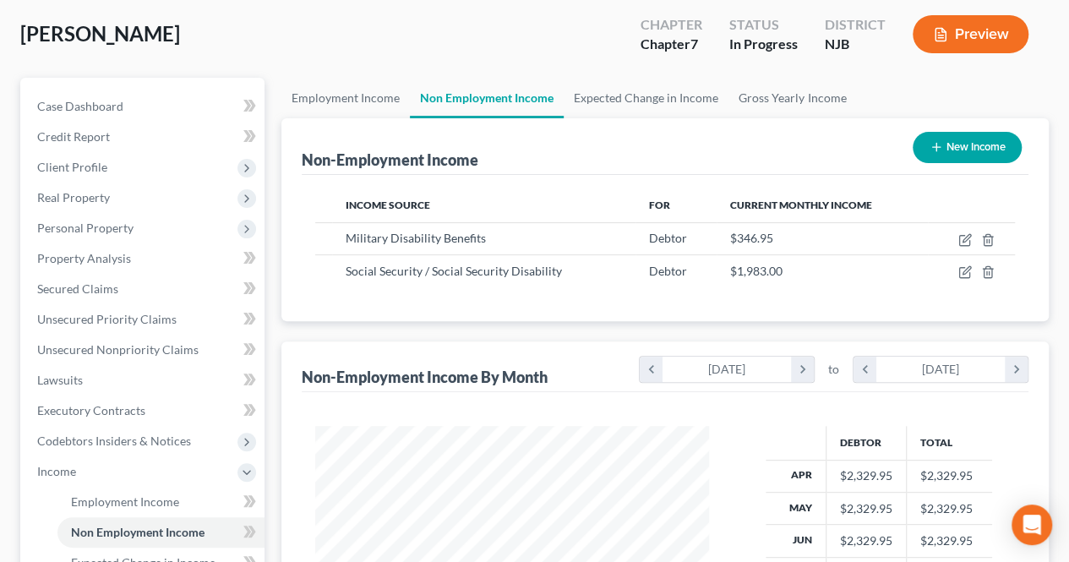
scroll to position [169, 0]
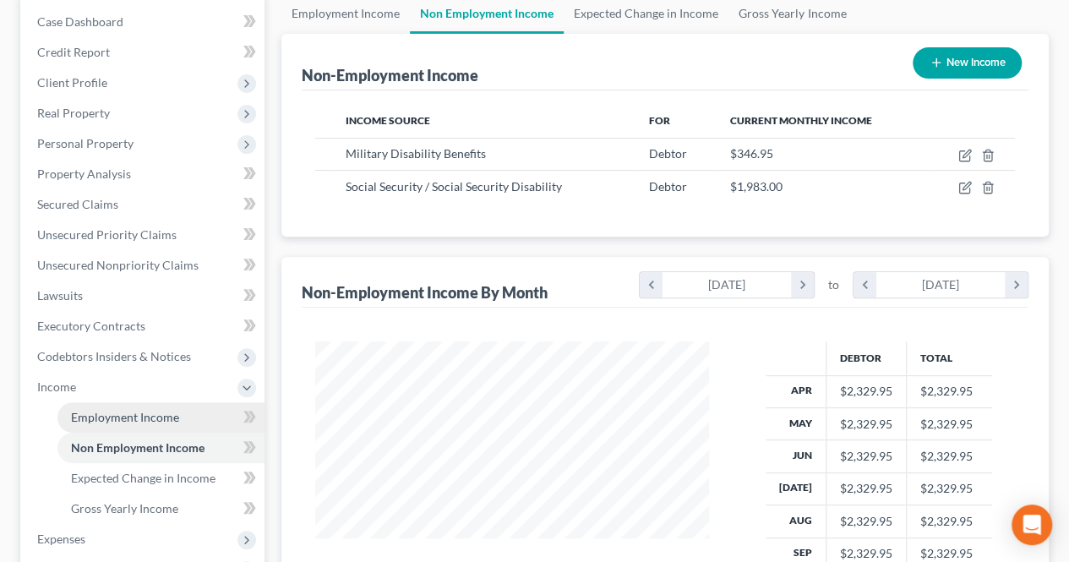
click at [199, 410] on link "Employment Income" at bounding box center [160, 417] width 207 height 30
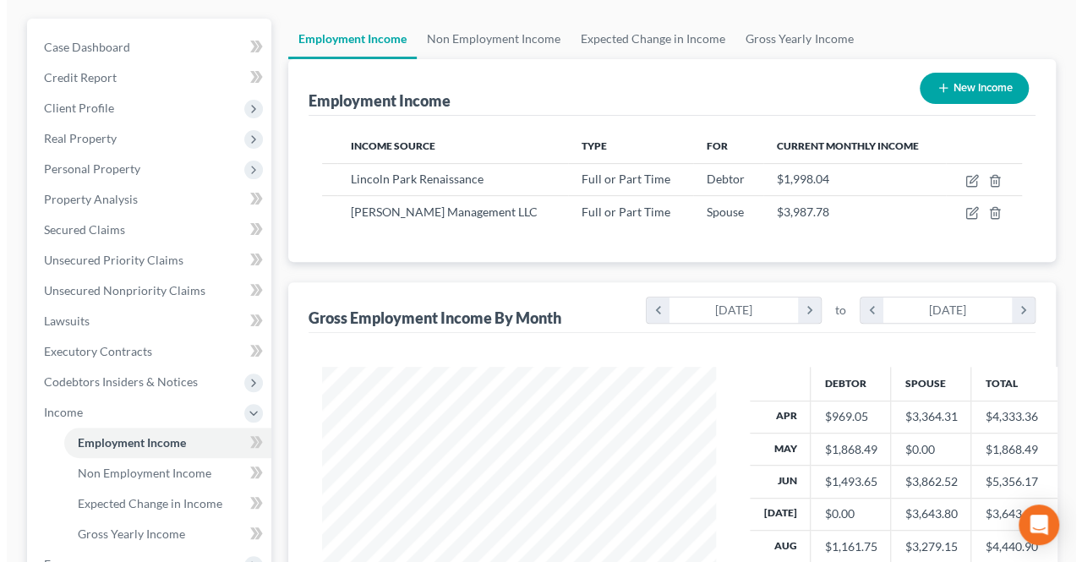
scroll to position [169, 0]
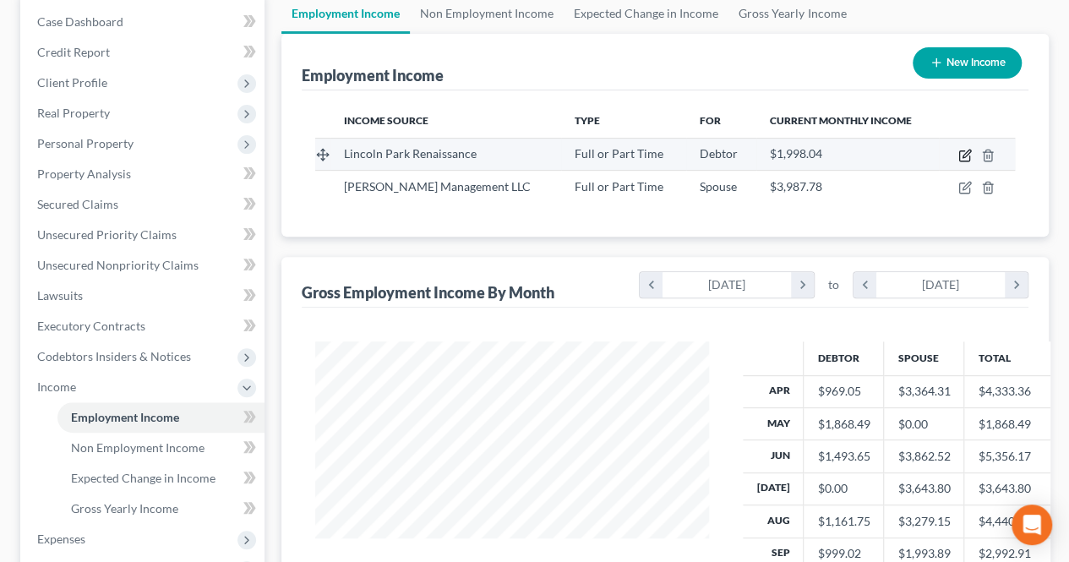
click at [964, 157] on icon "button" at bounding box center [966, 156] width 14 height 14
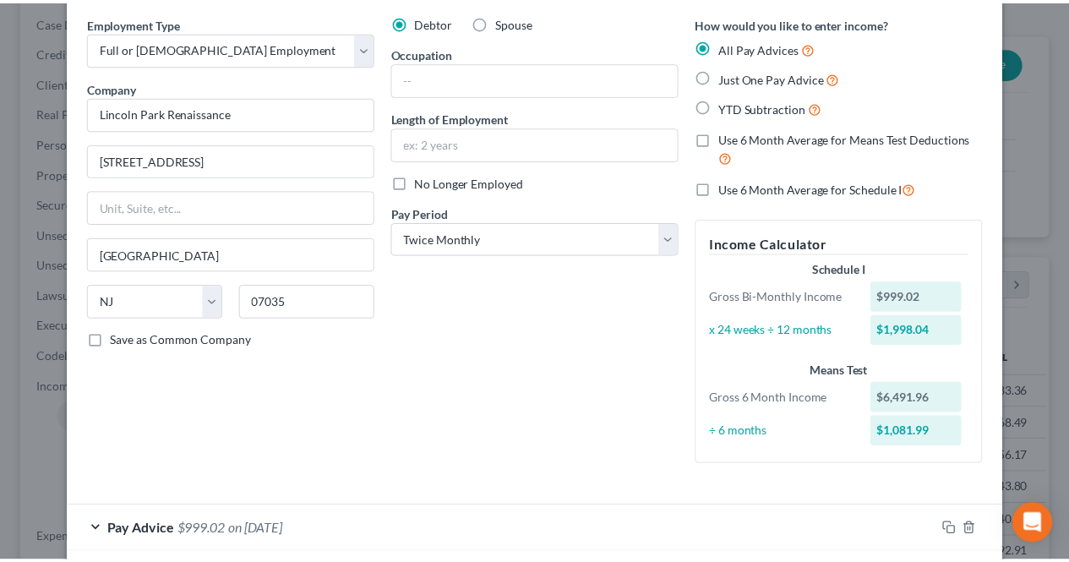
scroll to position [0, 0]
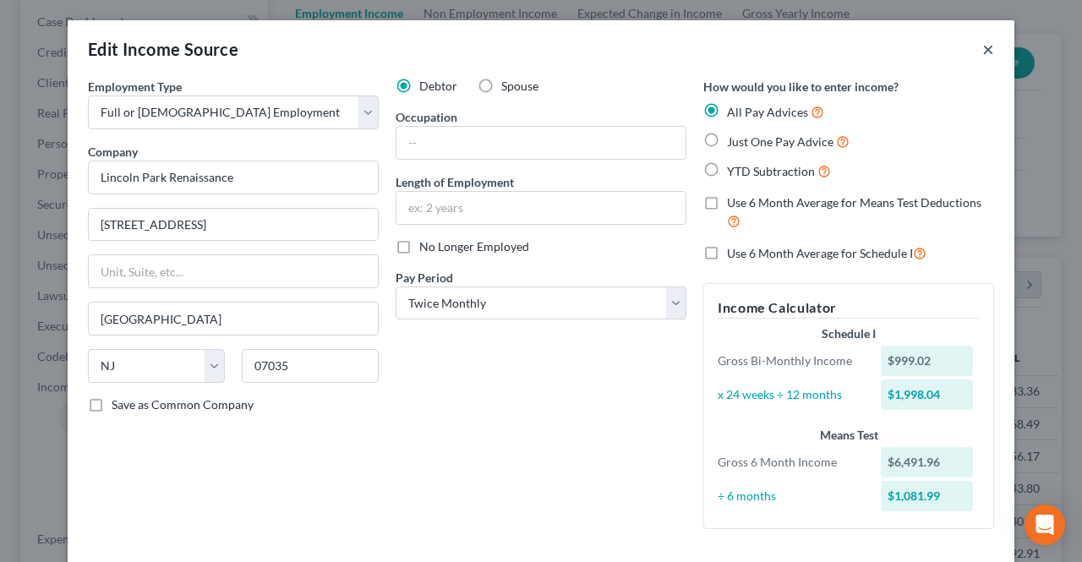
click at [987, 46] on button "×" at bounding box center [988, 49] width 12 height 20
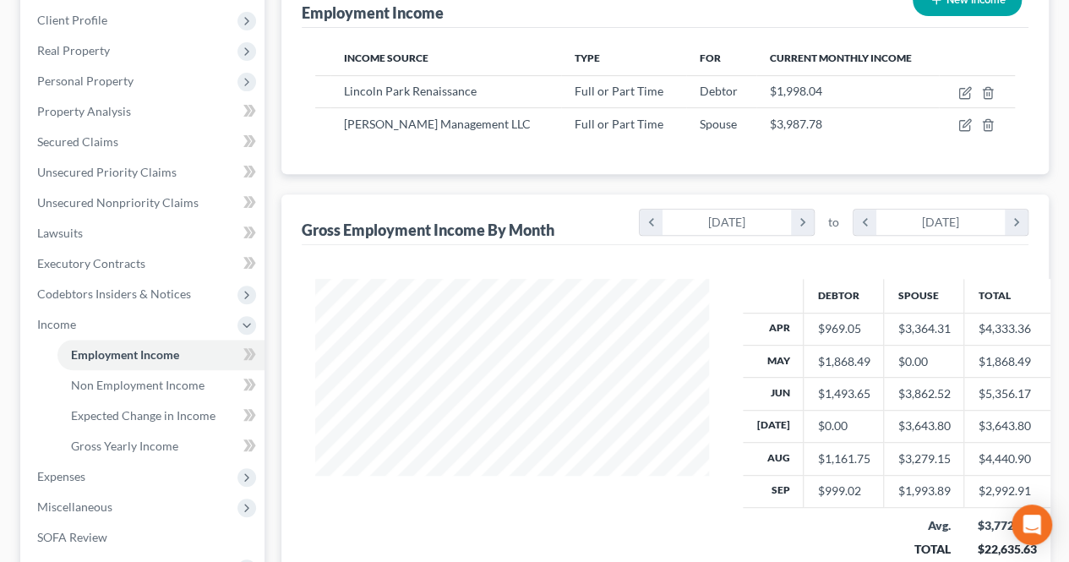
scroll to position [254, 0]
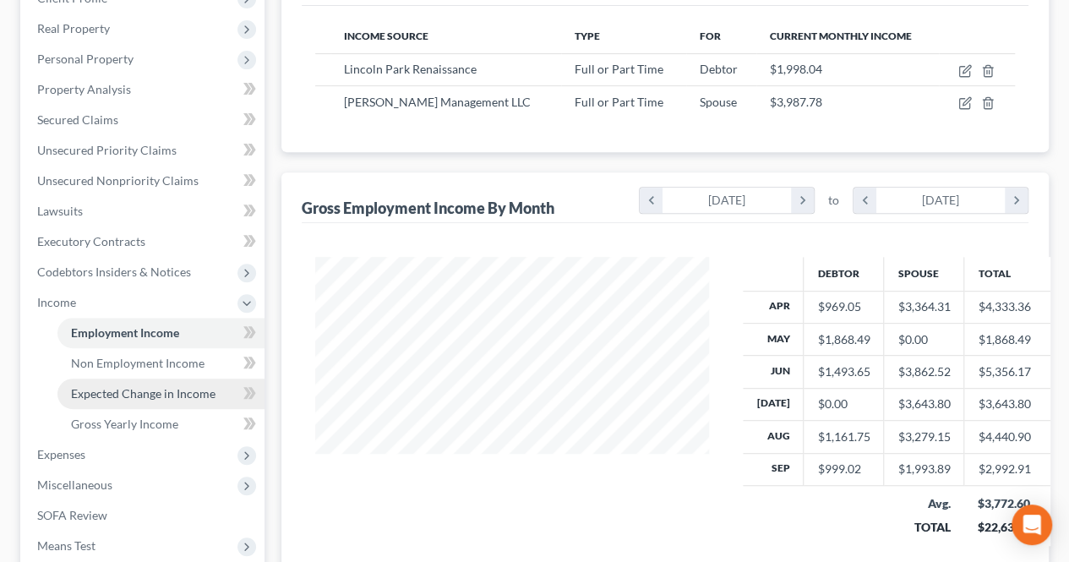
click at [113, 405] on link "Expected Change in Income" at bounding box center [160, 394] width 207 height 30
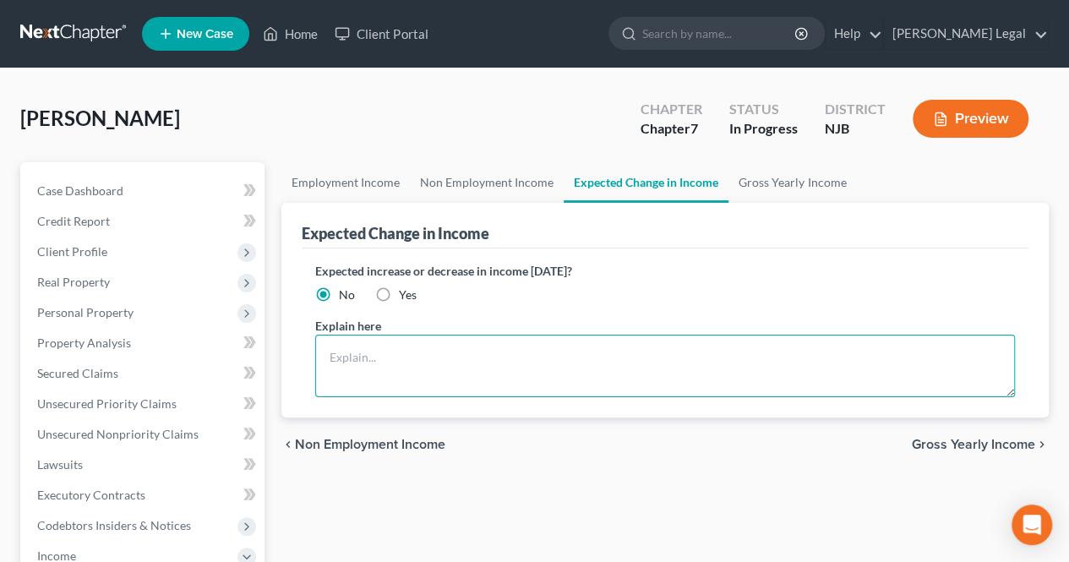
click at [451, 366] on textarea at bounding box center [665, 366] width 700 height 63
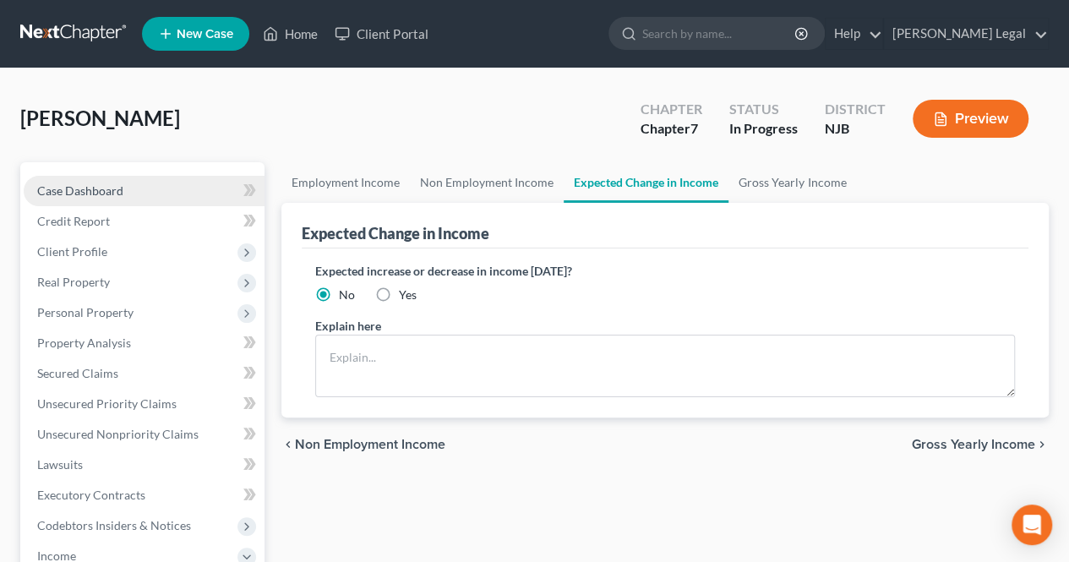
click at [132, 187] on link "Case Dashboard" at bounding box center [144, 191] width 241 height 30
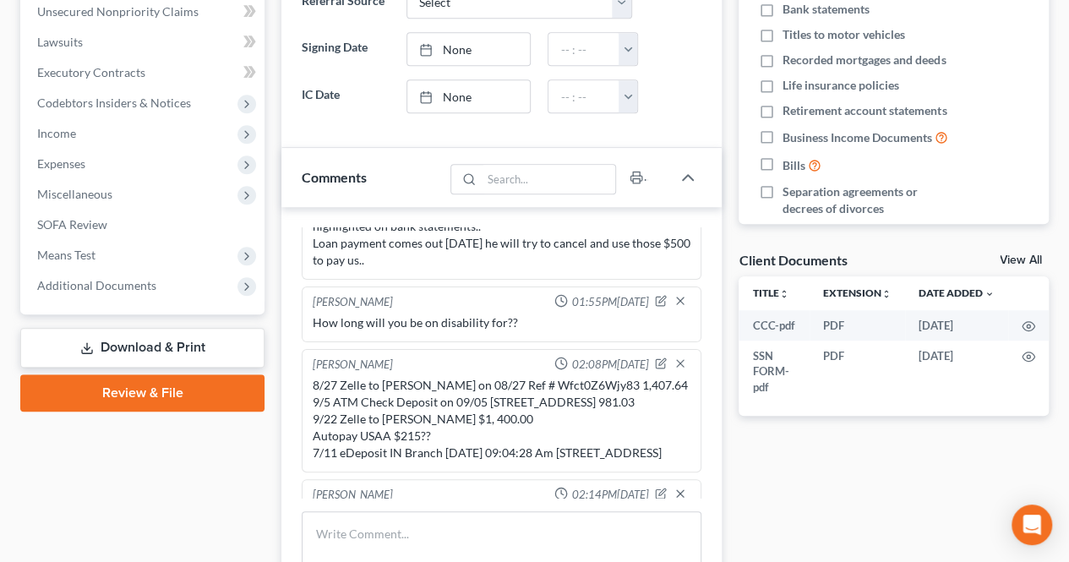
scroll to position [320, 0]
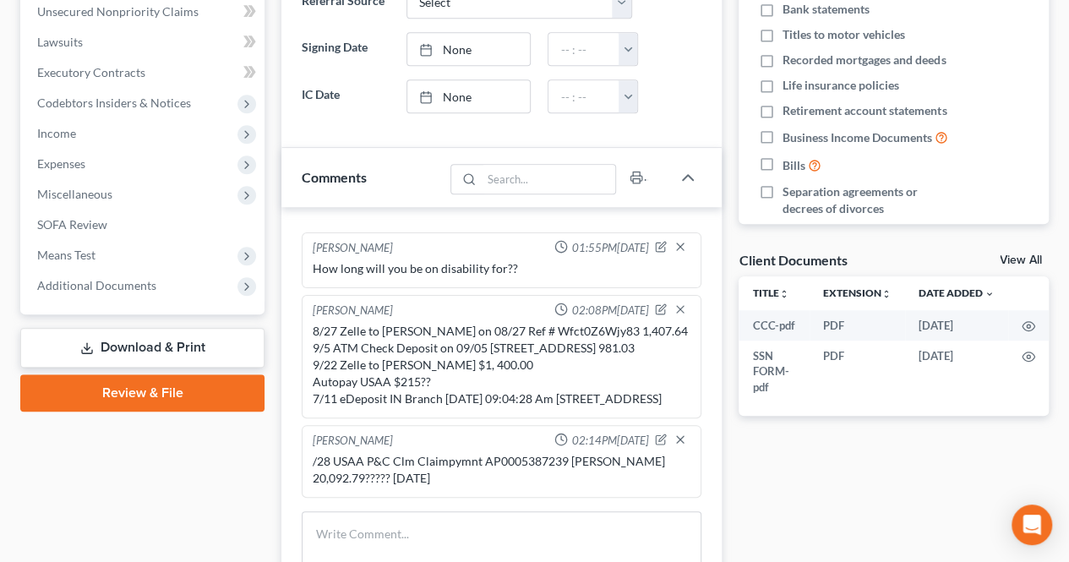
click at [394, 323] on div "8/27 Zelle to [PERSON_NAME] on 08/27 Ref # Wfct0Z6Wjy83 1,407.64 9/5 ATM Check …" at bounding box center [502, 365] width 378 height 85
drag, startPoint x: 382, startPoint y: 292, endPoint x: 494, endPoint y: 380, distance: 141.5
click at [451, 323] on div "8/27 Zelle to [PERSON_NAME] on 08/27 Ref # Wfct0Z6Wjy83 1,407.64 9/5 ATM Check …" at bounding box center [502, 365] width 378 height 85
drag, startPoint x: 536, startPoint y: 358, endPoint x: 441, endPoint y: 365, distance: 95.0
click at [534, 358] on div "8/27 Zelle to [PERSON_NAME] on 08/27 Ref # Wfct0Z6Wjy83 1,407.64 9/5 ATM Check …" at bounding box center [502, 365] width 378 height 85
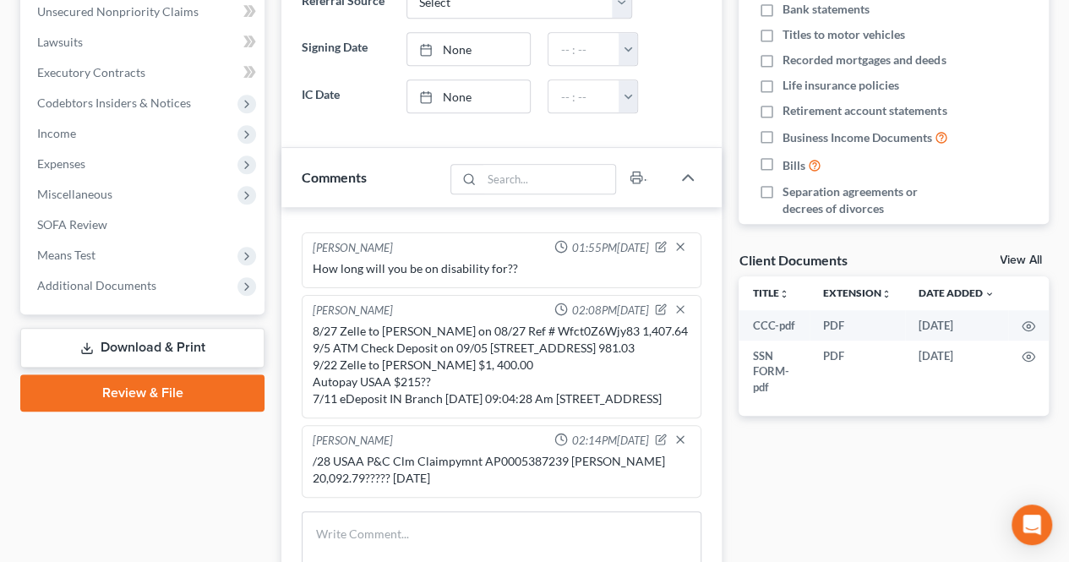
click at [521, 354] on div "8/27 Zelle to [PERSON_NAME] on 08/27 Ref # Wfct0Z6Wjy83 1,407.64 9/5 ATM Check …" at bounding box center [502, 365] width 378 height 85
click at [484, 351] on div "8/27 Zelle to [PERSON_NAME] on 08/27 Ref # Wfct0Z6Wjy83 1,407.64 9/5 ATM Check …" at bounding box center [502, 365] width 378 height 85
click at [441, 365] on div "8/27 Zelle to [PERSON_NAME] on 08/27 Ref # Wfct0Z6Wjy83 1,407.64 9/5 ATM Check …" at bounding box center [502, 365] width 378 height 85
drag, startPoint x: 527, startPoint y: 384, endPoint x: 465, endPoint y: 376, distance: 63.0
click at [565, 380] on div "8/27 Zelle to [PERSON_NAME] on 08/27 Ref # Wfct0Z6Wjy83 1,407.64 9/5 ATM Check …" at bounding box center [502, 365] width 378 height 85
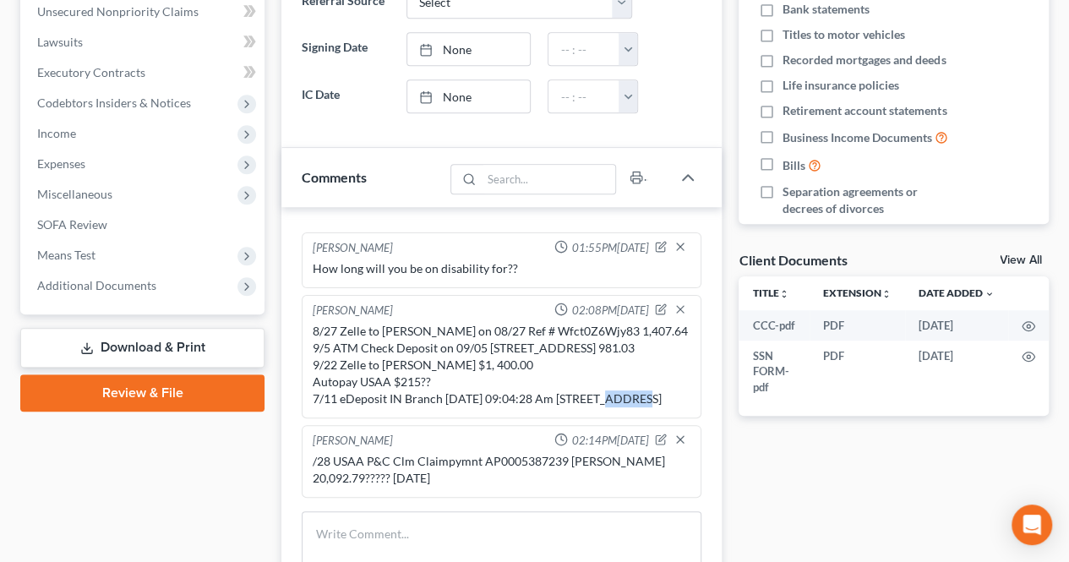
click at [489, 381] on div "8/27 Zelle to [PERSON_NAME] on 08/27 Ref # Wfct0Z6Wjy83 1,407.64 9/5 ATM Check …" at bounding box center [502, 365] width 378 height 85
drag, startPoint x: 465, startPoint y: 376, endPoint x: 481, endPoint y: 391, distance: 22.1
click at [481, 391] on div "8/27 Zelle to [PERSON_NAME] on 08/27 Ref # Wfct0Z6Wjy83 1,407.64 9/5 ATM Check …" at bounding box center [502, 365] width 378 height 85
click at [478, 395] on div "8/27 Zelle to [PERSON_NAME] on 08/27 Ref # Wfct0Z6Wjy83 1,407.64 9/5 ATM Check …" at bounding box center [502, 365] width 378 height 85
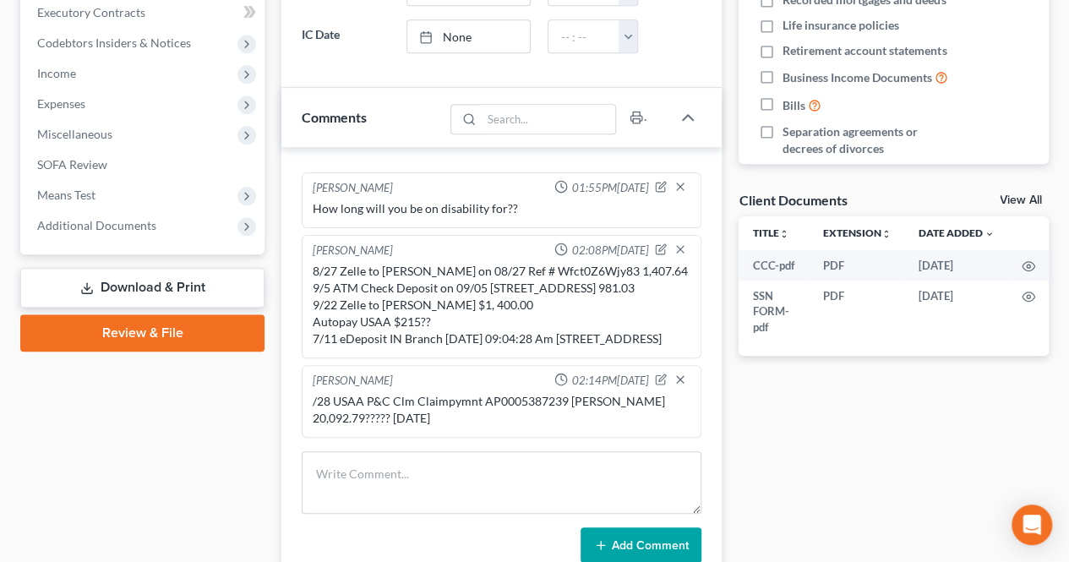
scroll to position [507, 0]
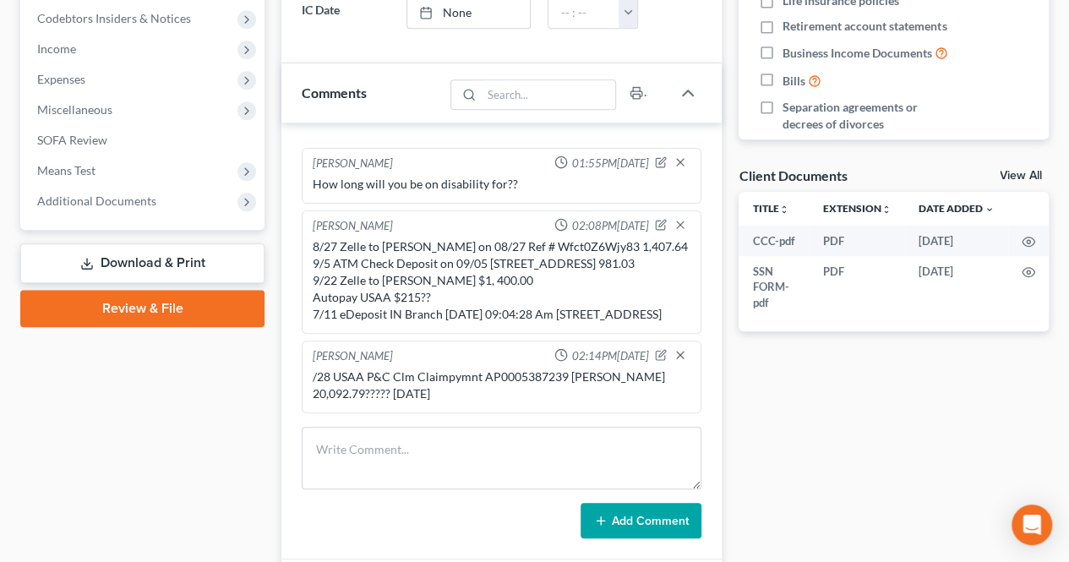
click at [456, 341] on div "[PERSON_NAME] 02:14PM[DATE] /28 USAA P&C Clm Claimpymnt AP0005387239 [PERSON_NA…" at bounding box center [502, 377] width 400 height 73
drag, startPoint x: 431, startPoint y: 371, endPoint x: 450, endPoint y: 400, distance: 34.2
click at [446, 381] on div "/28 USAA P&C Clm Claimpymnt AP0005387239 [PERSON_NAME] 20,092.79????? [DATE]" at bounding box center [502, 386] width 378 height 34
click at [450, 393] on div "/28 USAA P&C Clm Claimpymnt AP0005387239 [PERSON_NAME] 20,092.79????? [DATE]" at bounding box center [502, 386] width 378 height 34
click at [450, 400] on div "/28 USAA P&C Clm Claimpymnt AP0005387239 [PERSON_NAME] 20,092.79????? [DATE]" at bounding box center [501, 385] width 385 height 41
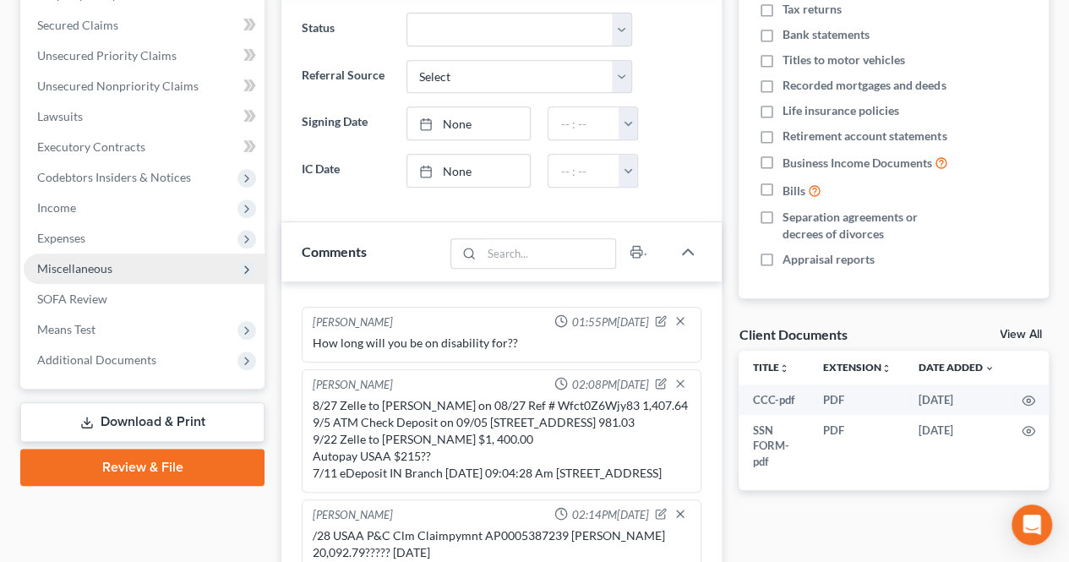
scroll to position [338, 0]
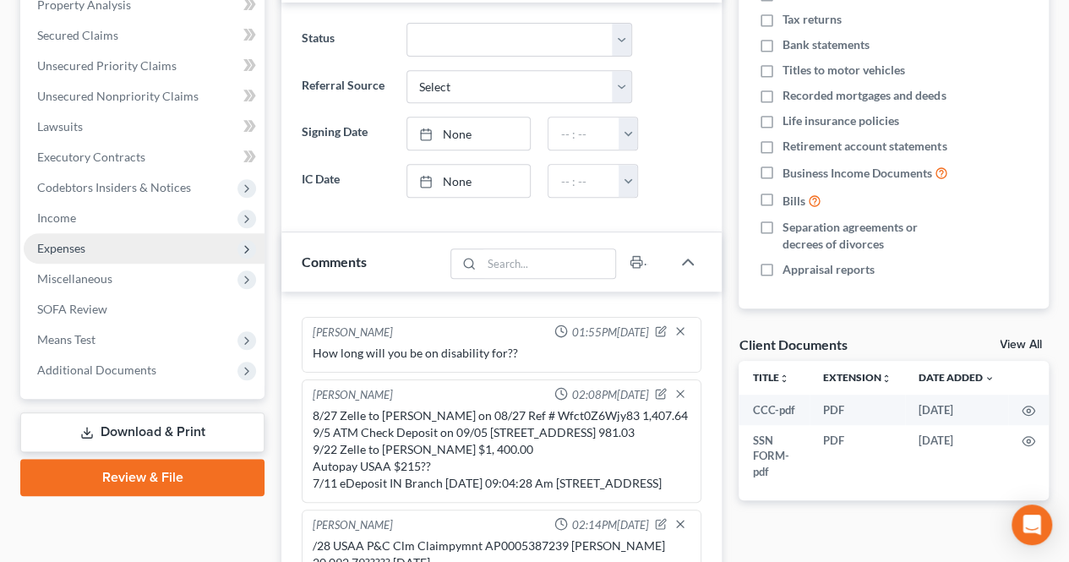
click at [137, 253] on span "Expenses" at bounding box center [144, 248] width 241 height 30
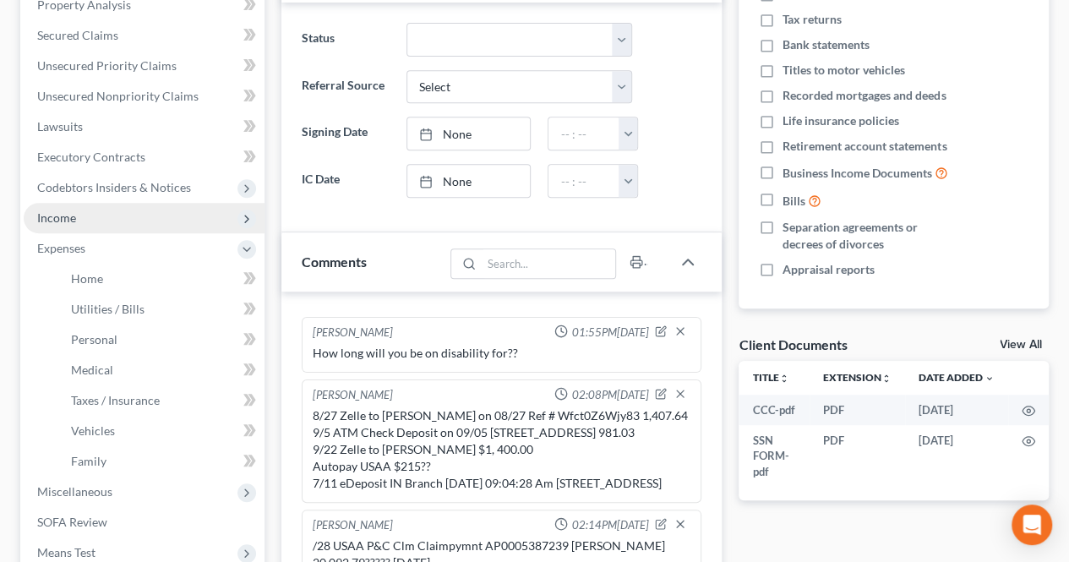
click at [96, 219] on span "Income" at bounding box center [144, 218] width 241 height 30
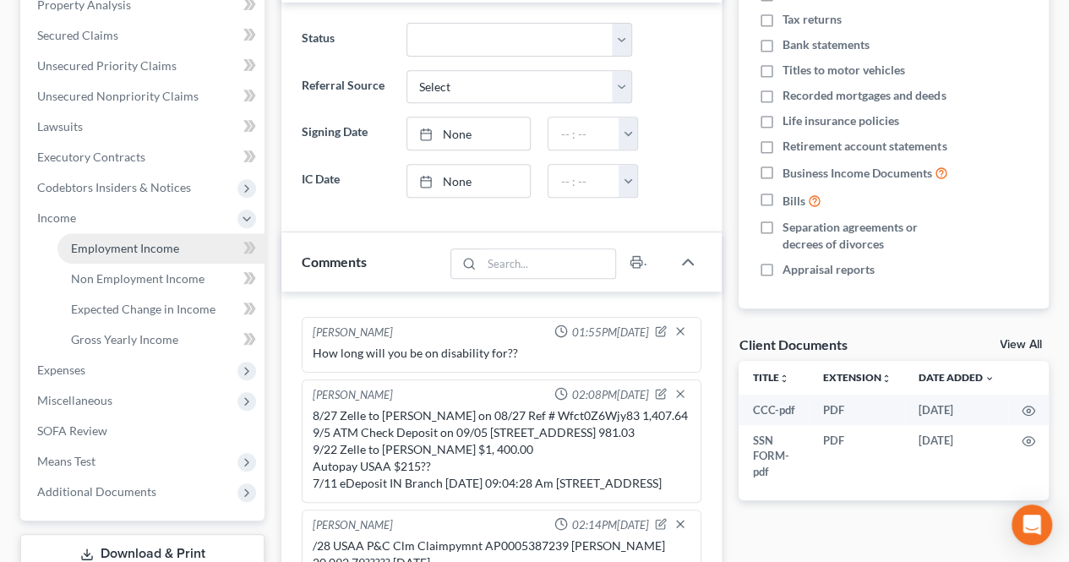
click at [140, 248] on span "Employment Income" at bounding box center [125, 248] width 108 height 14
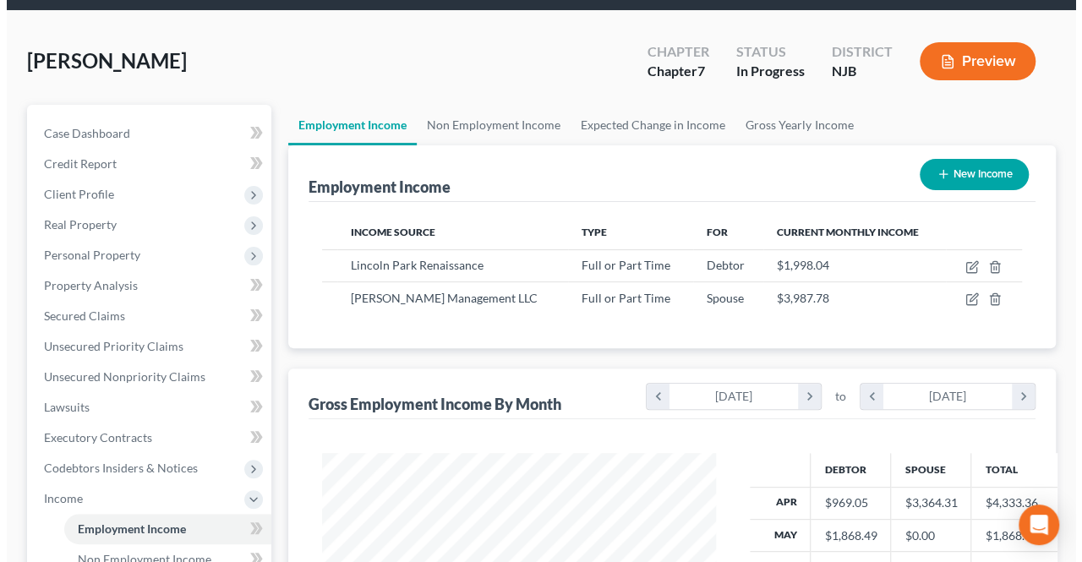
scroll to position [85, 0]
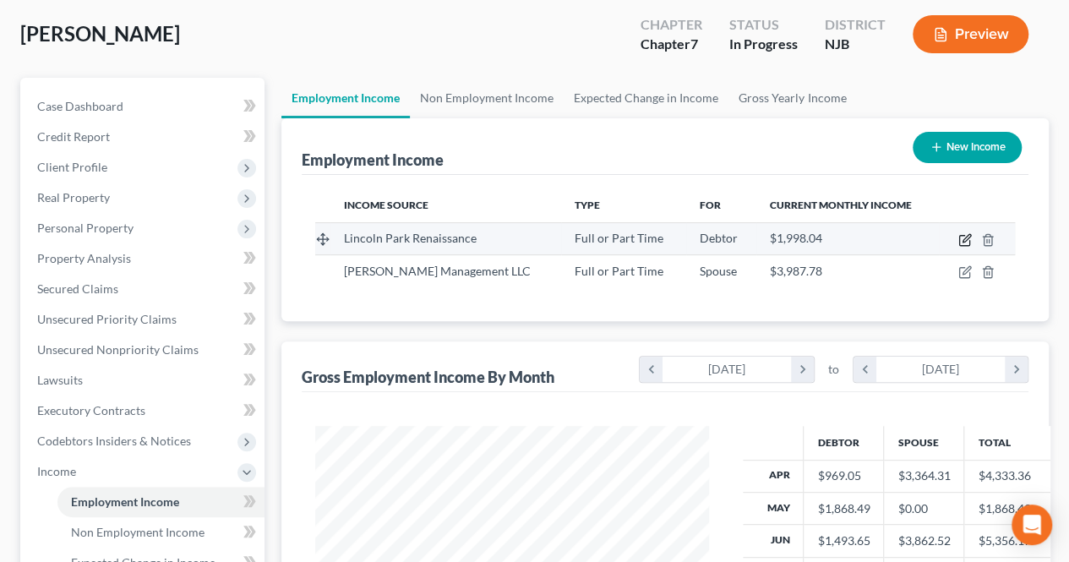
click at [965, 245] on icon "button" at bounding box center [966, 240] width 14 height 14
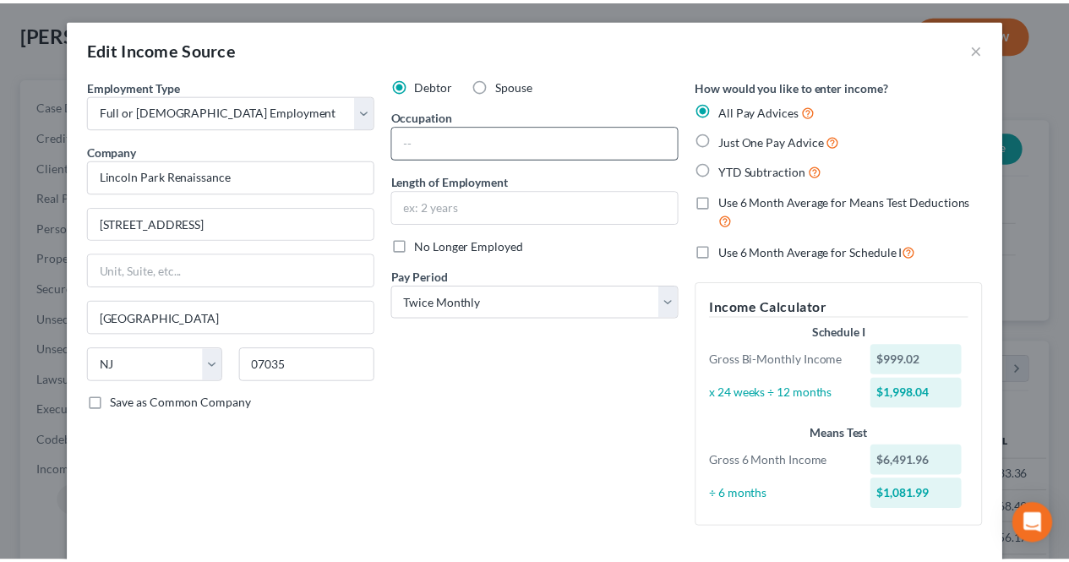
scroll to position [0, 0]
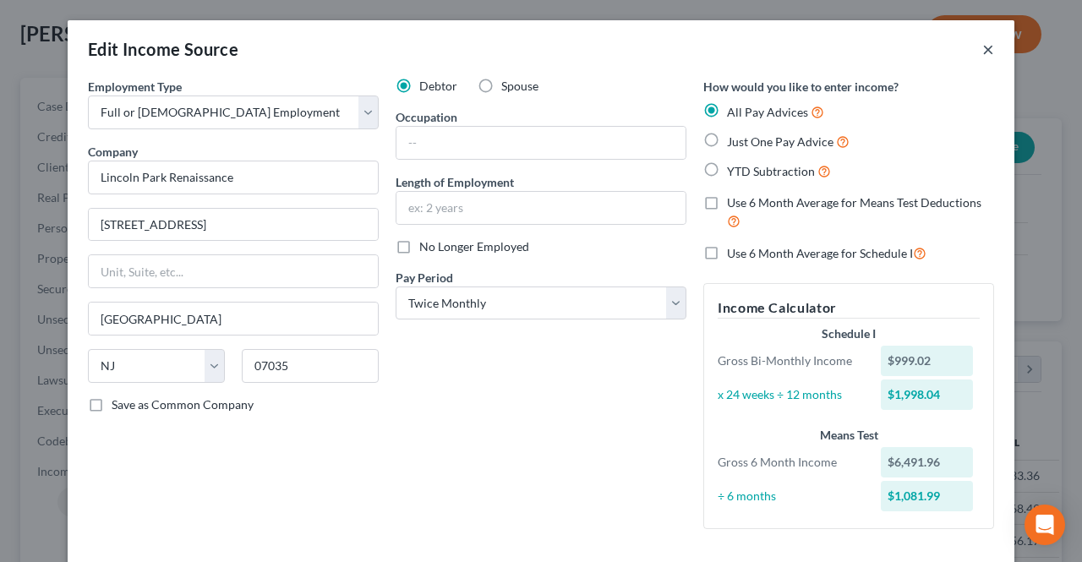
click at [982, 52] on button "×" at bounding box center [988, 49] width 12 height 20
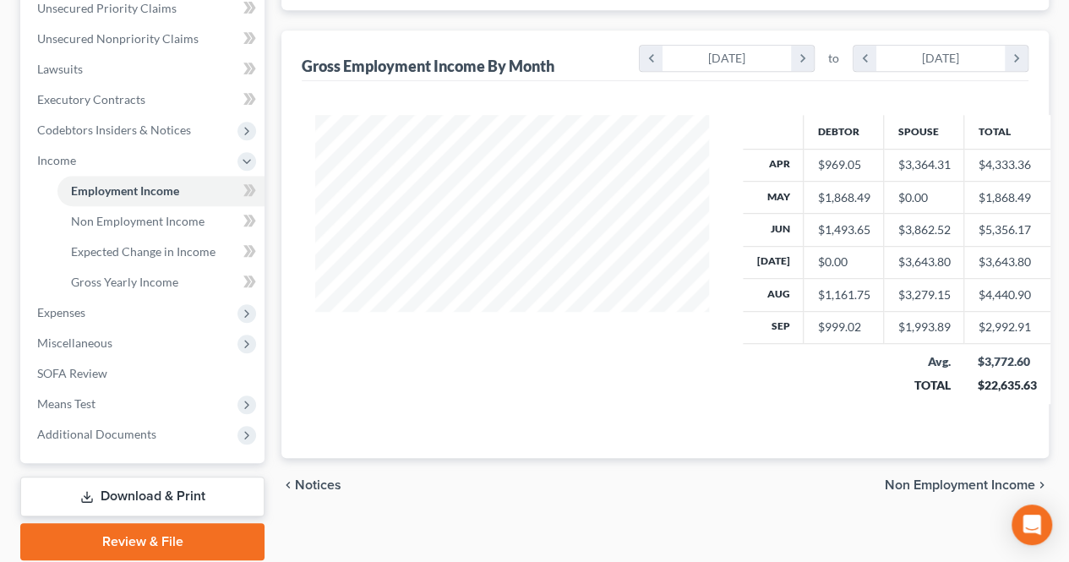
scroll to position [423, 0]
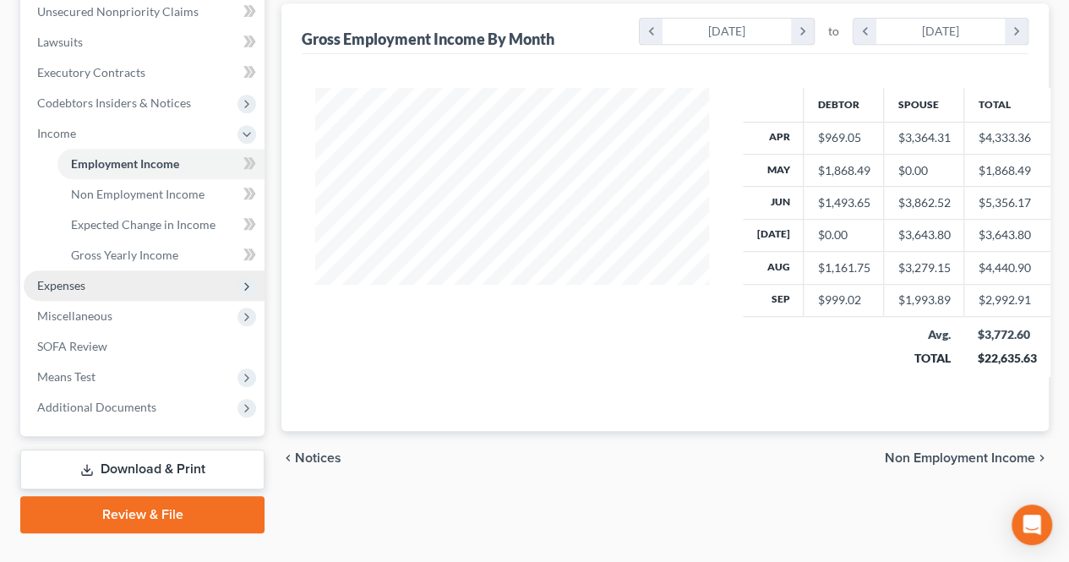
click at [169, 295] on span "Expenses" at bounding box center [144, 286] width 241 height 30
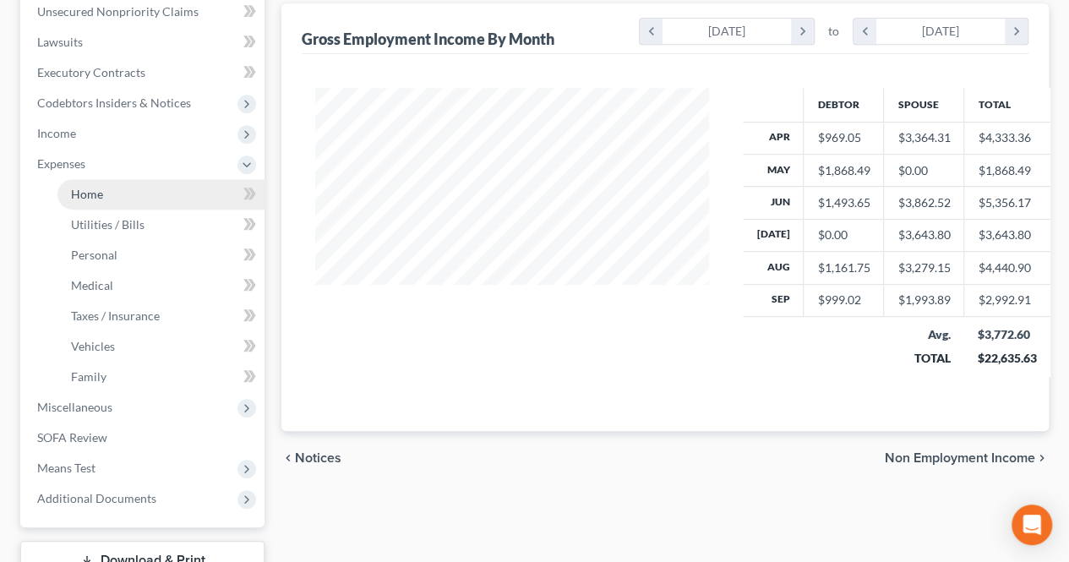
click at [152, 204] on link "Home" at bounding box center [160, 194] width 207 height 30
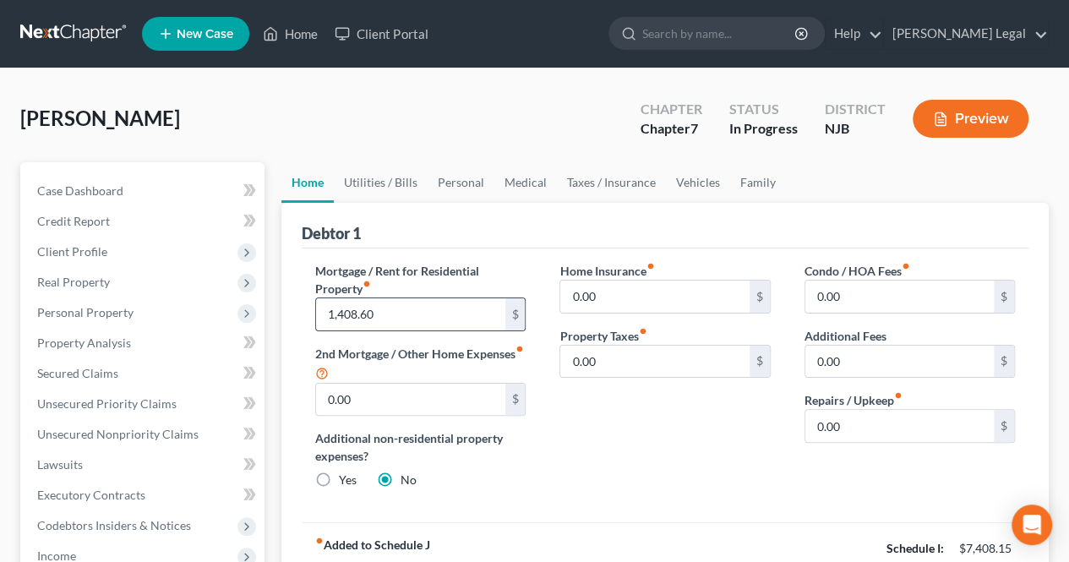
click at [404, 309] on input "1,408.60" at bounding box center [410, 314] width 189 height 32
click at [406, 308] on input "1,408.60" at bounding box center [410, 314] width 189 height 32
click at [412, 311] on input "1,408.60" at bounding box center [410, 314] width 189 height 32
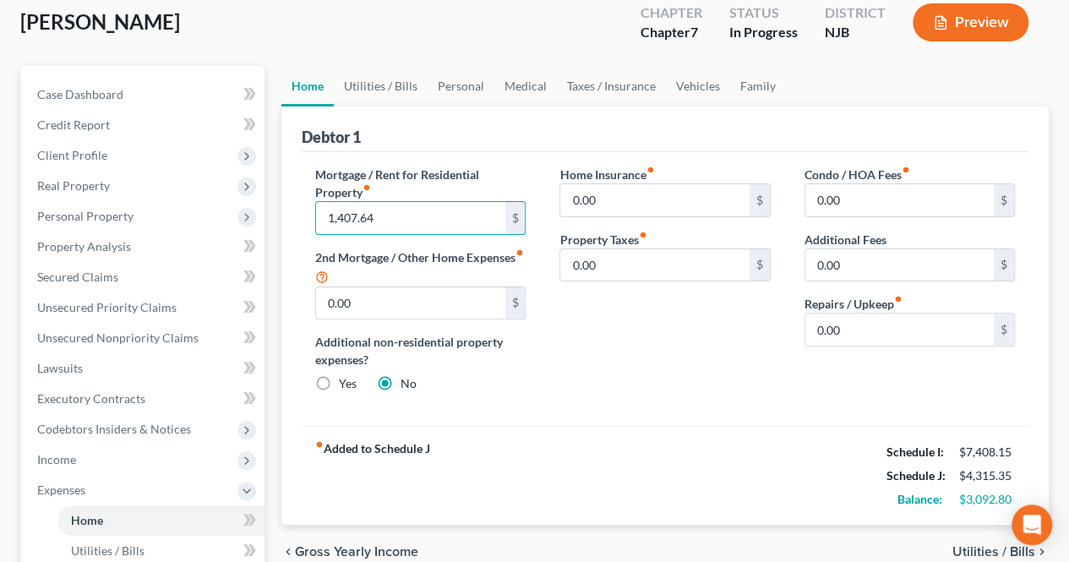
scroll to position [254, 0]
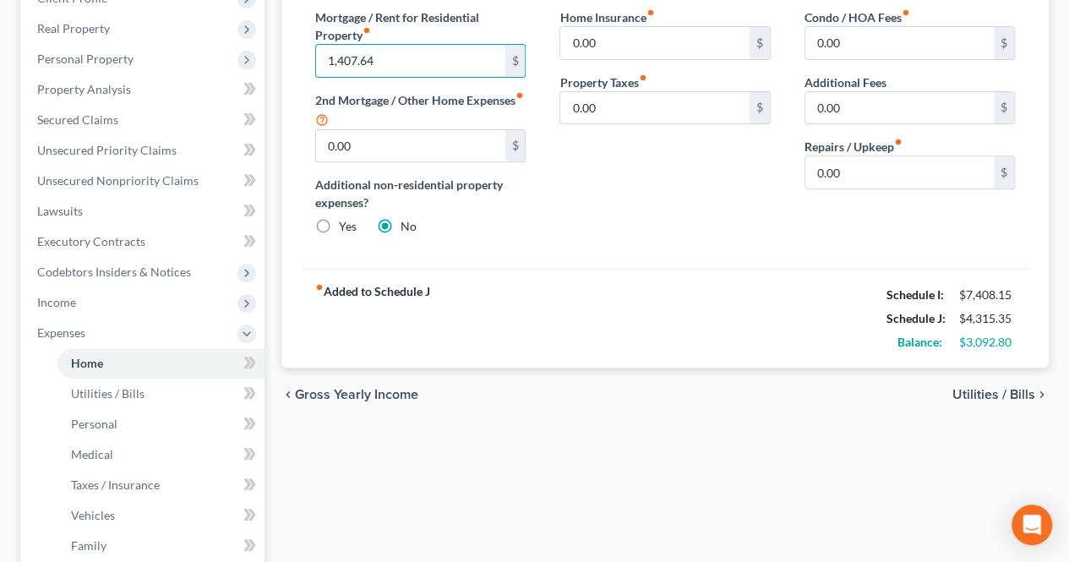
click at [992, 400] on span "Utilities / Bills" at bounding box center [994, 395] width 83 height 14
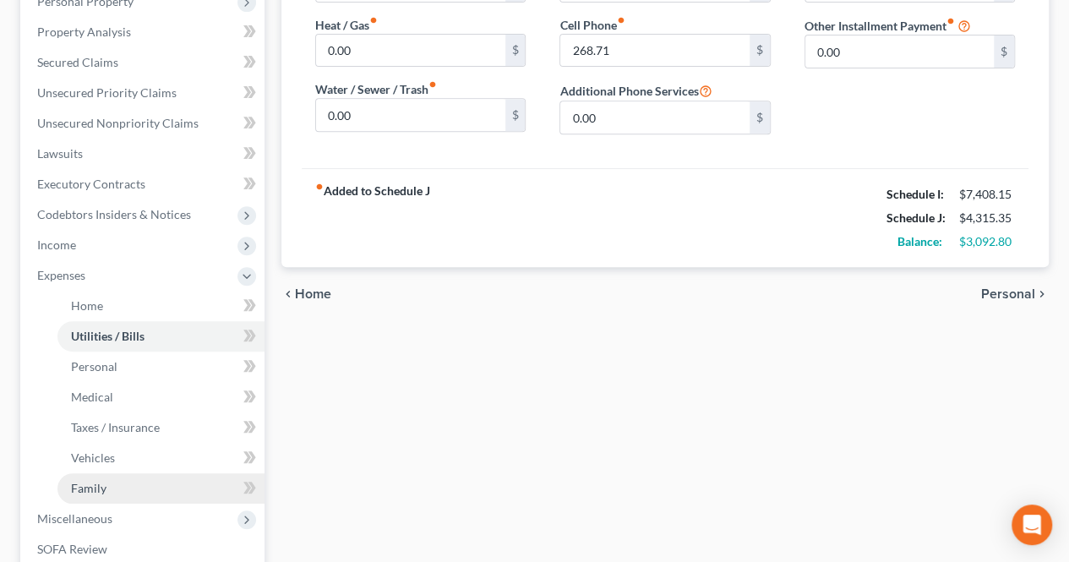
scroll to position [338, 0]
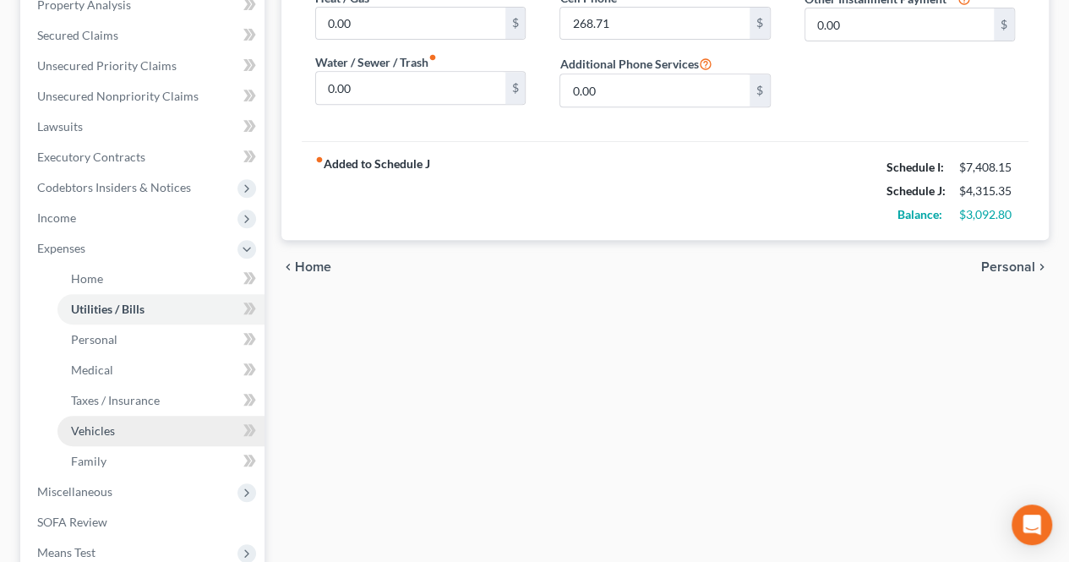
click at [123, 433] on link "Vehicles" at bounding box center [160, 431] width 207 height 30
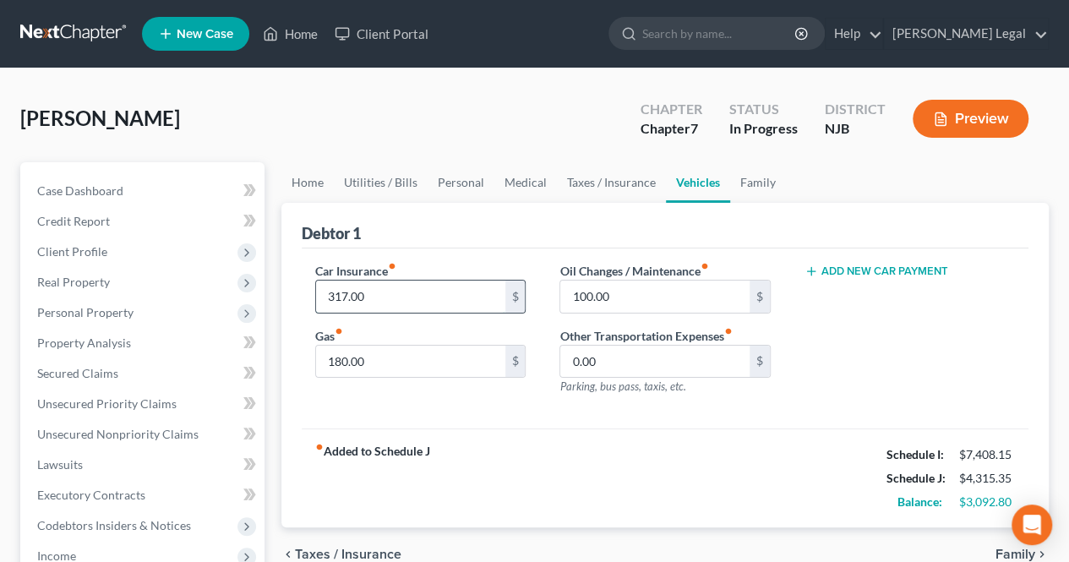
click at [396, 303] on input "317.00" at bounding box center [410, 297] width 189 height 32
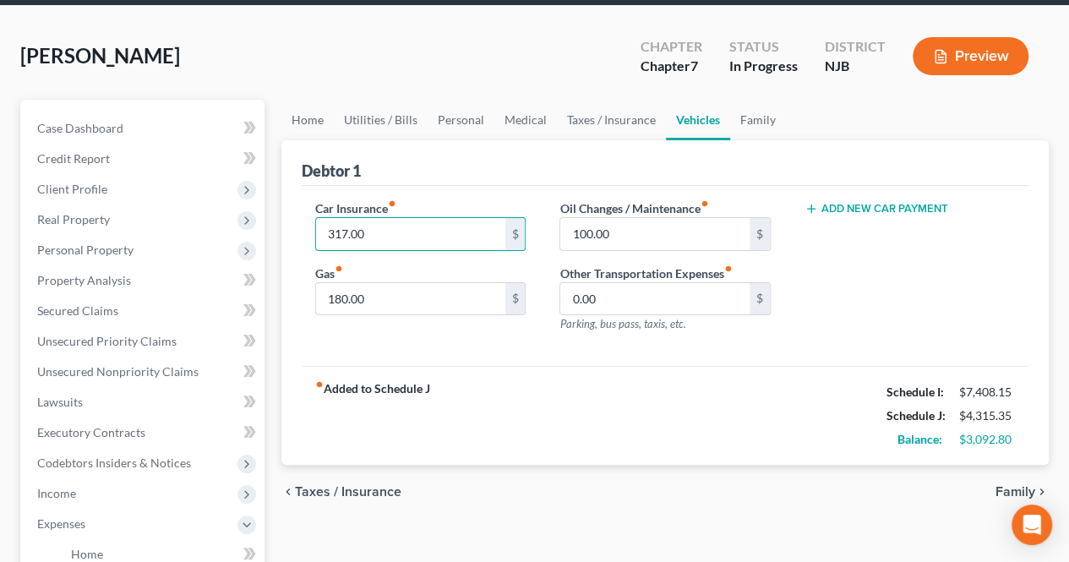
scroll to position [85, 0]
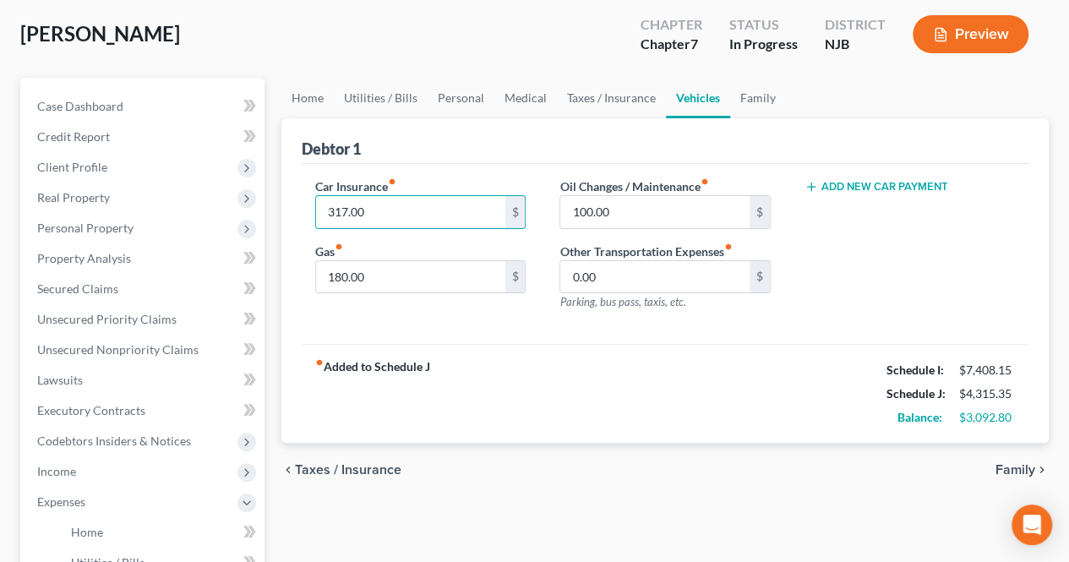
click at [1020, 464] on span "Family" at bounding box center [1016, 470] width 40 height 14
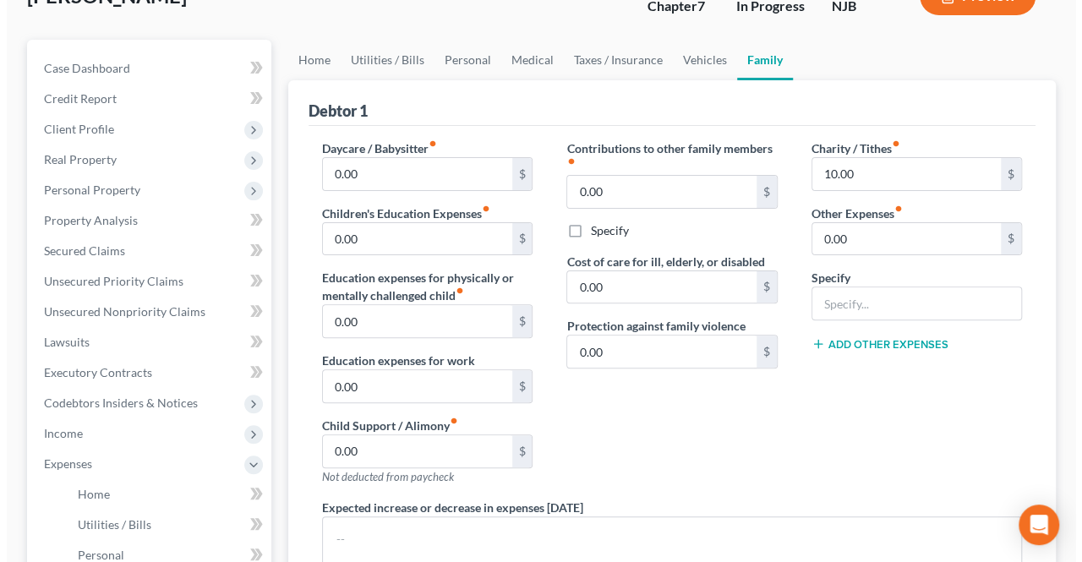
scroll to position [85, 0]
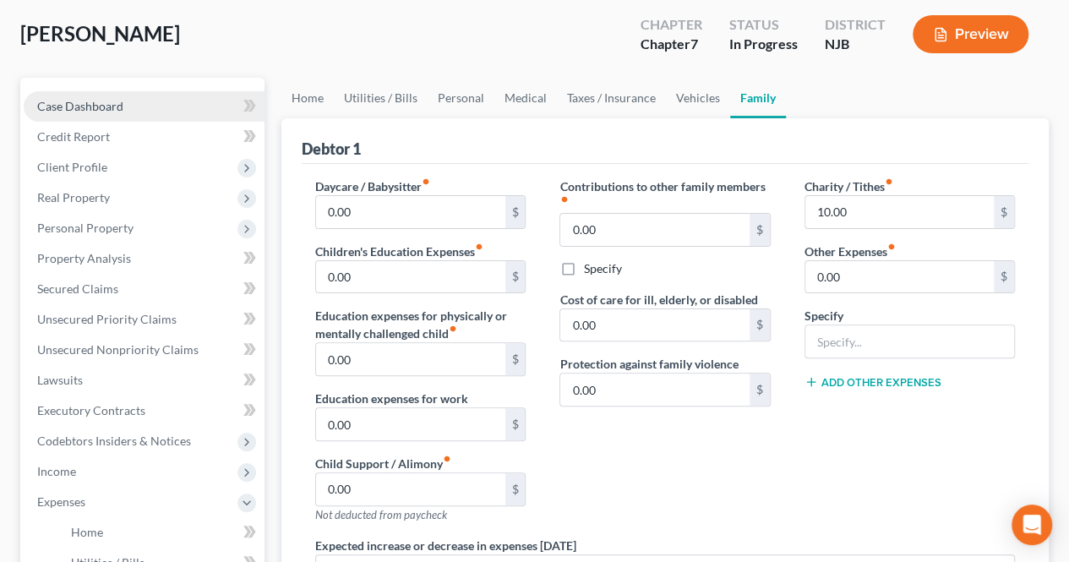
click at [118, 116] on link "Case Dashboard" at bounding box center [144, 106] width 241 height 30
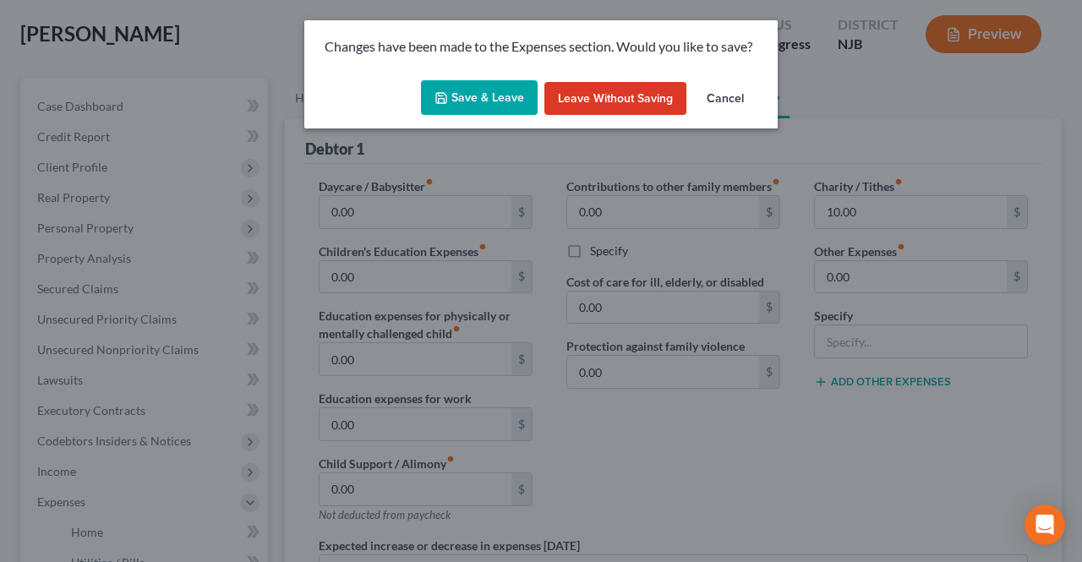
click at [507, 100] on button "Save & Leave" at bounding box center [479, 98] width 117 height 36
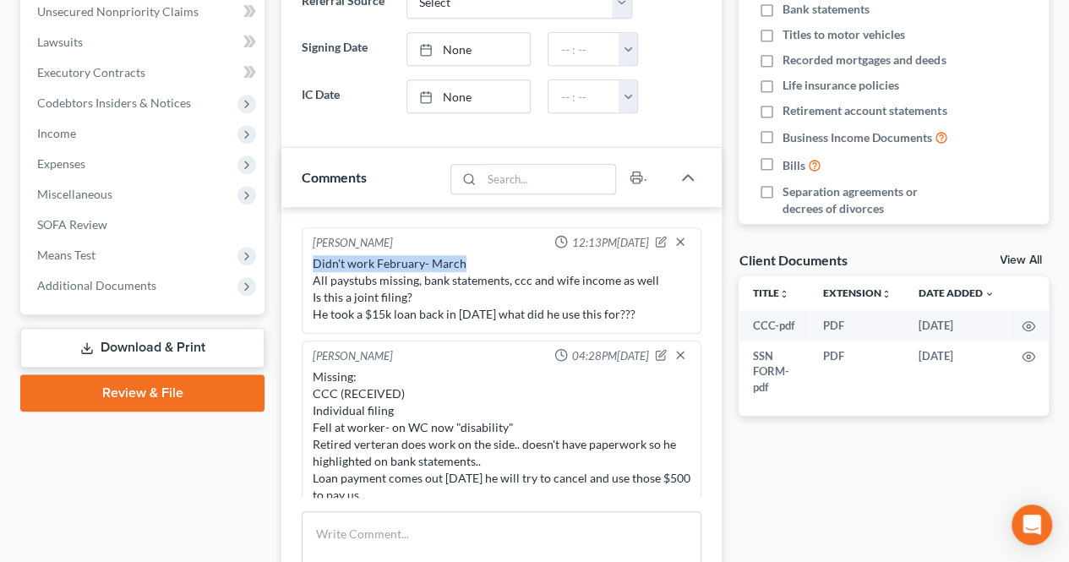
drag, startPoint x: 311, startPoint y: 259, endPoint x: 465, endPoint y: 263, distance: 153.9
click at [465, 263] on div "Didn't work February- March All paystubs missing, bank statements, ccc and wife…" at bounding box center [501, 289] width 385 height 74
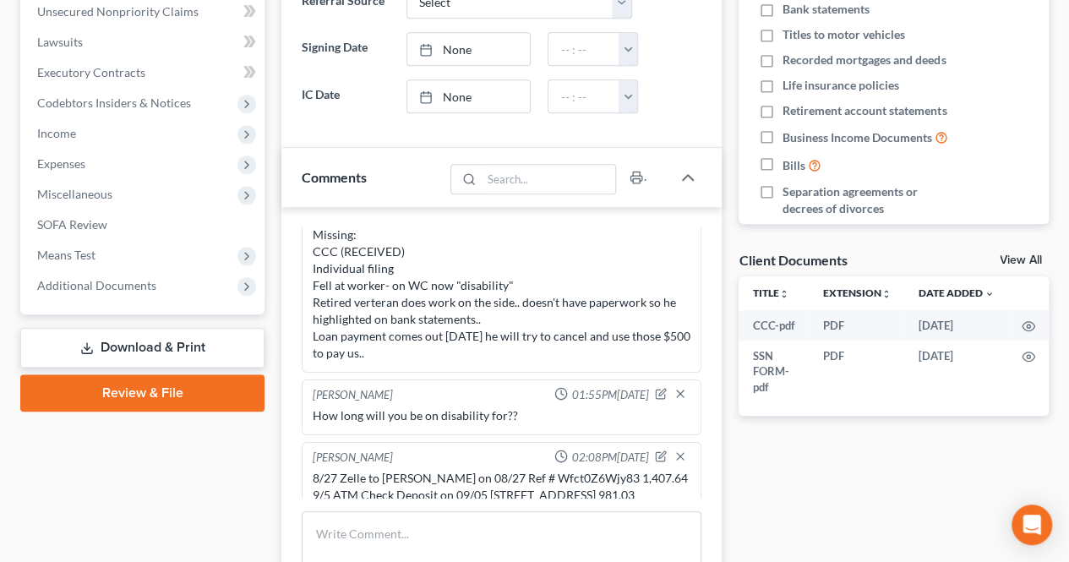
scroll to position [169, 0]
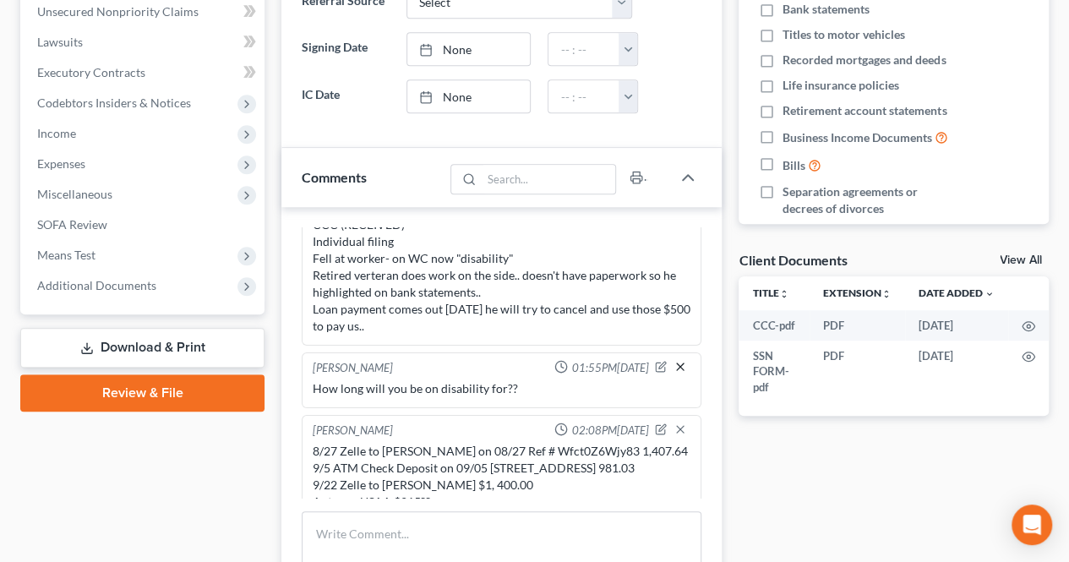
click at [677, 363] on line "button" at bounding box center [680, 366] width 7 height 7
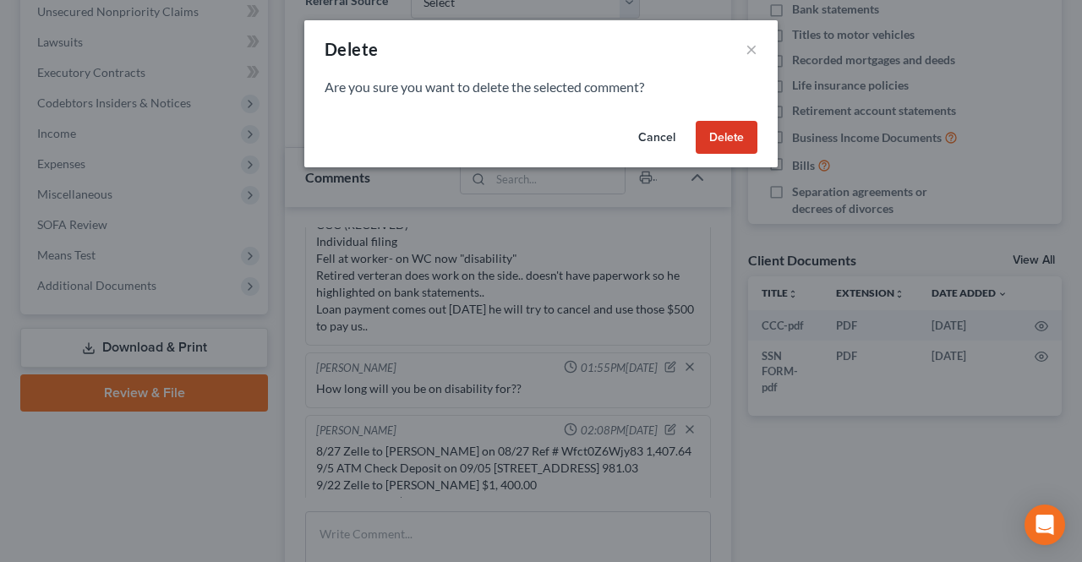
click at [722, 147] on button "Delete" at bounding box center [727, 138] width 62 height 34
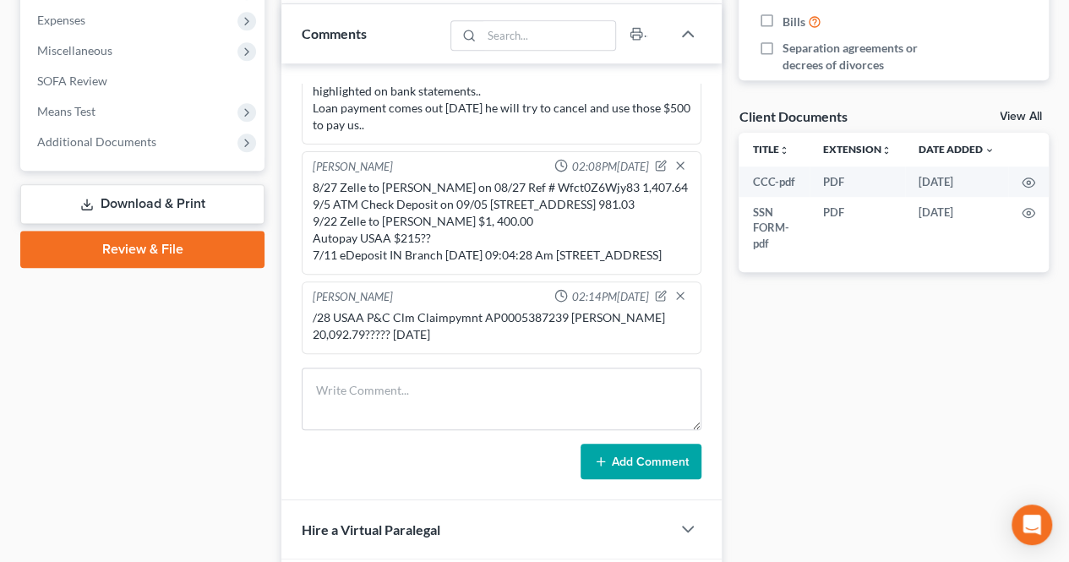
scroll to position [592, 0]
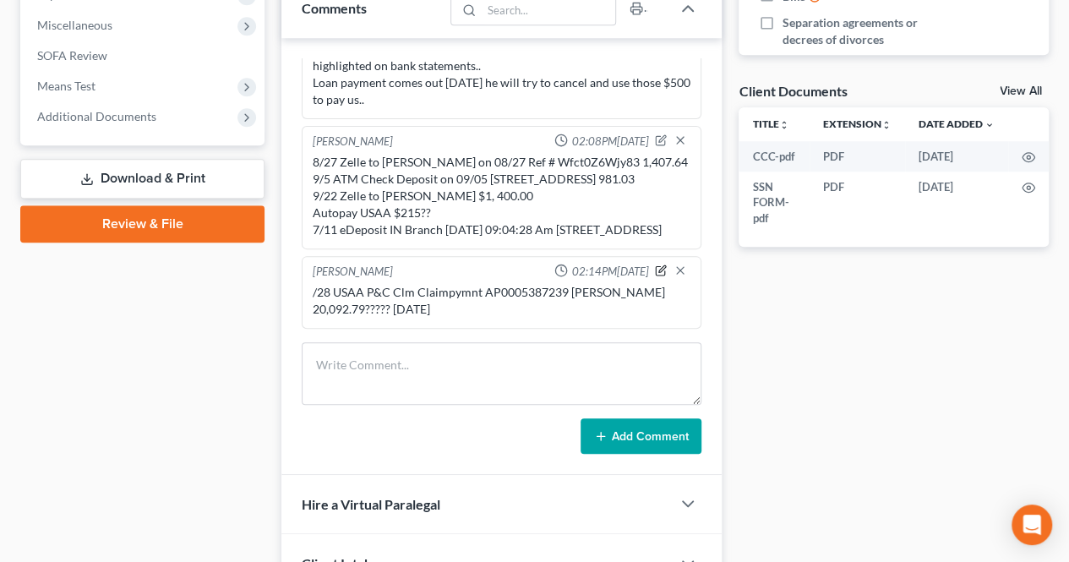
click at [657, 271] on icon "button" at bounding box center [661, 270] width 9 height 9
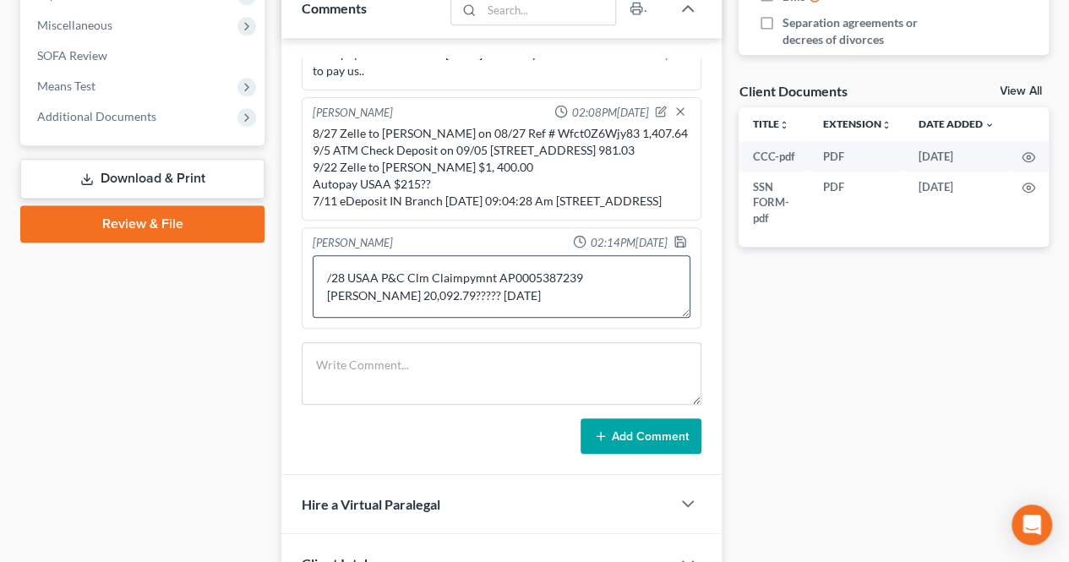
scroll to position [286, 0]
drag, startPoint x: 494, startPoint y: 296, endPoint x: 380, endPoint y: 277, distance: 114.8
click at [323, 269] on textarea "/28 USAA P&C Clm Claimpymnt AP0005387239 [PERSON_NAME] 20,092.79????? [DATE]" at bounding box center [502, 286] width 378 height 63
paste textarea "/28 USAA P&C Clm Claimpymnt AP0005387239 [PERSON_NAME] 20,092.79????? [DATE]"
drag, startPoint x: 346, startPoint y: 271, endPoint x: 301, endPoint y: 259, distance: 46.6
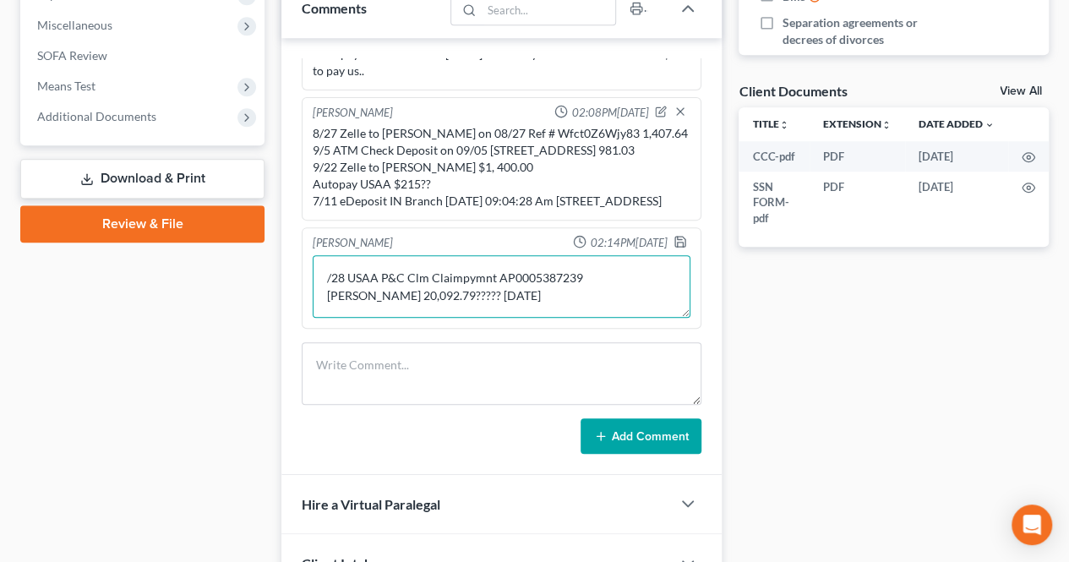
click at [318, 272] on textarea "/28 USAA P&C Clm Claimpymnt AP0005387239 [PERSON_NAME] 20,092.79????? [DATE]" at bounding box center [502, 286] width 378 height 63
click at [550, 291] on textarea "USAA P&C Clm Claimpymnt AP0005387239 [PERSON_NAME] 20,092.79????? [DATE]" at bounding box center [502, 286] width 378 height 63
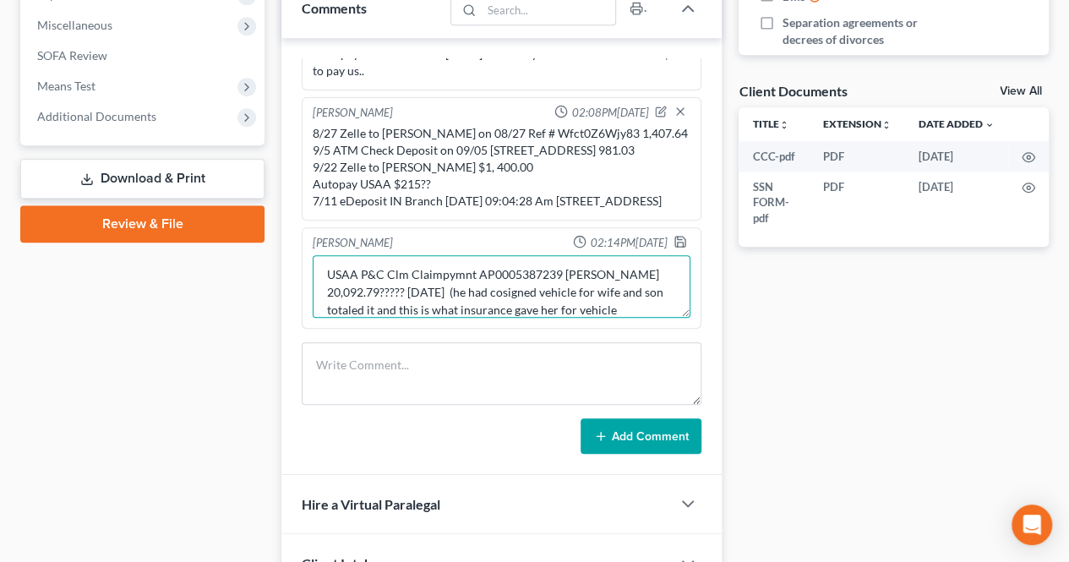
scroll to position [21, 0]
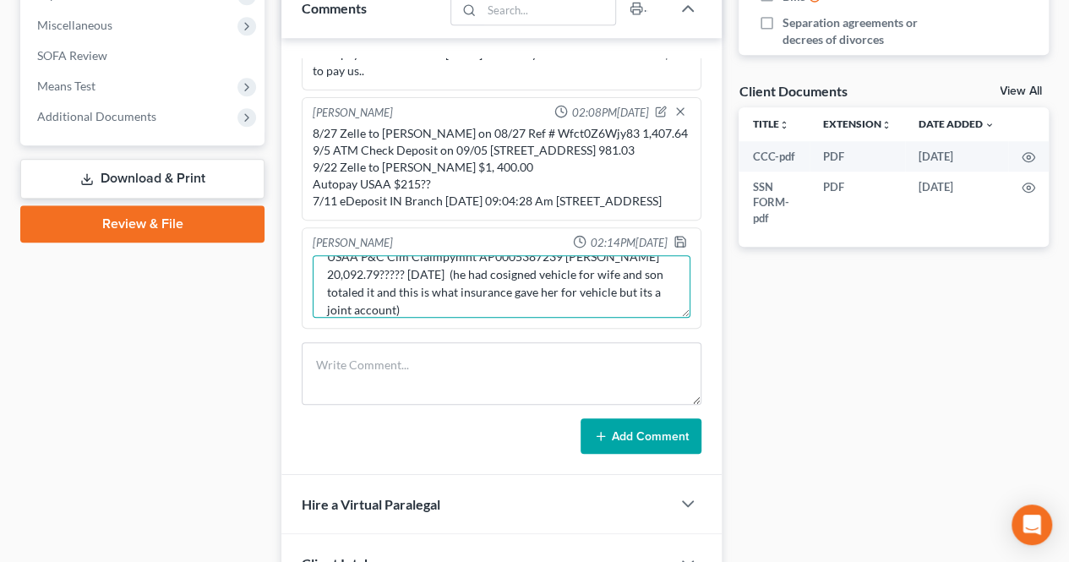
click at [402, 266] on textarea "USAA P&C Clm Claimpymnt AP0005387239 [PERSON_NAME] 20,092.79????? [DATE] (he ha…" at bounding box center [502, 286] width 378 height 63
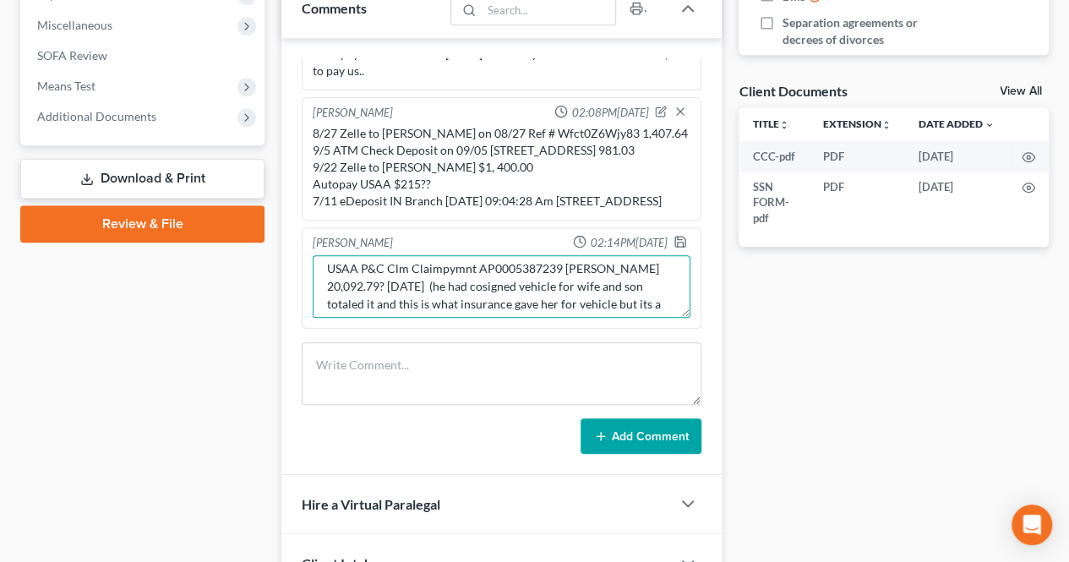
scroll to position [0, 0]
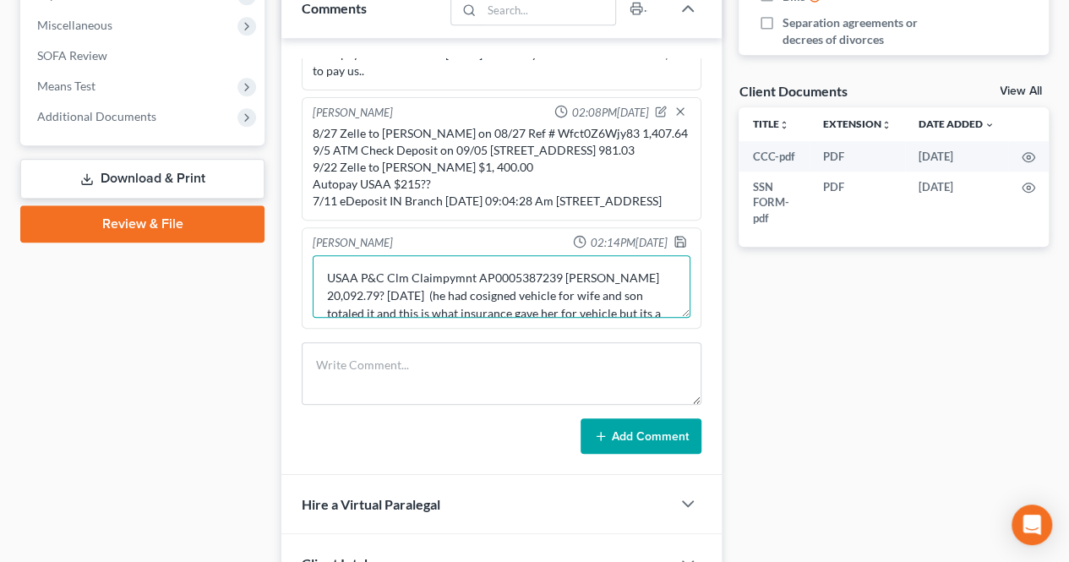
drag, startPoint x: 401, startPoint y: 276, endPoint x: 405, endPoint y: 293, distance: 17.4
click at [363, 267] on textarea "USAA P&C Clm Claimpymnt AP0005387239 [PERSON_NAME] 20,092.79? [DATE] (he had co…" at bounding box center [502, 286] width 378 height 63
drag, startPoint x: 424, startPoint y: 271, endPoint x: 390, endPoint y: 271, distance: 34.7
click at [390, 271] on textarea "USAA Claimpymnt AP0005387239 [PERSON_NAME] 20,092.79? [DATE] (he had cosigned v…" at bounding box center [502, 286] width 378 height 63
drag, startPoint x: 523, startPoint y: 273, endPoint x: 591, endPoint y: 307, distance: 75.6
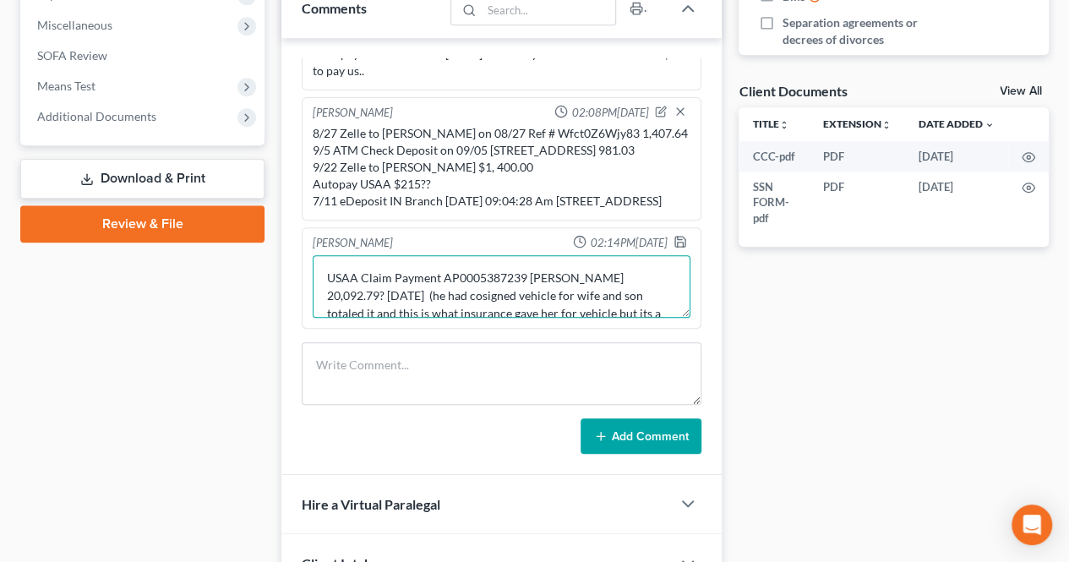
click at [522, 272] on textarea "USAA Claim Payment AP0005387239 [PERSON_NAME] 20,092.79? [DATE] (he had cosigne…" at bounding box center [502, 286] width 378 height 63
click at [445, 293] on textarea "USAA Claim Payment AP0005387239 to [PERSON_NAME] 20,092.79? [DATE] (he had cosi…" at bounding box center [502, 286] width 378 height 63
click at [418, 293] on textarea "USAA Claim Payment AP0005387239 to [PERSON_NAME] 20,092.79? [DATE] (he had cosi…" at bounding box center [502, 286] width 378 height 63
drag, startPoint x: 411, startPoint y: 292, endPoint x: 486, endPoint y: 281, distance: 76.0
click at [412, 291] on textarea "USAA Claim Payment AP0005387239 to [PERSON_NAME] 20,092.79? [DATE] (he had cosi…" at bounding box center [502, 286] width 378 height 63
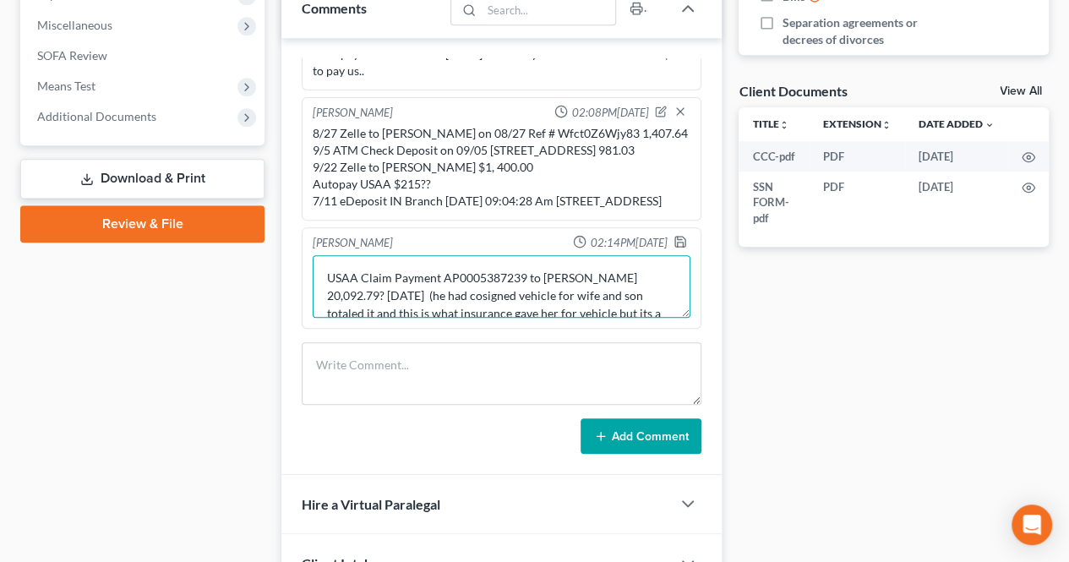
scroll to position [36, 0]
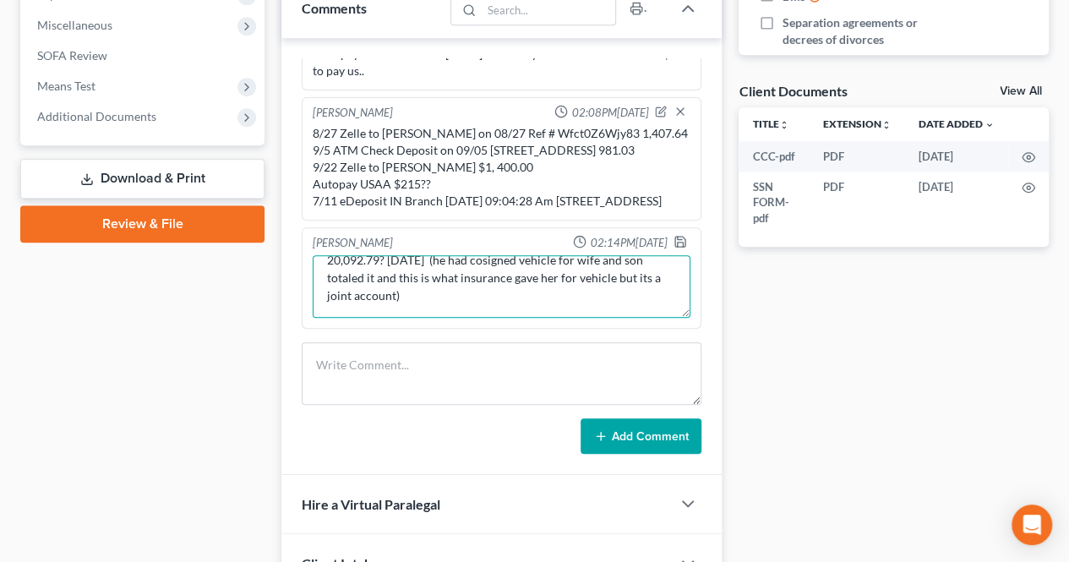
click at [480, 292] on textarea "USAA Claim Payment AP0005387239 to [PERSON_NAME] 20,092.79? [DATE] (he had cosi…" at bounding box center [502, 286] width 378 height 63
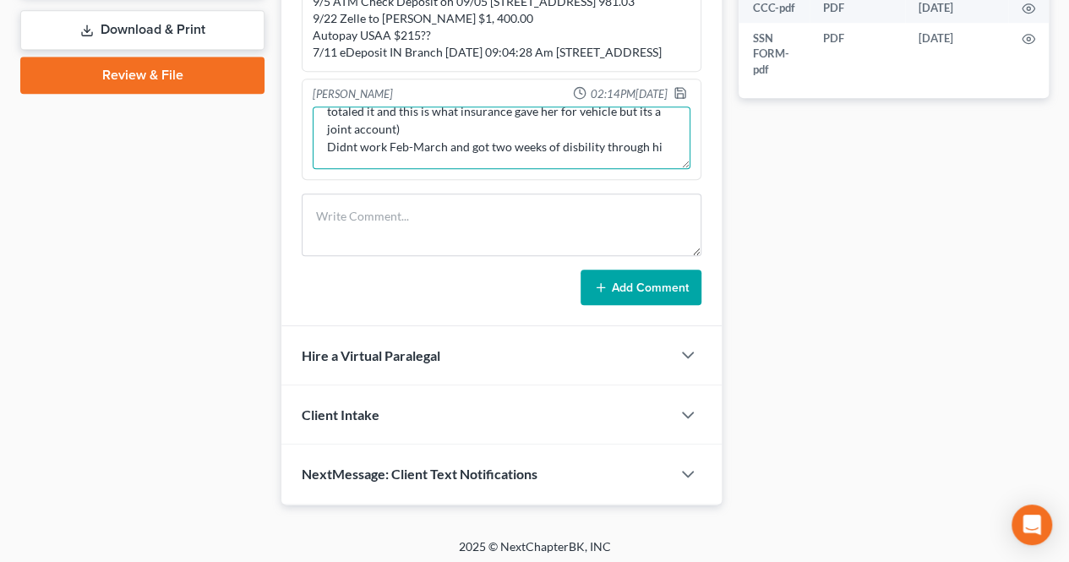
scroll to position [57, 0]
click at [577, 161] on textarea "USAA Claim Payment AP0005387239 to [PERSON_NAME] 20,092.79? [DATE] (he had cosi…" at bounding box center [502, 138] width 378 height 63
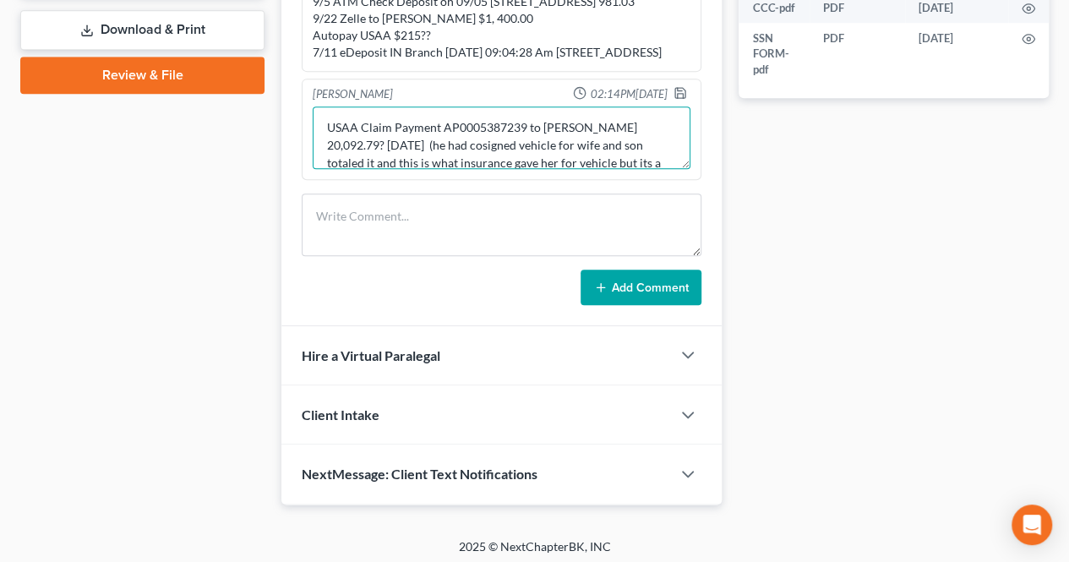
scroll to position [0, 0]
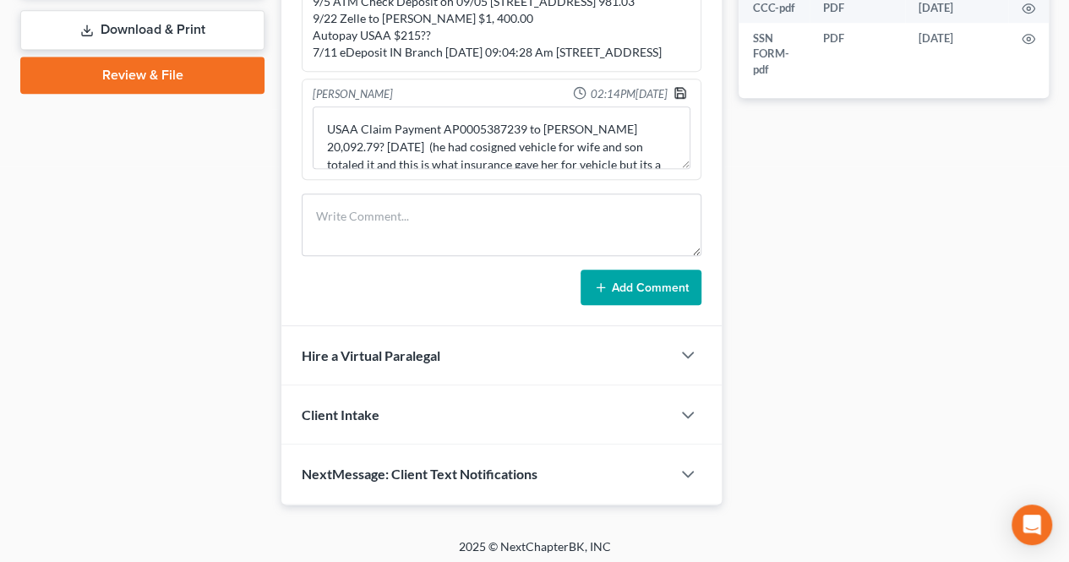
click at [674, 87] on icon "button" at bounding box center [681, 93] width 14 height 14
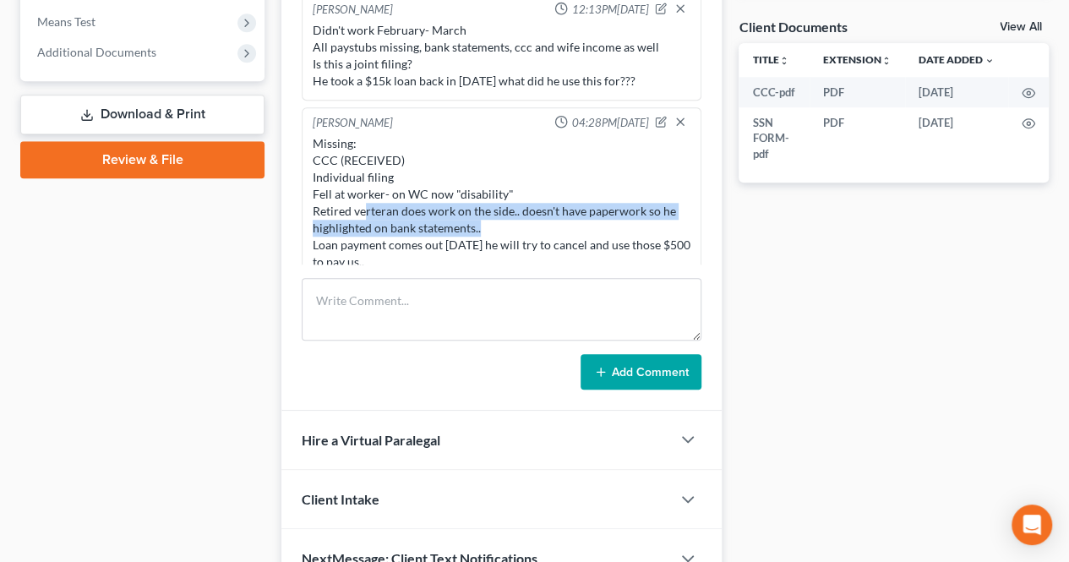
drag, startPoint x: 365, startPoint y: 208, endPoint x: 514, endPoint y: 218, distance: 149.1
click at [514, 218] on div "Missing: CCC (RECEIVED) Individual filing Fell at worker- on WC now "disability…" at bounding box center [502, 202] width 378 height 135
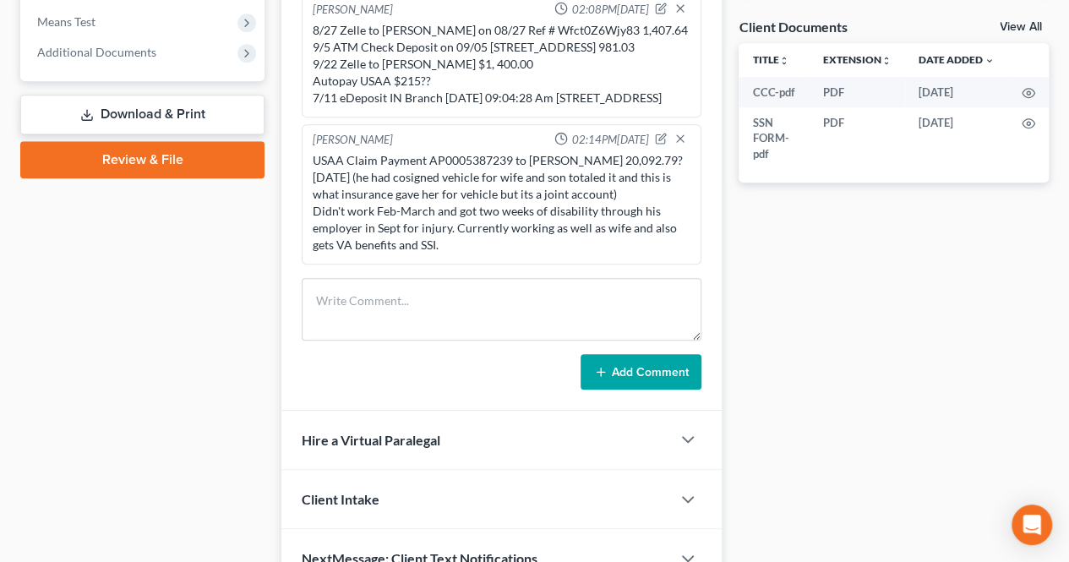
scroll to position [325, 0]
drag, startPoint x: 648, startPoint y: 138, endPoint x: 312, endPoint y: 158, distance: 336.2
click at [655, 138] on icon "button" at bounding box center [661, 139] width 12 height 12
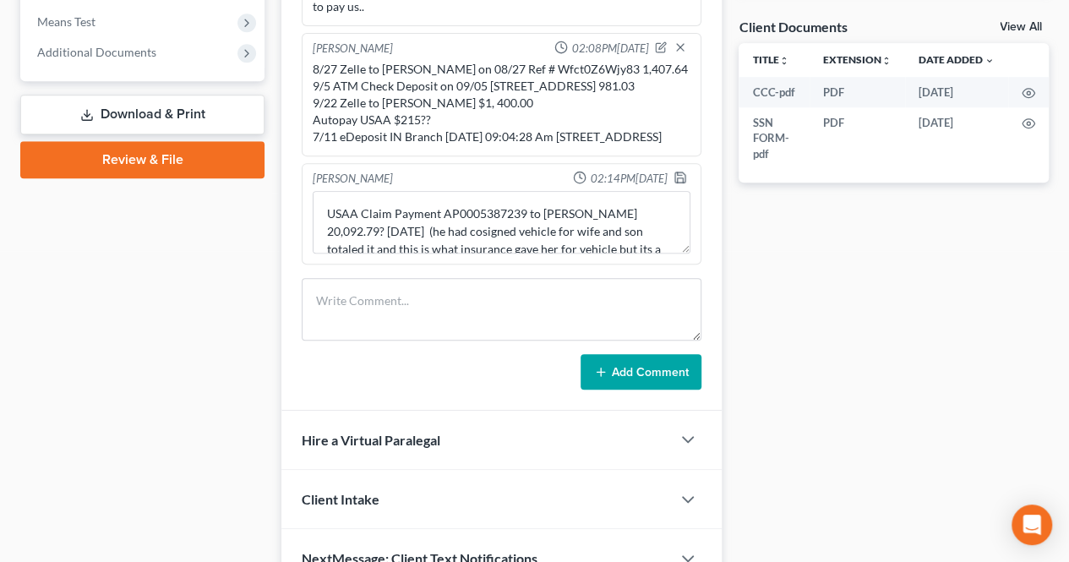
scroll to position [286, 0]
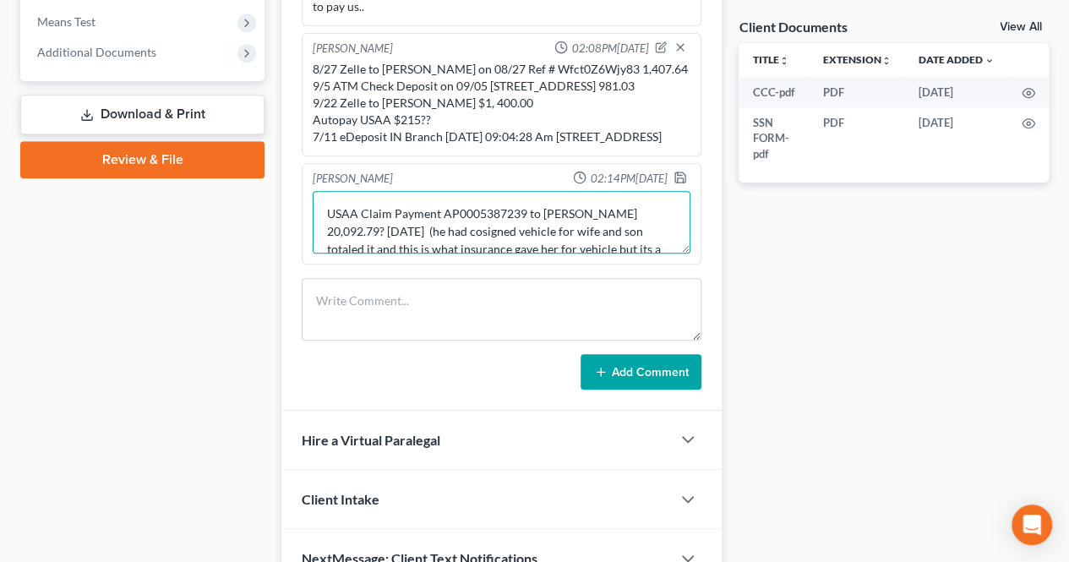
click at [323, 208] on textarea "USAA Claim Payment AP0005387239 to [PERSON_NAME] 20,092.79? [DATE] (he had cosi…" at bounding box center [502, 222] width 378 height 63
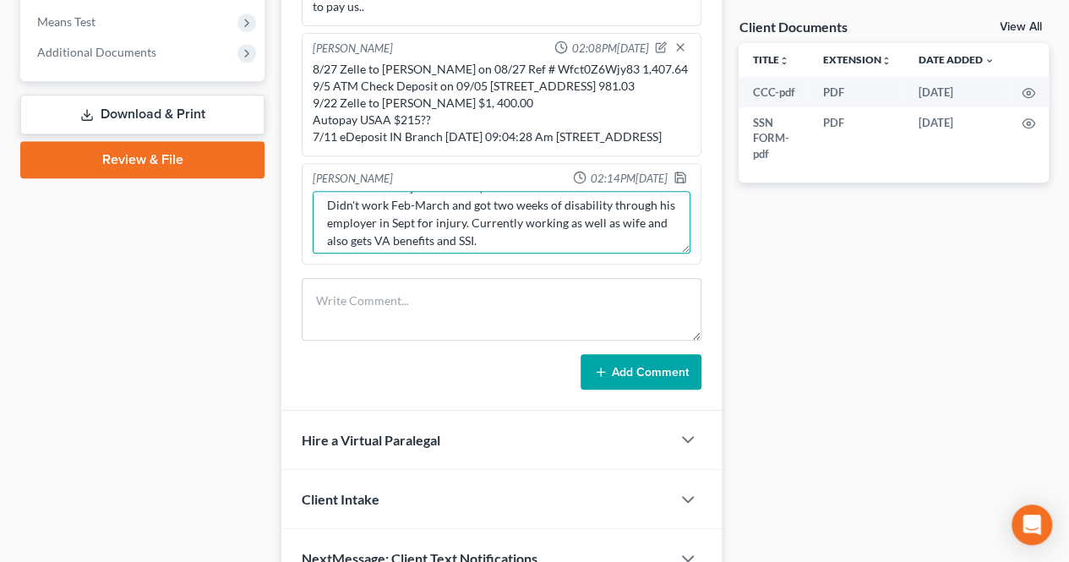
scroll to position [89, 0]
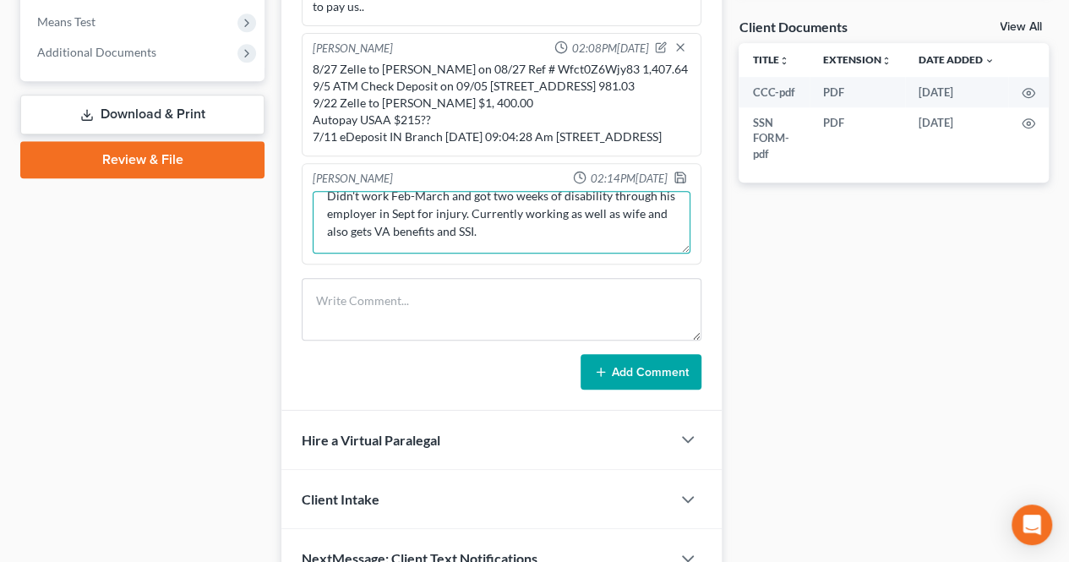
click at [528, 232] on textarea "FINAL NOTE- USAA Claim Payment AP0005387239 to [PERSON_NAME] 20,092.79? [DATE] …" at bounding box center [502, 222] width 378 height 63
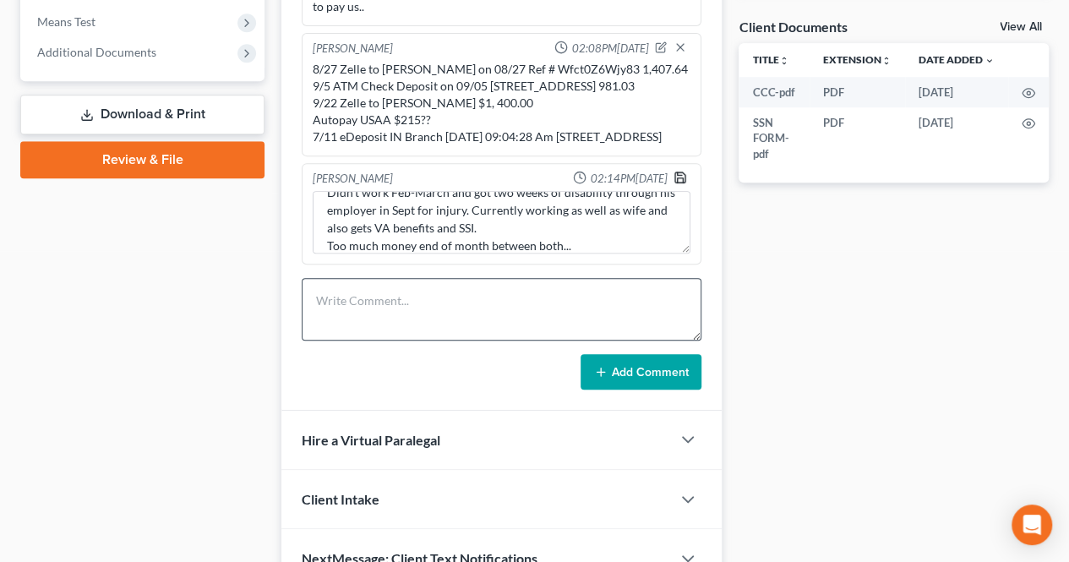
drag, startPoint x: 664, startPoint y: 171, endPoint x: 674, endPoint y: 282, distance: 112.0
click at [678, 172] on polyline "button" at bounding box center [680, 173] width 4 height 3
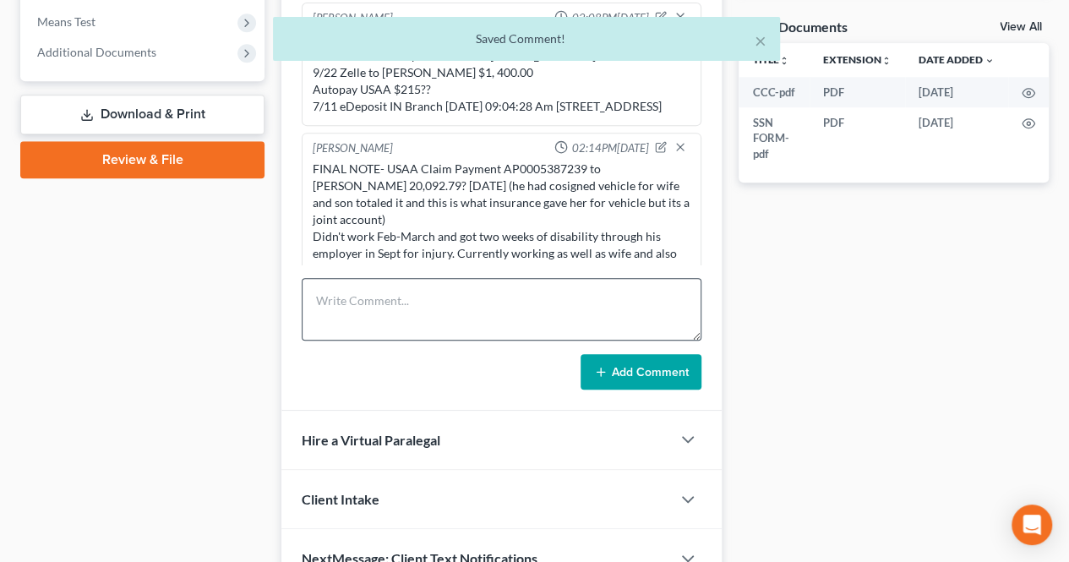
scroll to position [359, 0]
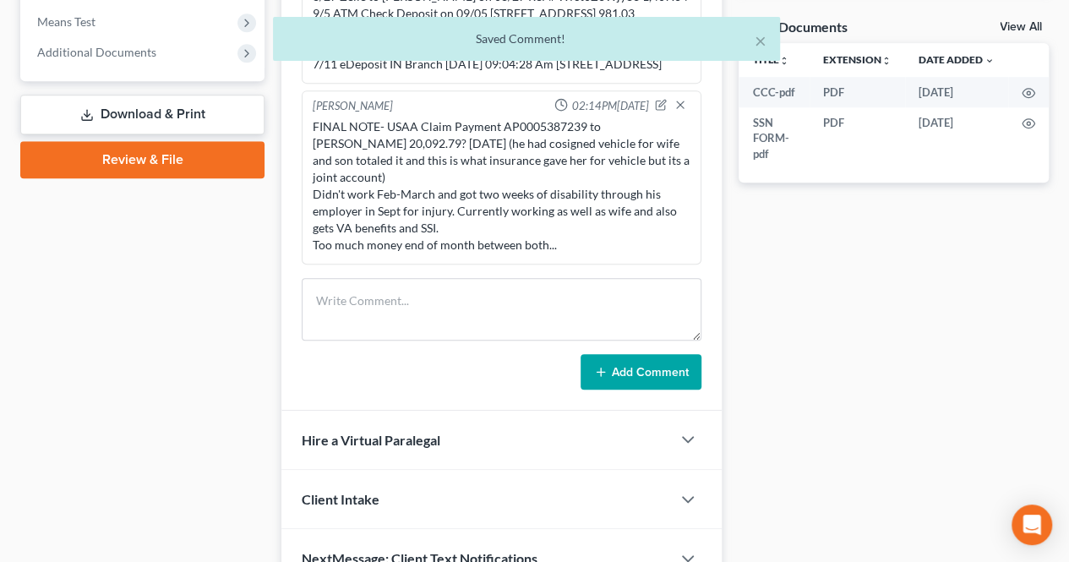
drag, startPoint x: 570, startPoint y: 248, endPoint x: 308, endPoint y: 128, distance: 288.2
click at [308, 128] on div "[PERSON_NAME] 02:14PM[DATE] FINAL NOTE- USAA Claim Payment AP0005387239 to [PER…" at bounding box center [502, 177] width 400 height 174
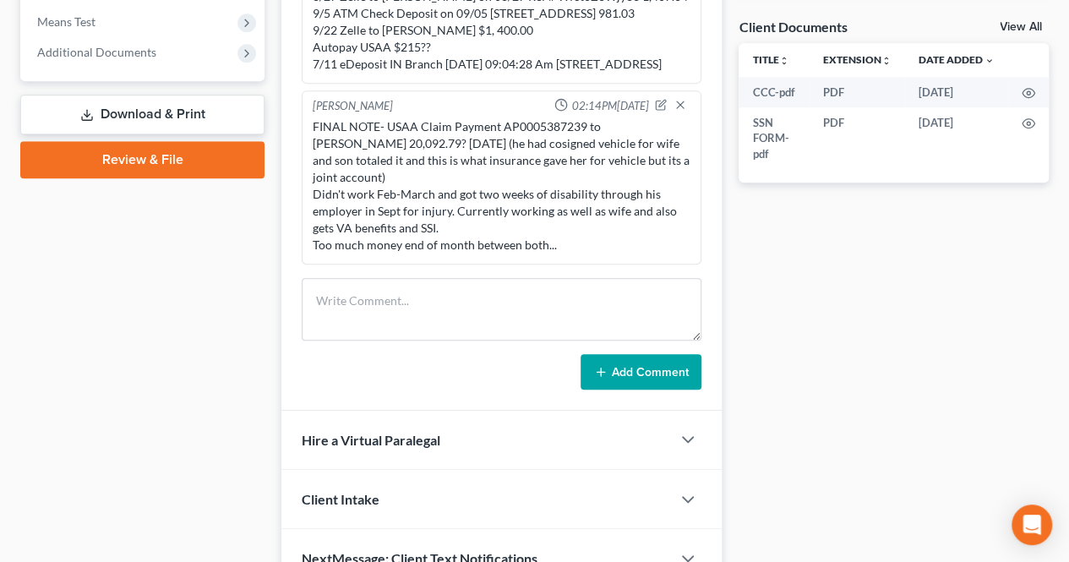
copy div "FINAL NOTE- USAA Claim Payment AP0005387239 to [PERSON_NAME] 20,092.79? [DATE] …"
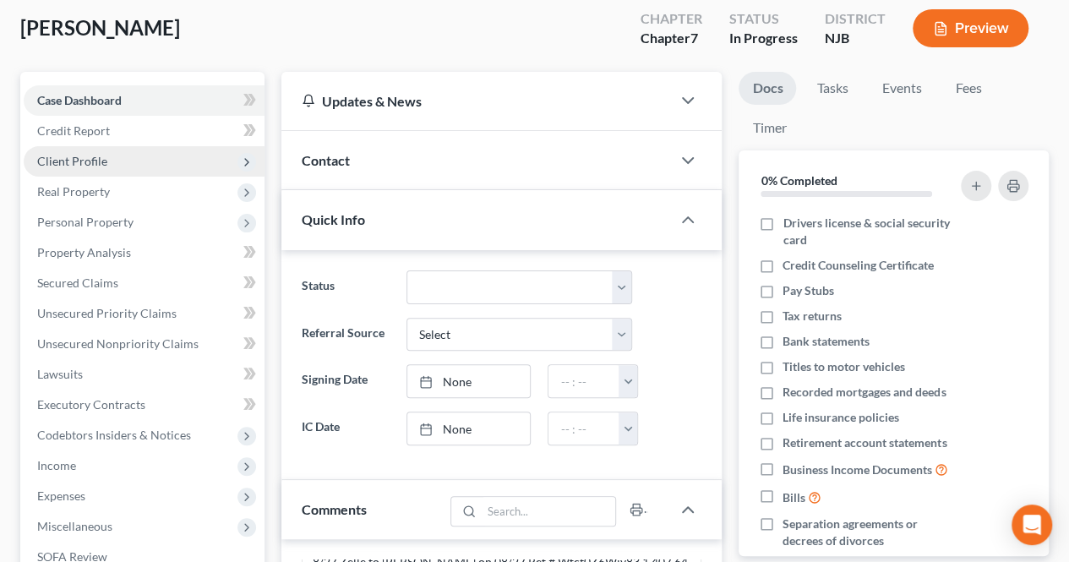
scroll to position [64, 0]
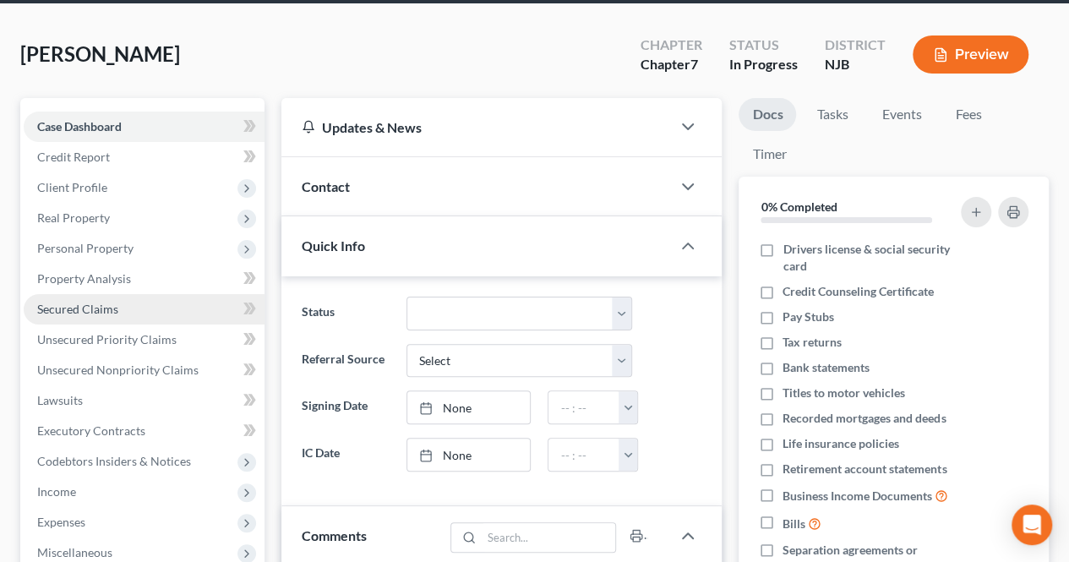
drag, startPoint x: 110, startPoint y: 185, endPoint x: 189, endPoint y: 297, distance: 136.5
click at [110, 185] on span "Client Profile" at bounding box center [144, 187] width 241 height 30
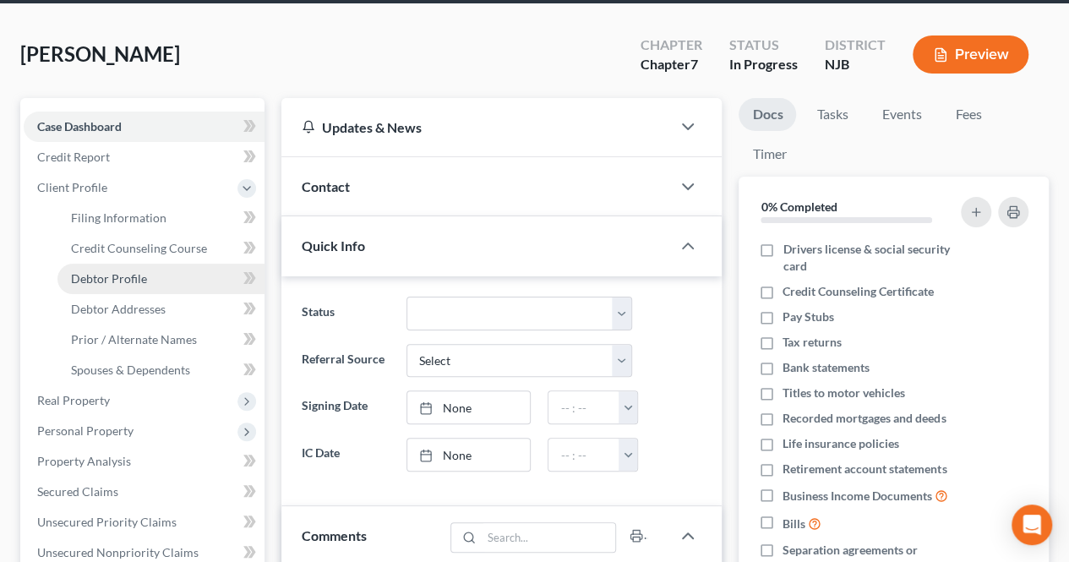
click at [157, 281] on link "Debtor Profile" at bounding box center [160, 279] width 207 height 30
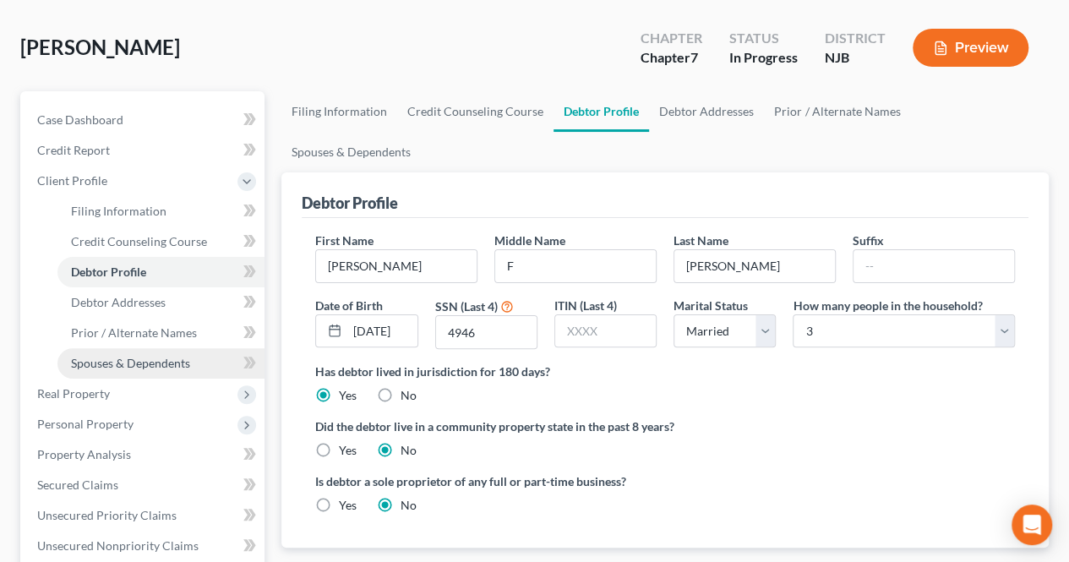
scroll to position [169, 0]
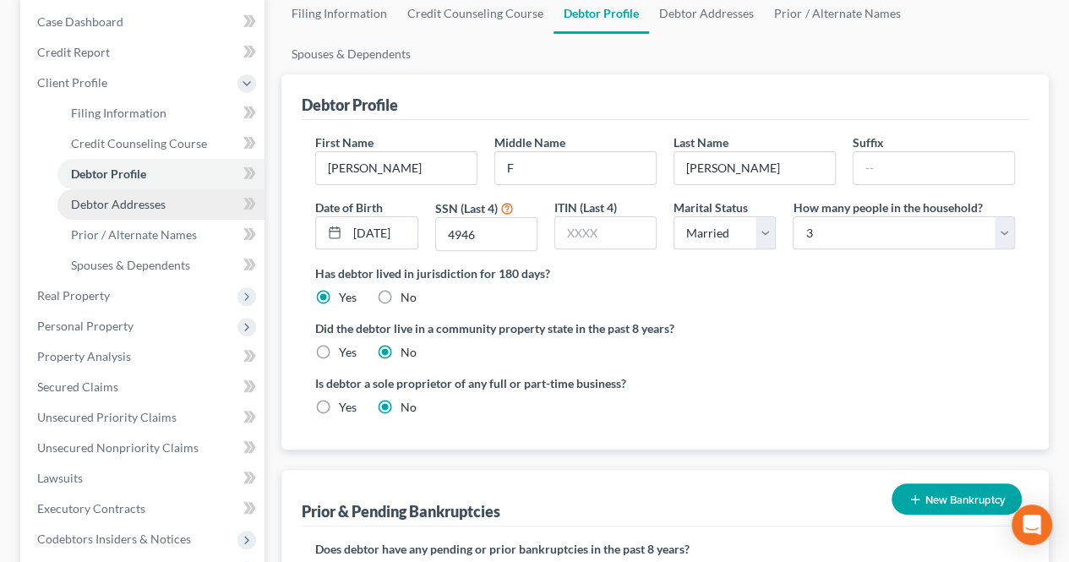
click at [154, 211] on link "Debtor Addresses" at bounding box center [160, 204] width 207 height 30
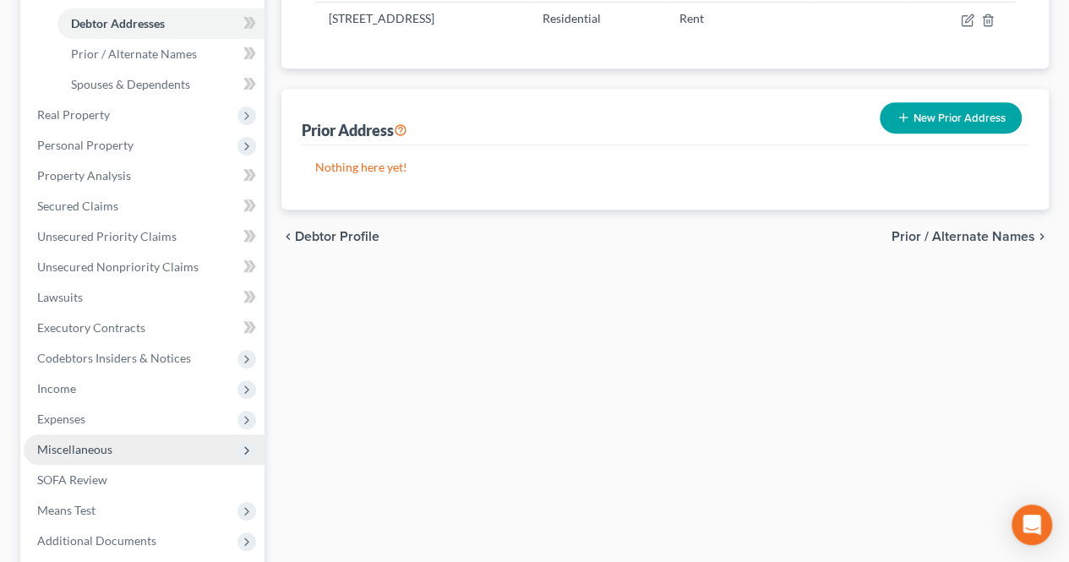
scroll to position [423, 0]
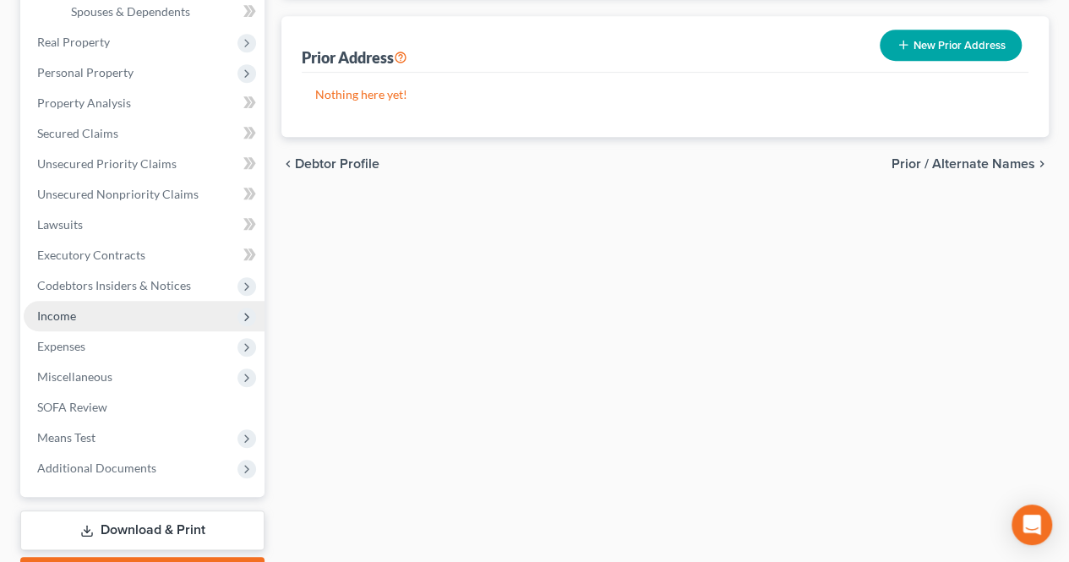
click at [136, 314] on span "Income" at bounding box center [144, 316] width 241 height 30
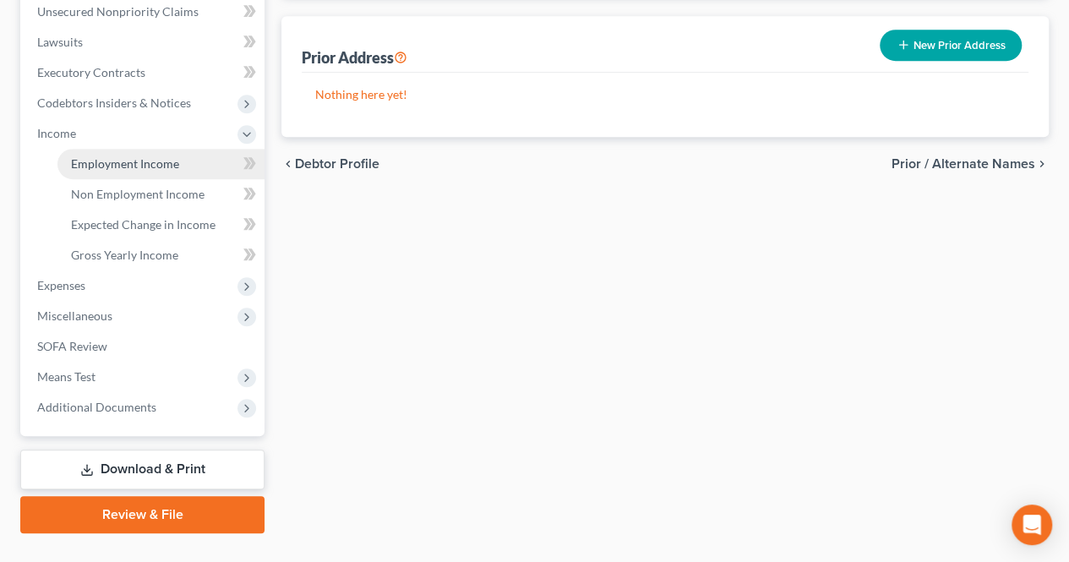
click at [126, 160] on span "Employment Income" at bounding box center [125, 163] width 108 height 14
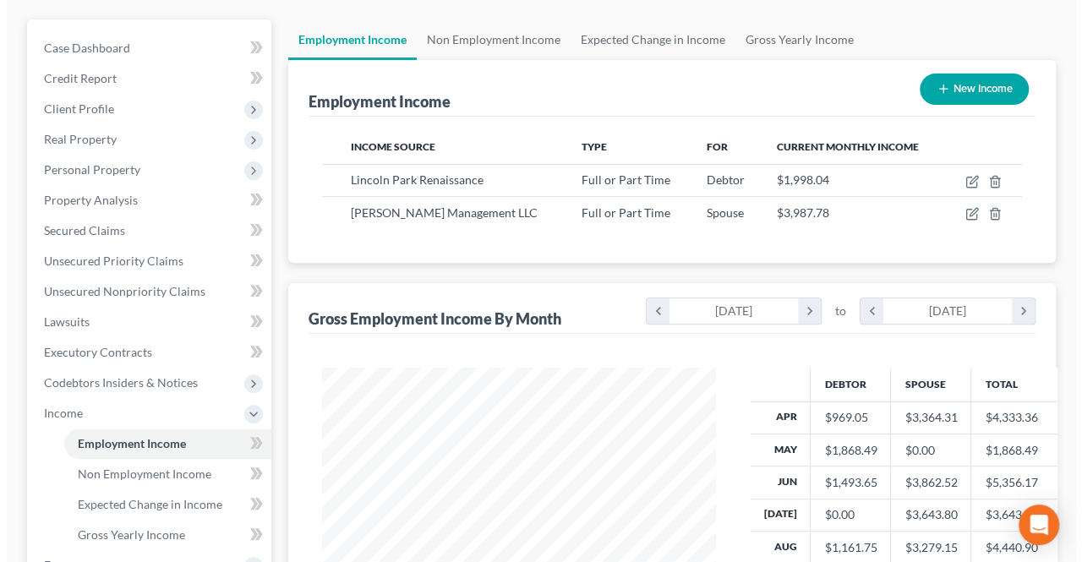
scroll to position [169, 0]
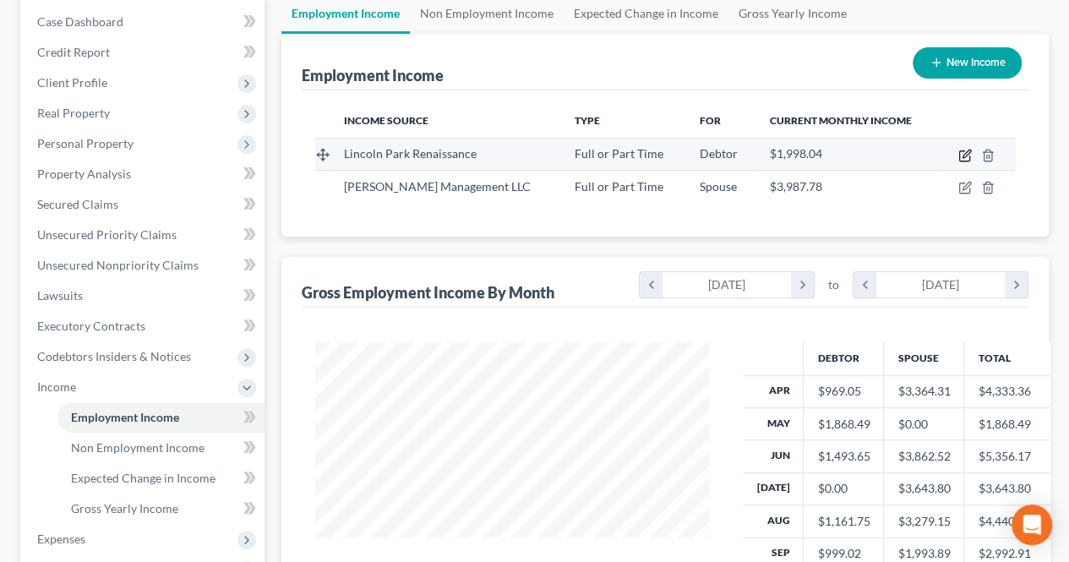
click at [966, 156] on icon "button" at bounding box center [966, 156] width 14 height 14
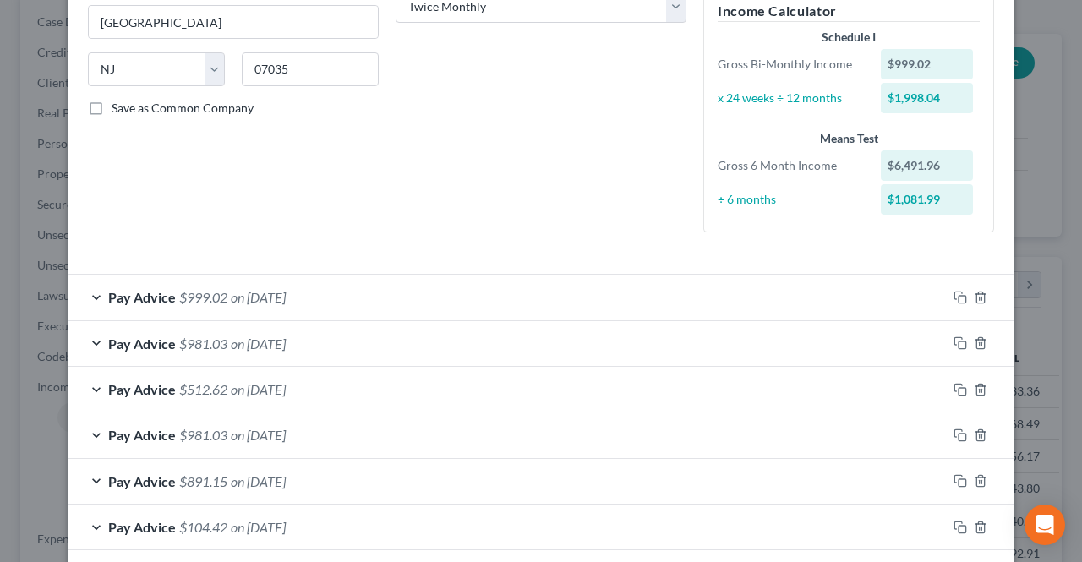
scroll to position [212, 0]
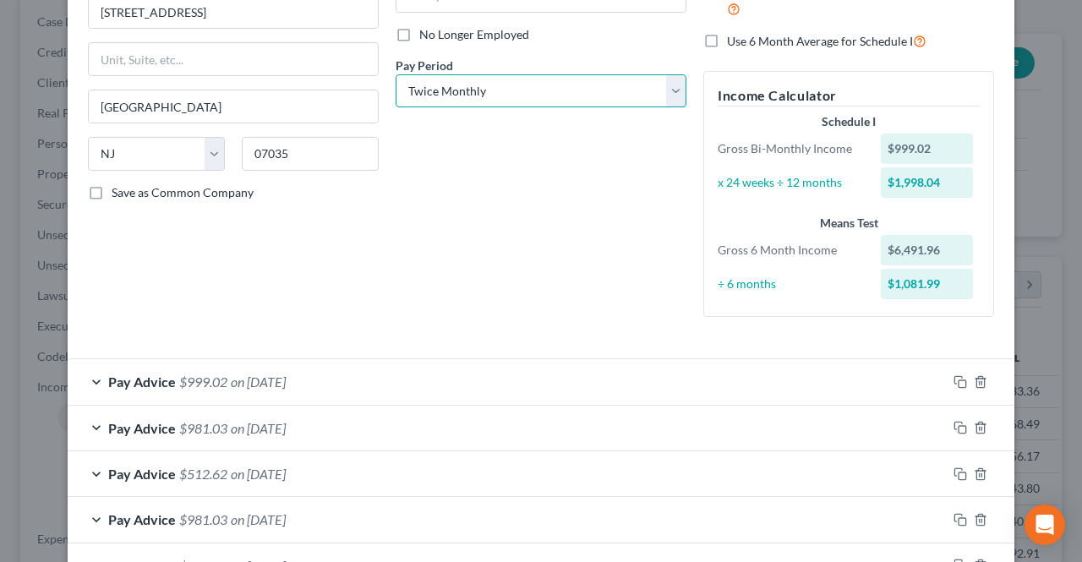
drag, startPoint x: 517, startPoint y: 94, endPoint x: 517, endPoint y: 105, distance: 11.0
click at [517, 94] on select "Select Monthly Twice Monthly Every Other Week Weekly" at bounding box center [541, 91] width 291 height 34
click at [396, 74] on select "Select Monthly Twice Monthly Every Other Week Weekly" at bounding box center [541, 91] width 291 height 34
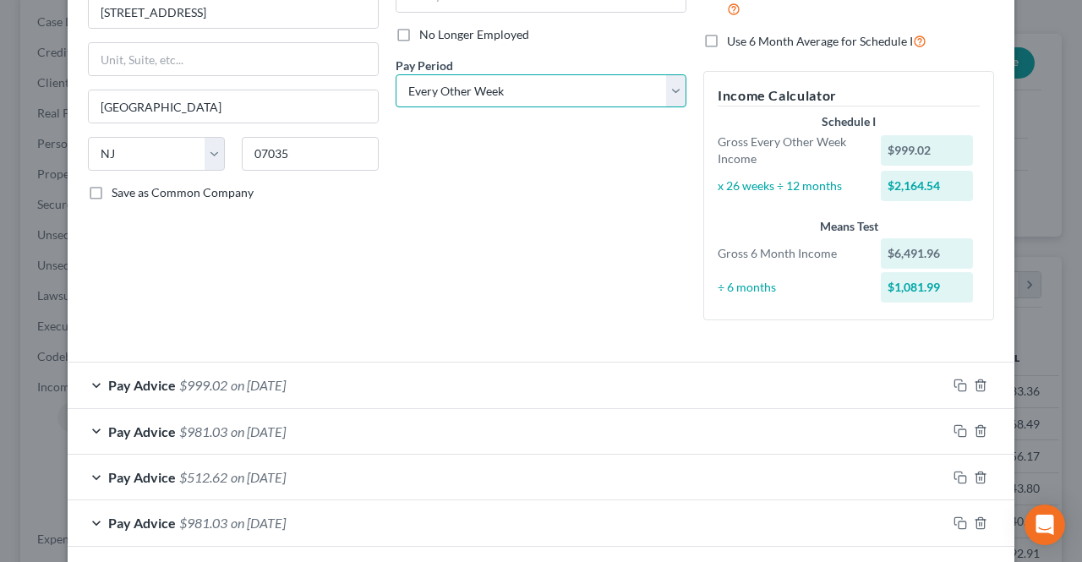
click at [487, 95] on select "Select Monthly Twice Monthly Every Other Week Weekly" at bounding box center [541, 91] width 291 height 34
click at [396, 74] on select "Select Monthly Twice Monthly Every Other Week Weekly" at bounding box center [541, 91] width 291 height 34
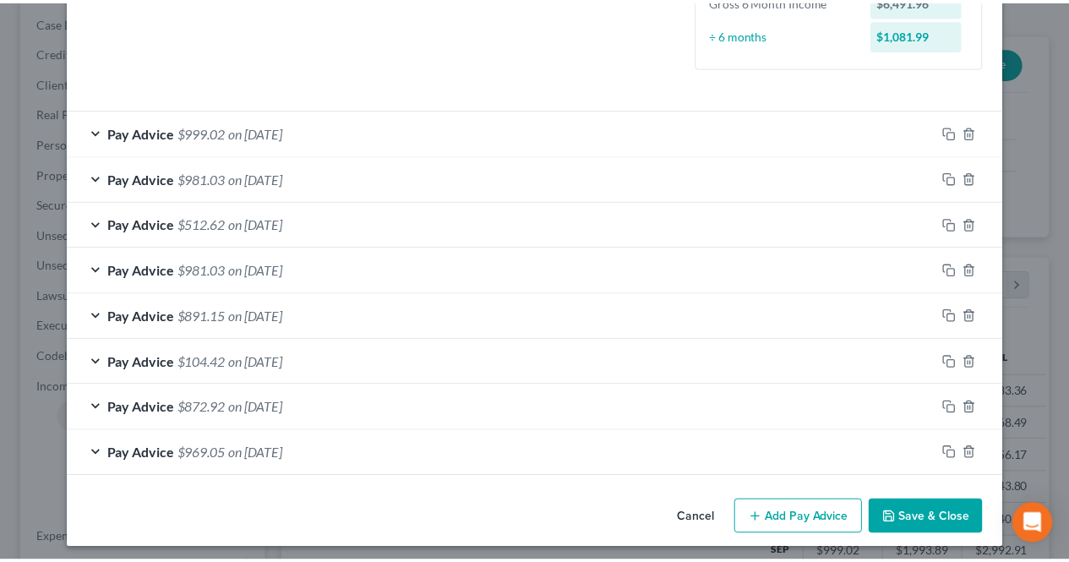
scroll to position [466, 0]
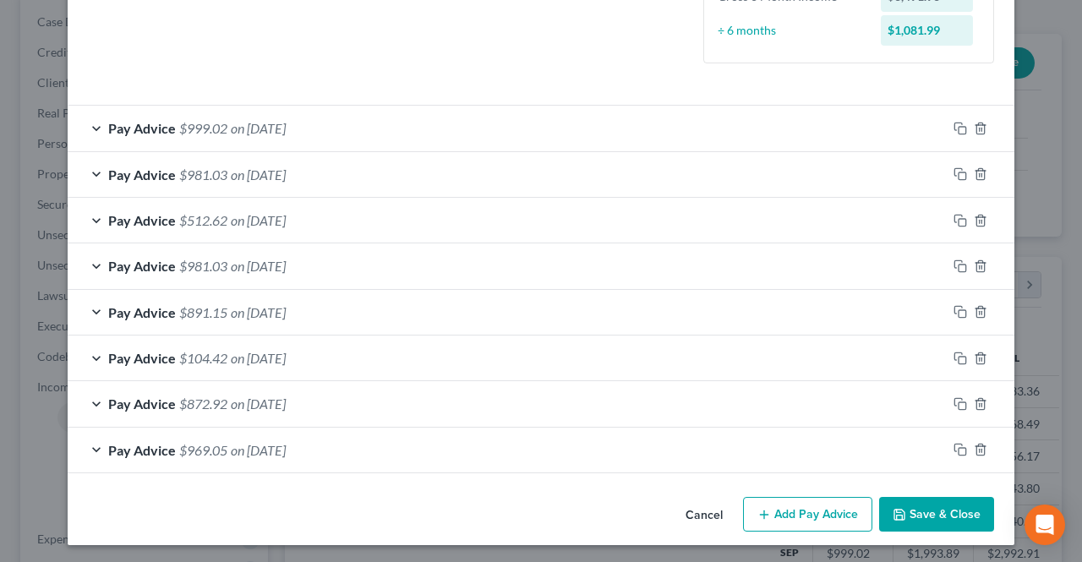
click at [920, 510] on button "Save & Close" at bounding box center [936, 515] width 115 height 36
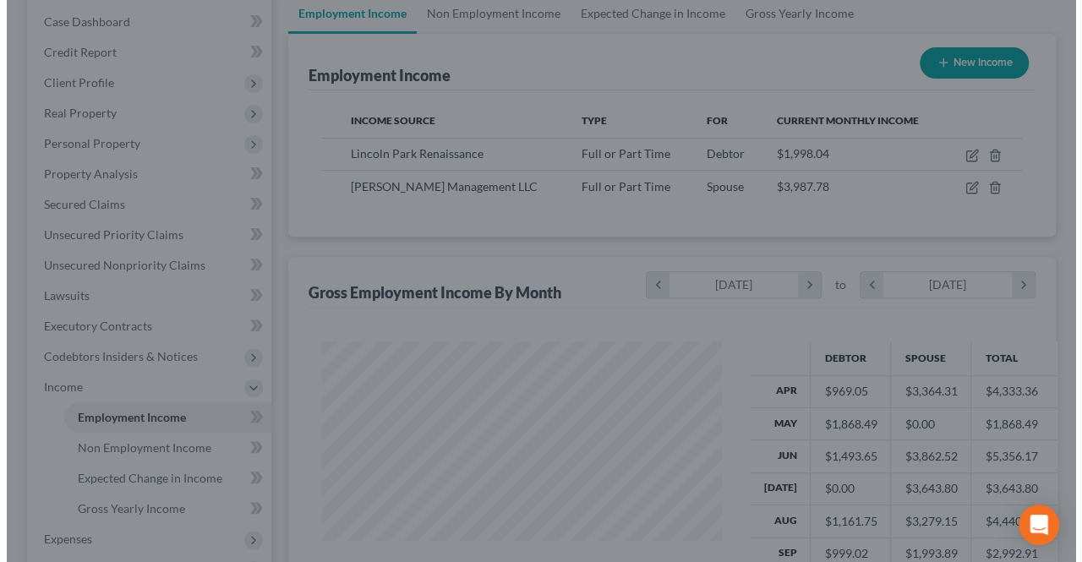
scroll to position [845024, 844897]
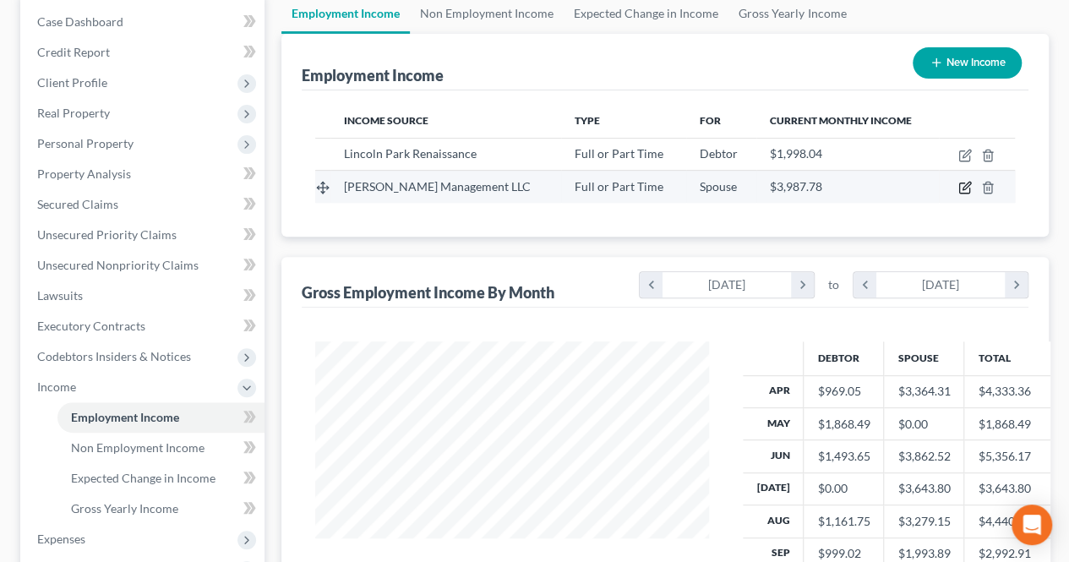
click at [961, 189] on icon "button" at bounding box center [966, 188] width 14 height 14
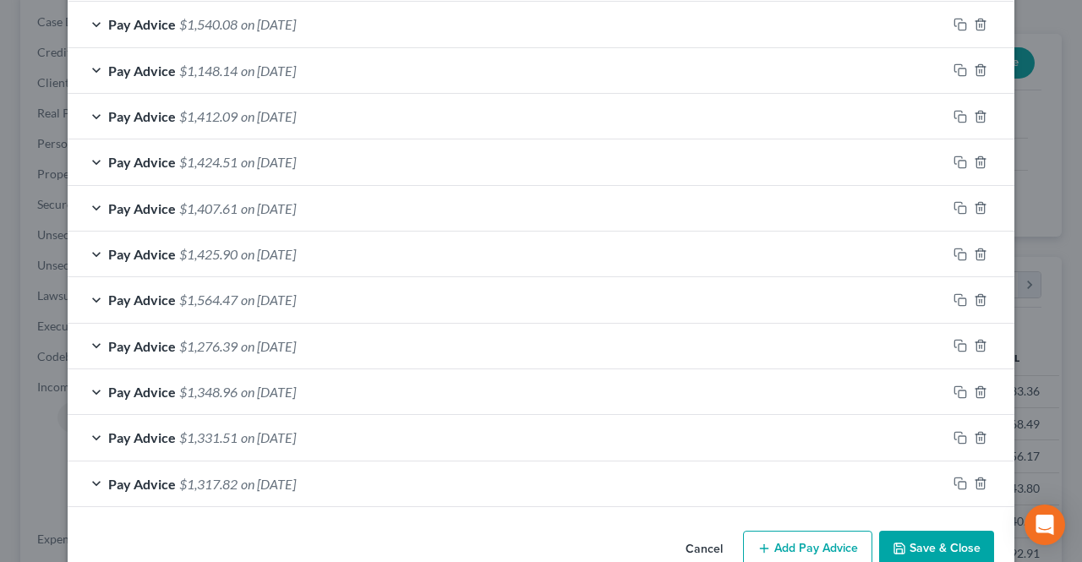
scroll to position [592, 0]
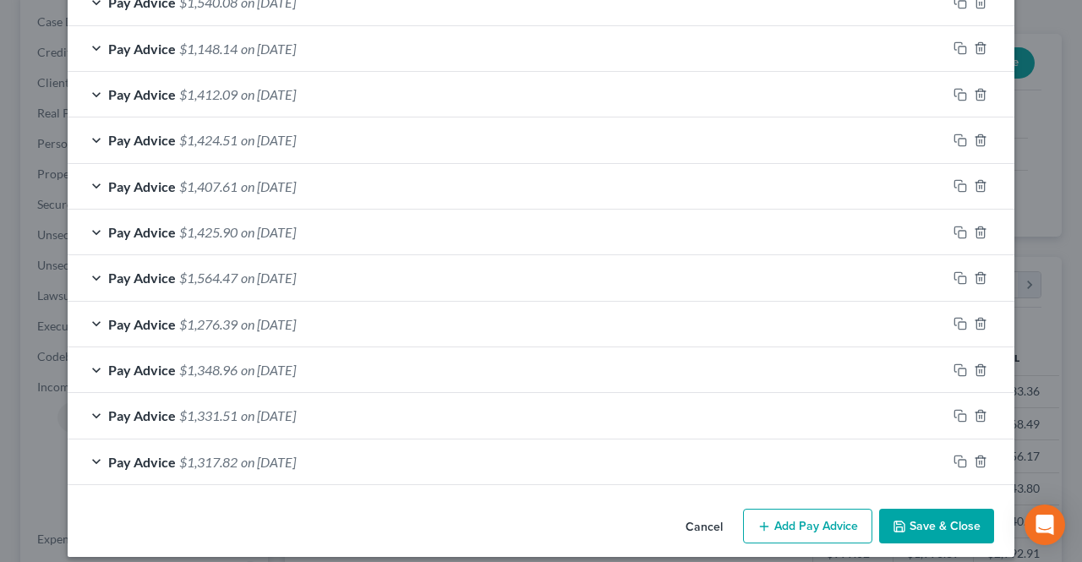
click at [268, 368] on span "on [DATE]" at bounding box center [268, 370] width 55 height 16
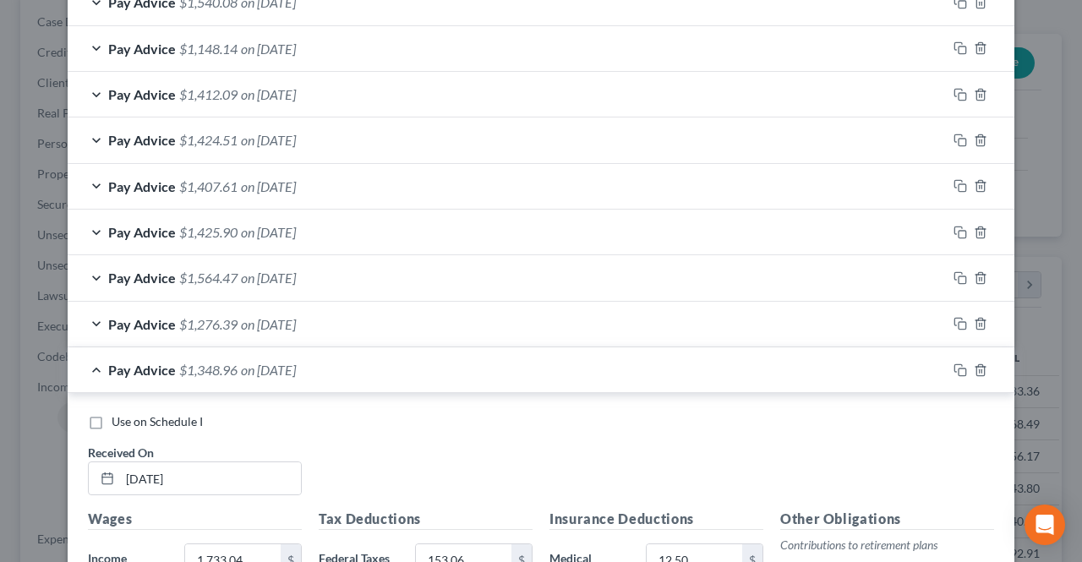
click at [112, 420] on label "Use on Schedule I" at bounding box center [157, 421] width 91 height 17
click at [118, 420] on input "Use on Schedule I" at bounding box center [123, 418] width 11 height 11
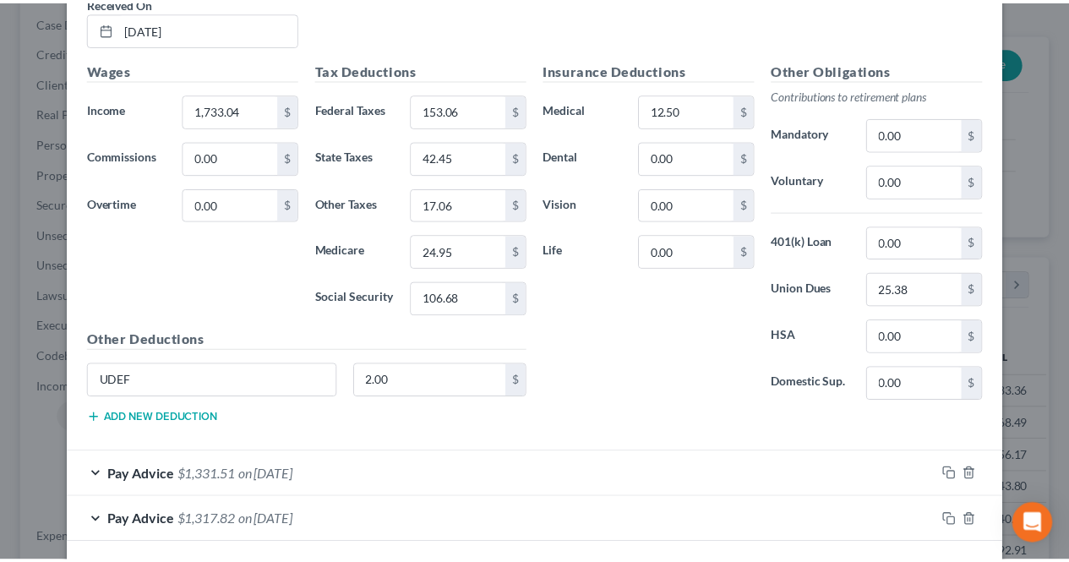
scroll to position [1099, 0]
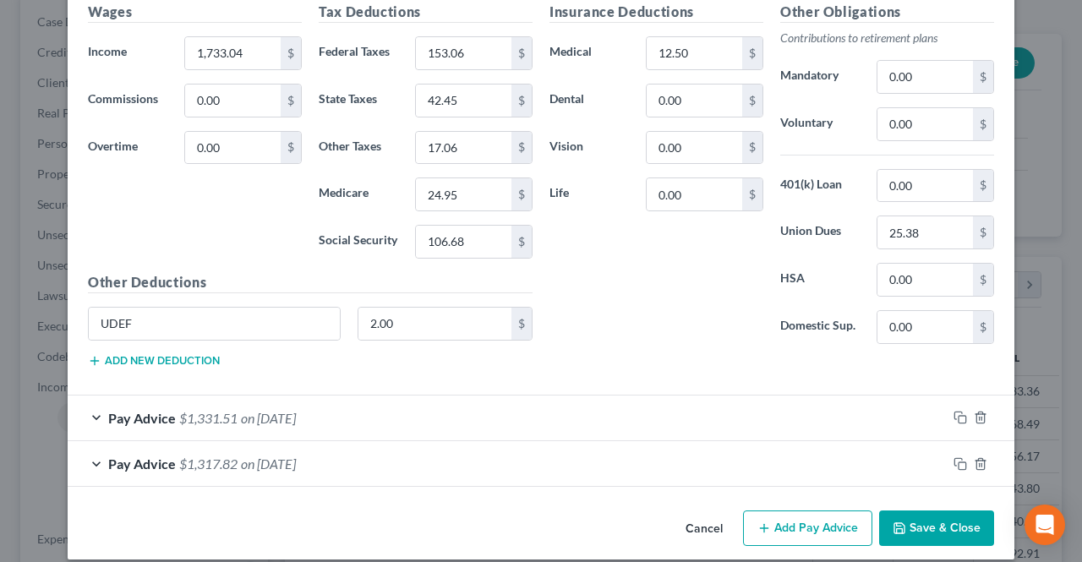
click at [893, 522] on icon "button" at bounding box center [900, 529] width 14 height 14
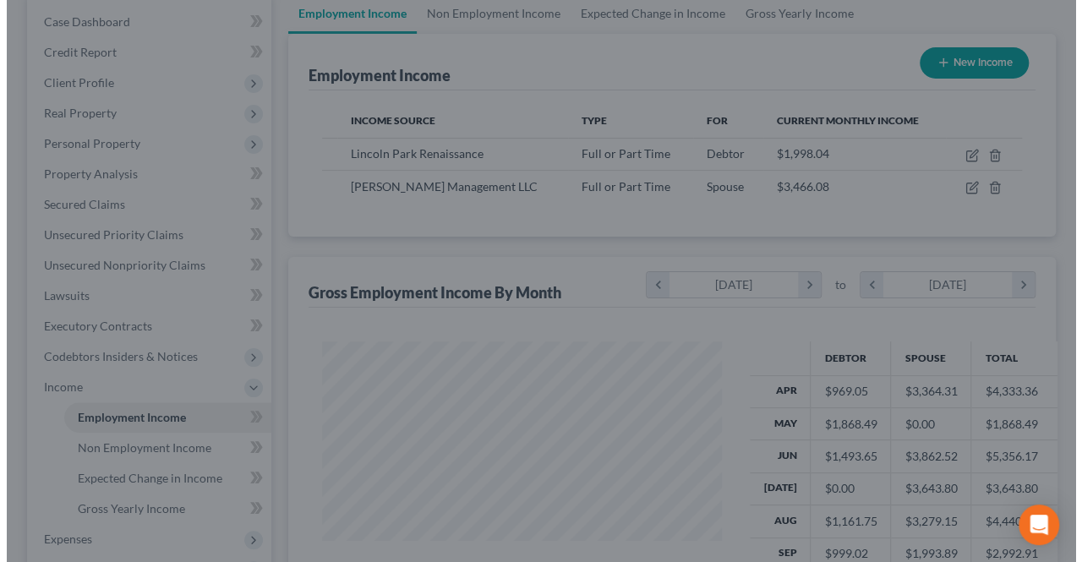
scroll to position [845024, 844897]
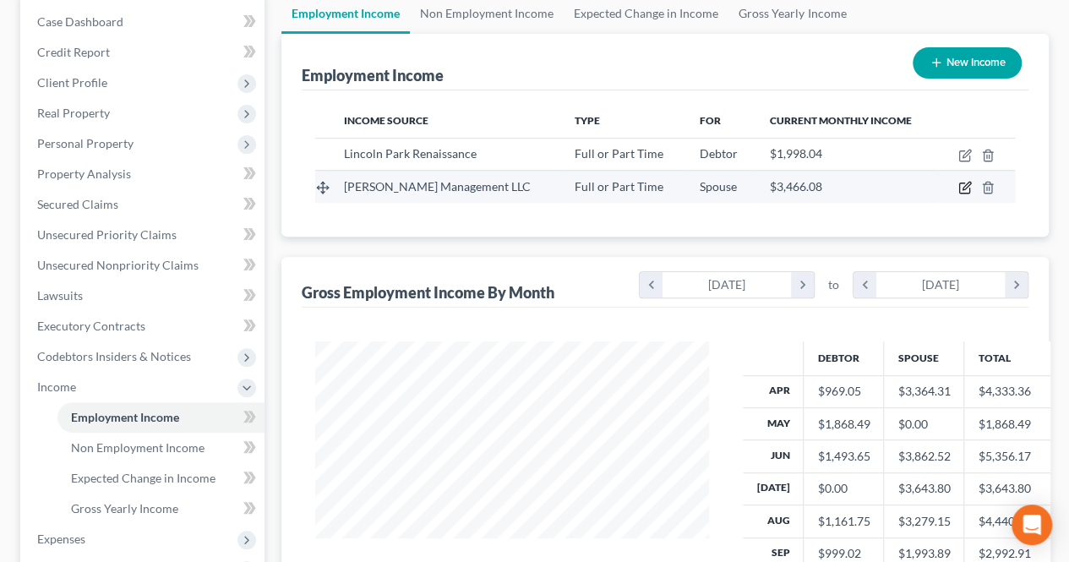
click at [964, 186] on icon "button" at bounding box center [967, 187] width 8 height 8
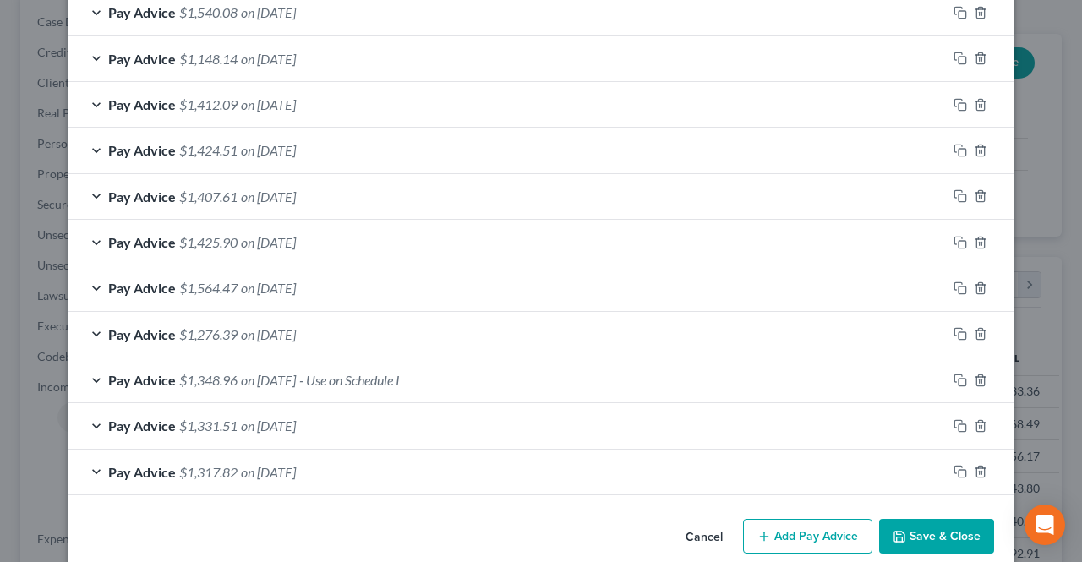
scroll to position [603, 0]
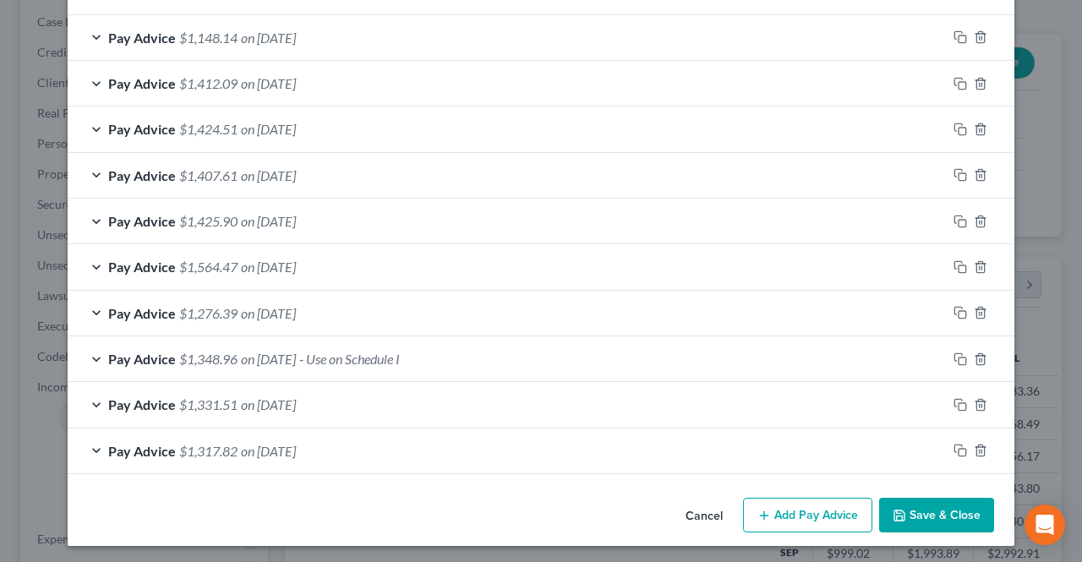
click at [296, 396] on span "on [DATE]" at bounding box center [268, 404] width 55 height 16
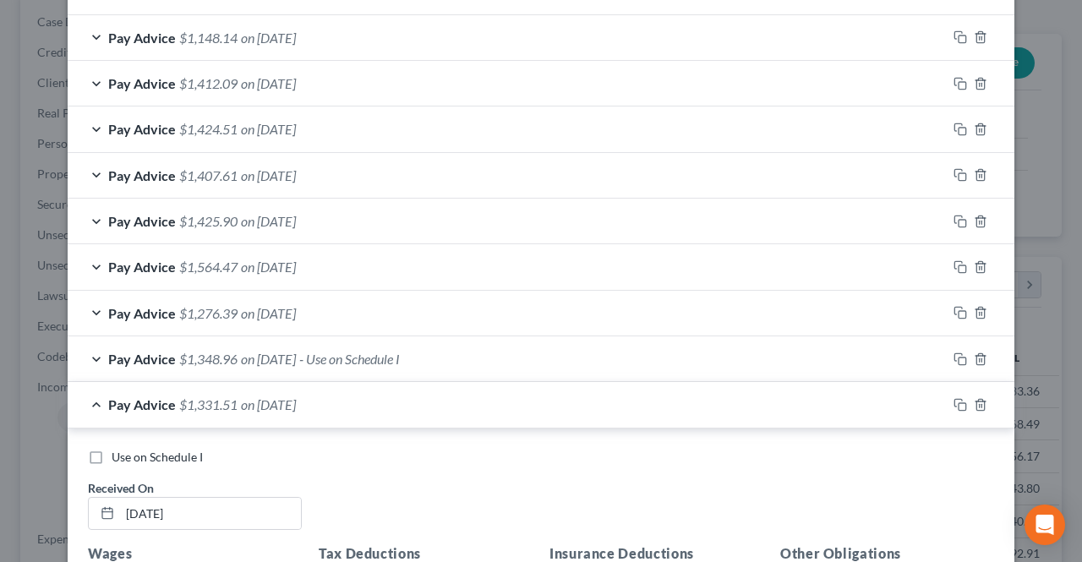
click at [115, 457] on span "Use on Schedule I" at bounding box center [157, 457] width 91 height 14
click at [118, 457] on input "Use on Schedule I" at bounding box center [123, 454] width 11 height 11
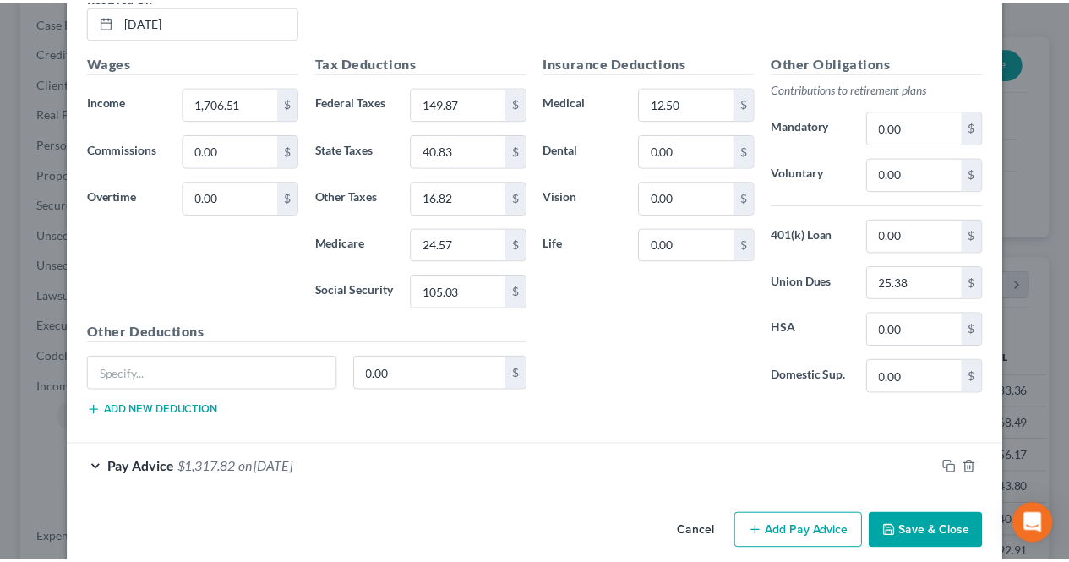
scroll to position [1107, 0]
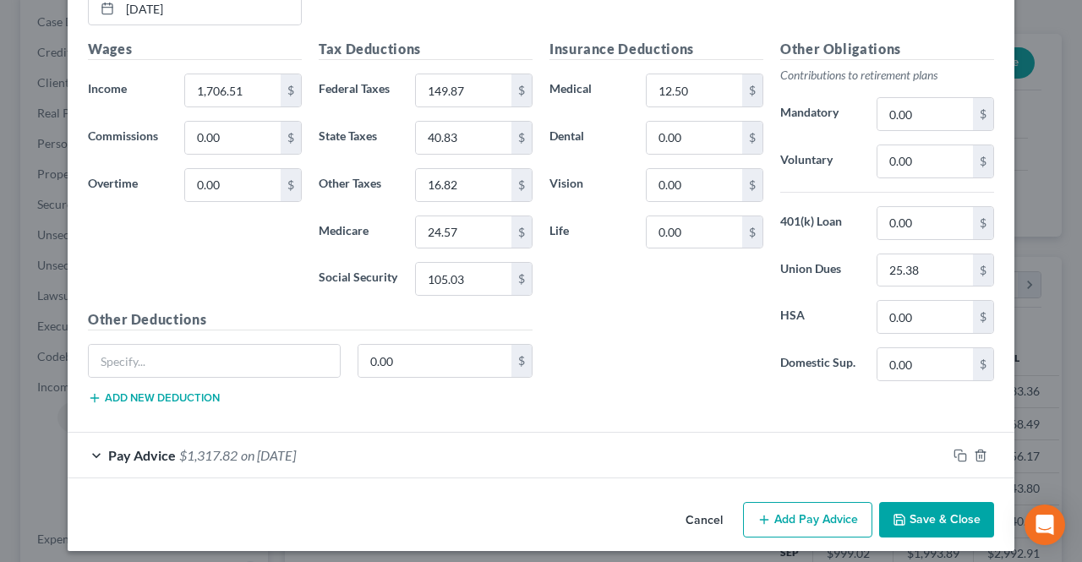
click at [895, 514] on icon "button" at bounding box center [900, 520] width 14 height 14
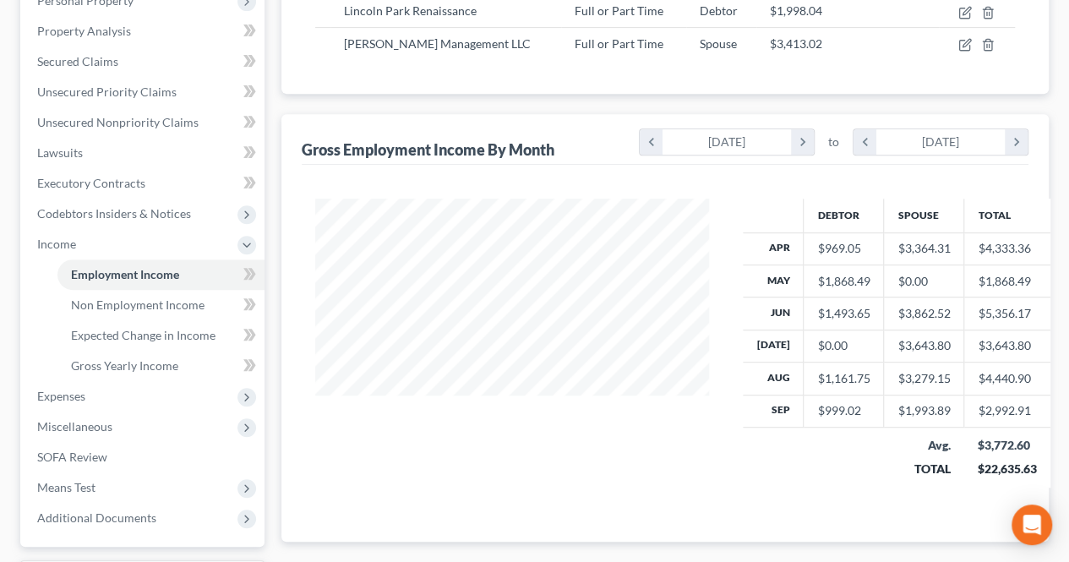
scroll to position [338, 0]
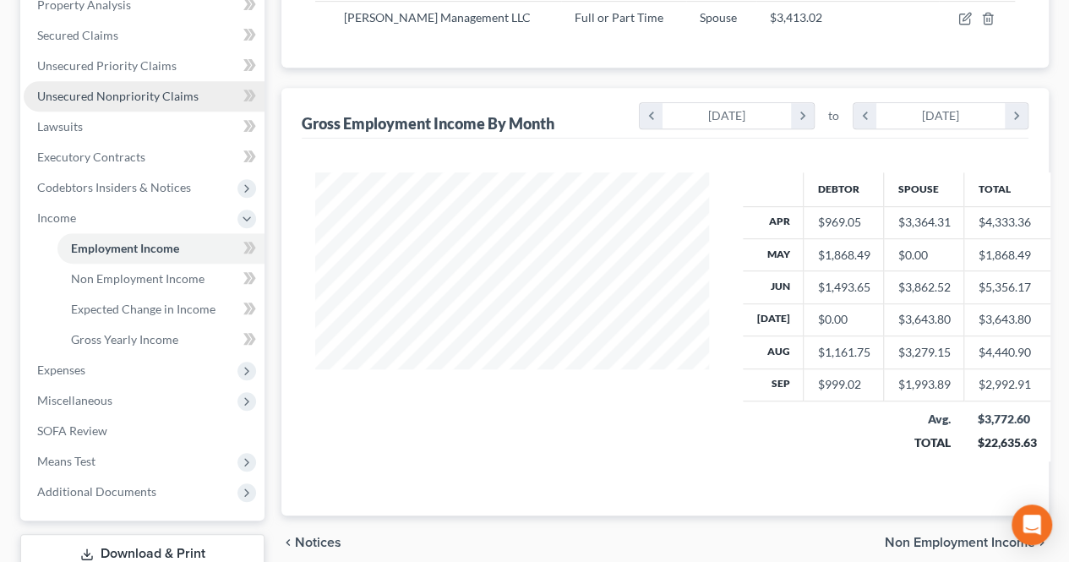
click at [151, 106] on link "Unsecured Nonpriority Claims" at bounding box center [144, 96] width 241 height 30
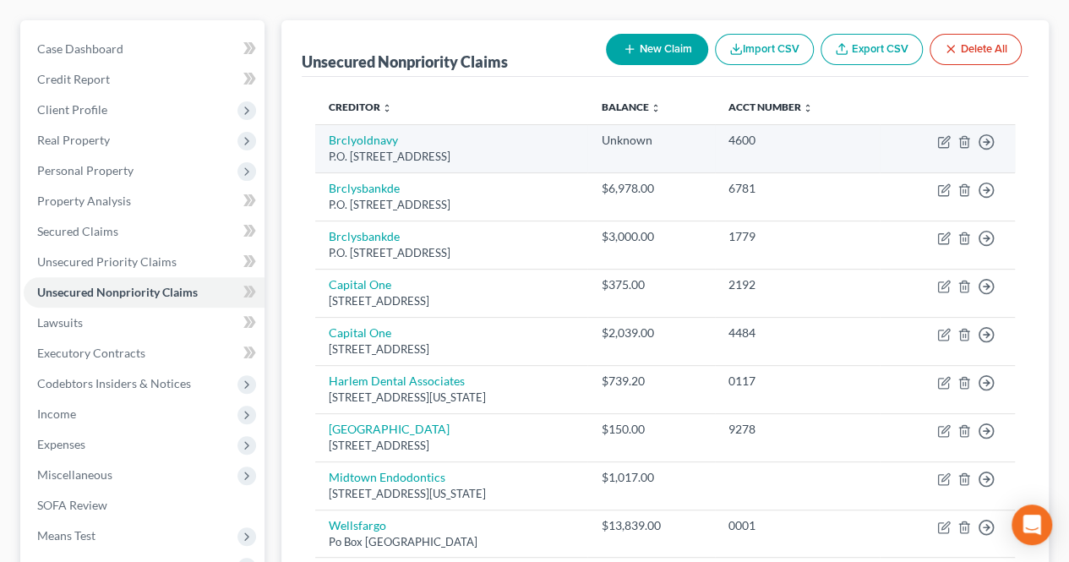
scroll to position [169, 0]
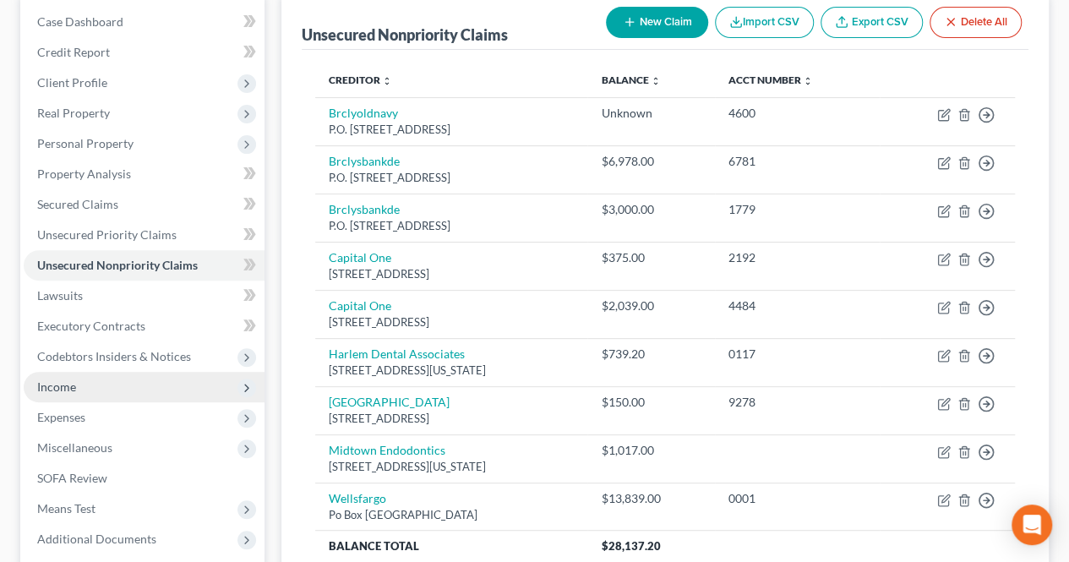
click at [107, 391] on span "Income" at bounding box center [144, 387] width 241 height 30
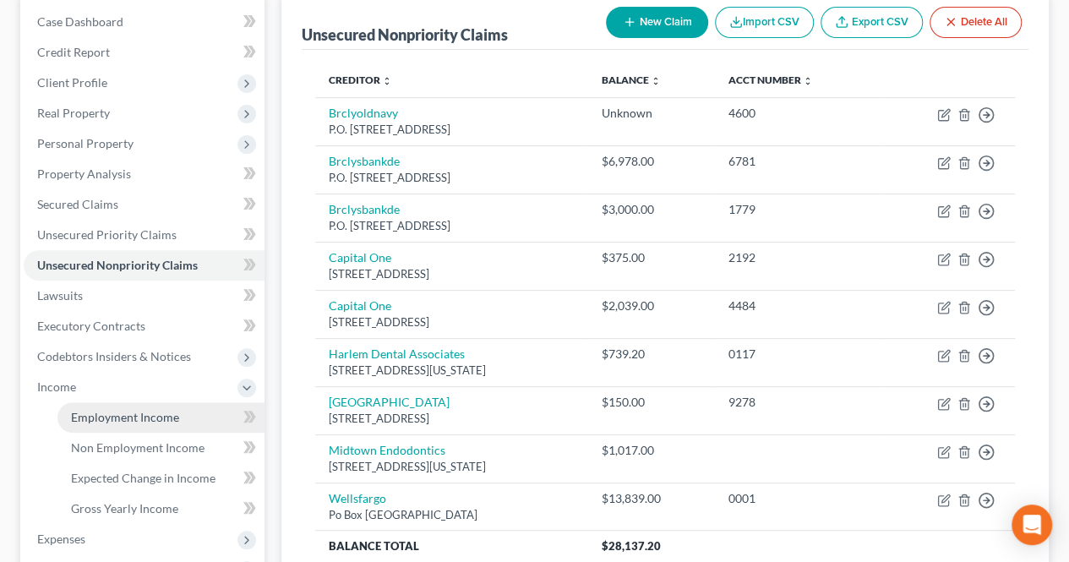
click at [110, 414] on span "Employment Income" at bounding box center [125, 417] width 108 height 14
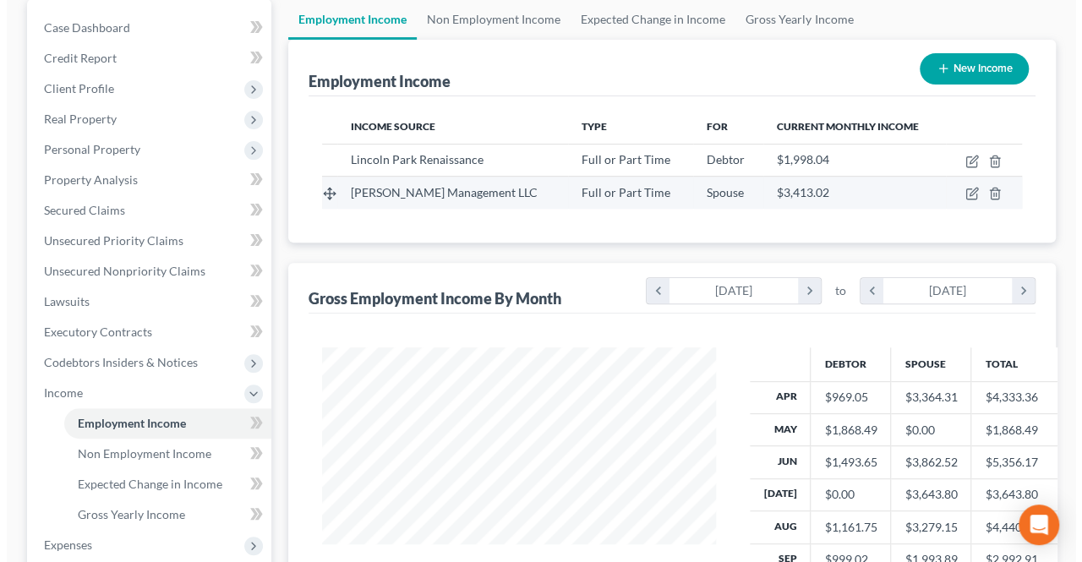
scroll to position [169, 0]
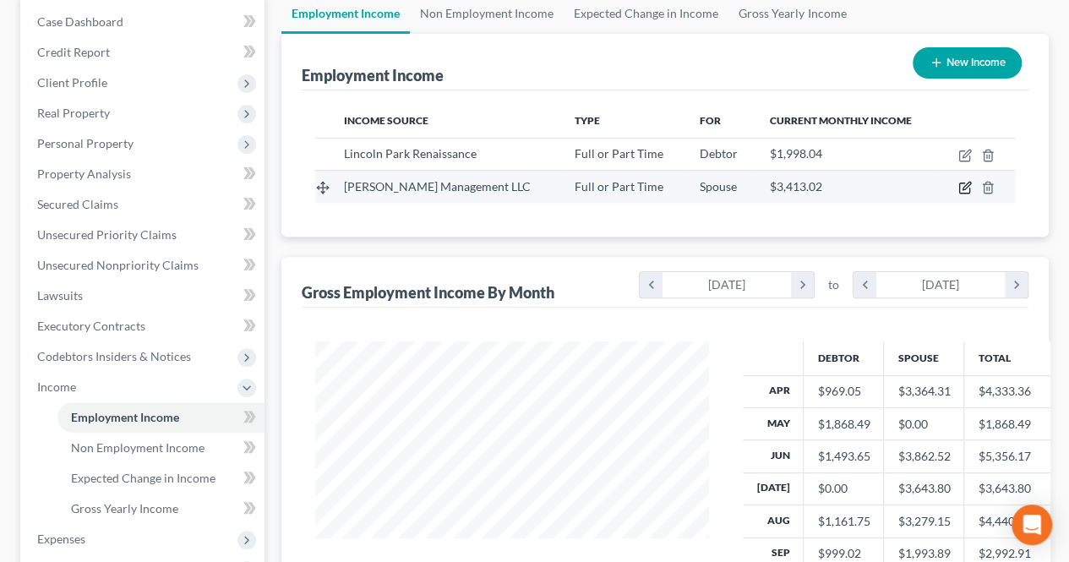
click at [969, 189] on icon "button" at bounding box center [966, 188] width 14 height 14
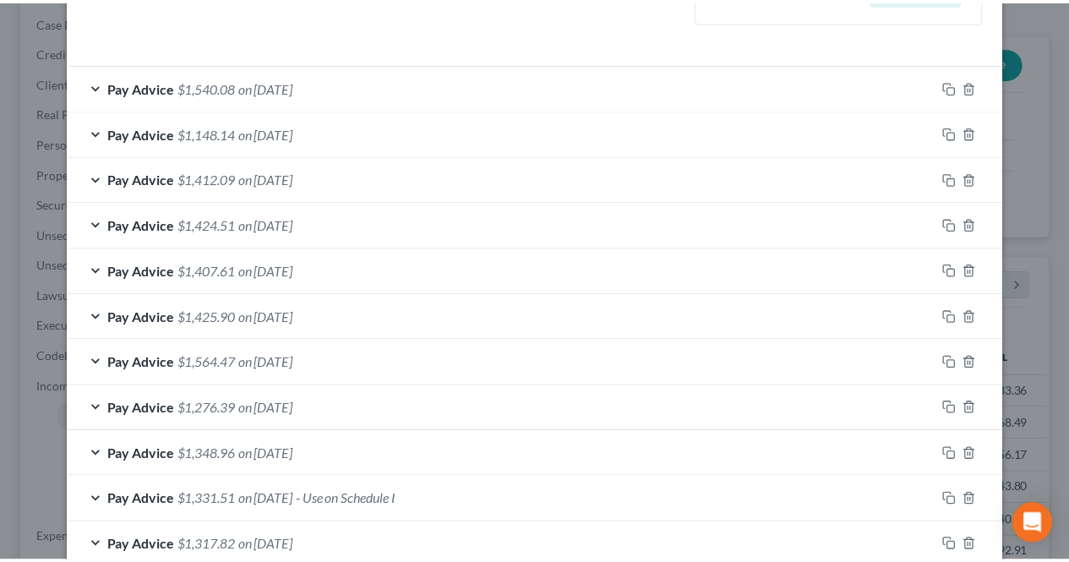
scroll to position [592, 0]
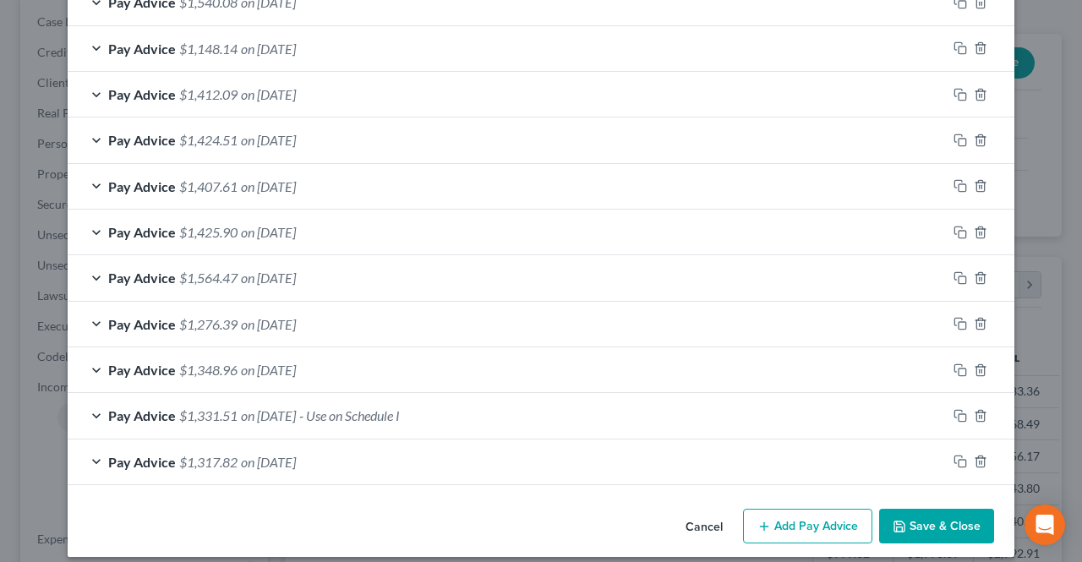
click at [906, 502] on div "Cancel Add Pay Advice Save & Close" at bounding box center [541, 530] width 947 height 56
click at [901, 515] on button "Save & Close" at bounding box center [936, 527] width 115 height 36
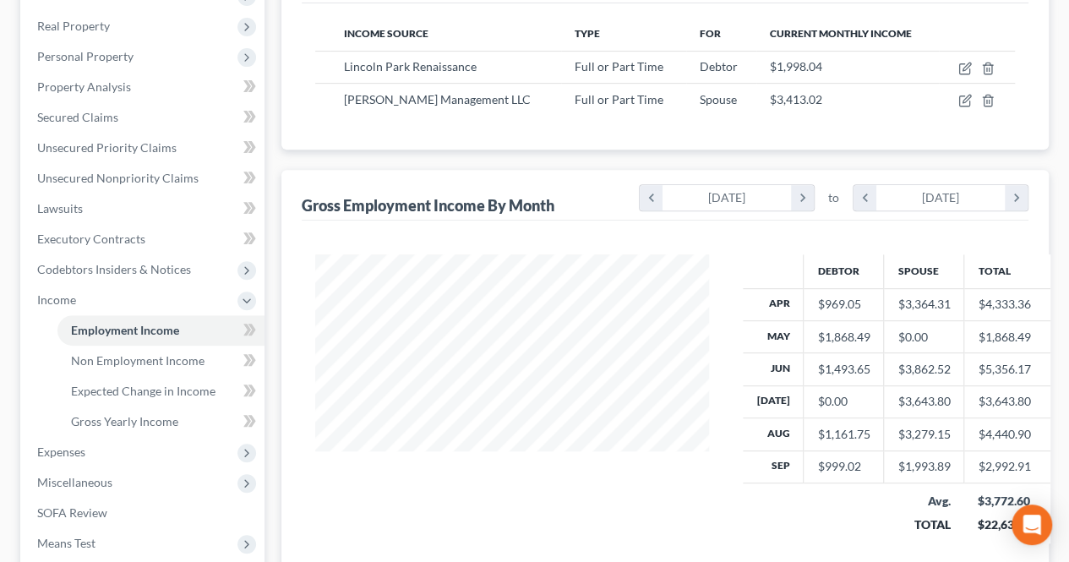
scroll to position [338, 0]
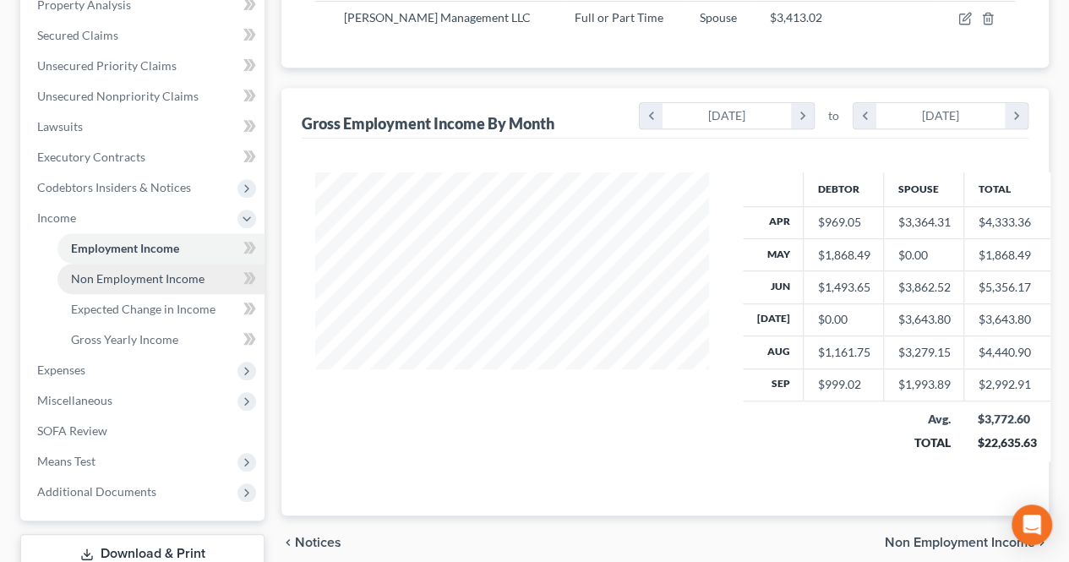
click at [144, 285] on link "Non Employment Income" at bounding box center [160, 279] width 207 height 30
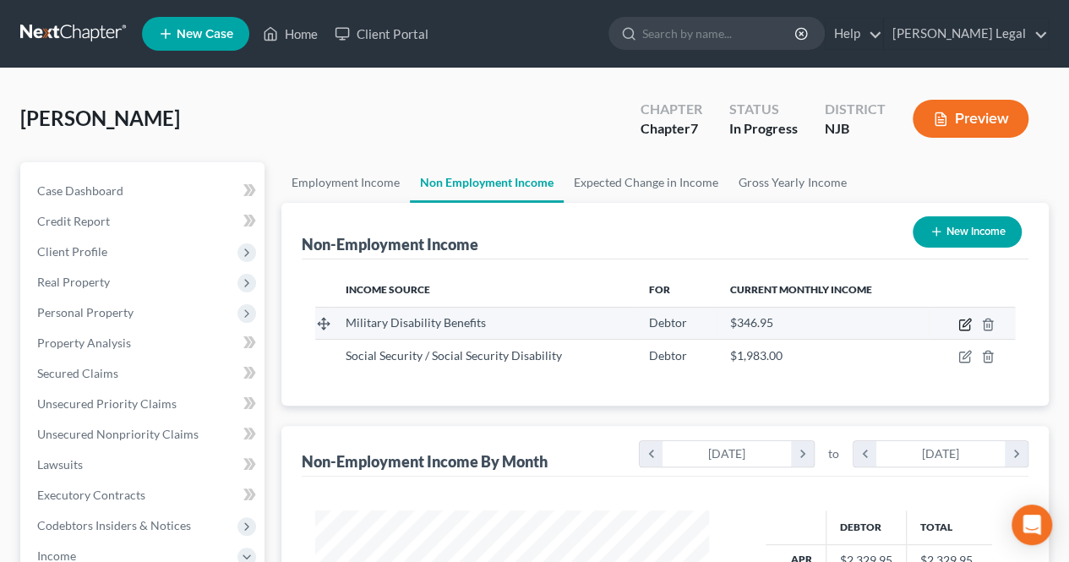
click at [965, 325] on icon "button" at bounding box center [967, 323] width 8 height 8
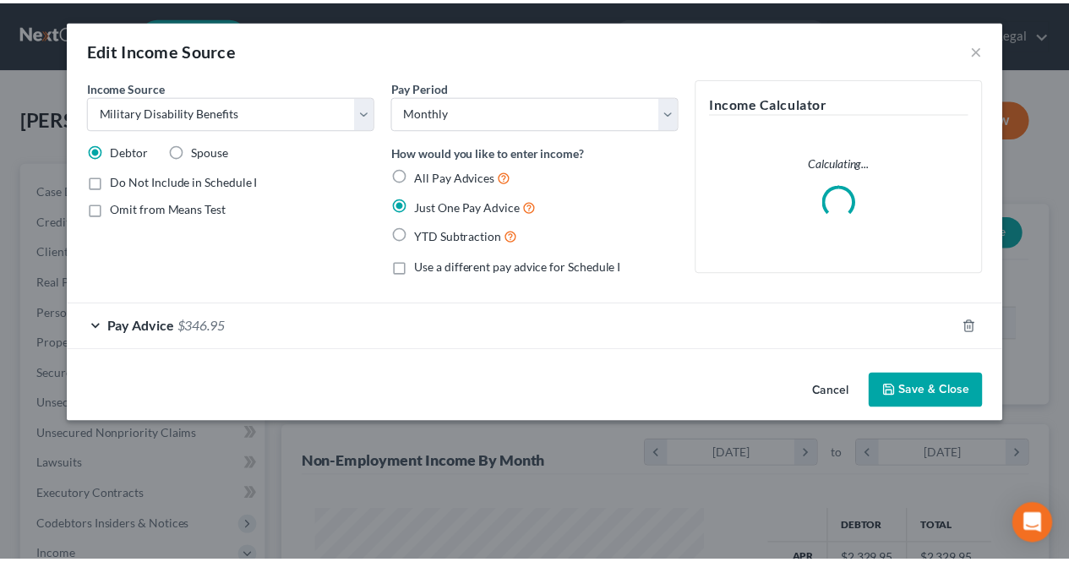
scroll to position [301, 433]
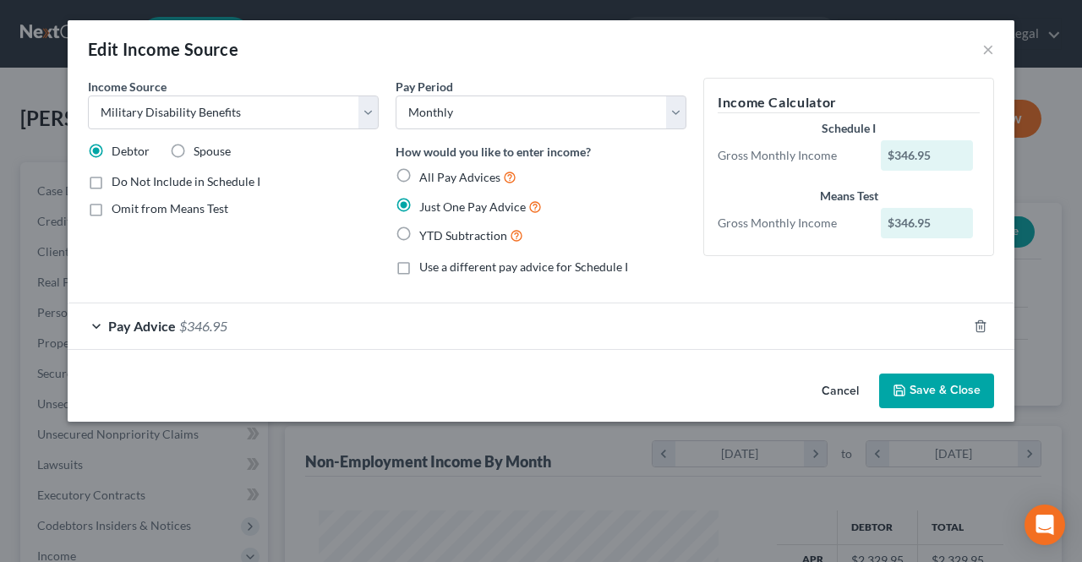
click at [597, 315] on div "Pay Advice $346.95" at bounding box center [517, 325] width 899 height 45
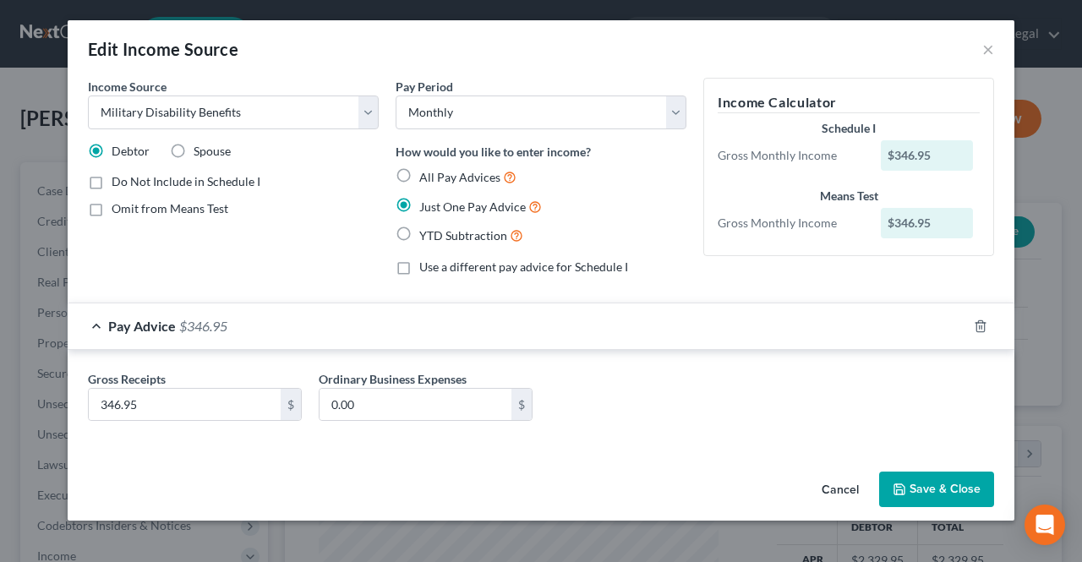
click at [596, 315] on div "Pay Advice $346.95" at bounding box center [517, 325] width 899 height 45
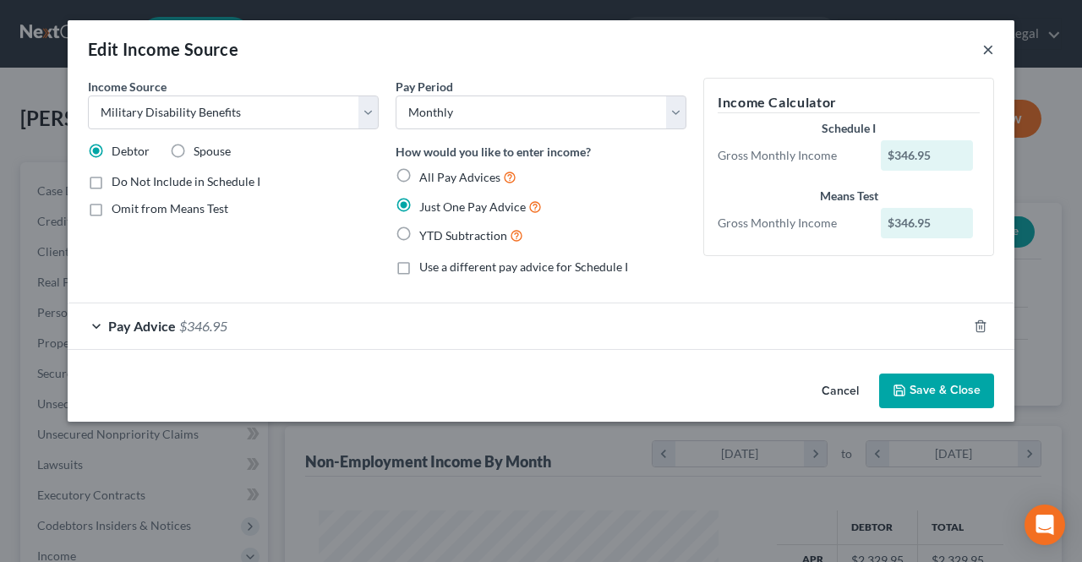
click at [982, 54] on button "×" at bounding box center [988, 49] width 12 height 20
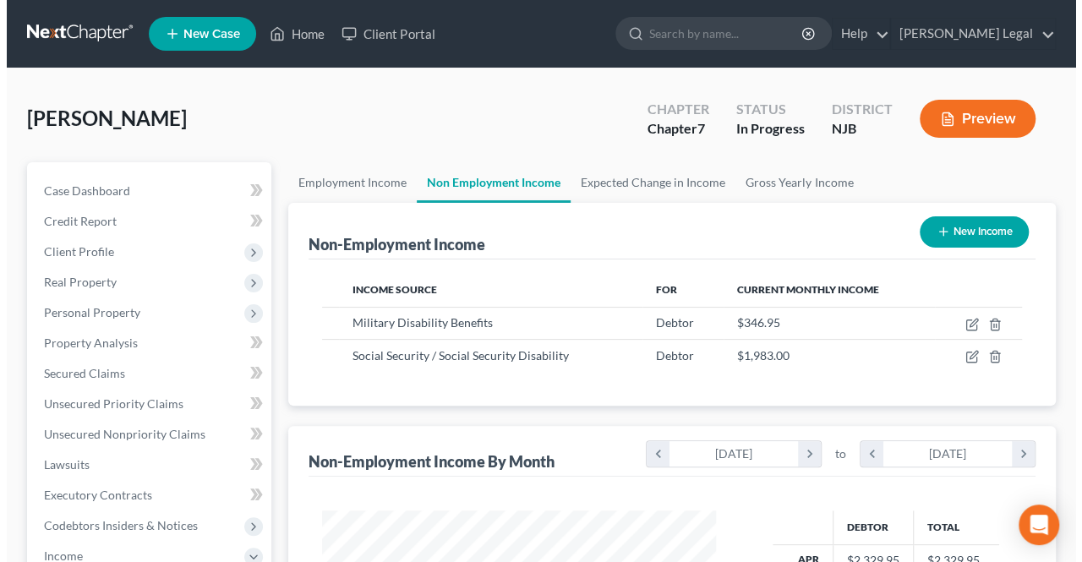
scroll to position [845024, 844897]
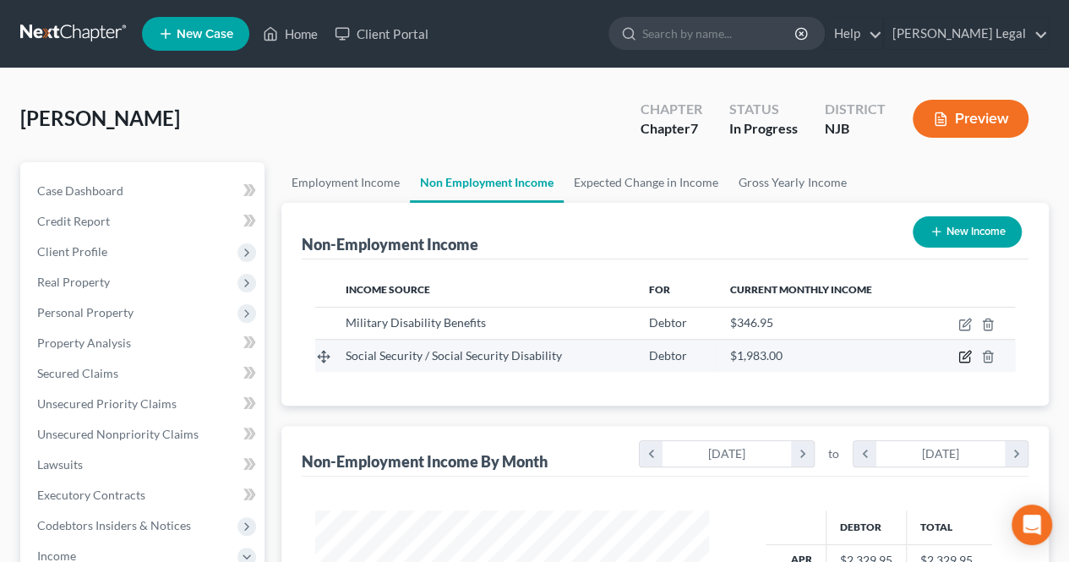
click at [963, 356] on icon "button" at bounding box center [967, 356] width 8 height 8
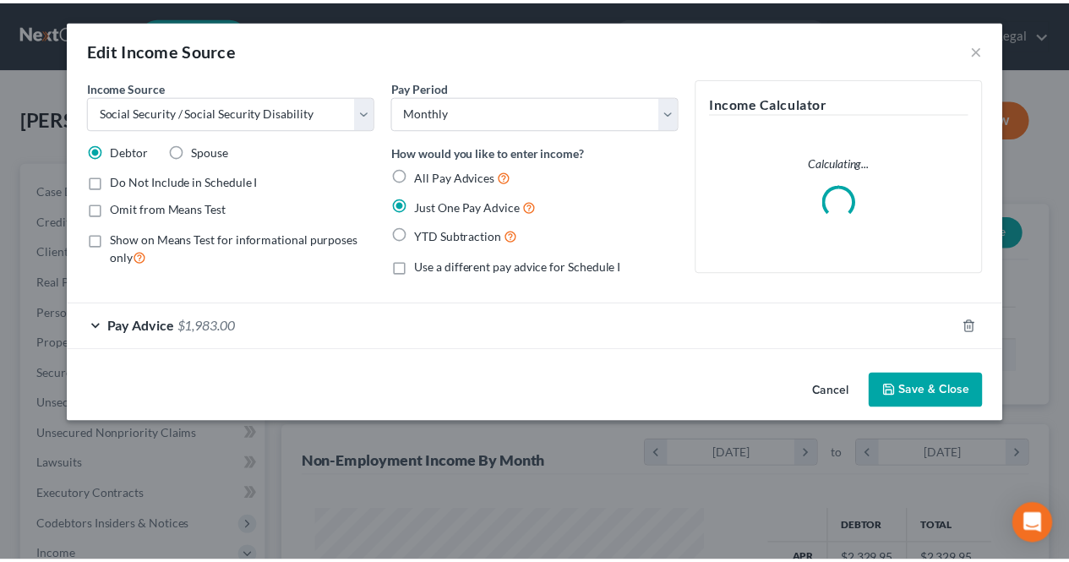
scroll to position [301, 433]
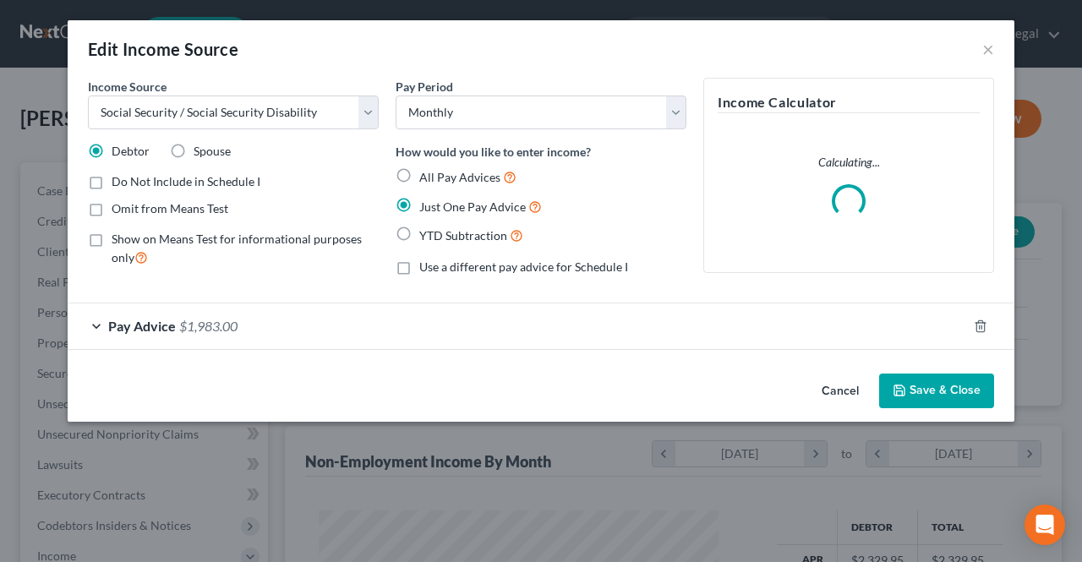
click at [764, 339] on div "Pay Advice $1,983.00" at bounding box center [517, 325] width 899 height 45
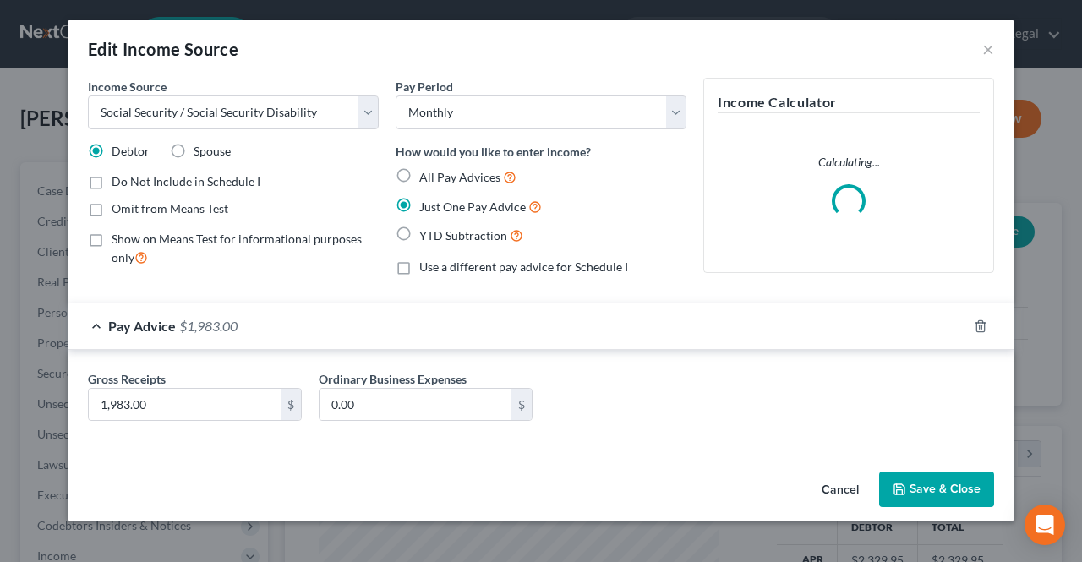
click at [764, 339] on div "Pay Advice $1,983.00" at bounding box center [517, 325] width 899 height 45
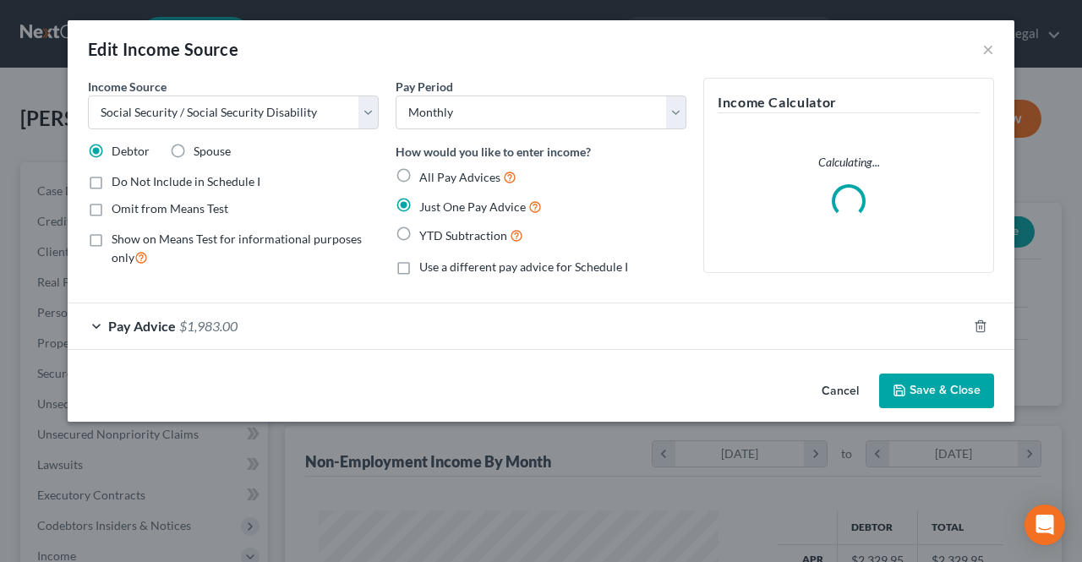
drag, startPoint x: 916, startPoint y: 370, endPoint x: 914, endPoint y: 381, distance: 11.3
click at [916, 371] on div "Cancel Save & Close" at bounding box center [541, 395] width 947 height 56
click at [914, 380] on button "Save & Close" at bounding box center [936, 392] width 115 height 36
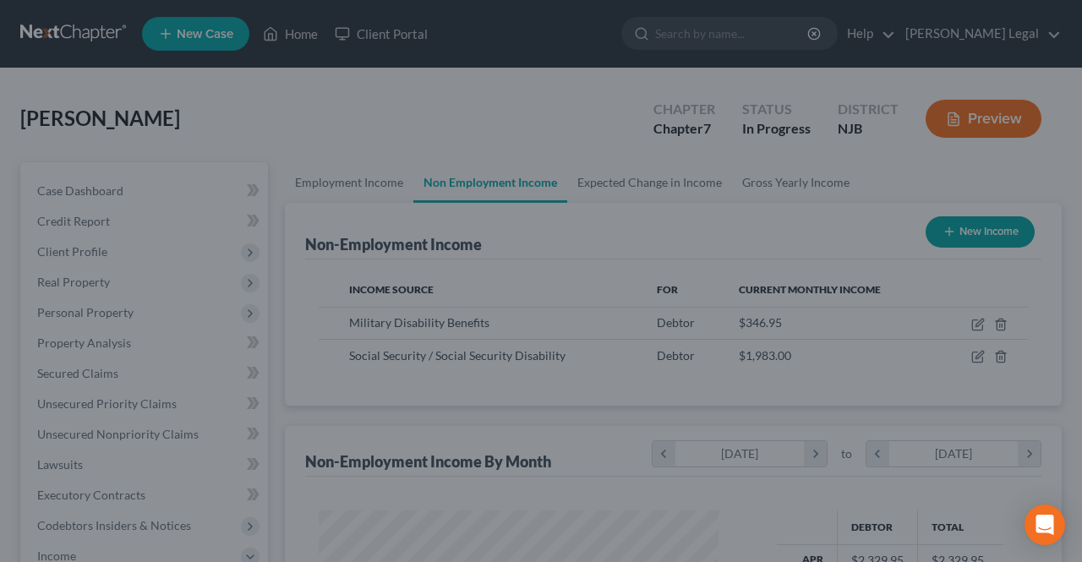
click at [914, 381] on button "Save & Close" at bounding box center [885, 368] width 100 height 30
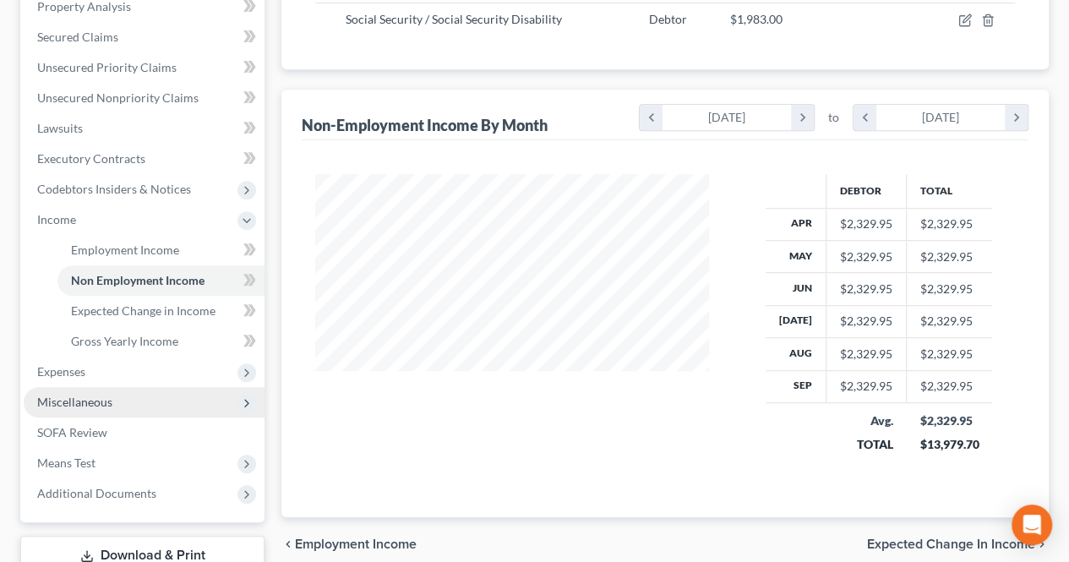
scroll to position [338, 0]
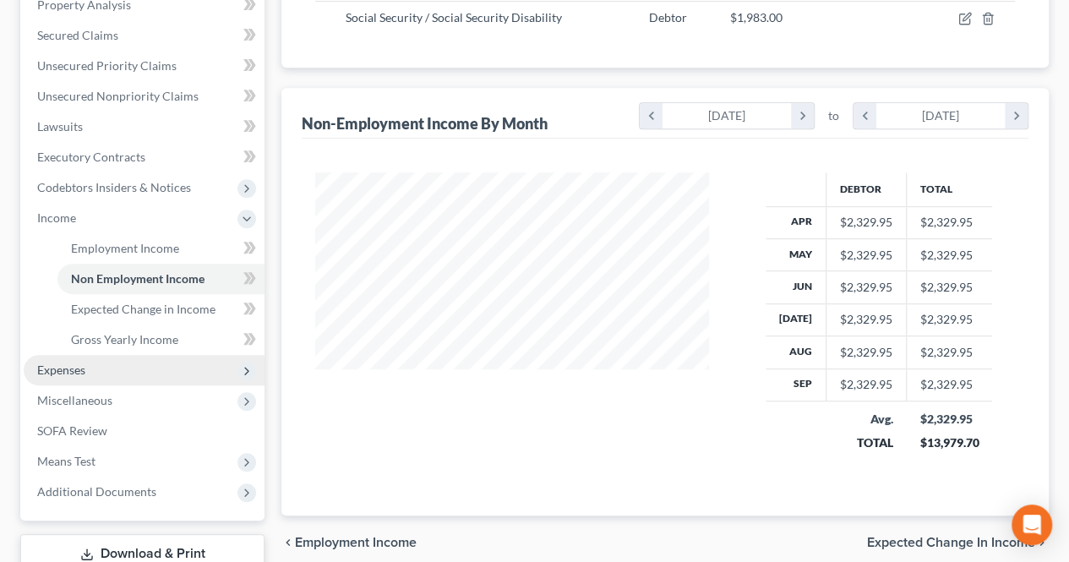
click at [163, 362] on span "Expenses" at bounding box center [144, 370] width 241 height 30
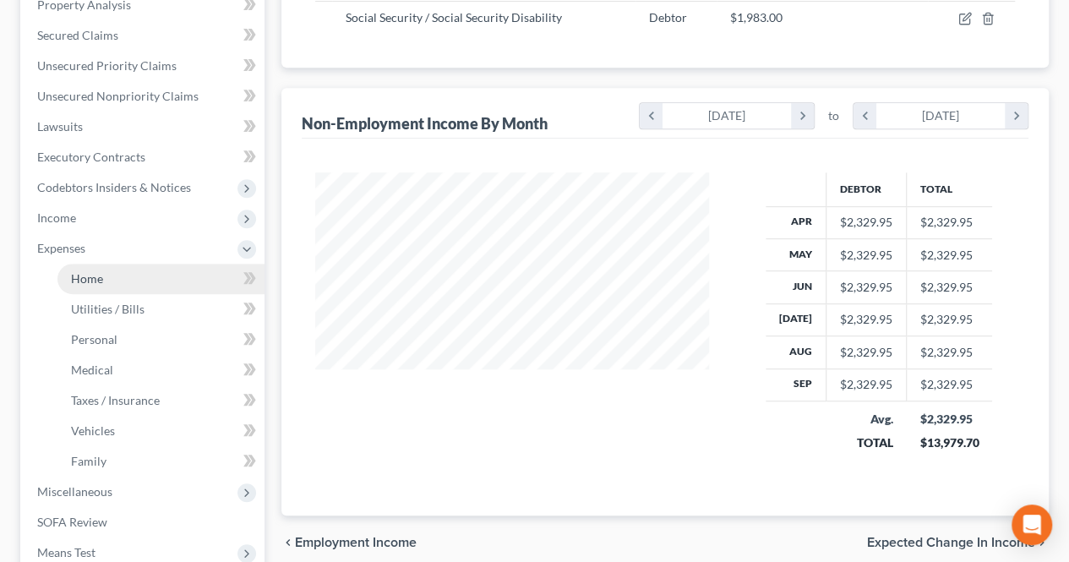
click at [138, 275] on link "Home" at bounding box center [160, 279] width 207 height 30
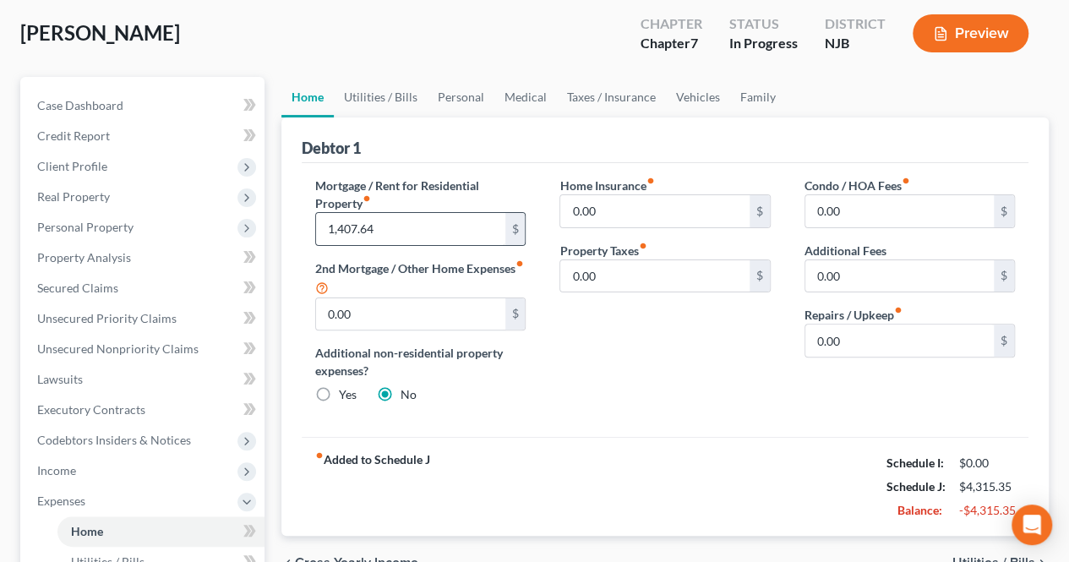
scroll to position [169, 0]
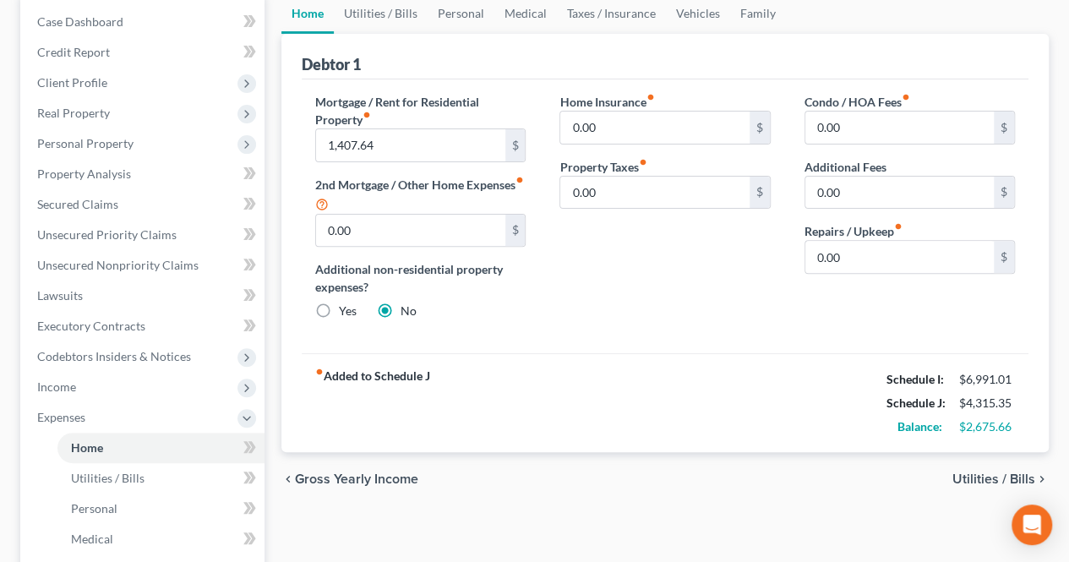
click at [967, 479] on span "Utilities / Bills" at bounding box center [994, 480] width 83 height 14
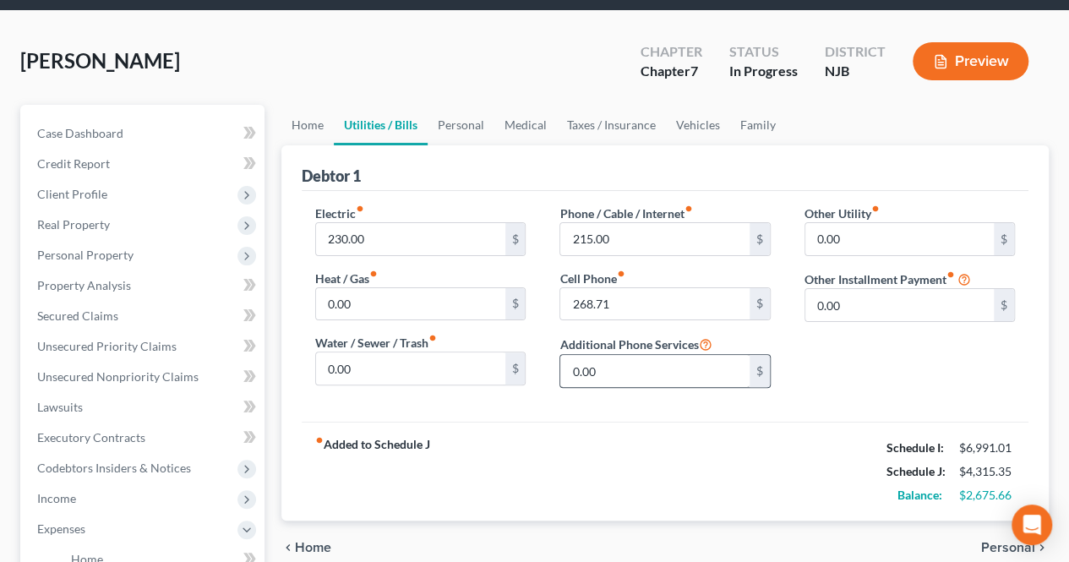
scroll to position [85, 0]
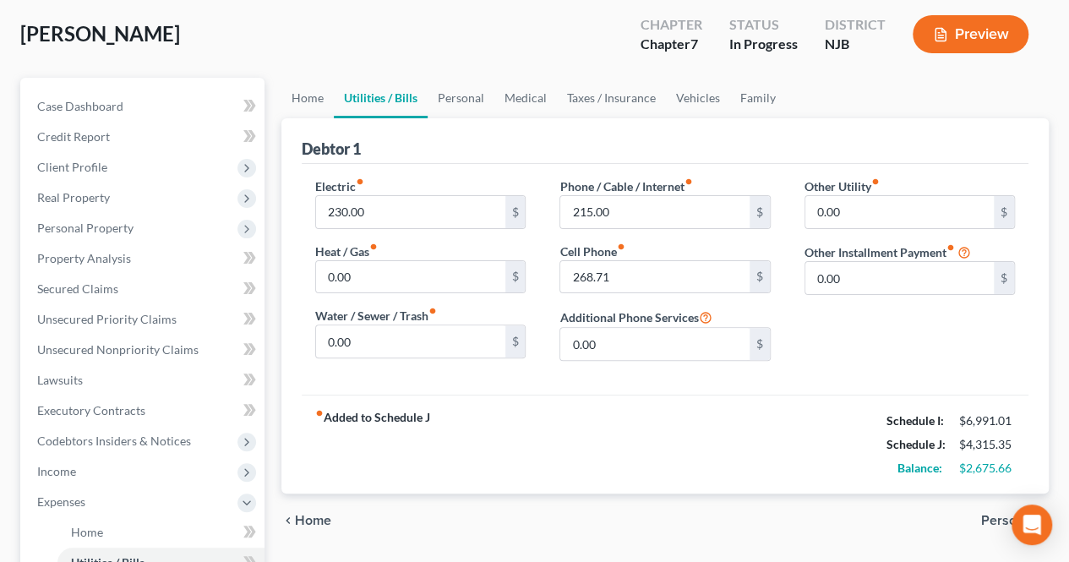
click at [456, 227] on div "Electric fiber_manual_record 230.00 $ Heat / Gas fiber_manual_record 0.00 $ Wat…" at bounding box center [420, 276] width 244 height 197
click at [686, 272] on input "268.71" at bounding box center [654, 277] width 189 height 32
click at [686, 278] on input "268.71" at bounding box center [654, 277] width 189 height 32
drag, startPoint x: 602, startPoint y: 417, endPoint x: 613, endPoint y: 320, distance: 97.0
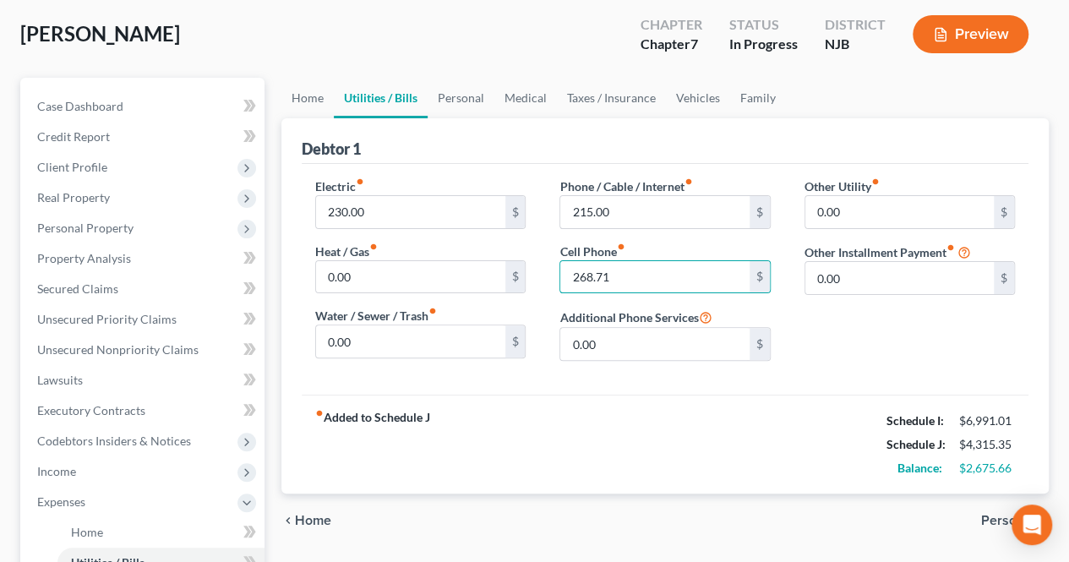
click at [602, 417] on div "fiber_manual_record Added to Schedule J Schedule I: $6,991.01 Schedule J: $4,31…" at bounding box center [665, 444] width 727 height 99
click at [618, 278] on input "268.71" at bounding box center [654, 277] width 189 height 32
click at [391, 223] on input "230.00" at bounding box center [410, 212] width 189 height 32
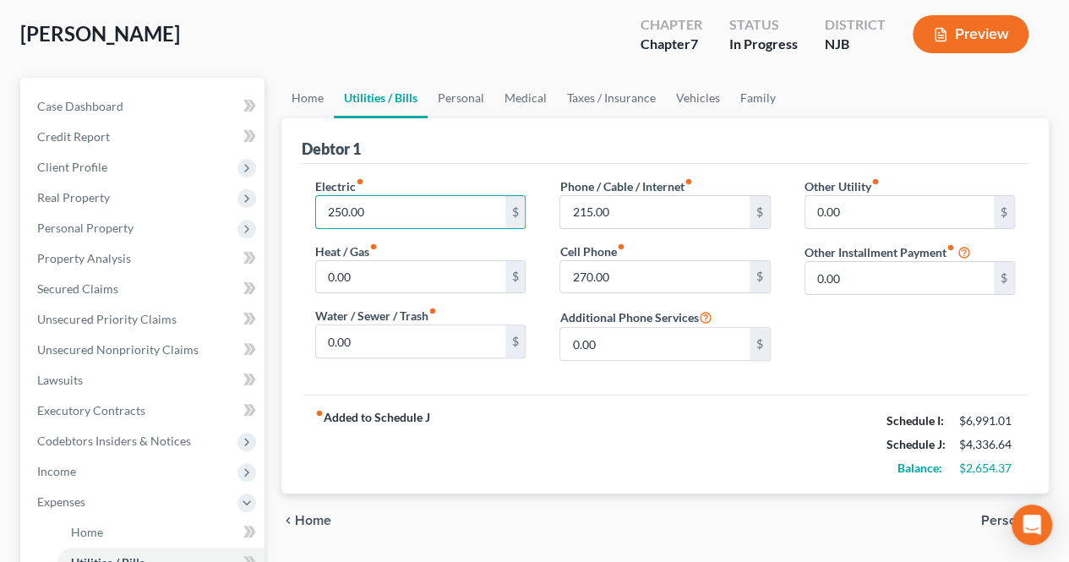
scroll to position [169, 0]
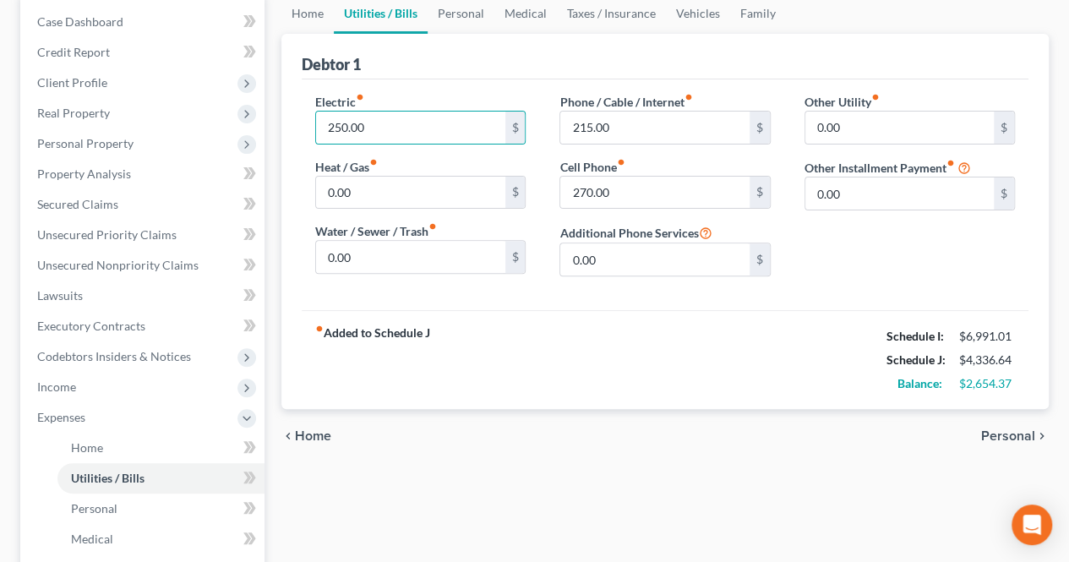
click at [1020, 429] on span "Personal" at bounding box center [1008, 436] width 54 height 14
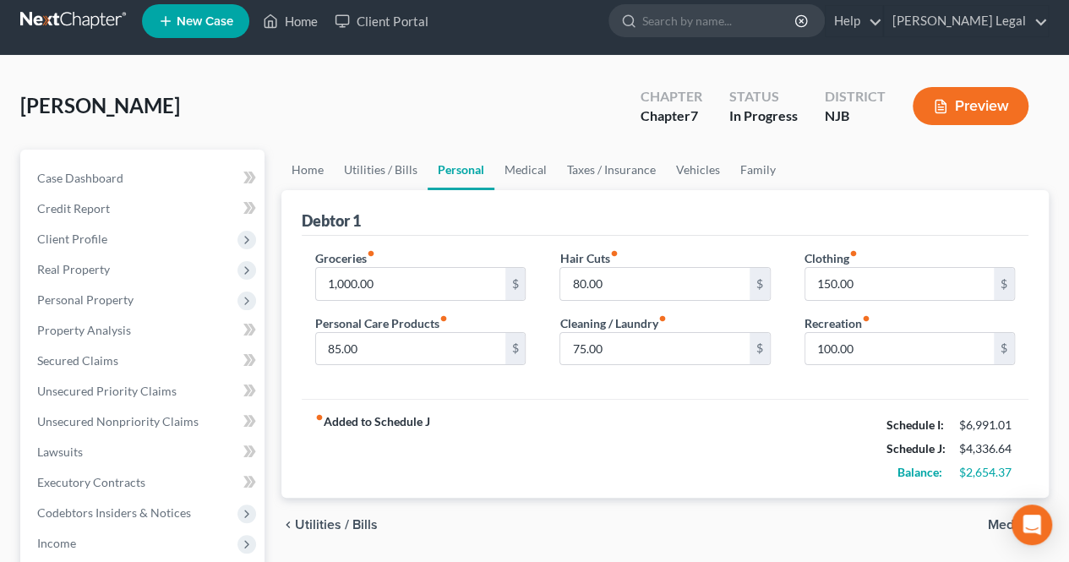
scroll to position [85, 0]
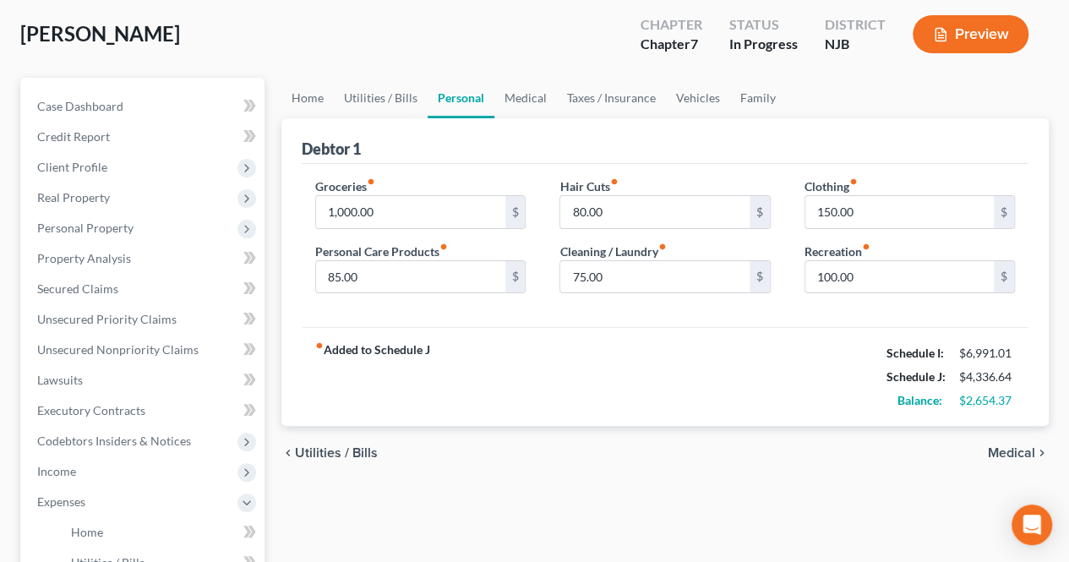
click at [1016, 448] on span "Medical" at bounding box center [1011, 453] width 47 height 14
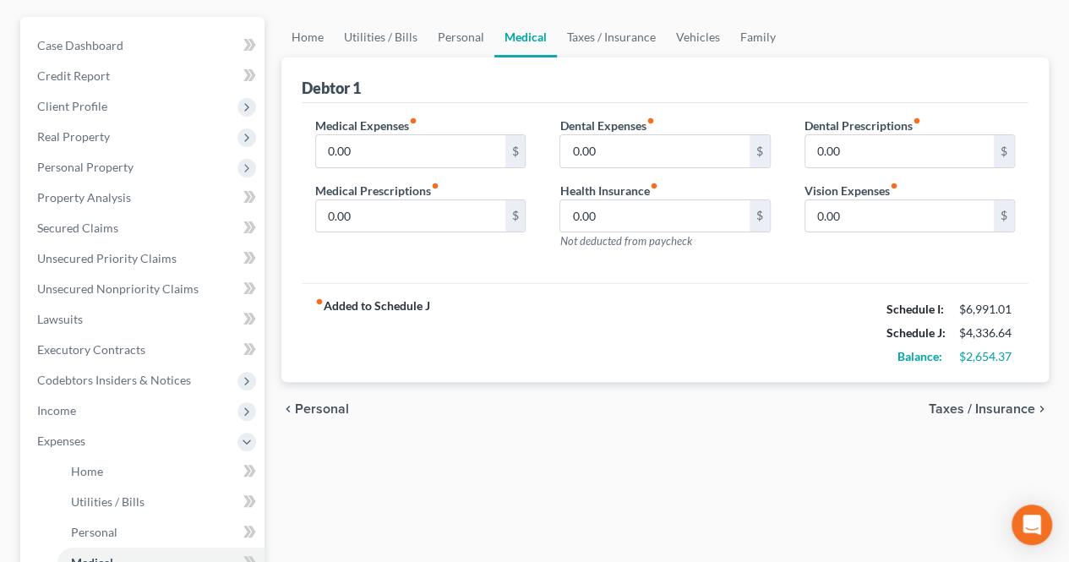
scroll to position [169, 0]
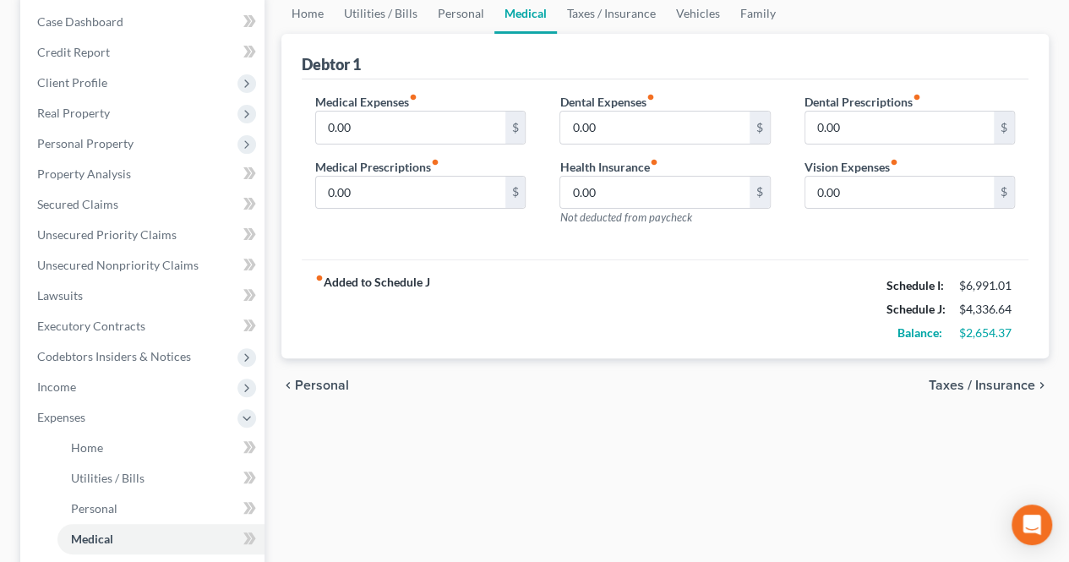
click at [997, 387] on span "Taxes / Insurance" at bounding box center [982, 386] width 107 height 14
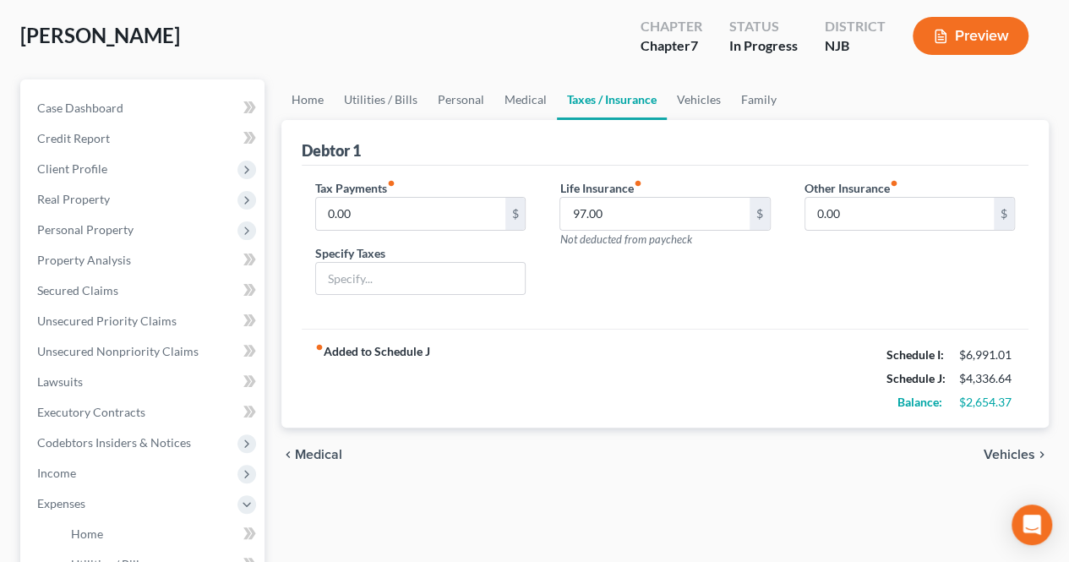
scroll to position [85, 0]
click at [1005, 449] on span "Vehicles" at bounding box center [1010, 453] width 52 height 14
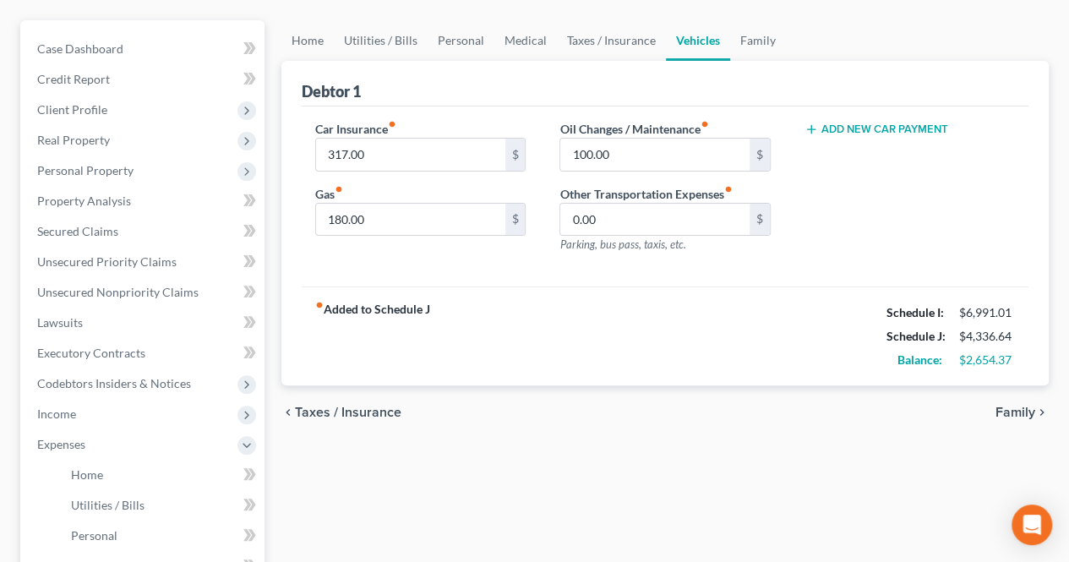
scroll to position [169, 0]
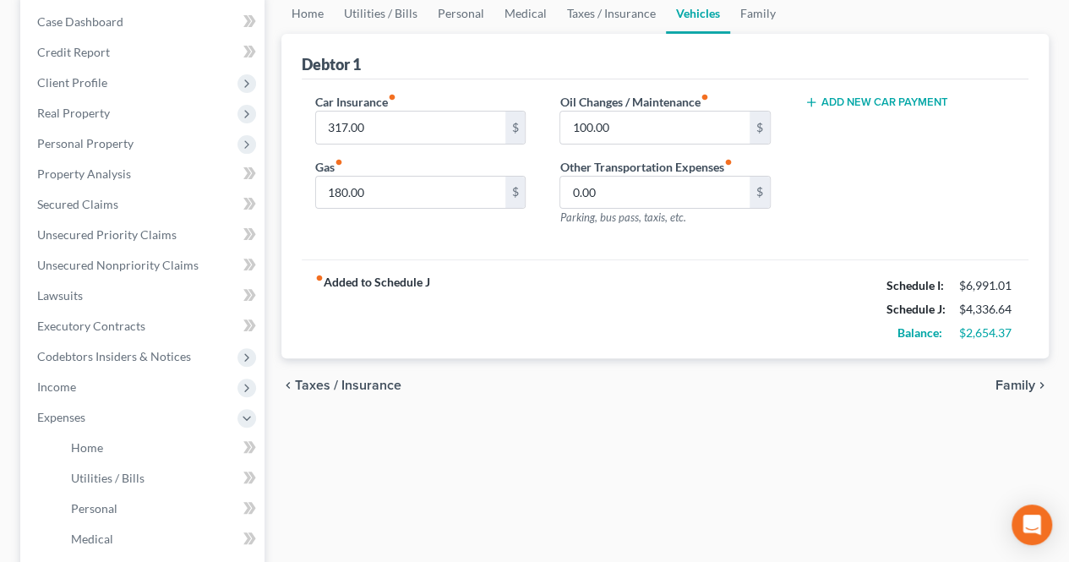
click at [1019, 386] on span "Family" at bounding box center [1016, 386] width 40 height 14
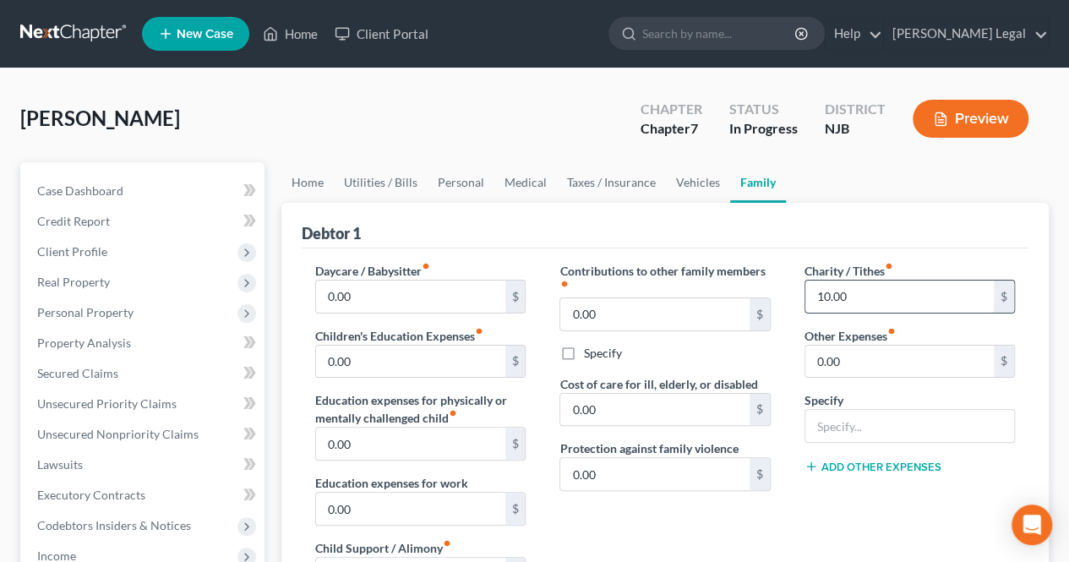
click at [849, 292] on input "10.00" at bounding box center [900, 297] width 189 height 32
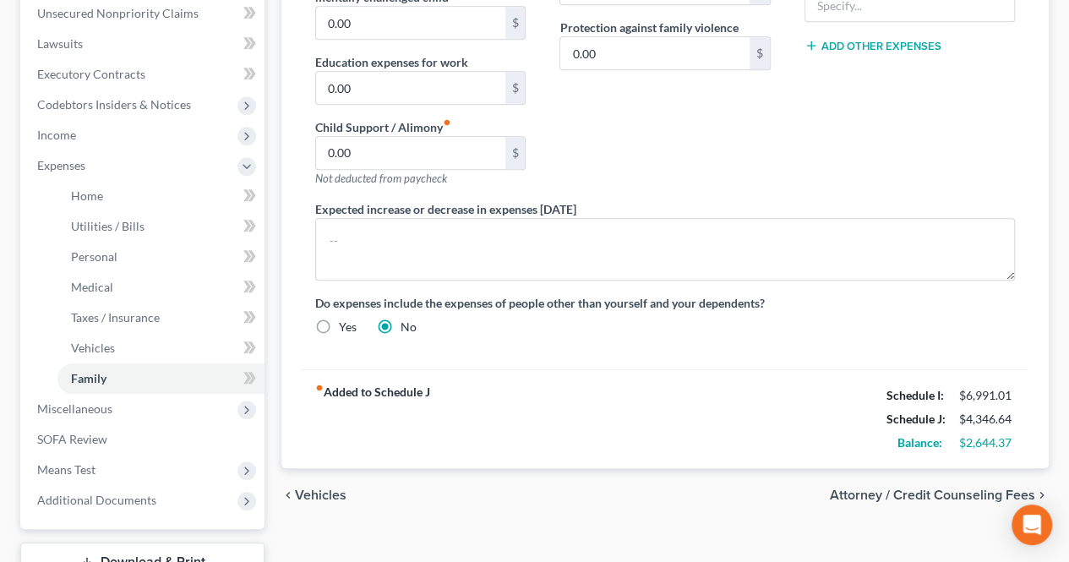
scroll to position [423, 0]
click at [928, 496] on span "Attorney / Credit Counseling Fees" at bounding box center [932, 494] width 205 height 14
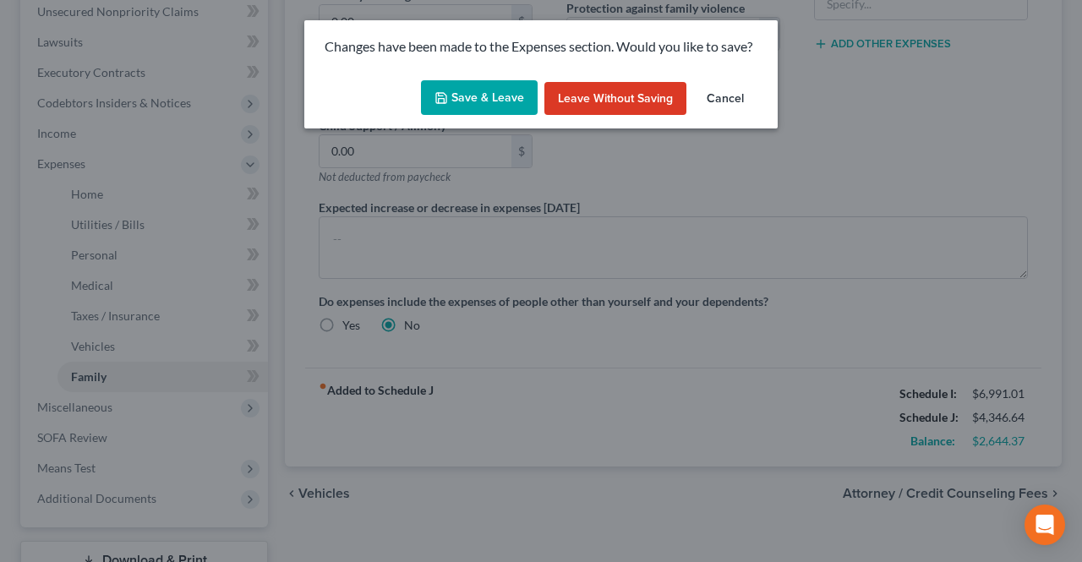
click at [480, 105] on button "Save & Leave" at bounding box center [479, 98] width 117 height 36
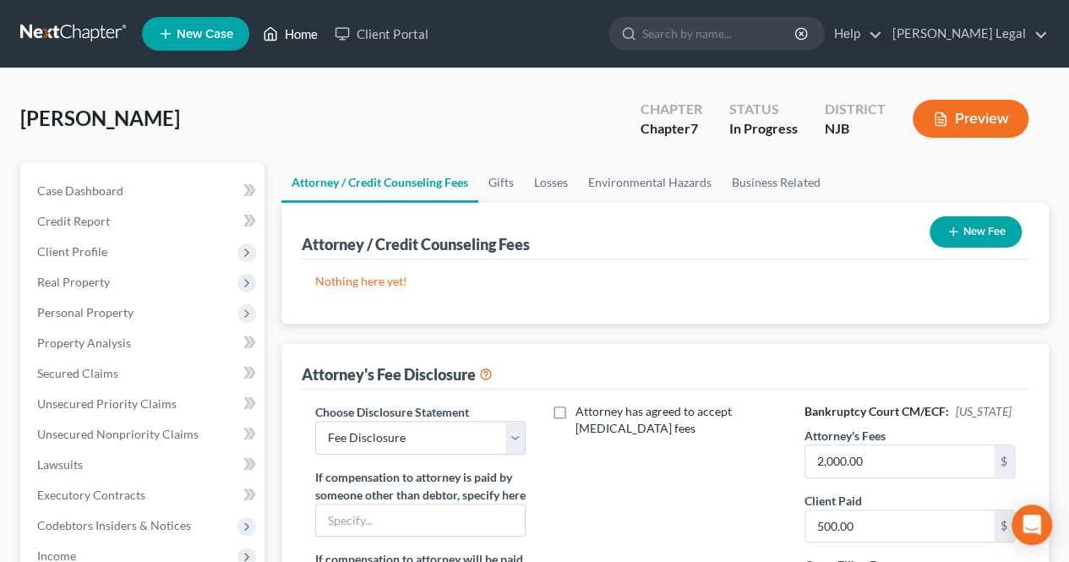
click at [276, 29] on icon at bounding box center [270, 34] width 15 height 20
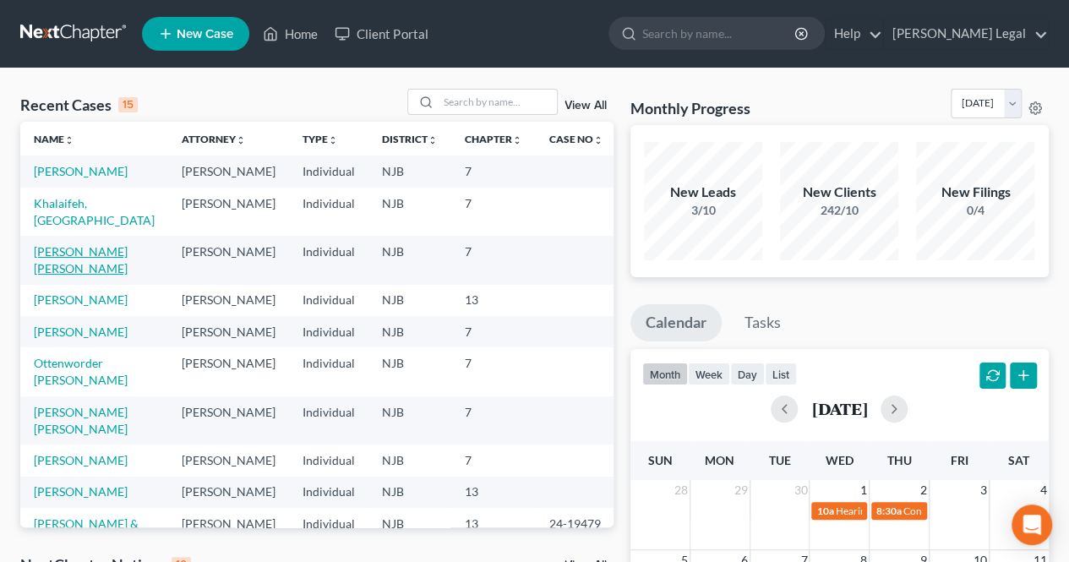
click at [125, 268] on link "[PERSON_NAME] [PERSON_NAME]" at bounding box center [81, 259] width 94 height 31
